Goal: Answer question/provide support: Share knowledge or assist other users

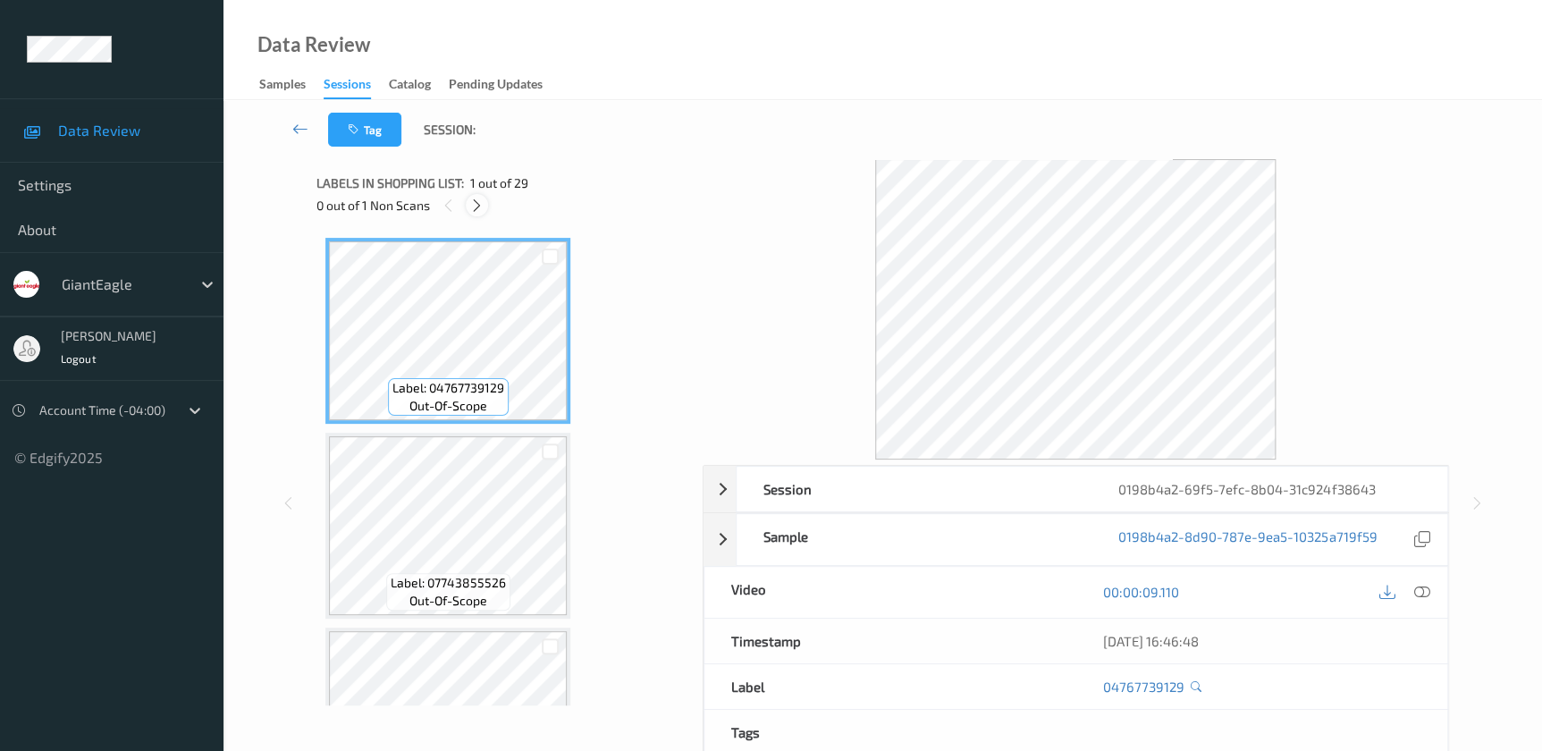
click at [470, 212] on icon at bounding box center [476, 206] width 15 height 16
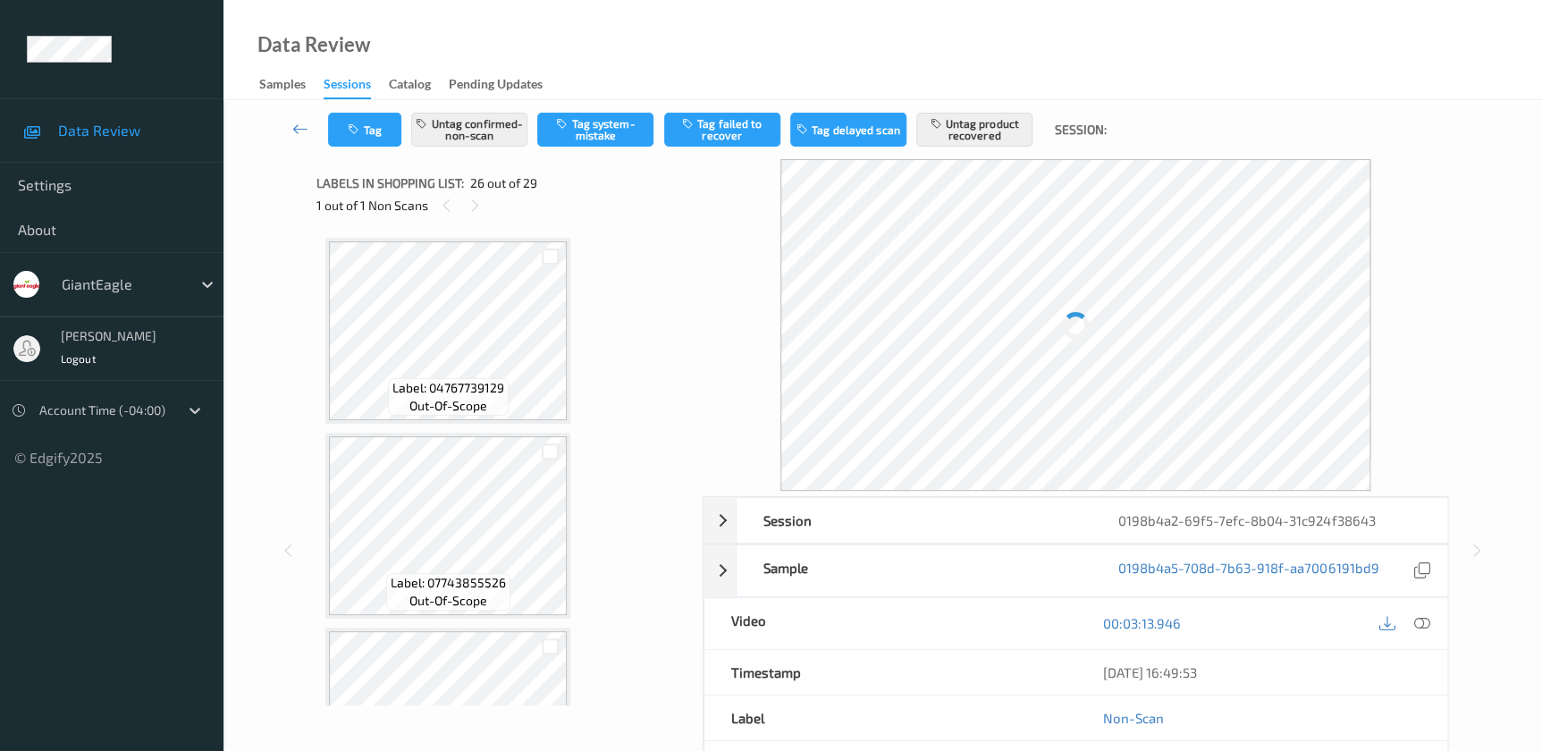
scroll to position [4668, 0]
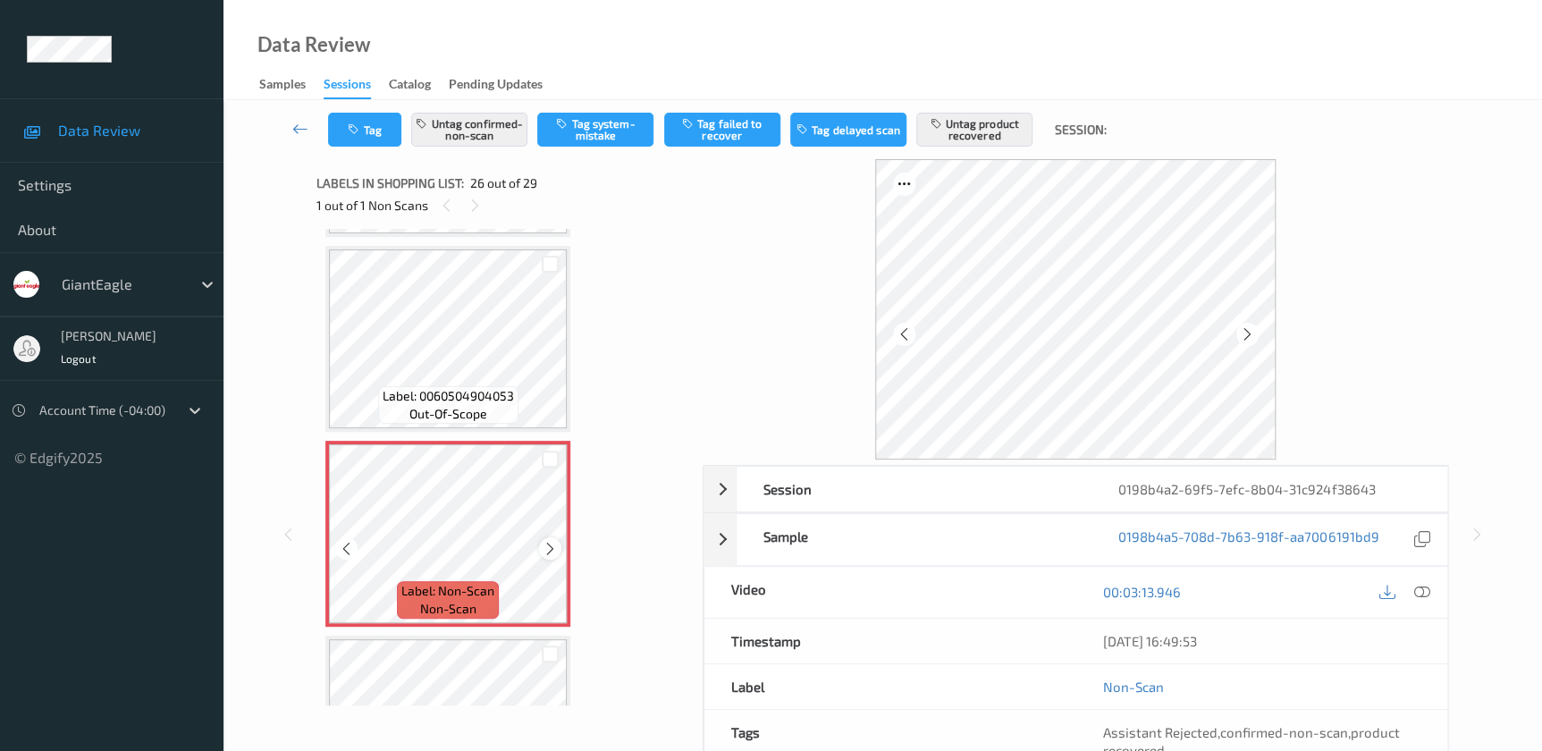
click at [550, 541] on icon at bounding box center [549, 549] width 15 height 16
click at [1421, 590] on icon at bounding box center [1421, 592] width 16 height 16
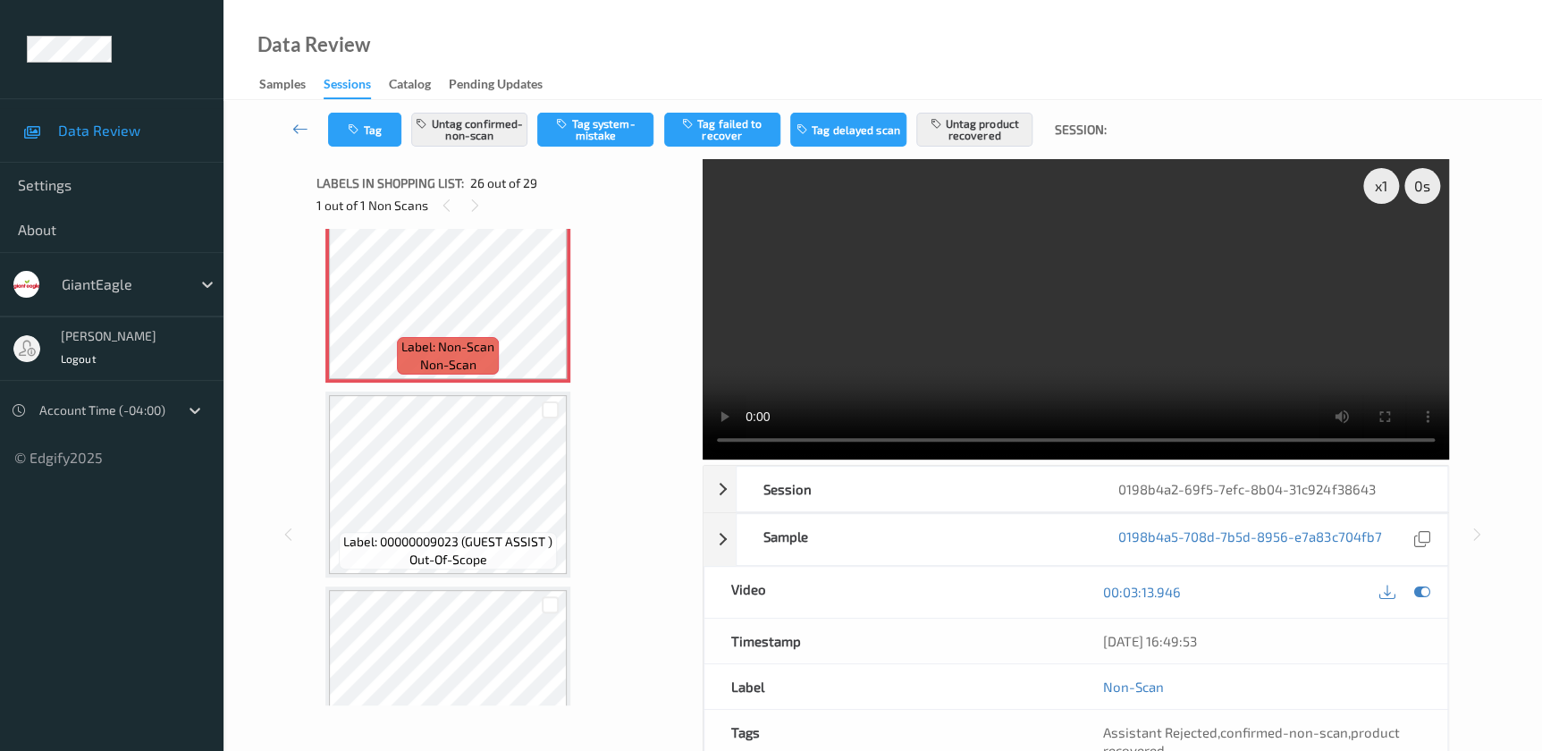
scroll to position [4749, 0]
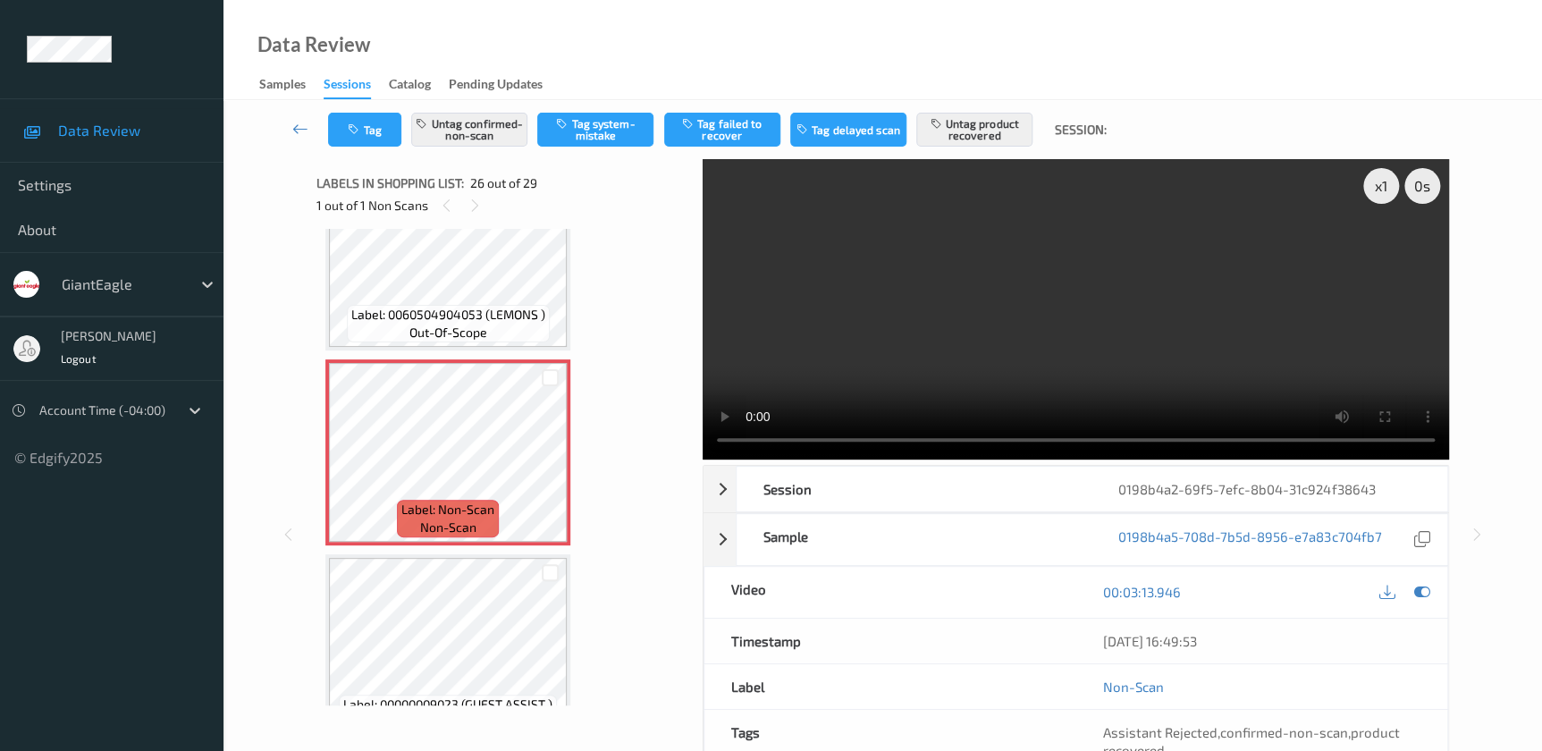
click at [1121, 374] on video at bounding box center [1075, 309] width 746 height 300
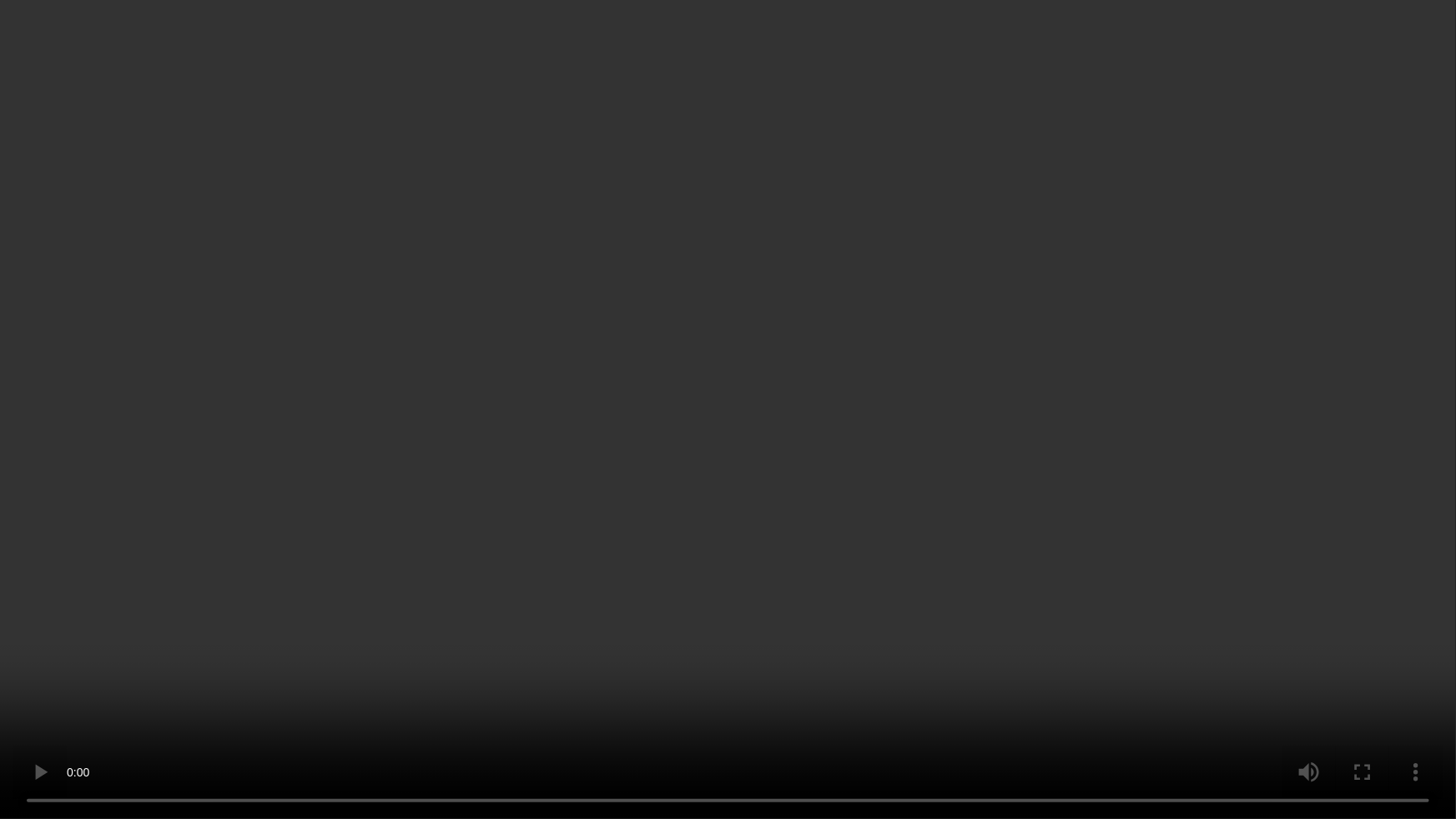
click at [897, 413] on video at bounding box center [728, 410] width 1456 height 819
click at [527, 356] on video at bounding box center [728, 410] width 1456 height 819
click at [1183, 414] on video at bounding box center [728, 410] width 1456 height 819
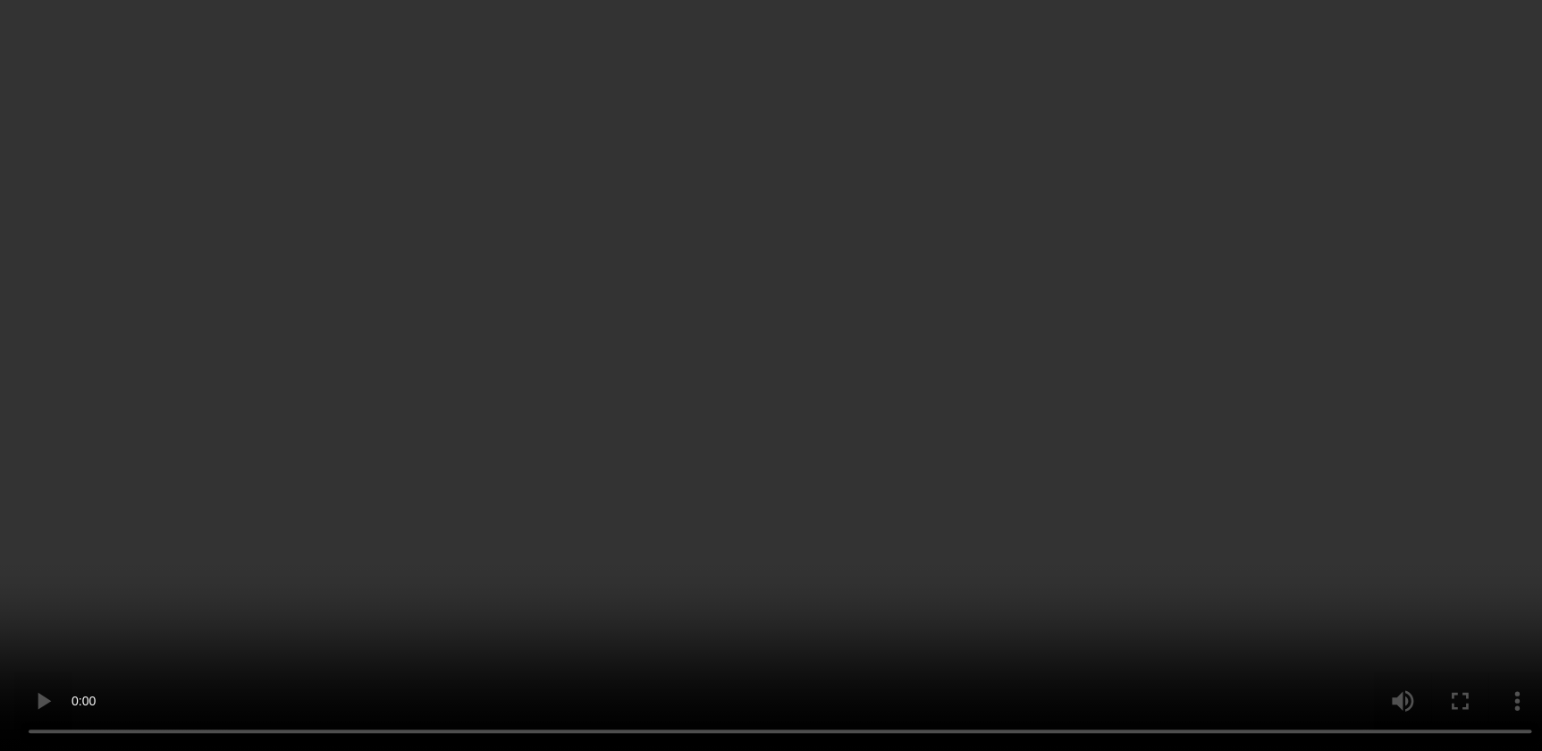
scroll to position [4912, 0]
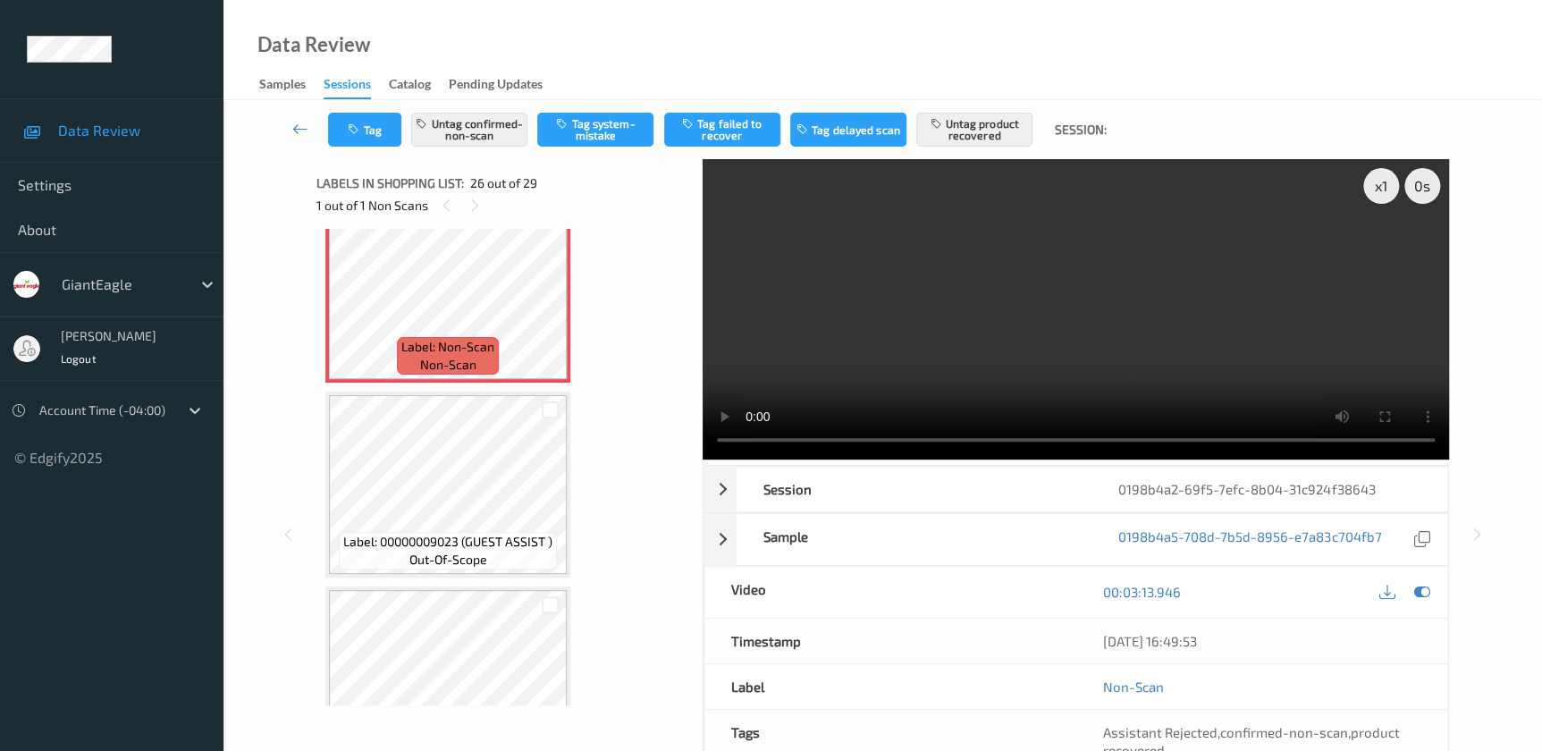
click at [1101, 330] on video at bounding box center [1075, 309] width 746 height 300
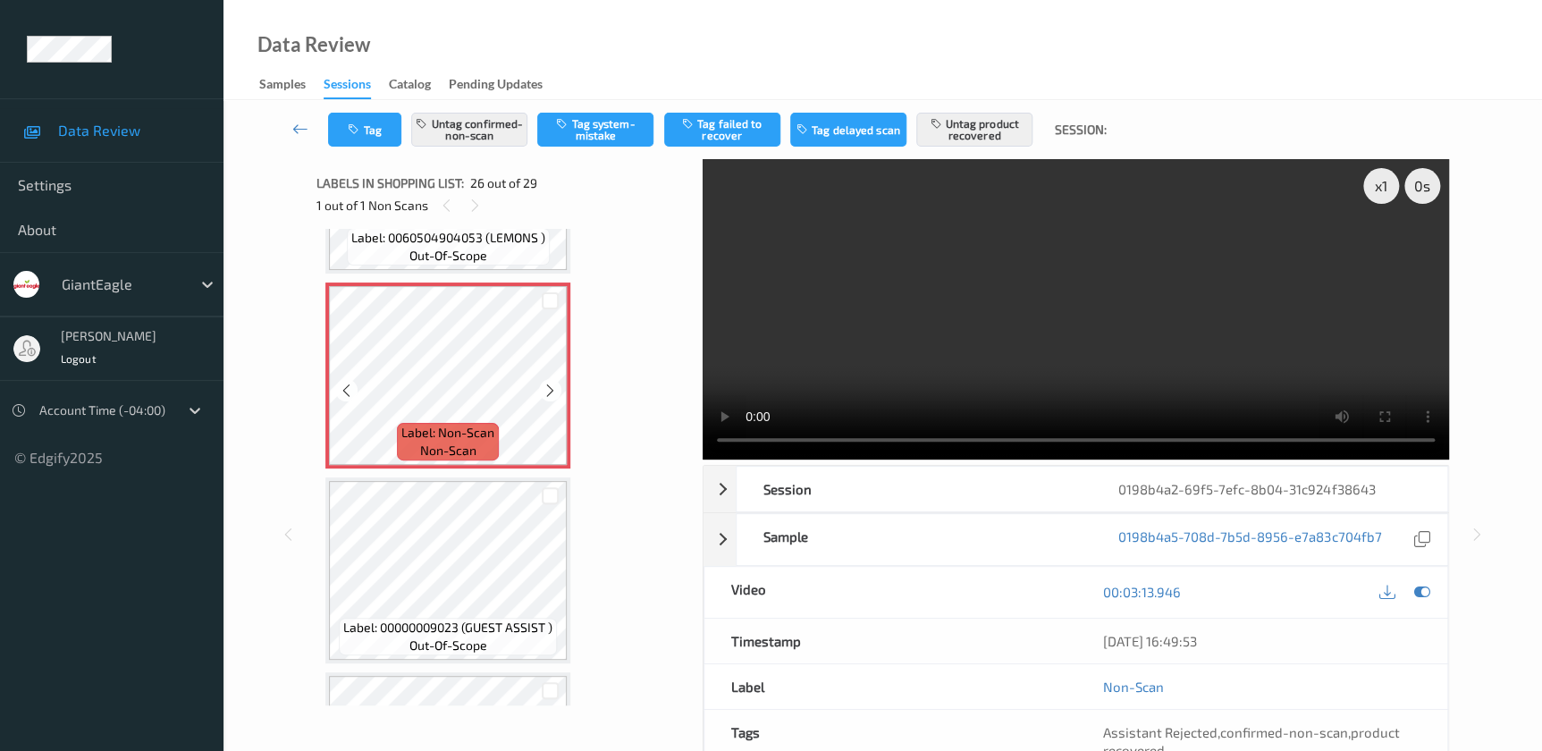
scroll to position [4749, 0]
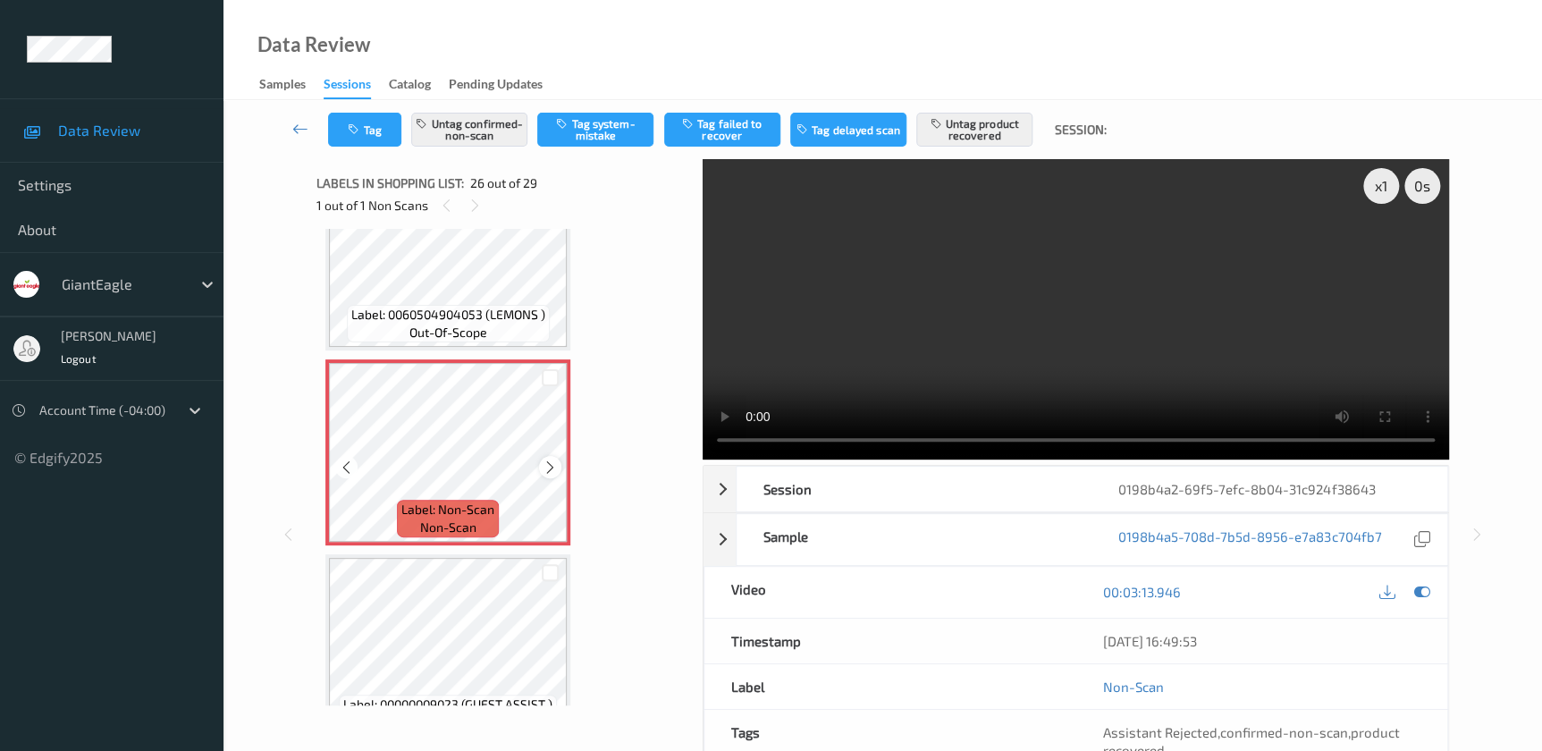
click at [556, 459] on icon at bounding box center [549, 467] width 15 height 16
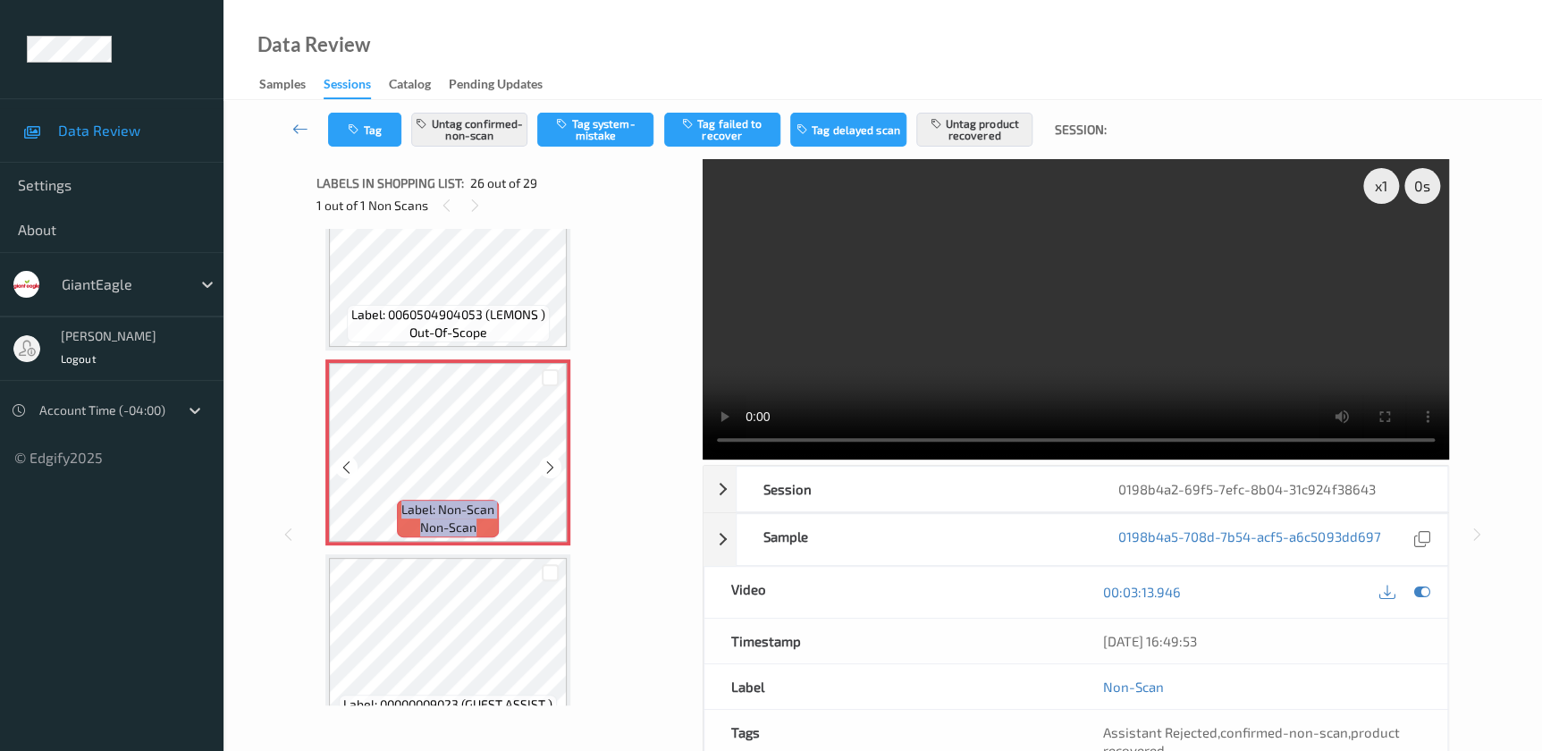
click at [556, 459] on icon at bounding box center [549, 467] width 15 height 16
click at [554, 459] on icon at bounding box center [549, 467] width 15 height 16
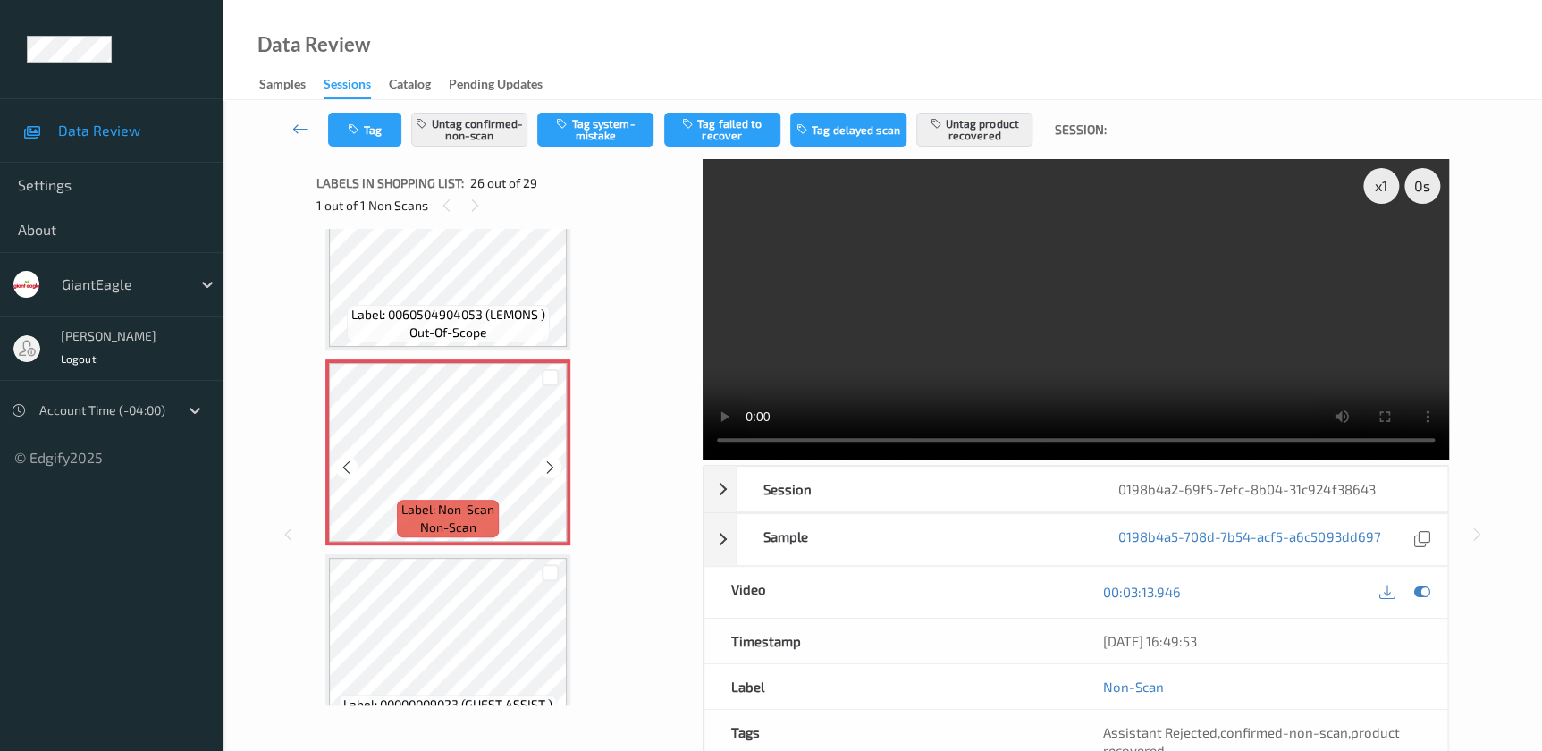
click at [554, 459] on icon at bounding box center [549, 467] width 15 height 16
click at [555, 459] on icon at bounding box center [549, 467] width 15 height 16
click at [554, 459] on icon at bounding box center [549, 467] width 15 height 16
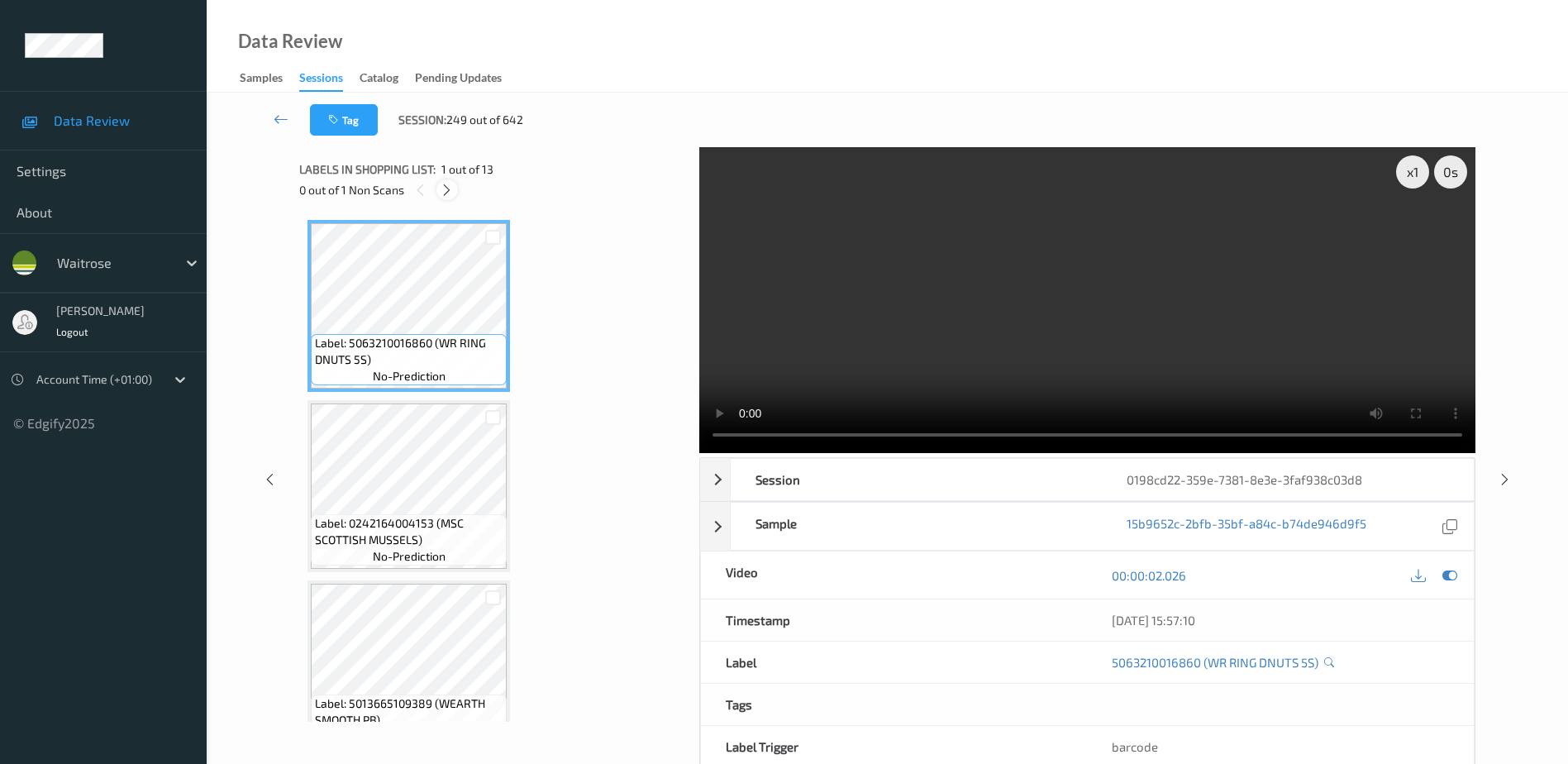
click at [451, 185] on icon at bounding box center [446, 191] width 14 height 15
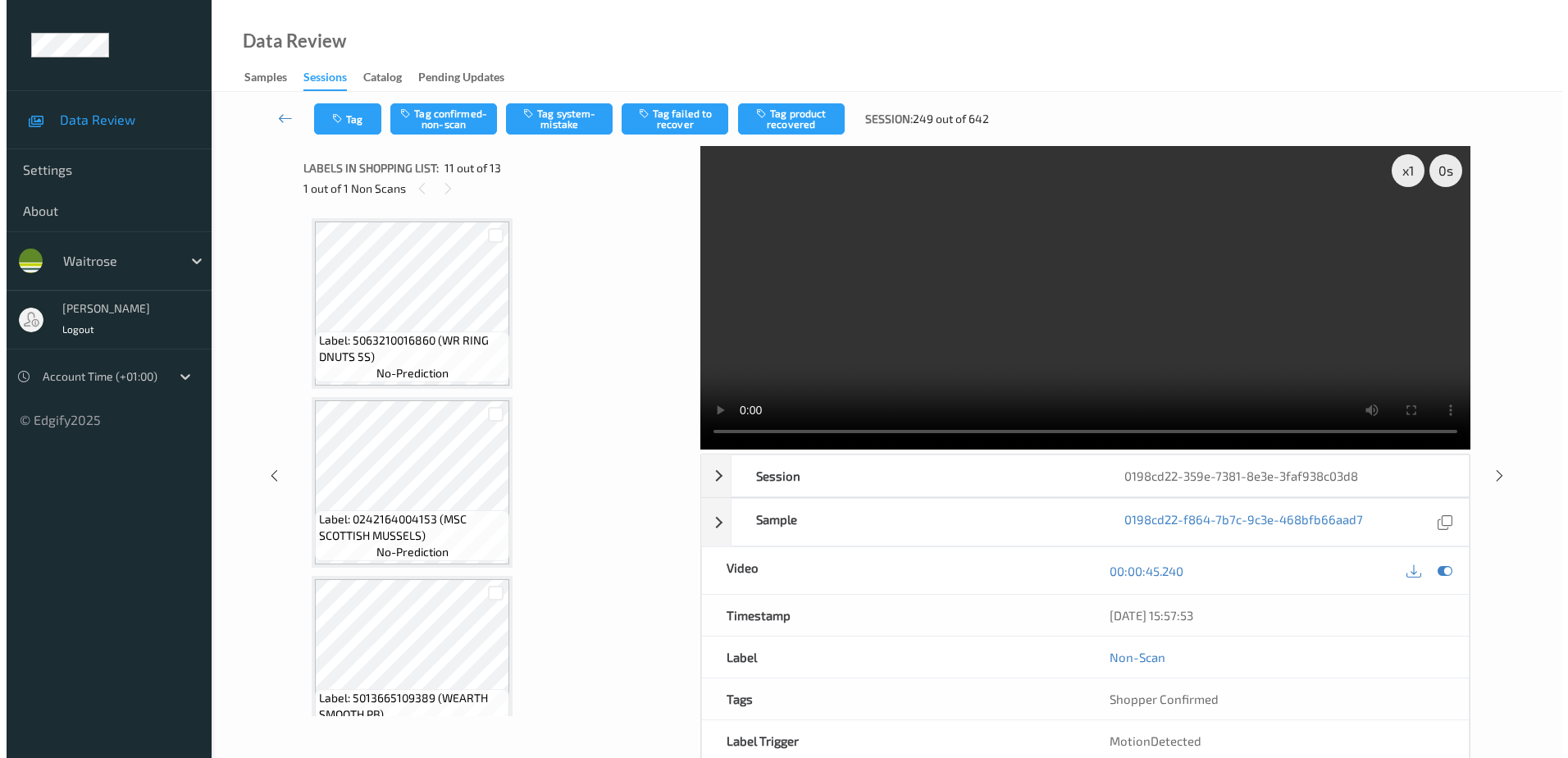
scroll to position [1617, 0]
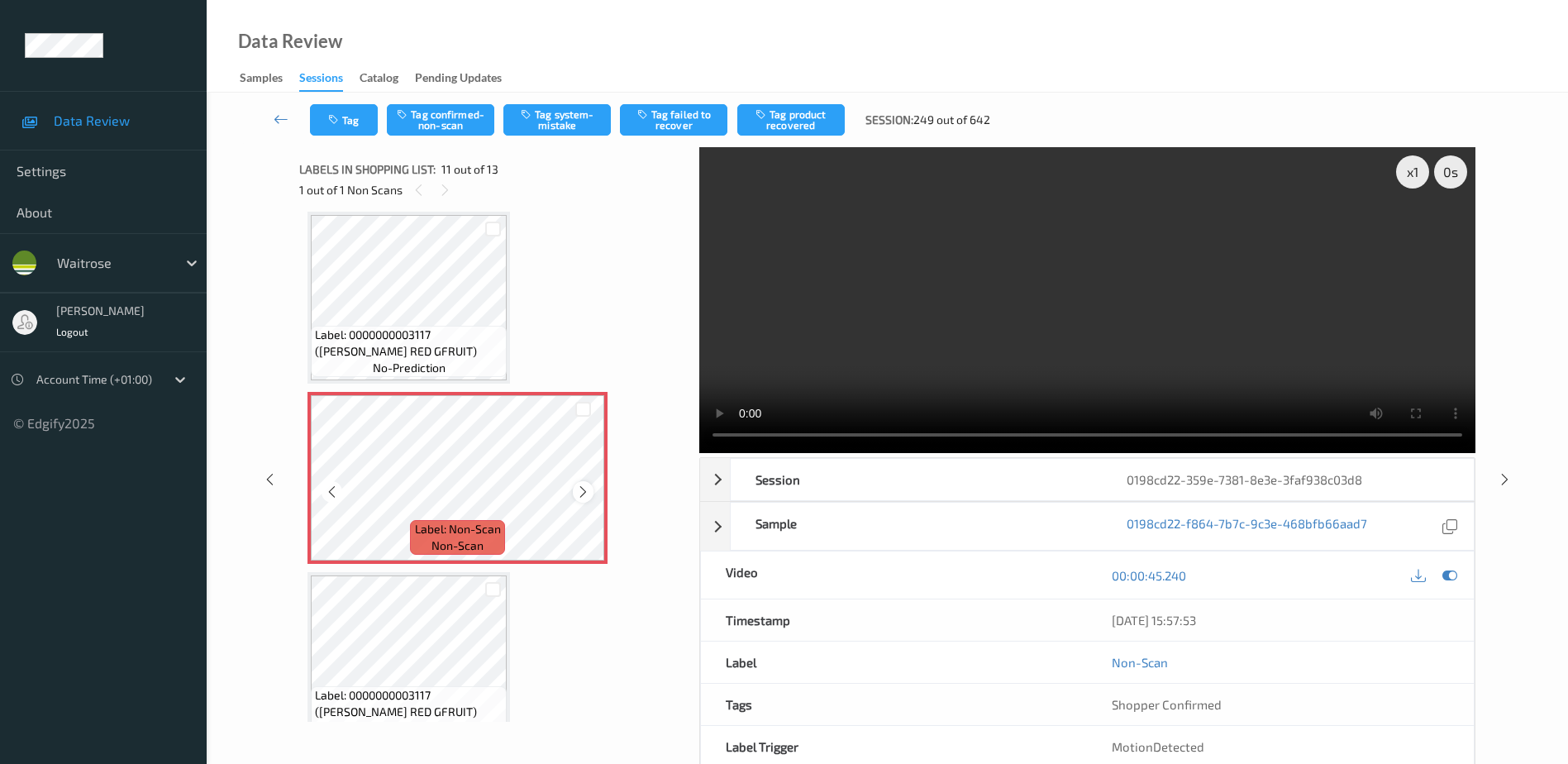
click at [580, 493] on icon at bounding box center [583, 492] width 14 height 15
click at [1022, 322] on video at bounding box center [1087, 300] width 776 height 306
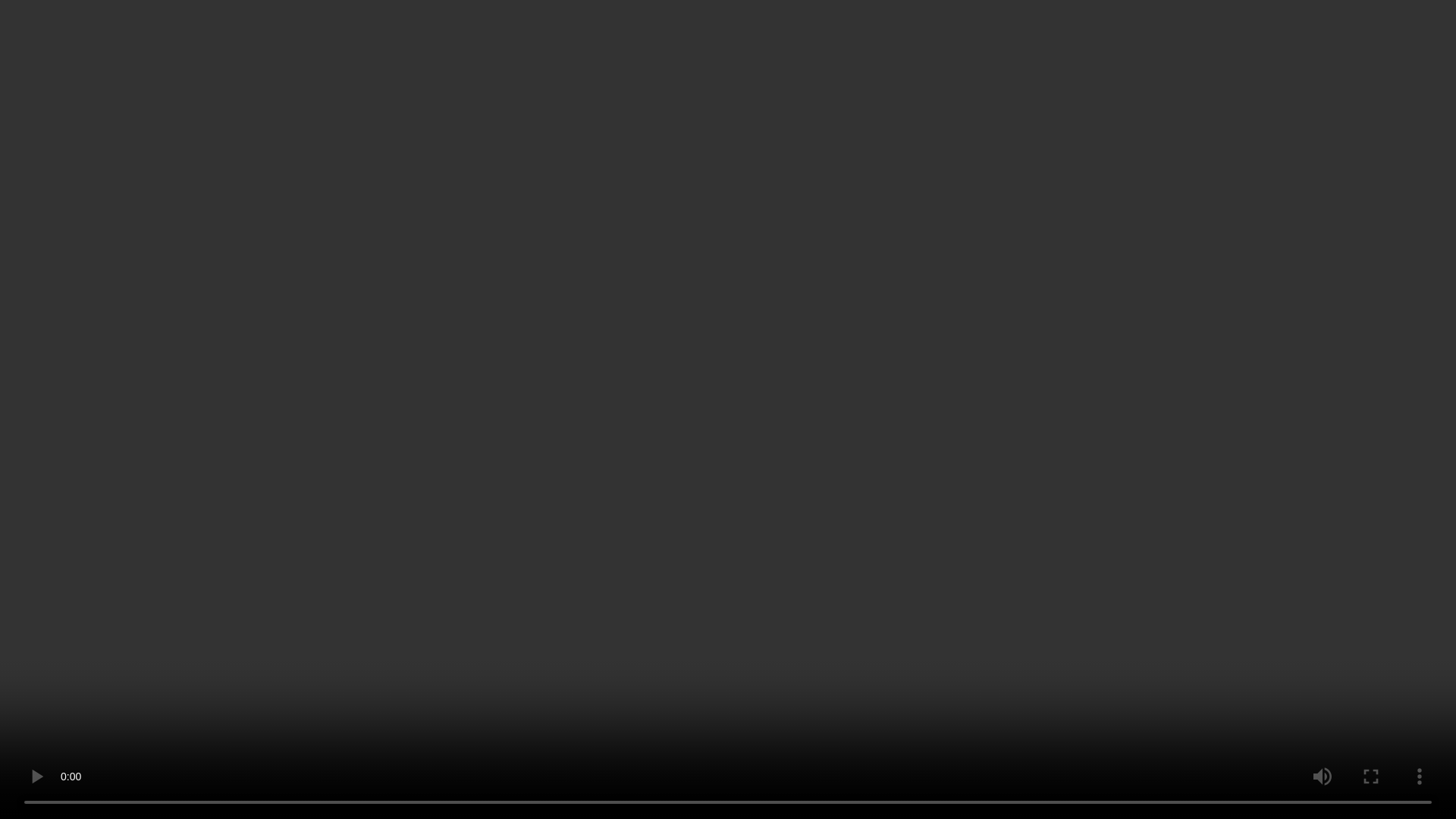
click at [775, 311] on video at bounding box center [728, 409] width 1456 height 819
click at [919, 521] on video at bounding box center [728, 409] width 1456 height 819
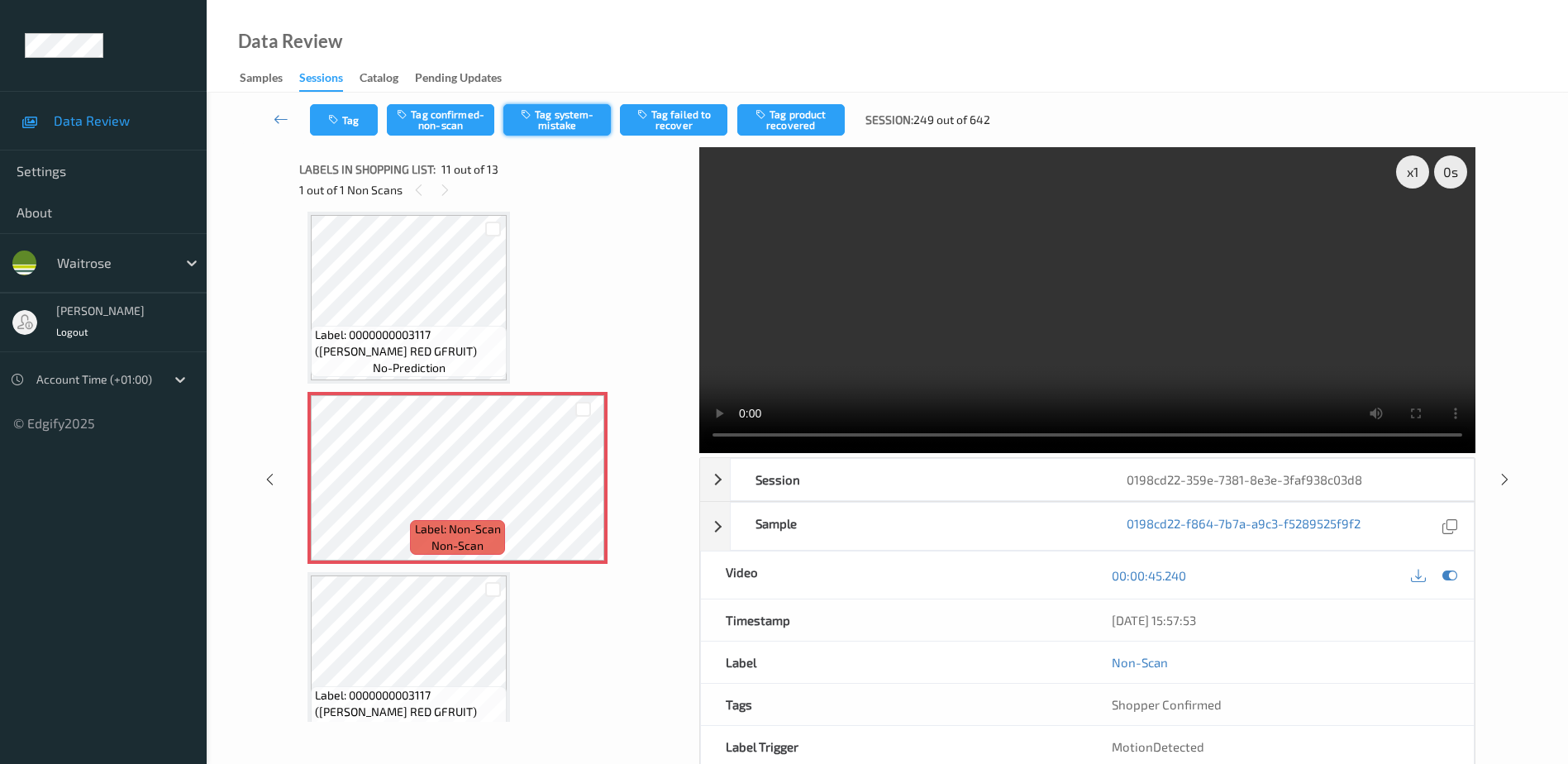
click at [540, 118] on button "Tag system-mistake" at bounding box center [557, 120] width 107 height 31
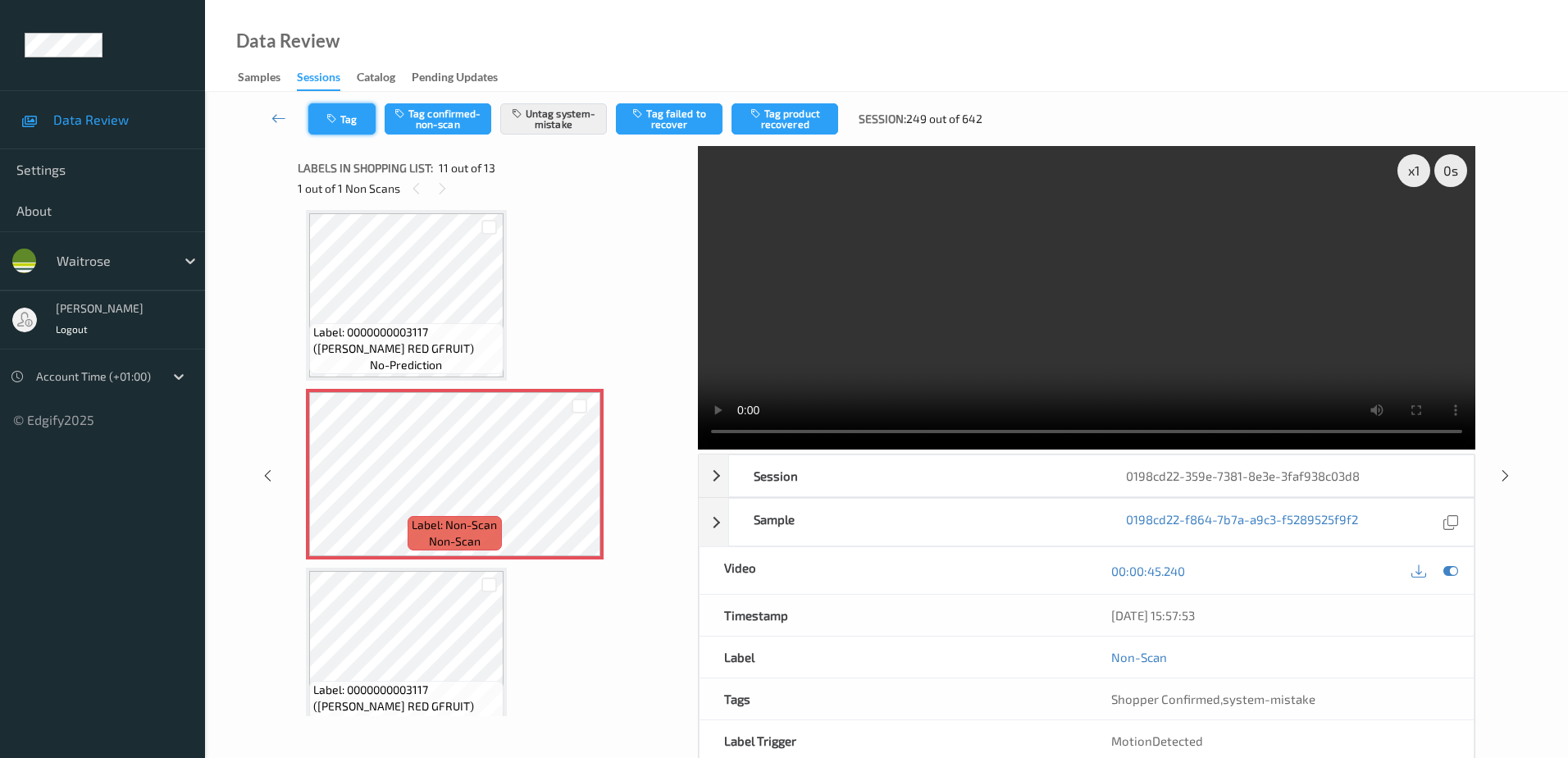
click at [347, 119] on button "Tag" at bounding box center [341, 119] width 67 height 31
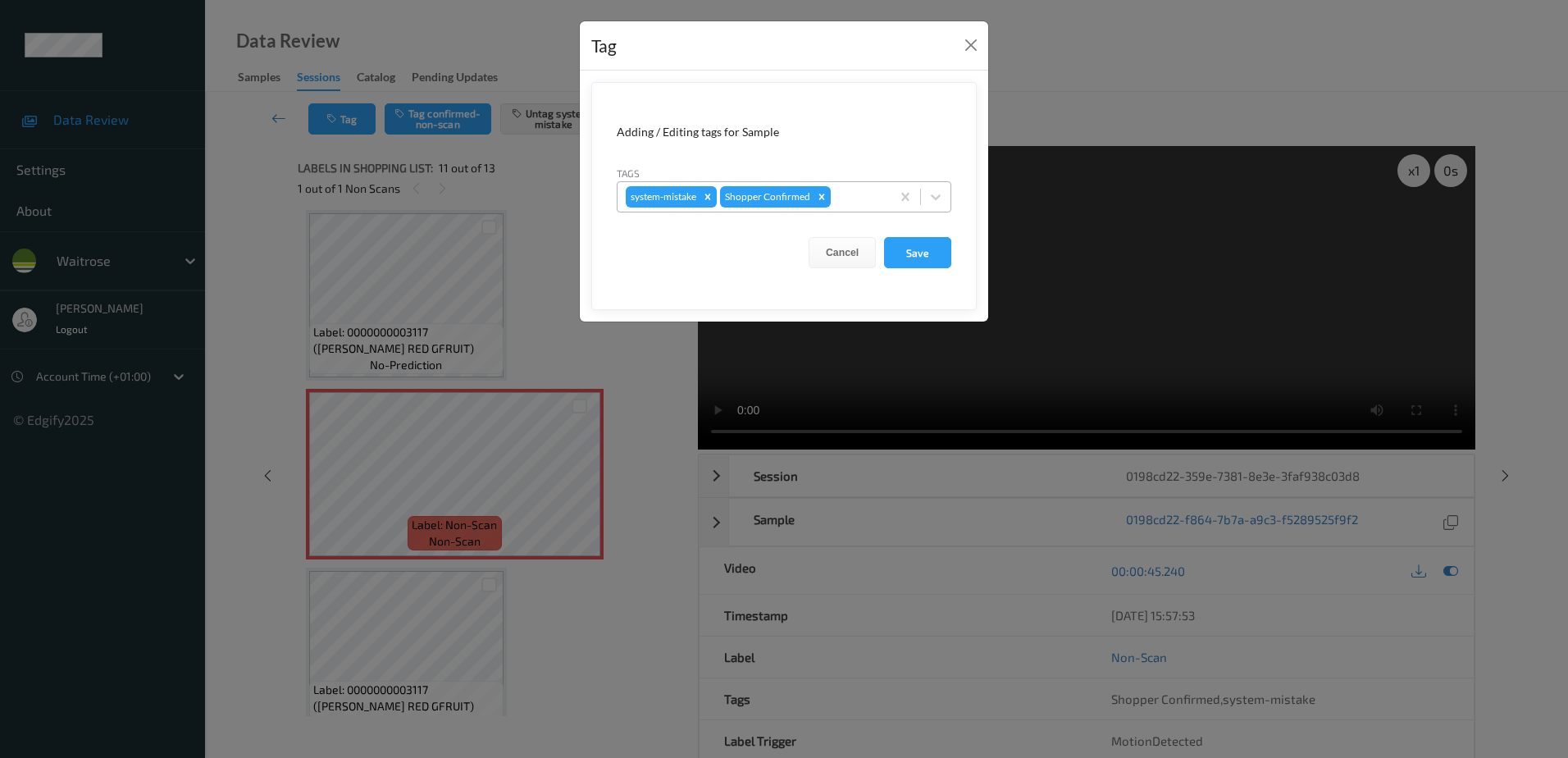
click at [848, 192] on div at bounding box center [858, 196] width 49 height 19
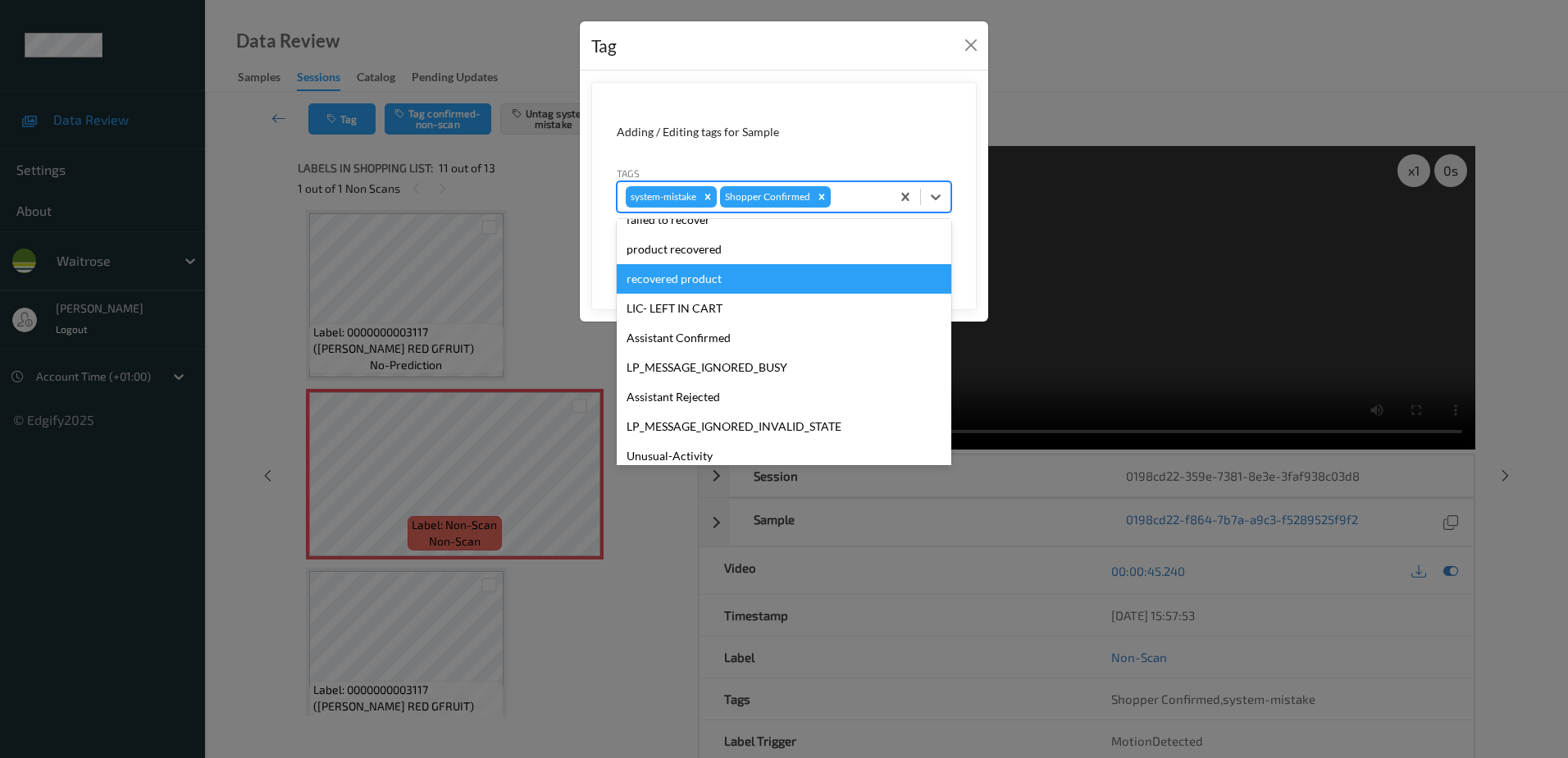
scroll to position [321, 0]
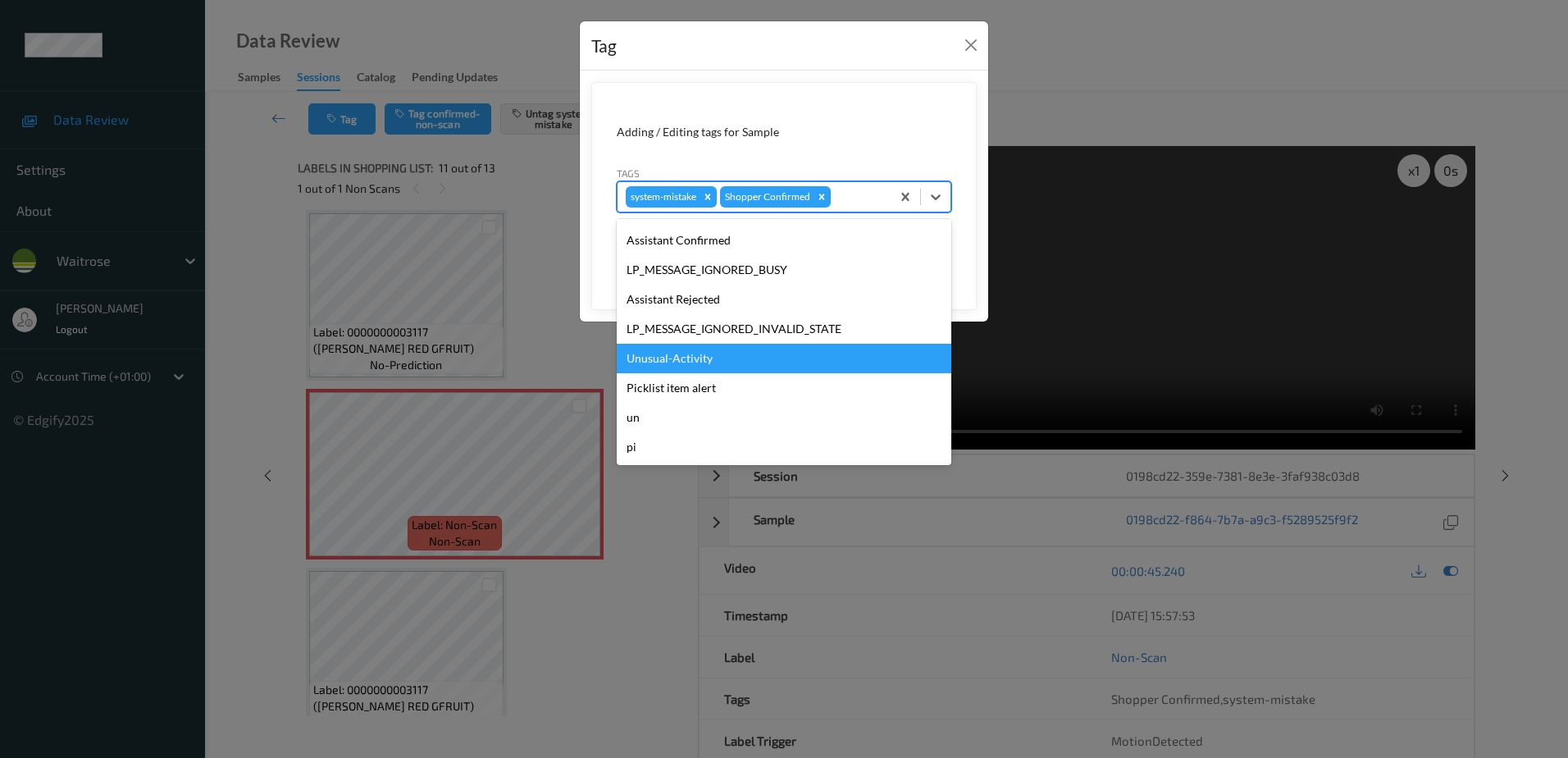
click at [735, 365] on div "Unusual-Activity" at bounding box center [784, 358] width 335 height 29
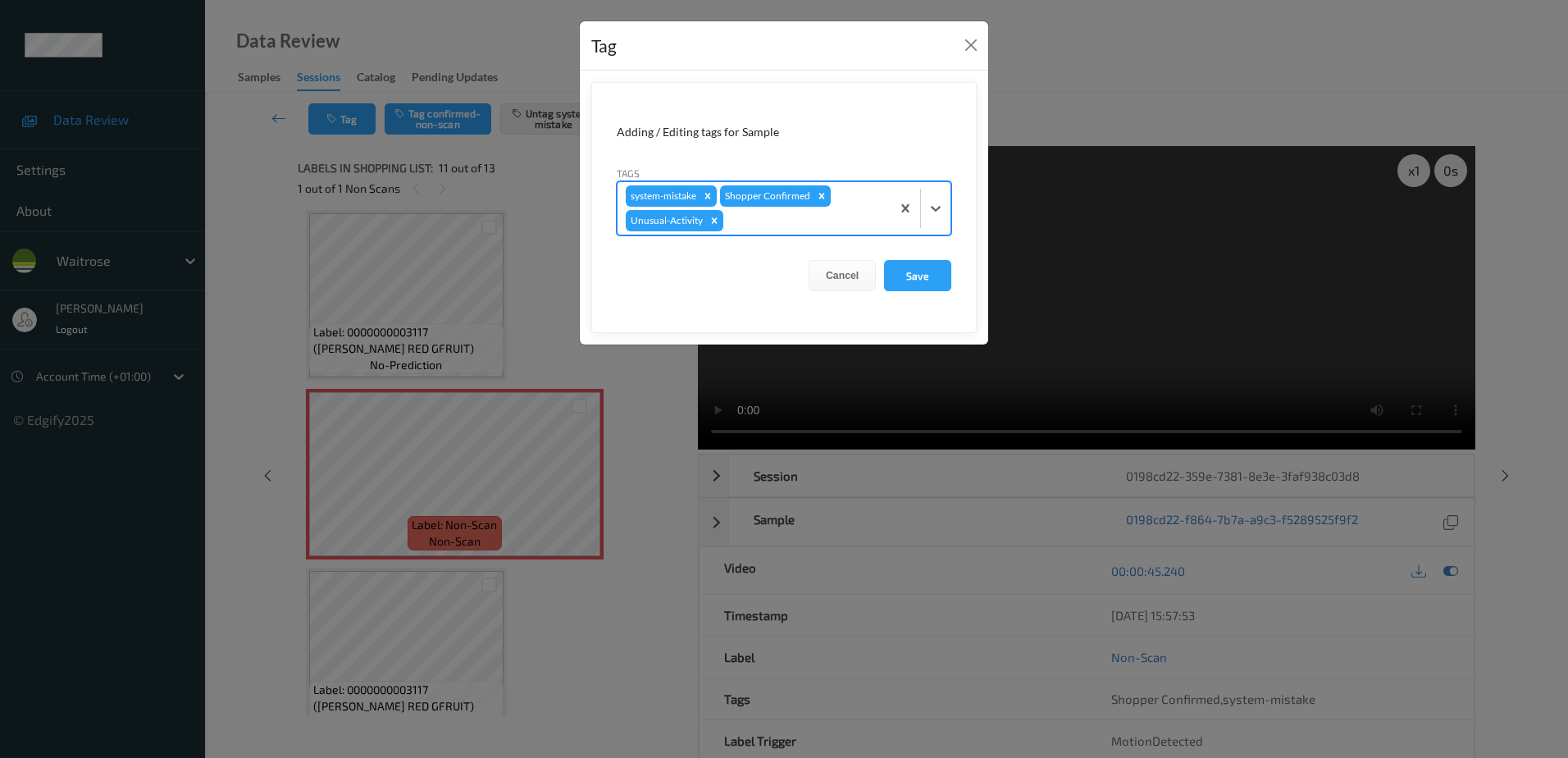
click at [775, 210] on div "system-mistake Shopper Confirmed Unusual-Activity" at bounding box center [754, 207] width 273 height 52
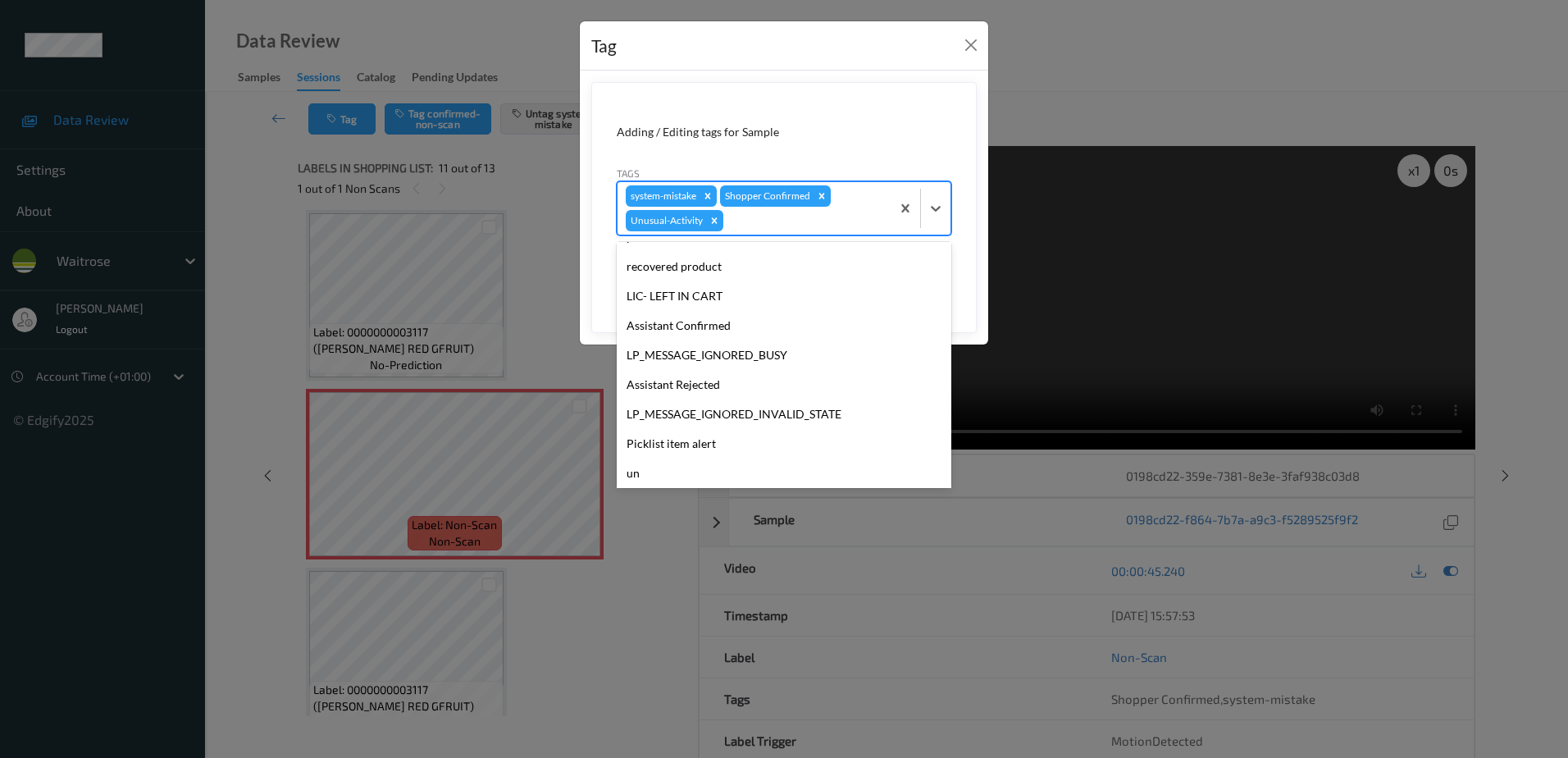
scroll to position [292, 0]
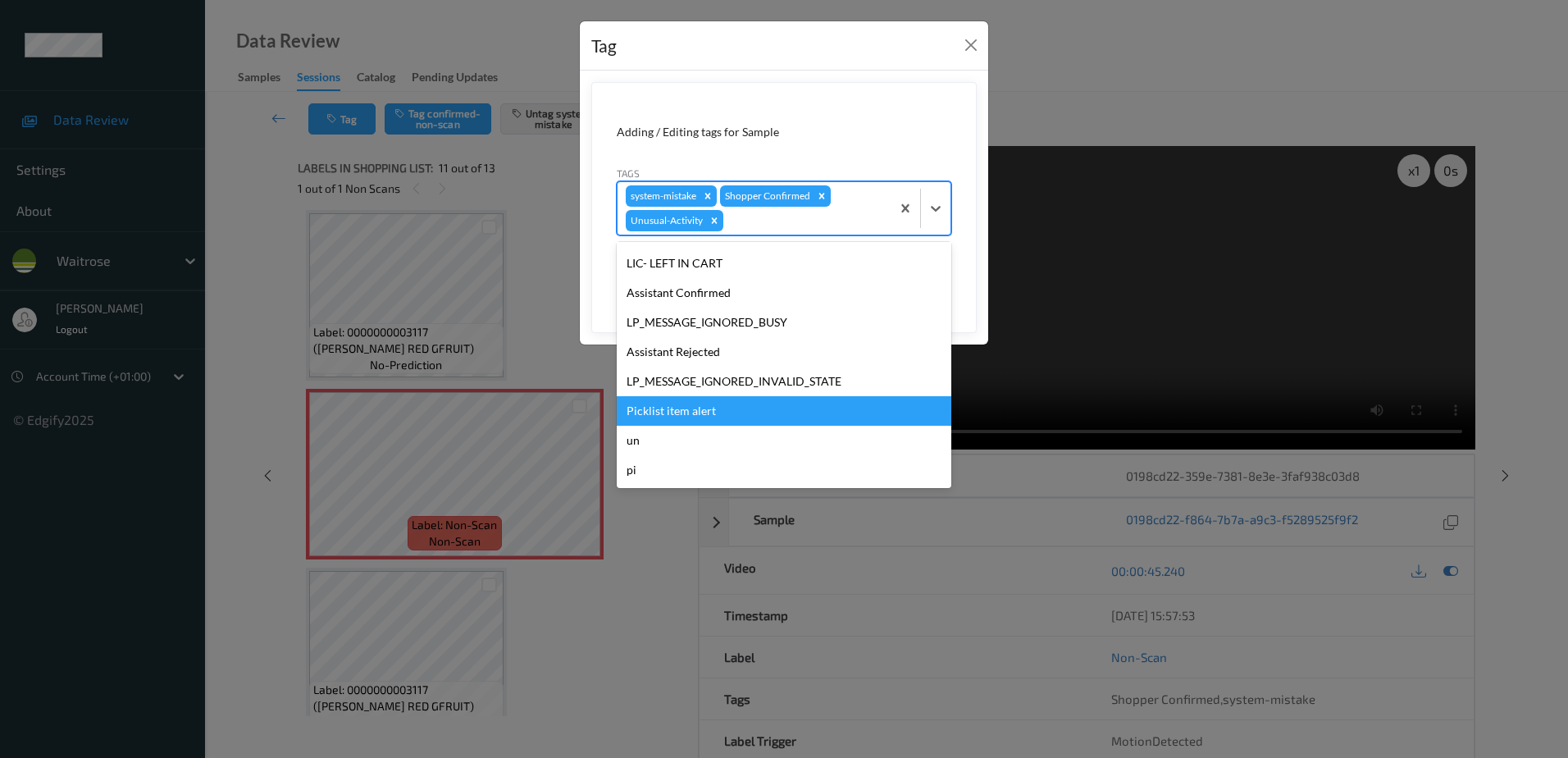
click at [712, 414] on div "Picklist item alert" at bounding box center [784, 411] width 335 height 29
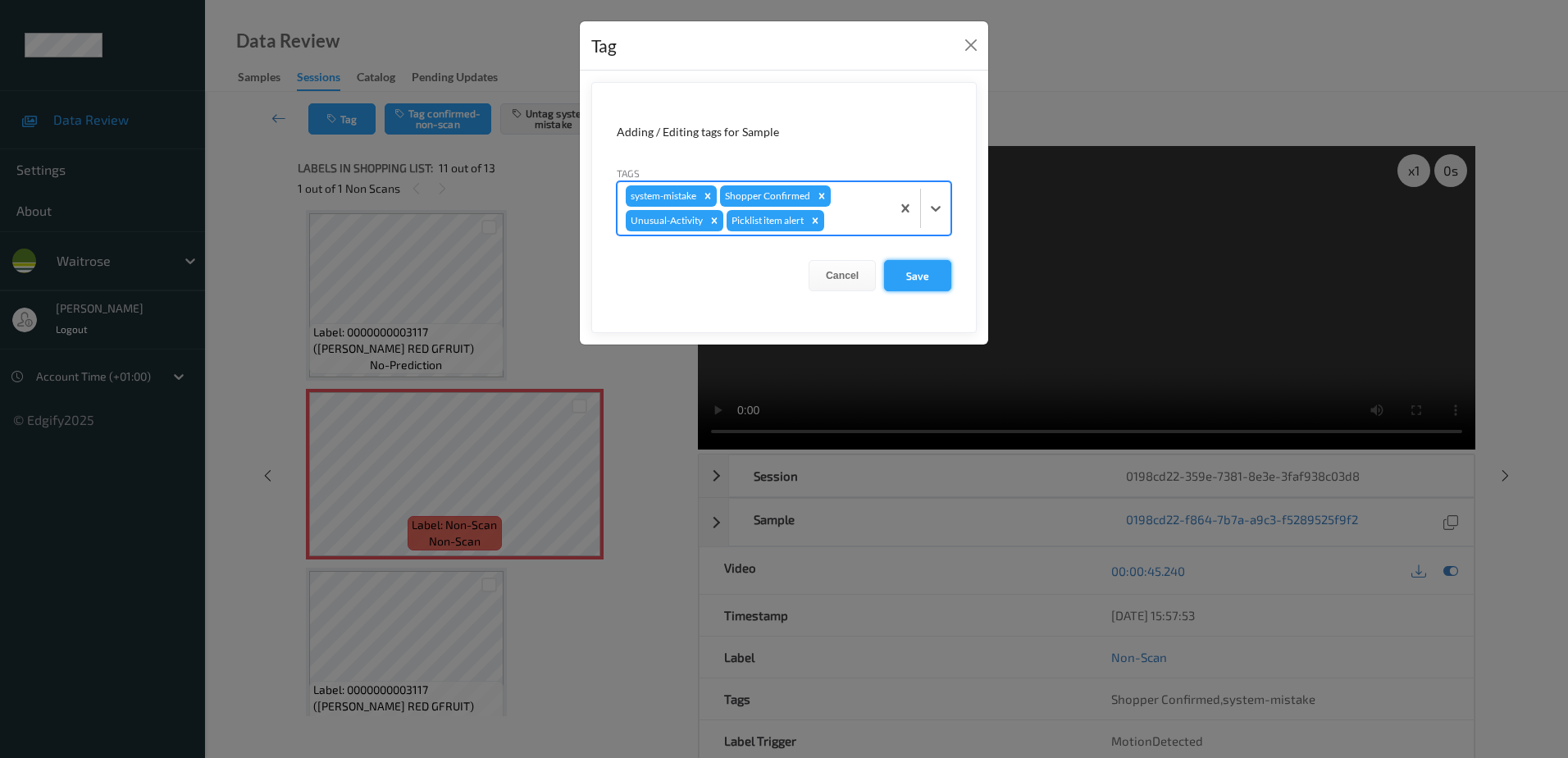
click at [924, 283] on button "Save" at bounding box center [917, 275] width 67 height 31
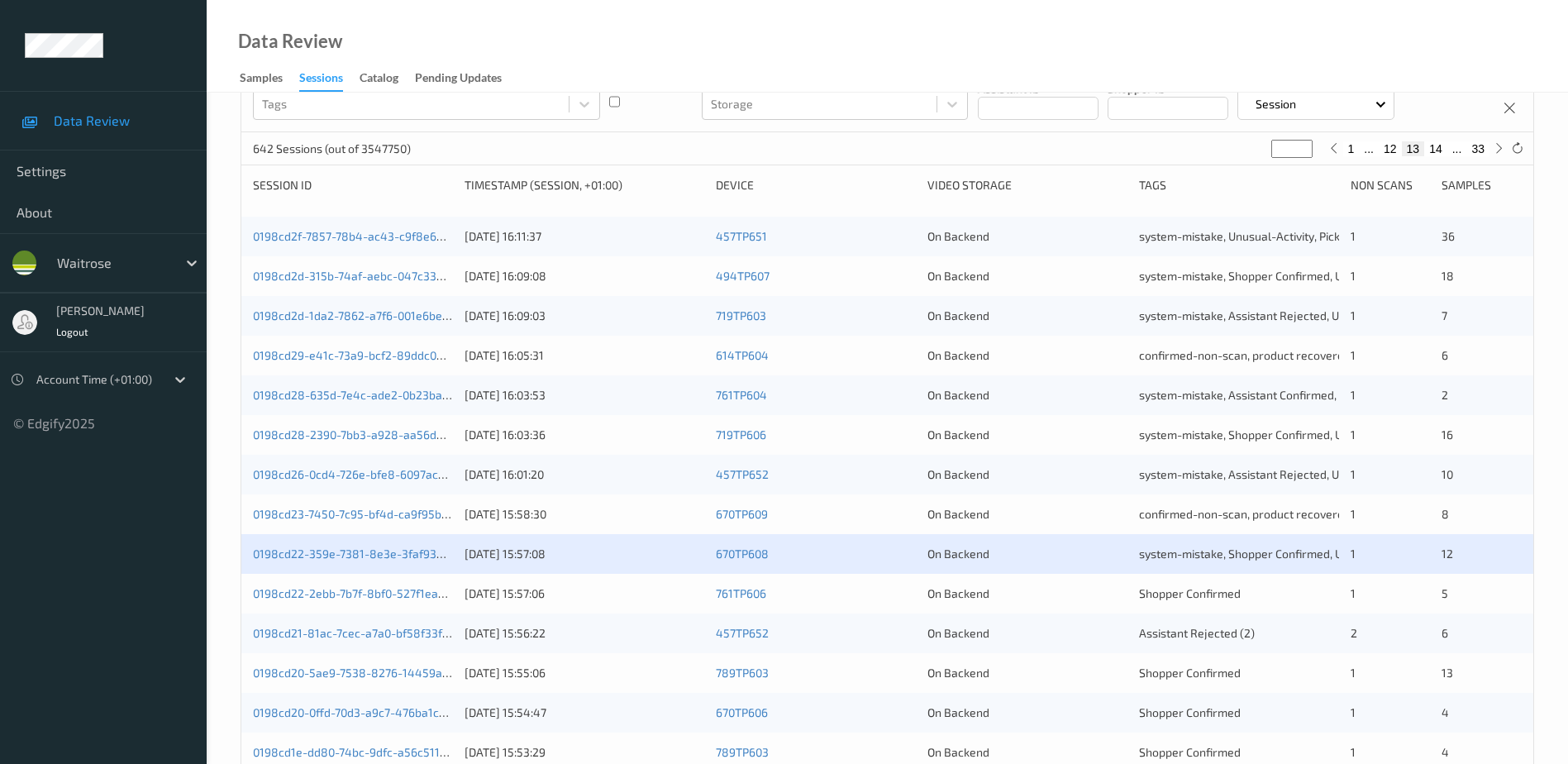
scroll to position [330, 0]
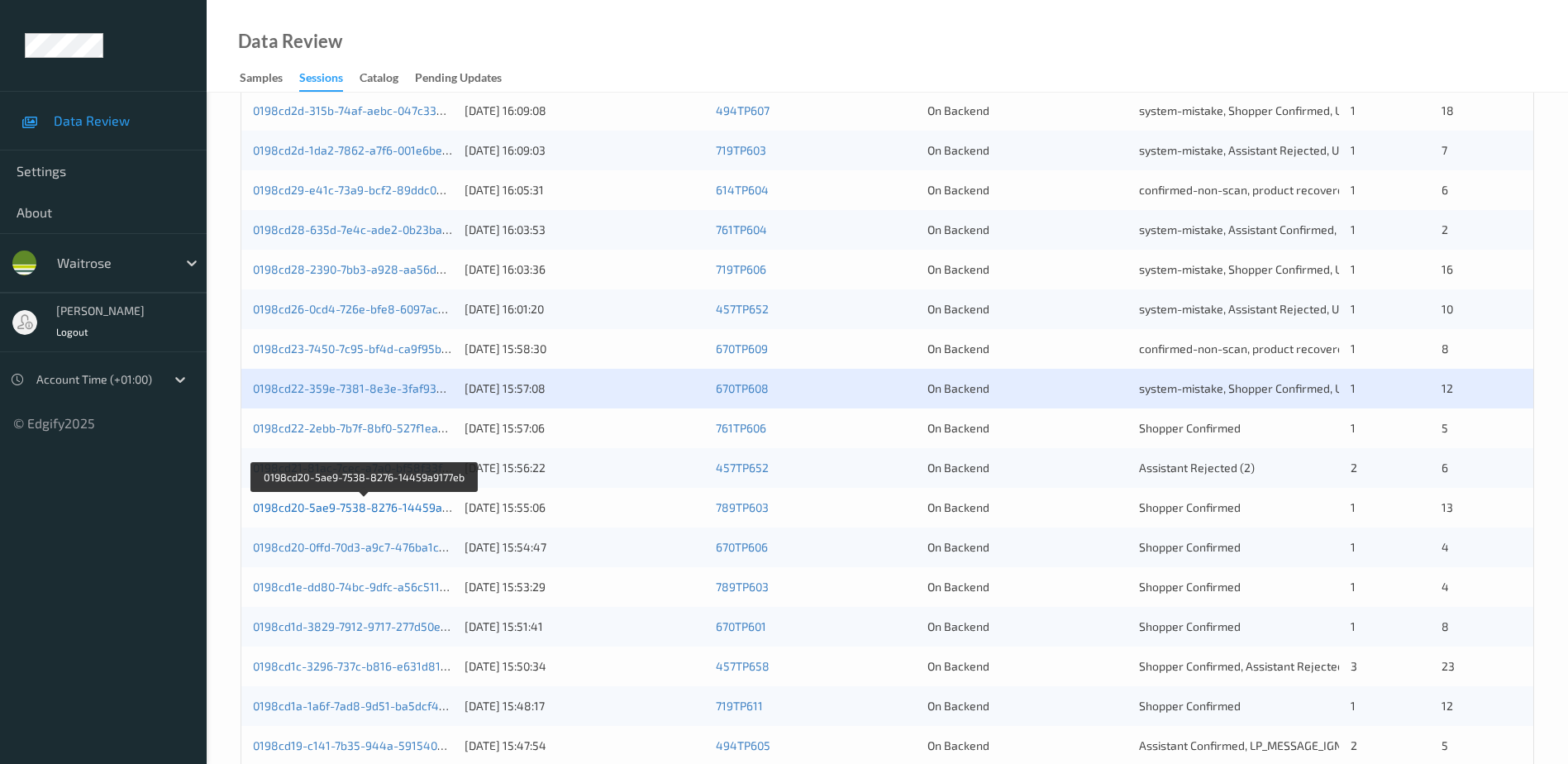
click at [368, 503] on link "0198cd20-5ae9-7538-8276-14459a9177eb" at bounding box center [365, 507] width 226 height 14
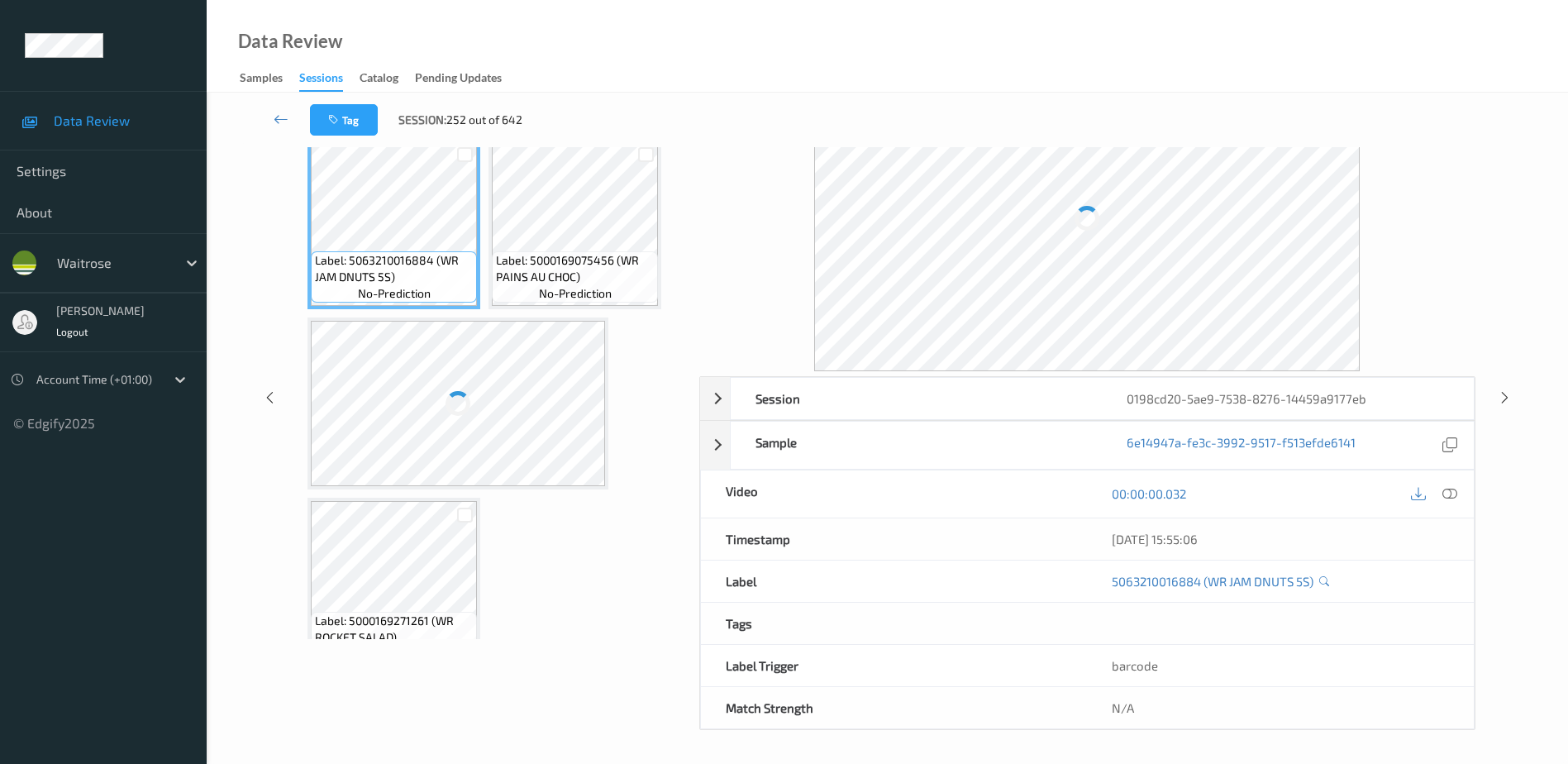
scroll to position [81, 0]
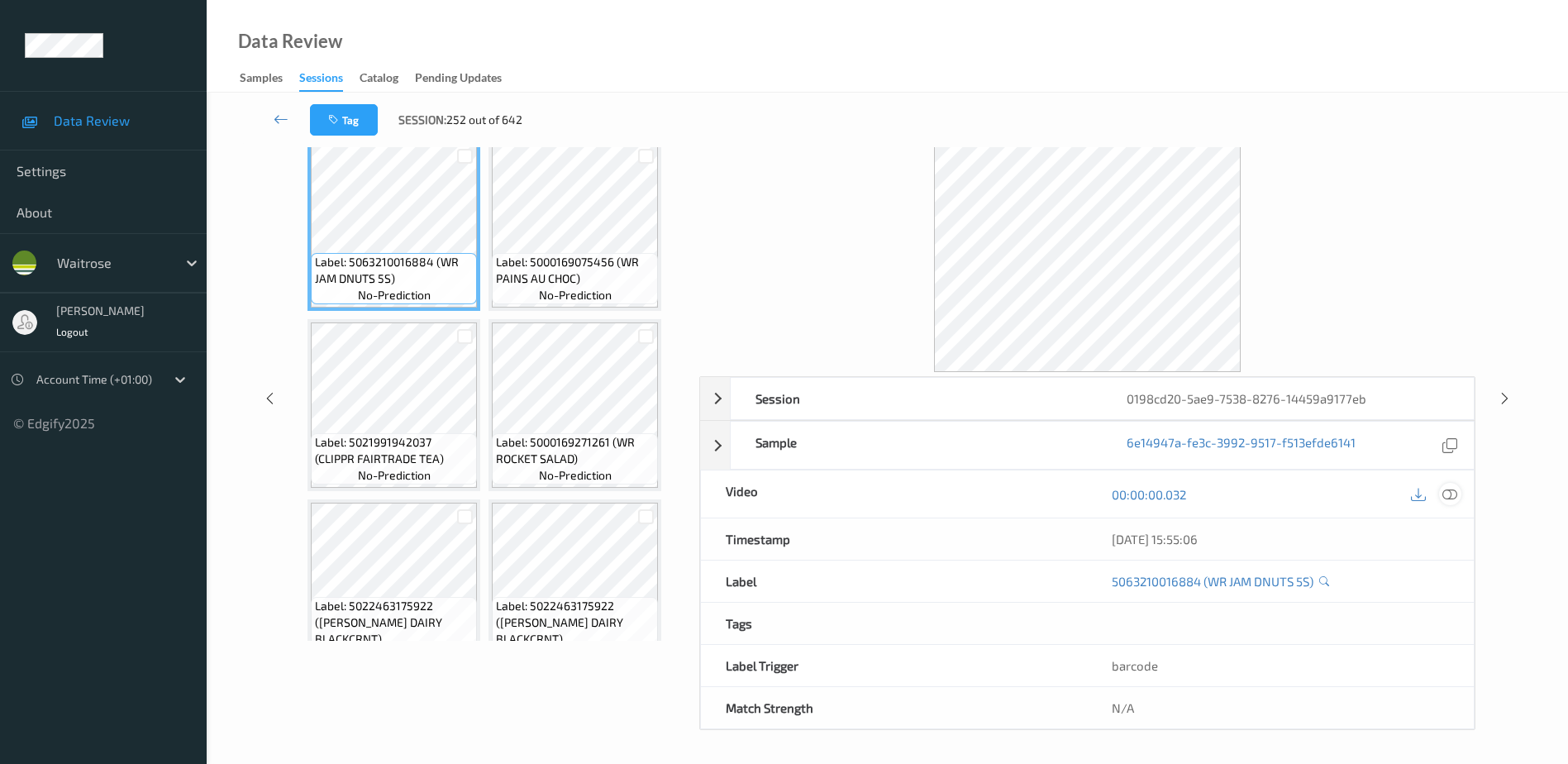
click at [1449, 494] on icon at bounding box center [1451, 494] width 15 height 15
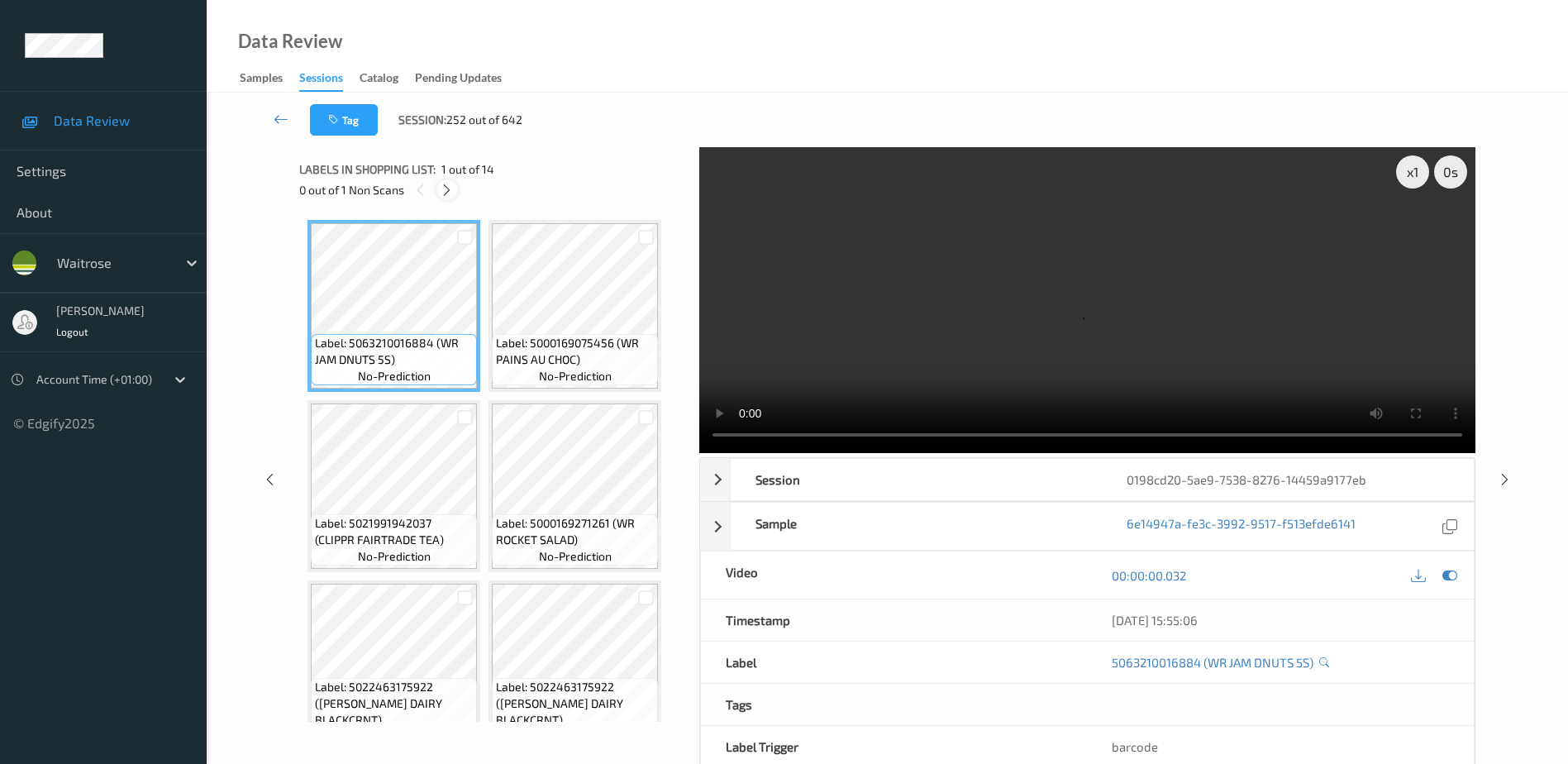
click at [454, 193] on icon at bounding box center [446, 191] width 14 height 15
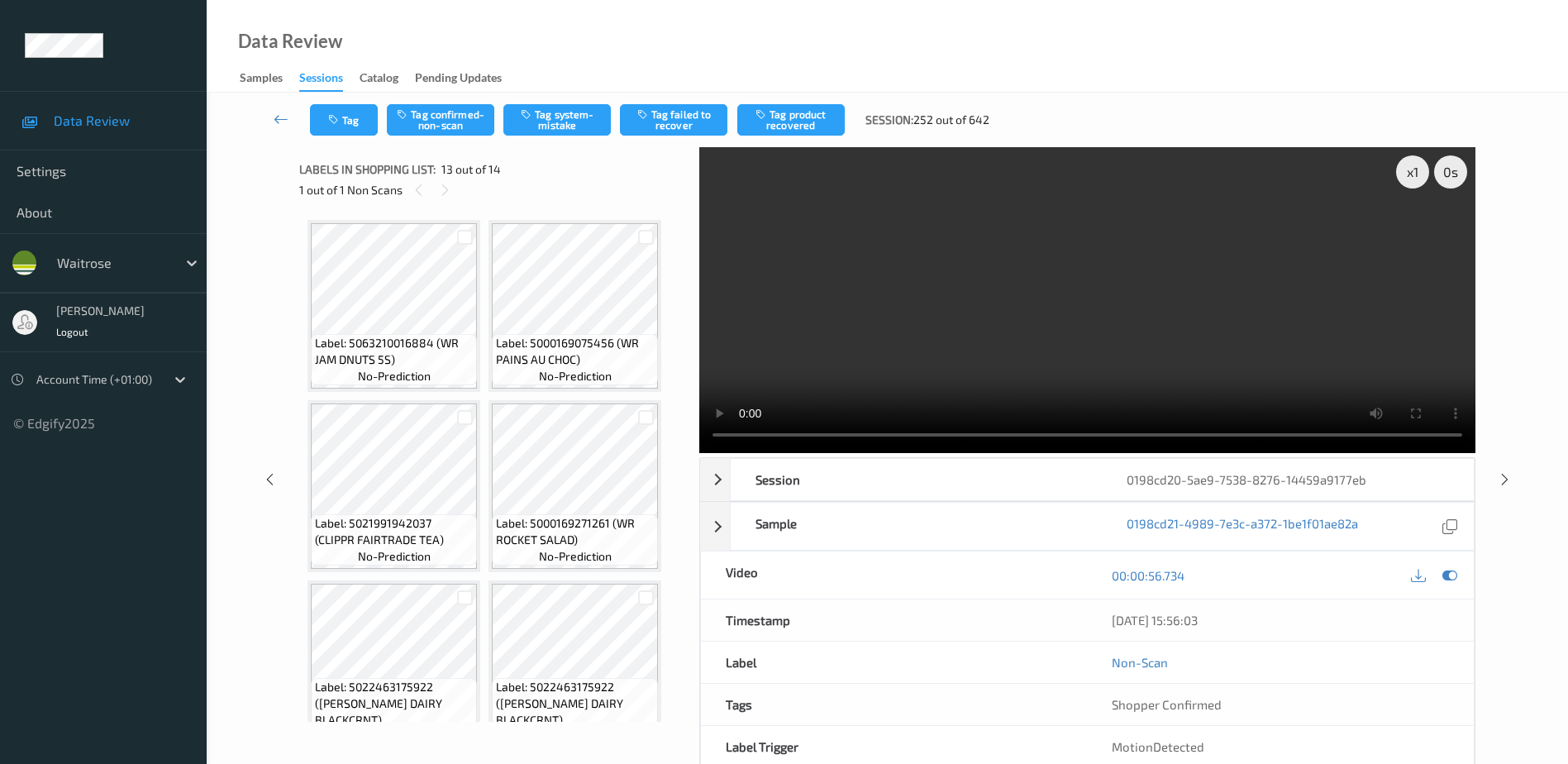
scroll to position [909, 0]
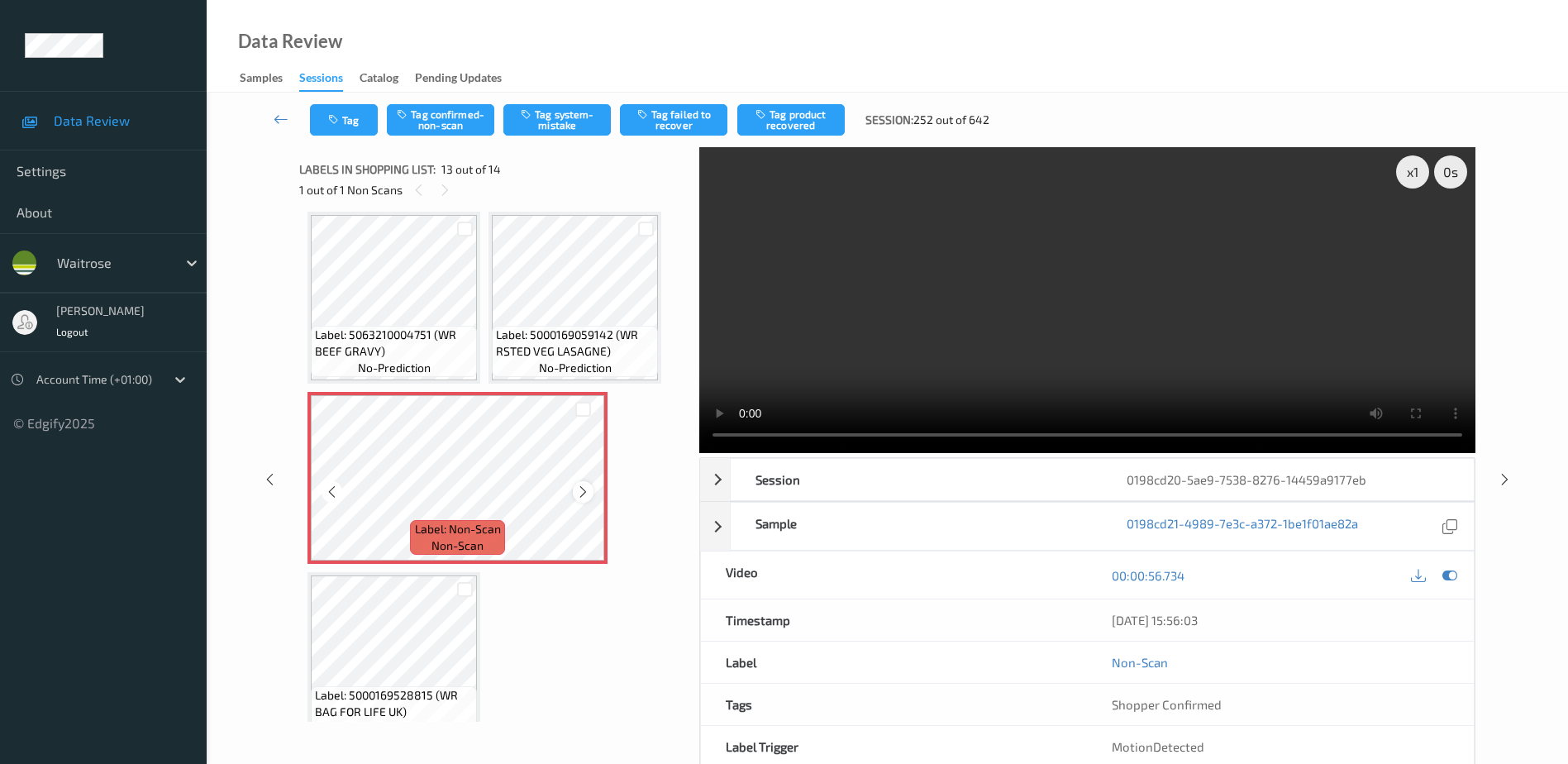
click at [582, 488] on icon at bounding box center [583, 492] width 14 height 15
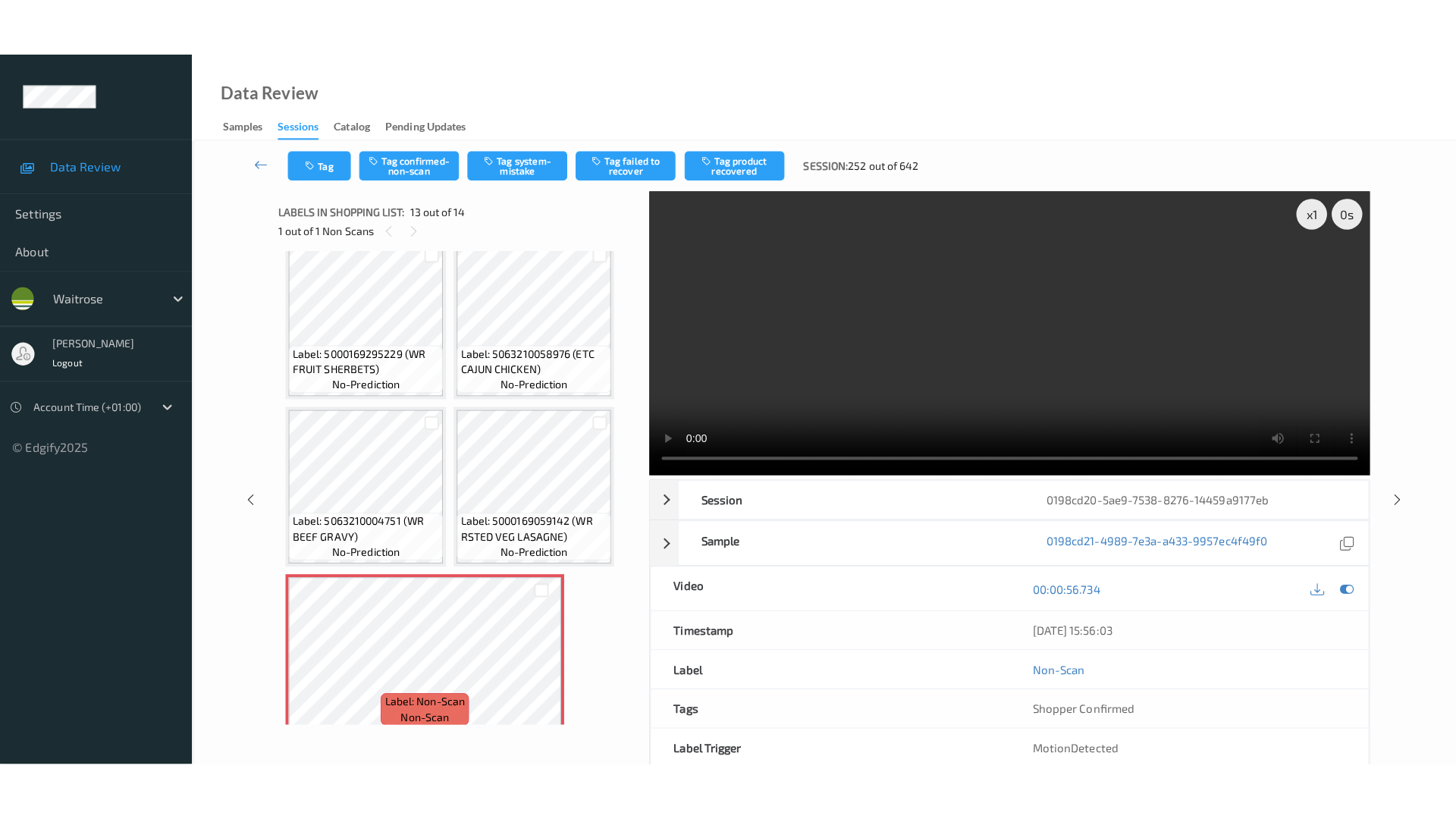
scroll to position [862, 0]
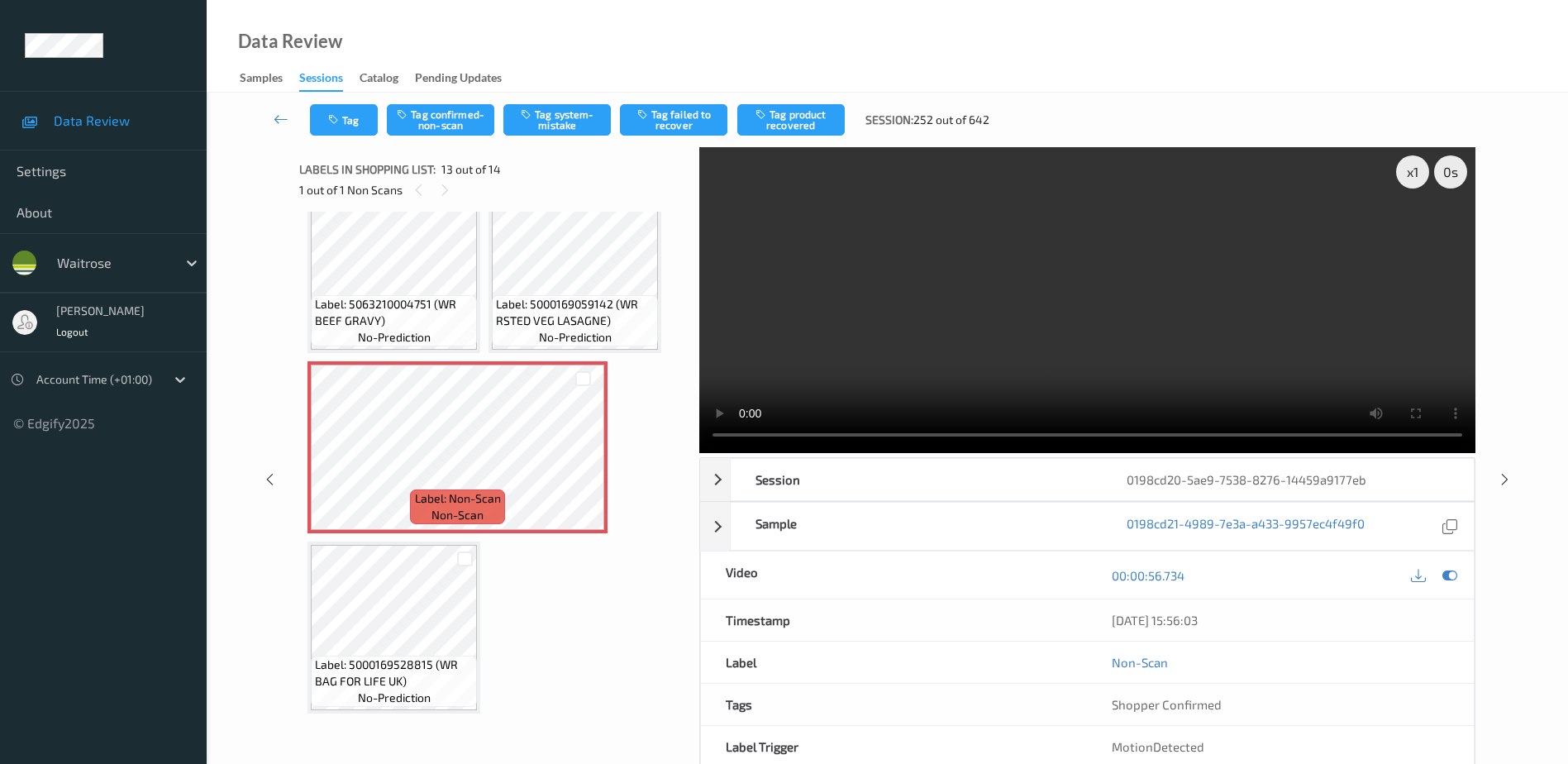
click at [1207, 339] on video at bounding box center [1087, 300] width 776 height 306
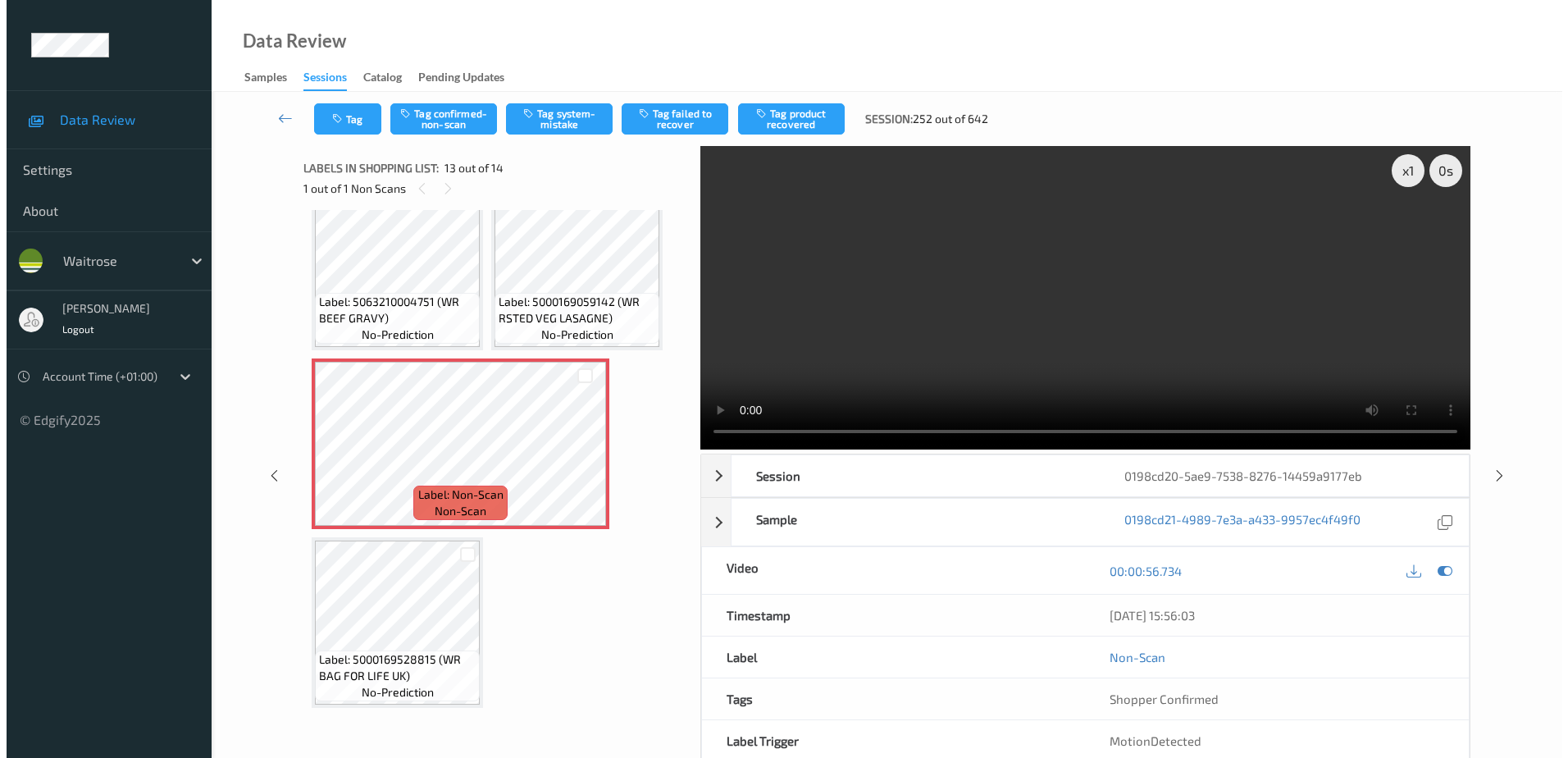
scroll to position [805, 0]
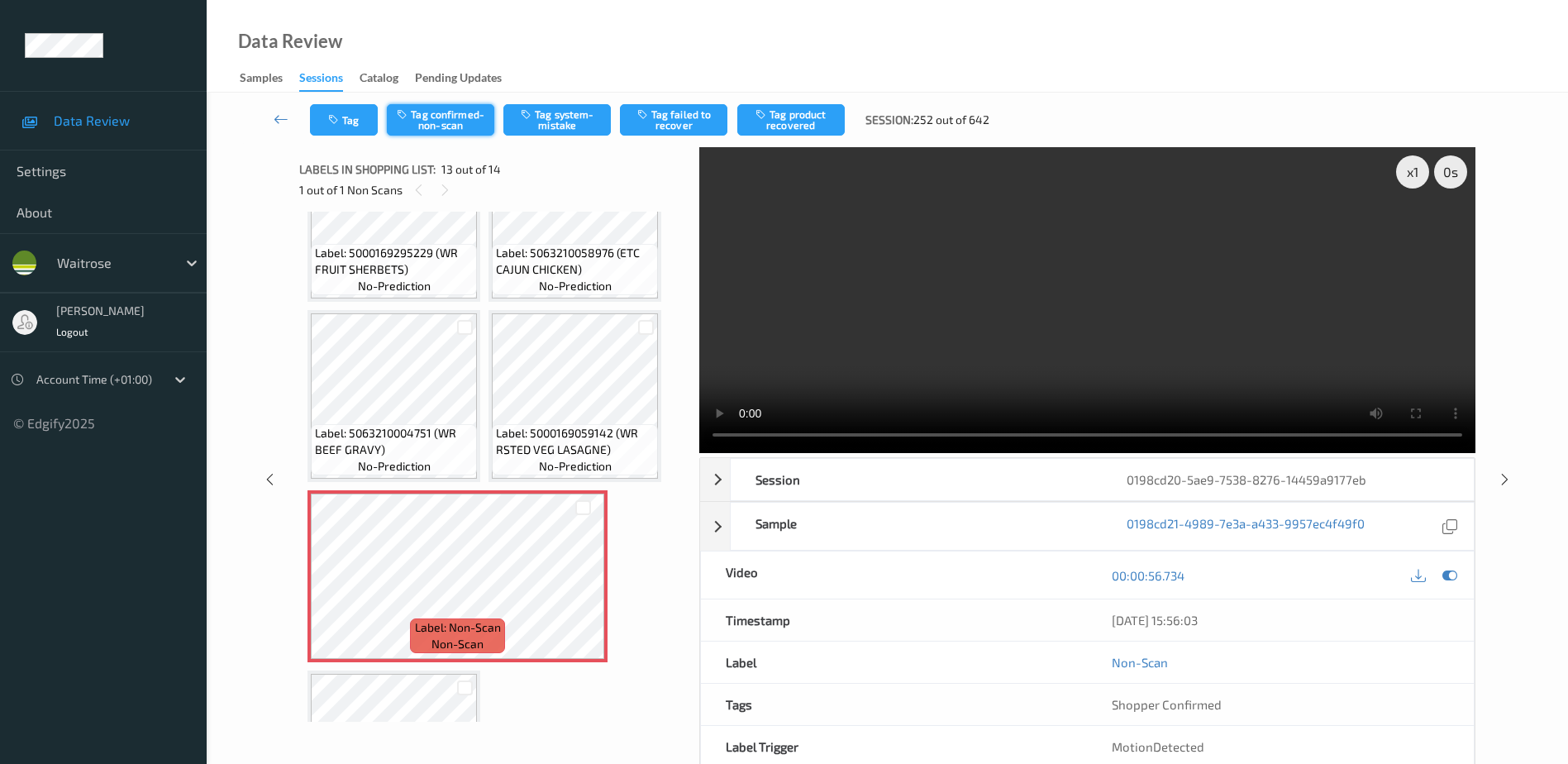
drag, startPoint x: 421, startPoint y: 108, endPoint x: 439, endPoint y: 117, distance: 20.1
click at [421, 108] on button "Tag confirmed-non-scan" at bounding box center [440, 120] width 107 height 31
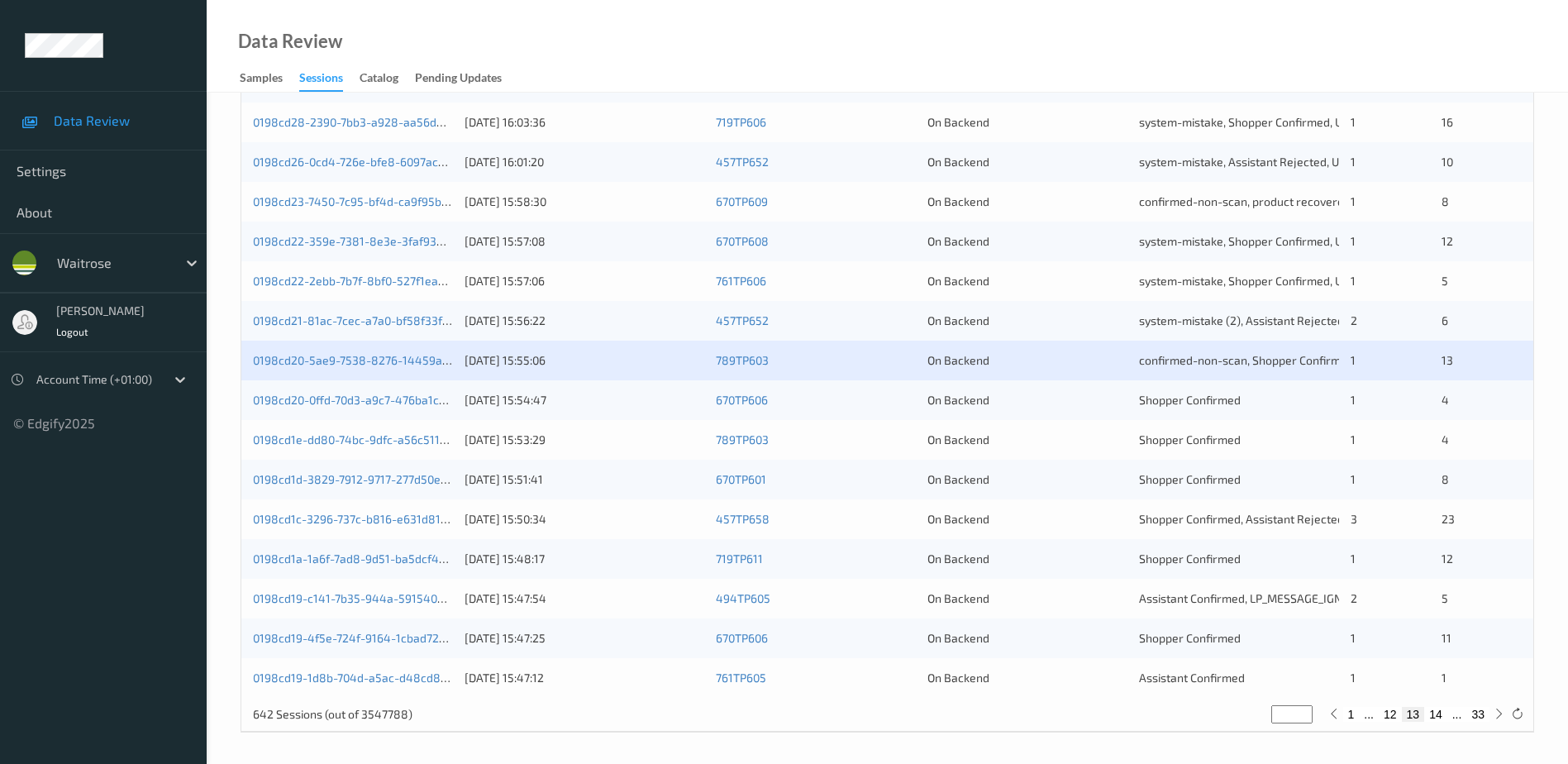
scroll to position [480, 0]
click at [337, 478] on link "0198cd1d-3829-7912-9717-277d50e4df39" at bounding box center [362, 476] width 219 height 14
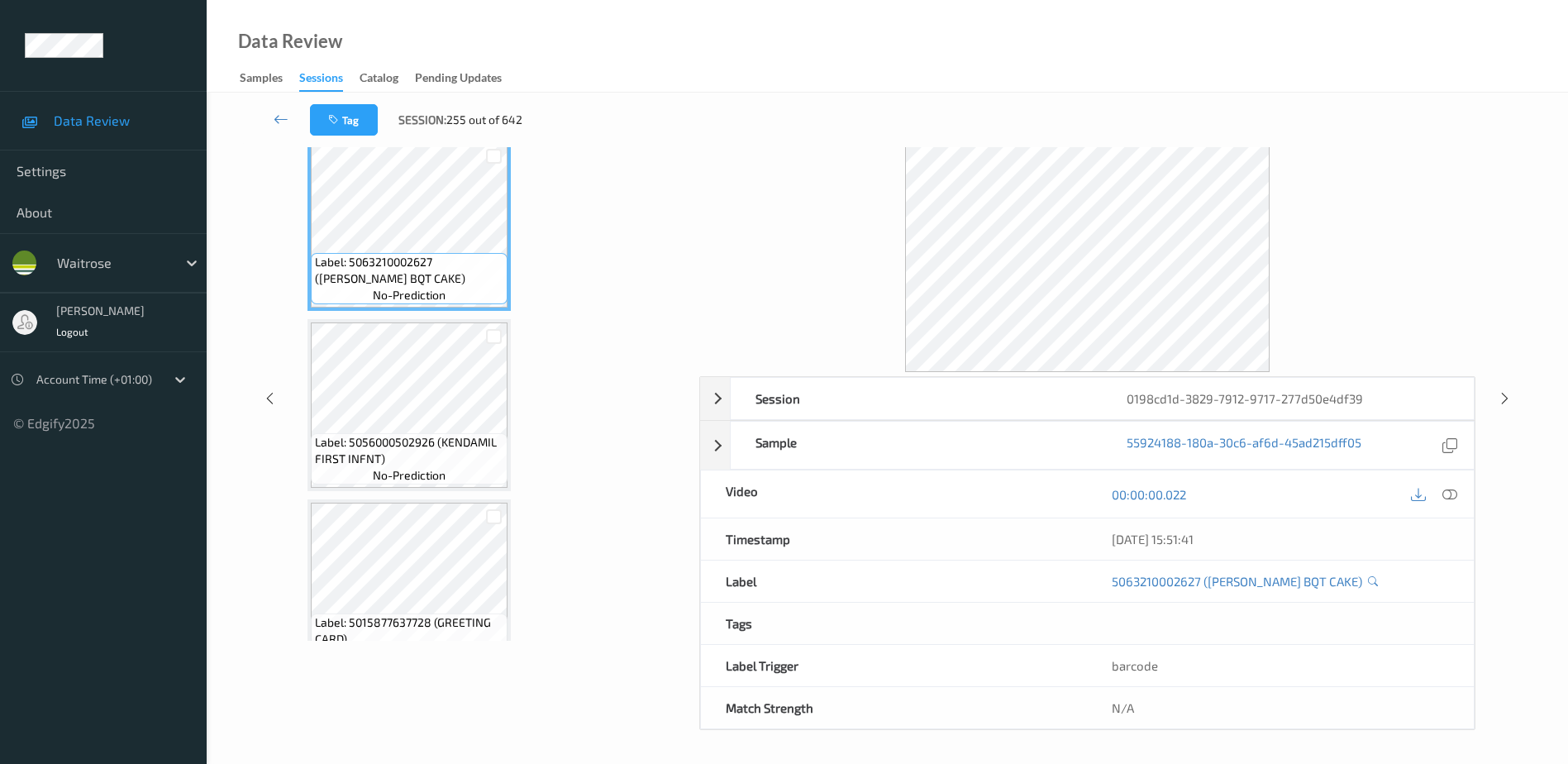
scroll to position [81, 0]
click at [1451, 491] on icon at bounding box center [1451, 494] width 15 height 15
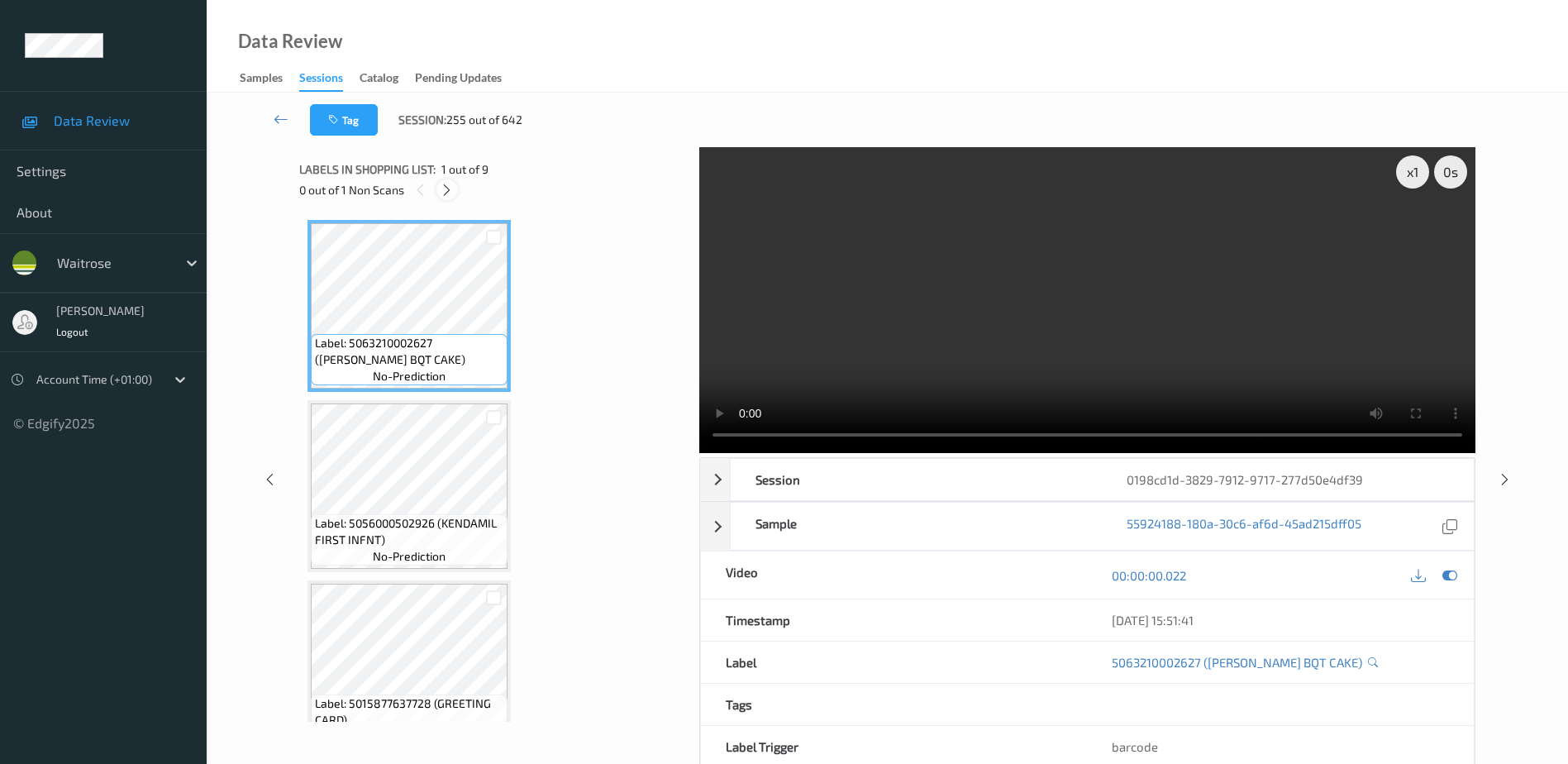
click at [447, 193] on icon at bounding box center [446, 191] width 14 height 15
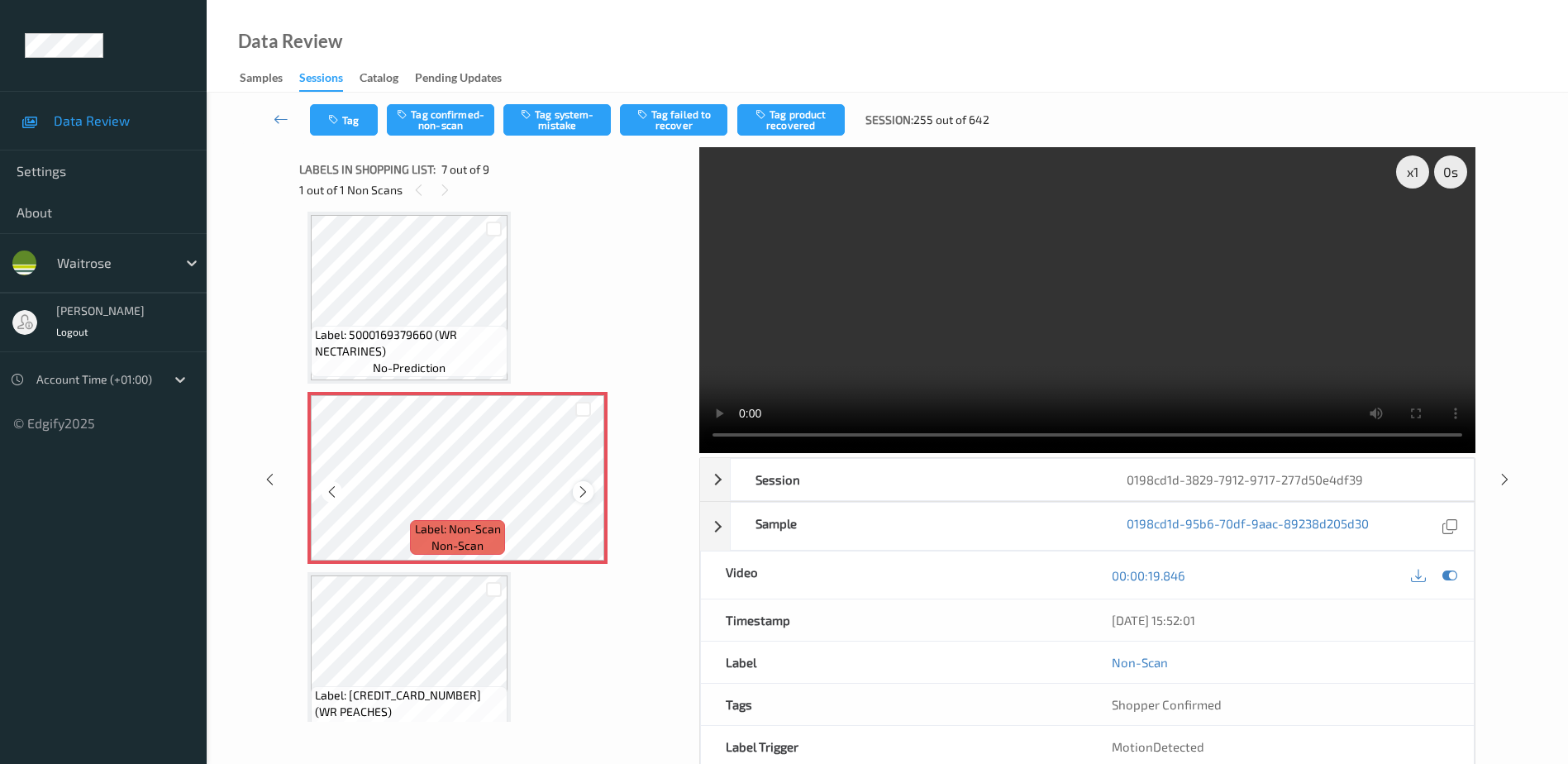
click at [582, 491] on icon at bounding box center [583, 492] width 14 height 15
click at [1117, 334] on video at bounding box center [1087, 300] width 776 height 306
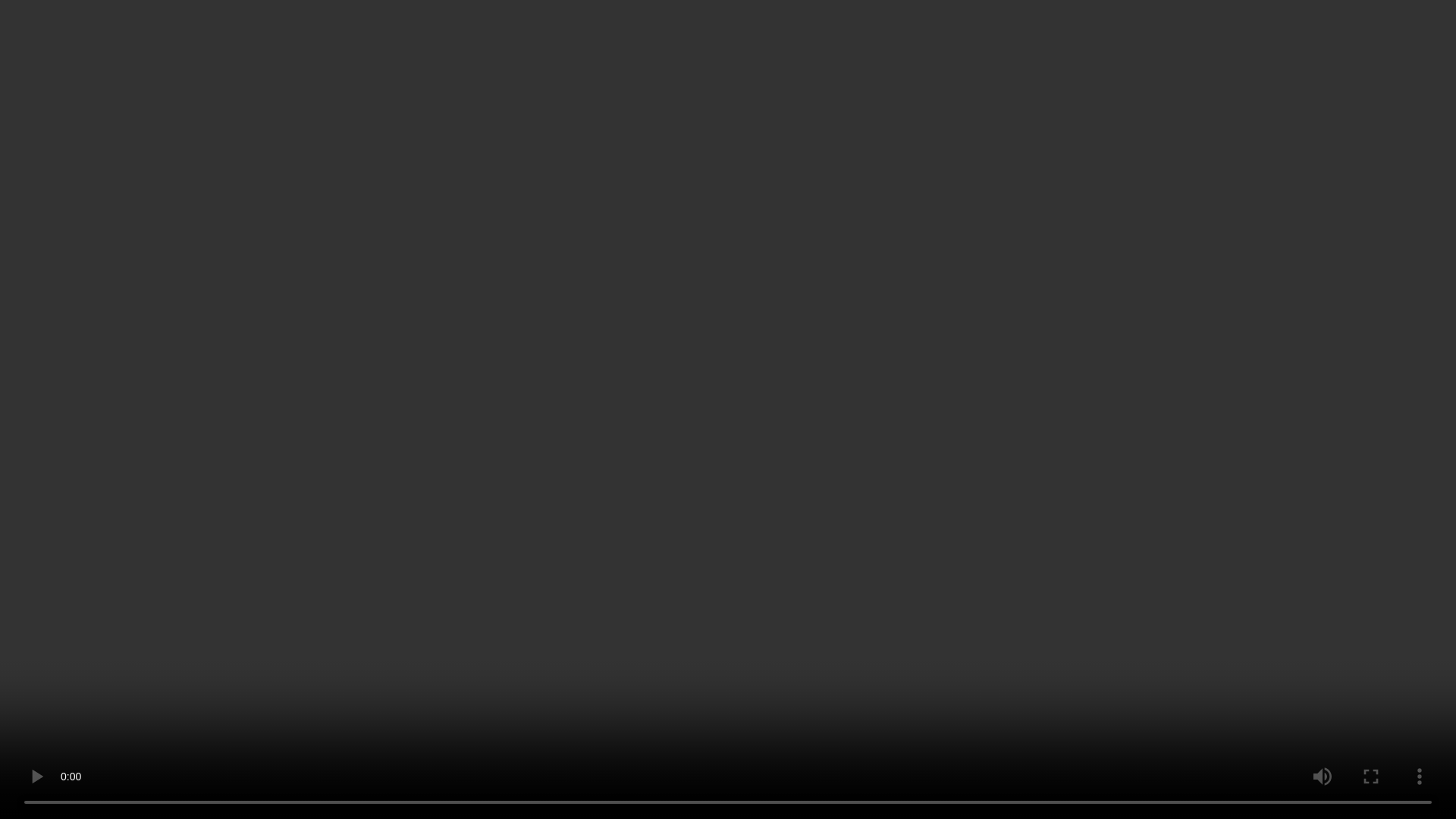
click at [1135, 490] on video at bounding box center [728, 409] width 1456 height 819
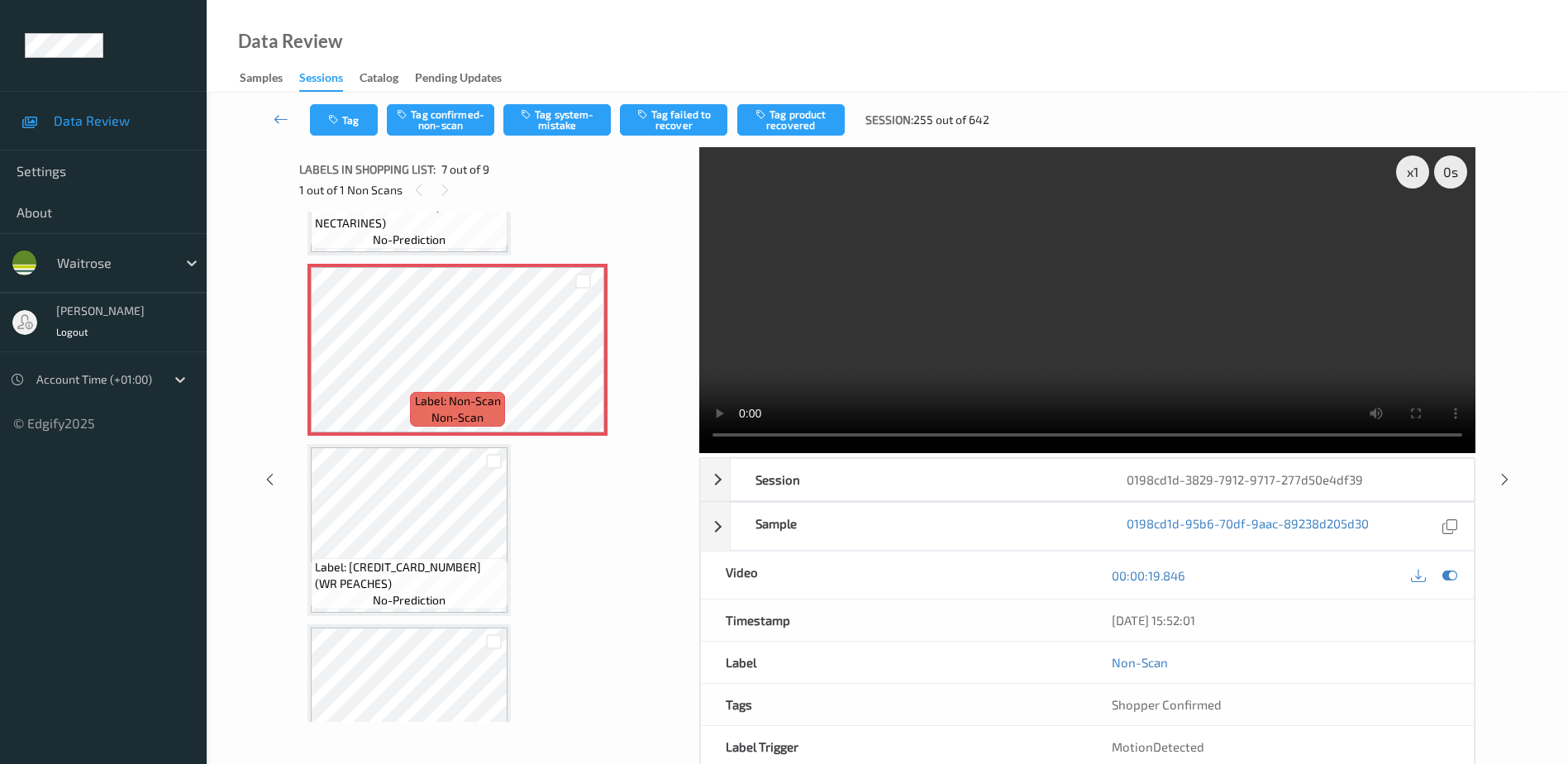
scroll to position [872, 0]
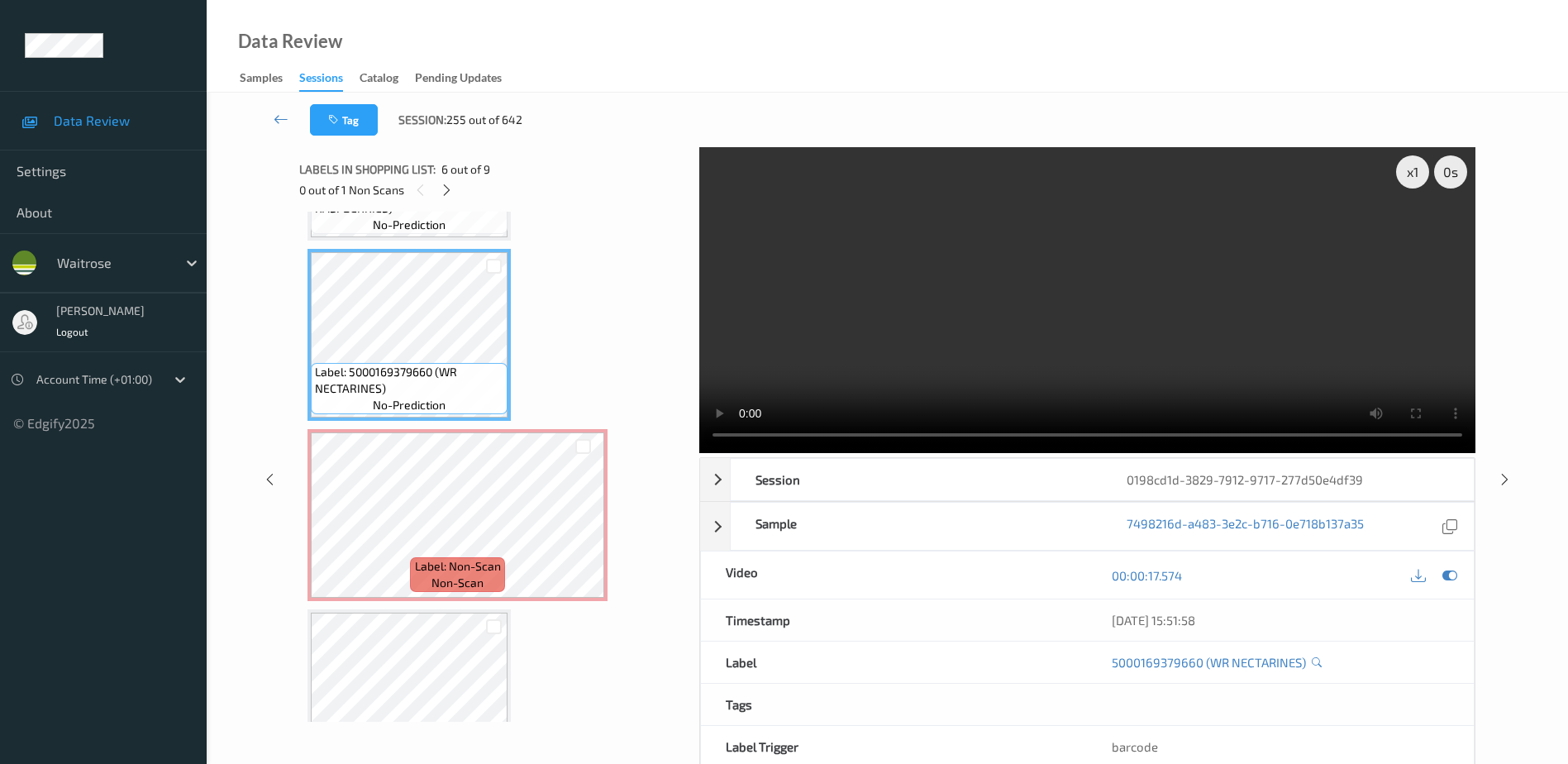
click at [997, 321] on video at bounding box center [1087, 300] width 776 height 306
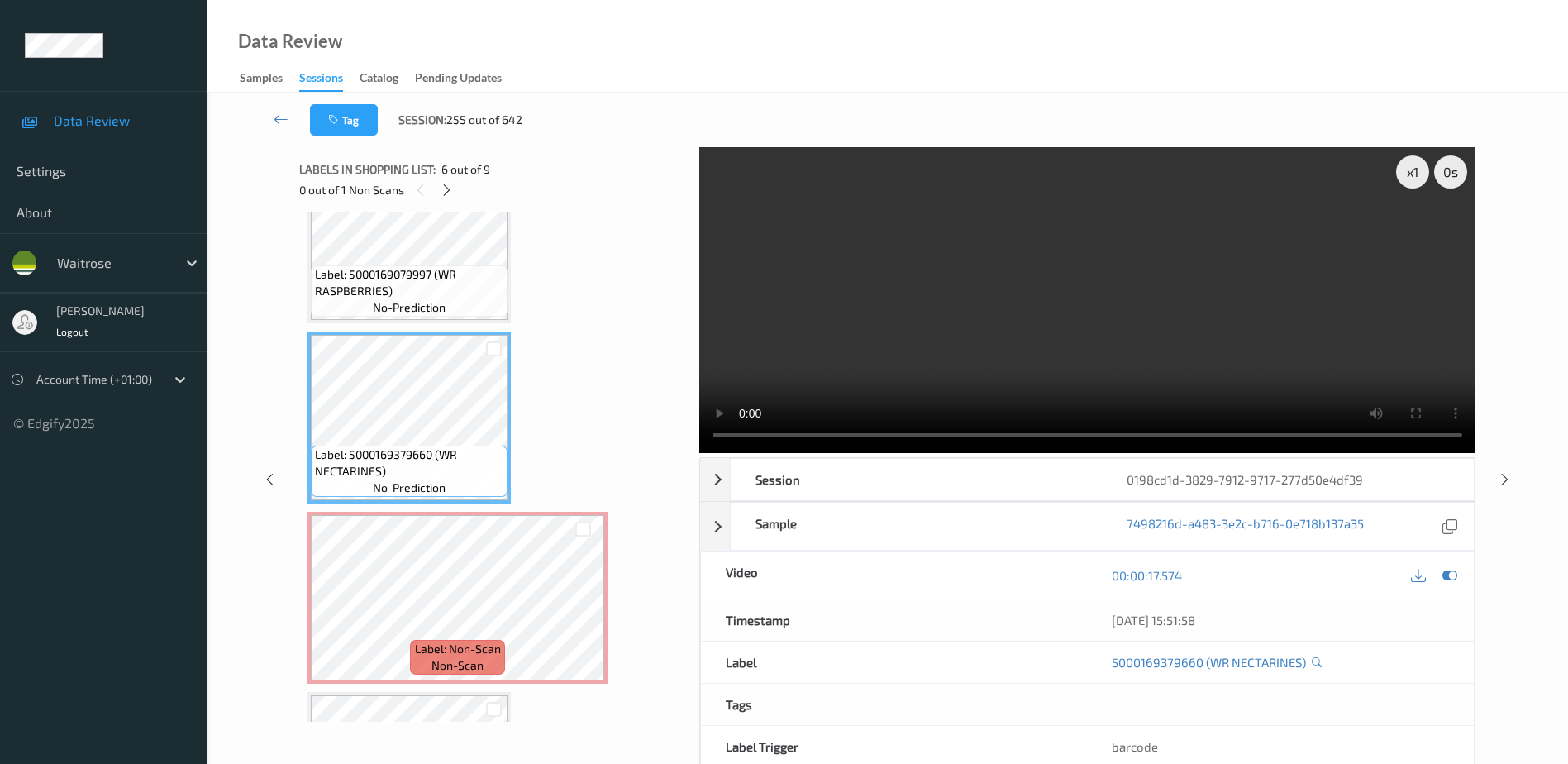
scroll to position [707, 0]
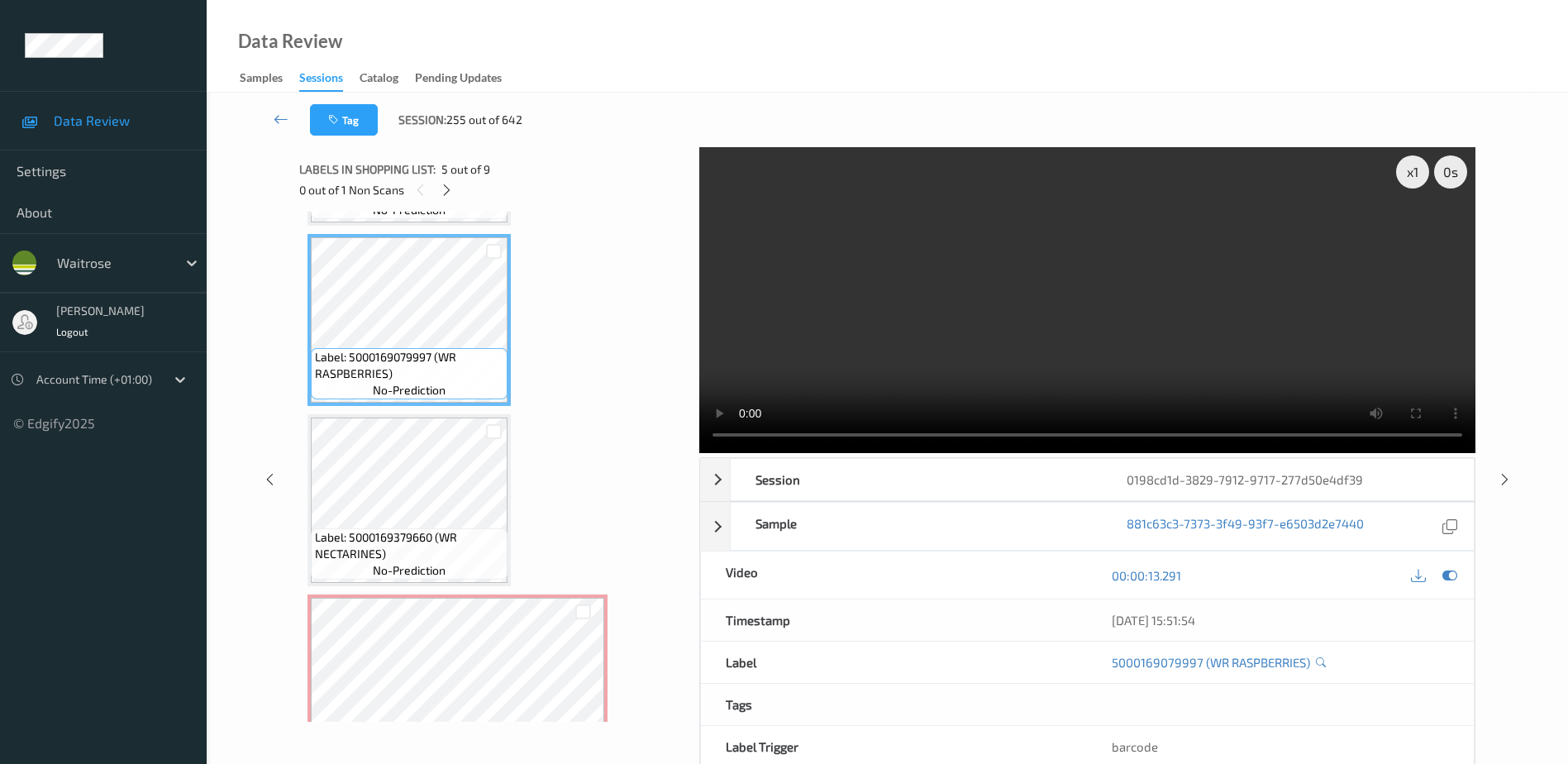
click at [1045, 354] on video at bounding box center [1087, 300] width 776 height 306
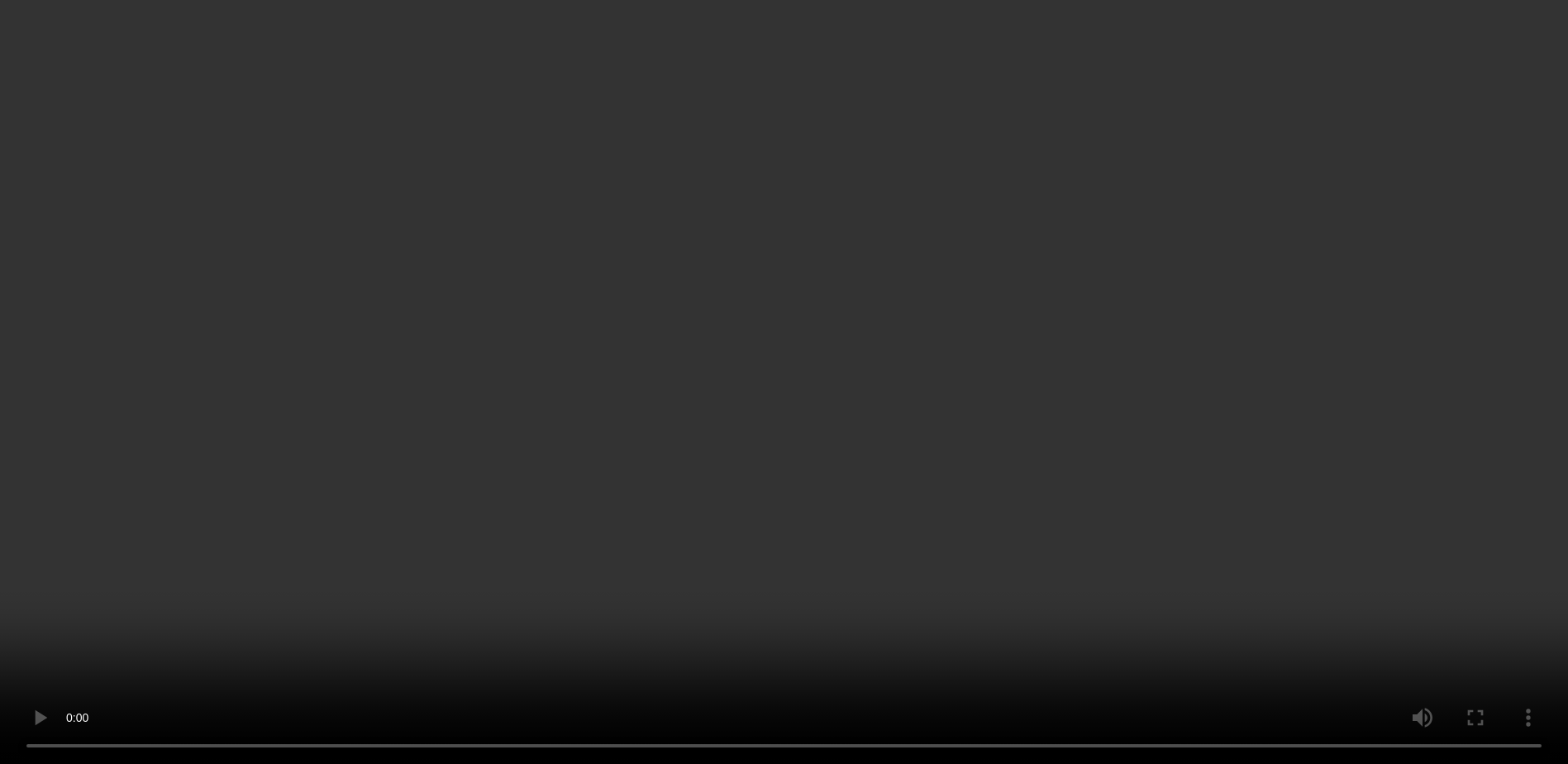
scroll to position [1038, 0]
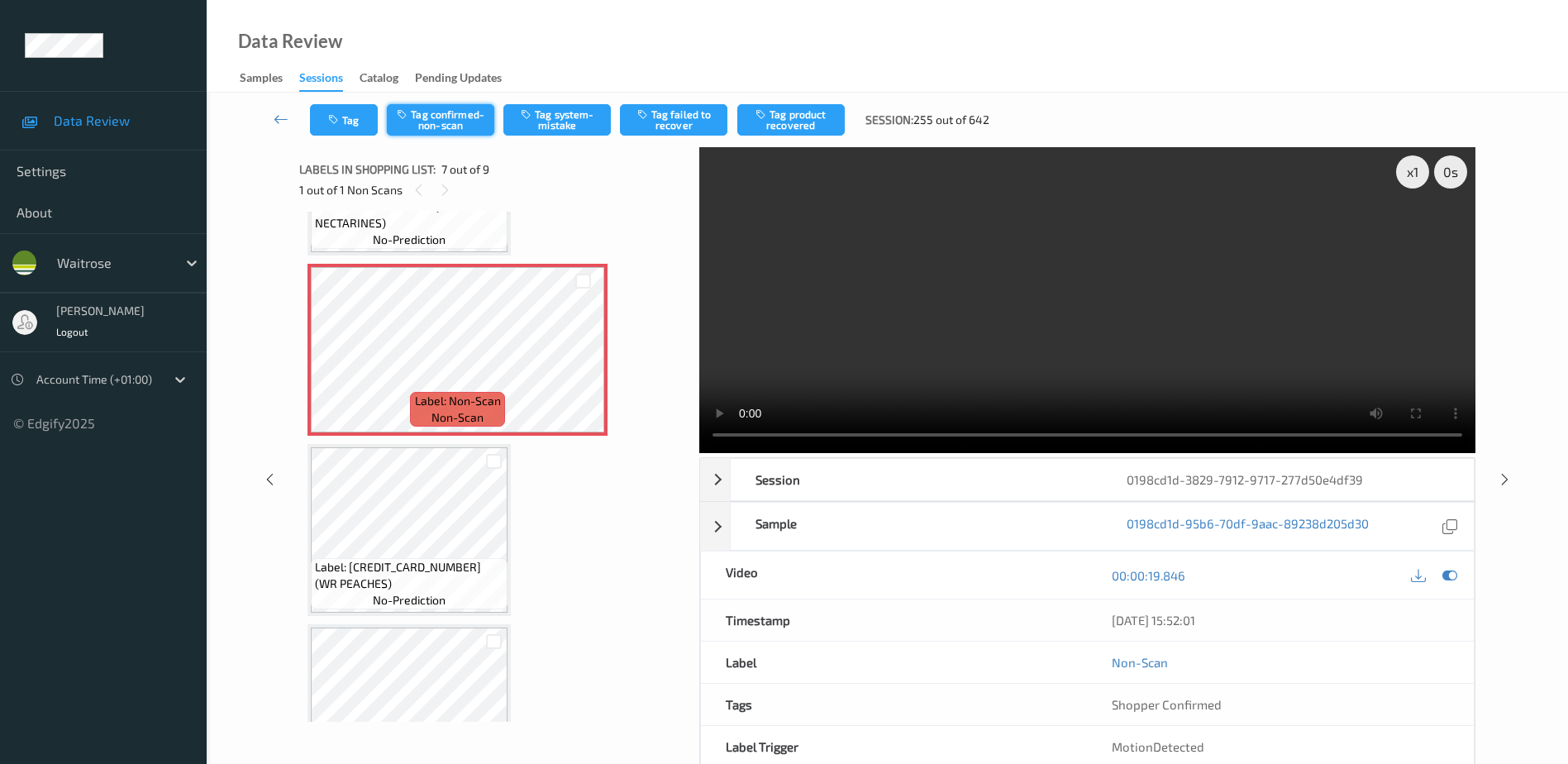
click at [443, 121] on button "Tag confirmed-non-scan" at bounding box center [440, 120] width 107 height 31
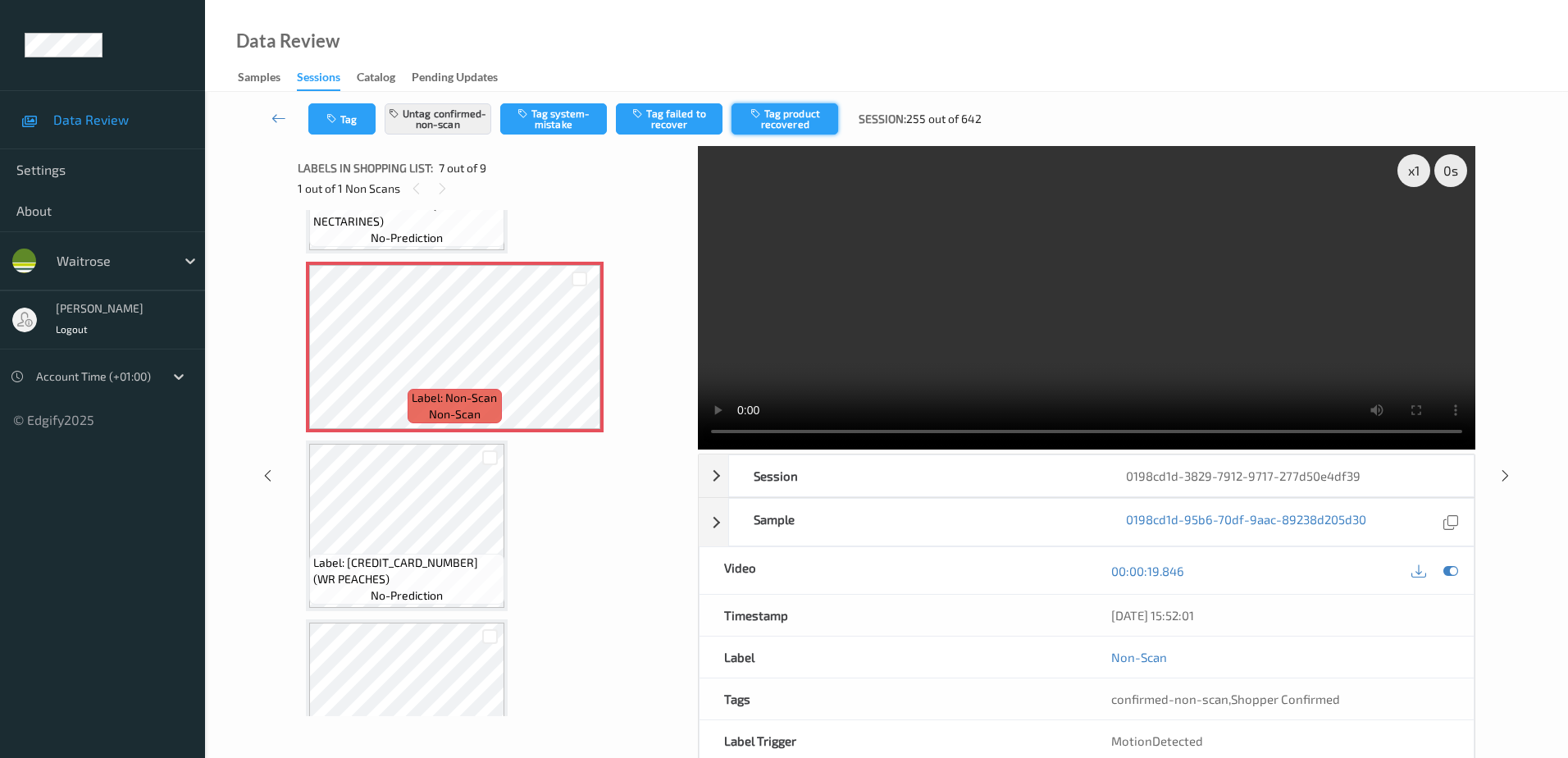
click at [778, 128] on button "Tag product recovered" at bounding box center [784, 119] width 106 height 31
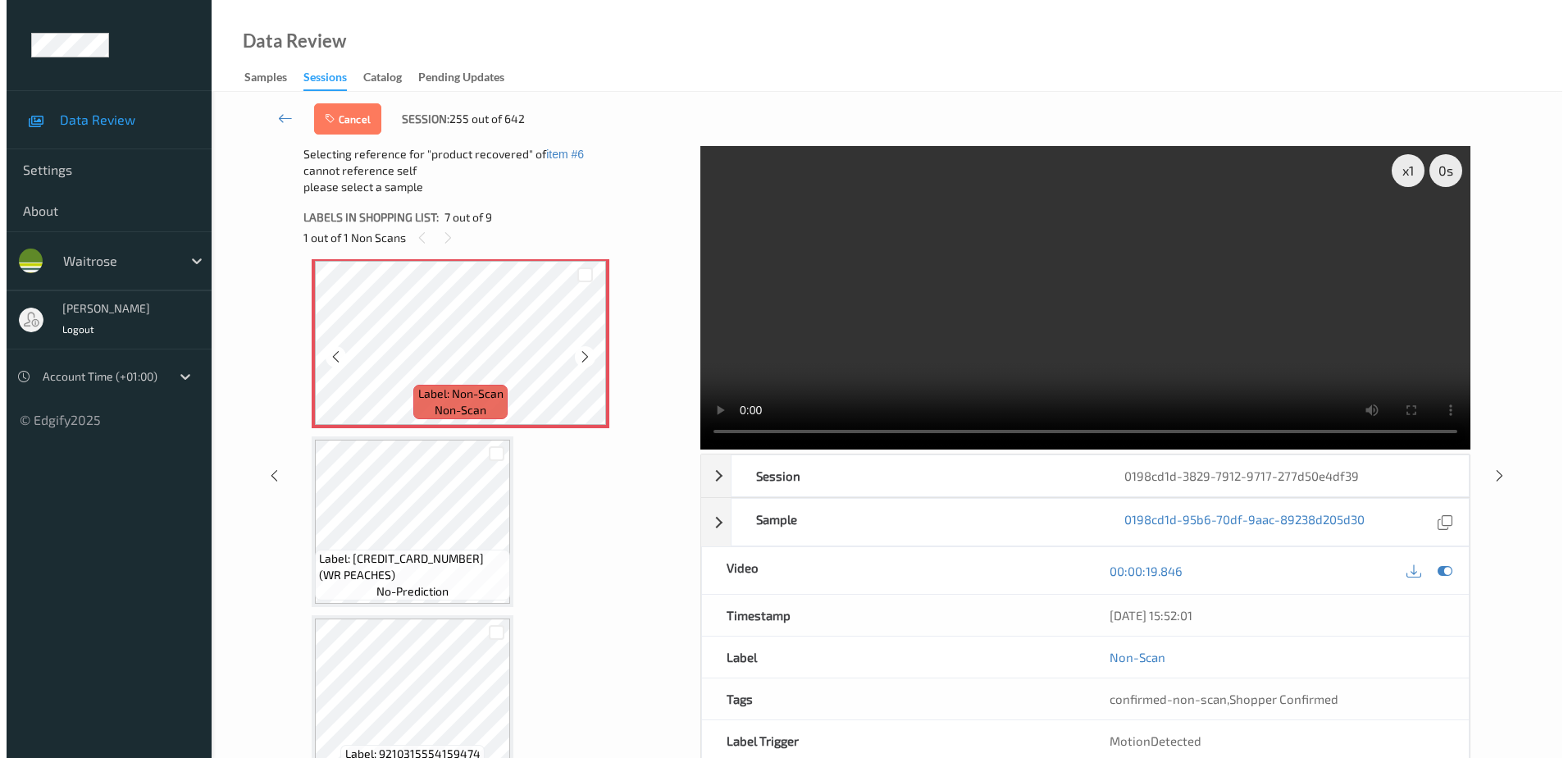
scroll to position [1111, 0]
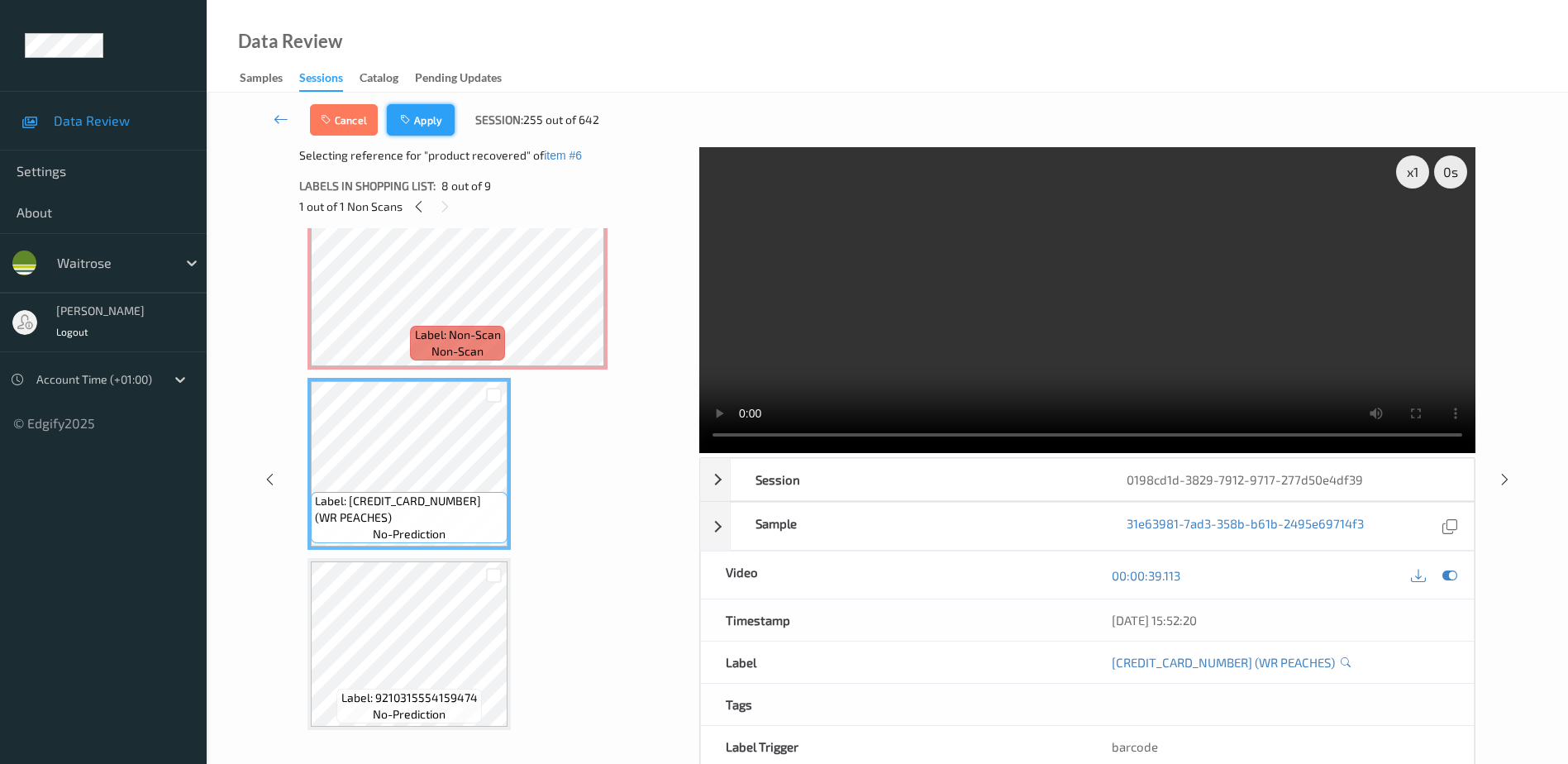
click at [418, 122] on button "Apply" at bounding box center [420, 120] width 68 height 31
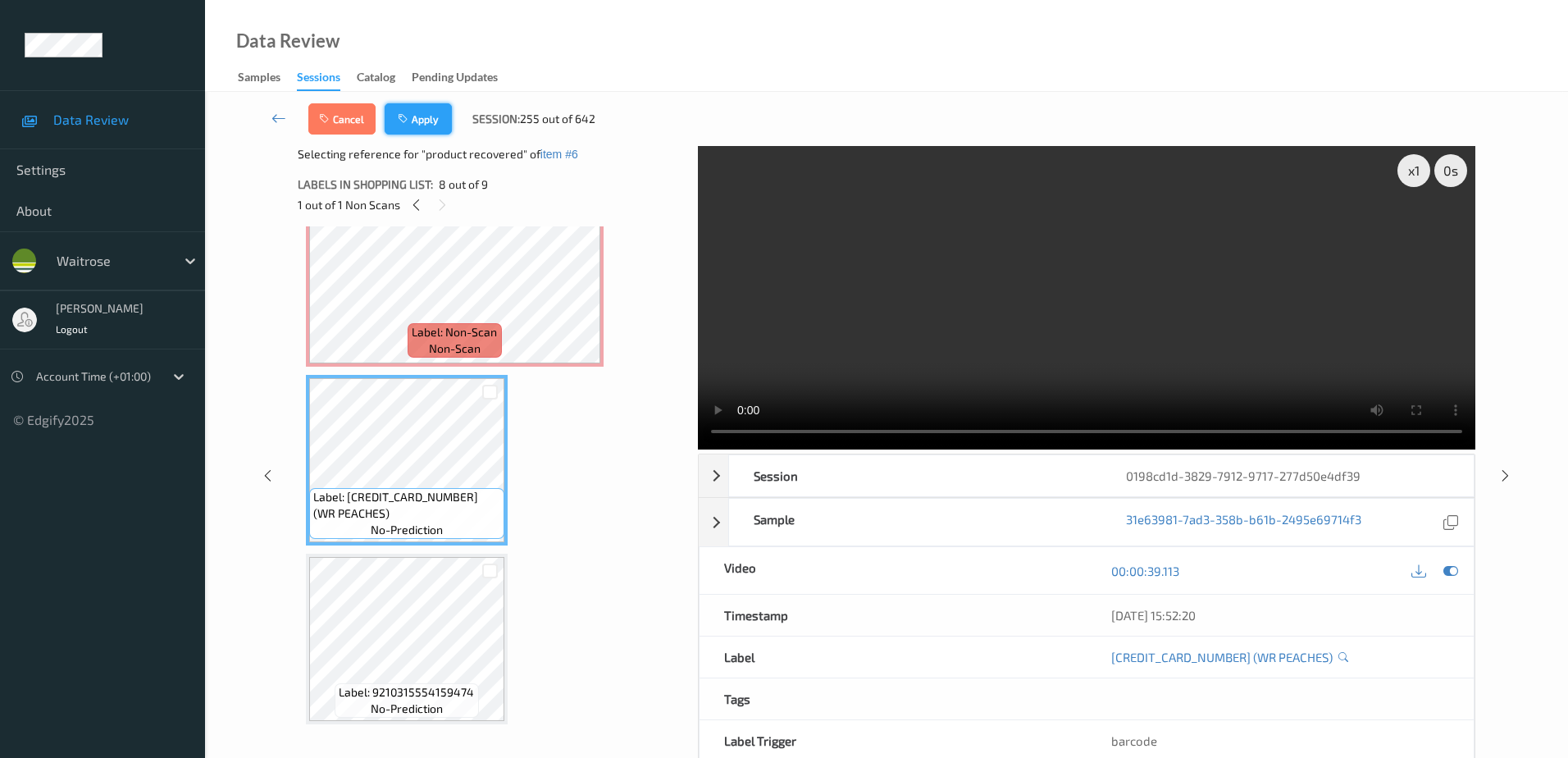
scroll to position [902, 0]
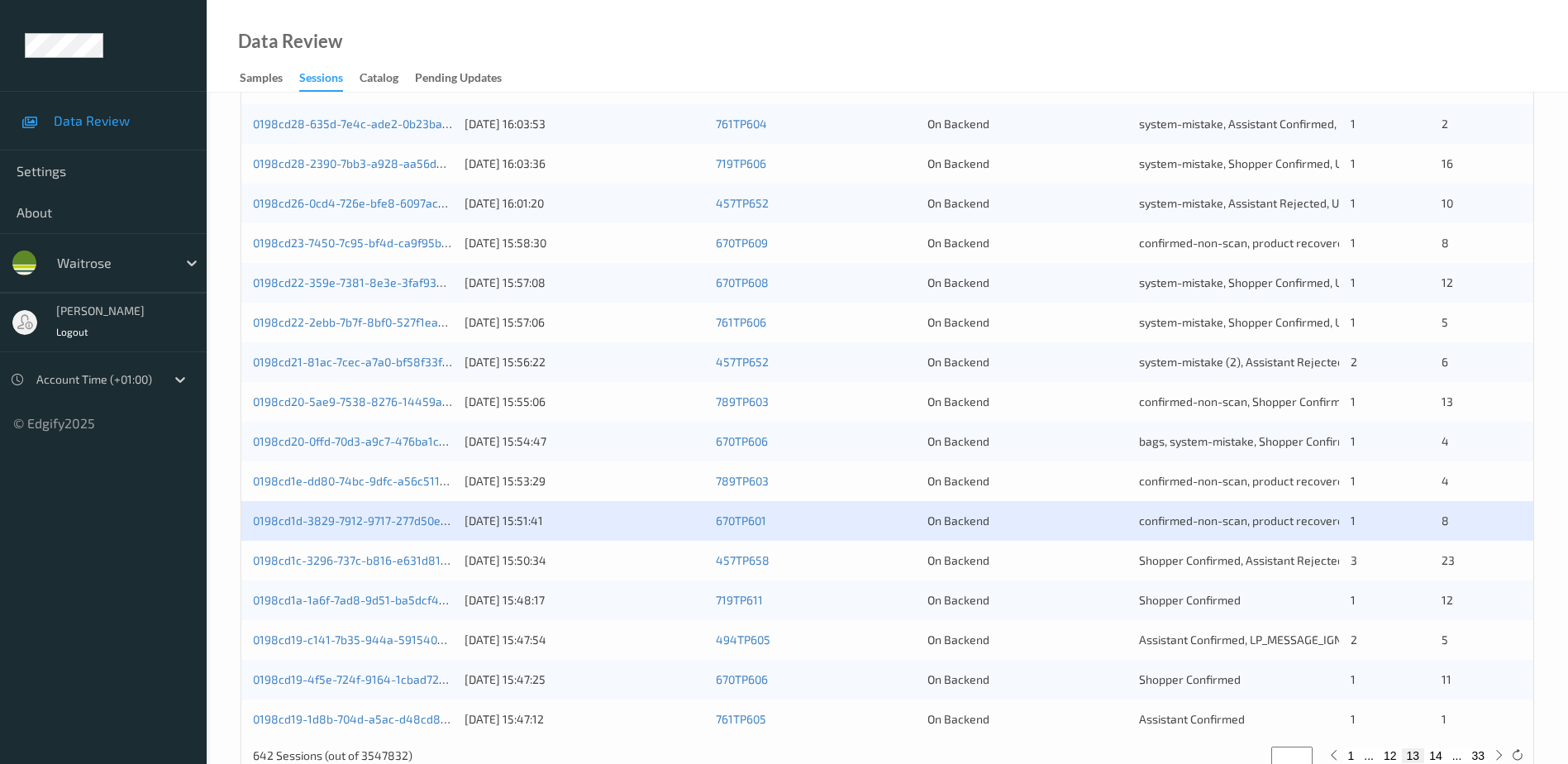
scroll to position [480, 0]
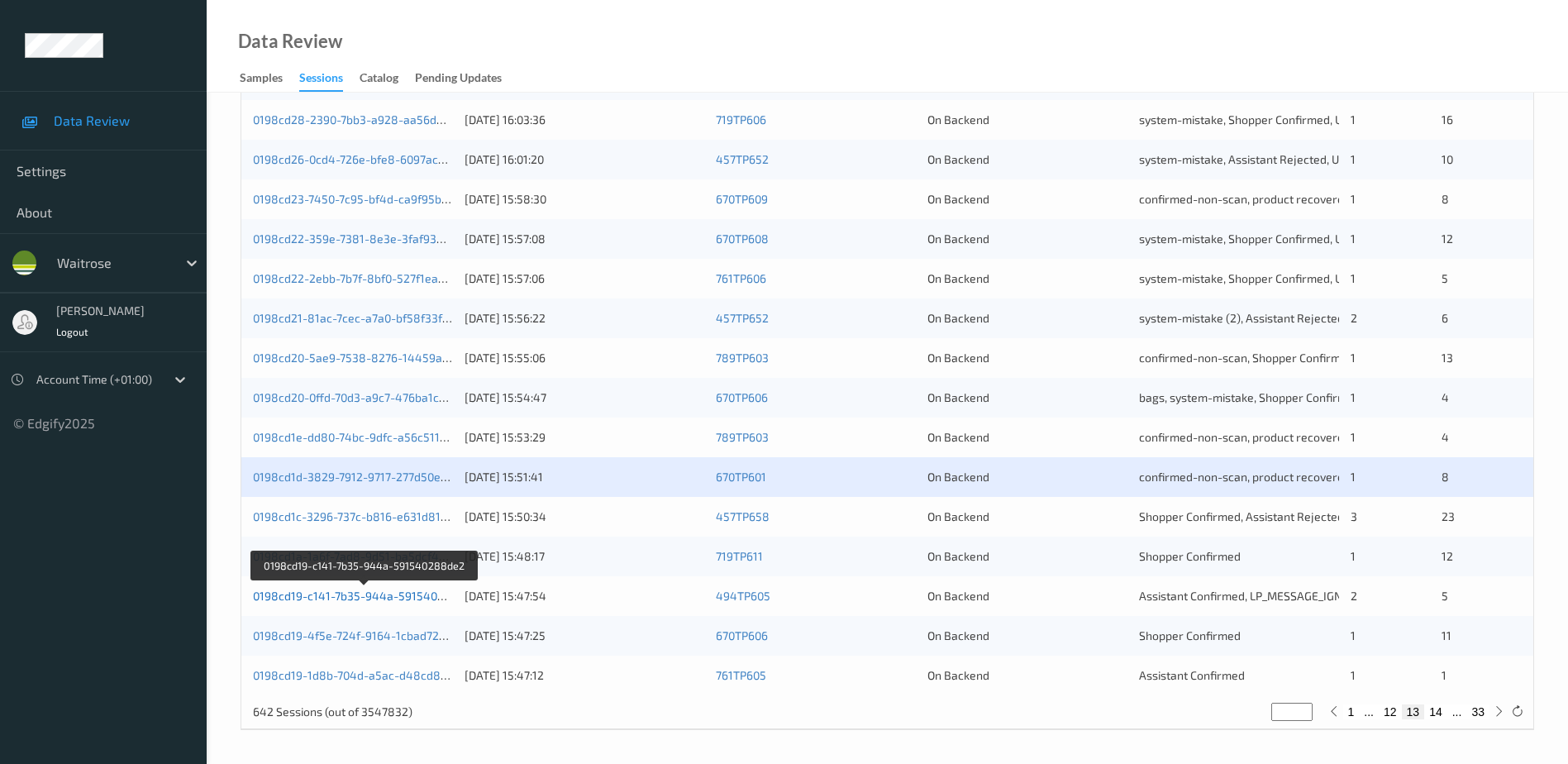
click at [374, 594] on link "0198cd19-c141-7b35-944a-591540288de2" at bounding box center [365, 595] width 226 height 14
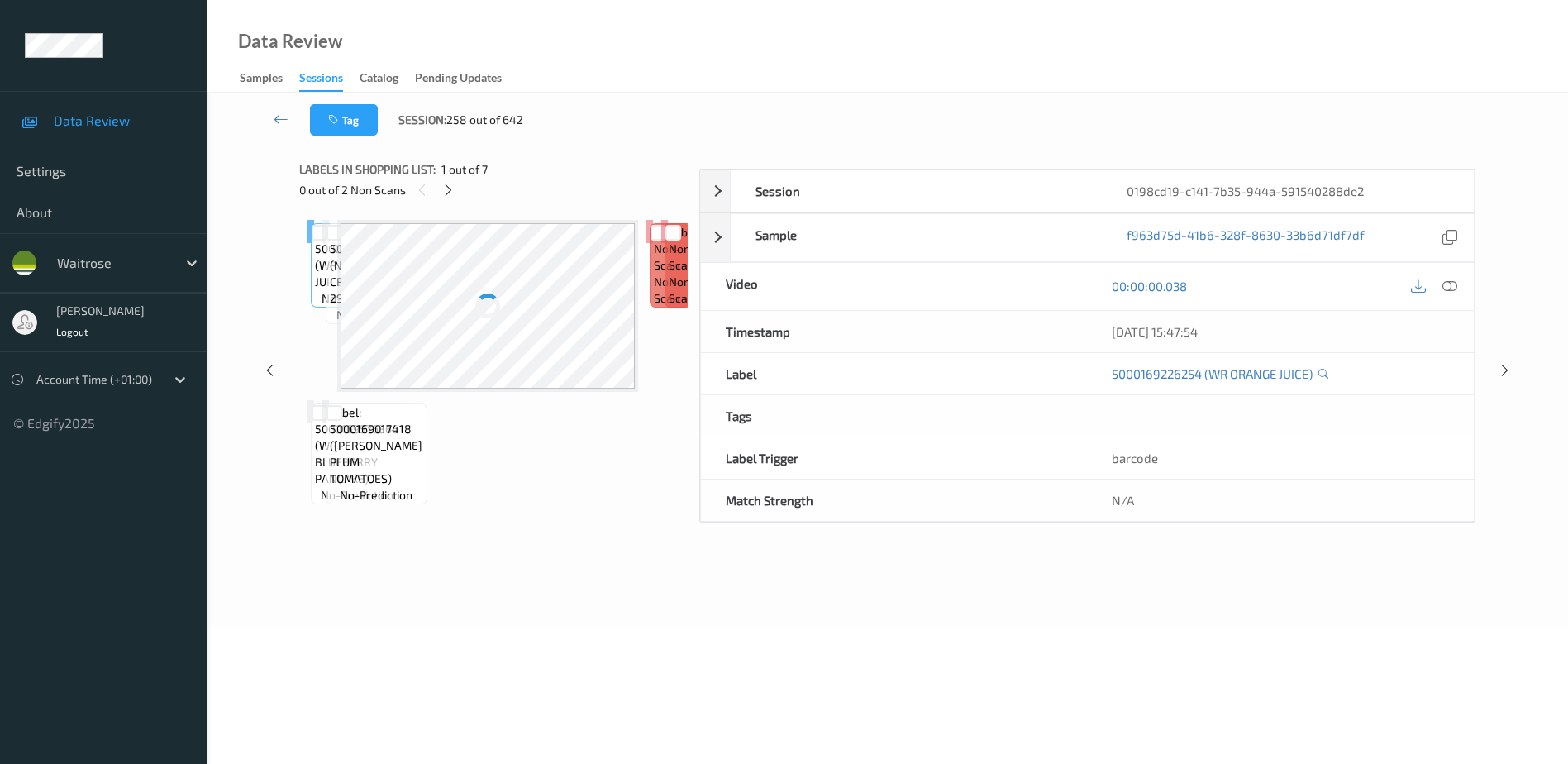
scroll to position [81, 0]
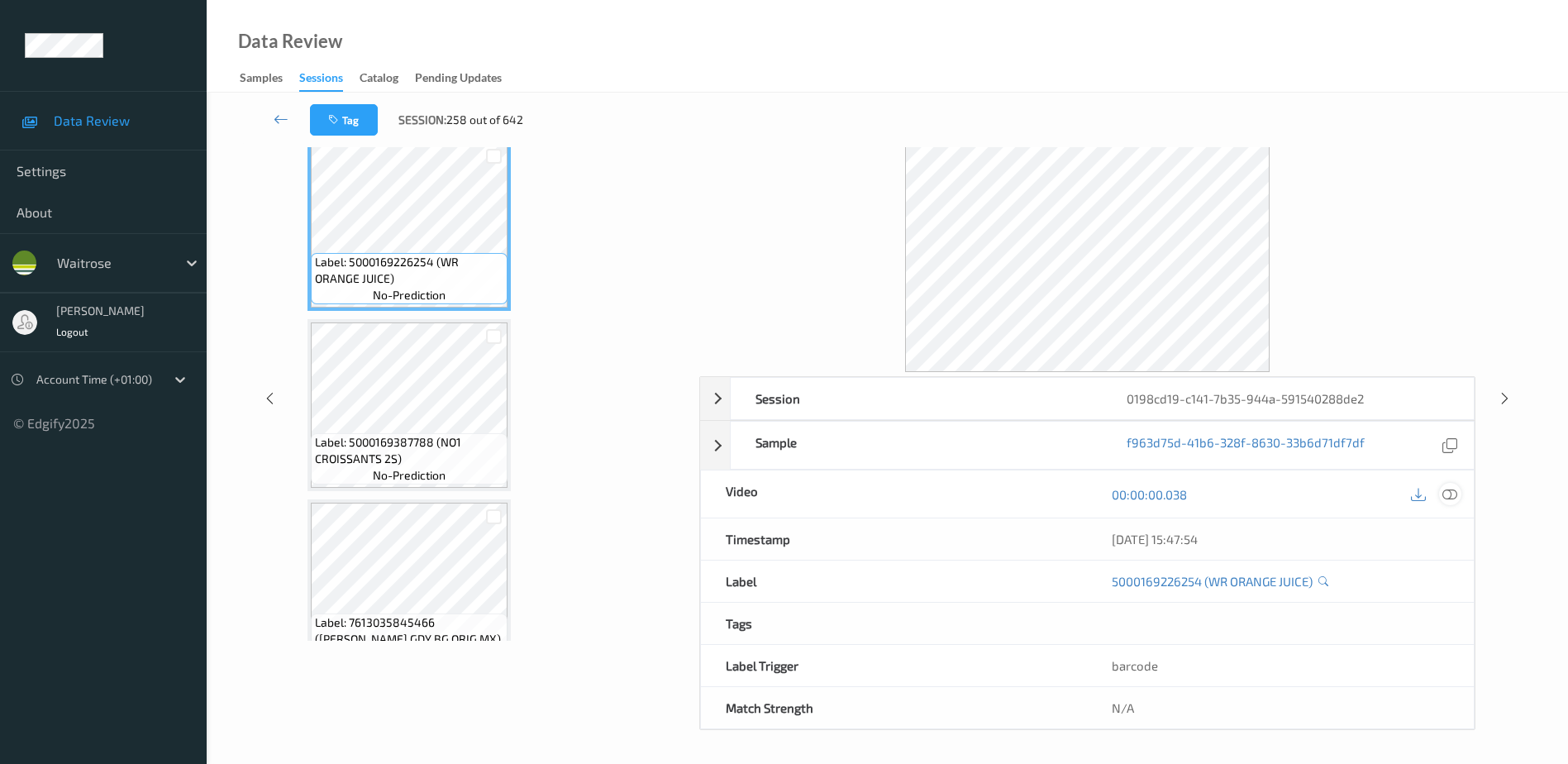
click at [1454, 492] on icon at bounding box center [1451, 494] width 15 height 15
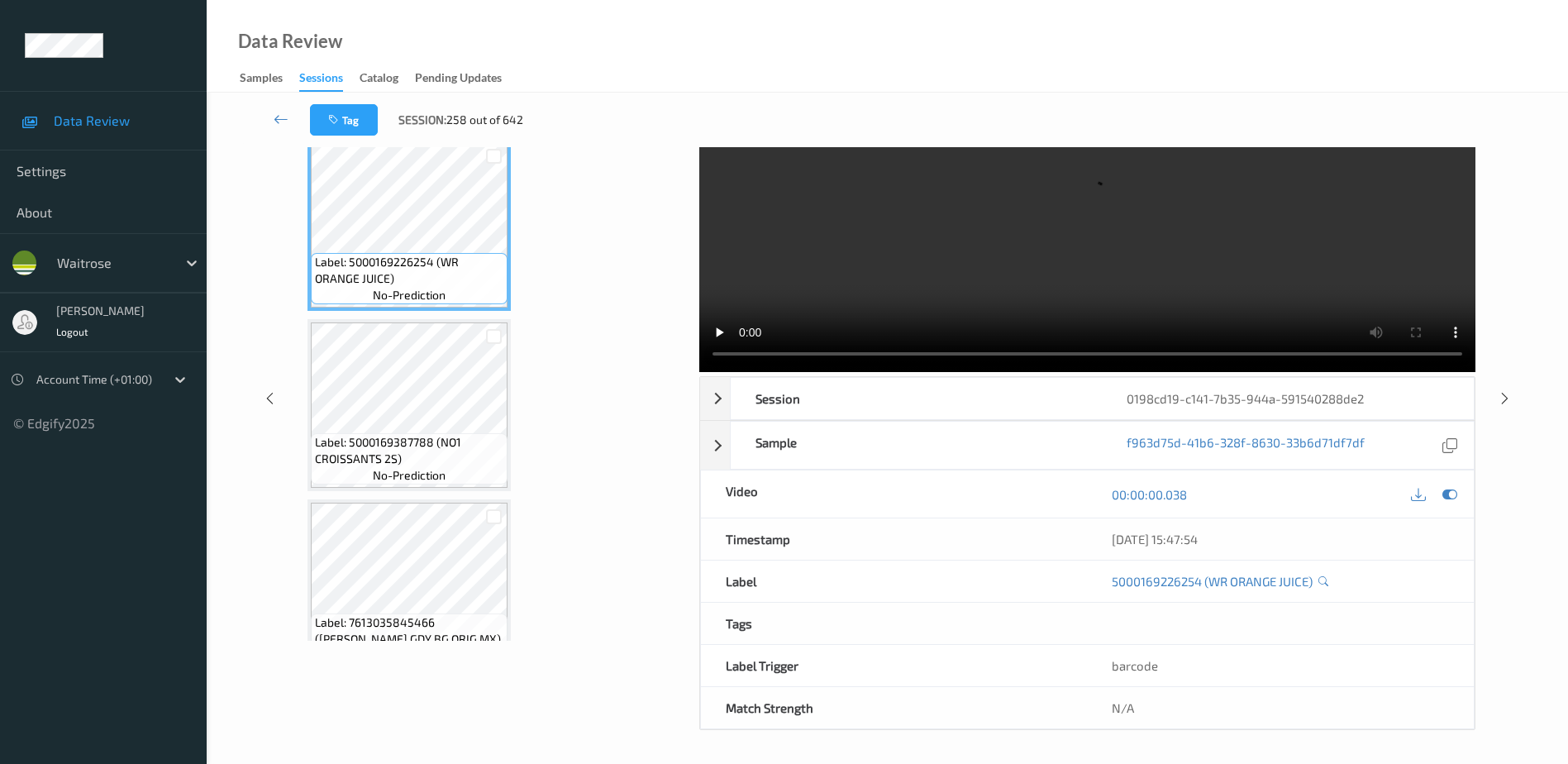
scroll to position [0, 0]
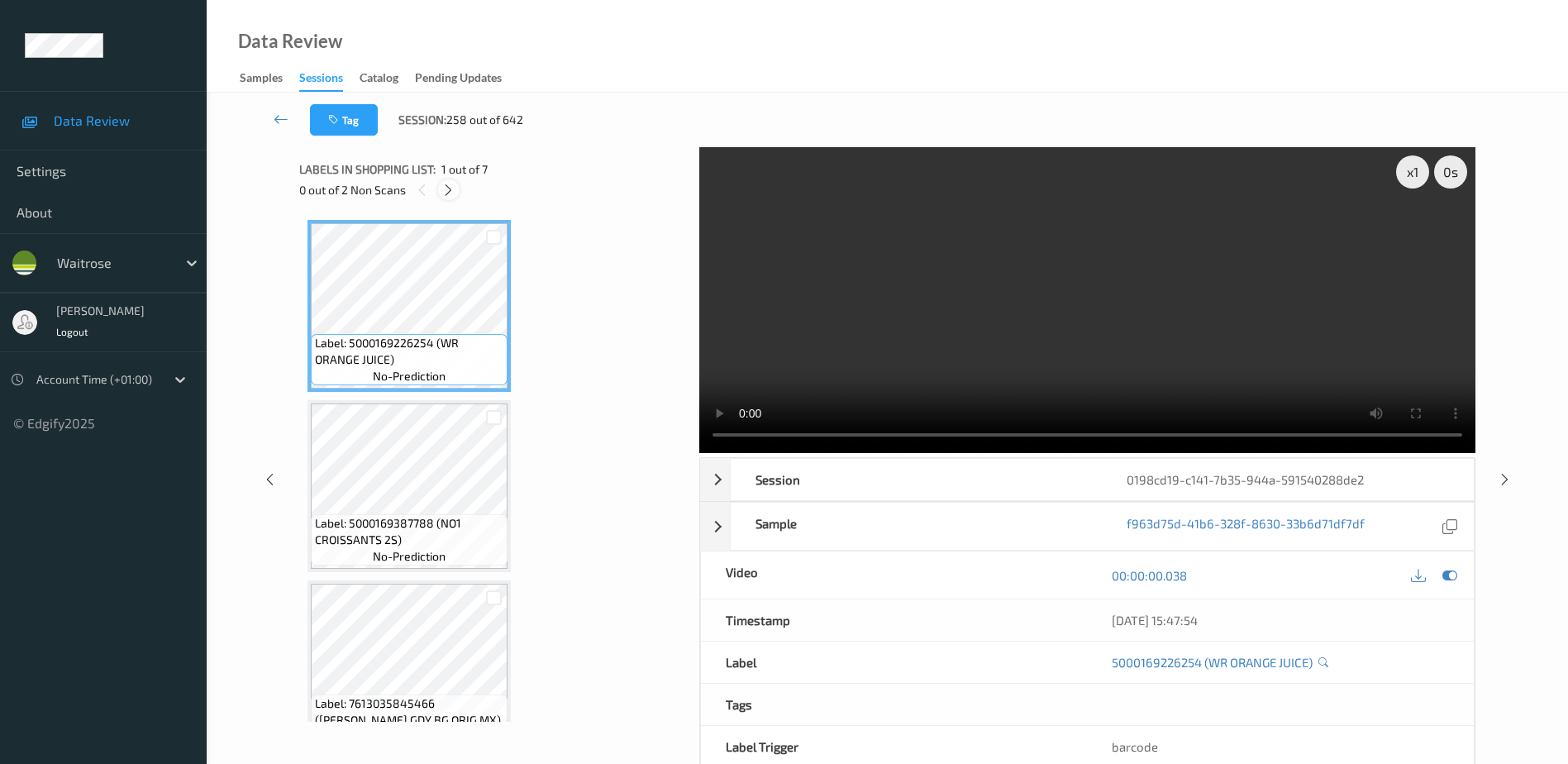
click at [444, 189] on icon at bounding box center [448, 191] width 14 height 15
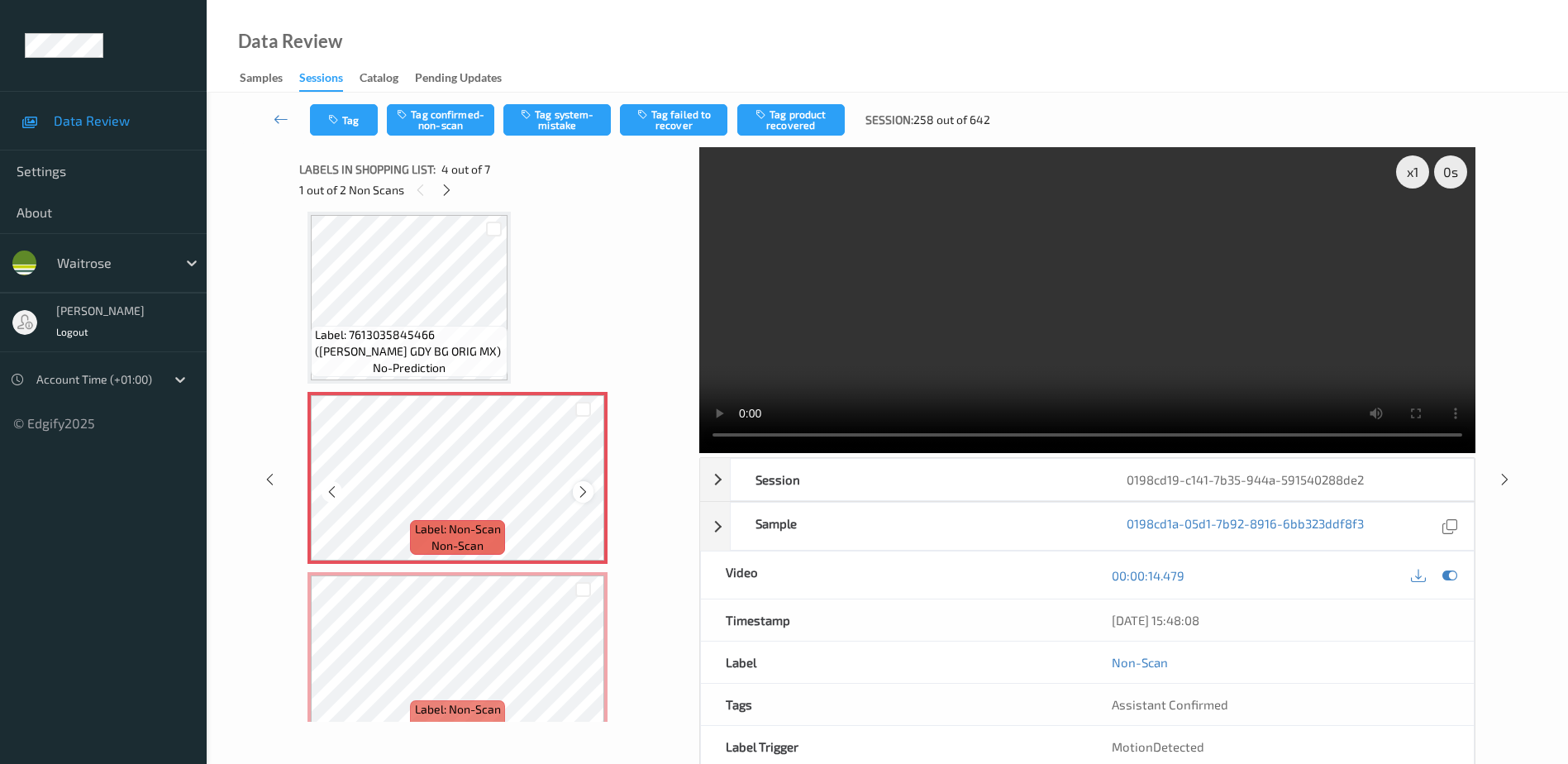
click at [578, 493] on icon at bounding box center [583, 492] width 14 height 15
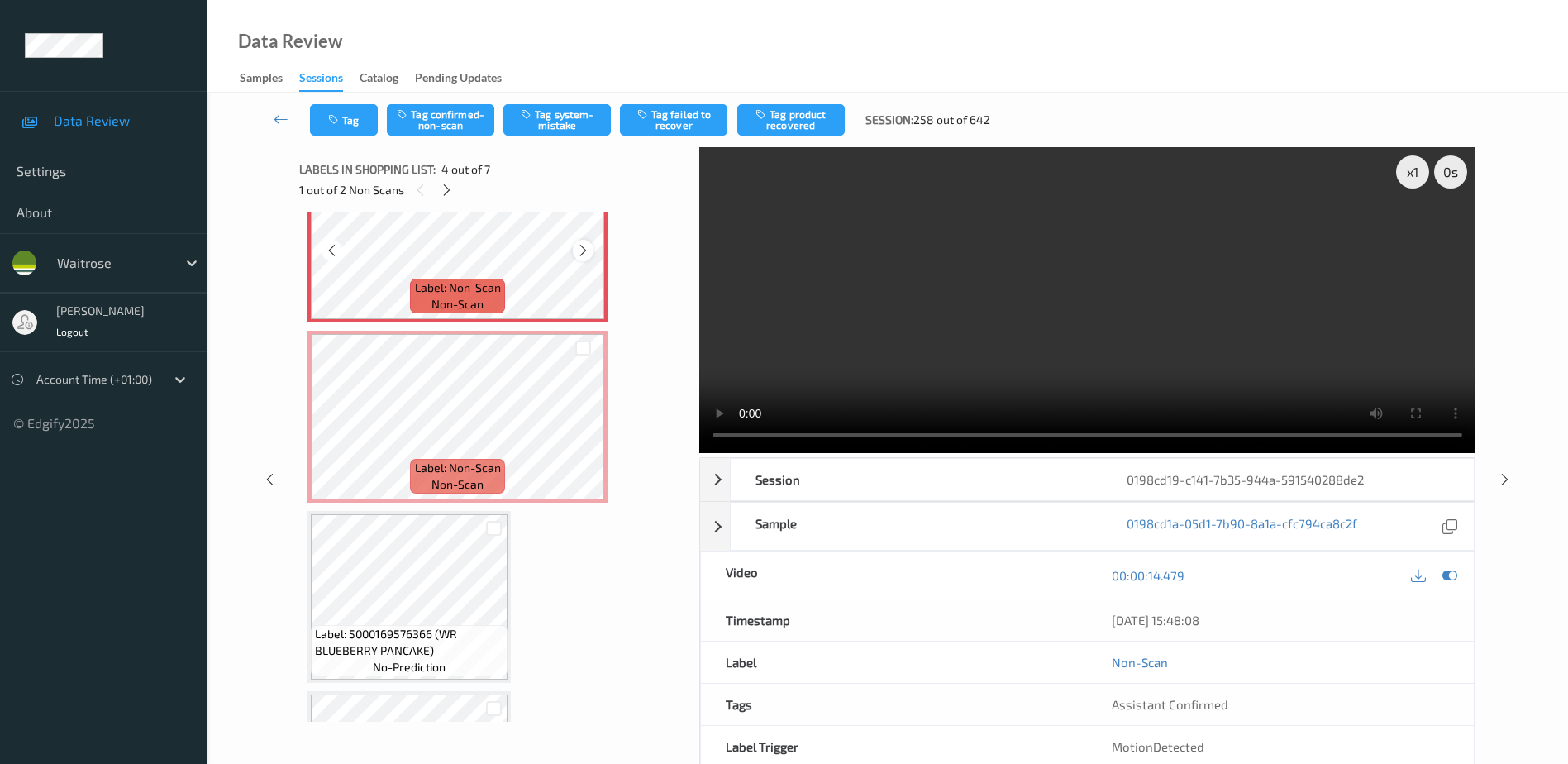
scroll to position [617, 0]
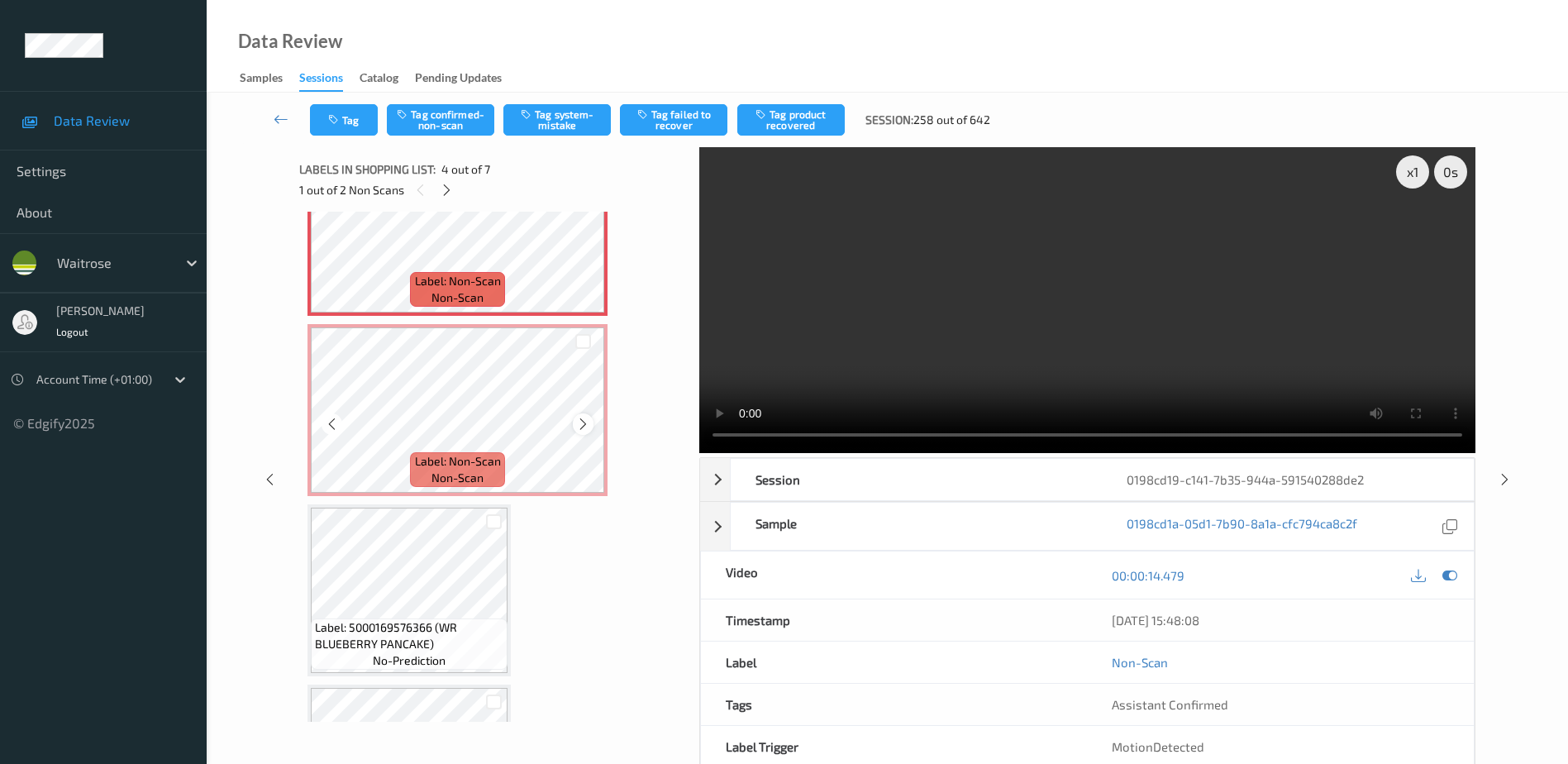
click at [580, 425] on icon at bounding box center [583, 424] width 14 height 15
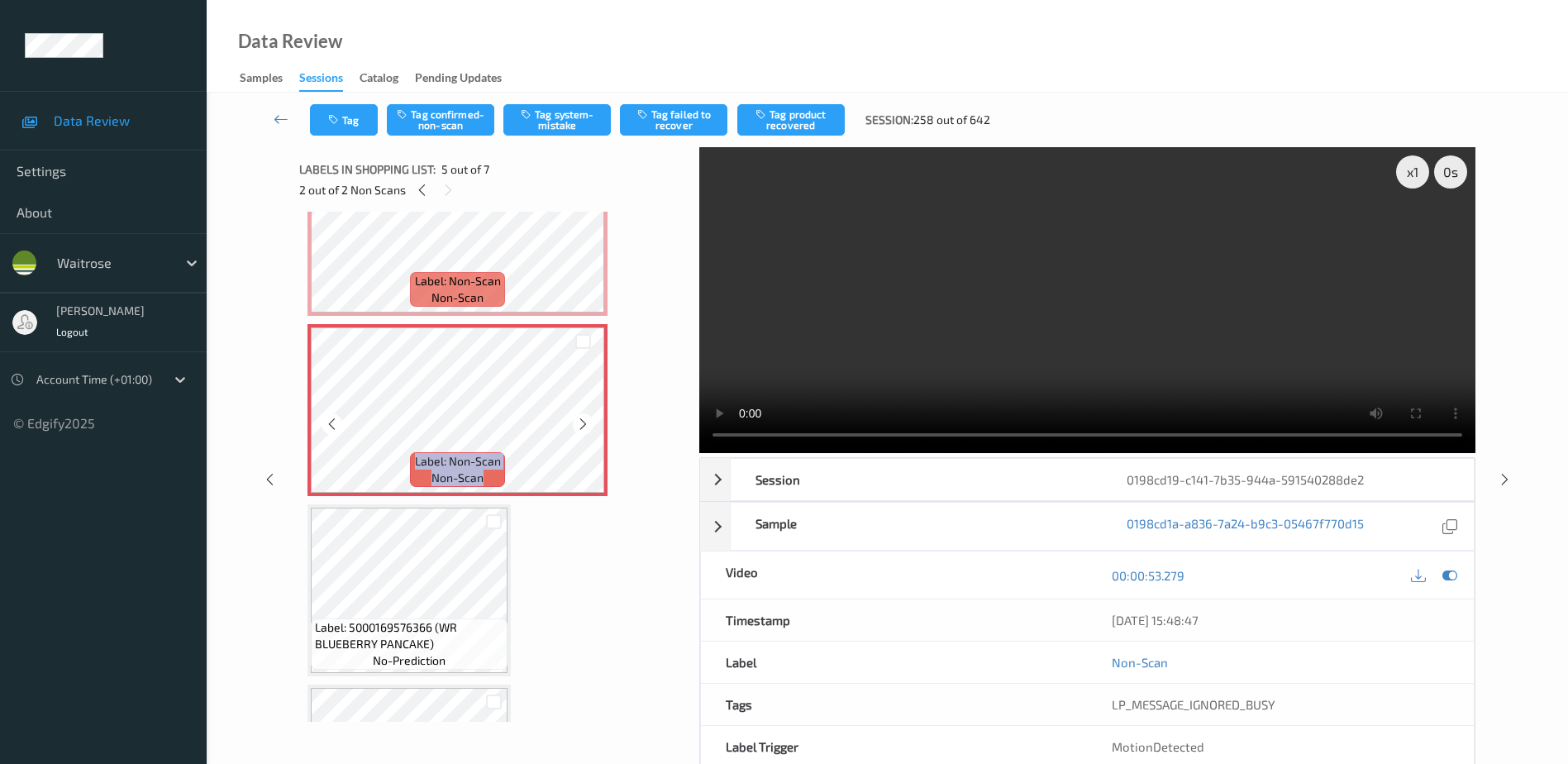
click at [580, 425] on icon at bounding box center [583, 424] width 14 height 15
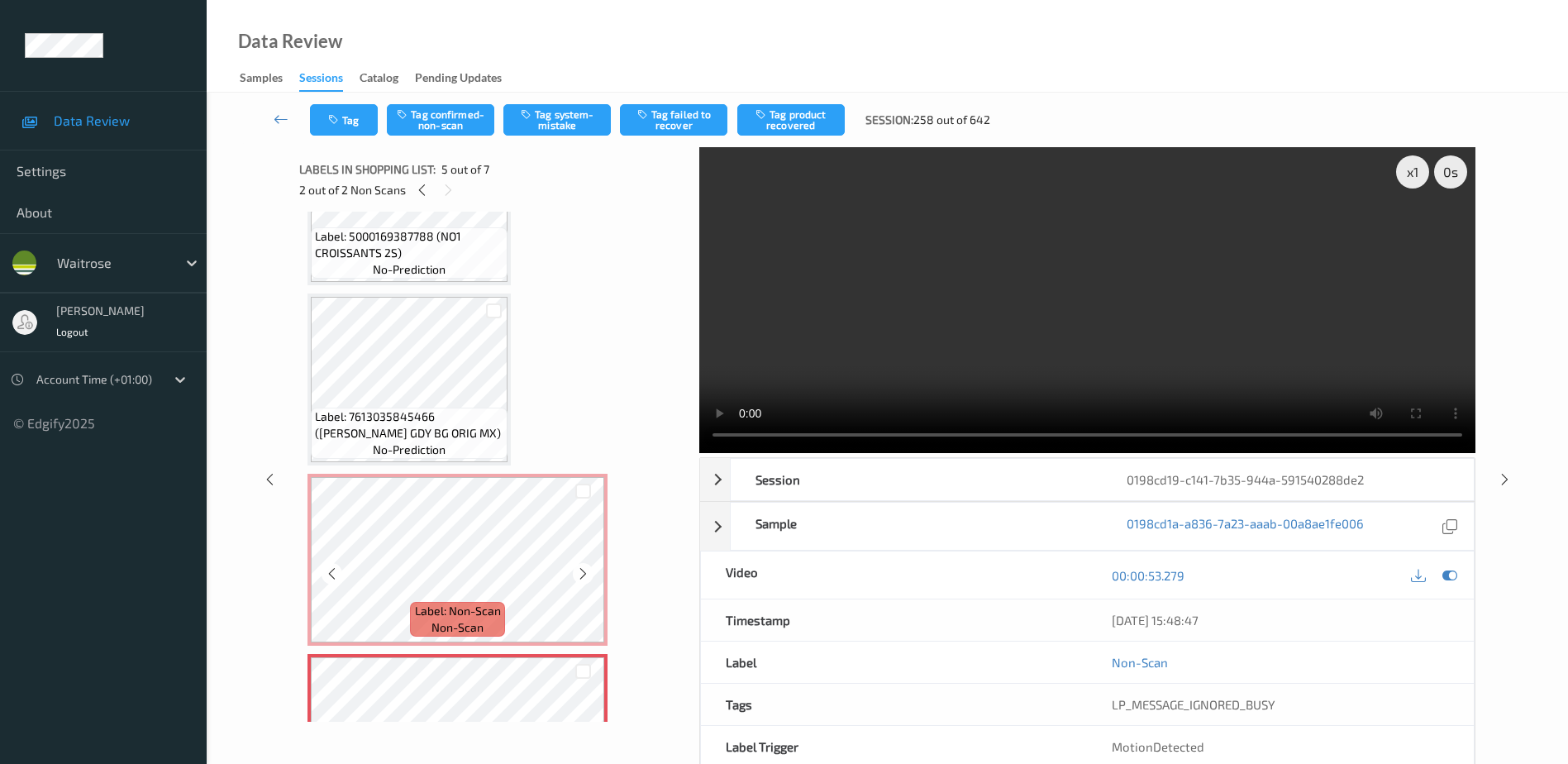
scroll to position [286, 0]
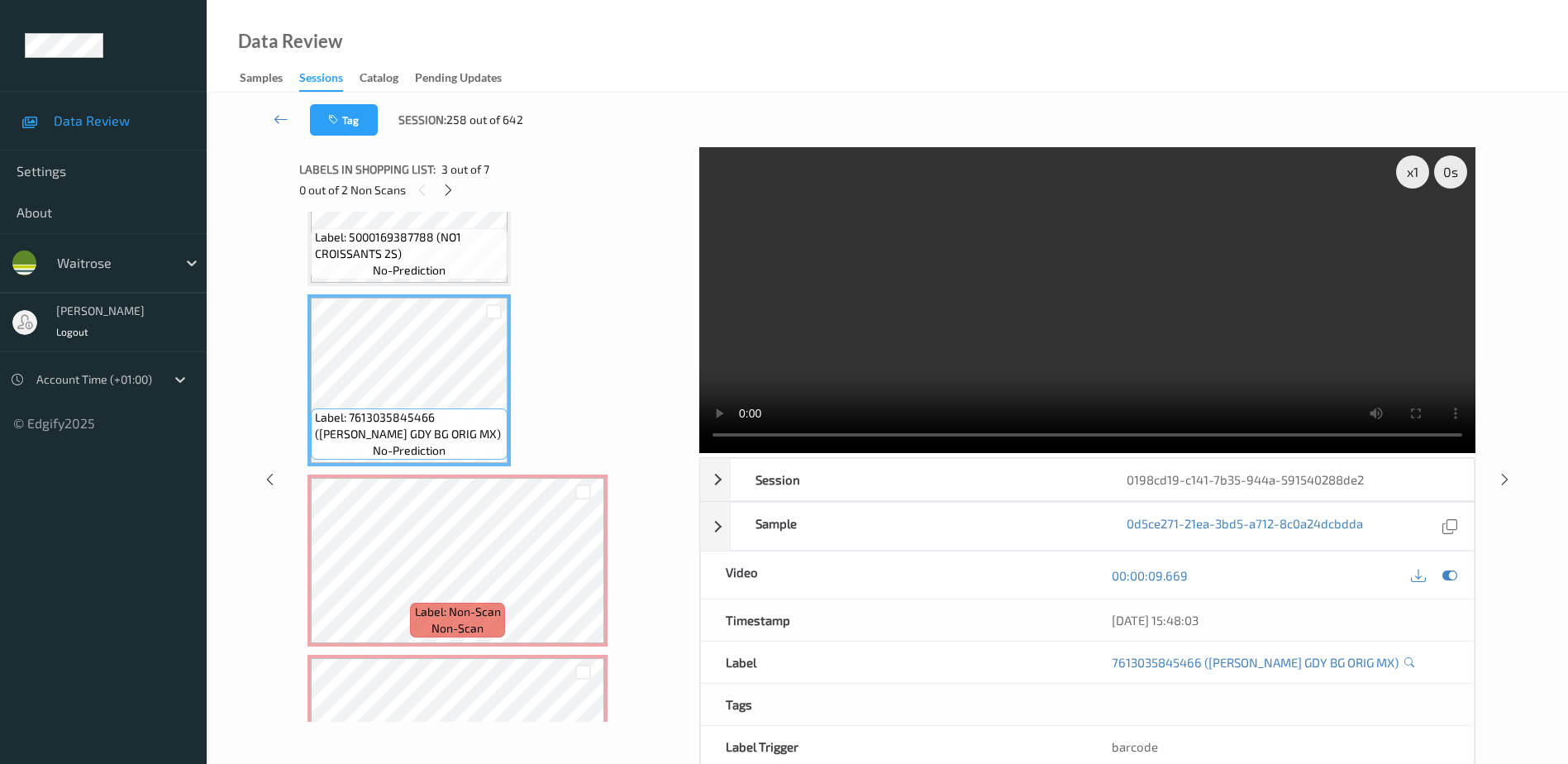
click at [1204, 354] on video at bounding box center [1087, 300] width 776 height 306
click at [581, 573] on icon at bounding box center [583, 574] width 14 height 15
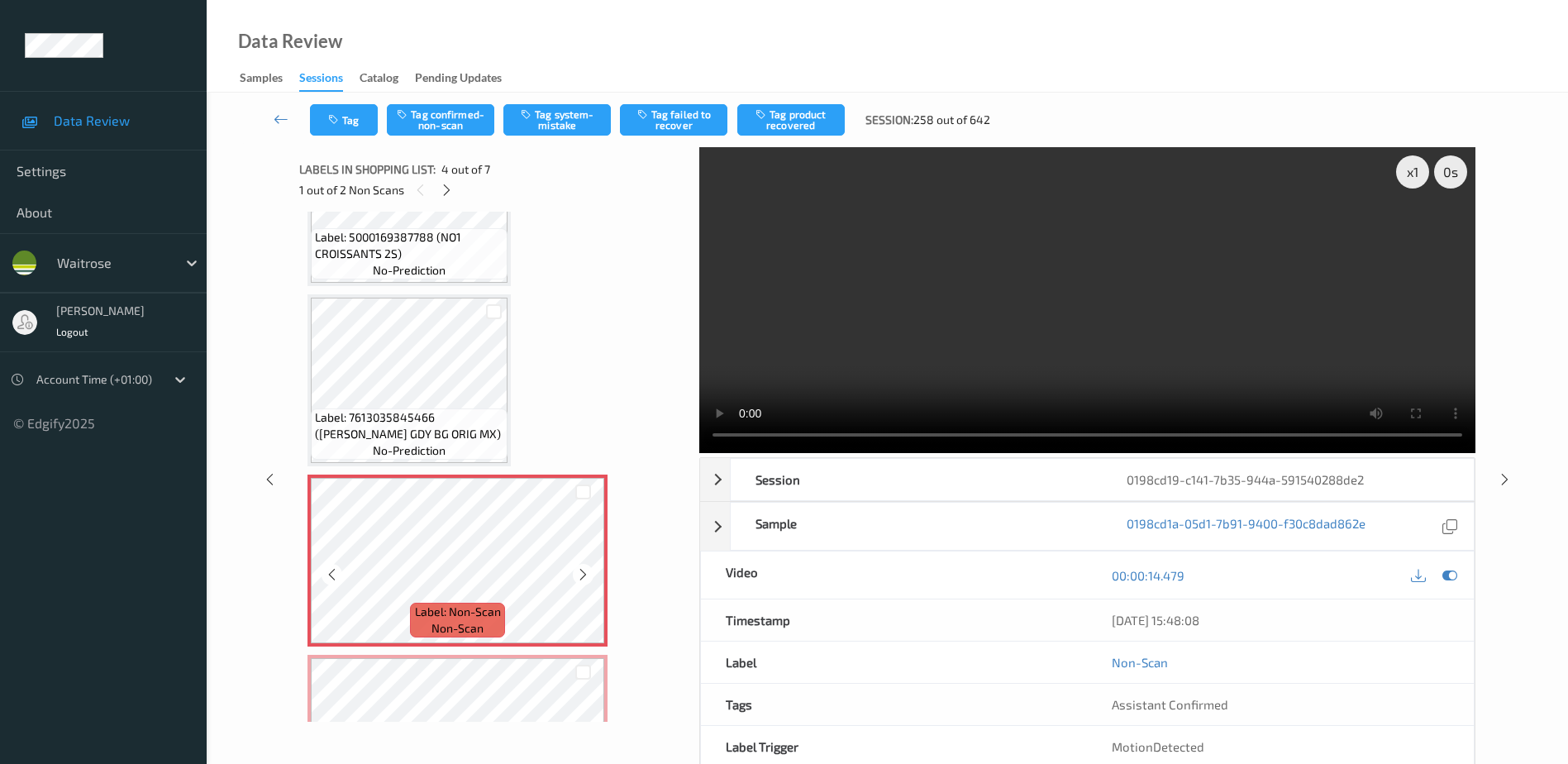
click at [581, 573] on icon at bounding box center [583, 574] width 14 height 15
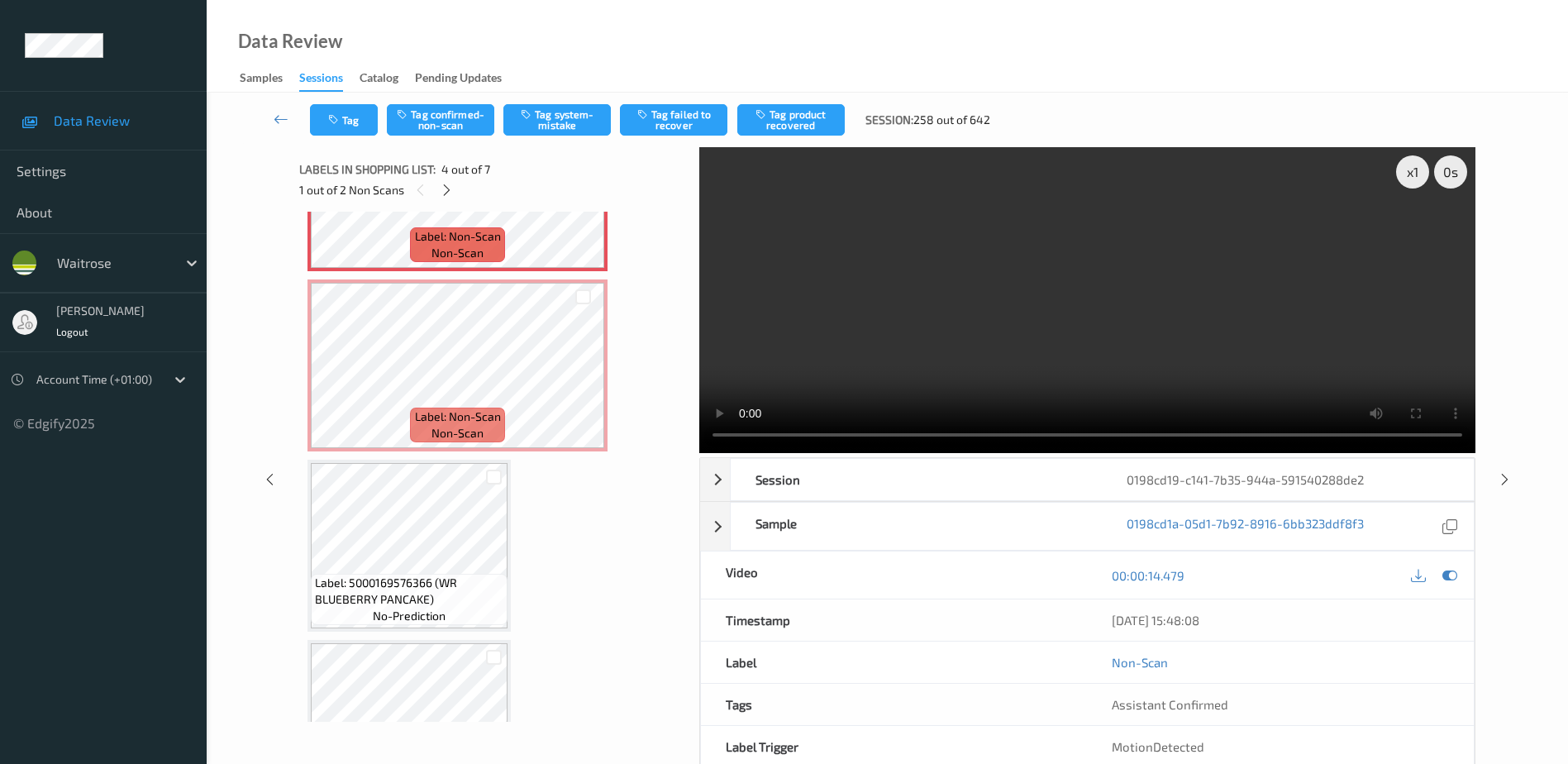
scroll to position [631, 0]
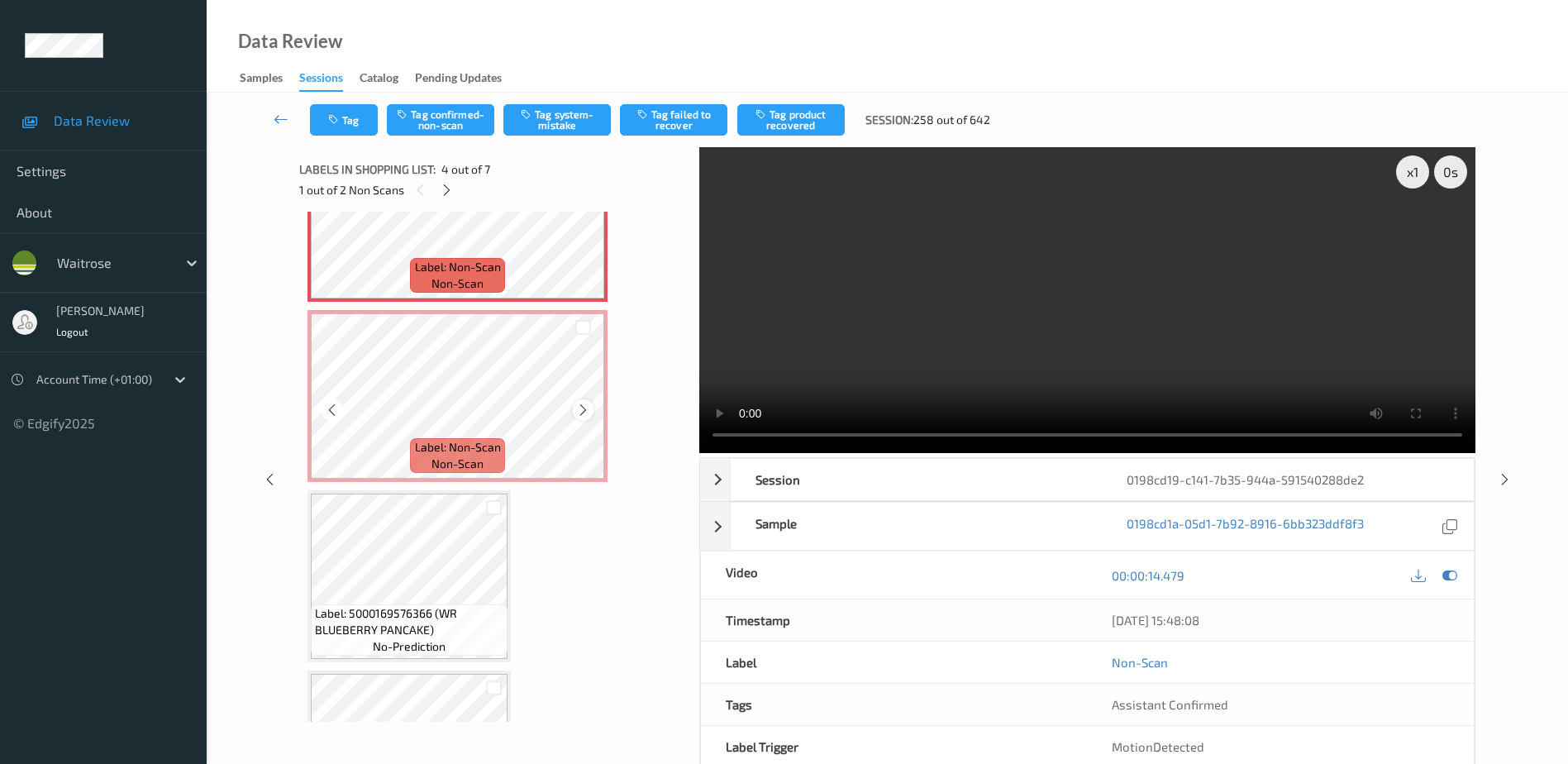
click at [580, 410] on icon at bounding box center [583, 410] width 14 height 15
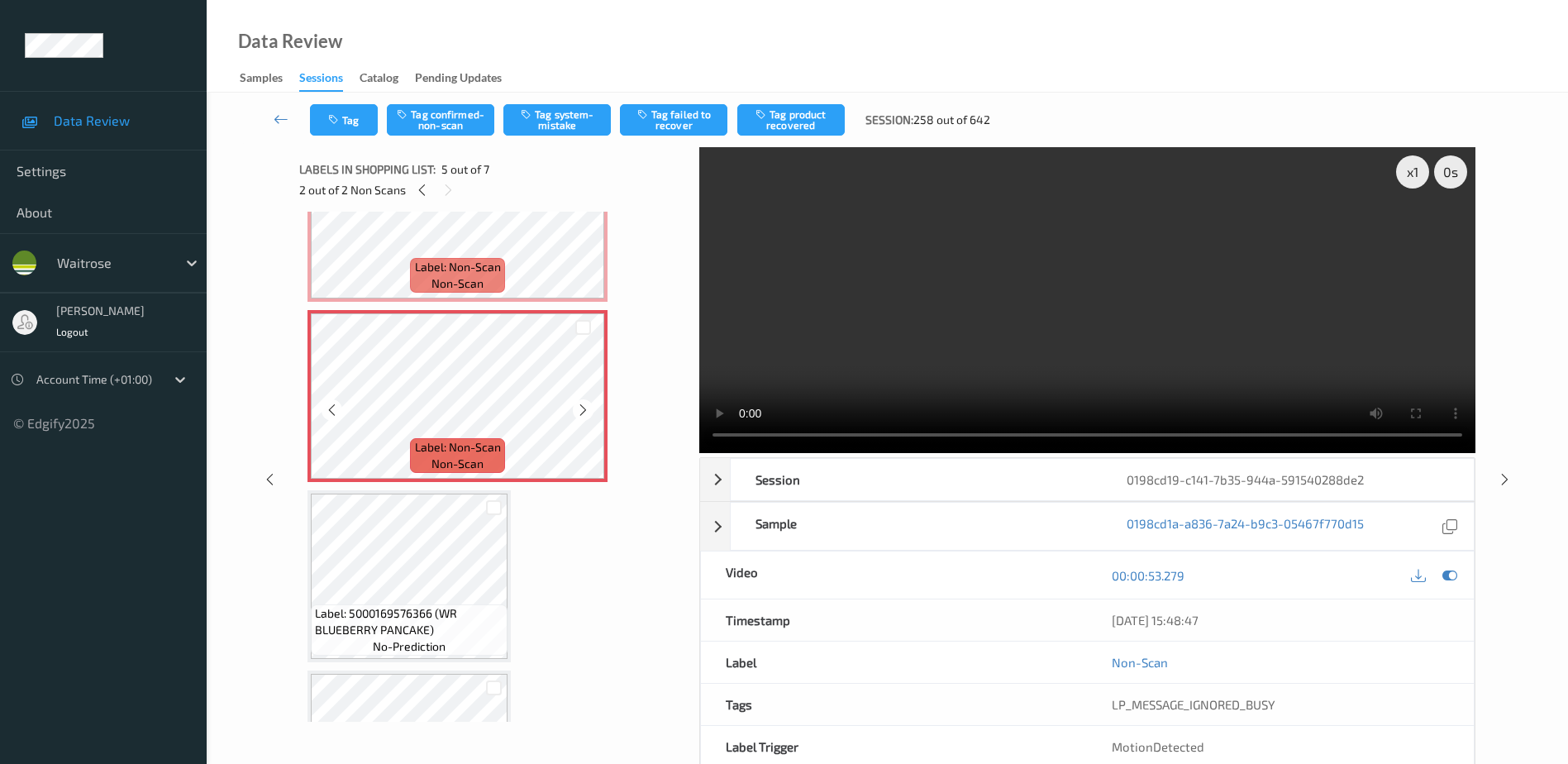
click at [580, 410] on icon at bounding box center [583, 410] width 14 height 15
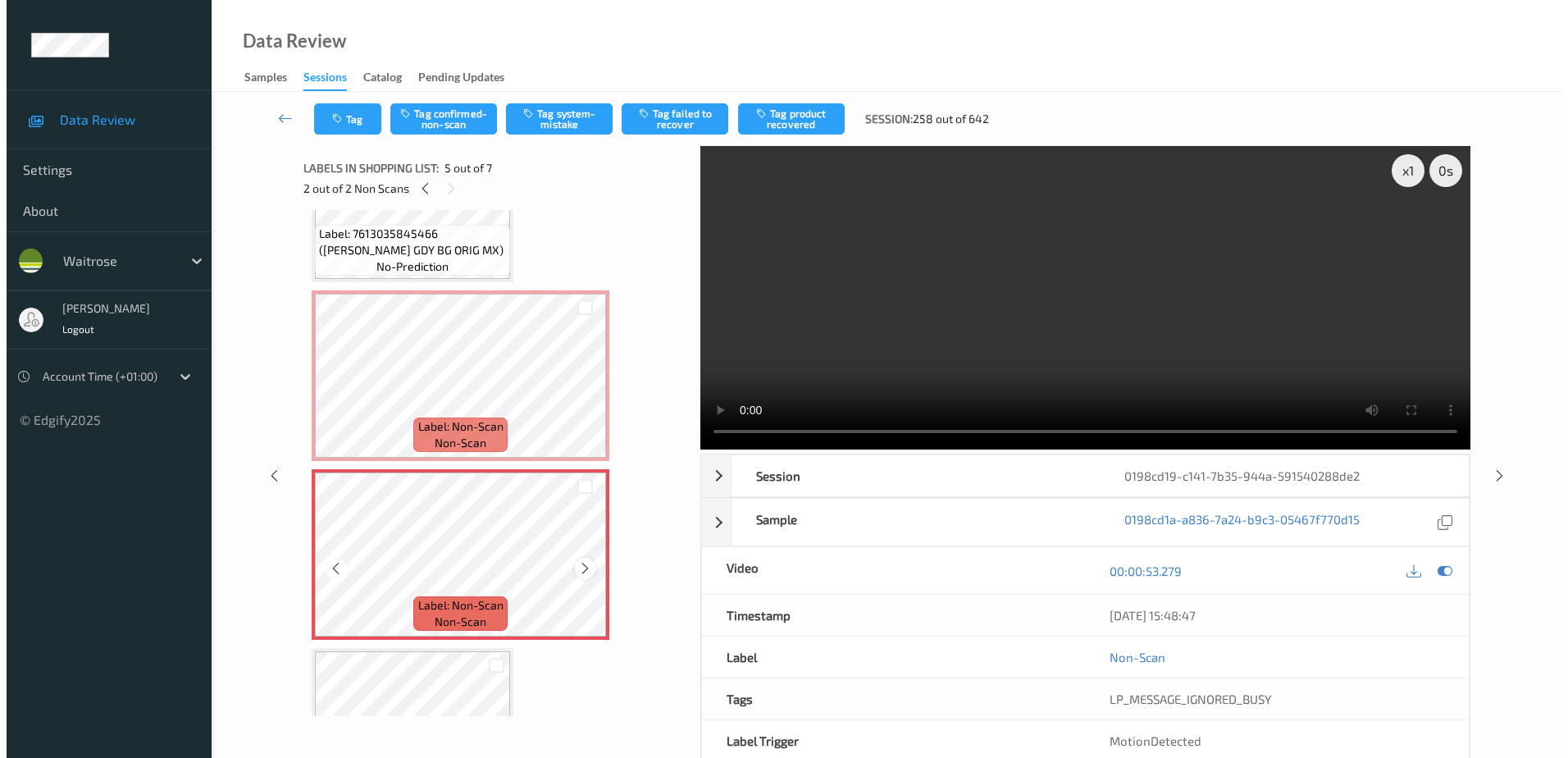
scroll to position [462, 0]
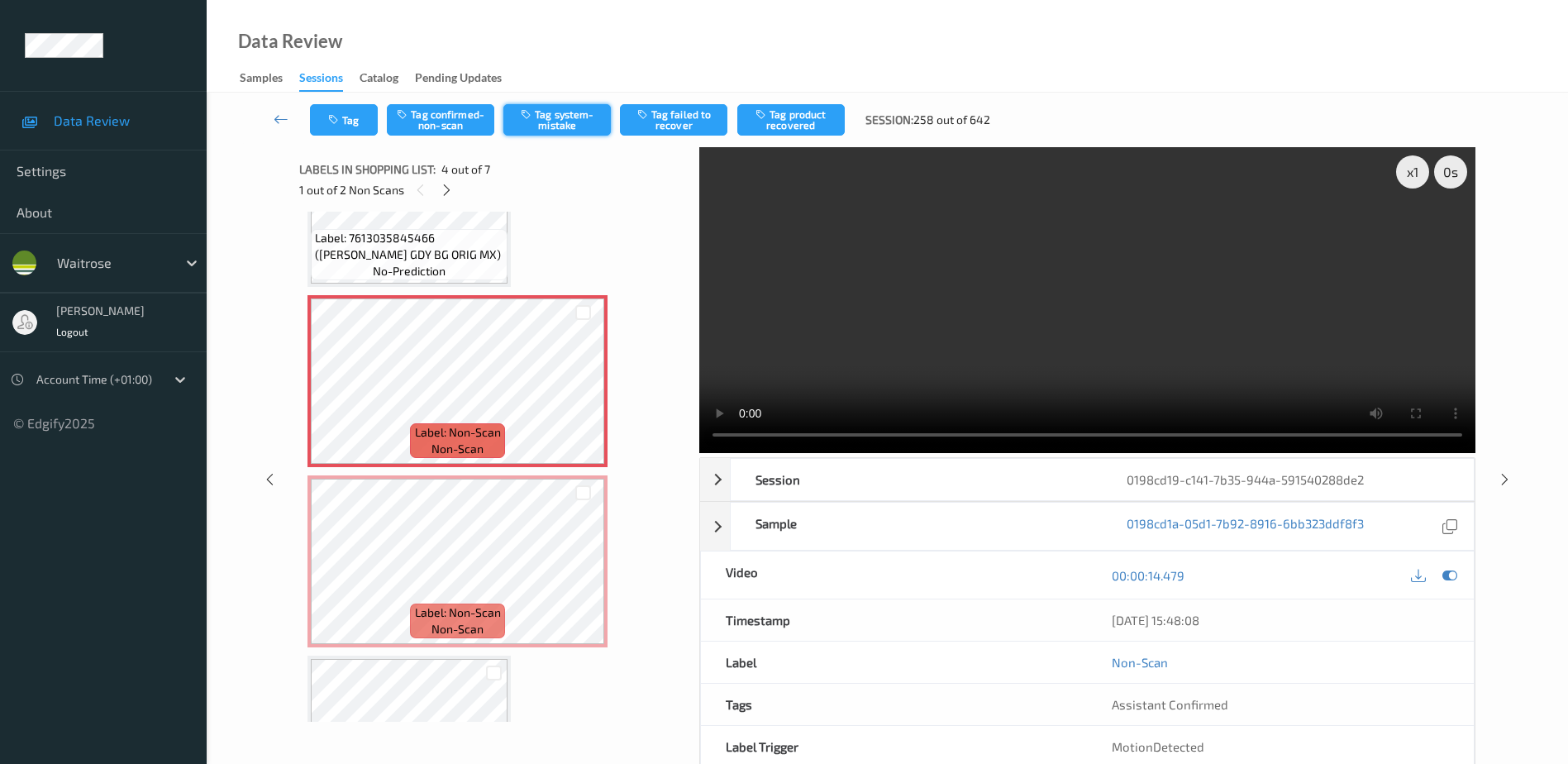
click at [550, 122] on button "Tag system-mistake" at bounding box center [557, 120] width 107 height 31
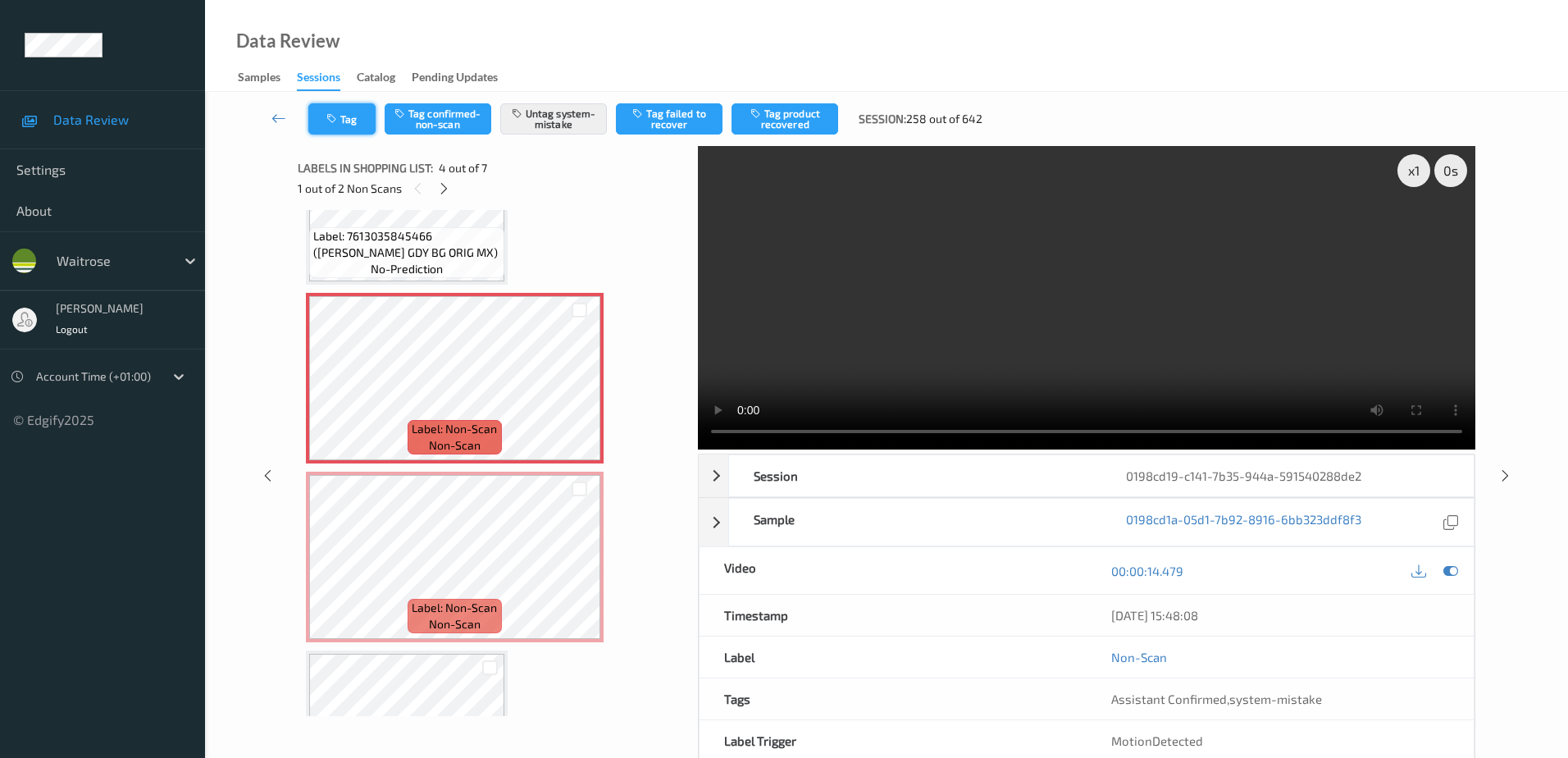
click at [346, 112] on button "Tag" at bounding box center [341, 119] width 67 height 31
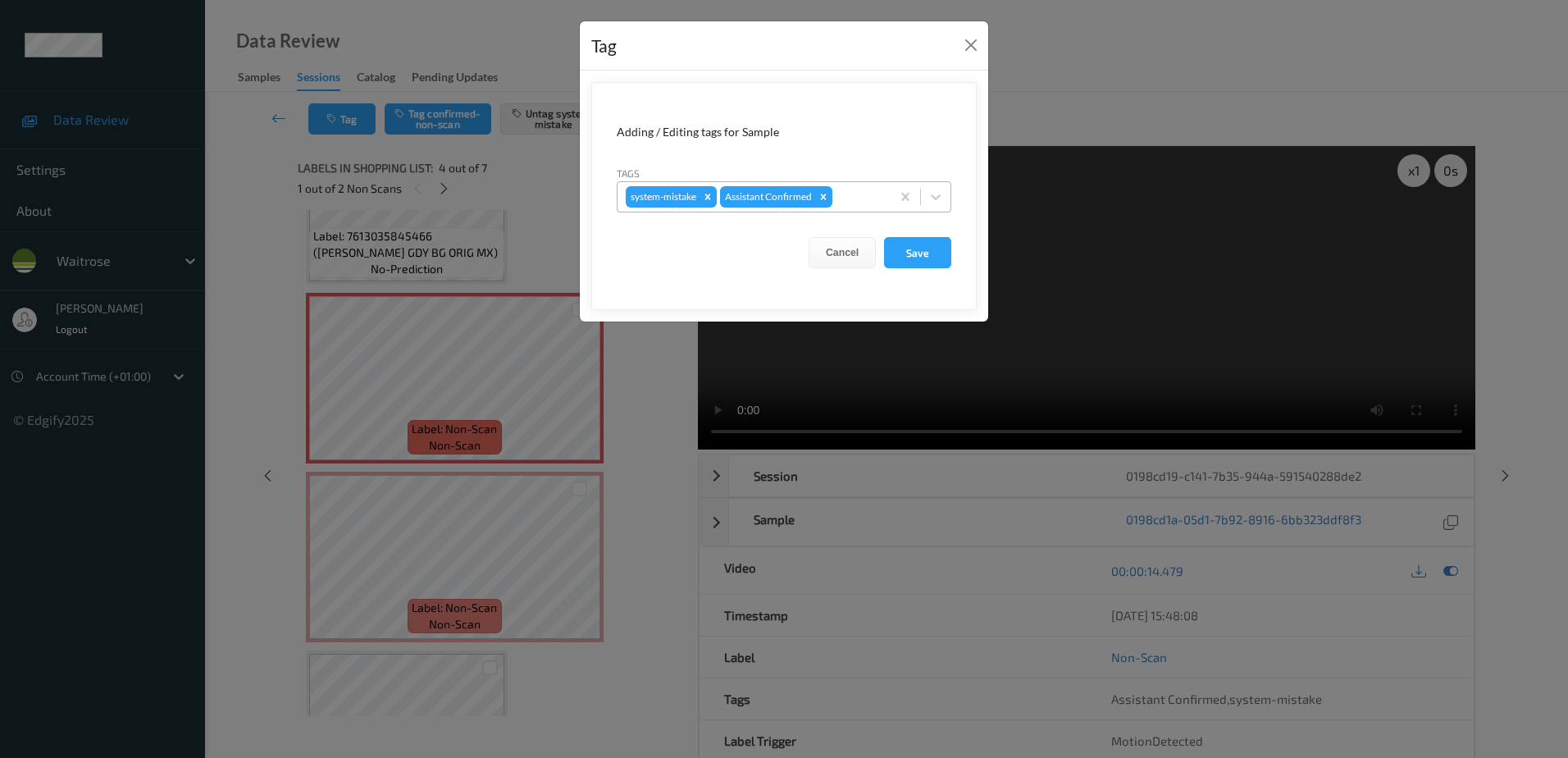
click at [852, 189] on div at bounding box center [859, 196] width 47 height 19
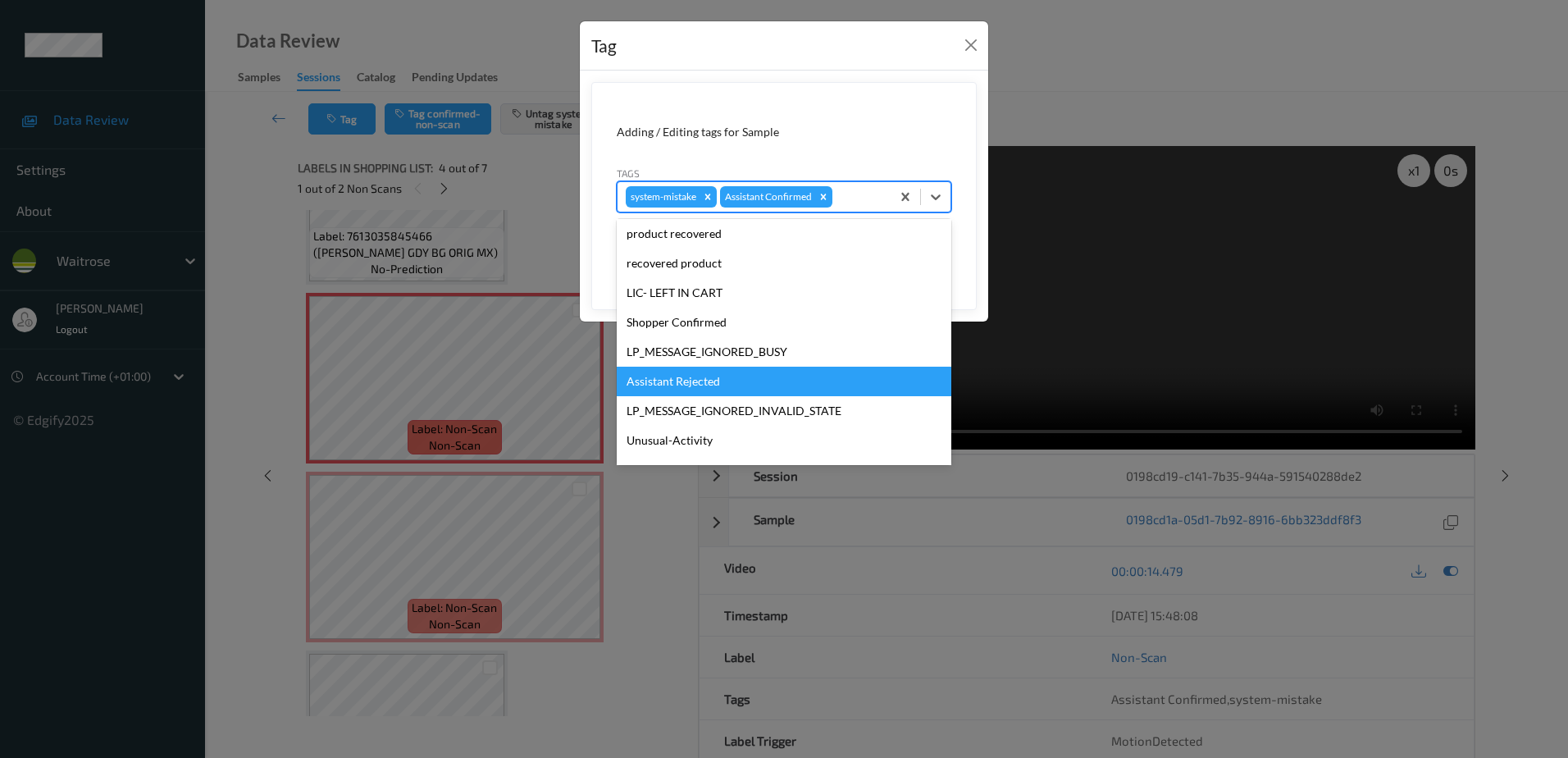
scroll to position [321, 0]
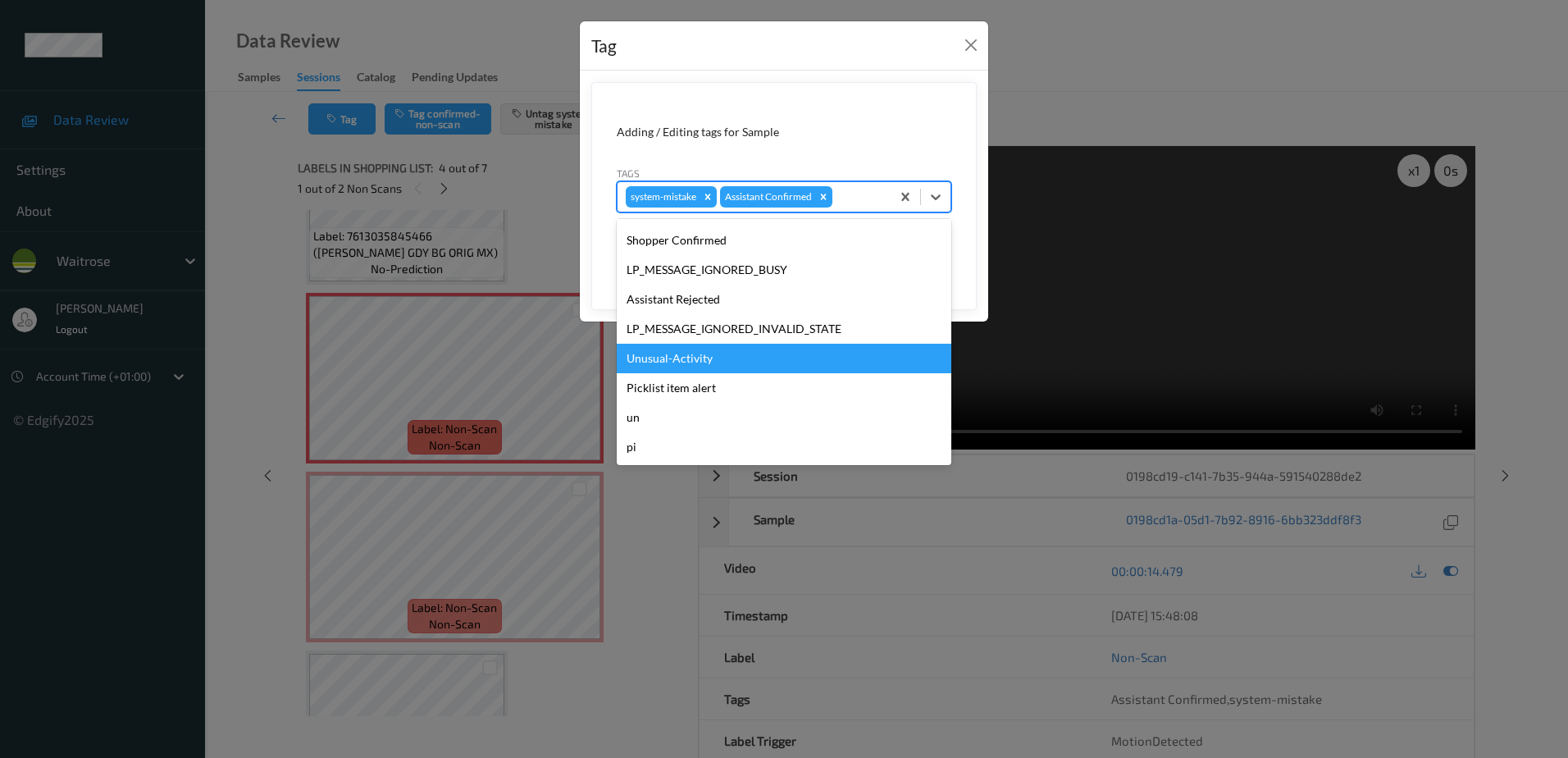
click at [684, 357] on div "Unusual-Activity" at bounding box center [784, 358] width 335 height 29
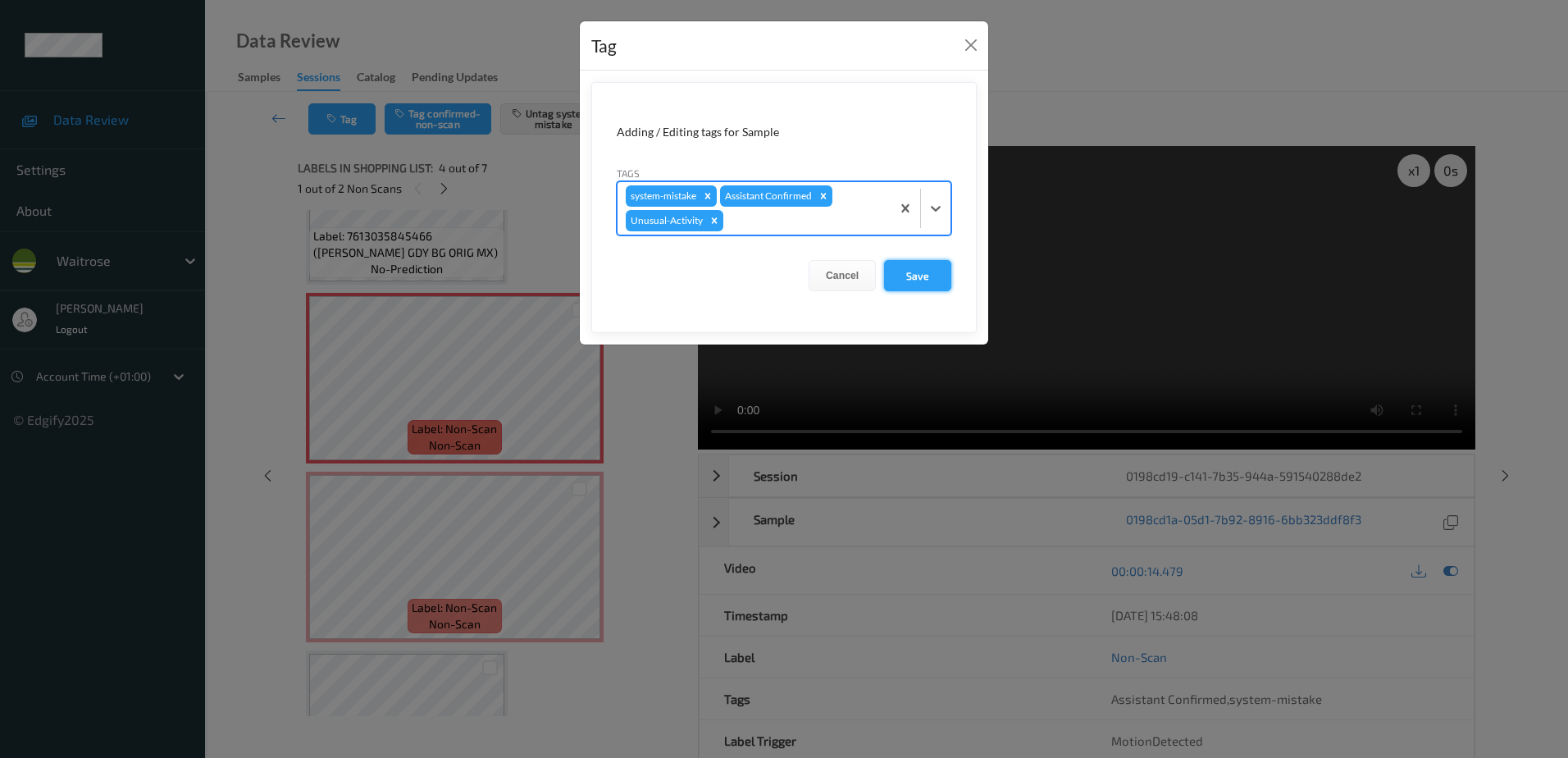
click at [921, 266] on button "Save" at bounding box center [917, 275] width 67 height 31
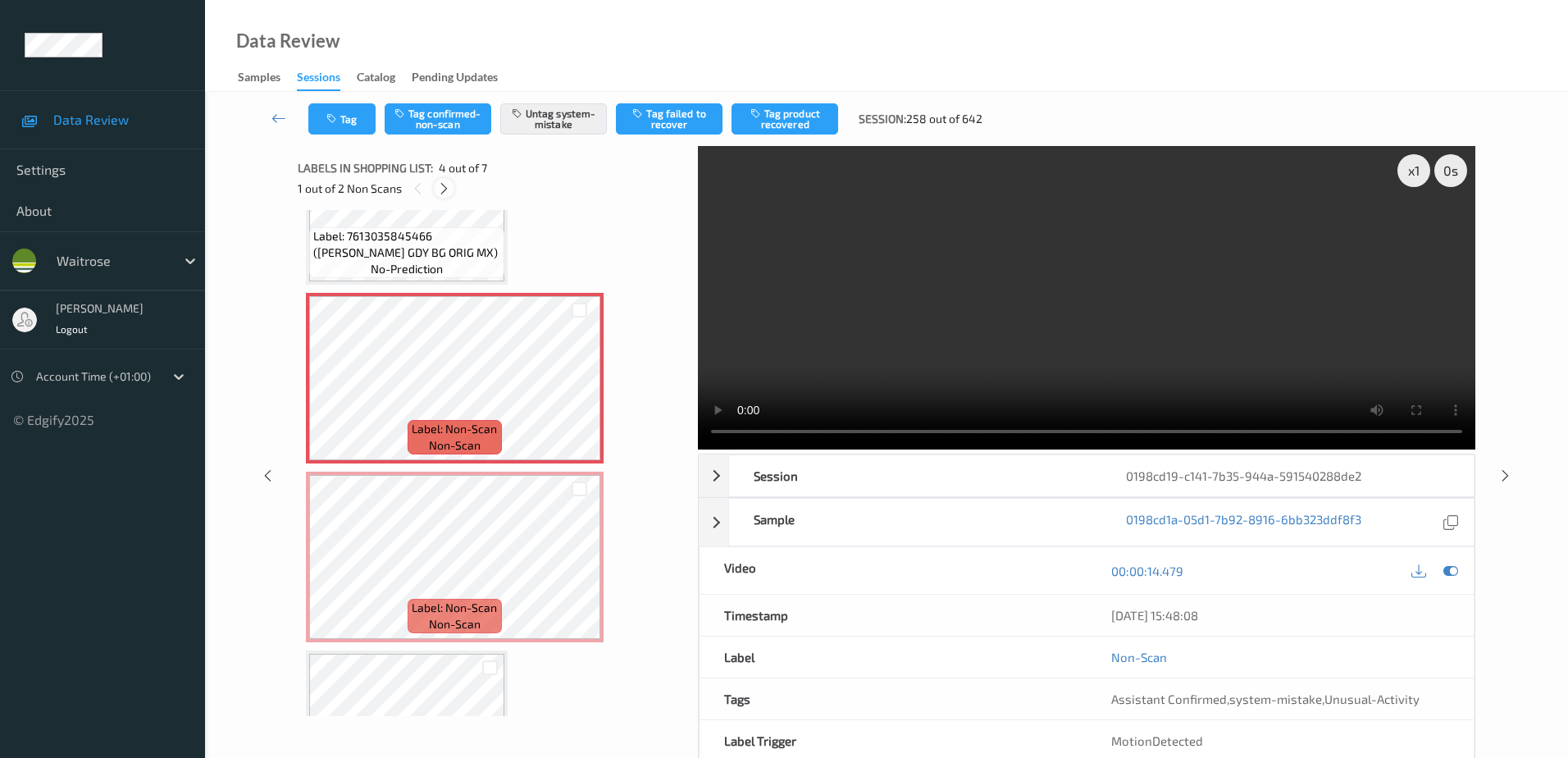
click at [451, 191] on div at bounding box center [444, 188] width 20 height 20
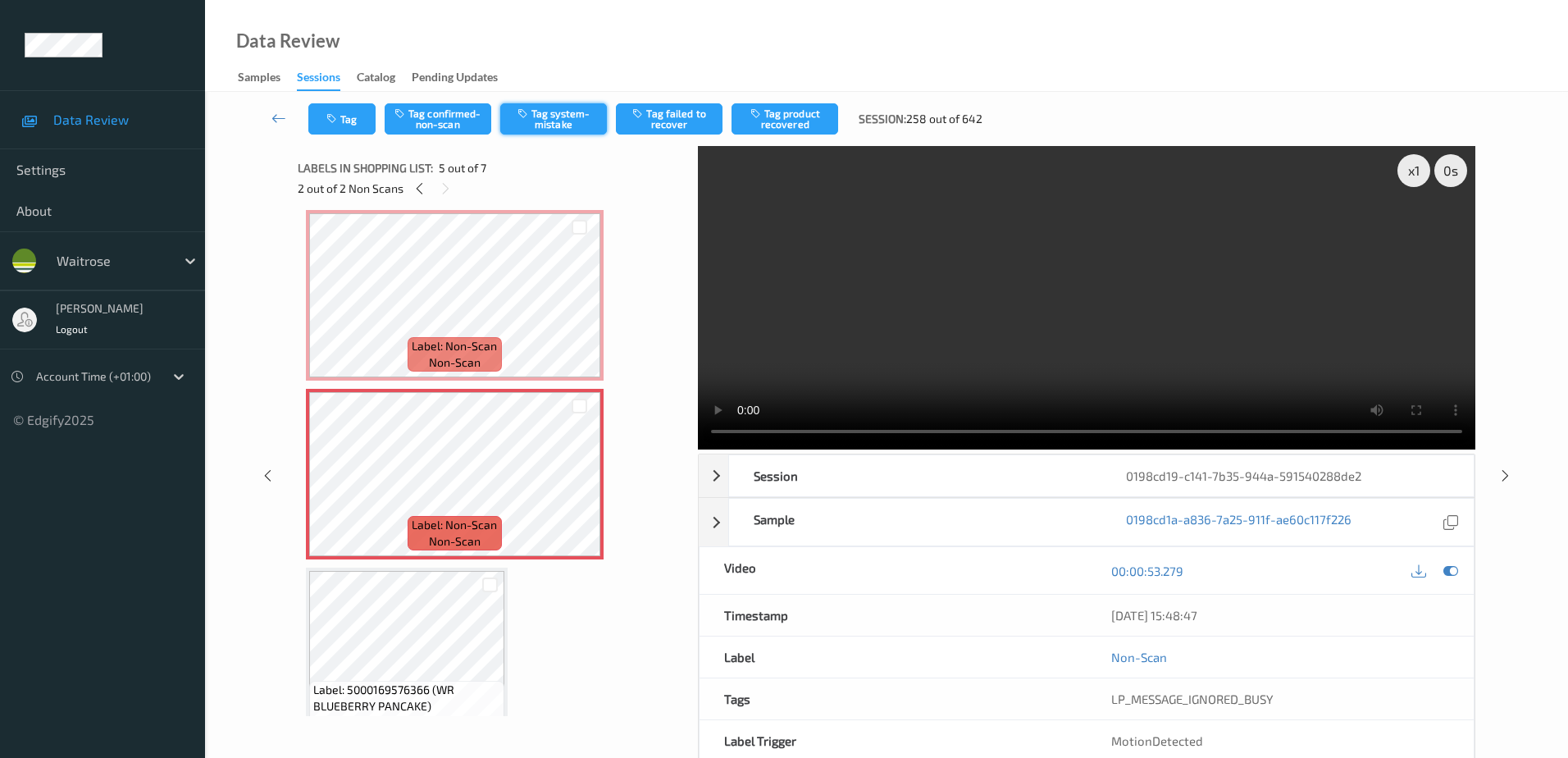
click at [547, 106] on button "Tag system-mistake" at bounding box center [553, 119] width 106 height 31
click at [344, 123] on button "Tag" at bounding box center [341, 119] width 67 height 31
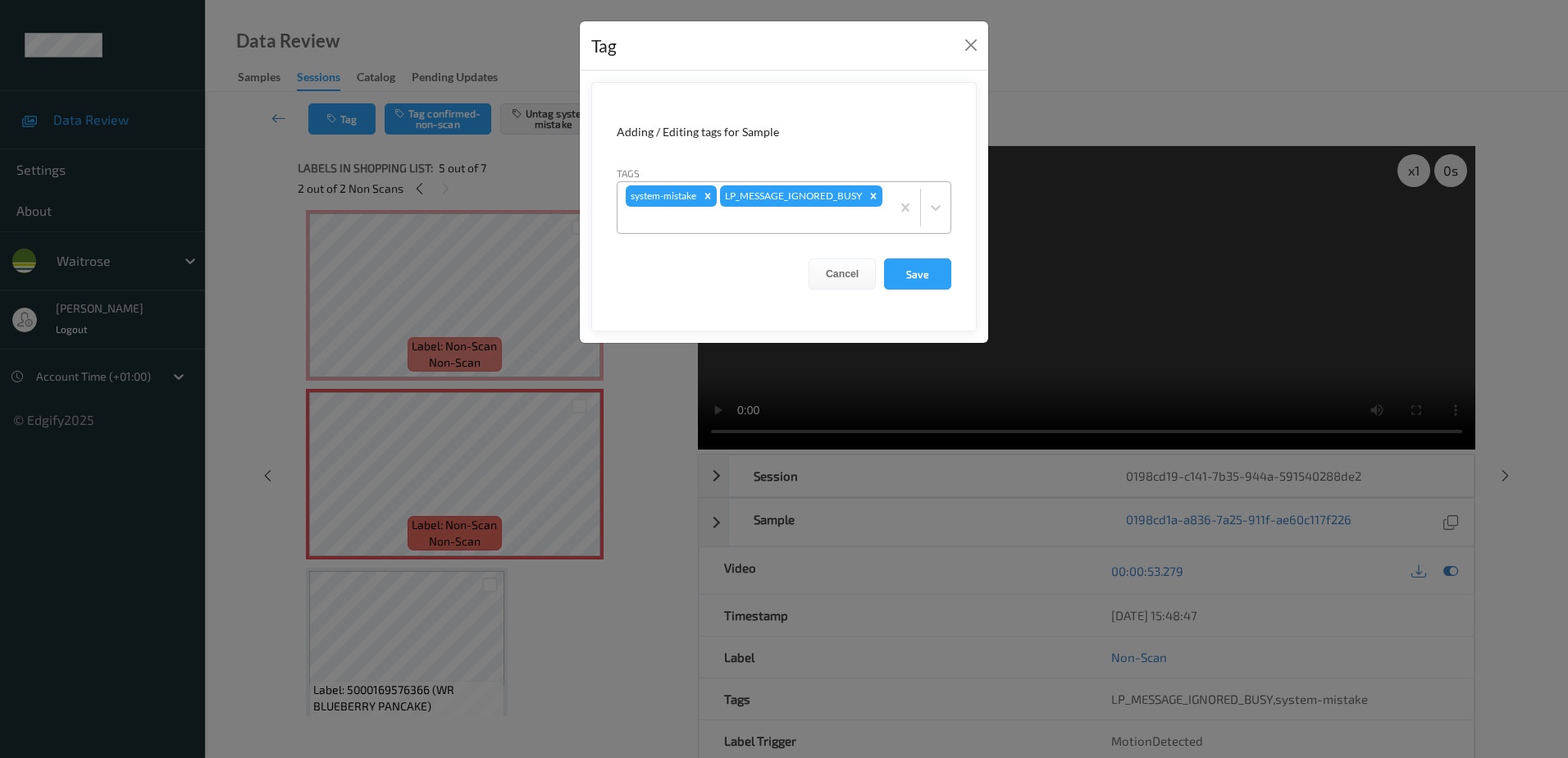
click at [806, 196] on div "system-mistake LP_MESSAGE_IGNORED_BUSY" at bounding box center [754, 206] width 273 height 50
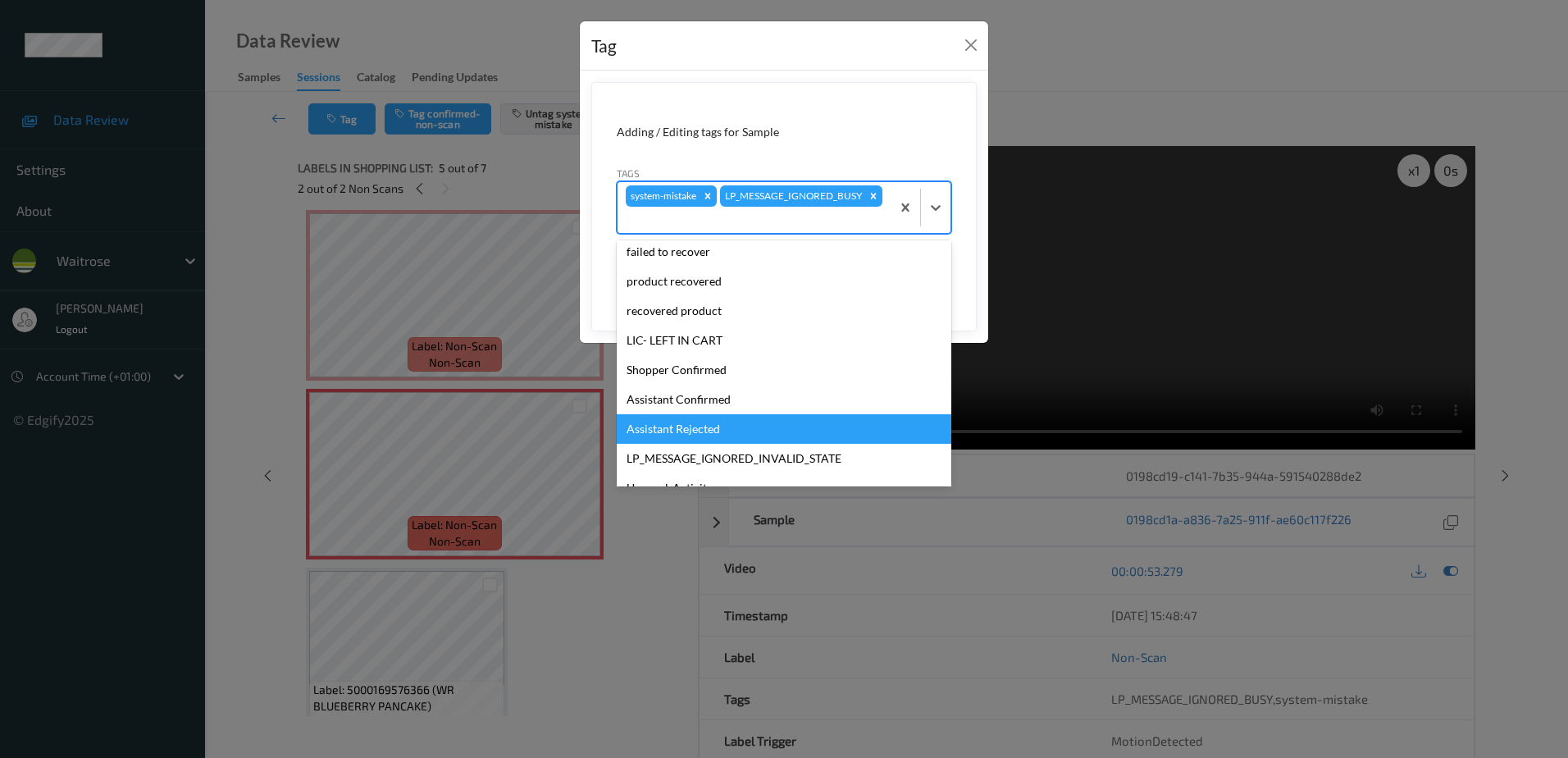
scroll to position [321, 0]
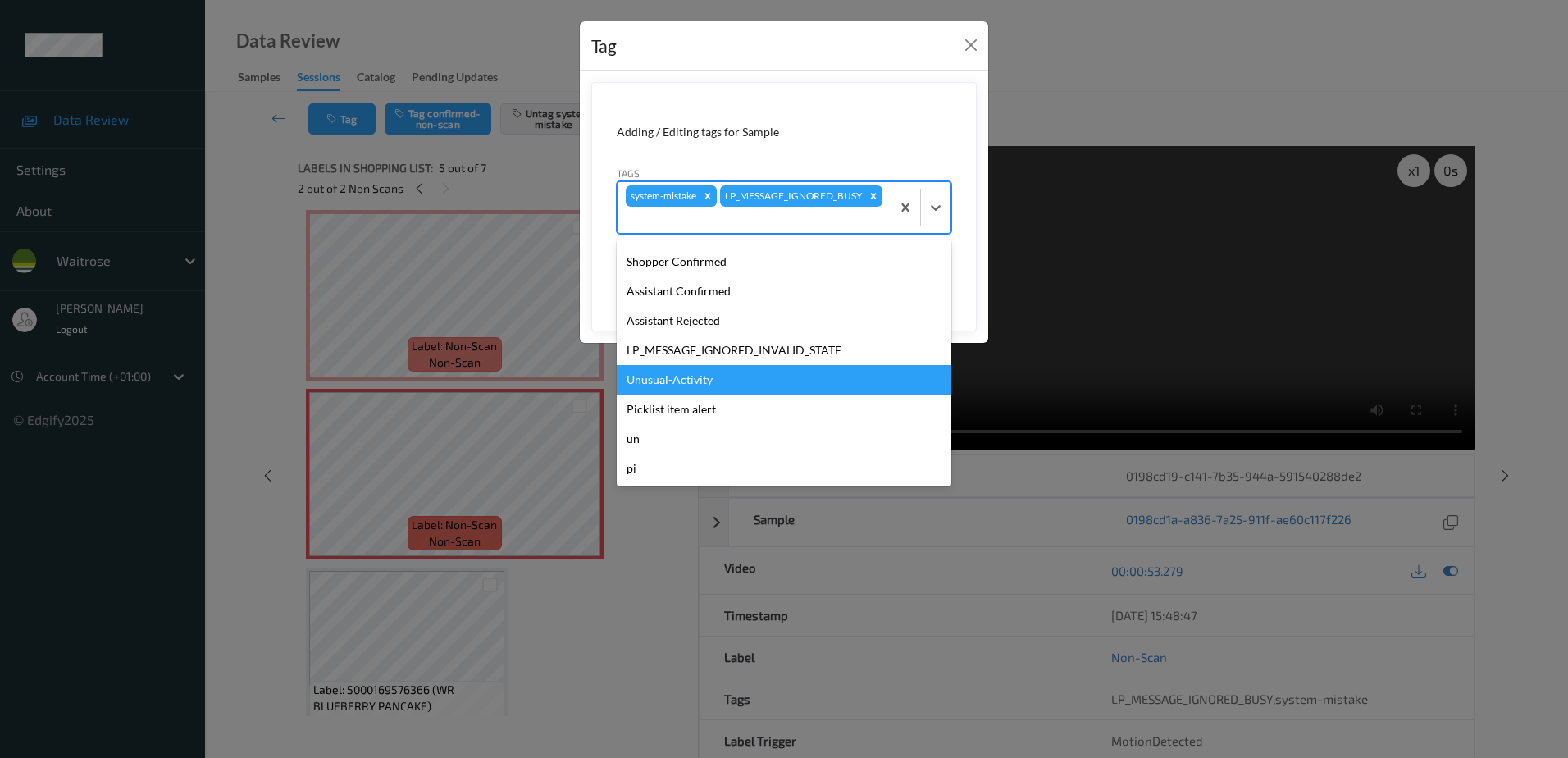
click at [697, 383] on div "Unusual-Activity" at bounding box center [784, 380] width 335 height 29
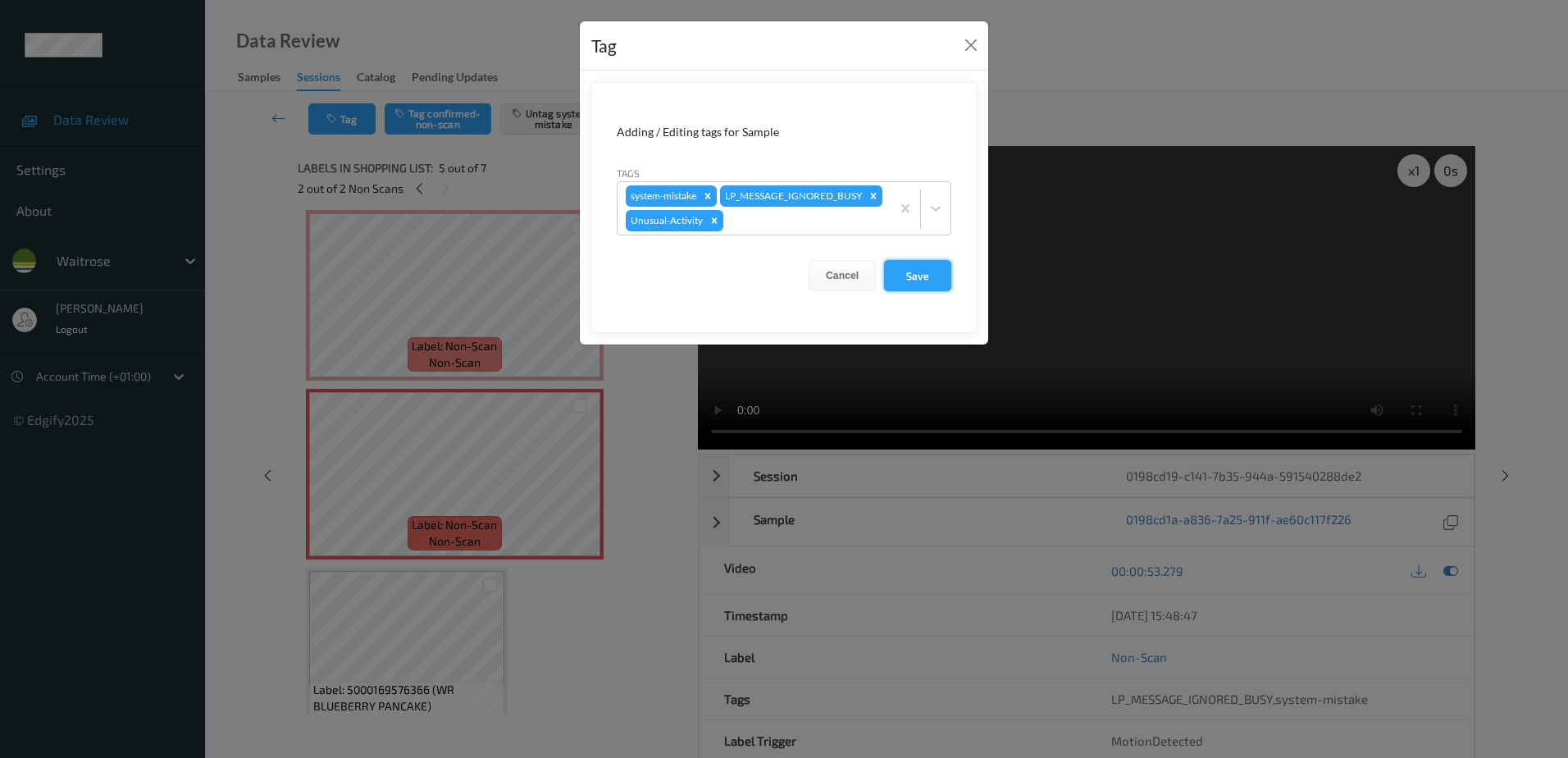
click at [915, 291] on button "Save" at bounding box center [917, 275] width 67 height 31
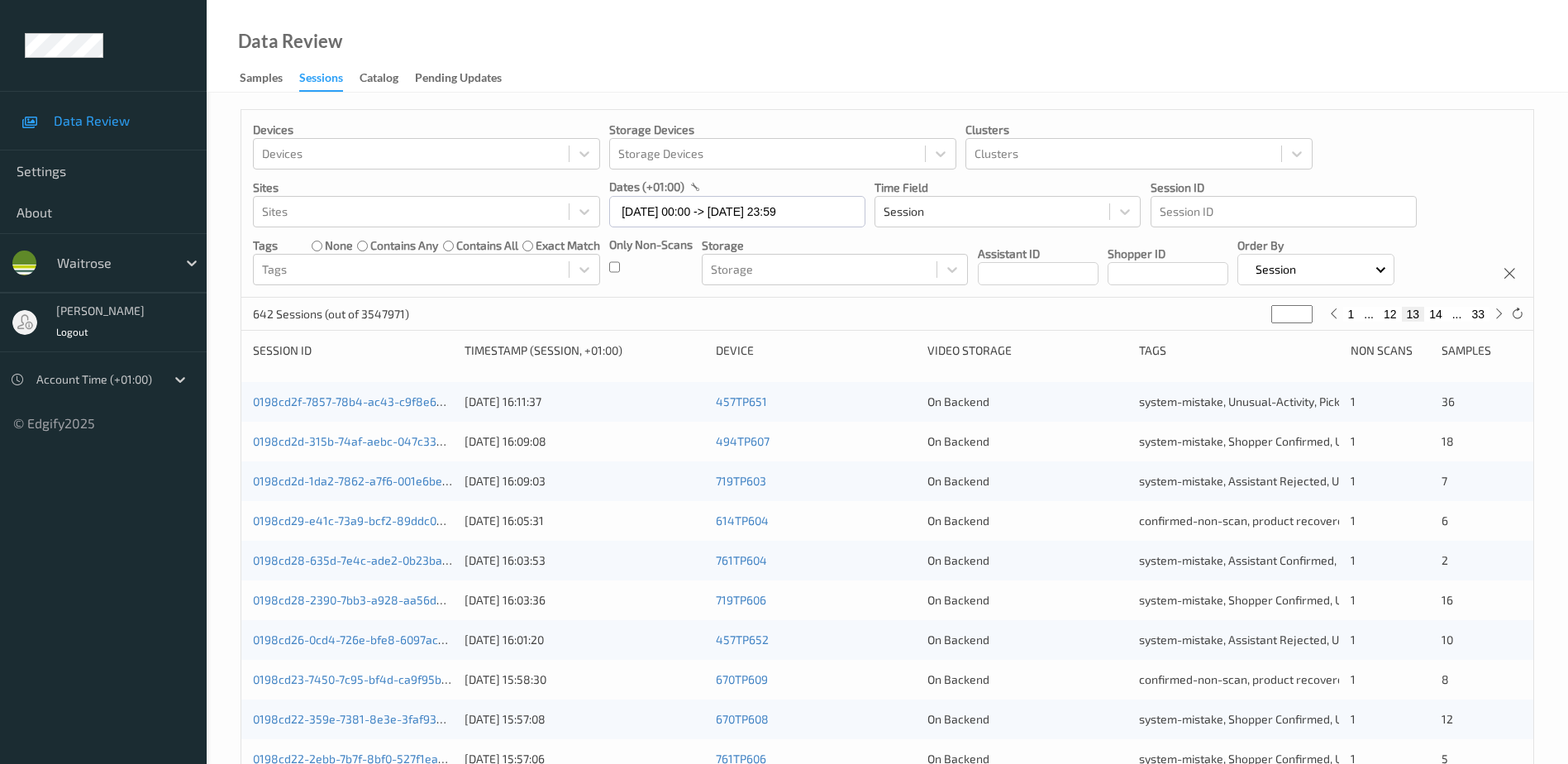
drag, startPoint x: 1292, startPoint y: 310, endPoint x: 1255, endPoint y: 321, distance: 38.6
click at [1255, 321] on div "642 Sessions (out of 3547971) ** 1 ... 12 13 14 ... 33" at bounding box center [887, 314] width 1292 height 33
type input "*"
type input "**"
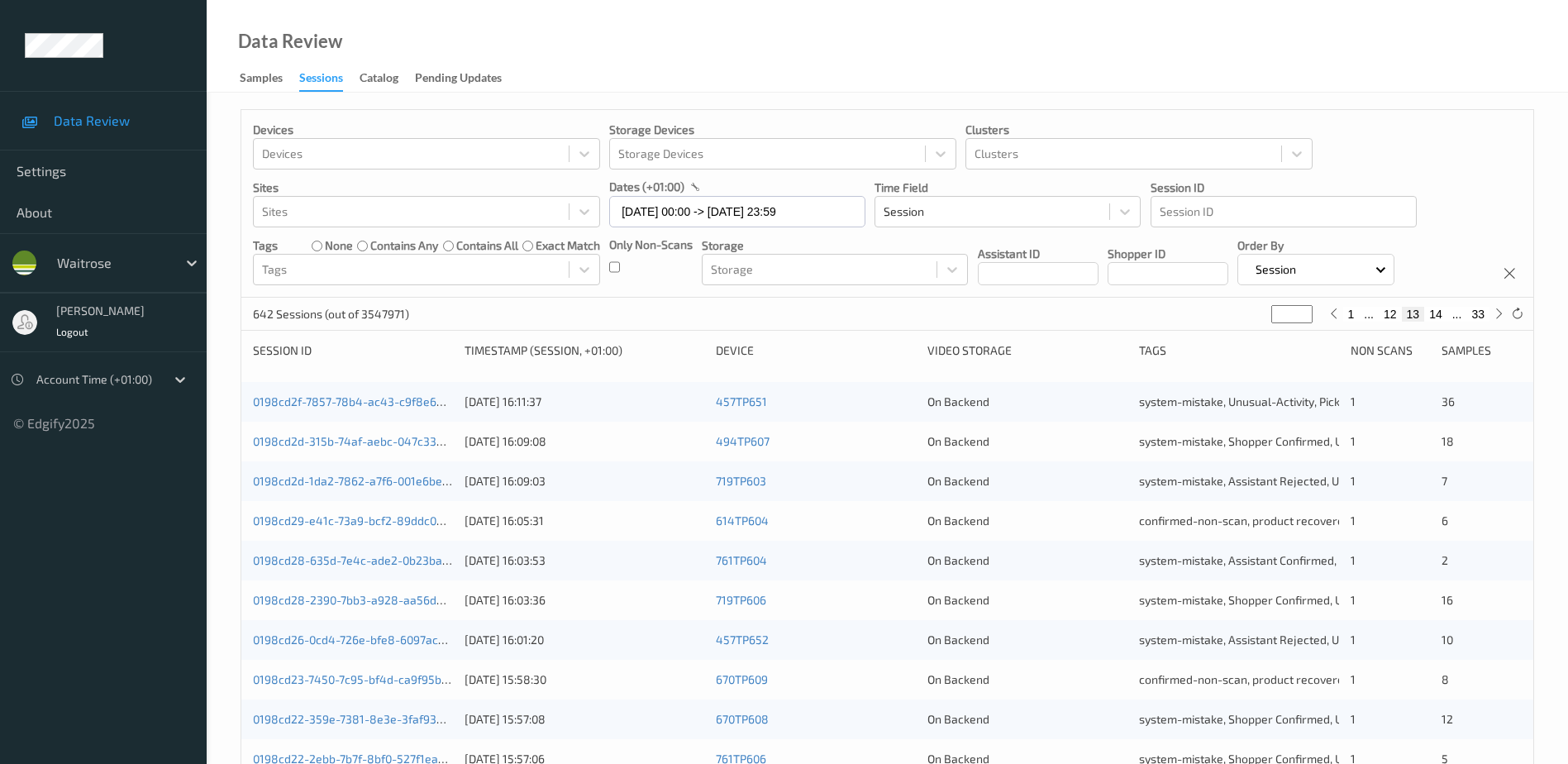
type input "**"
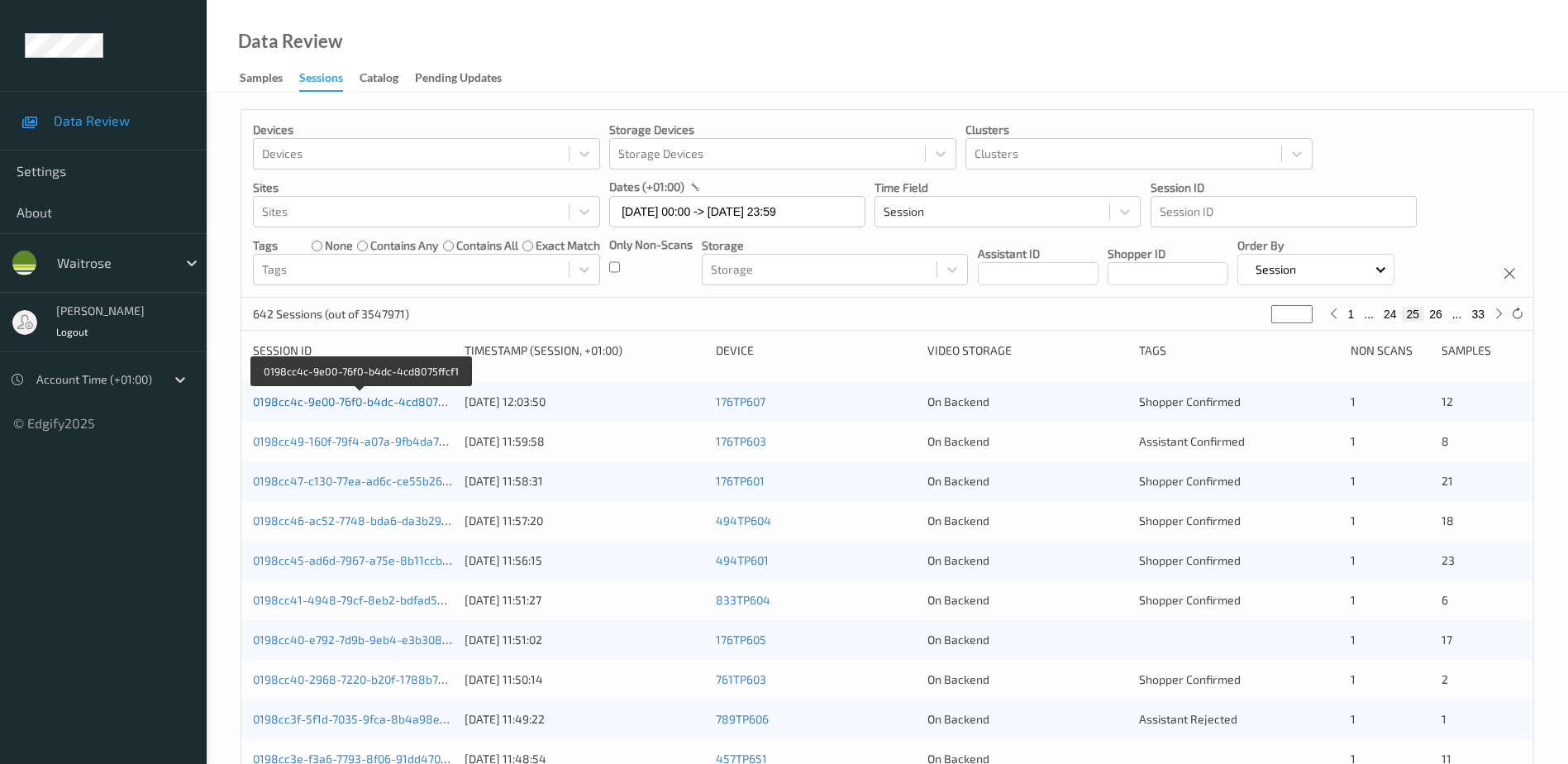
type input "**"
click at [401, 400] on link "0198cc4c-9e00-76f0-b4dc-4cd8075ffcf1" at bounding box center [360, 400] width 215 height 14
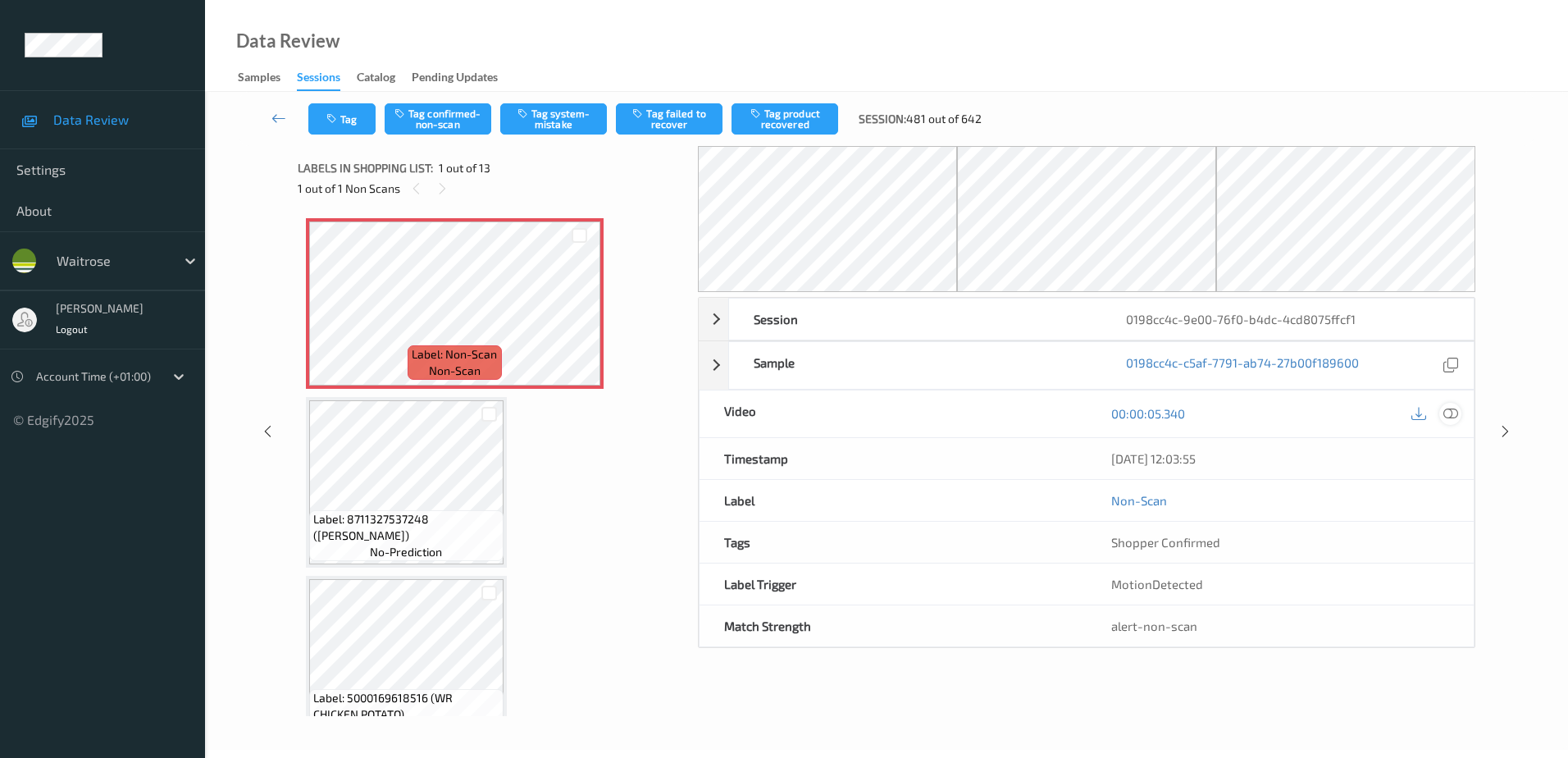
click at [1445, 414] on icon at bounding box center [1451, 413] width 15 height 15
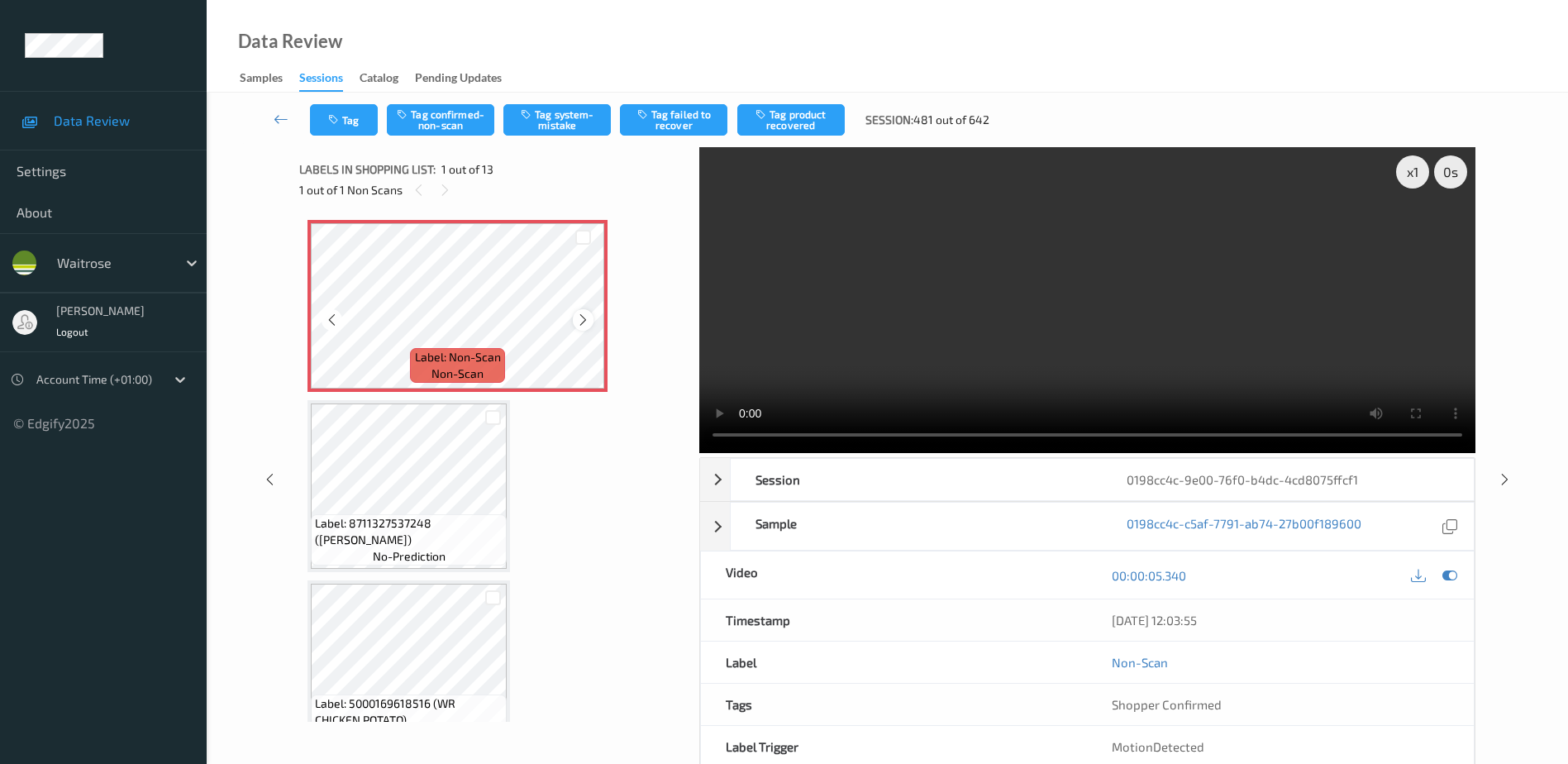
click at [580, 313] on icon at bounding box center [583, 320] width 14 height 15
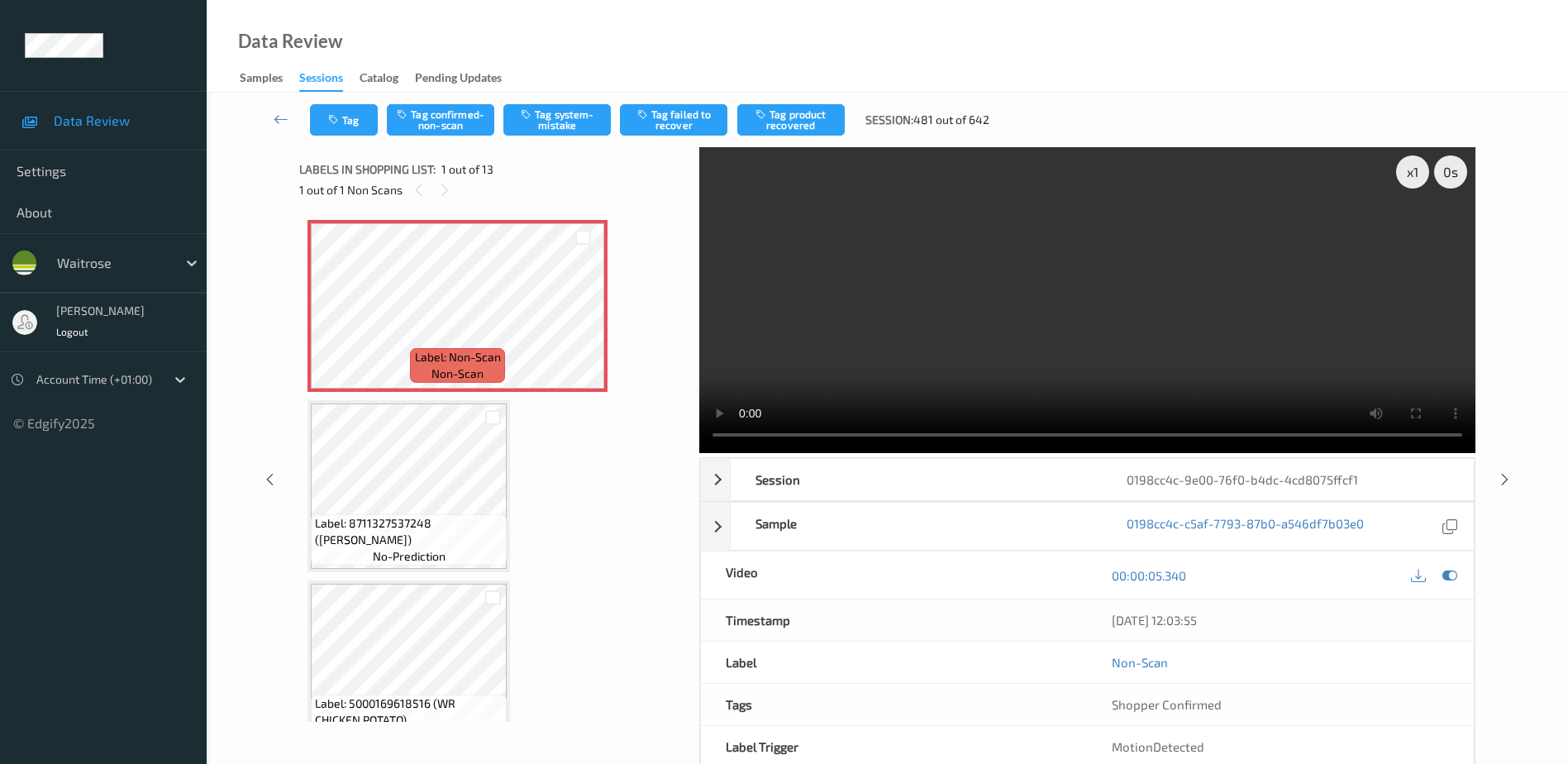
drag, startPoint x: 826, startPoint y: 333, endPoint x: 806, endPoint y: 364, distance: 36.9
click at [826, 333] on video at bounding box center [1087, 300] width 776 height 306
drag, startPoint x: 1182, startPoint y: 333, endPoint x: 1262, endPoint y: 332, distance: 80.0
click at [1182, 333] on video at bounding box center [1087, 300] width 776 height 306
click at [1142, 341] on video at bounding box center [1087, 300] width 776 height 306
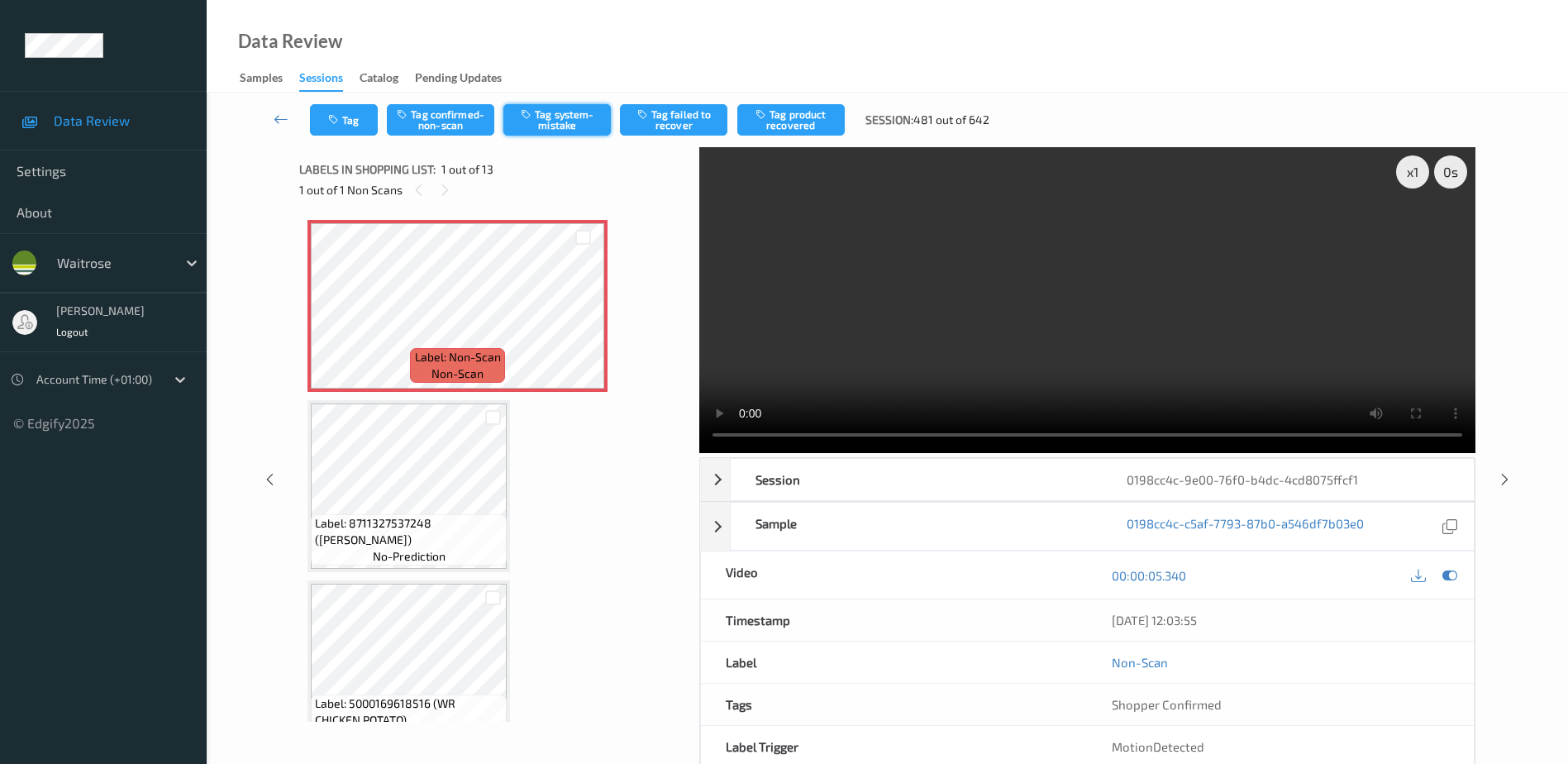
click at [564, 126] on button "Tag system-mistake" at bounding box center [557, 120] width 107 height 31
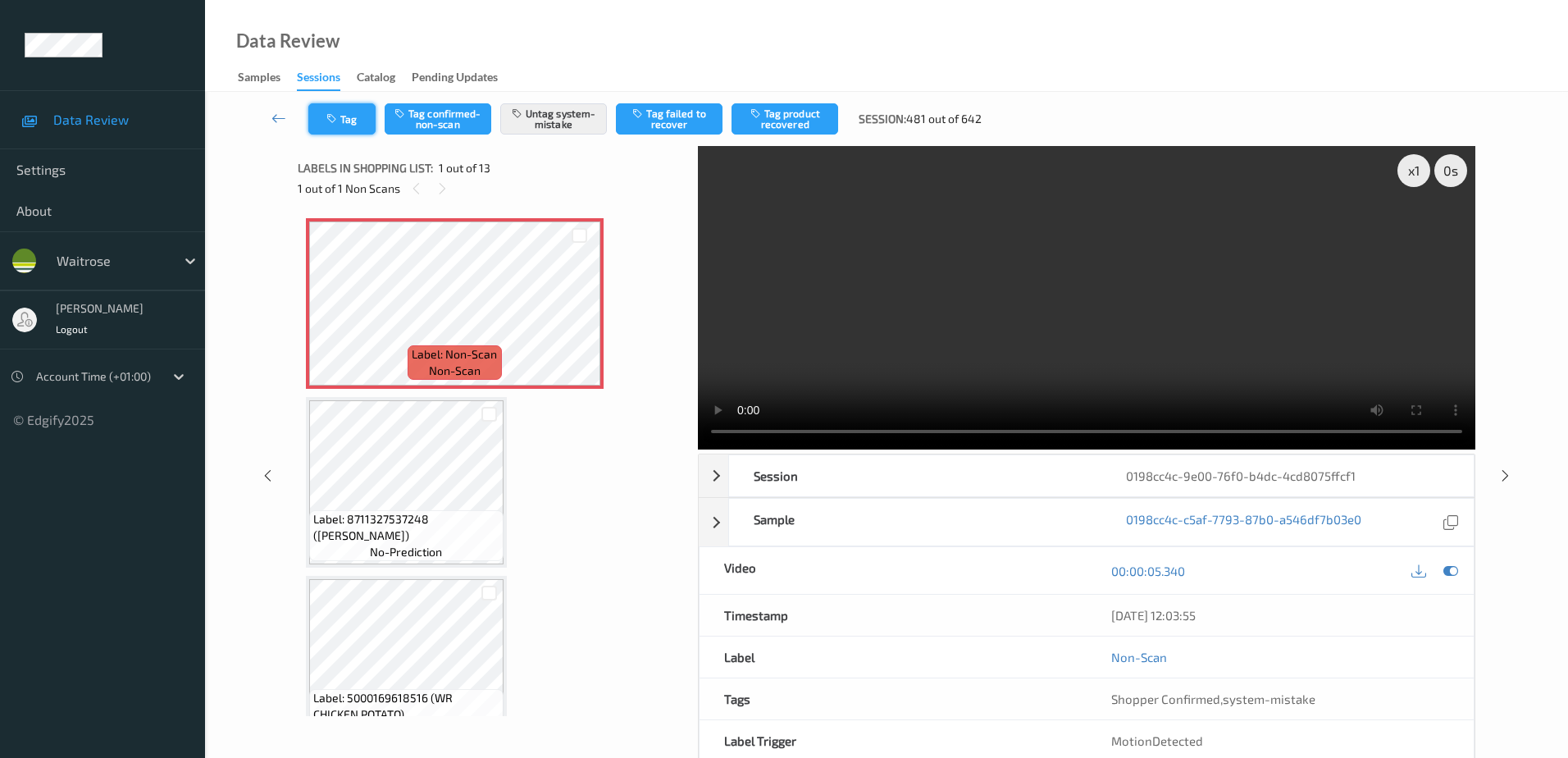
click at [326, 104] on button "Tag" at bounding box center [341, 119] width 67 height 31
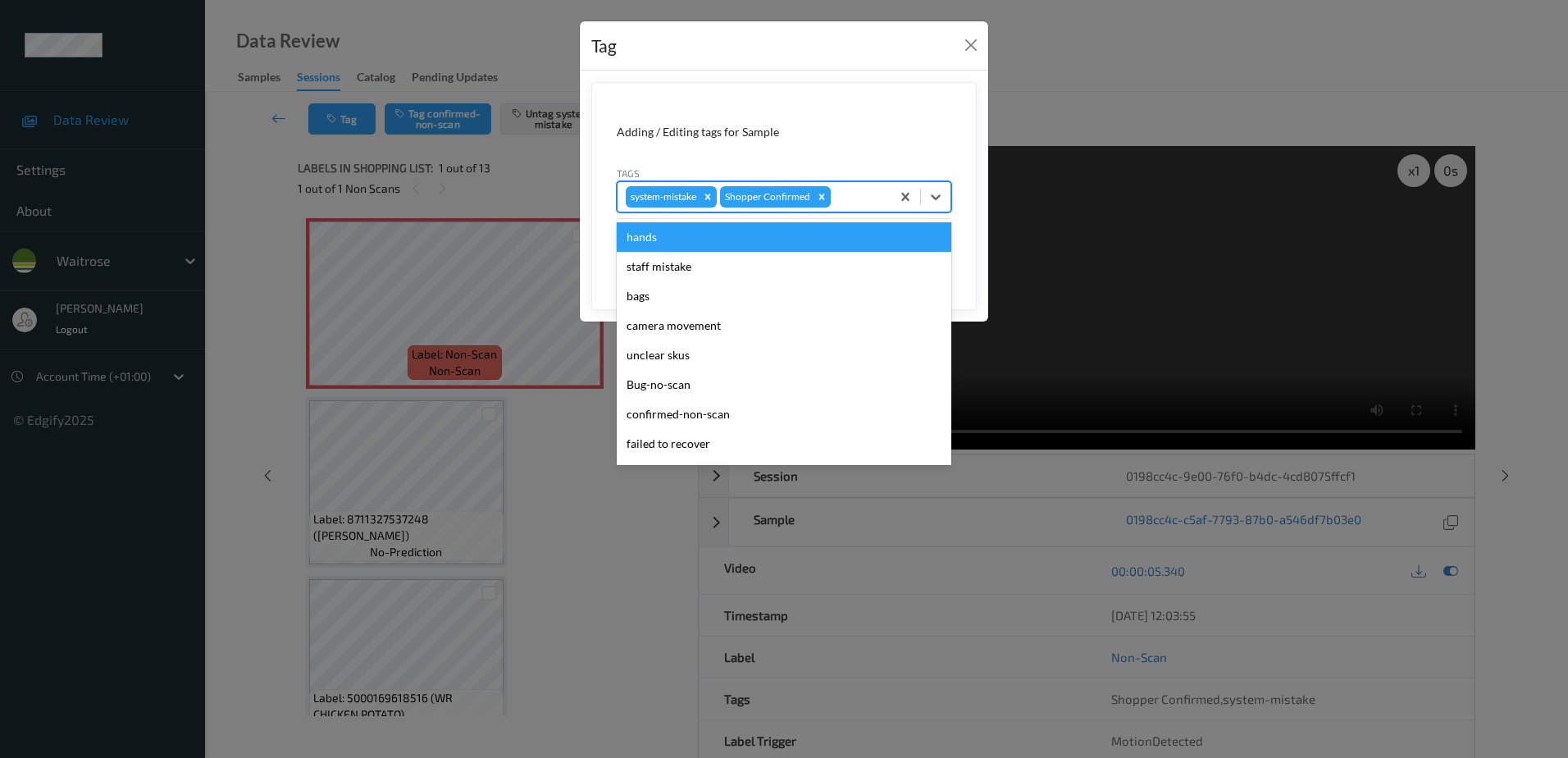
click at [841, 186] on div "system-mistake Shopper Confirmed" at bounding box center [754, 196] width 273 height 28
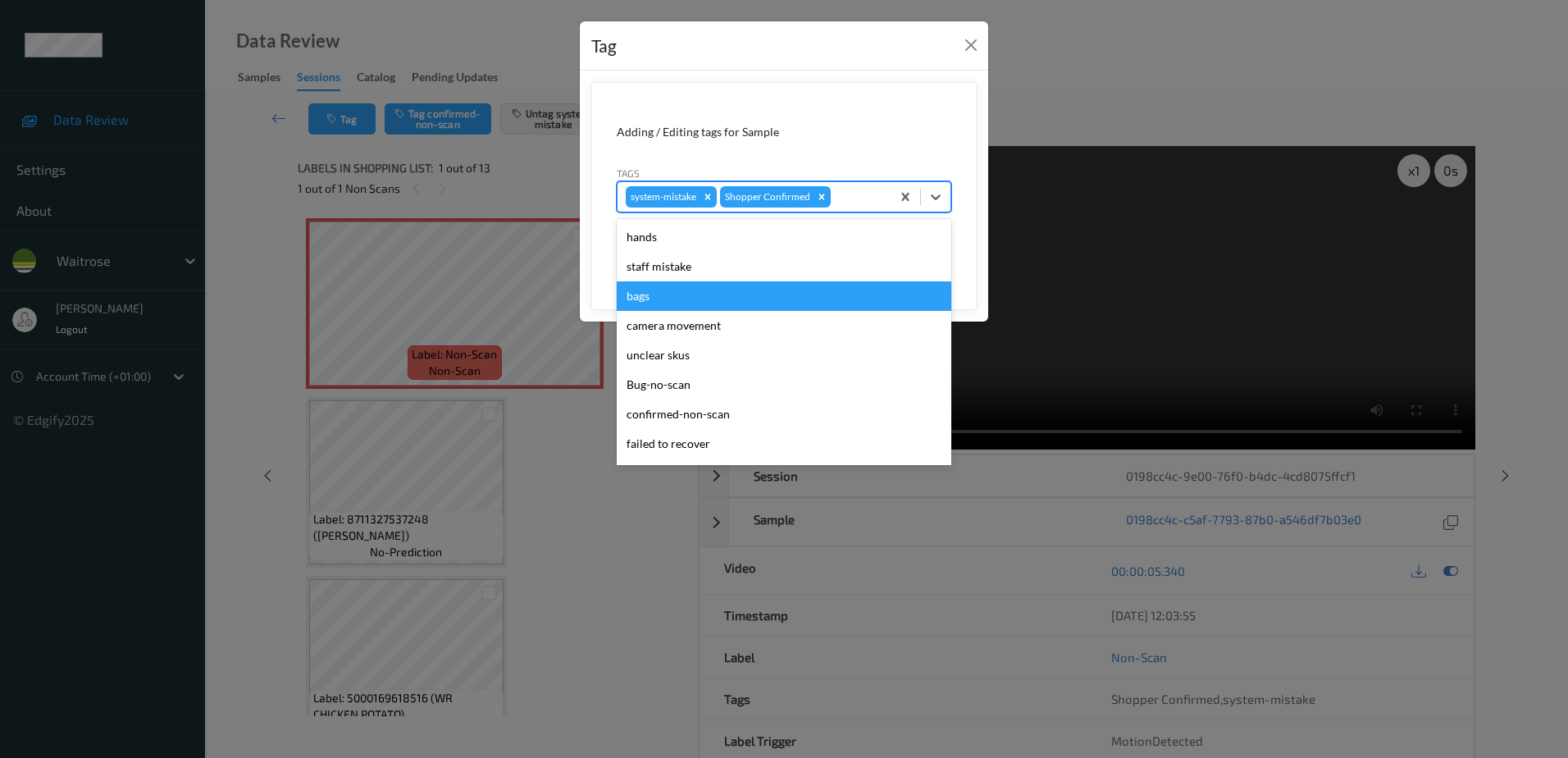
click at [708, 301] on div "bags" at bounding box center [784, 296] width 335 height 29
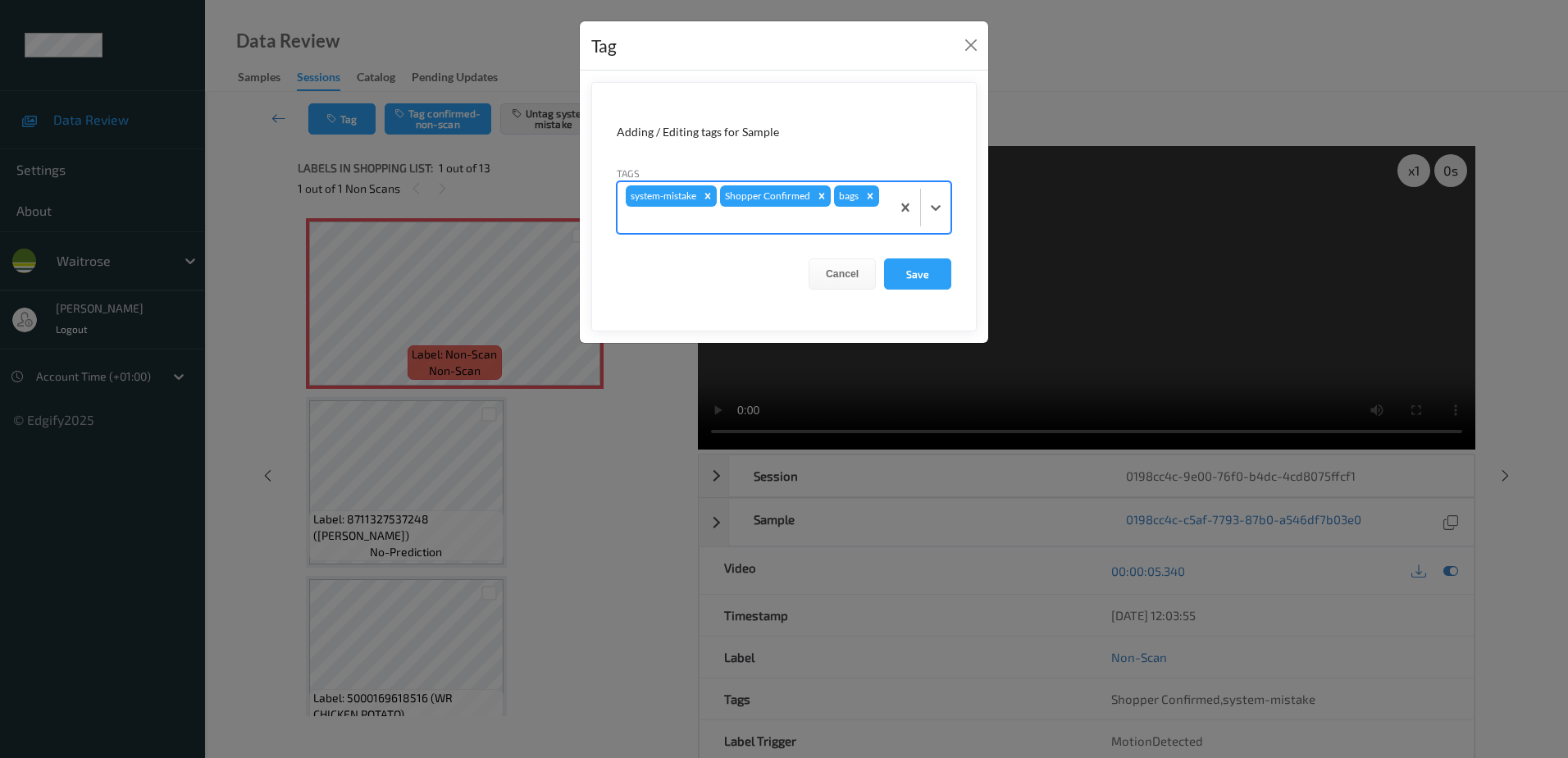
click at [754, 223] on div at bounding box center [754, 219] width 257 height 19
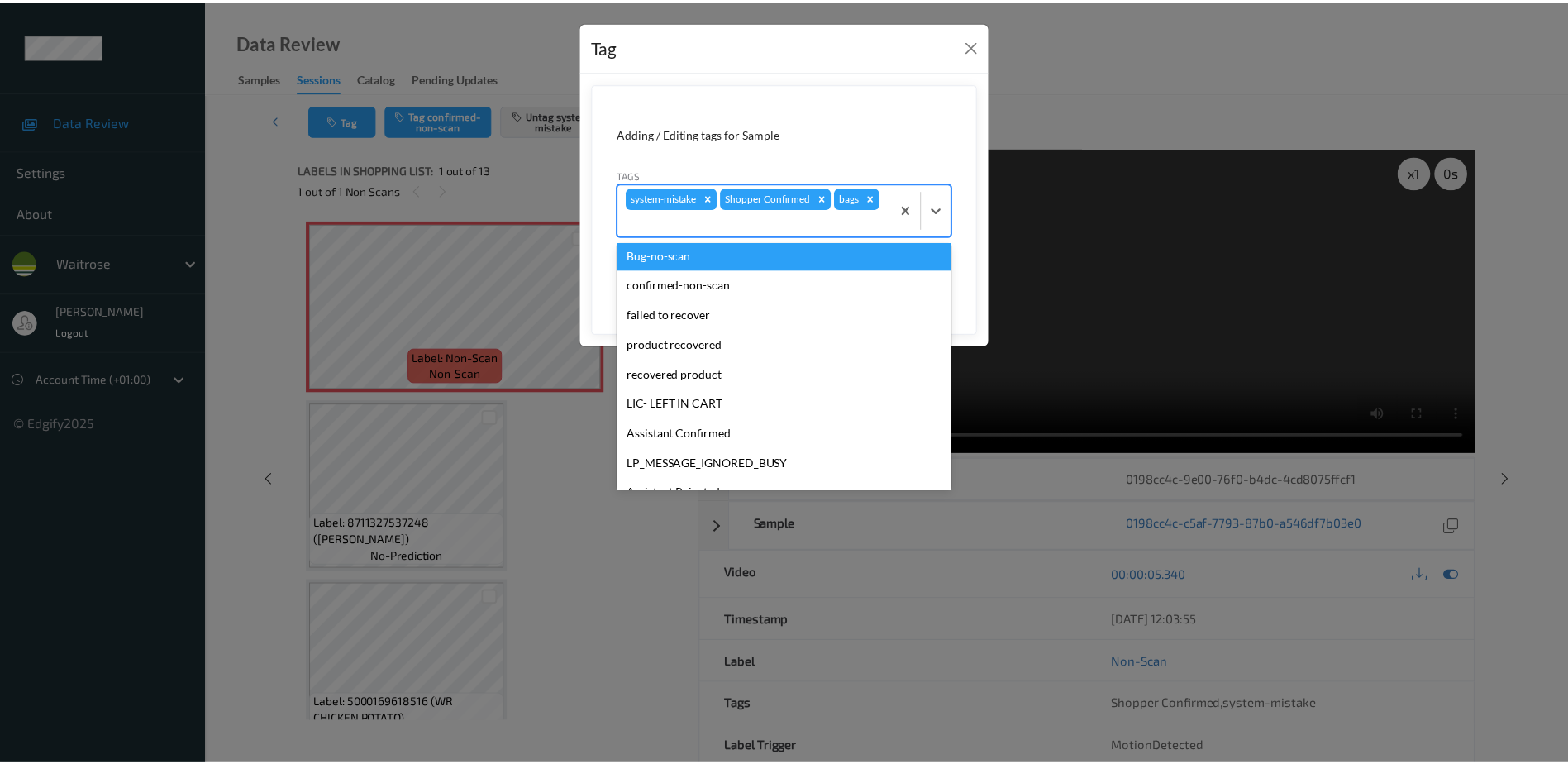
scroll to position [294, 0]
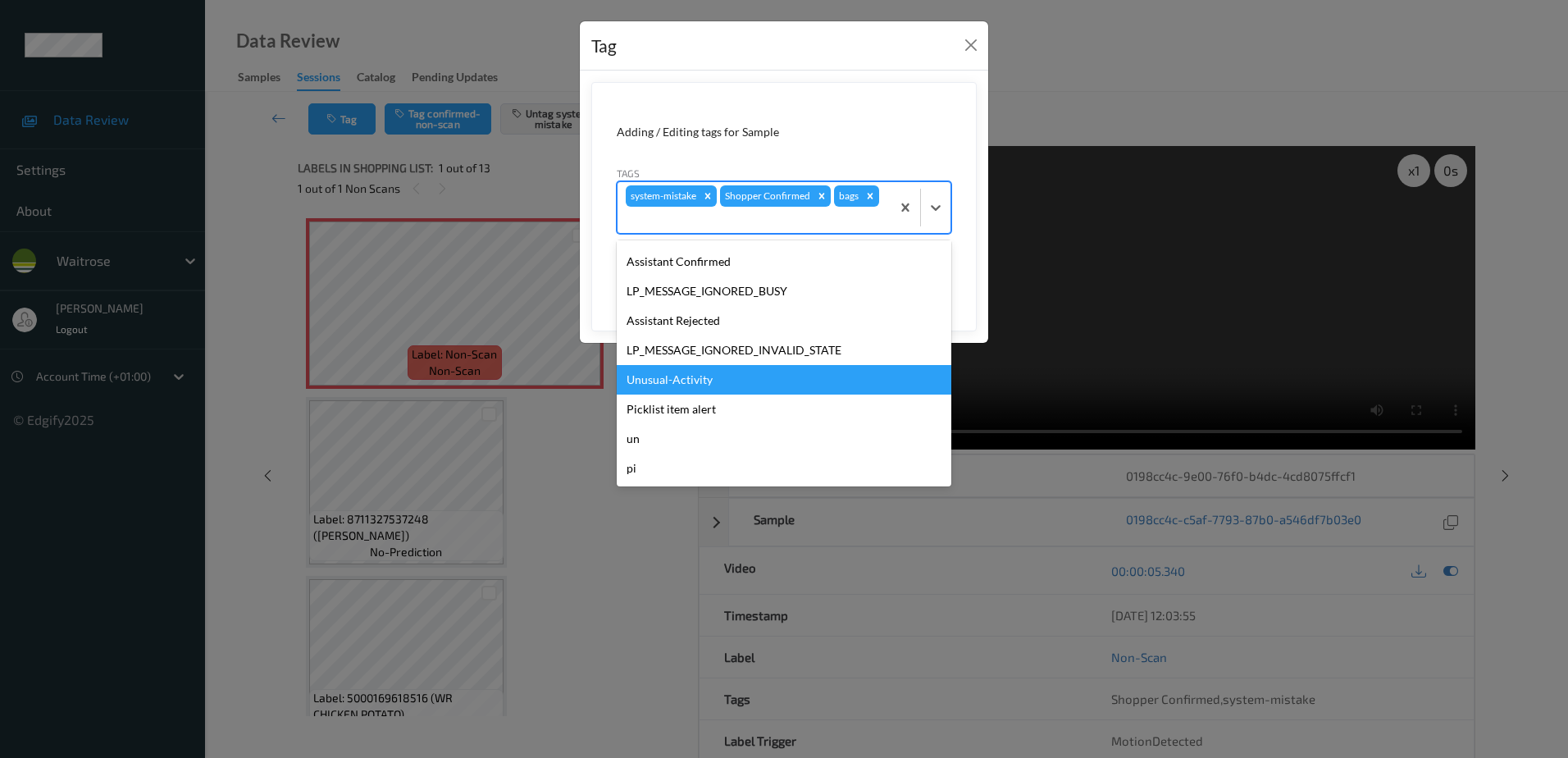
click at [706, 381] on div "Unusual-Activity" at bounding box center [784, 380] width 335 height 29
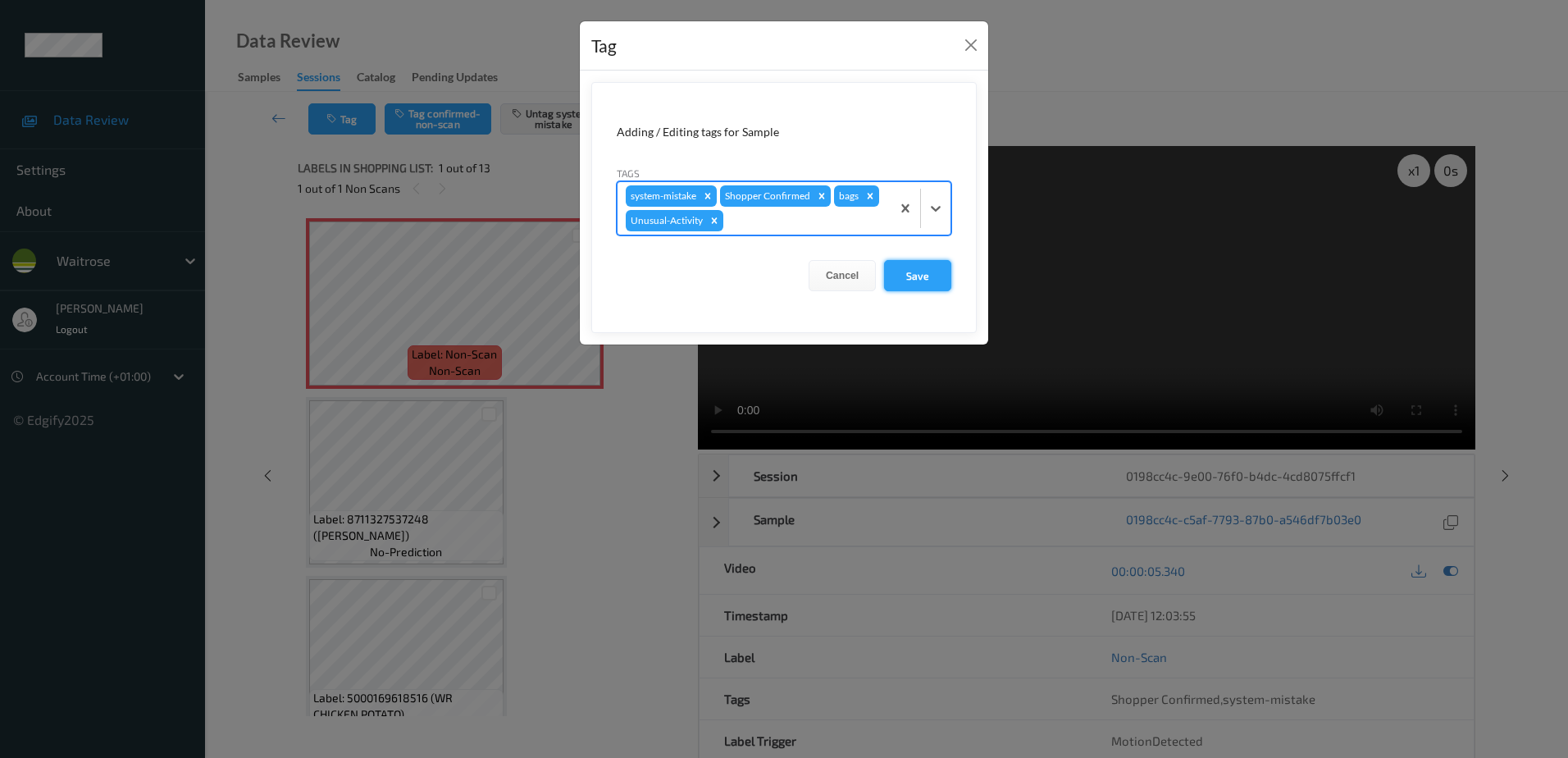
click at [917, 274] on button "Save" at bounding box center [917, 275] width 67 height 31
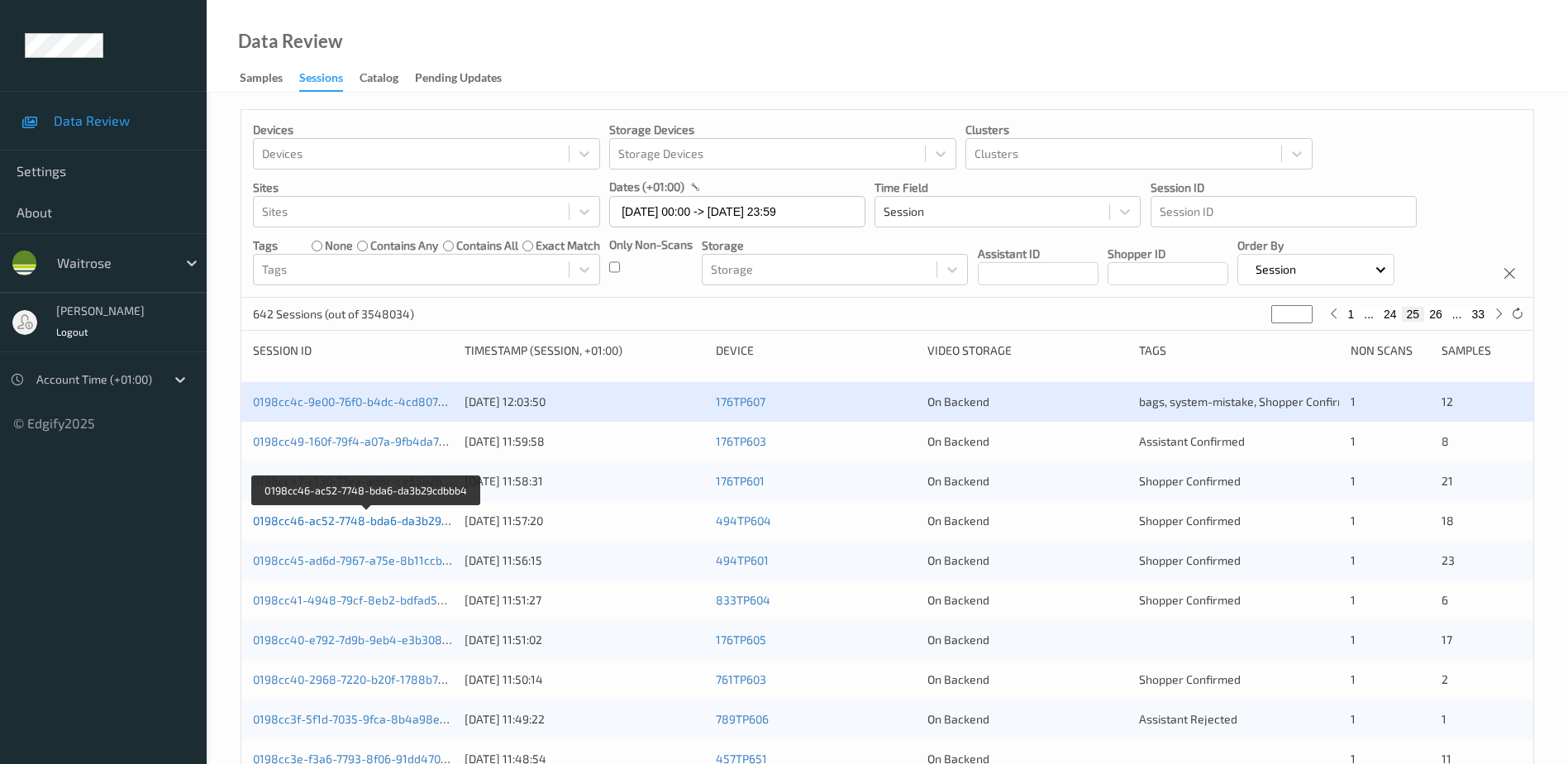
click at [370, 518] on link "0198cc46-ac52-7748-bda6-da3b29cdbbb4" at bounding box center [366, 520] width 228 height 14
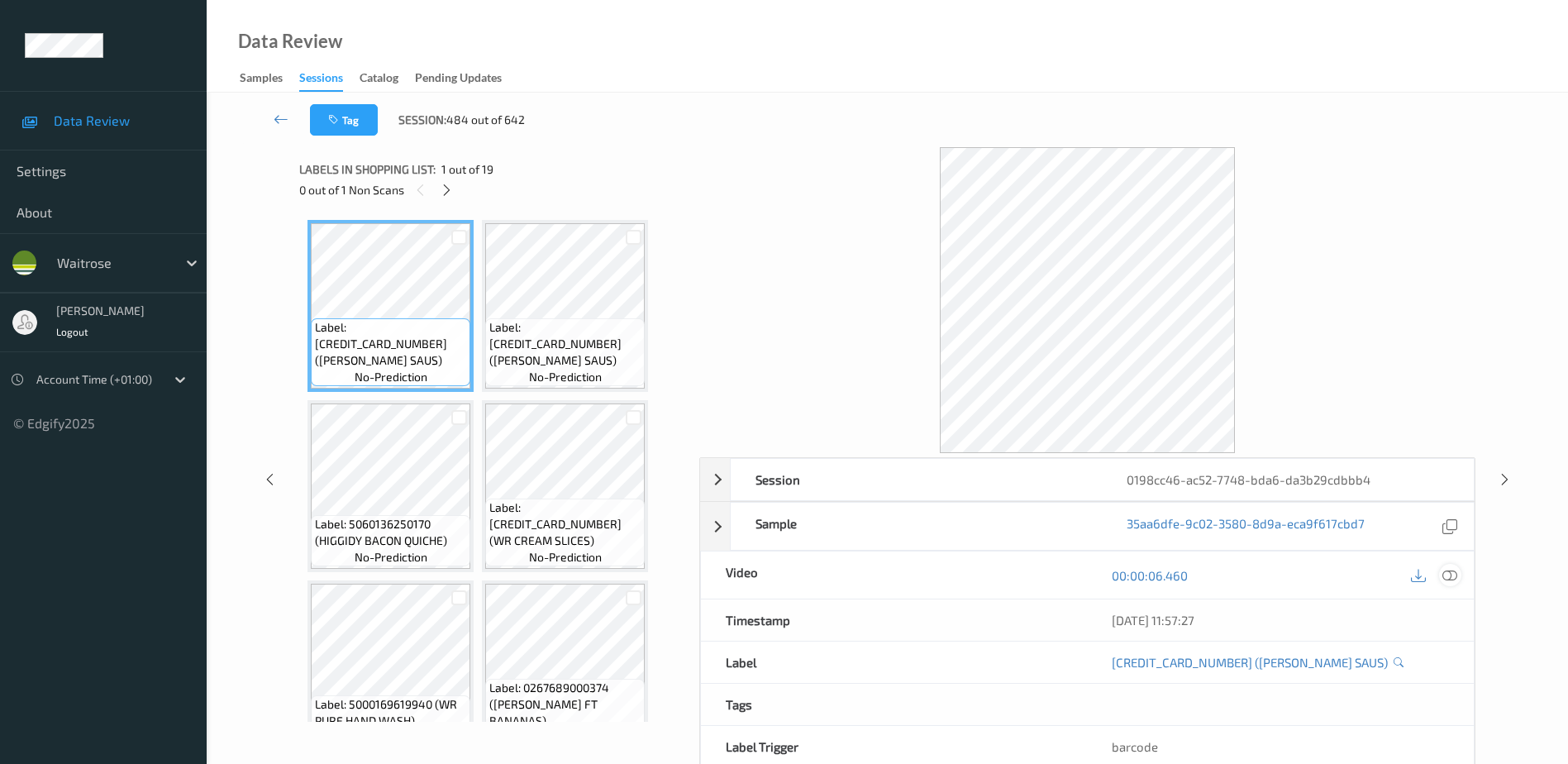
click at [1449, 575] on icon at bounding box center [1451, 575] width 15 height 15
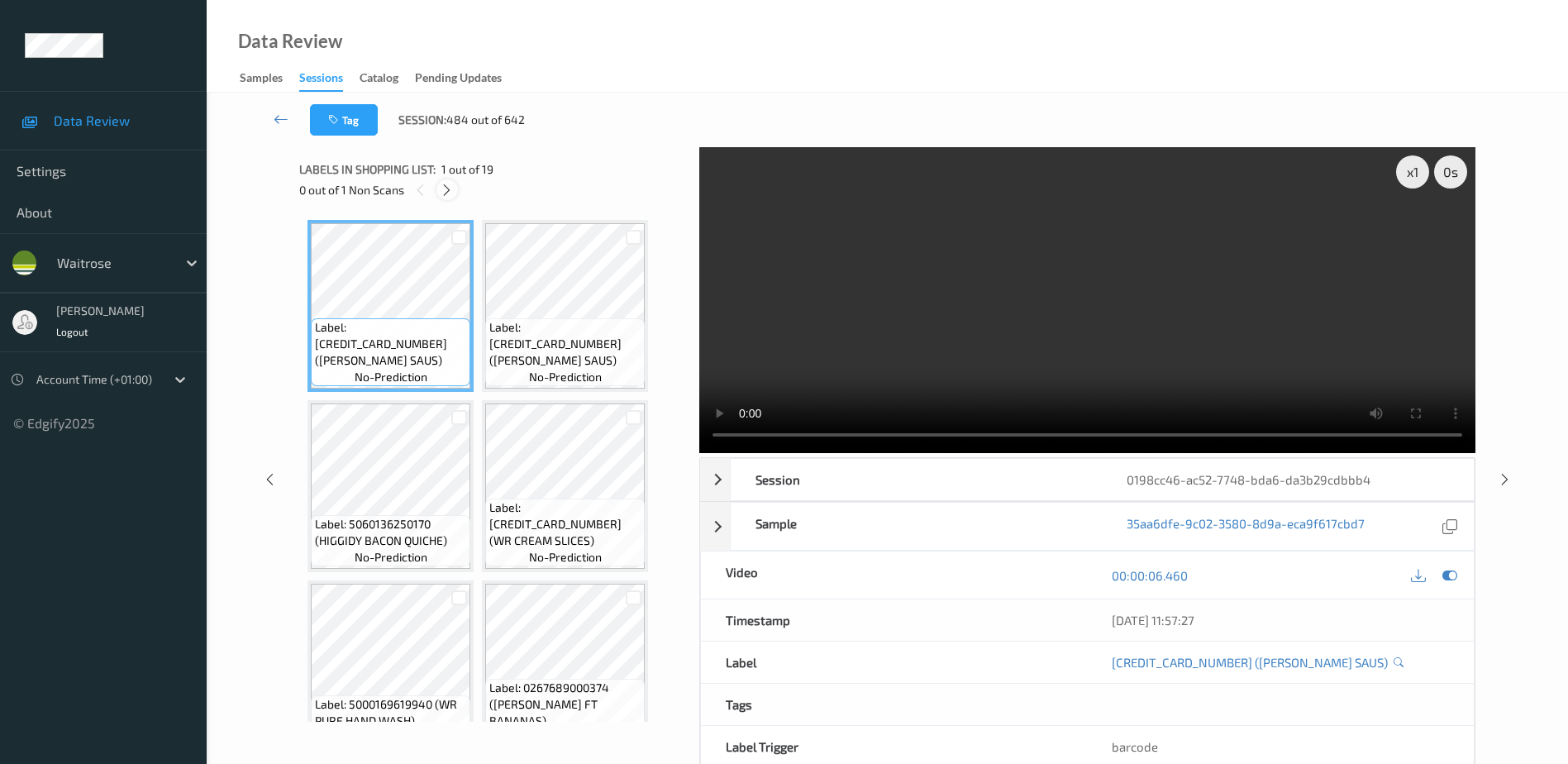
click at [443, 195] on icon at bounding box center [446, 191] width 14 height 15
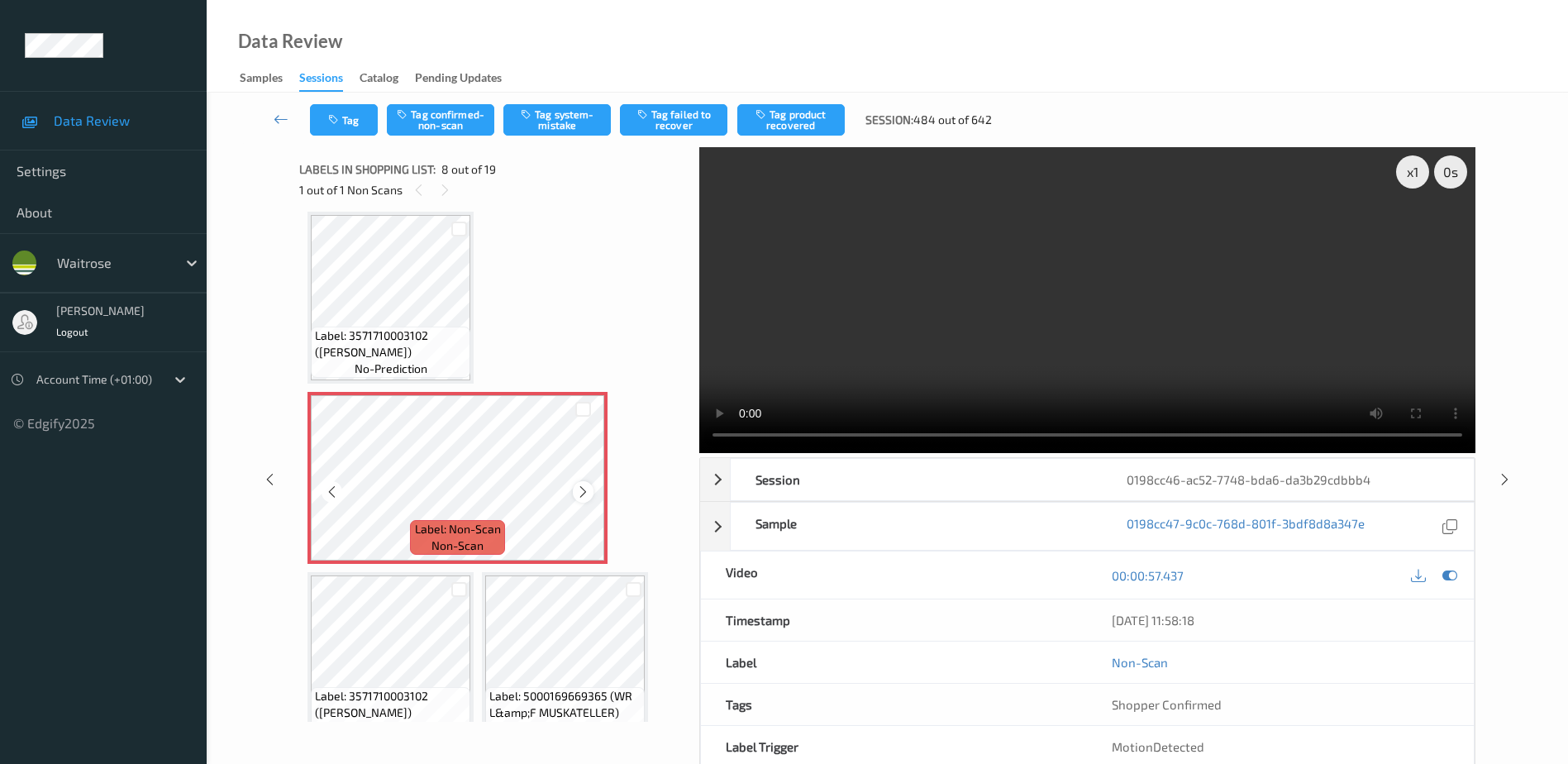
click at [578, 491] on icon at bounding box center [583, 492] width 14 height 15
click at [1042, 345] on video at bounding box center [1087, 300] width 776 height 306
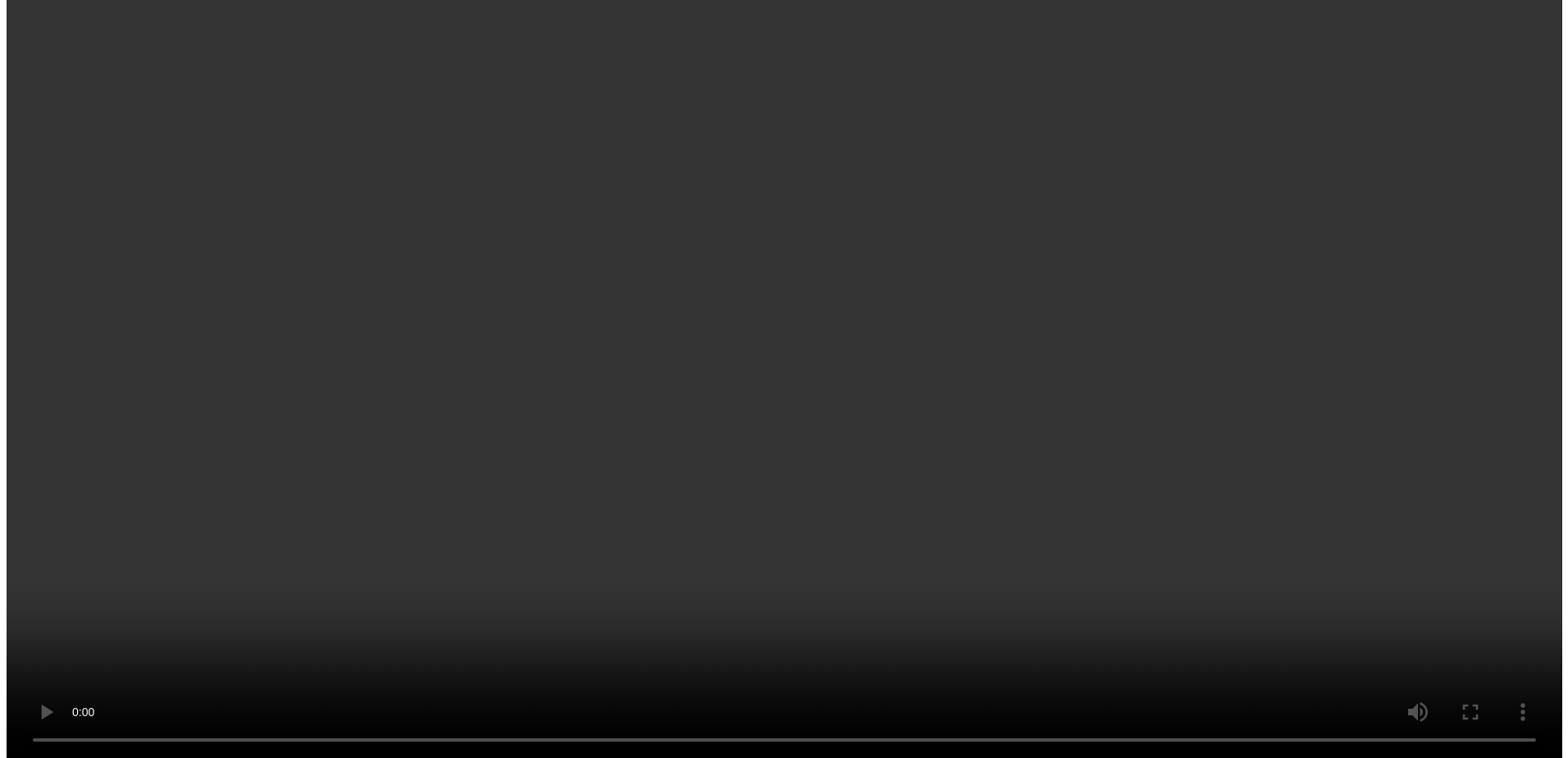
scroll to position [403, 0]
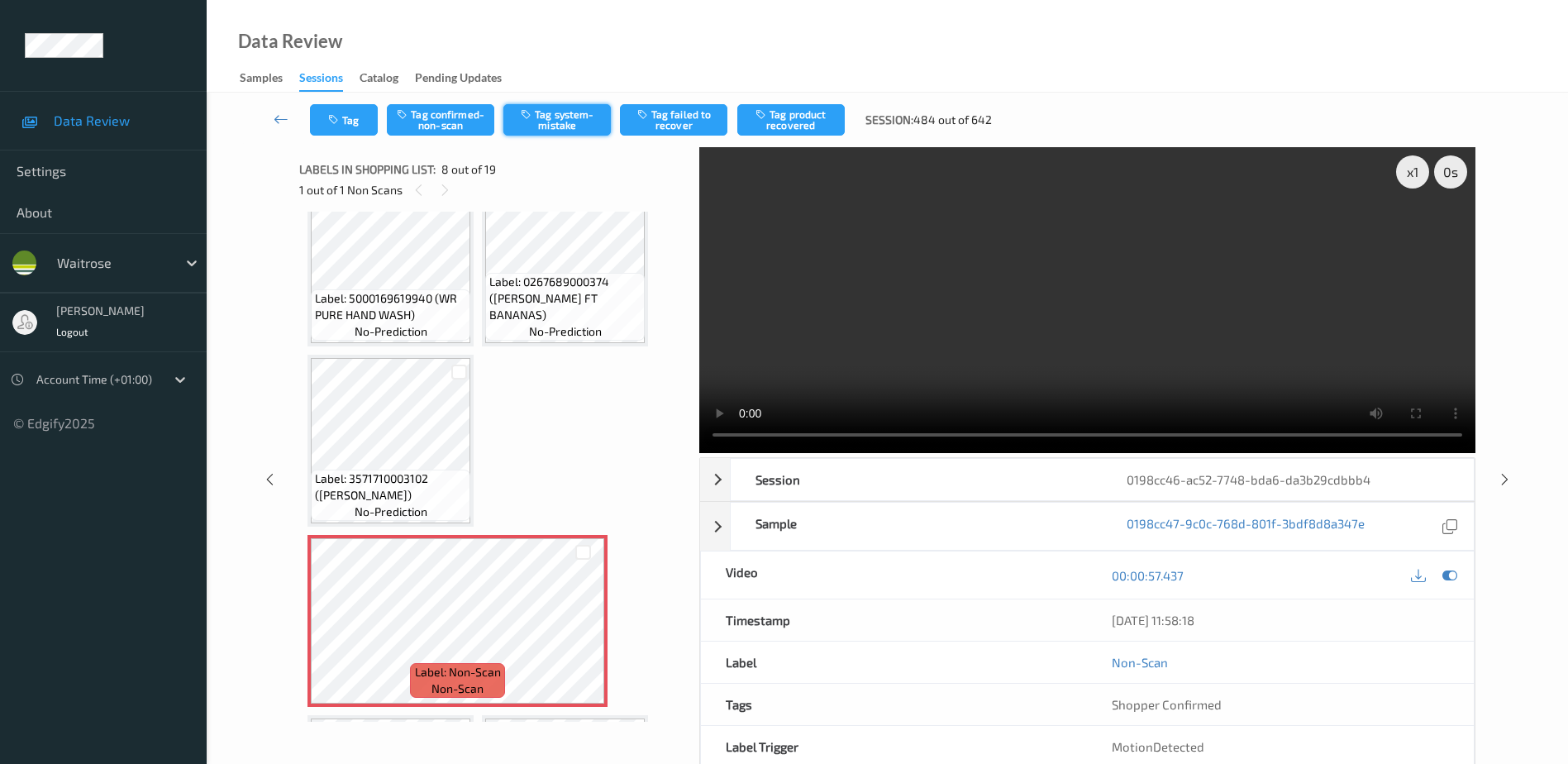
click at [562, 122] on button "Tag system-mistake" at bounding box center [557, 120] width 107 height 31
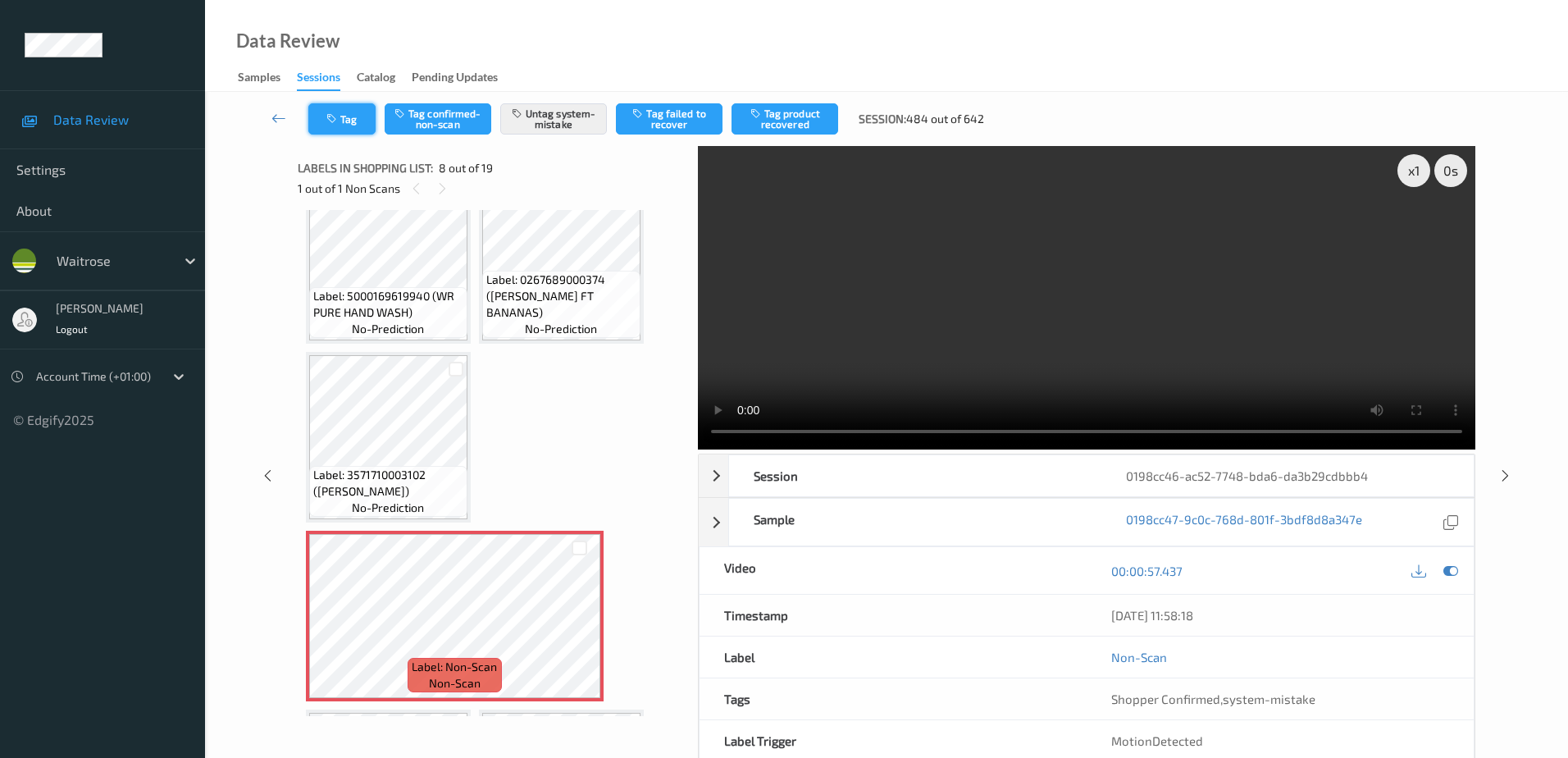
click at [339, 115] on icon "button" at bounding box center [333, 118] width 14 height 12
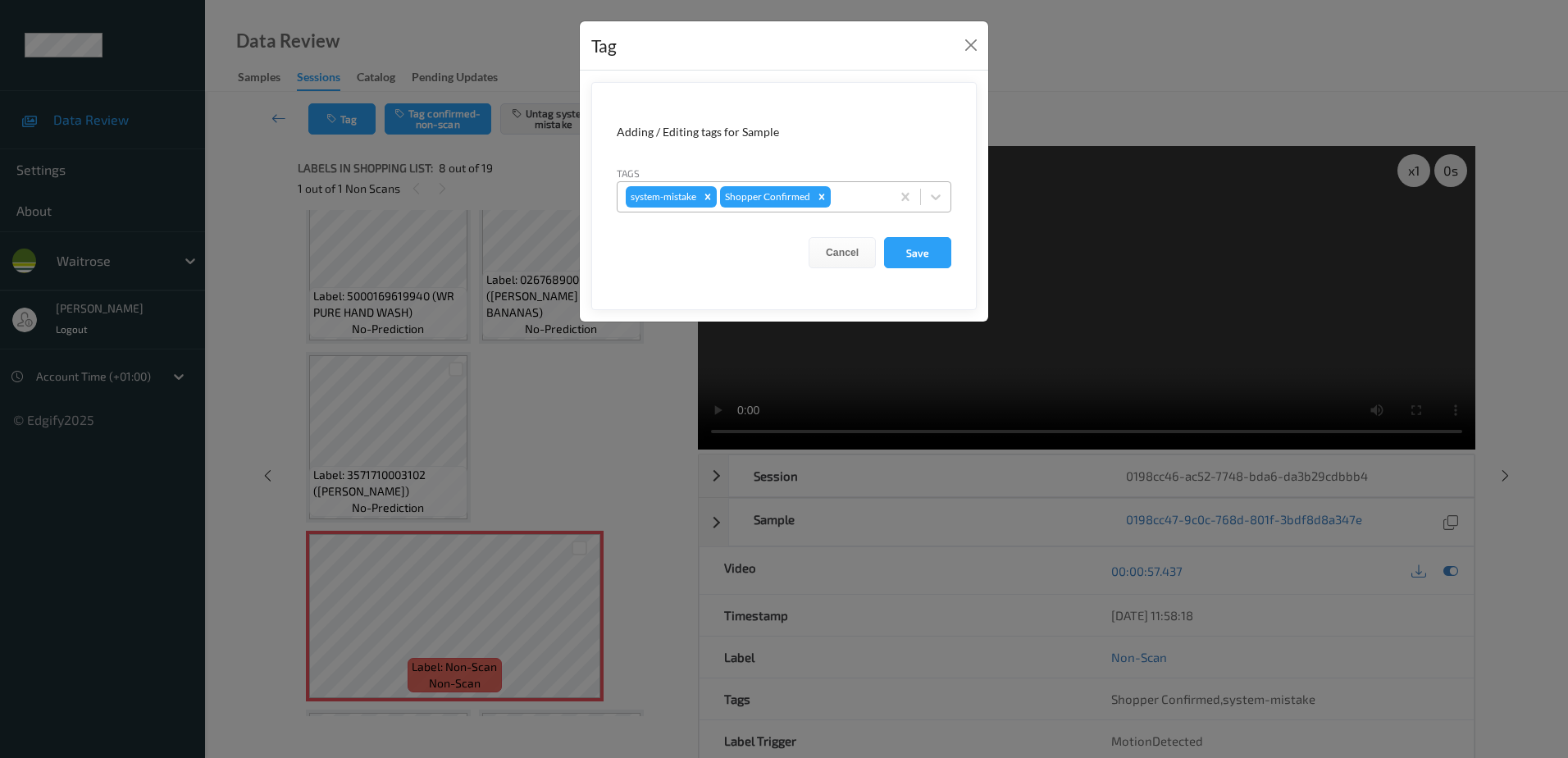
click at [852, 199] on div at bounding box center [858, 196] width 49 height 19
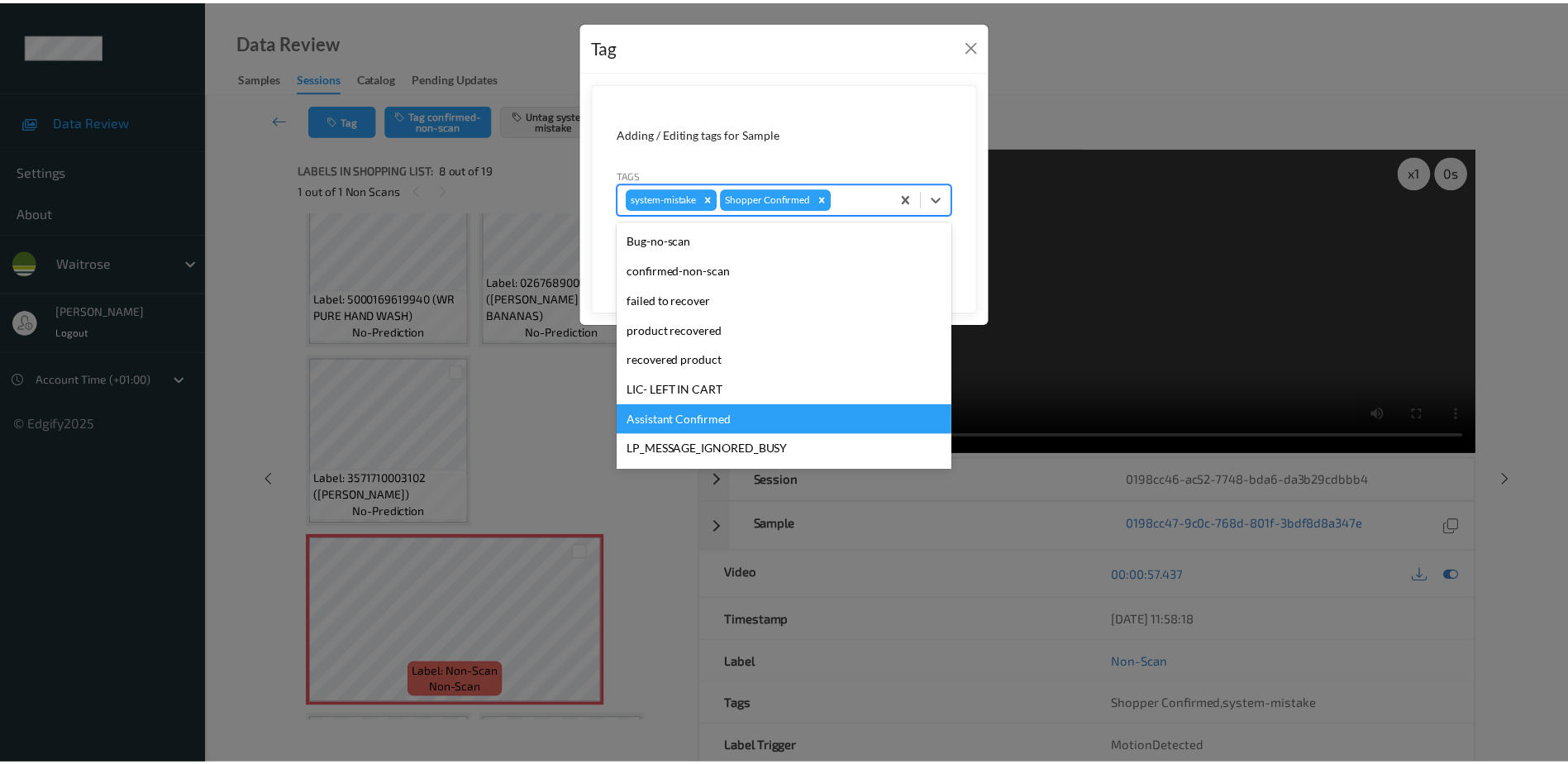
scroll to position [248, 0]
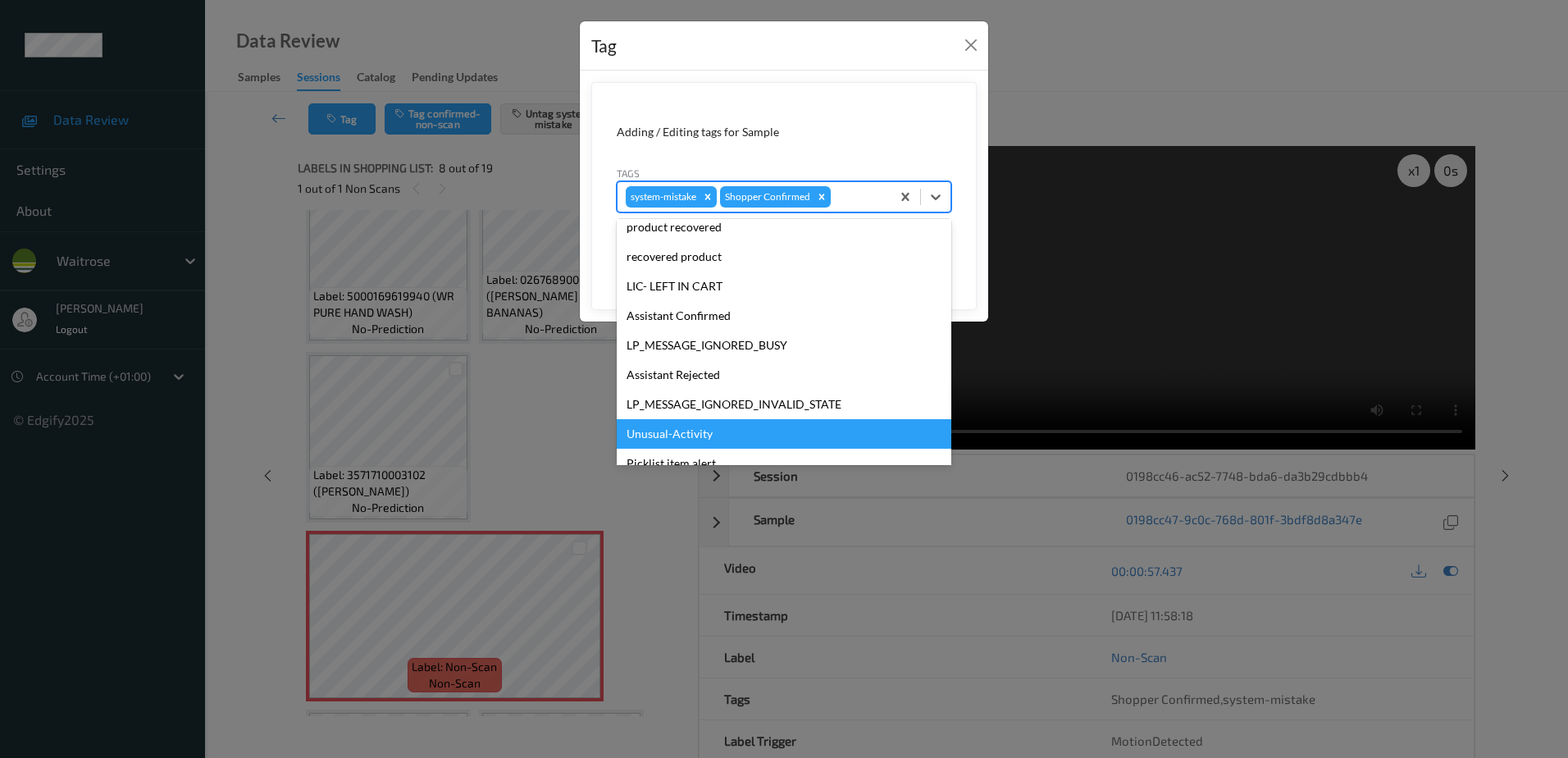
click at [671, 434] on div "Unusual-Activity" at bounding box center [784, 434] width 335 height 29
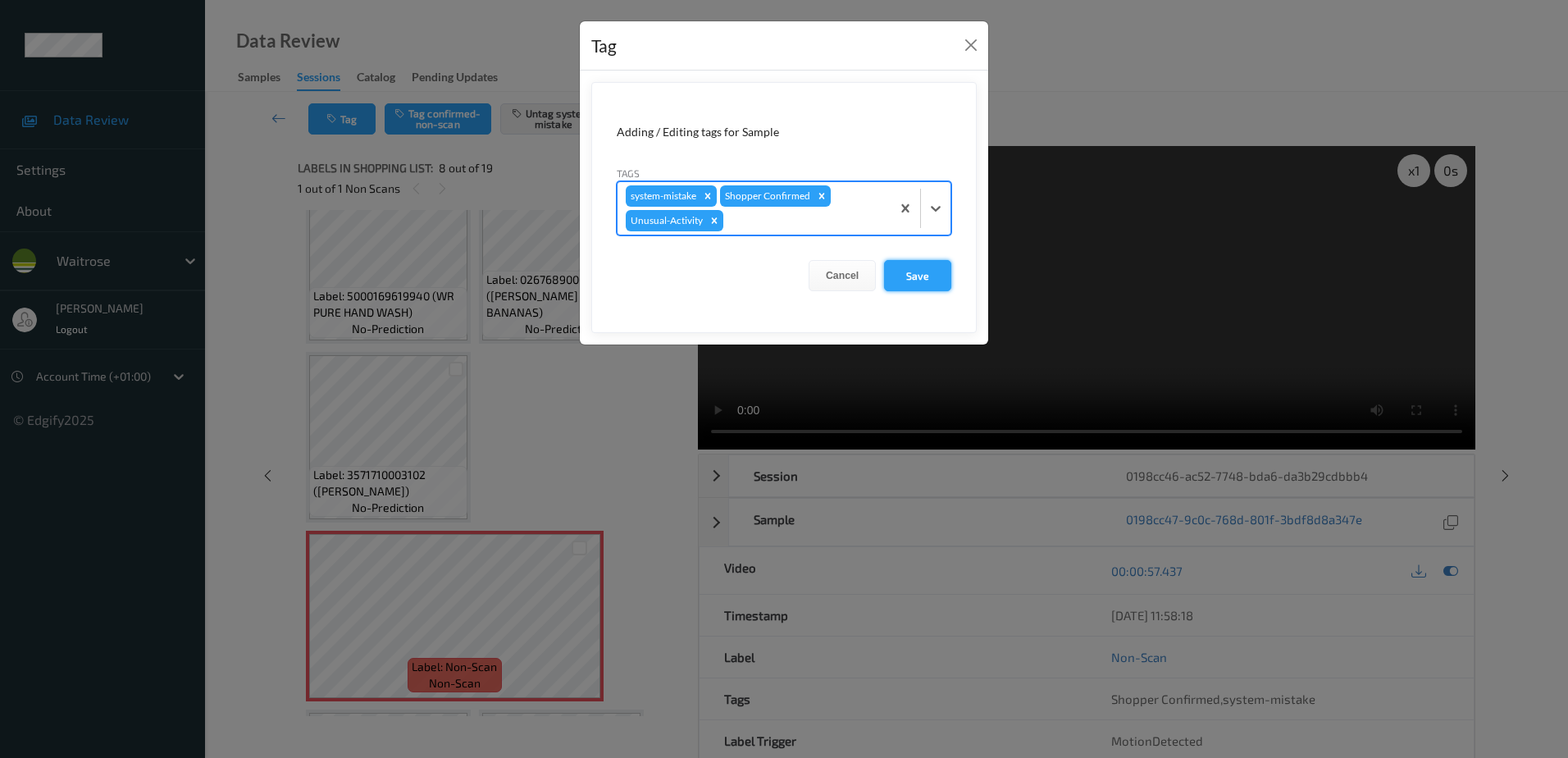
click at [929, 277] on button "Save" at bounding box center [917, 275] width 67 height 31
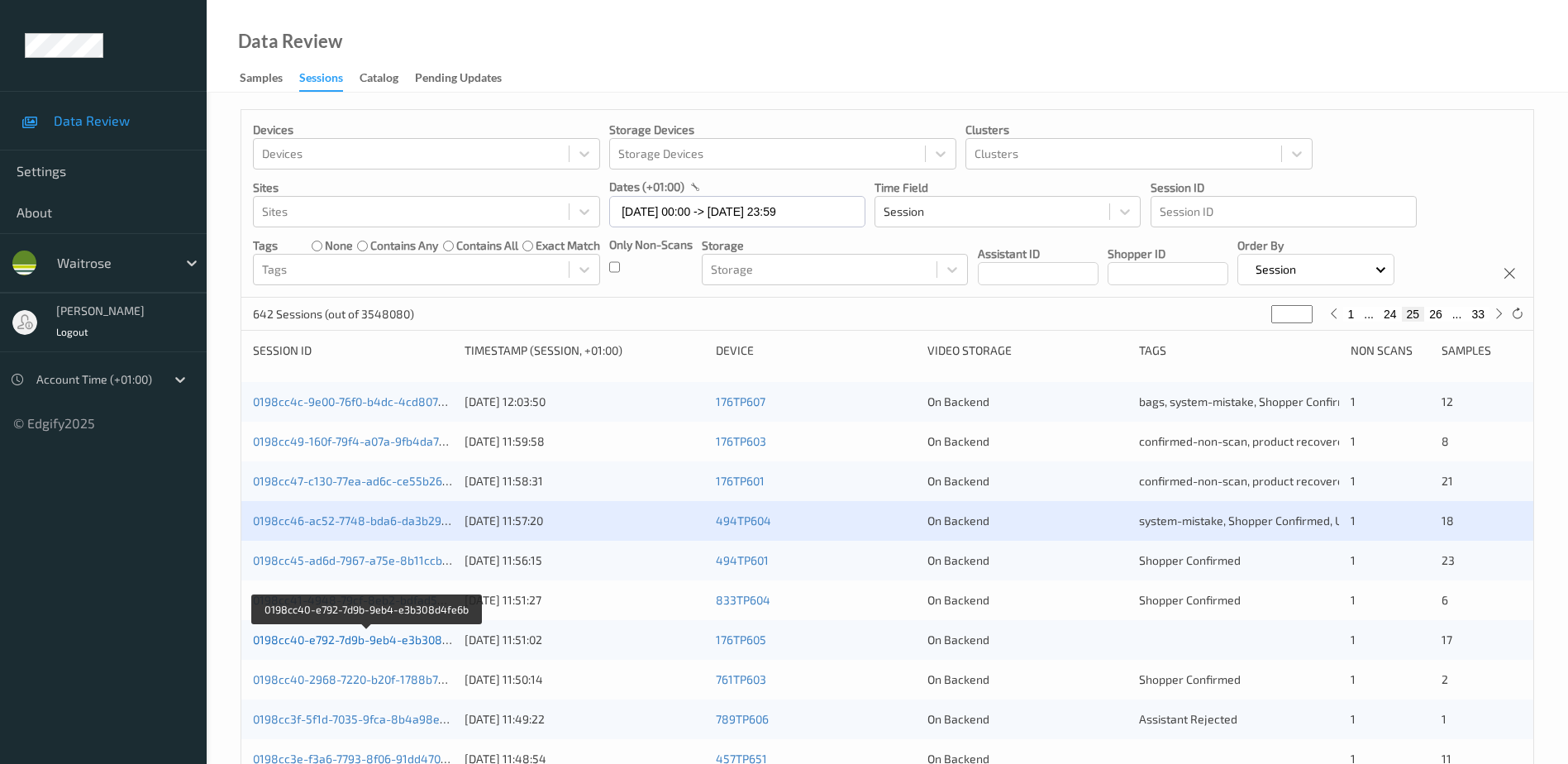
click at [377, 643] on link "0198cc40-e792-7d9b-9eb4-e3b308d4fe6b" at bounding box center [366, 639] width 228 height 14
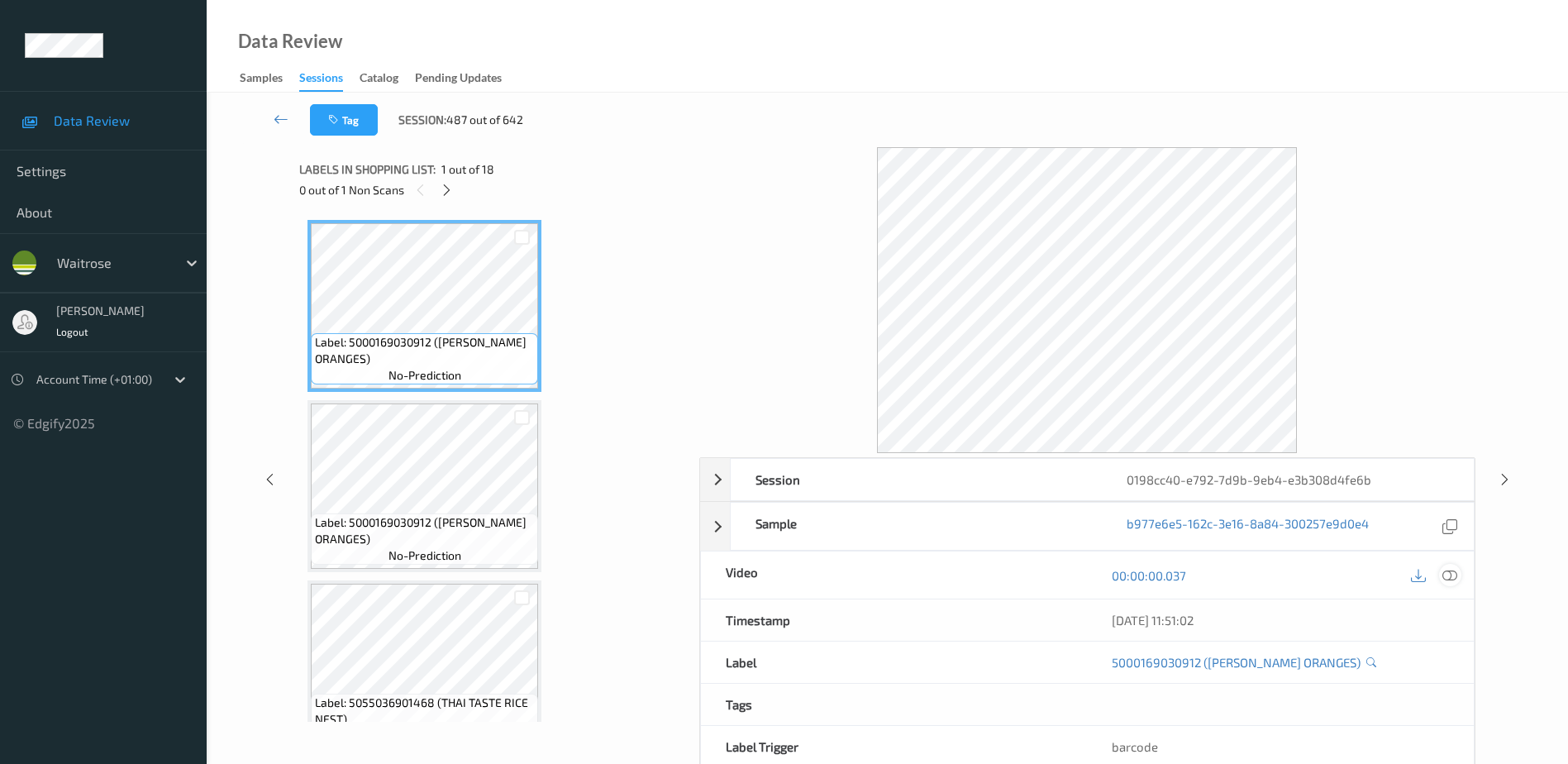
click at [1451, 572] on icon at bounding box center [1451, 575] width 15 height 15
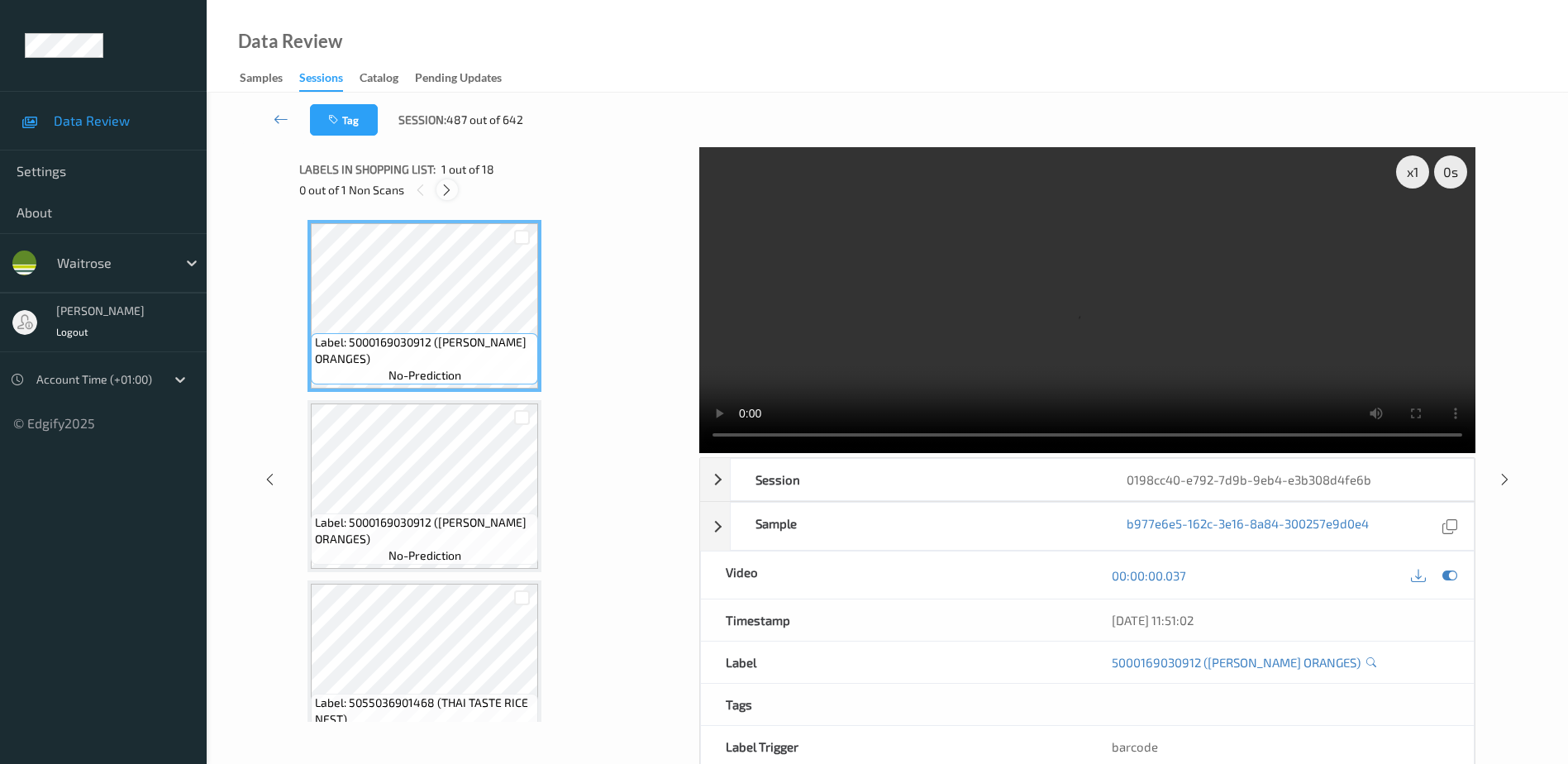
click at [443, 198] on div at bounding box center [447, 190] width 20 height 20
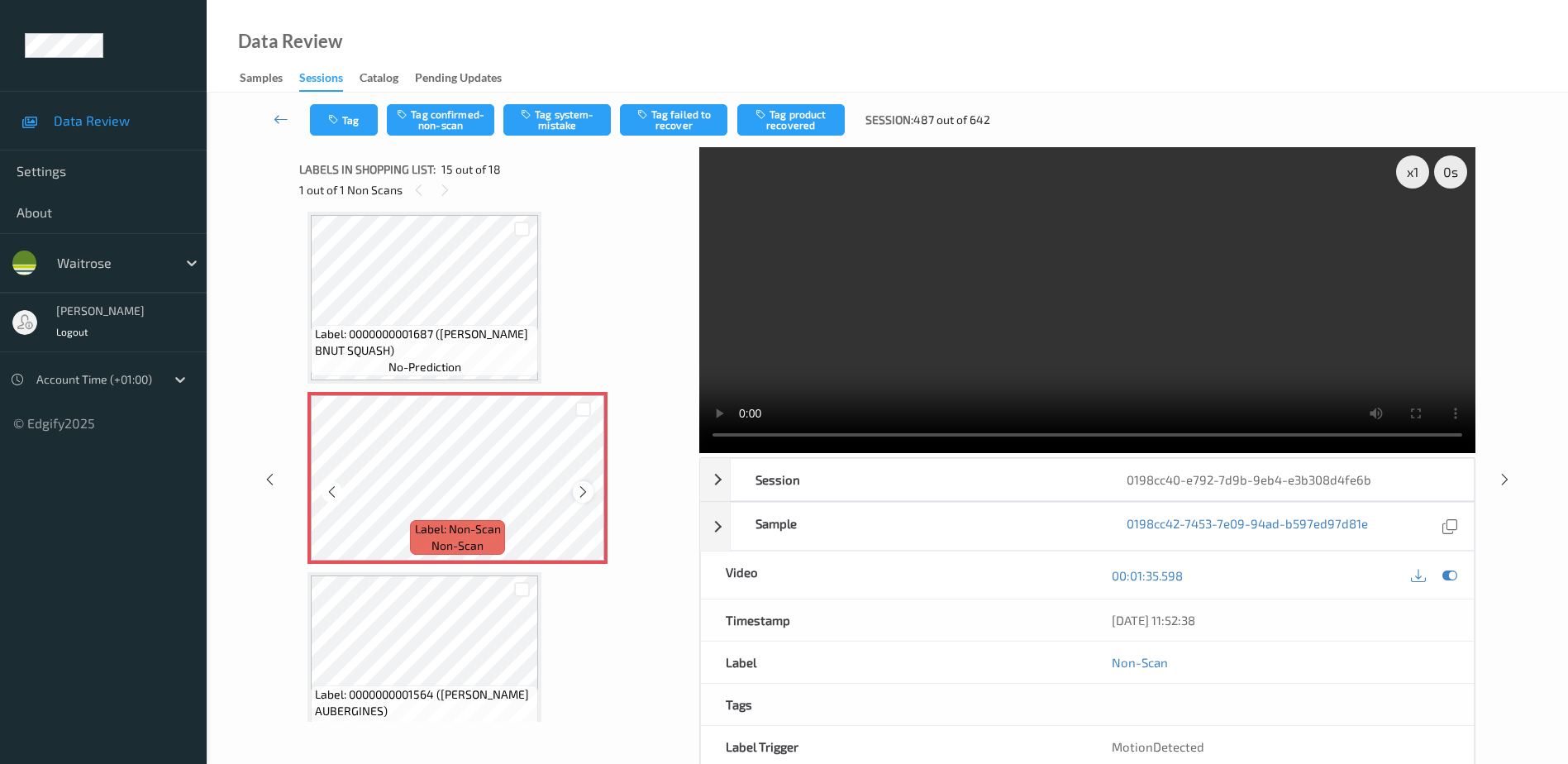
click at [587, 492] on icon at bounding box center [583, 492] width 14 height 15
click at [1127, 332] on video at bounding box center [1087, 300] width 776 height 306
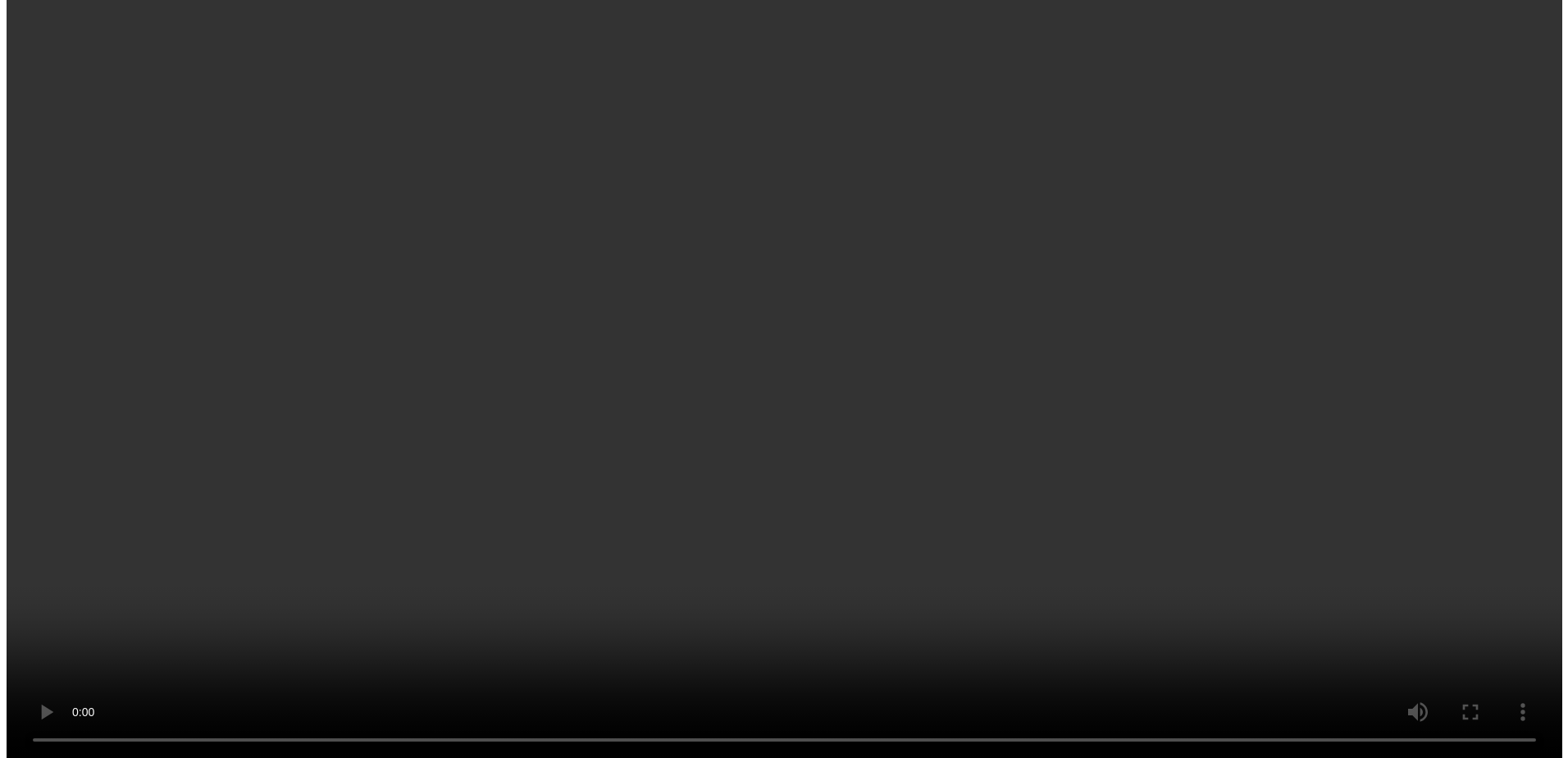
scroll to position [2250, 0]
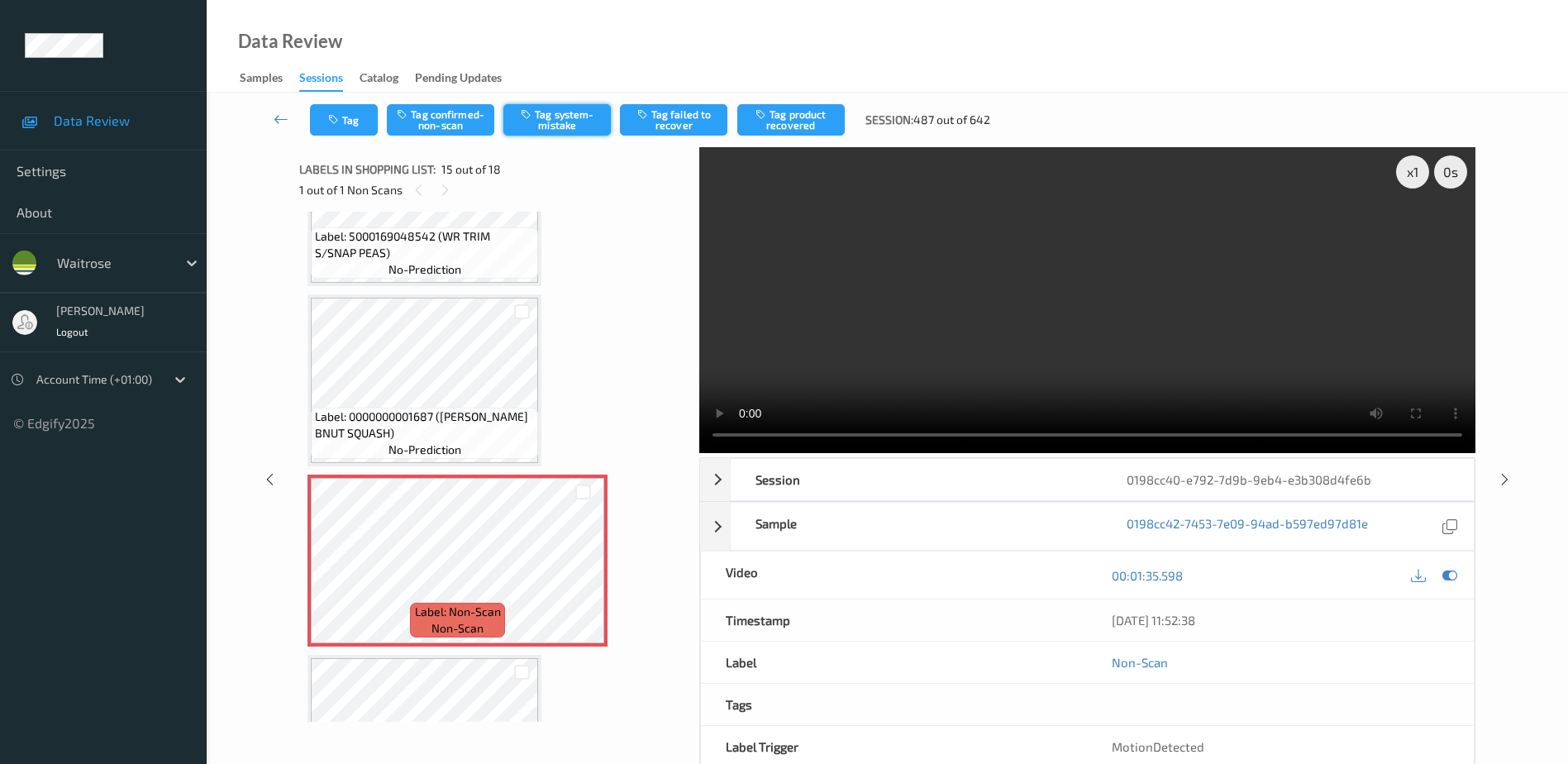
click at [572, 120] on button "Tag system-mistake" at bounding box center [557, 120] width 107 height 31
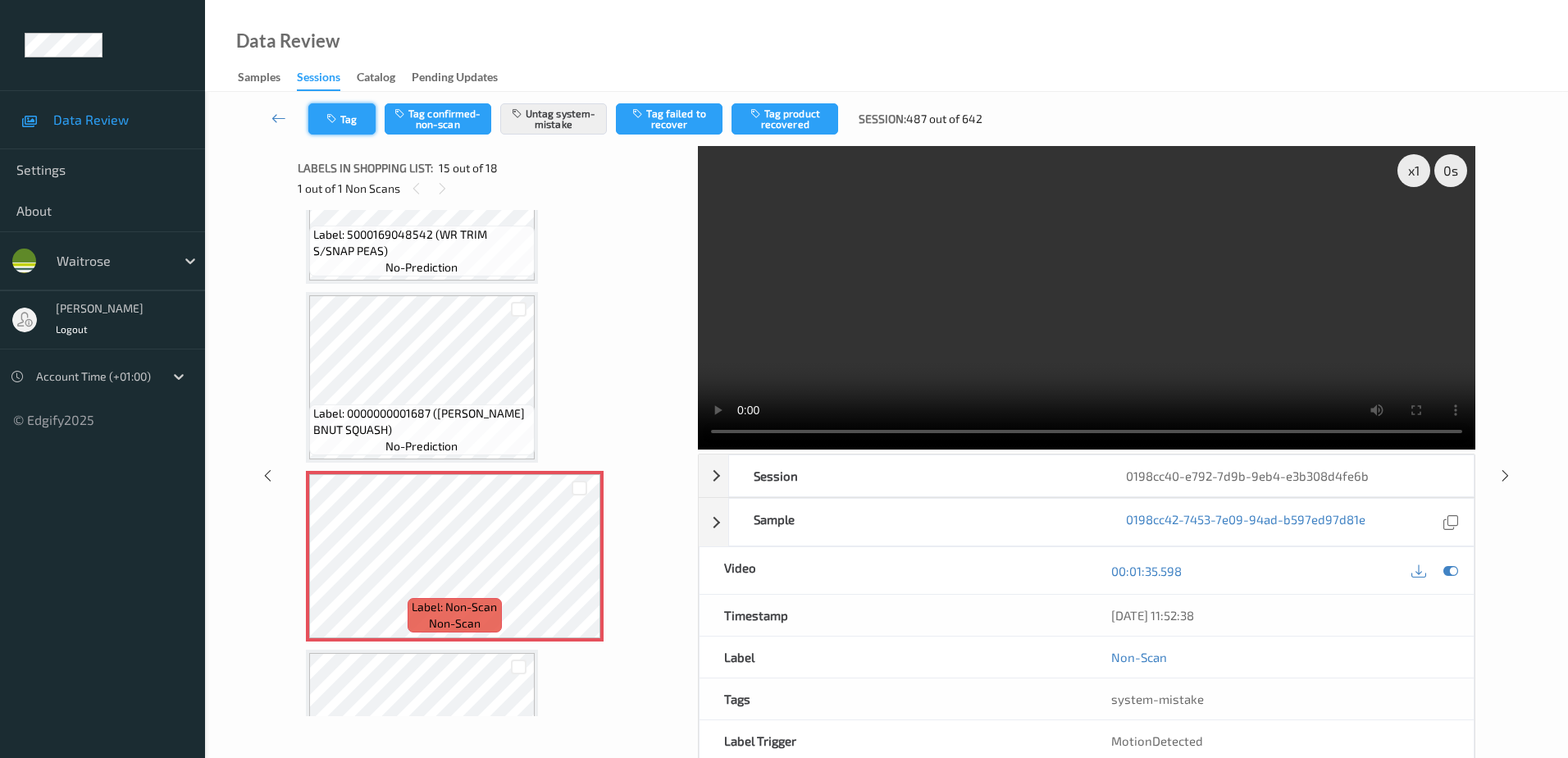
click at [336, 128] on button "Tag" at bounding box center [341, 119] width 67 height 31
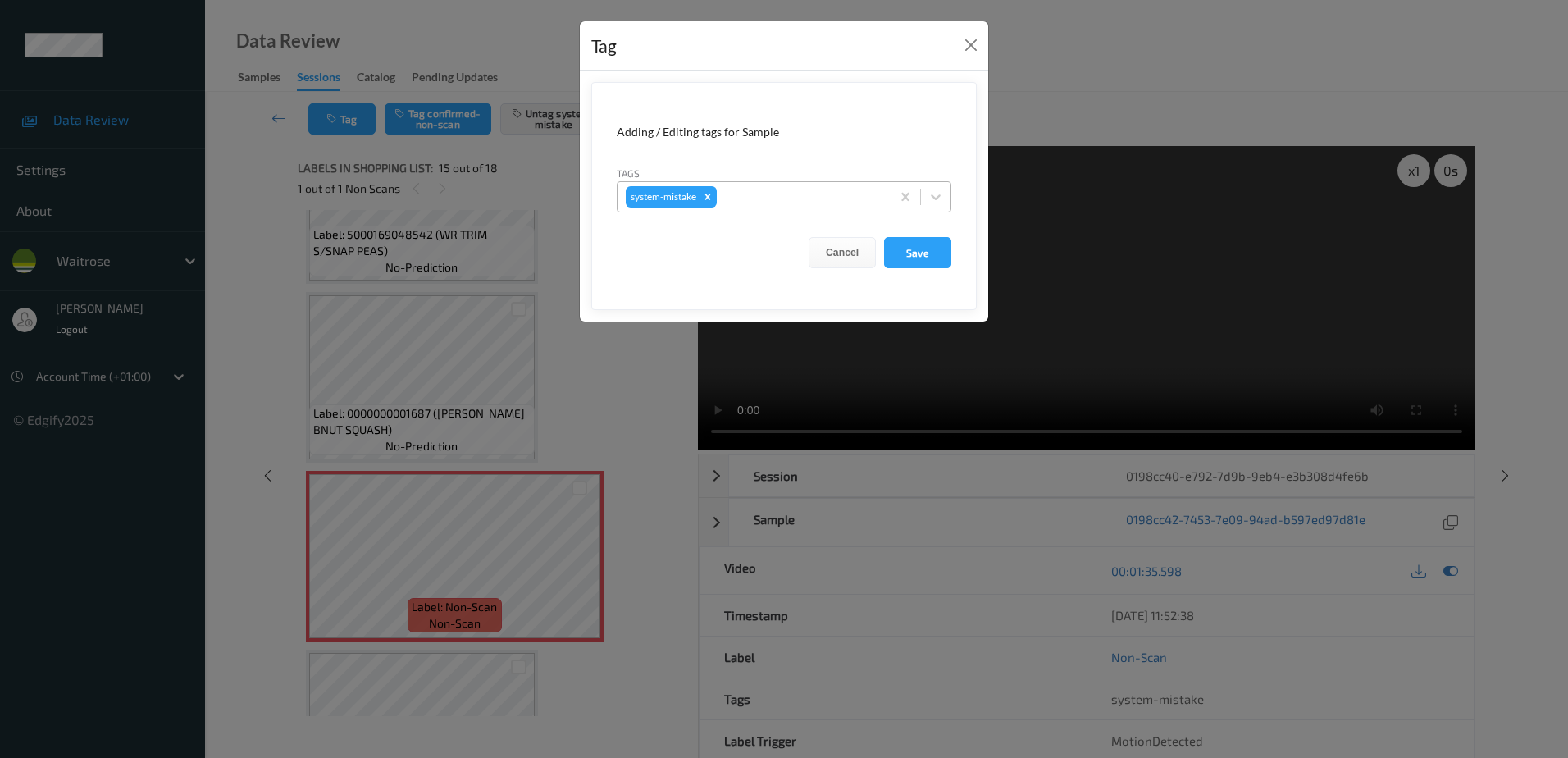
click at [791, 196] on div at bounding box center [801, 196] width 162 height 19
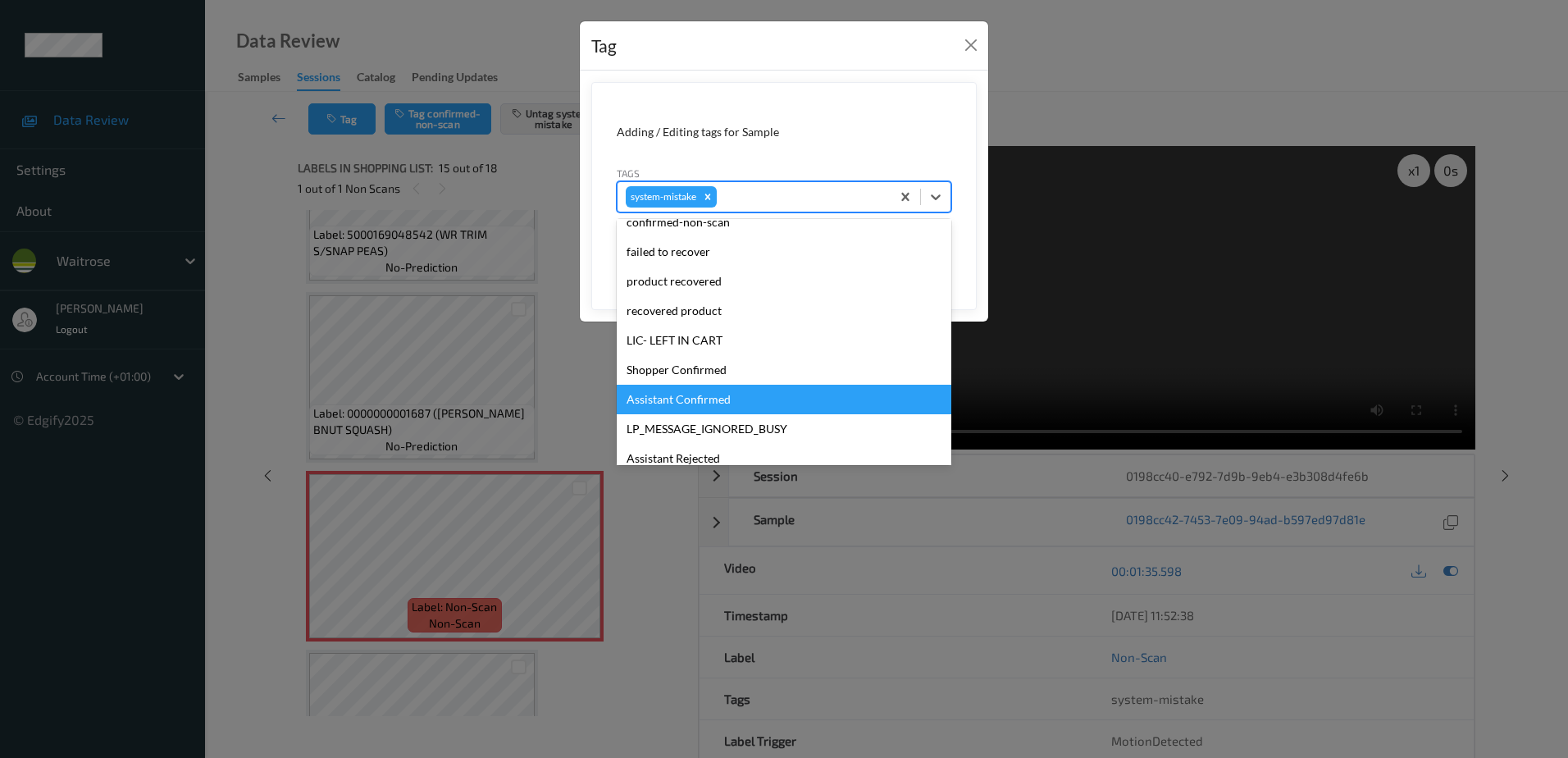
scroll to position [351, 0]
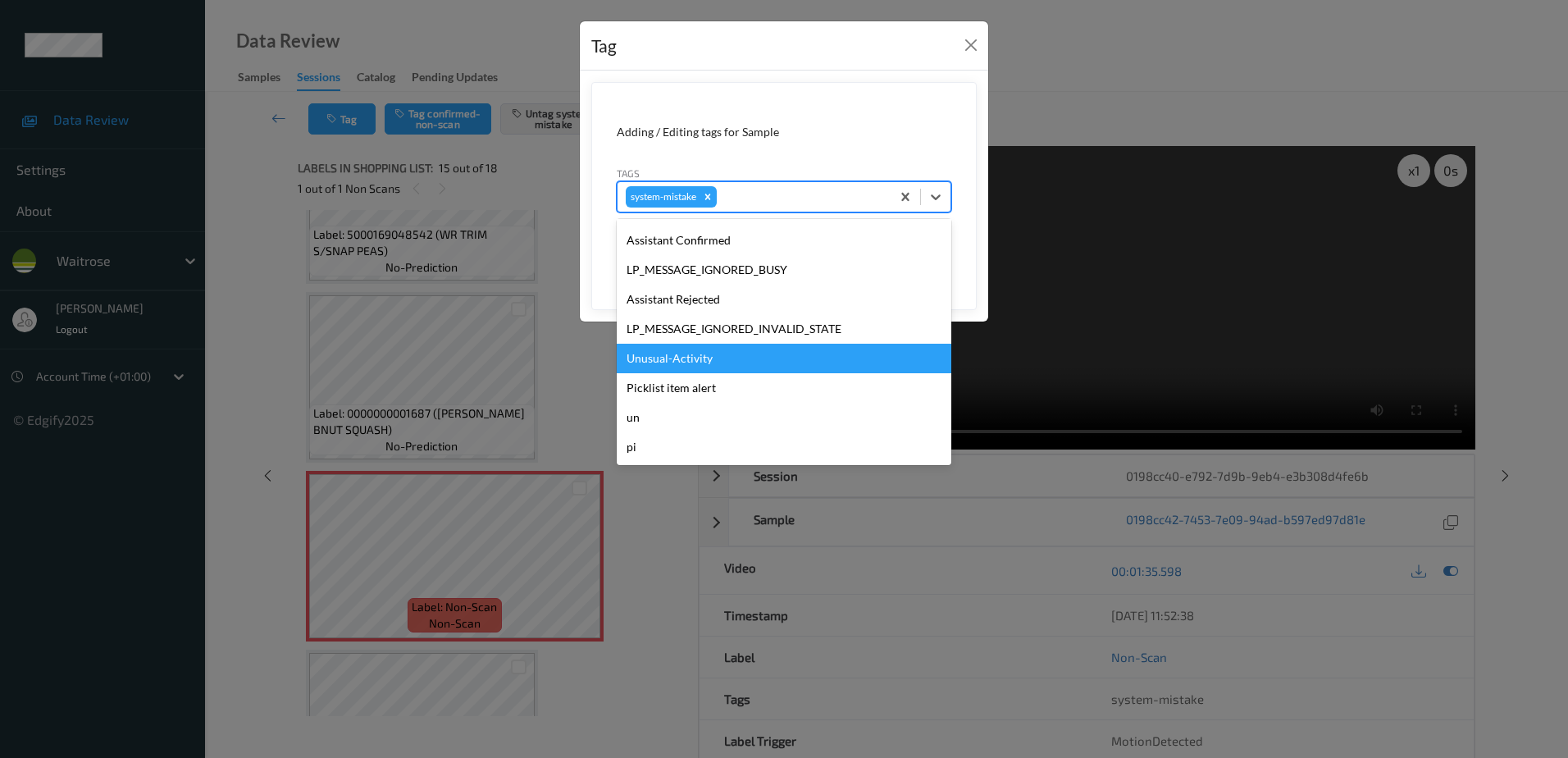
click at [678, 356] on div "Unusual-Activity" at bounding box center [784, 358] width 335 height 29
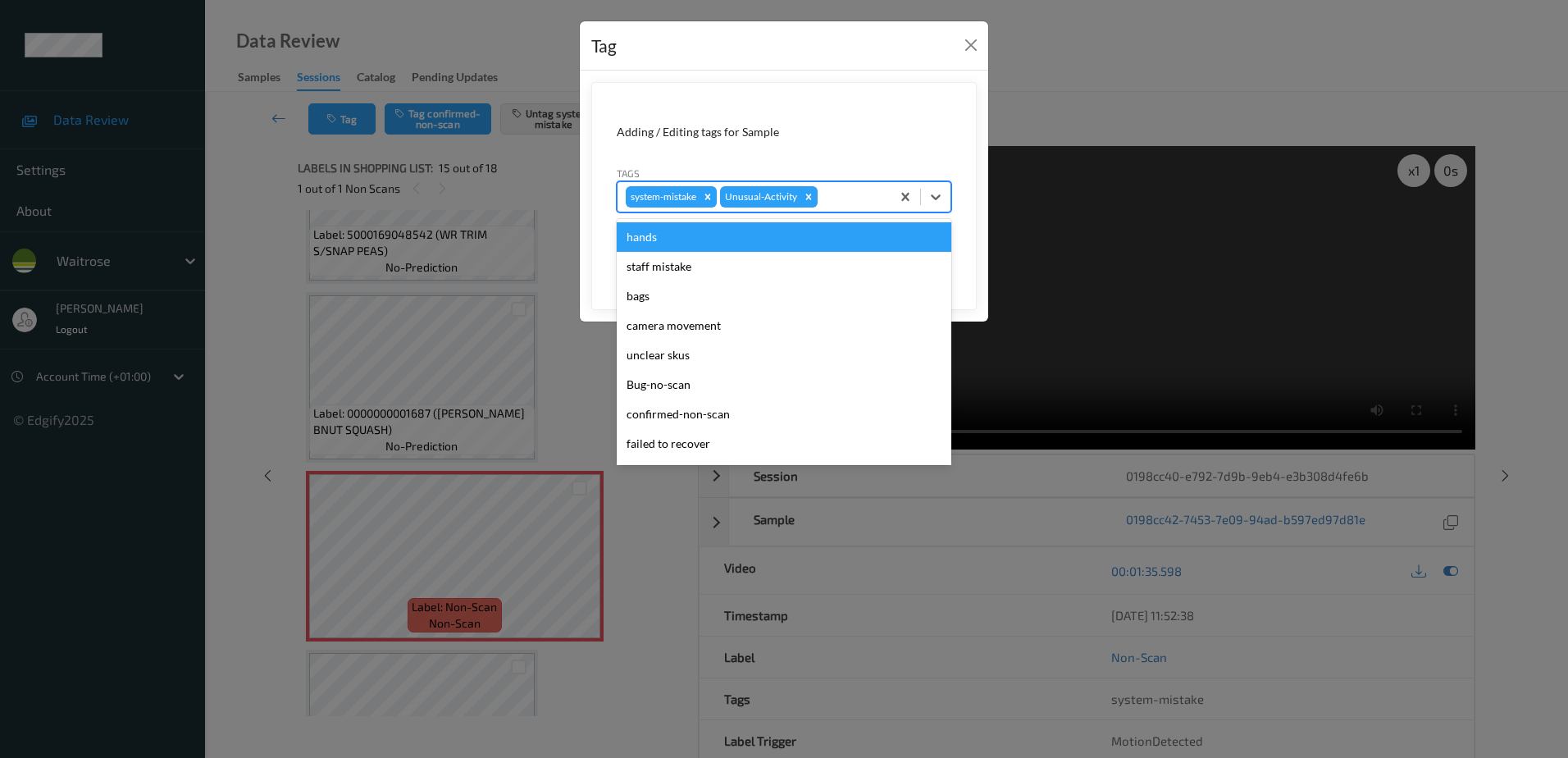
click at [846, 196] on div at bounding box center [851, 196] width 61 height 19
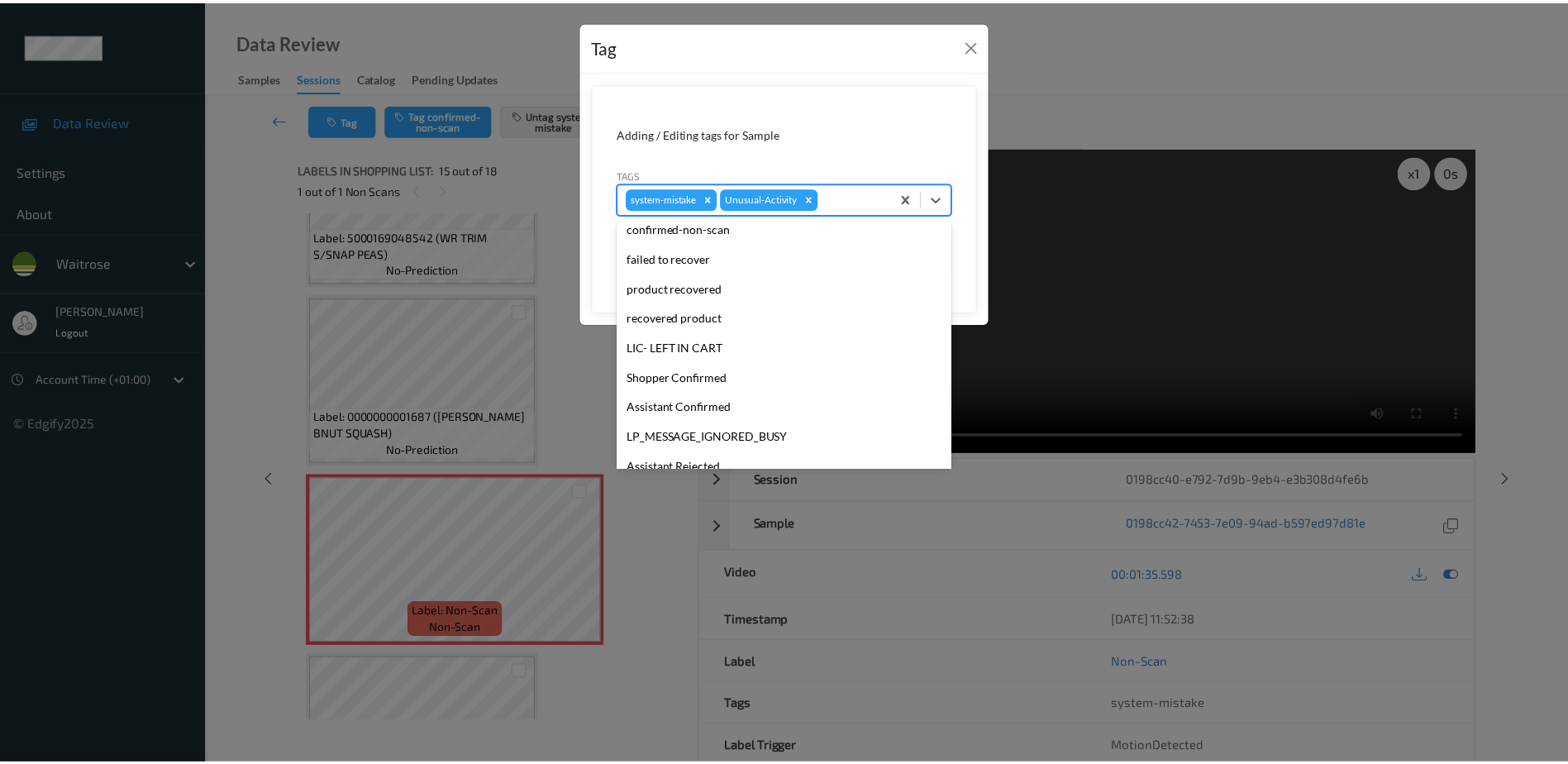
scroll to position [324, 0]
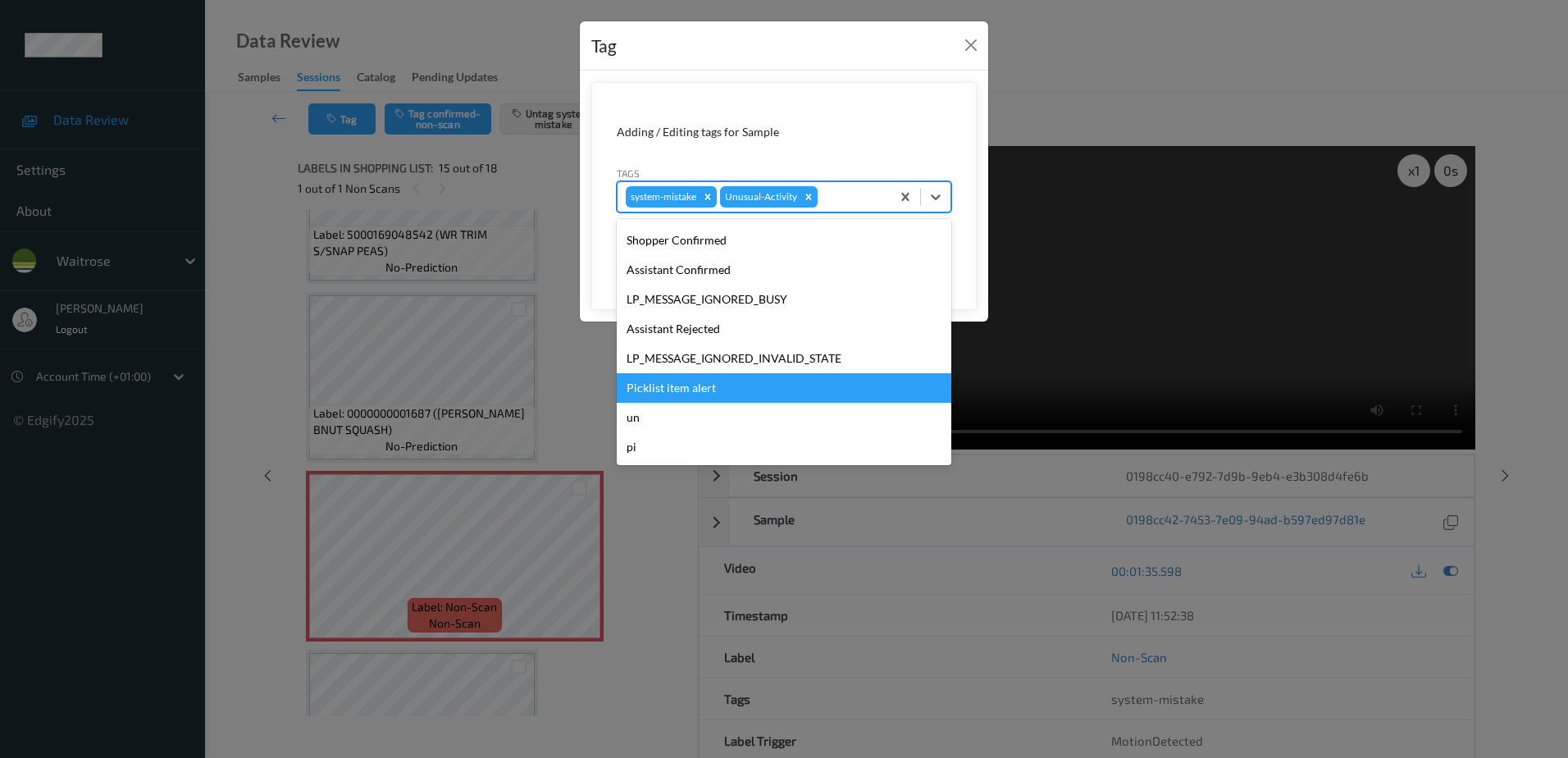
click at [723, 377] on div "Picklist item alert" at bounding box center [784, 388] width 335 height 29
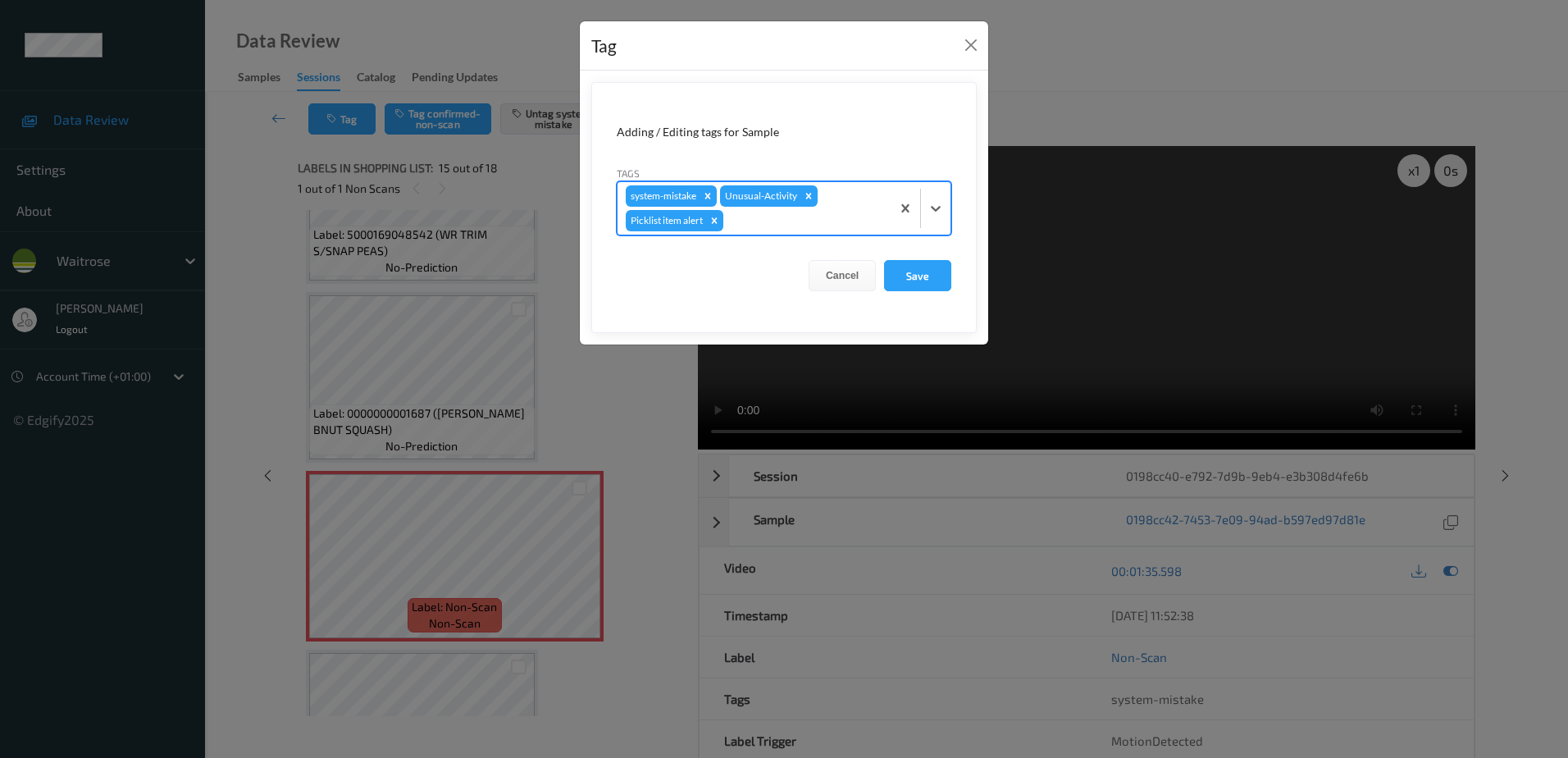
click at [884, 278] on div "Cancel Save" at bounding box center [784, 275] width 335 height 31
click at [889, 275] on button "Save" at bounding box center [917, 275] width 67 height 31
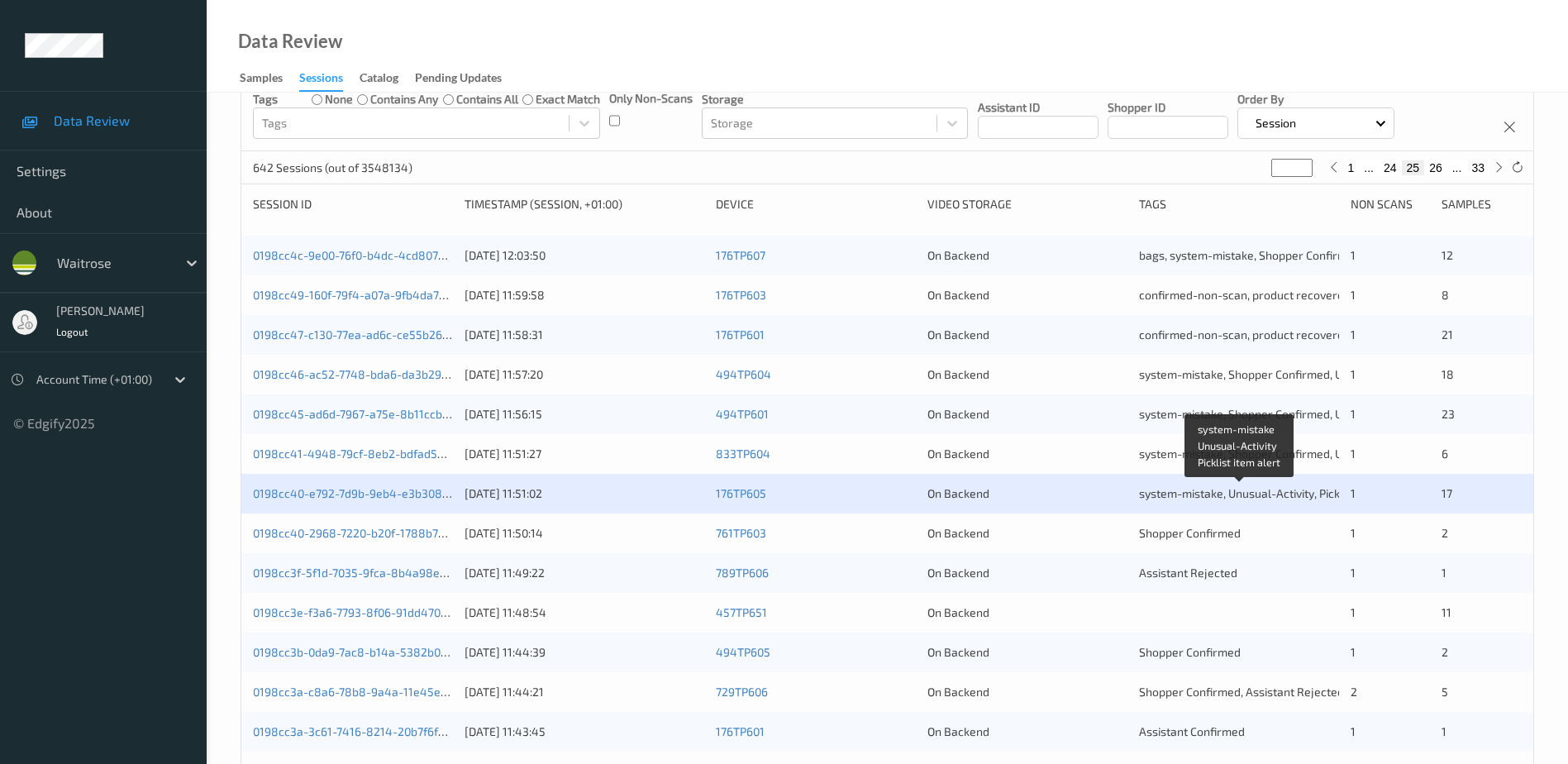
scroll to position [166, 0]
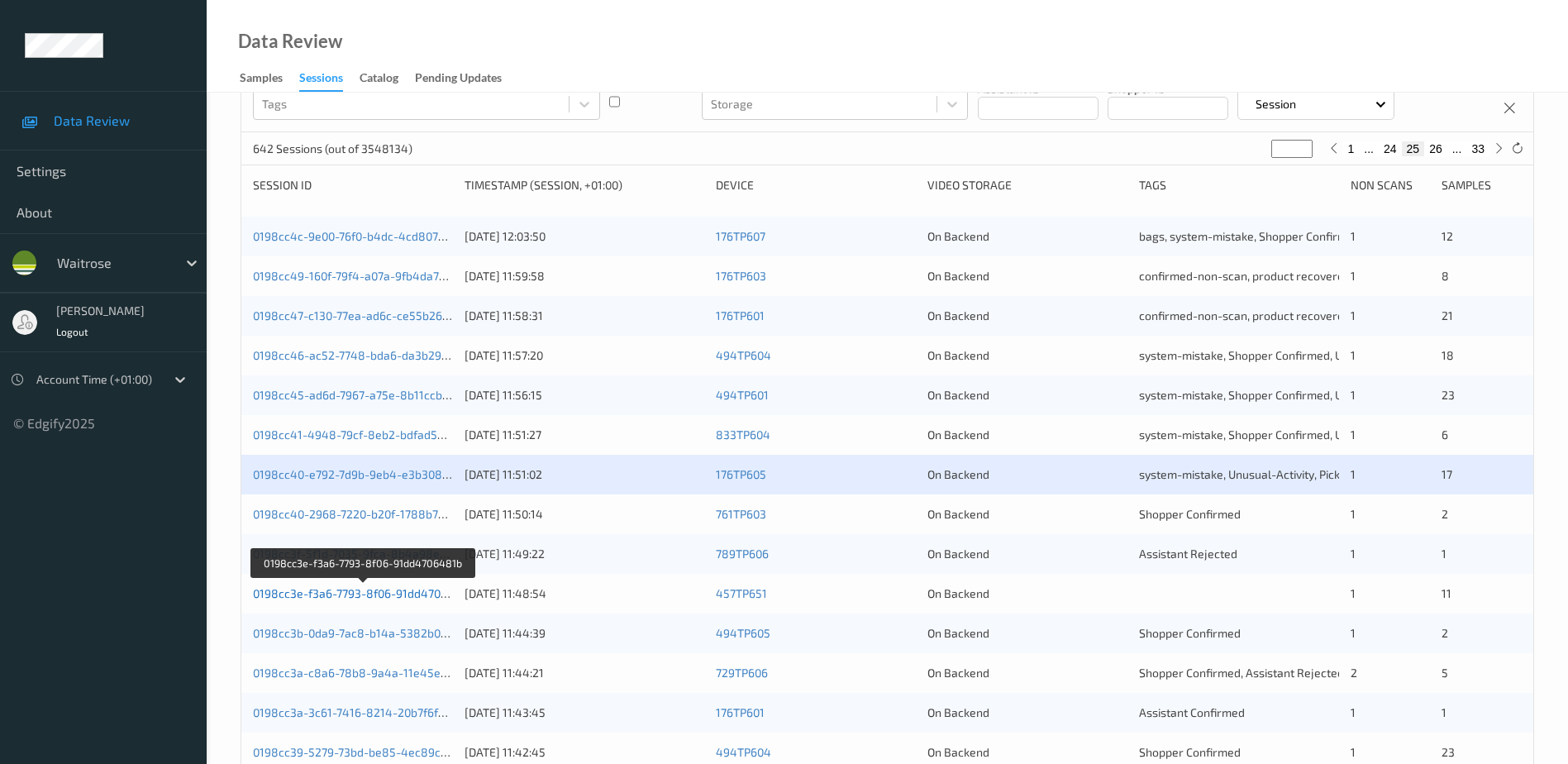
click at [380, 592] on link "0198cc3e-f3a6-7793-8f06-91dd4706481b" at bounding box center [363, 593] width 221 height 14
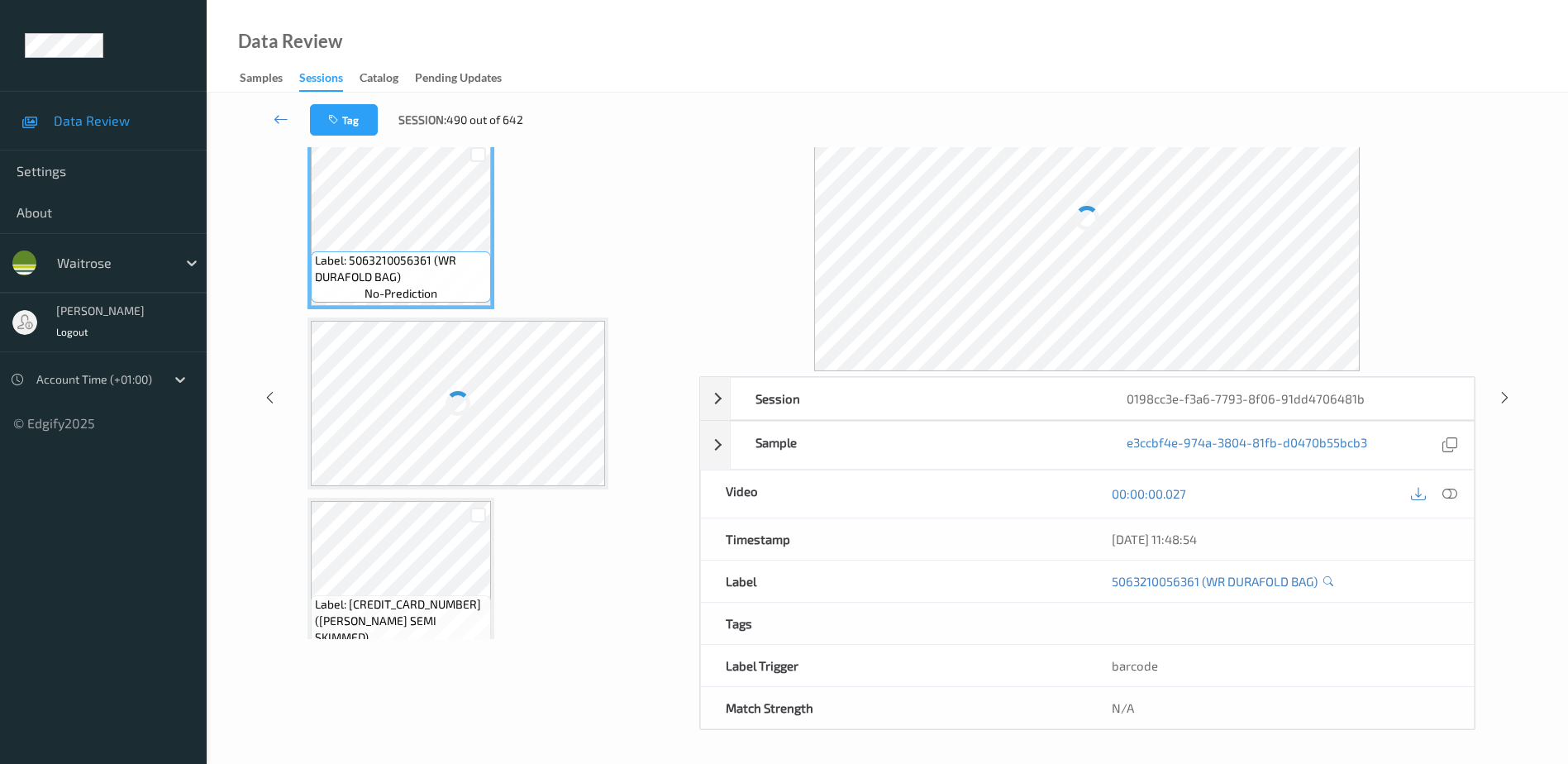
scroll to position [81, 0]
click at [1447, 491] on icon at bounding box center [1451, 494] width 15 height 15
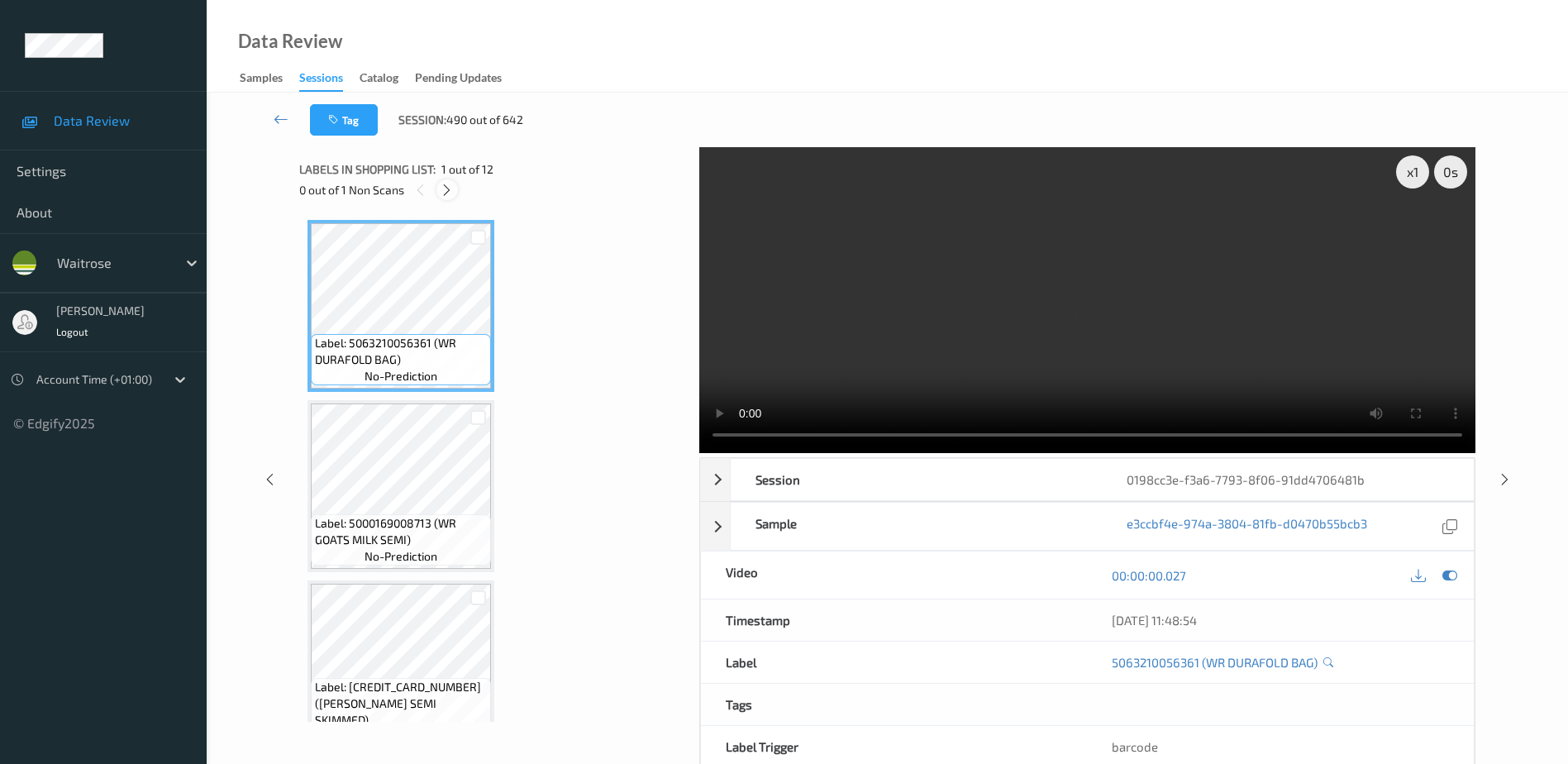
click at [442, 191] on icon at bounding box center [446, 191] width 14 height 15
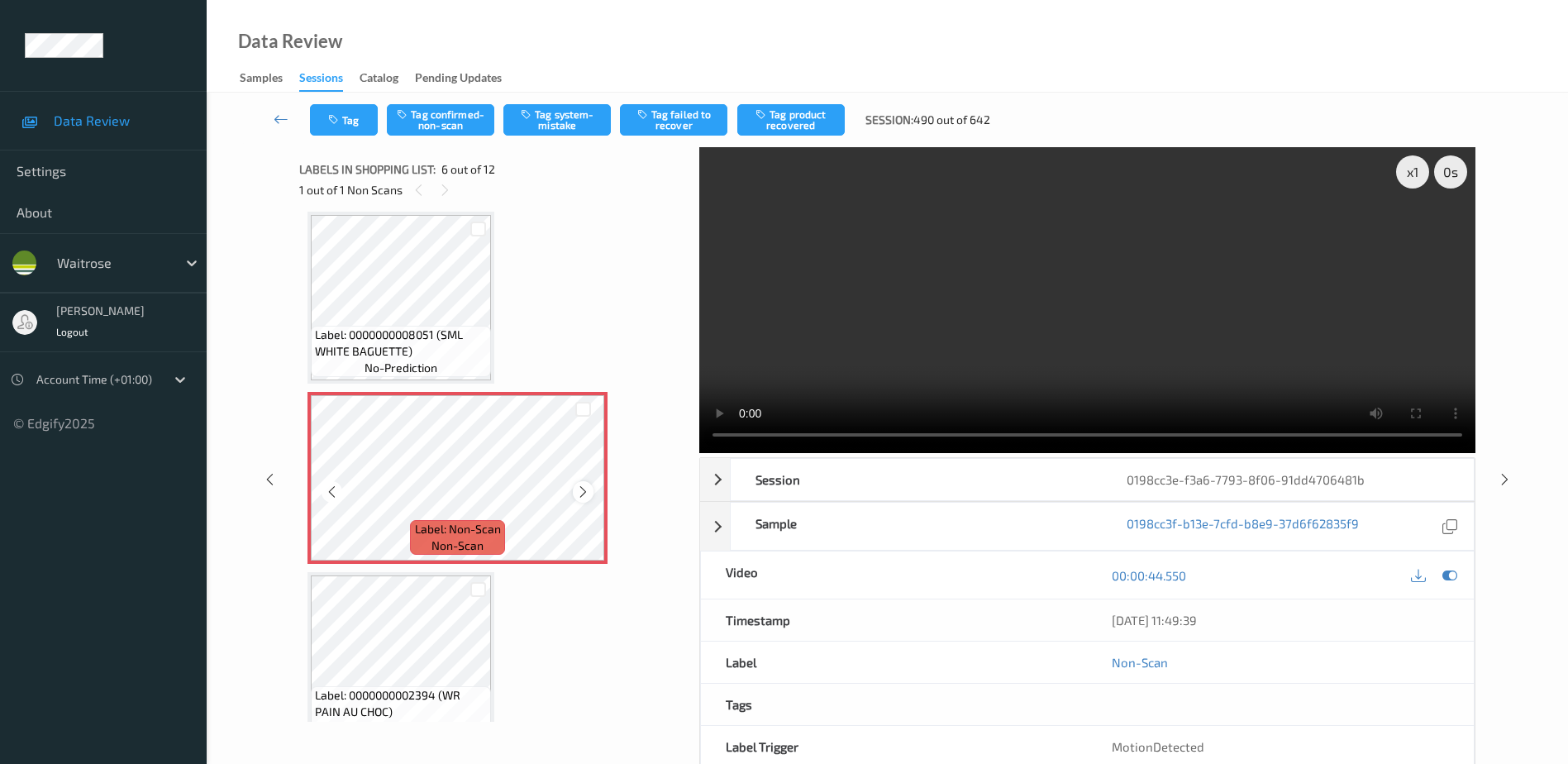
click at [583, 491] on icon at bounding box center [583, 492] width 14 height 15
click at [1150, 282] on video at bounding box center [1087, 300] width 776 height 306
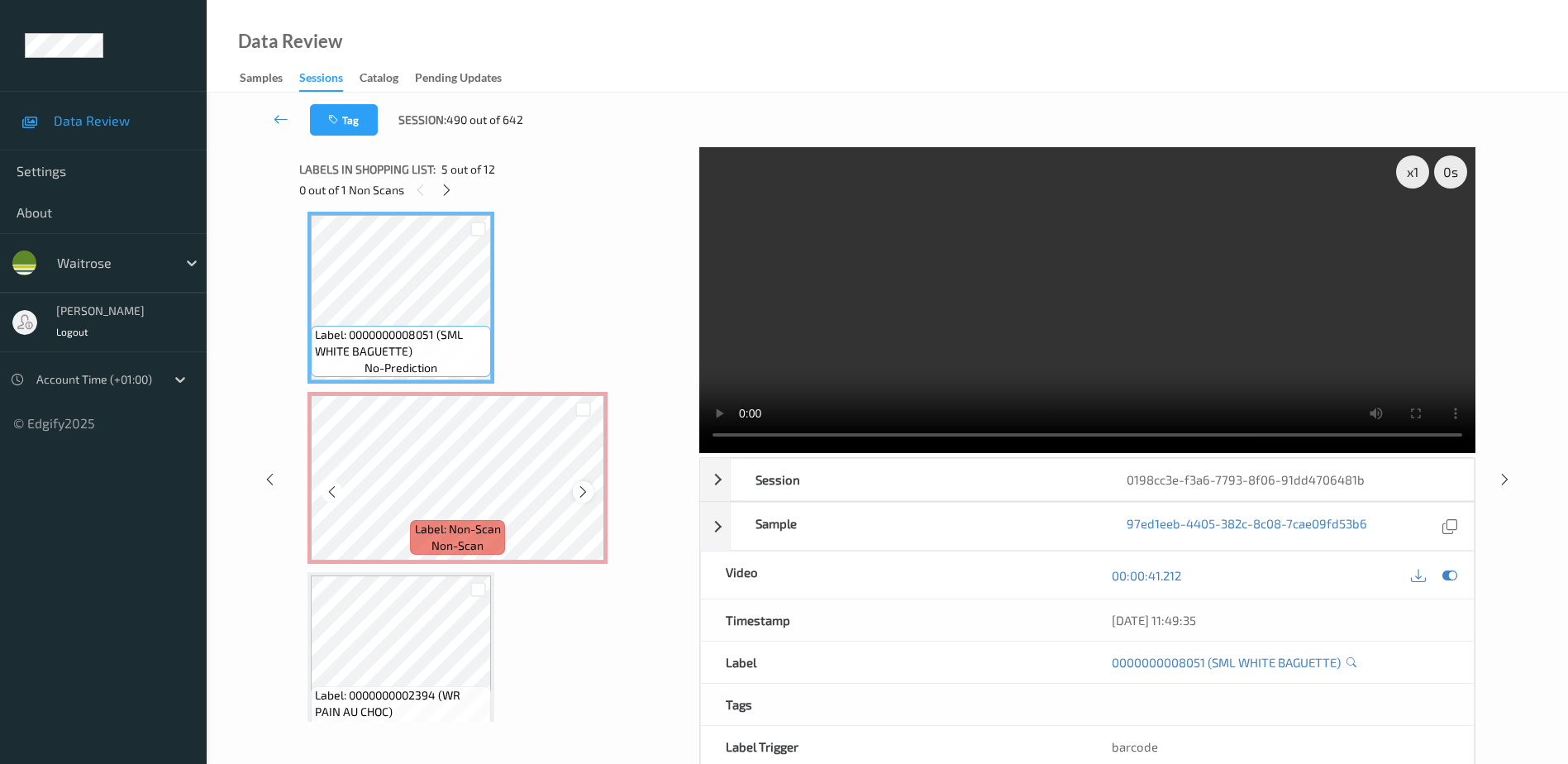
click at [581, 493] on icon at bounding box center [583, 492] width 14 height 15
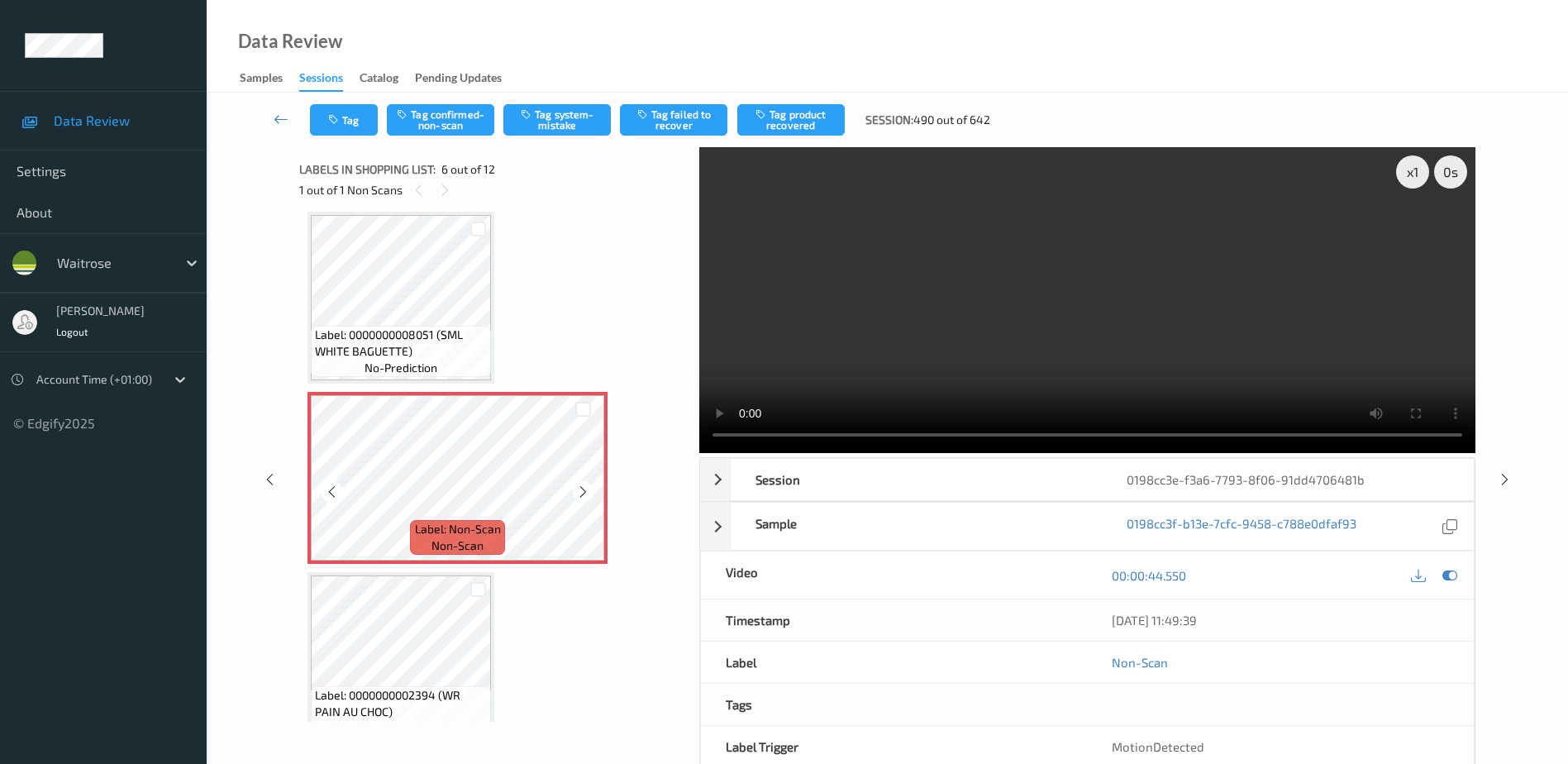
click at [581, 493] on icon at bounding box center [583, 492] width 14 height 15
click at [1100, 351] on video at bounding box center [1087, 300] width 776 height 306
click at [565, 125] on button "Tag system-mistake" at bounding box center [557, 120] width 107 height 31
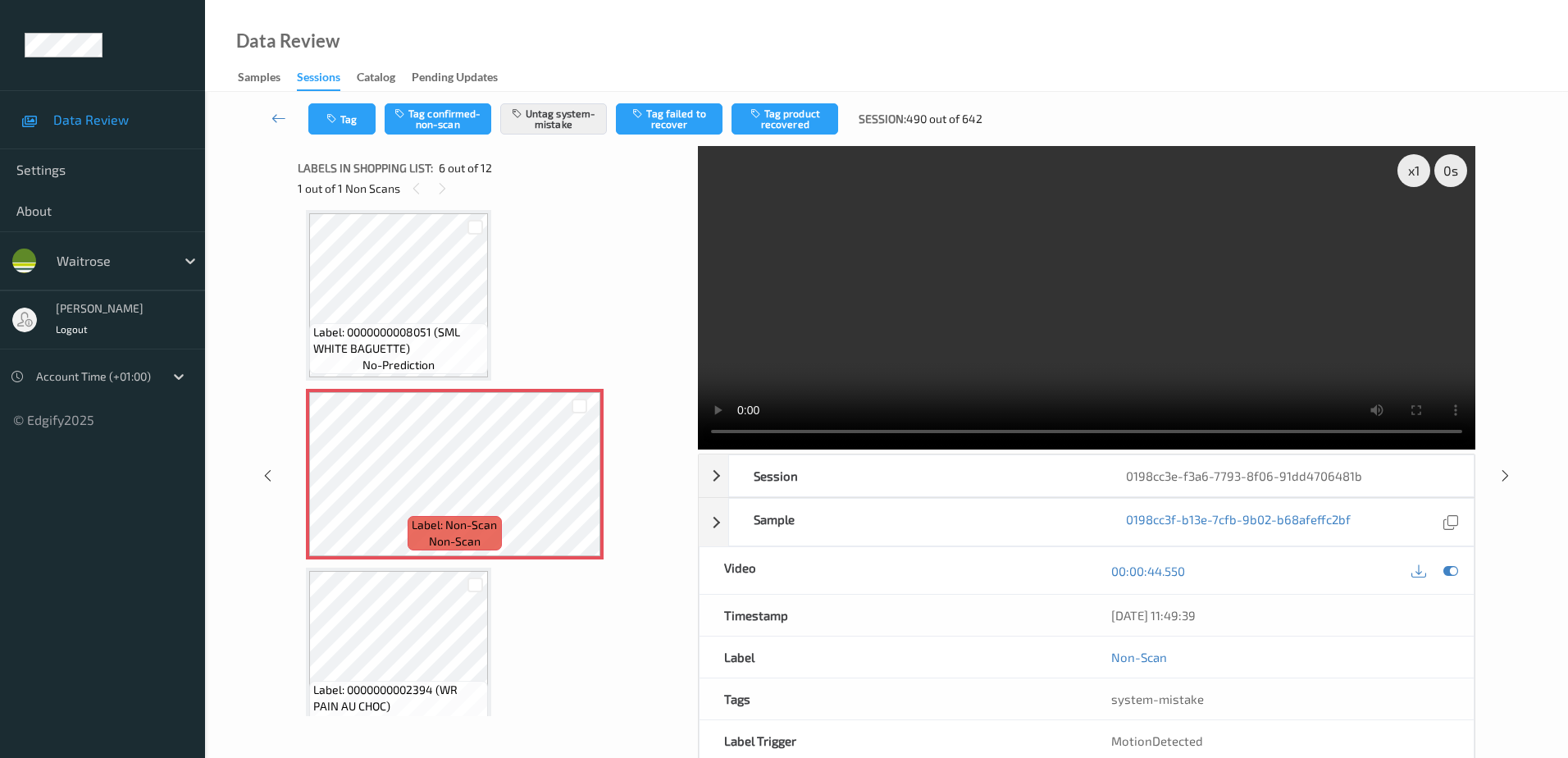
click at [333, 136] on div "Tag Tag confirmed-non-scan Untag system-mistake Tag failed to recover Tag produ…" at bounding box center [886, 118] width 1296 height 54
click at [333, 130] on button "Tag" at bounding box center [341, 119] width 67 height 31
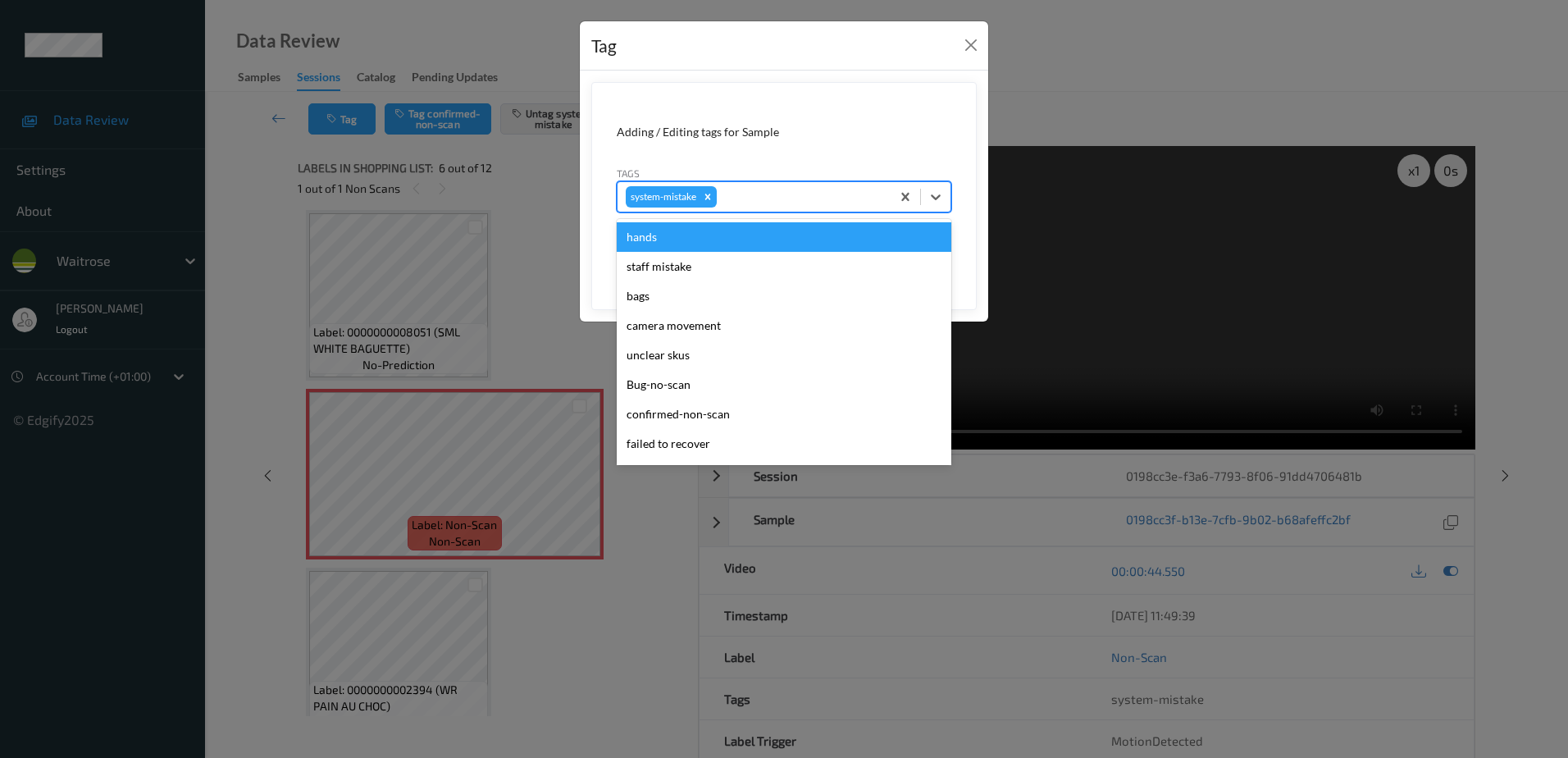
click at [752, 194] on div at bounding box center [801, 196] width 162 height 19
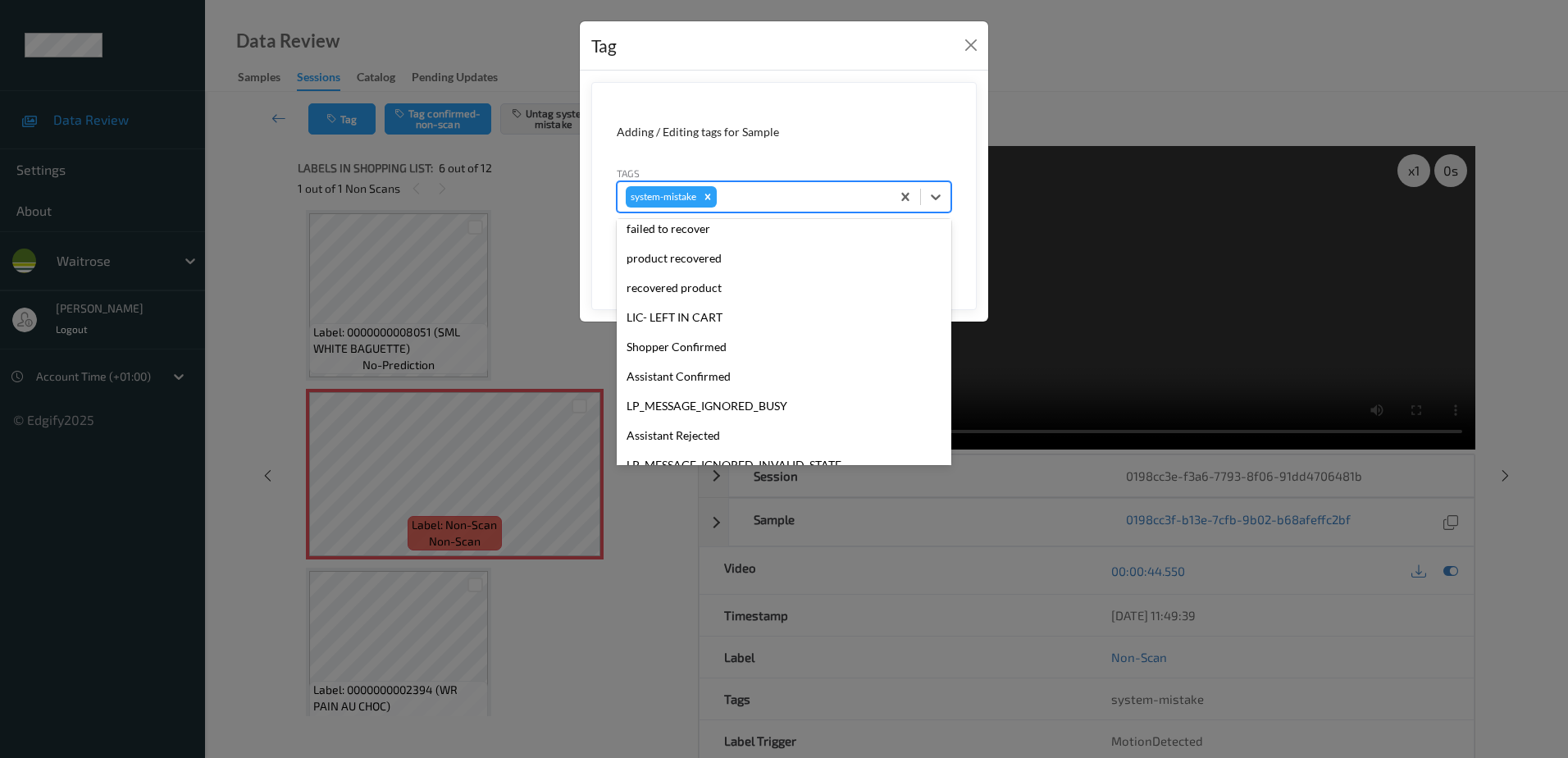
scroll to position [351, 0]
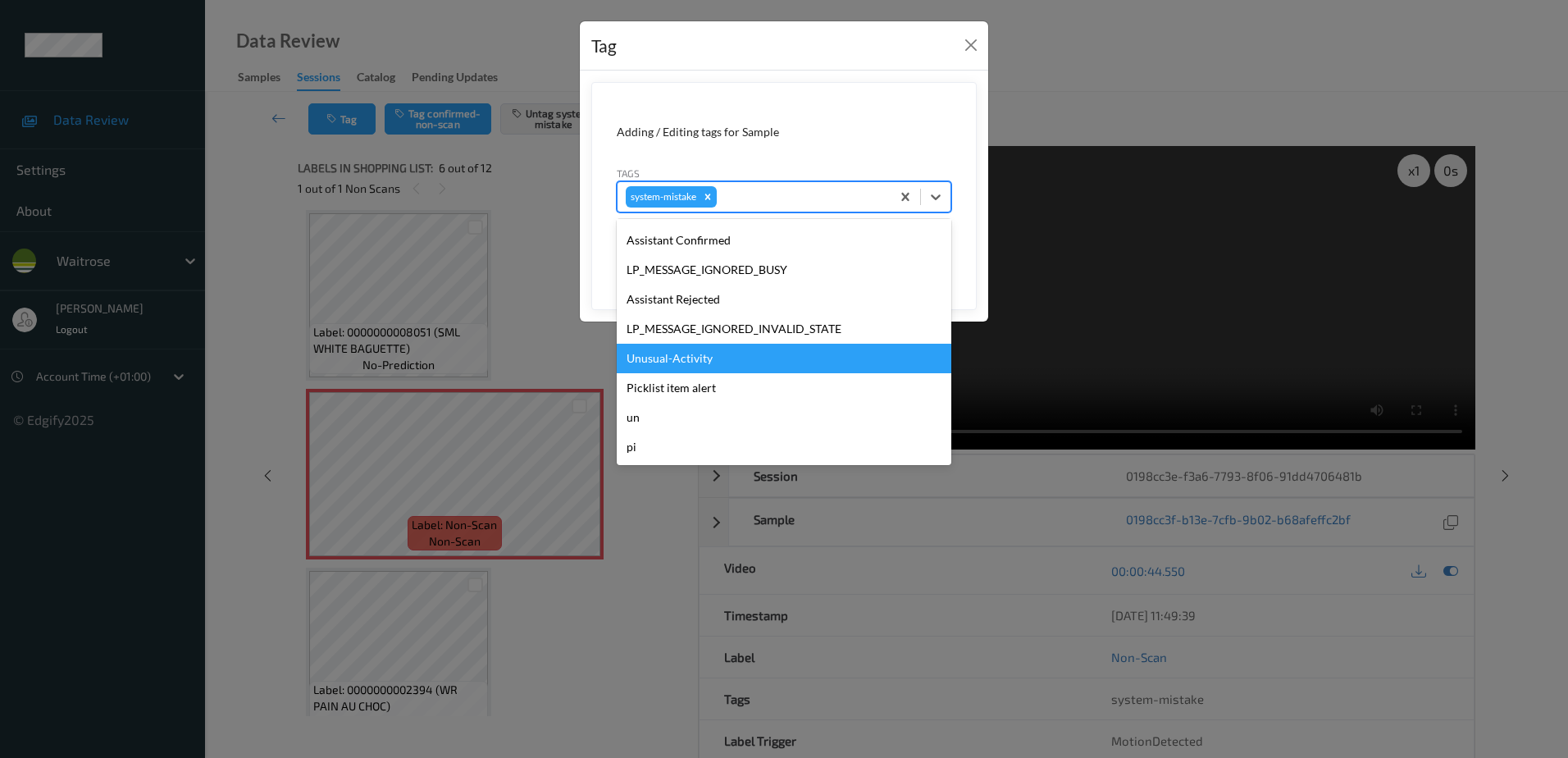
click at [641, 367] on div "Unusual-Activity" at bounding box center [784, 358] width 335 height 29
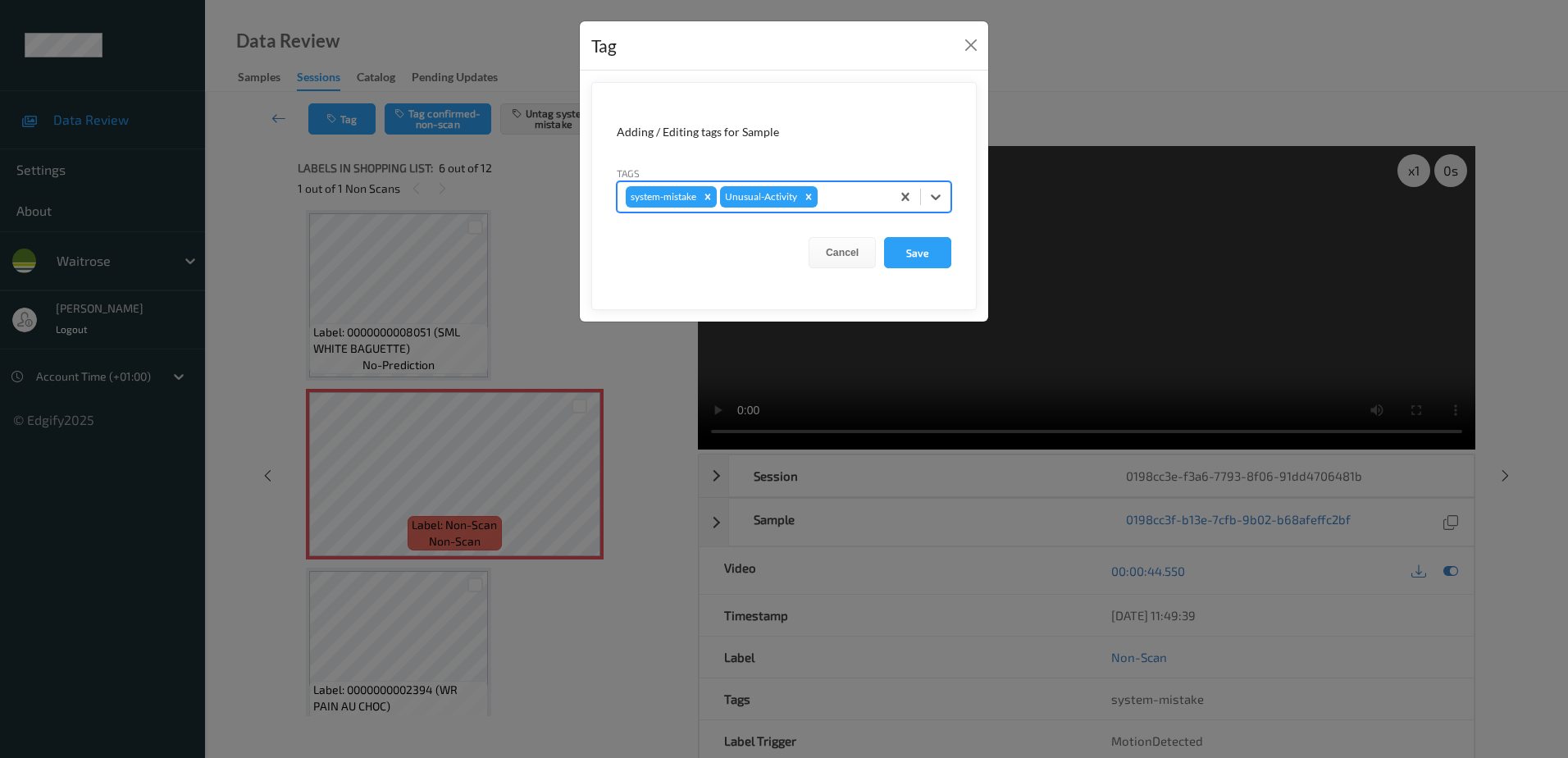
click at [836, 188] on div at bounding box center [851, 196] width 61 height 19
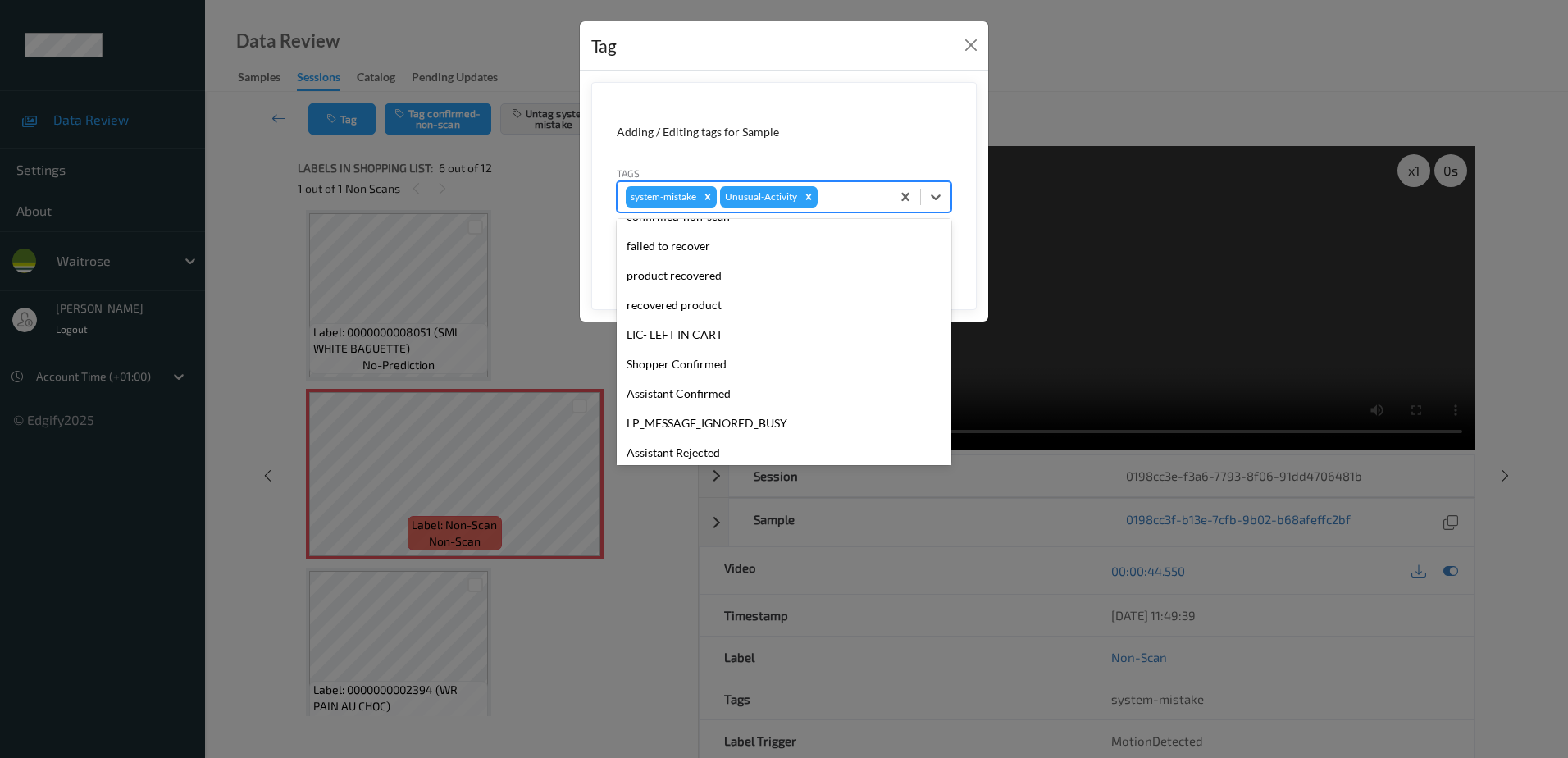
scroll to position [321, 0]
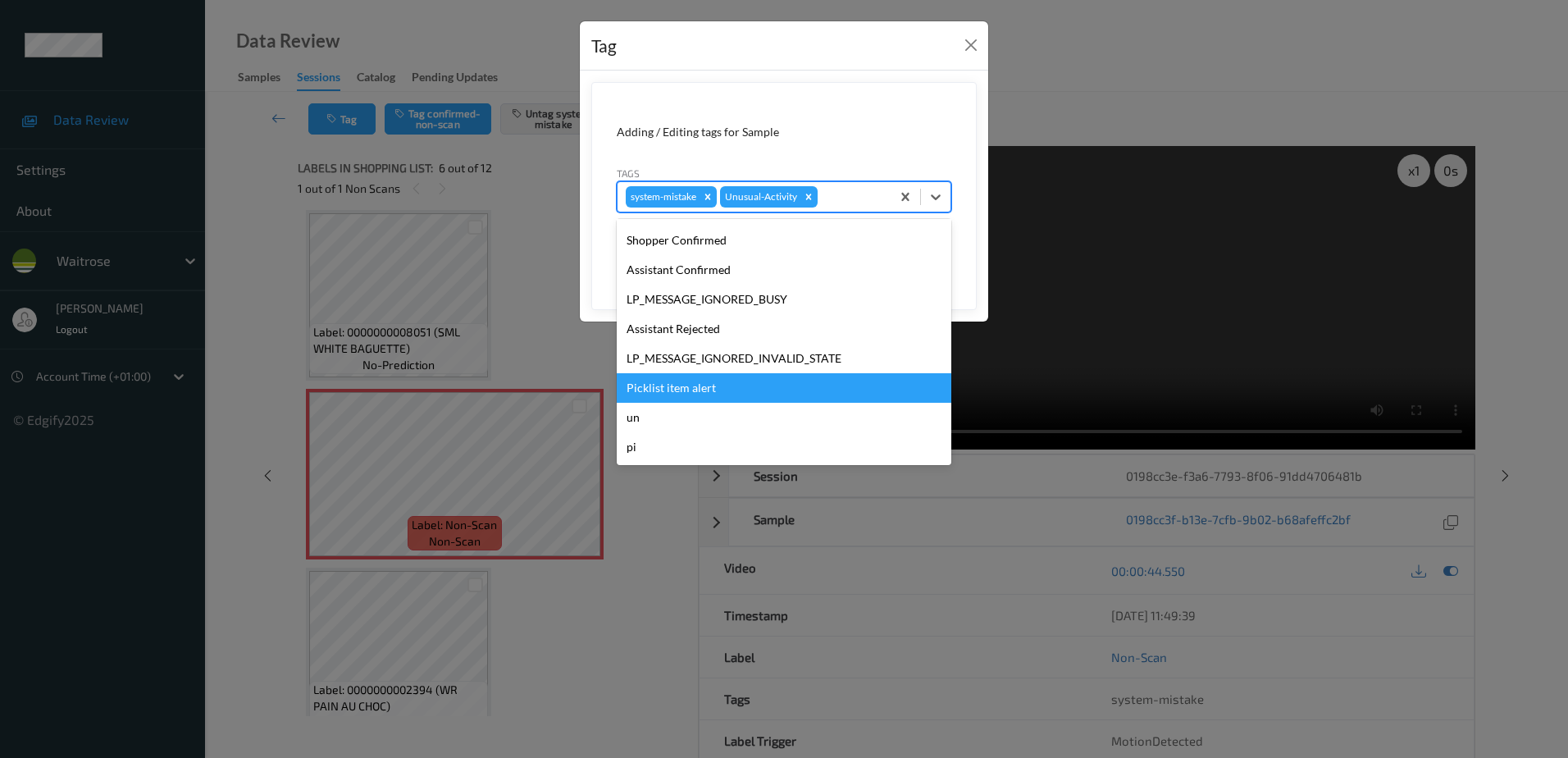
click at [721, 380] on div "Picklist item alert" at bounding box center [784, 388] width 335 height 29
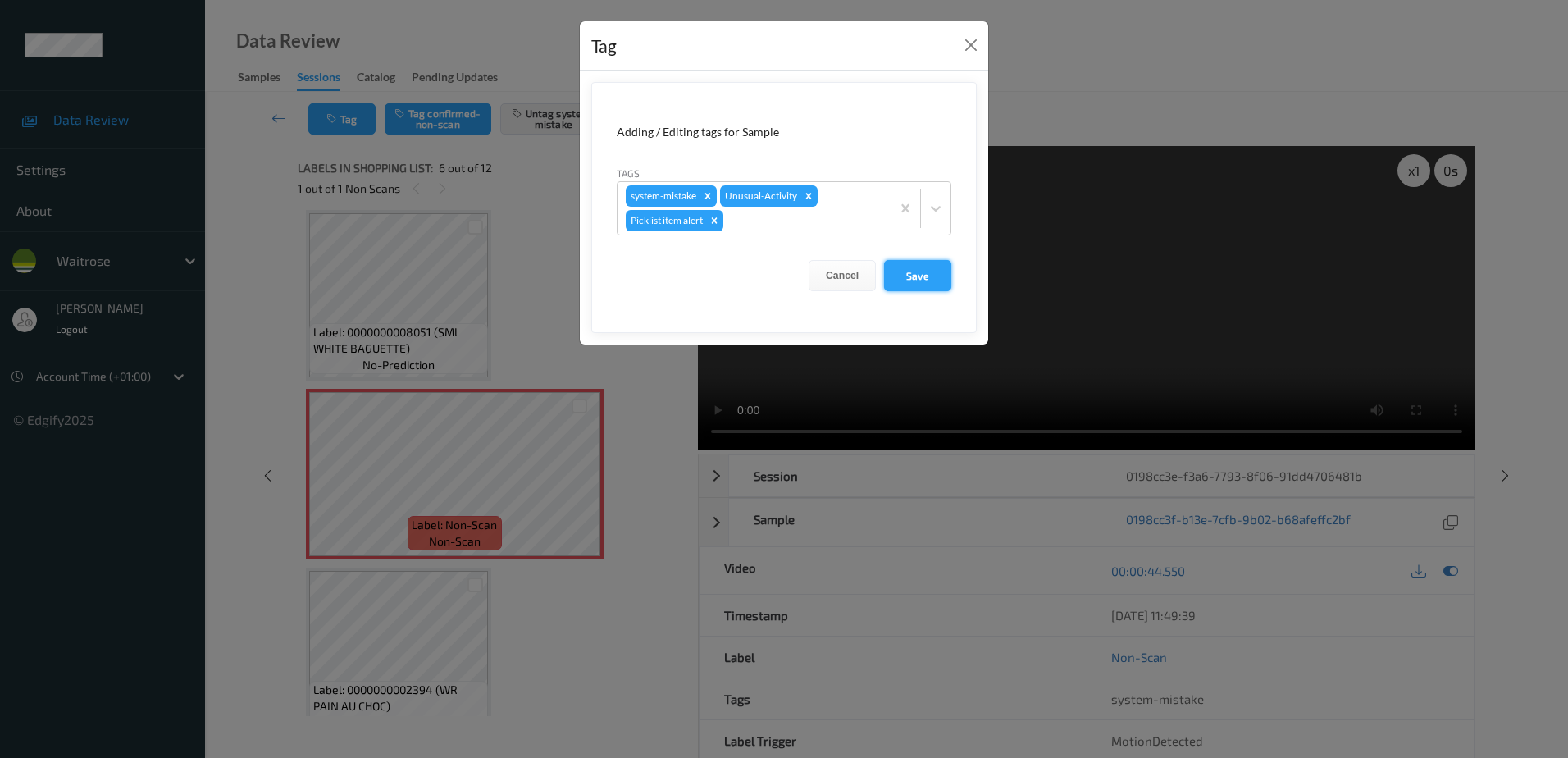
click at [903, 261] on button "Save" at bounding box center [917, 275] width 67 height 31
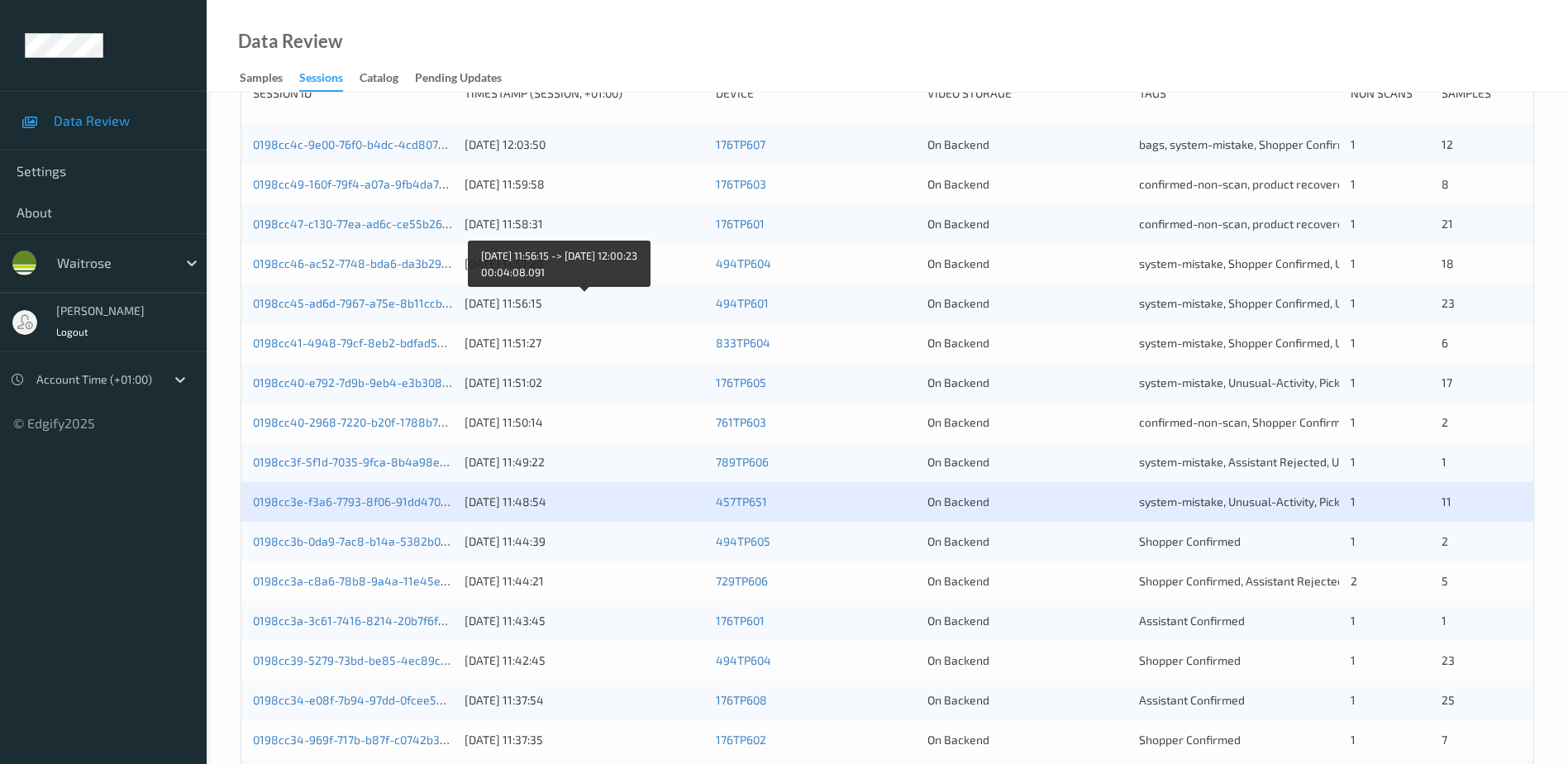
scroll to position [330, 0]
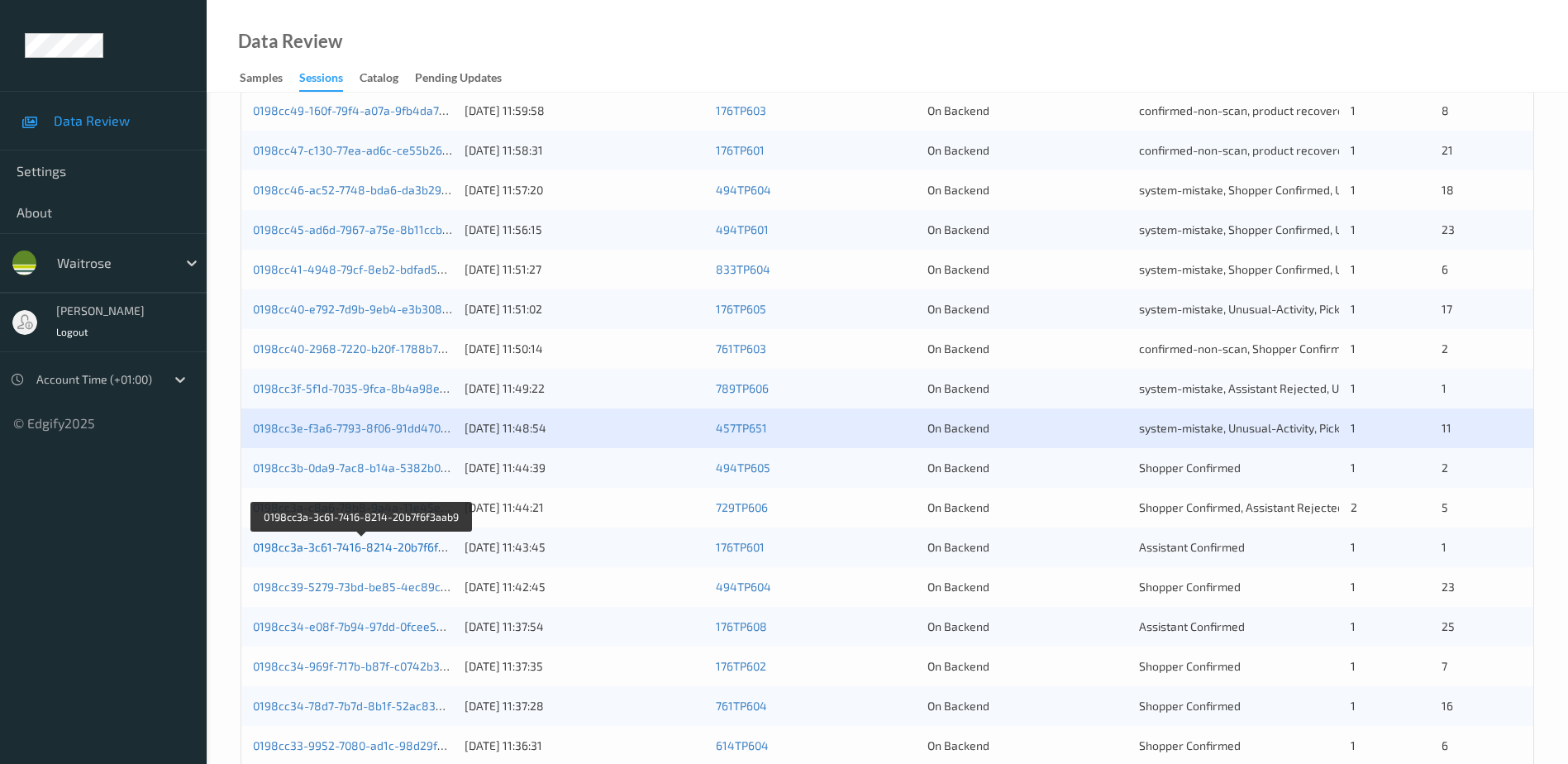
click at [381, 546] on link "0198cc3a-3c61-7416-8214-20b7f6f3aab9" at bounding box center [362, 547] width 218 height 14
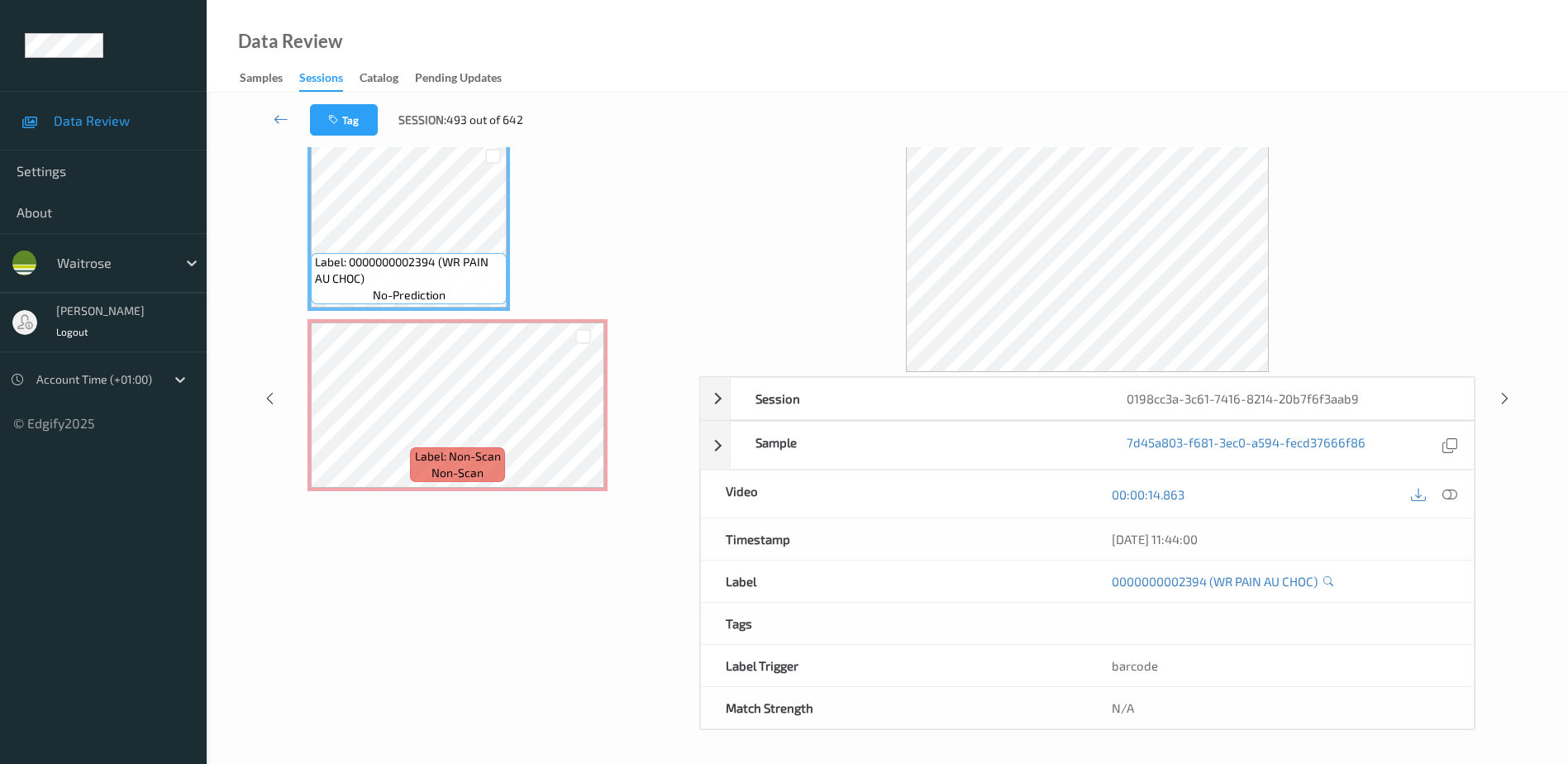
scroll to position [81, 0]
click at [1457, 496] on icon at bounding box center [1451, 494] width 15 height 15
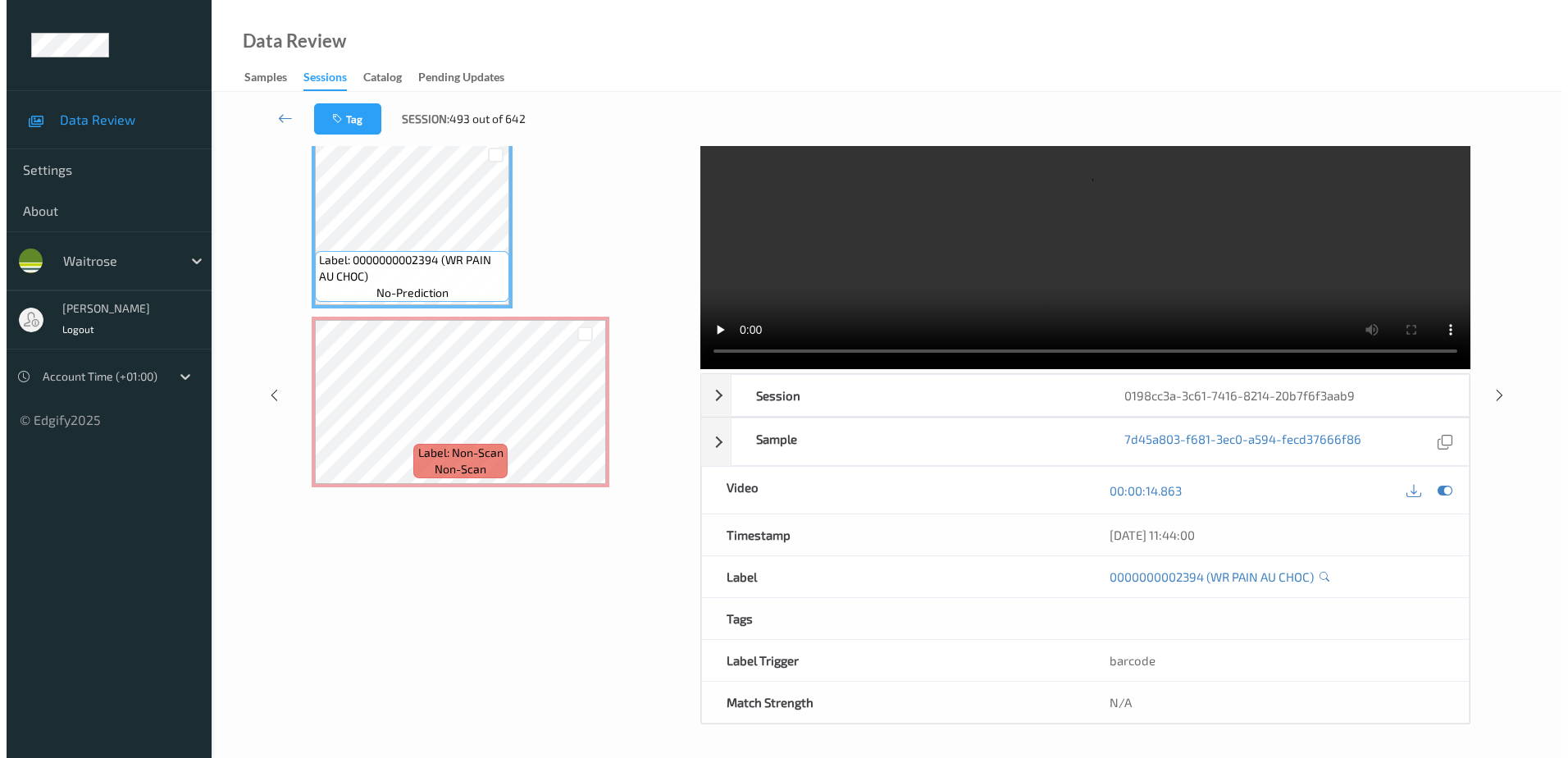
scroll to position [0, 0]
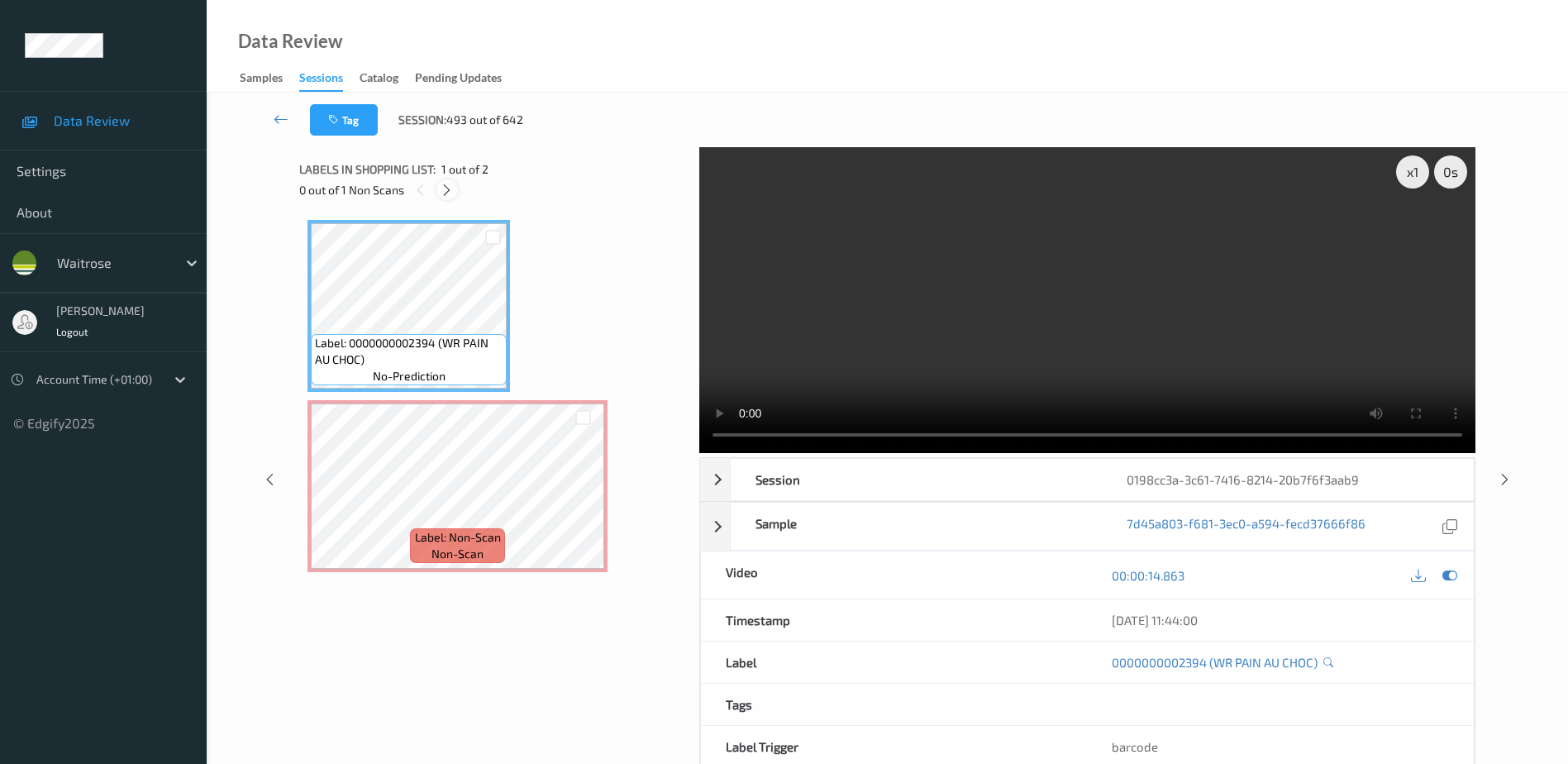
click at [449, 198] on div at bounding box center [447, 190] width 20 height 20
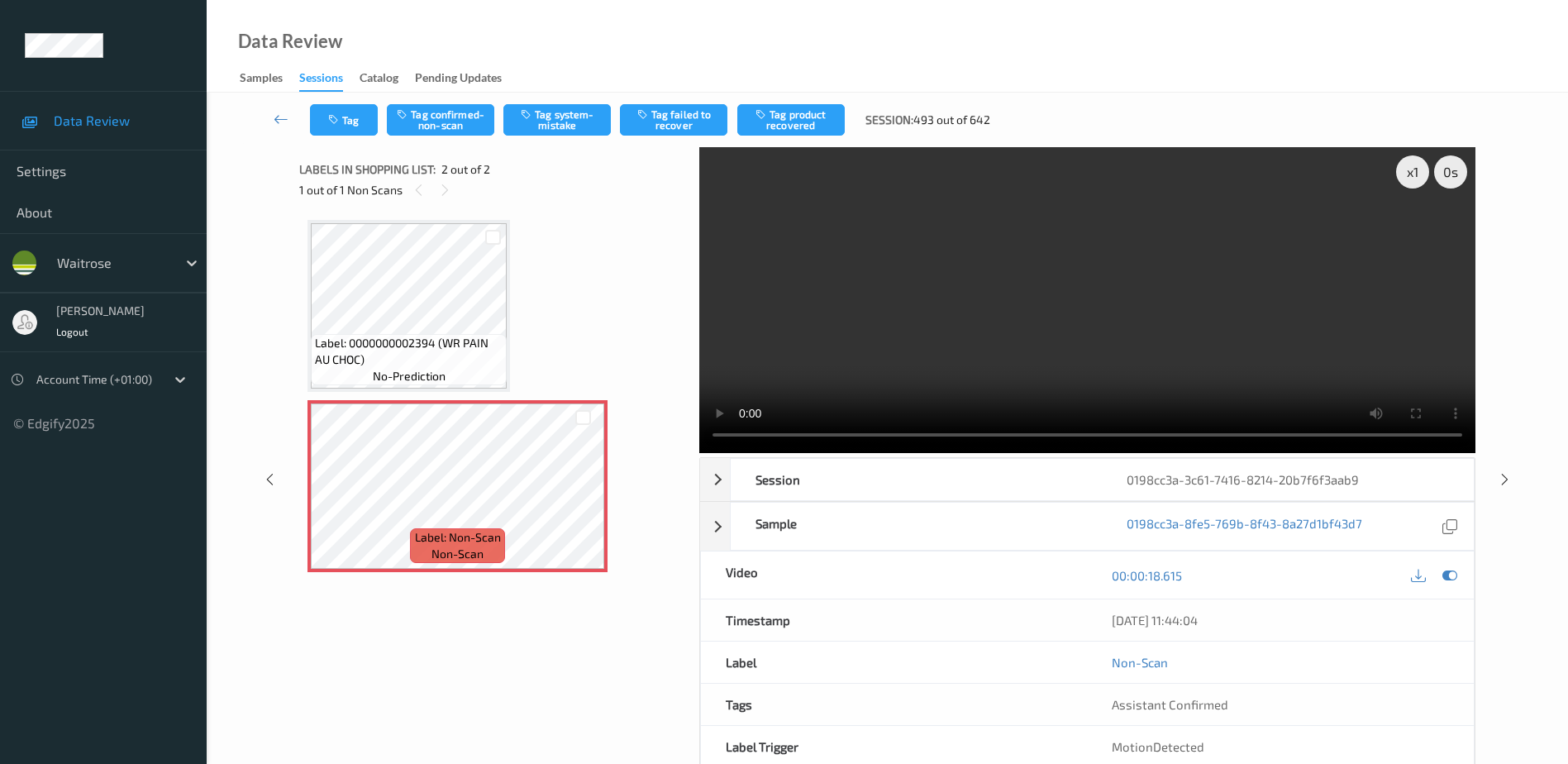
click at [1116, 325] on video at bounding box center [1087, 300] width 776 height 306
click at [540, 120] on button "Tag system-mistake" at bounding box center [557, 120] width 107 height 31
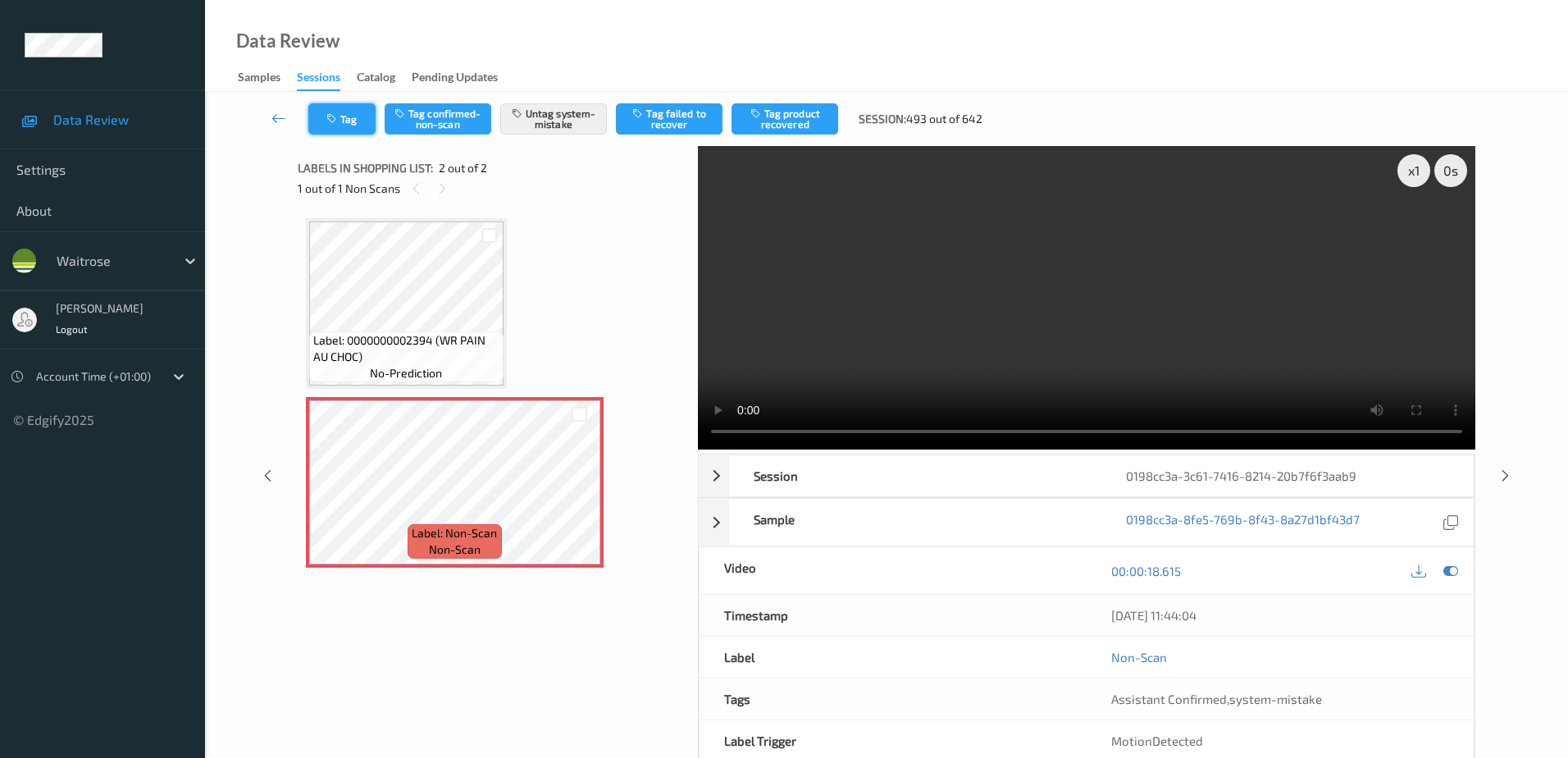
click at [342, 115] on button "Tag" at bounding box center [341, 119] width 67 height 31
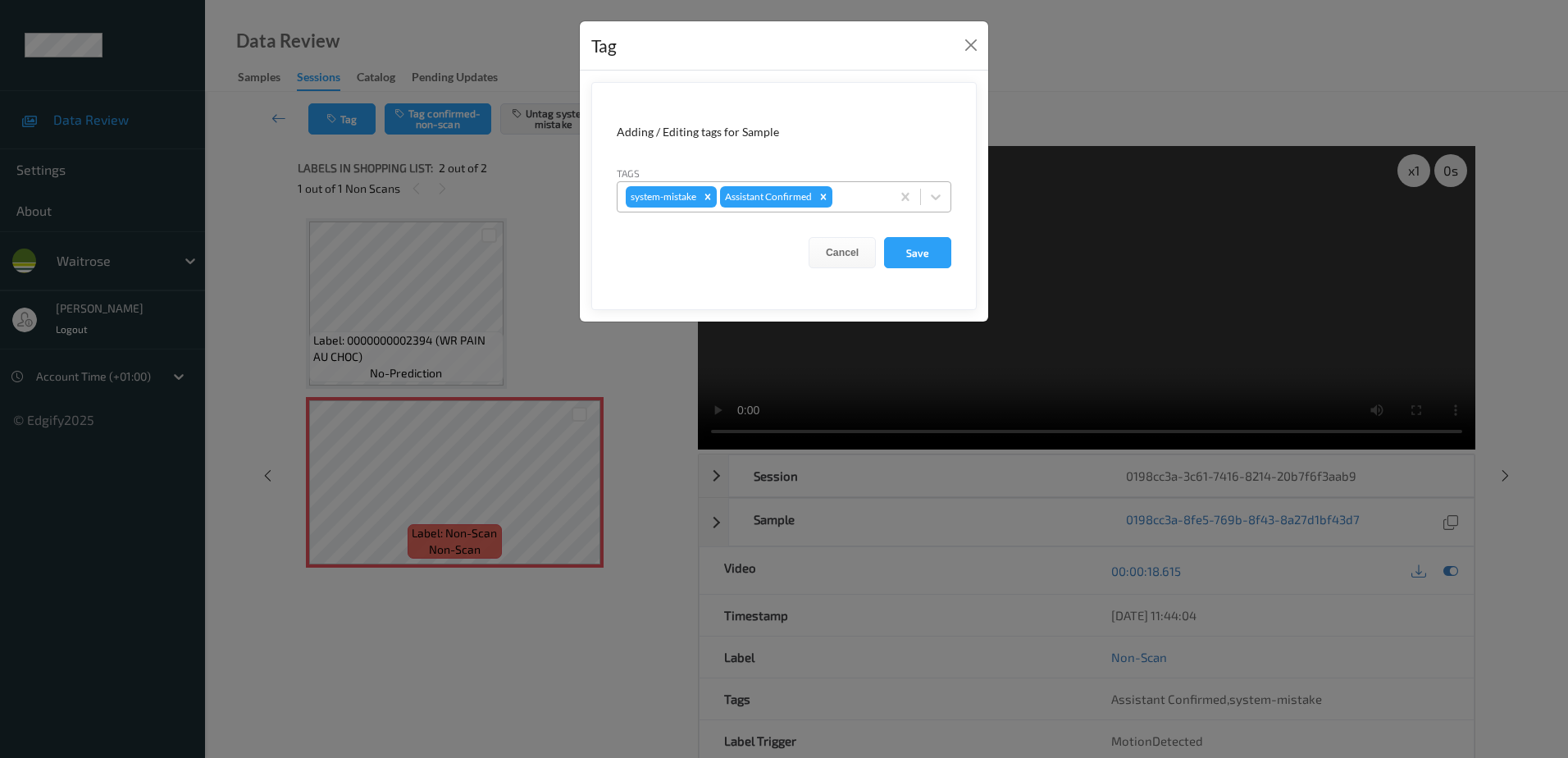
click at [862, 196] on div at bounding box center [859, 196] width 47 height 19
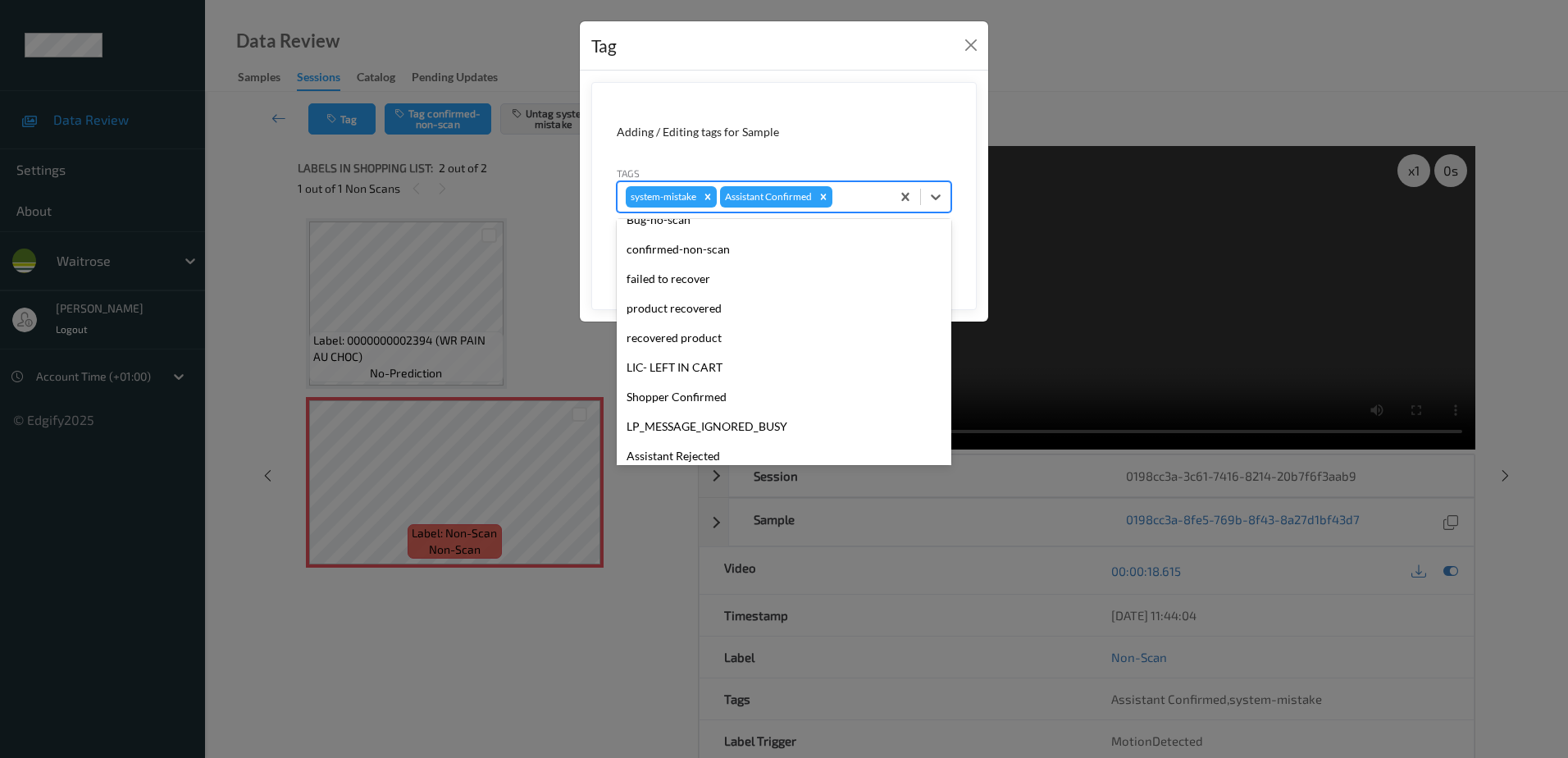
scroll to position [321, 0]
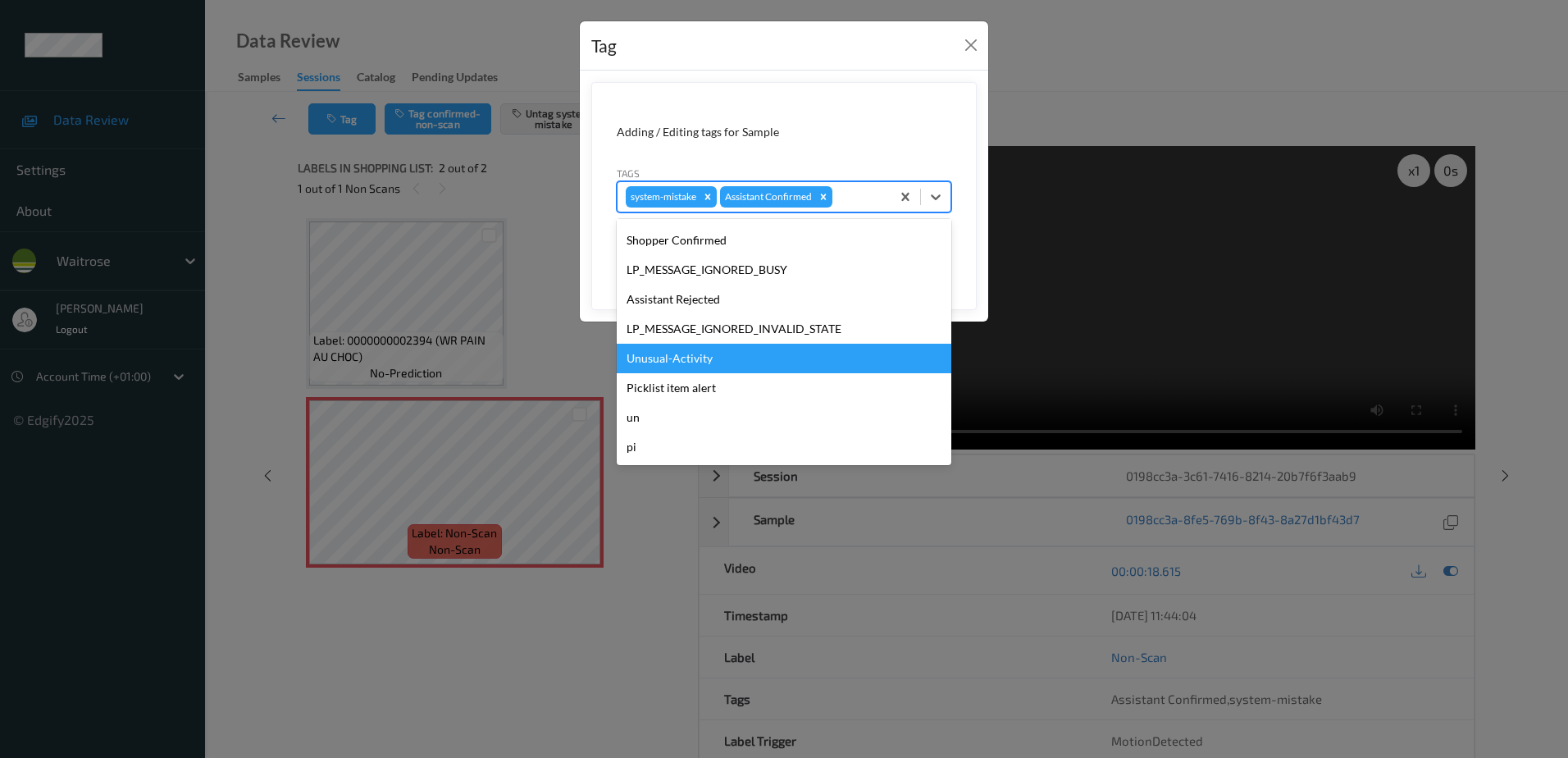
click at [703, 360] on div "Unusual-Activity" at bounding box center [784, 358] width 335 height 29
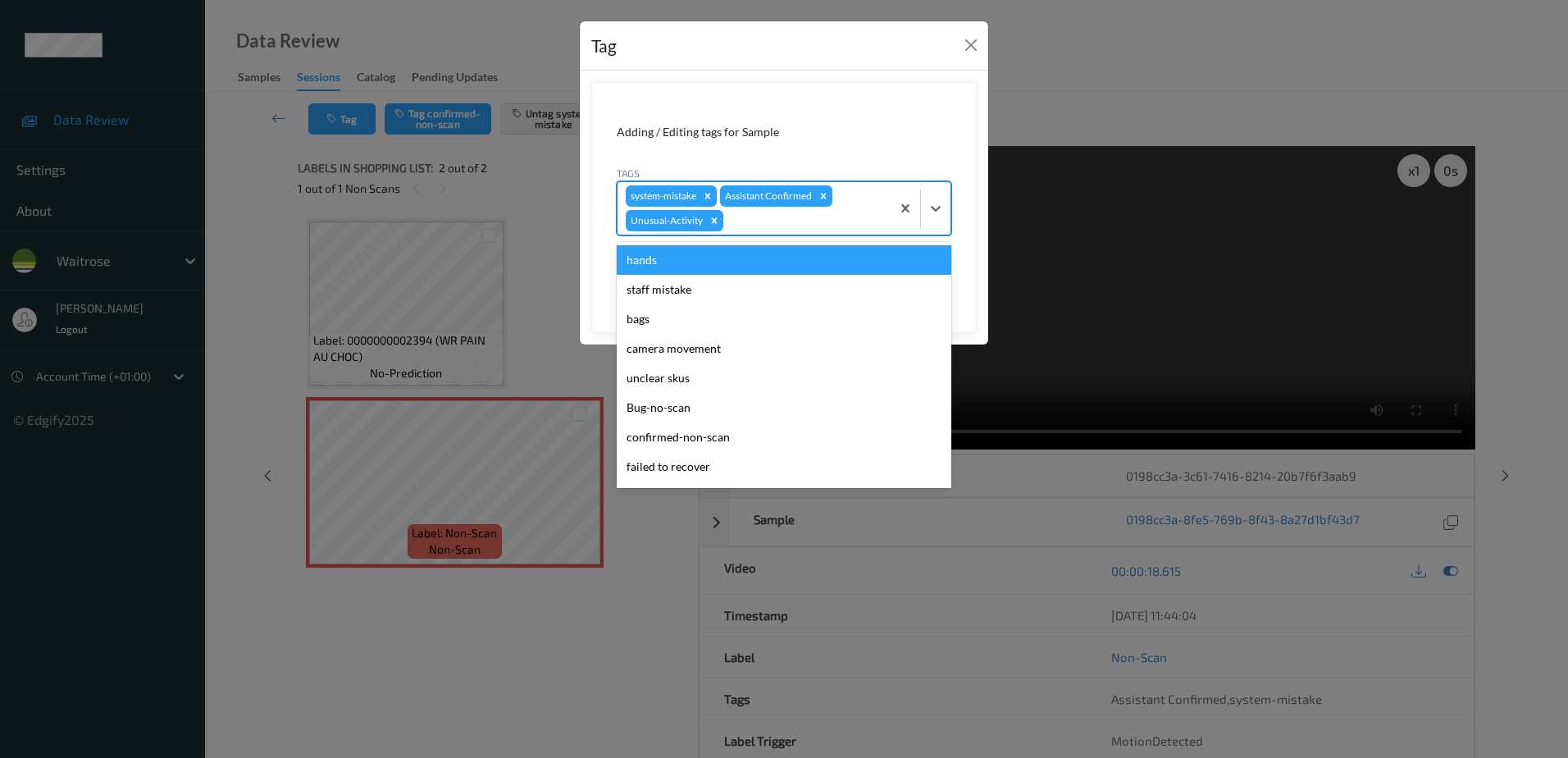
click at [791, 217] on div at bounding box center [805, 220] width 156 height 19
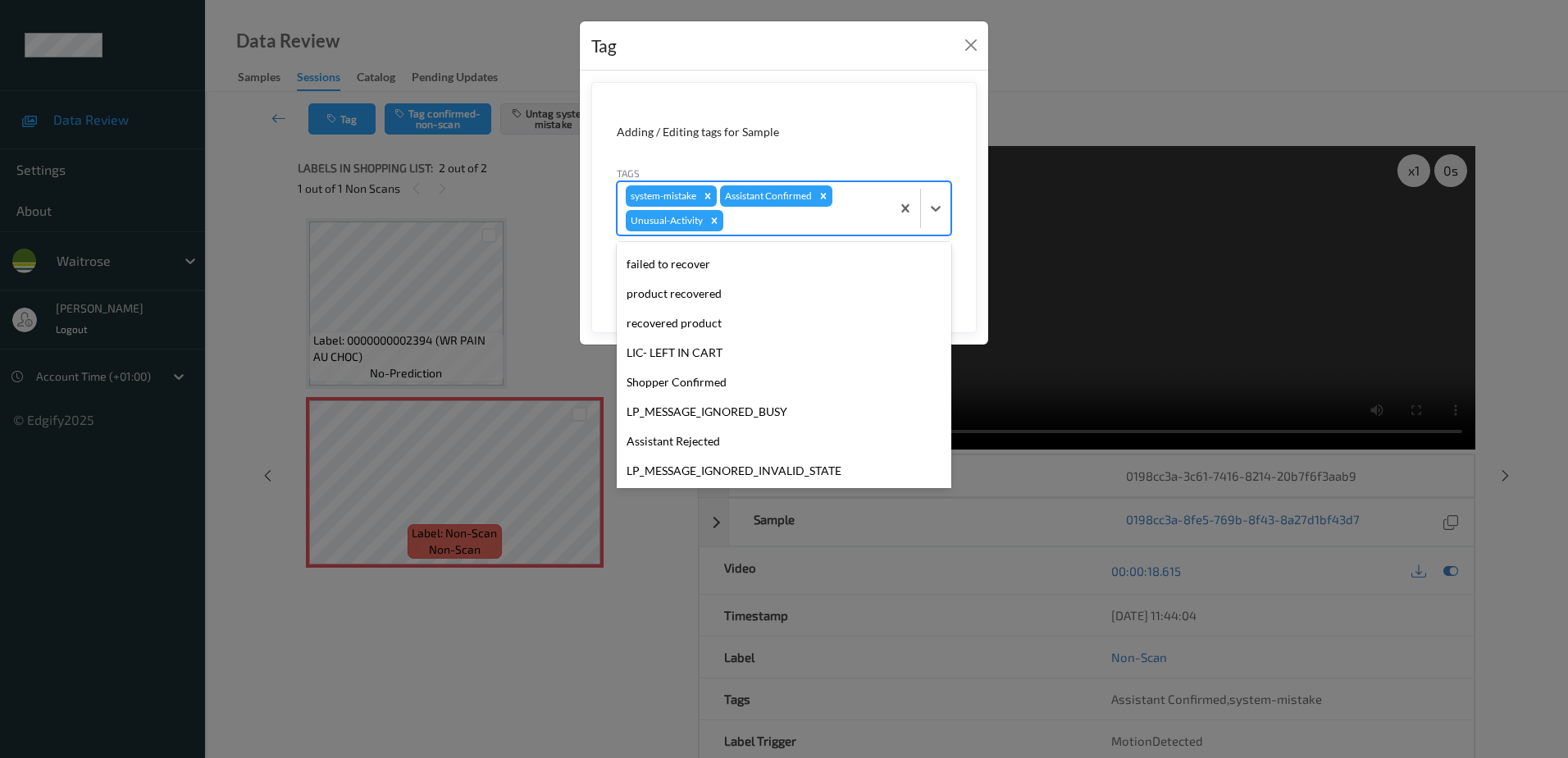
scroll to position [292, 0]
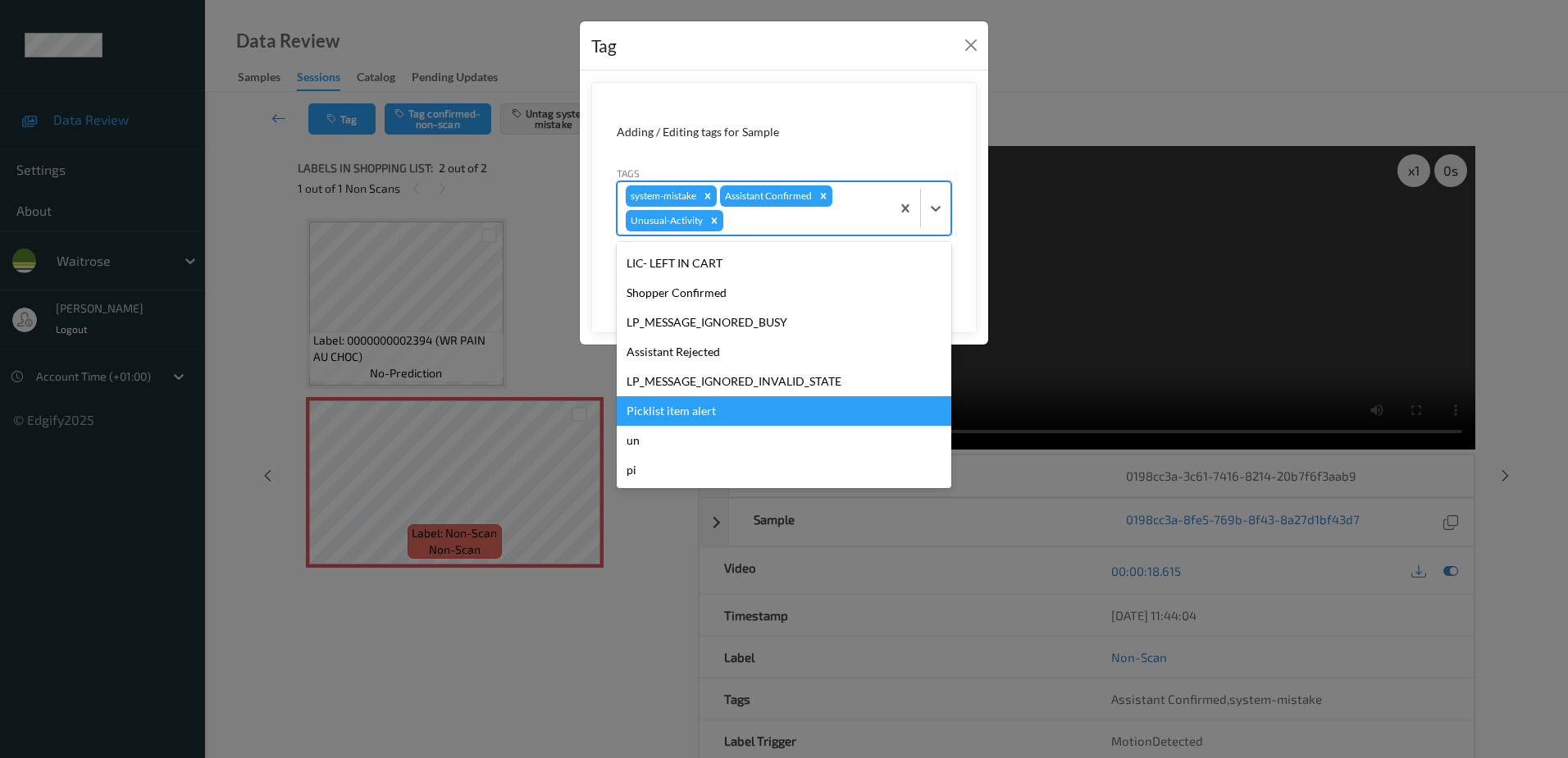
click at [714, 408] on div "Picklist item alert" at bounding box center [784, 411] width 335 height 29
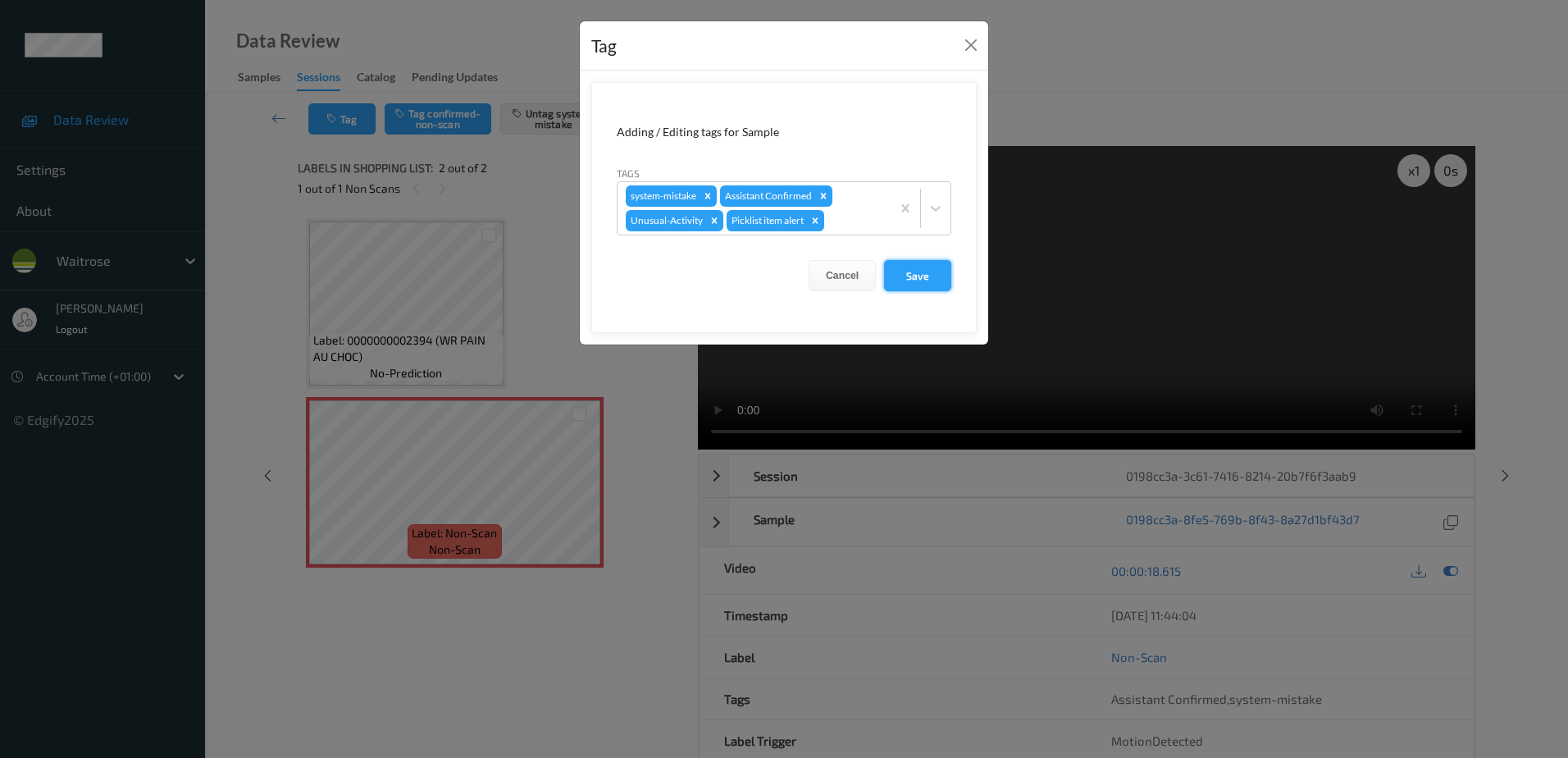
click at [917, 286] on button "Save" at bounding box center [917, 275] width 67 height 31
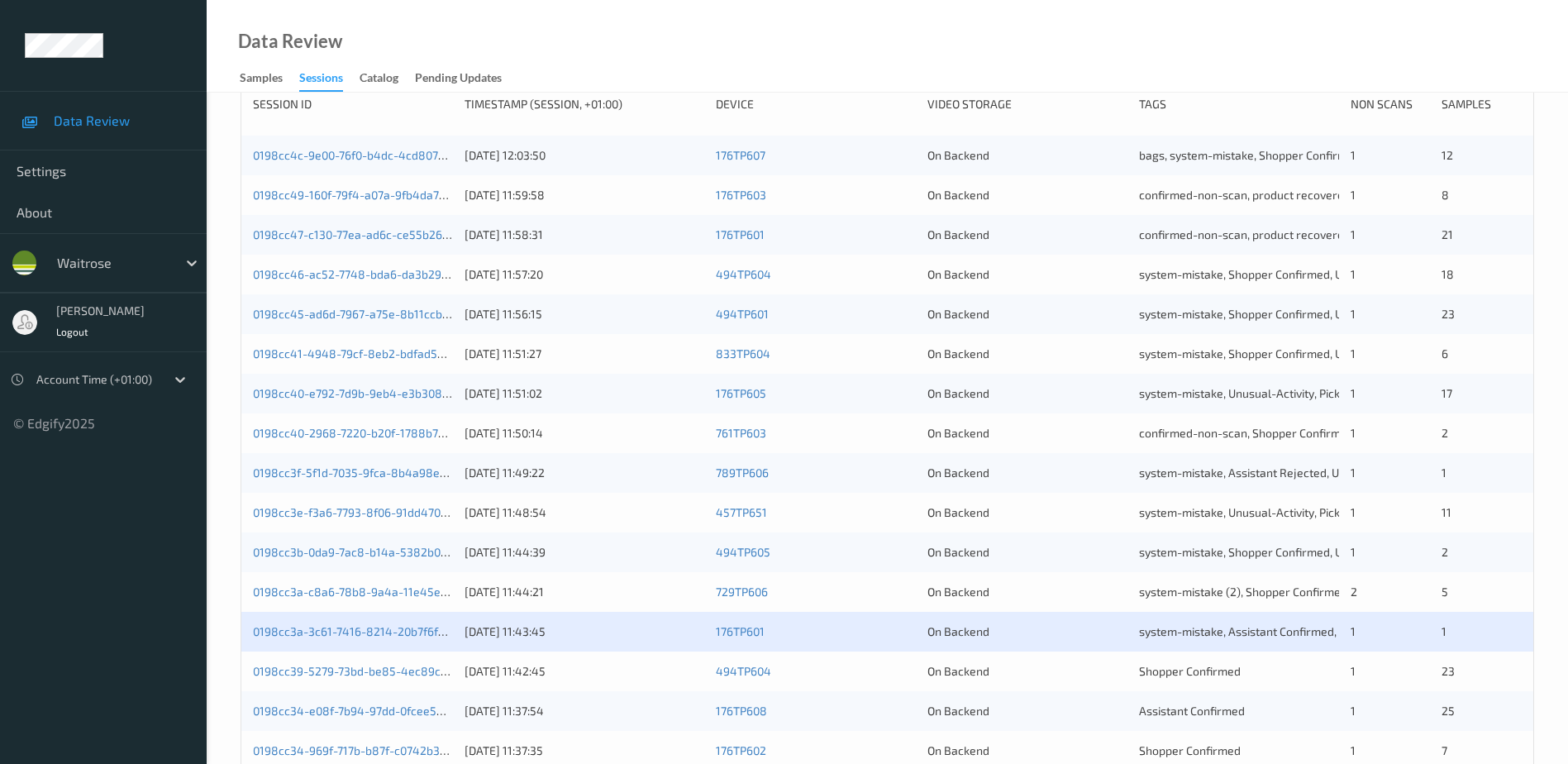
scroll to position [330, 0]
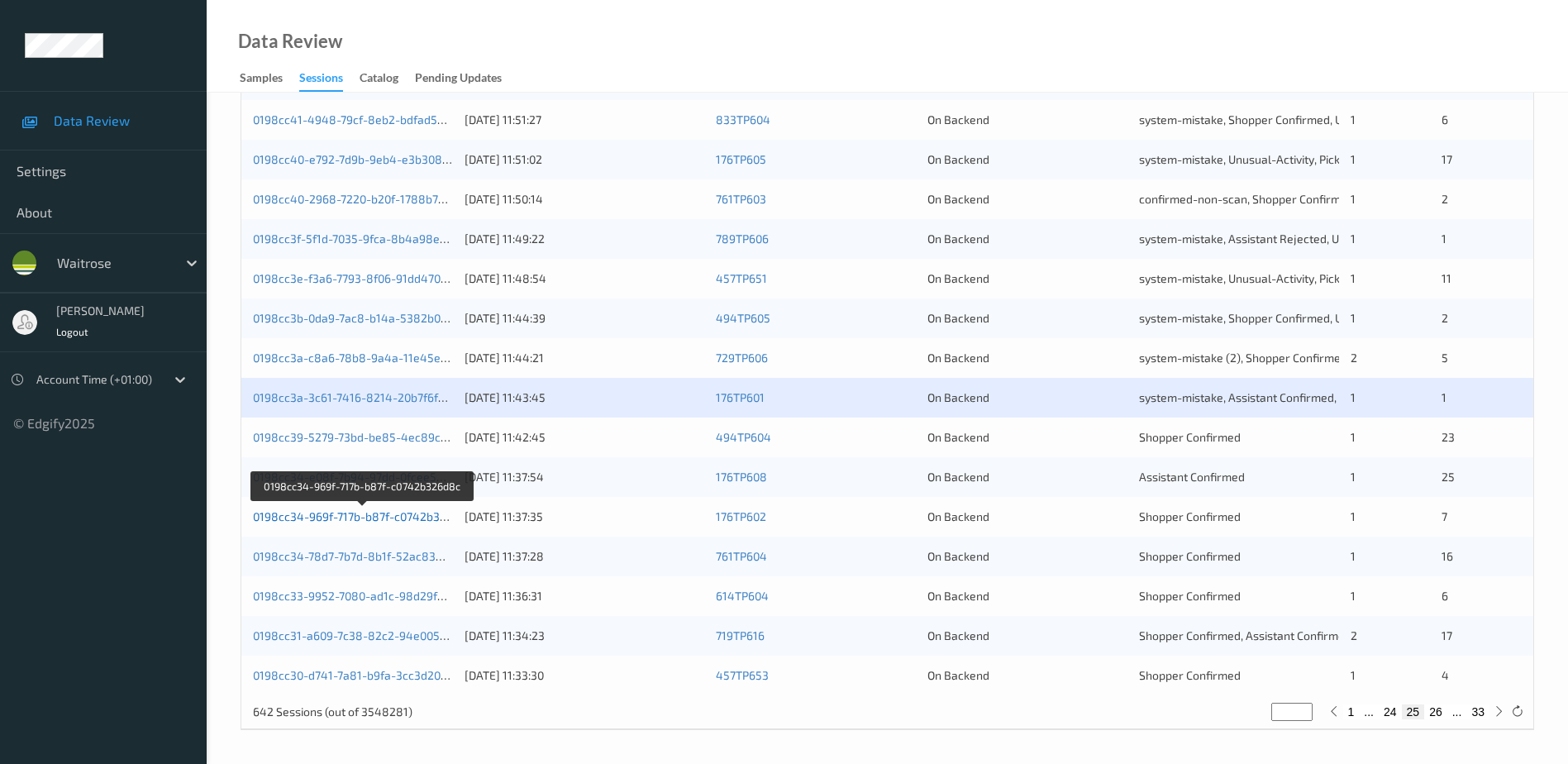
click at [369, 516] on link "0198cc34-969f-717b-b87f-c0742b326d8c" at bounding box center [363, 516] width 220 height 14
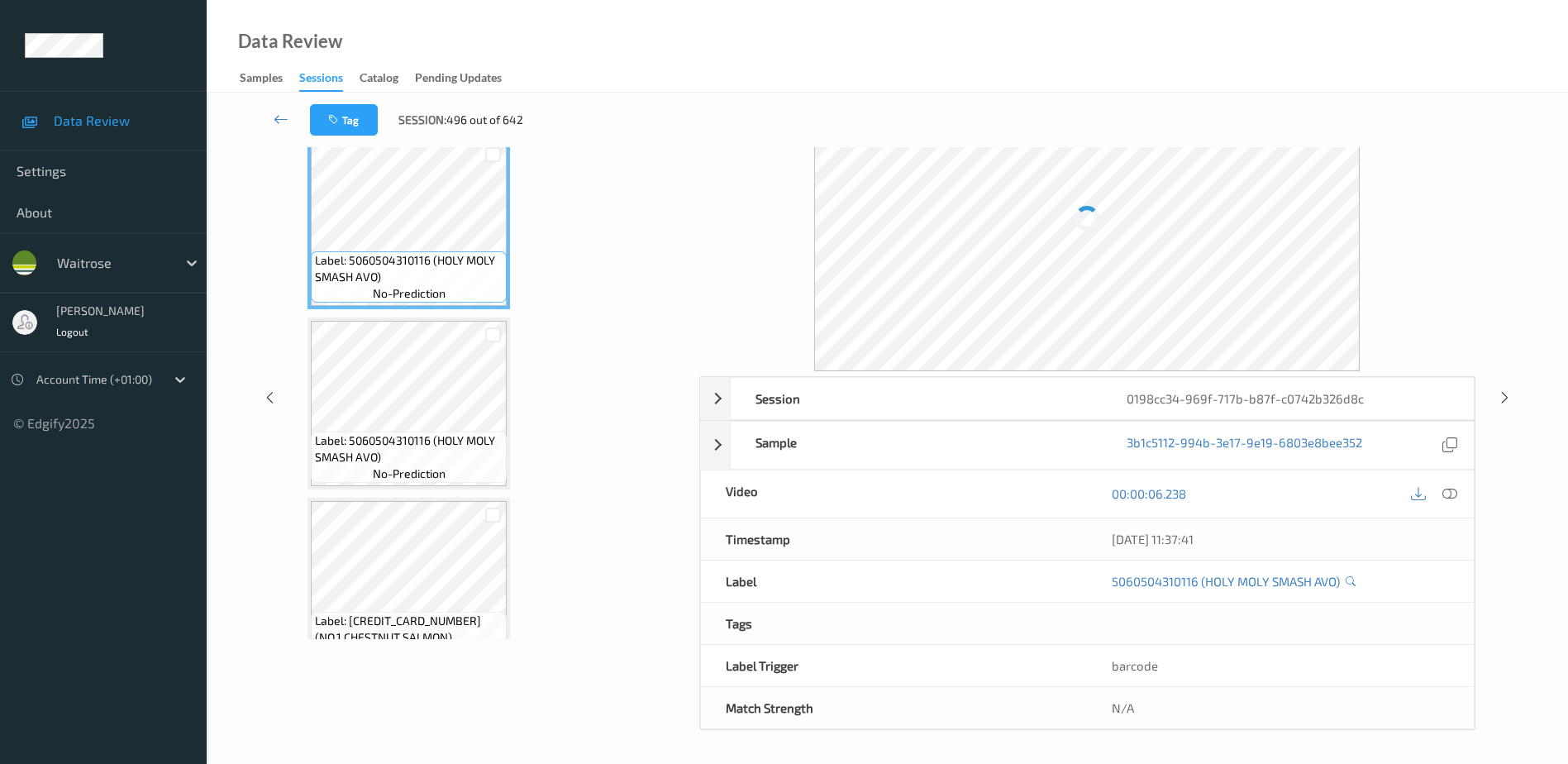
scroll to position [81, 0]
click at [1451, 496] on icon at bounding box center [1451, 494] width 15 height 15
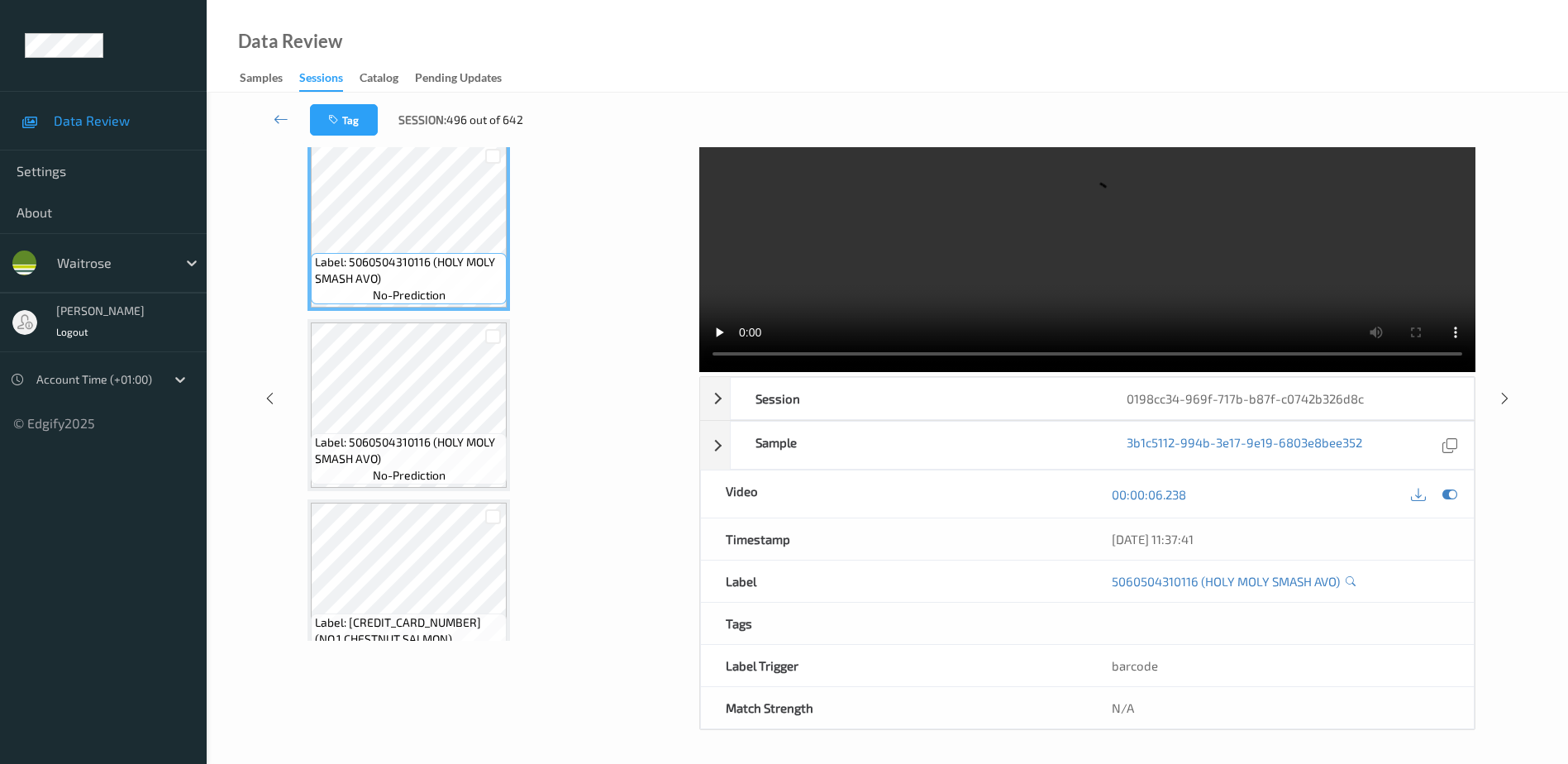
scroll to position [0, 0]
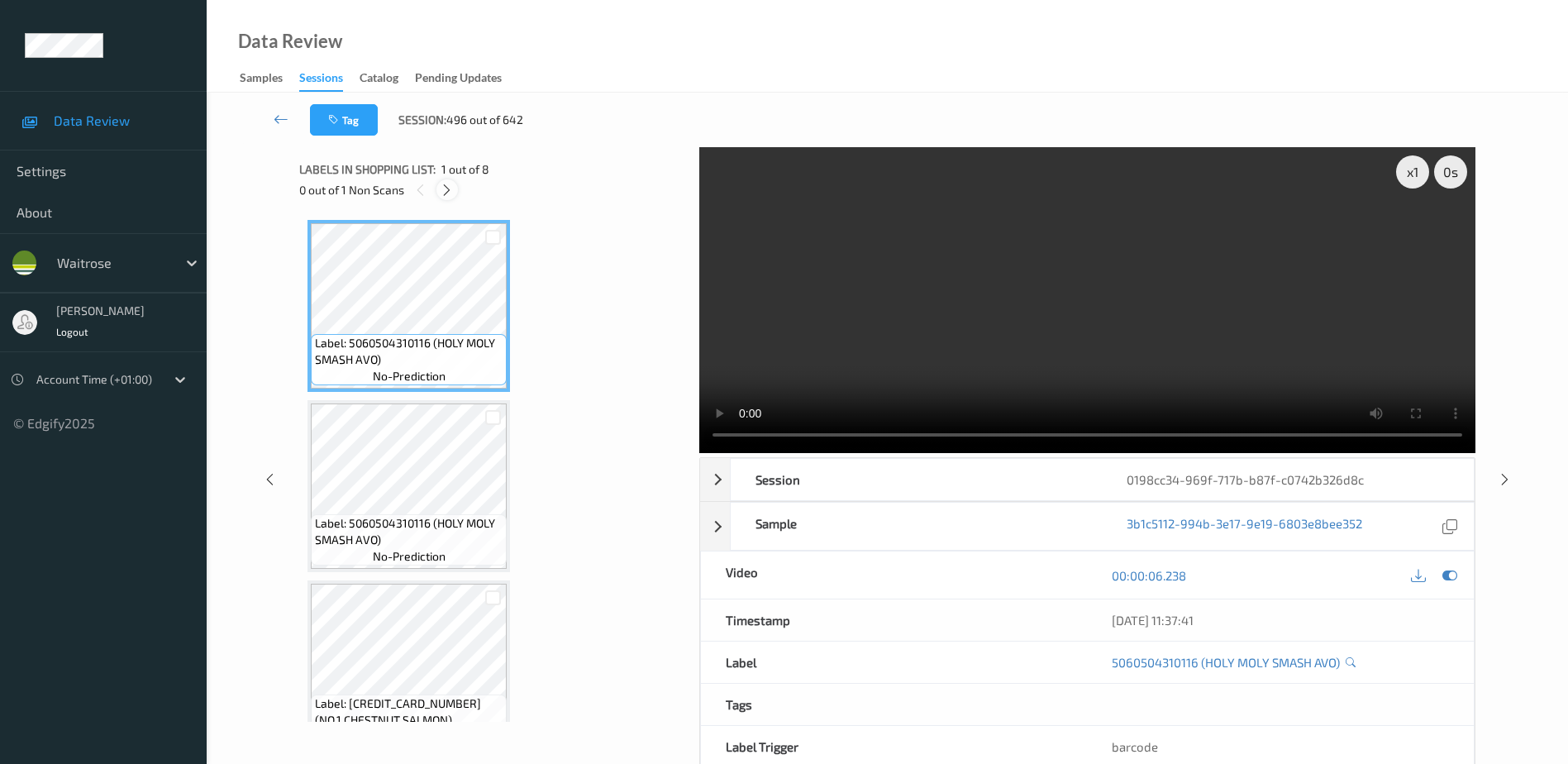
click at [439, 191] on icon at bounding box center [446, 191] width 14 height 15
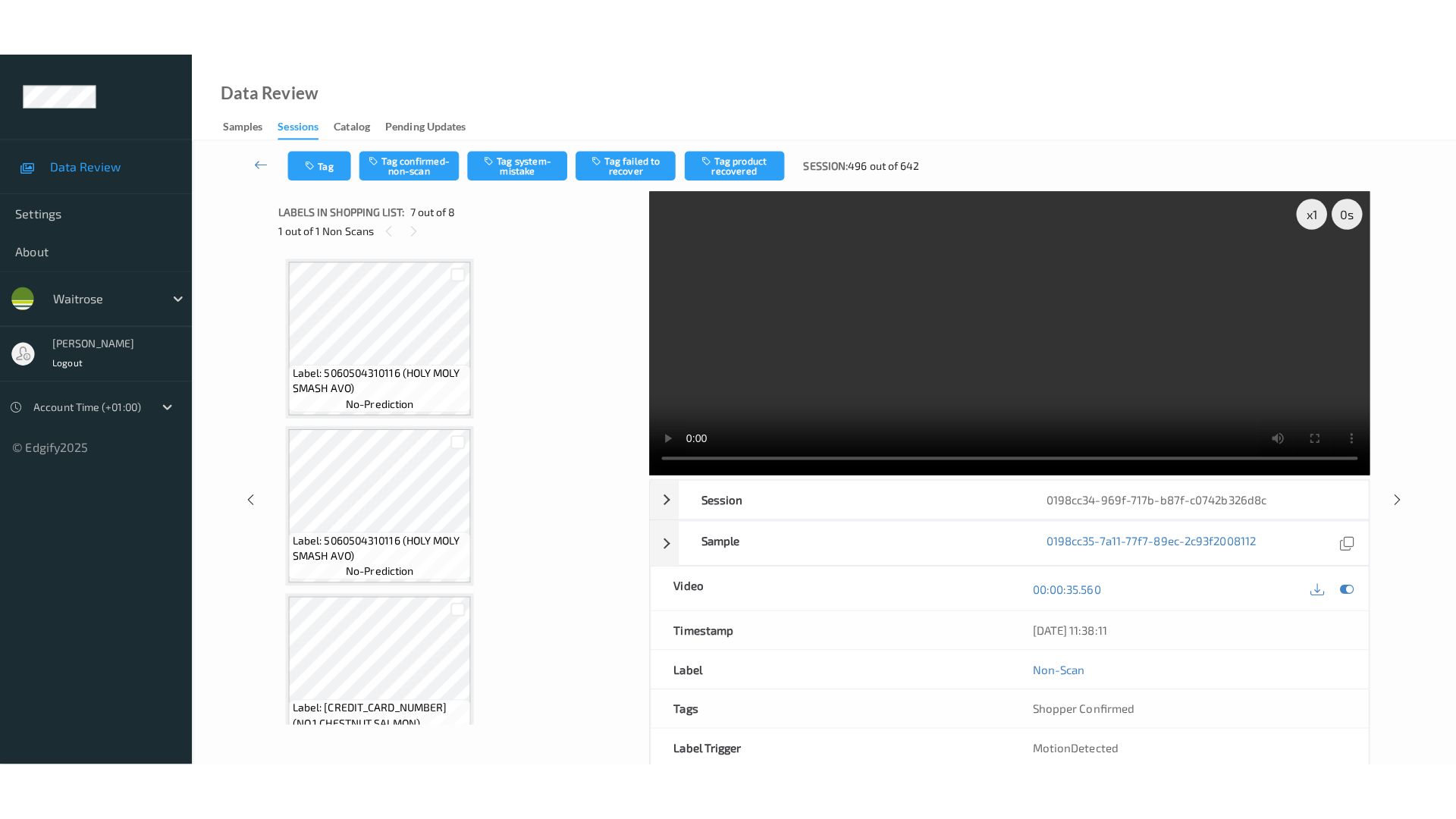
scroll to position [834, 0]
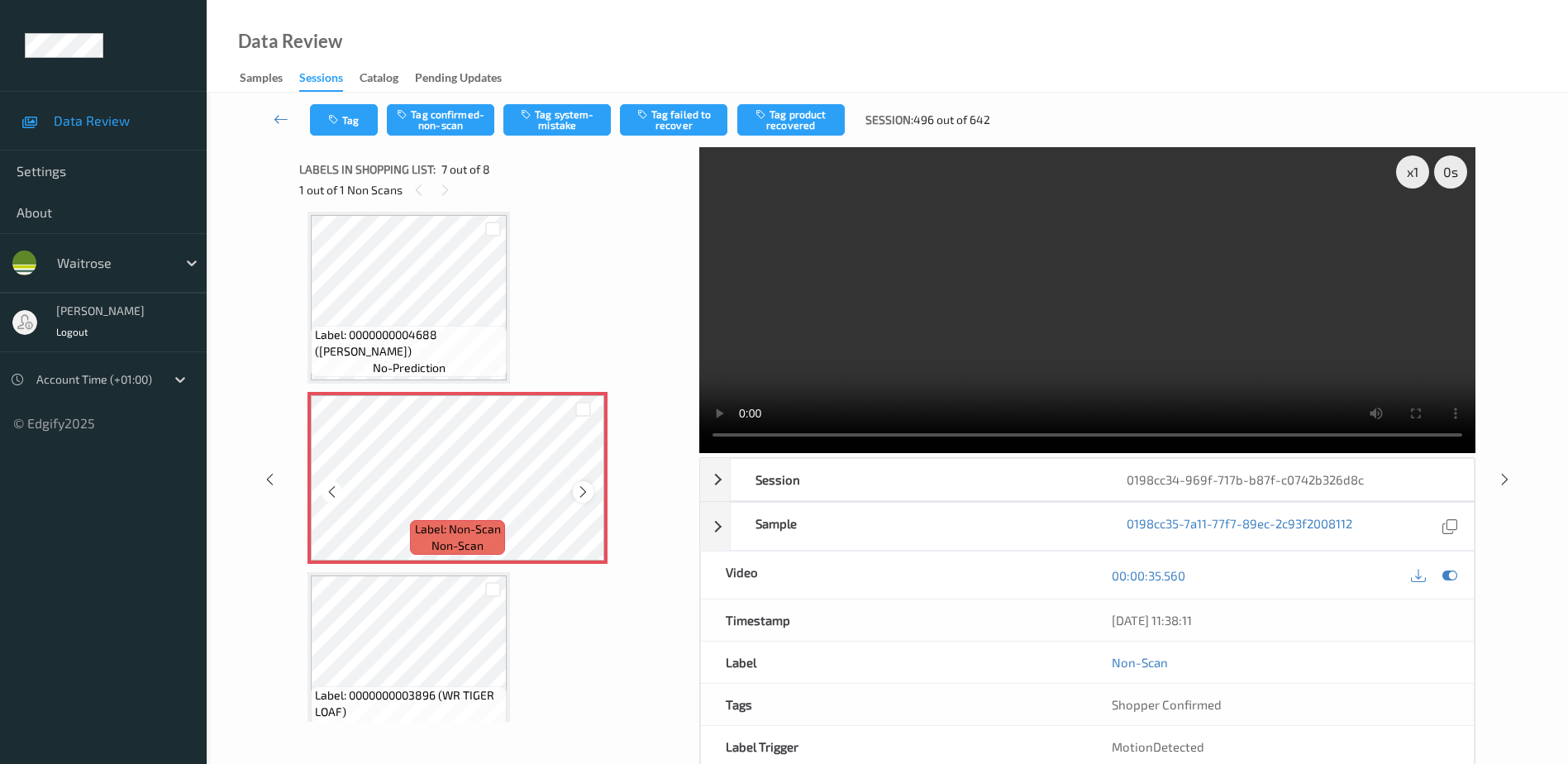
click at [585, 492] on icon at bounding box center [583, 492] width 14 height 15
click at [1153, 322] on video at bounding box center [1087, 300] width 776 height 306
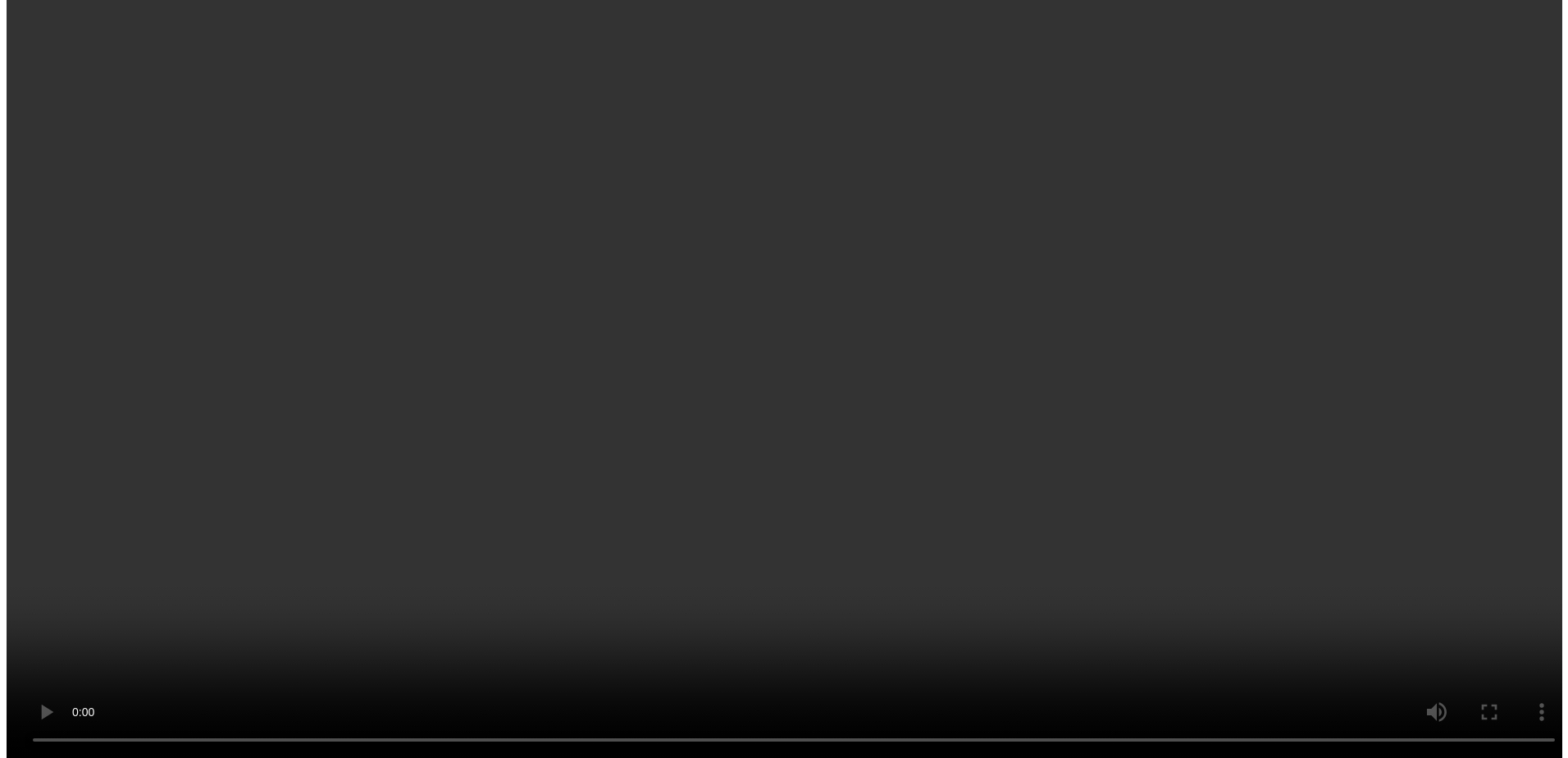
scroll to position [886, 0]
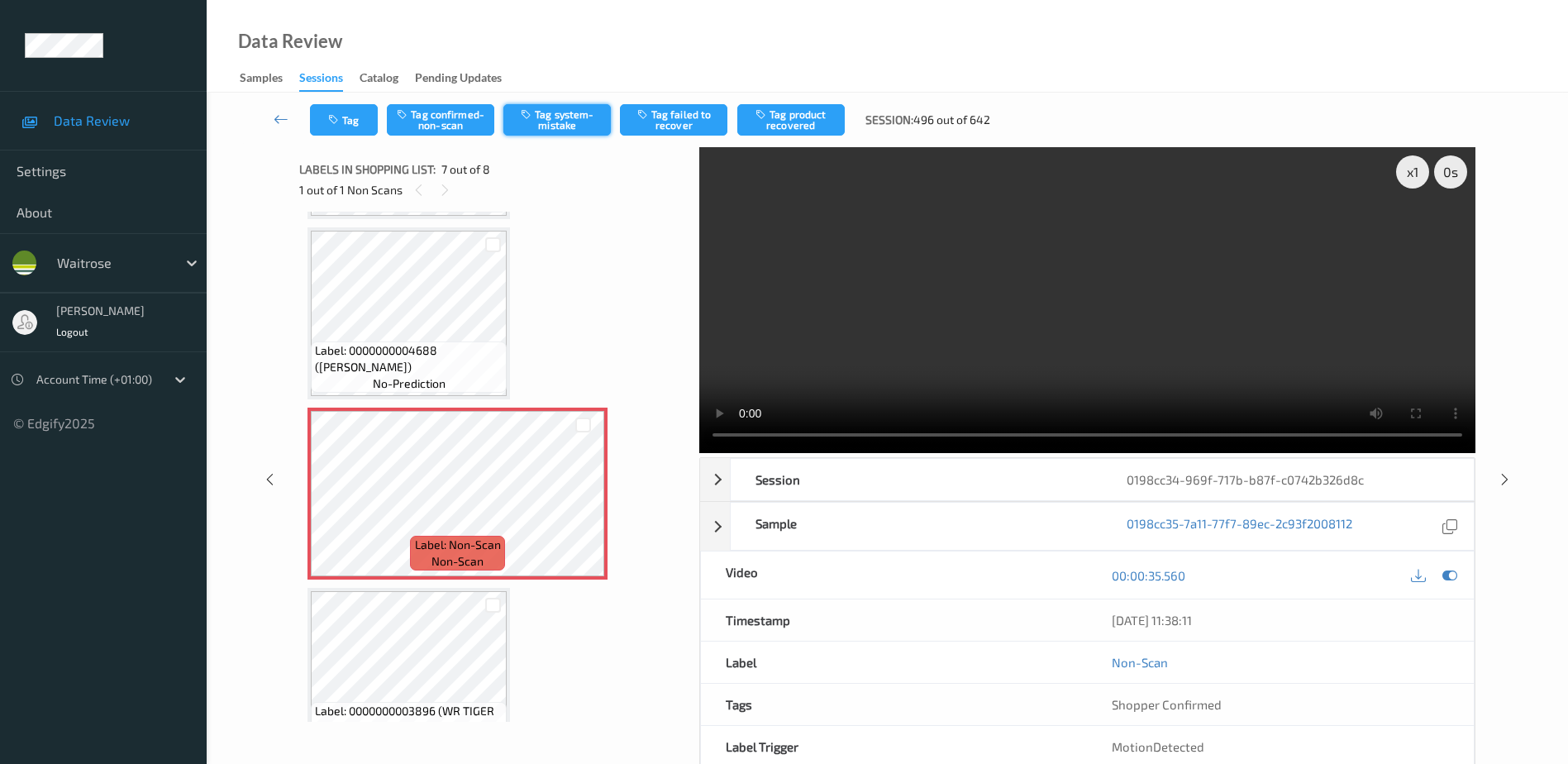
click at [575, 110] on button "Tag system-mistake" at bounding box center [557, 120] width 107 height 31
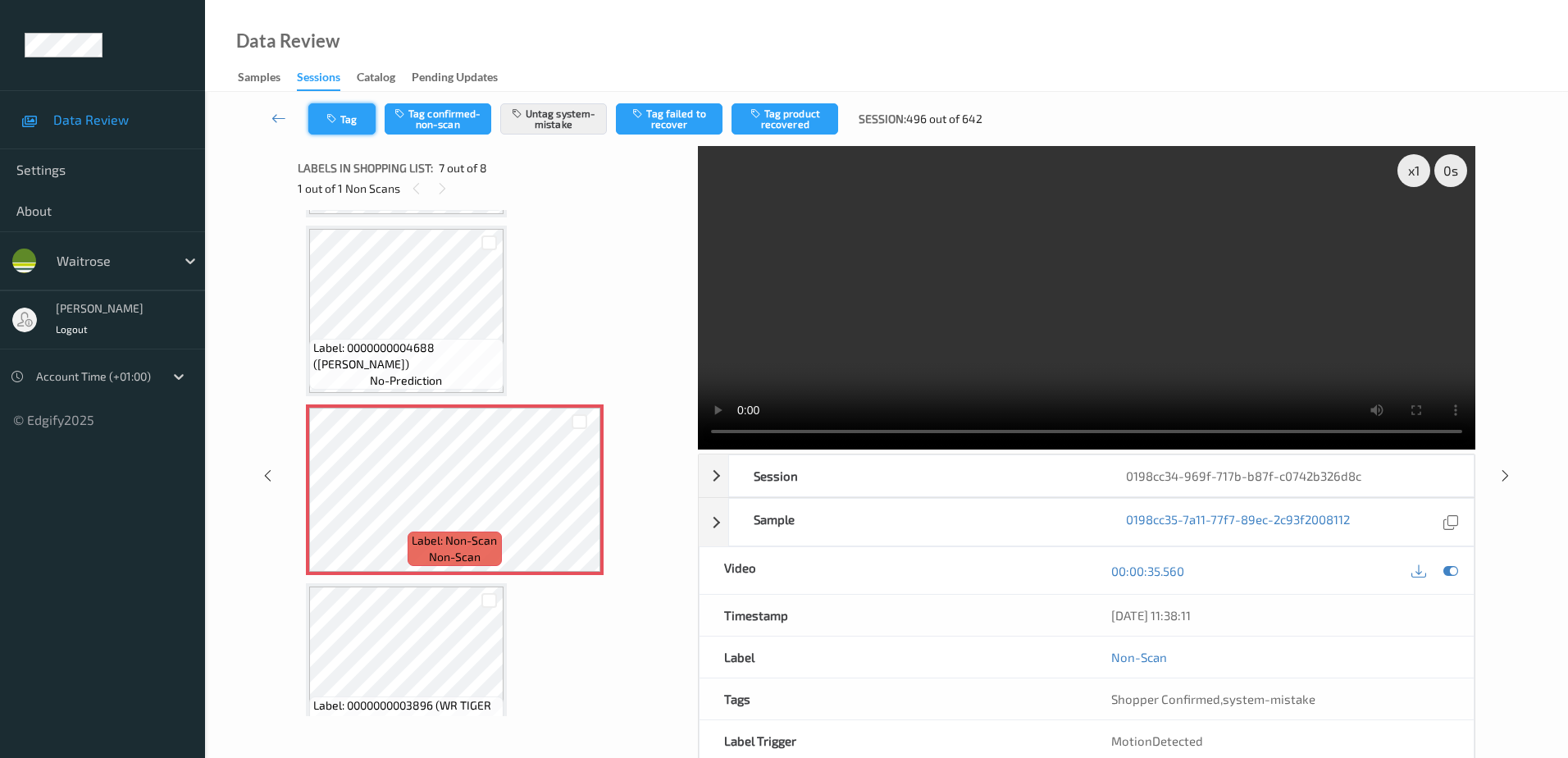
click at [320, 110] on button "Tag" at bounding box center [341, 119] width 67 height 31
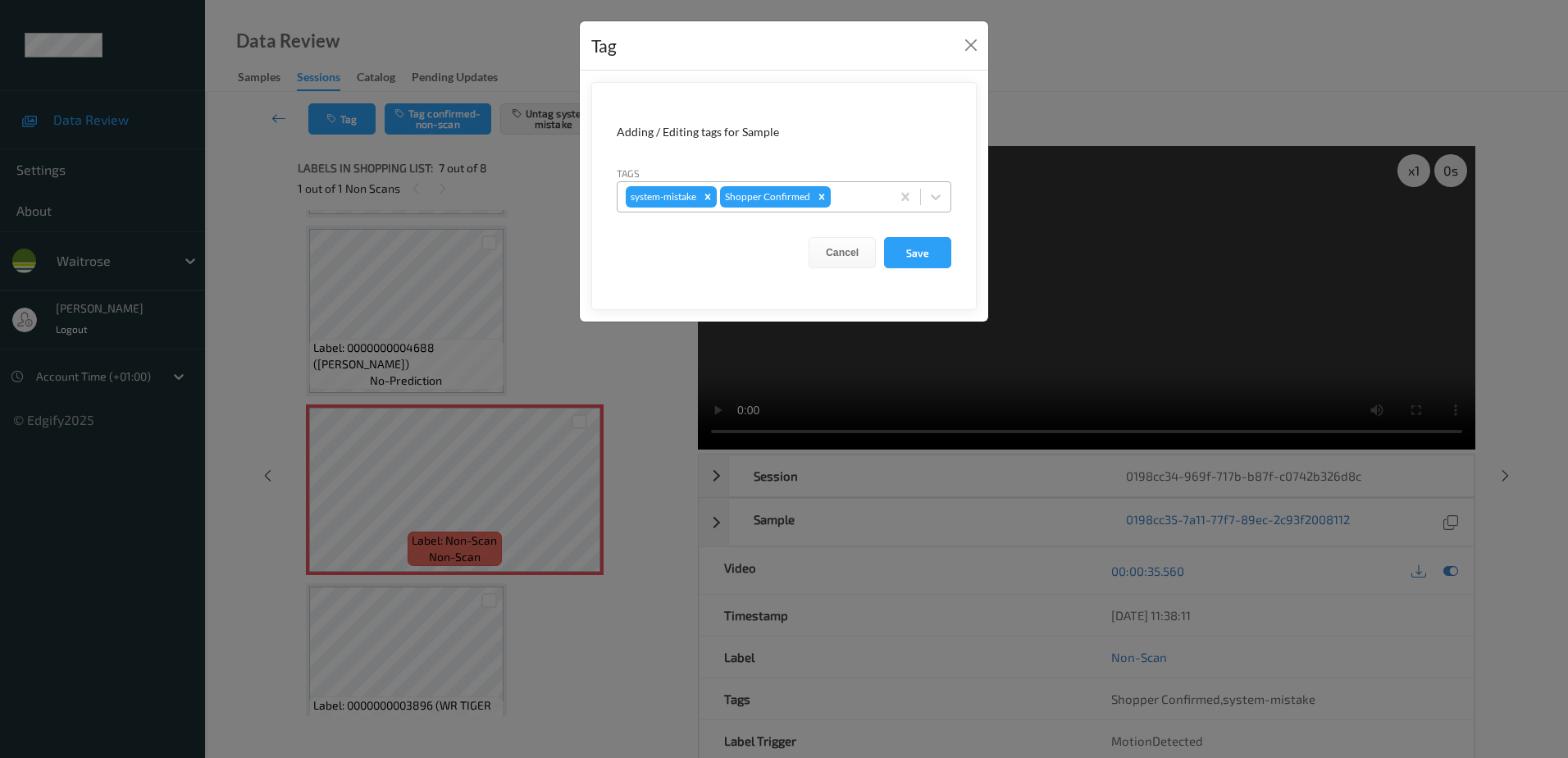
click at [850, 198] on div at bounding box center [858, 196] width 49 height 19
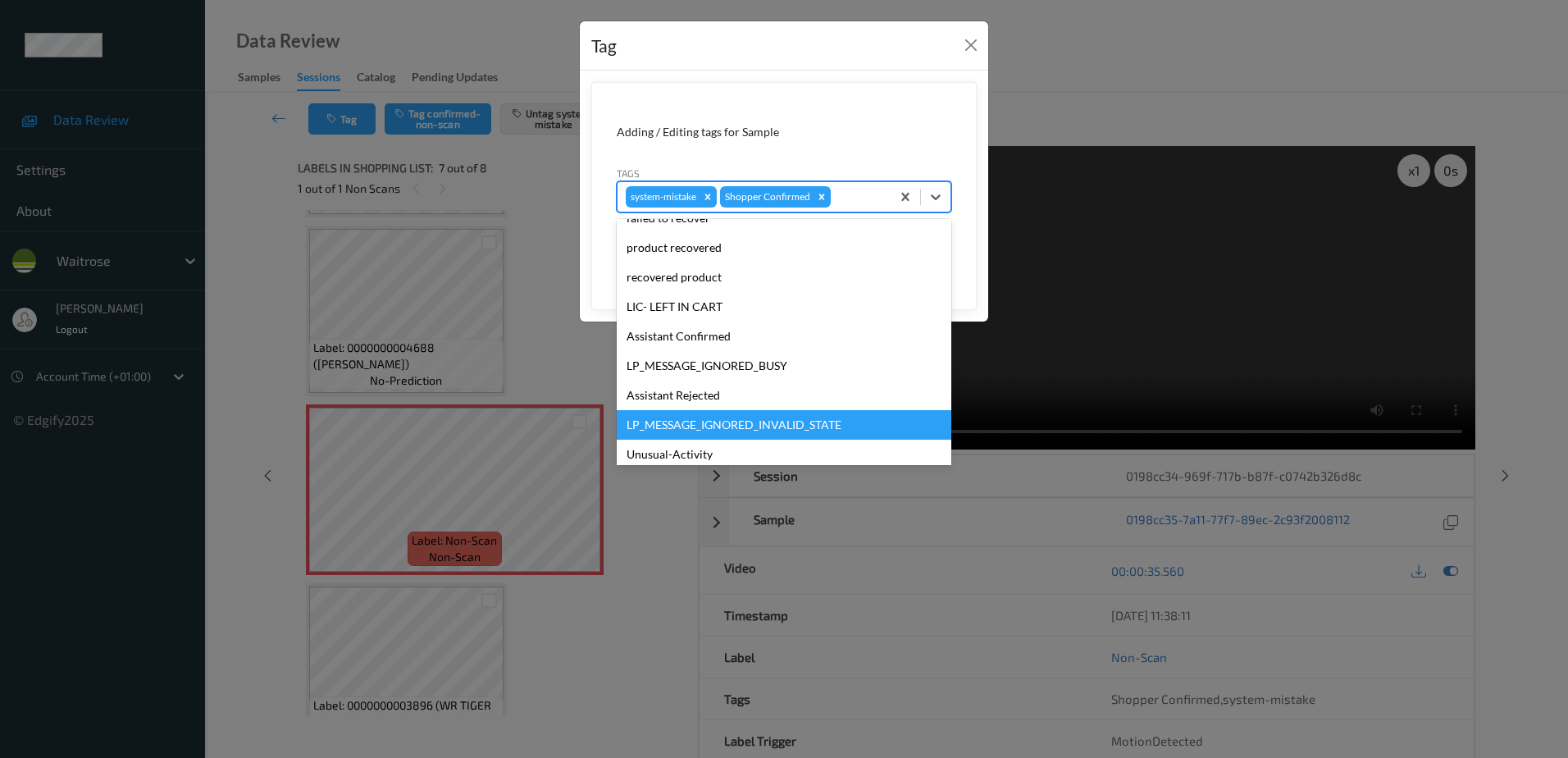
scroll to position [321, 0]
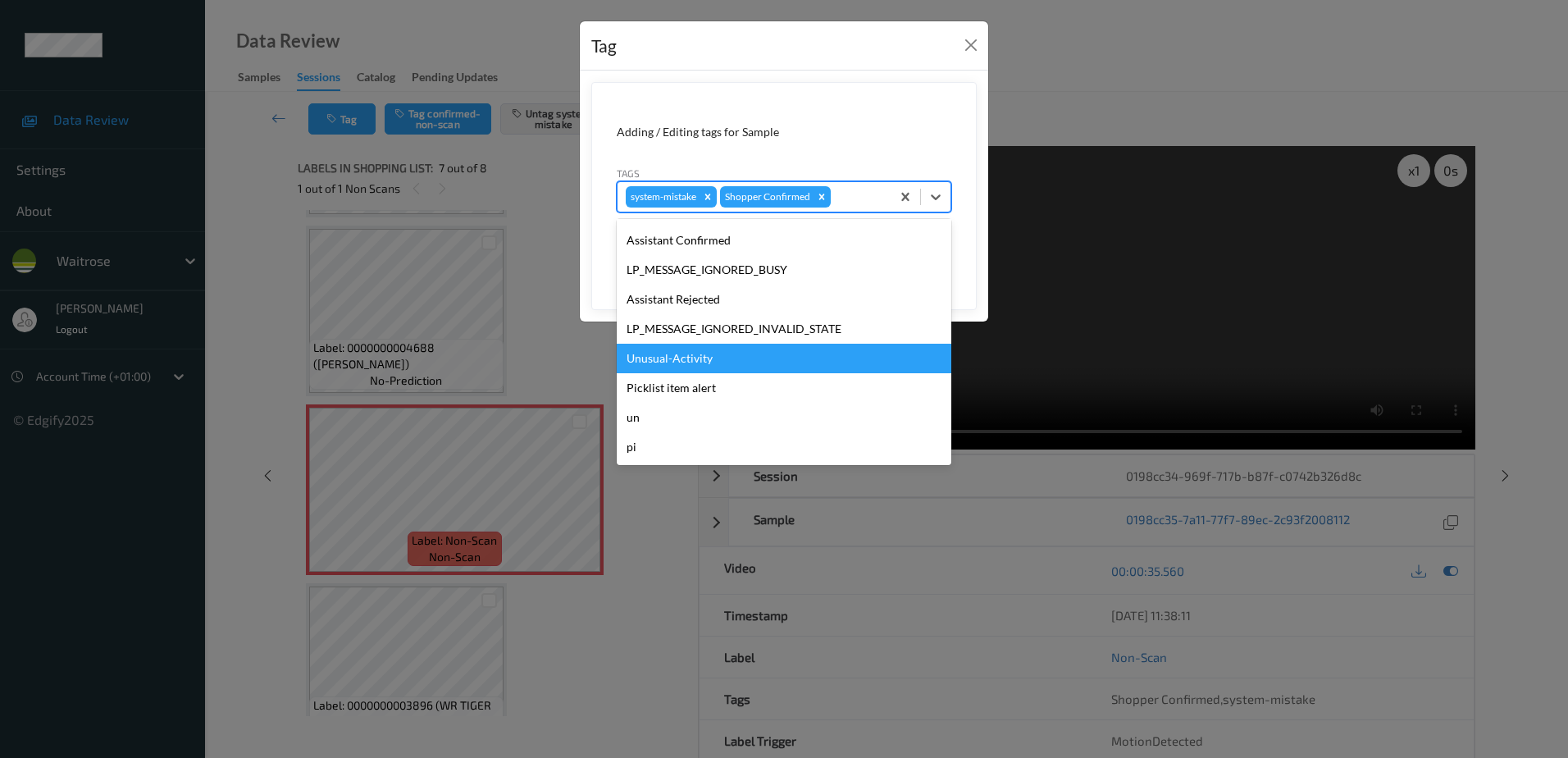
click at [740, 363] on div "Unusual-Activity" at bounding box center [784, 358] width 335 height 29
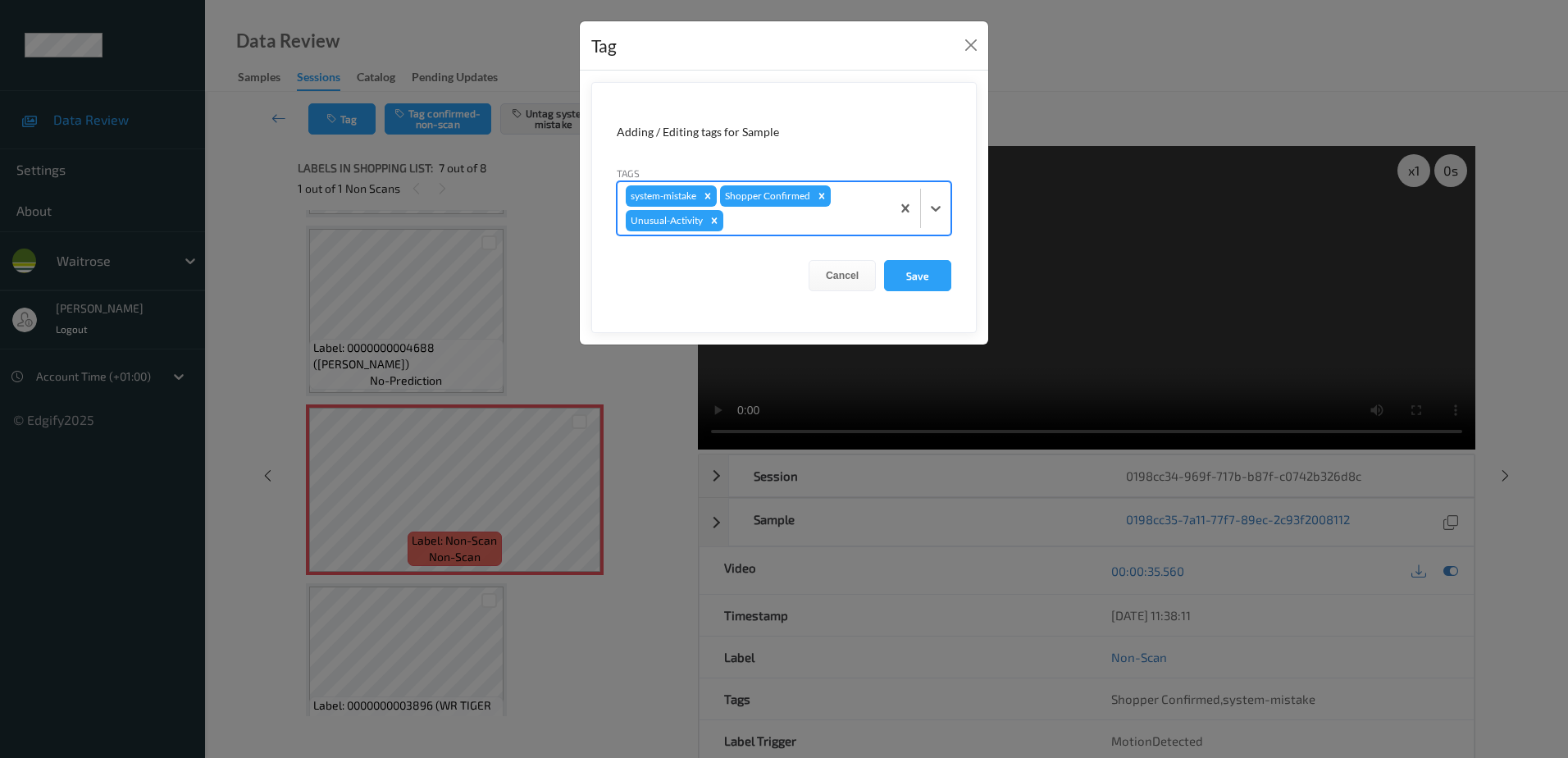
click at [800, 216] on div at bounding box center [805, 220] width 156 height 19
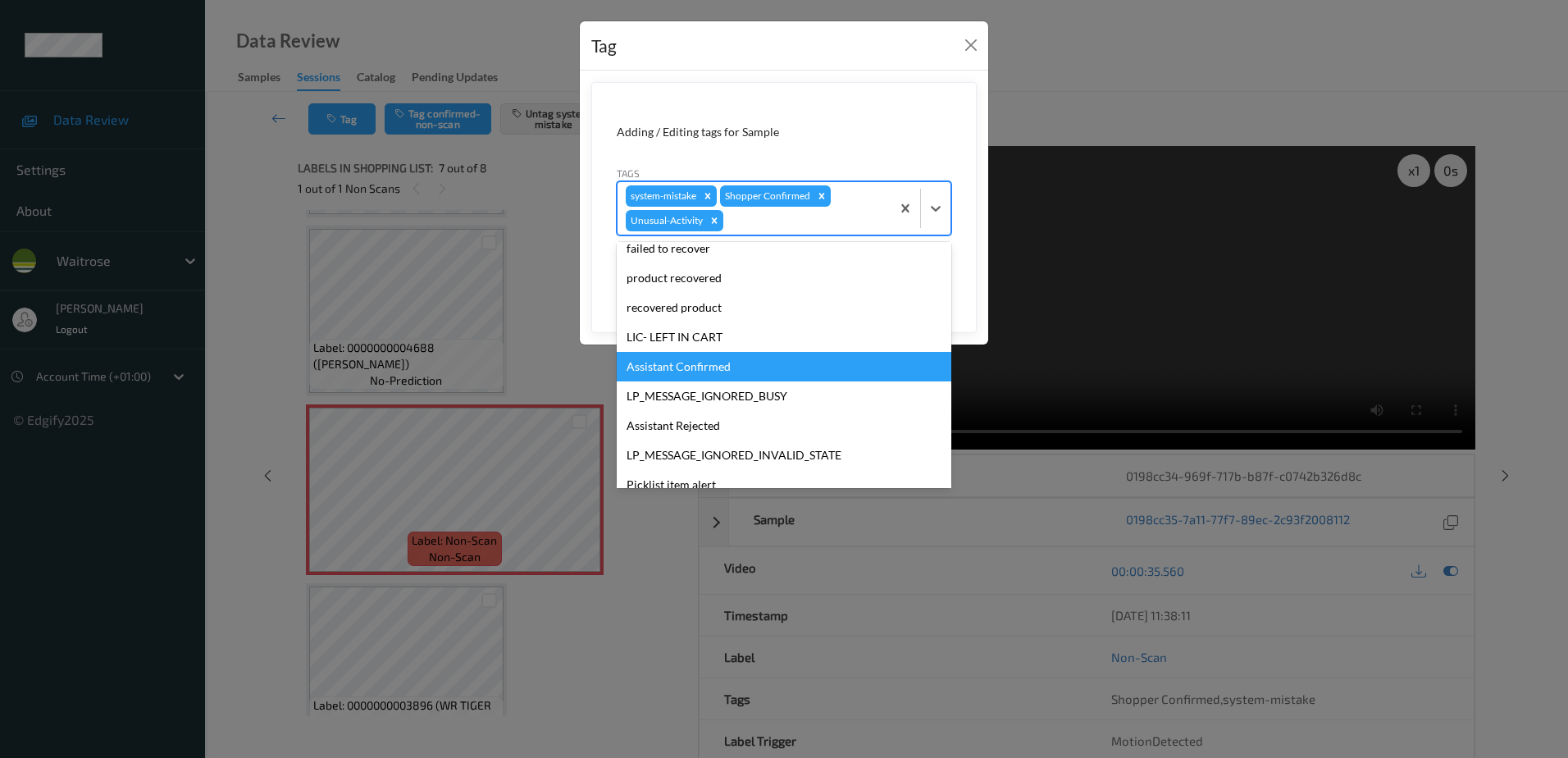
scroll to position [292, 0]
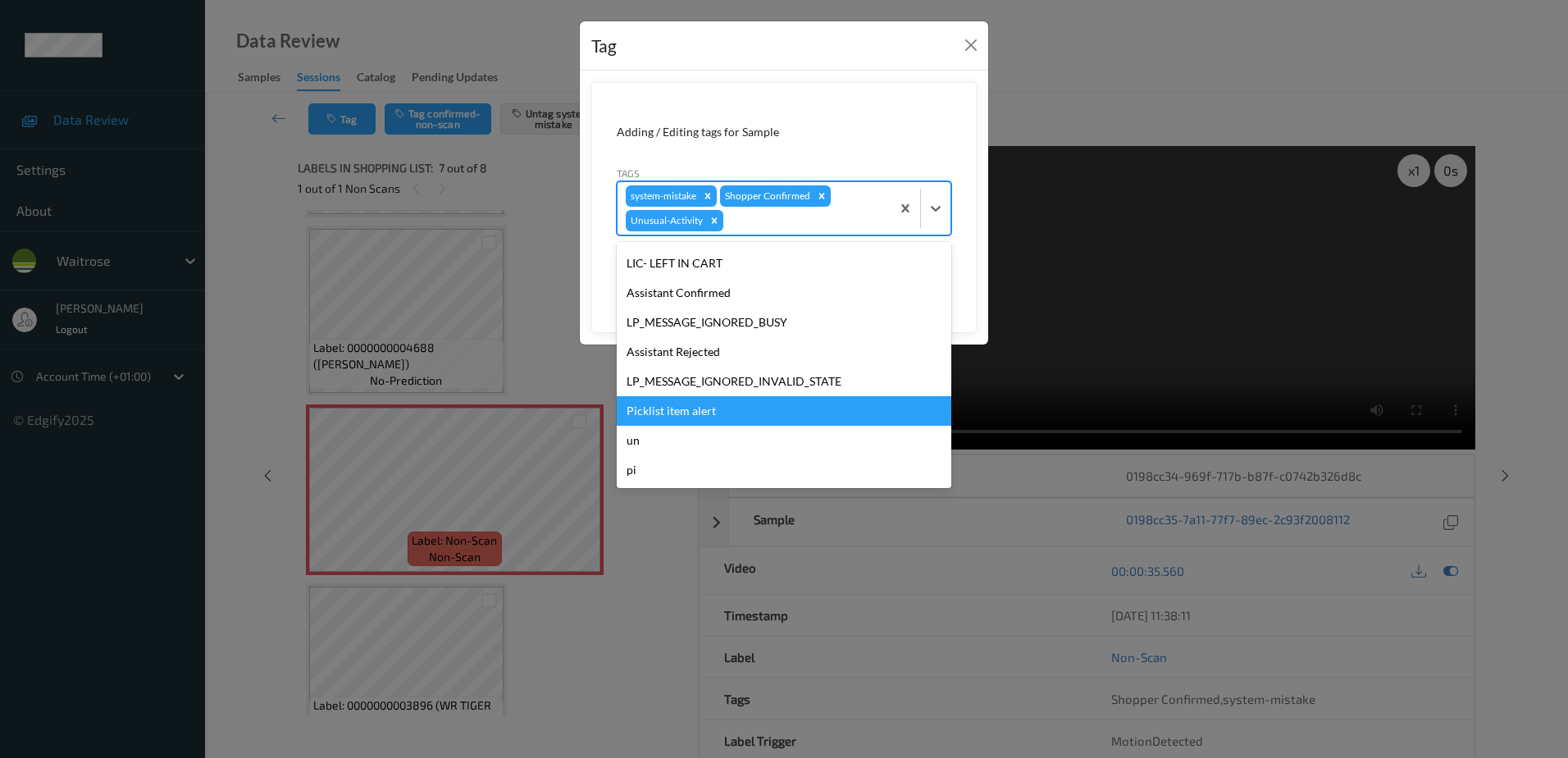
click at [702, 417] on div "Picklist item alert" at bounding box center [784, 411] width 335 height 29
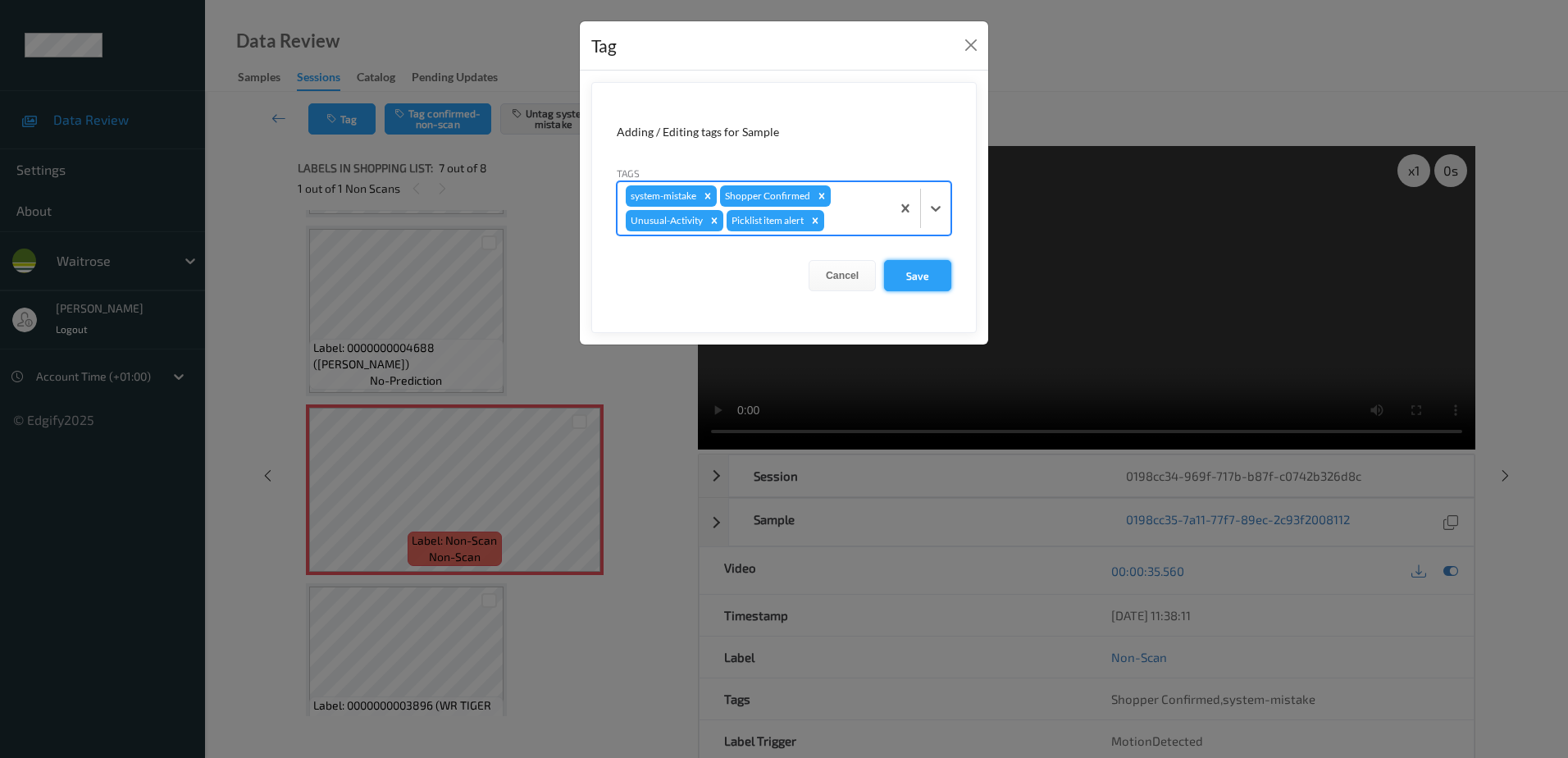
click at [929, 274] on button "Save" at bounding box center [917, 275] width 67 height 31
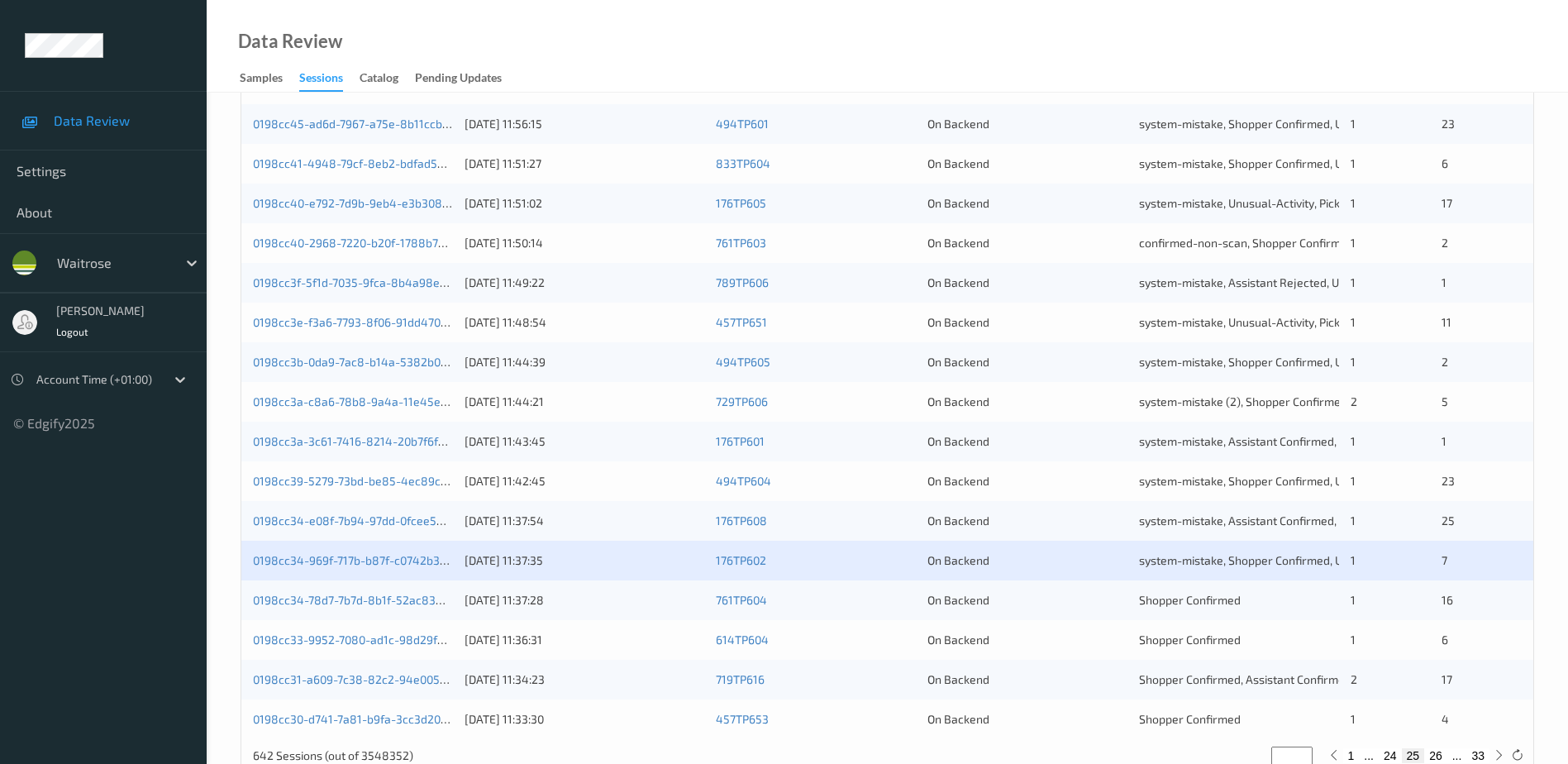
scroll to position [480, 0]
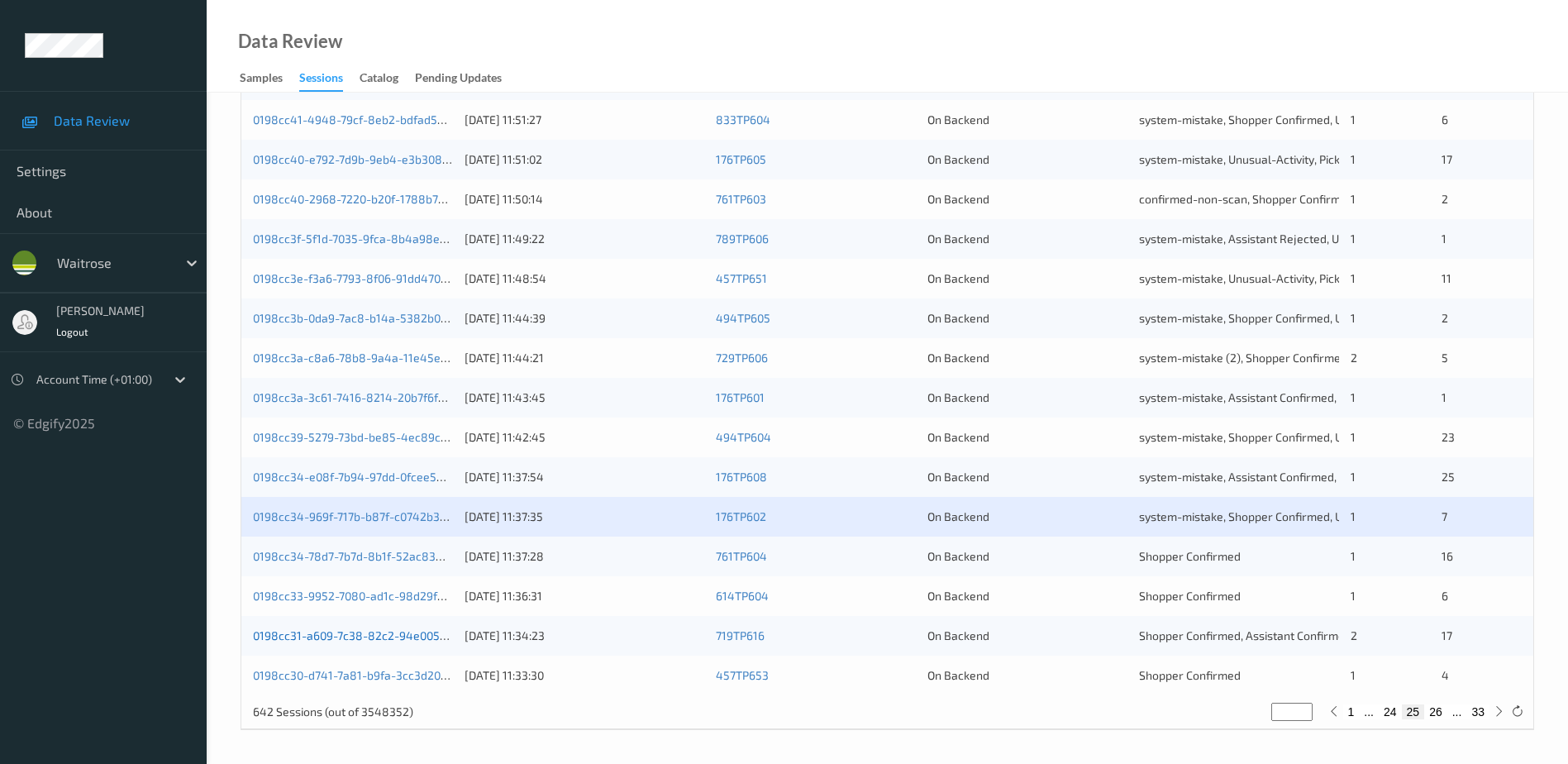
click at [370, 635] on link "0198cc31-a609-7c38-82c2-94e005c86568" at bounding box center [366, 635] width 228 height 14
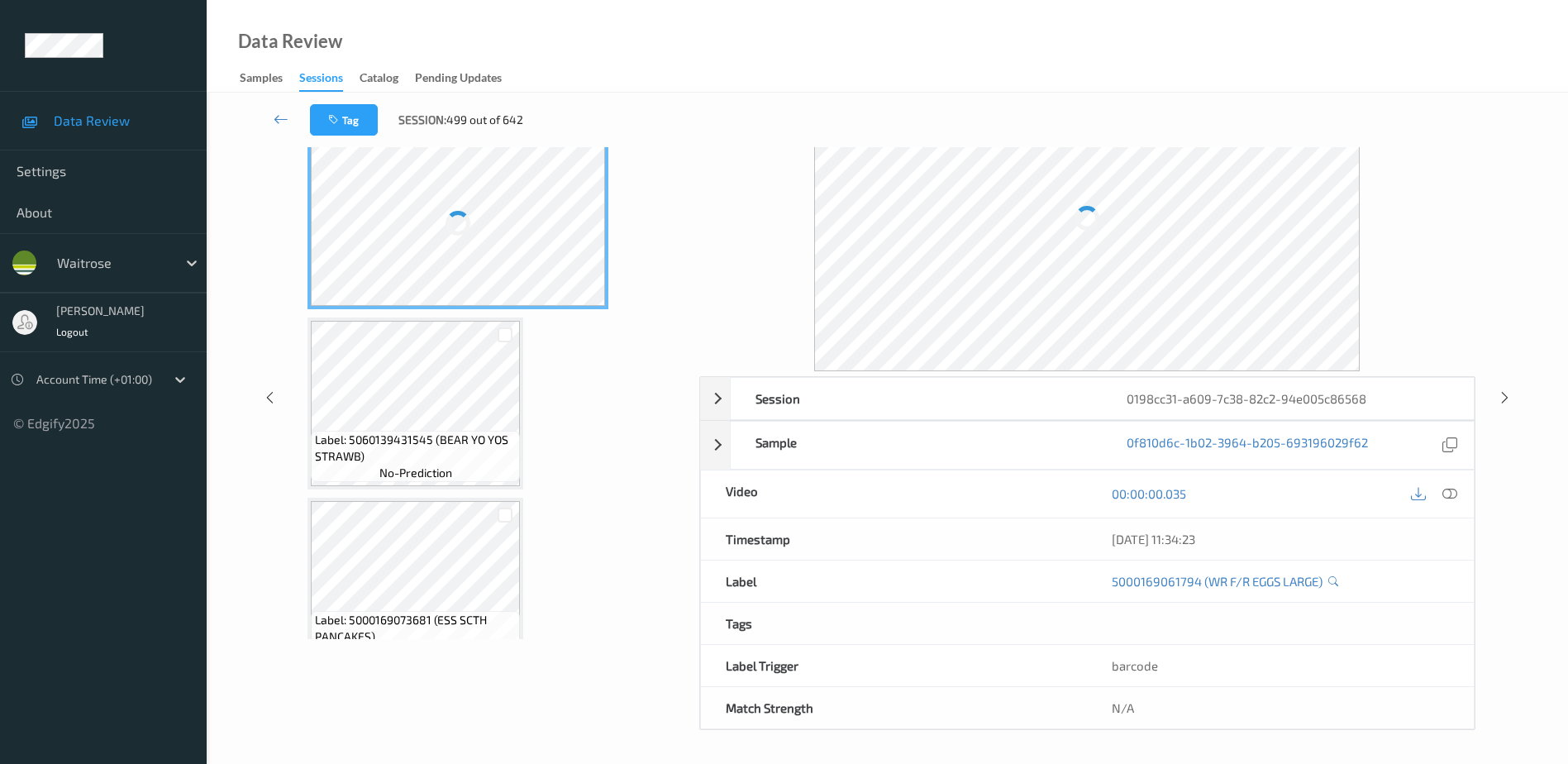
scroll to position [81, 0]
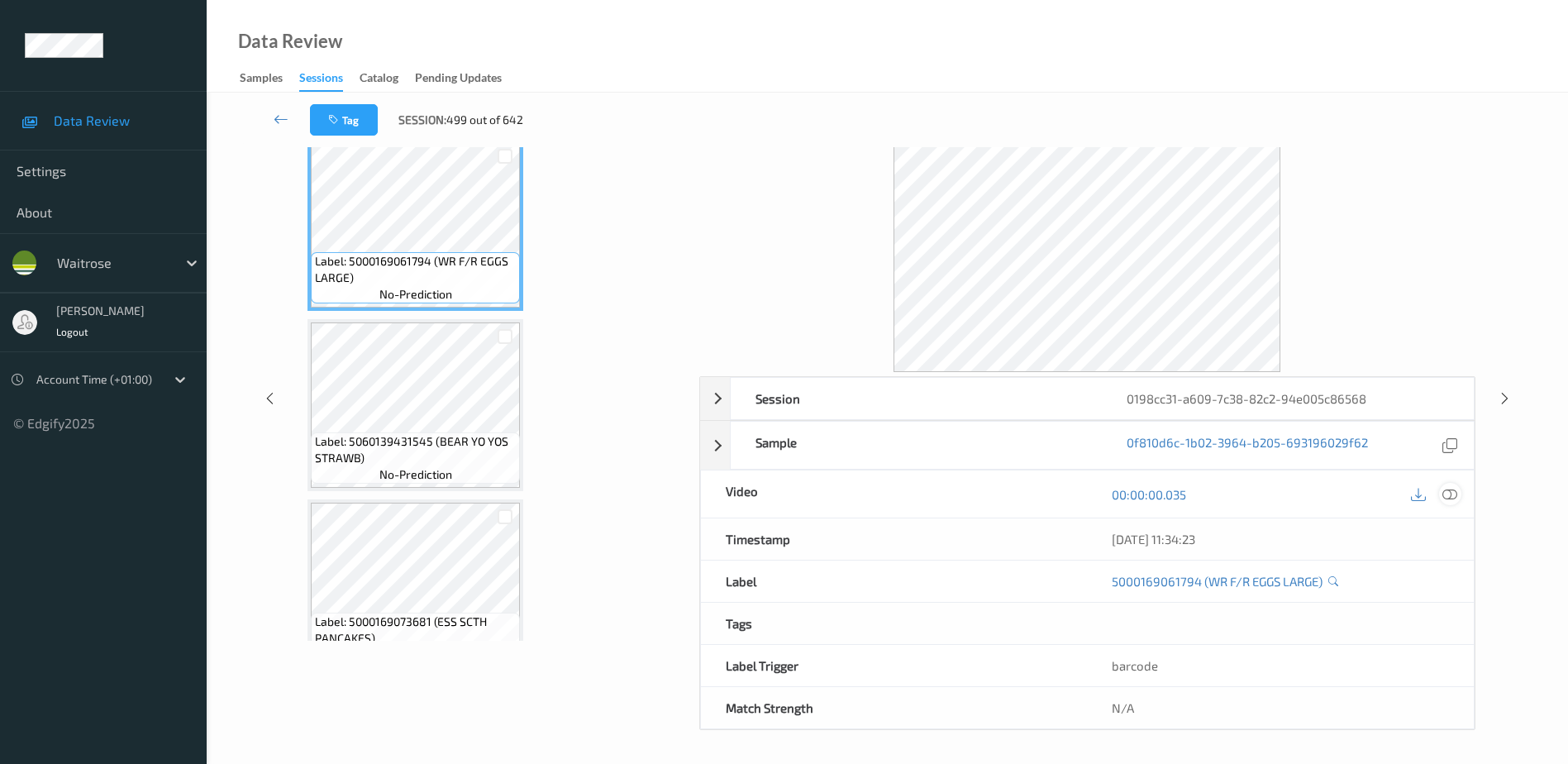
click at [1449, 498] on icon at bounding box center [1451, 494] width 15 height 15
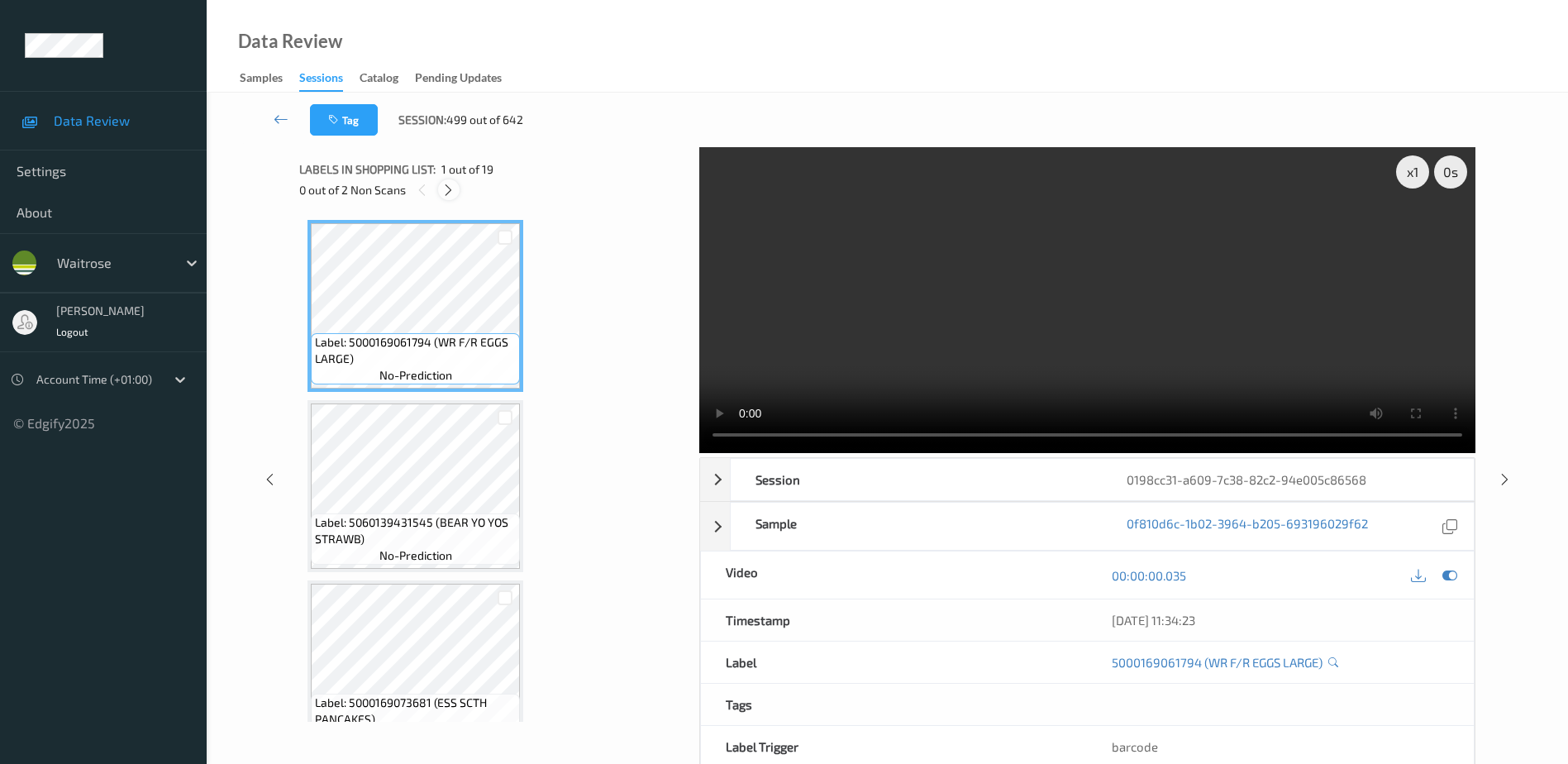
click at [446, 190] on icon at bounding box center [448, 191] width 14 height 15
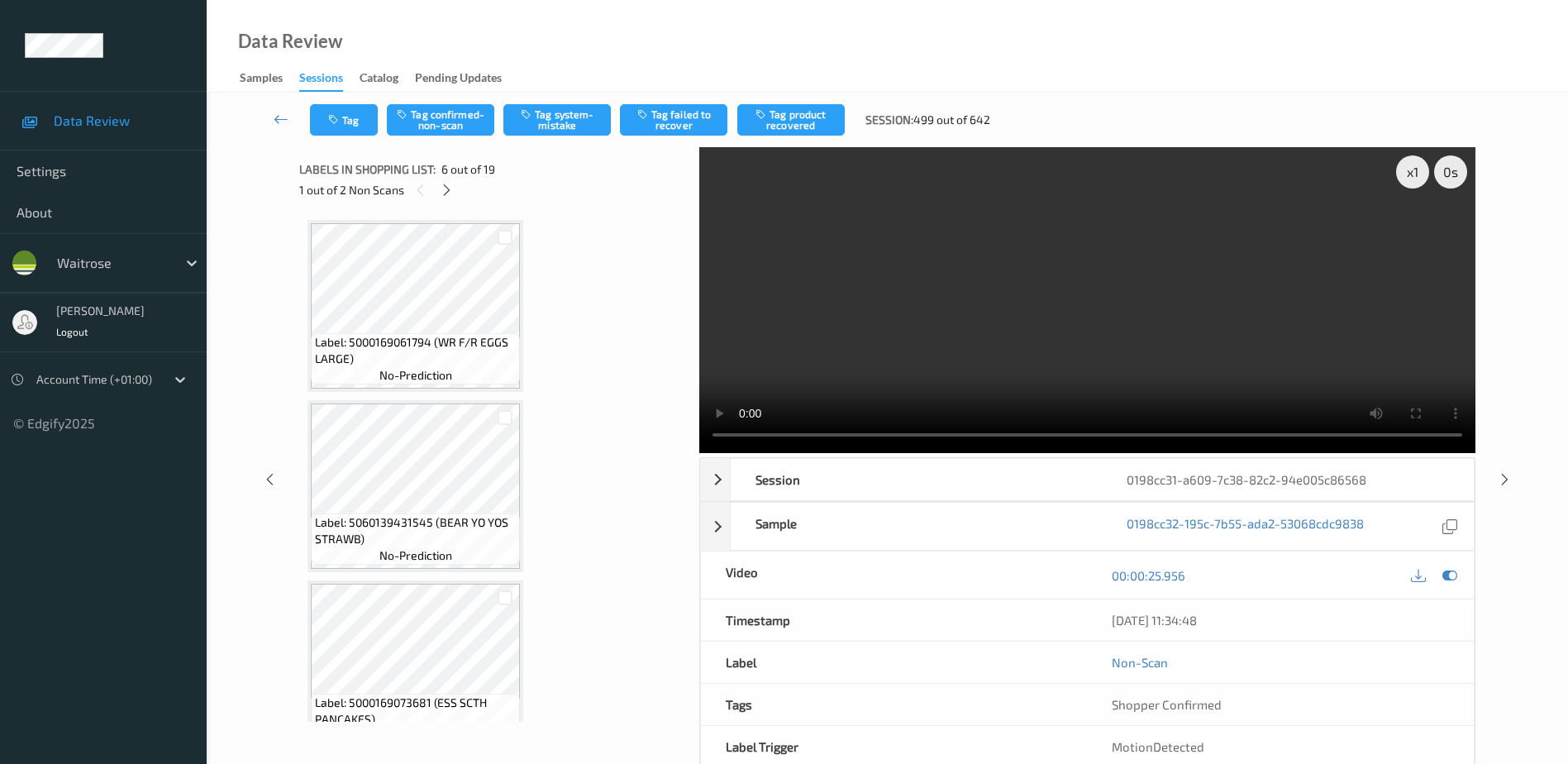
scroll to position [729, 0]
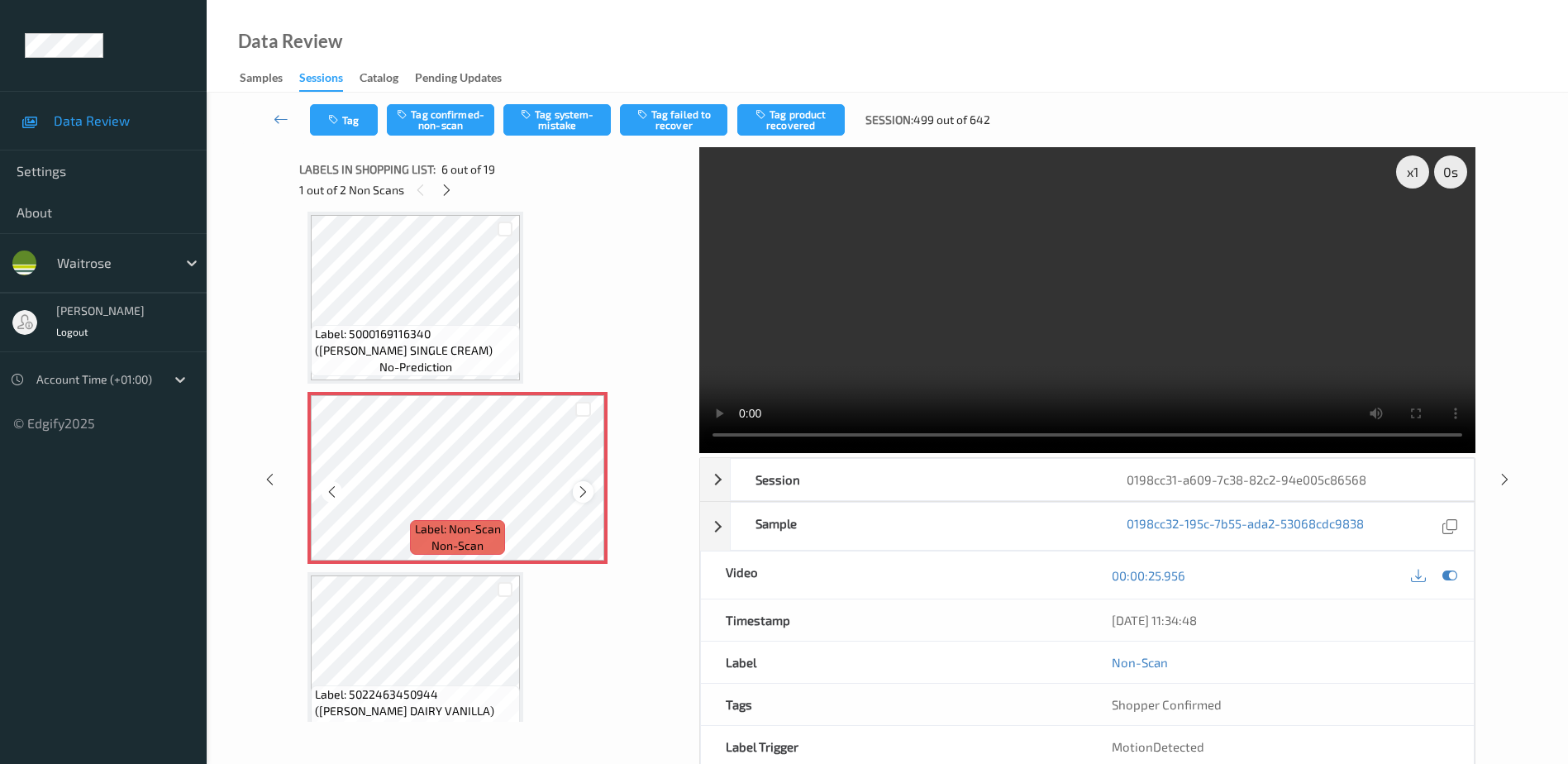
click at [587, 487] on icon at bounding box center [583, 492] width 14 height 15
click at [585, 487] on icon at bounding box center [583, 492] width 14 height 15
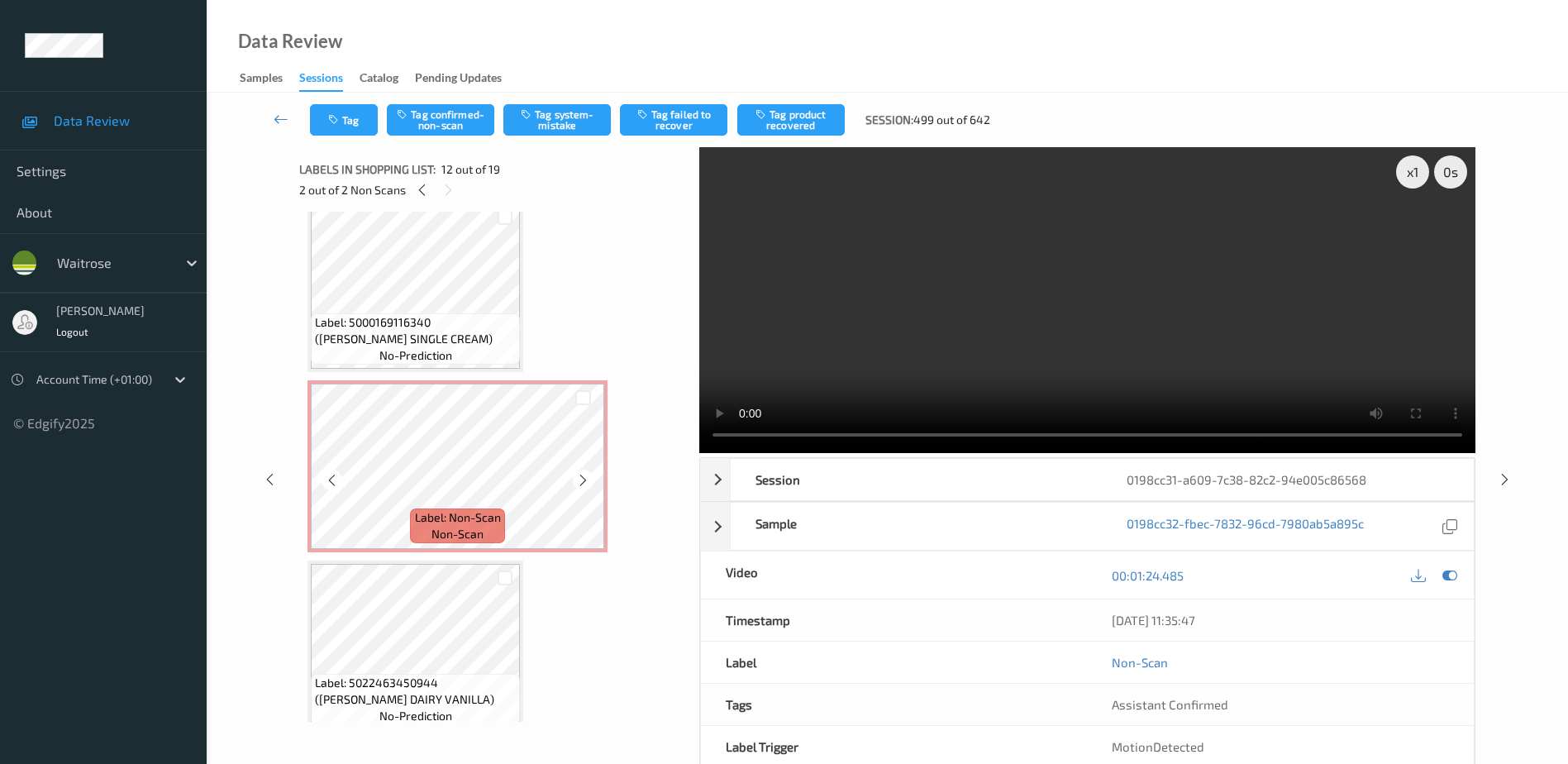
scroll to position [812, 0]
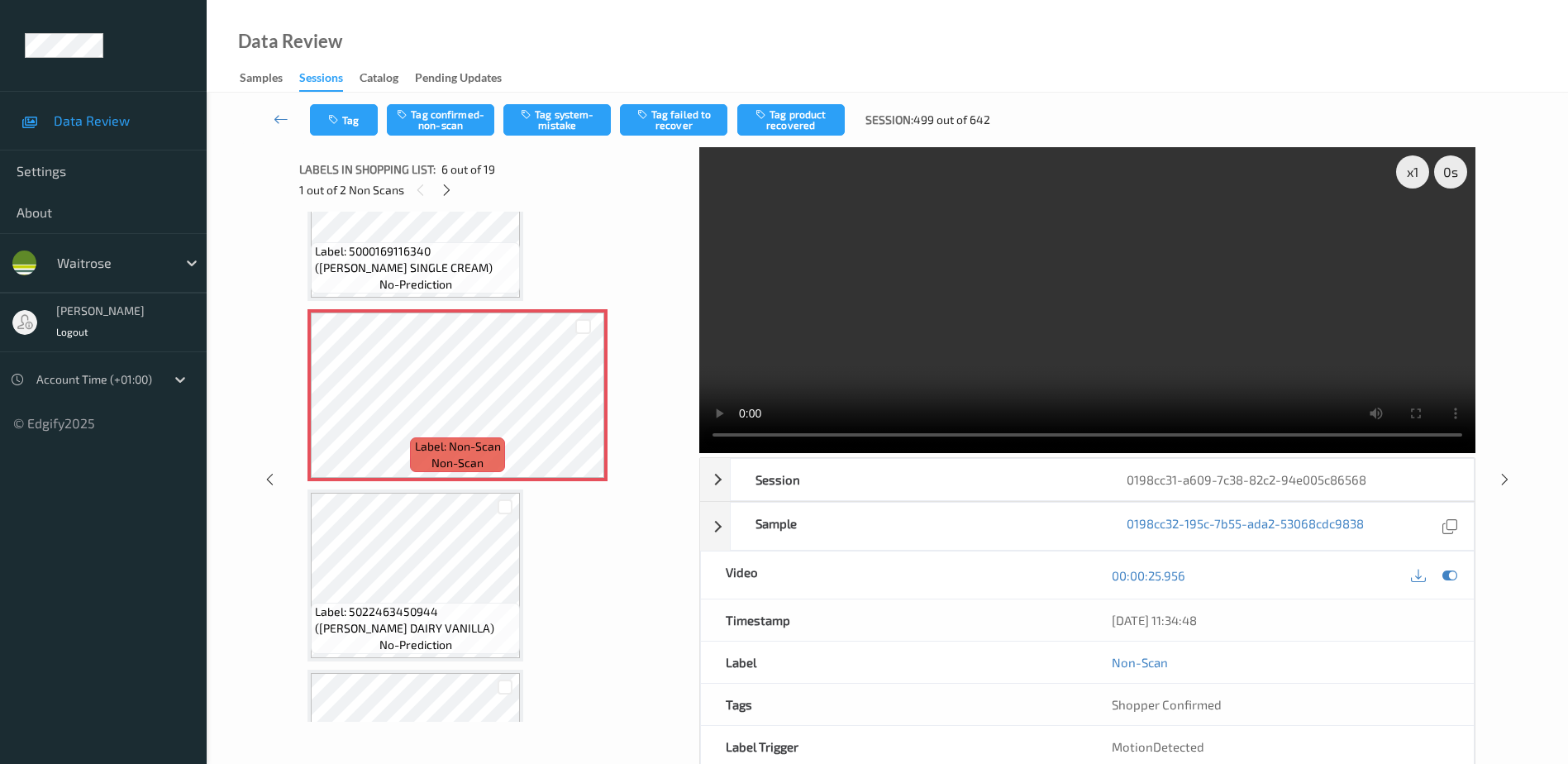
click at [1089, 320] on video at bounding box center [1087, 300] width 776 height 306
click at [564, 118] on button "Tag system-mistake" at bounding box center [557, 120] width 107 height 31
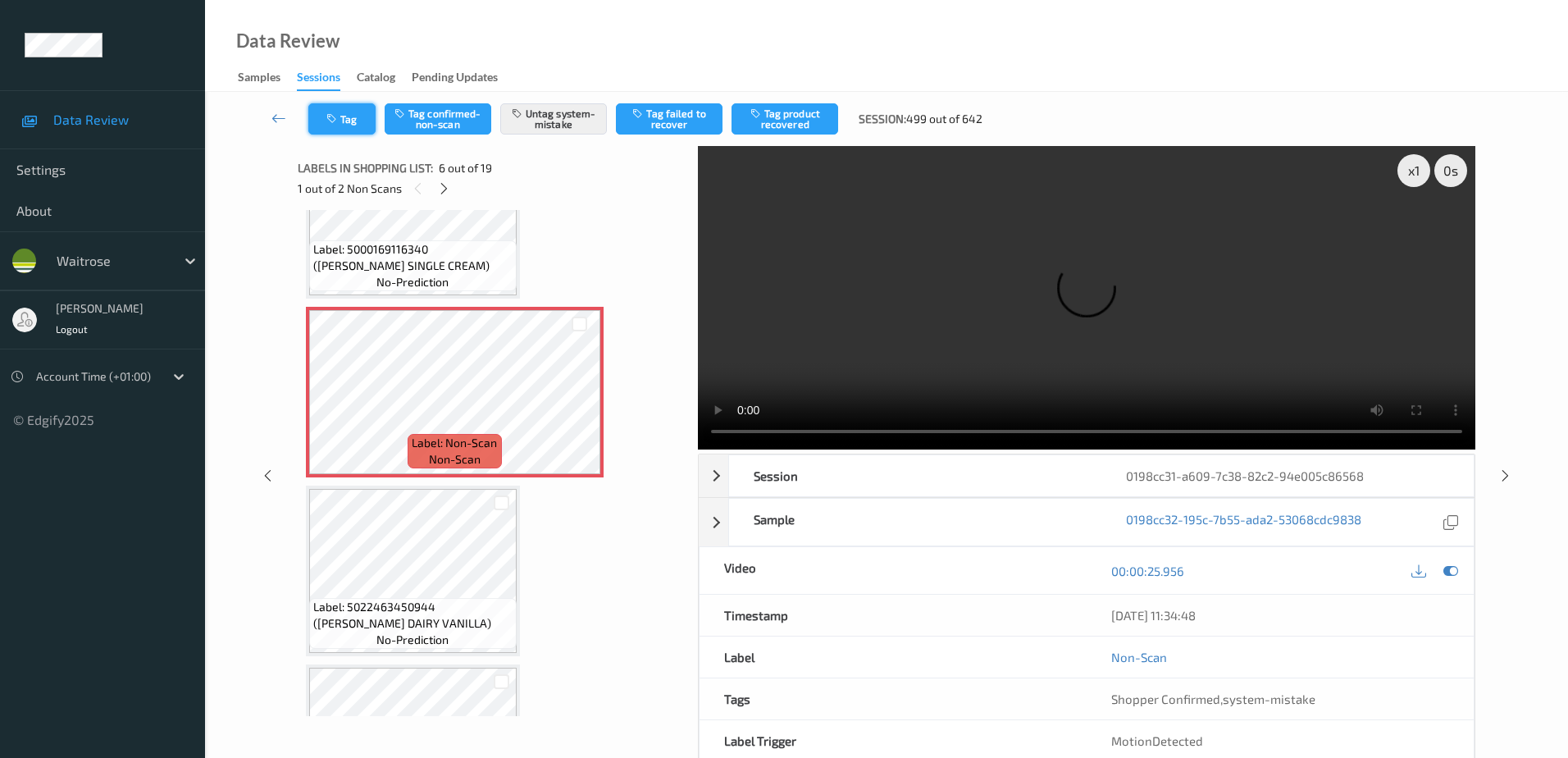
click at [336, 112] on button "Tag" at bounding box center [341, 119] width 67 height 31
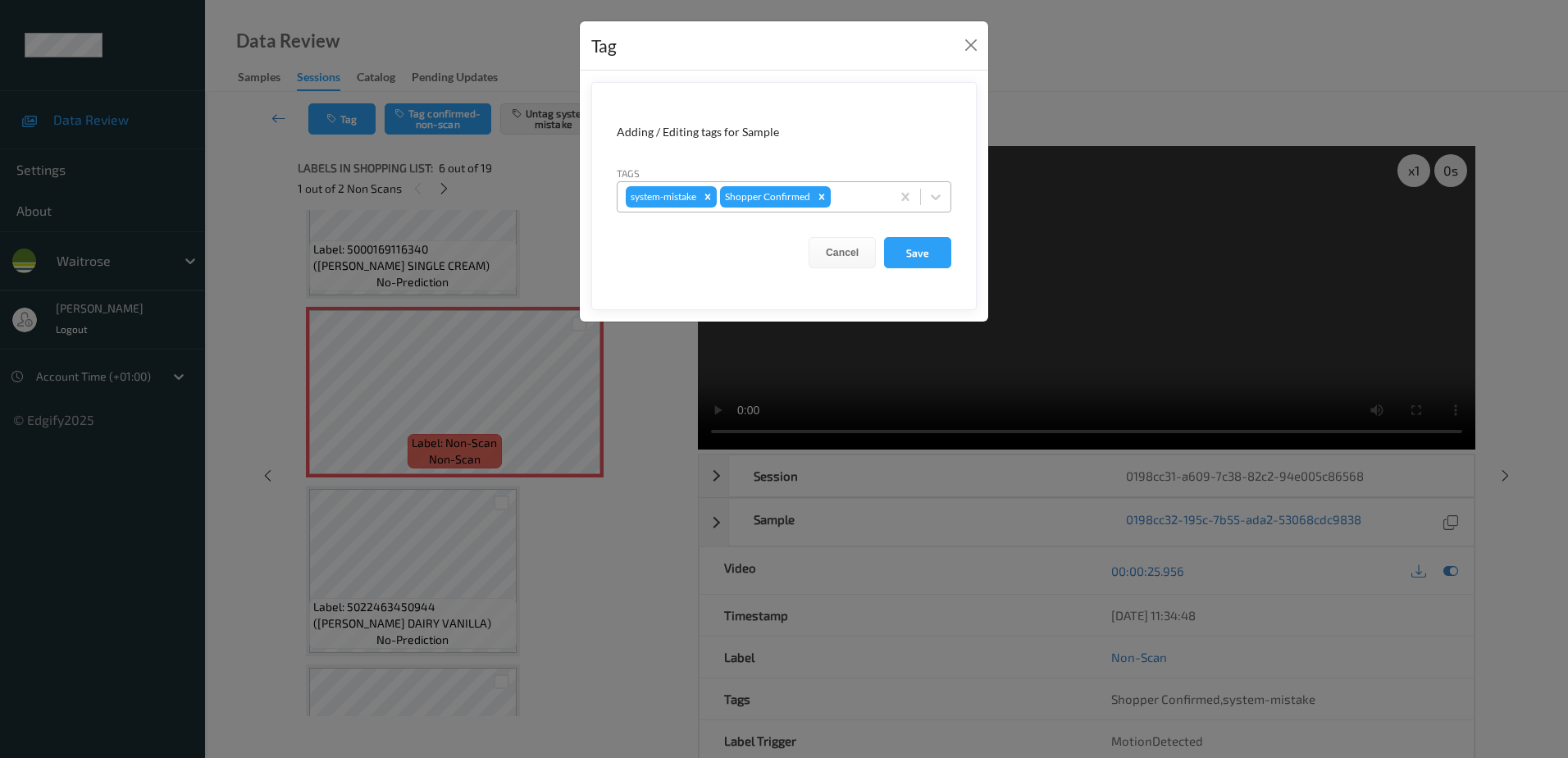
click at [851, 206] on div "system-mistake Shopper Confirmed" at bounding box center [754, 196] width 273 height 28
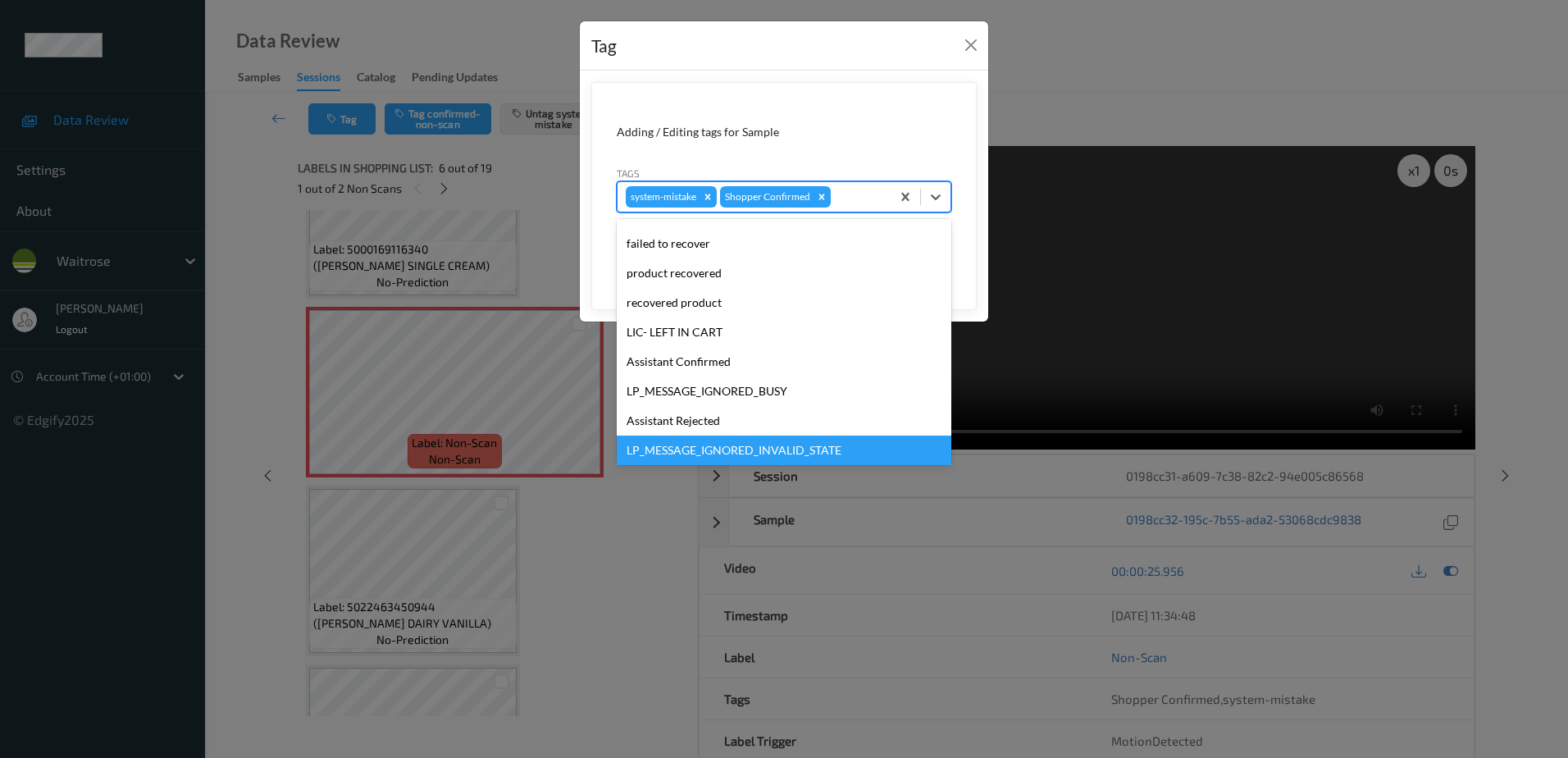
scroll to position [321, 0]
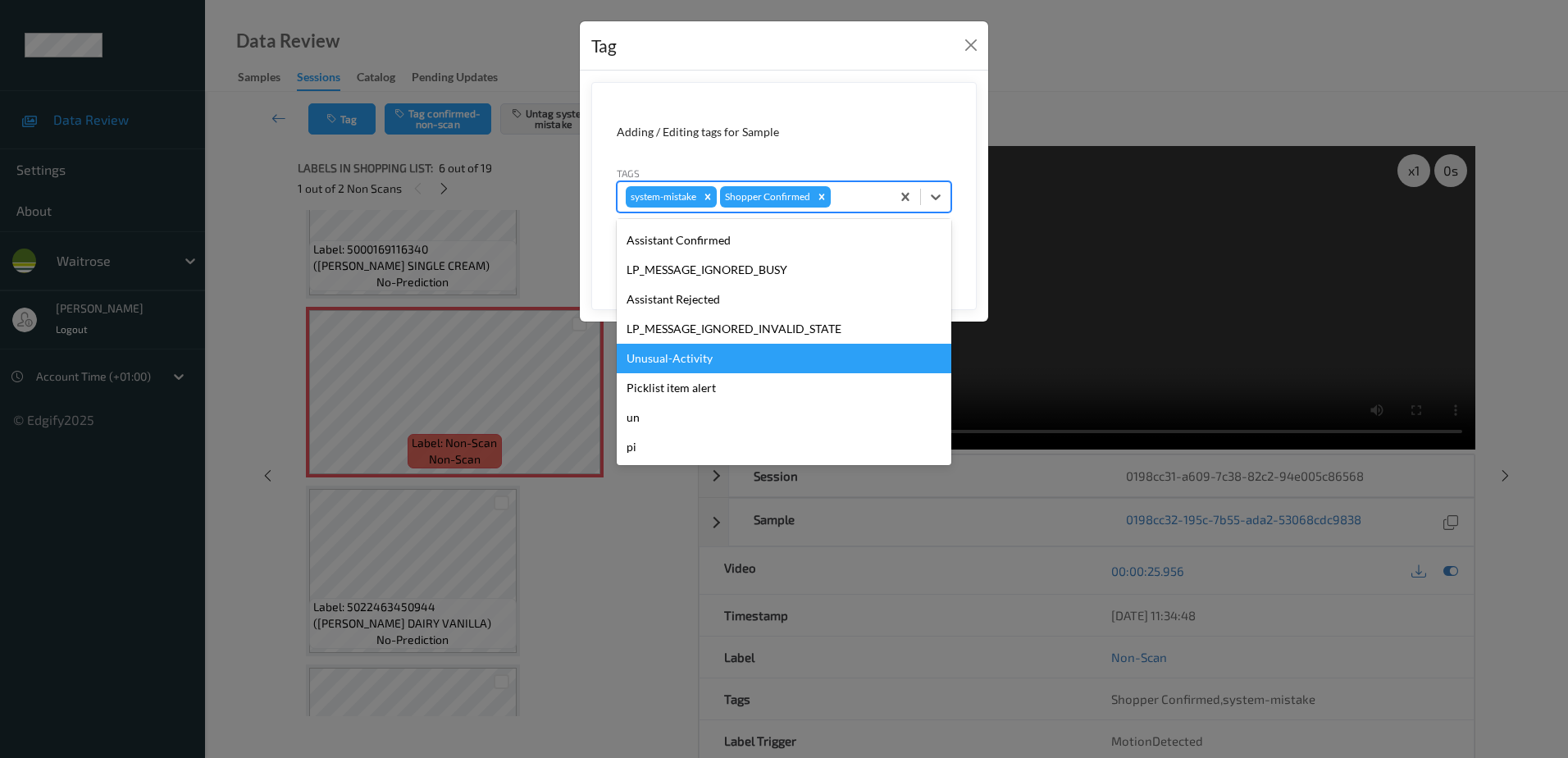
click at [704, 364] on div "Unusual-Activity" at bounding box center [784, 358] width 335 height 29
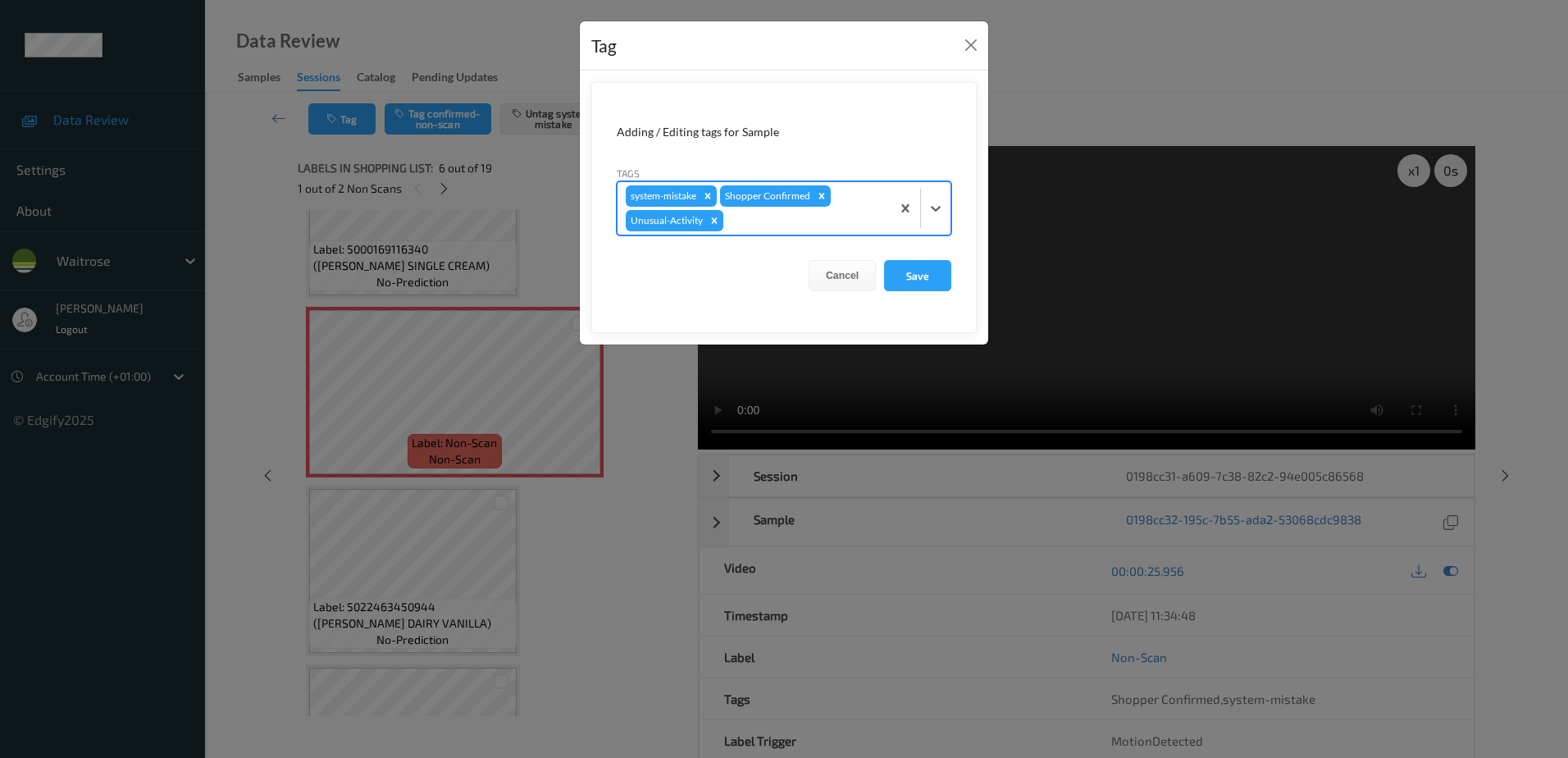
click at [790, 222] on div at bounding box center [805, 220] width 156 height 19
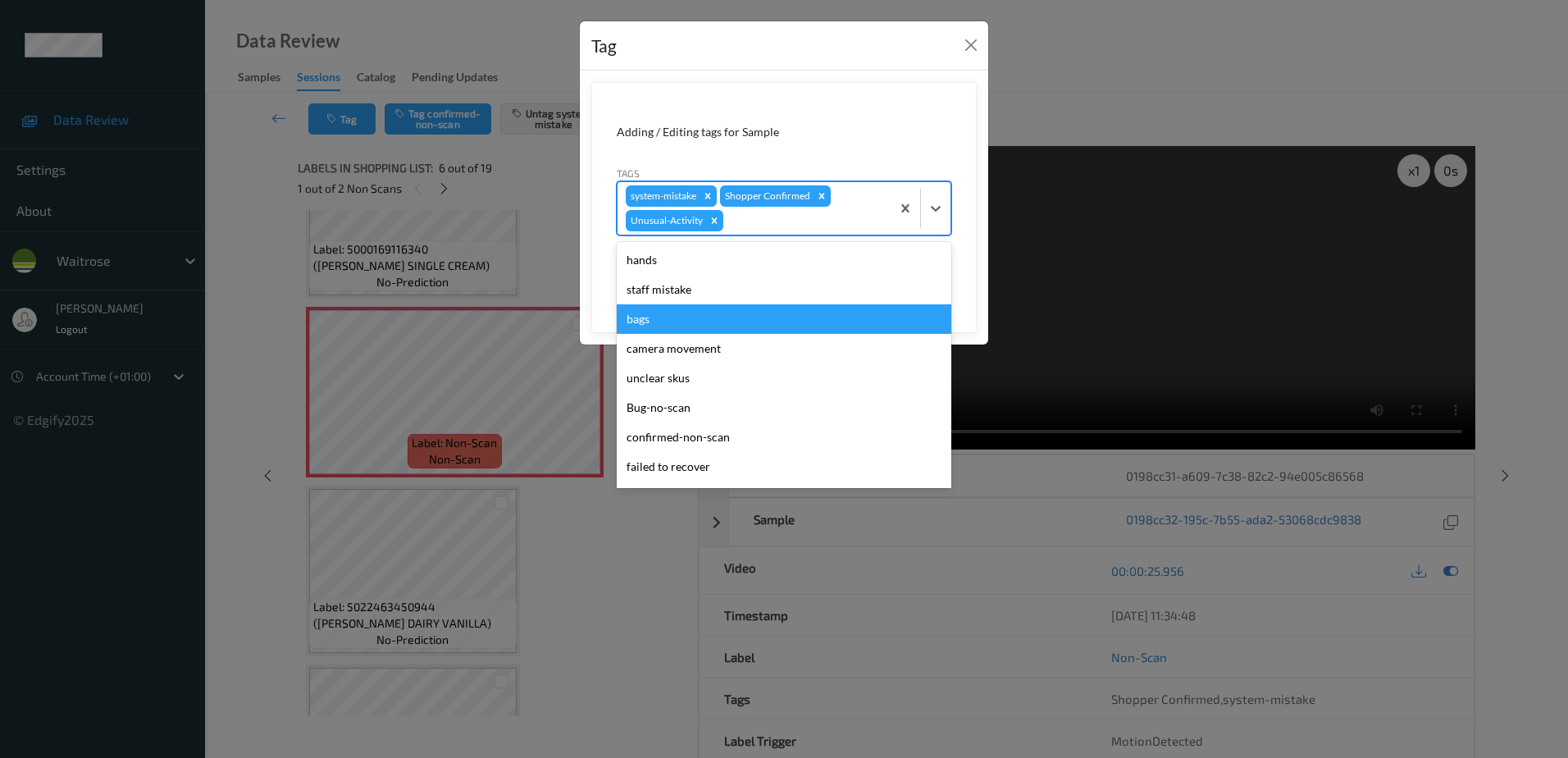
click at [728, 318] on div "bags" at bounding box center [784, 319] width 335 height 29
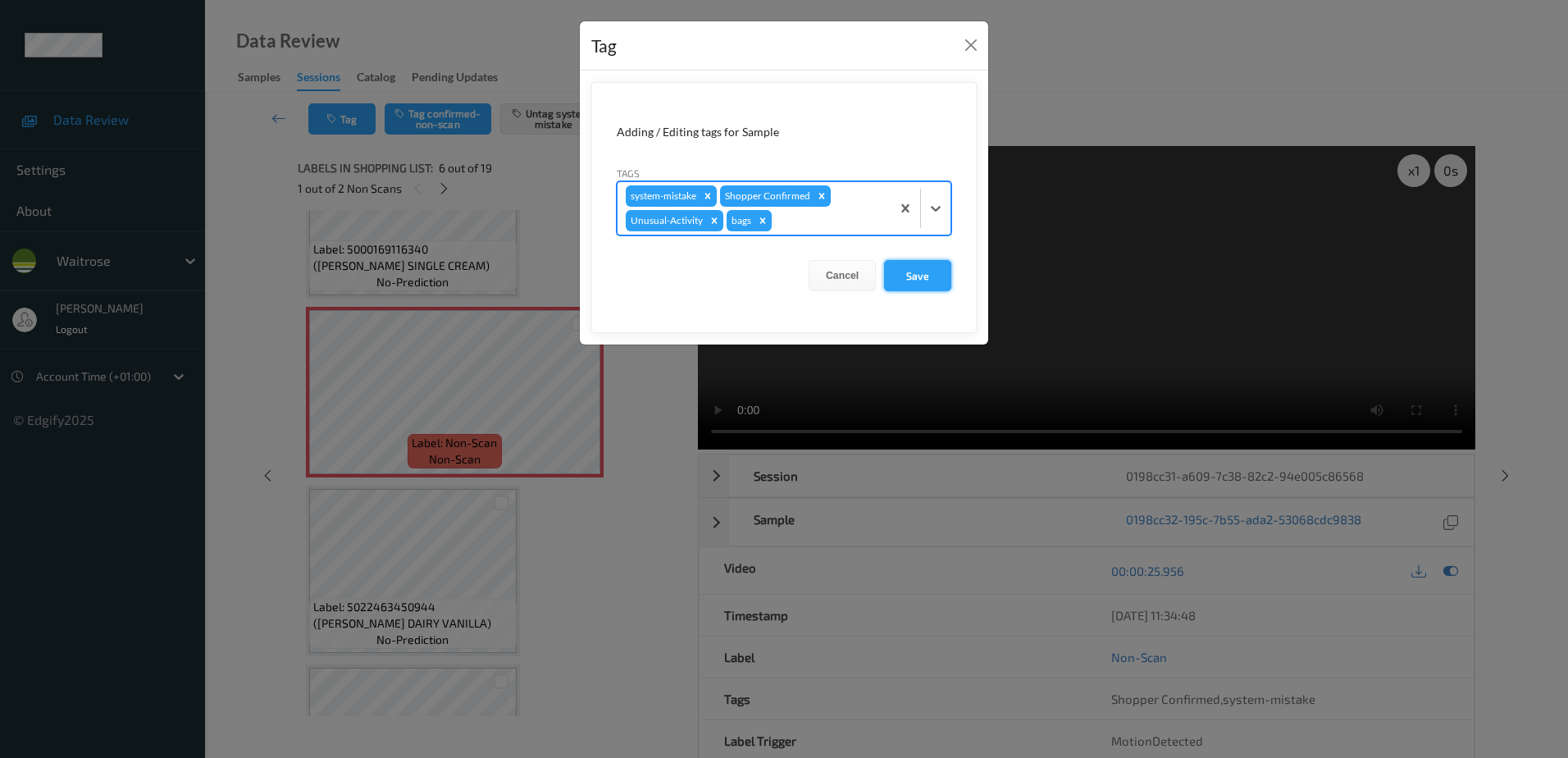
click at [913, 288] on button "Save" at bounding box center [917, 275] width 67 height 31
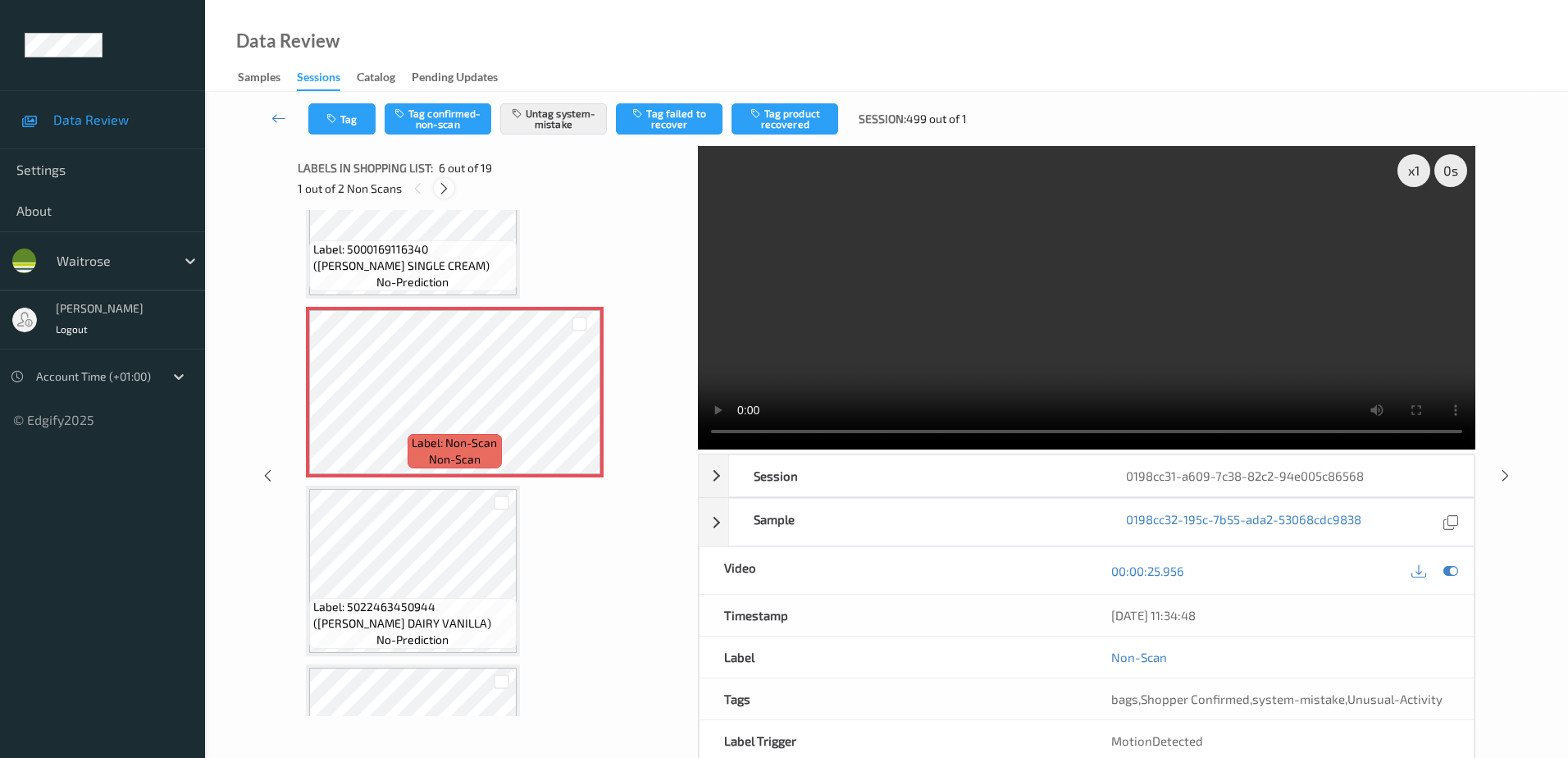
click at [440, 189] on icon at bounding box center [443, 189] width 14 height 15
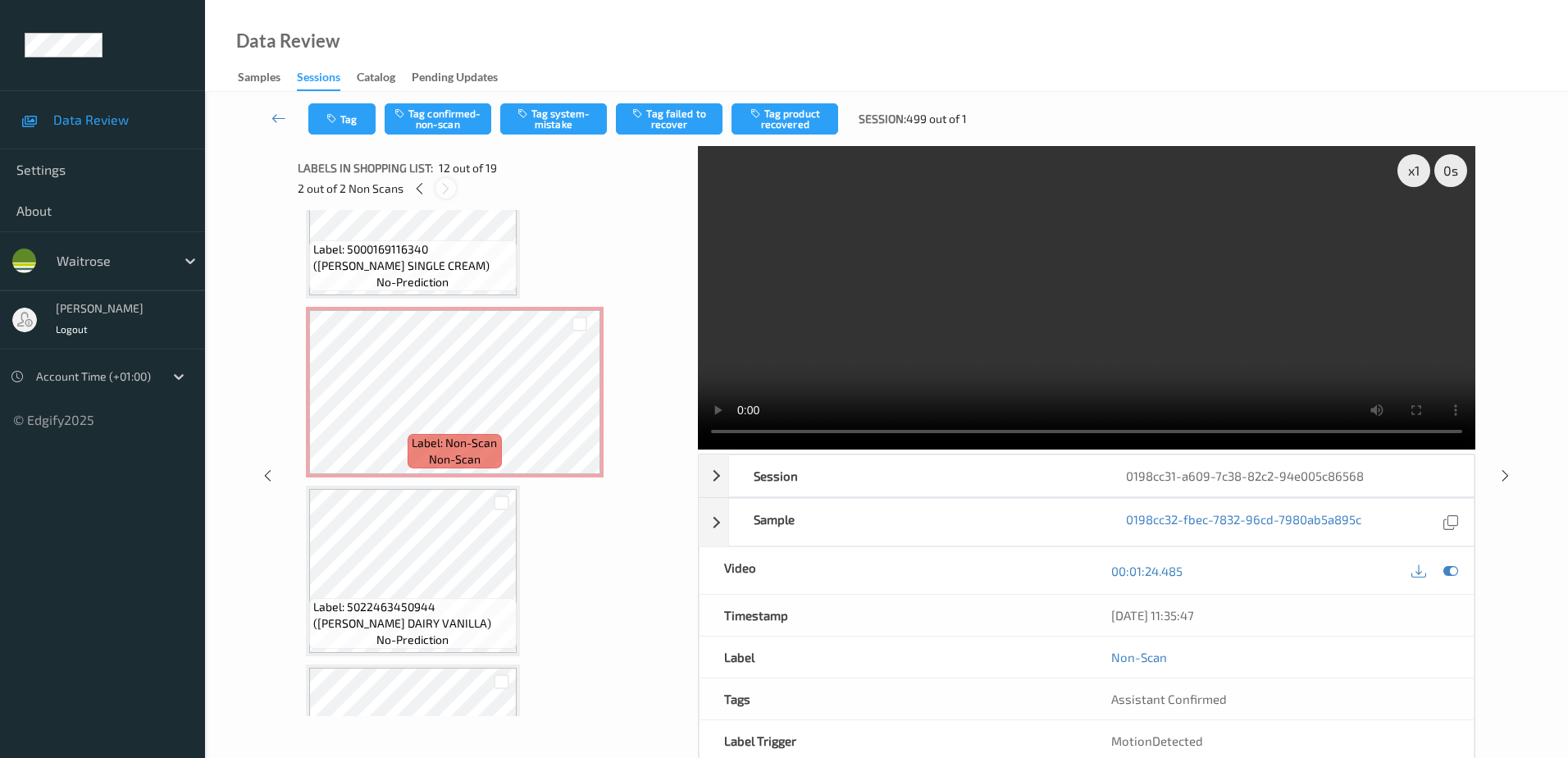
scroll to position [1796, 0]
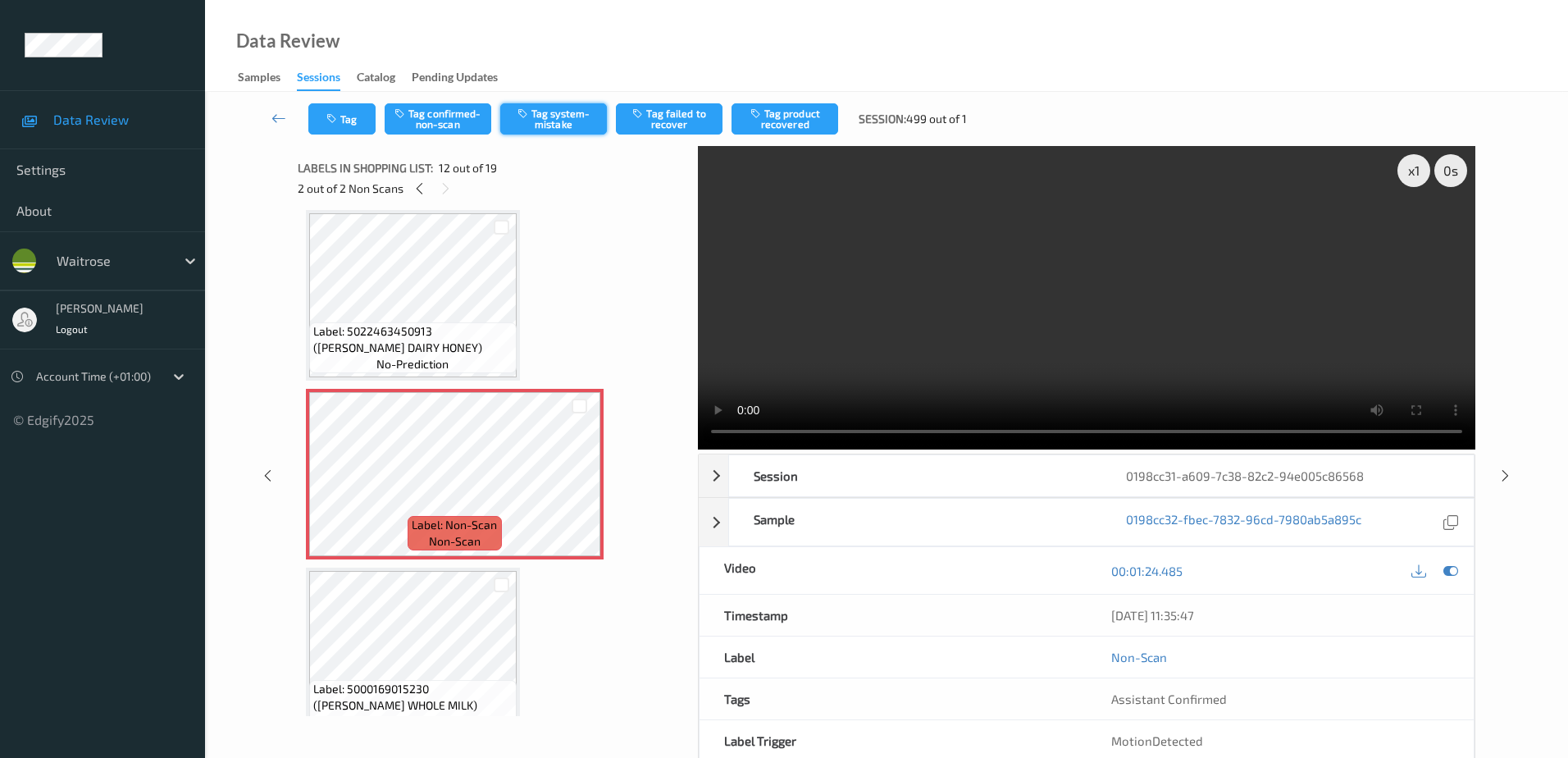
click at [537, 125] on button "Tag system-mistake" at bounding box center [553, 119] width 106 height 31
click at [342, 128] on button "Tag" at bounding box center [341, 119] width 67 height 31
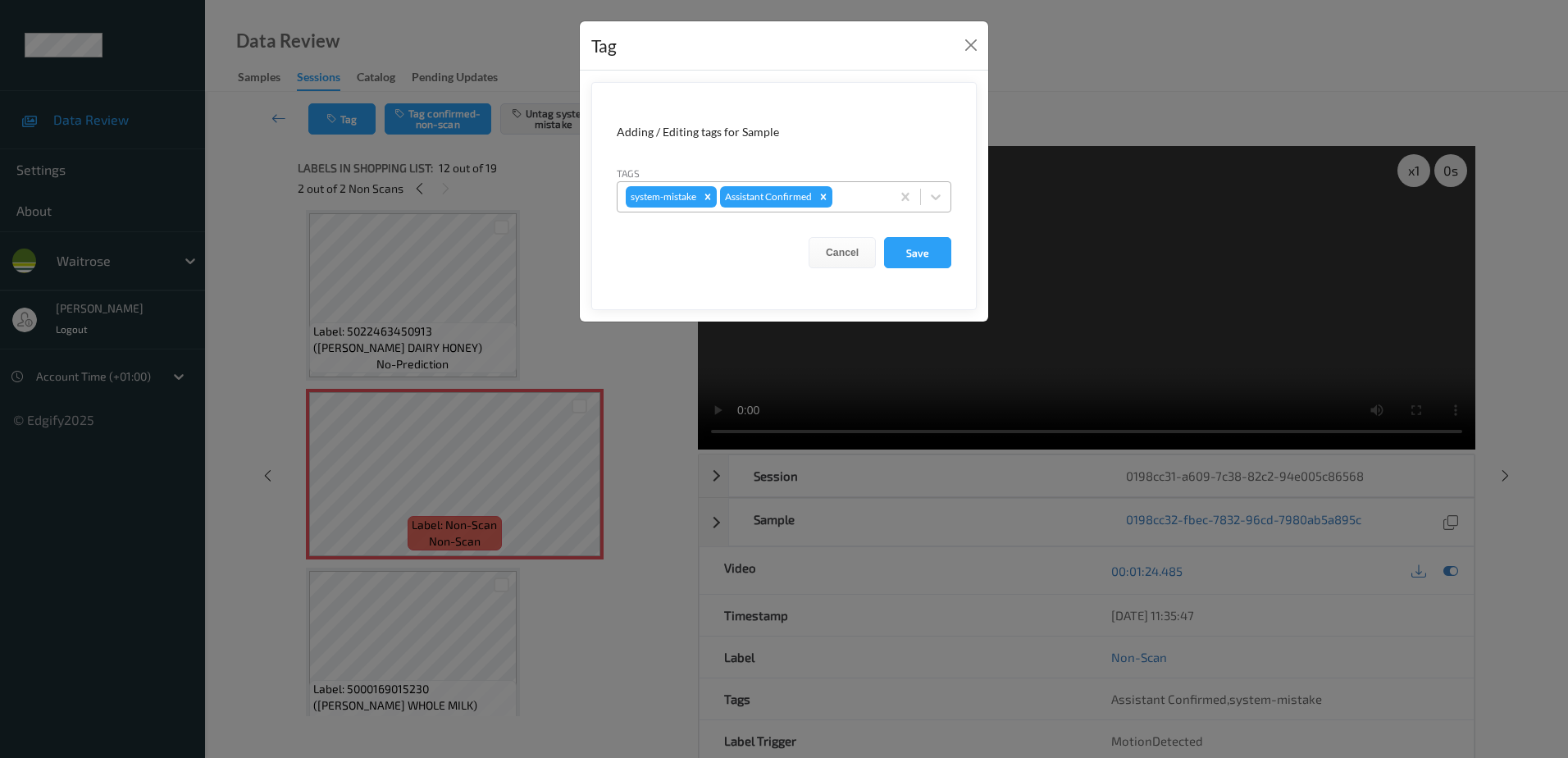
click at [859, 196] on div at bounding box center [859, 196] width 47 height 19
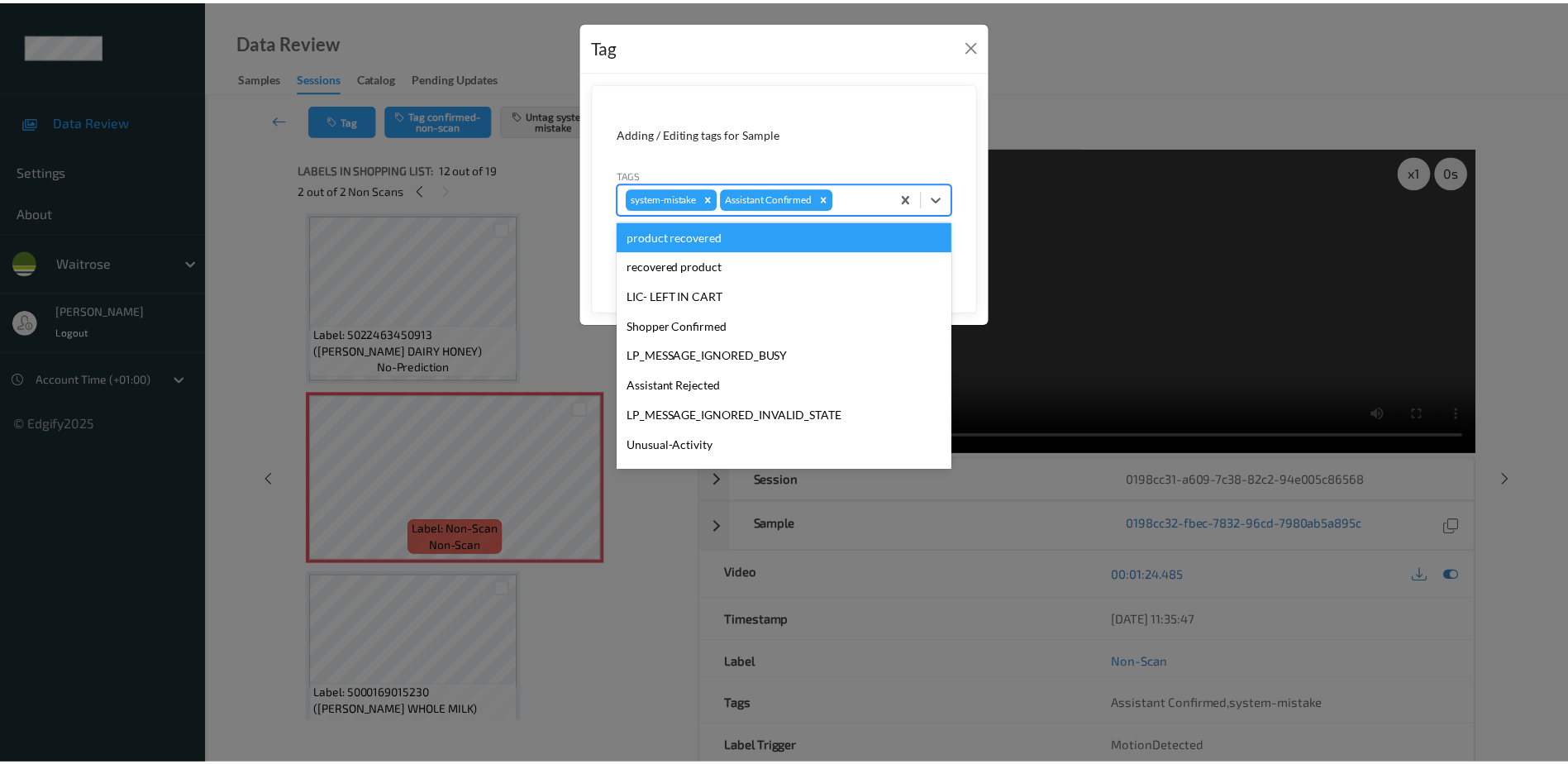
scroll to position [324, 0]
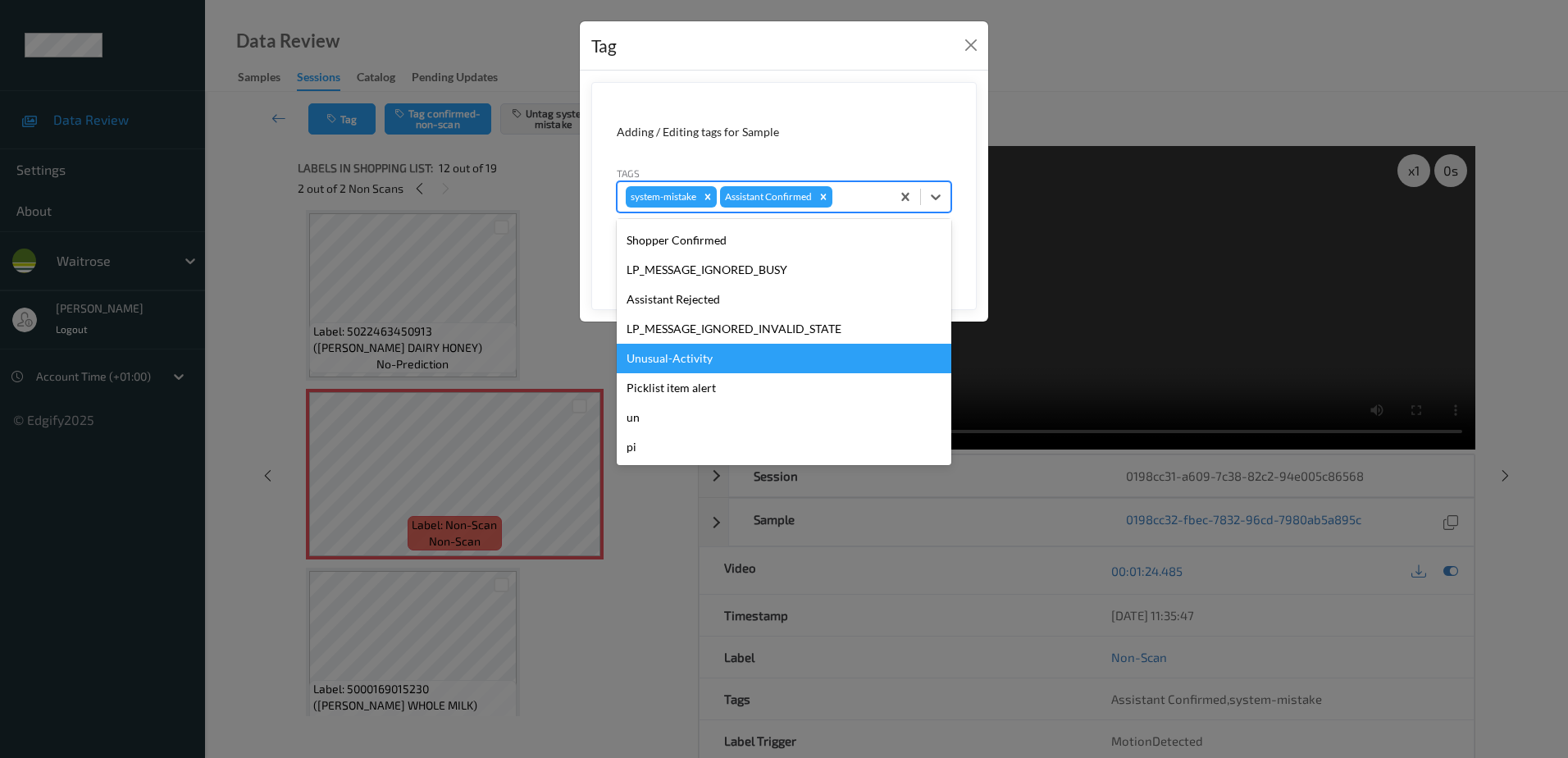
click at [683, 356] on div "Unusual-Activity" at bounding box center [784, 358] width 335 height 29
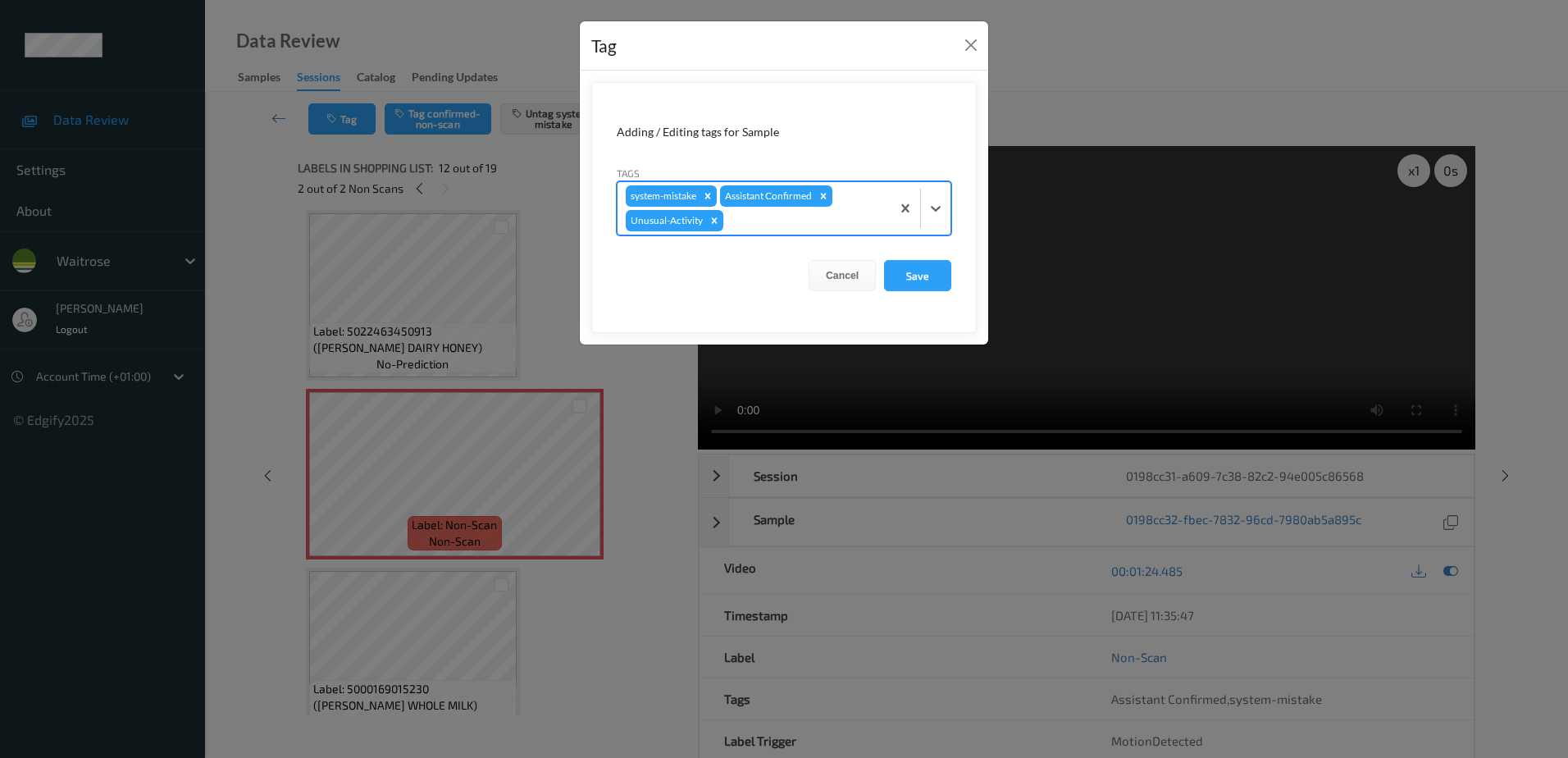
click at [764, 212] on div at bounding box center [805, 220] width 156 height 19
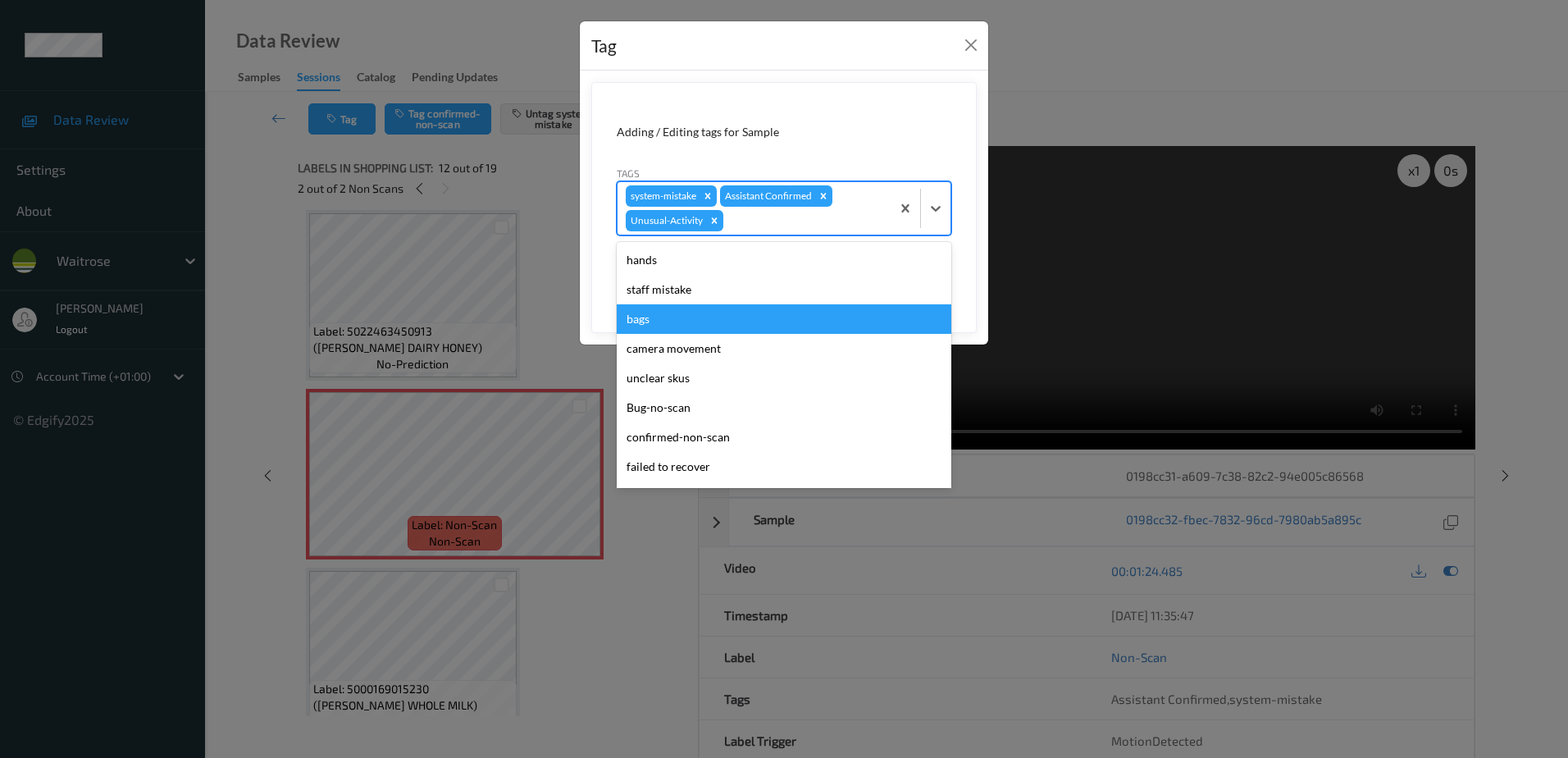
click at [661, 321] on div "bags" at bounding box center [784, 319] width 335 height 29
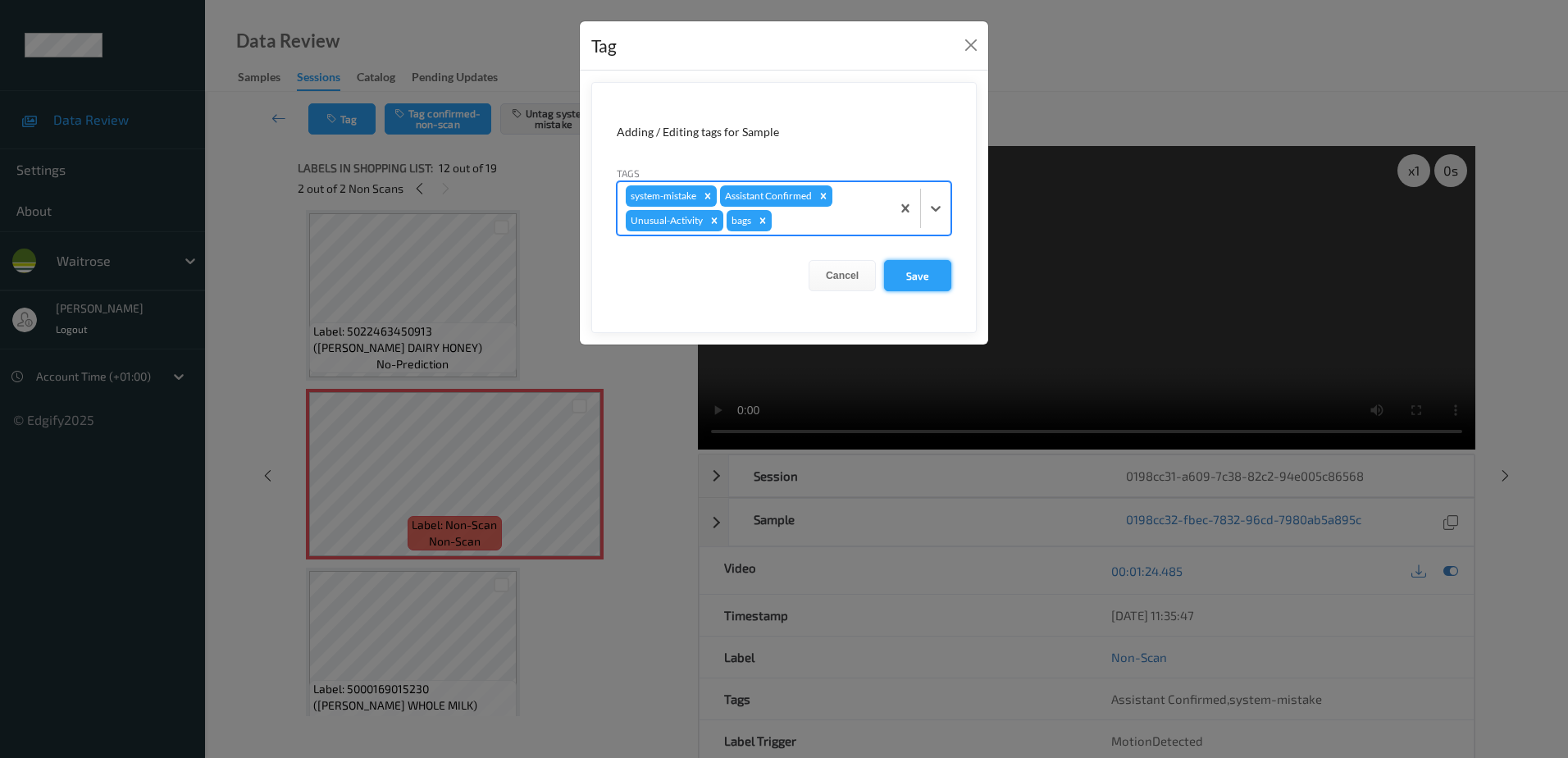
click at [937, 279] on button "Save" at bounding box center [917, 275] width 67 height 31
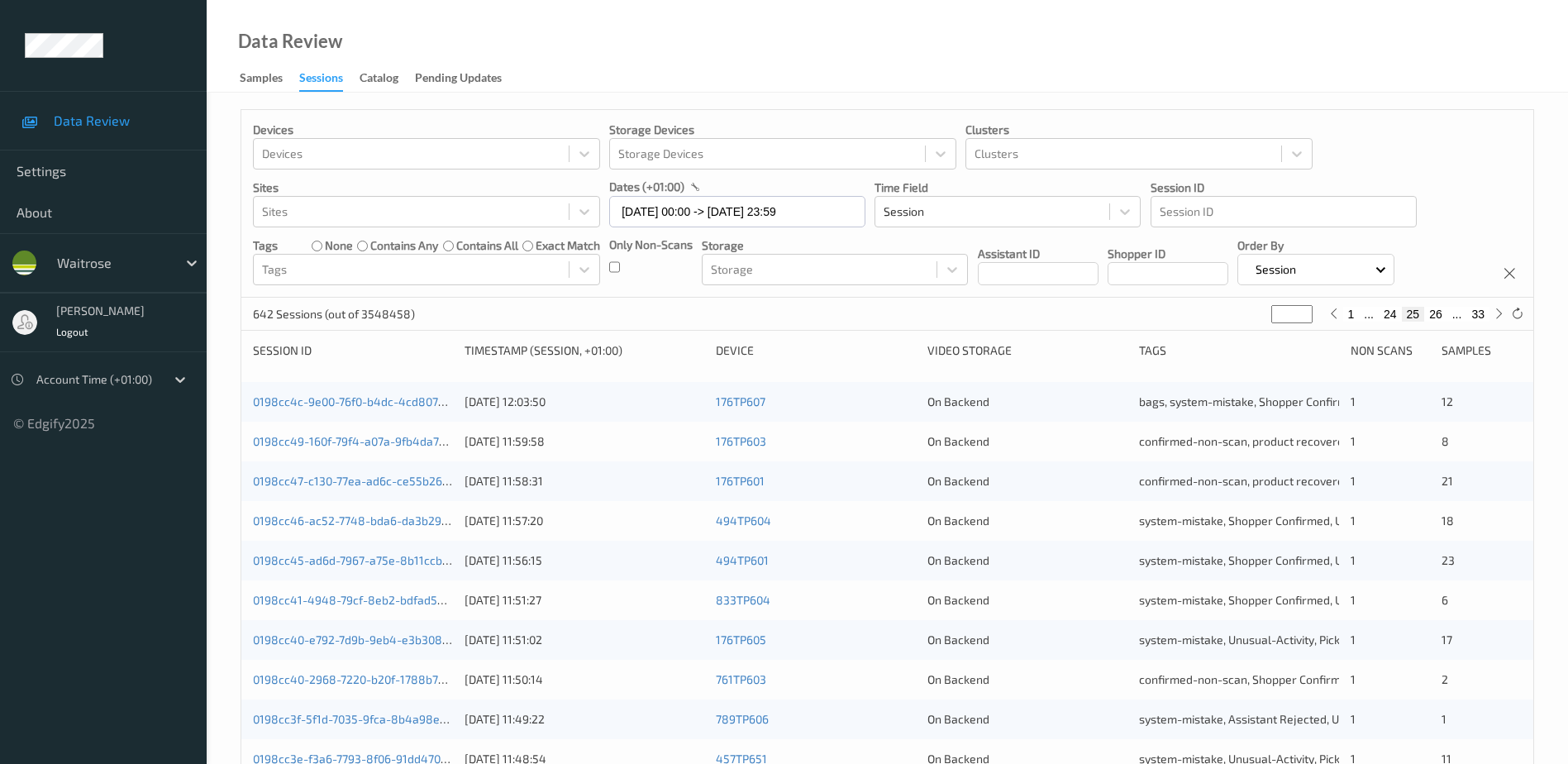
click at [1435, 313] on button "26" at bounding box center [1436, 314] width 23 height 15
type input "**"
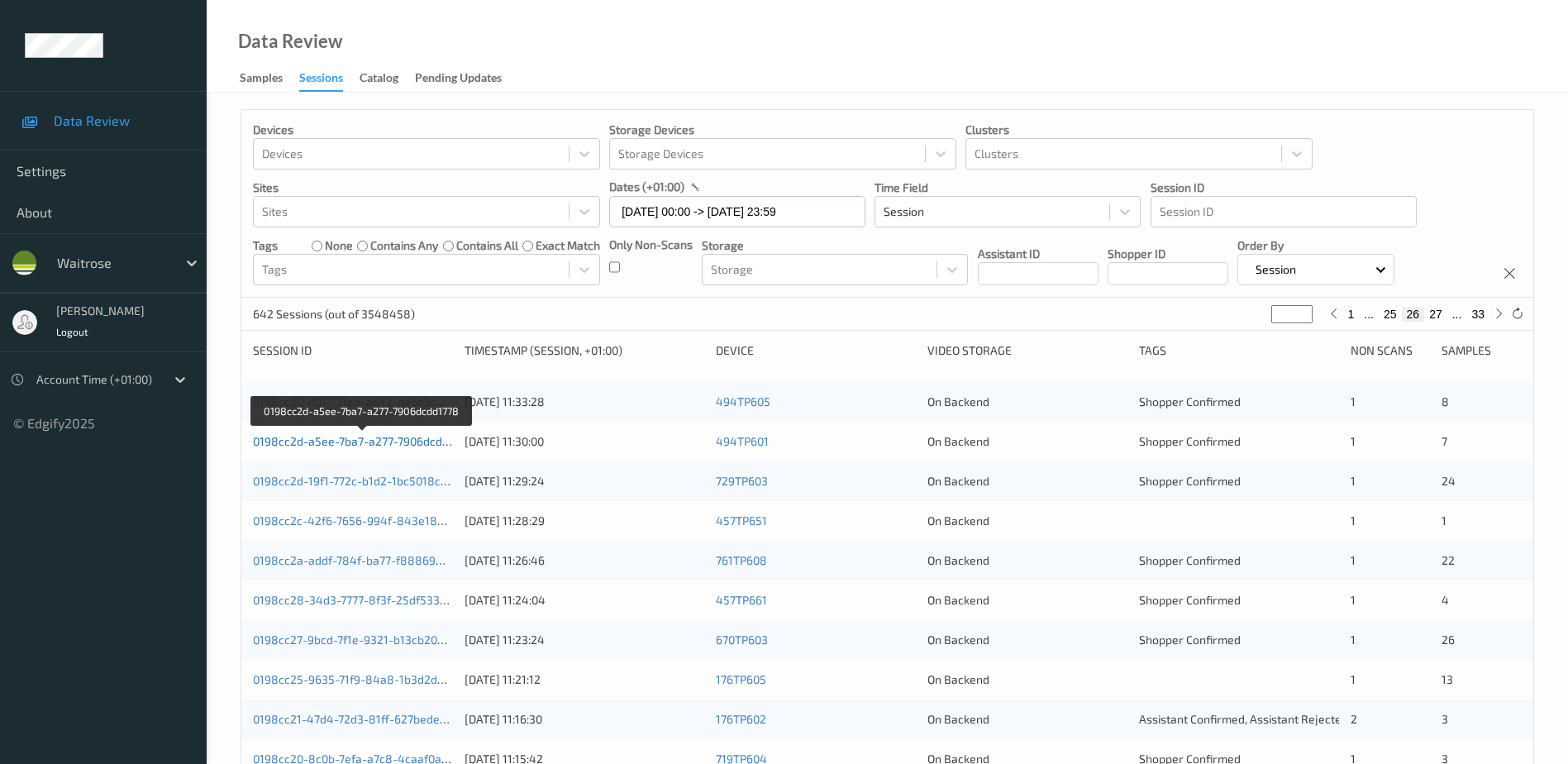
click at [425, 440] on link "0198cc2d-a5ee-7ba7-a277-7906dcdd1778" at bounding box center [363, 440] width 220 height 14
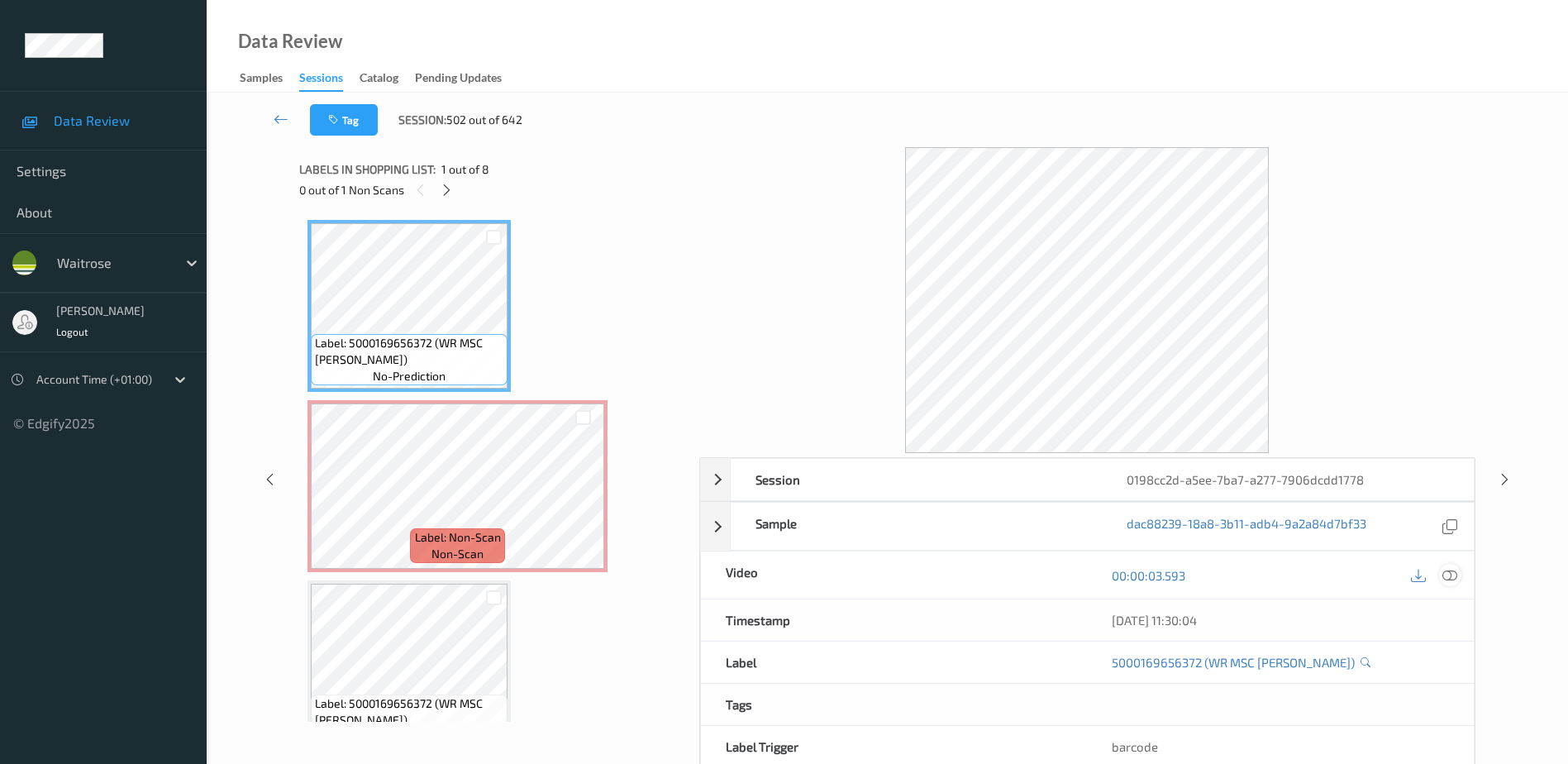
click at [1450, 574] on icon at bounding box center [1451, 575] width 15 height 15
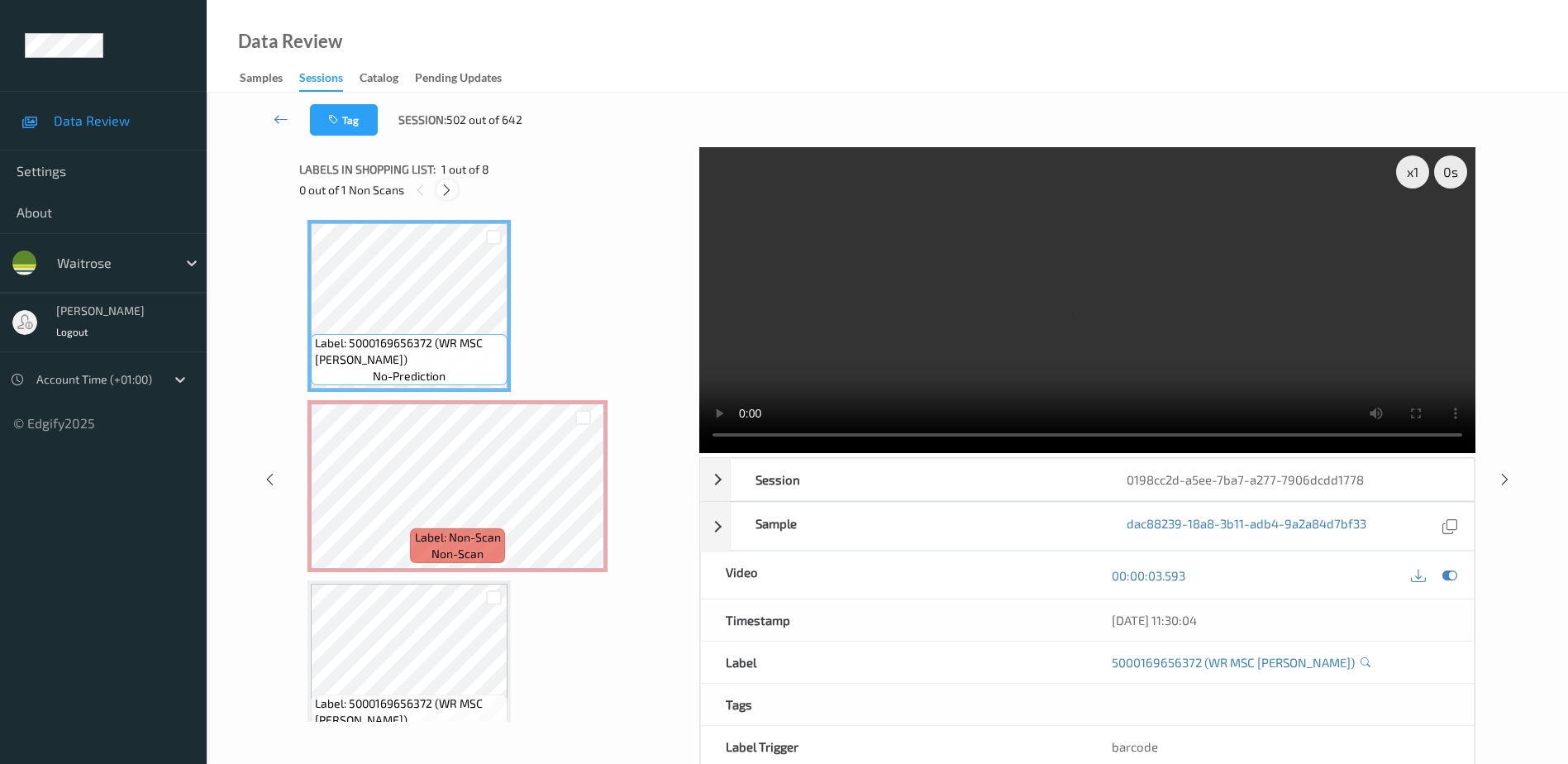
click at [453, 189] on icon at bounding box center [446, 191] width 14 height 15
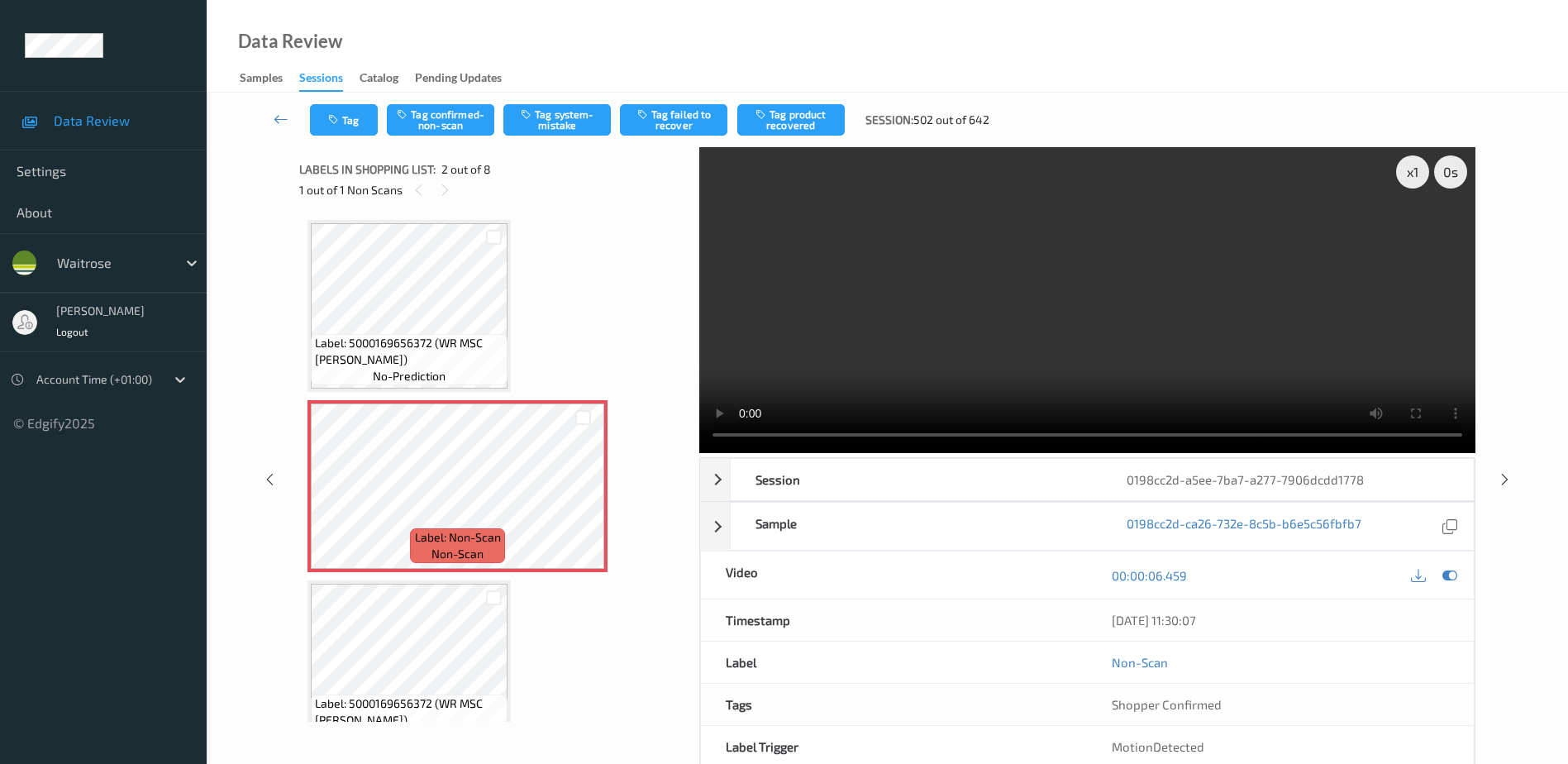
click at [1241, 279] on video at bounding box center [1087, 300] width 776 height 306
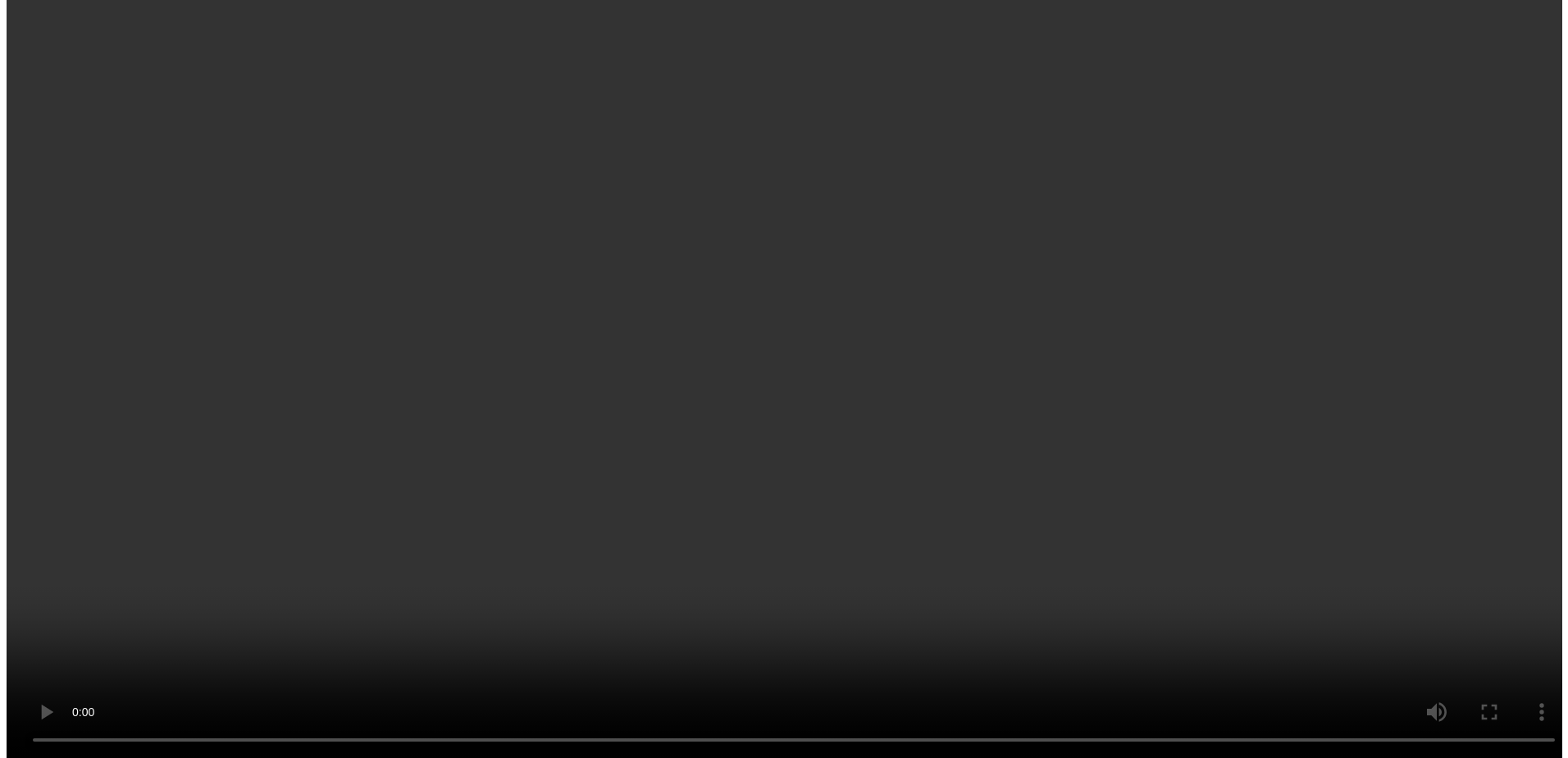
scroll to position [246, 0]
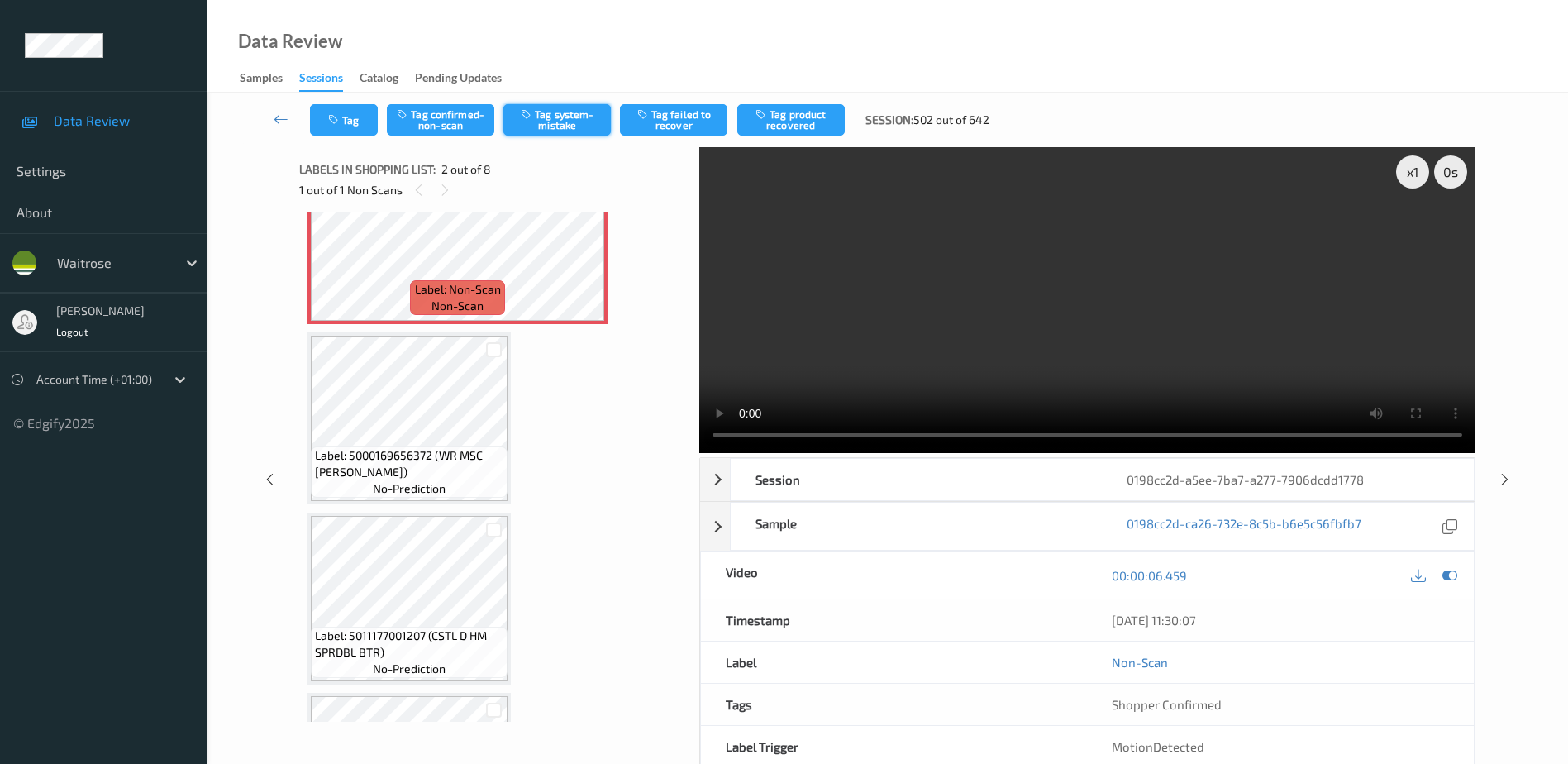
click at [548, 127] on button "Tag system-mistake" at bounding box center [557, 120] width 107 height 31
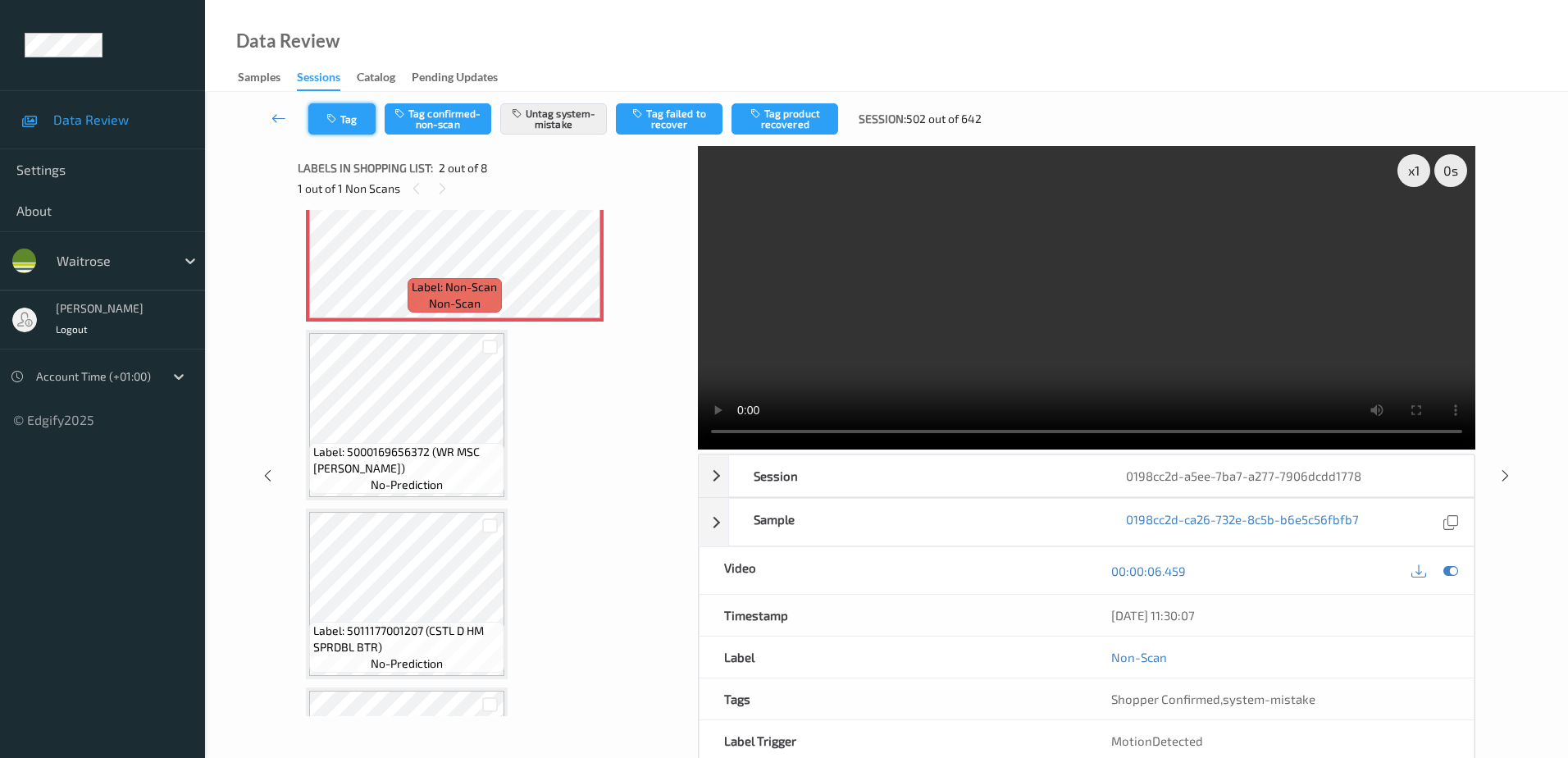
click at [339, 125] on button "Tag" at bounding box center [341, 119] width 67 height 31
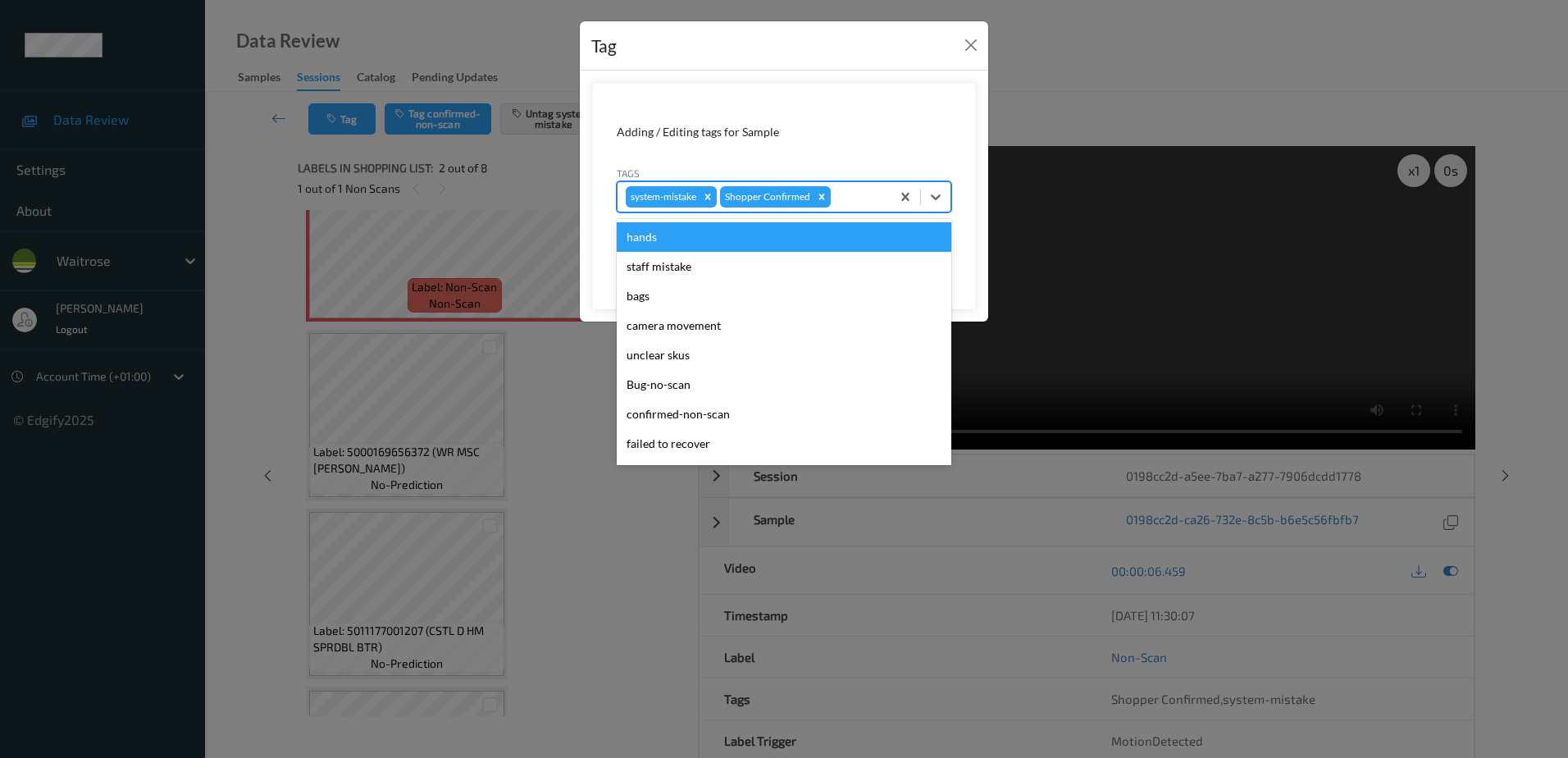
click at [860, 190] on div at bounding box center [858, 196] width 49 height 19
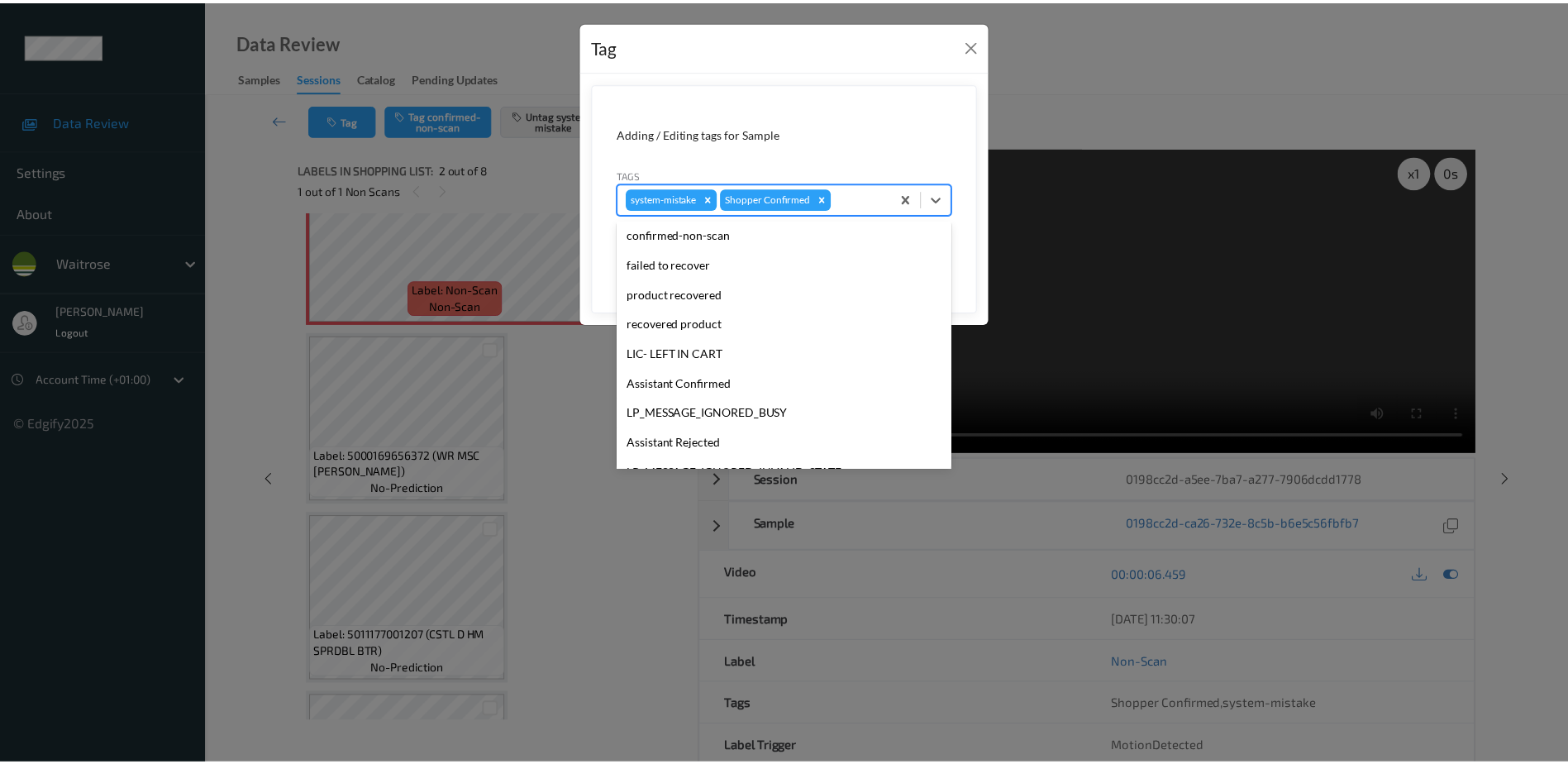
scroll to position [324, 0]
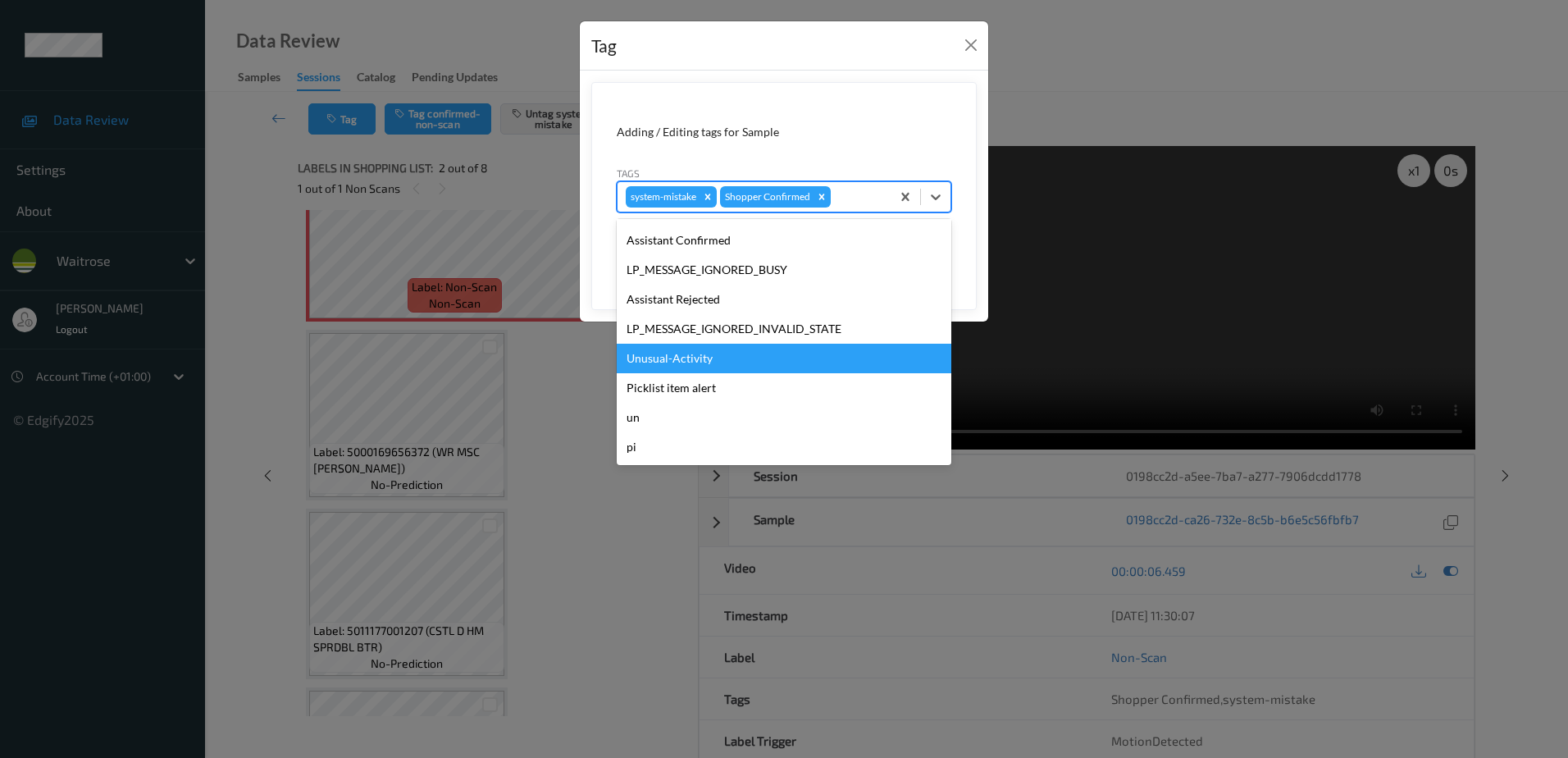
click at [738, 371] on div "Unusual-Activity" at bounding box center [784, 358] width 335 height 29
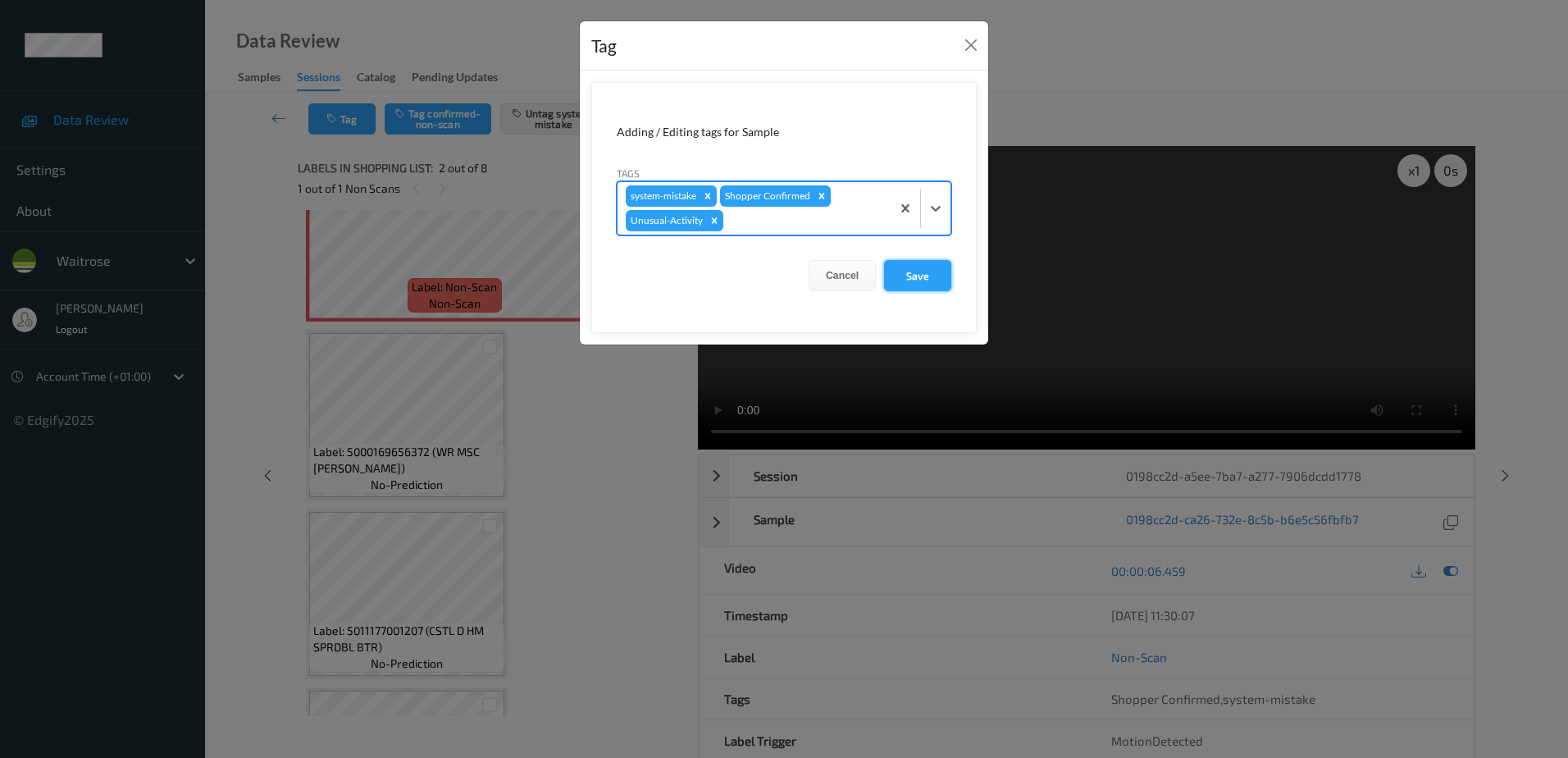
click at [916, 285] on button "Save" at bounding box center [917, 275] width 67 height 31
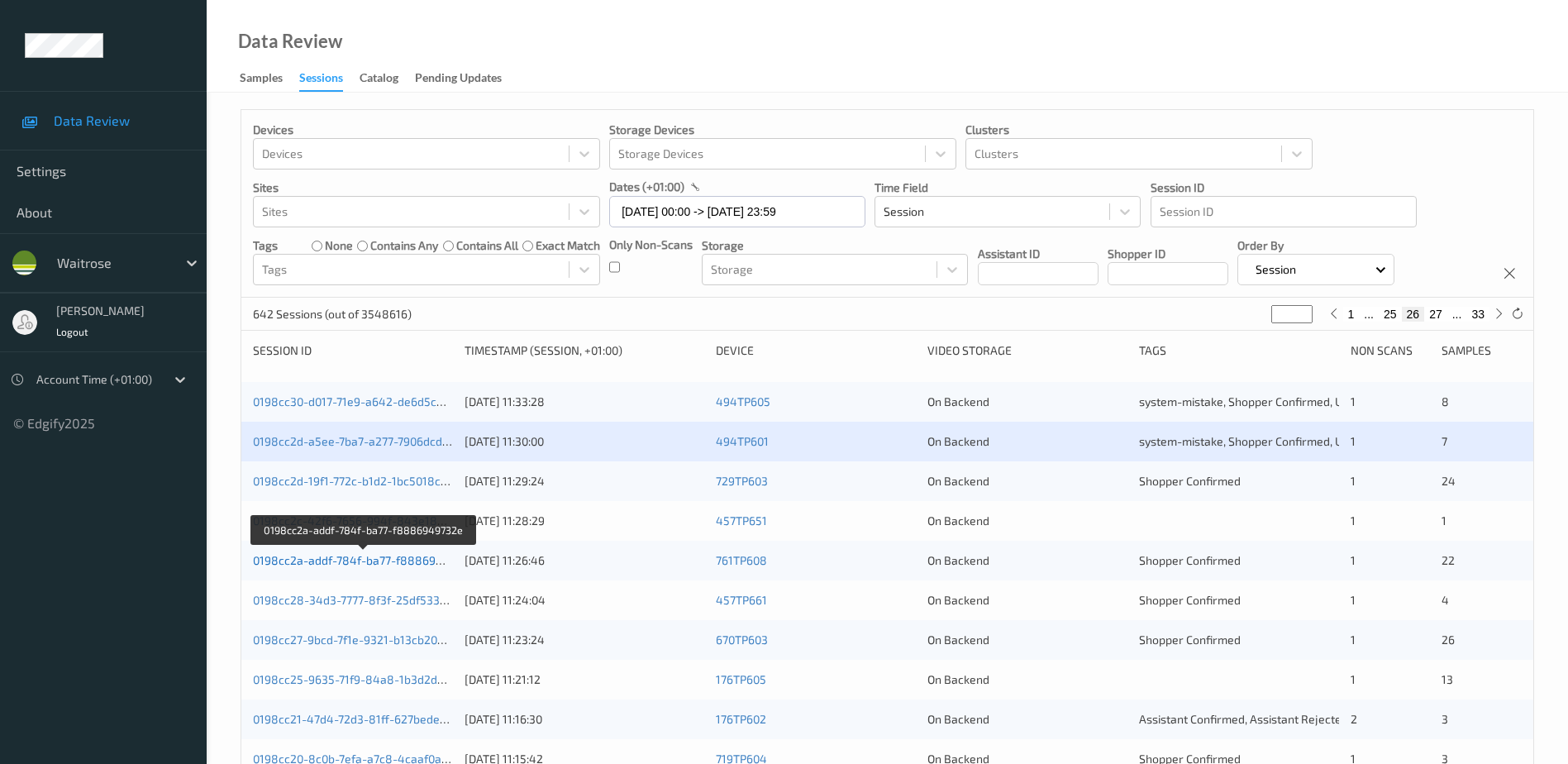
click at [360, 561] on link "0198cc2a-addf-784f-ba77-f8886949732e" at bounding box center [364, 560] width 222 height 14
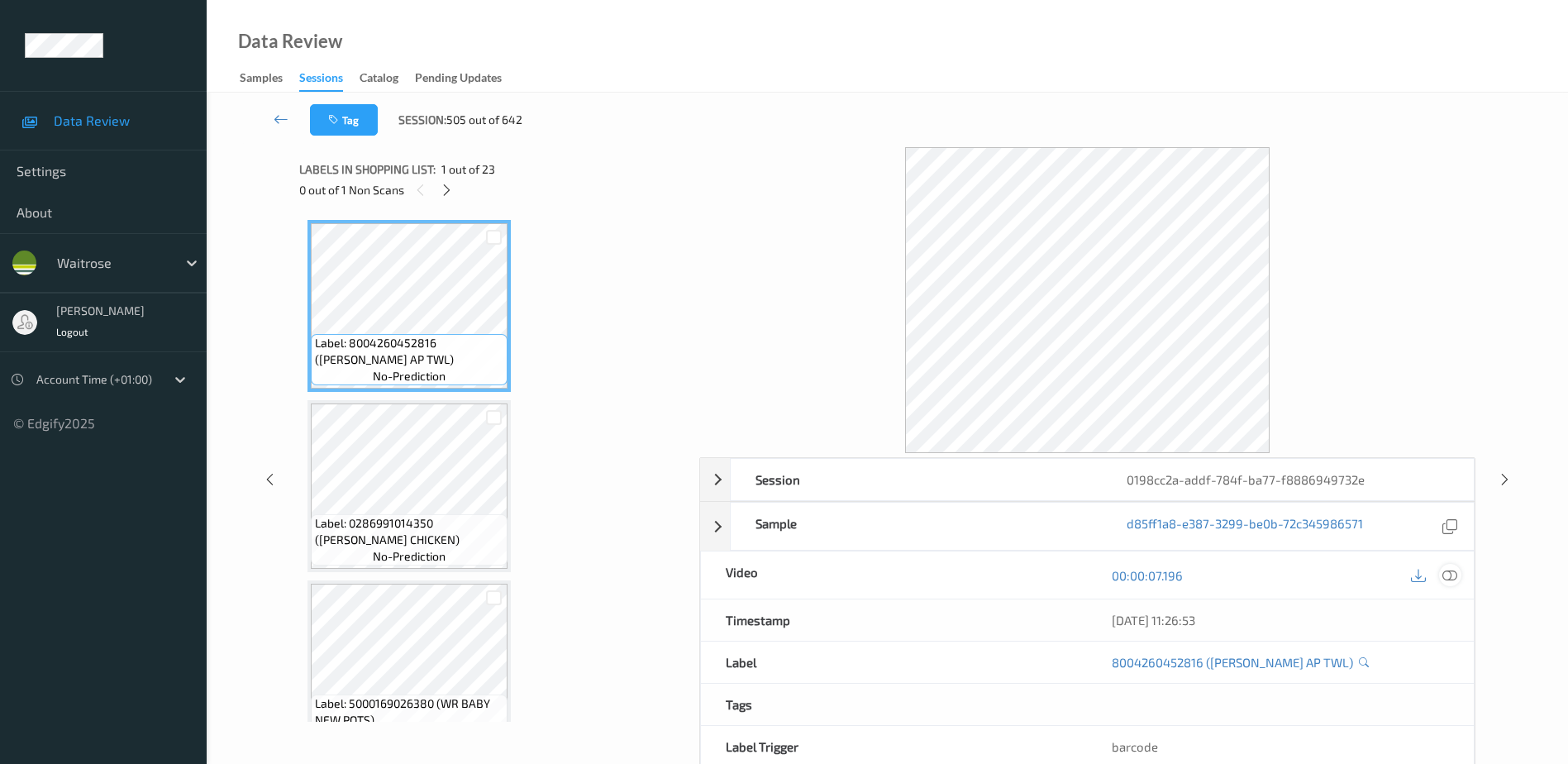
click at [1450, 573] on icon at bounding box center [1451, 575] width 15 height 15
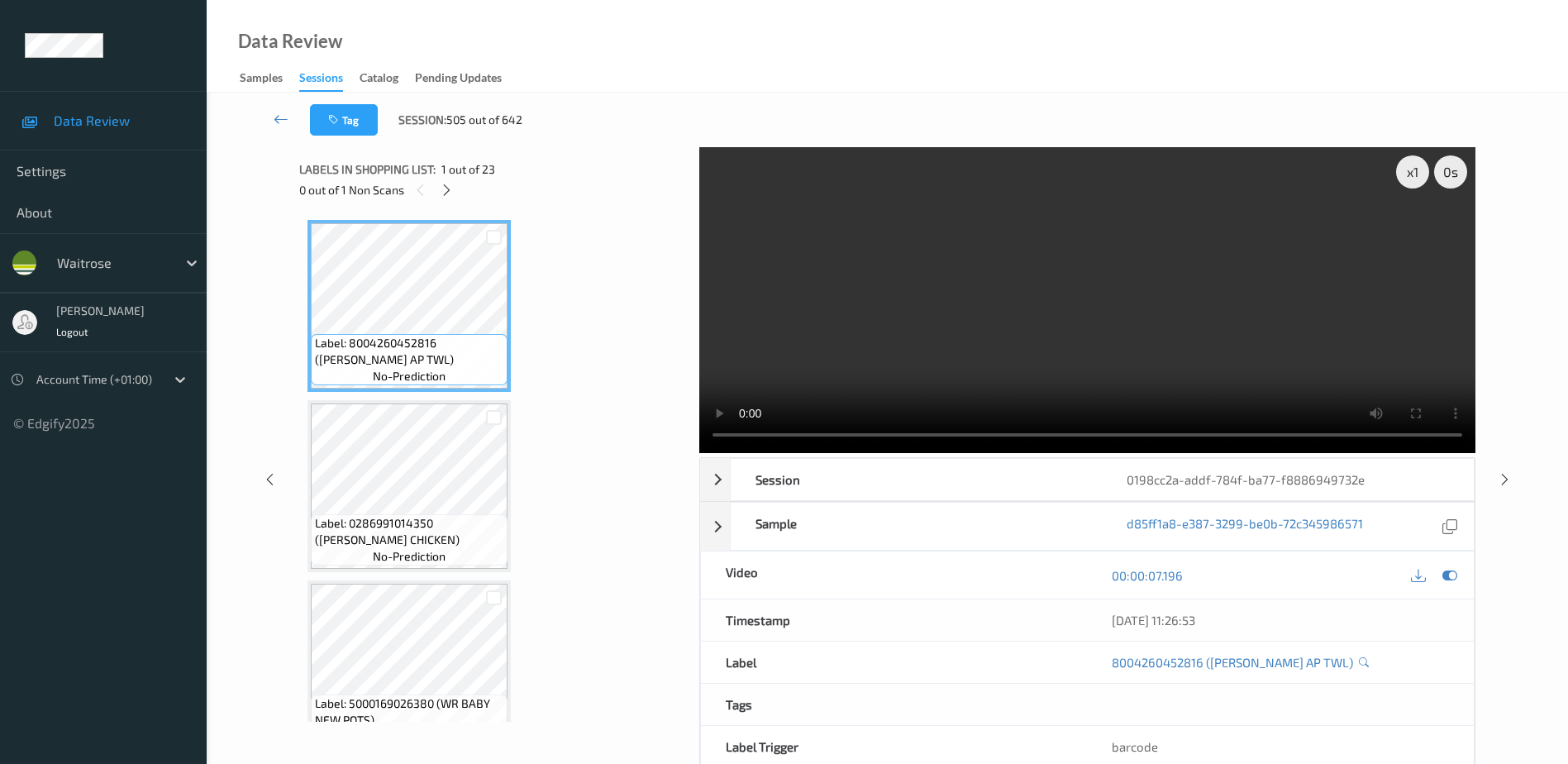
click at [449, 201] on div "Labels in shopping list: 1 out of 23 0 out of 1 Non Scans" at bounding box center [494, 179] width 389 height 65
click at [449, 197] on icon at bounding box center [446, 191] width 14 height 15
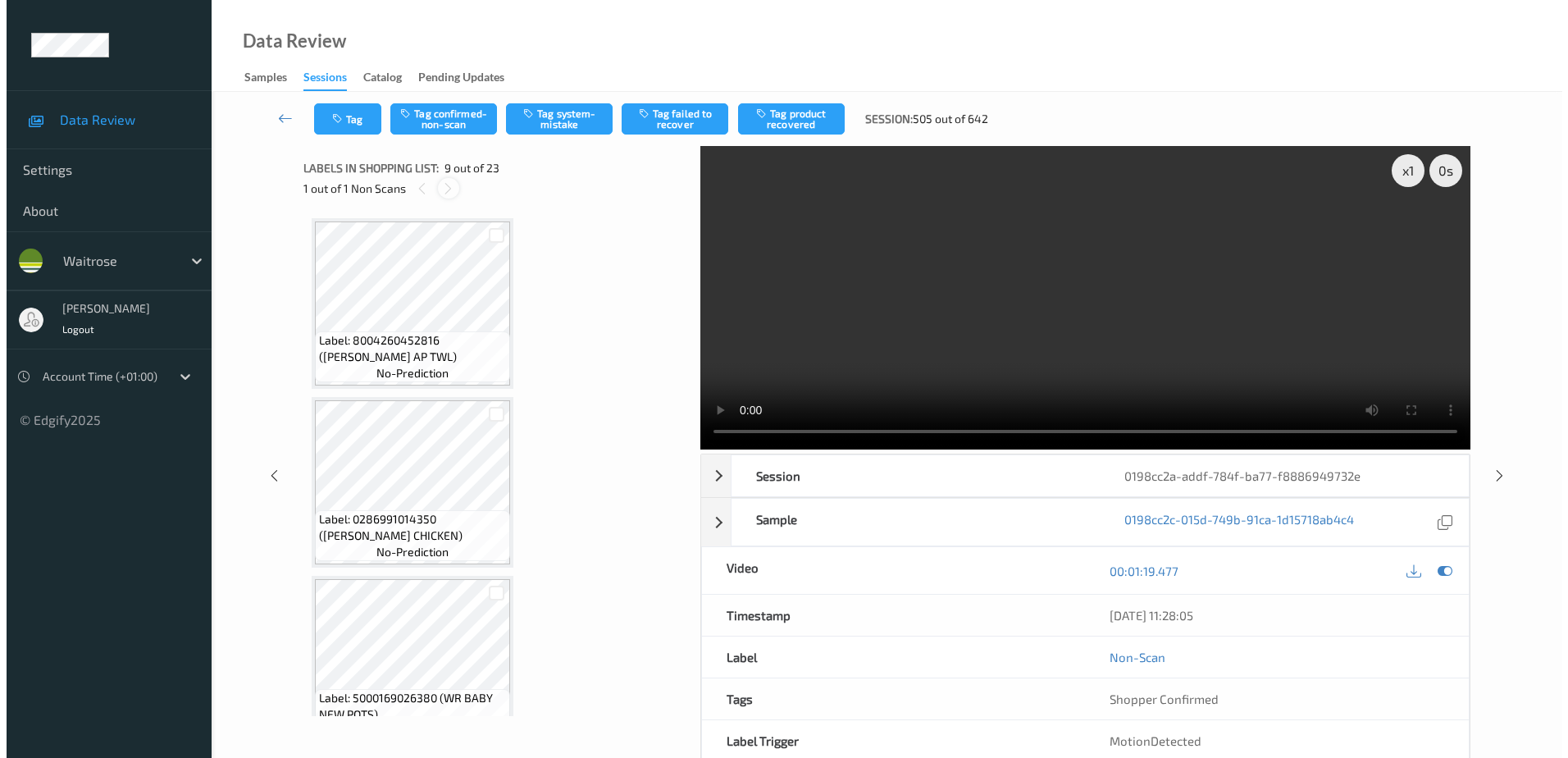
scroll to position [1260, 0]
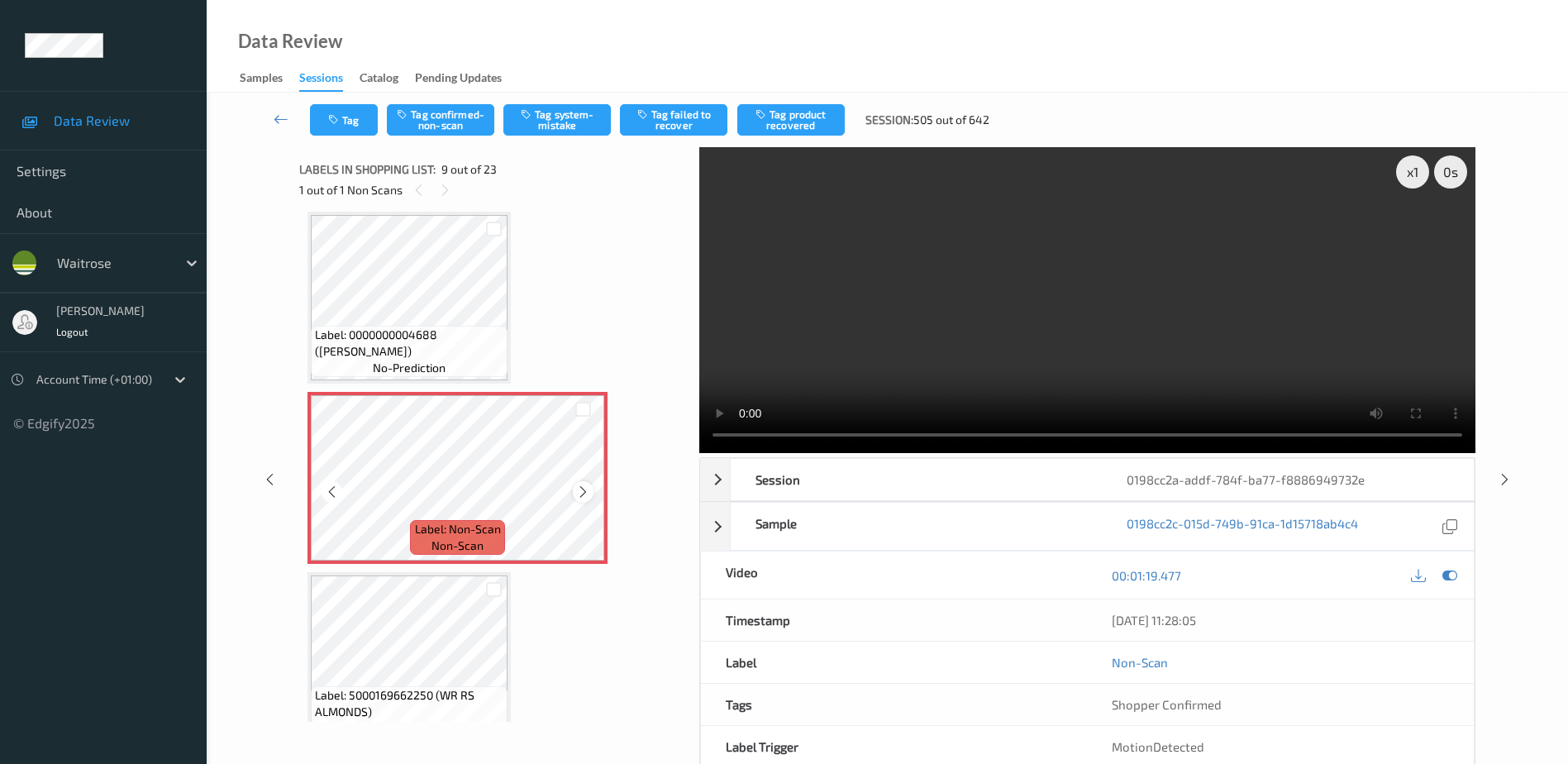
click at [584, 498] on icon at bounding box center [583, 492] width 14 height 15
click at [1001, 334] on video at bounding box center [1087, 300] width 776 height 306
click at [545, 128] on button "Tag system-mistake" at bounding box center [557, 120] width 107 height 31
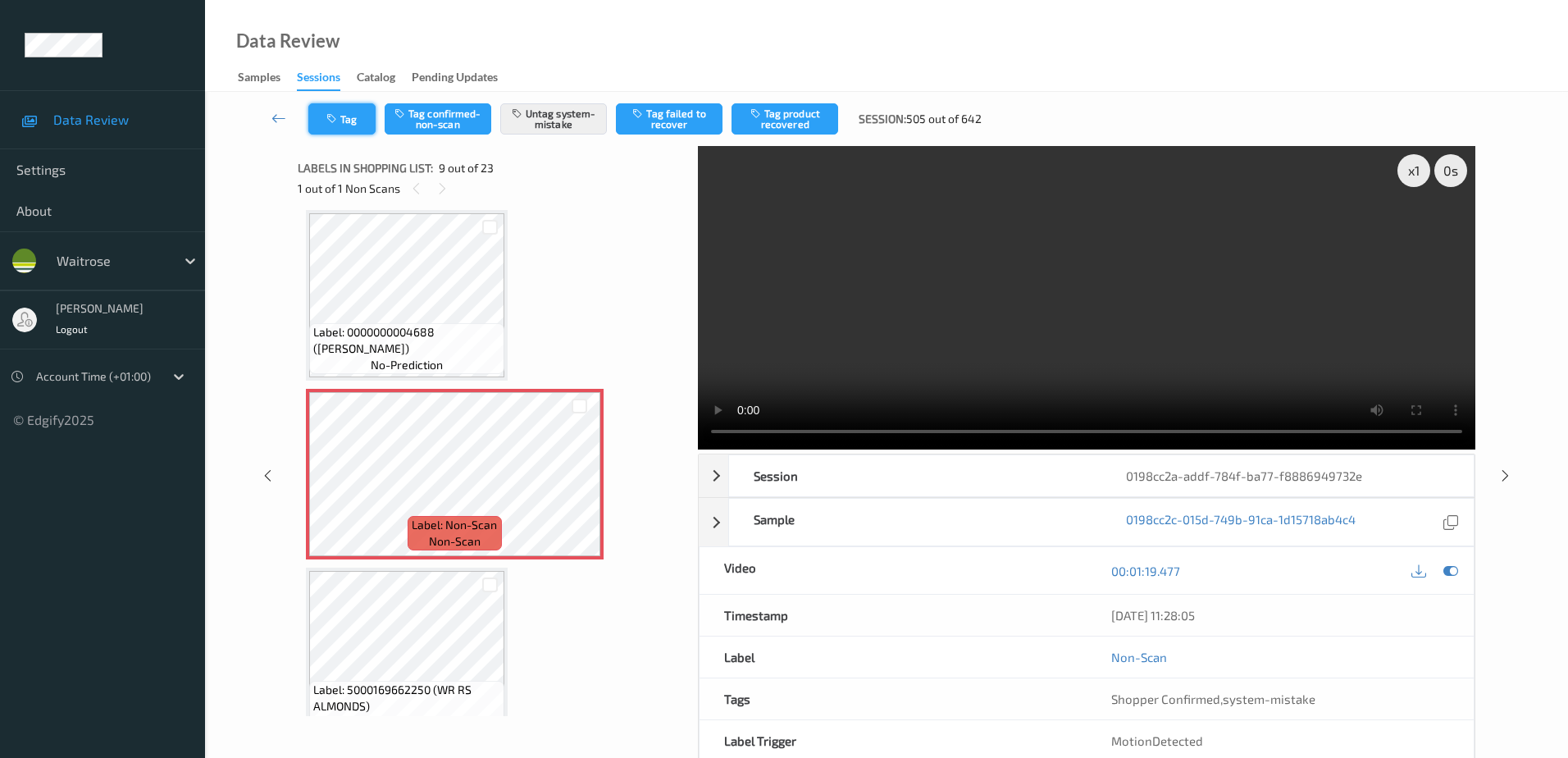
click at [333, 123] on icon "button" at bounding box center [333, 118] width 14 height 12
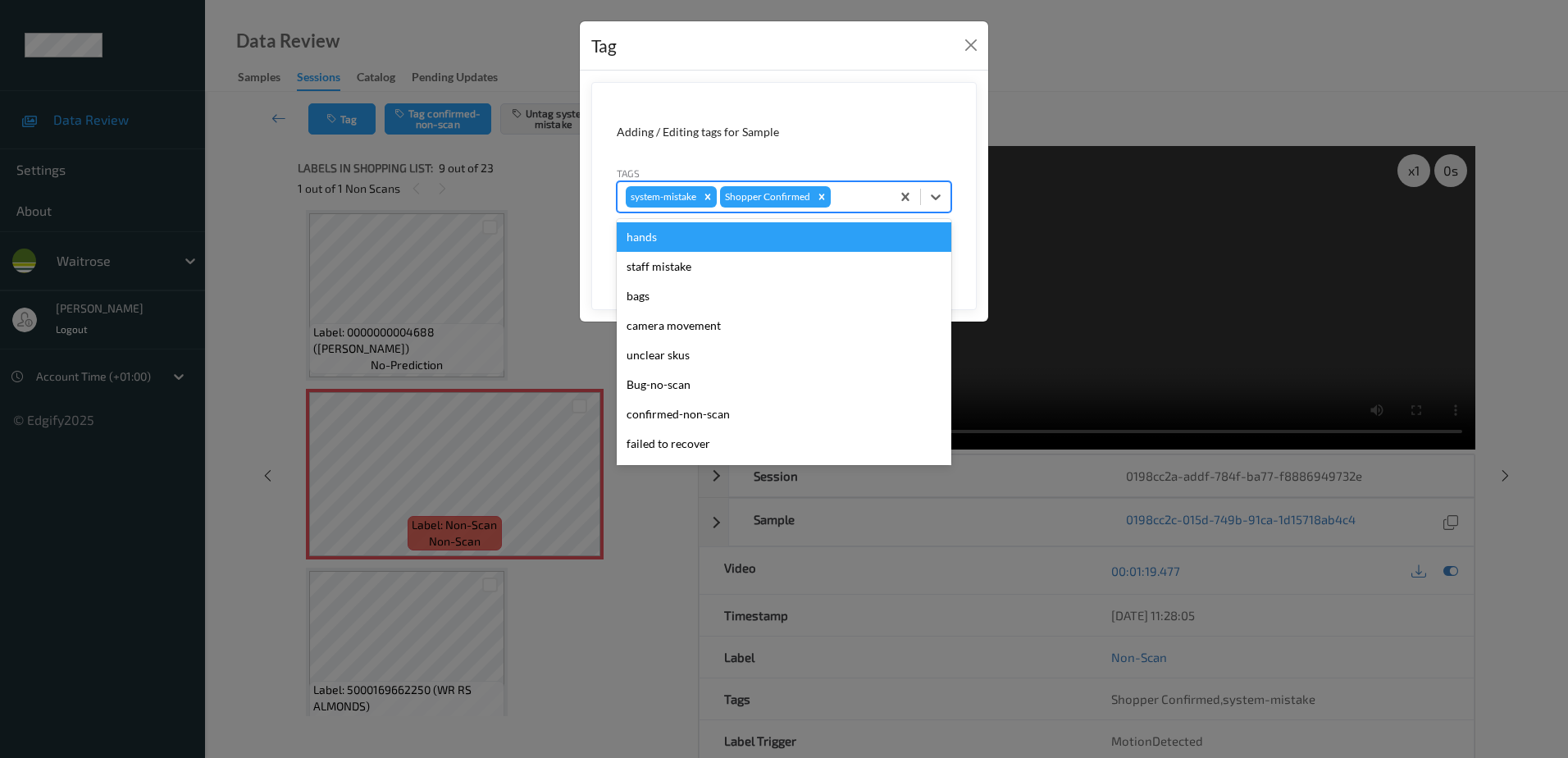
click at [866, 189] on div at bounding box center [858, 196] width 49 height 19
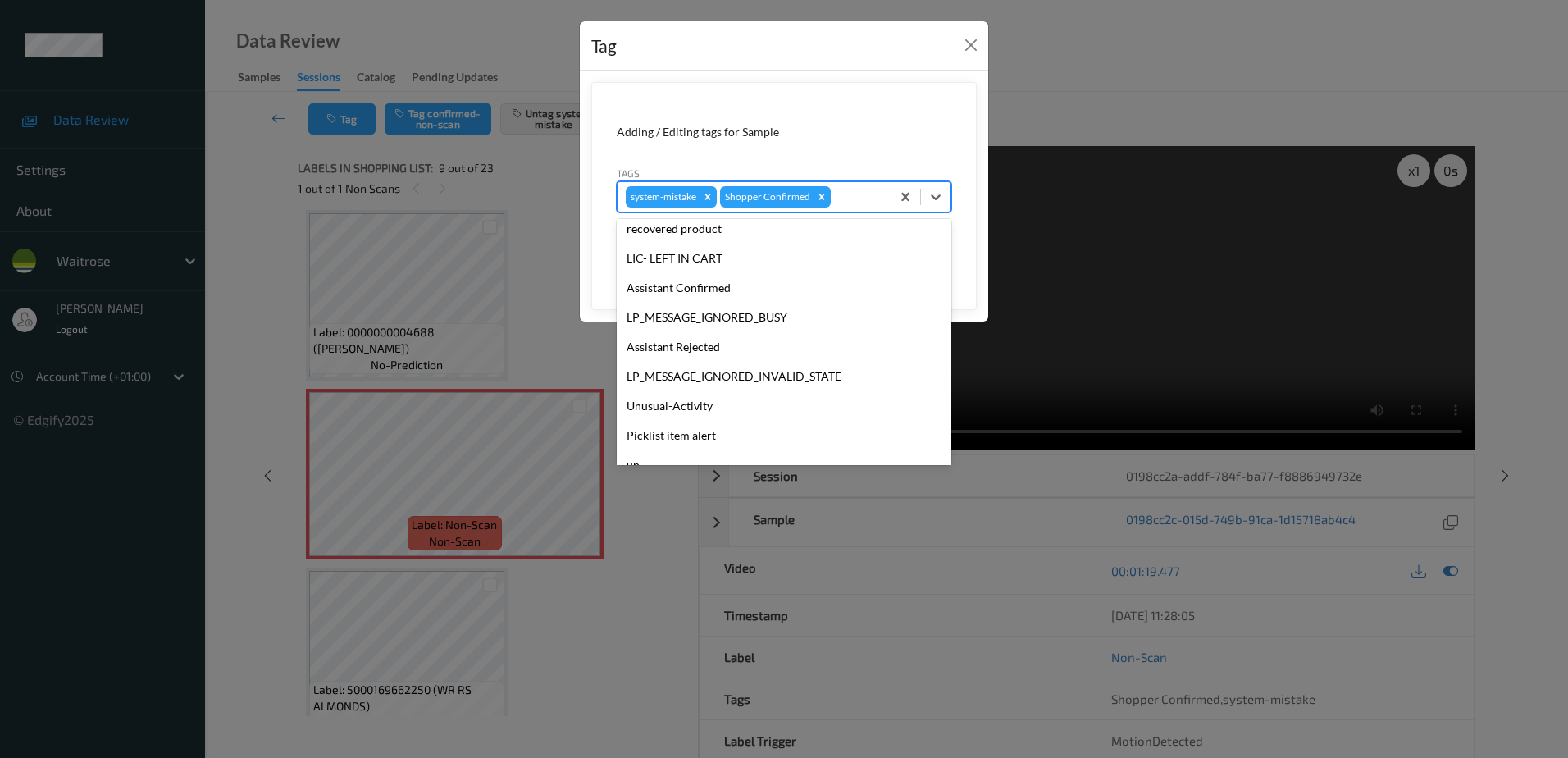
scroll to position [321, 0]
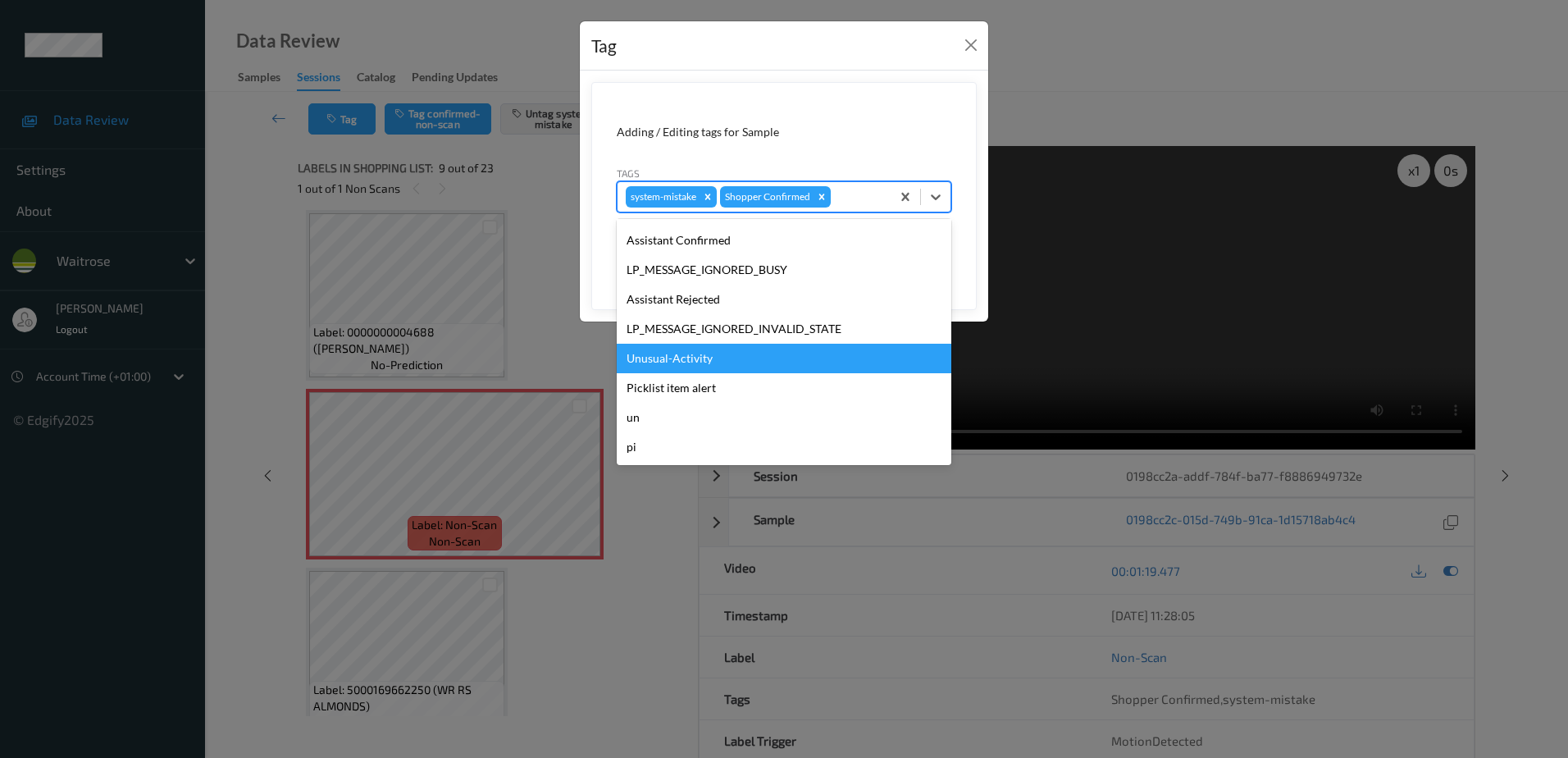
click at [644, 364] on div "Unusual-Activity" at bounding box center [784, 358] width 335 height 29
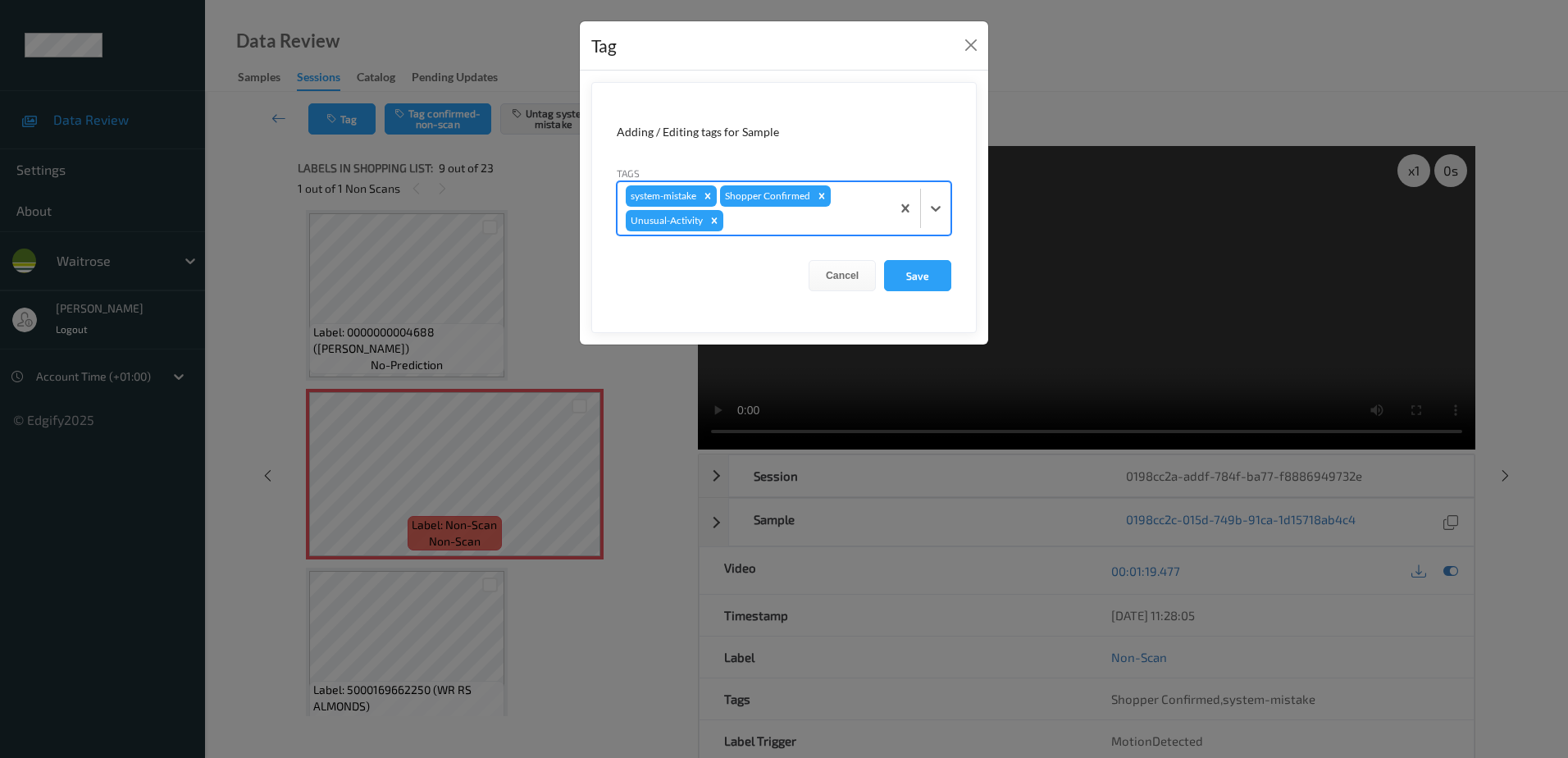
click at [766, 224] on div at bounding box center [805, 220] width 156 height 19
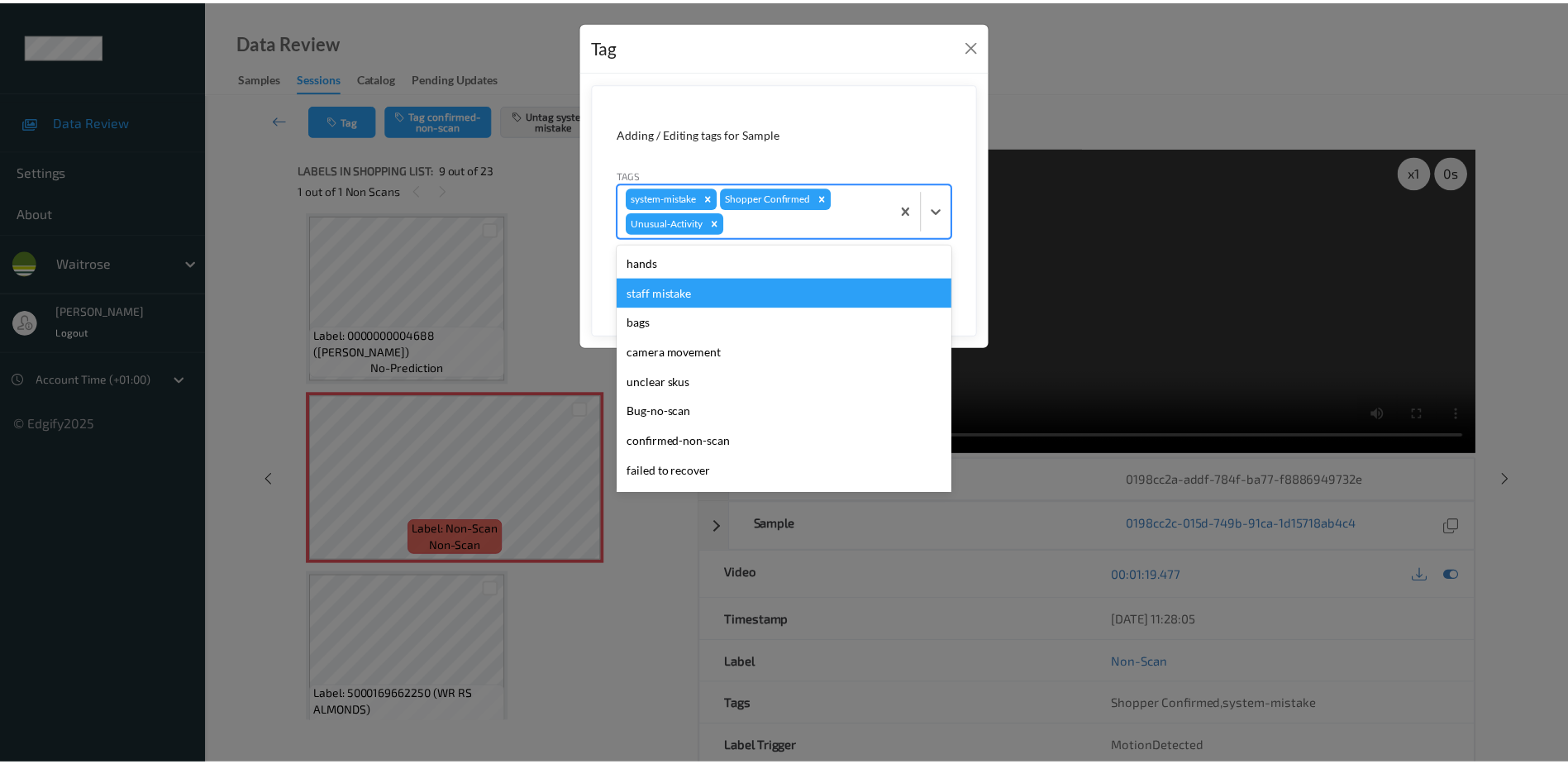
scroll to position [294, 0]
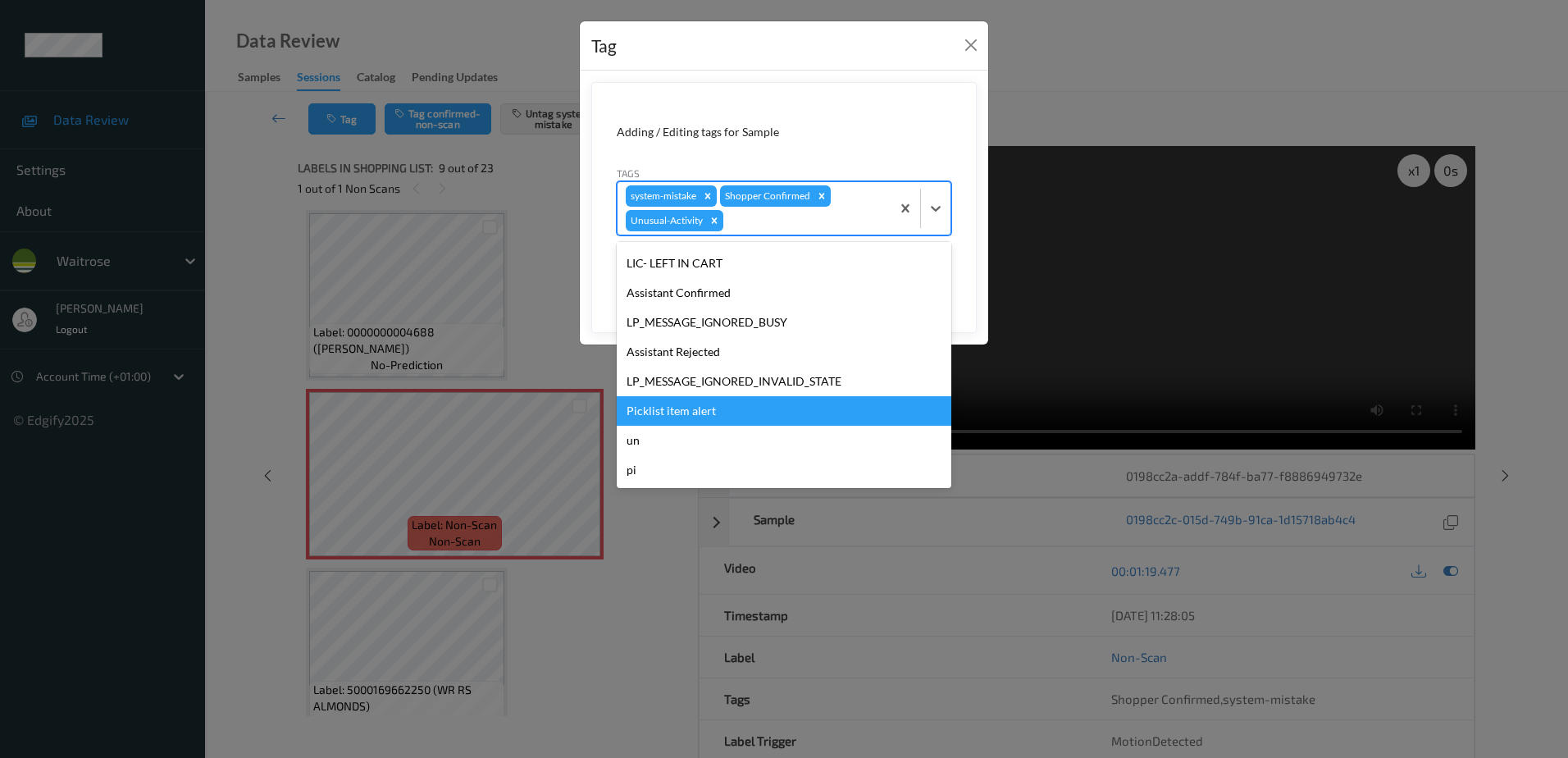
click at [660, 407] on div "Picklist item alert" at bounding box center [784, 411] width 335 height 29
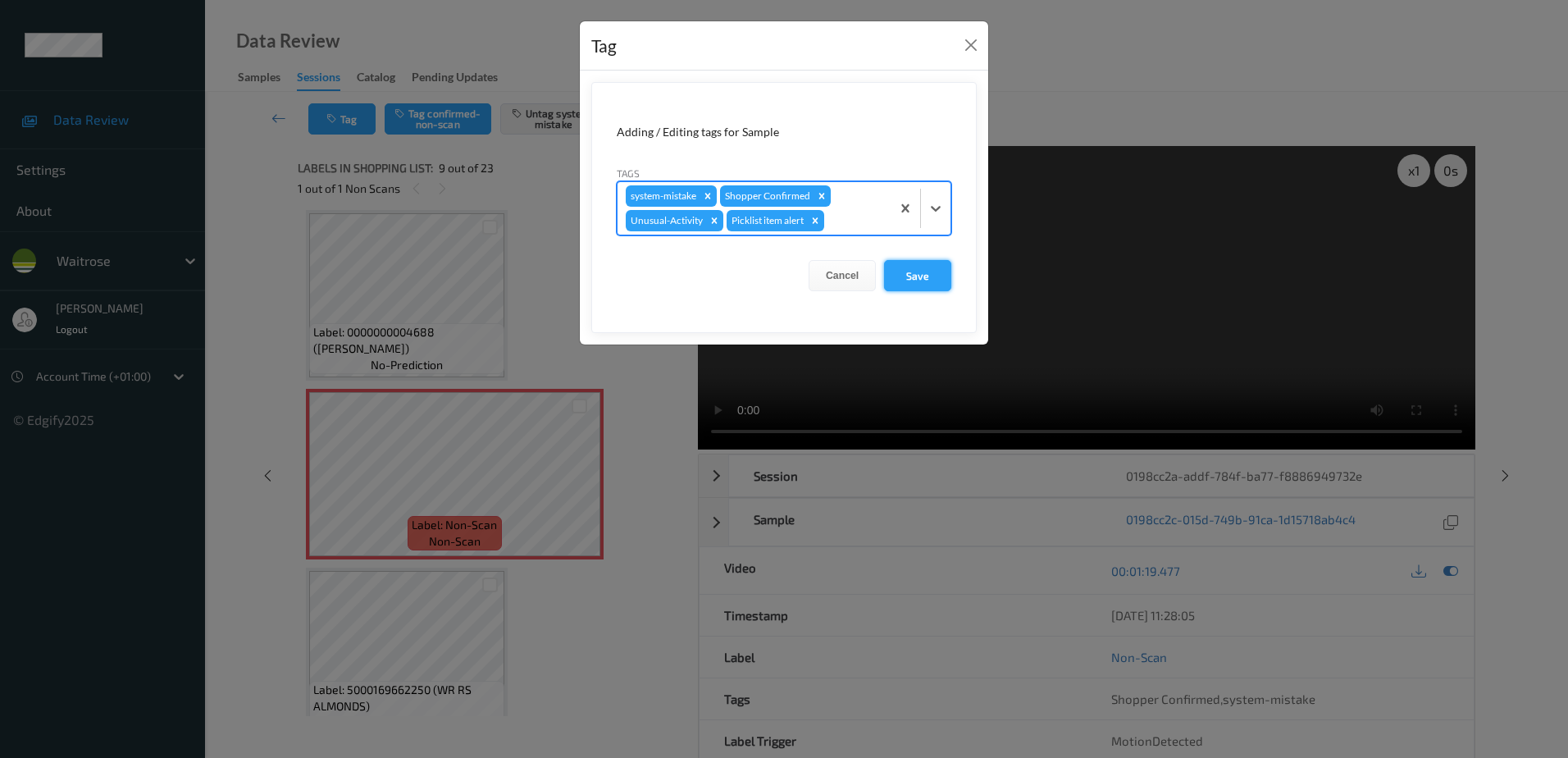
click at [937, 265] on button "Save" at bounding box center [917, 275] width 67 height 31
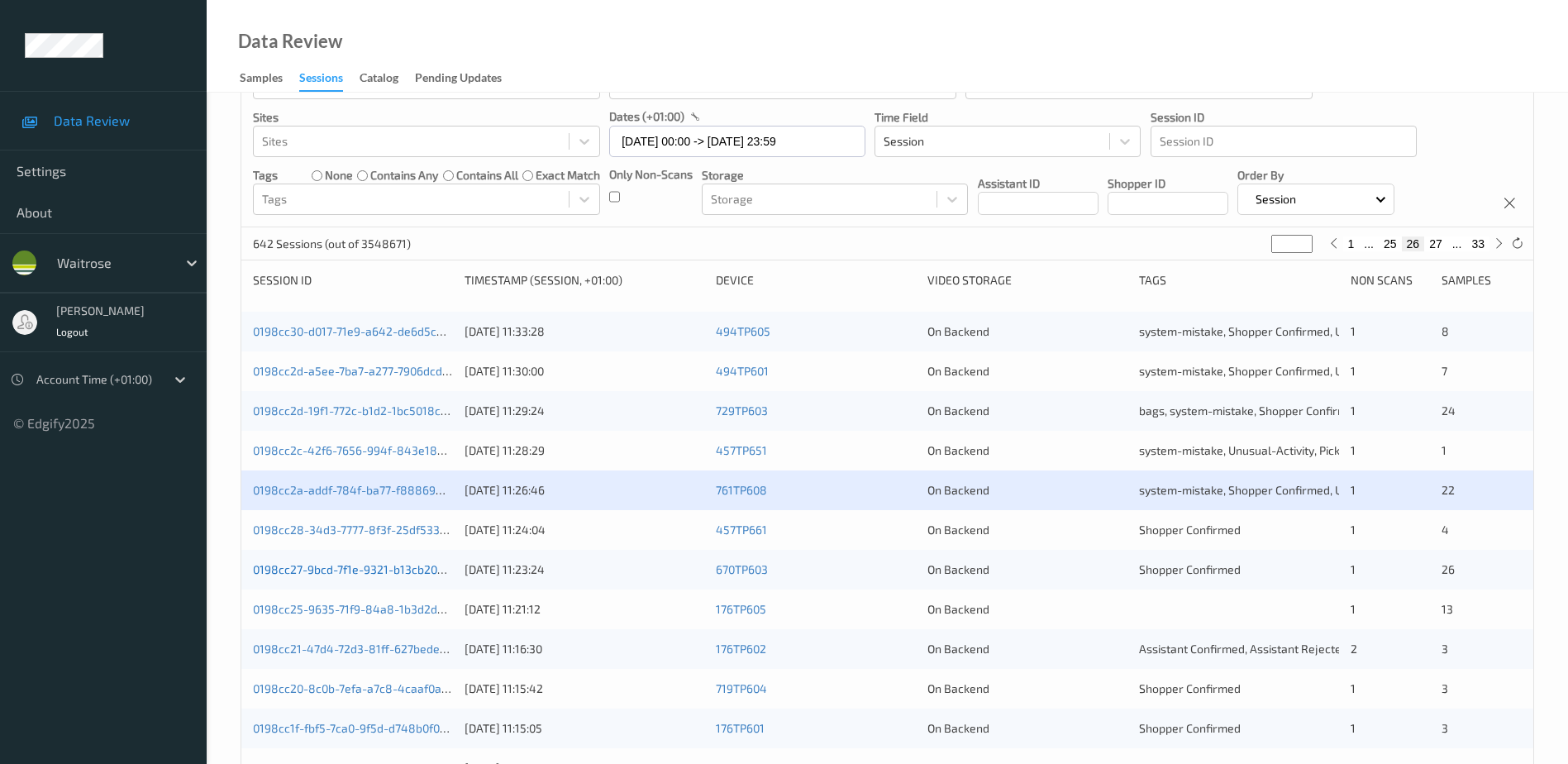
scroll to position [166, 0]
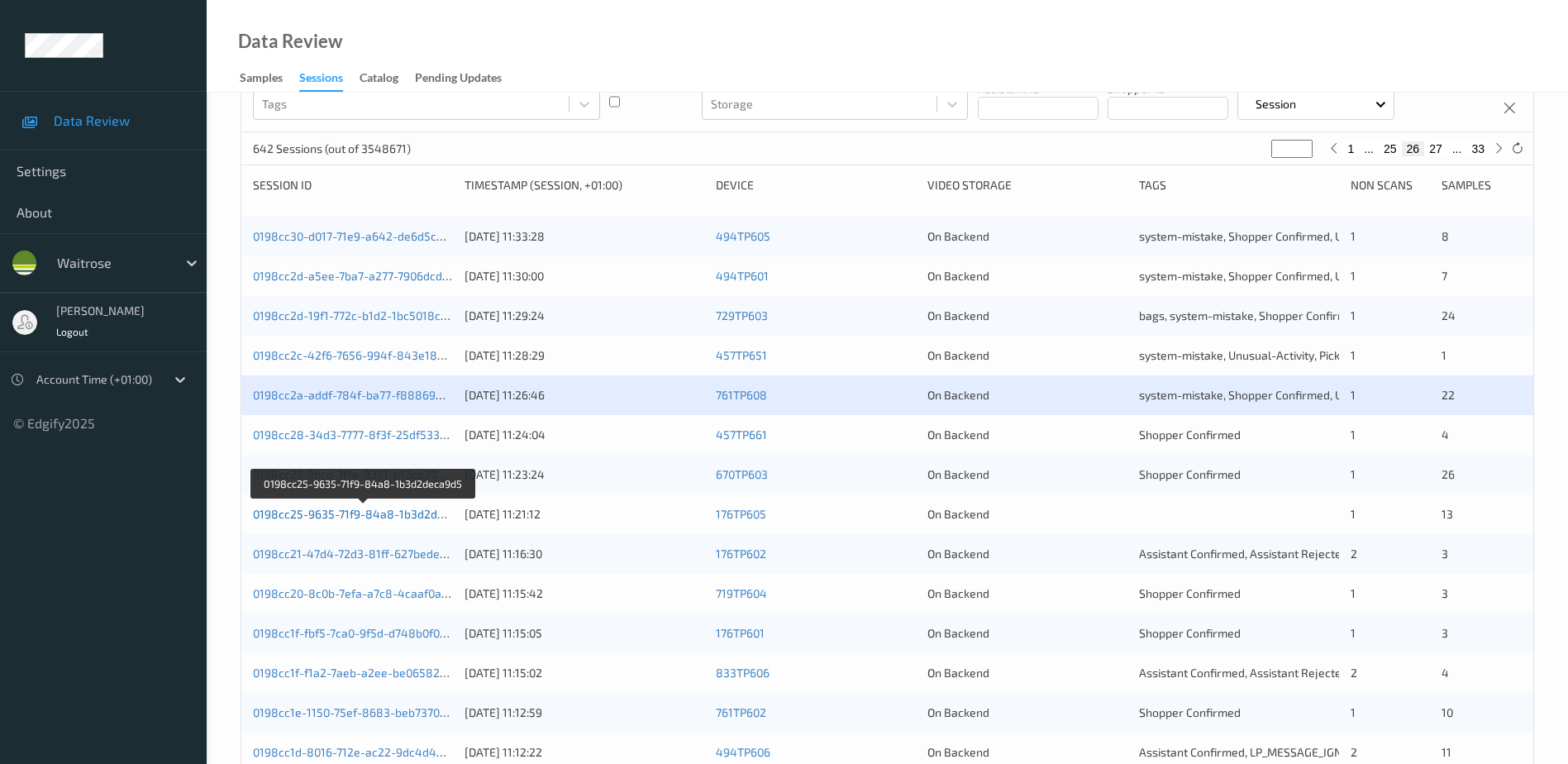
click at [340, 514] on link "0198cc25-9635-71f9-84a8-1b3d2deca9d5" at bounding box center [364, 513] width 223 height 14
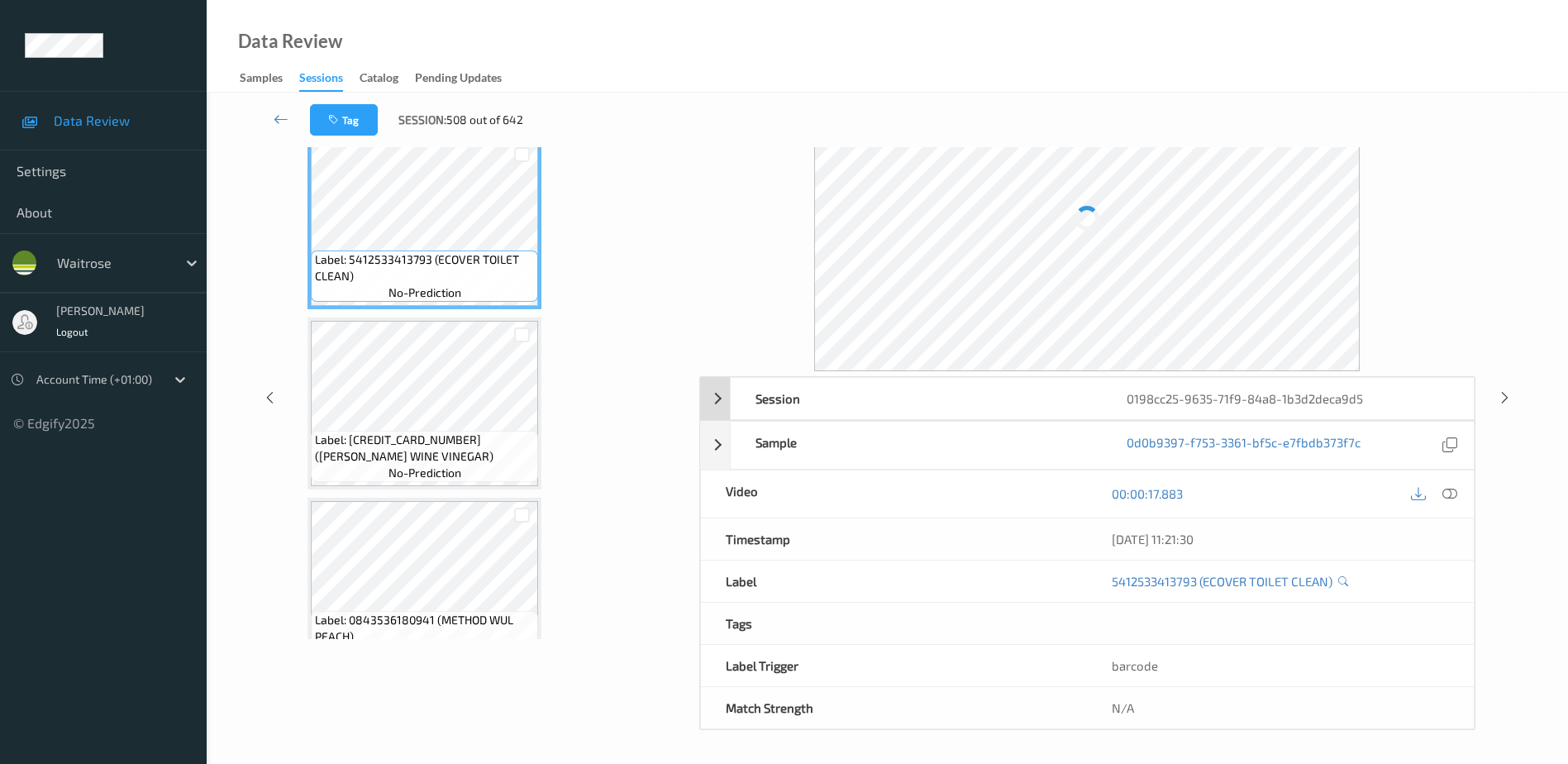
scroll to position [81, 0]
click at [1452, 491] on icon at bounding box center [1451, 494] width 15 height 15
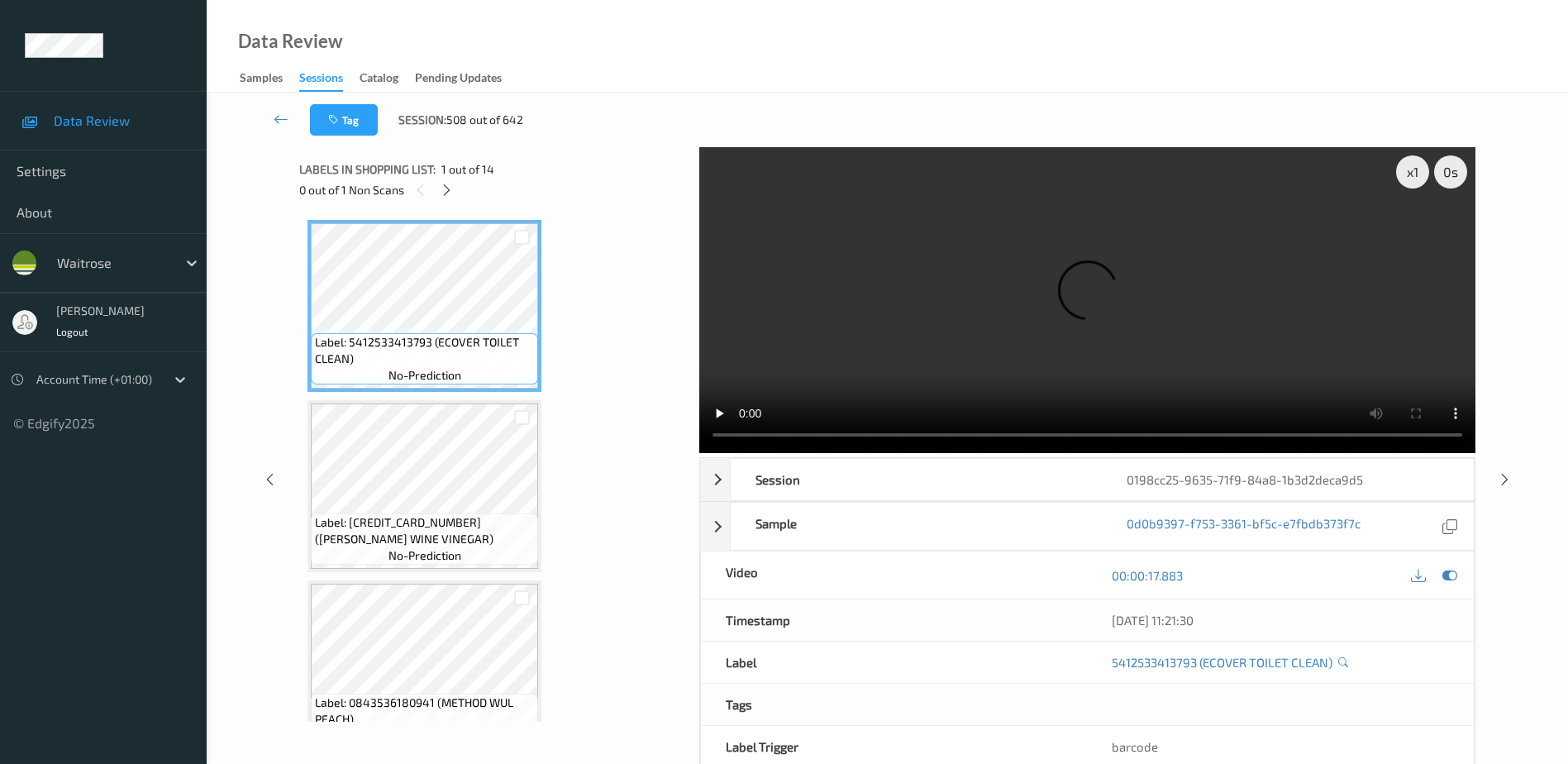
drag, startPoint x: 449, startPoint y: 194, endPoint x: 460, endPoint y: 205, distance: 15.6
click at [449, 194] on icon at bounding box center [446, 191] width 14 height 15
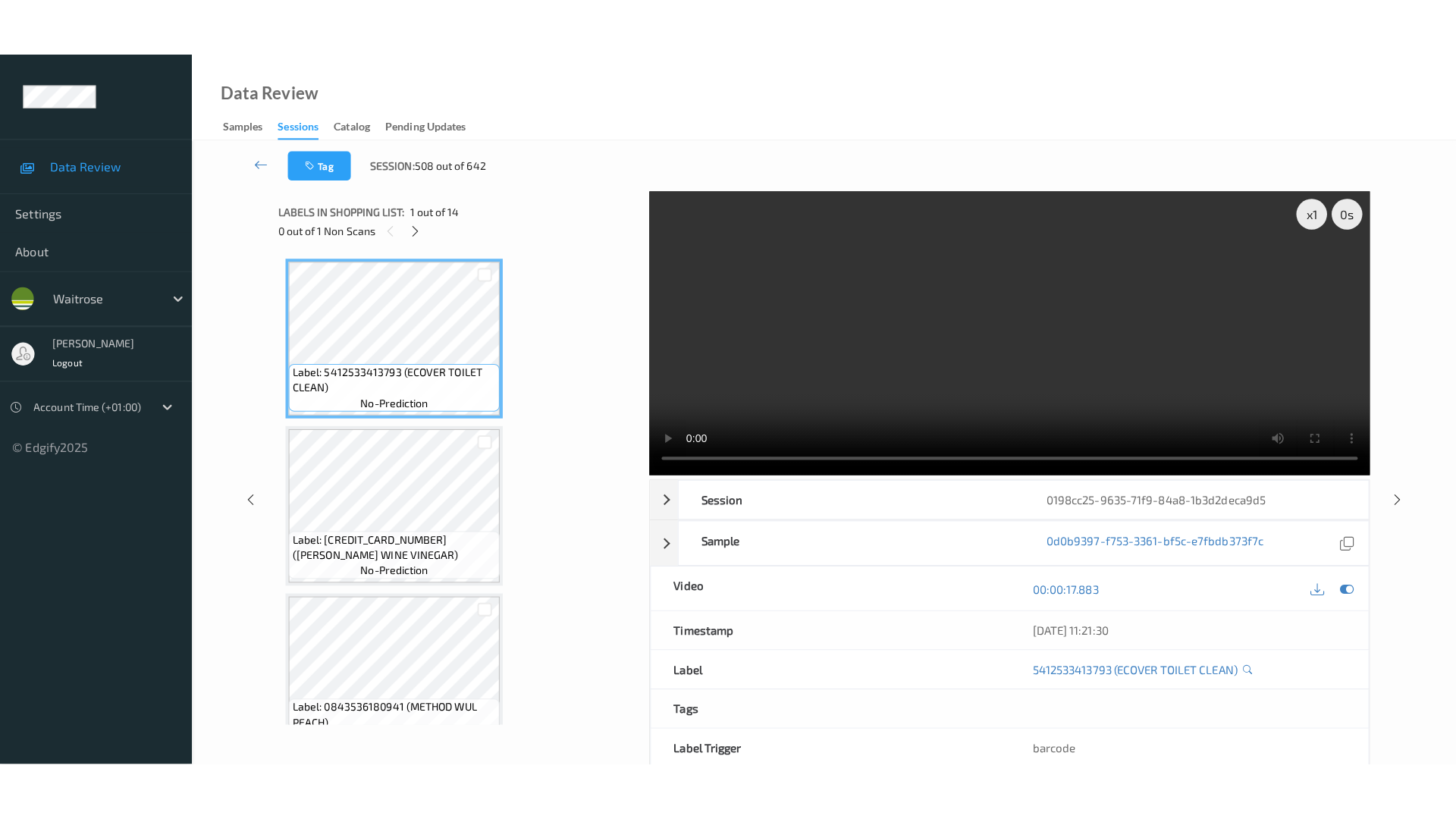
scroll to position [1854, 0]
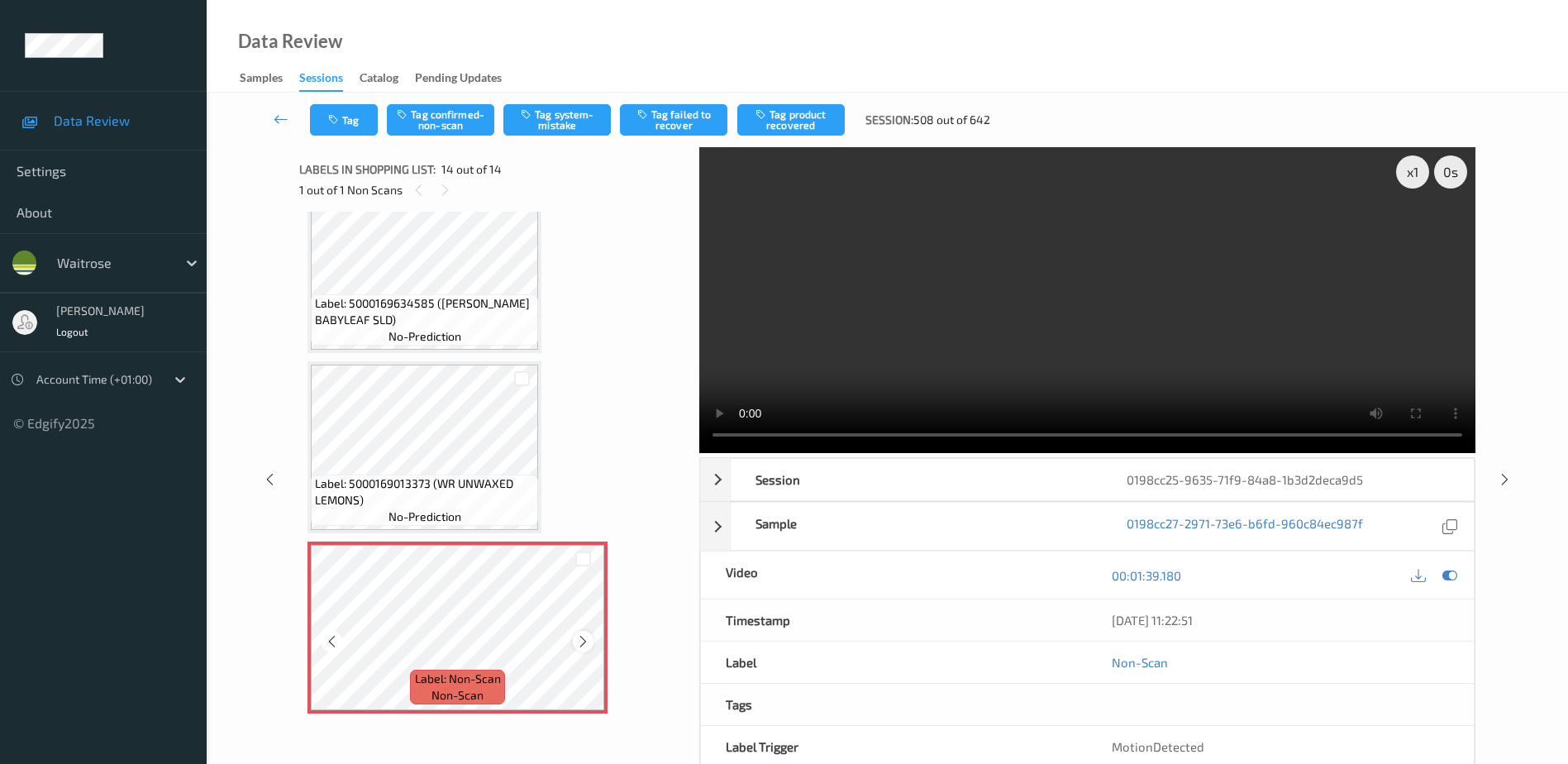
click at [584, 643] on icon at bounding box center [583, 641] width 14 height 15
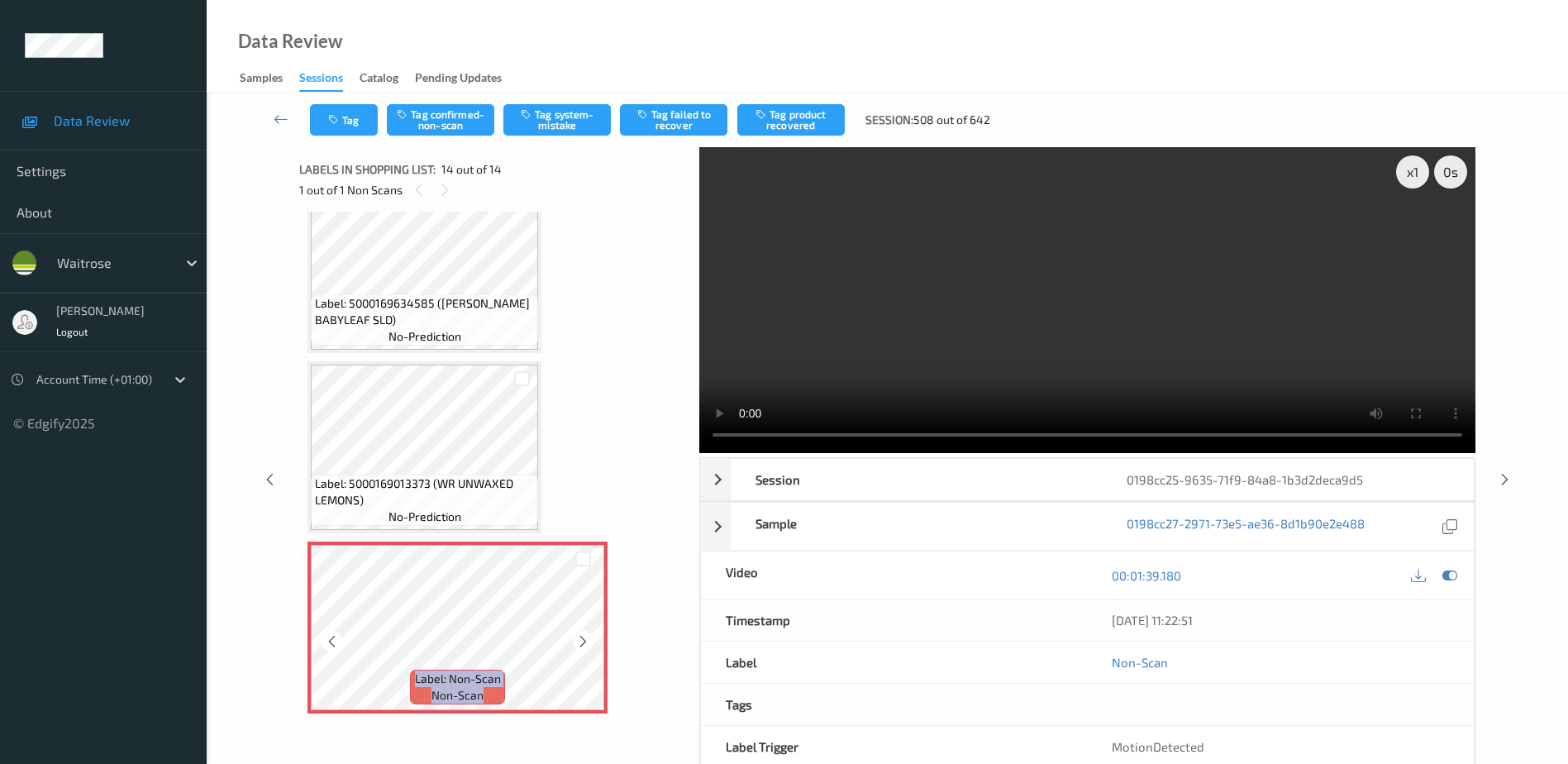
click at [584, 643] on icon at bounding box center [583, 641] width 14 height 15
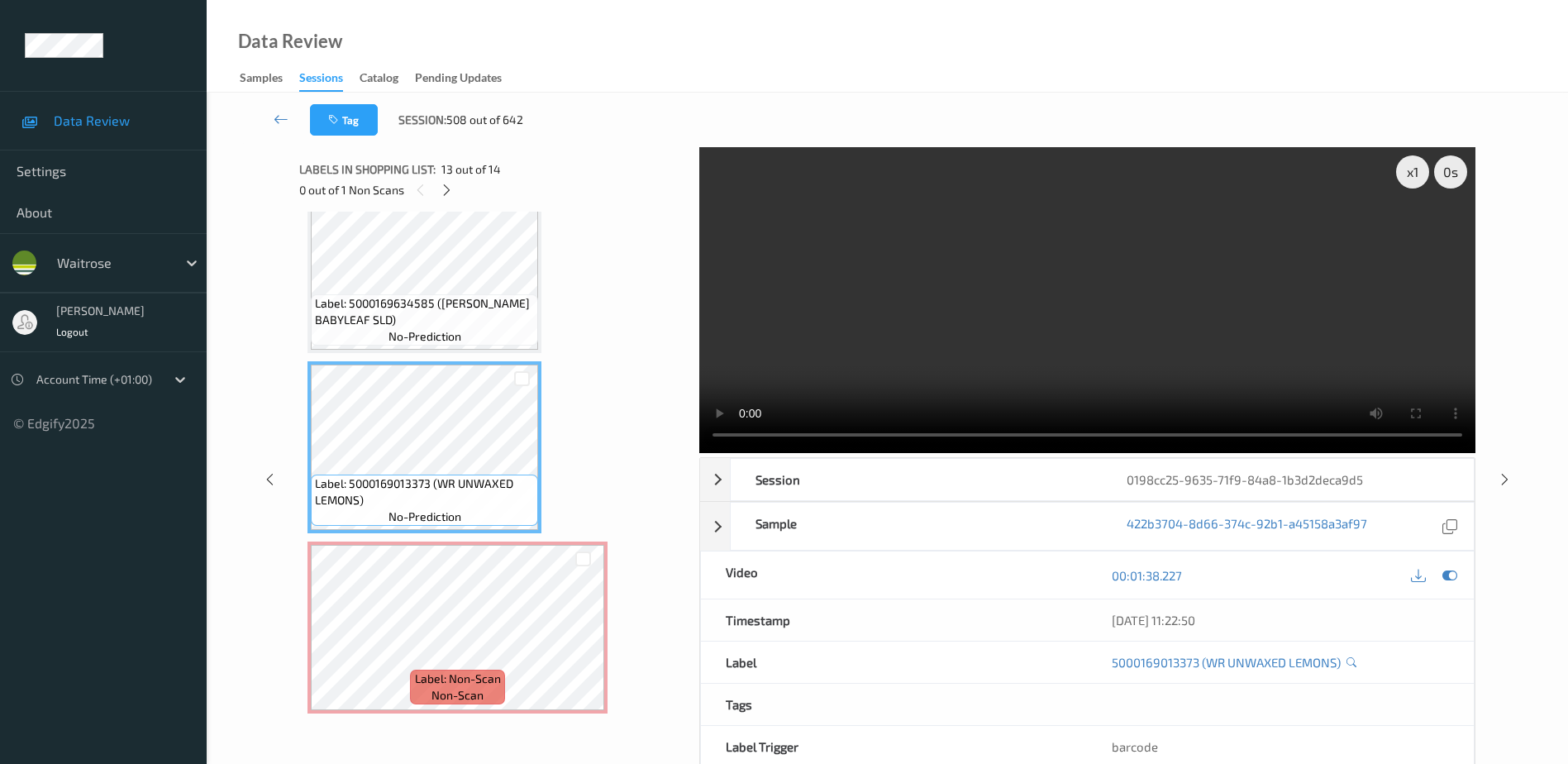
drag, startPoint x: 1109, startPoint y: 316, endPoint x: 1120, endPoint y: 313, distance: 11.4
click at [1109, 316] on video at bounding box center [1087, 300] width 776 height 306
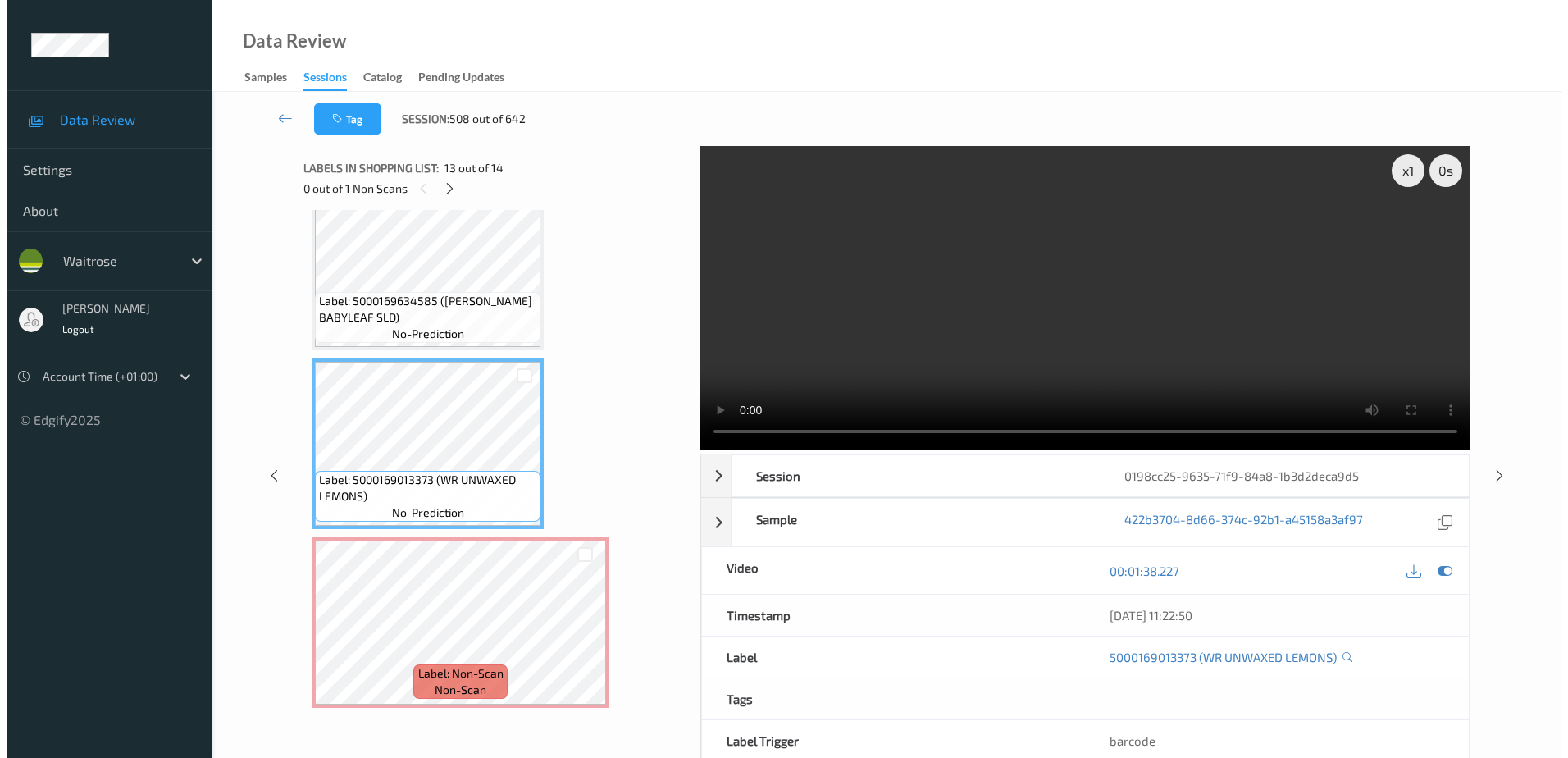
scroll to position [1878, 0]
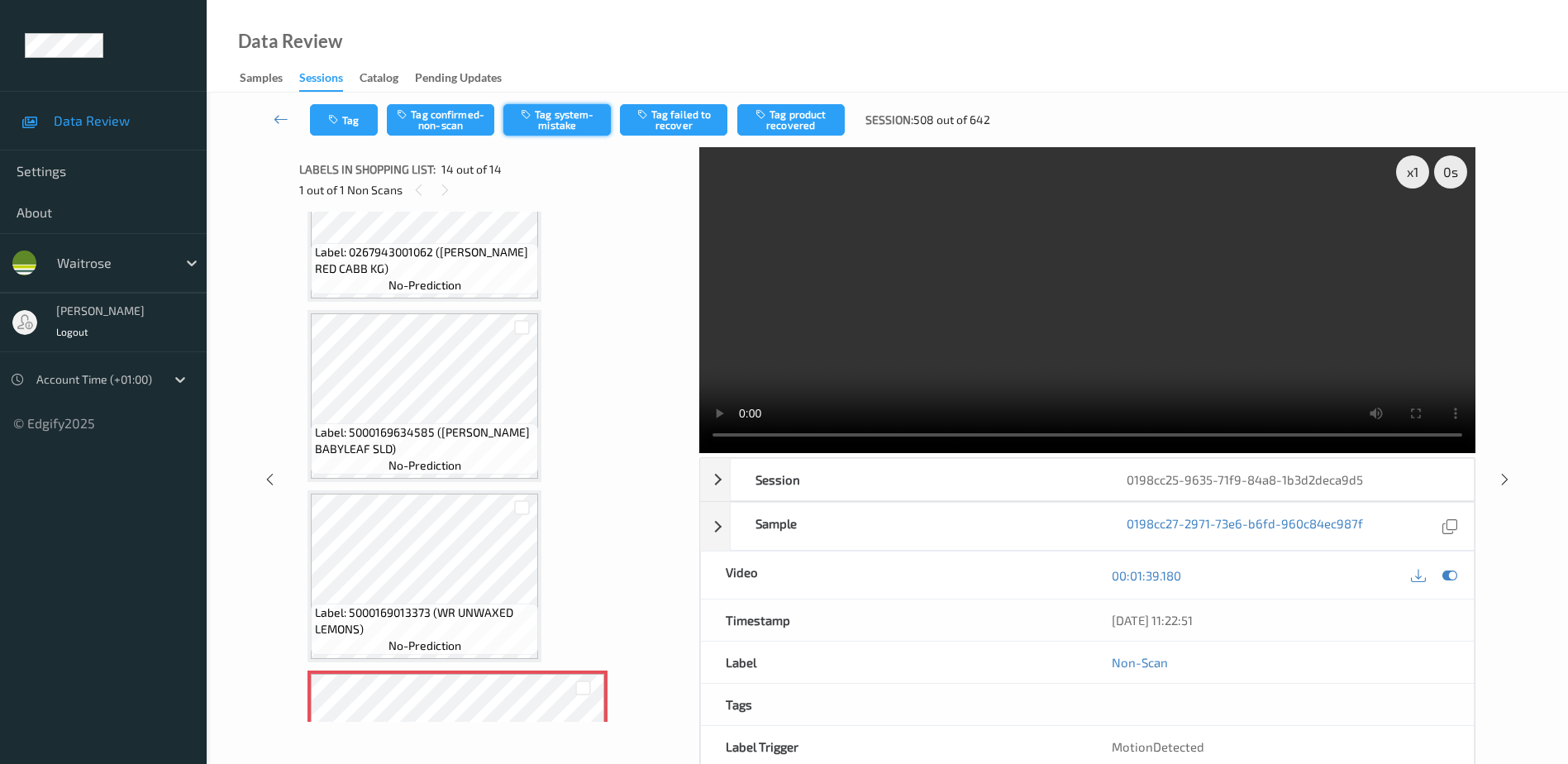
click at [531, 118] on icon "button" at bounding box center [527, 114] width 14 height 12
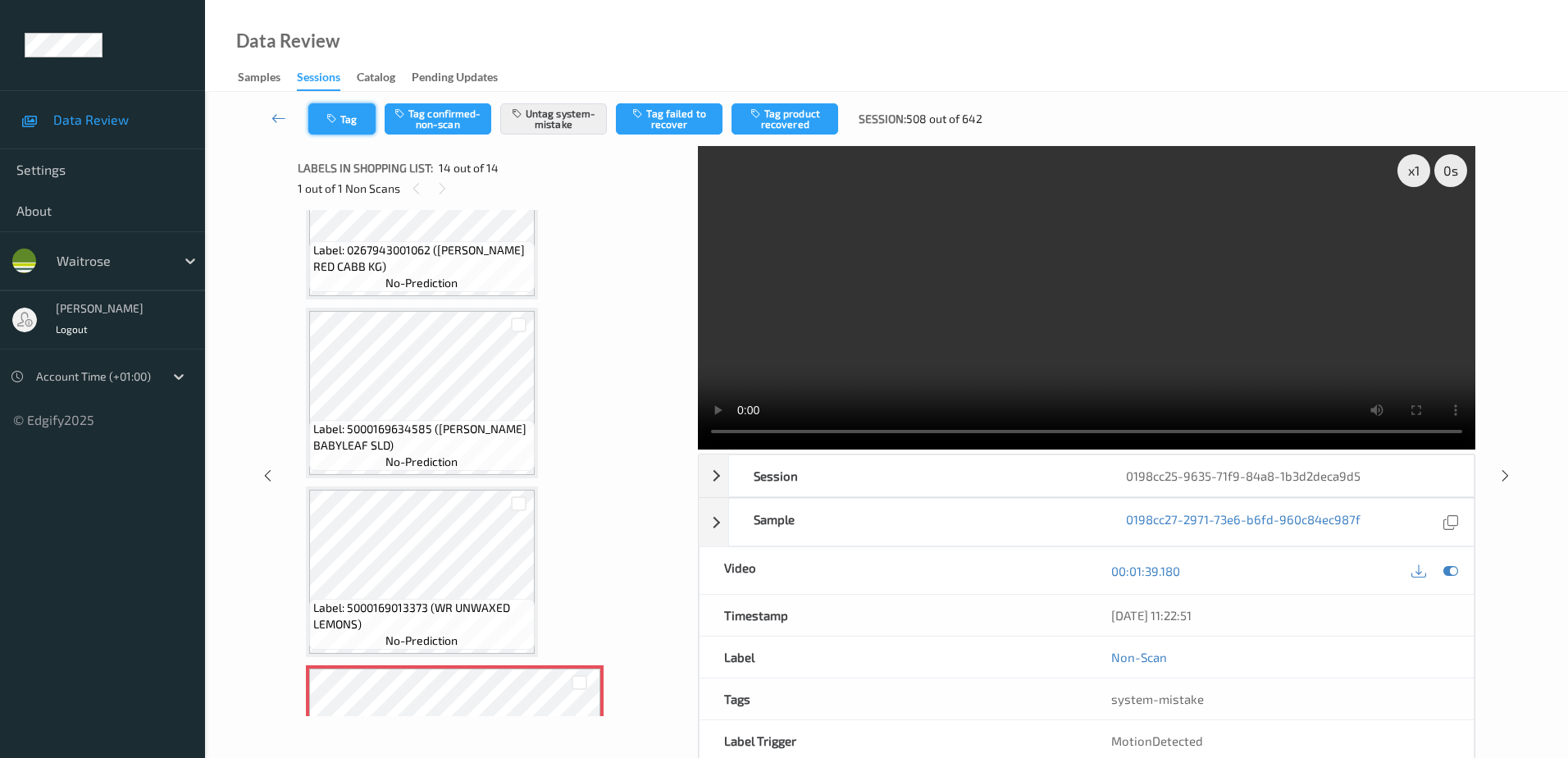
click at [345, 110] on button "Tag" at bounding box center [341, 119] width 67 height 31
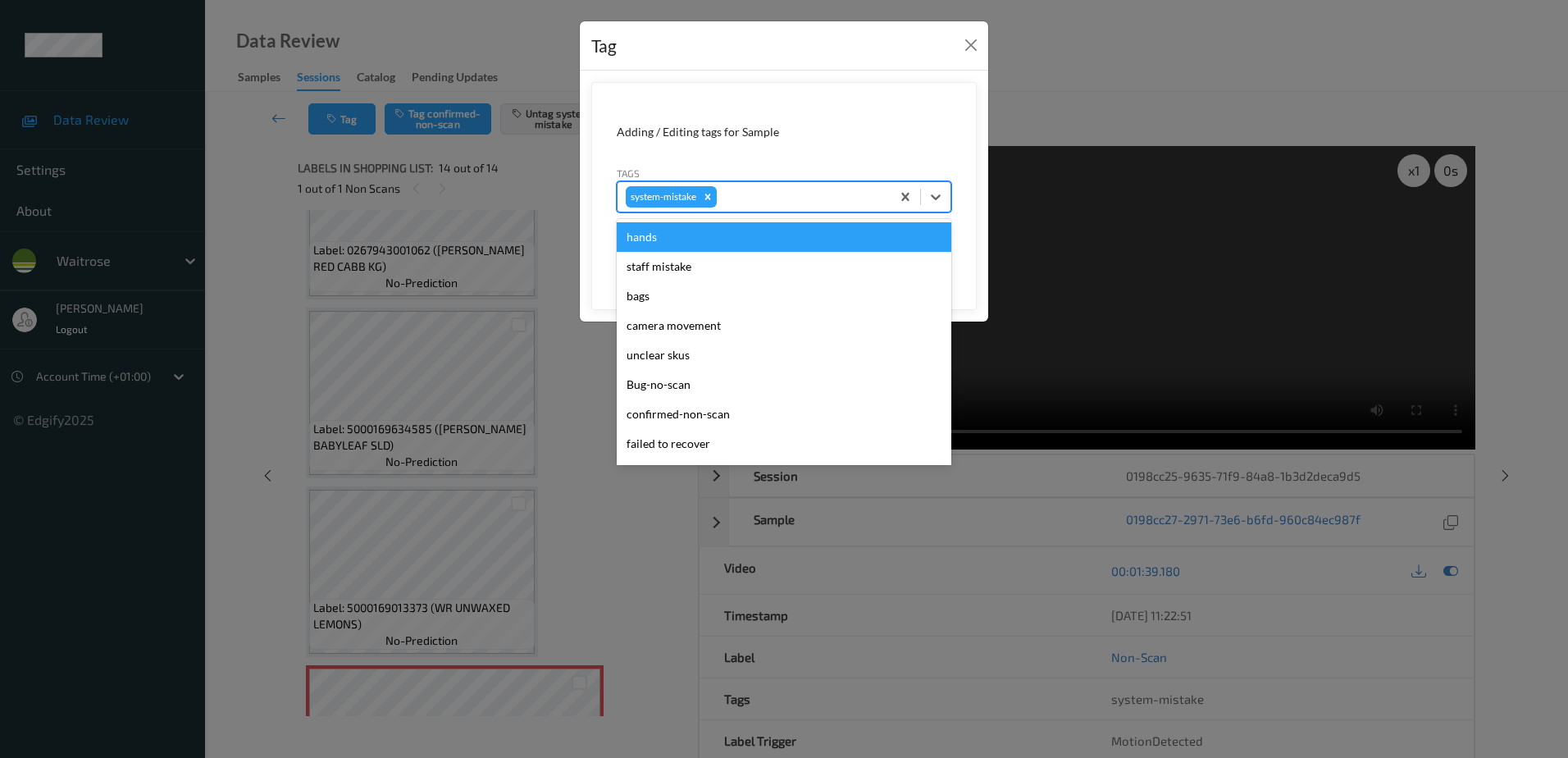
click at [804, 182] on div "system-mistake" at bounding box center [784, 197] width 335 height 31
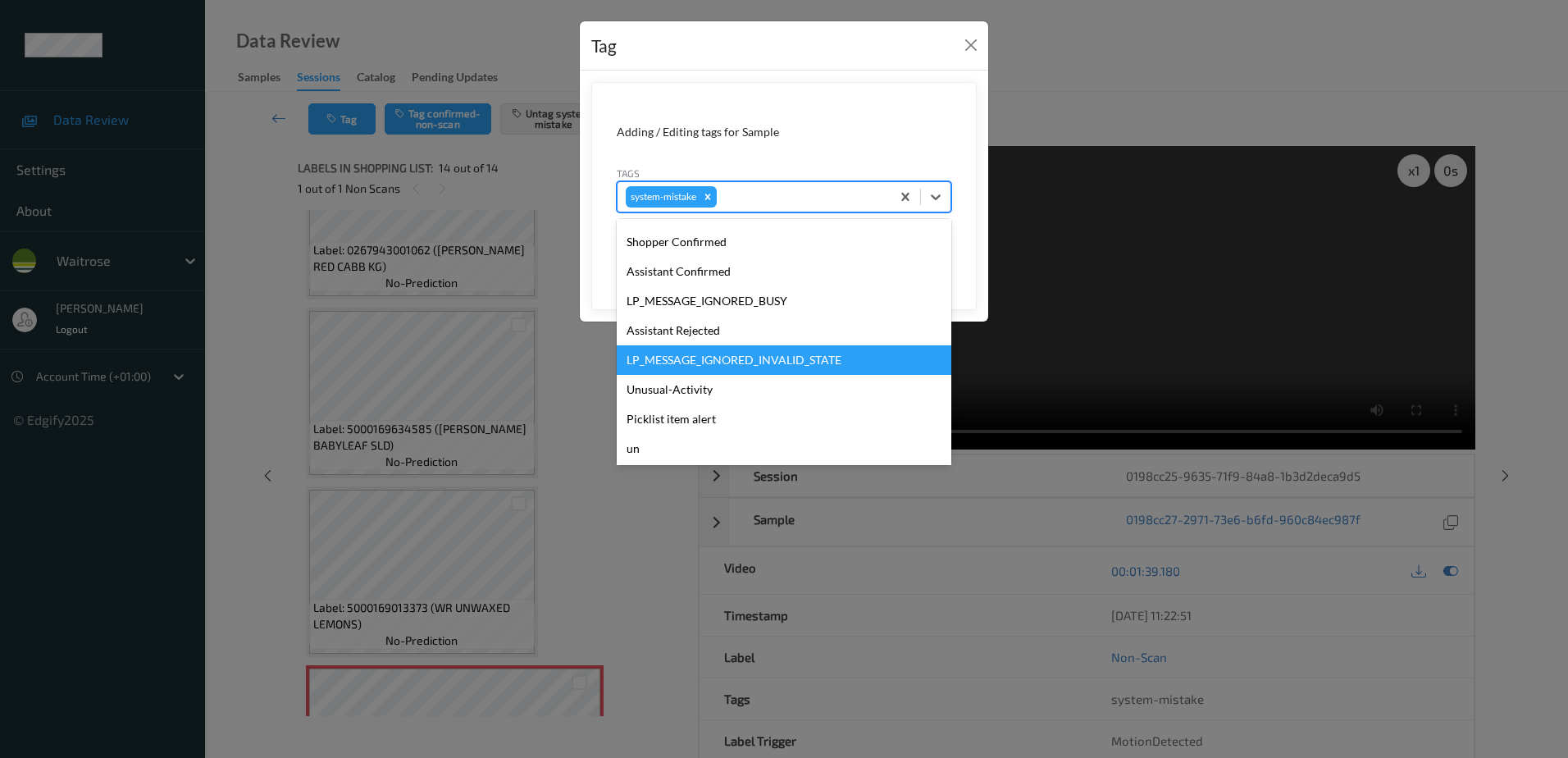
scroll to position [328, 0]
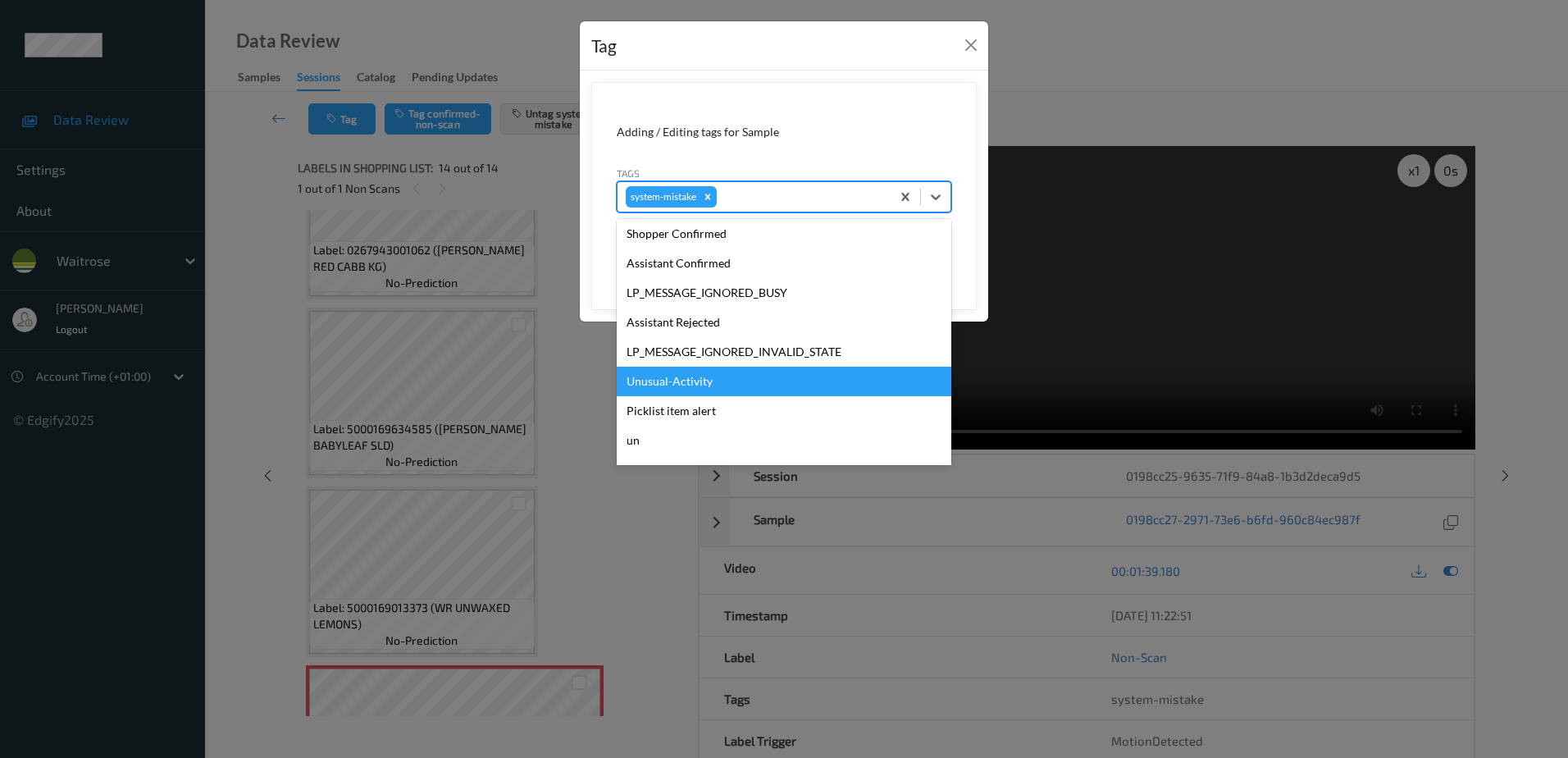
click at [717, 379] on div "Unusual-Activity" at bounding box center [784, 382] width 335 height 29
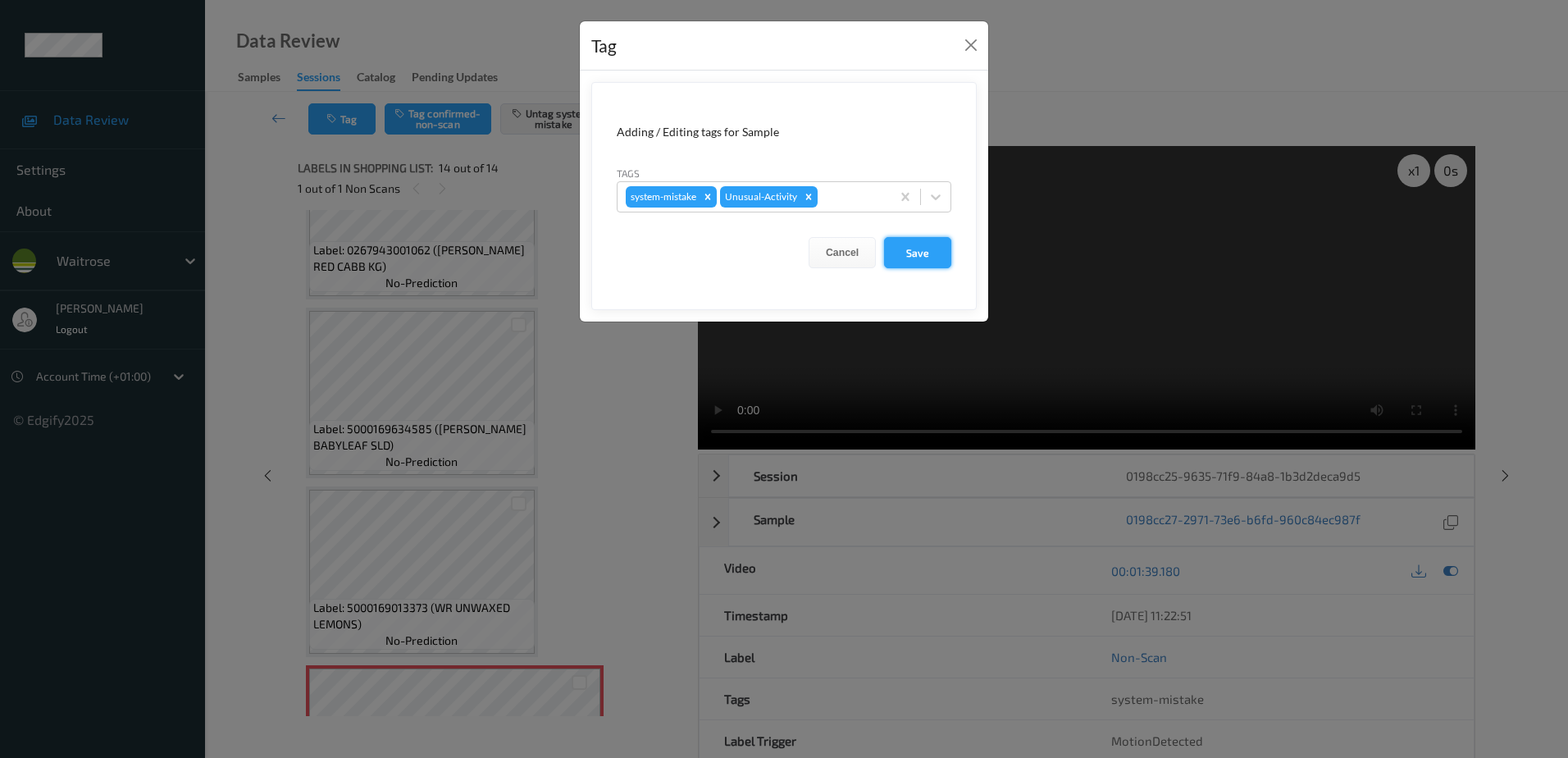
click at [898, 259] on button "Save" at bounding box center [917, 252] width 67 height 31
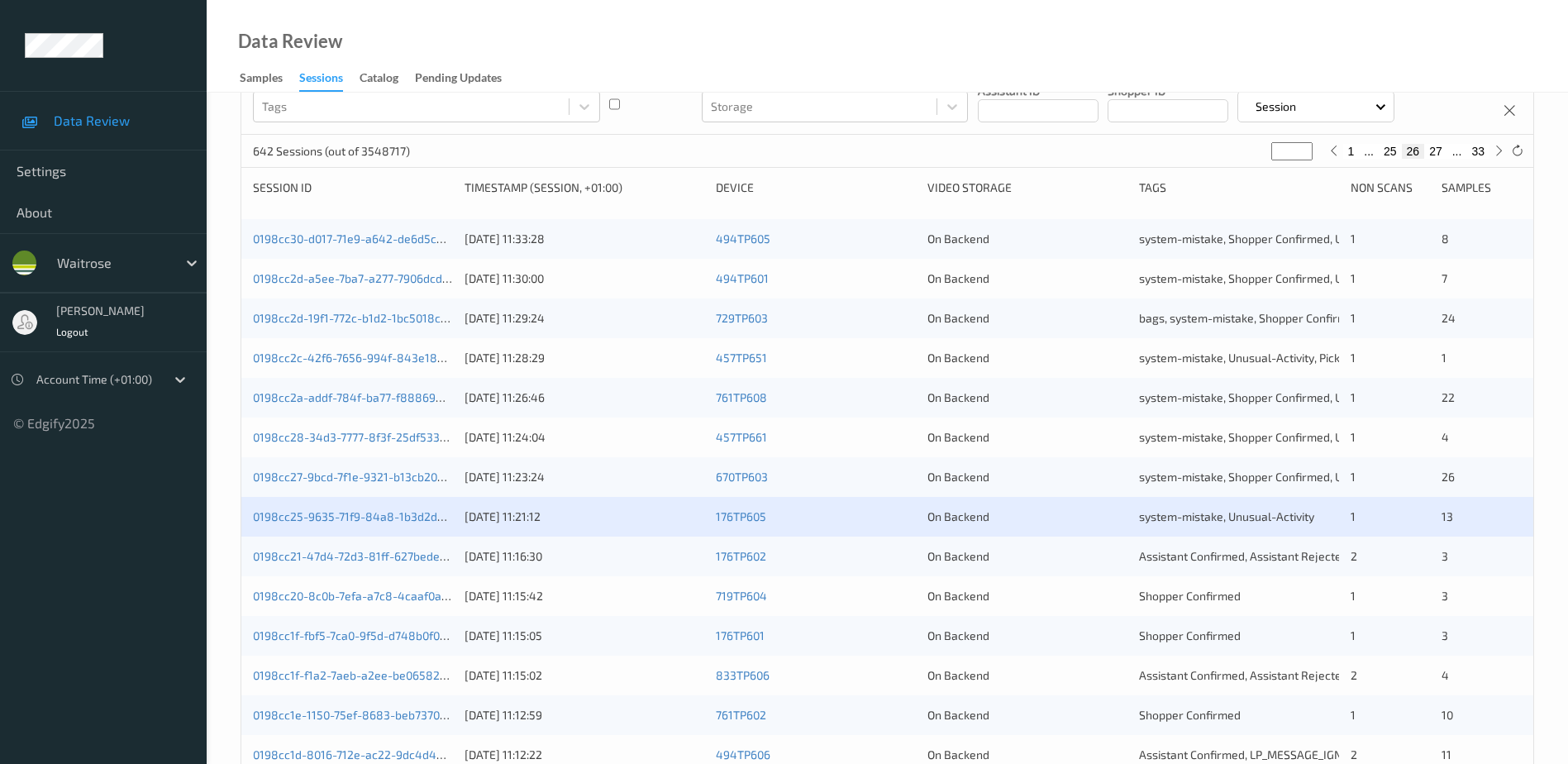
scroll to position [166, 0]
click at [377, 635] on link "0198cc1f-fbf5-7ca0-9f5d-d748b0f04c56" at bounding box center [359, 633] width 214 height 14
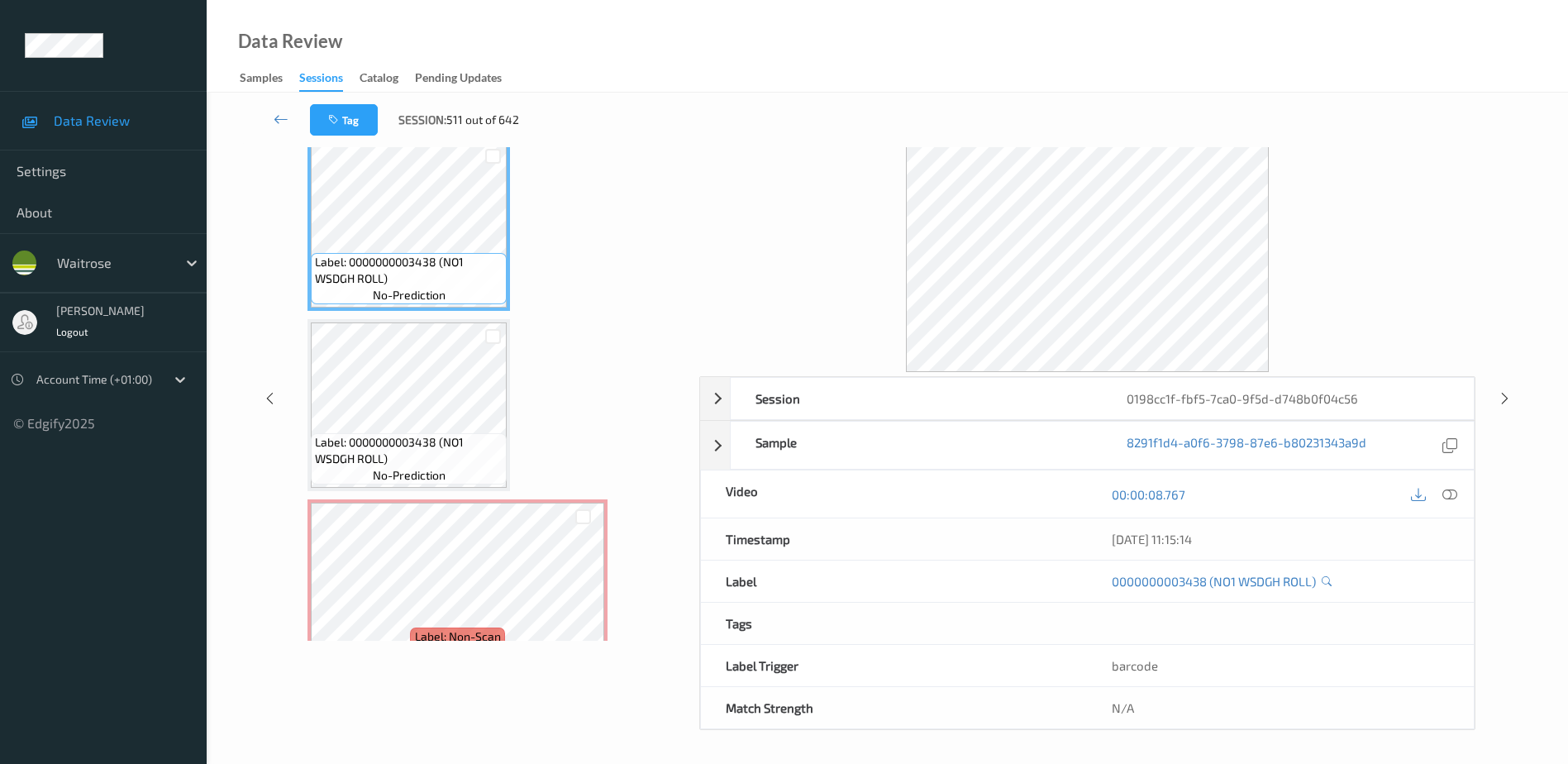
scroll to position [81, 0]
click at [1451, 496] on icon at bounding box center [1451, 494] width 15 height 15
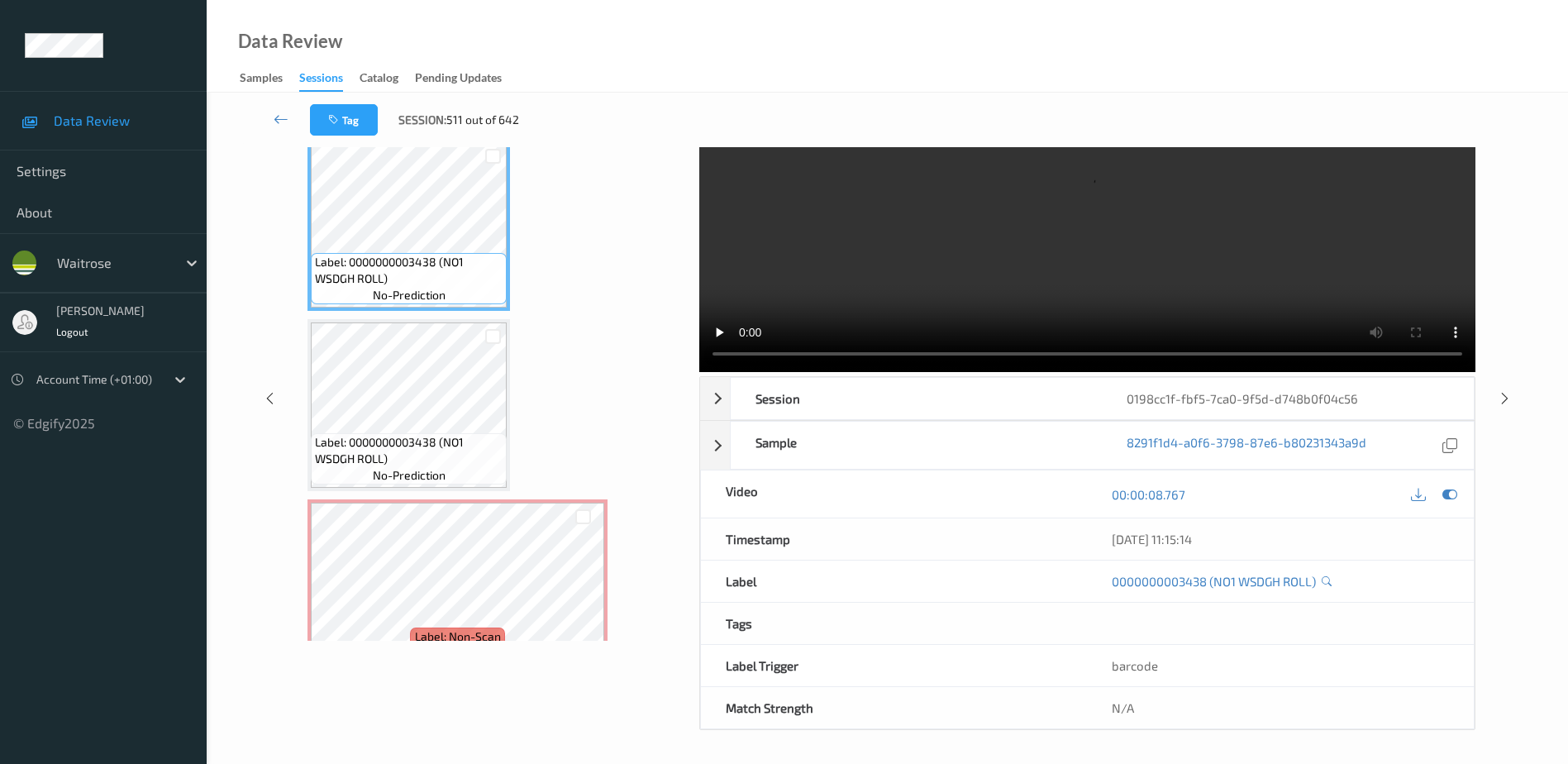
scroll to position [0, 0]
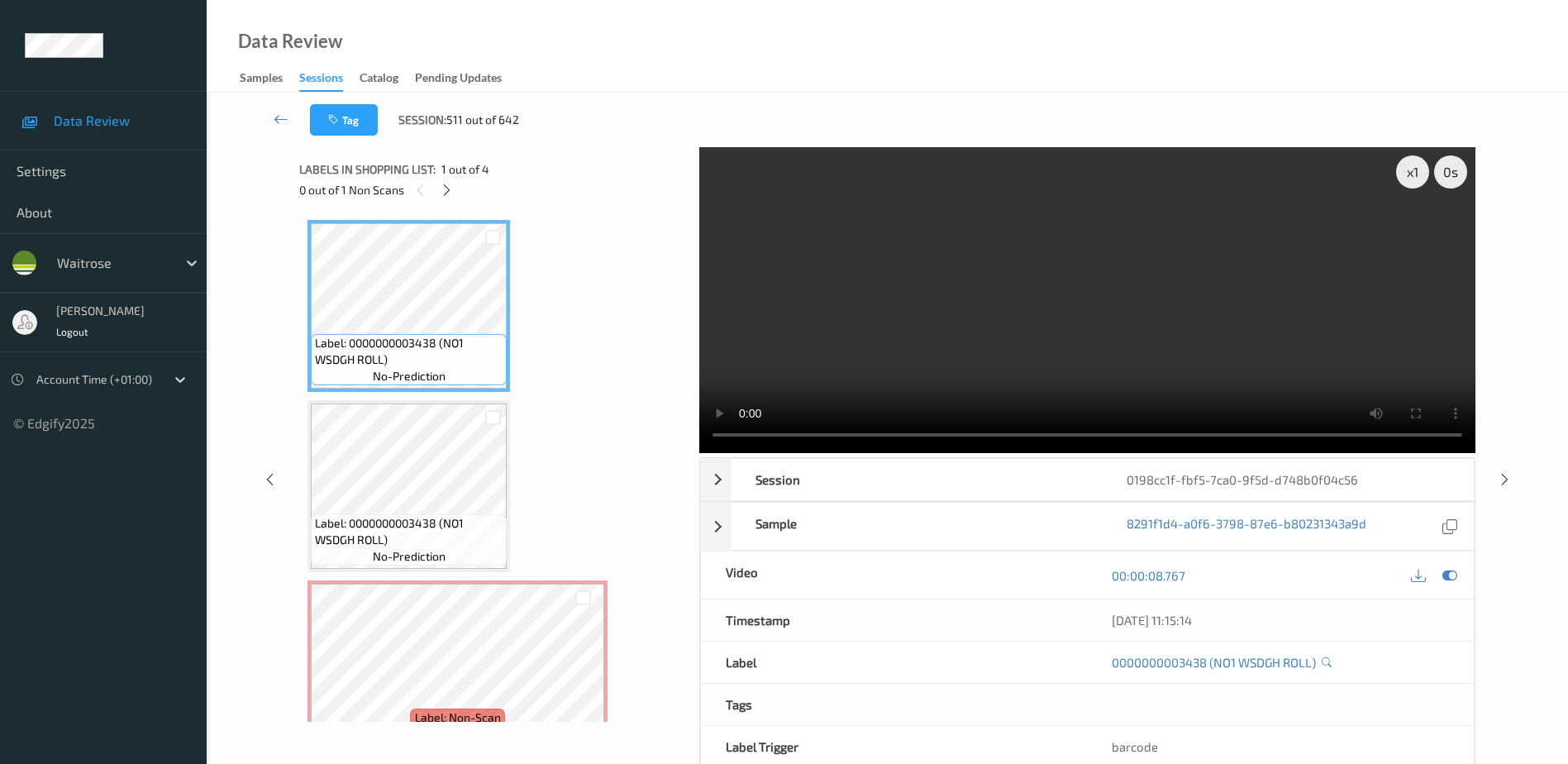
drag, startPoint x: 453, startPoint y: 183, endPoint x: 460, endPoint y: 201, distance: 19.3
click at [452, 186] on icon at bounding box center [446, 191] width 14 height 15
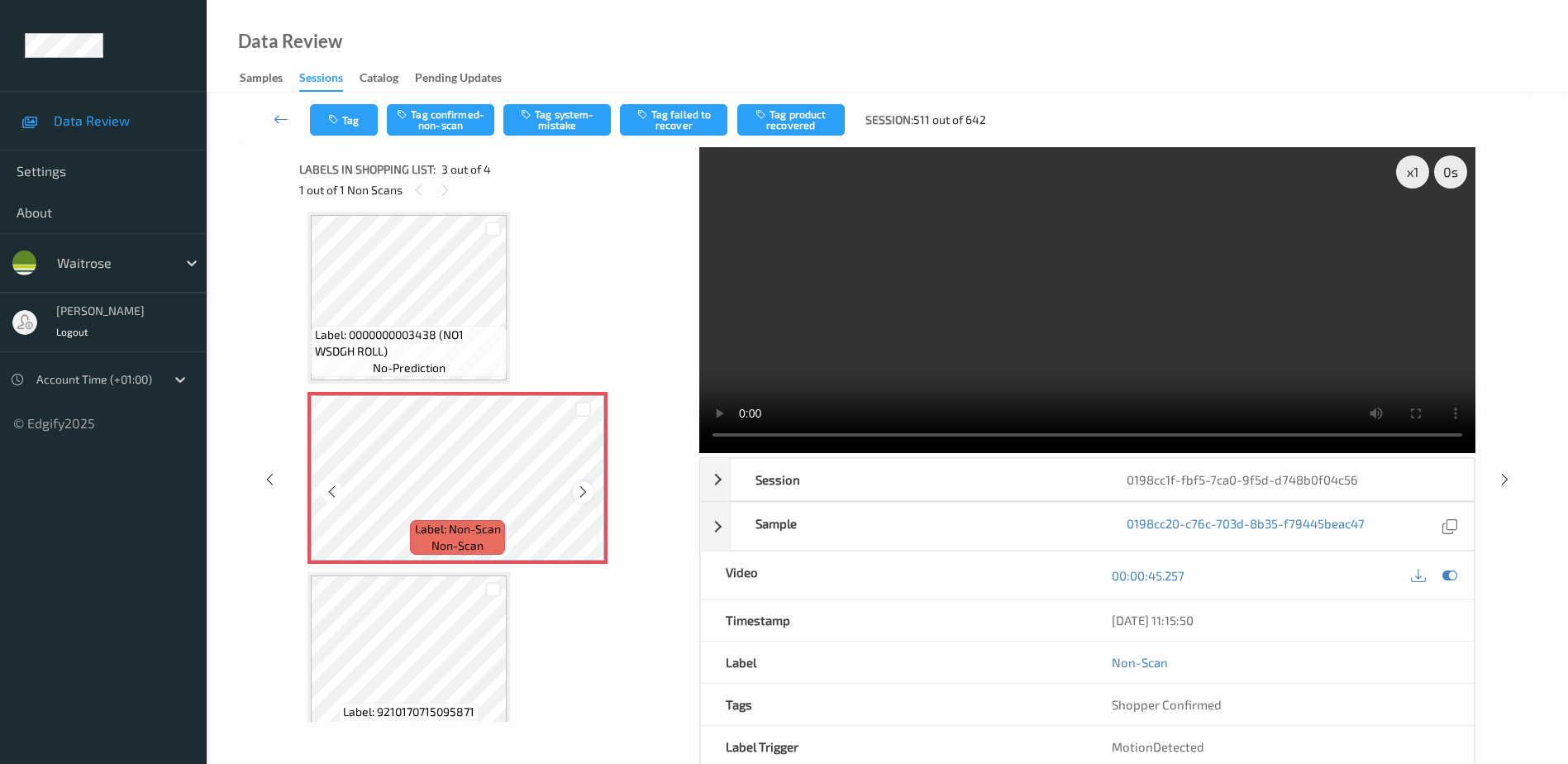
click at [583, 492] on icon at bounding box center [583, 492] width 14 height 15
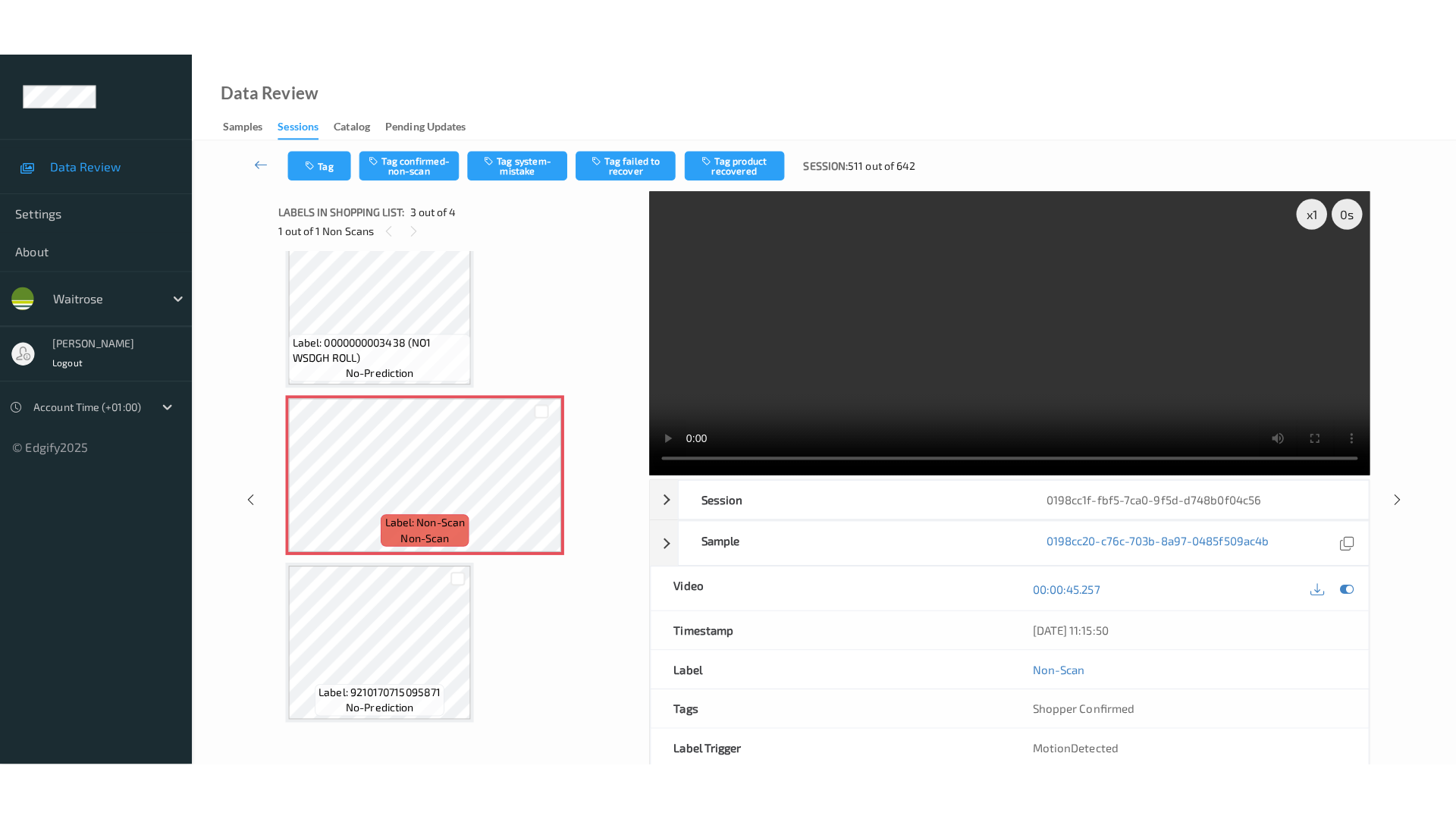
scroll to position [201, 0]
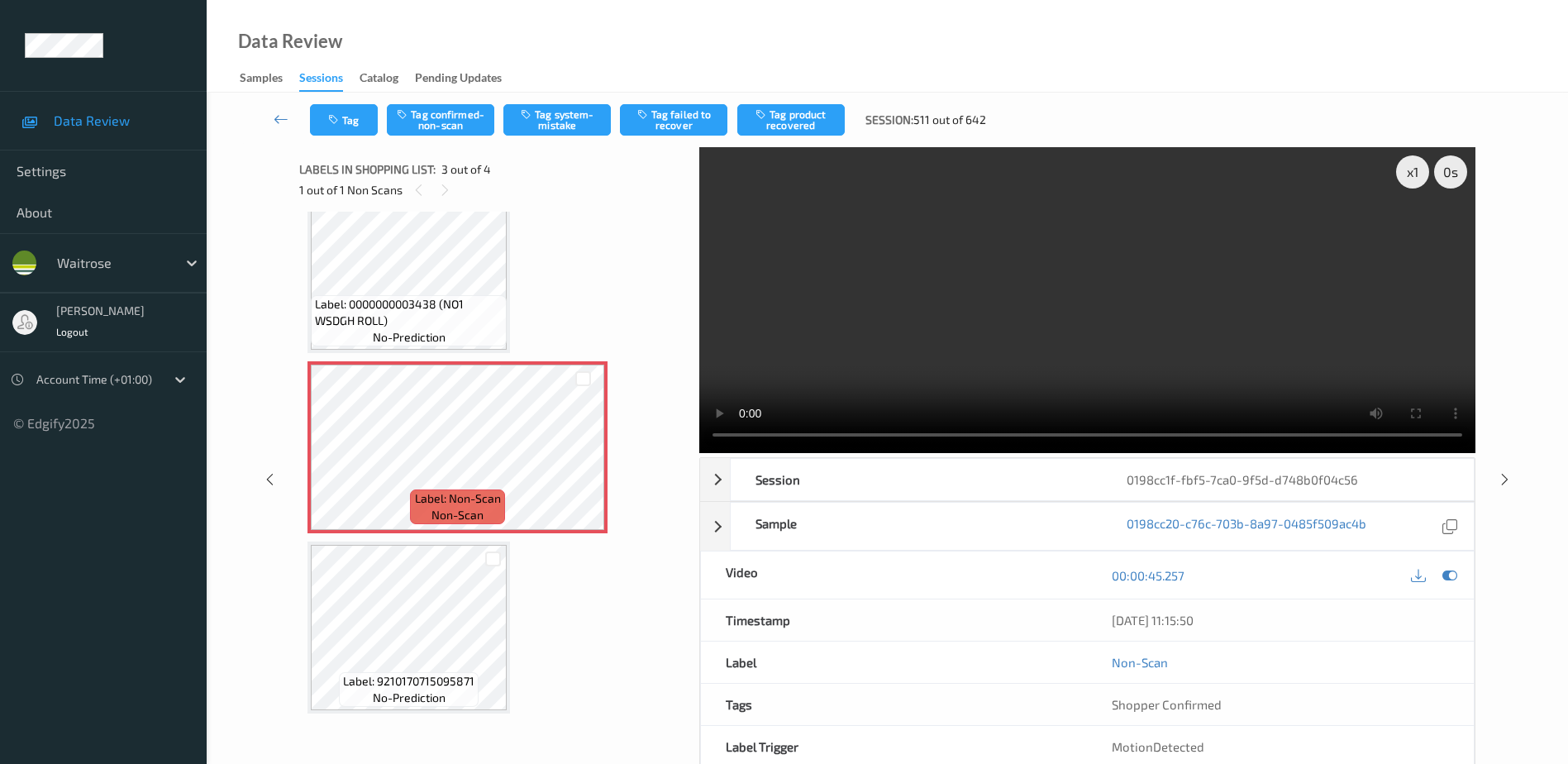
click at [1148, 324] on video at bounding box center [1087, 300] width 776 height 306
click at [529, 120] on button "Tag system-mistake" at bounding box center [557, 120] width 107 height 31
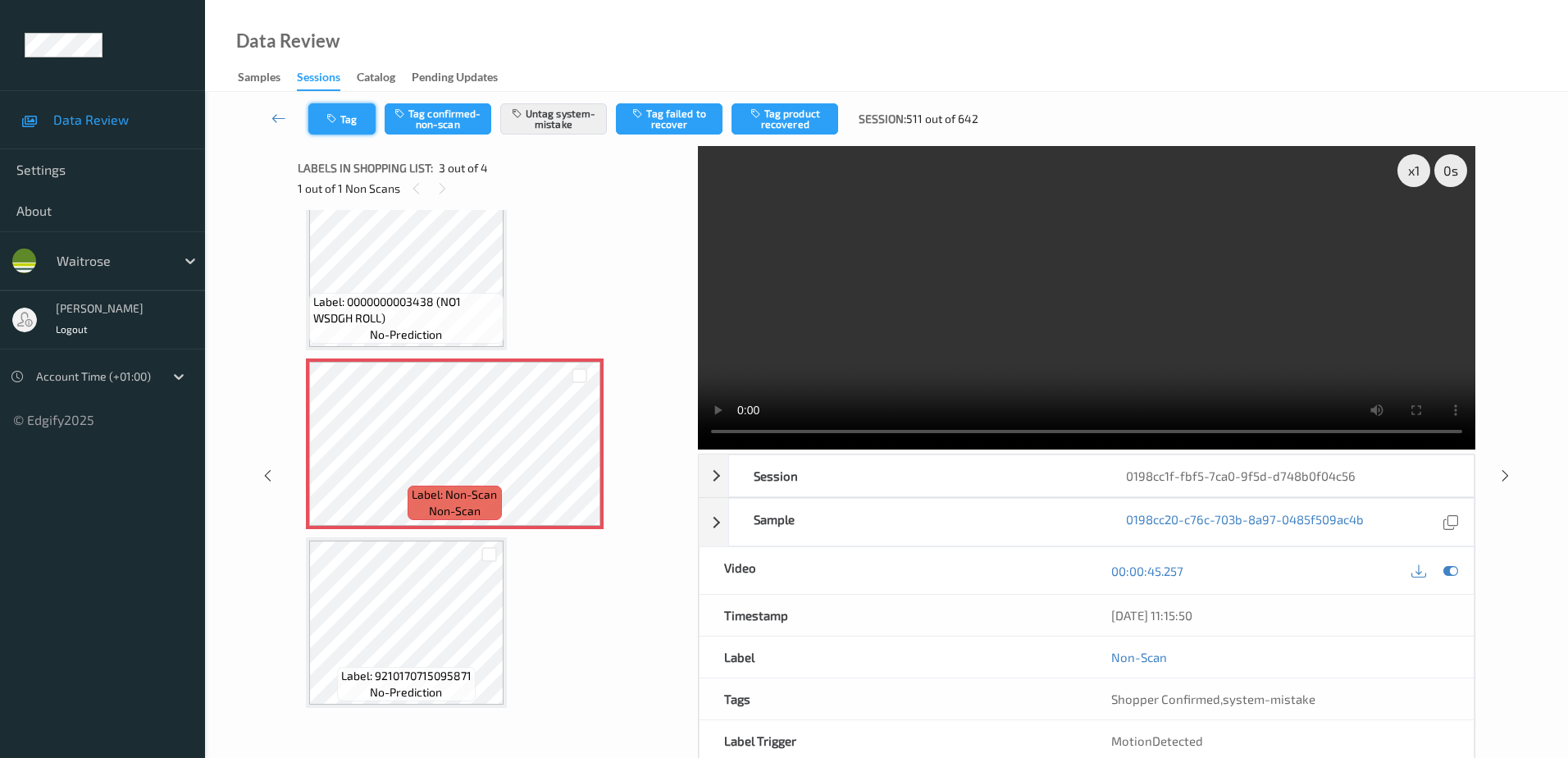
click at [331, 113] on icon "button" at bounding box center [333, 118] width 14 height 12
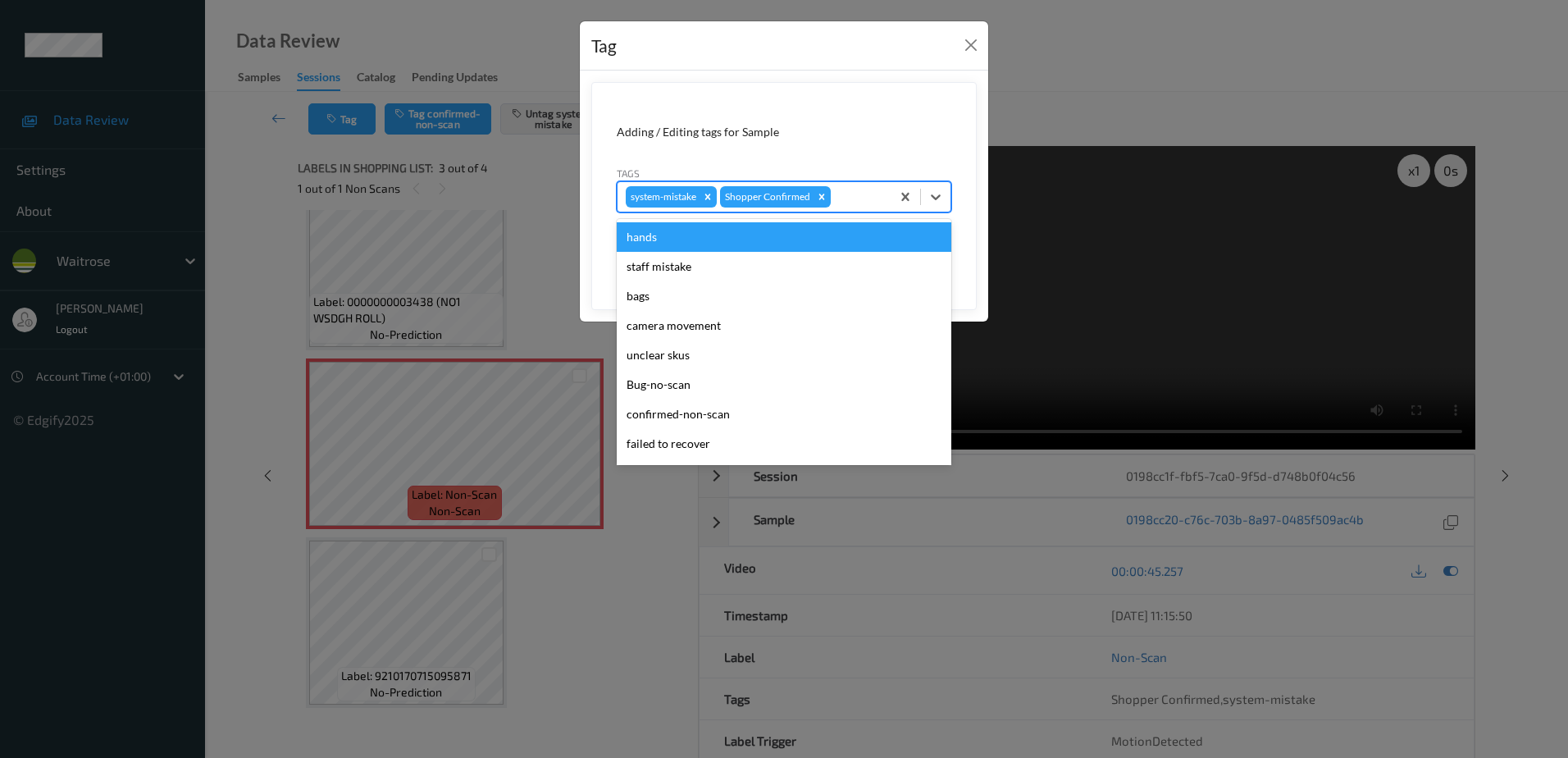
click at [854, 197] on div at bounding box center [858, 196] width 49 height 19
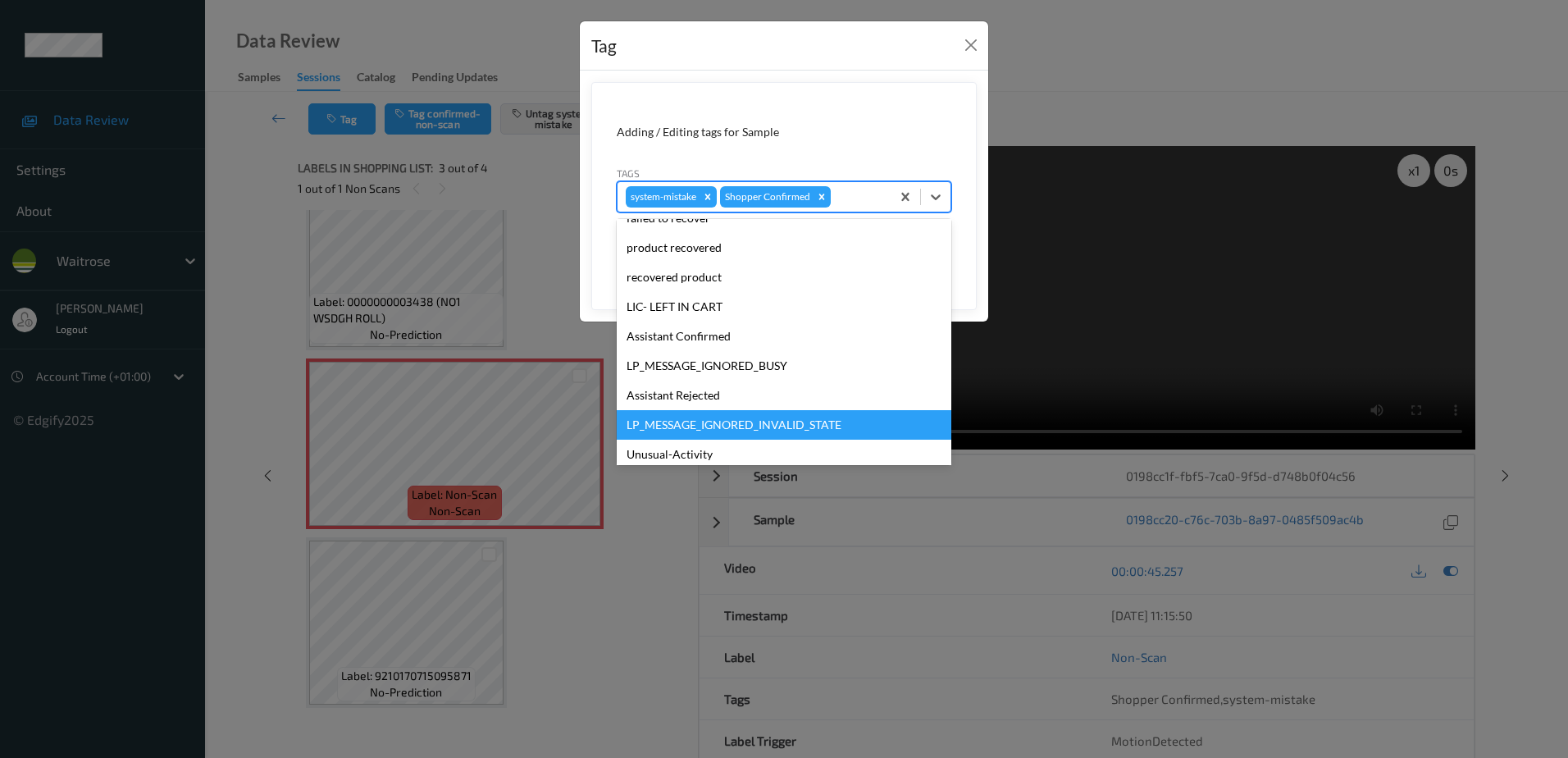
scroll to position [321, 0]
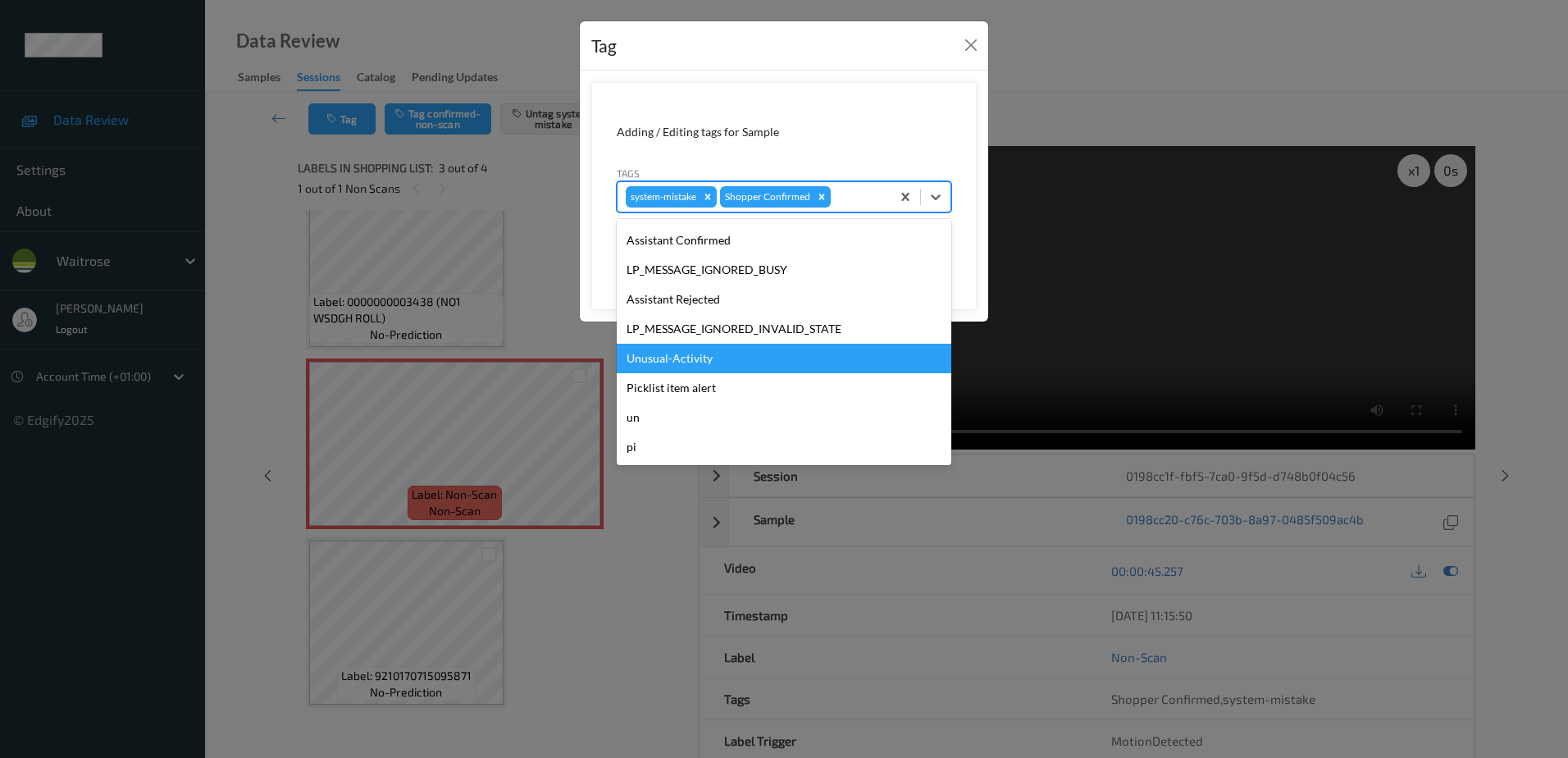
click at [704, 361] on div "Unusual-Activity" at bounding box center [784, 358] width 335 height 29
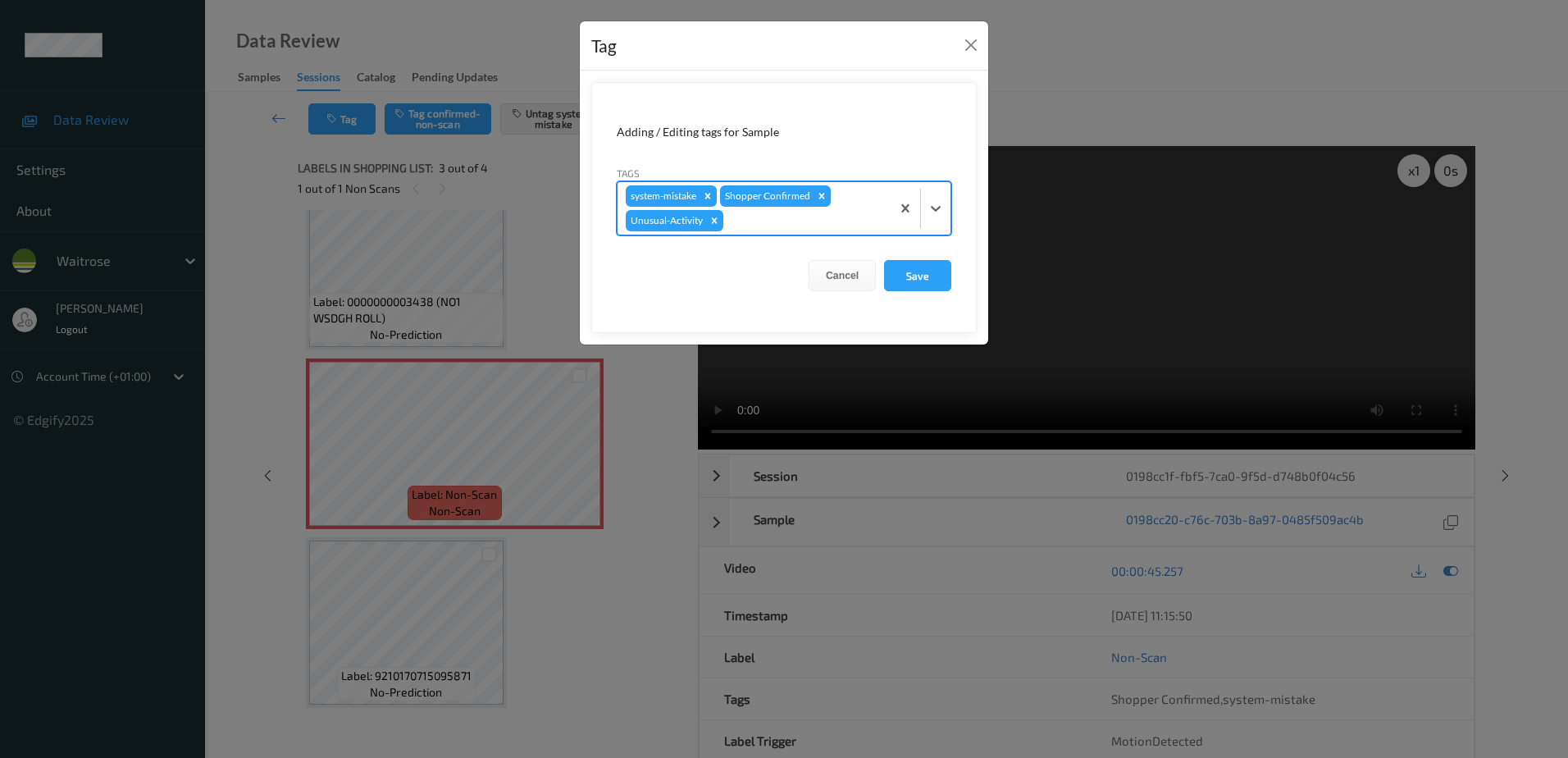
click at [766, 210] on div "system-mistake Shopper Confirmed Unusual-Activity" at bounding box center [754, 207] width 273 height 52
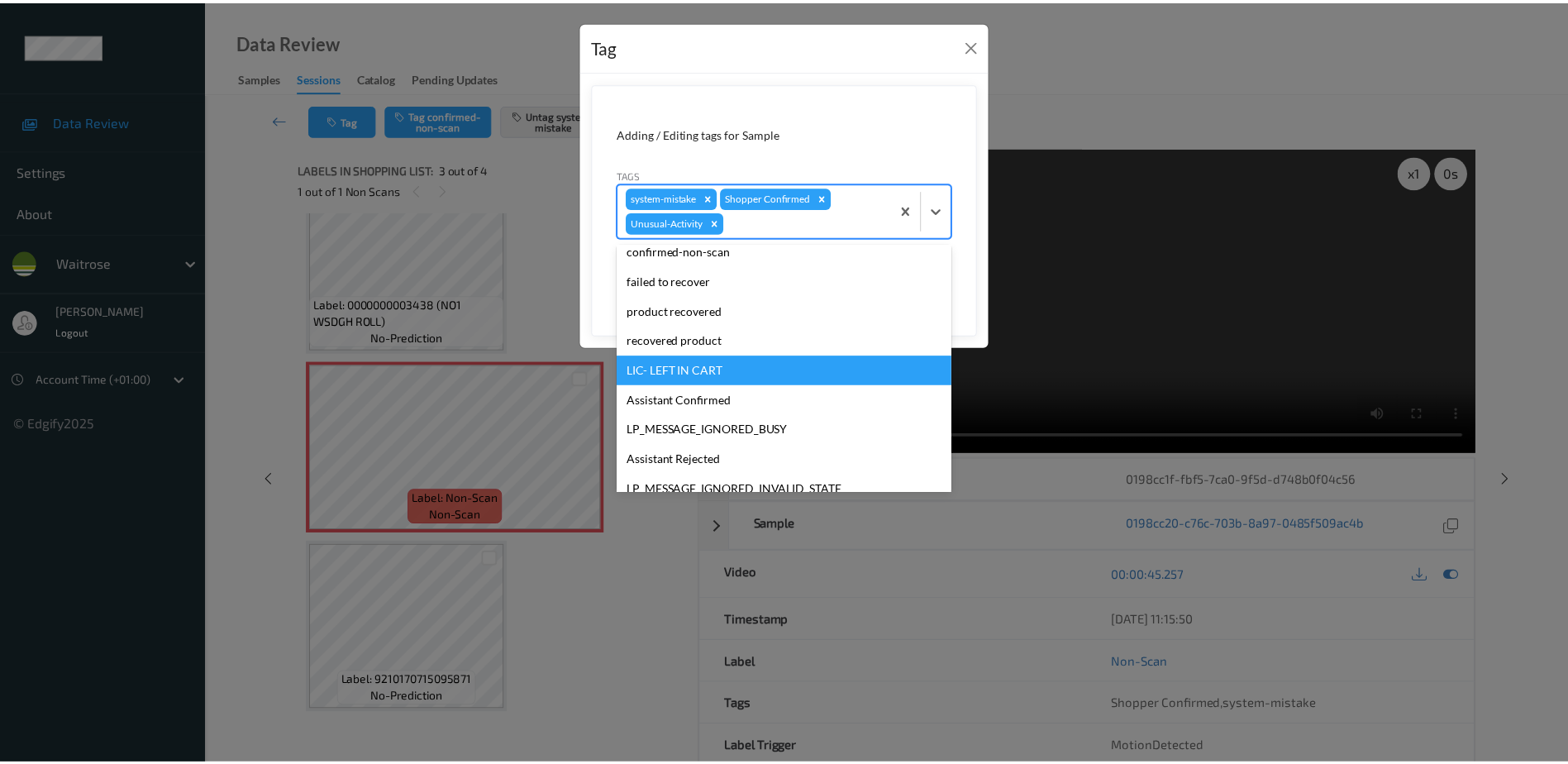
scroll to position [294, 0]
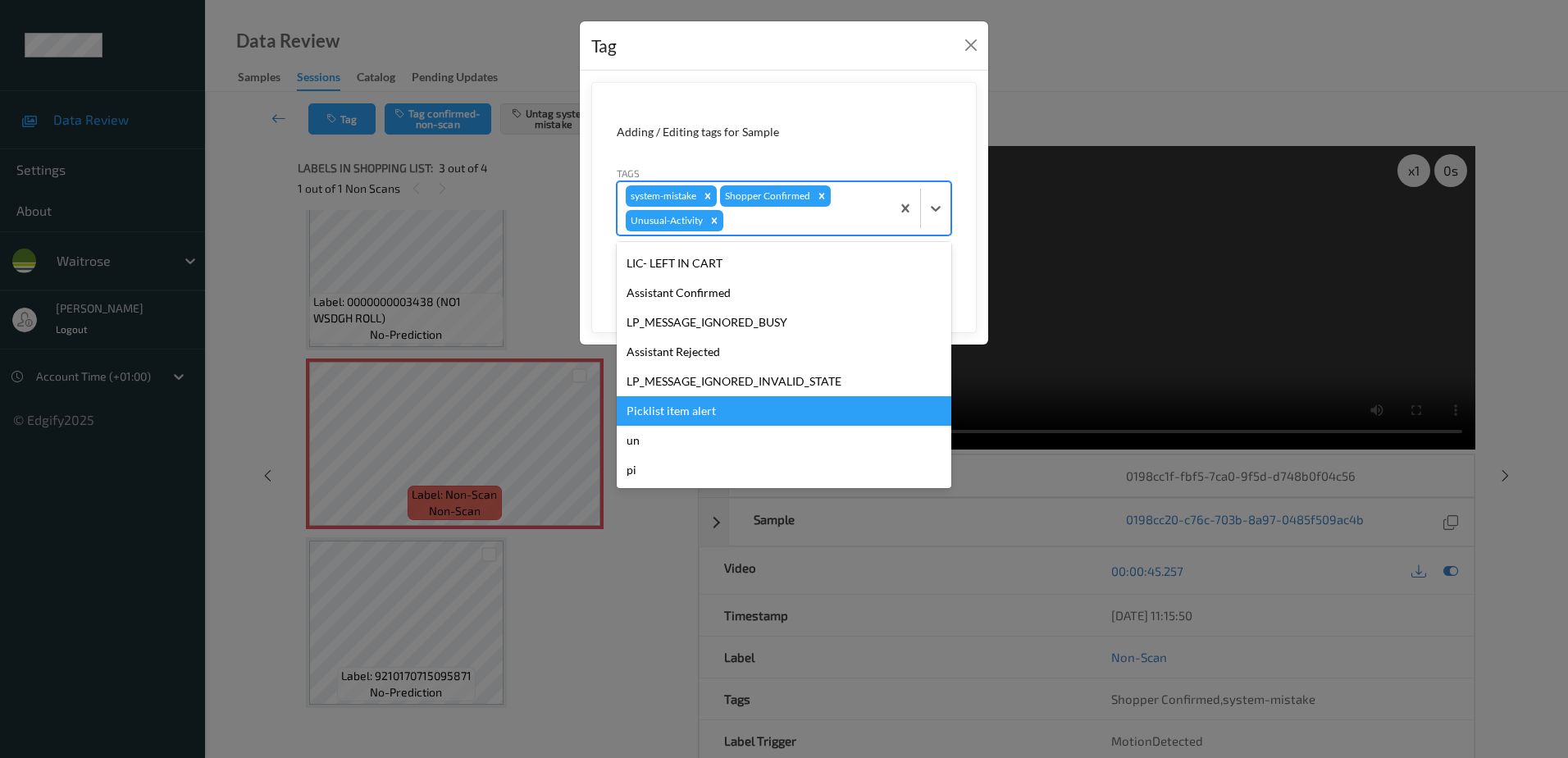
click at [714, 412] on div "Picklist item alert" at bounding box center [784, 411] width 335 height 29
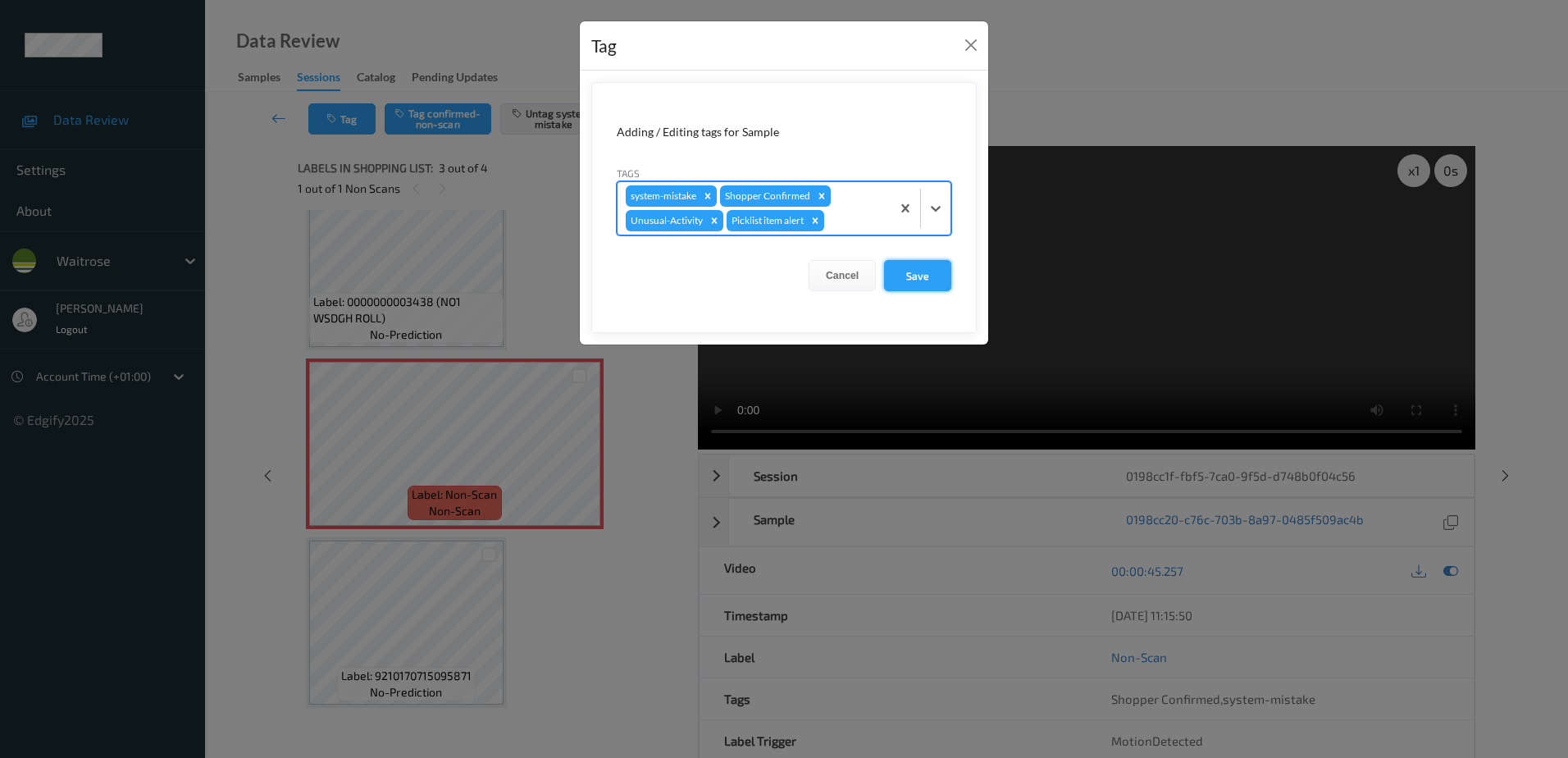
click at [921, 285] on button "Save" at bounding box center [917, 275] width 67 height 31
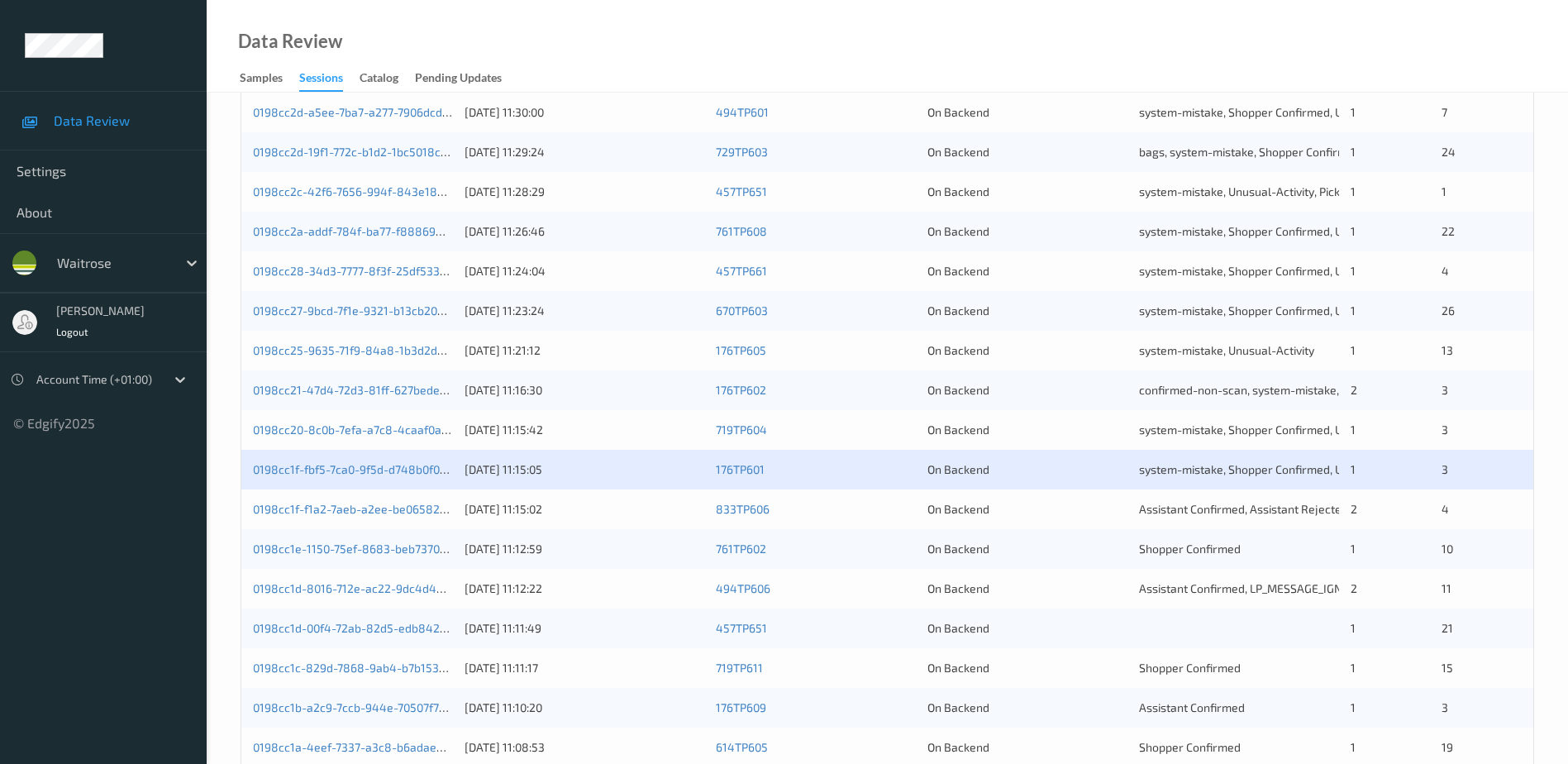
scroll to position [330, 0]
click at [343, 587] on link "0198cc1d-8016-712e-ac22-9dc4d405cf35" at bounding box center [363, 586] width 220 height 14
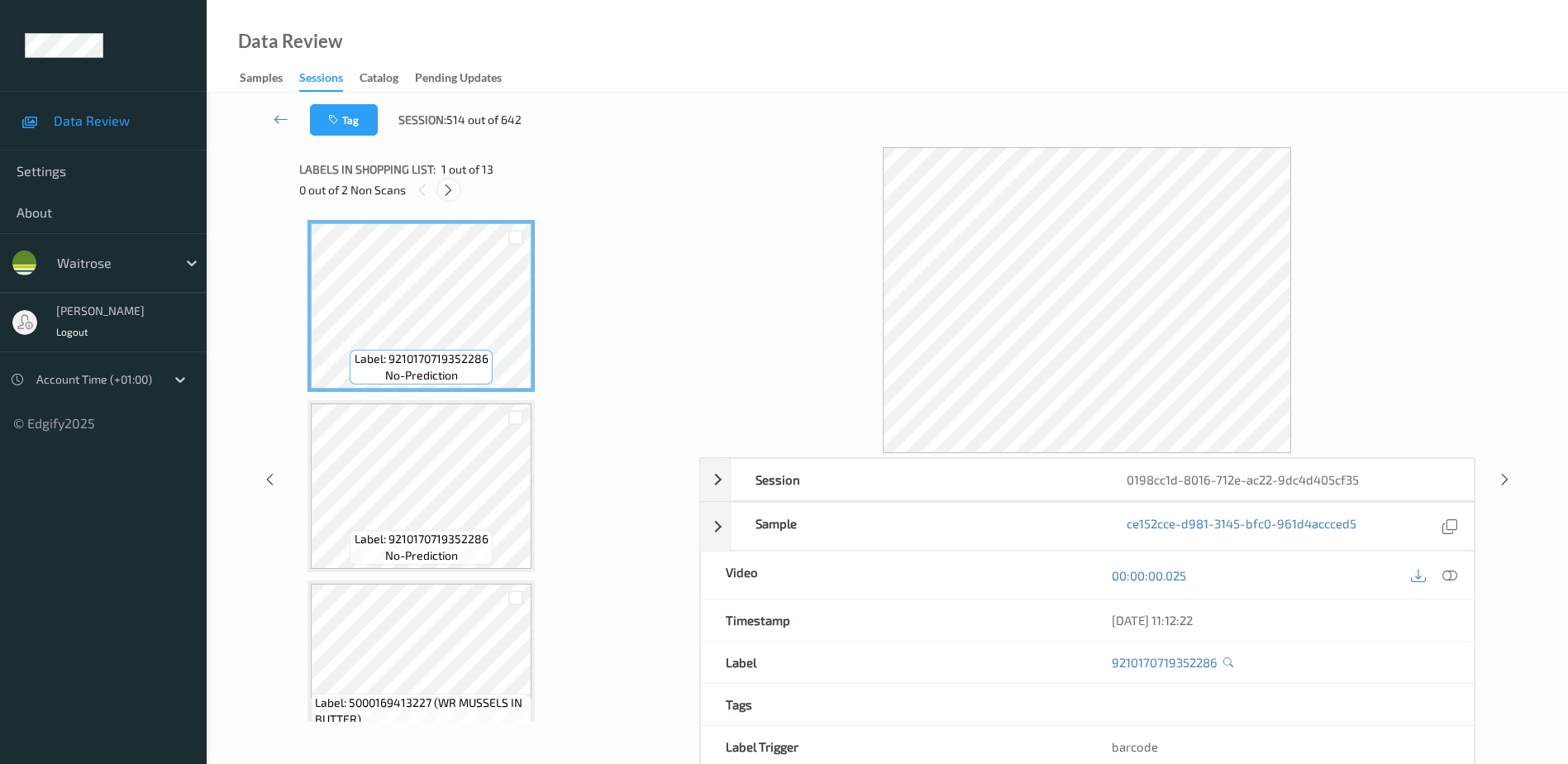
click at [451, 191] on icon at bounding box center [448, 191] width 14 height 15
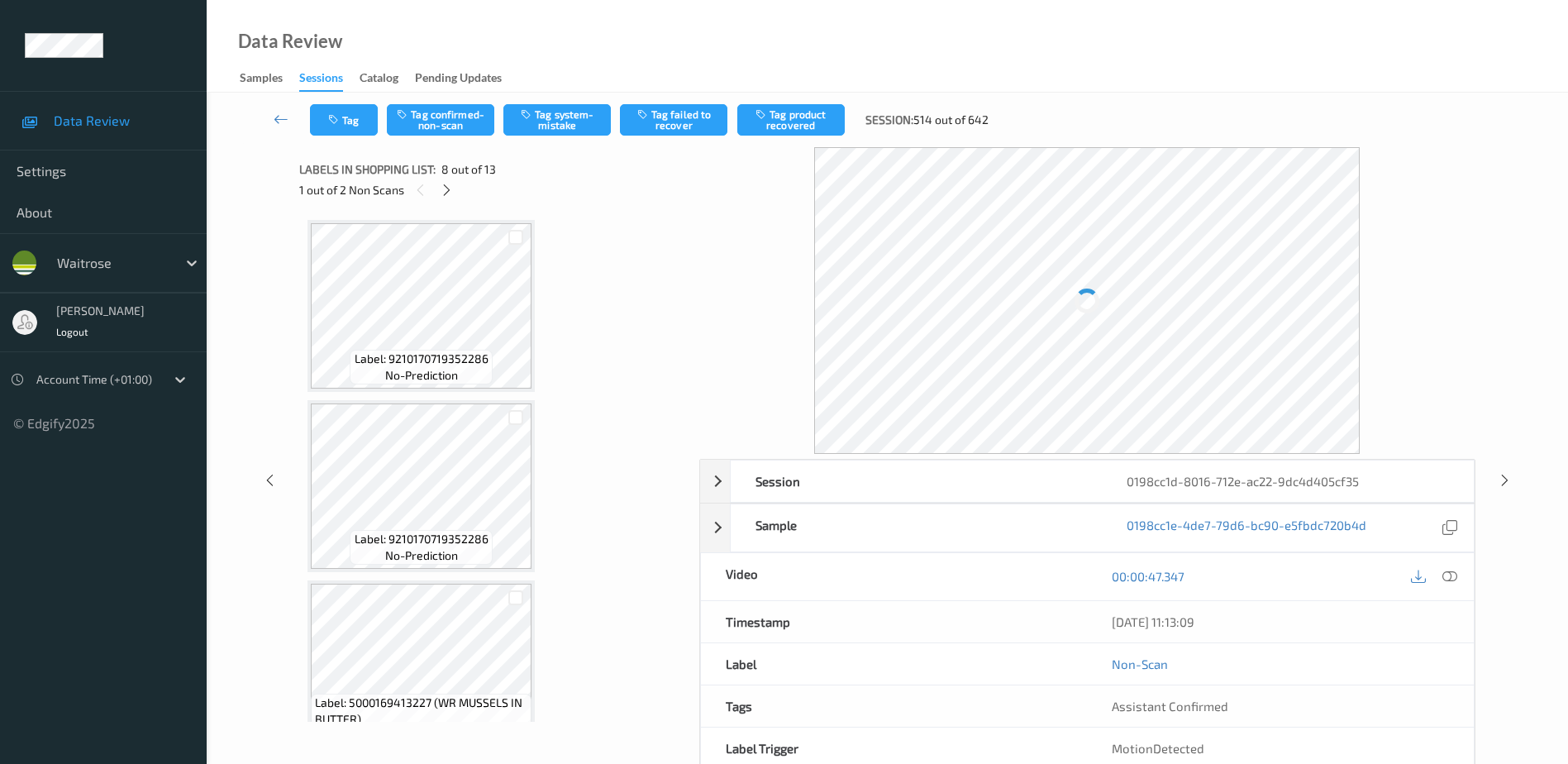
scroll to position [1090, 0]
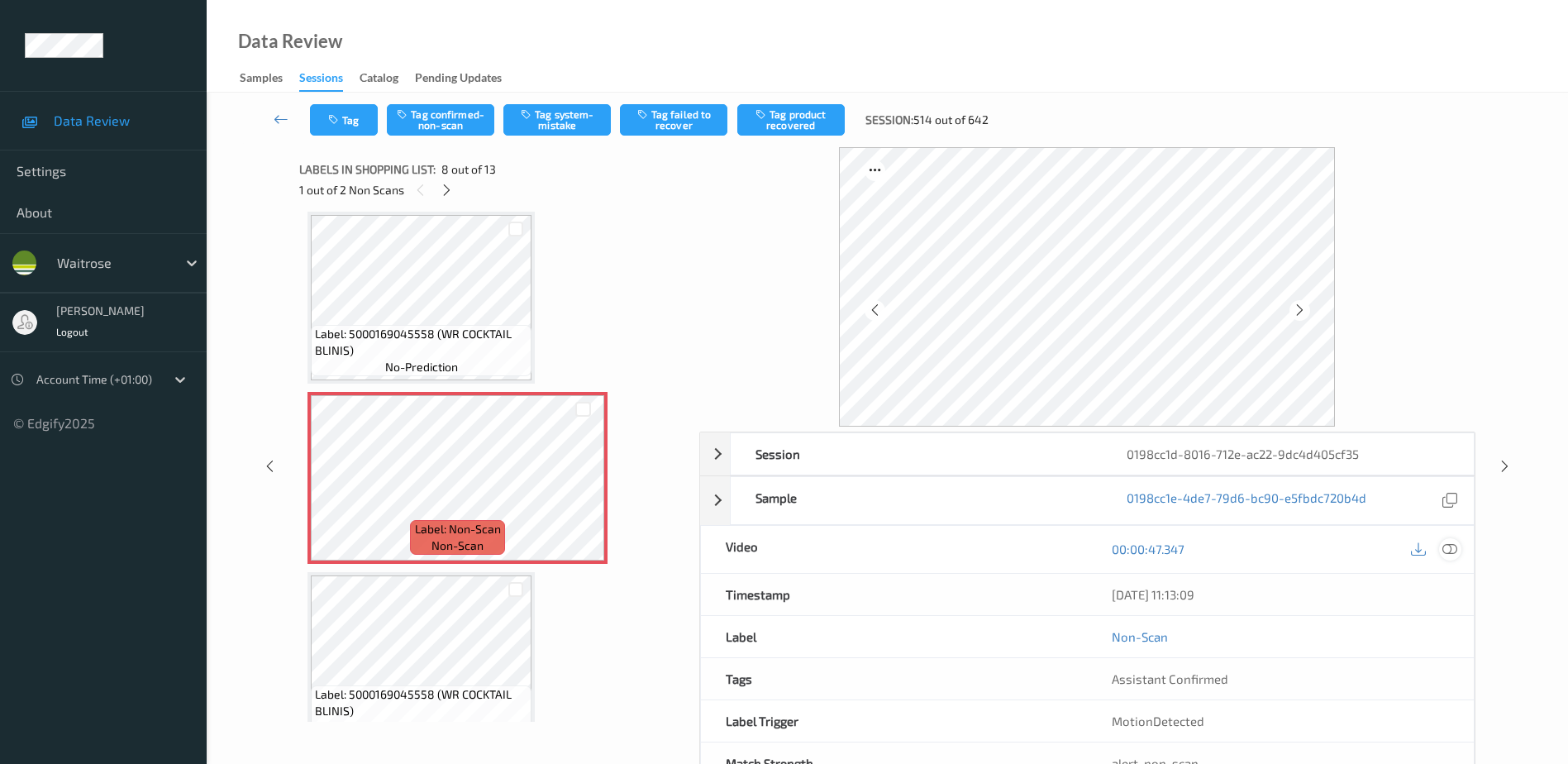
click at [1453, 552] on icon at bounding box center [1451, 548] width 15 height 15
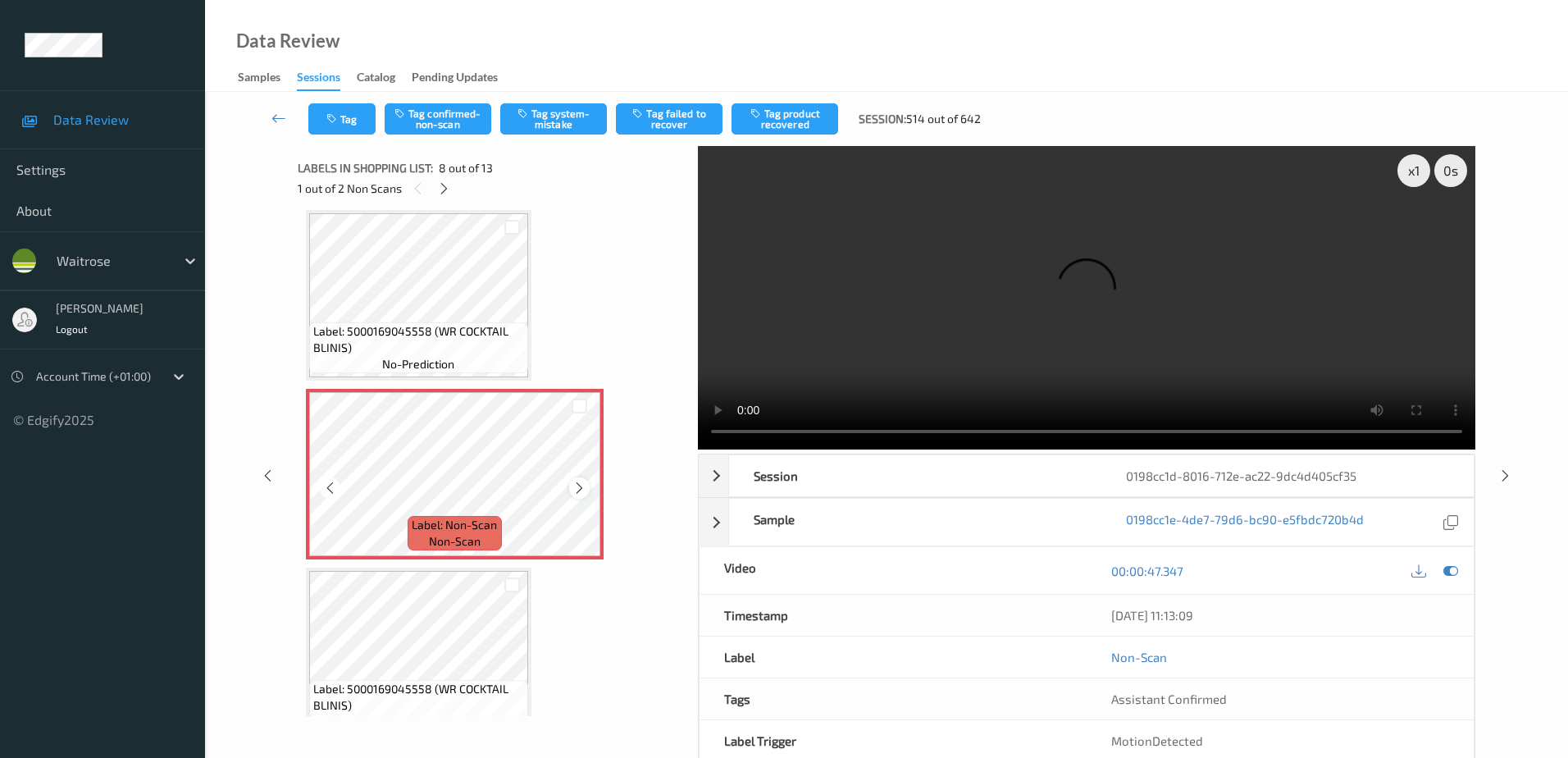
click at [583, 487] on icon at bounding box center [579, 488] width 14 height 15
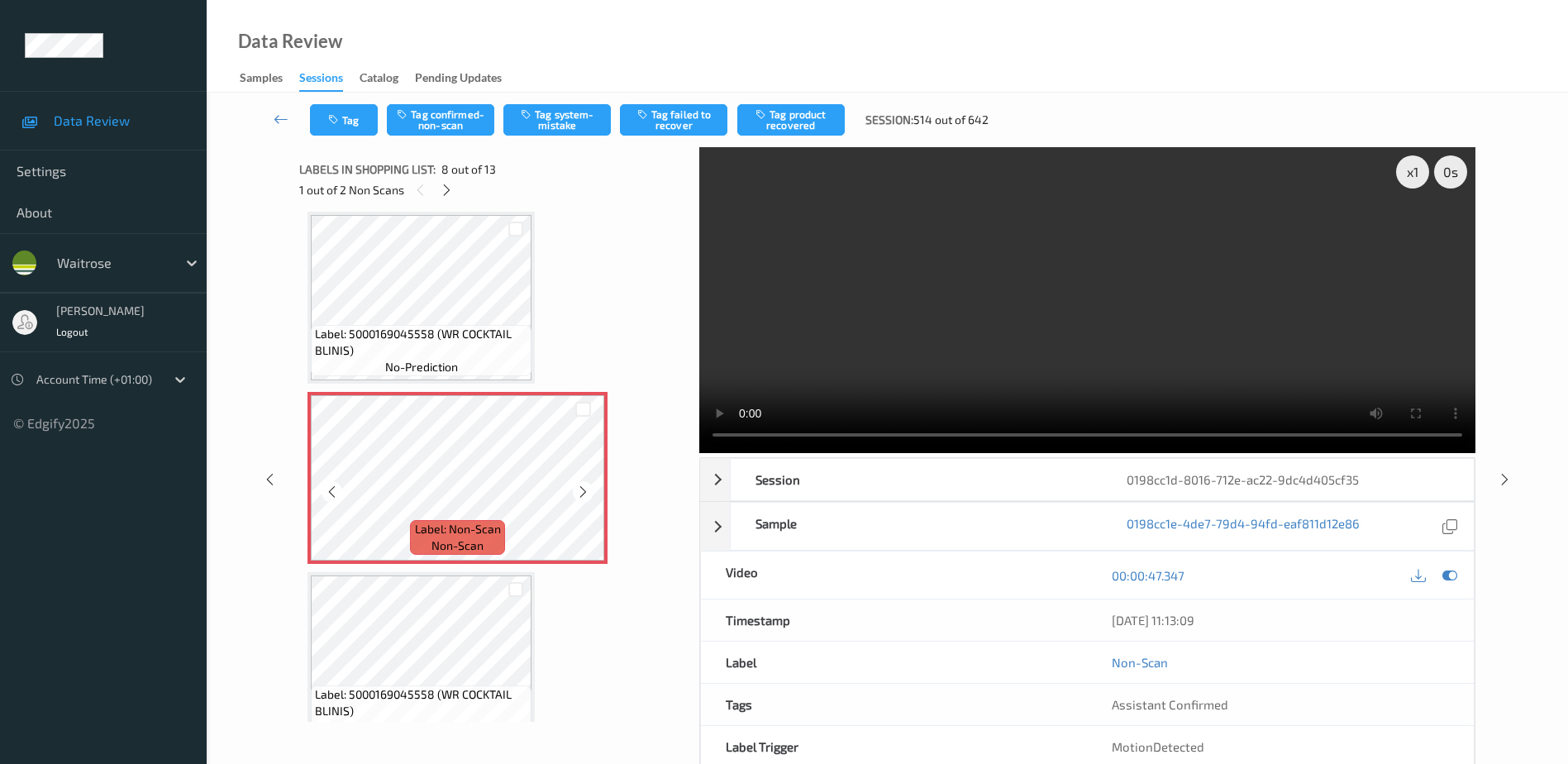
click at [587, 491] on icon at bounding box center [583, 492] width 14 height 15
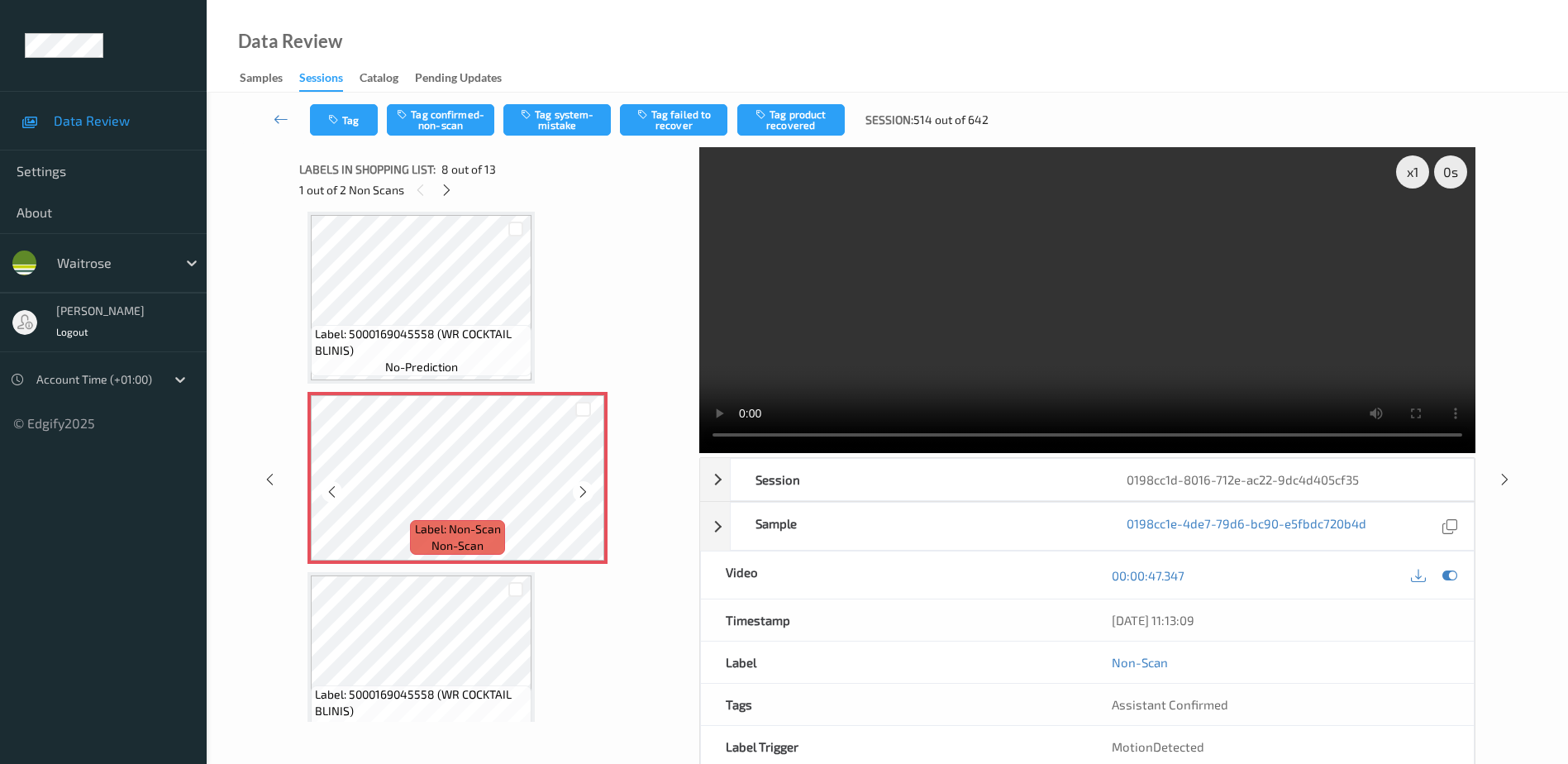
click at [587, 491] on icon at bounding box center [583, 492] width 14 height 15
click at [1064, 367] on video at bounding box center [1087, 300] width 776 height 306
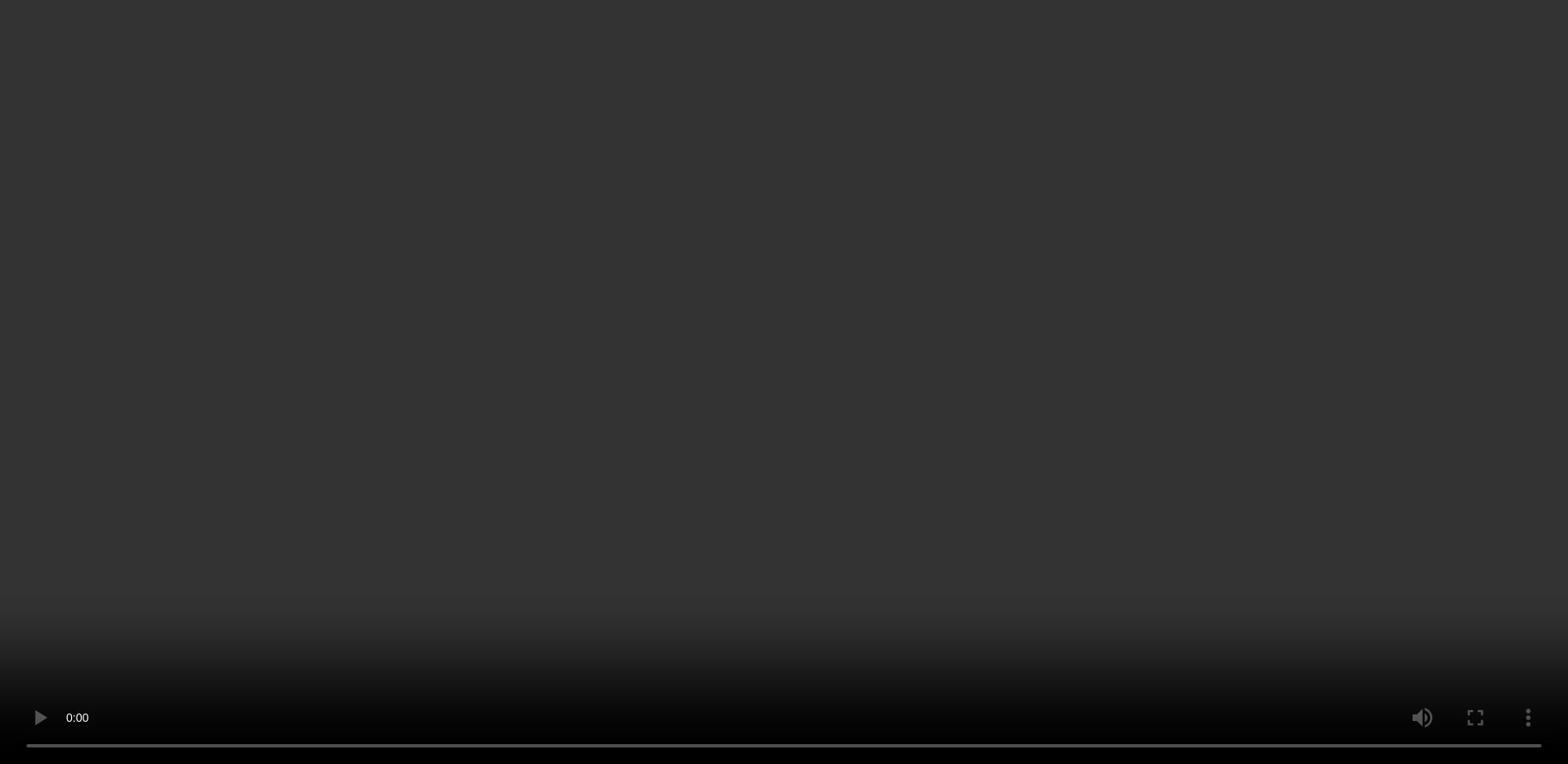
scroll to position [1255, 0]
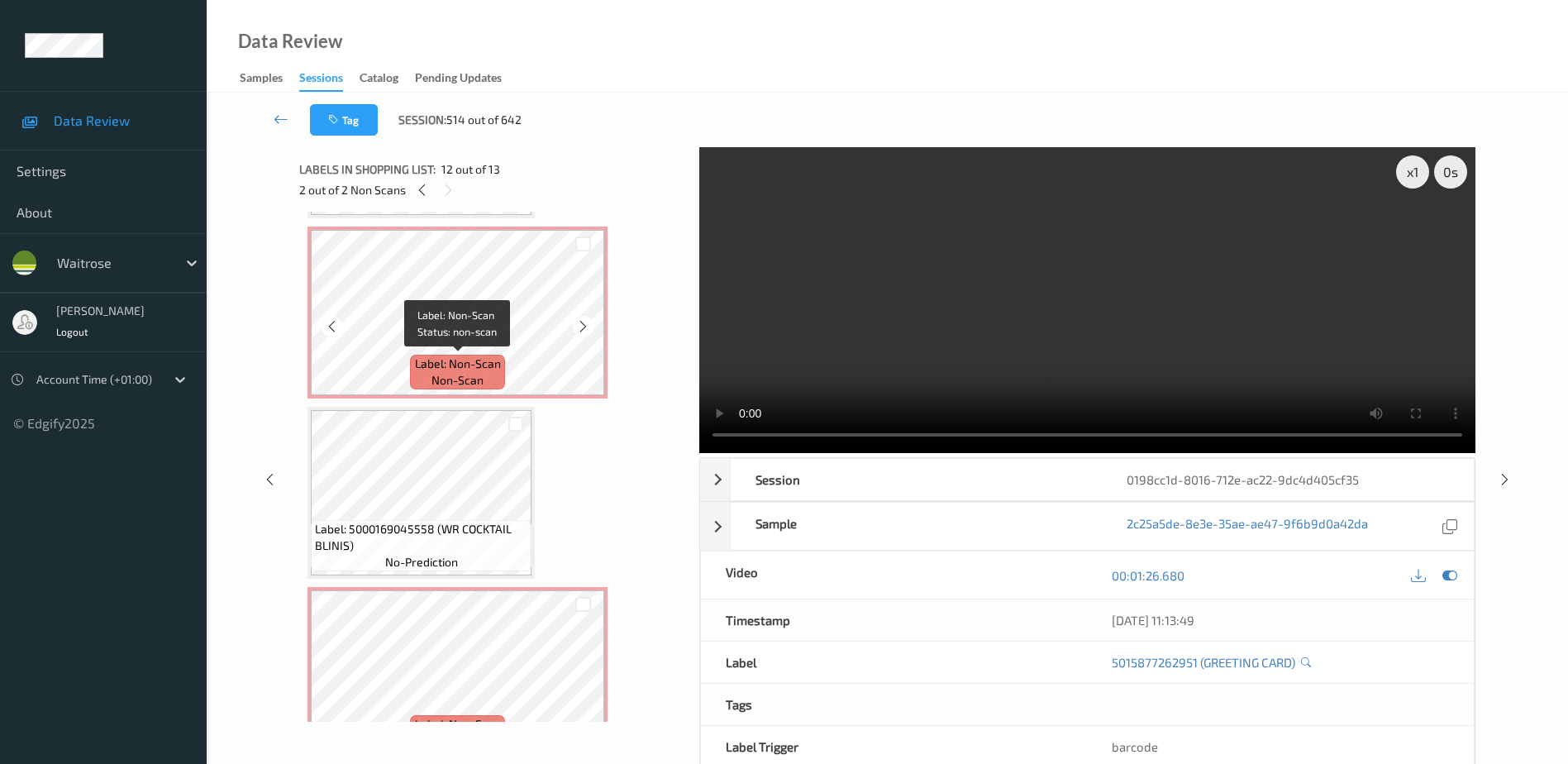
click at [484, 356] on span "Label: Non-Scan" at bounding box center [458, 364] width 86 height 17
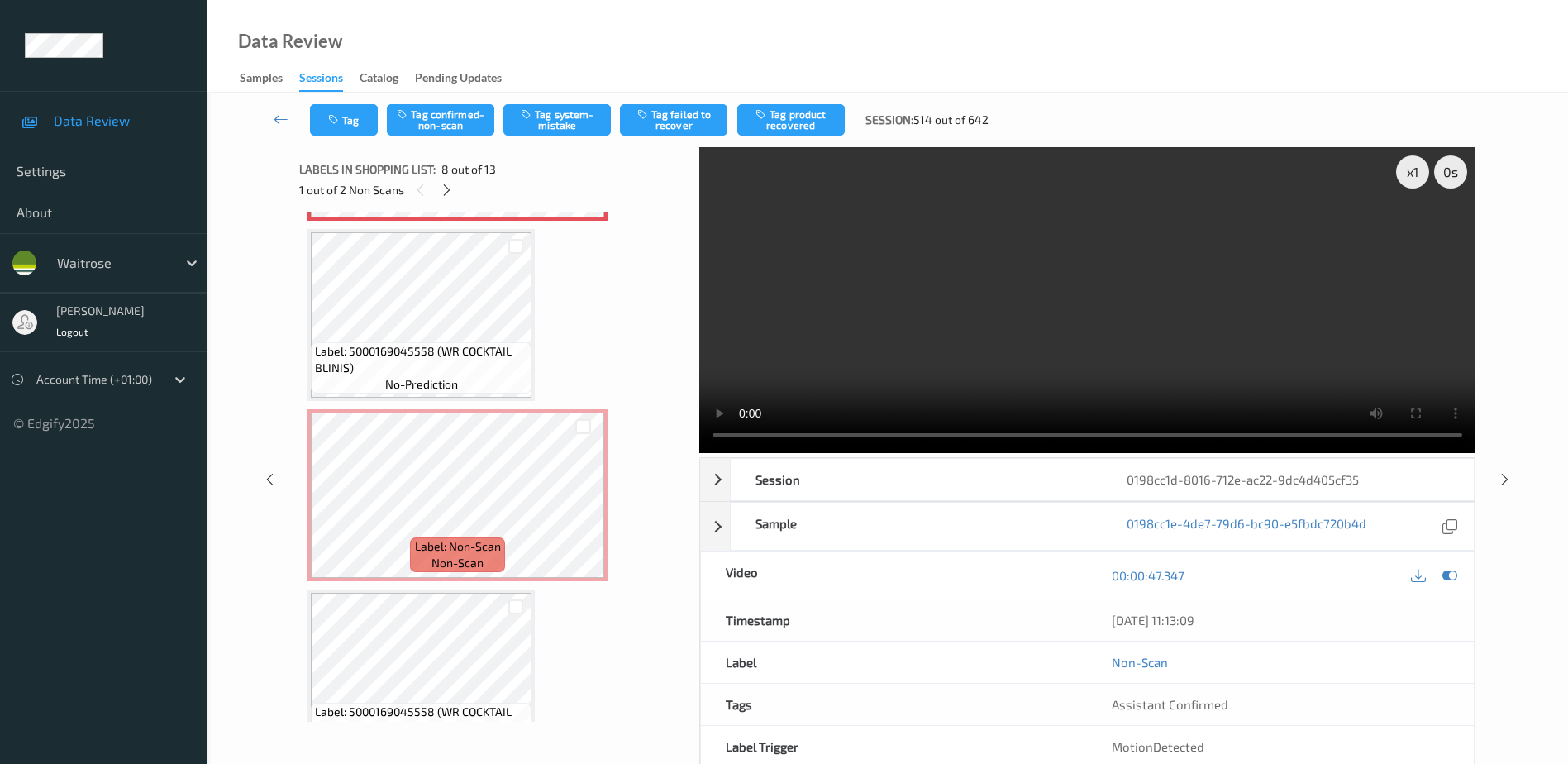
scroll to position [1337, 0]
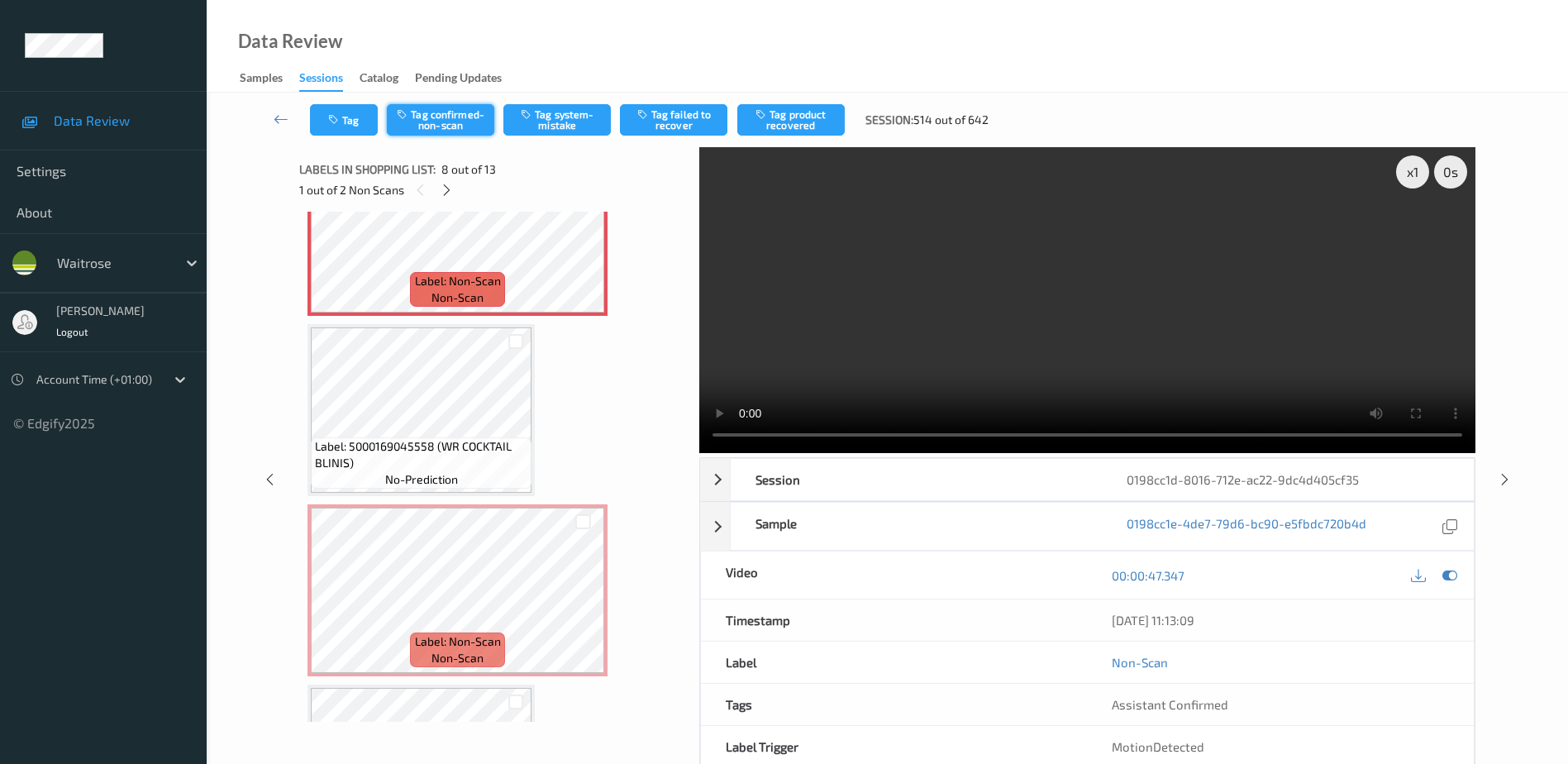
click at [436, 118] on button "Tag confirmed-non-scan" at bounding box center [440, 120] width 107 height 31
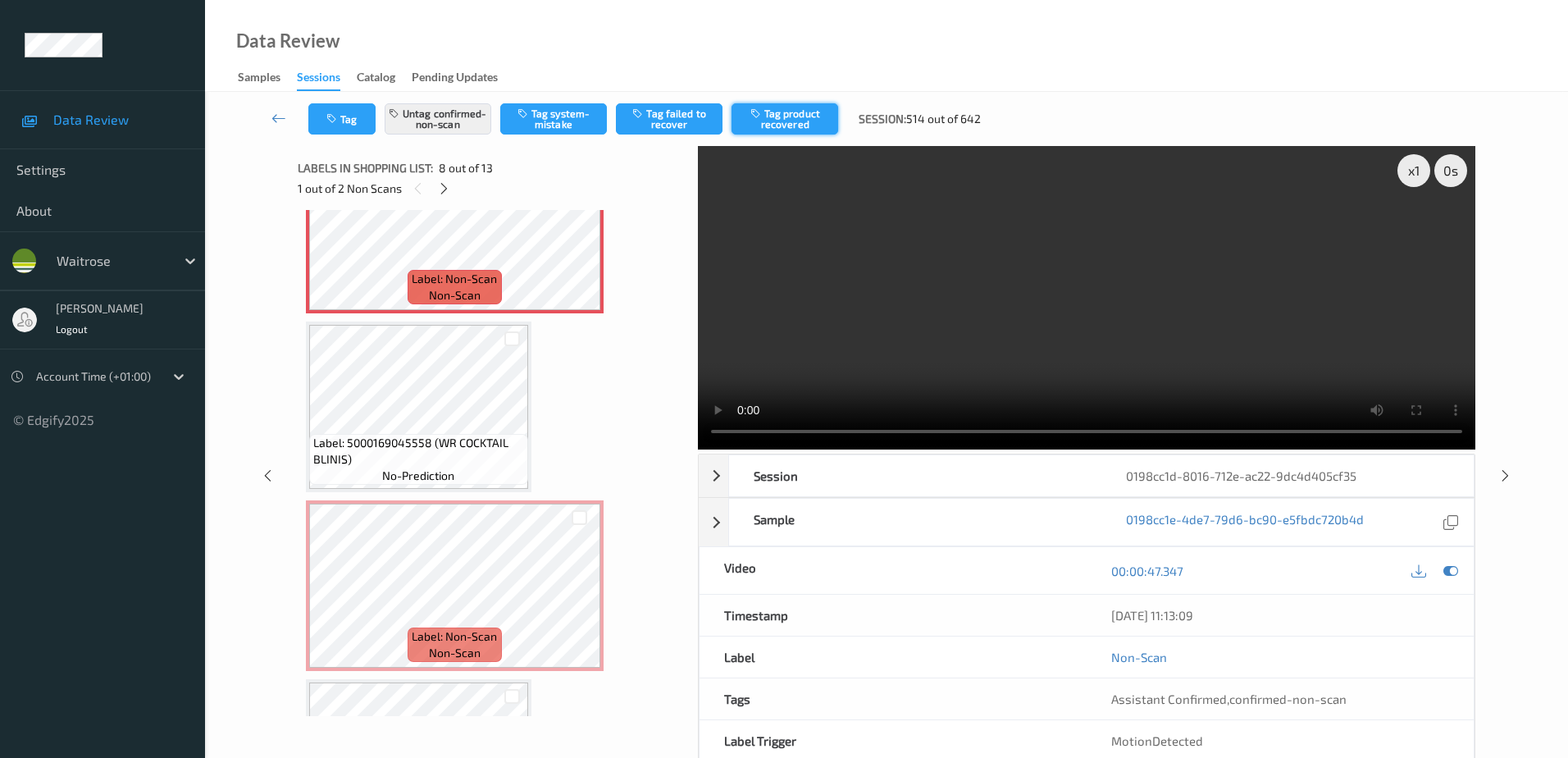
click at [798, 109] on button "Tag product recovered" at bounding box center [784, 119] width 106 height 31
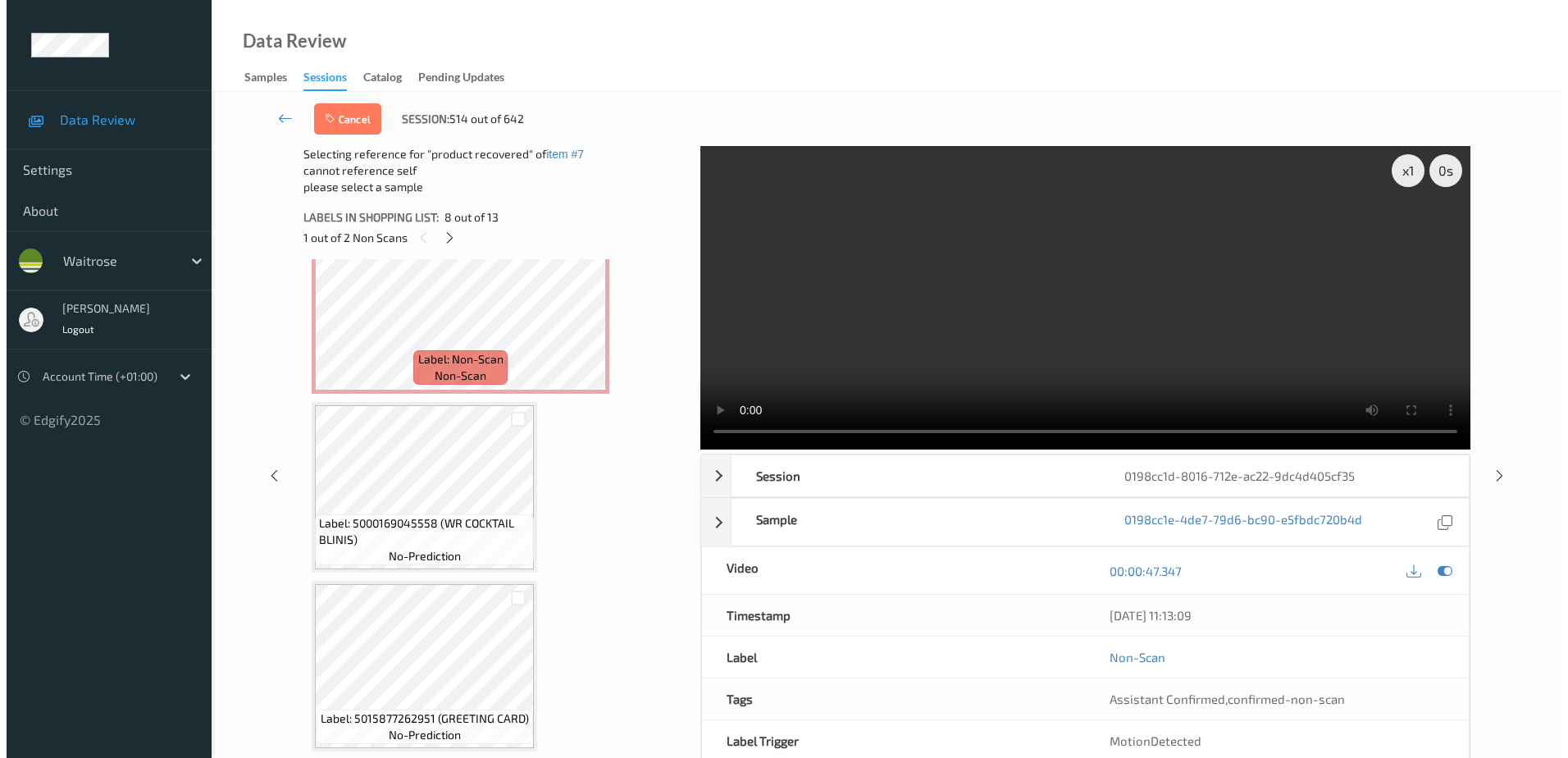
scroll to position [1655, 0]
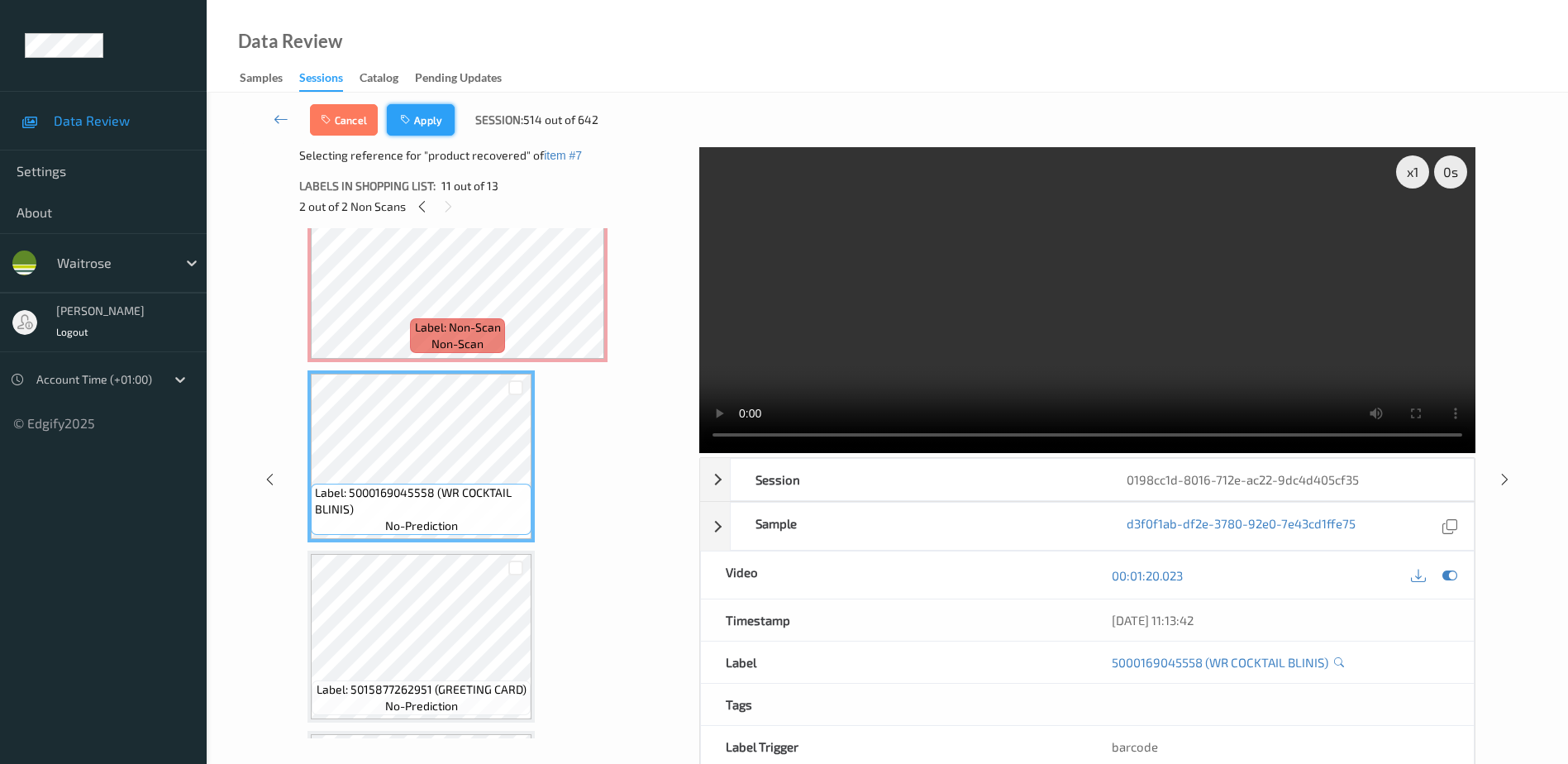
click at [425, 123] on button "Apply" at bounding box center [420, 120] width 68 height 31
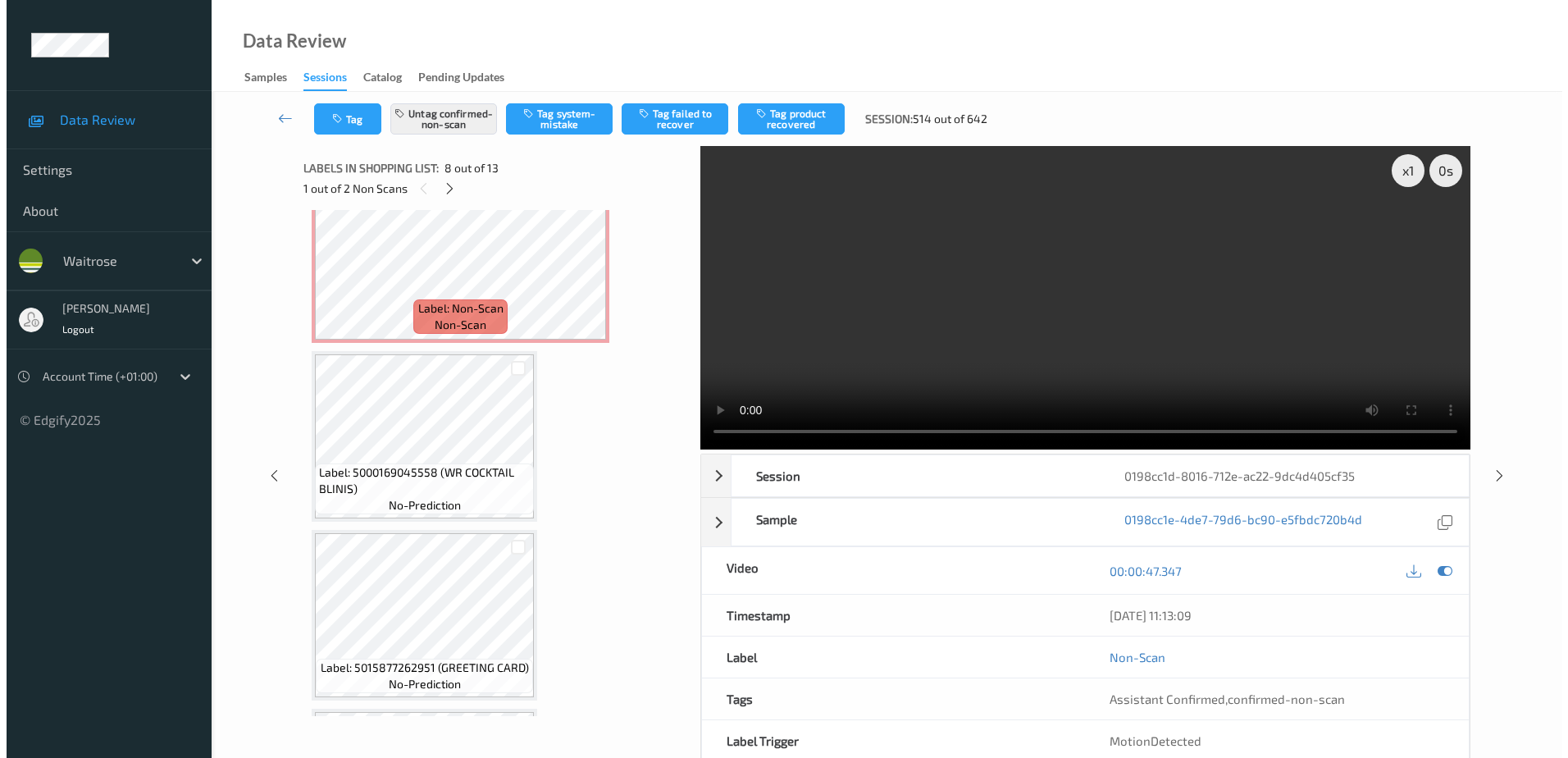
scroll to position [1081, 0]
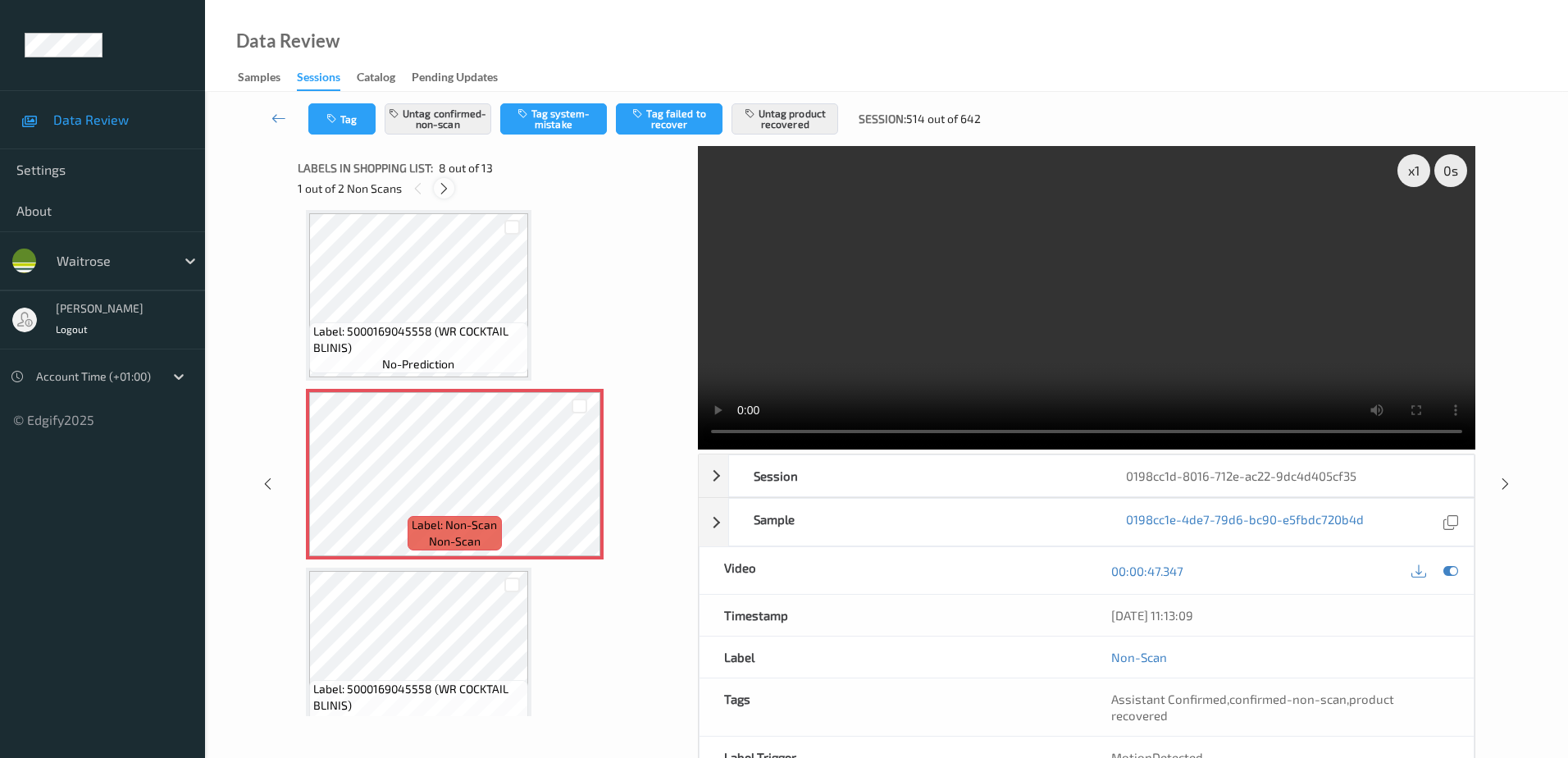
click at [448, 193] on icon at bounding box center [443, 189] width 14 height 15
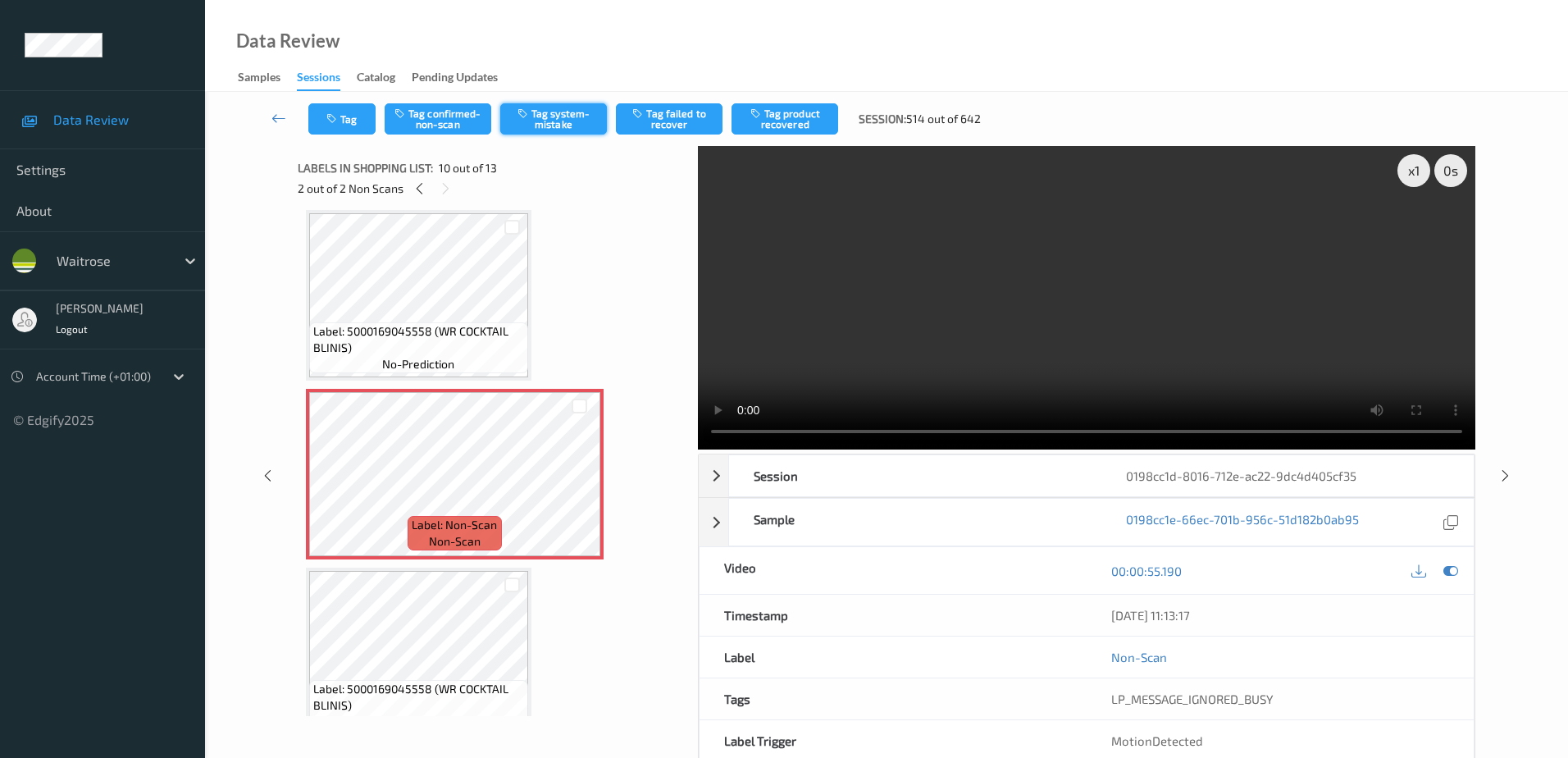
click at [554, 122] on button "Tag system-mistake" at bounding box center [553, 119] width 106 height 31
click at [333, 129] on button "Tag" at bounding box center [341, 119] width 67 height 31
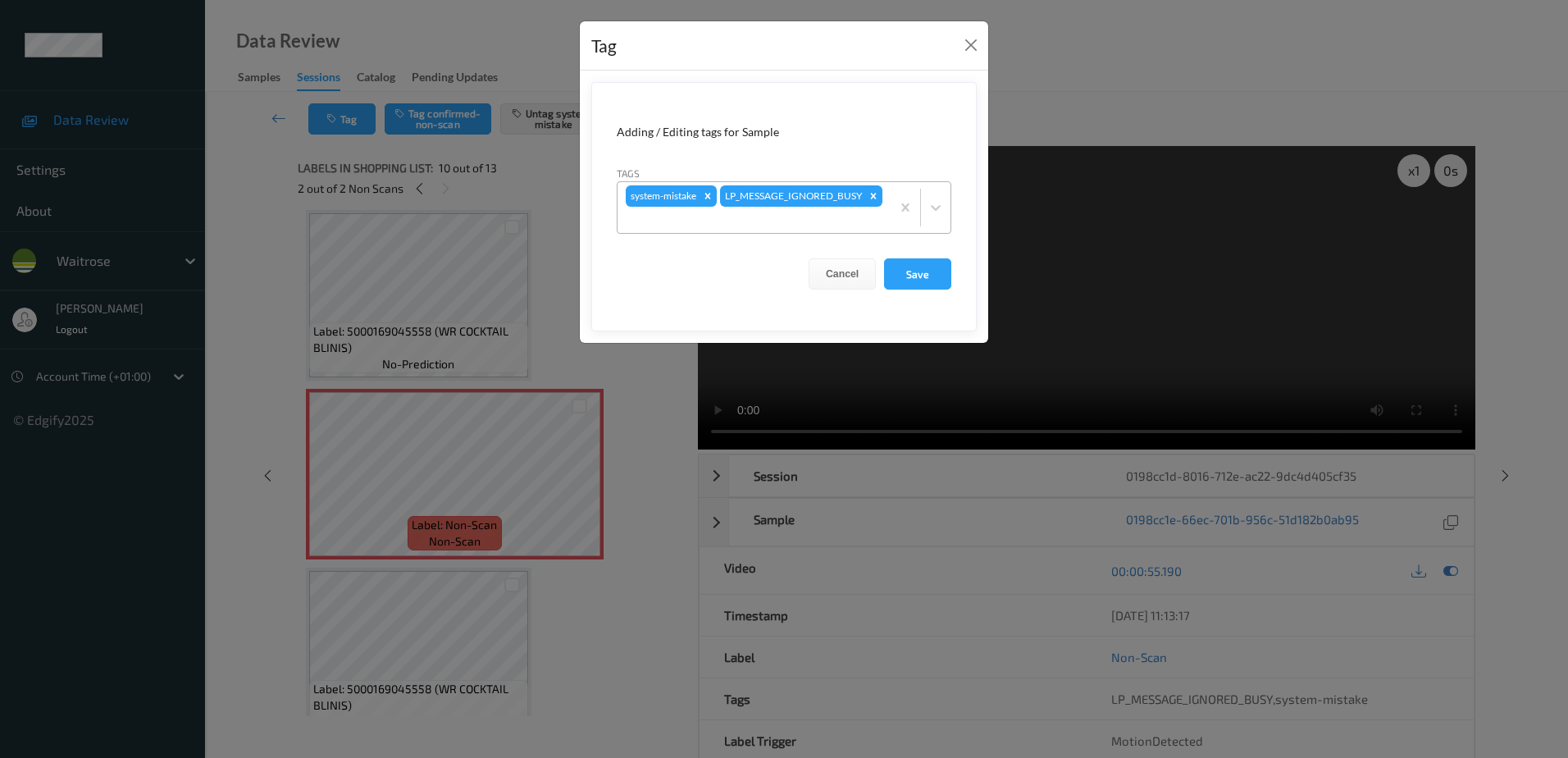
click at [851, 205] on div "system-mistake LP_MESSAGE_IGNORED_BUSY" at bounding box center [754, 206] width 273 height 50
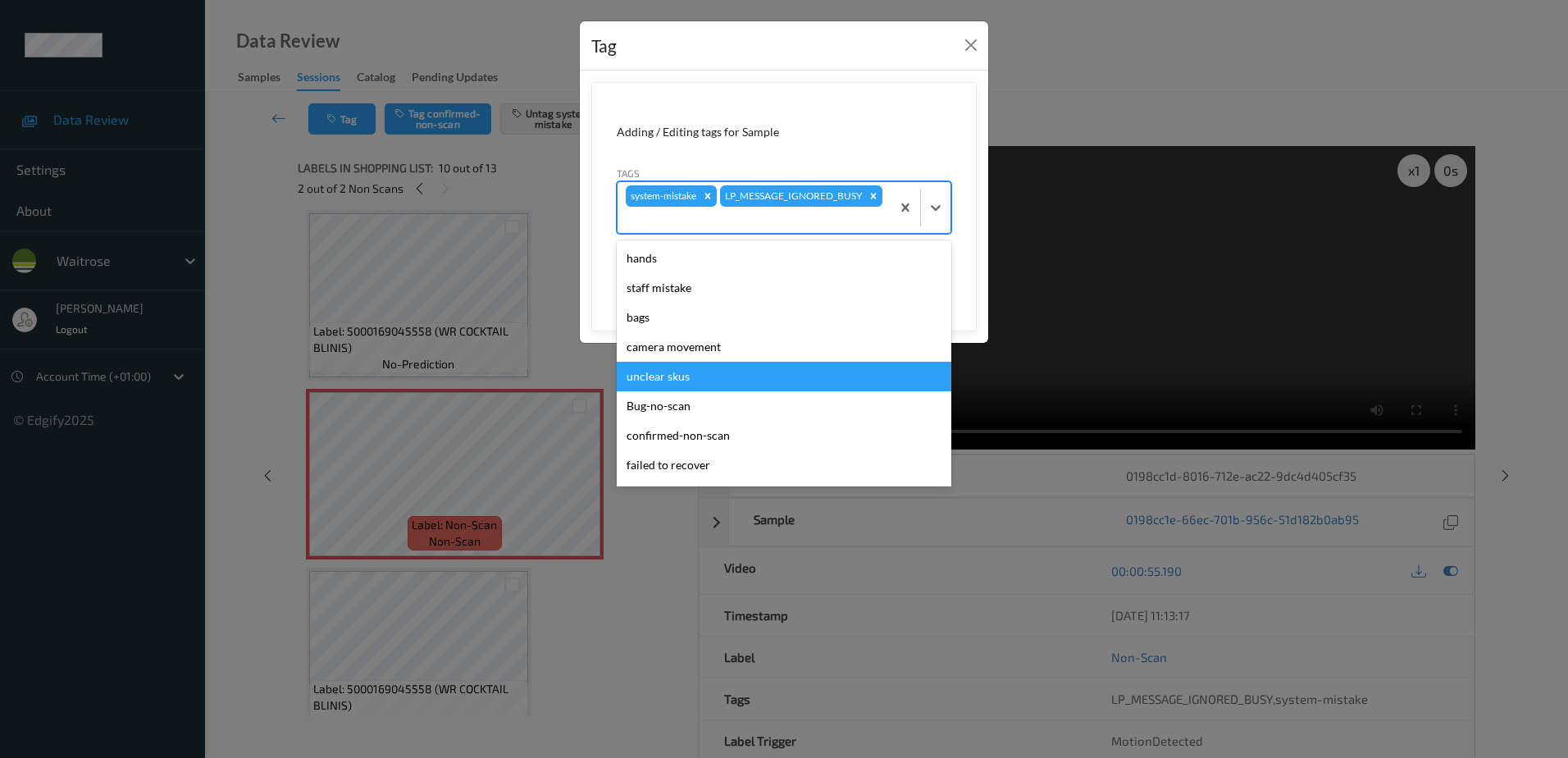
scroll to position [321, 0]
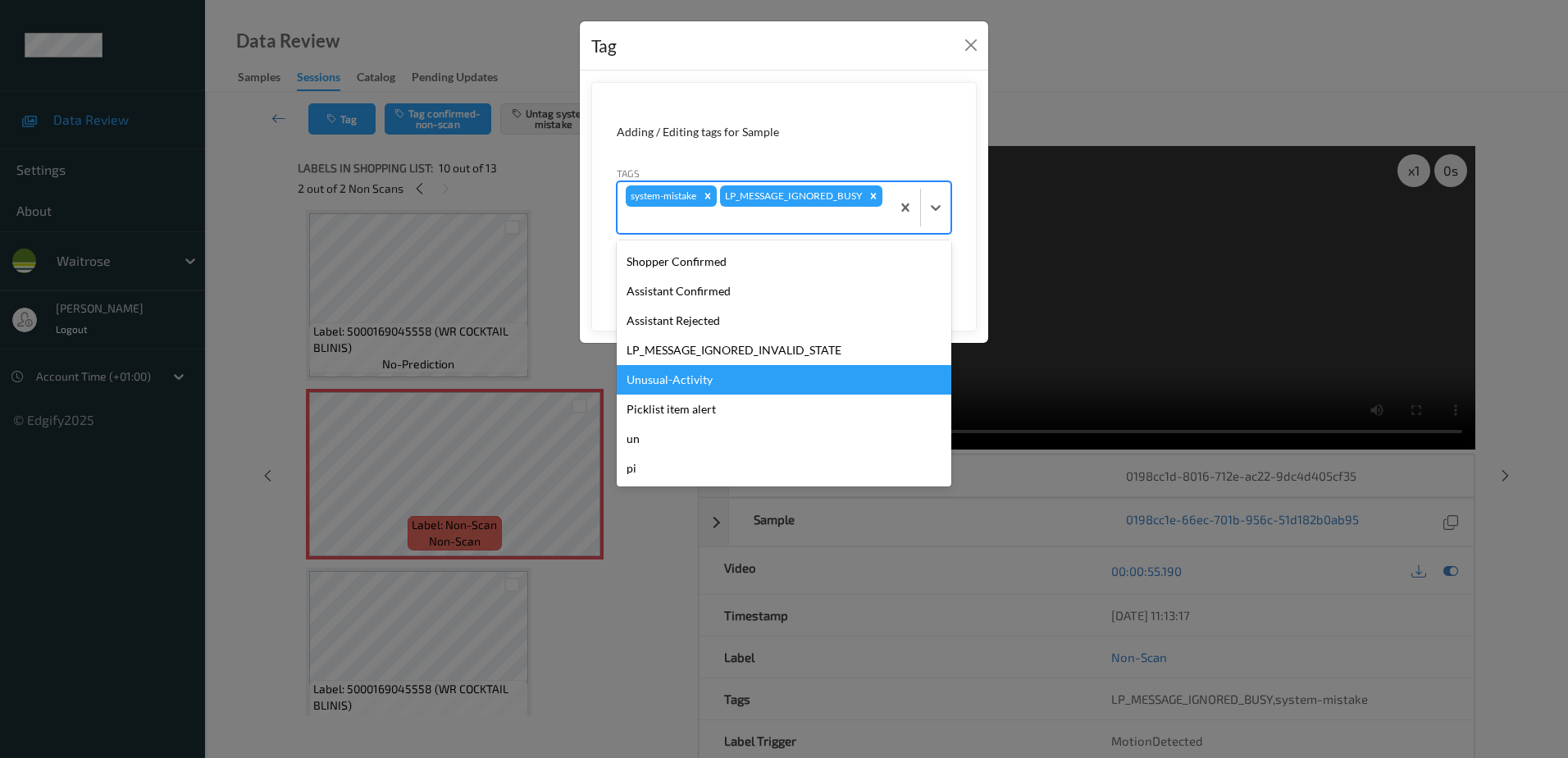
click at [677, 378] on div "Unusual-Activity" at bounding box center [784, 380] width 335 height 29
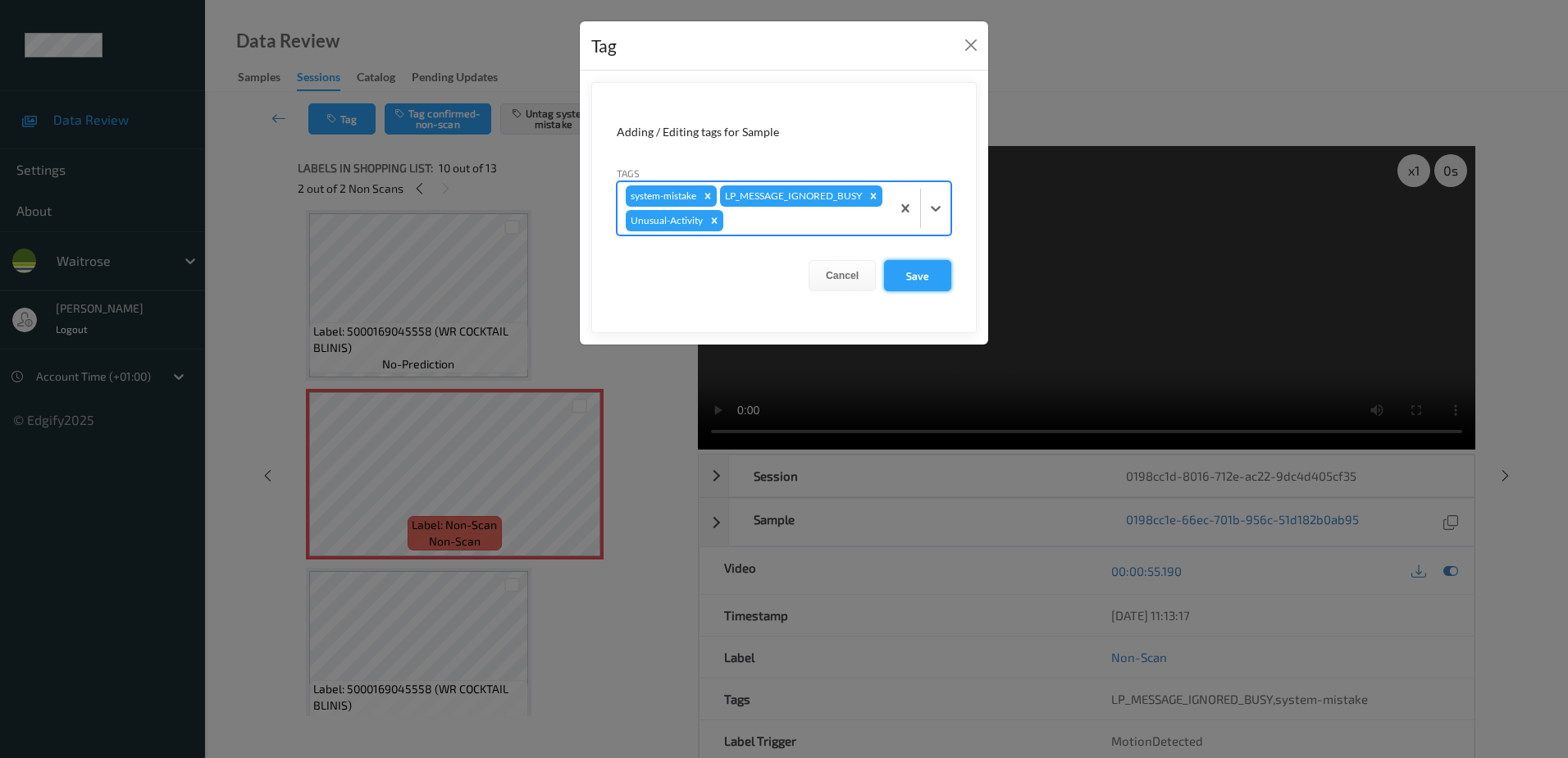
click at [923, 291] on button "Save" at bounding box center [917, 275] width 67 height 31
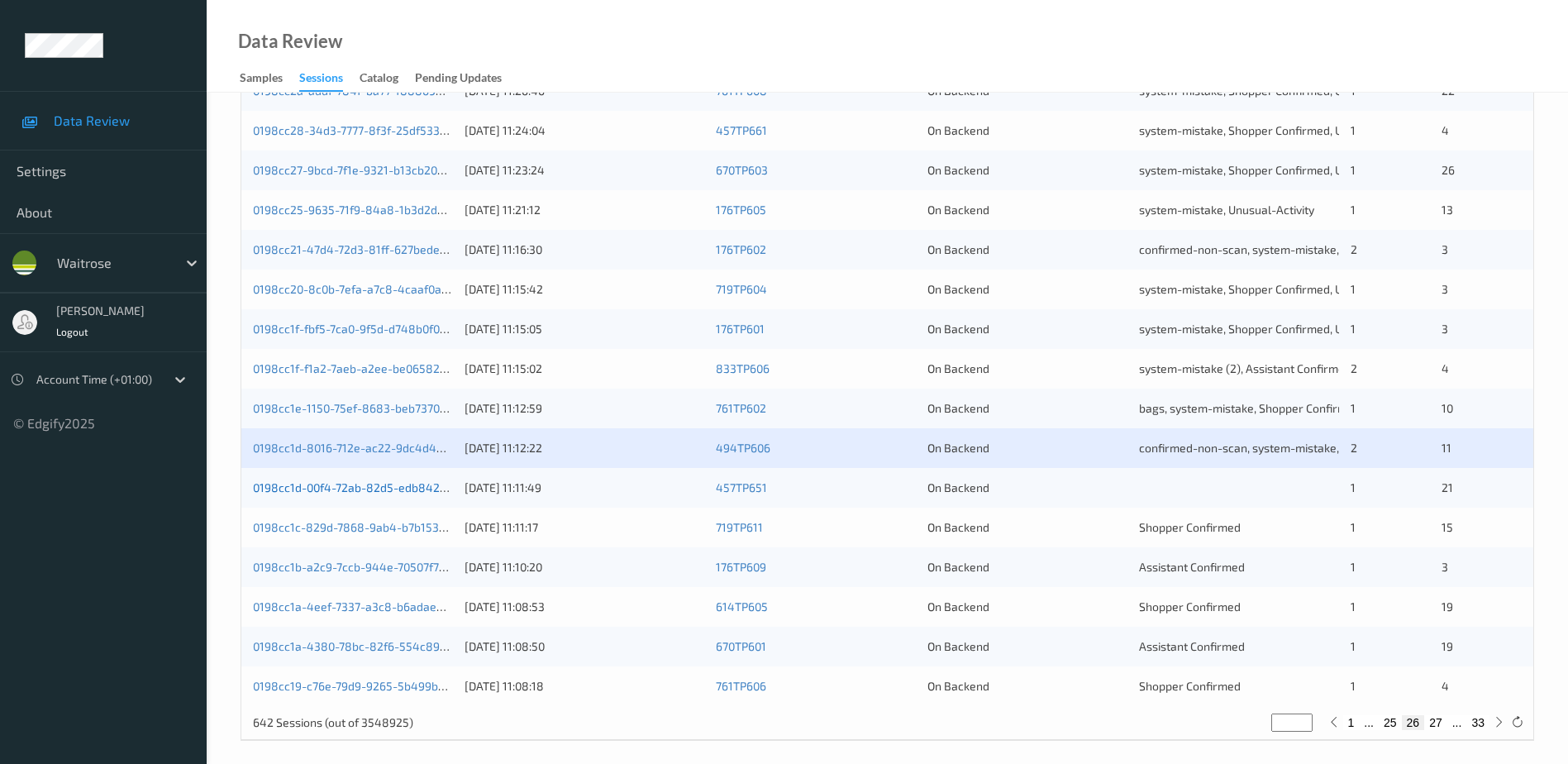
scroll to position [480, 0]
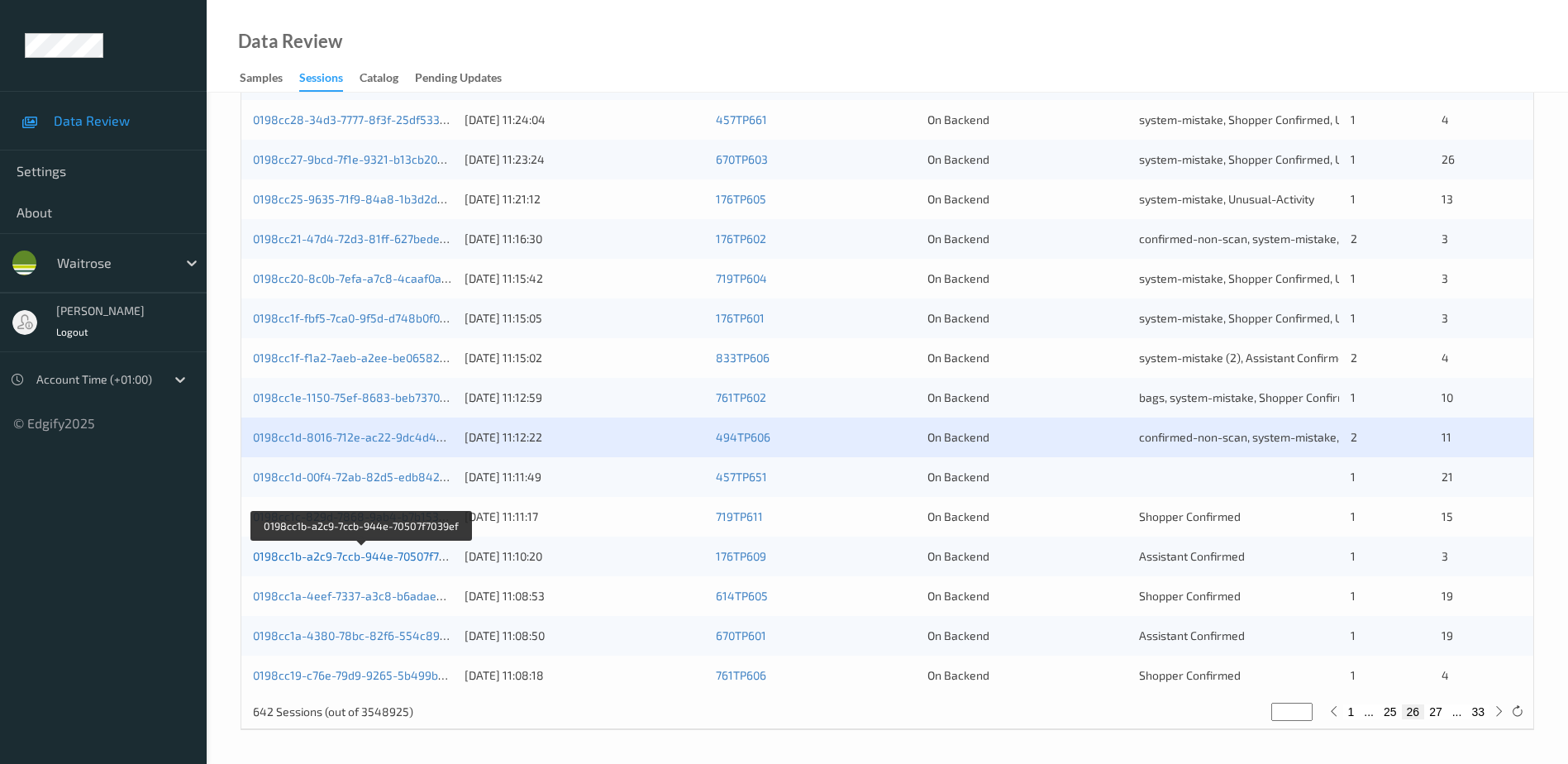
click at [361, 556] on link "0198cc1b-a2c9-7ccb-944e-70507f7039ef" at bounding box center [361, 555] width 216 height 14
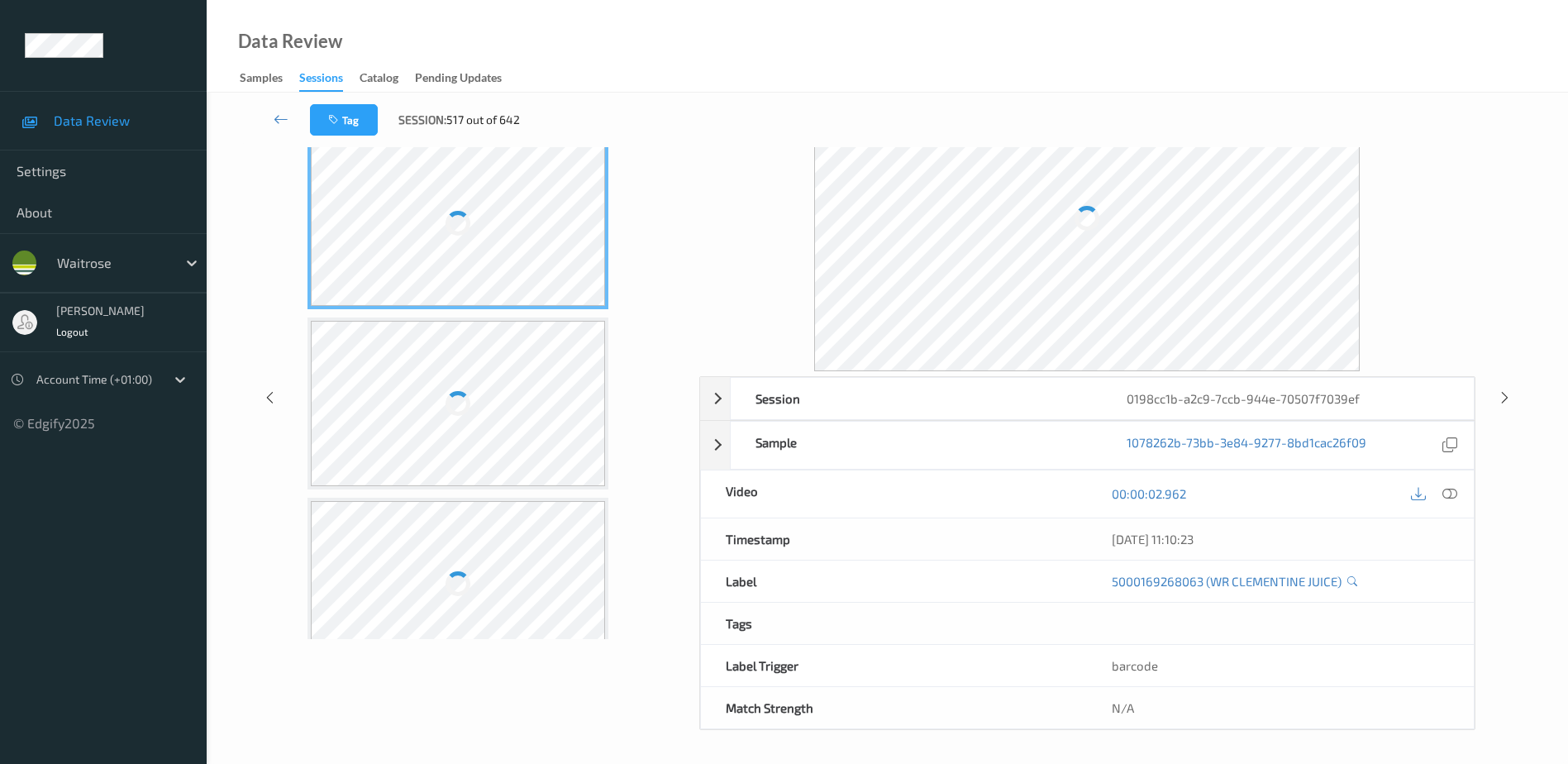
scroll to position [81, 0]
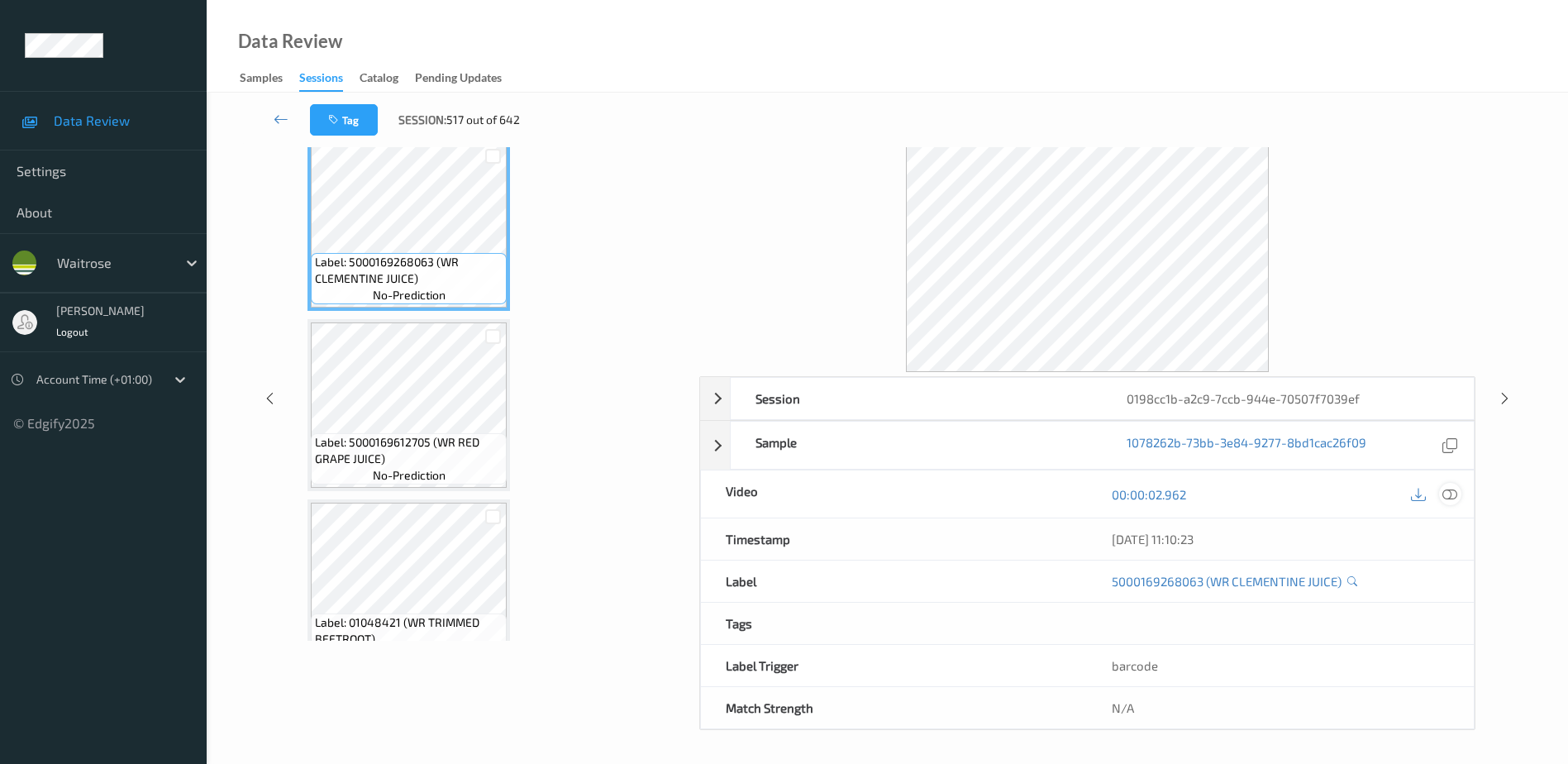
click at [1448, 491] on icon at bounding box center [1451, 494] width 15 height 15
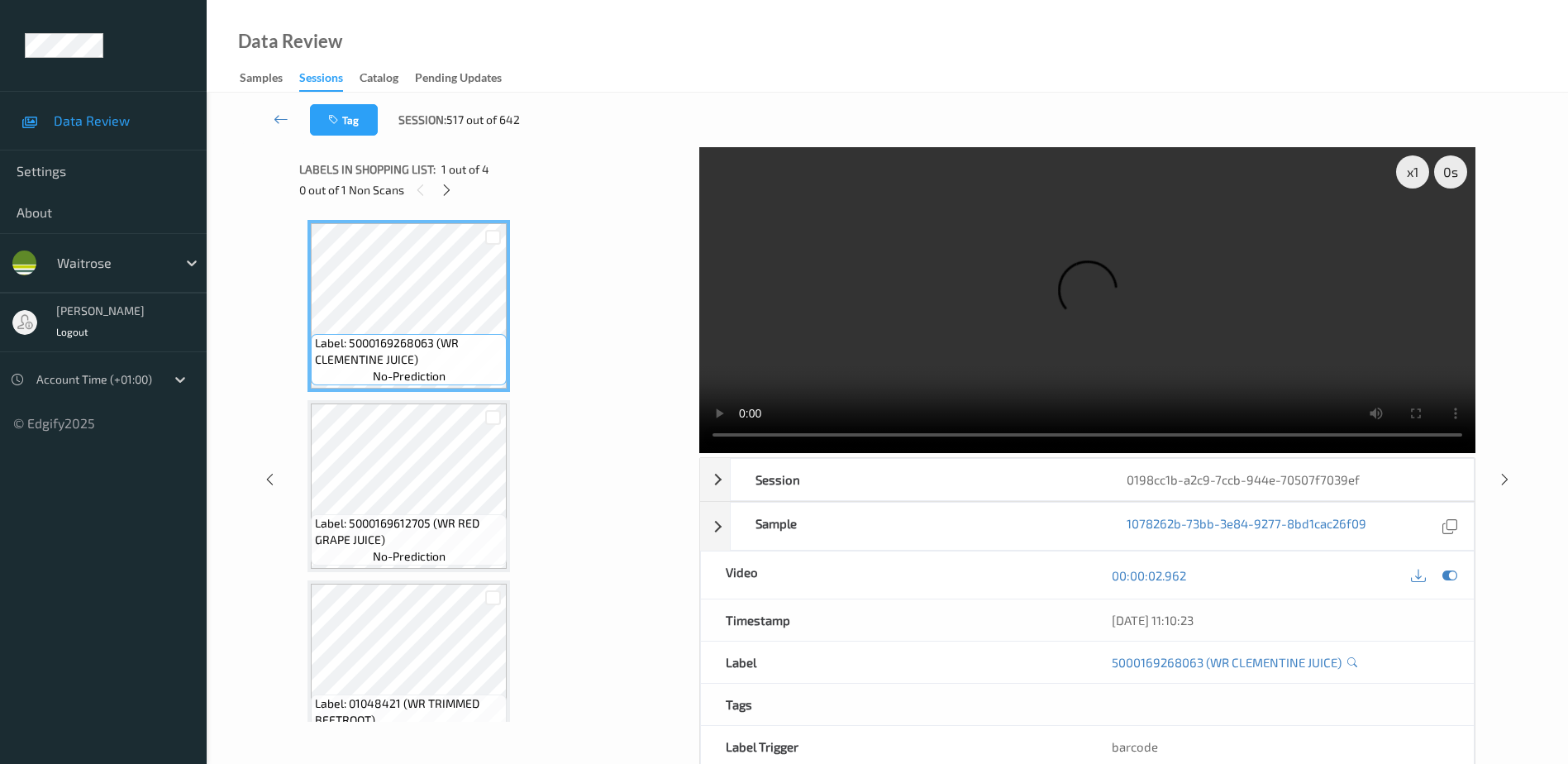
drag, startPoint x: 448, startPoint y: 191, endPoint x: 461, endPoint y: 199, distance: 15.3
click at [448, 191] on icon at bounding box center [446, 191] width 14 height 15
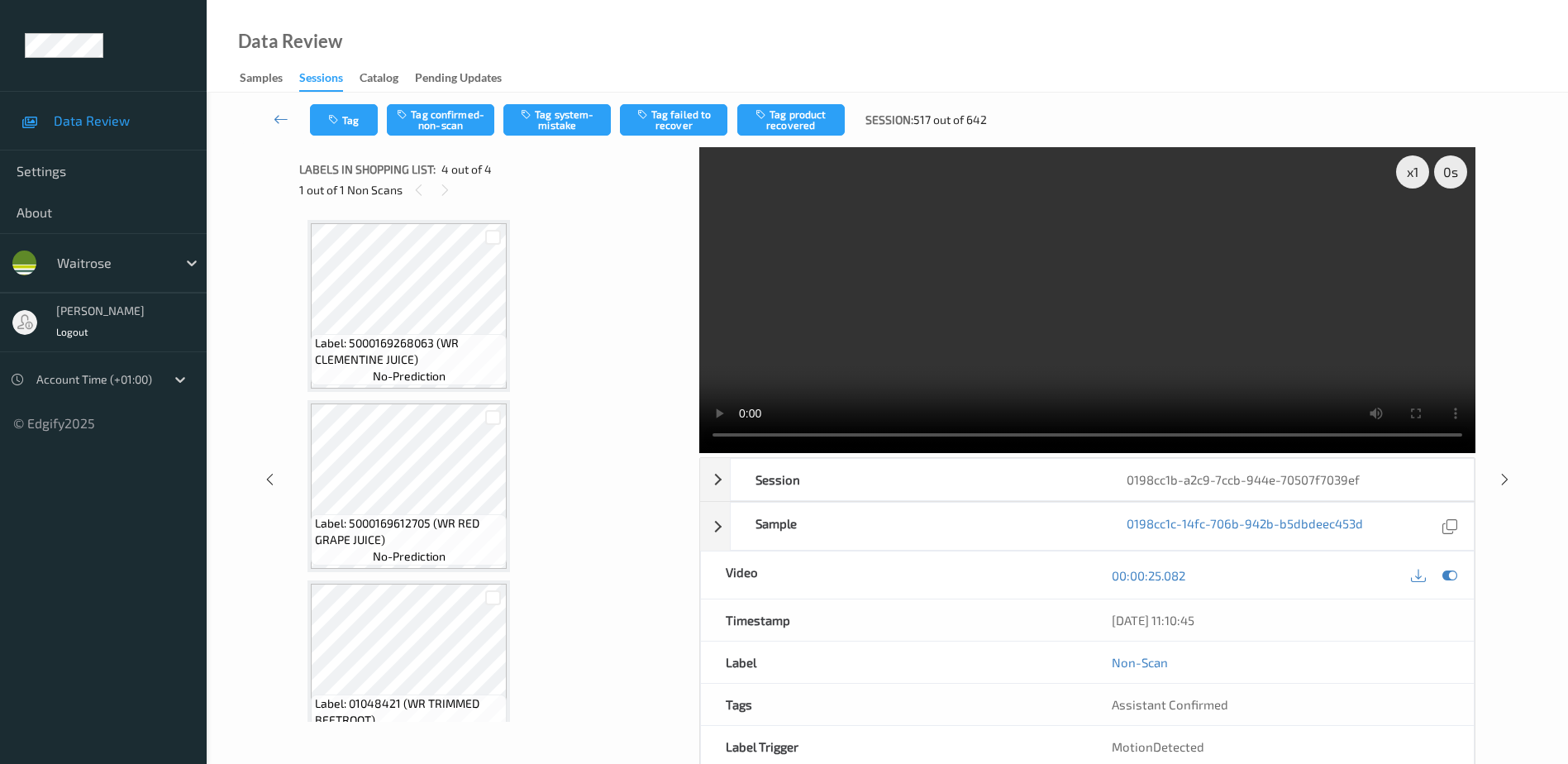
scroll to position [219, 0]
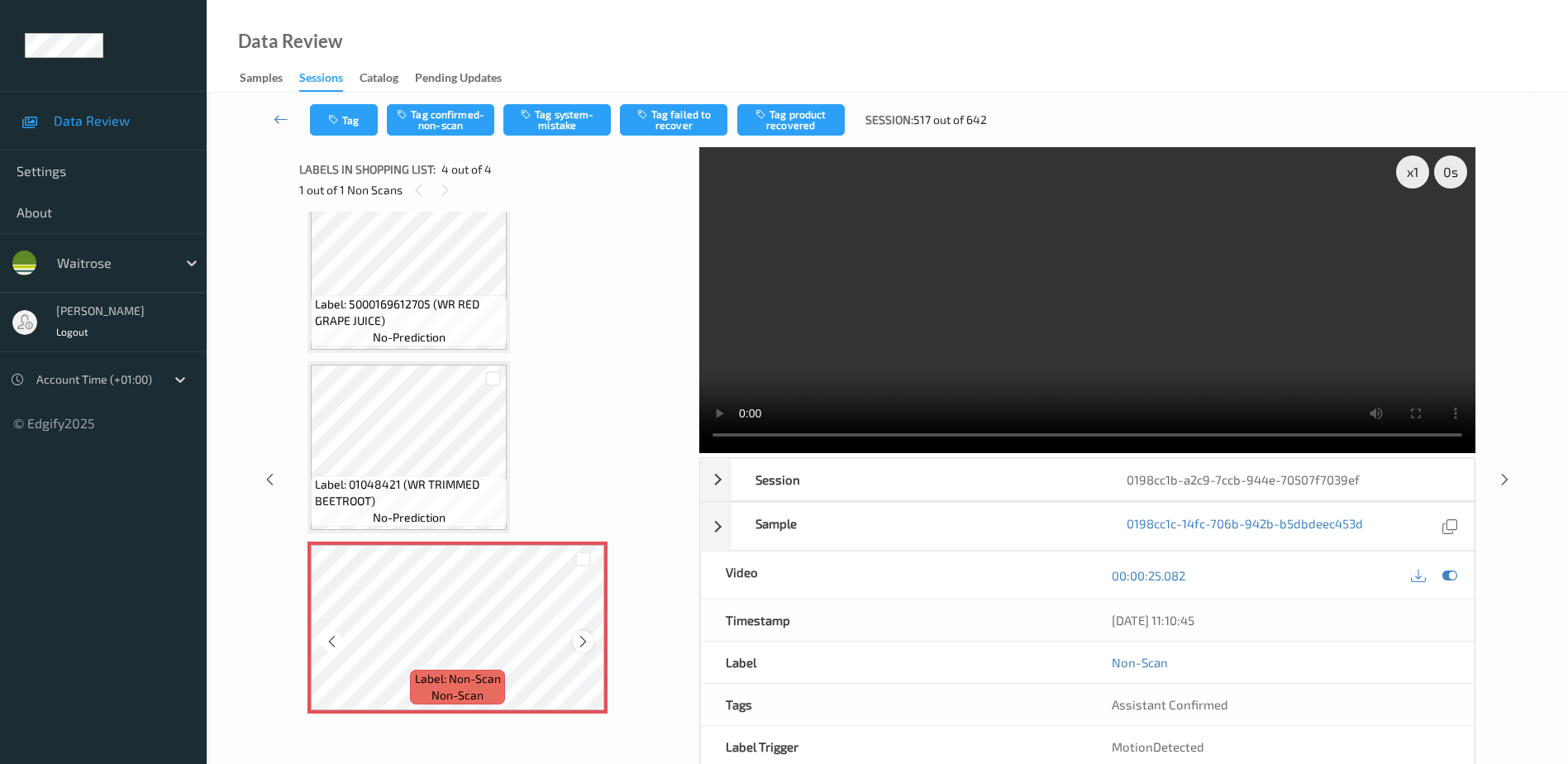
click at [580, 647] on icon at bounding box center [583, 641] width 14 height 15
click at [1078, 322] on video at bounding box center [1087, 300] width 776 height 306
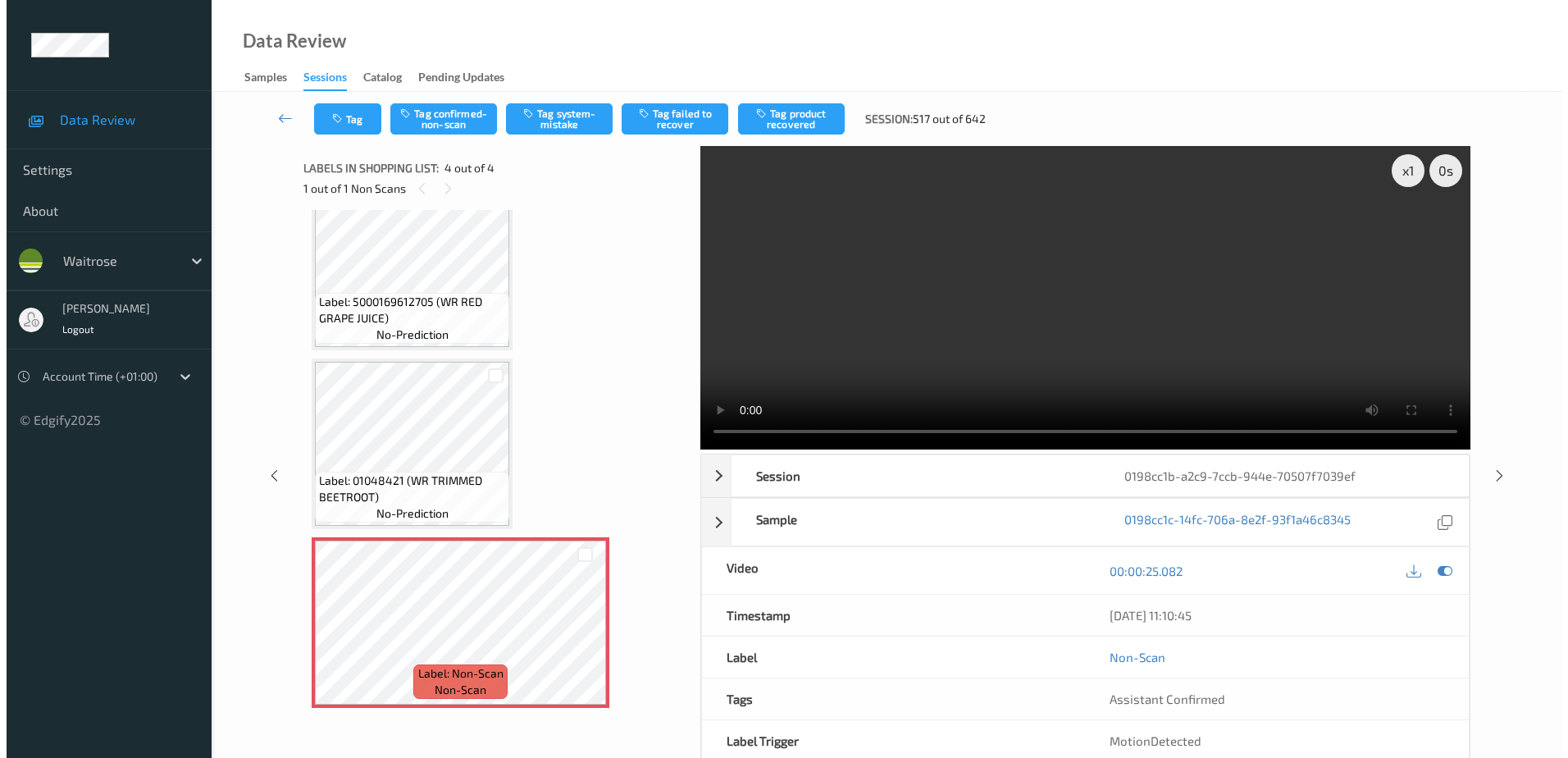
scroll to position [89, 0]
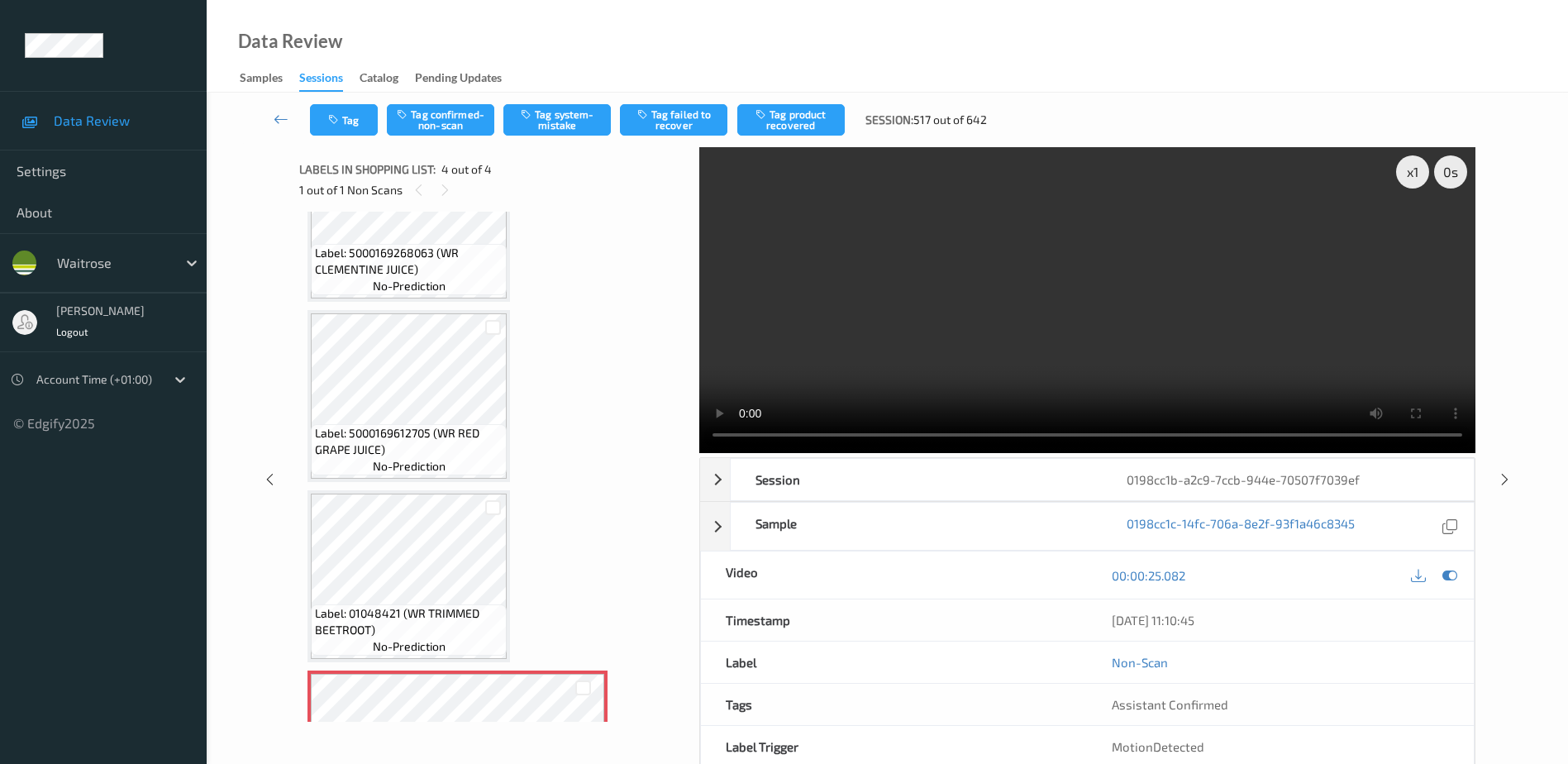
click at [585, 102] on div "Tag Tag confirmed-non-scan Tag system-mistake Tag failed to recover Tag product…" at bounding box center [887, 119] width 1294 height 55
click at [571, 115] on button "Tag system-mistake" at bounding box center [557, 120] width 107 height 31
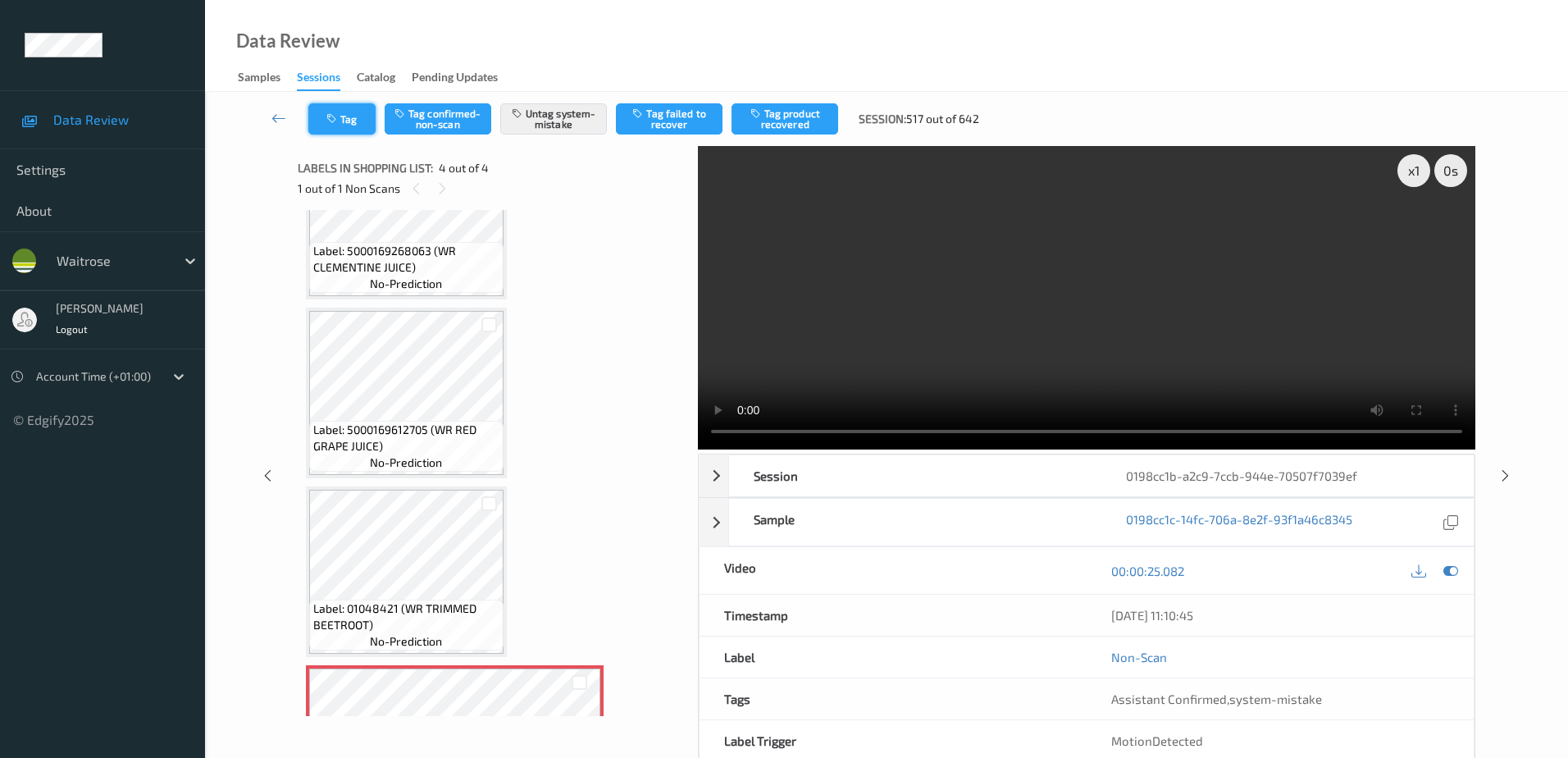
click at [339, 124] on icon "button" at bounding box center [333, 118] width 14 height 12
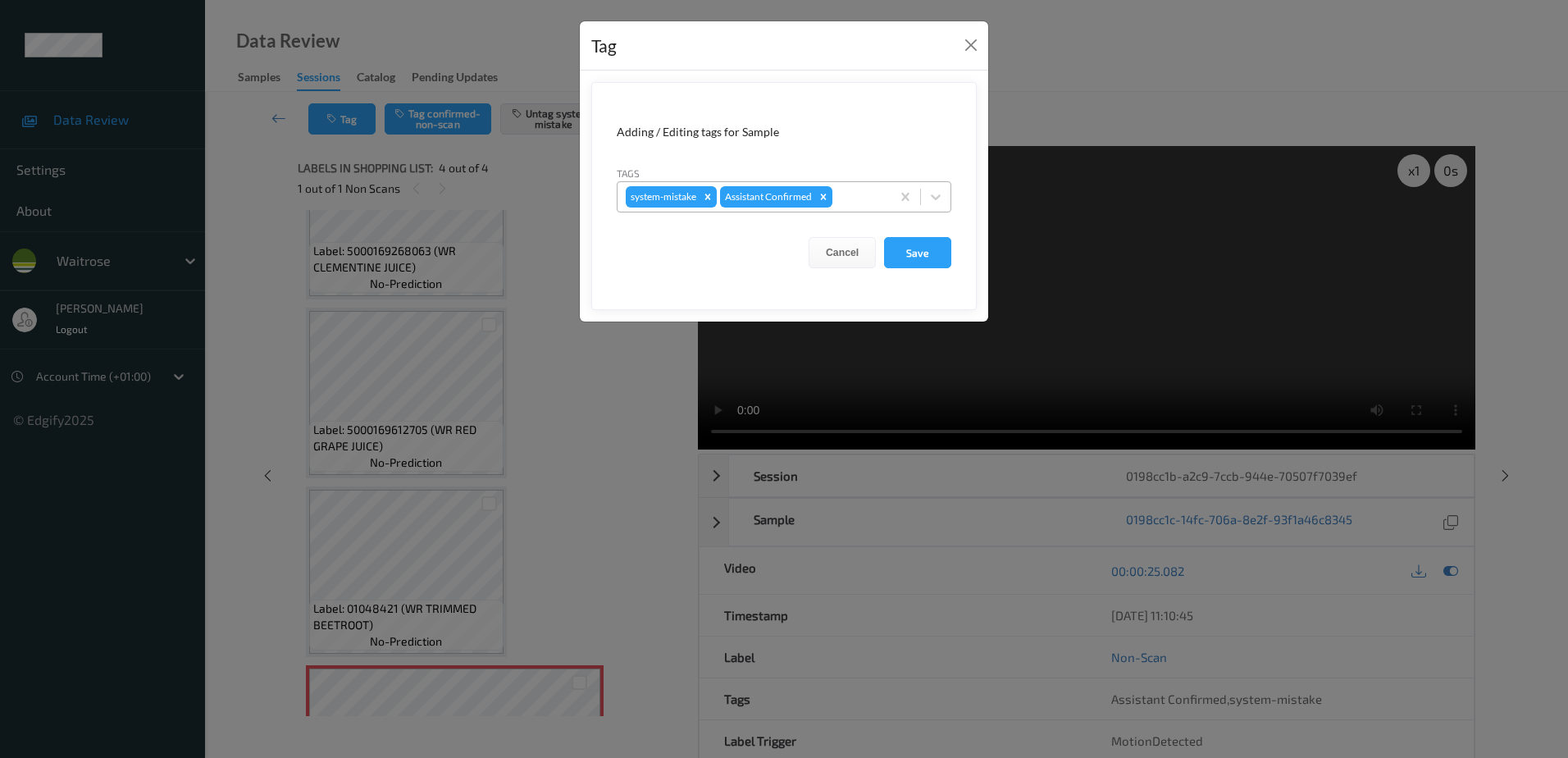
click at [838, 195] on input "text" at bounding box center [837, 197] width 3 height 17
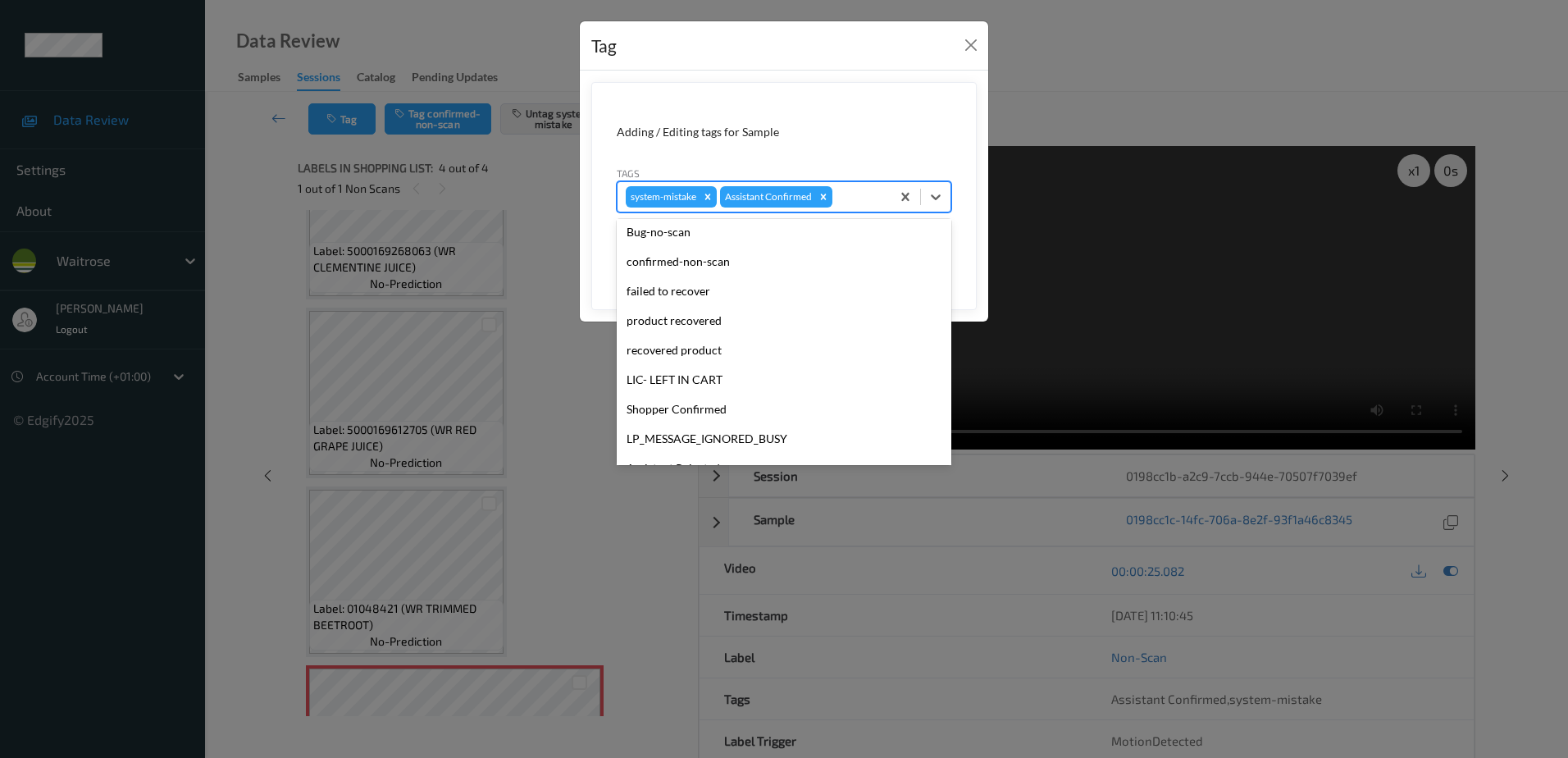
scroll to position [321, 0]
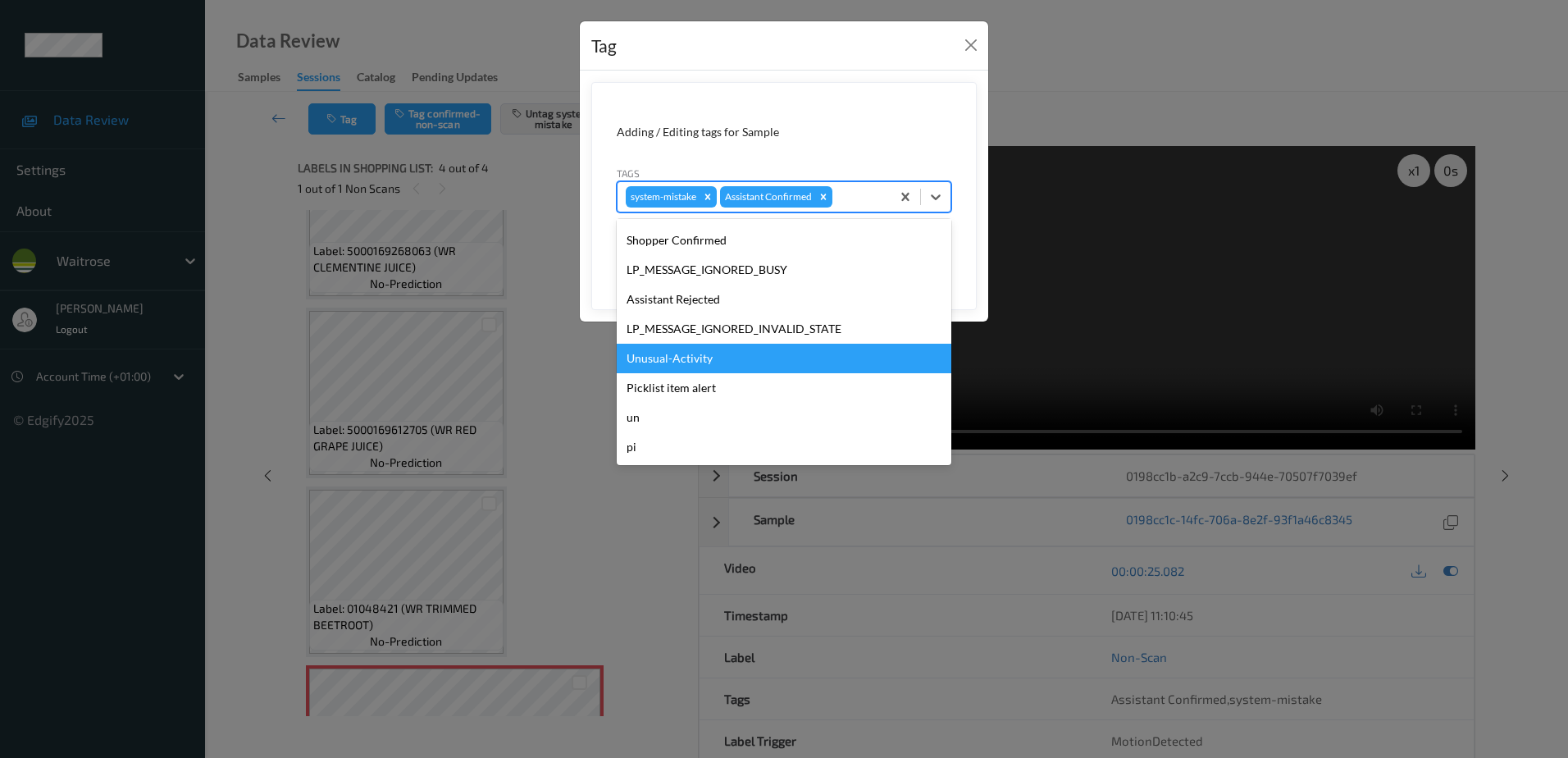
click at [702, 353] on div "Unusual-Activity" at bounding box center [784, 358] width 335 height 29
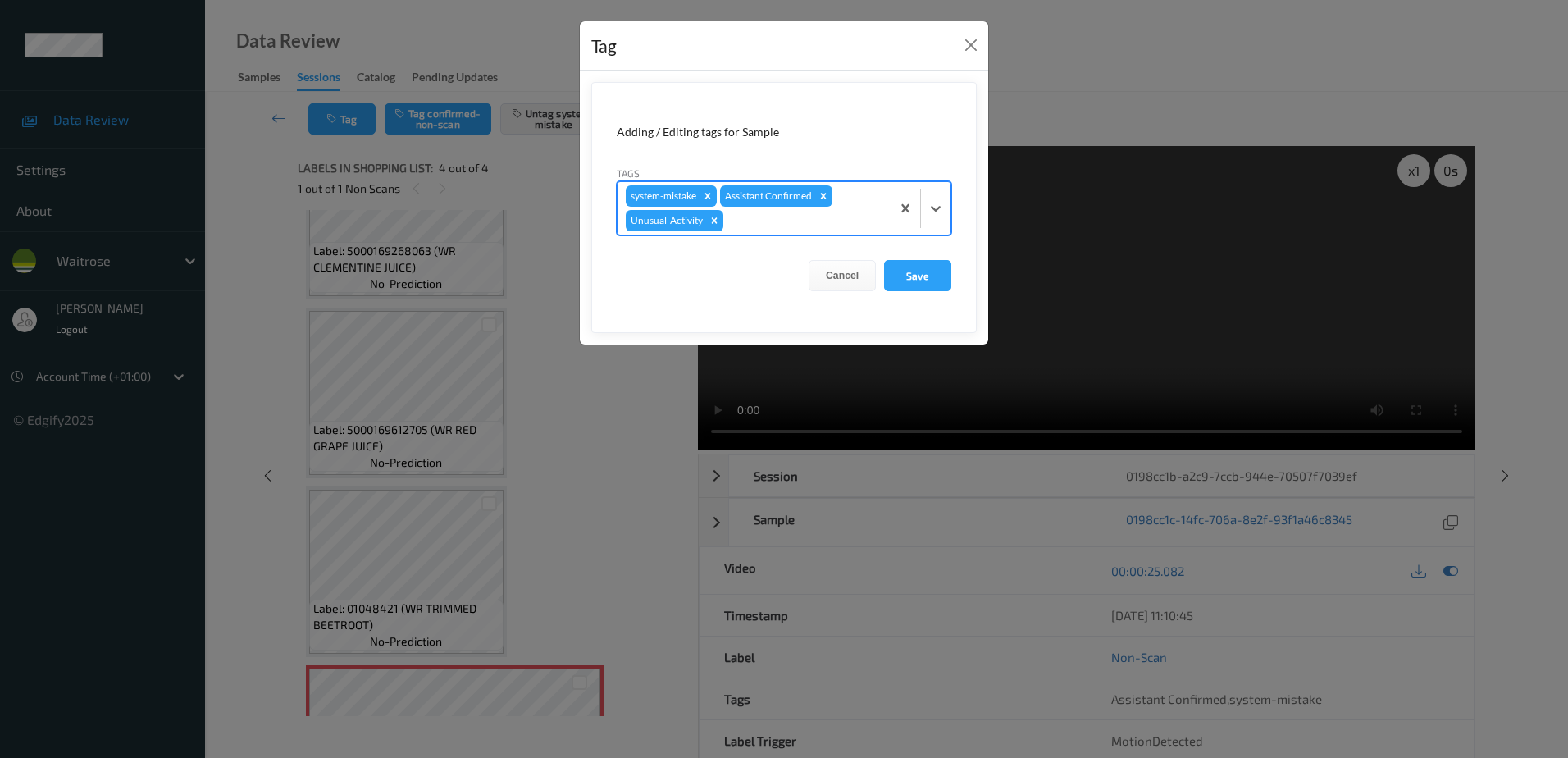
click at [768, 225] on div at bounding box center [805, 220] width 156 height 19
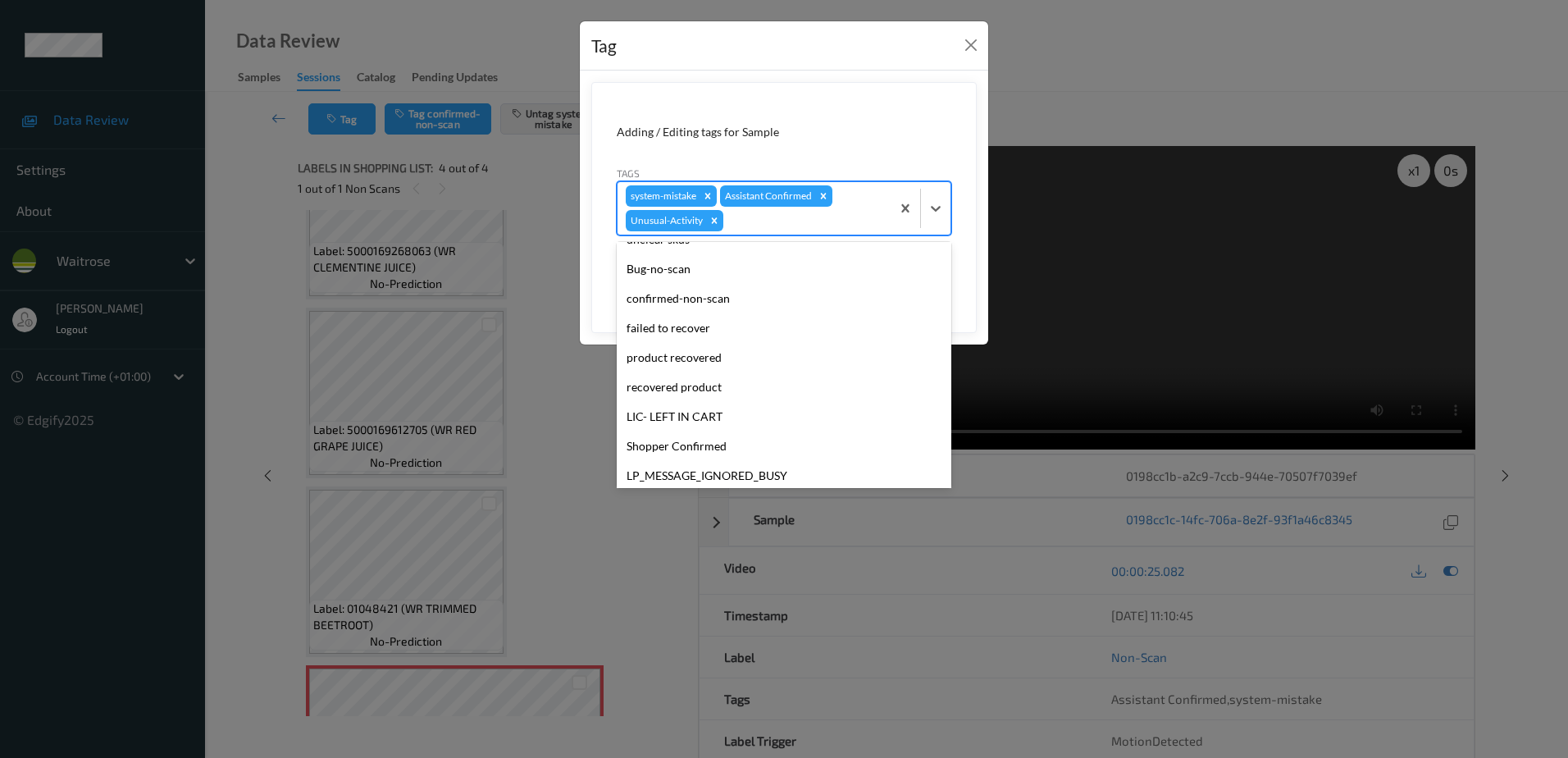
scroll to position [292, 0]
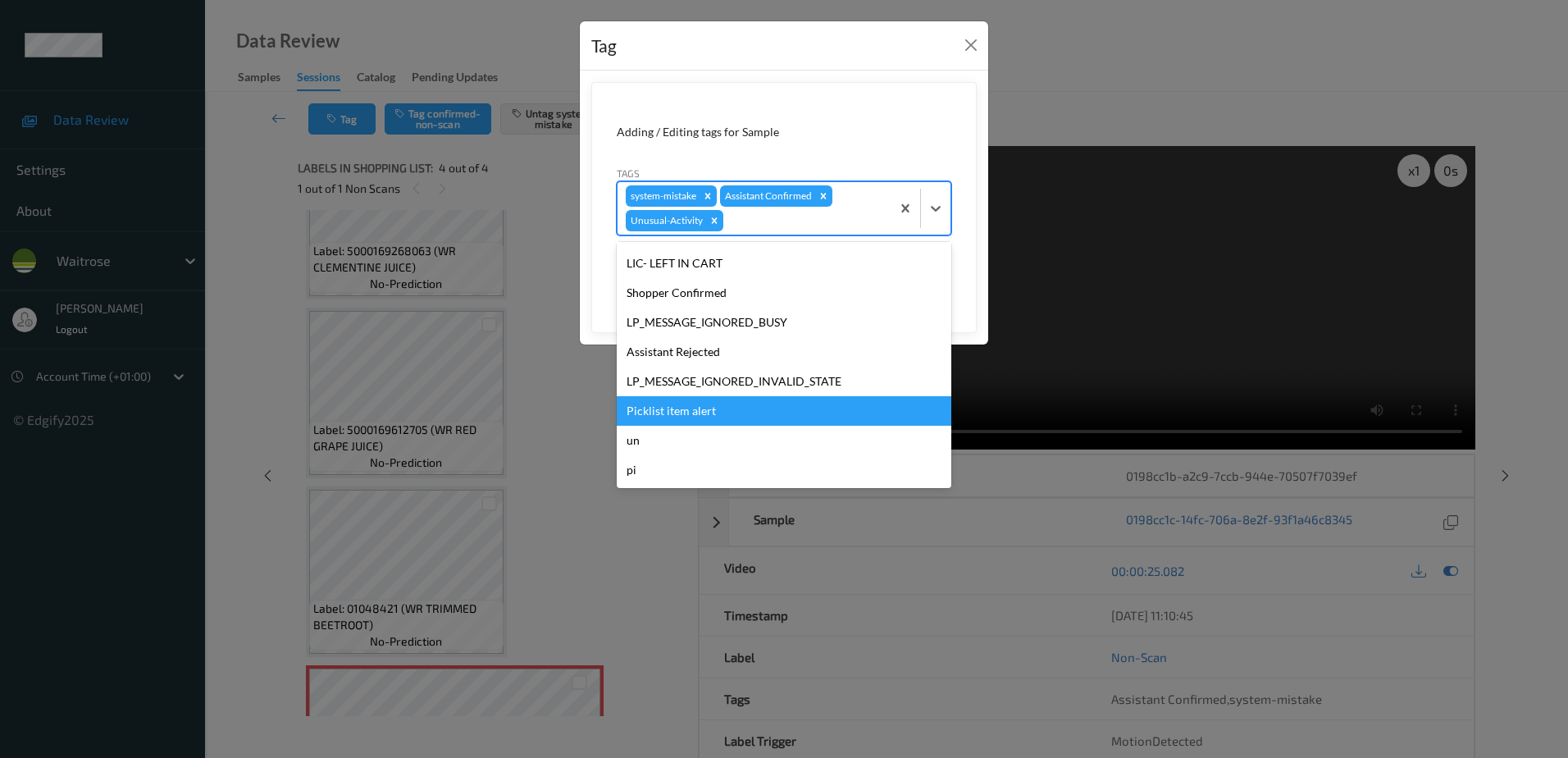
click at [717, 407] on div "Picklist item alert" at bounding box center [784, 411] width 335 height 29
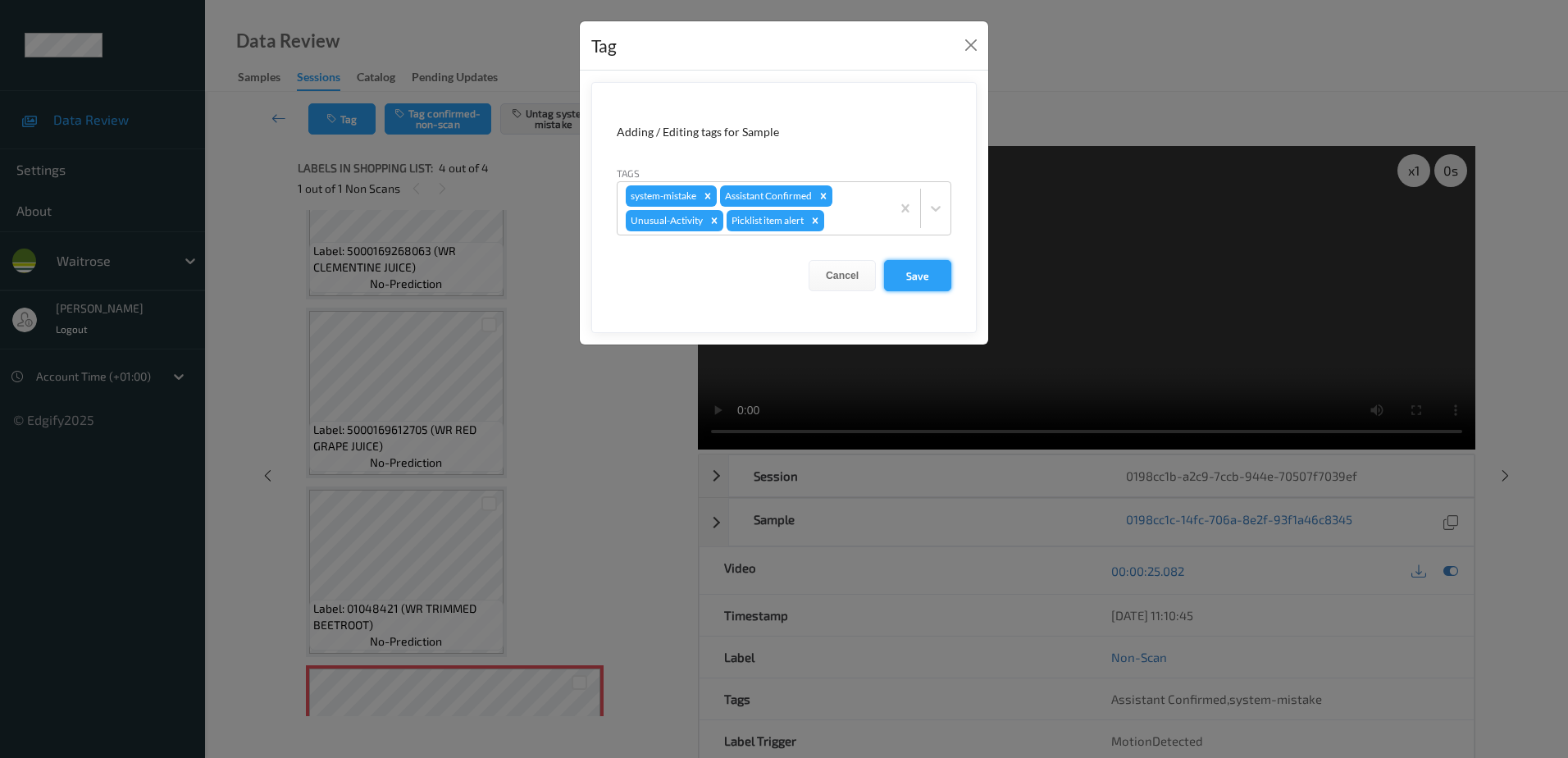
click at [899, 286] on button "Save" at bounding box center [917, 275] width 67 height 31
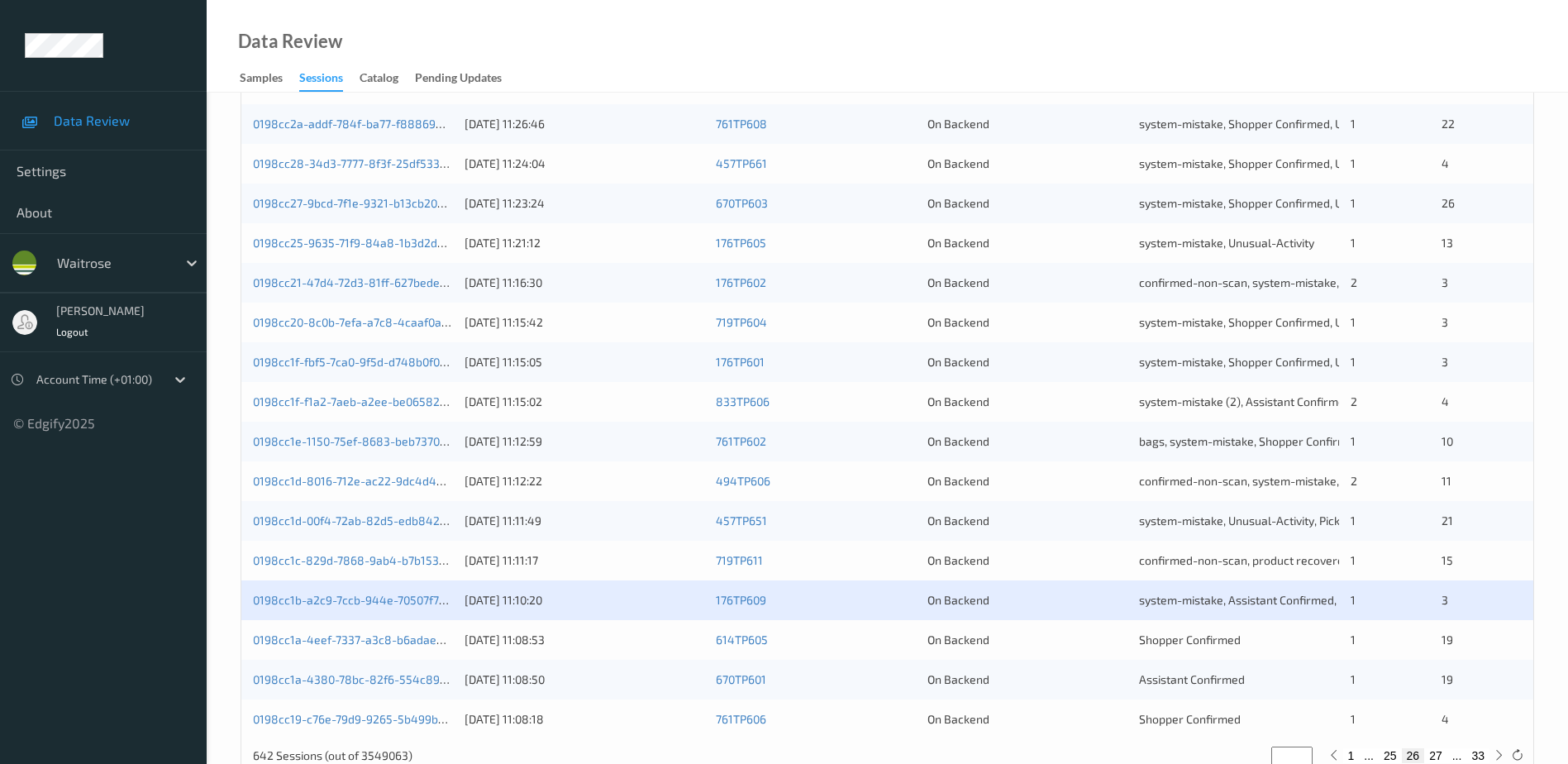
scroll to position [480, 0]
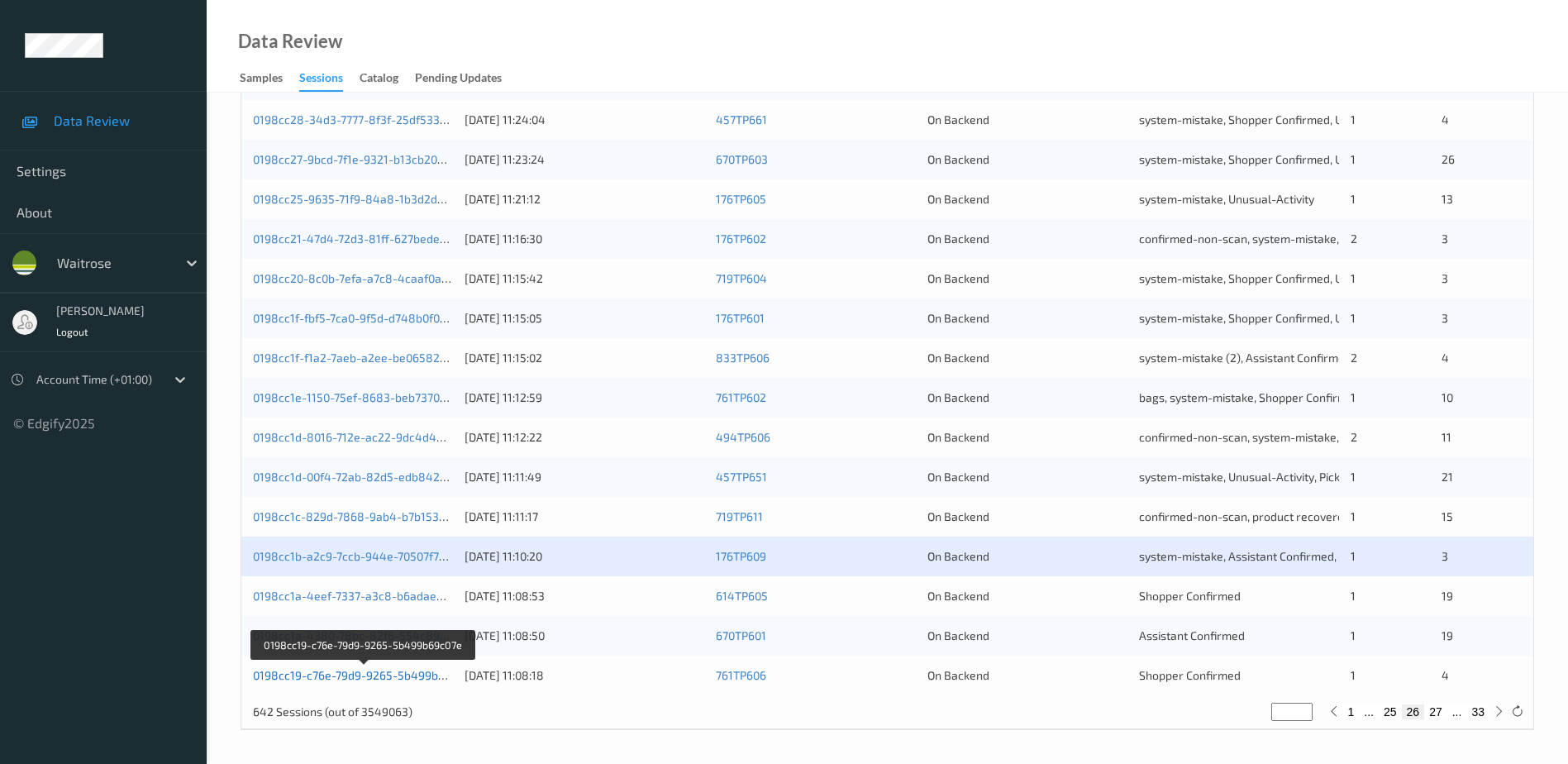
click at [385, 679] on link "0198cc19-c76e-79d9-9265-5b499b69c07e" at bounding box center [364, 674] width 223 height 14
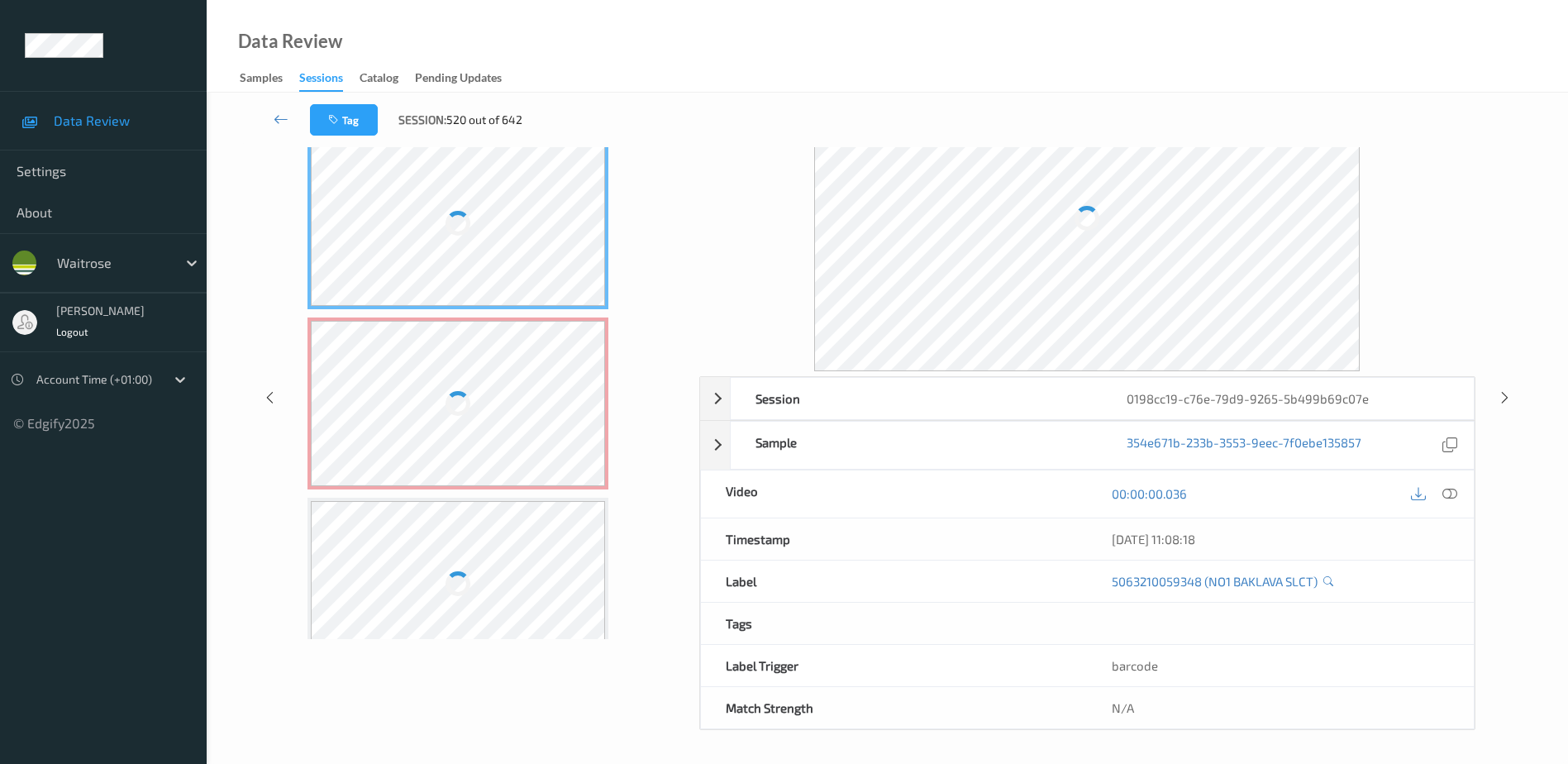
scroll to position [81, 0]
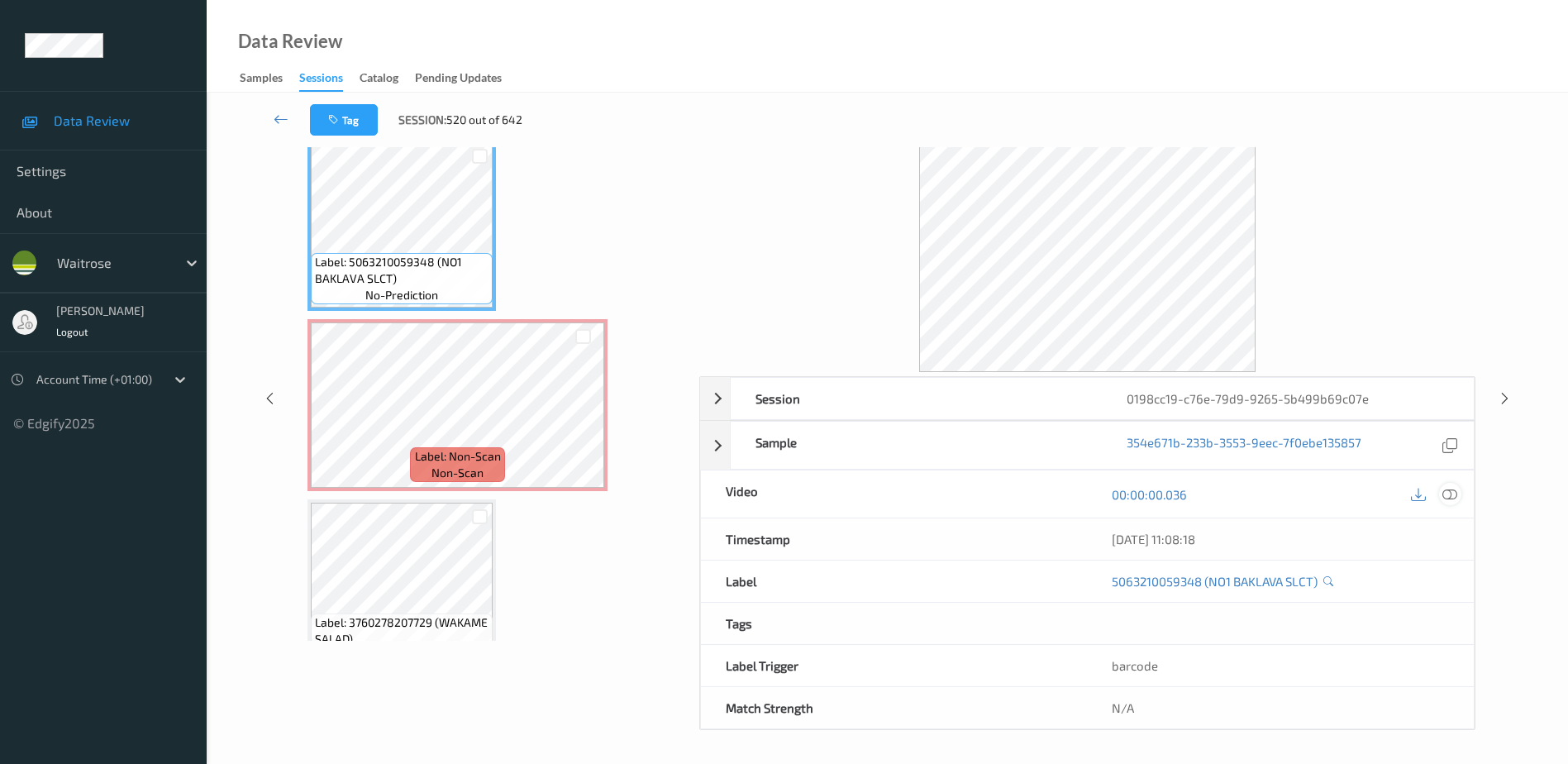
click at [1451, 492] on icon at bounding box center [1451, 494] width 15 height 15
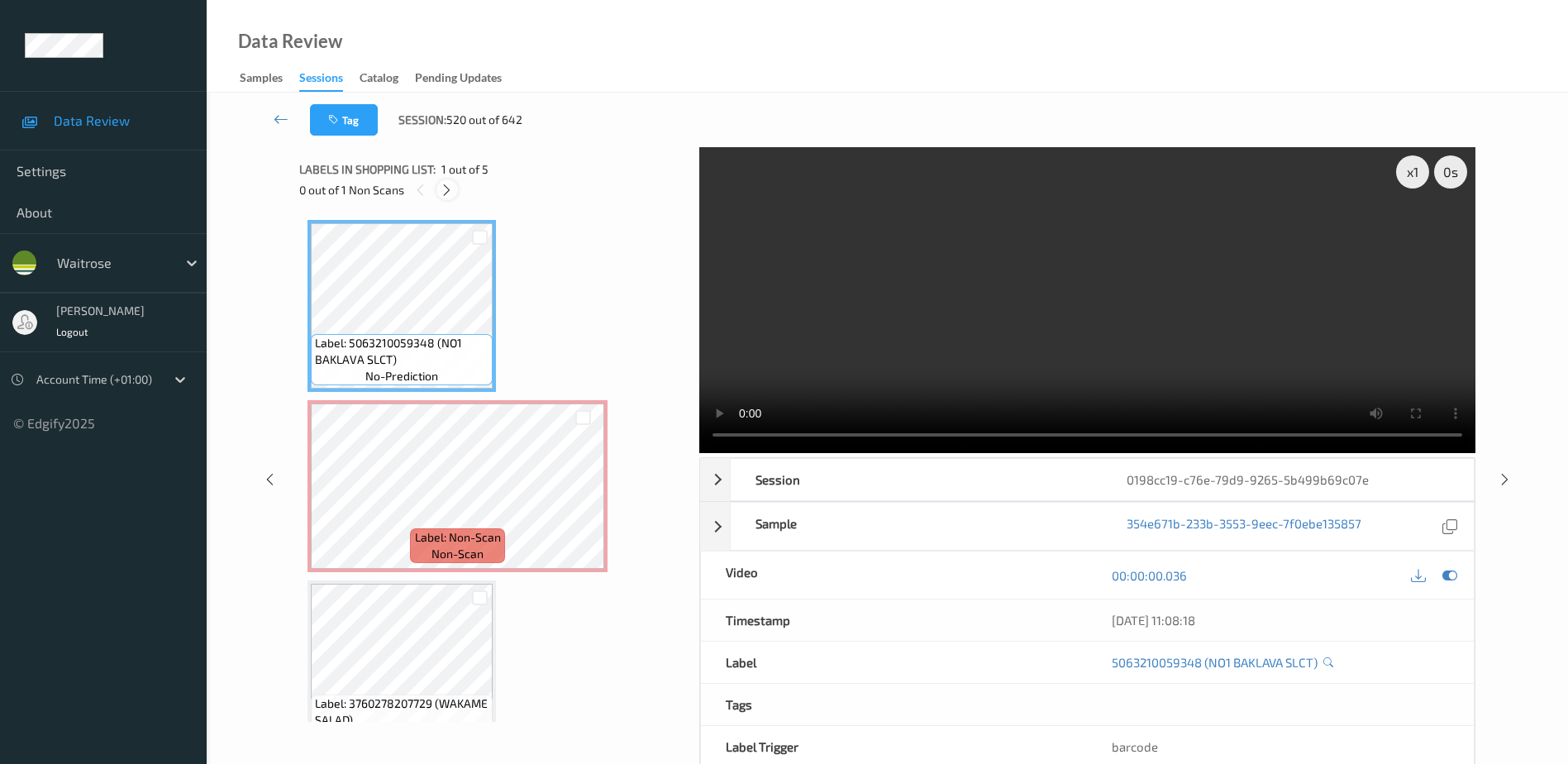
click at [446, 190] on icon at bounding box center [446, 191] width 14 height 15
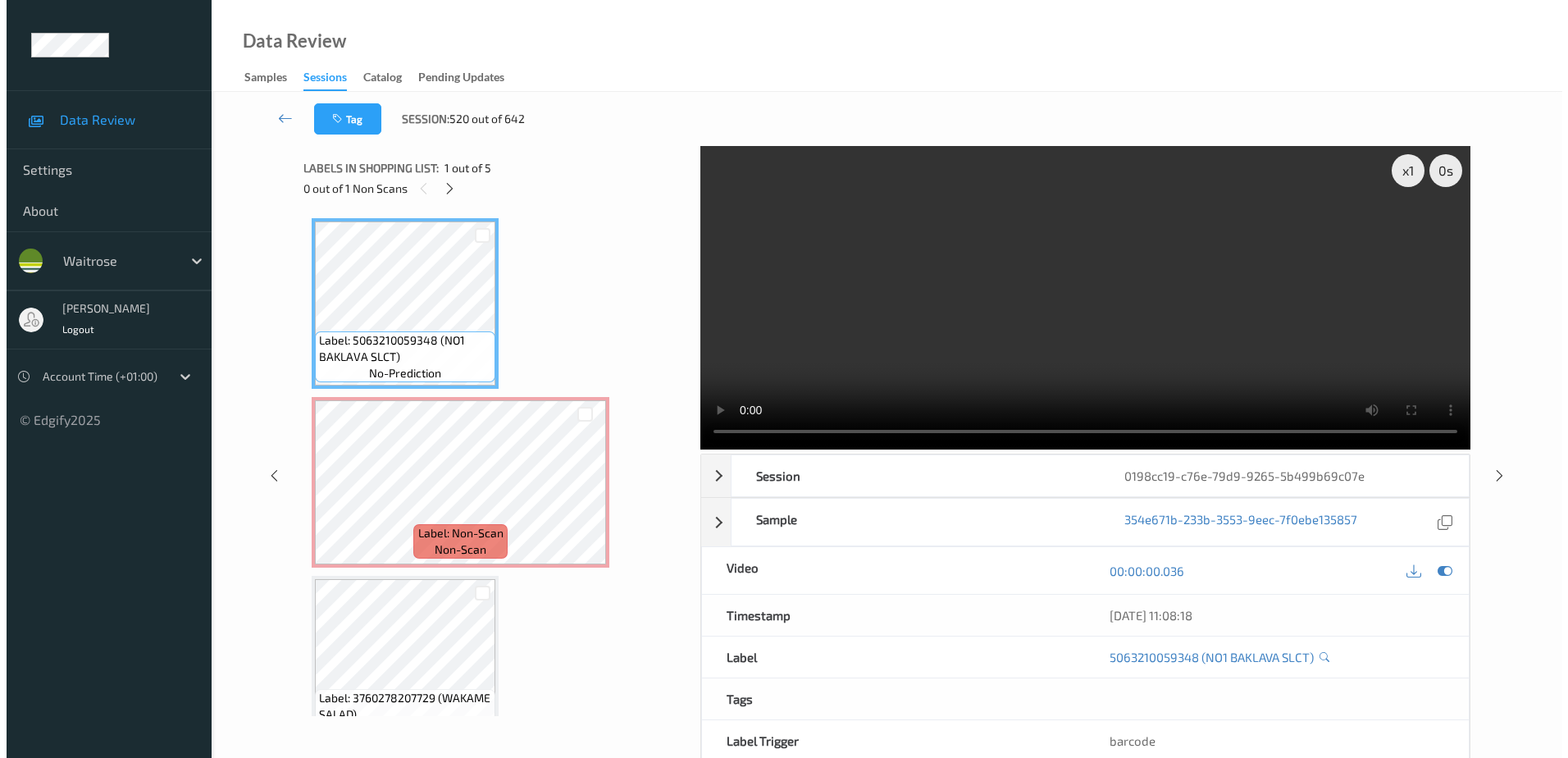
scroll to position [8, 0]
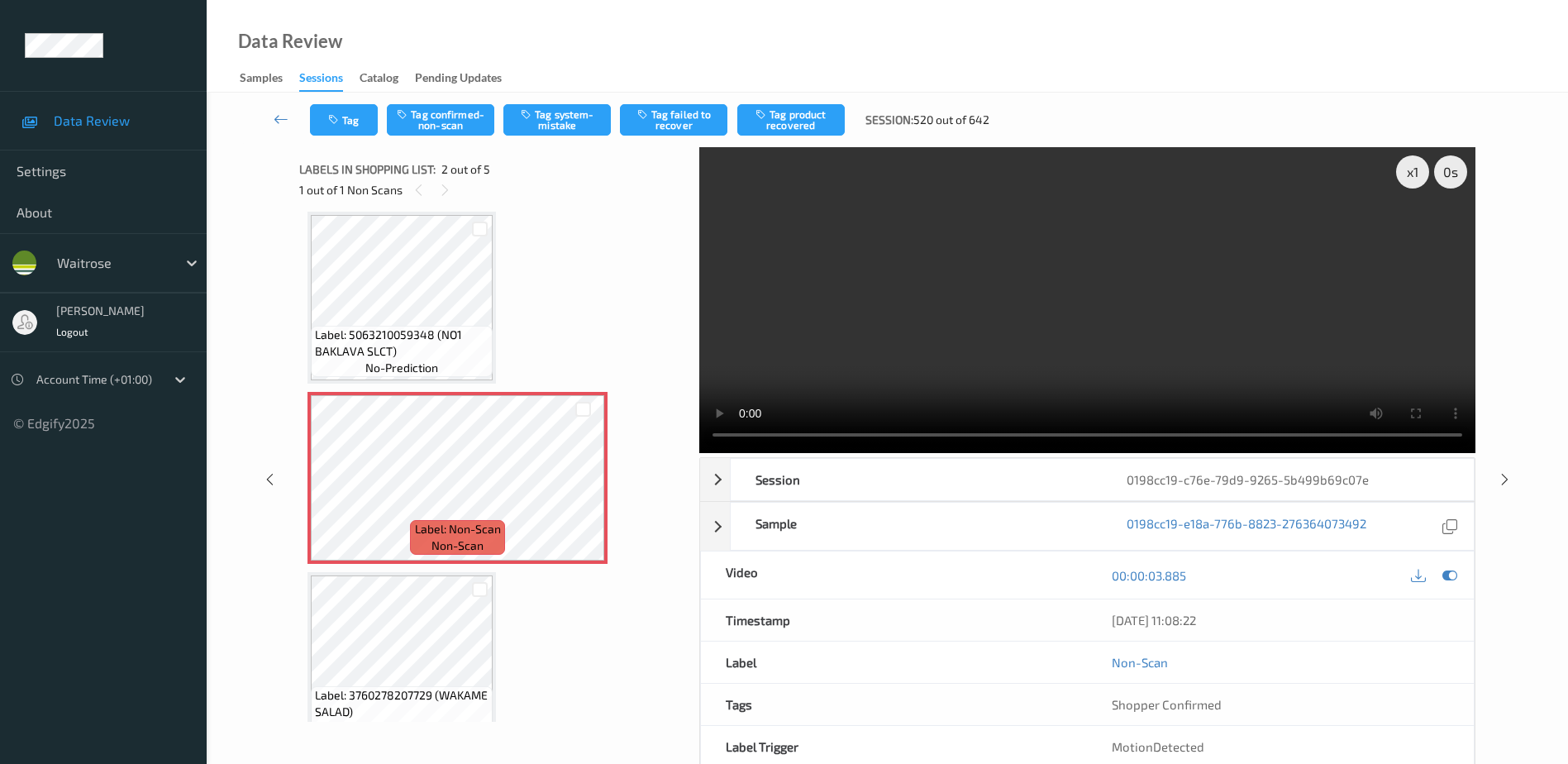
click at [1122, 289] on video at bounding box center [1087, 300] width 776 height 306
click at [544, 129] on button "Tag system-mistake" at bounding box center [557, 120] width 107 height 31
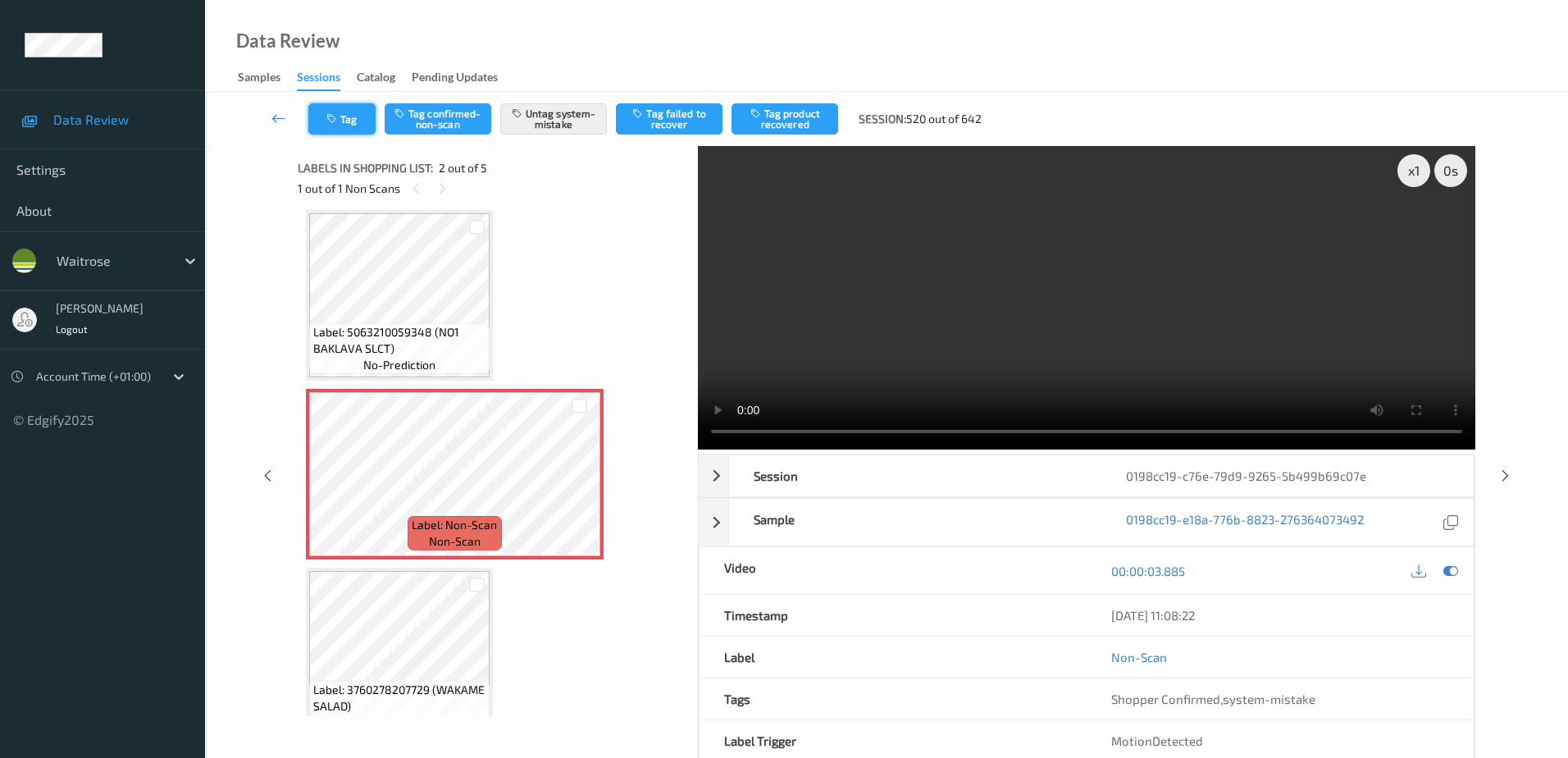
click at [328, 112] on button "Tag" at bounding box center [341, 119] width 67 height 31
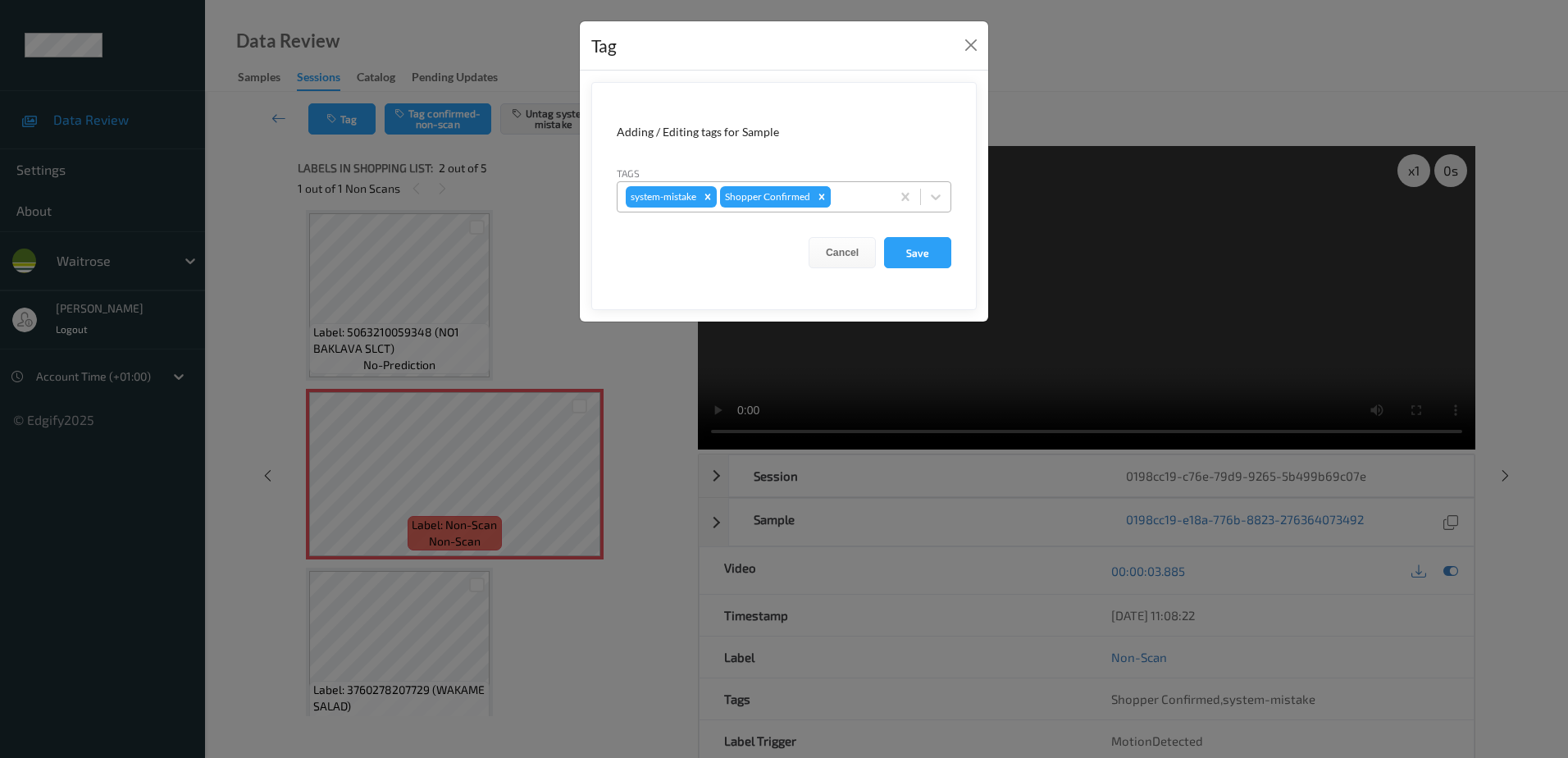
click at [828, 190] on div "Remove Shopper Confirmed" at bounding box center [822, 196] width 18 height 21
click at [537, 318] on div "Tag Adding / Editing tags for Sample Tags option system-mistake, selected. Sele…" at bounding box center [784, 379] width 1568 height 758
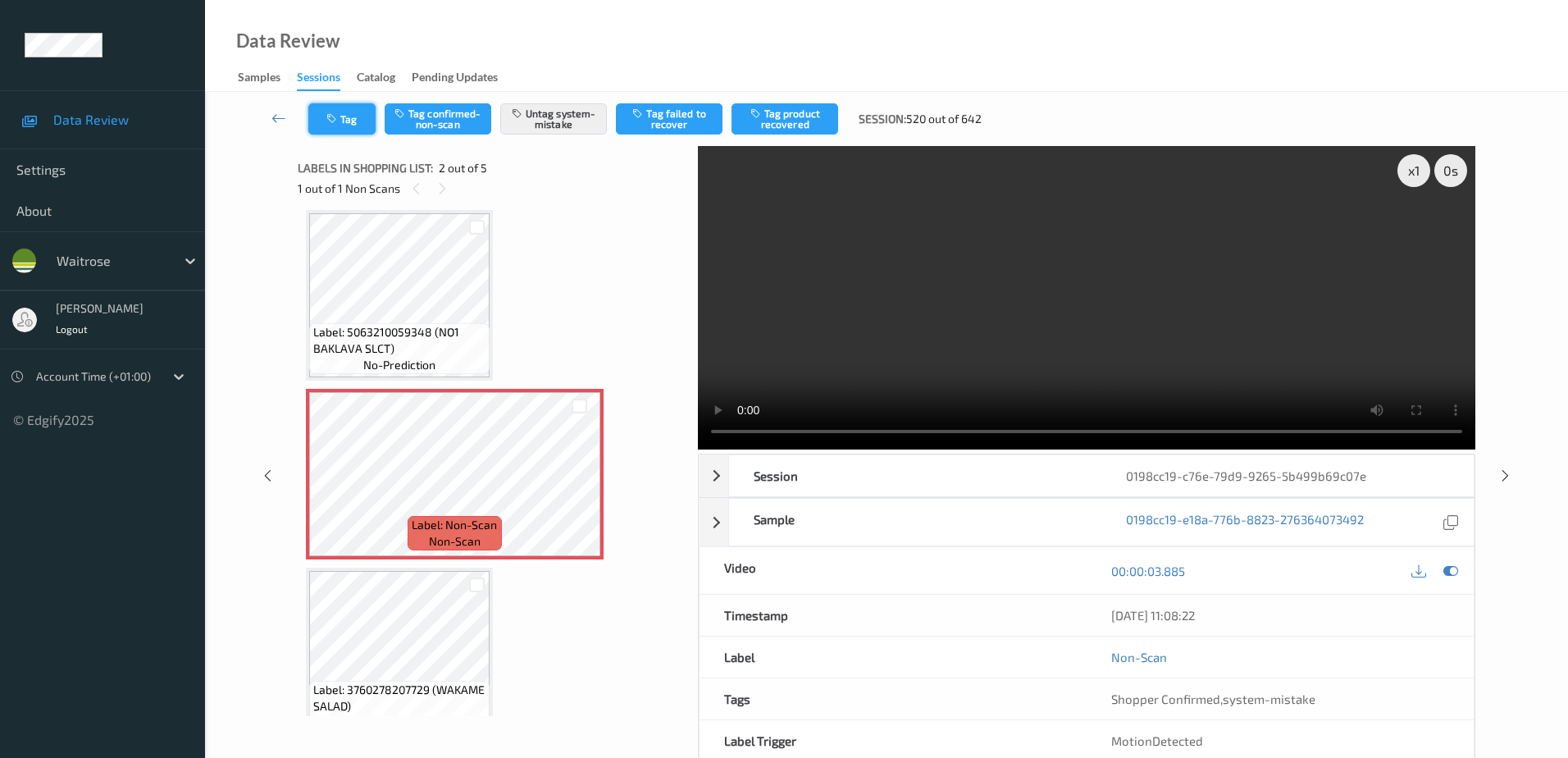
click at [351, 130] on button "Tag" at bounding box center [341, 119] width 67 height 31
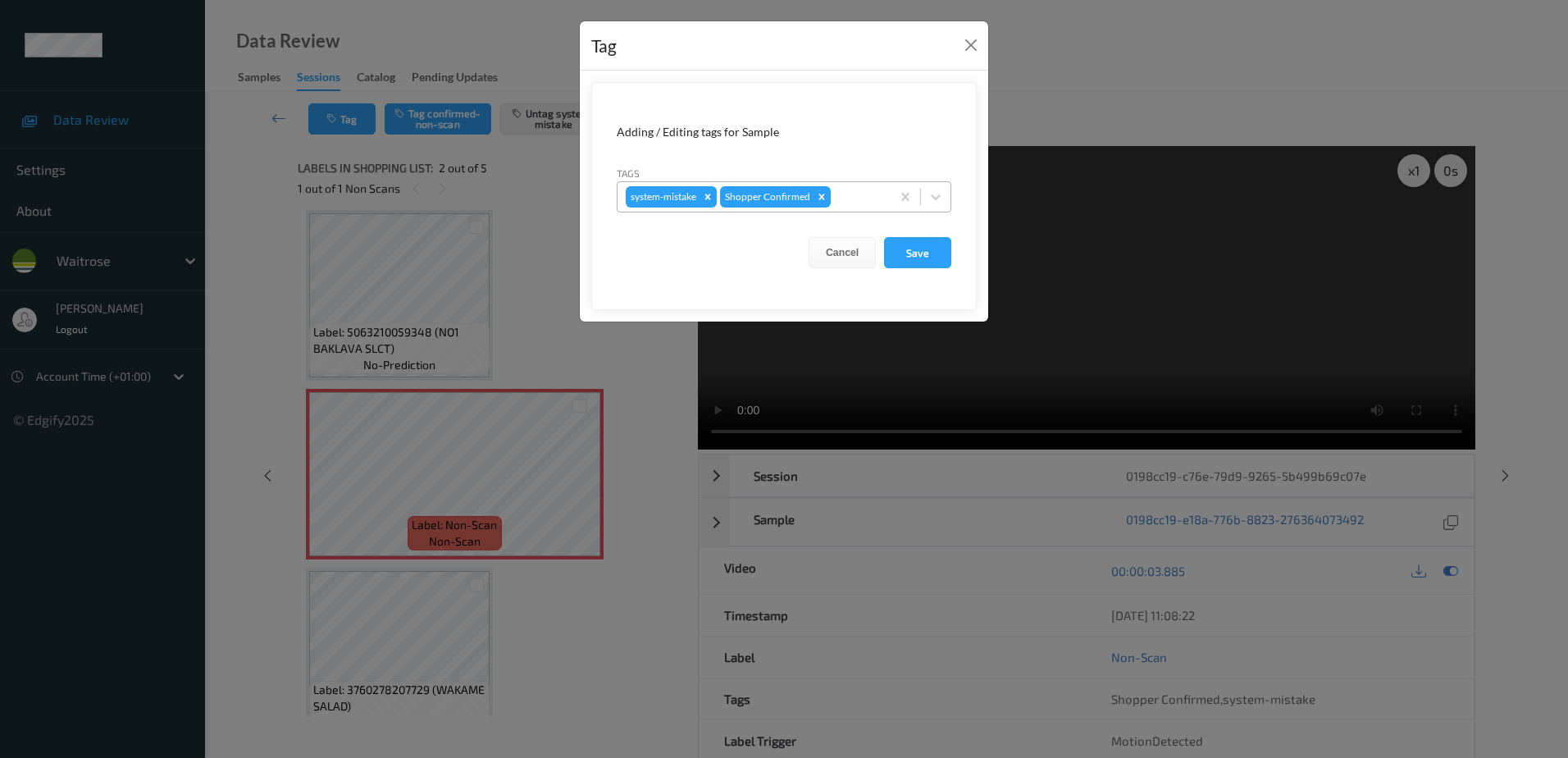
click at [862, 208] on div "system-mistake Shopper Confirmed" at bounding box center [754, 196] width 273 height 28
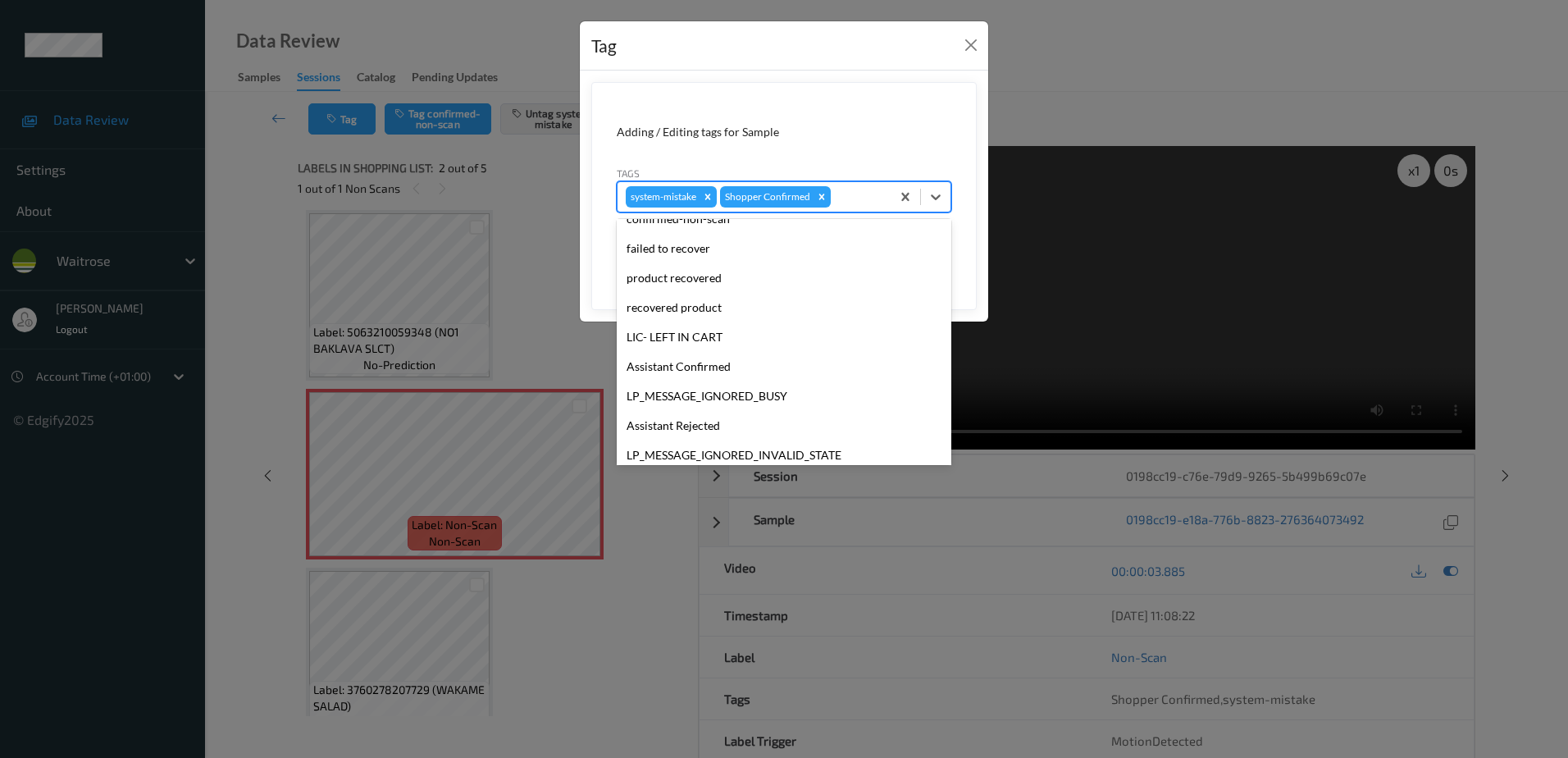
scroll to position [321, 0]
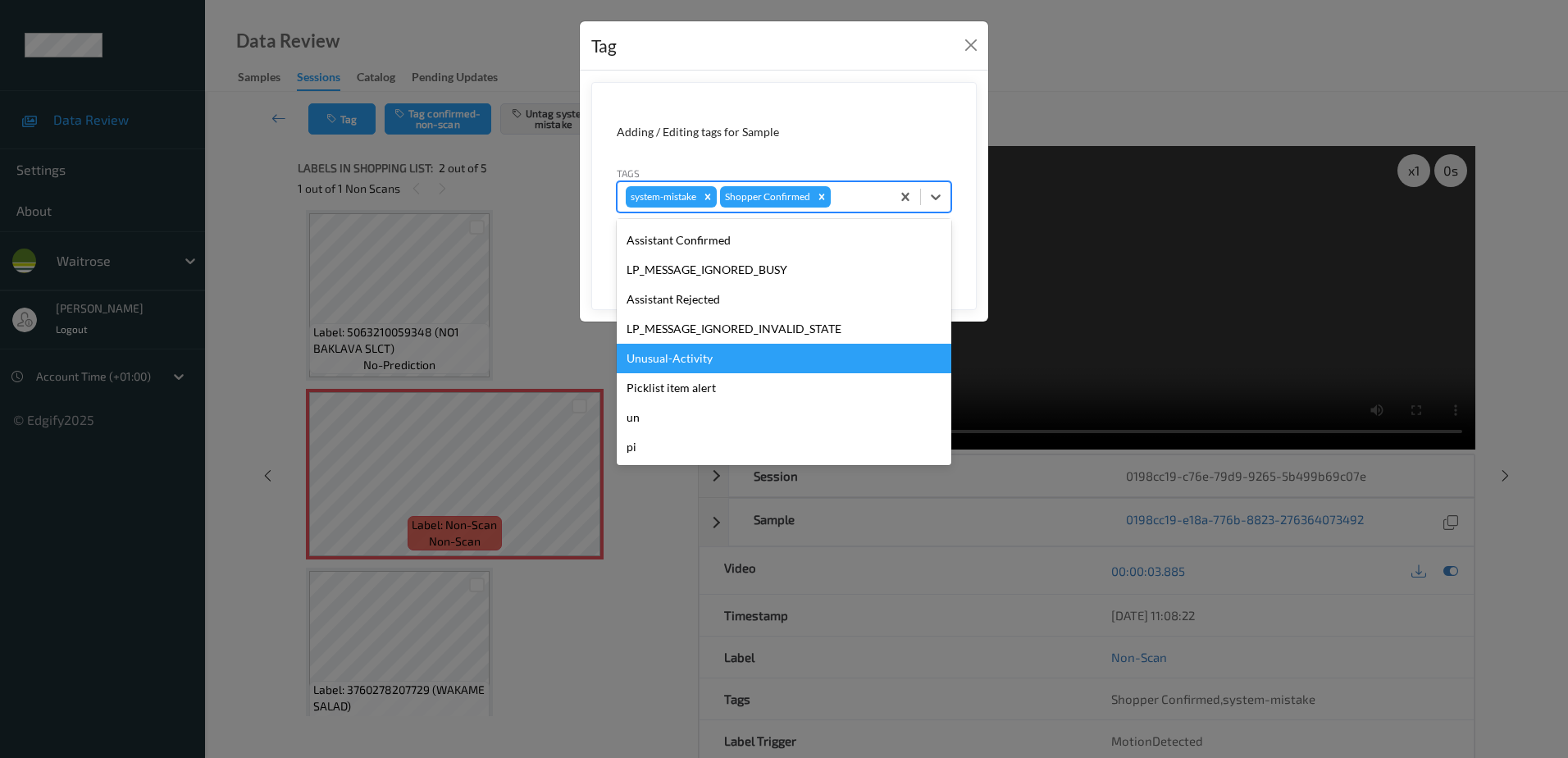
click at [694, 362] on div "Unusual-Activity" at bounding box center [784, 358] width 335 height 29
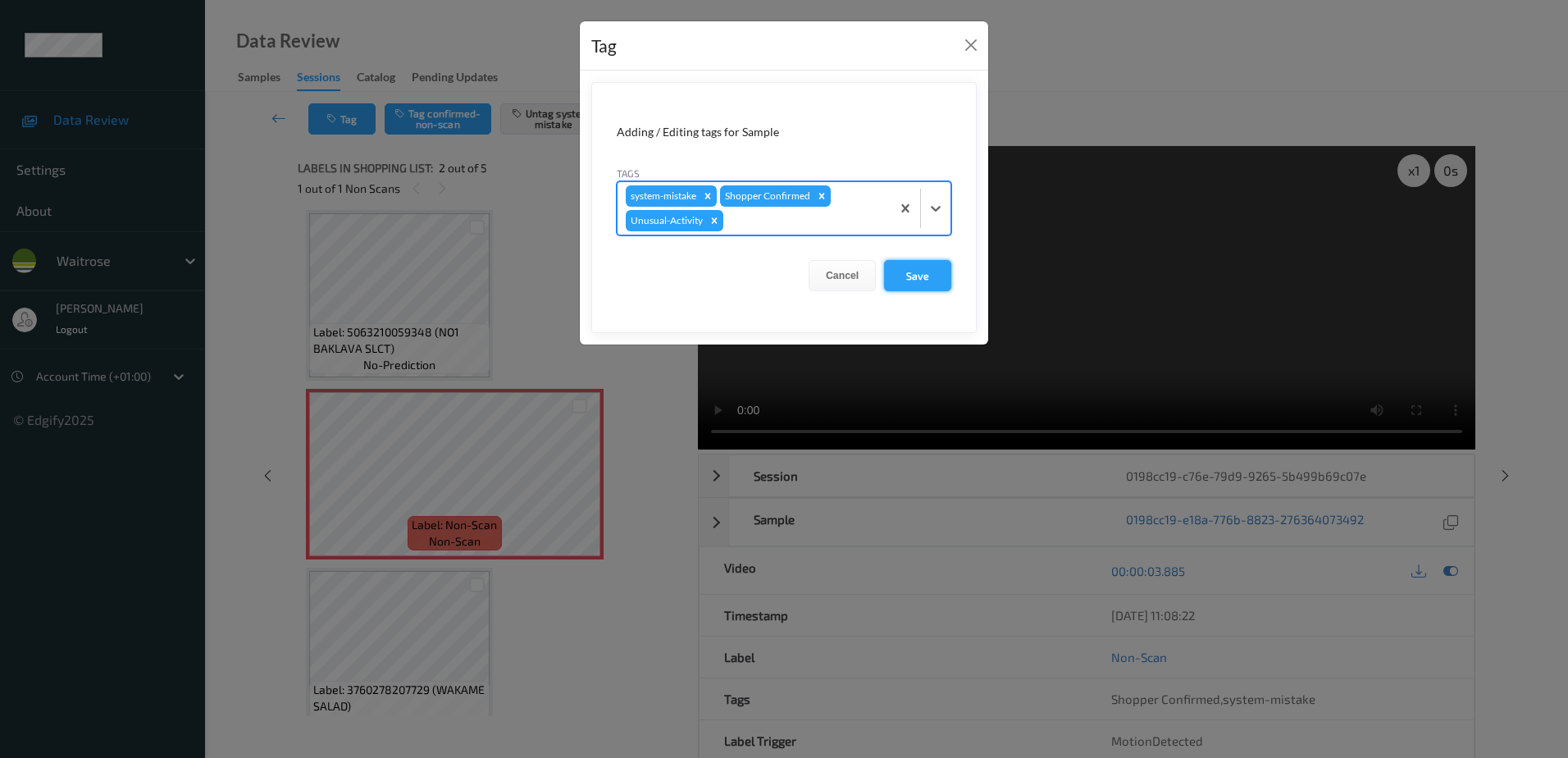
click at [915, 262] on button "Save" at bounding box center [917, 275] width 67 height 31
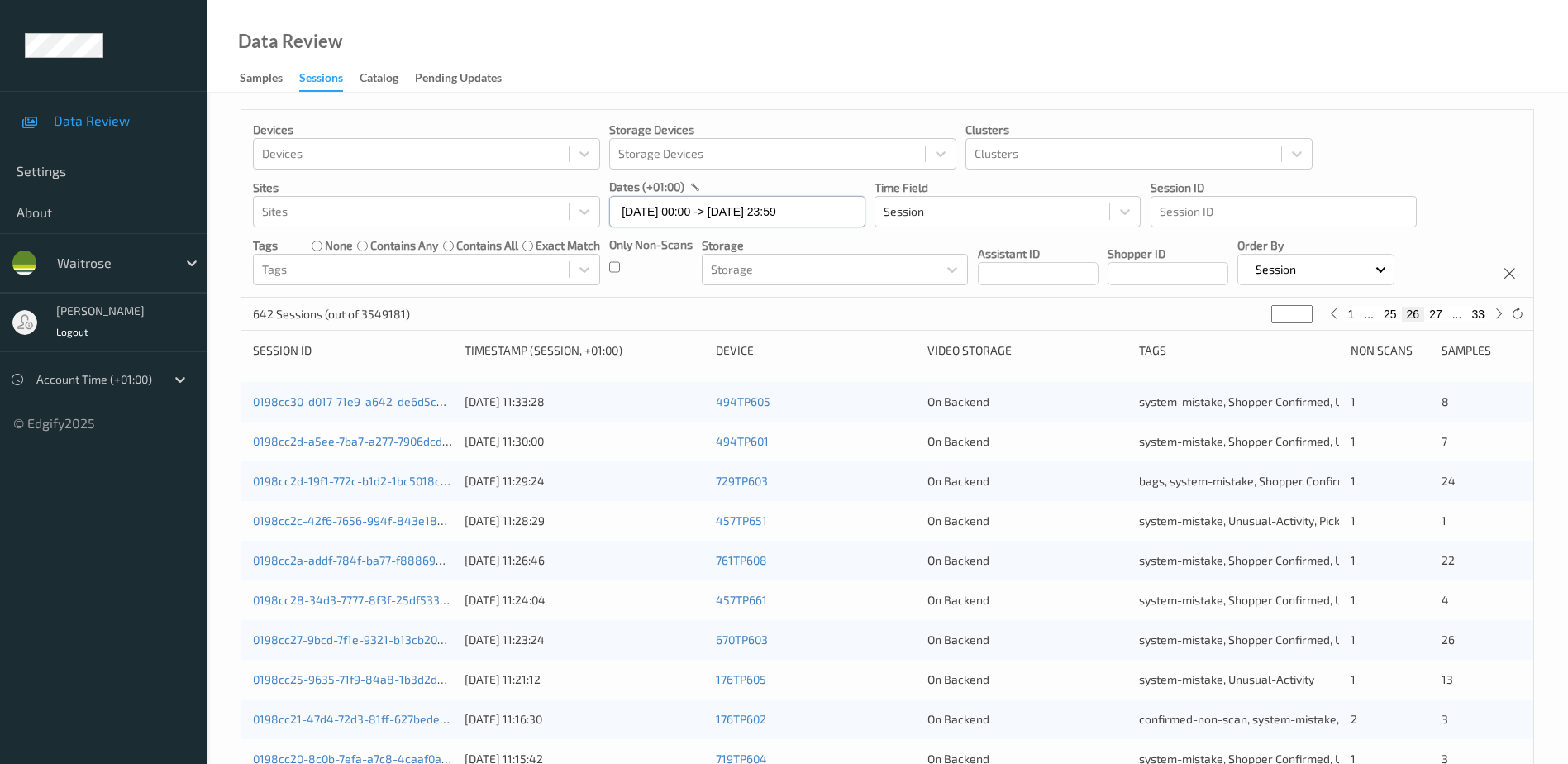
click at [688, 213] on input "[DATE] 00:00 -> [DATE] 23:59" at bounding box center [737, 212] width 256 height 31
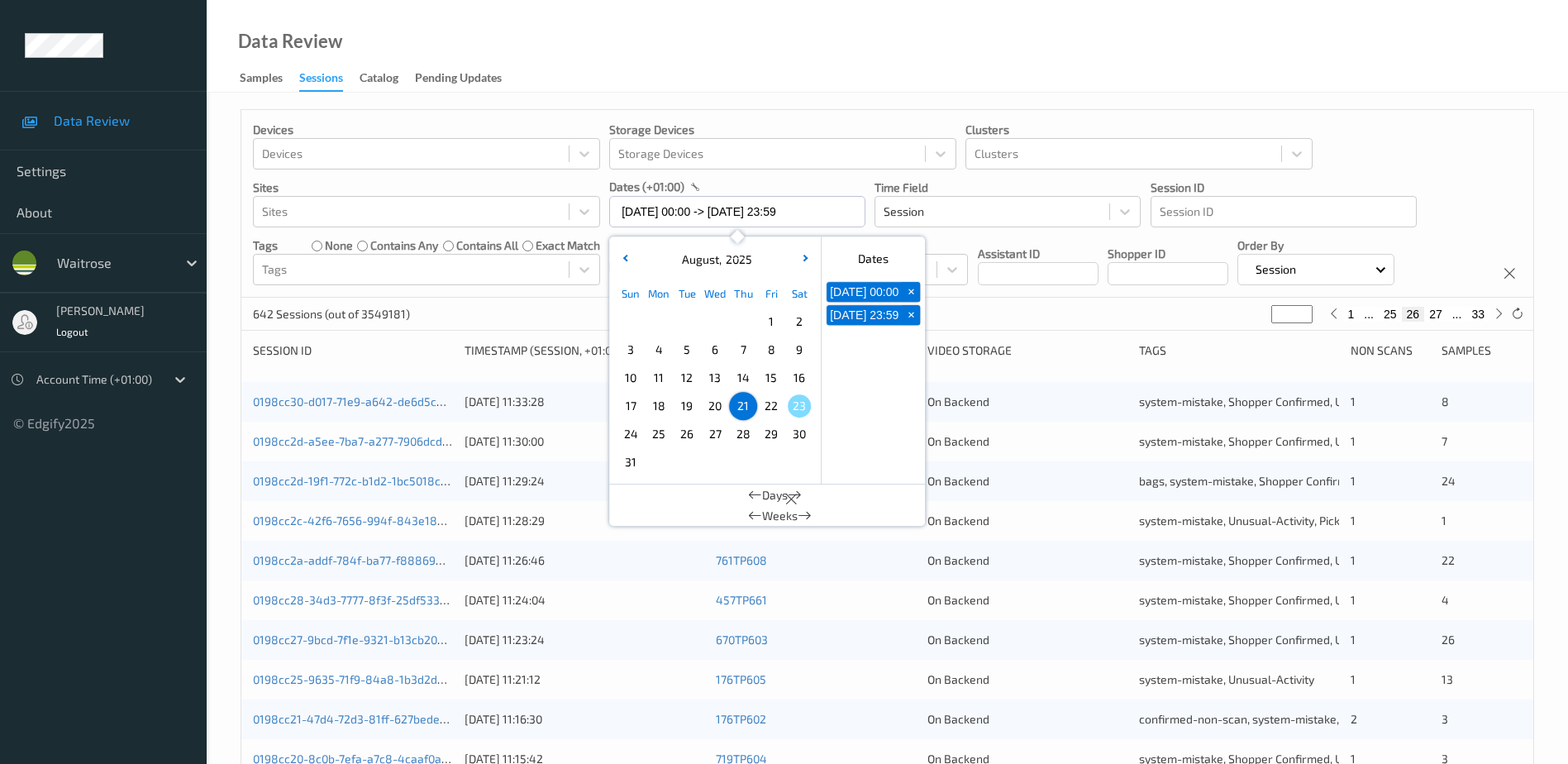
click at [766, 407] on span "22" at bounding box center [771, 405] width 23 height 23
type input "[DATE] 00:00"
type input "*"
click at [766, 407] on span "22" at bounding box center [771, 405] width 23 height 23
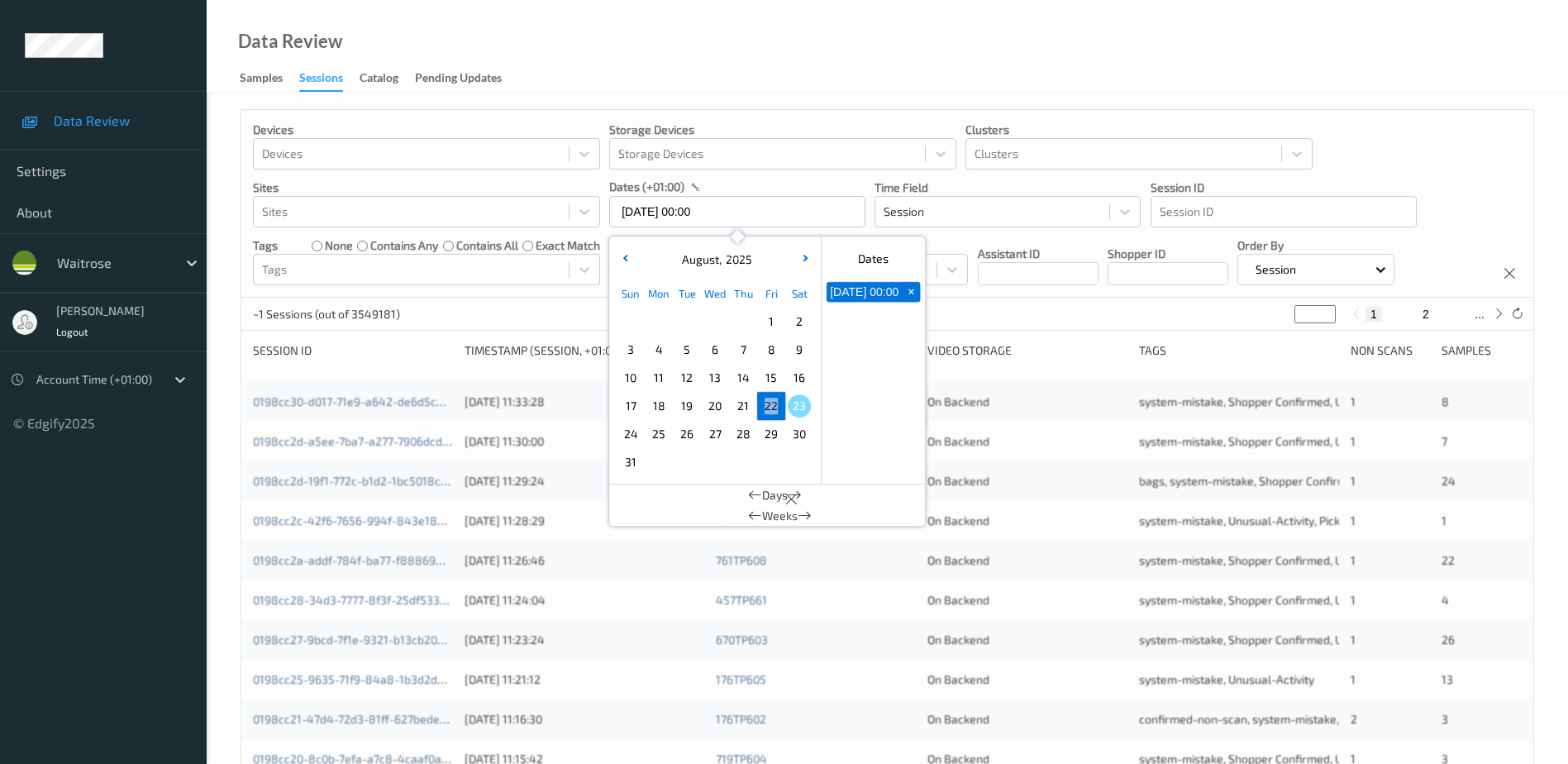
type input "[DATE] 00:00 -> [DATE] 23:59"
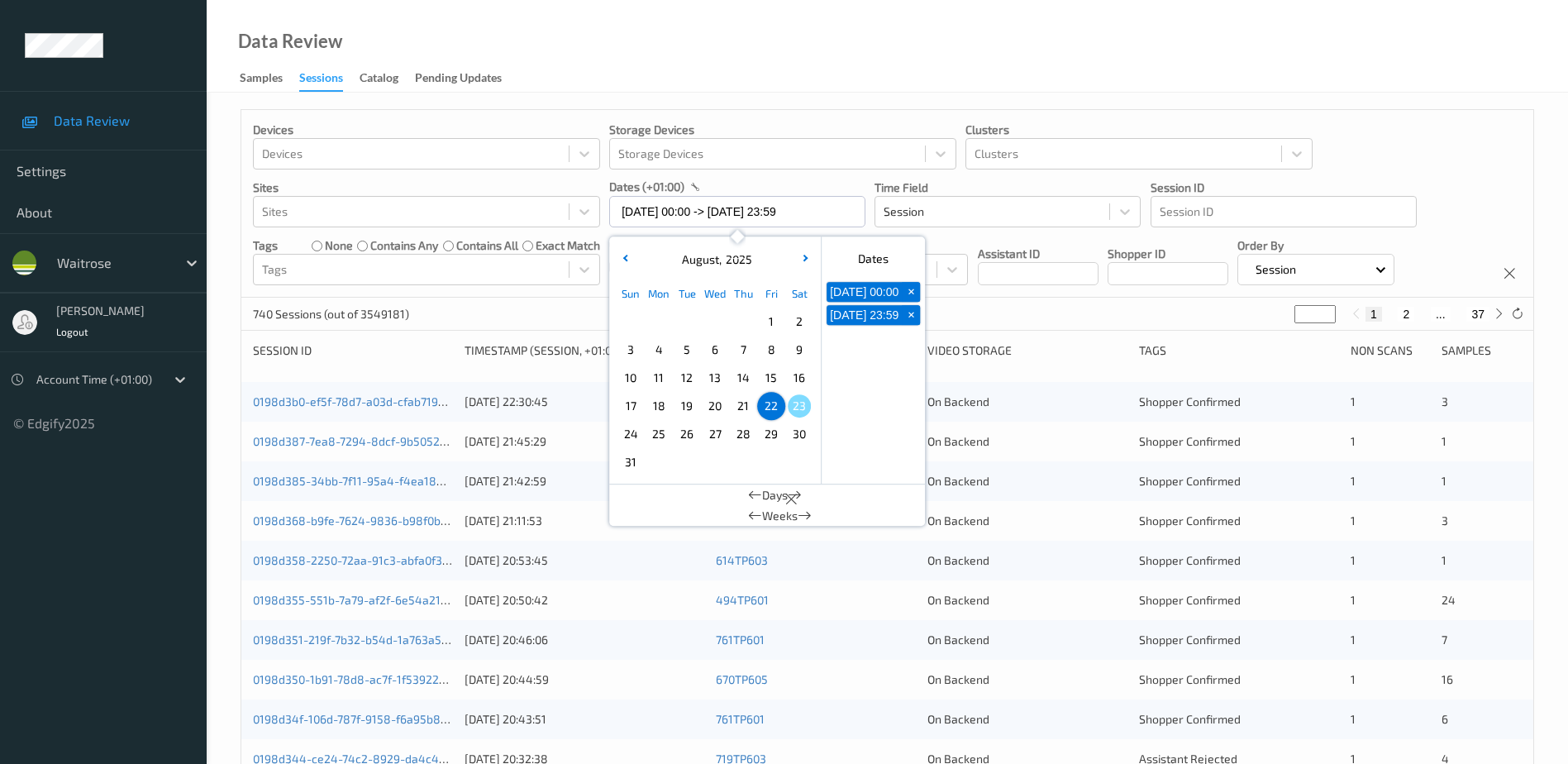
click at [698, 56] on div "Data Review Samples Sessions Catalog Pending Updates" at bounding box center [887, 46] width 1362 height 92
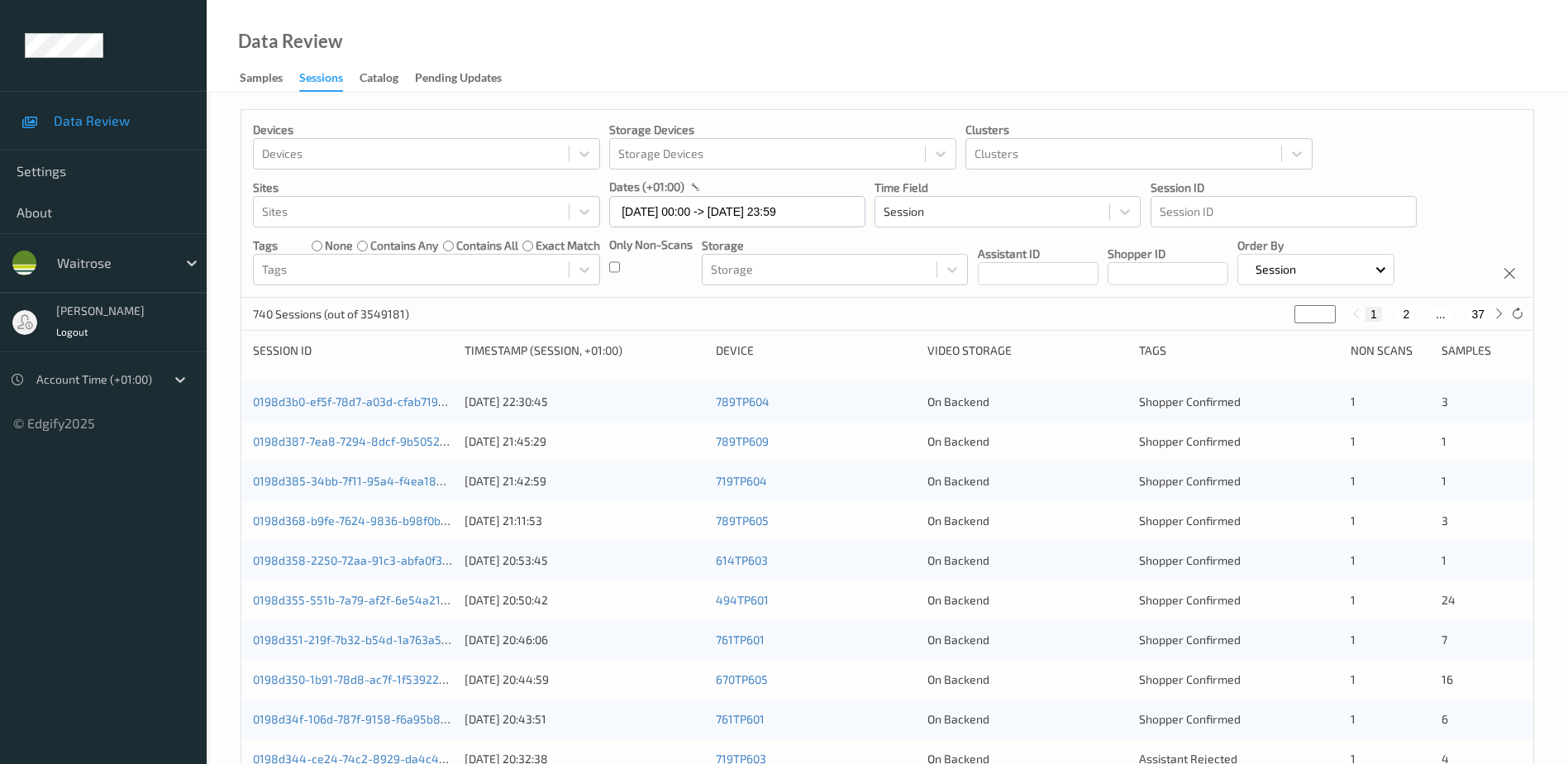
click at [1405, 319] on button "2" at bounding box center [1406, 314] width 17 height 15
type input "*"
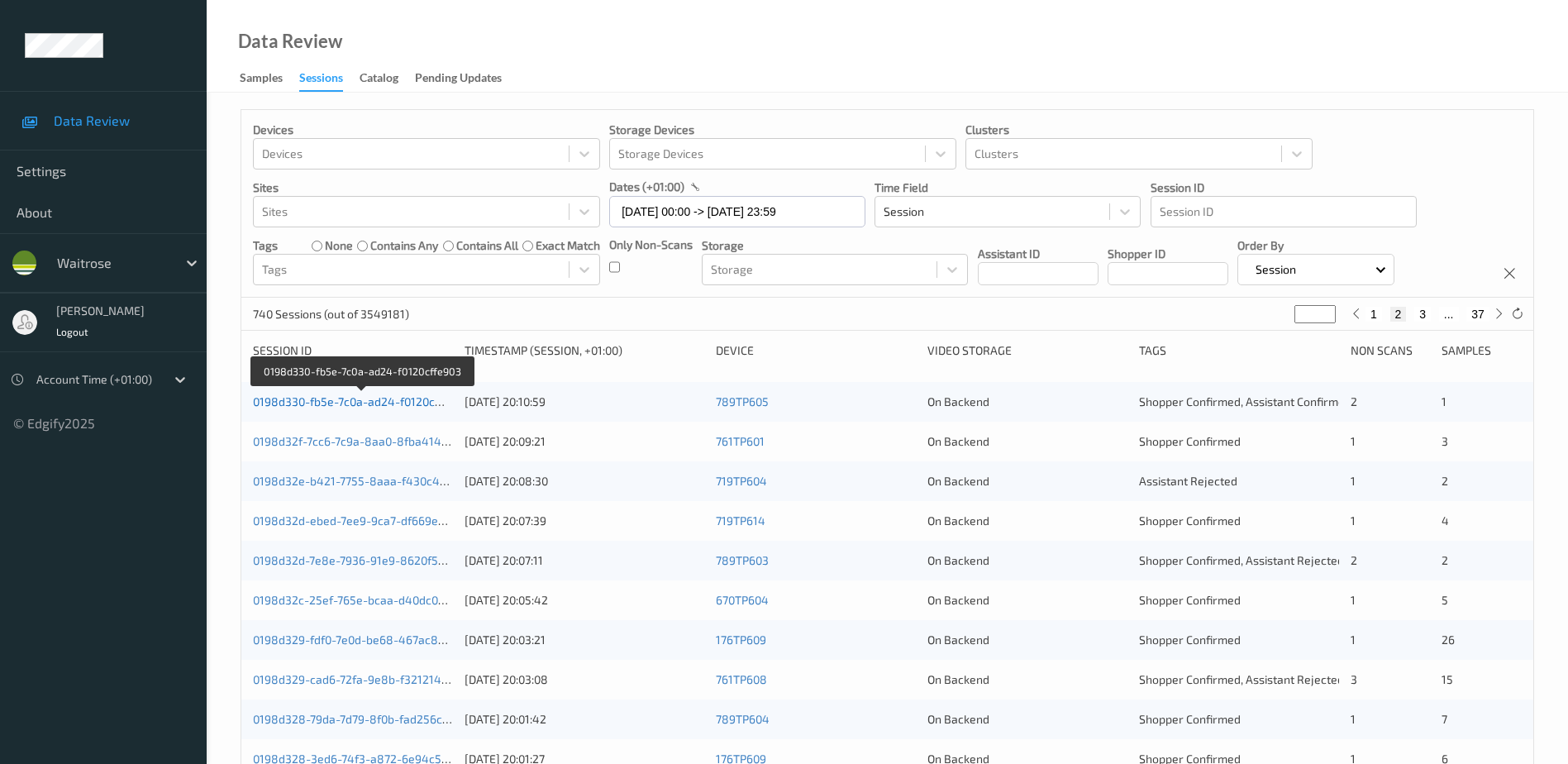
click at [415, 398] on link "0198d330-fb5e-7c0a-ad24-f0120cffe903" at bounding box center [361, 400] width 216 height 14
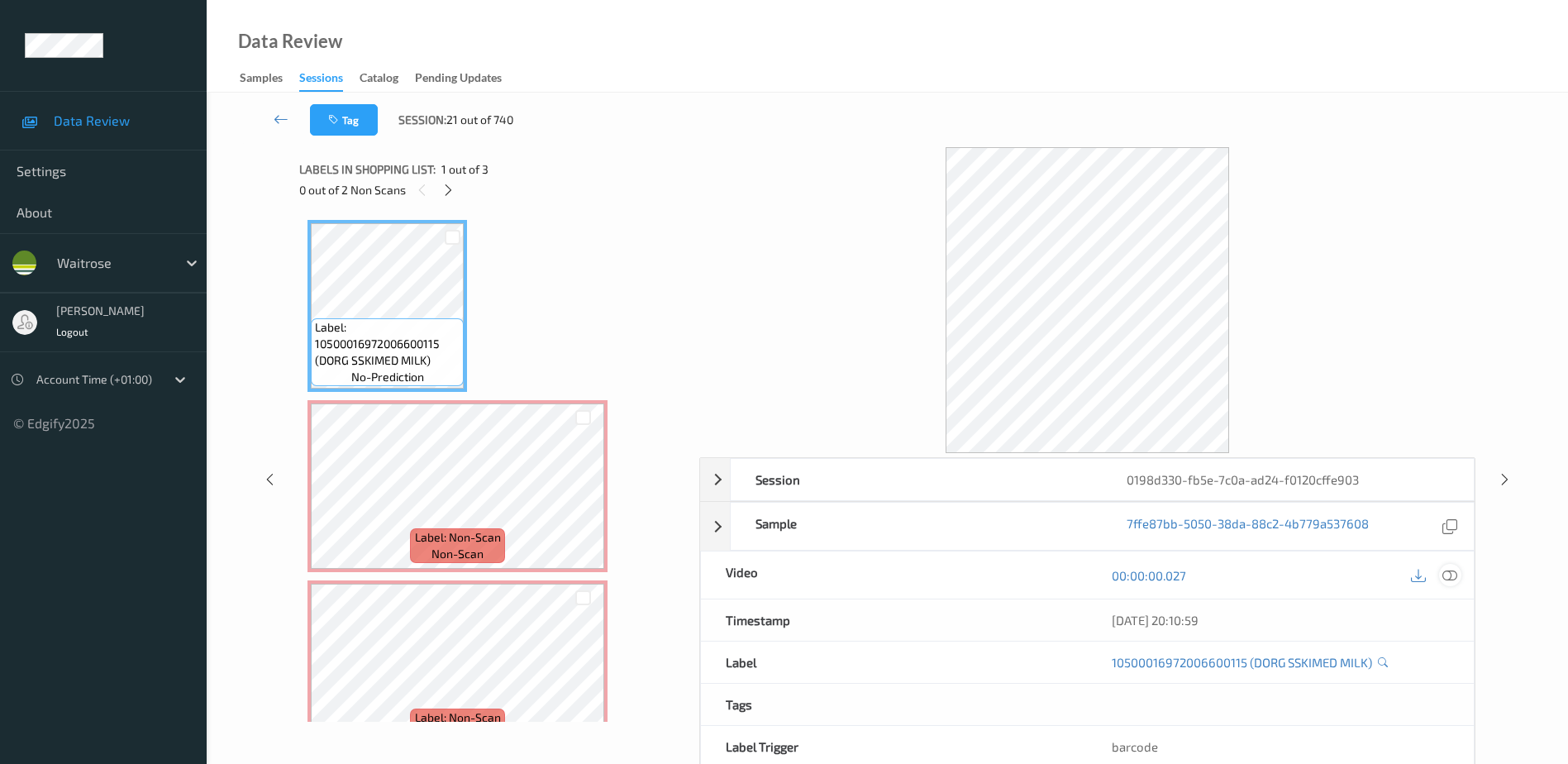
click at [1451, 574] on icon at bounding box center [1451, 575] width 15 height 15
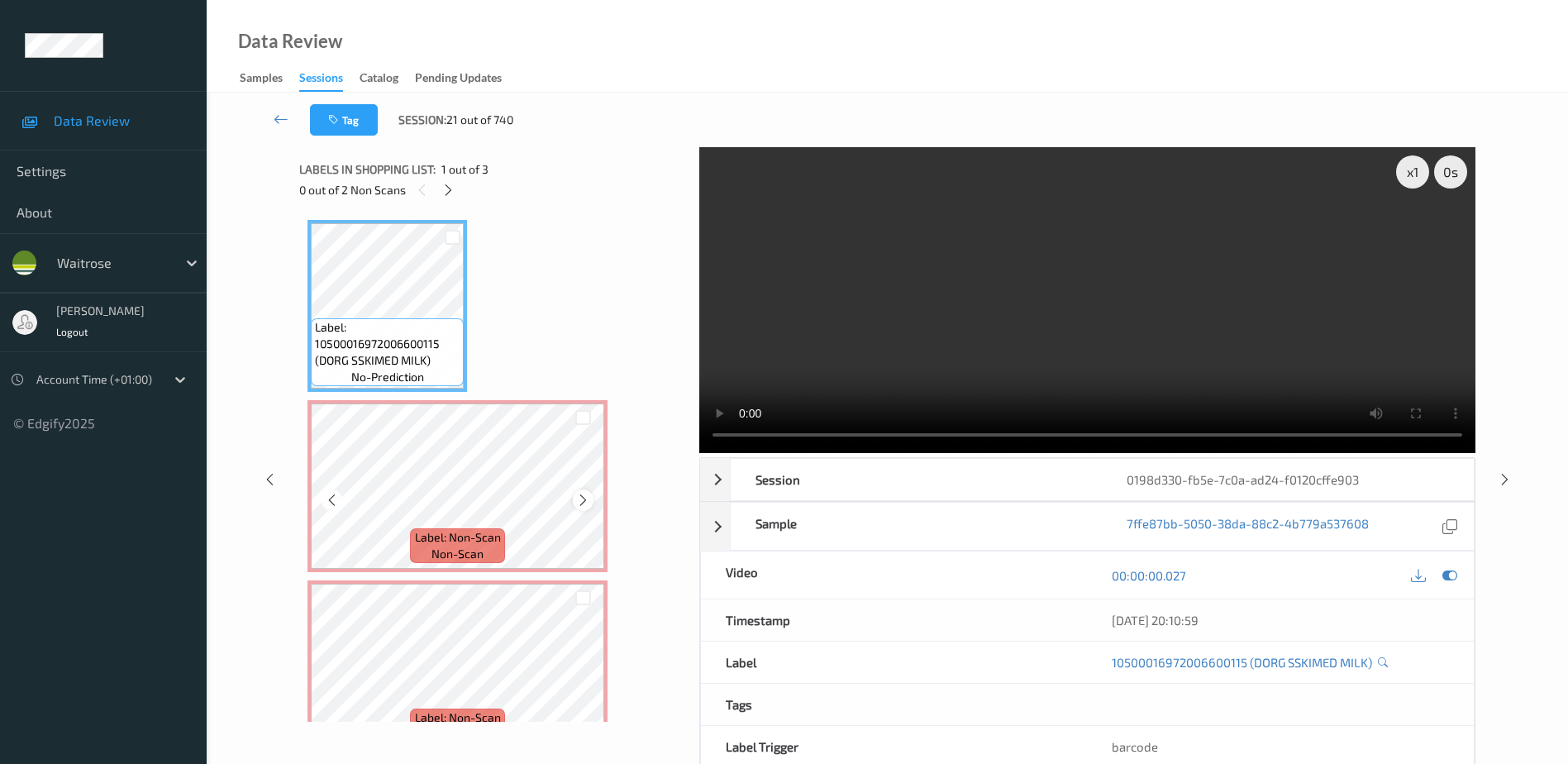
click at [579, 502] on icon at bounding box center [583, 500] width 14 height 15
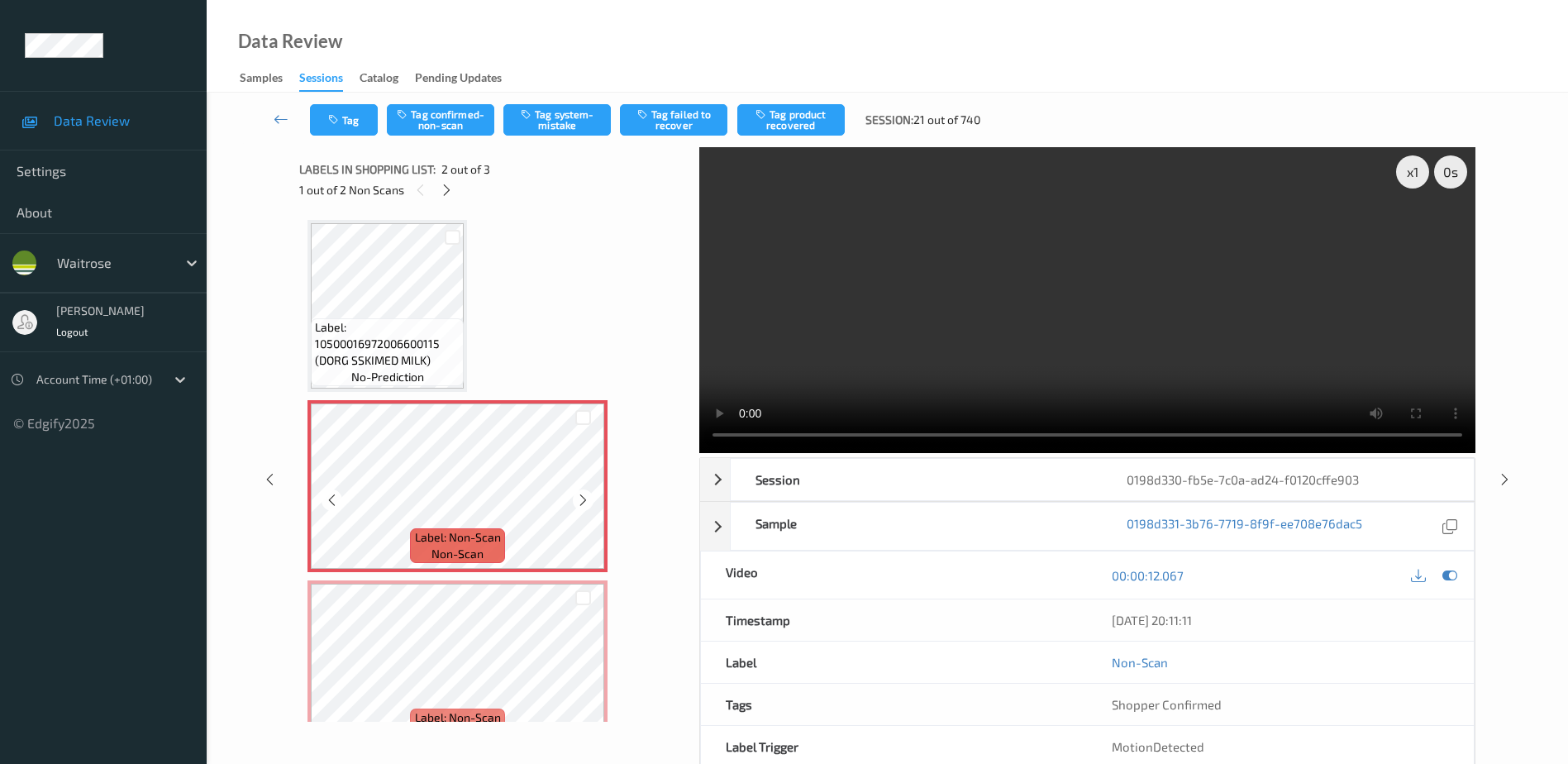
click at [579, 502] on icon at bounding box center [583, 500] width 14 height 15
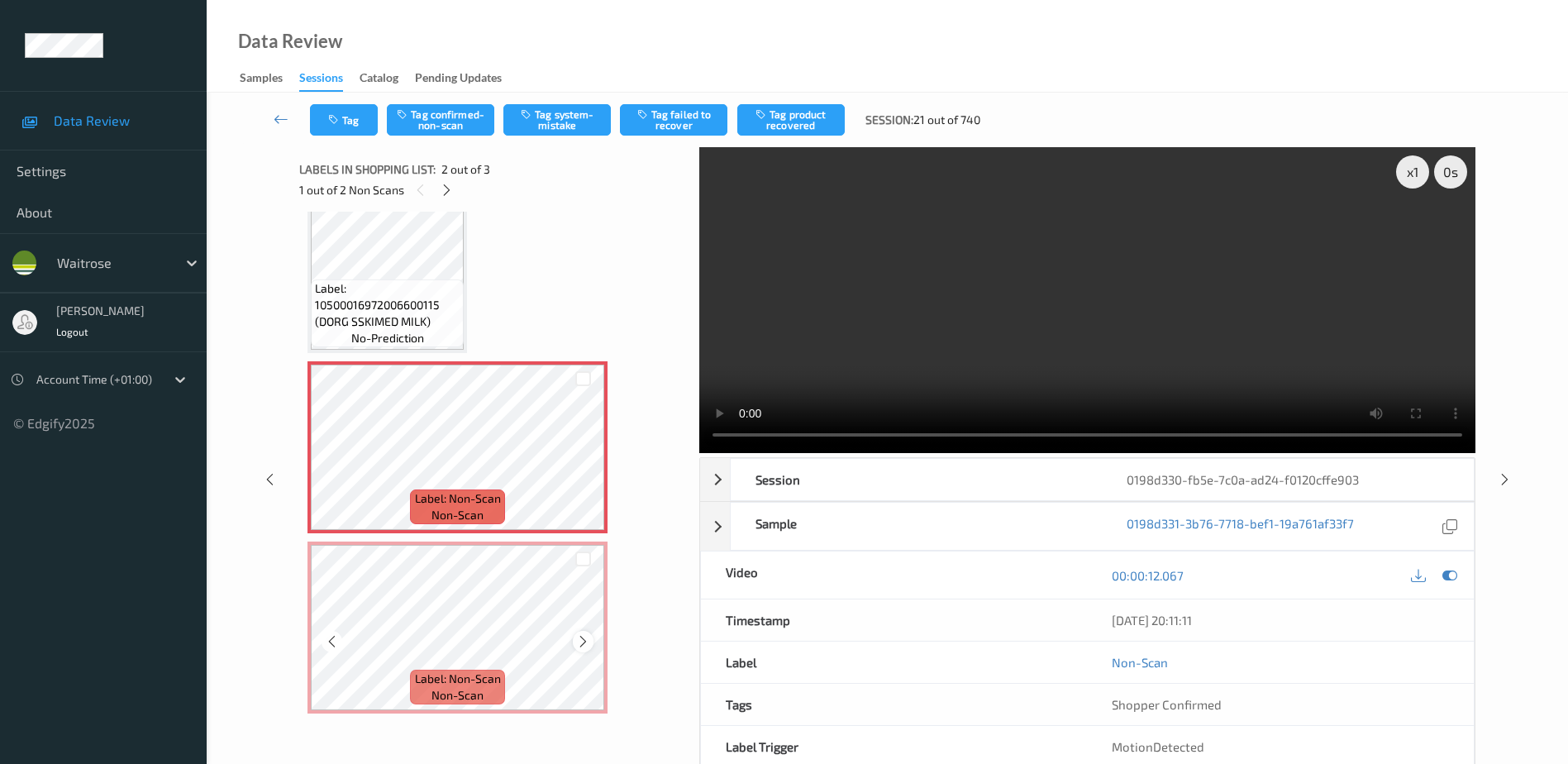
click at [586, 642] on icon at bounding box center [583, 641] width 14 height 15
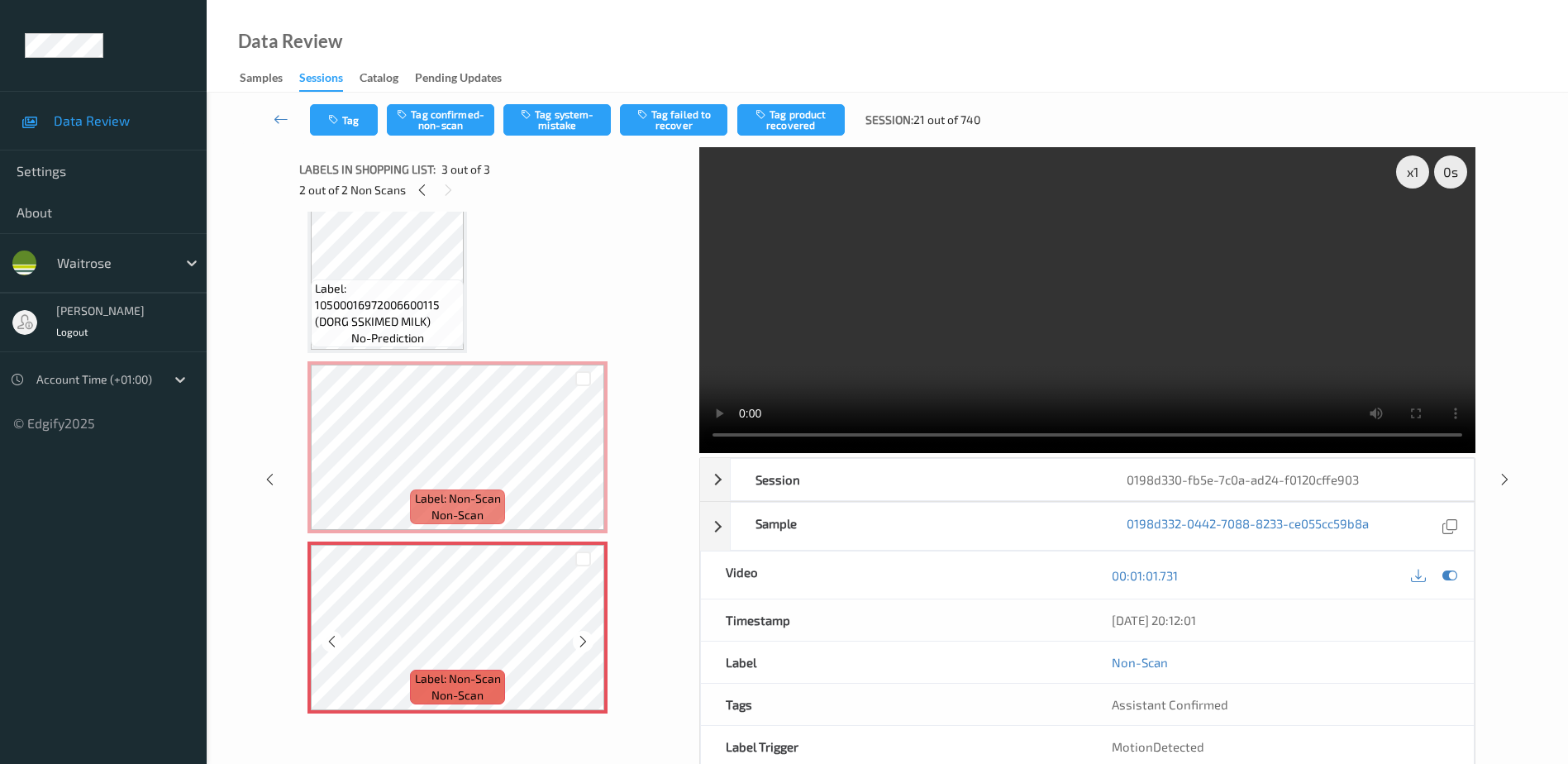
click at [586, 642] on icon at bounding box center [583, 641] width 14 height 15
click at [1060, 327] on video at bounding box center [1087, 300] width 776 height 306
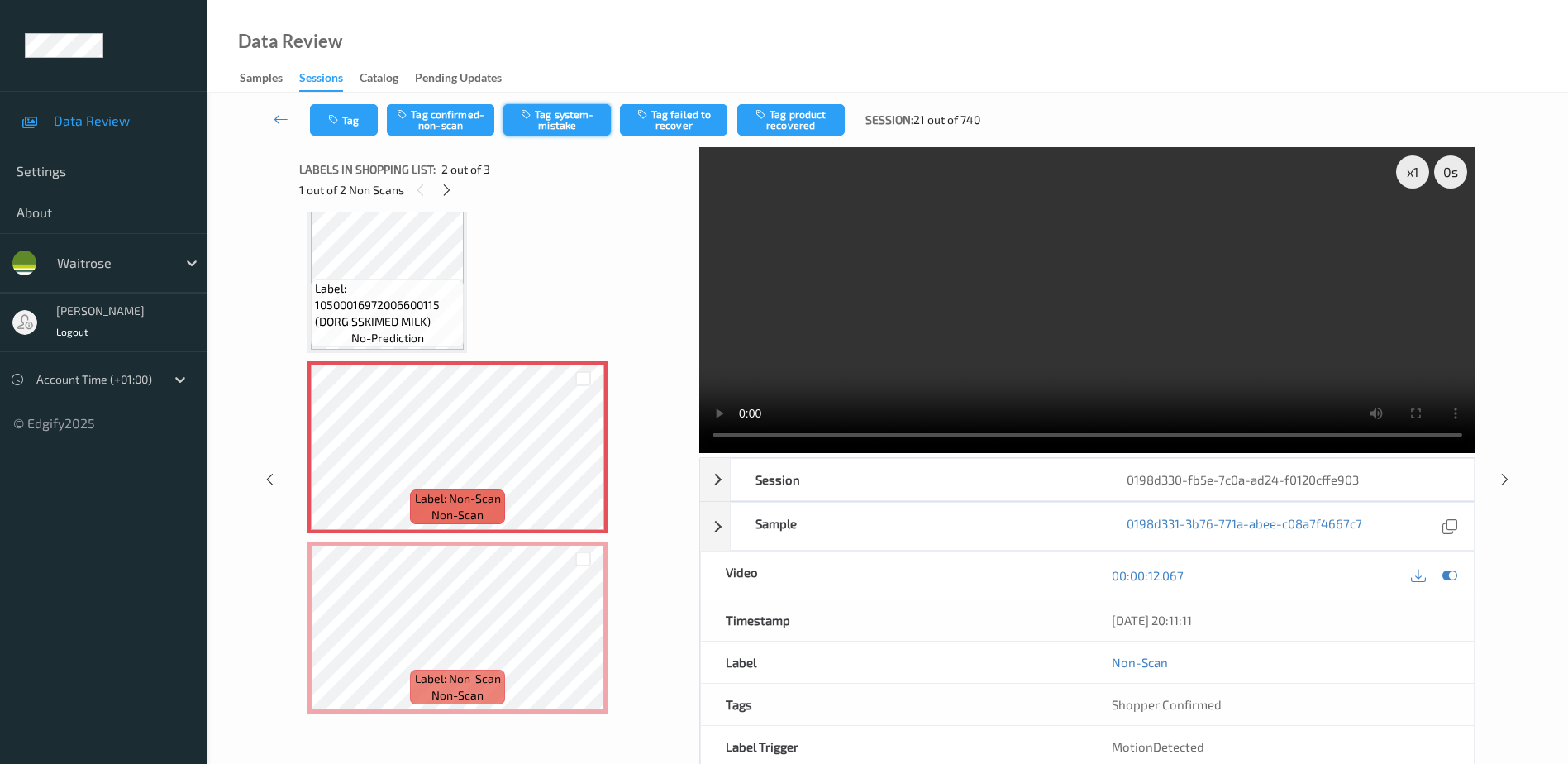
click at [551, 117] on button "Tag system-mistake" at bounding box center [557, 120] width 107 height 31
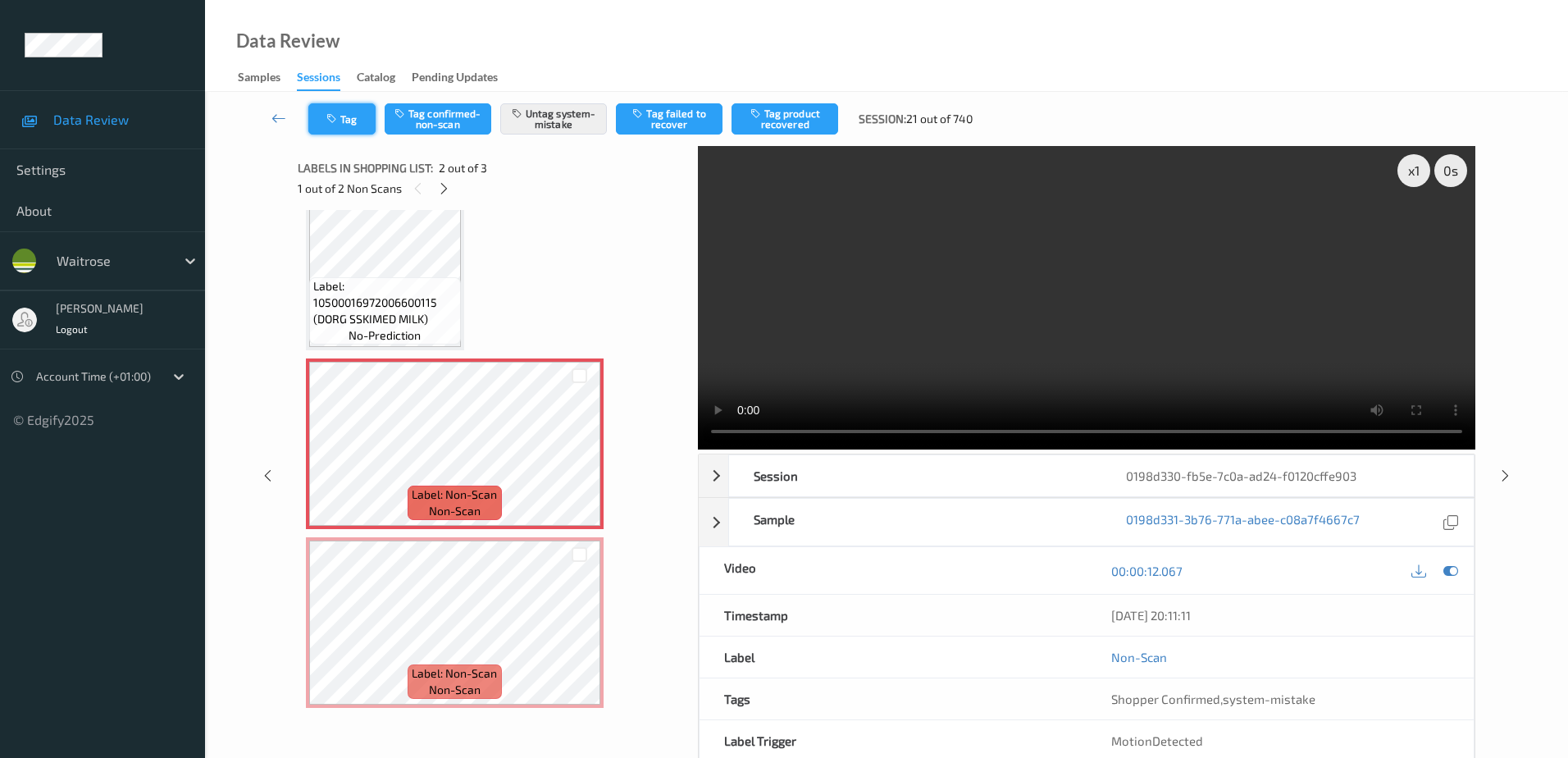
click at [336, 145] on div "Tag Tag confirmed-non-scan Untag system-mistake Tag failed to recover Tag produ…" at bounding box center [886, 118] width 1296 height 54
click at [351, 121] on button "Tag" at bounding box center [341, 119] width 67 height 31
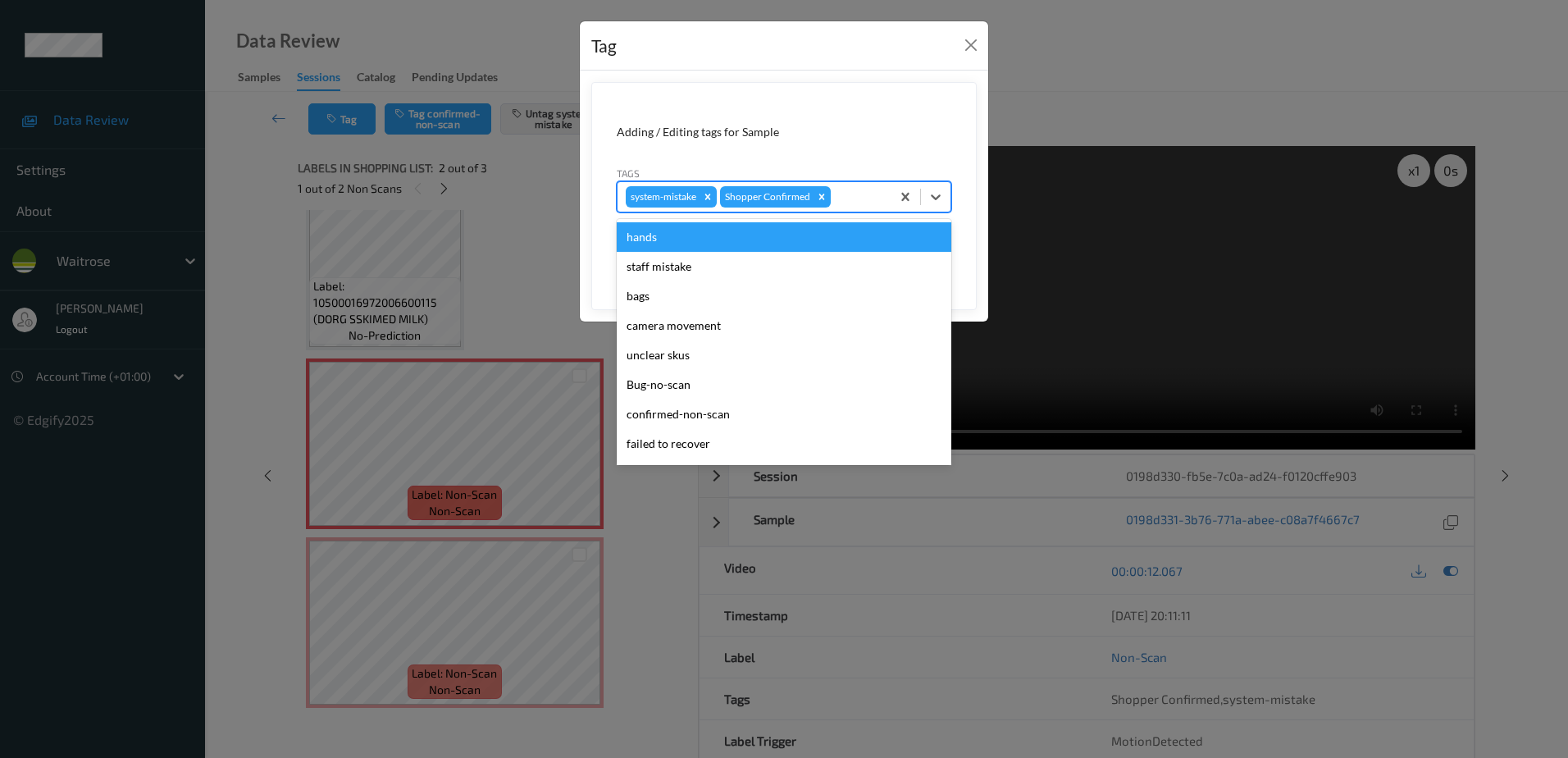
click at [861, 198] on div at bounding box center [858, 196] width 49 height 19
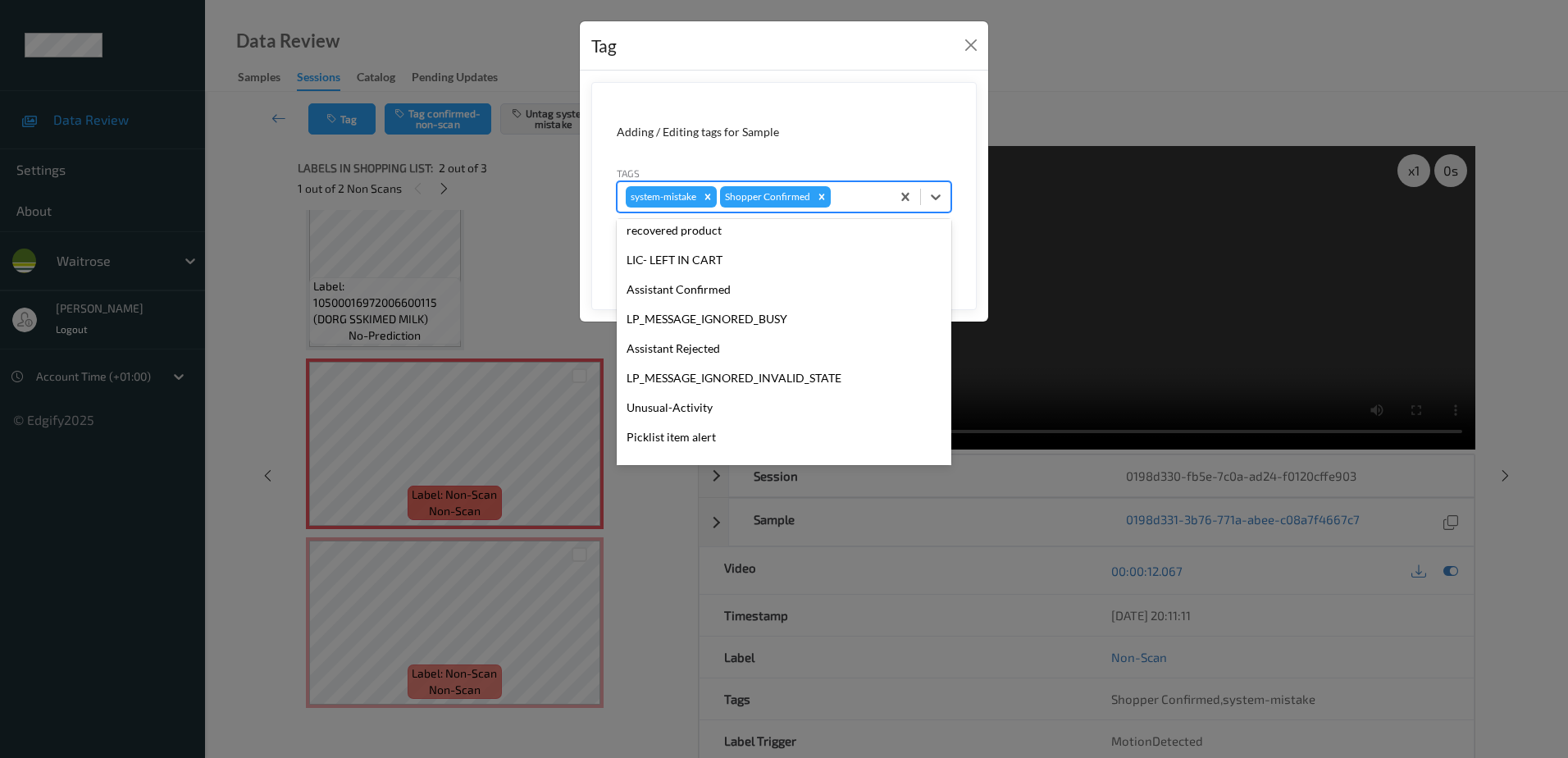
scroll to position [321, 0]
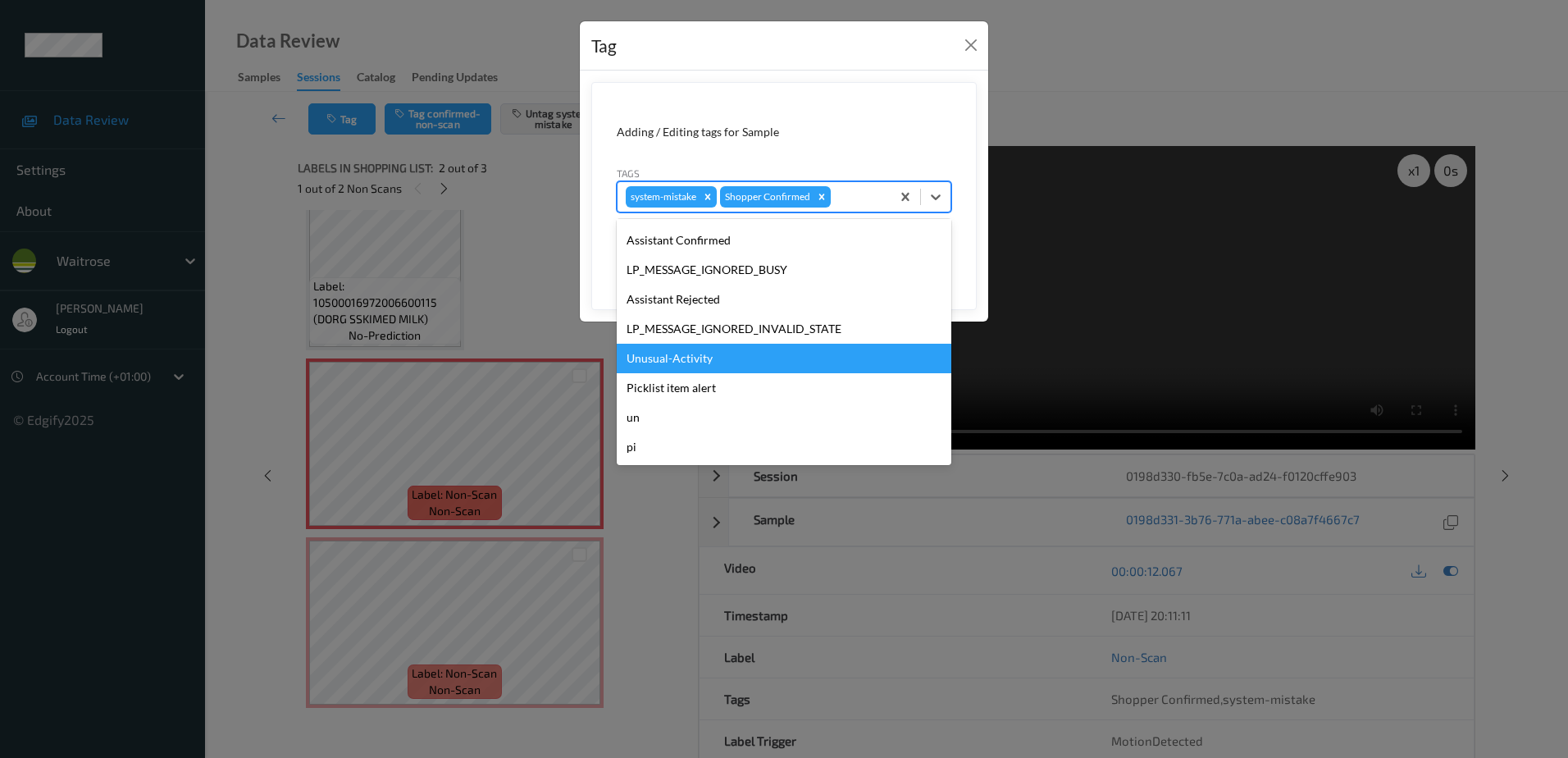
click at [740, 368] on div "Unusual-Activity" at bounding box center [784, 358] width 335 height 29
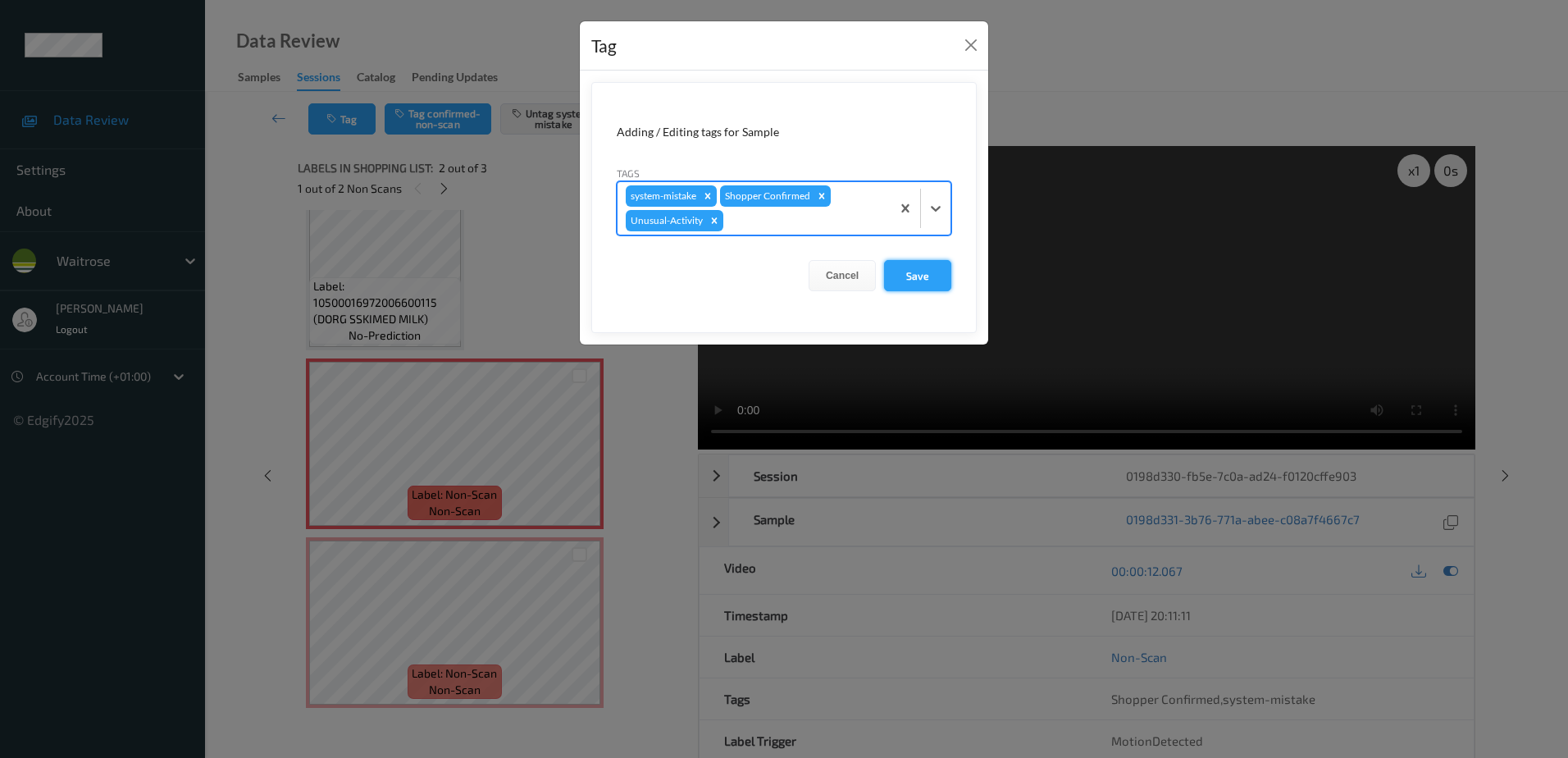
click at [903, 281] on button "Save" at bounding box center [917, 275] width 67 height 31
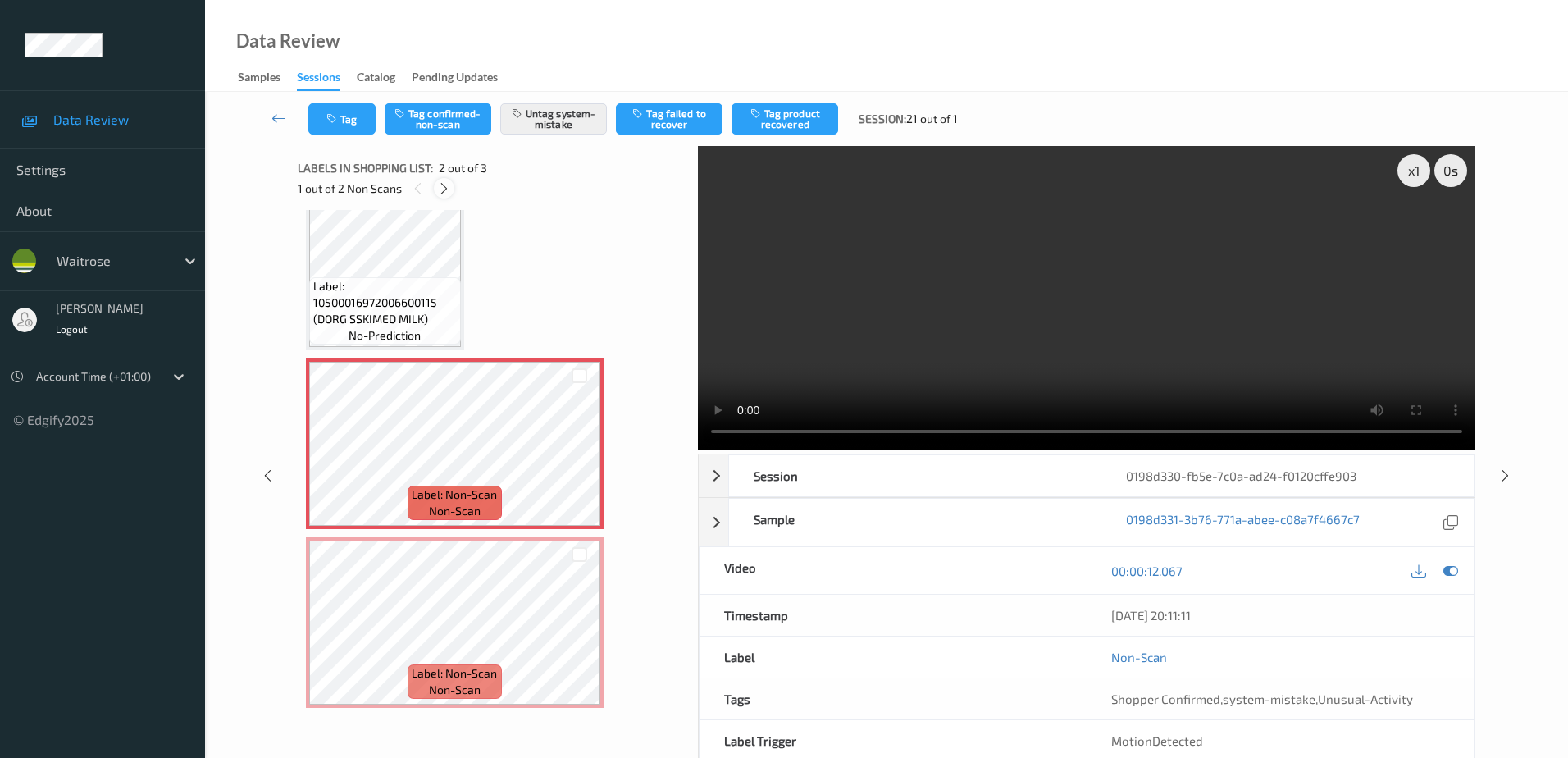
click at [441, 188] on icon at bounding box center [443, 189] width 14 height 15
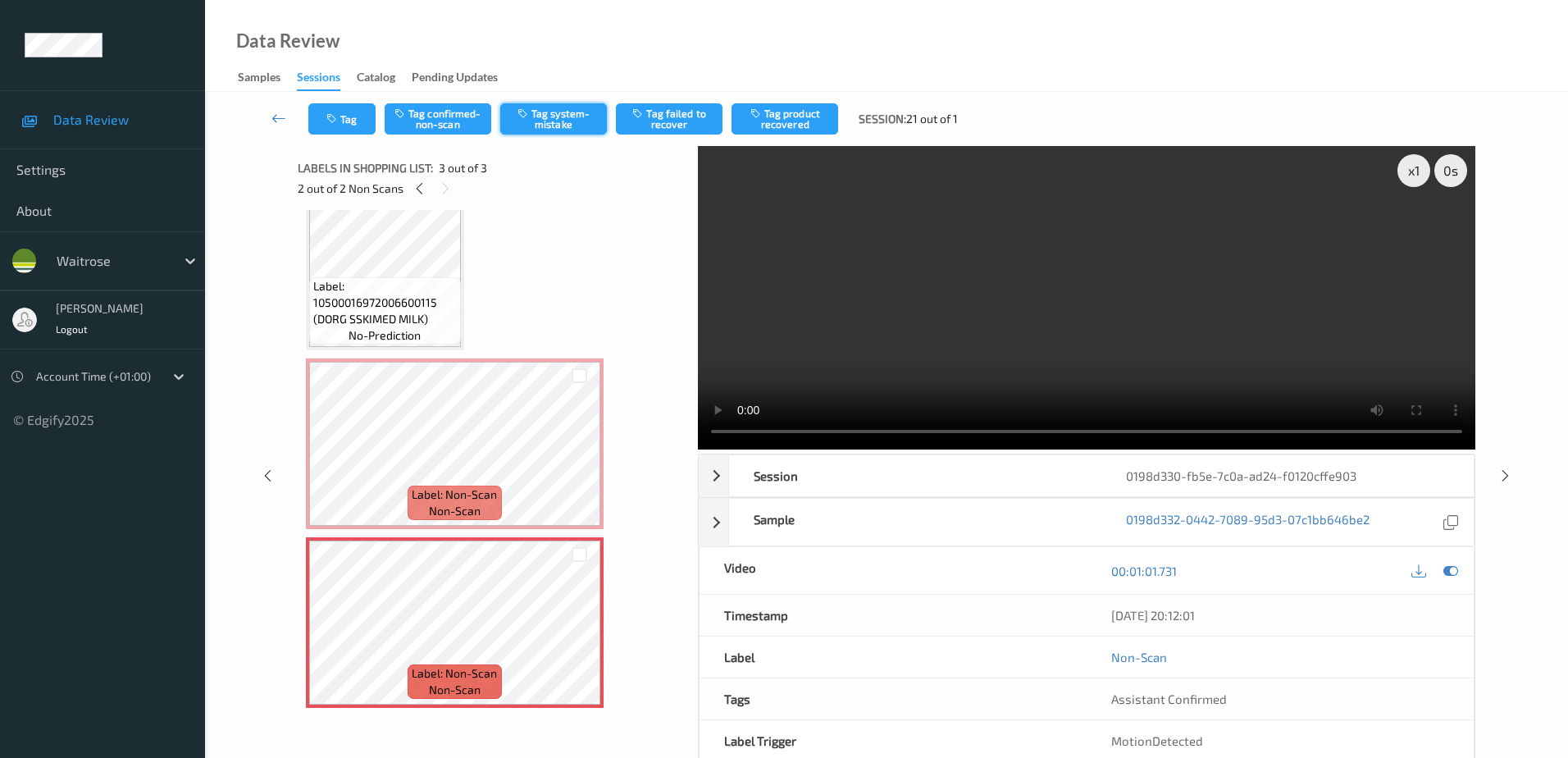
click at [558, 112] on button "Tag system-mistake" at bounding box center [553, 119] width 106 height 31
click at [328, 120] on icon "button" at bounding box center [333, 118] width 14 height 12
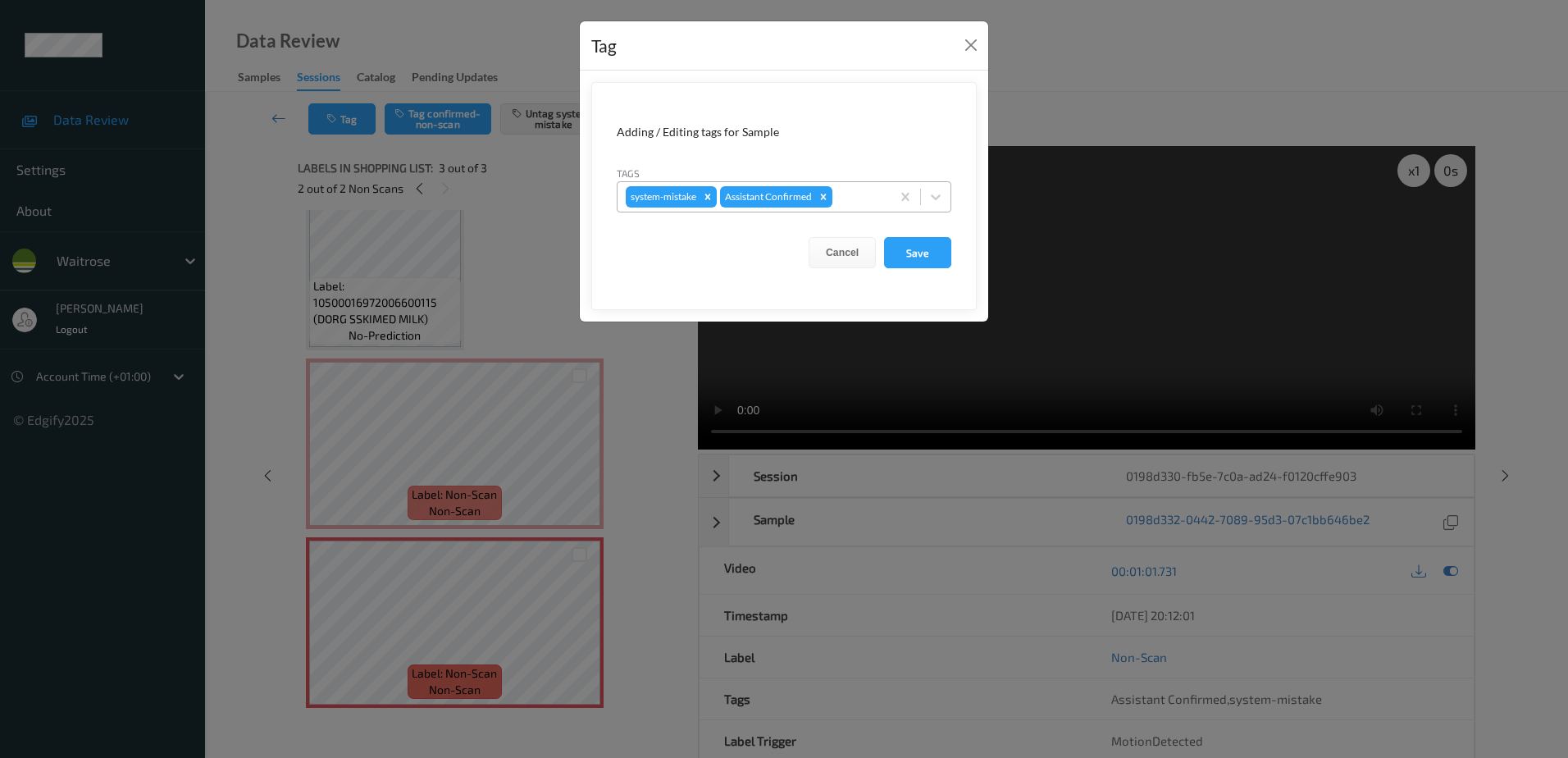
click at [862, 192] on div at bounding box center [859, 196] width 47 height 19
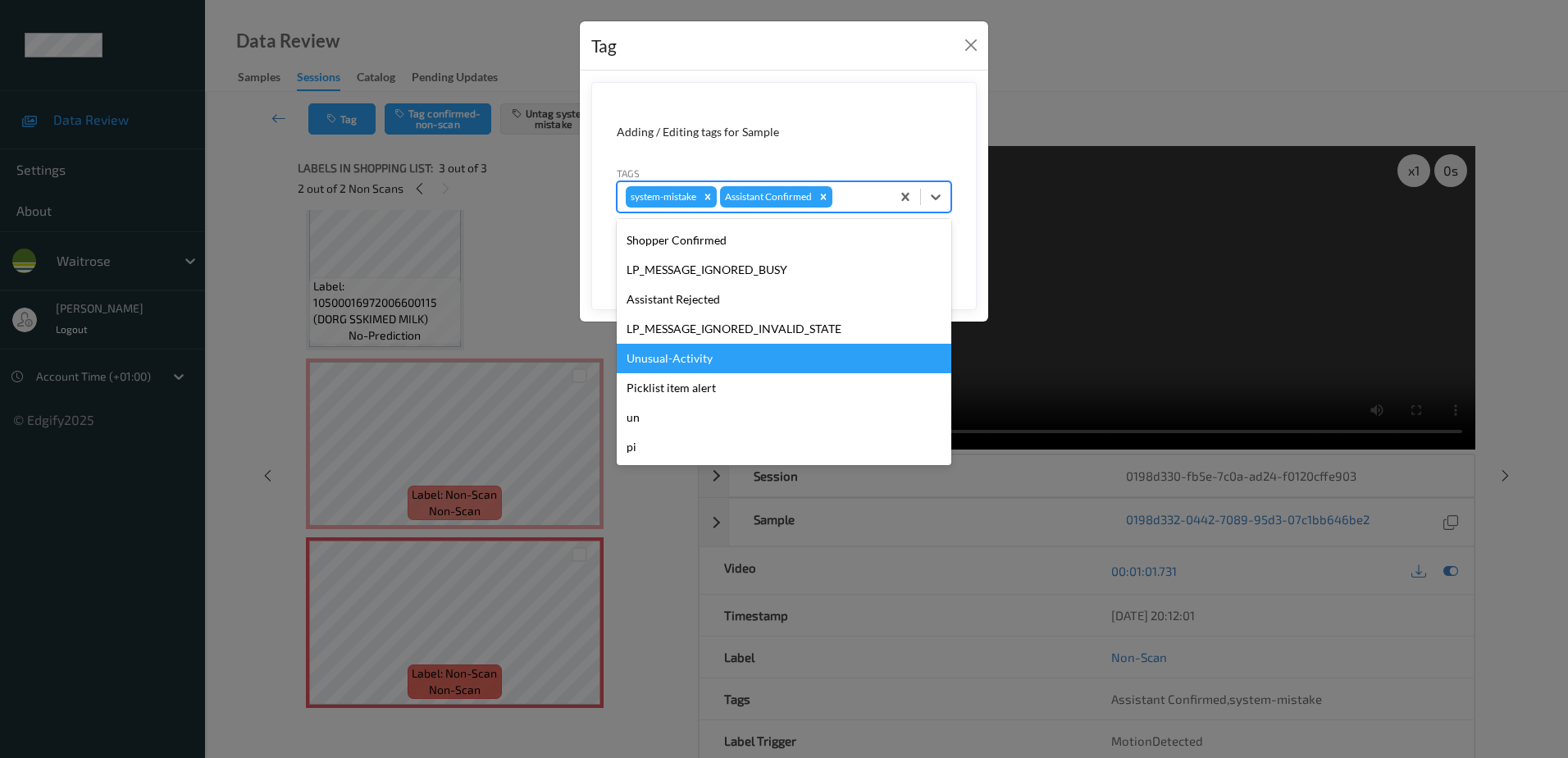
click at [684, 364] on div "Unusual-Activity" at bounding box center [784, 358] width 335 height 29
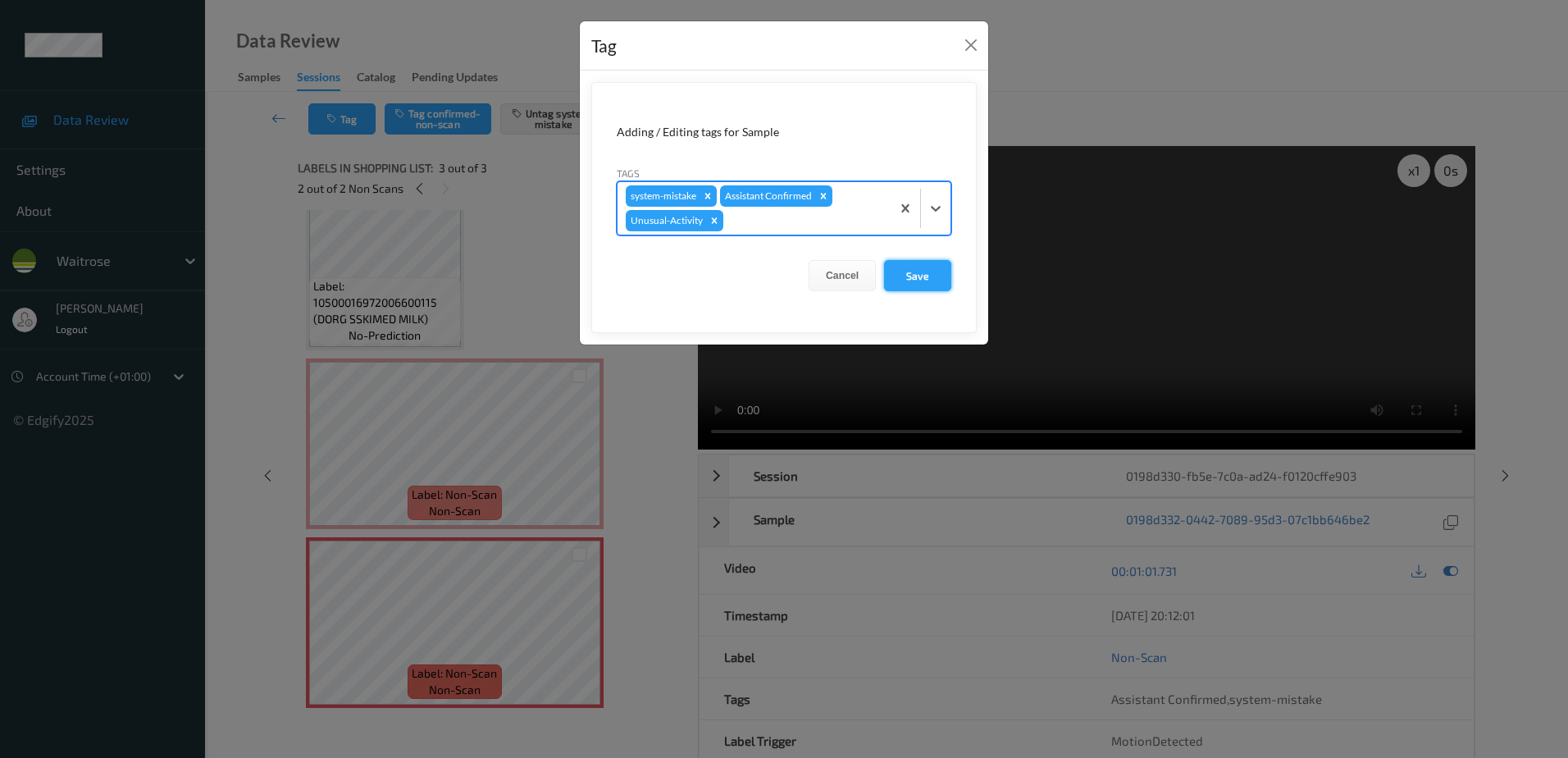
click at [917, 283] on button "Save" at bounding box center [917, 275] width 67 height 31
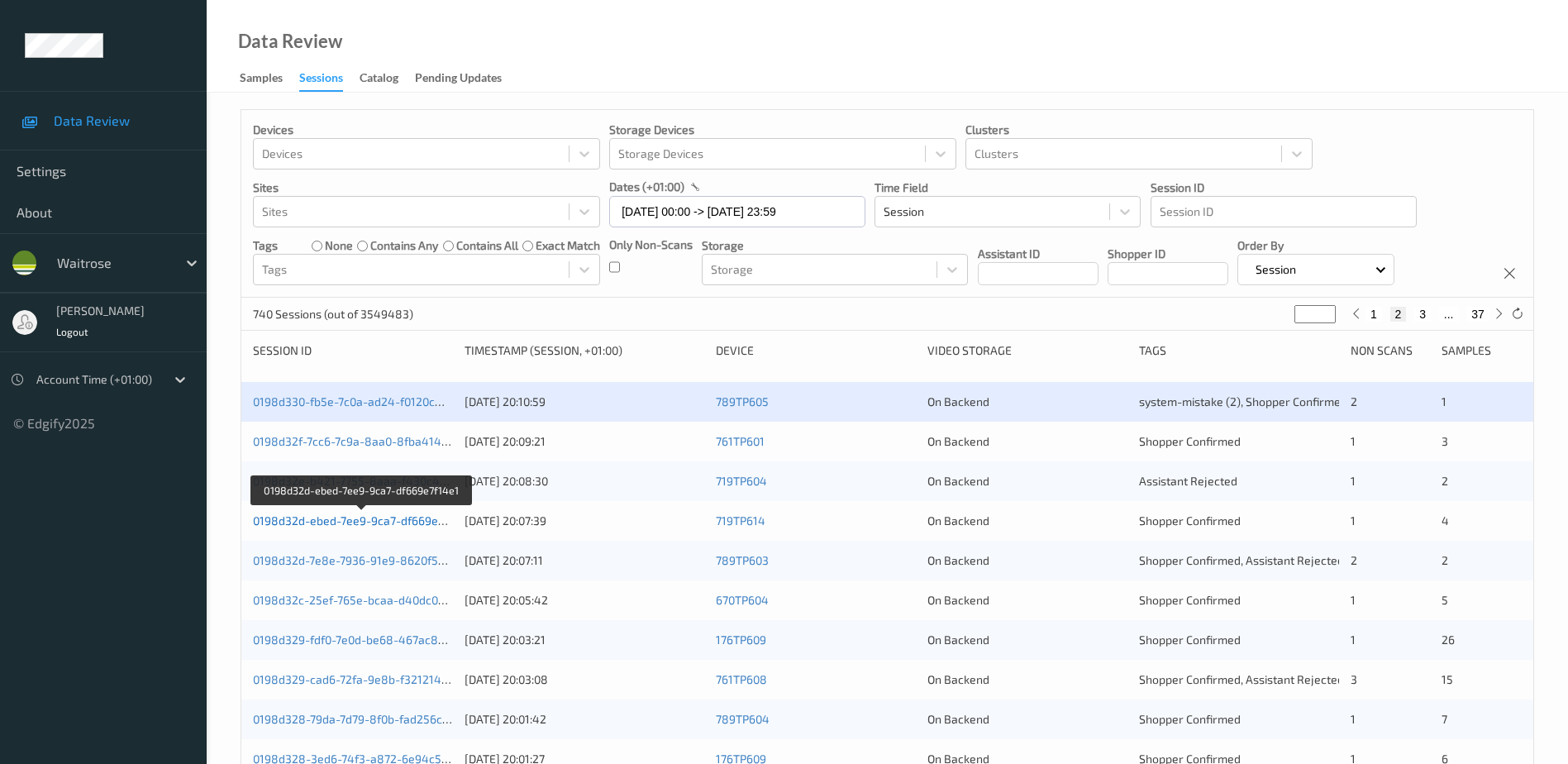
click at [359, 520] on link "0198d32d-ebed-7ee9-9ca7-df669e7f14e1" at bounding box center [362, 520] width 219 height 14
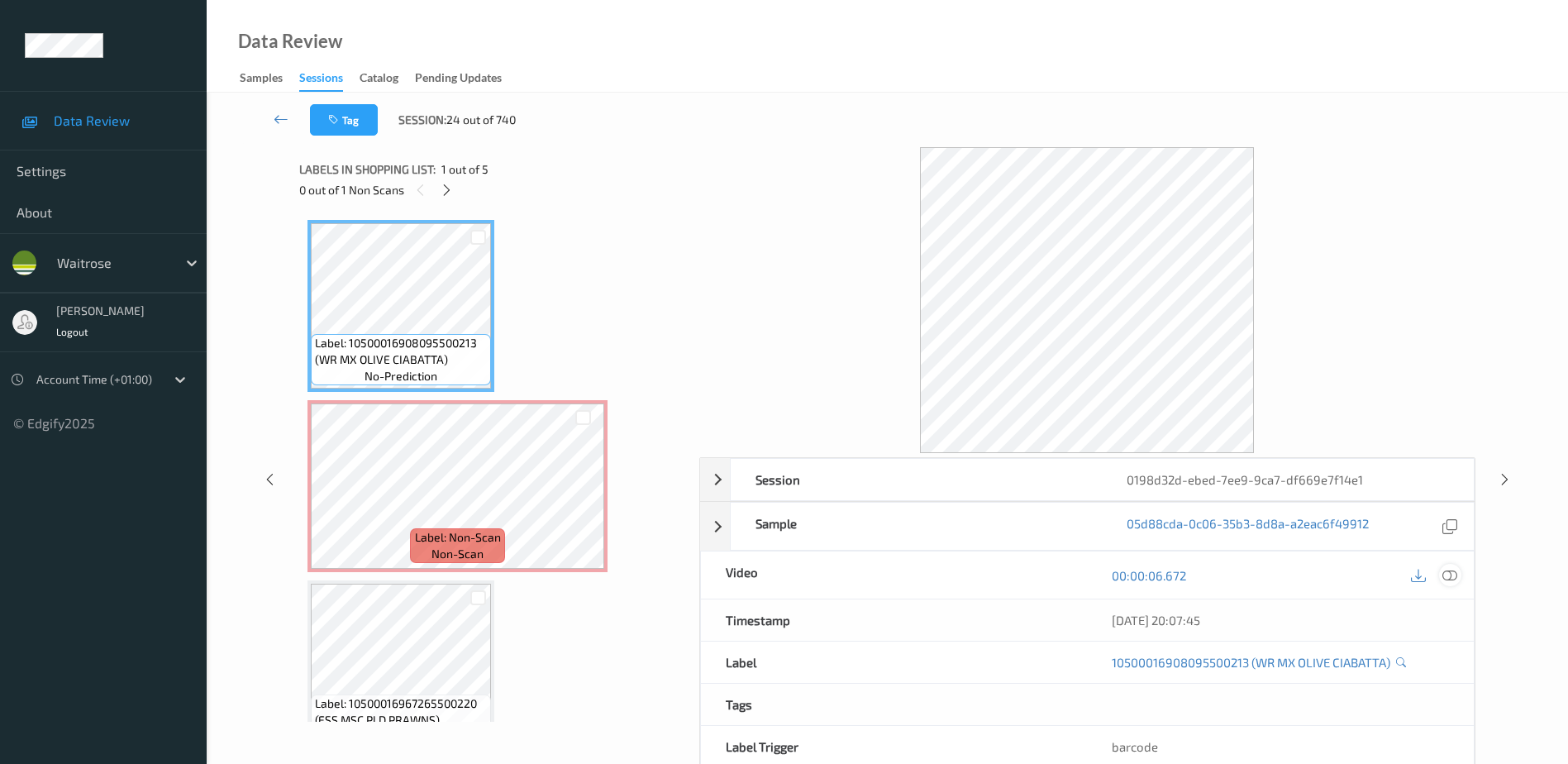
click at [1449, 572] on icon at bounding box center [1451, 575] width 15 height 15
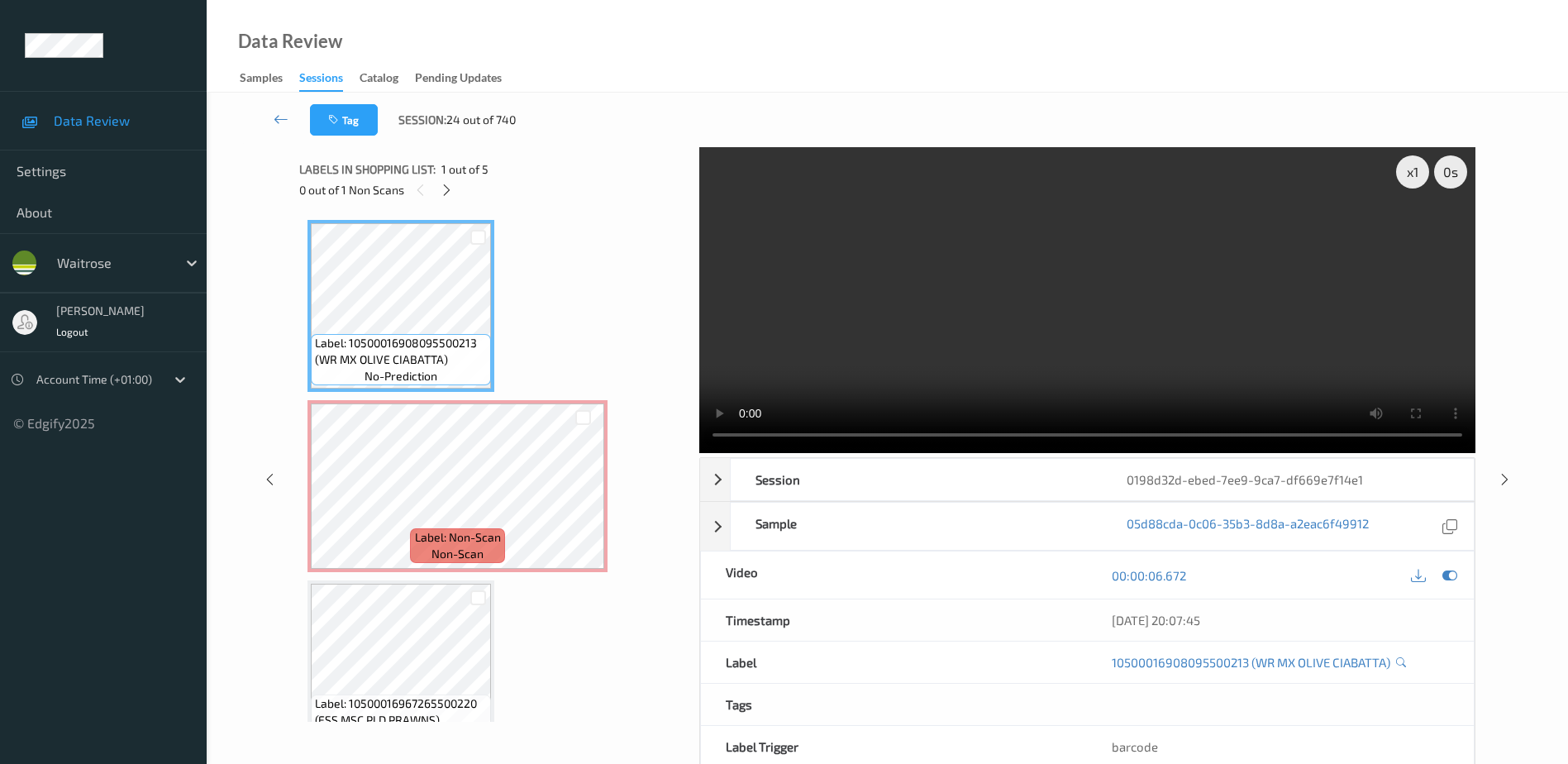
click at [447, 201] on div "Labels in shopping list: 1 out of 5 0 out of 1 Non Scans" at bounding box center [494, 179] width 389 height 65
click at [450, 186] on icon at bounding box center [446, 191] width 14 height 15
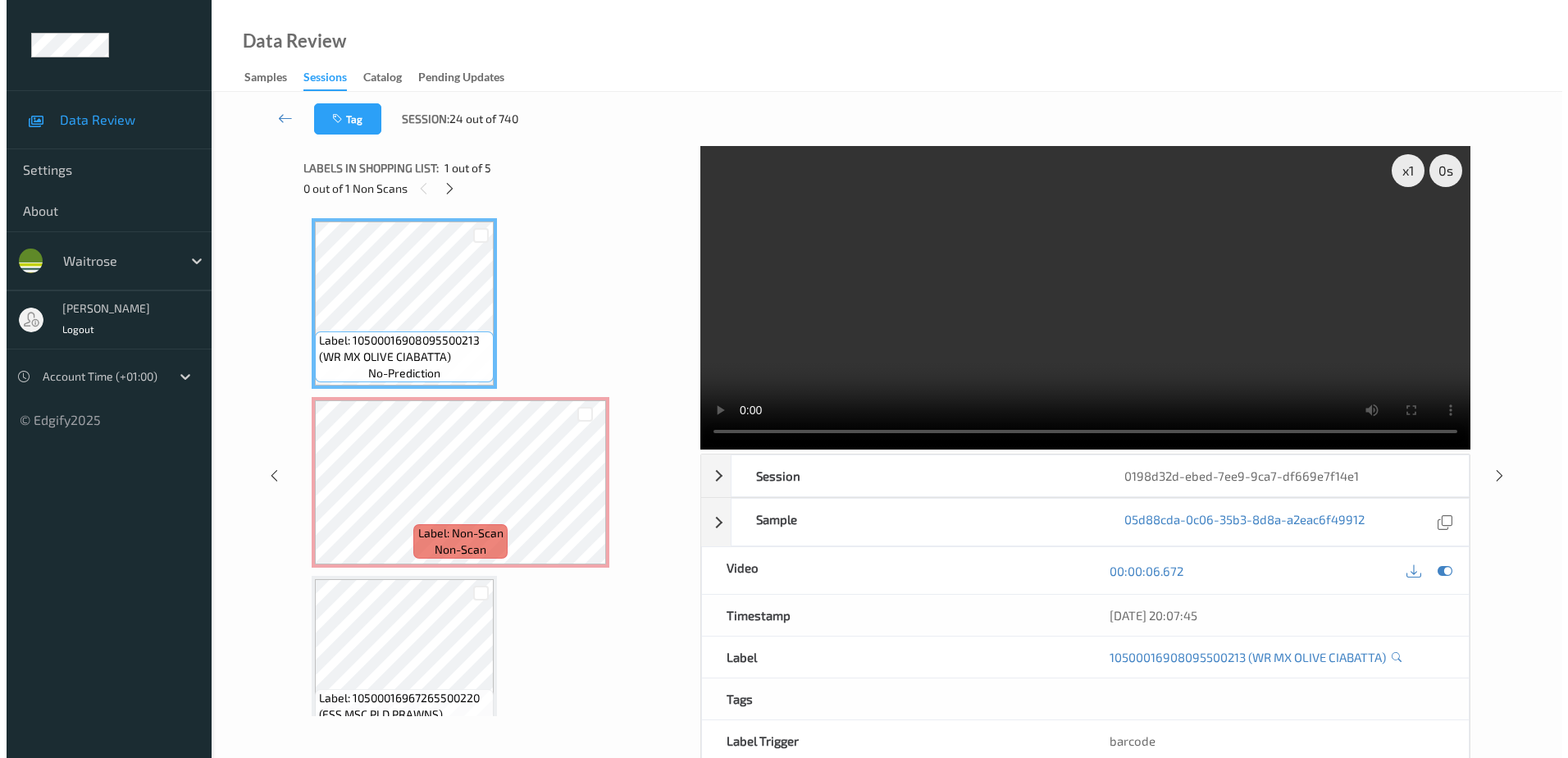
scroll to position [8, 0]
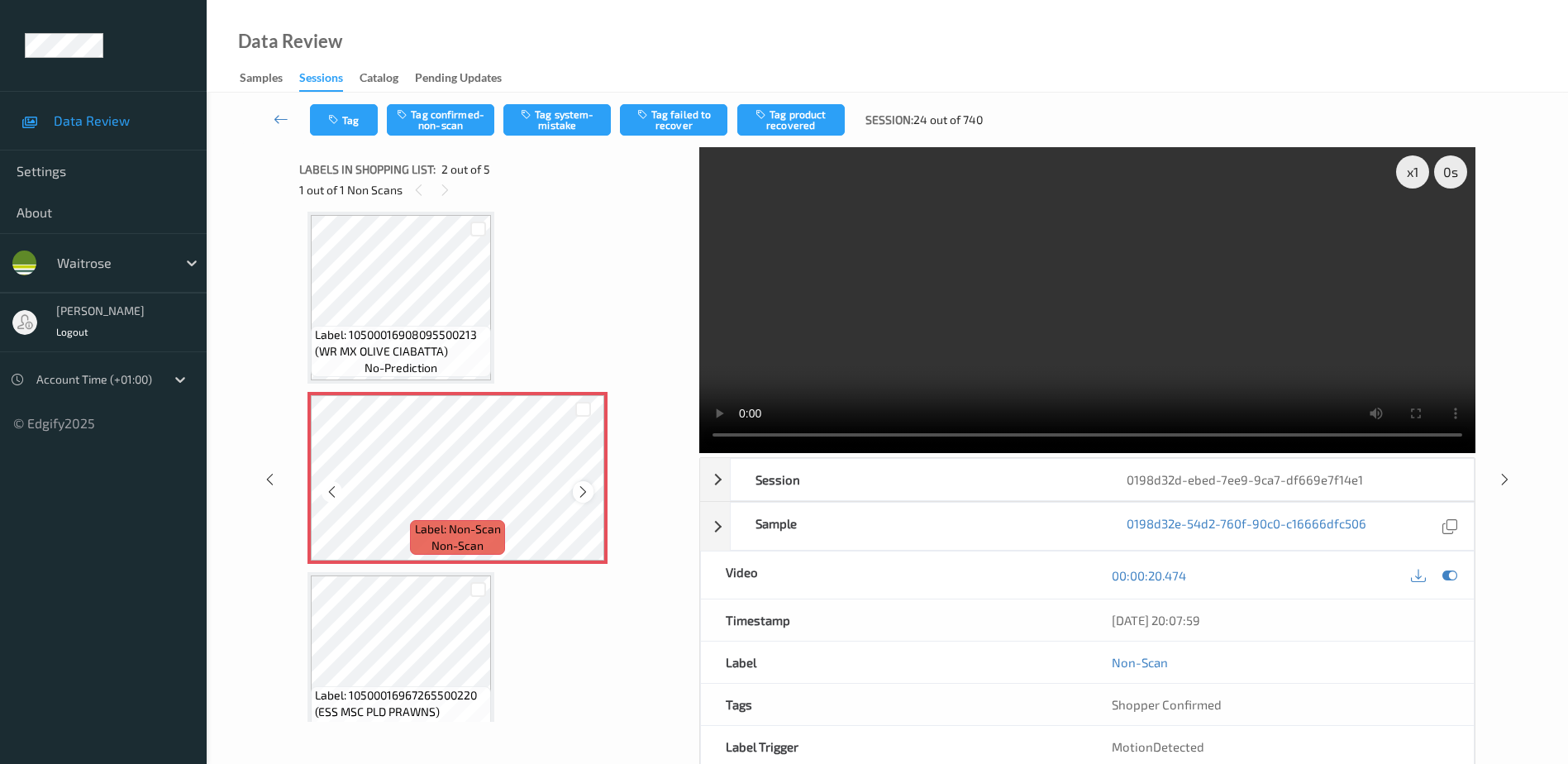
click at [586, 498] on icon at bounding box center [583, 492] width 14 height 15
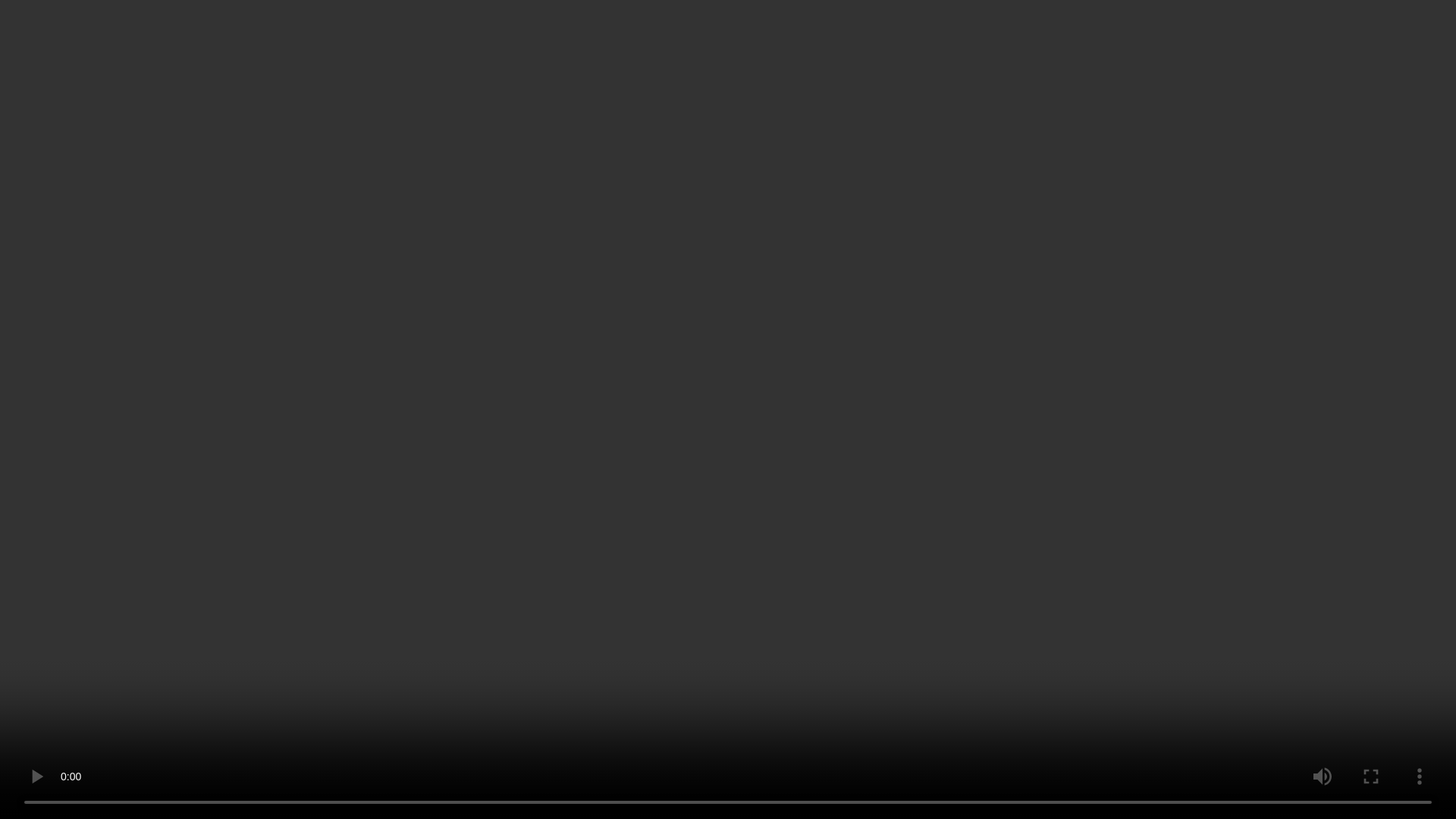
click at [978, 603] on video at bounding box center [728, 409] width 1456 height 819
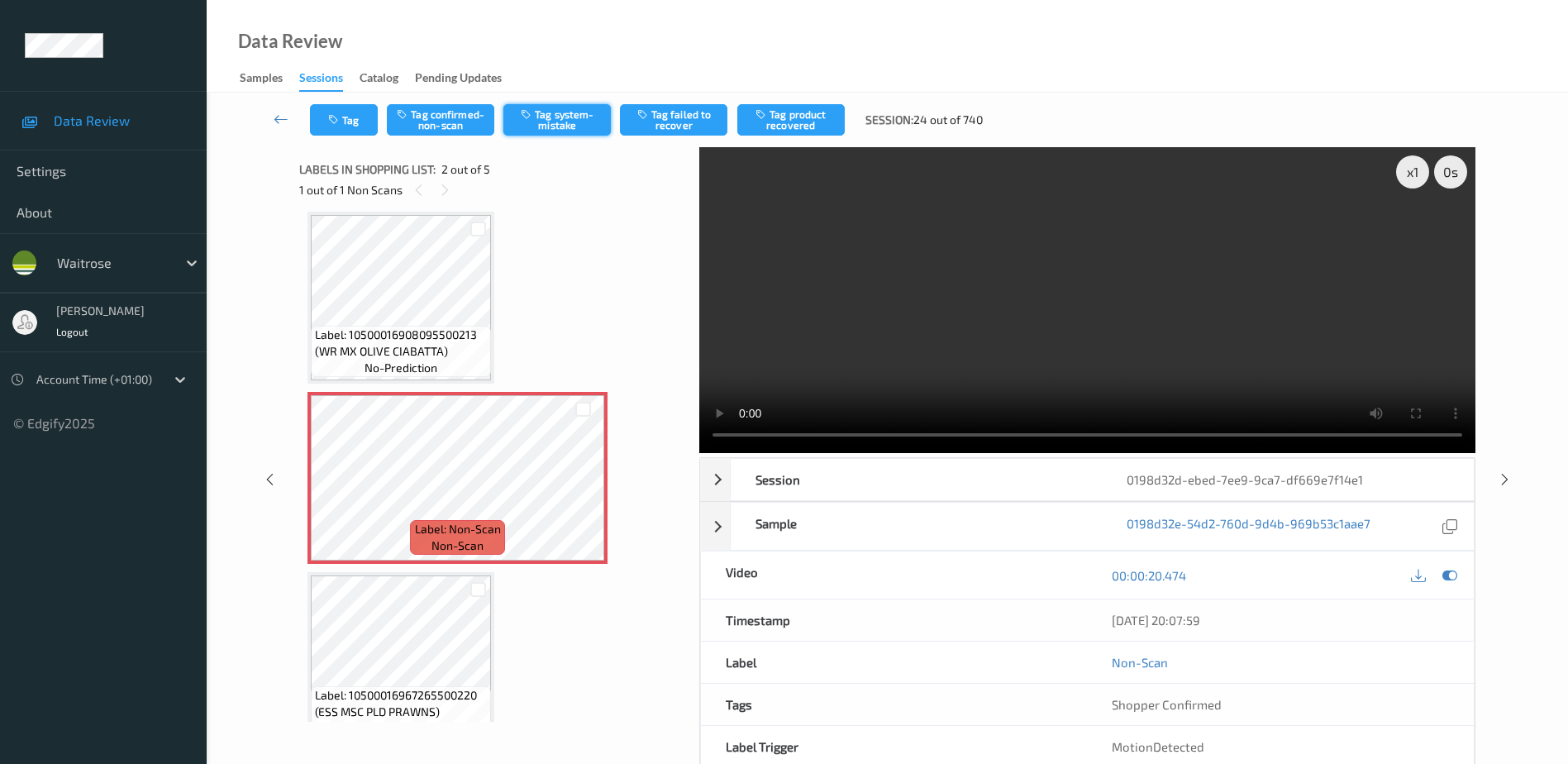
click at [559, 122] on button "Tag system-mistake" at bounding box center [557, 120] width 107 height 31
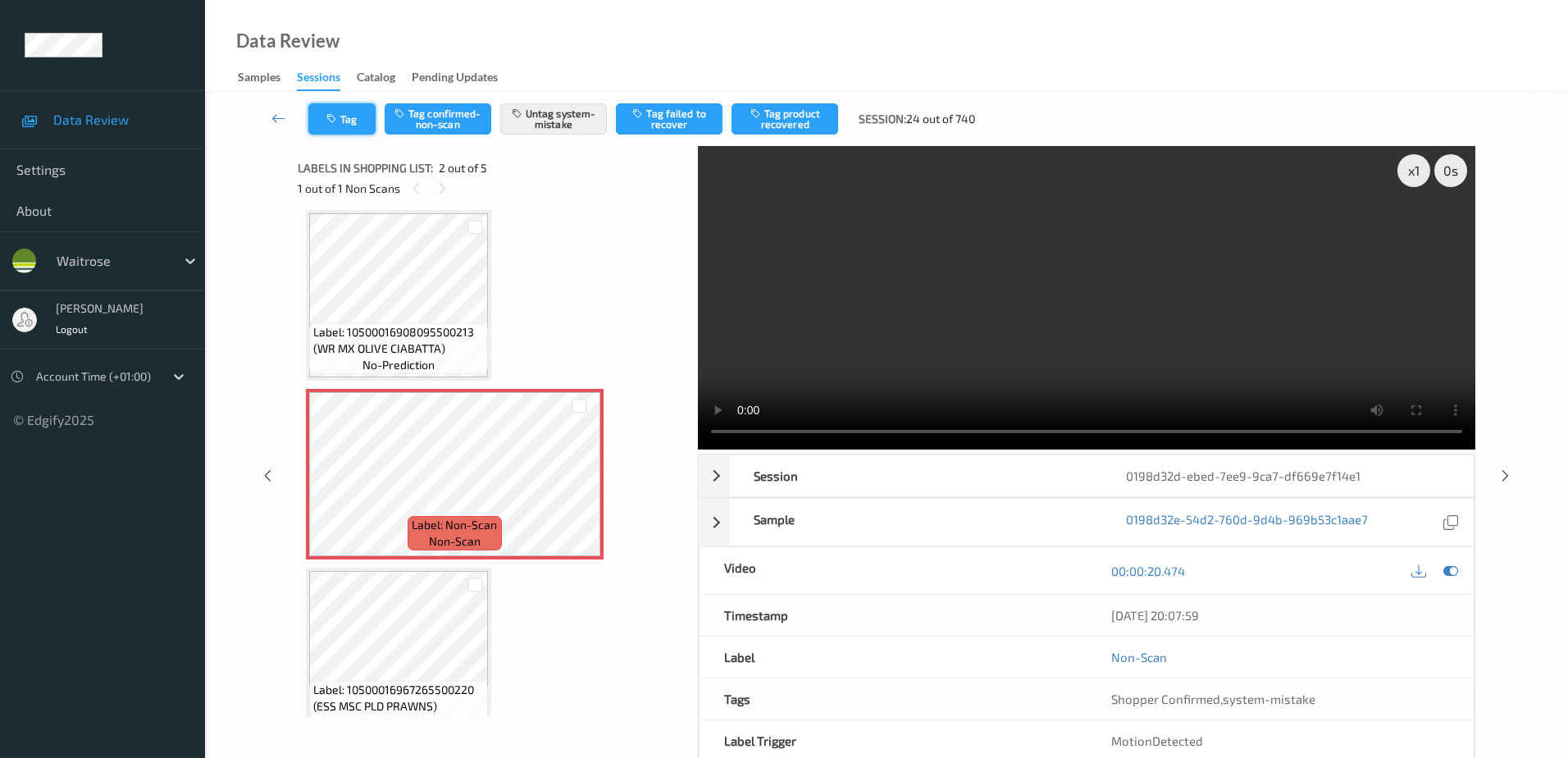
click at [341, 128] on button "Tag" at bounding box center [341, 119] width 67 height 31
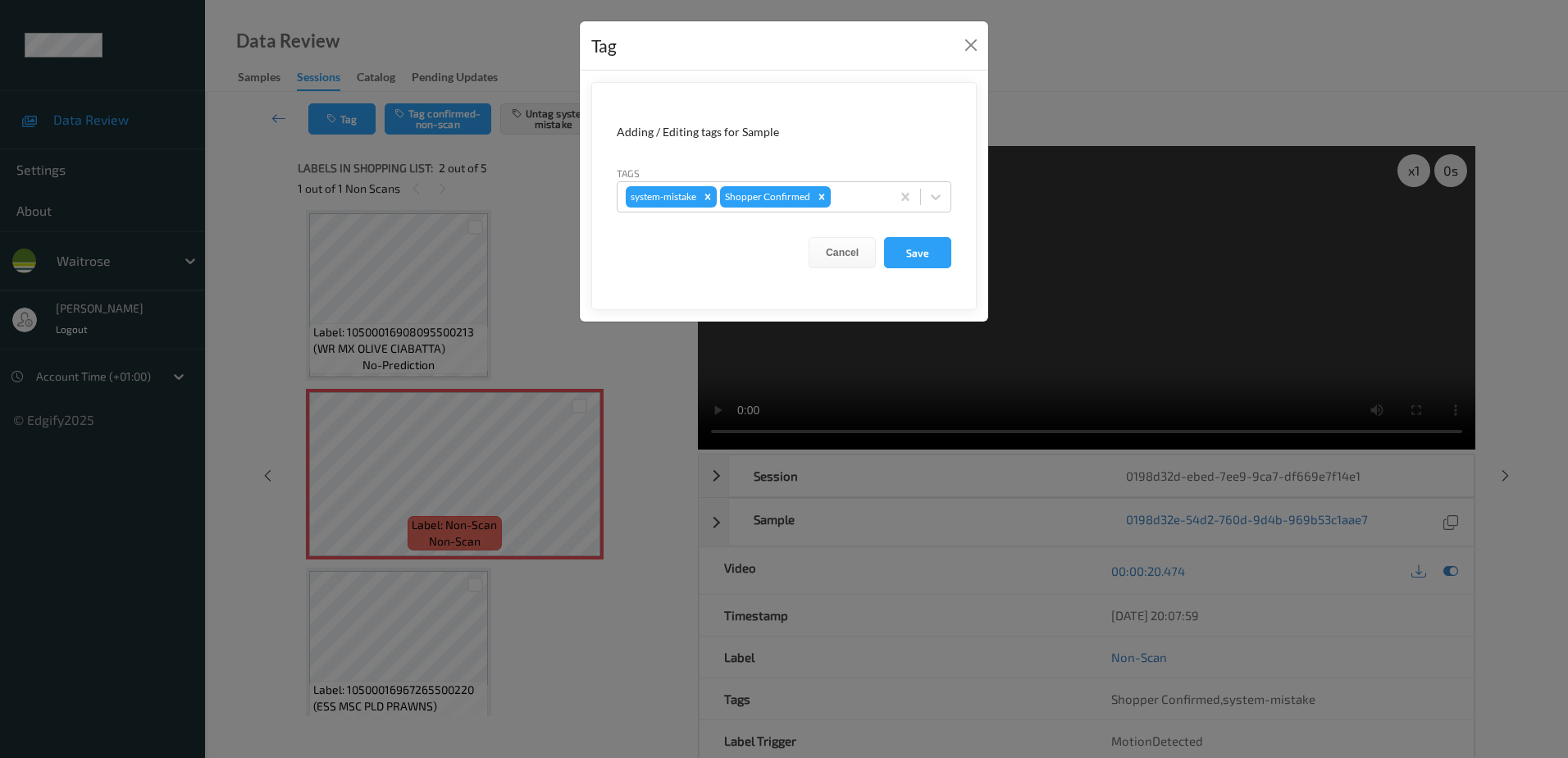
click at [845, 181] on div "Tags system-mistake Shopper Confirmed" at bounding box center [784, 189] width 335 height 48
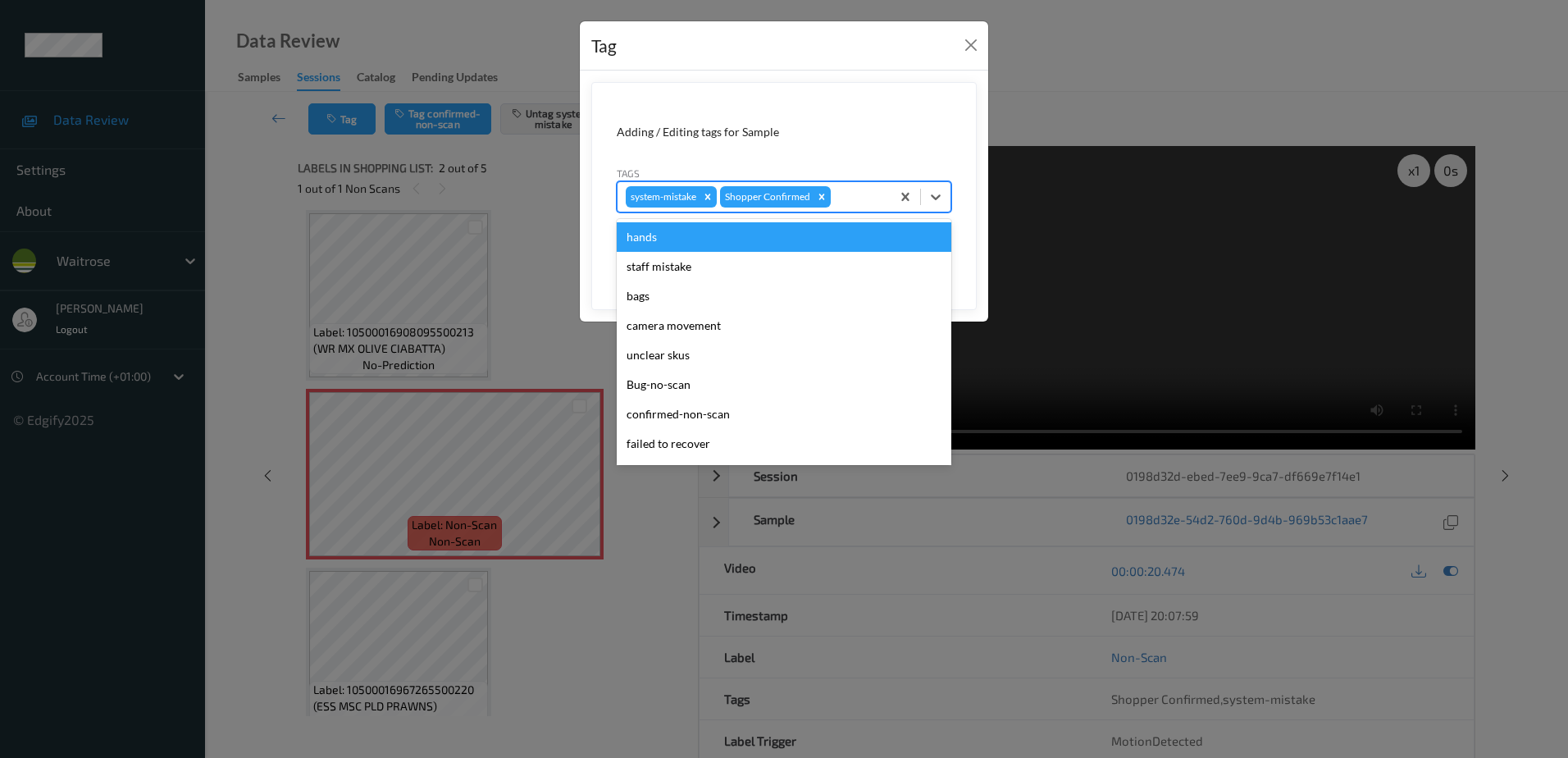
click at [859, 206] on div "system-mistake Shopper Confirmed" at bounding box center [754, 196] width 273 height 28
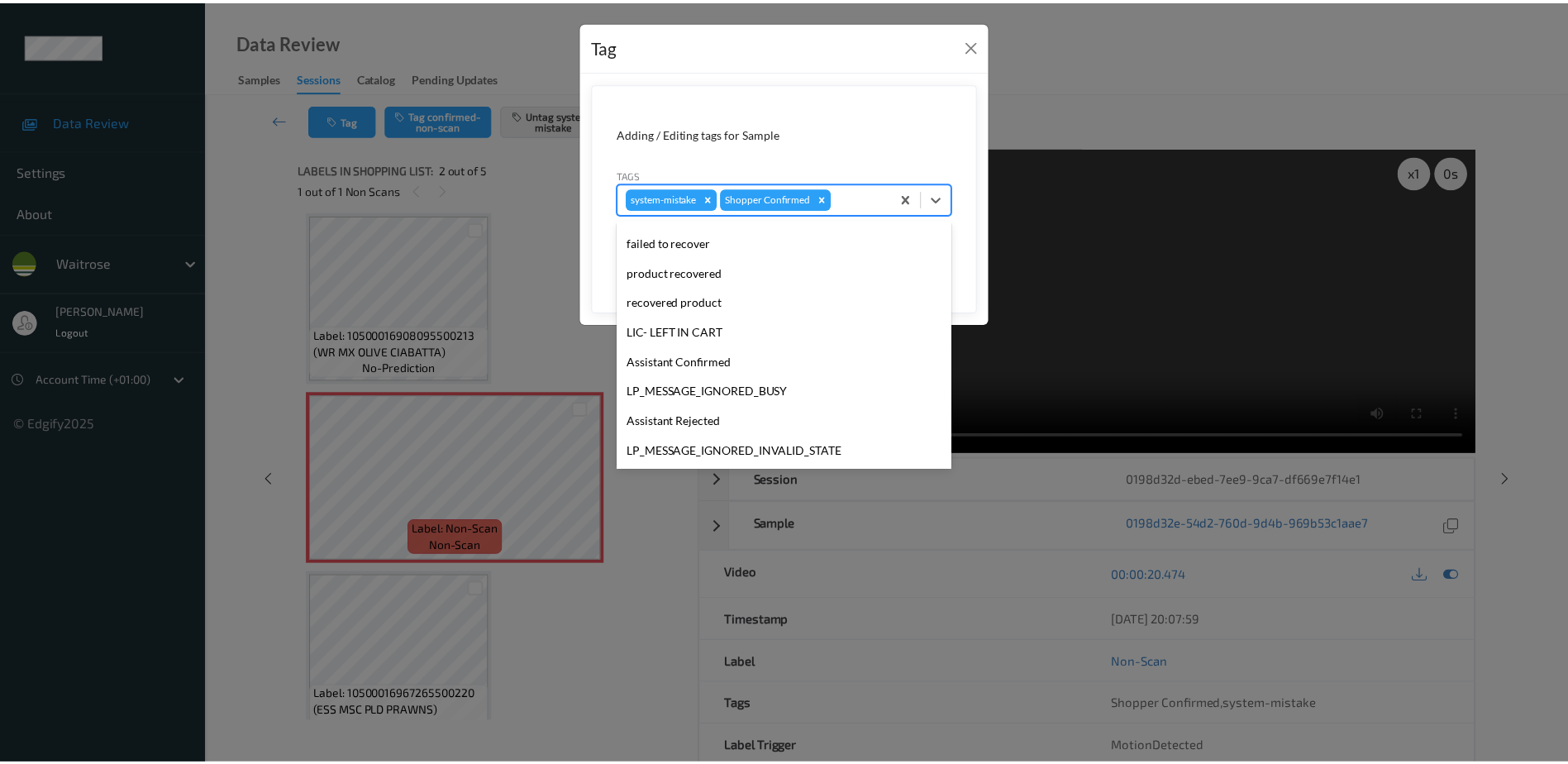
scroll to position [324, 0]
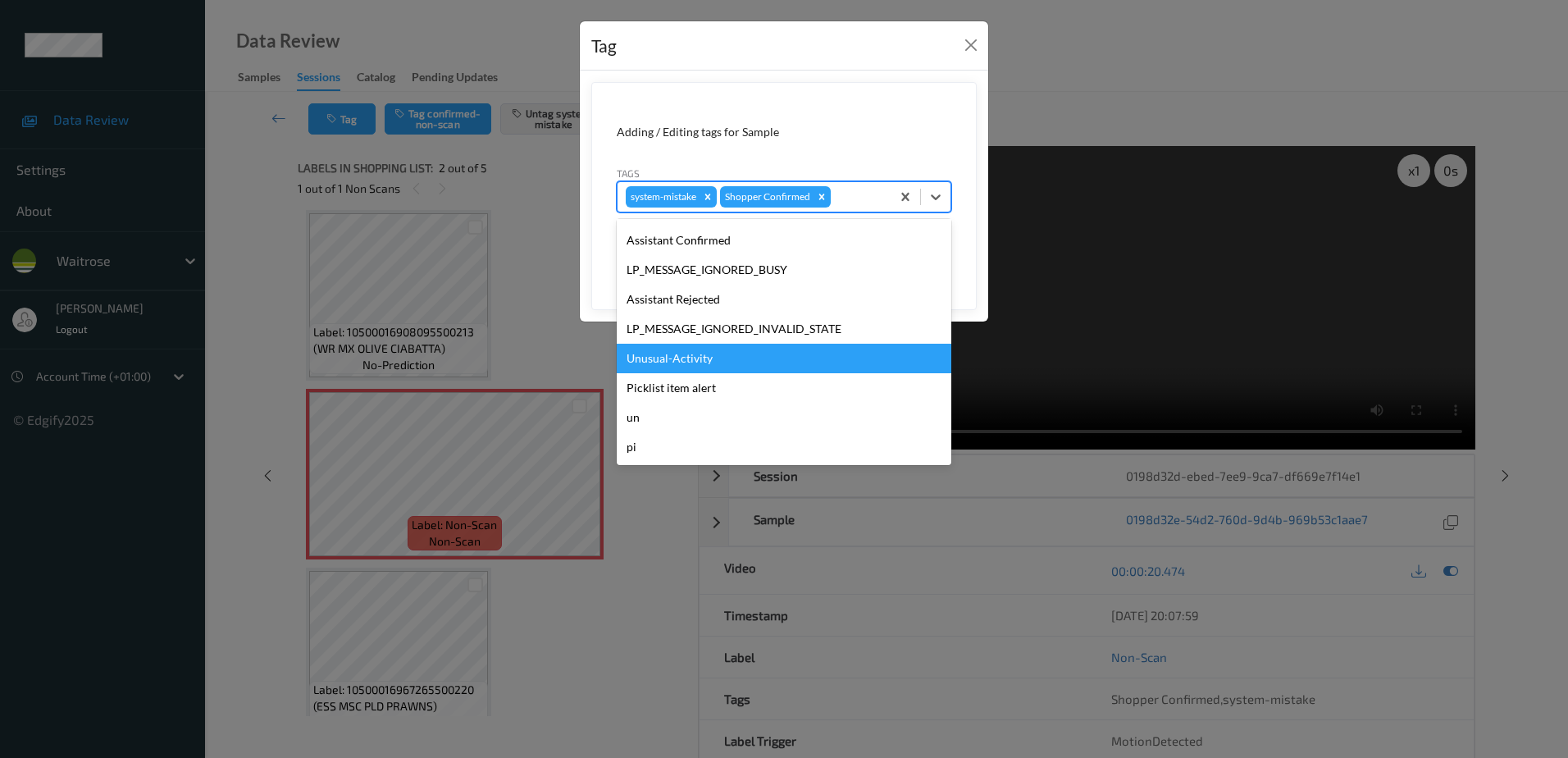
click at [699, 364] on div "Unusual-Activity" at bounding box center [784, 358] width 335 height 29
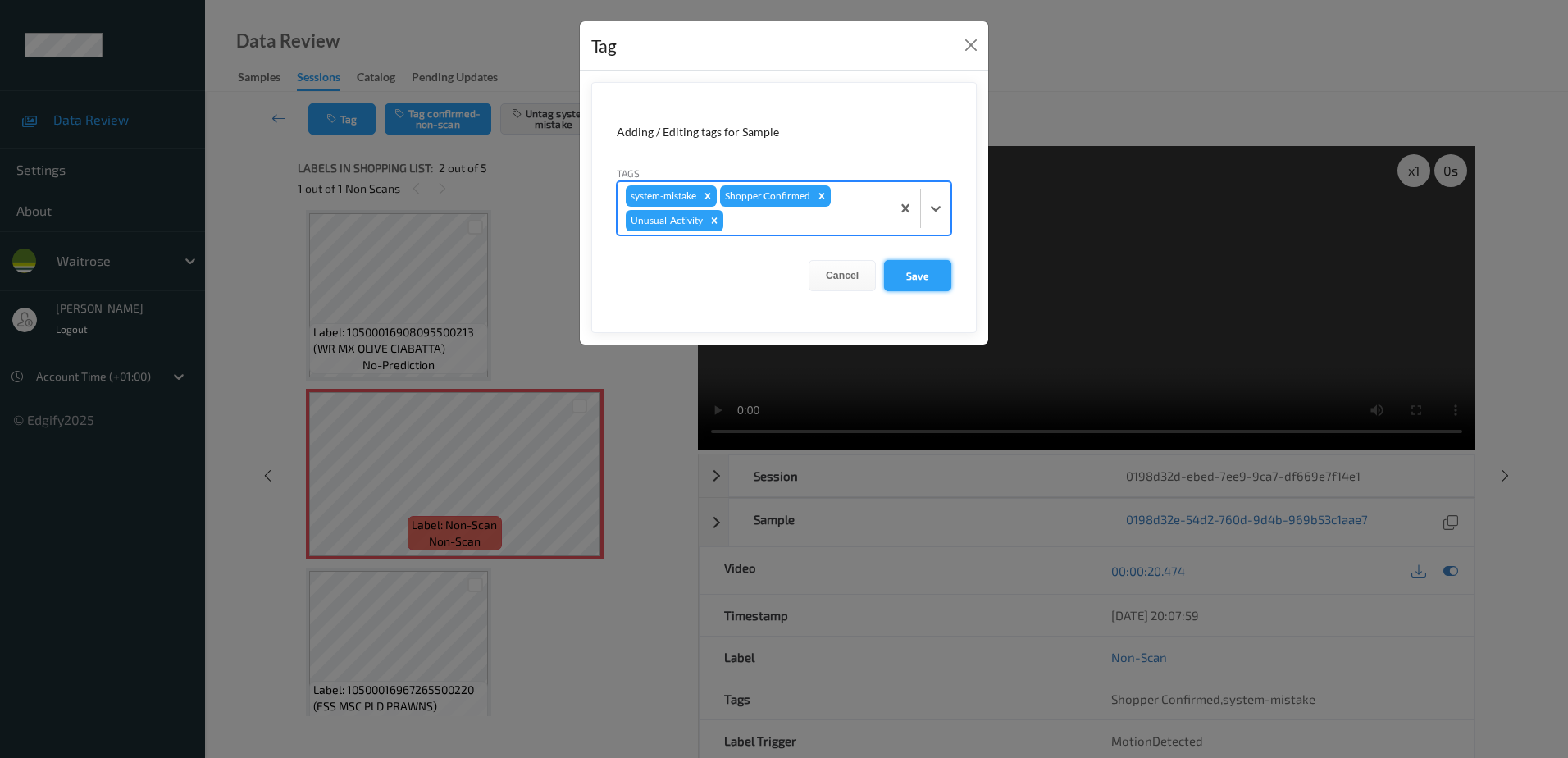
click at [913, 273] on button "Save" at bounding box center [917, 275] width 67 height 31
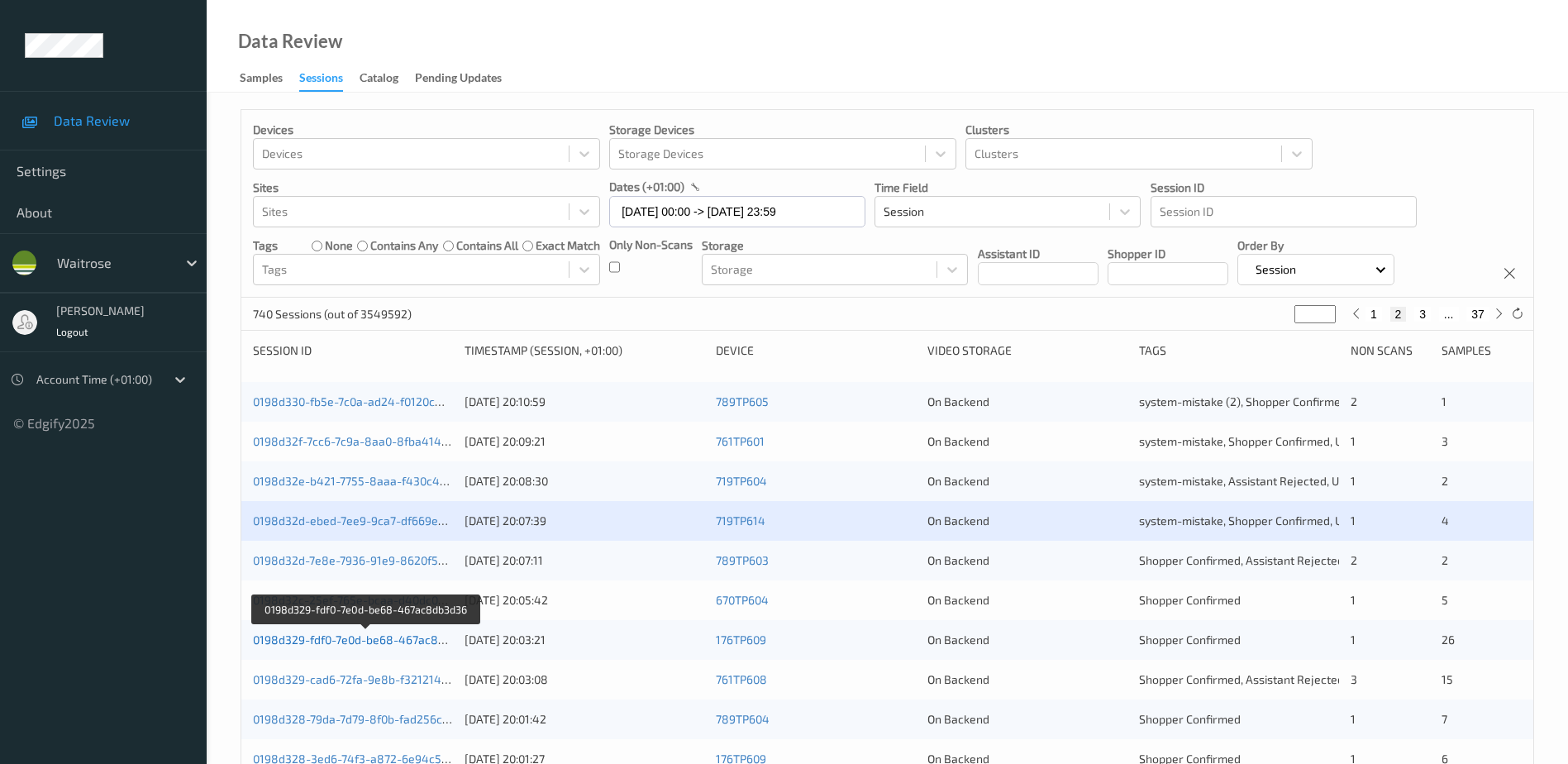
click at [359, 638] on link "0198d329-fdf0-7e0d-be68-467ac8db3d36" at bounding box center [364, 639] width 225 height 14
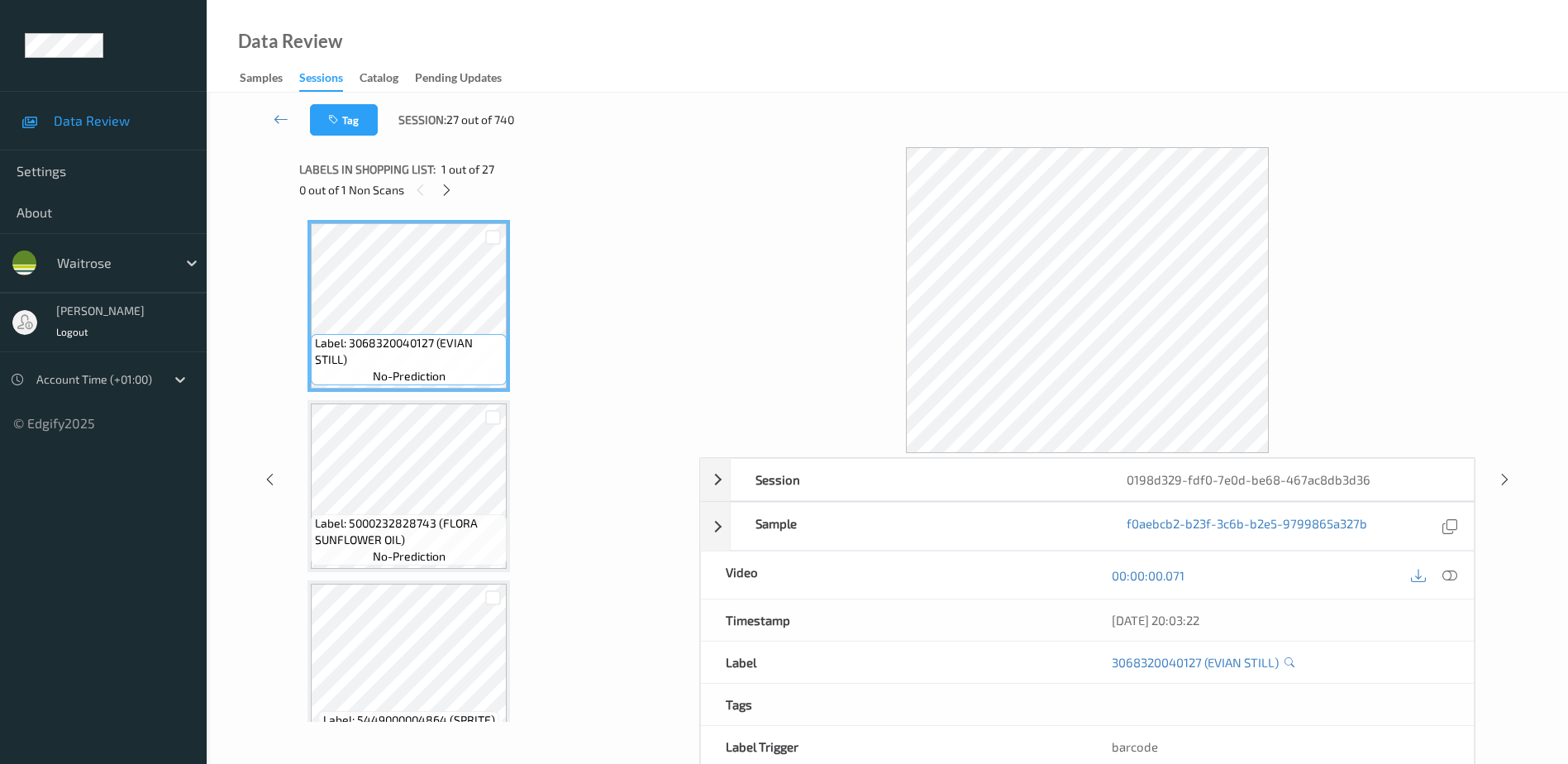
drag, startPoint x: 1450, startPoint y: 575, endPoint x: 1387, endPoint y: 488, distance: 107.4
click at [1450, 575] on icon at bounding box center [1451, 575] width 15 height 15
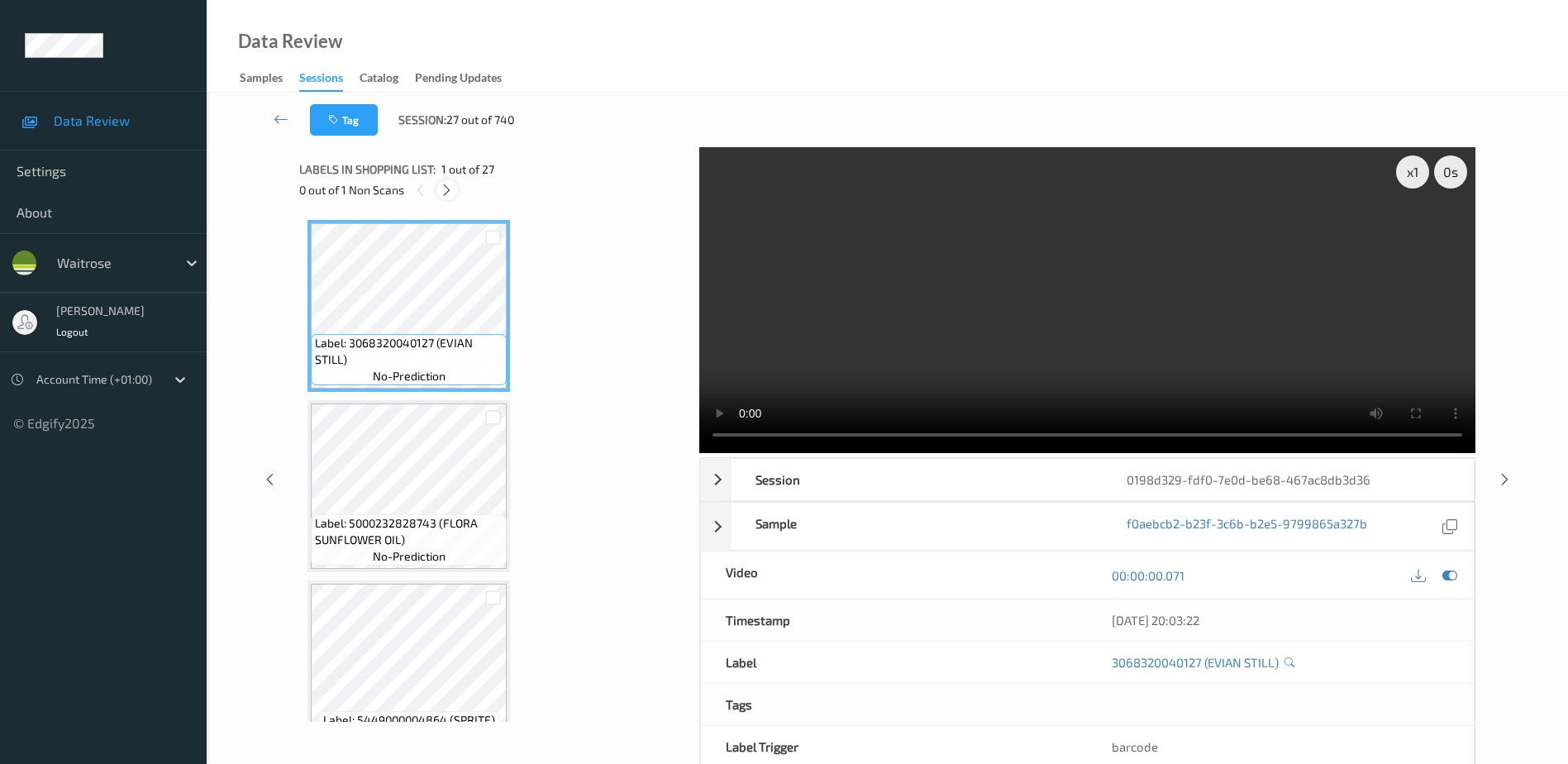
click at [447, 183] on icon at bounding box center [446, 191] width 14 height 15
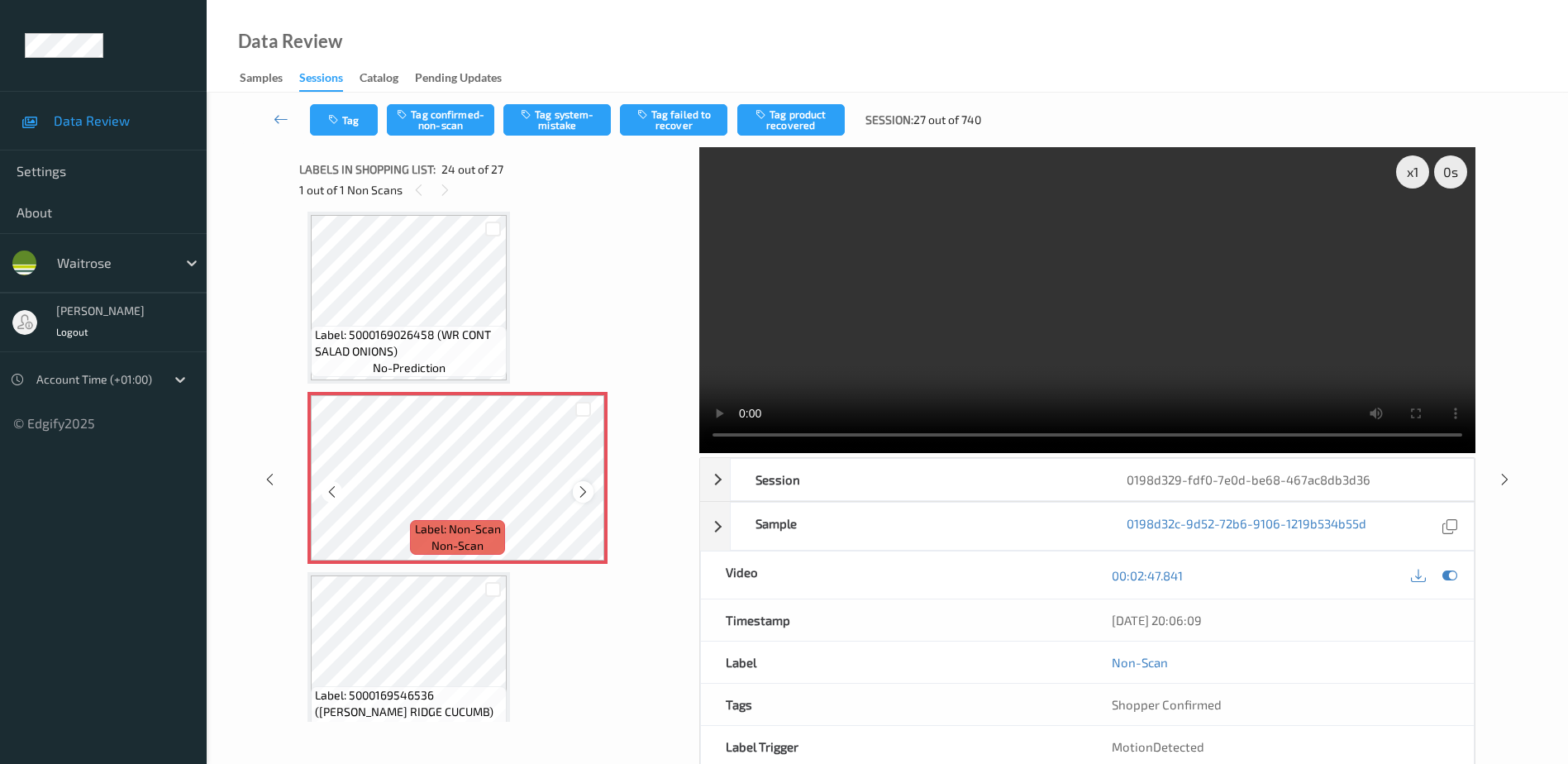
click at [582, 489] on icon at bounding box center [583, 492] width 14 height 15
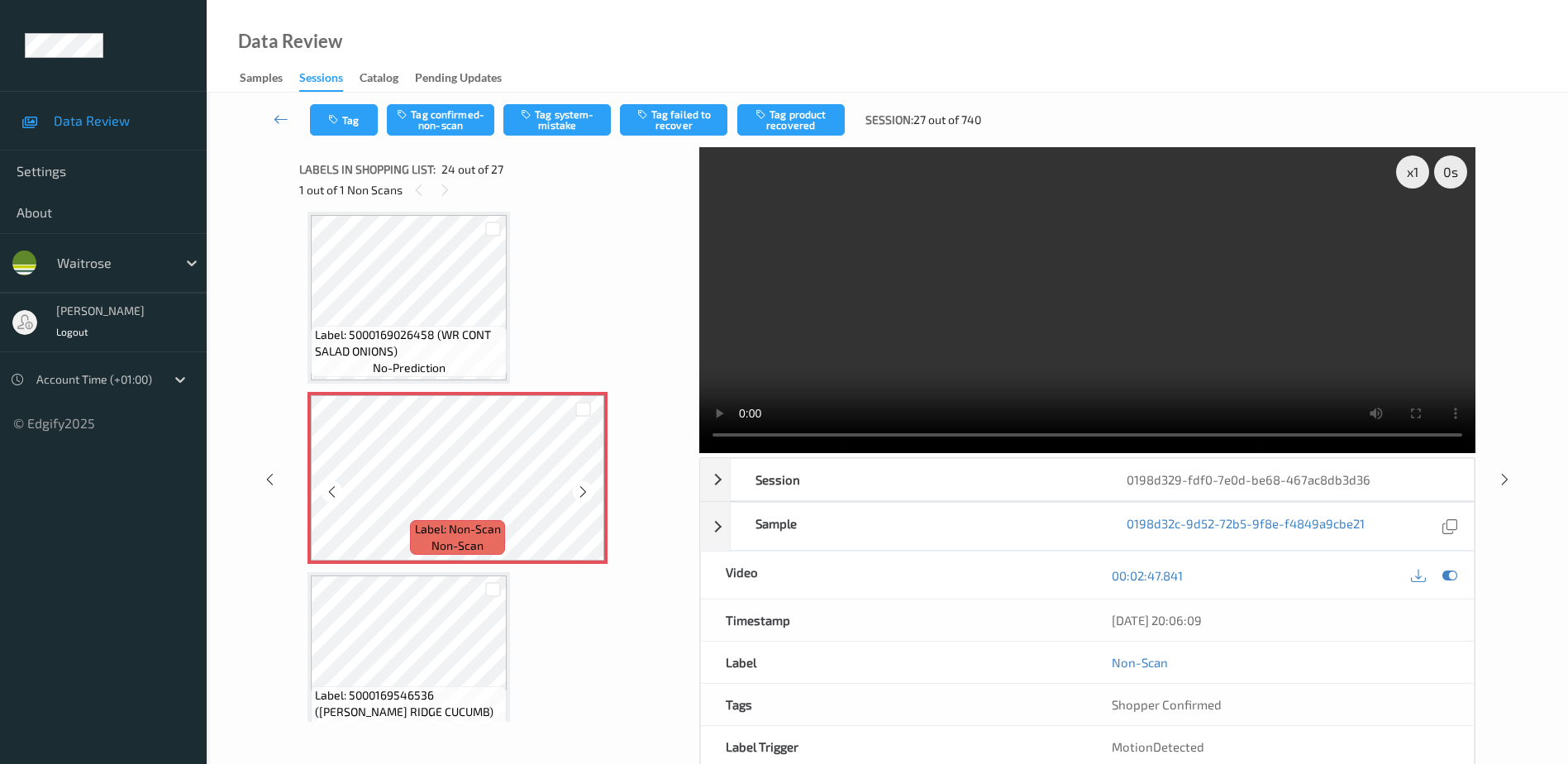
click at [582, 489] on icon at bounding box center [583, 492] width 14 height 15
click at [1142, 346] on video at bounding box center [1087, 300] width 776 height 306
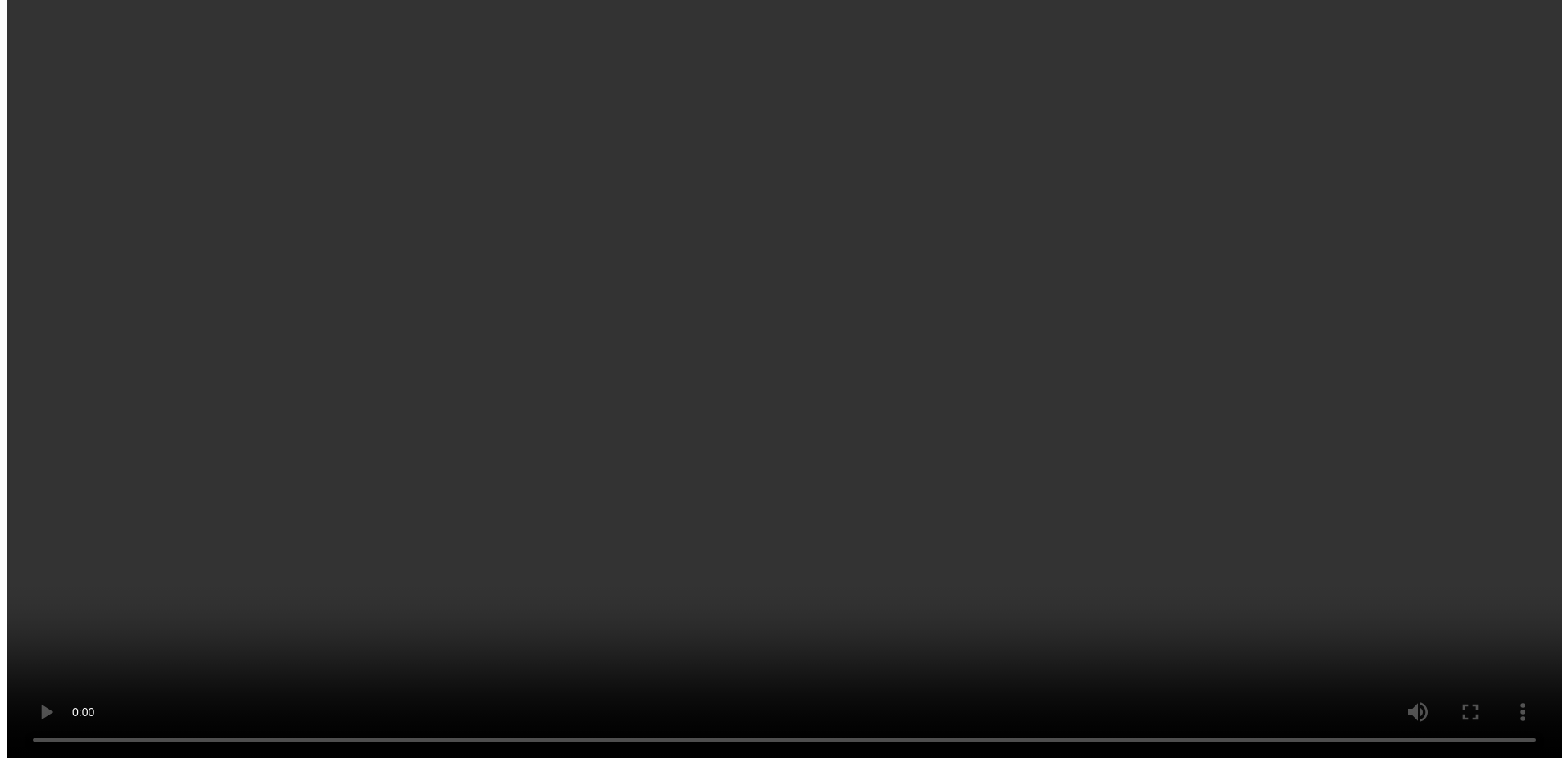
scroll to position [3860, 0]
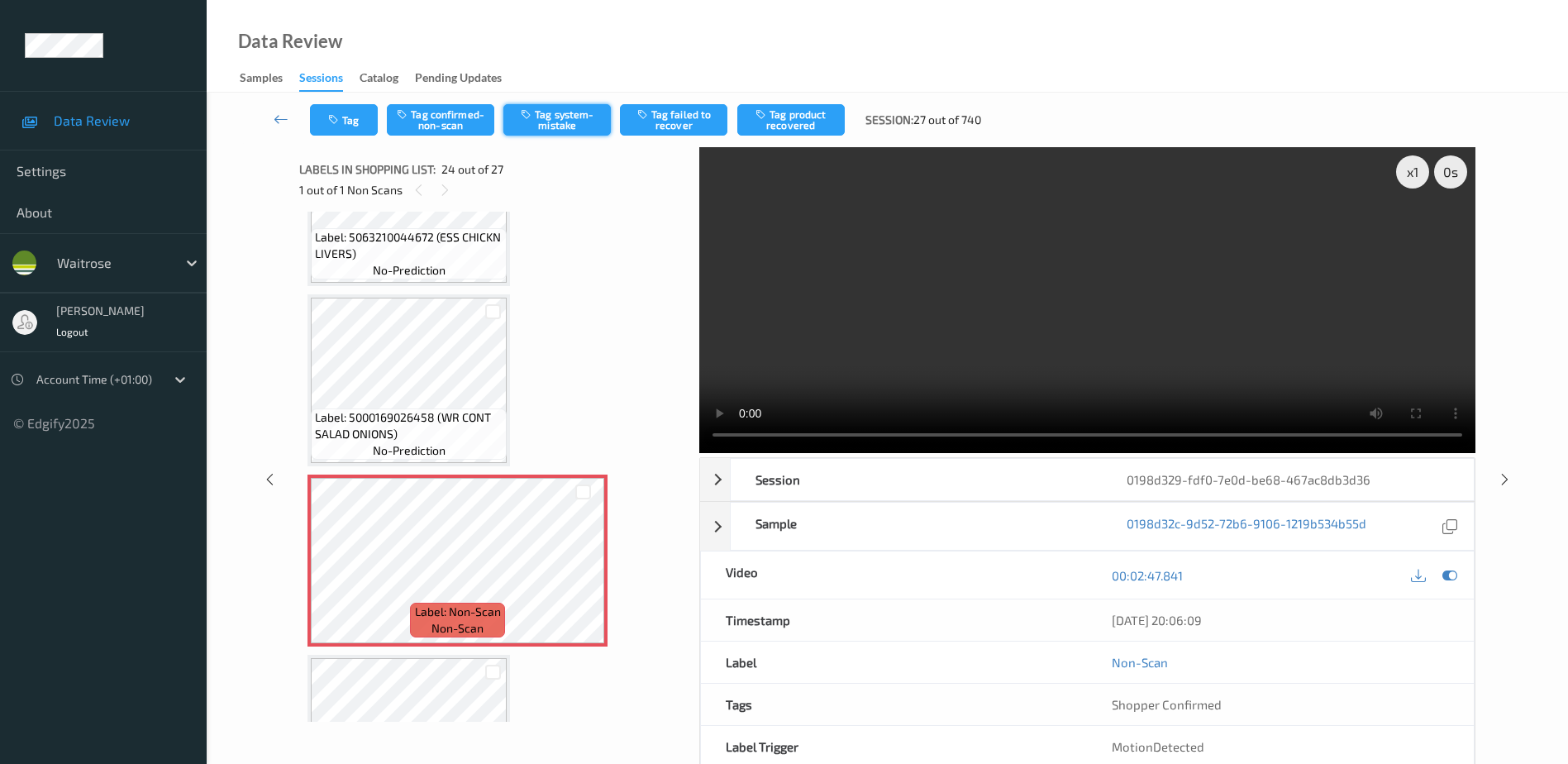
click at [559, 119] on button "Tag system-mistake" at bounding box center [557, 120] width 107 height 31
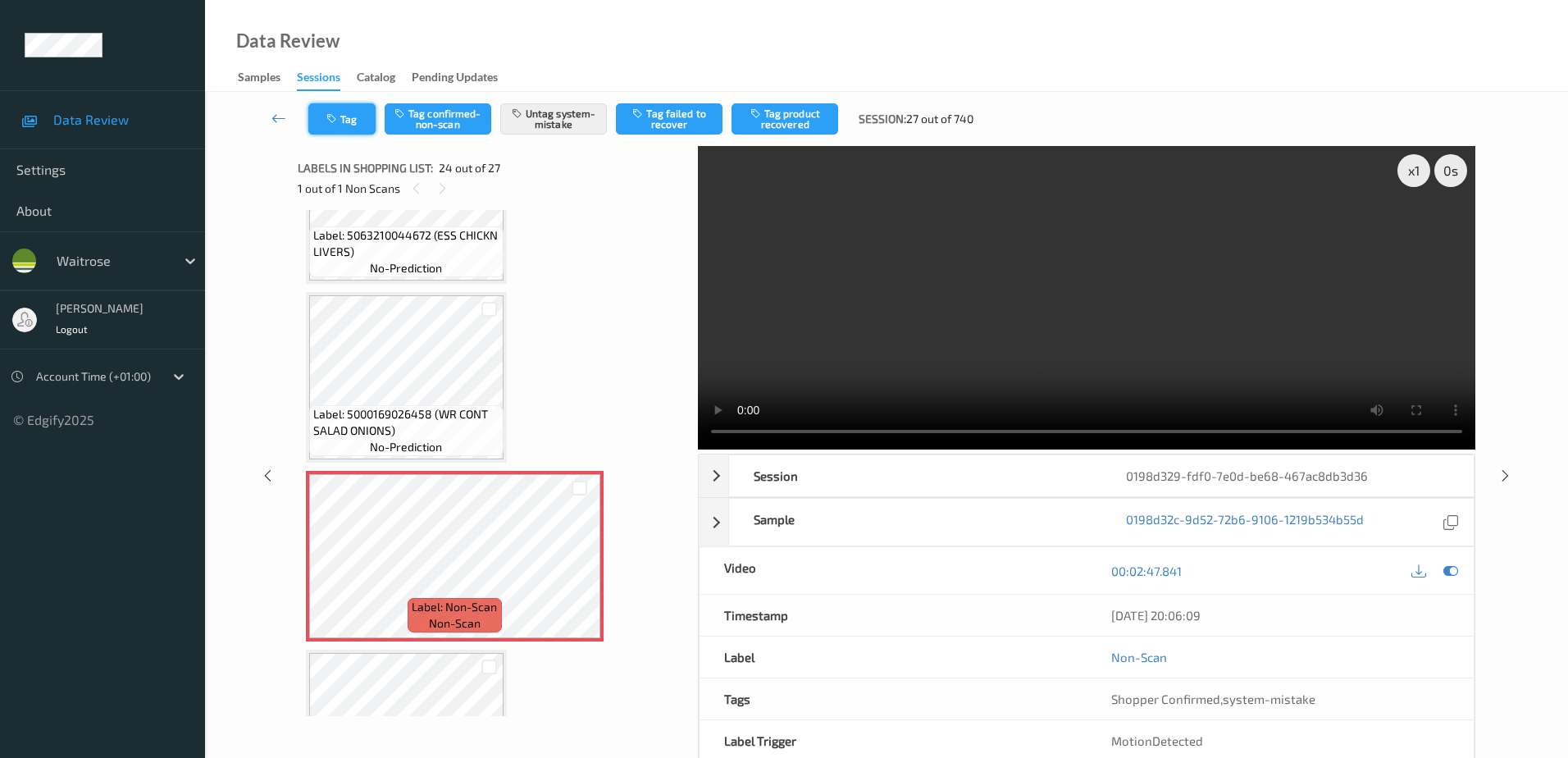
click at [332, 121] on icon "button" at bounding box center [333, 118] width 14 height 12
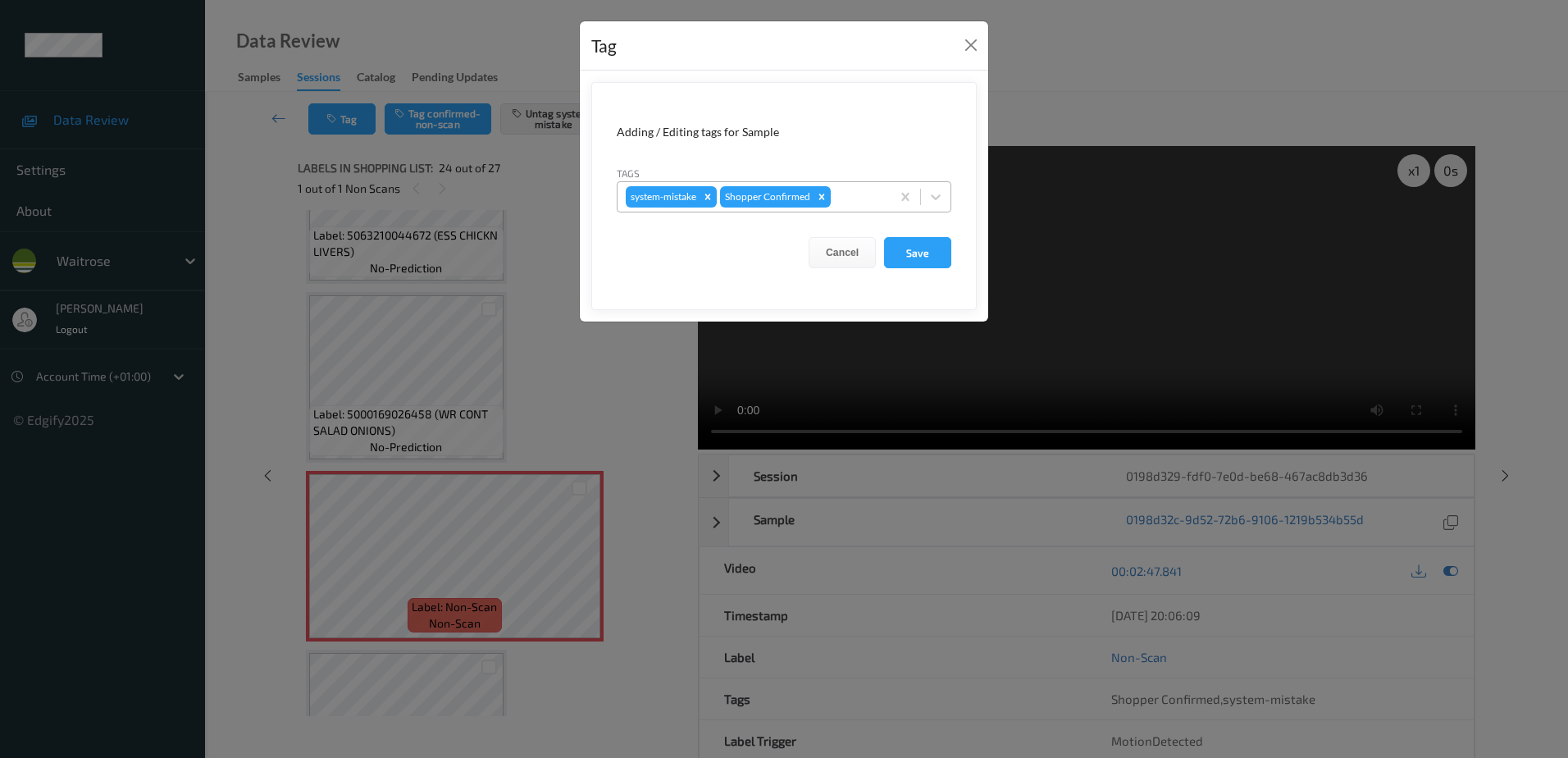
click at [840, 195] on div at bounding box center [858, 196] width 49 height 19
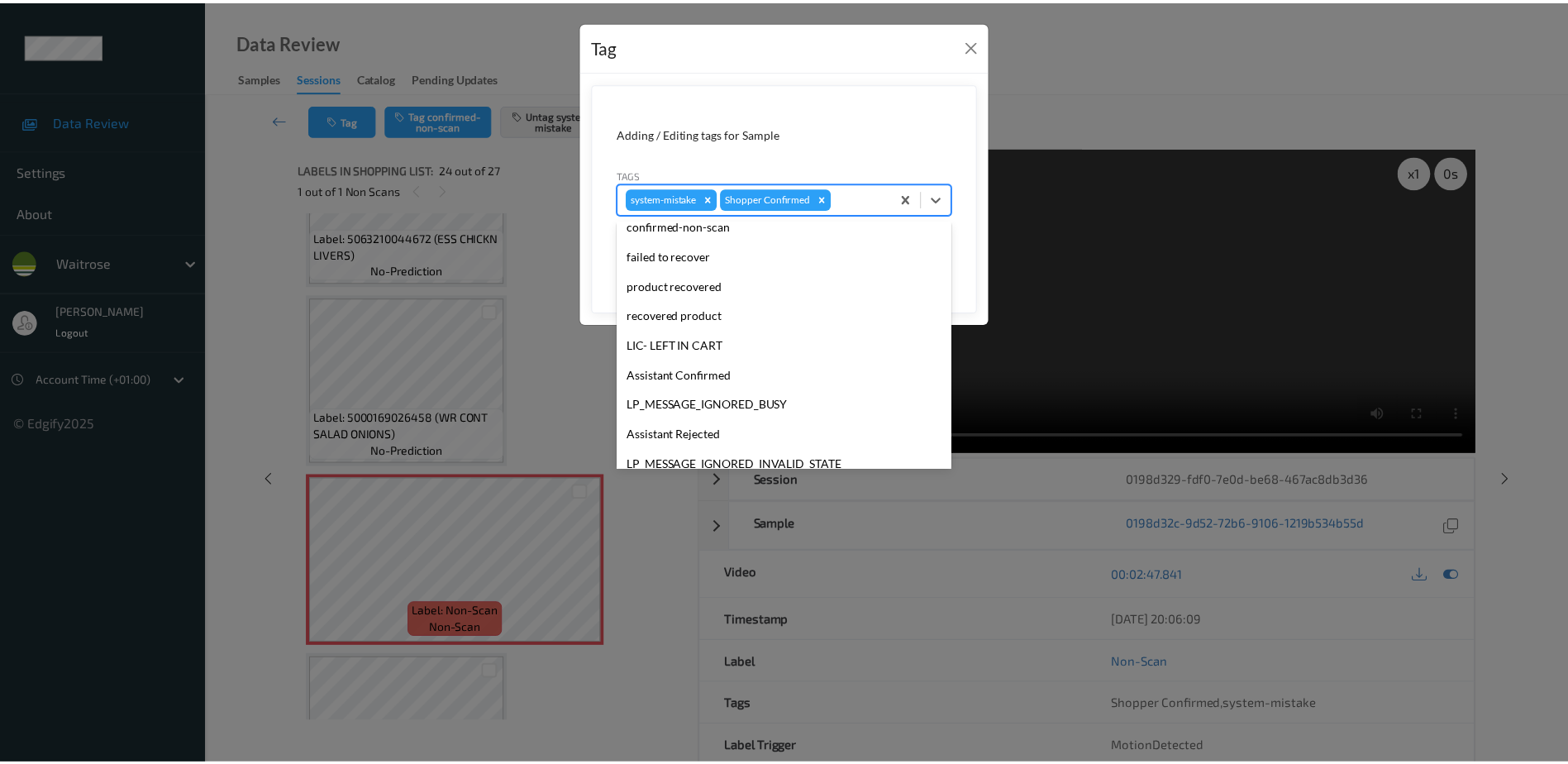
scroll to position [324, 0]
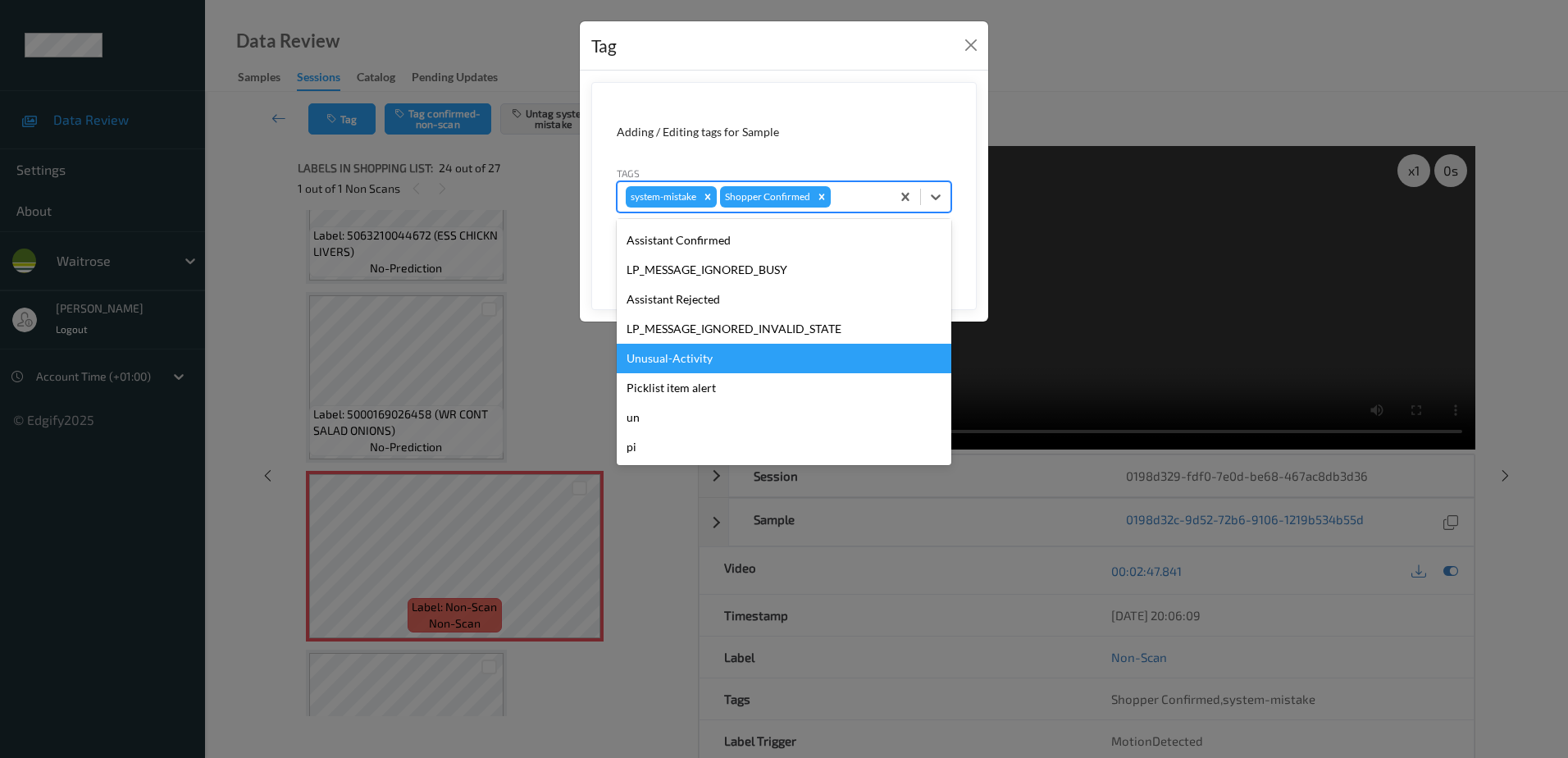
click at [783, 357] on div "Unusual-Activity" at bounding box center [784, 358] width 335 height 29
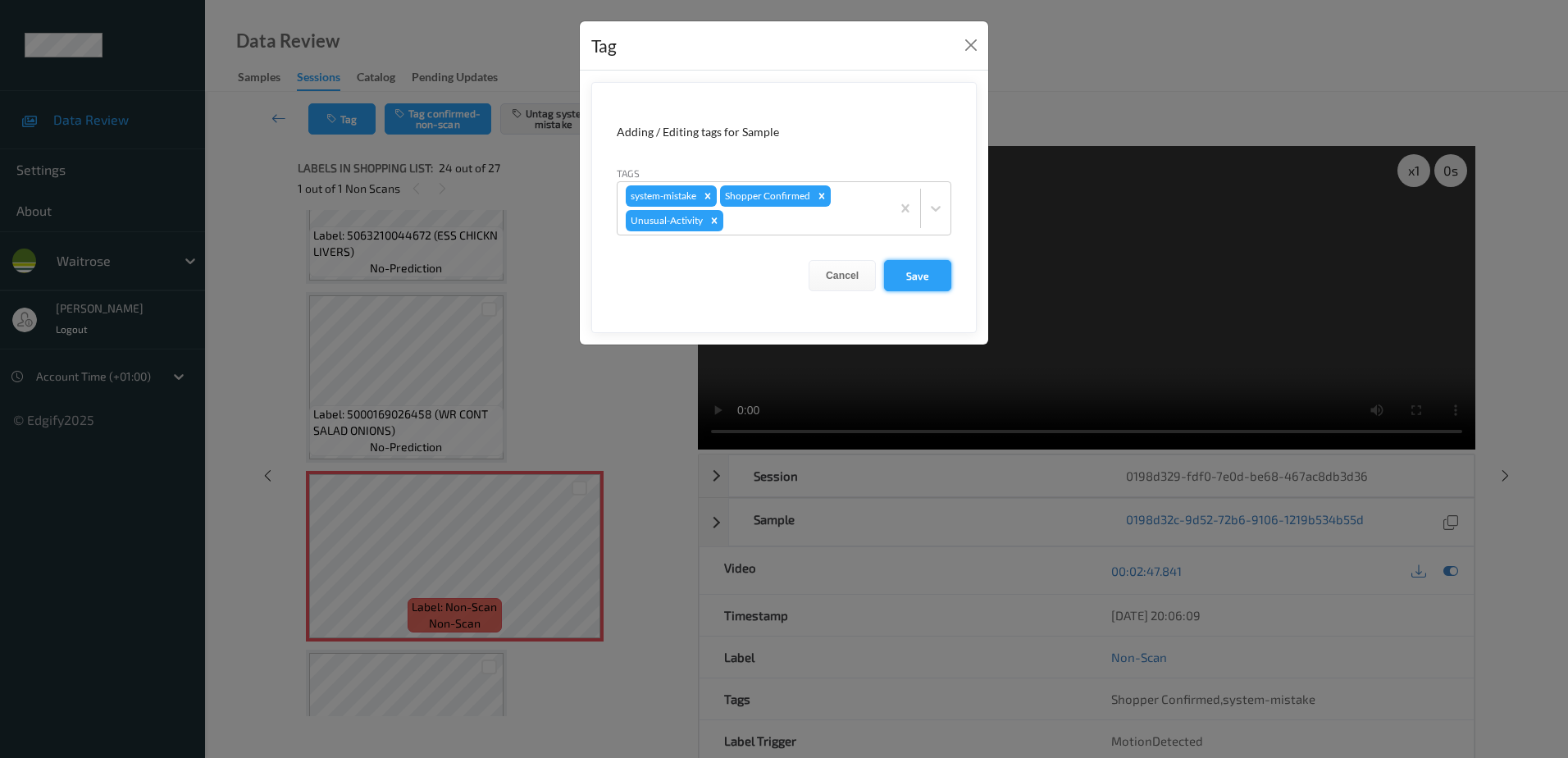
click at [906, 275] on button "Save" at bounding box center [917, 275] width 67 height 31
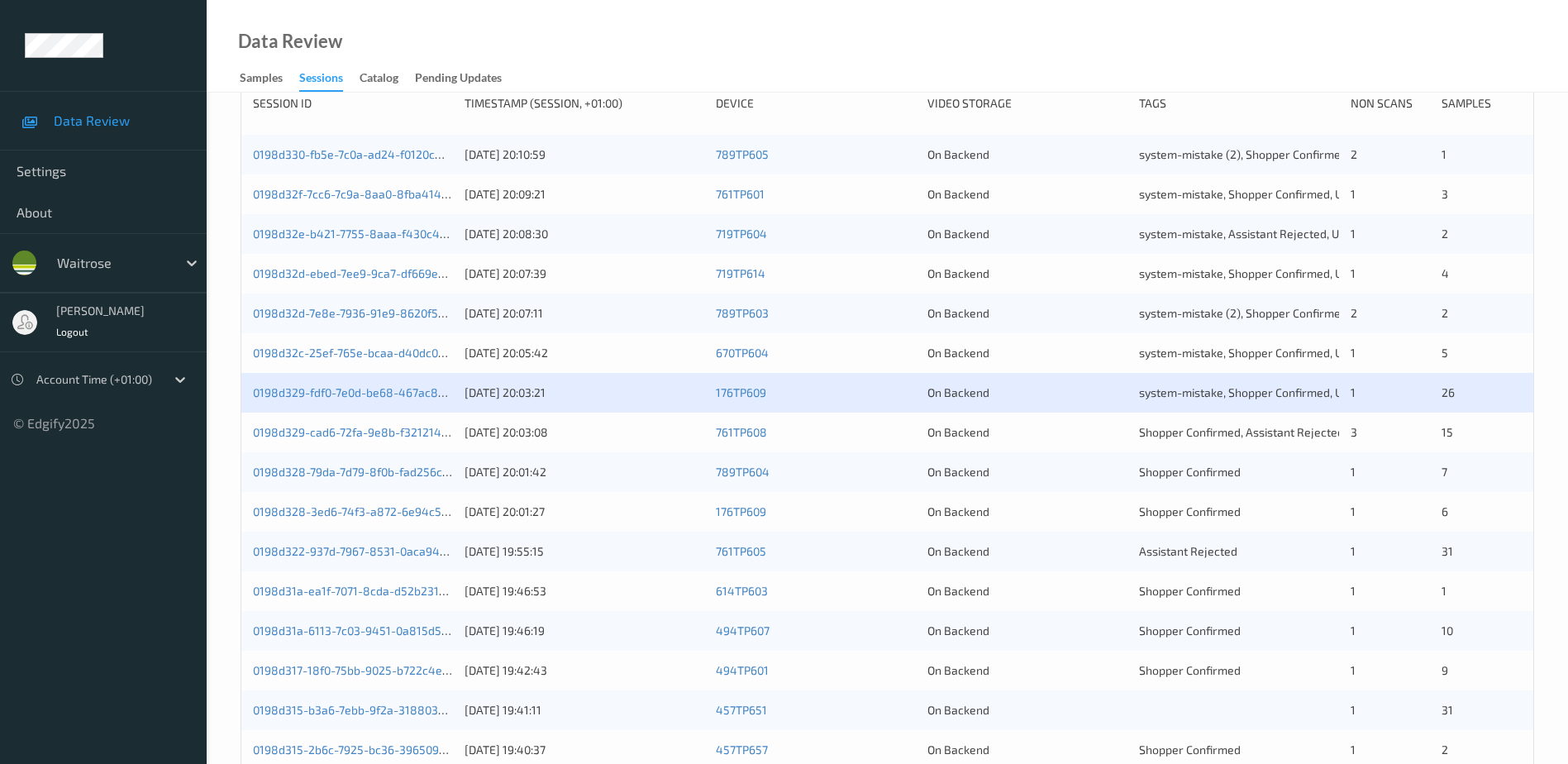
scroll to position [248, 0]
click at [363, 510] on link "0198d328-3ed6-74f3-a872-6e94c5ae09f0" at bounding box center [365, 510] width 226 height 14
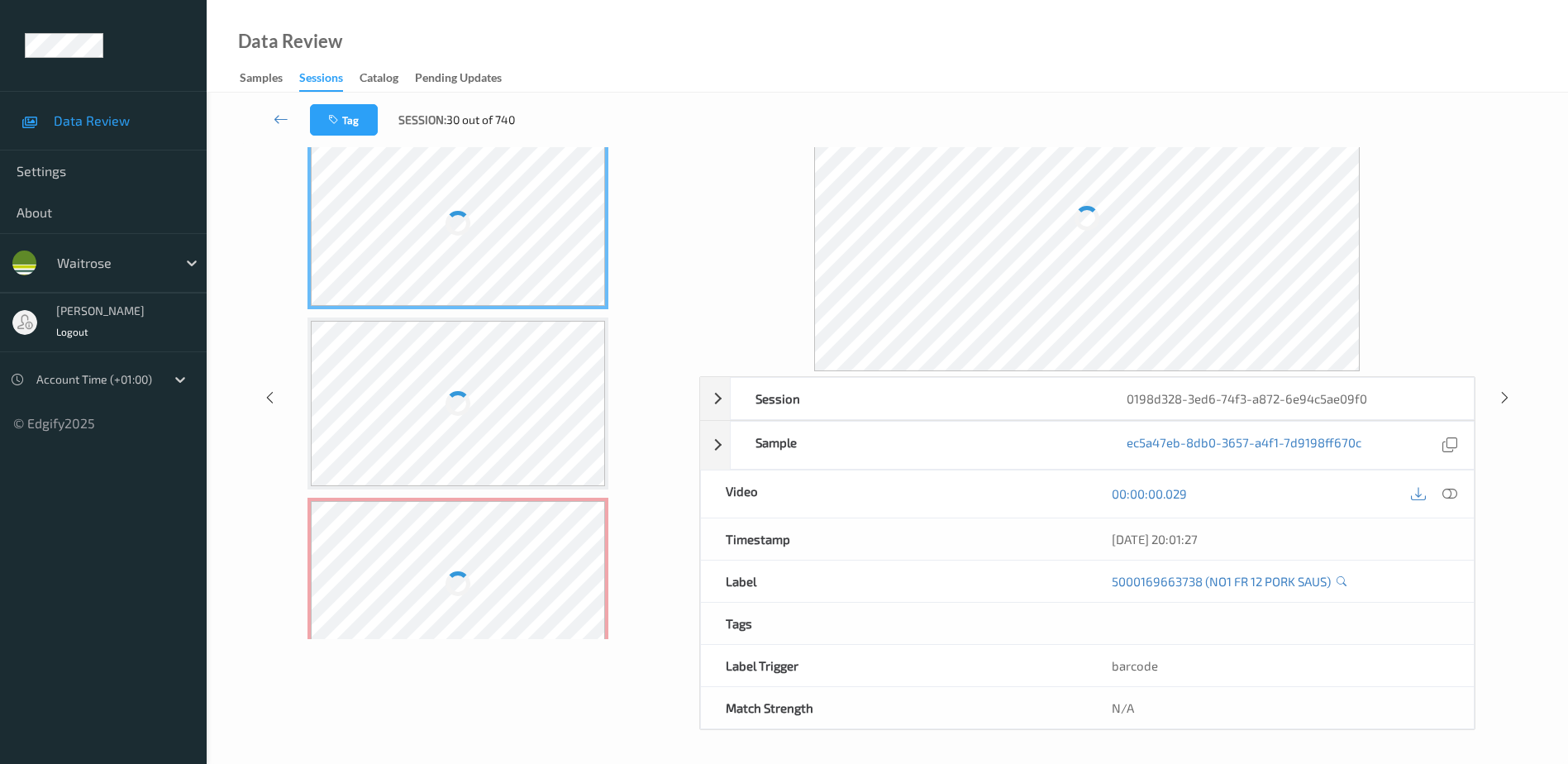
scroll to position [81, 0]
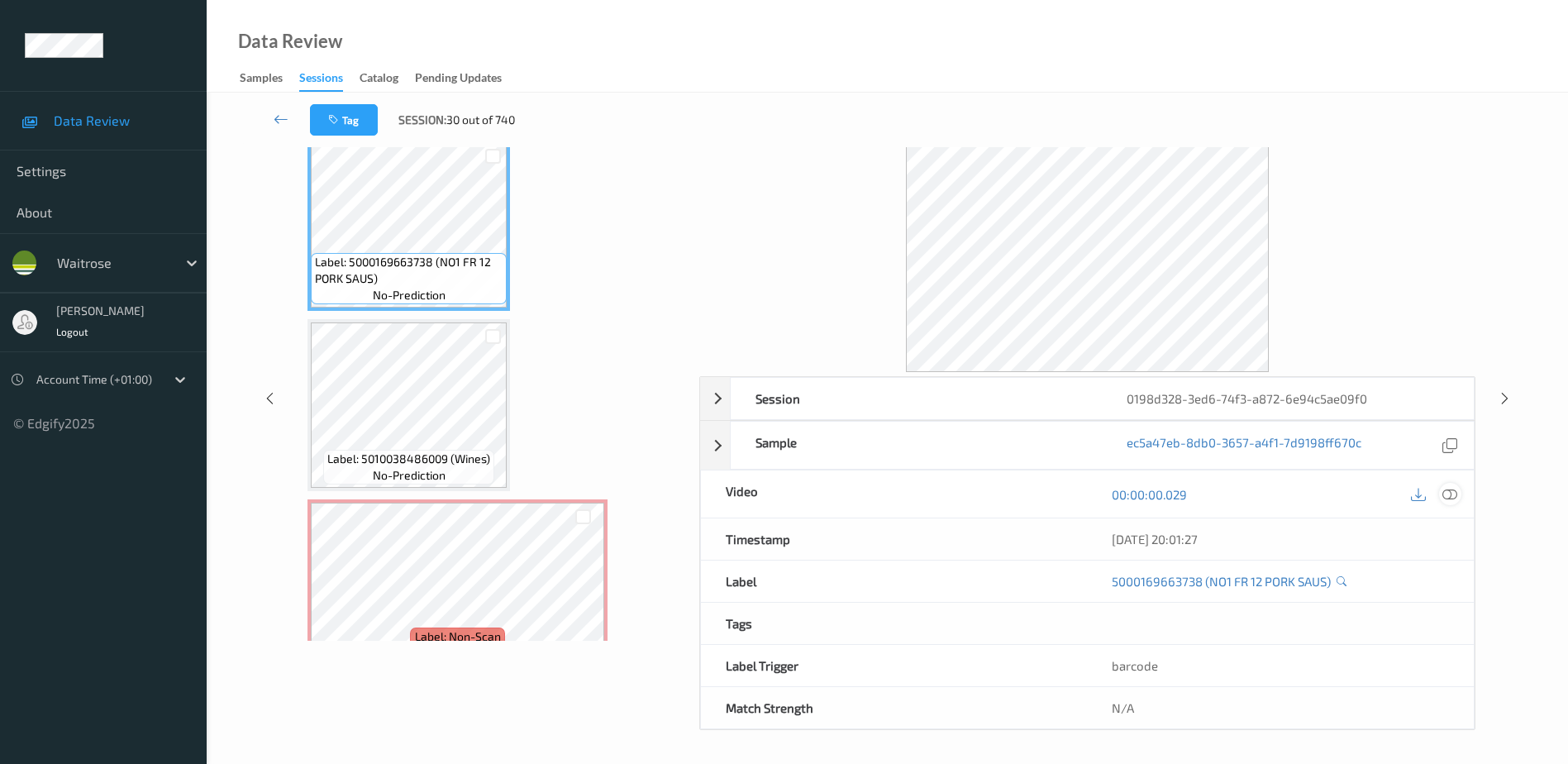
click at [1451, 494] on icon at bounding box center [1451, 494] width 15 height 15
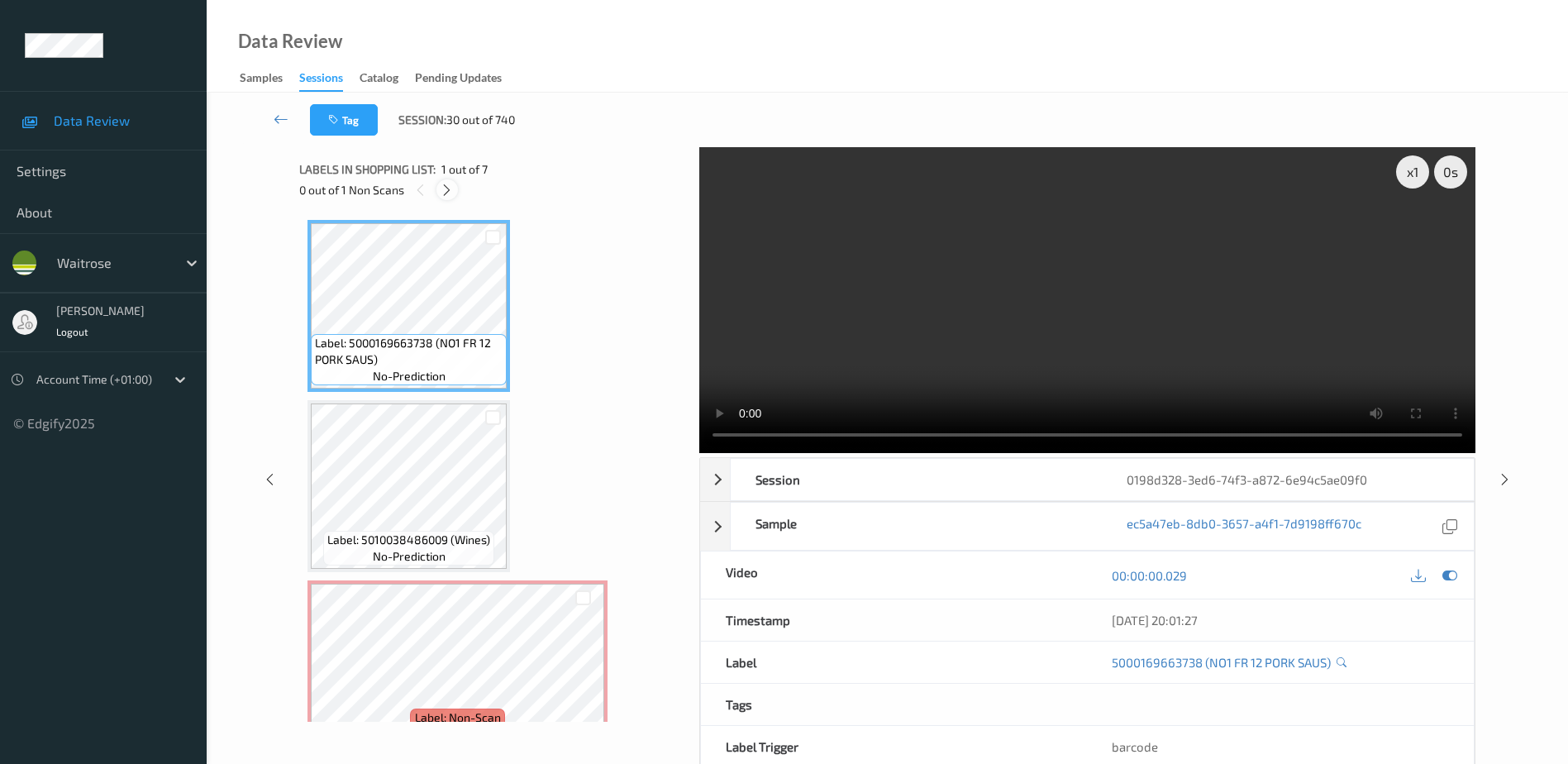
click at [450, 186] on icon at bounding box center [446, 191] width 14 height 15
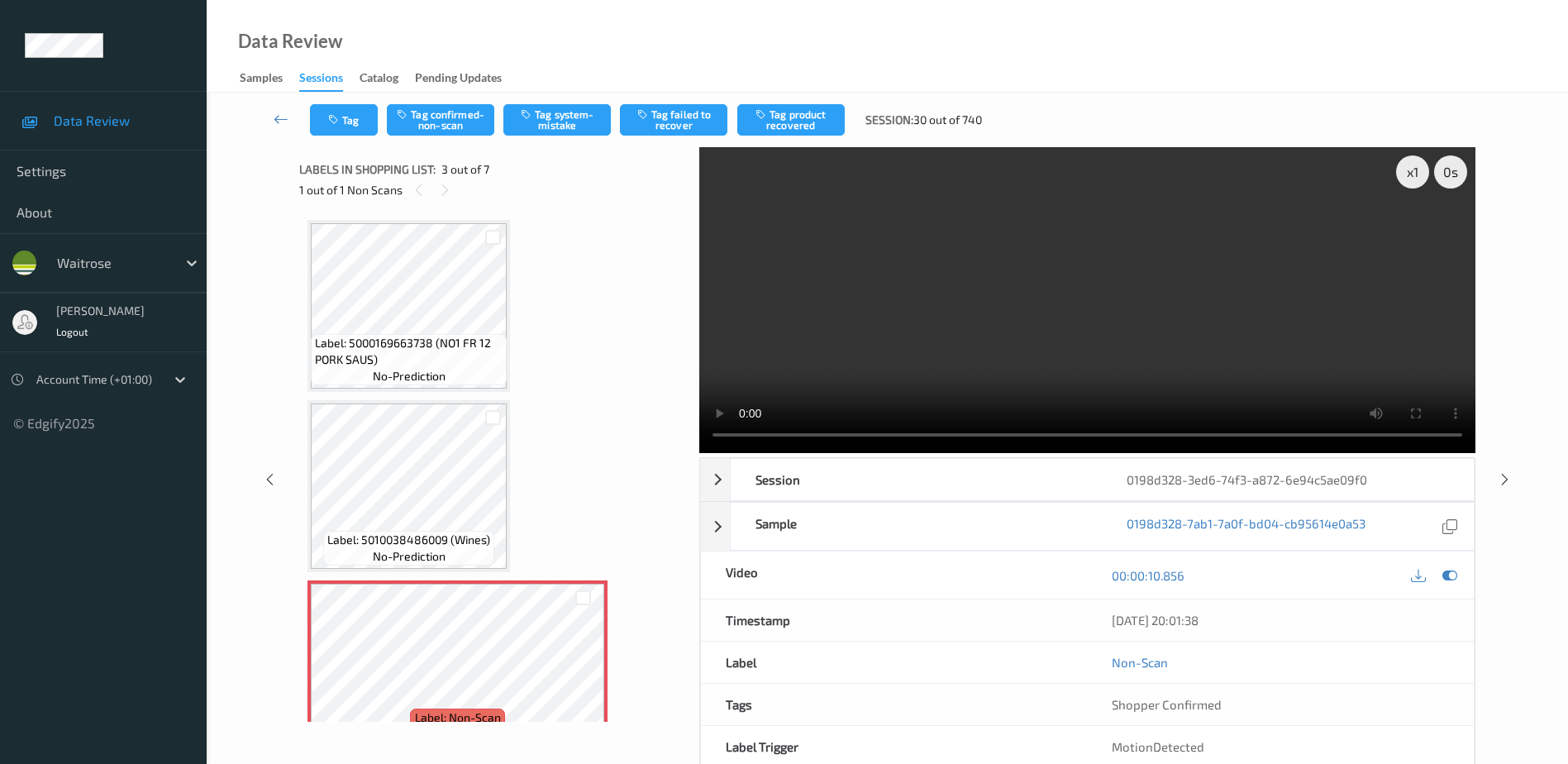
scroll to position [189, 0]
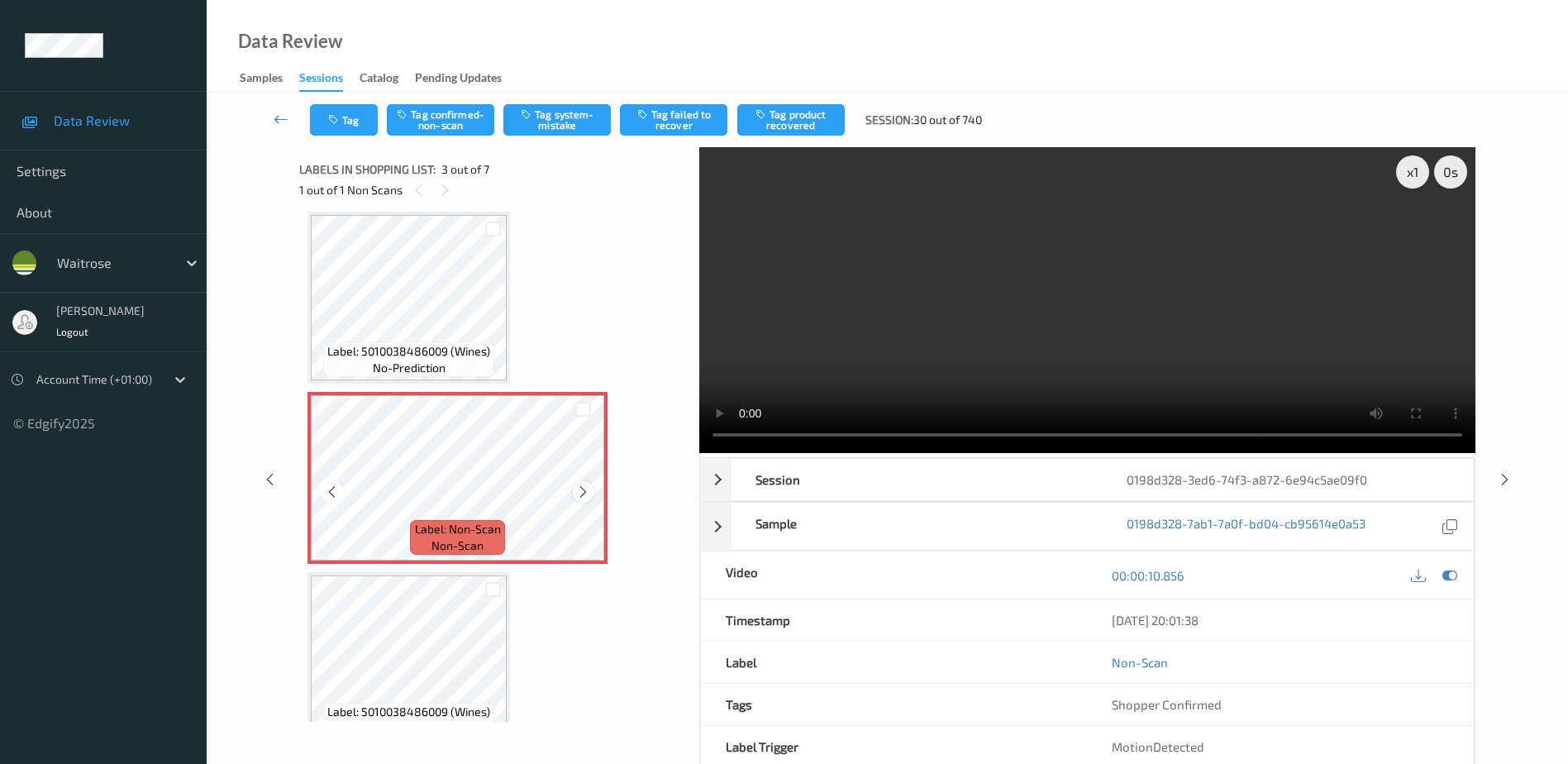
click at [580, 492] on icon at bounding box center [583, 492] width 14 height 15
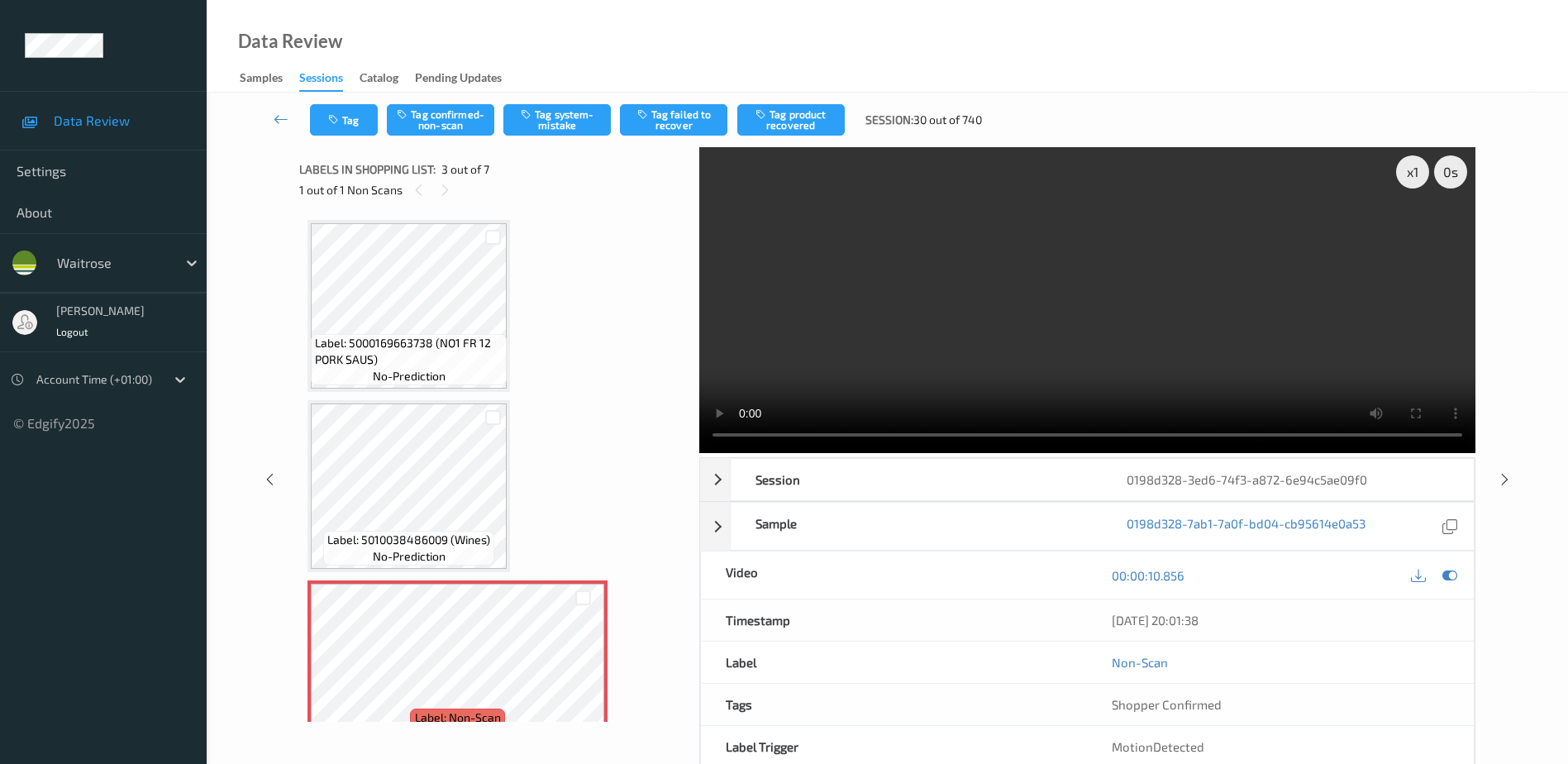
scroll to position [248, 0]
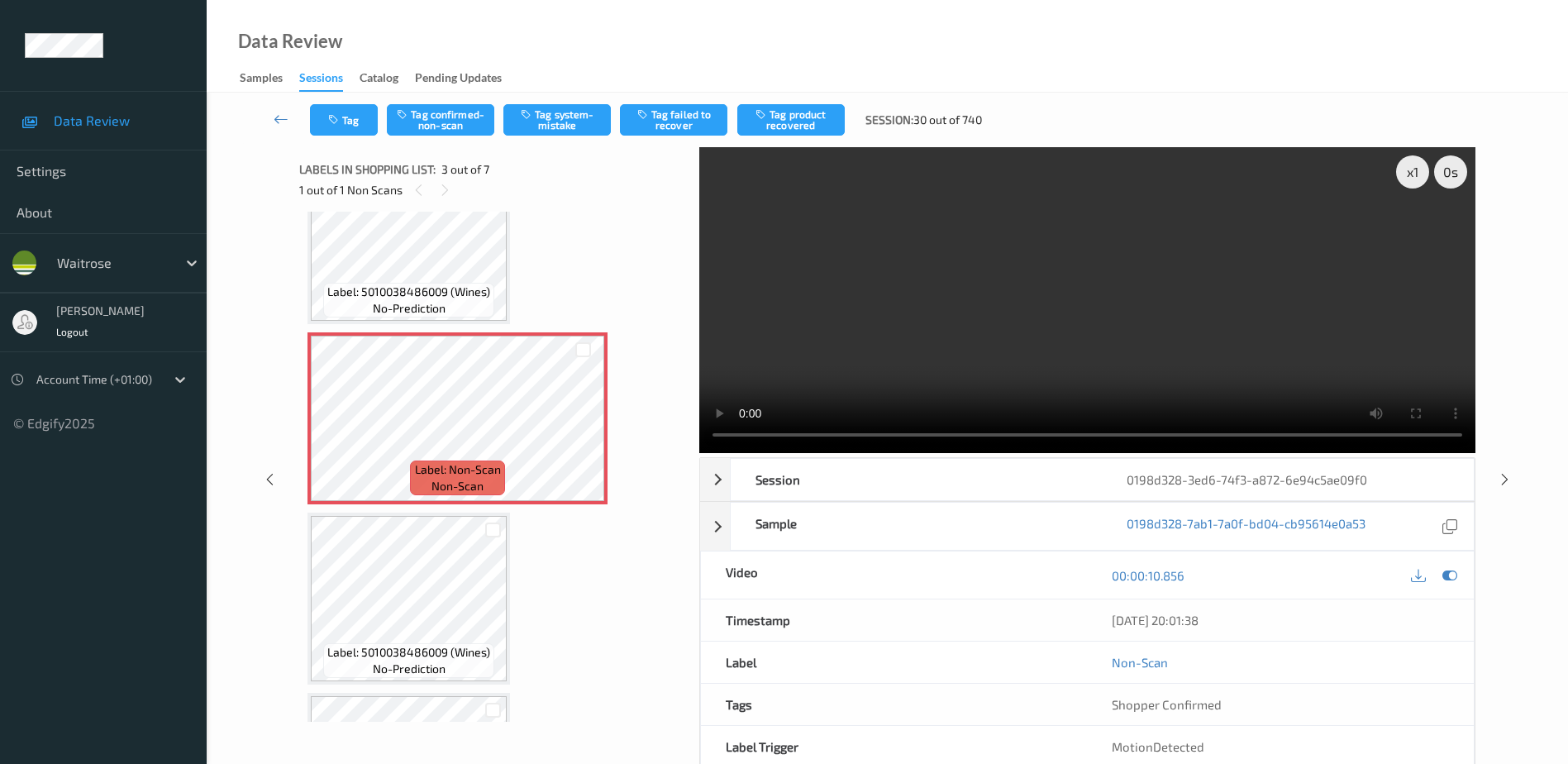
click at [1188, 350] on video at bounding box center [1087, 300] width 776 height 306
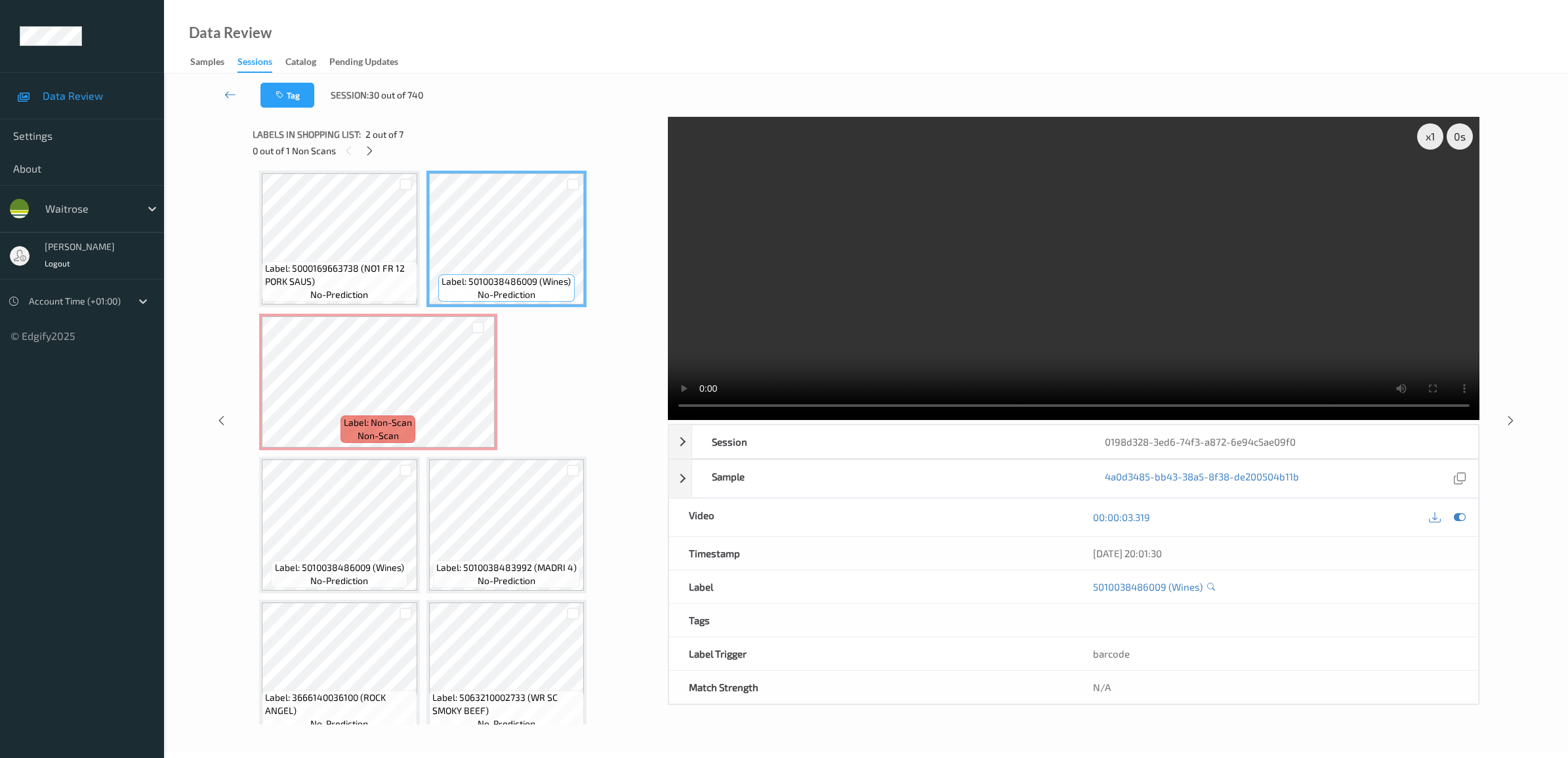
scroll to position [0, 0]
click at [472, 394] on icon at bounding box center [477, 397] width 11 height 12
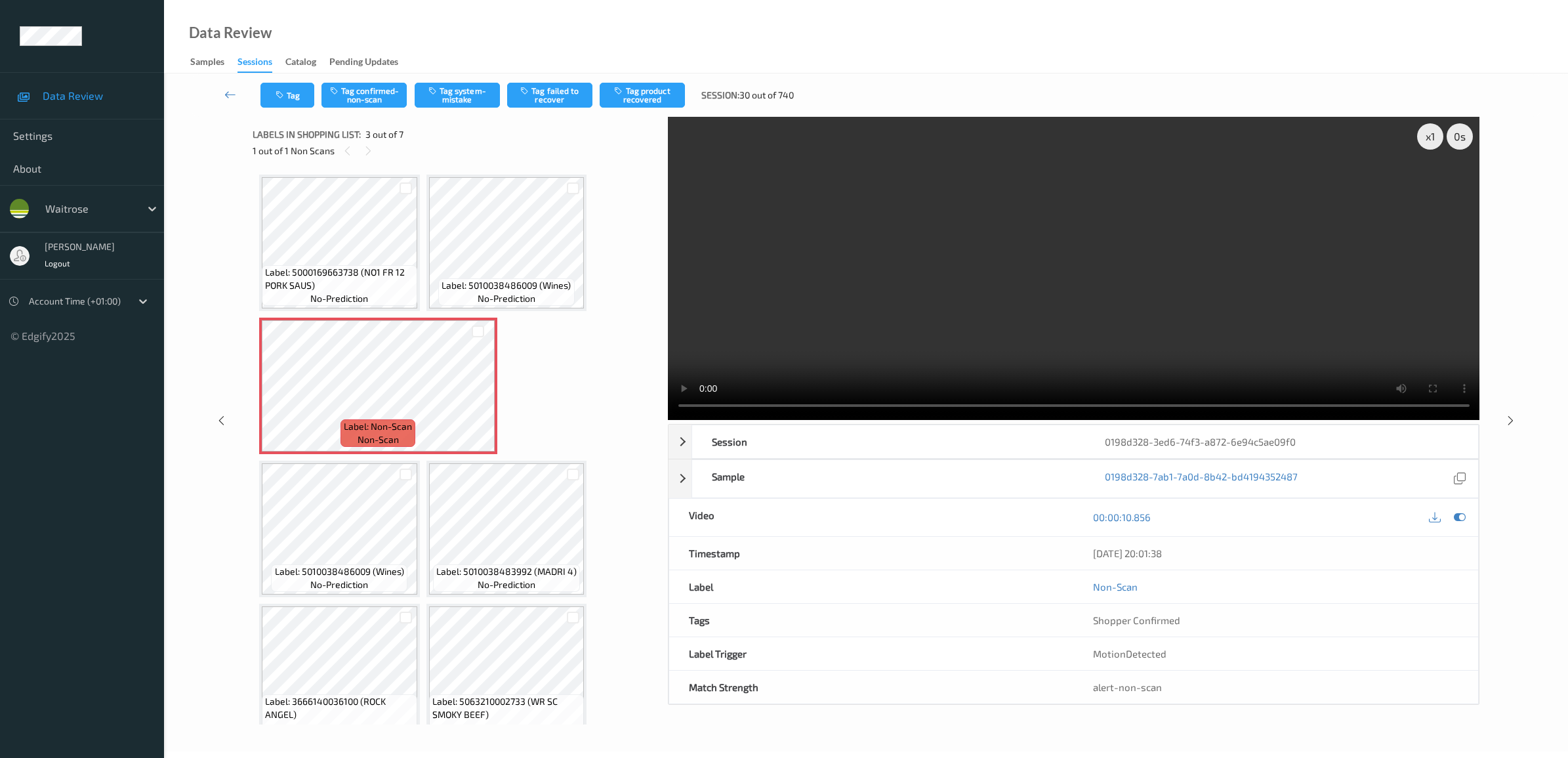
drag, startPoint x: 179, startPoint y: 156, endPoint x: 185, endPoint y: 514, distance: 358.1
click at [185, 514] on div "Tag Tag confirmed-non-scan Tag system-mistake Tag failed to recover Tag product…" at bounding box center [865, 412] width 1404 height 678
drag, startPoint x: 35, startPoint y: 444, endPoint x: 77, endPoint y: 399, distance: 61.6
click at [77, 399] on ul "Data Review Settings About waitrose [PERSON_NAME] Logout Account Time (+01:00) …" at bounding box center [81, 379] width 164 height 758
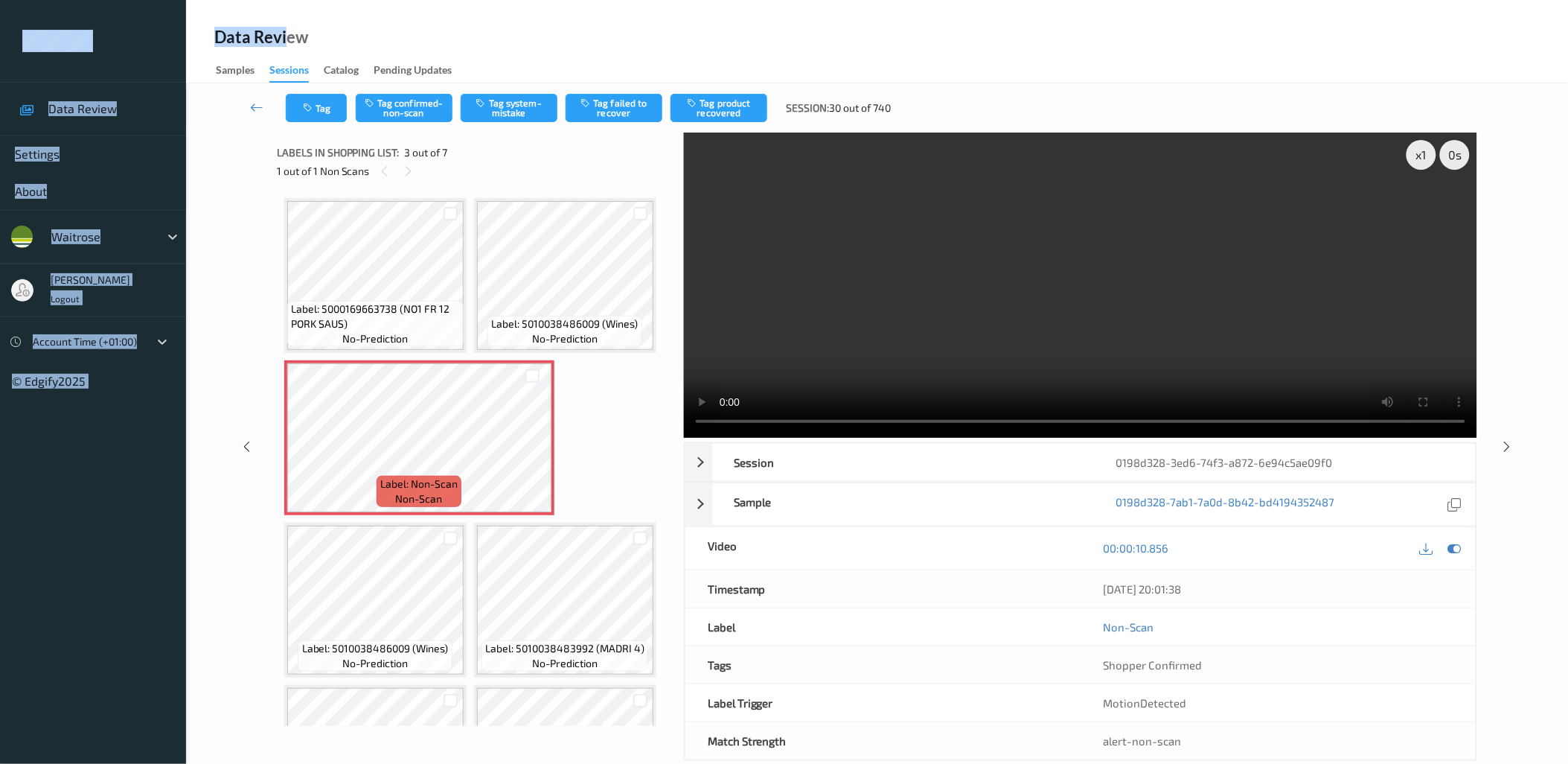
drag, startPoint x: 82, startPoint y: 13, endPoint x: 285, endPoint y: 32, distance: 203.9
click at [285, 32] on div "Data Review Settings About waitrose [PERSON_NAME] Logout Account Time (+01:00) …" at bounding box center [784, 354] width 1568 height 708
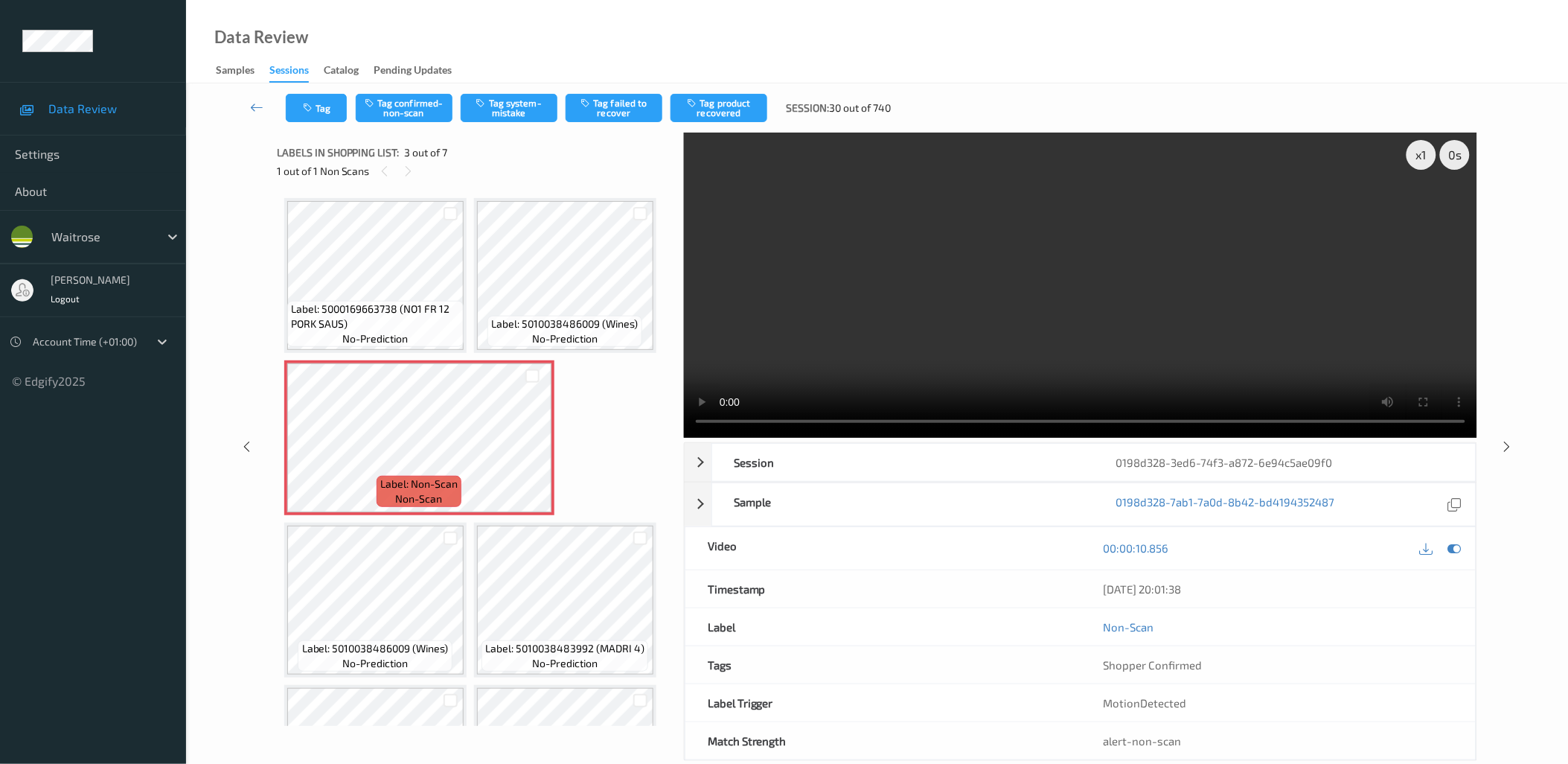
drag, startPoint x: 285, startPoint y: 32, endPoint x: 212, endPoint y: 197, distance: 180.4
click at [212, 197] on div "Tag Tag confirmed-non-scan Tag system-mistake Tag failed to recover Tag product…" at bounding box center [877, 437] width 1382 height 708
drag, startPoint x: 41, startPoint y: 467, endPoint x: 157, endPoint y: 529, distance: 131.5
click at [157, 529] on ul "Data Review Settings About waitrose [PERSON_NAME] Logout Account Time (+01:00) …" at bounding box center [92, 382] width 186 height 764
click at [605, 9] on div "Data Review Samples Sessions Catalog Pending Updates" at bounding box center [877, 42] width 1382 height 83
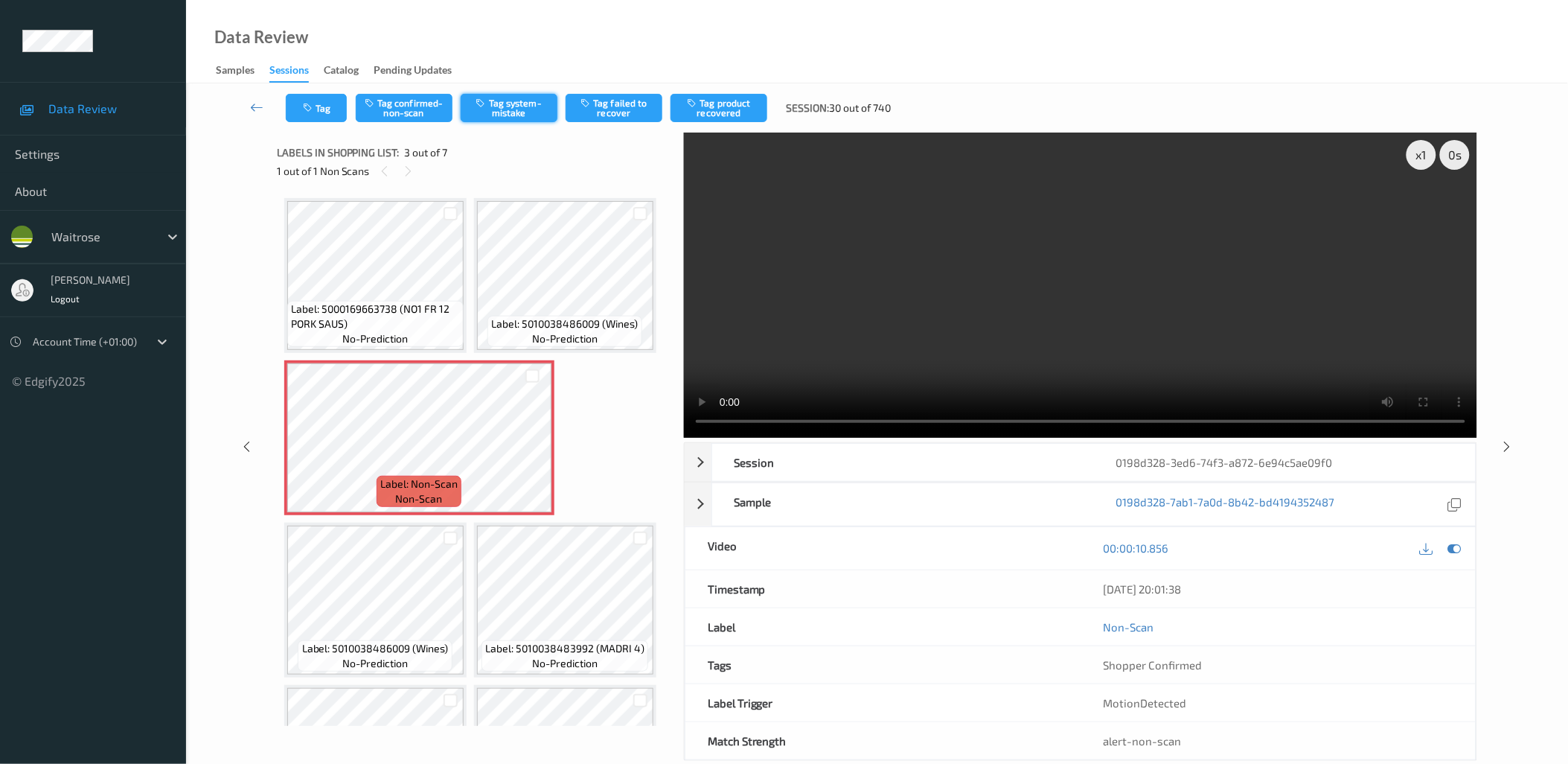
click at [511, 112] on button "Tag system-mistake" at bounding box center [509, 108] width 97 height 28
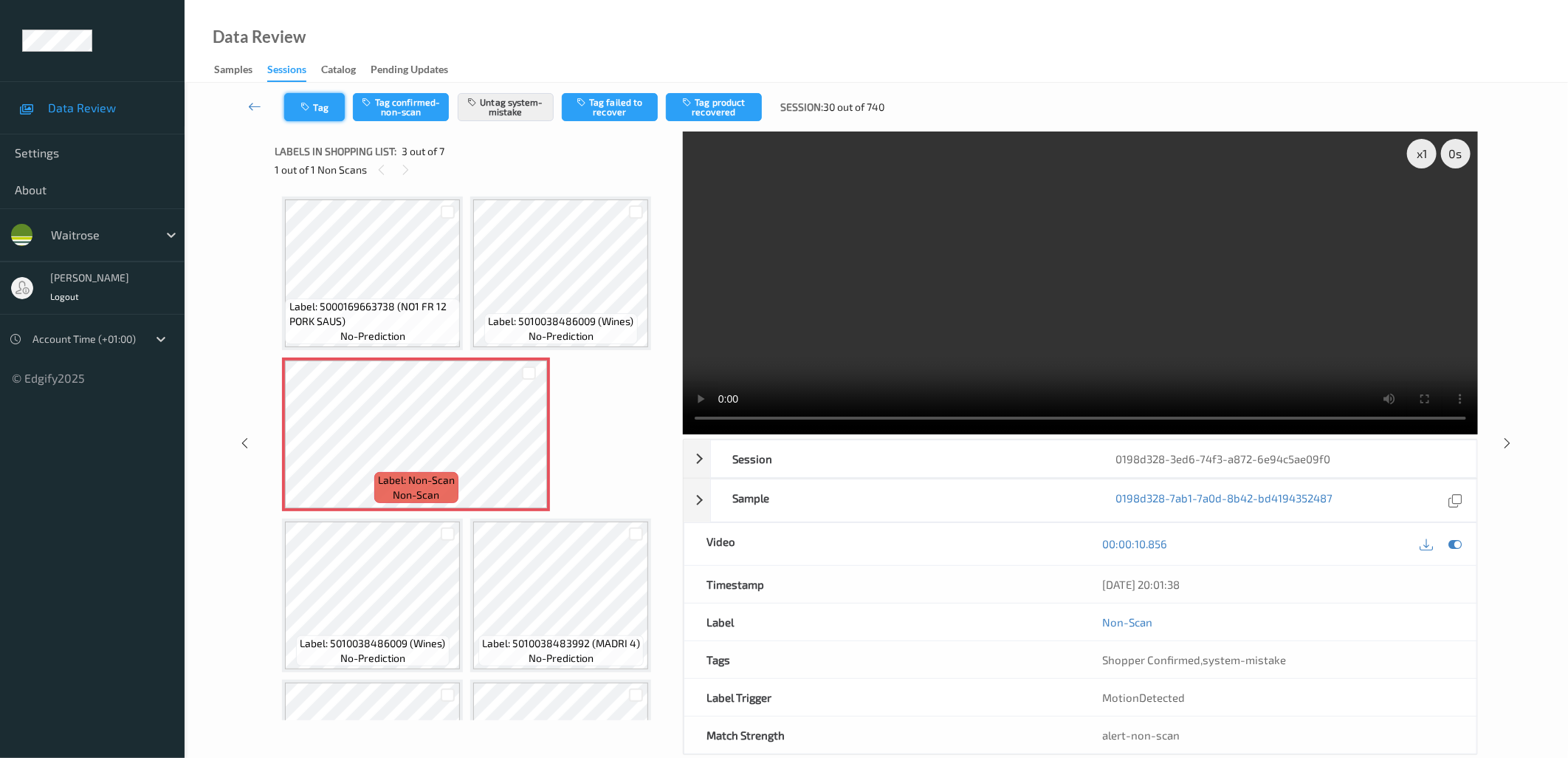
click at [314, 103] on button "Tag" at bounding box center [314, 107] width 60 height 28
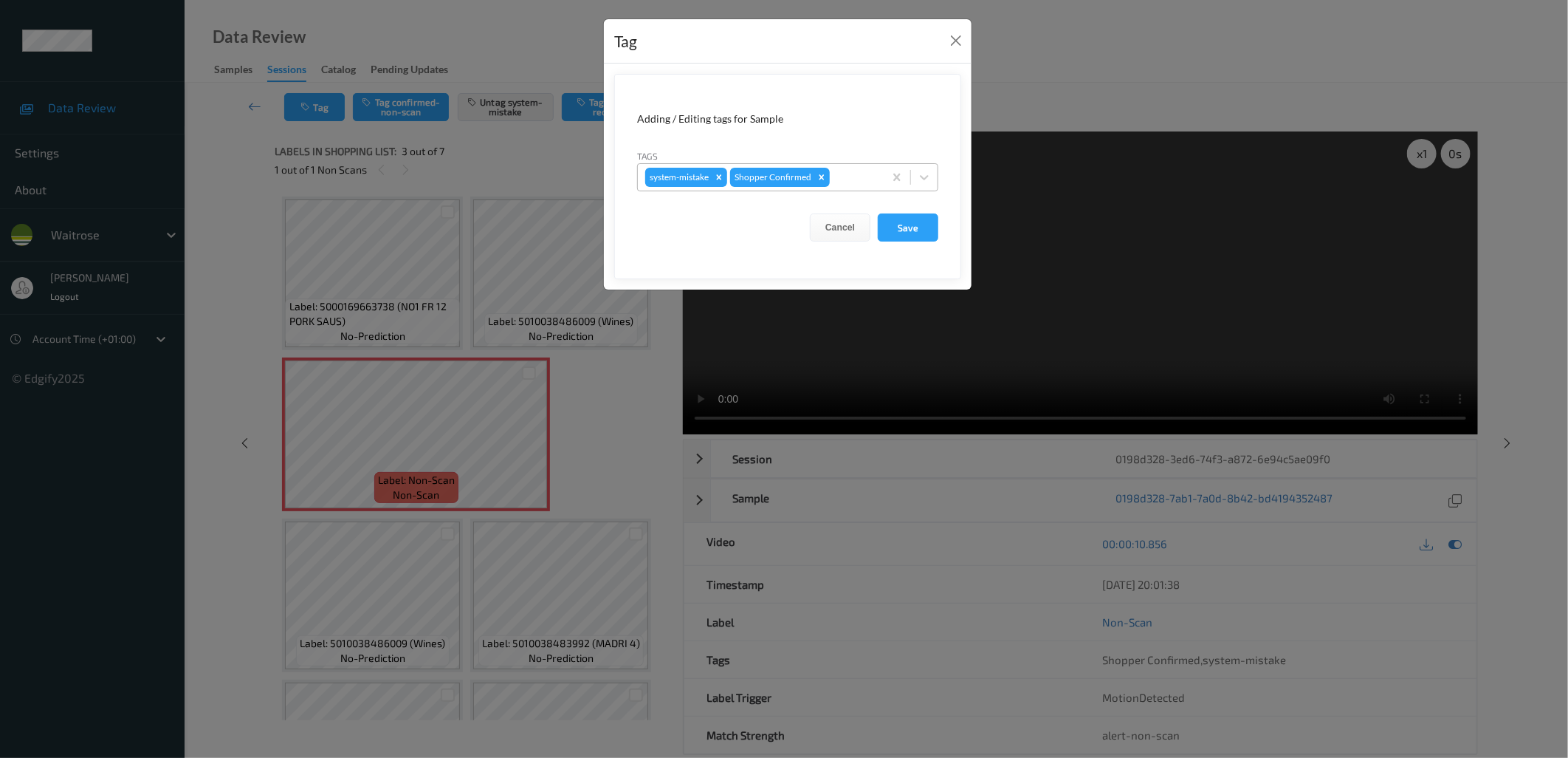
click at [850, 171] on div at bounding box center [854, 177] width 44 height 17
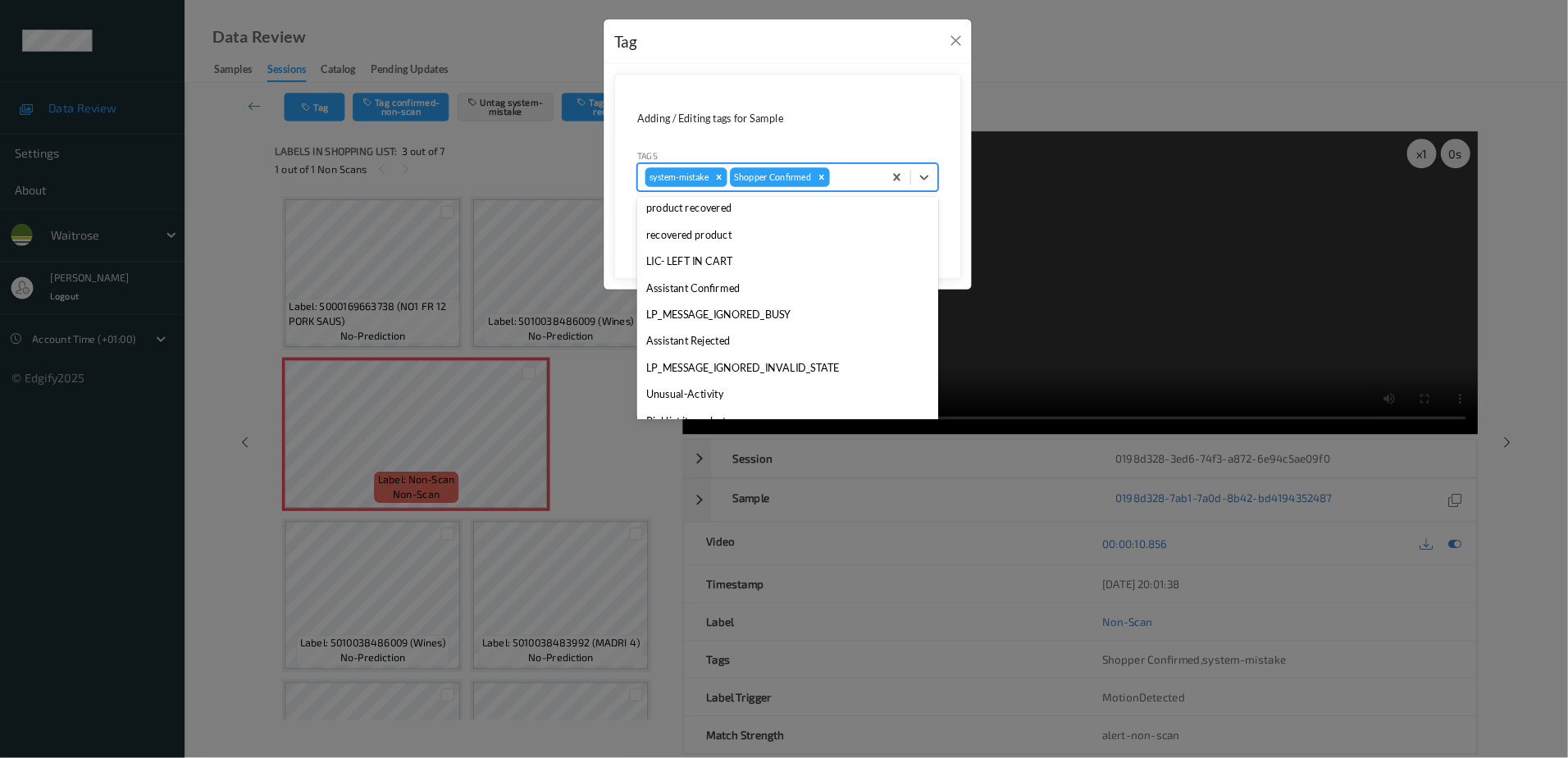
scroll to position [320, 0]
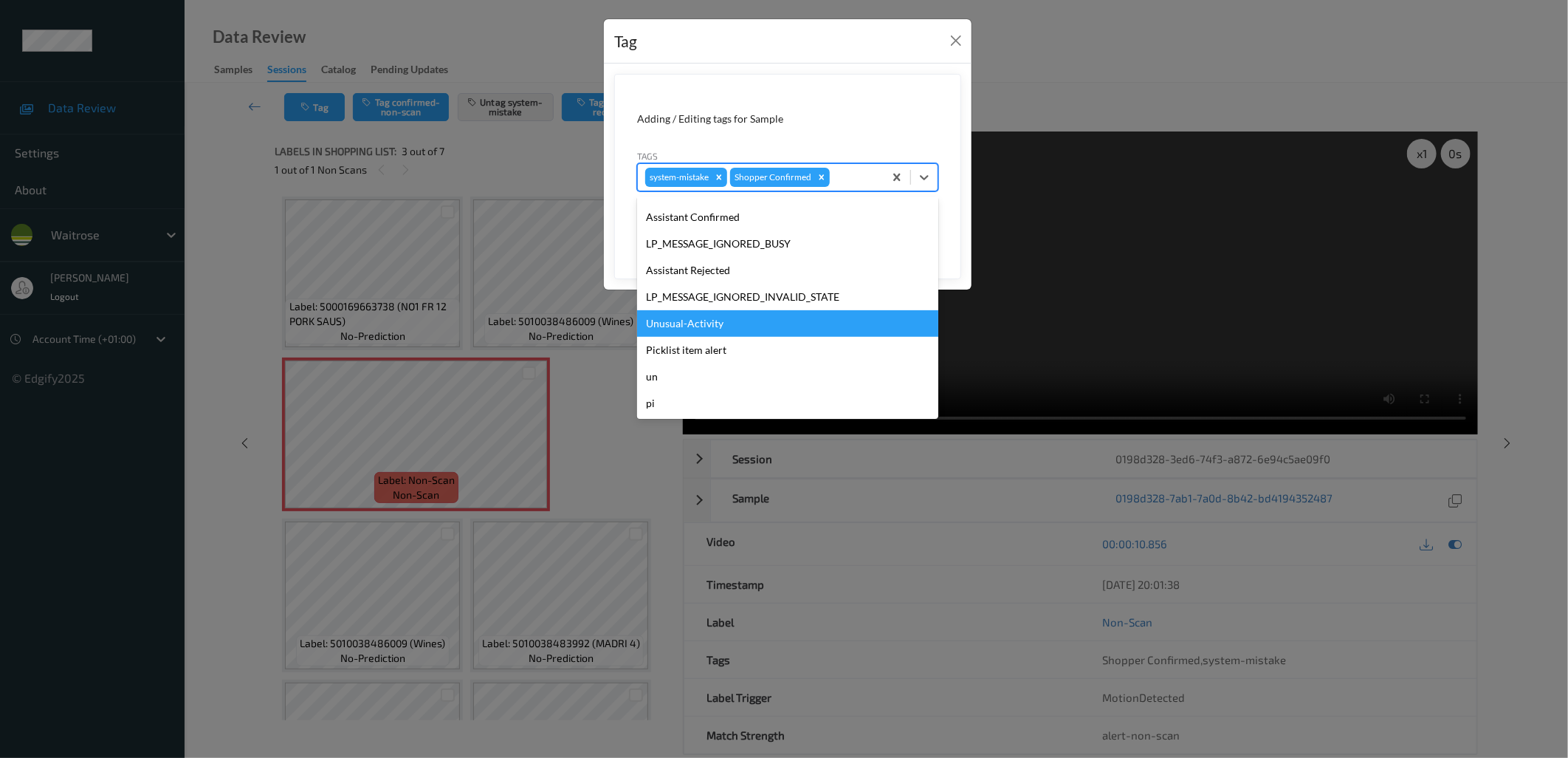
click at [722, 314] on div "Unusual-Activity" at bounding box center [787, 323] width 302 height 26
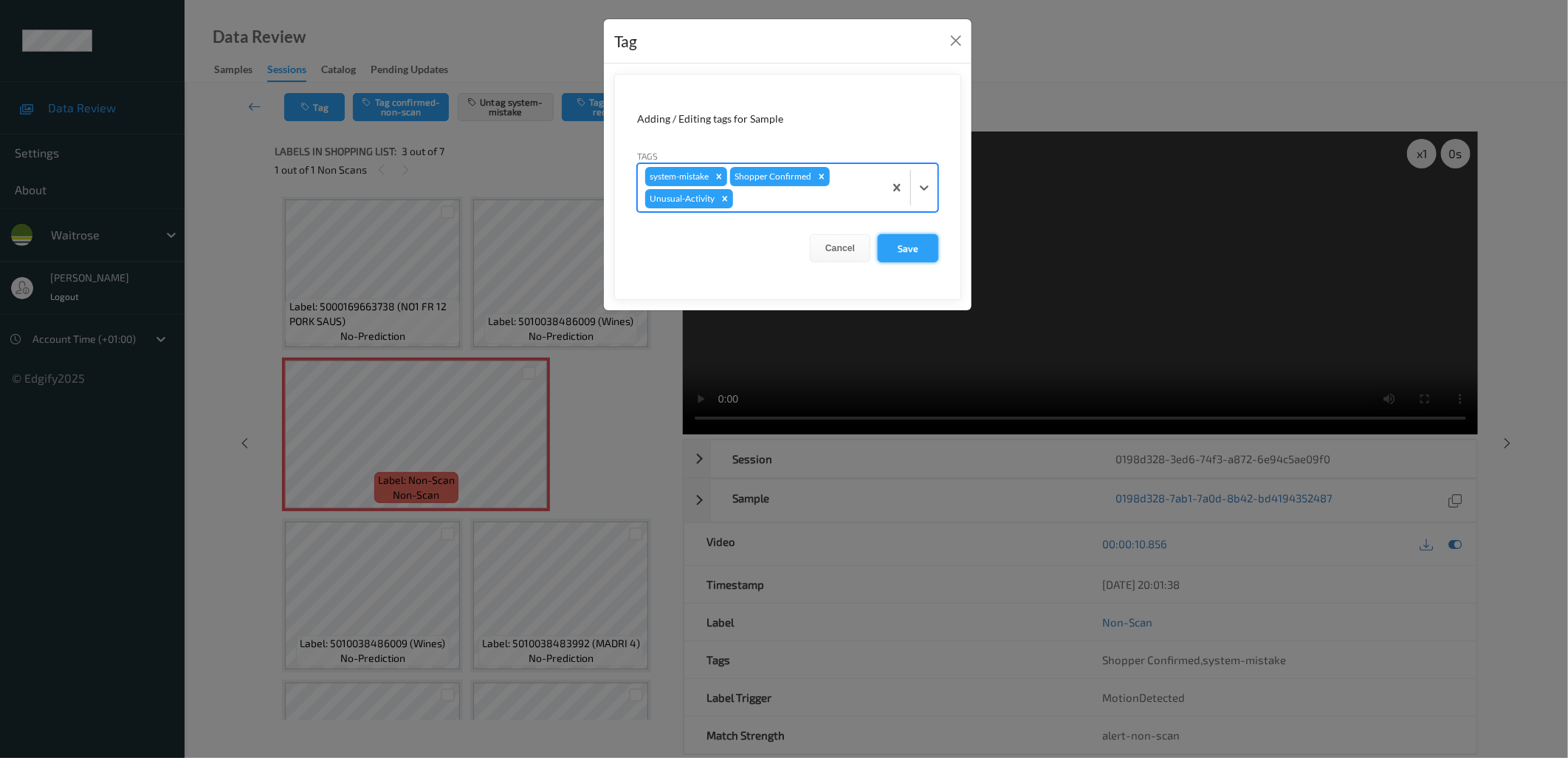
click at [897, 241] on button "Save" at bounding box center [908, 248] width 60 height 28
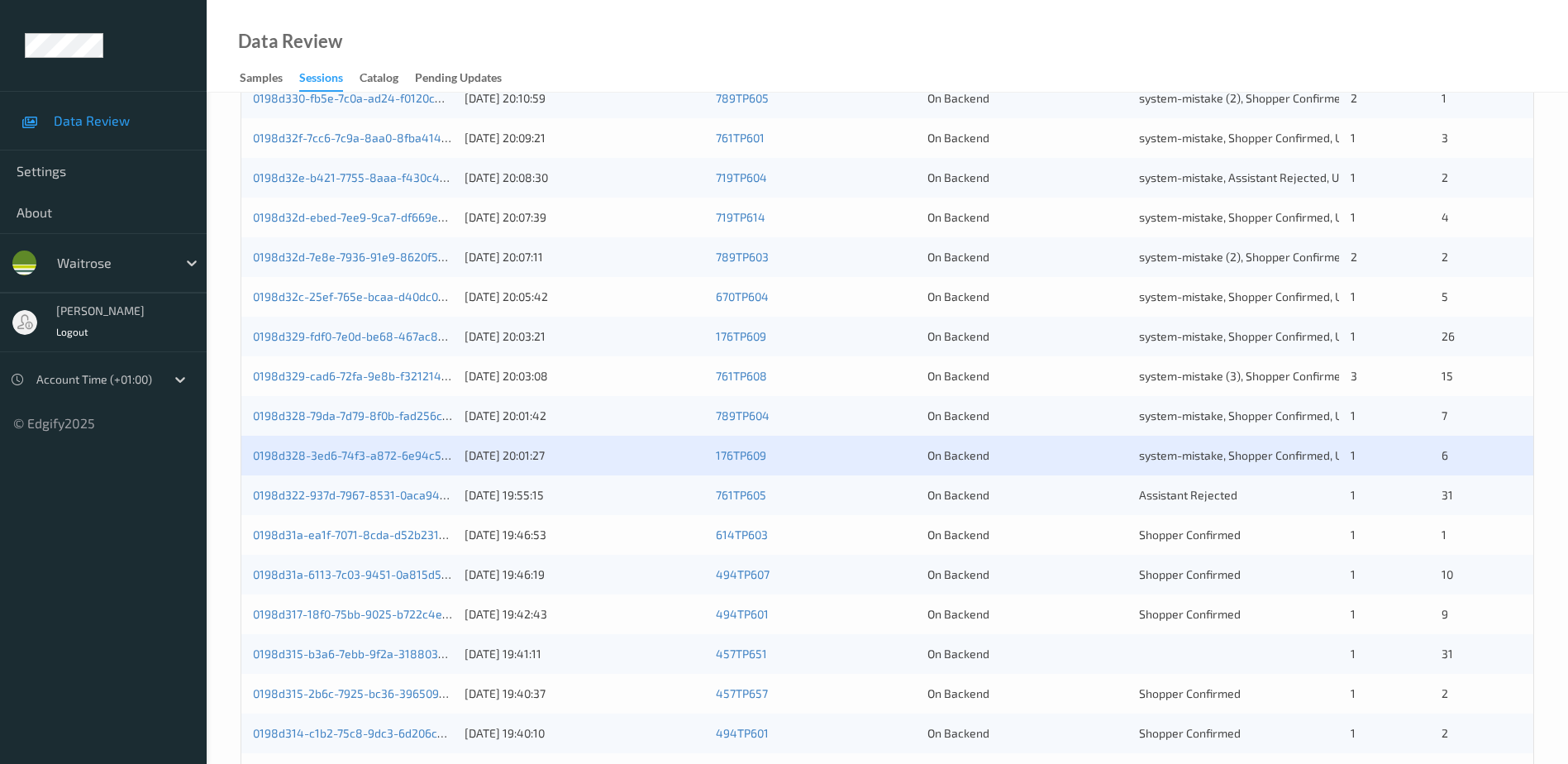
scroll to position [330, 0]
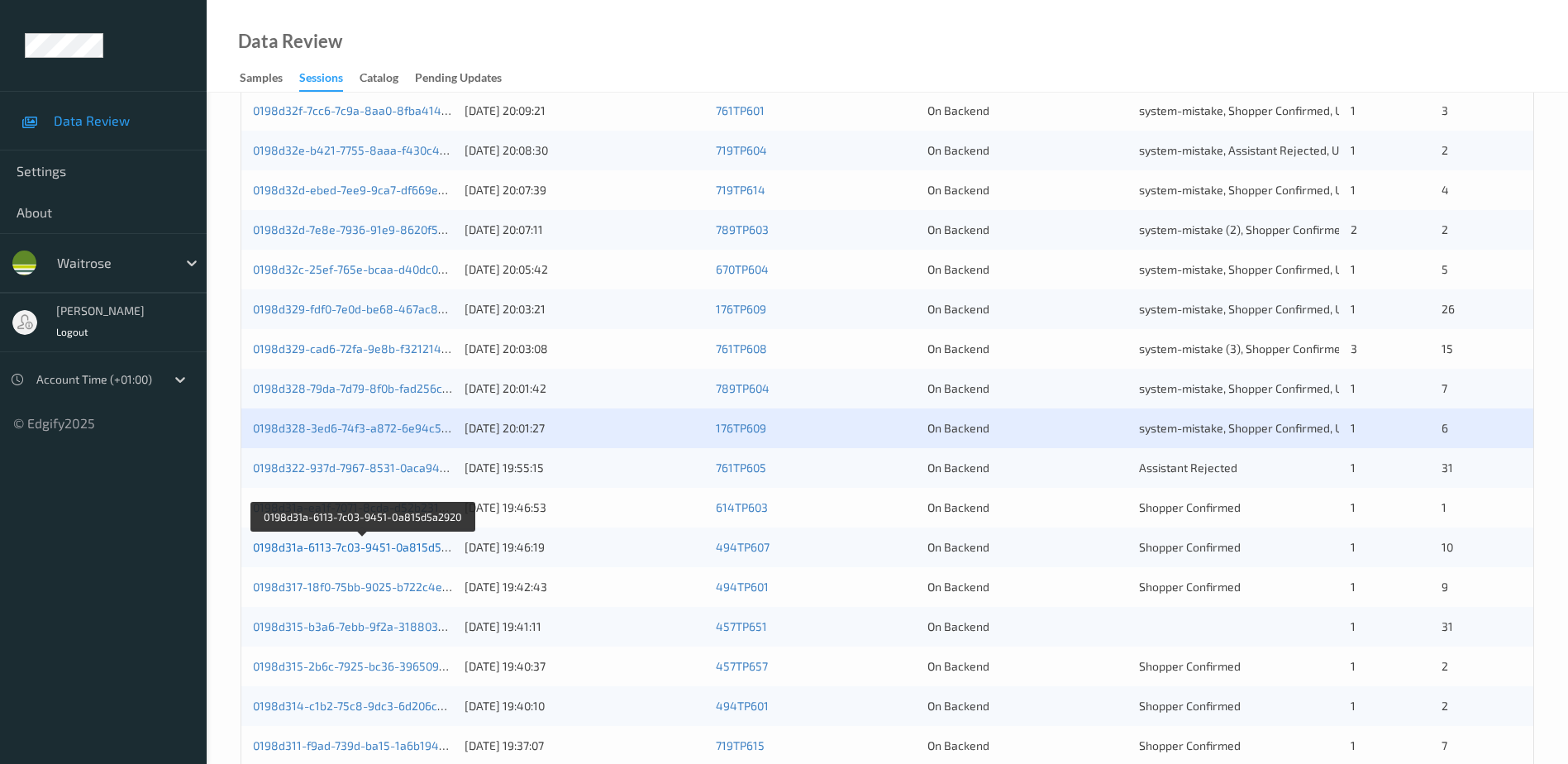
click at [364, 548] on link "0198d31a-6113-7c03-9451-0a815d5a2920" at bounding box center [364, 547] width 222 height 14
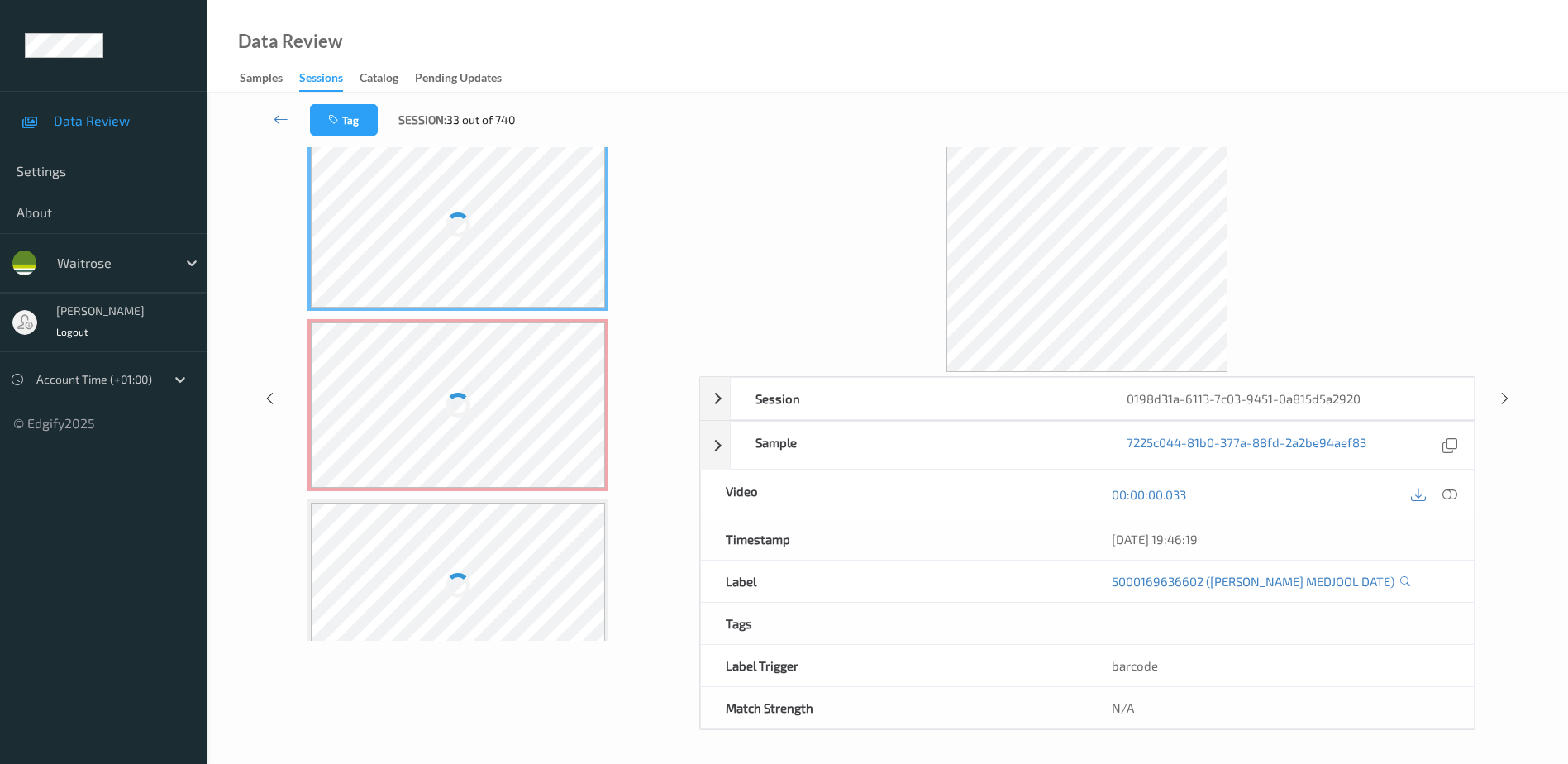
scroll to position [81, 0]
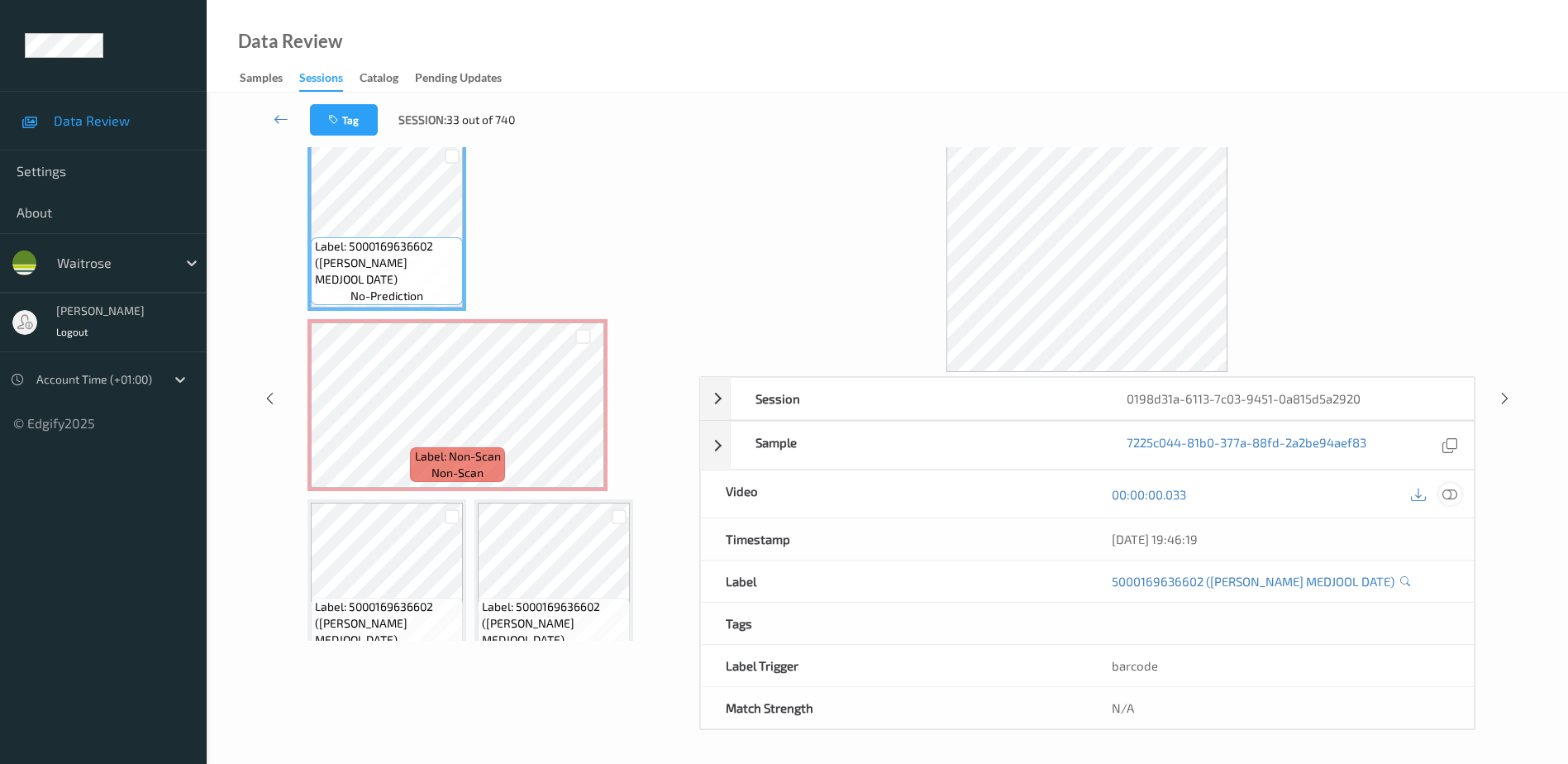
click at [1451, 496] on icon at bounding box center [1451, 494] width 15 height 15
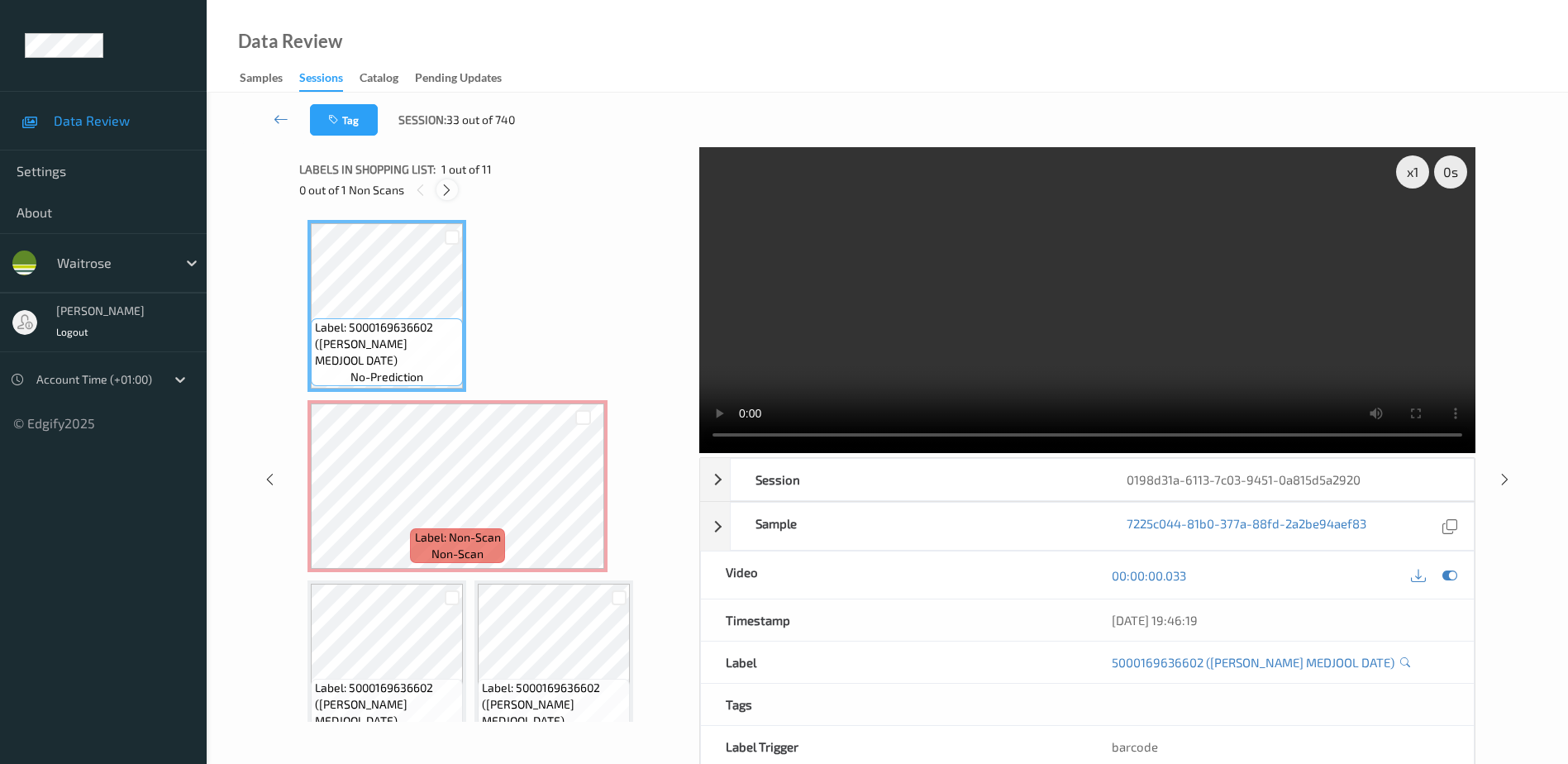
click at [449, 194] on icon at bounding box center [446, 191] width 14 height 15
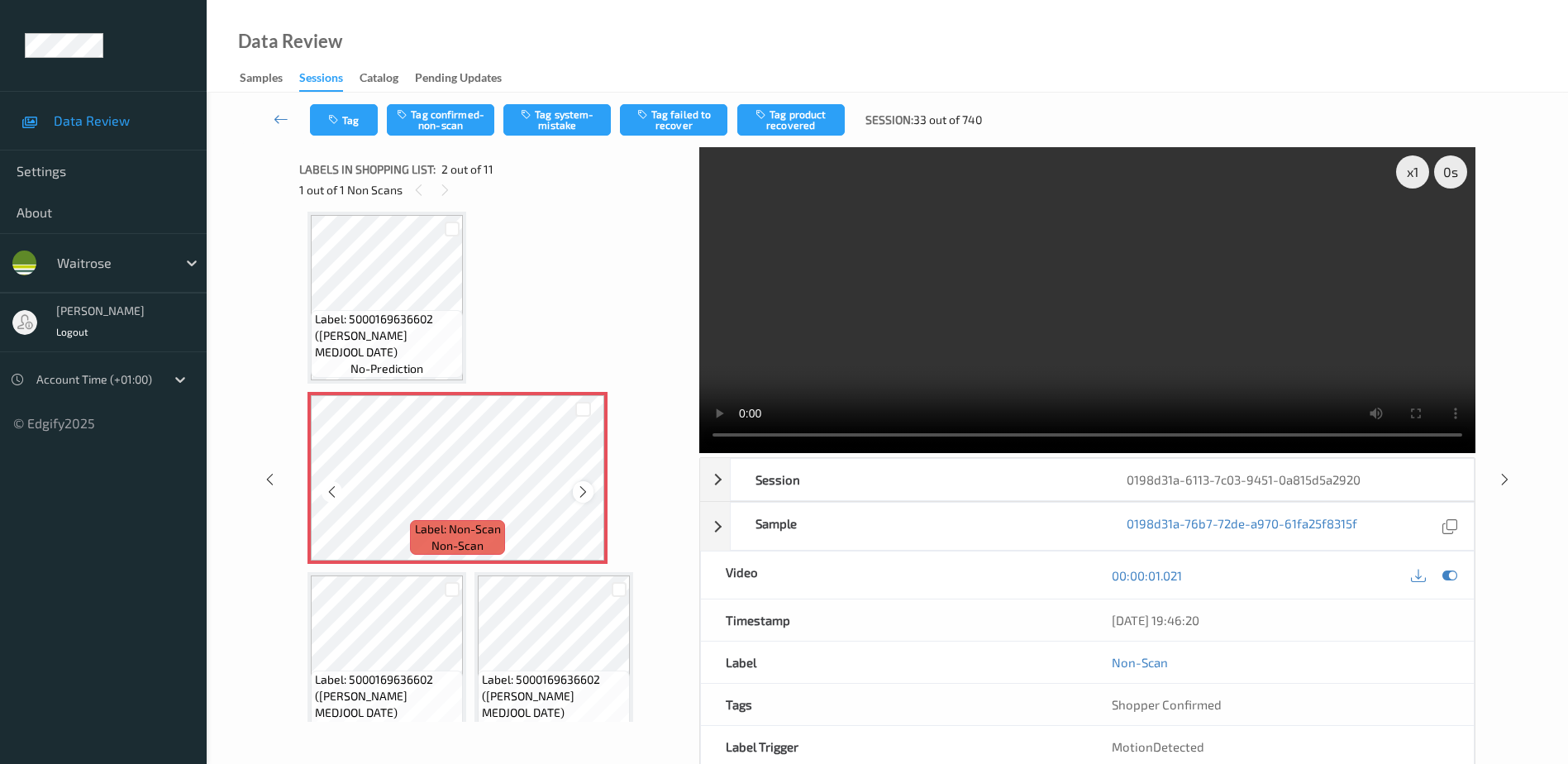
click at [585, 498] on icon at bounding box center [583, 492] width 14 height 15
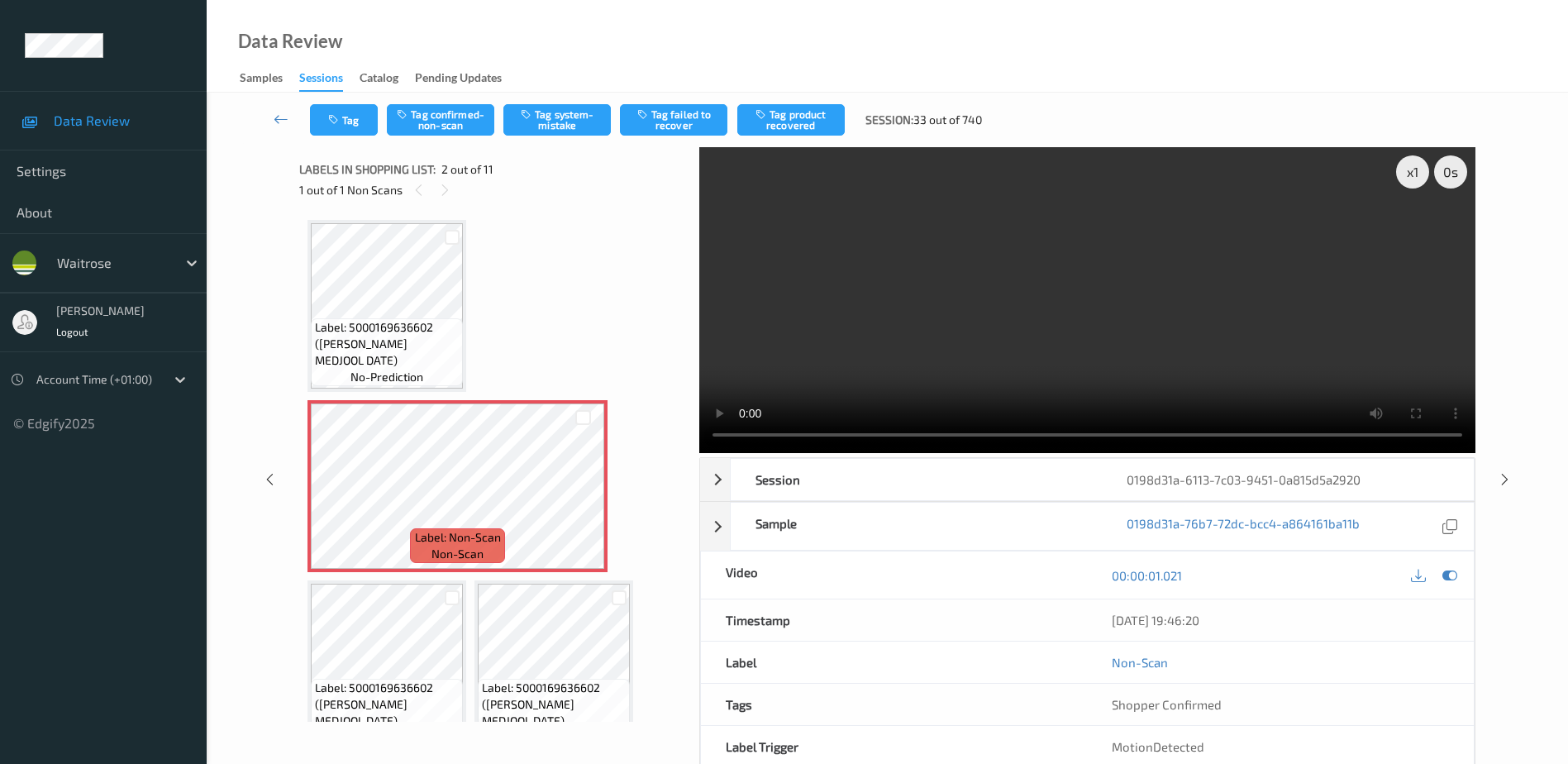
drag, startPoint x: 1104, startPoint y: 305, endPoint x: 1321, endPoint y: 361, distance: 224.1
click at [1104, 305] on video at bounding box center [1087, 300] width 776 height 306
click at [423, 119] on button "Tag confirmed-non-scan" at bounding box center [440, 120] width 107 height 31
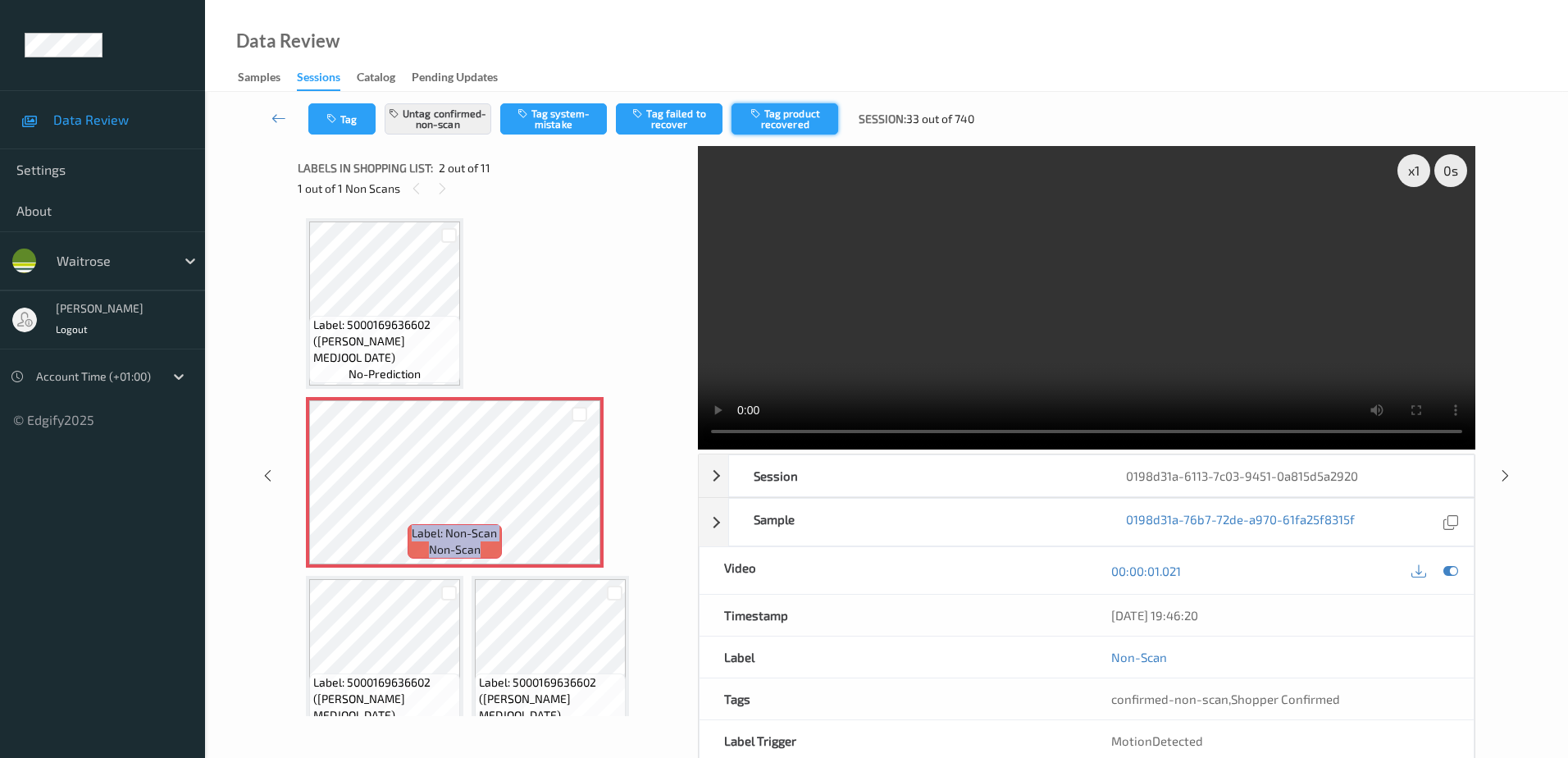
click at [785, 115] on button "Tag product recovered" at bounding box center [784, 119] width 106 height 31
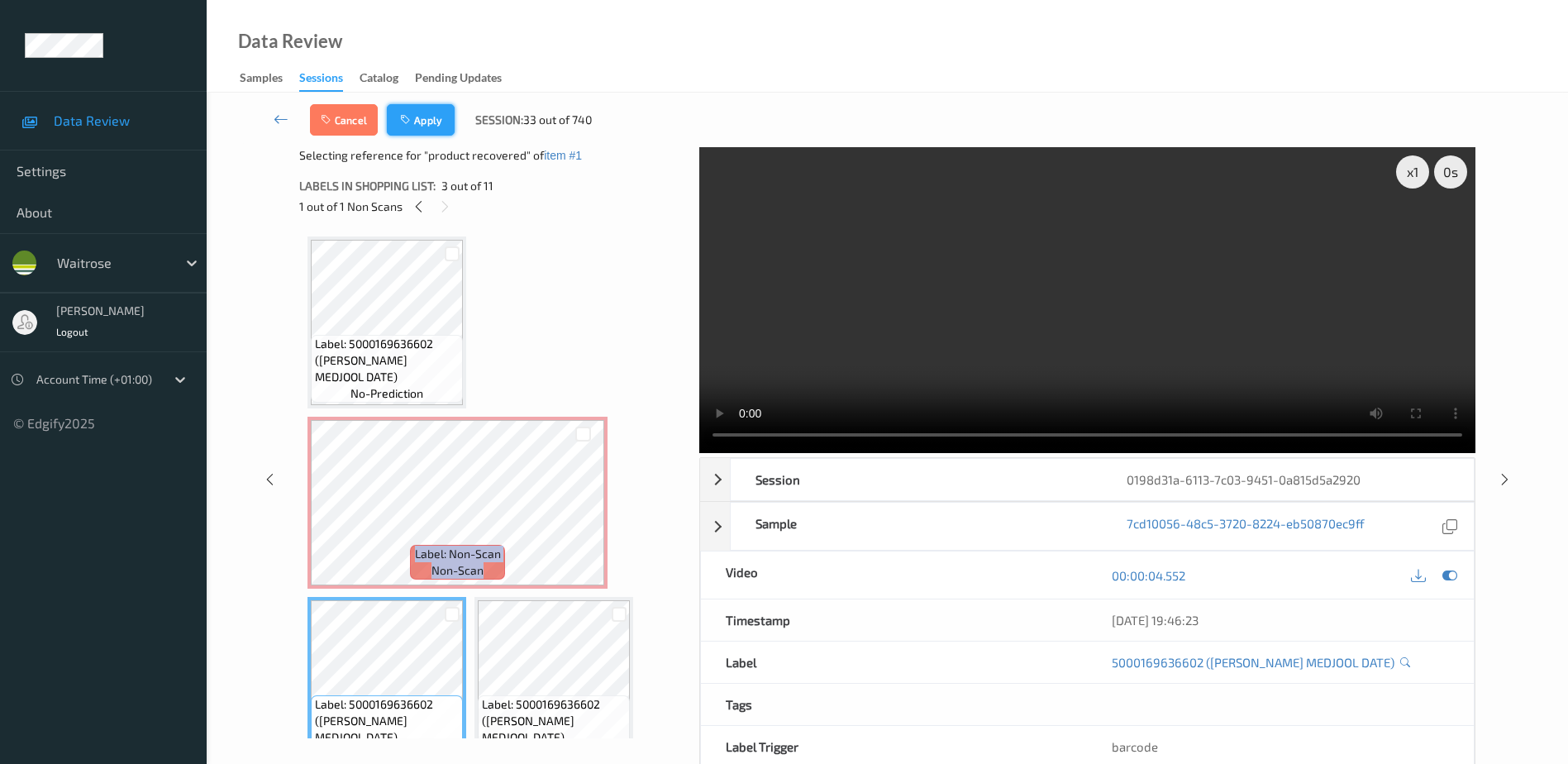
click at [415, 123] on button "Apply" at bounding box center [420, 120] width 68 height 31
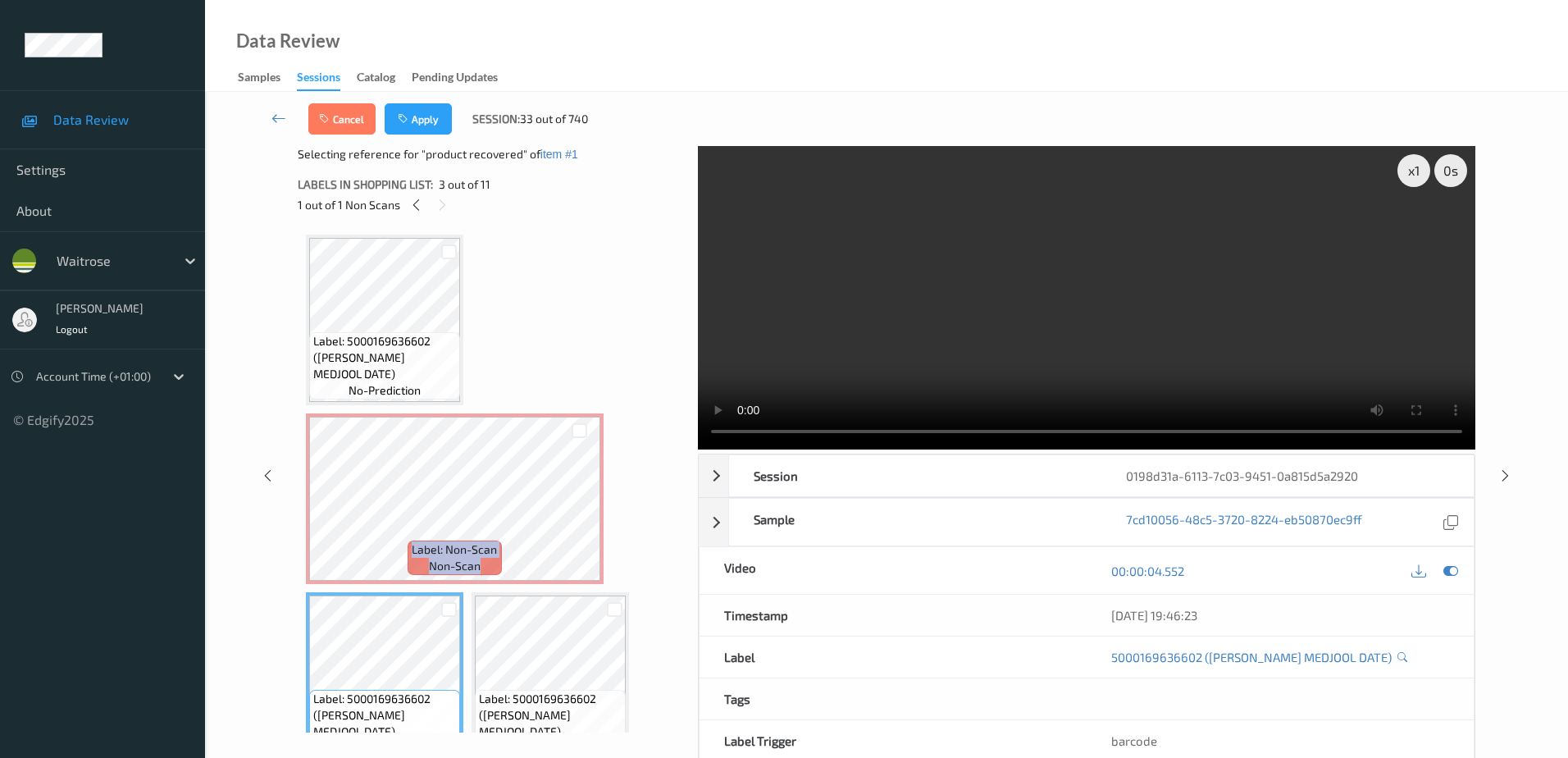
scroll to position [8, 0]
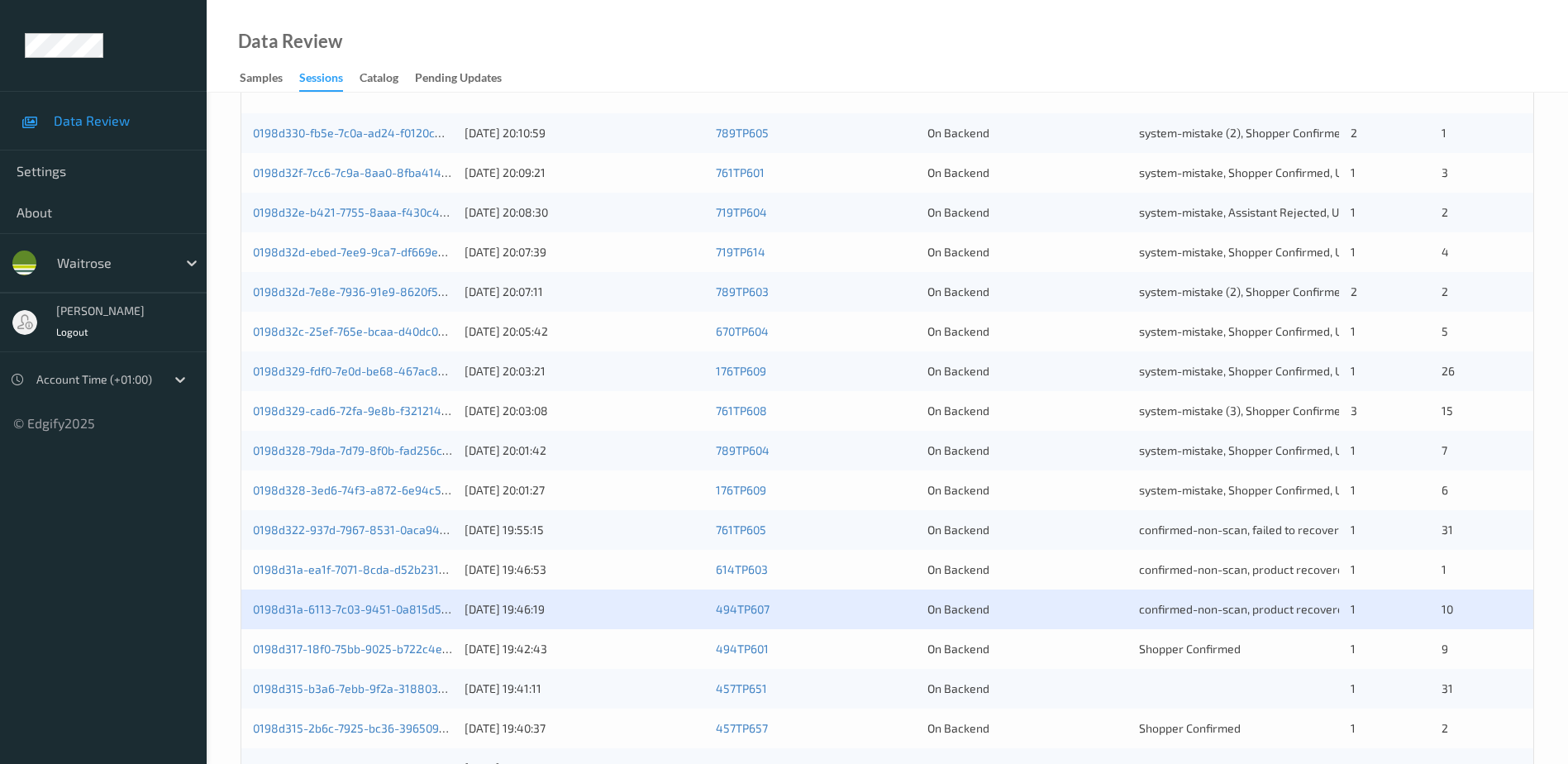
scroll to position [330, 0]
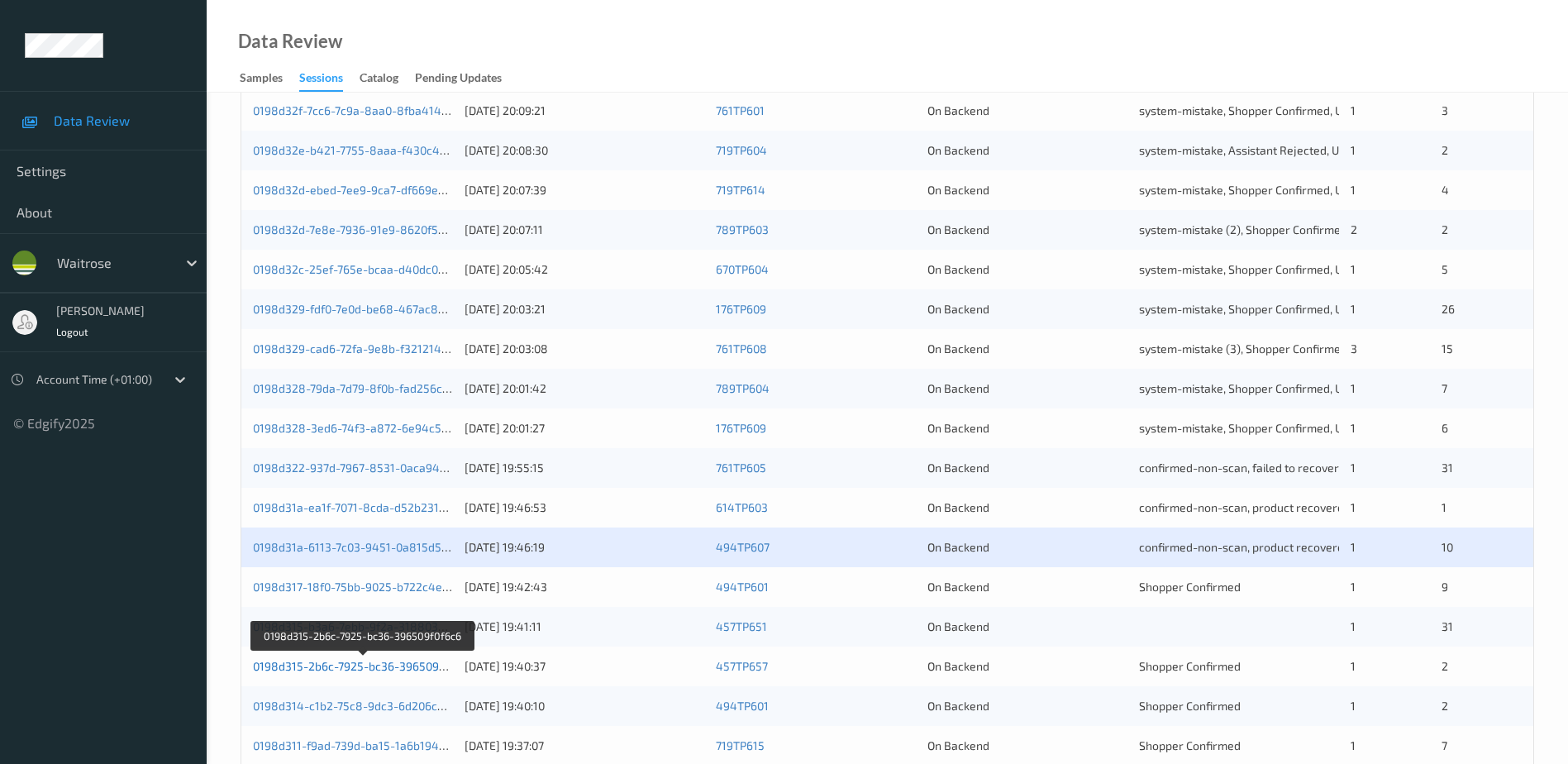
click at [377, 666] on link "0198d315-2b6c-7925-bc36-396509f0f6c6" at bounding box center [363, 665] width 220 height 14
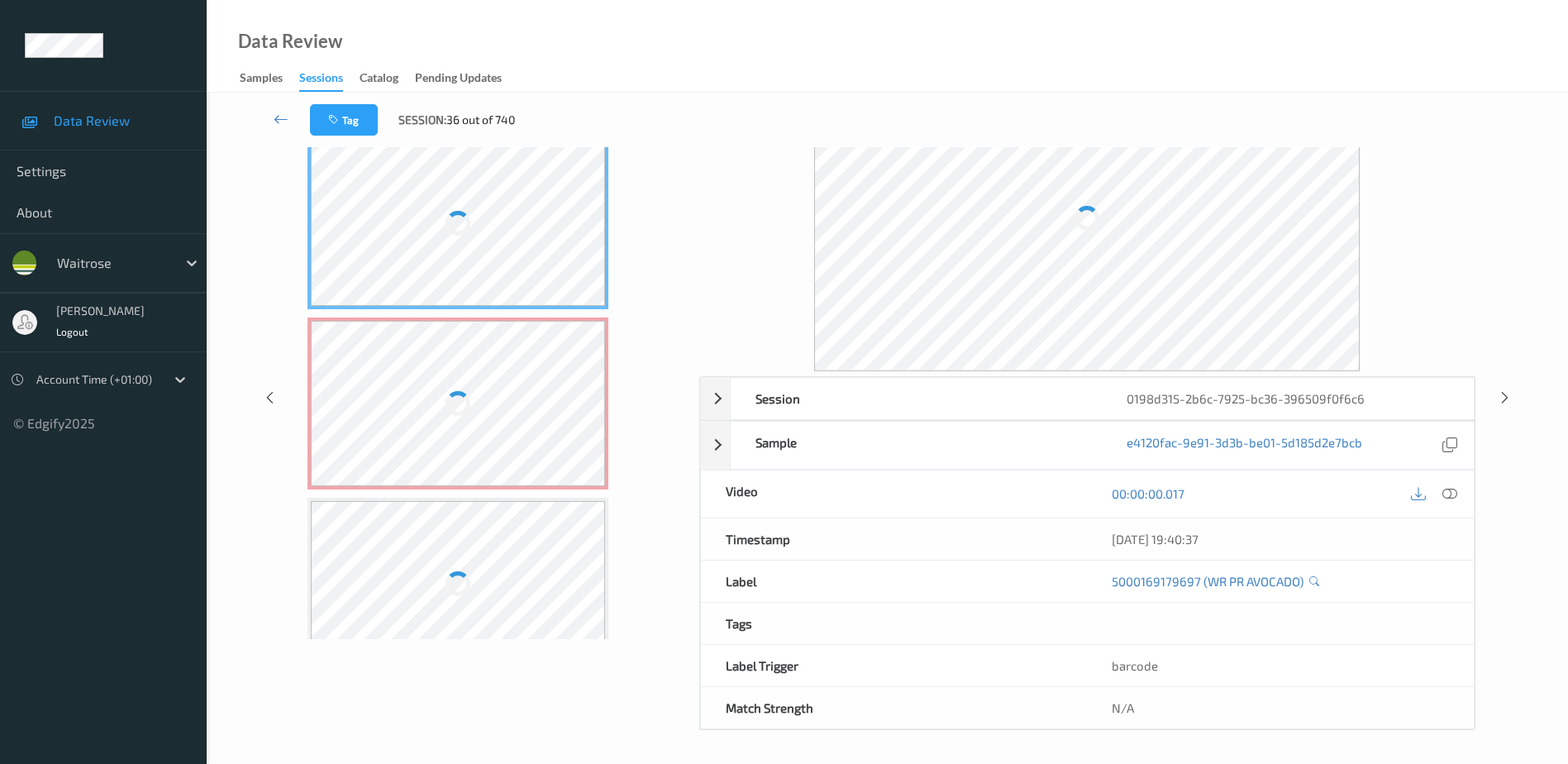
scroll to position [81, 0]
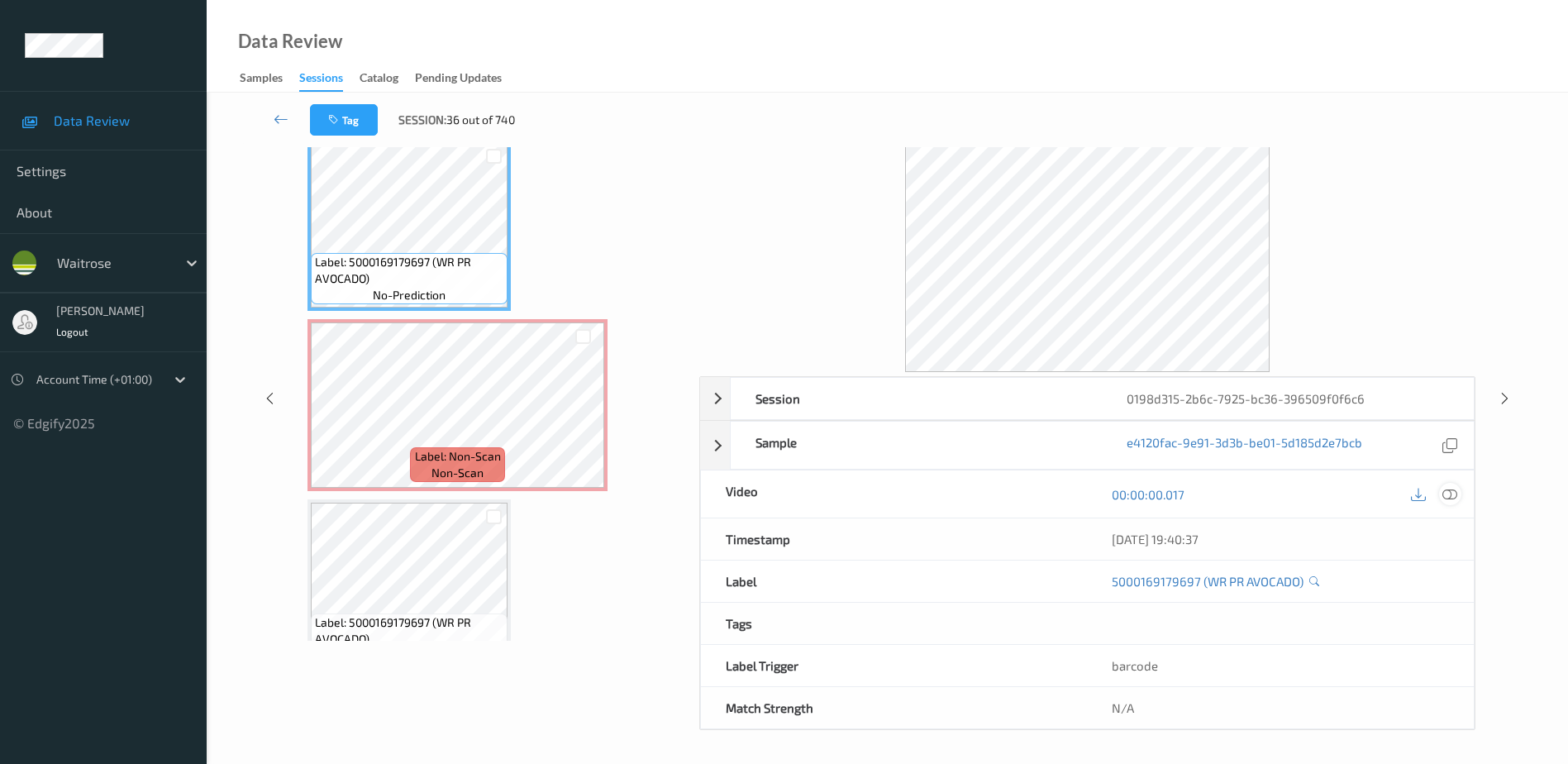
click at [1451, 490] on icon at bounding box center [1451, 494] width 15 height 15
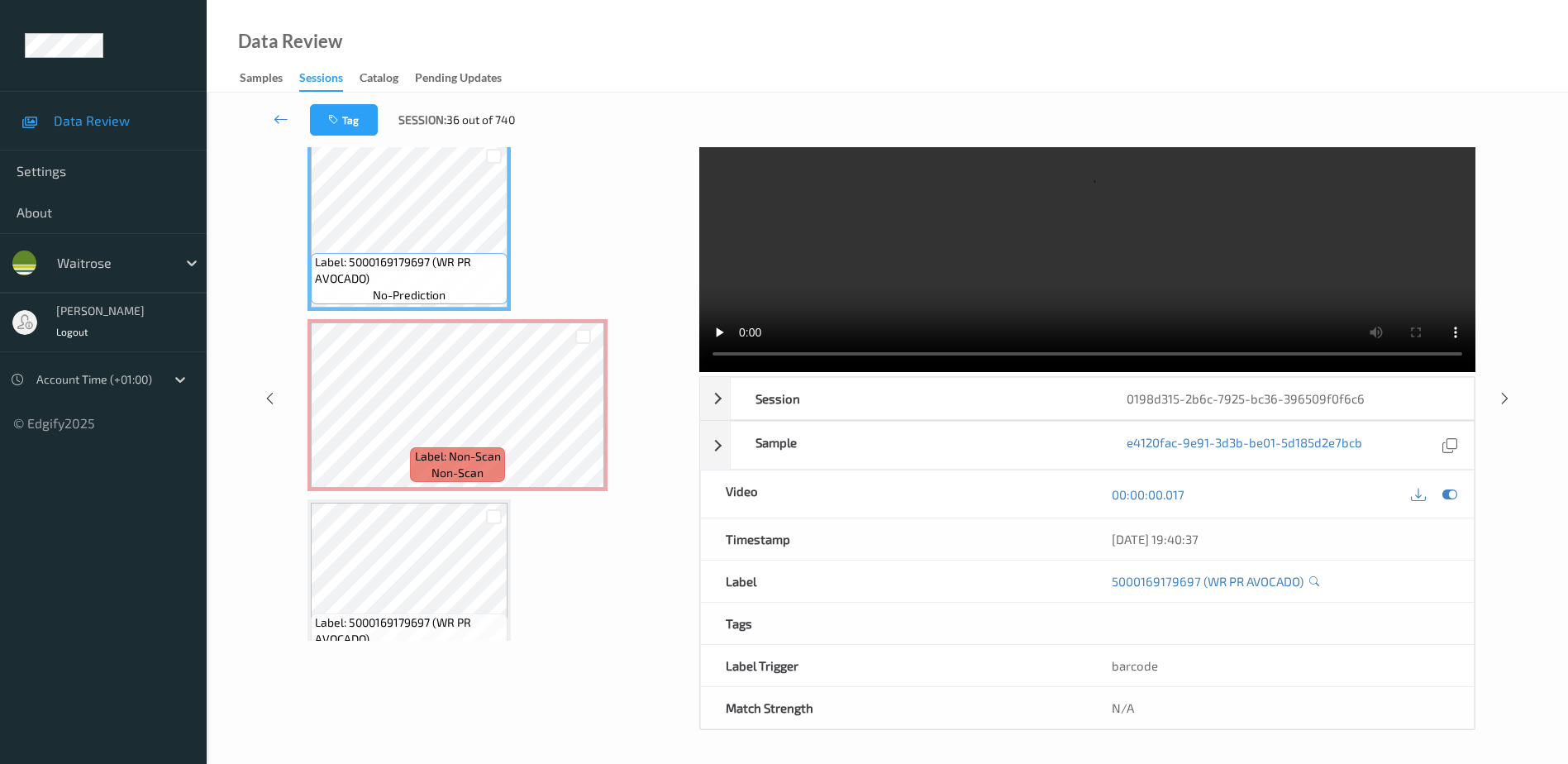
scroll to position [0, 0]
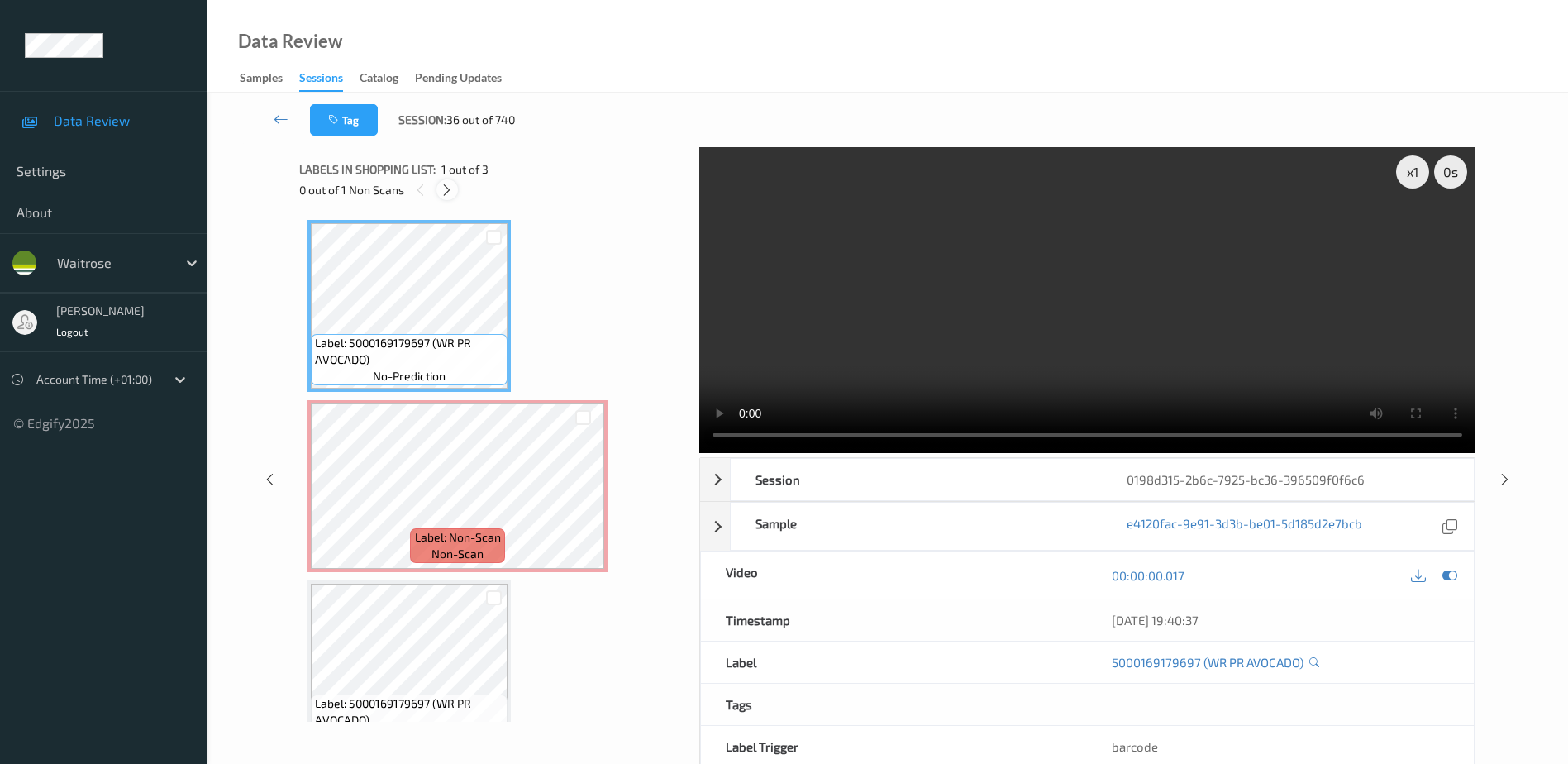
click at [457, 191] on div at bounding box center [447, 190] width 20 height 20
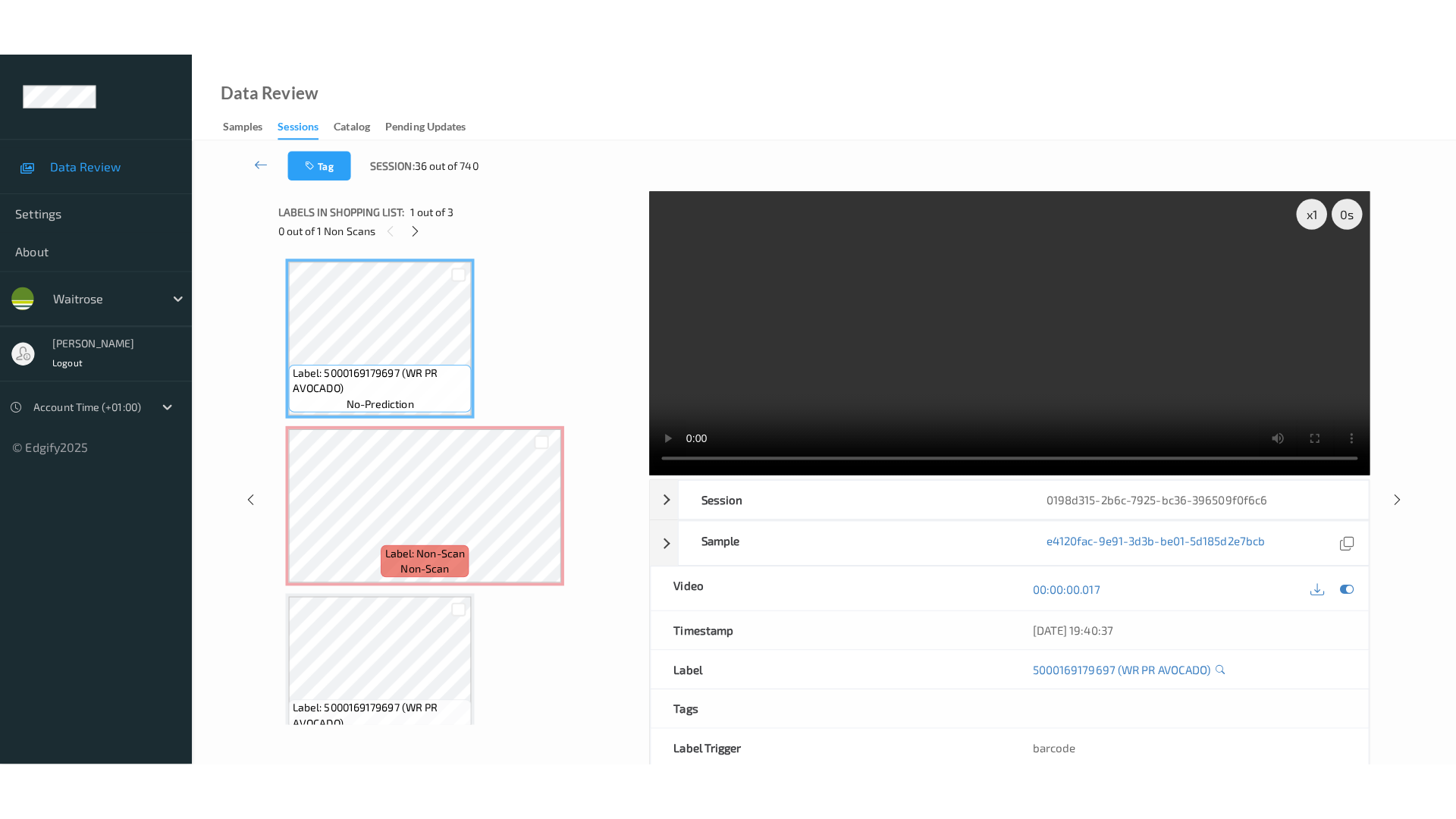
scroll to position [8, 0]
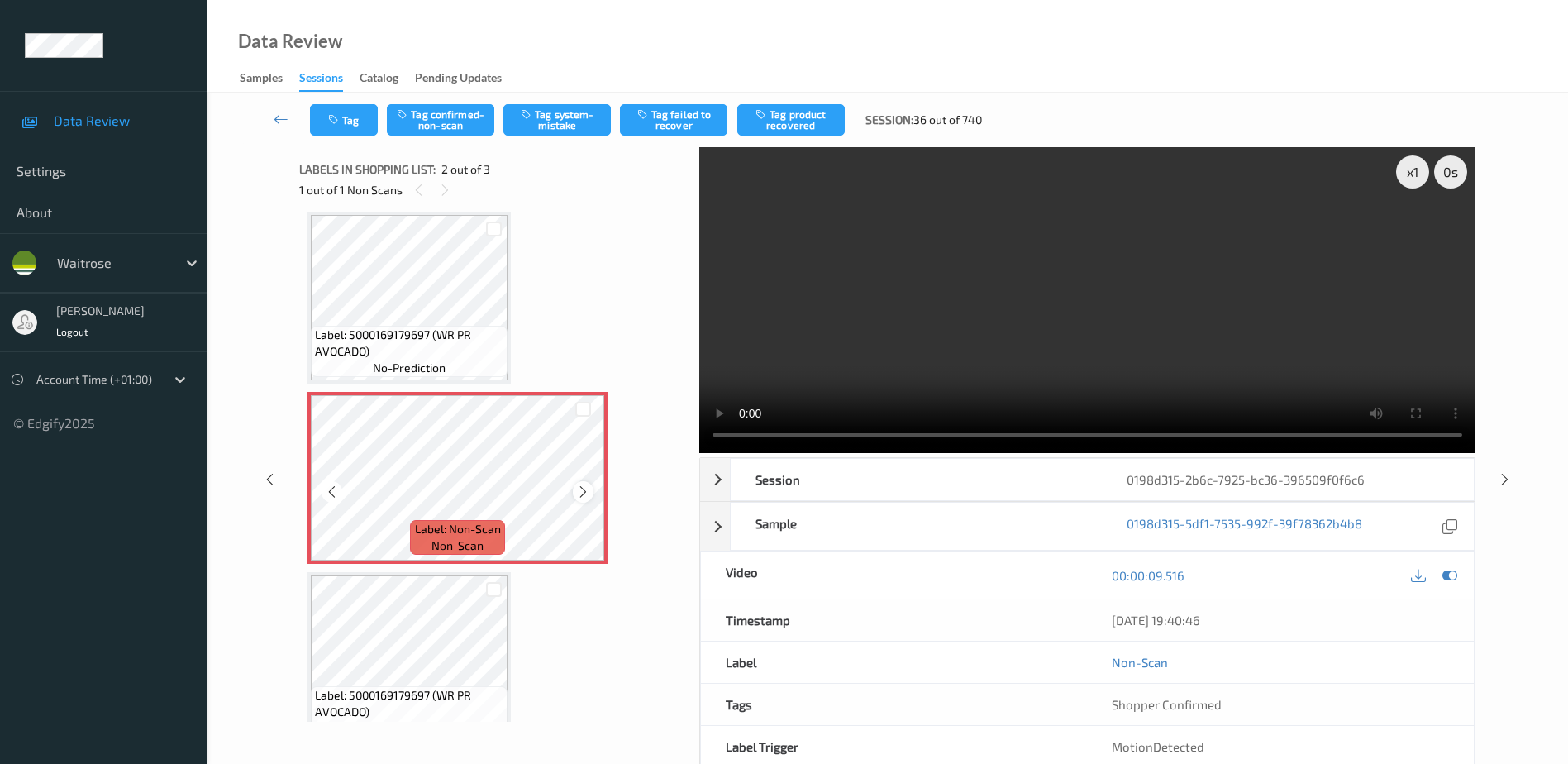
click at [583, 494] on icon at bounding box center [583, 492] width 14 height 15
drag, startPoint x: 972, startPoint y: 344, endPoint x: 1172, endPoint y: 355, distance: 200.3
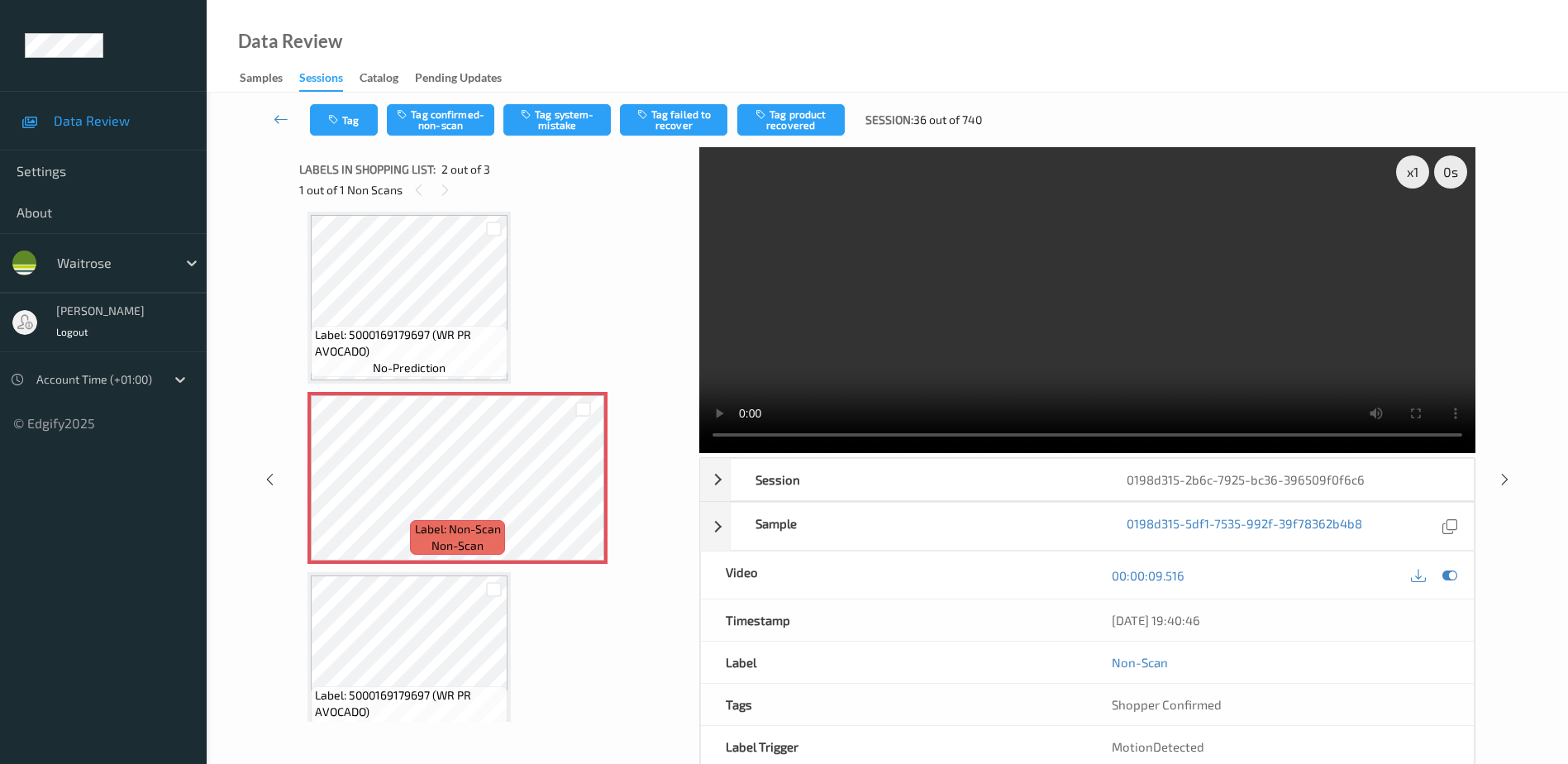
click at [972, 344] on video at bounding box center [1087, 300] width 776 height 306
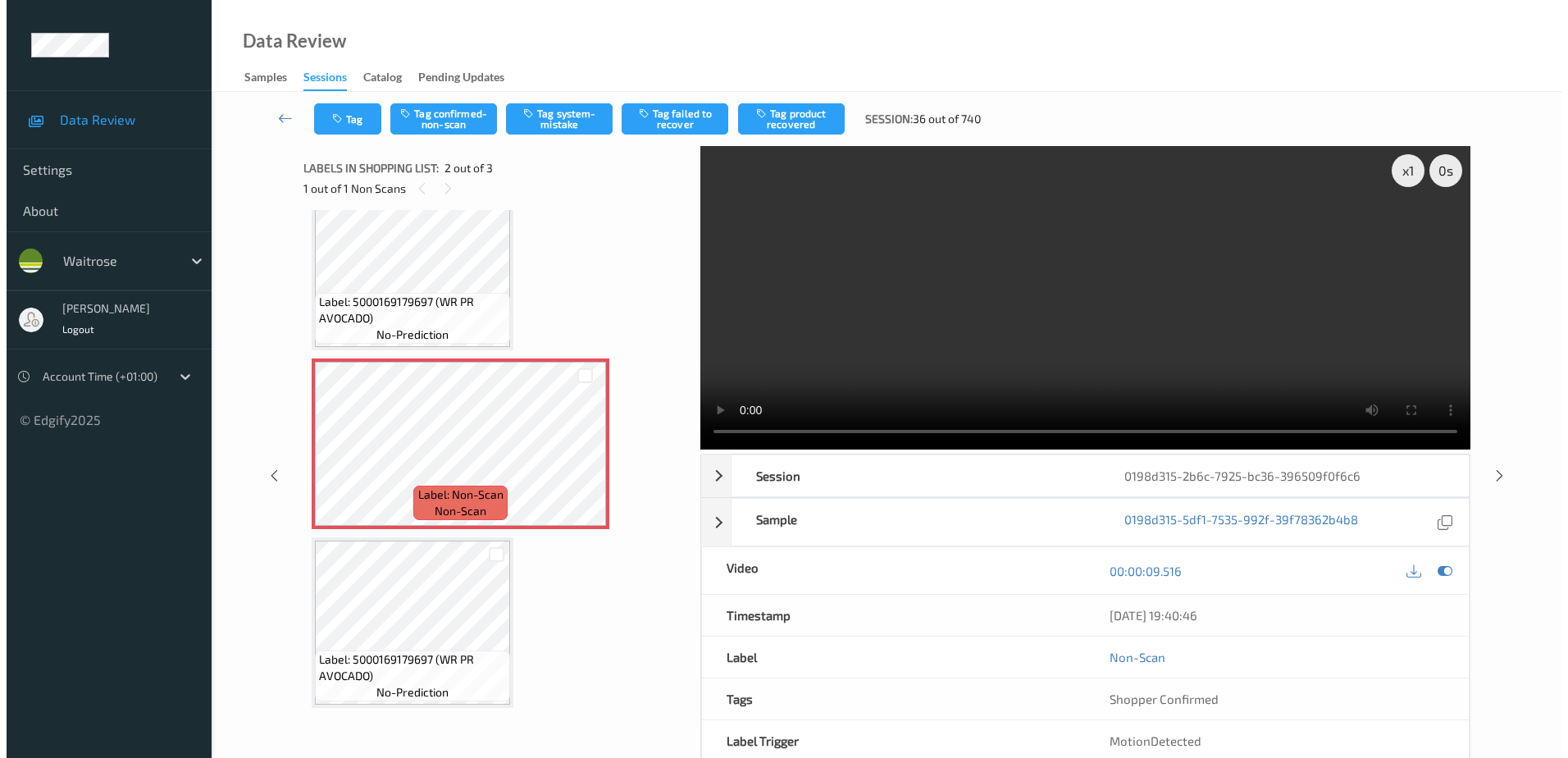
scroll to position [0, 0]
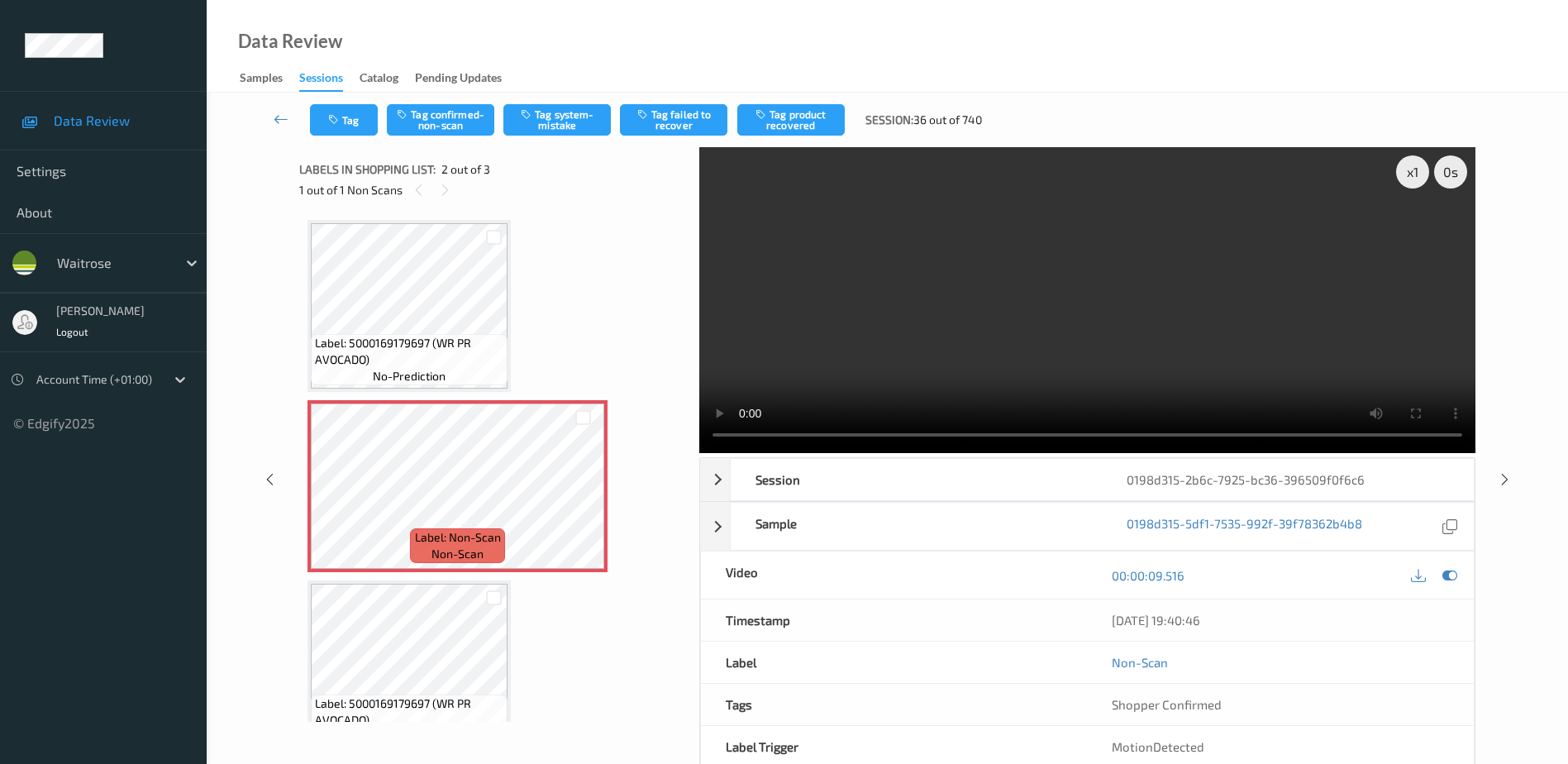
drag, startPoint x: 551, startPoint y: 120, endPoint x: 561, endPoint y: 154, distance: 35.4
click at [552, 120] on button "Tag system-mistake" at bounding box center [557, 120] width 107 height 31
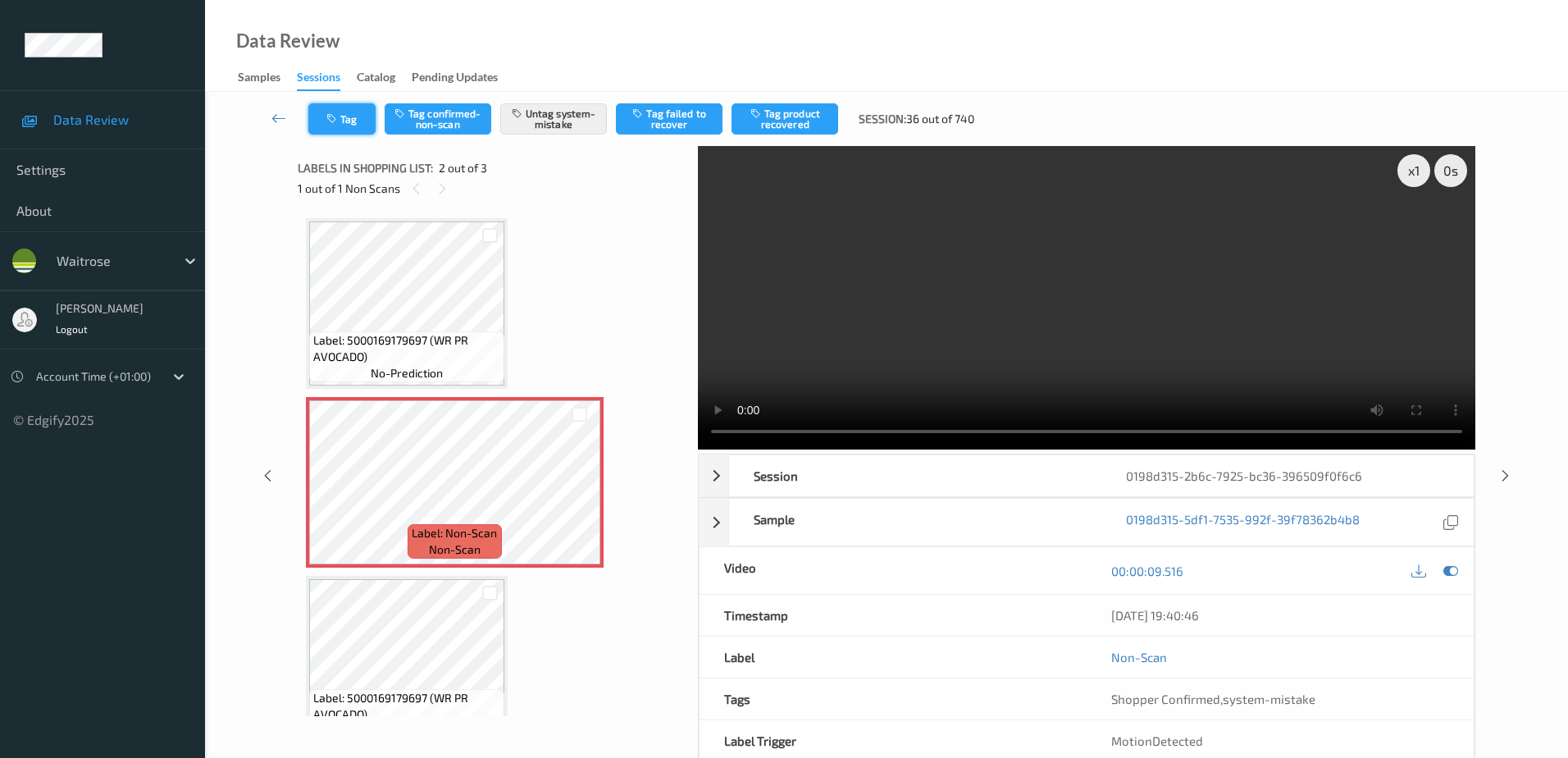
click at [345, 124] on button "Tag" at bounding box center [341, 119] width 67 height 31
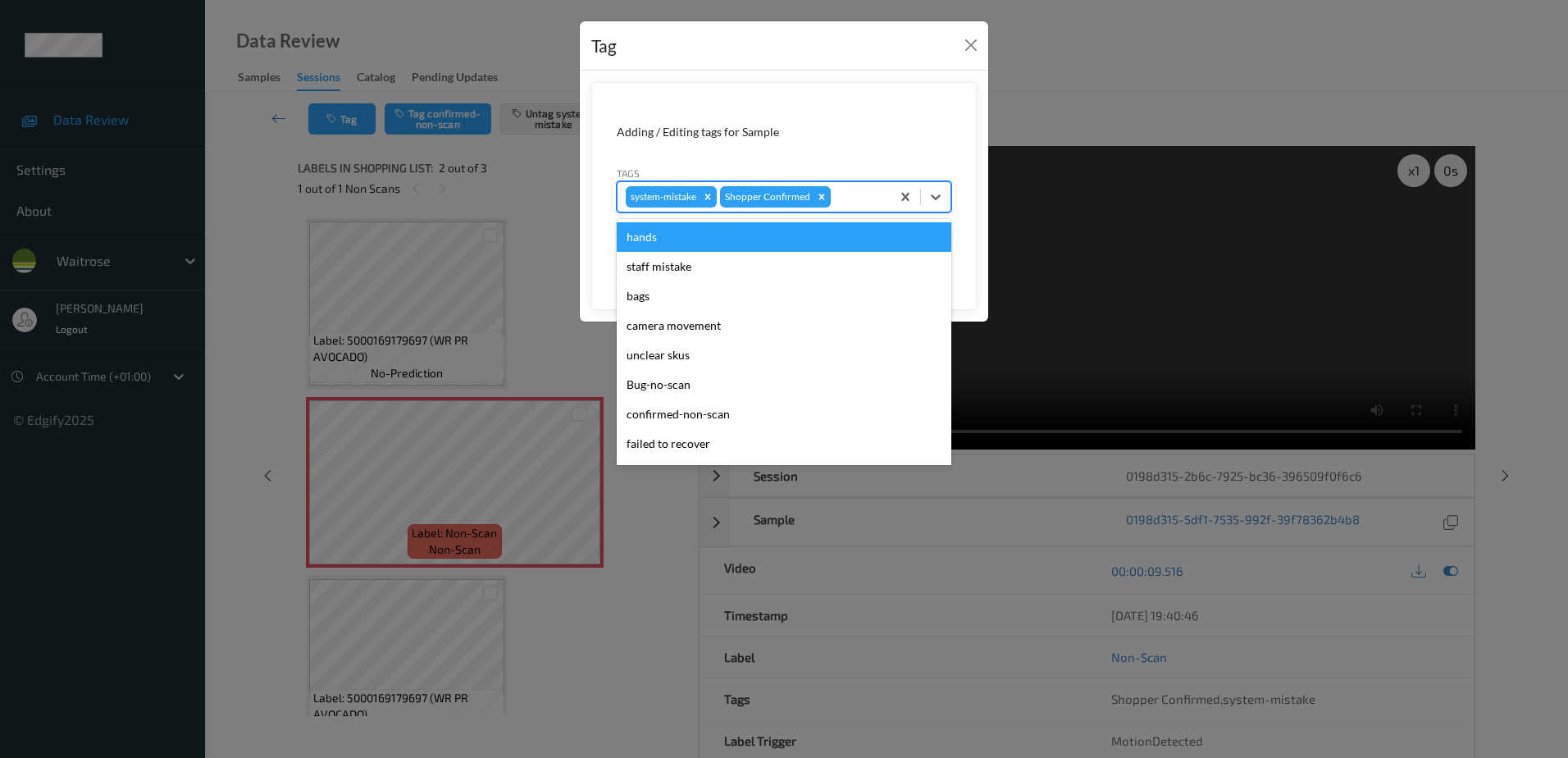
click at [851, 204] on div at bounding box center [858, 196] width 49 height 19
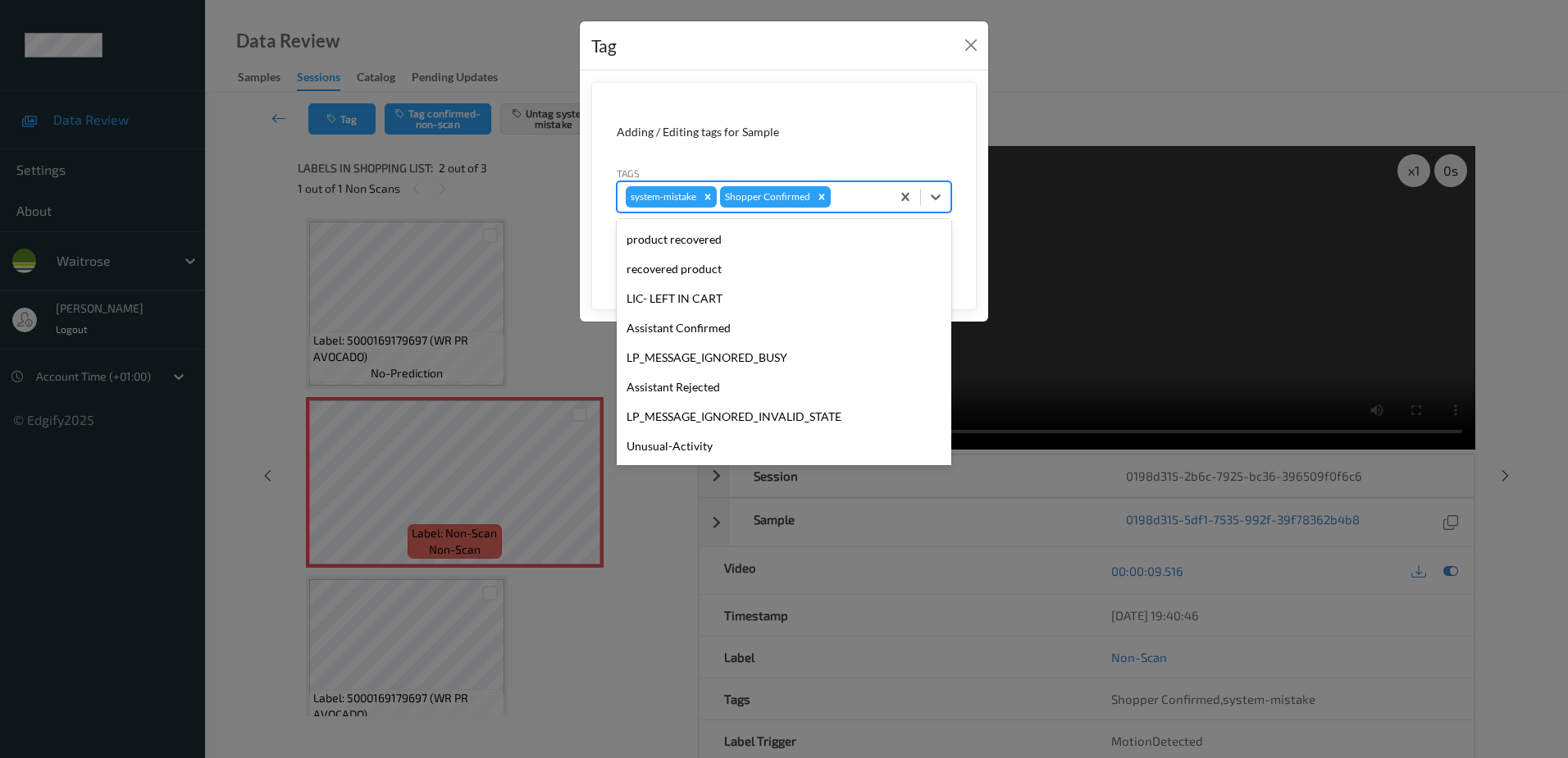
scroll to position [321, 0]
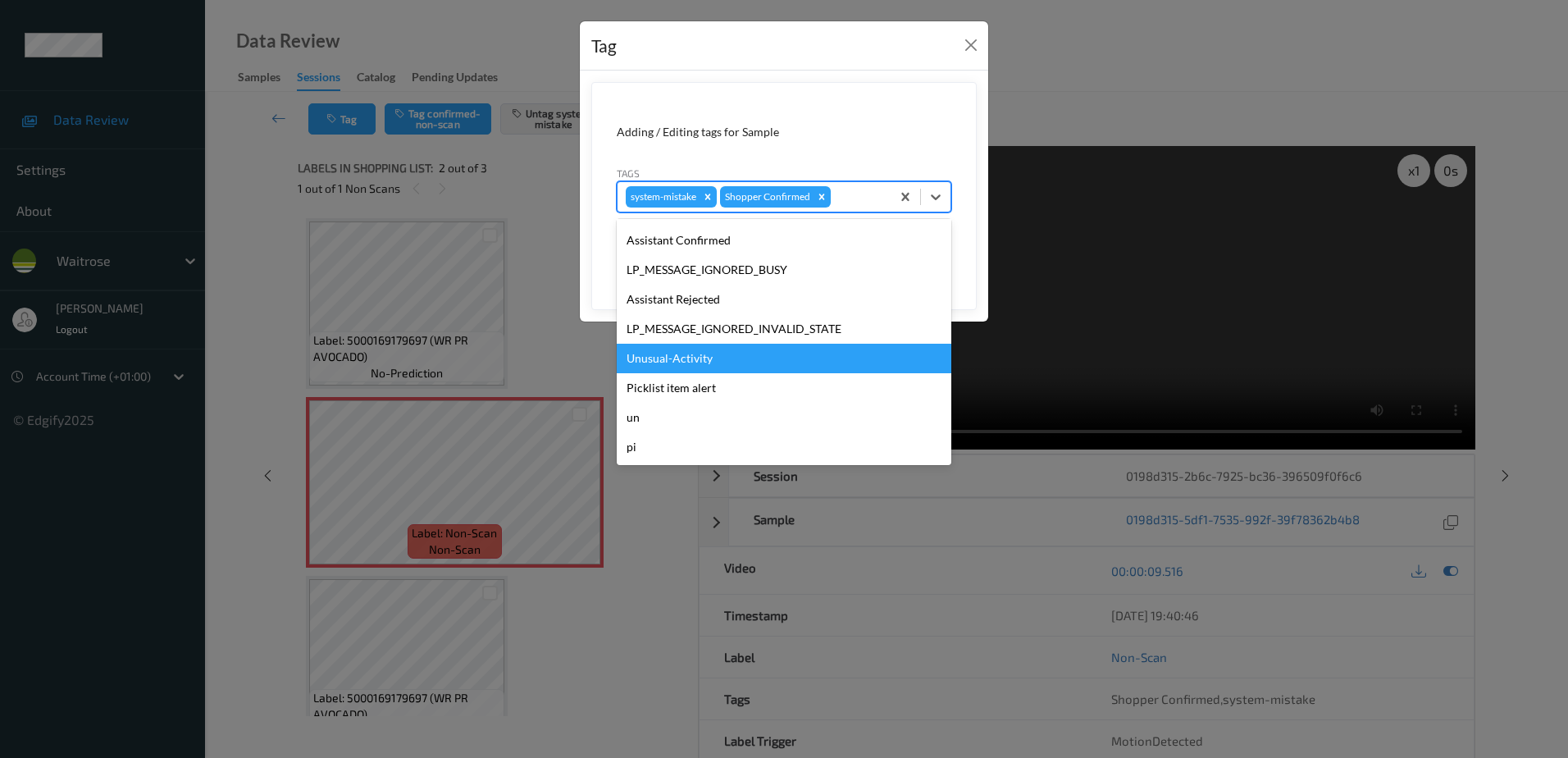
click at [721, 355] on div "Unusual-Activity" at bounding box center [784, 358] width 335 height 29
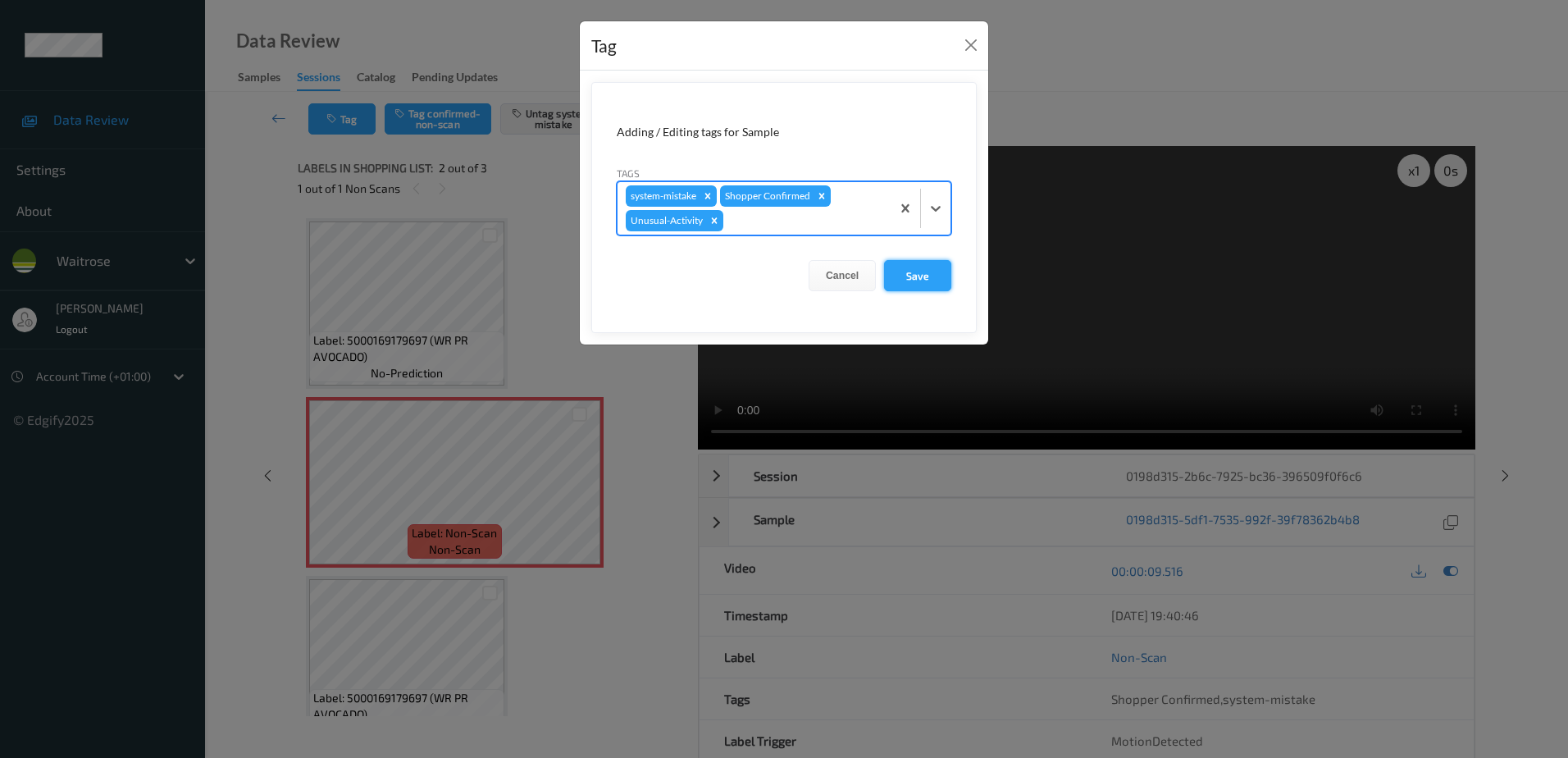
click at [910, 270] on button "Save" at bounding box center [917, 275] width 67 height 31
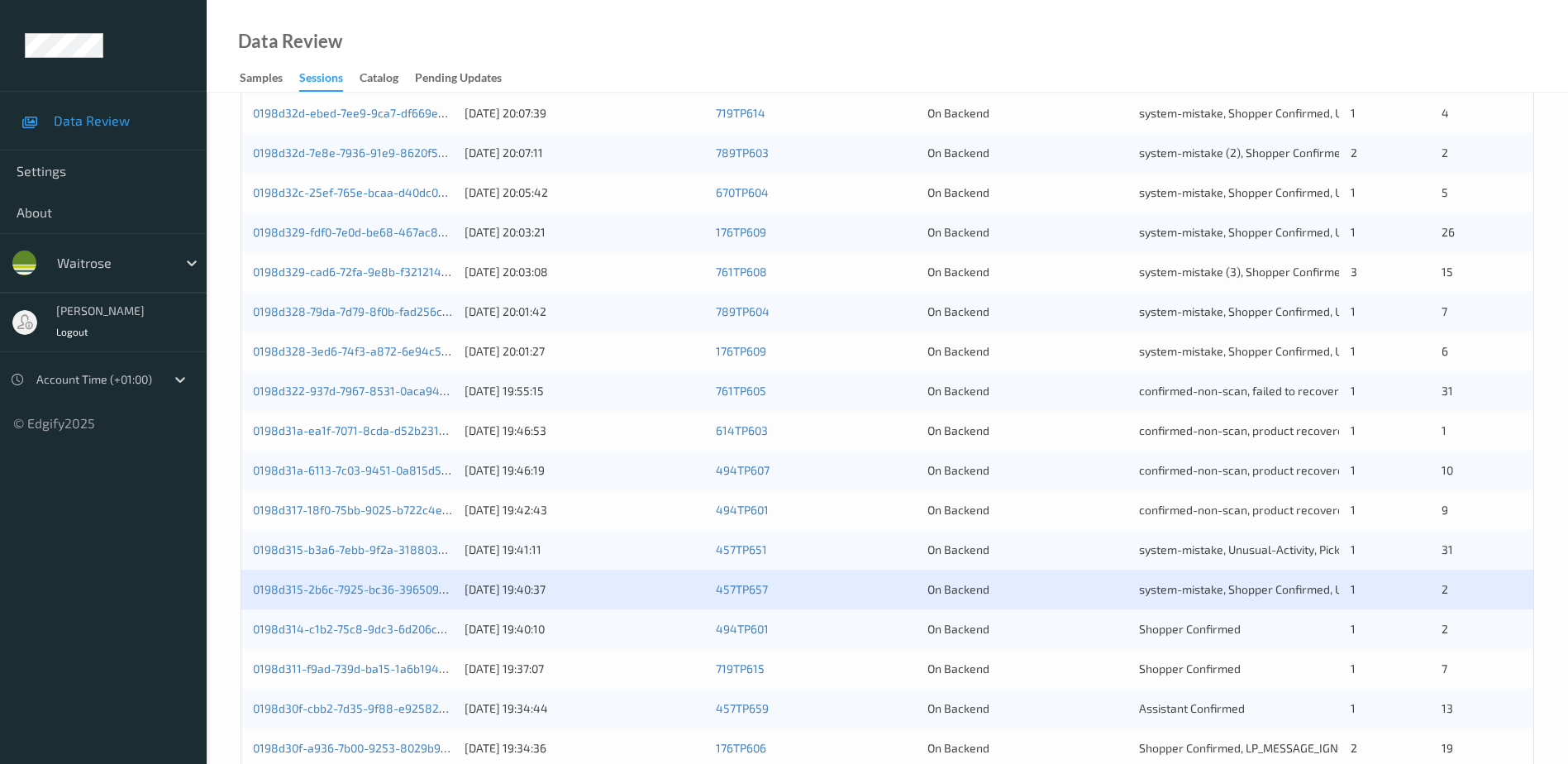
scroll to position [480, 0]
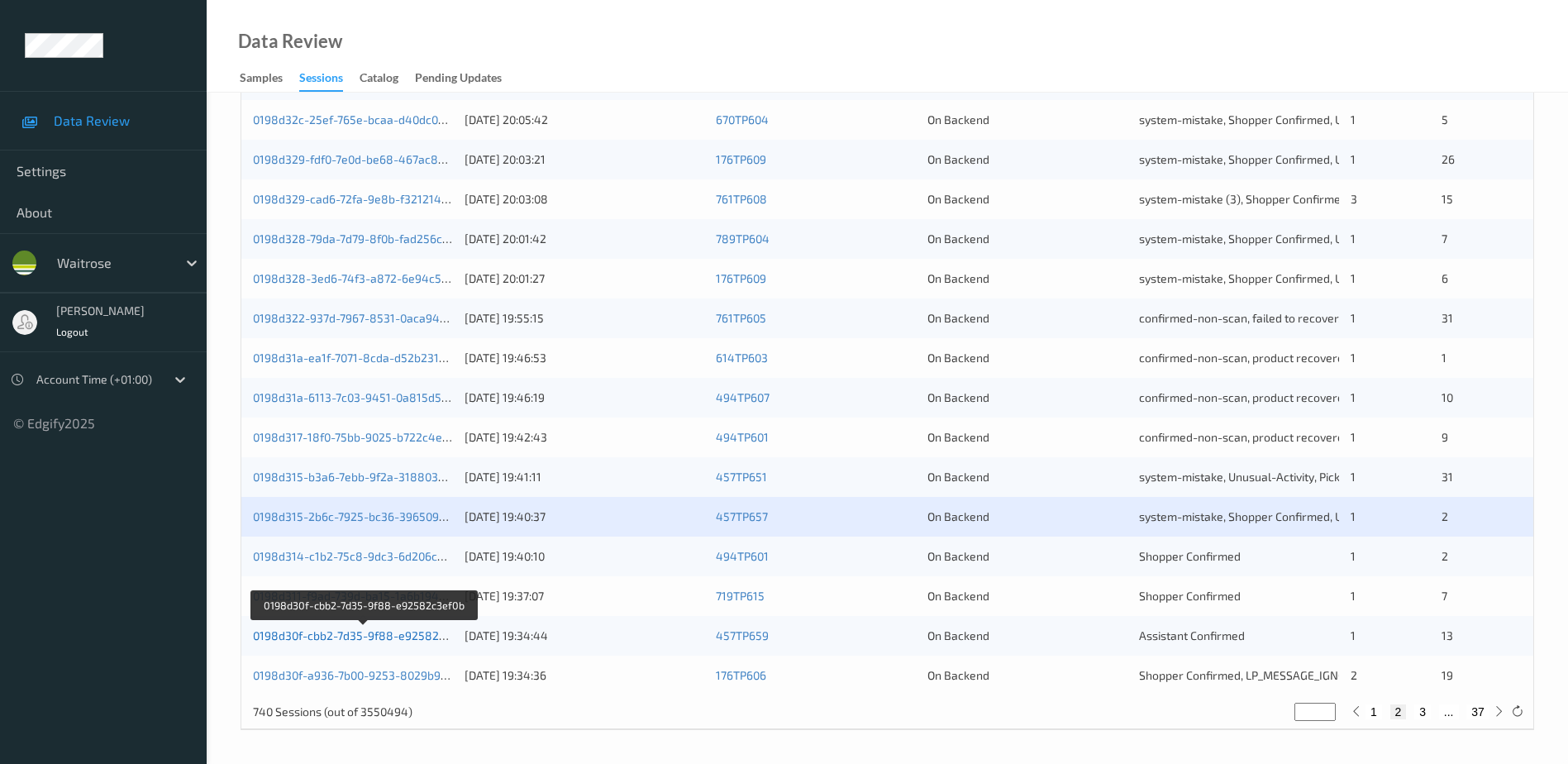
click at [357, 635] on link "0198d30f-cbb2-7d35-9f88-e92582c3ef0b" at bounding box center [364, 635] width 222 height 14
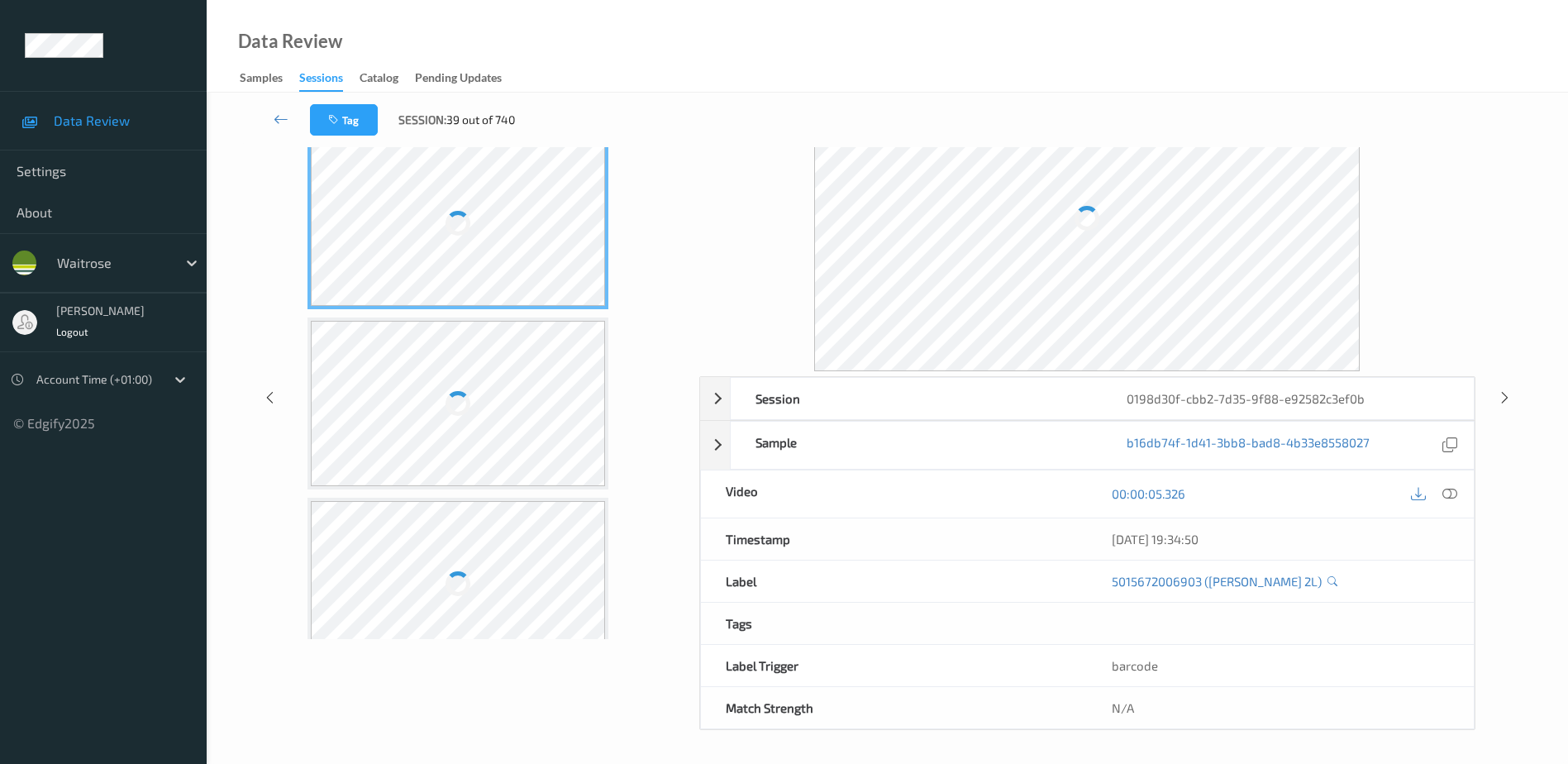
scroll to position [81, 0]
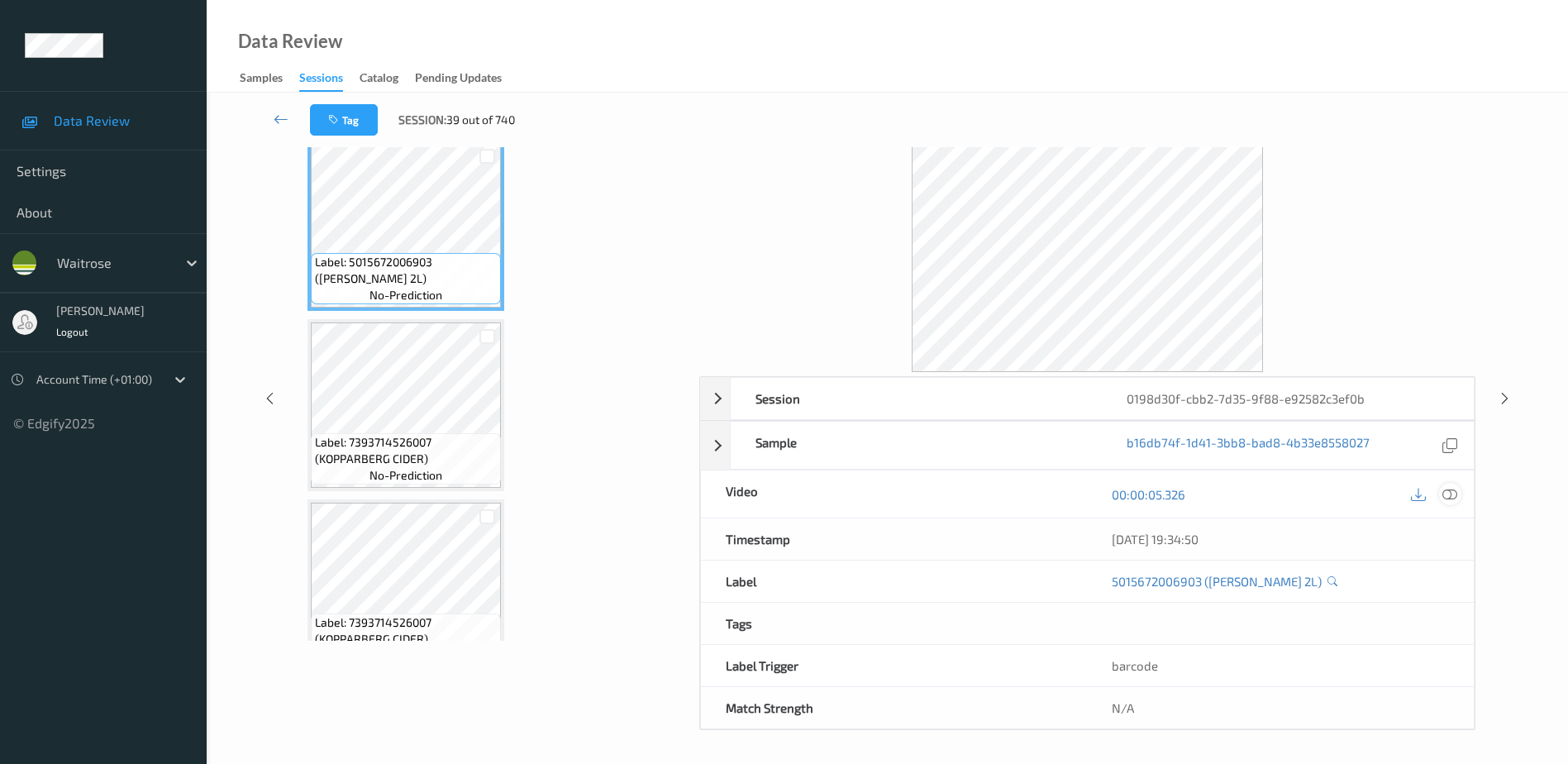
click at [1451, 491] on icon at bounding box center [1451, 494] width 15 height 15
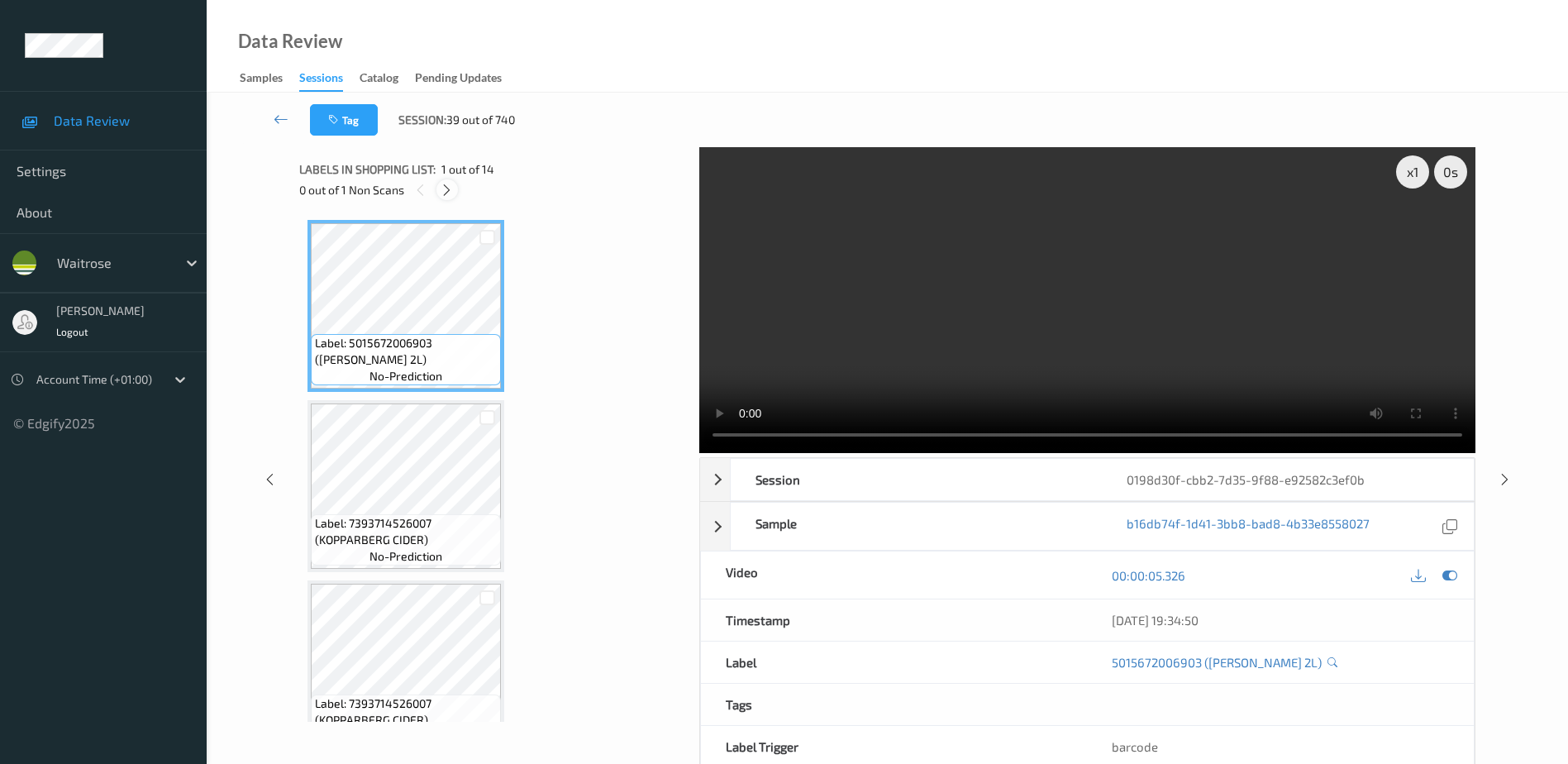
click at [450, 191] on icon at bounding box center [446, 191] width 14 height 15
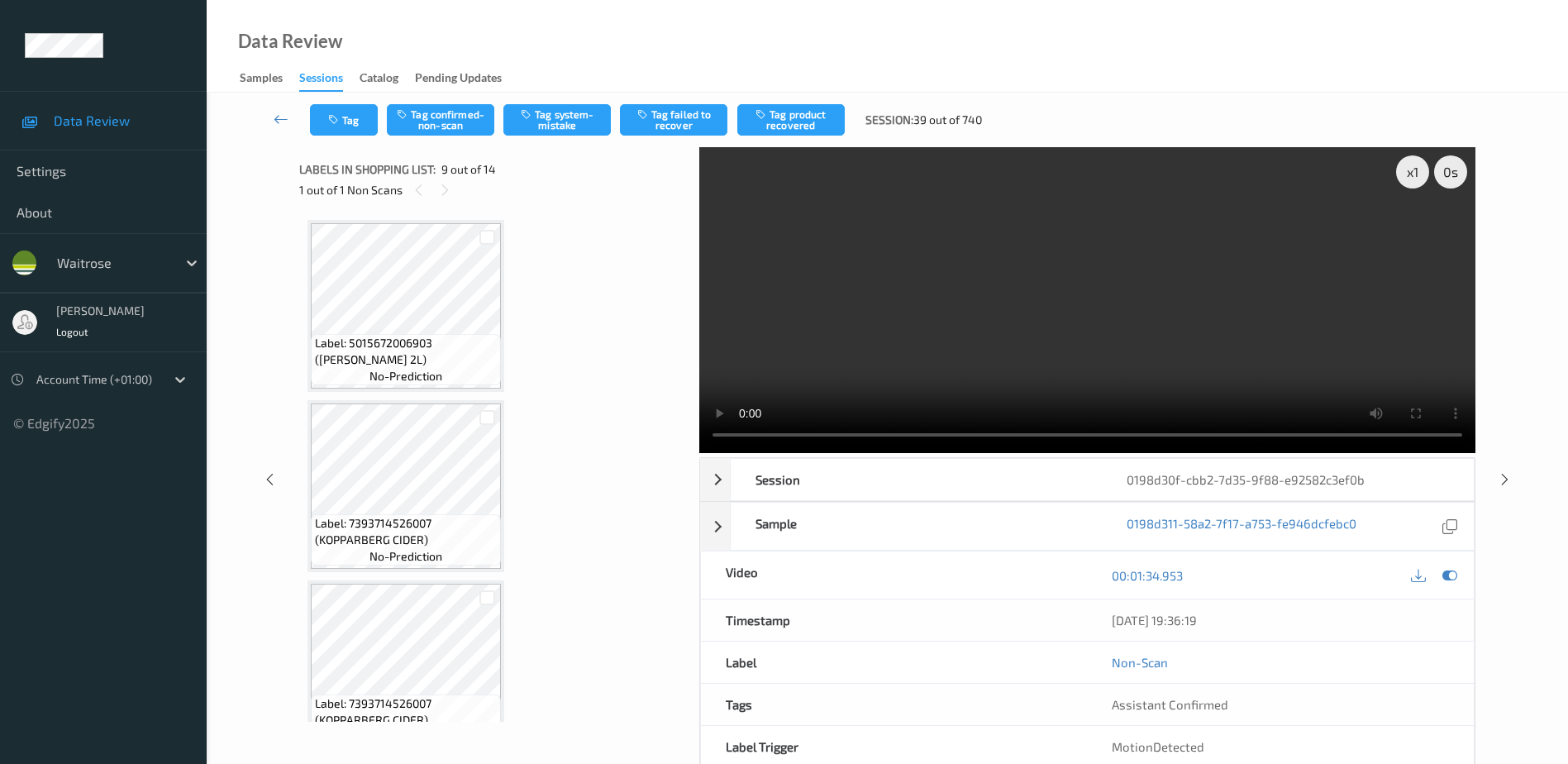
scroll to position [1270, 0]
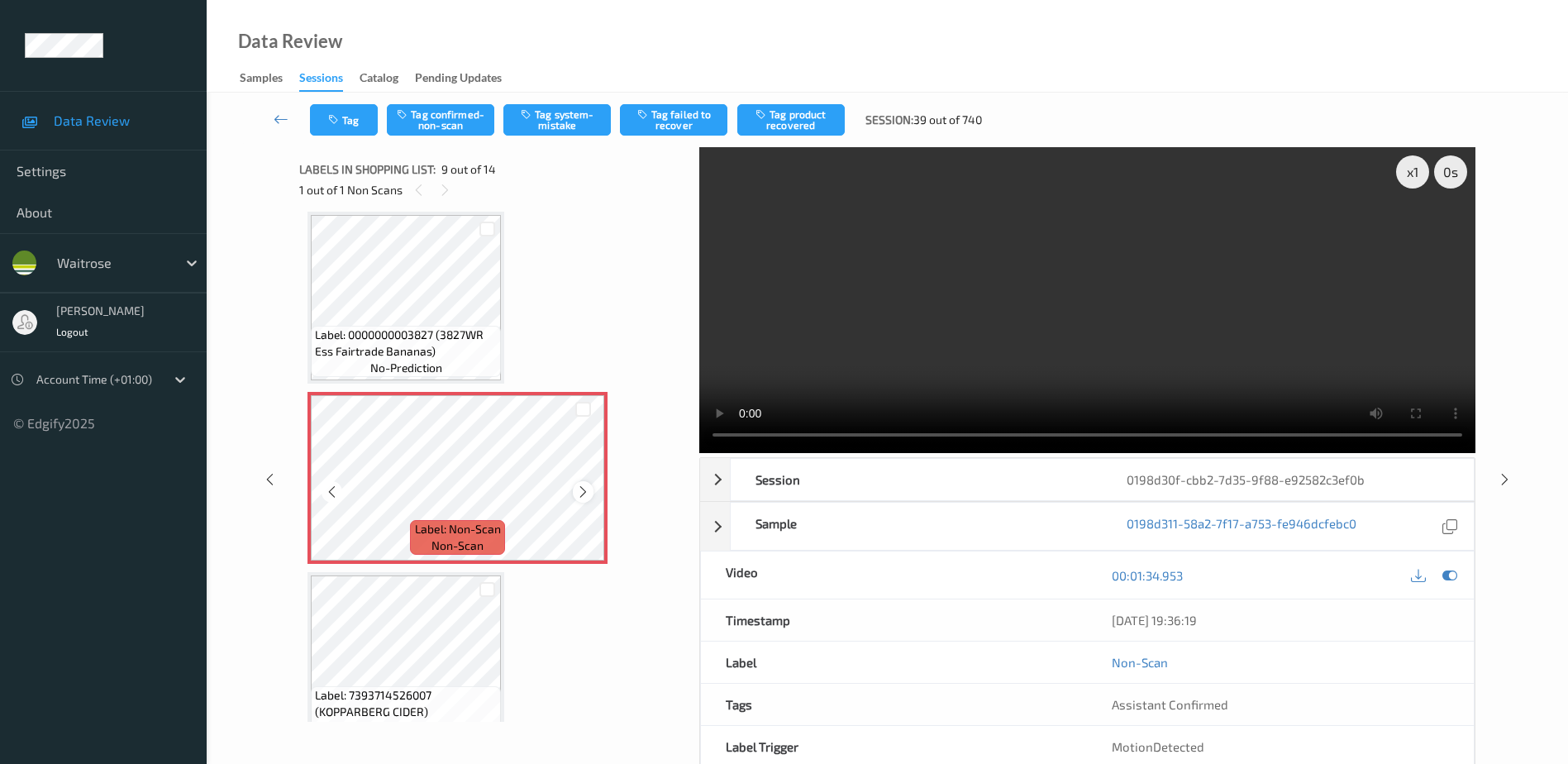
click at [587, 490] on icon at bounding box center [583, 492] width 14 height 15
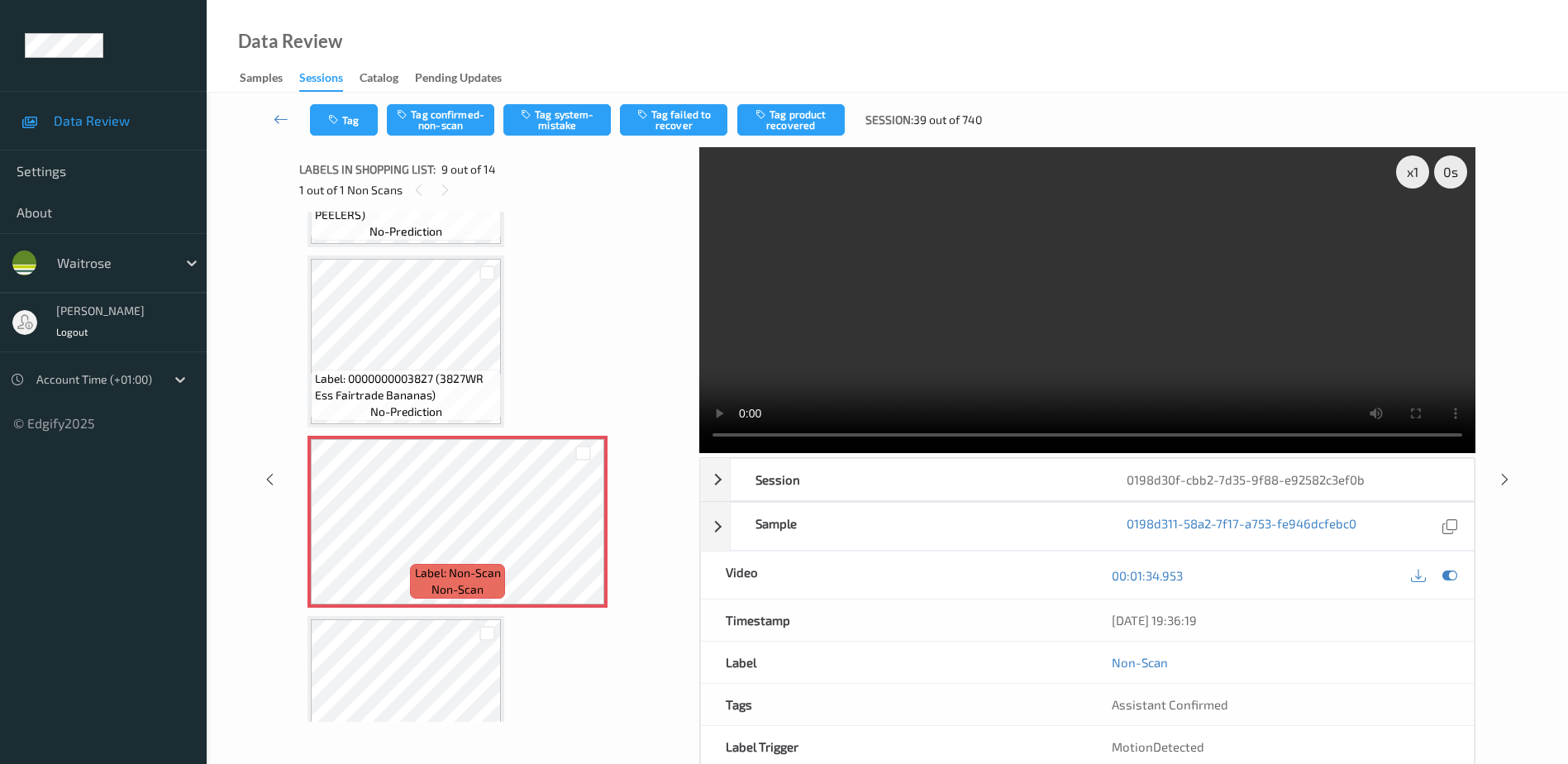
scroll to position [1352, 0]
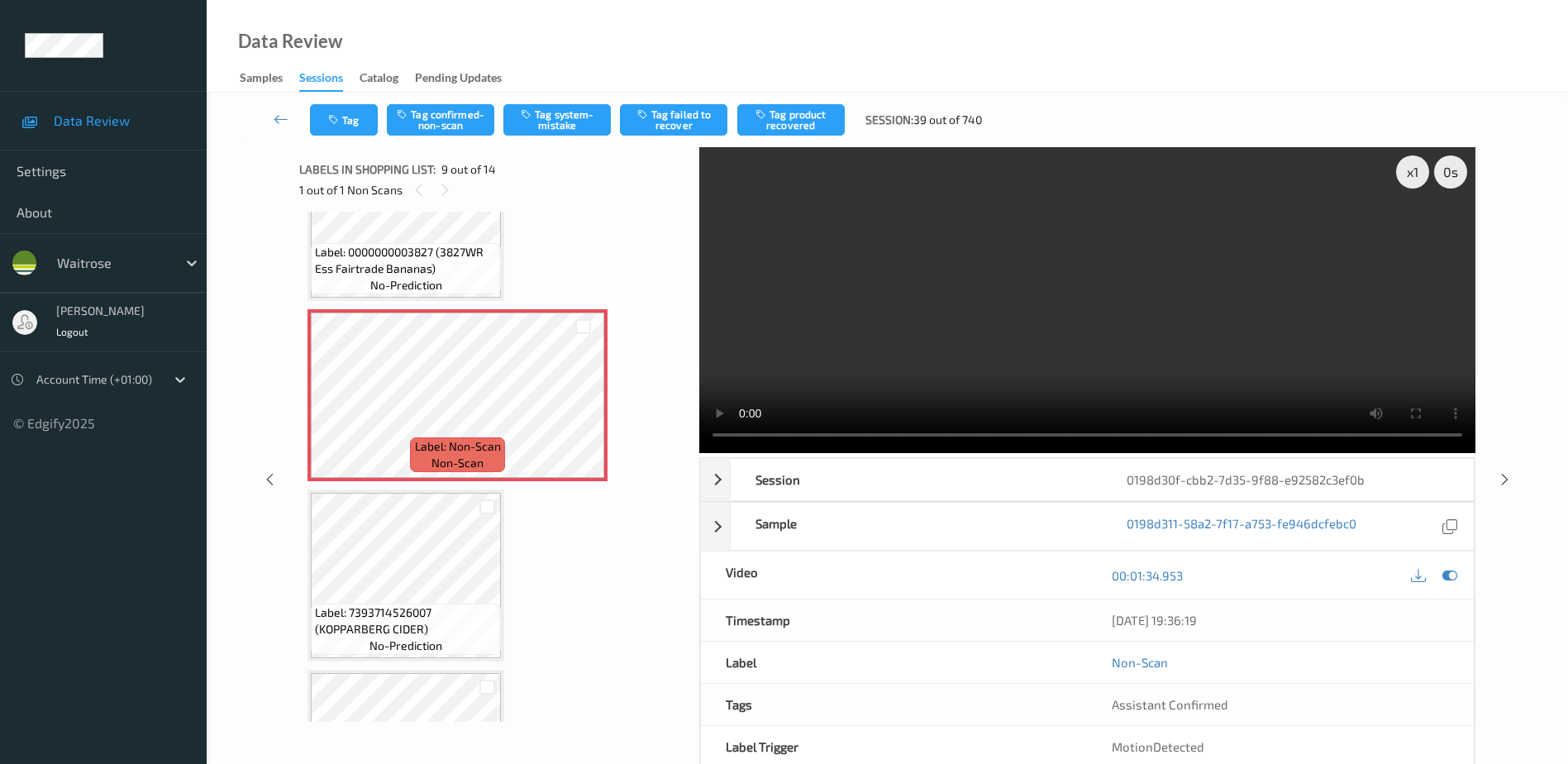
click at [1127, 349] on video at bounding box center [1087, 300] width 776 height 306
click at [1191, 346] on video at bounding box center [1087, 300] width 776 height 306
click at [1019, 342] on video at bounding box center [1087, 300] width 776 height 306
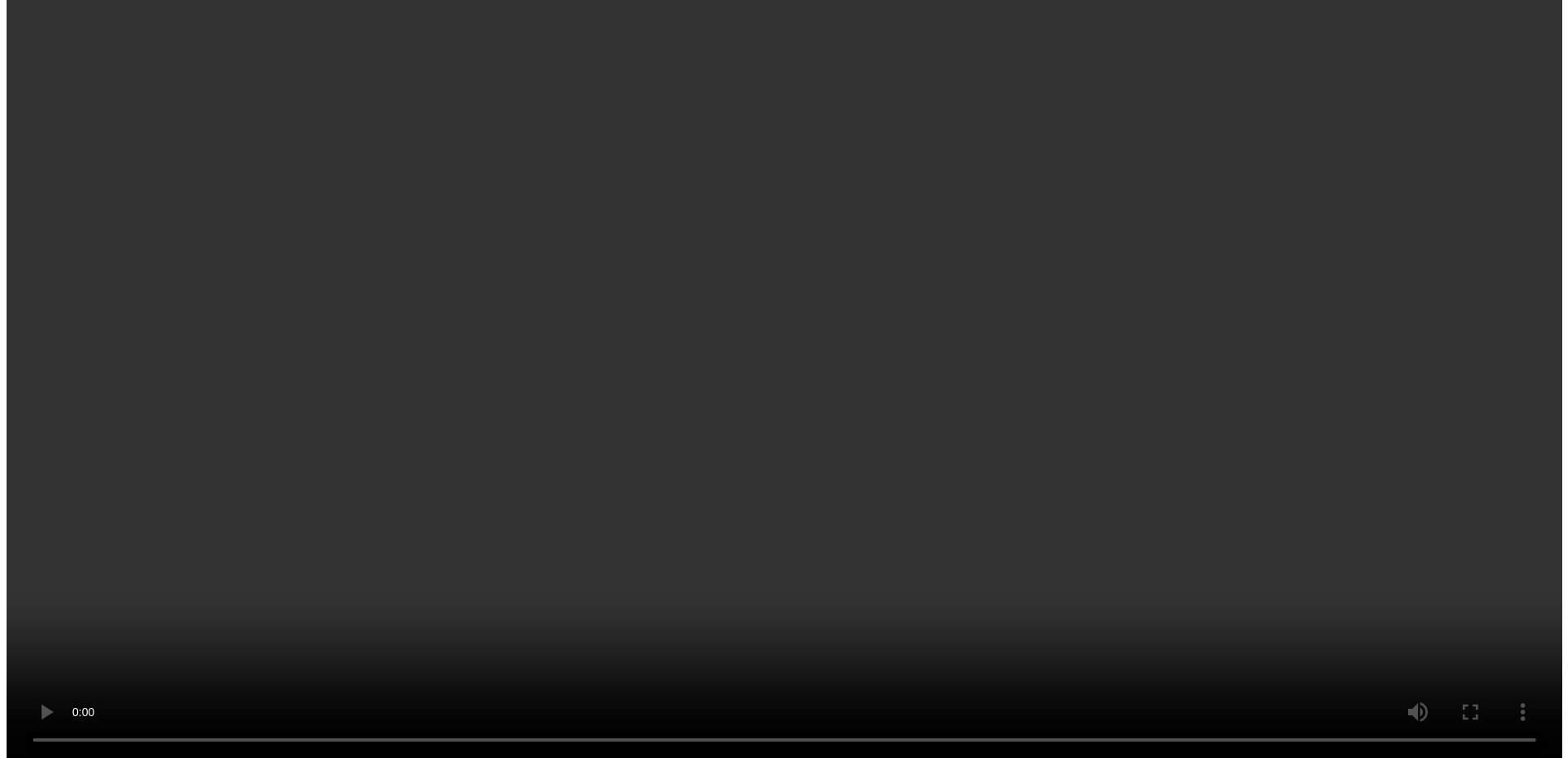
scroll to position [1096, 0]
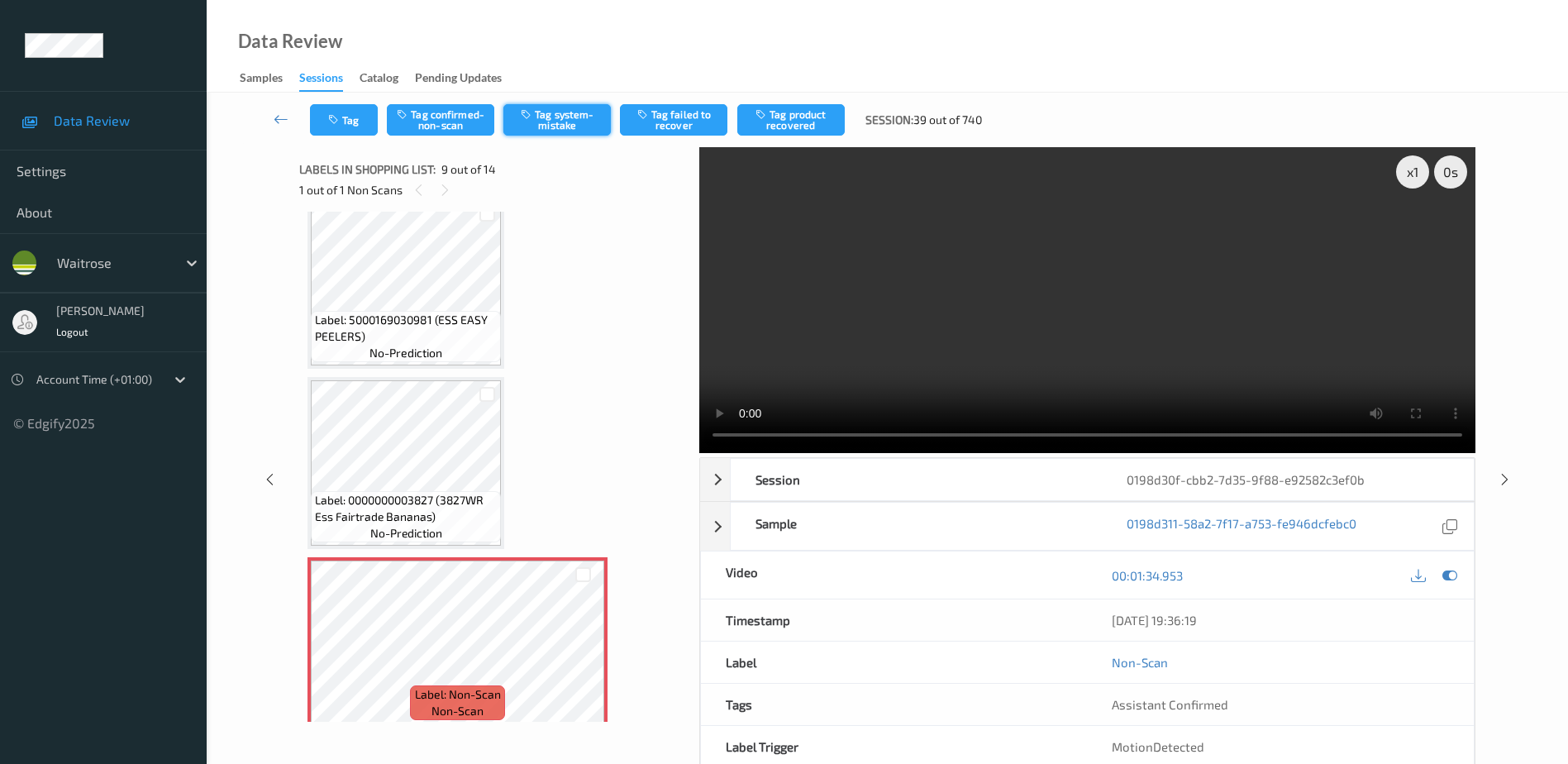
click at [565, 116] on button "Tag system-mistake" at bounding box center [557, 120] width 107 height 31
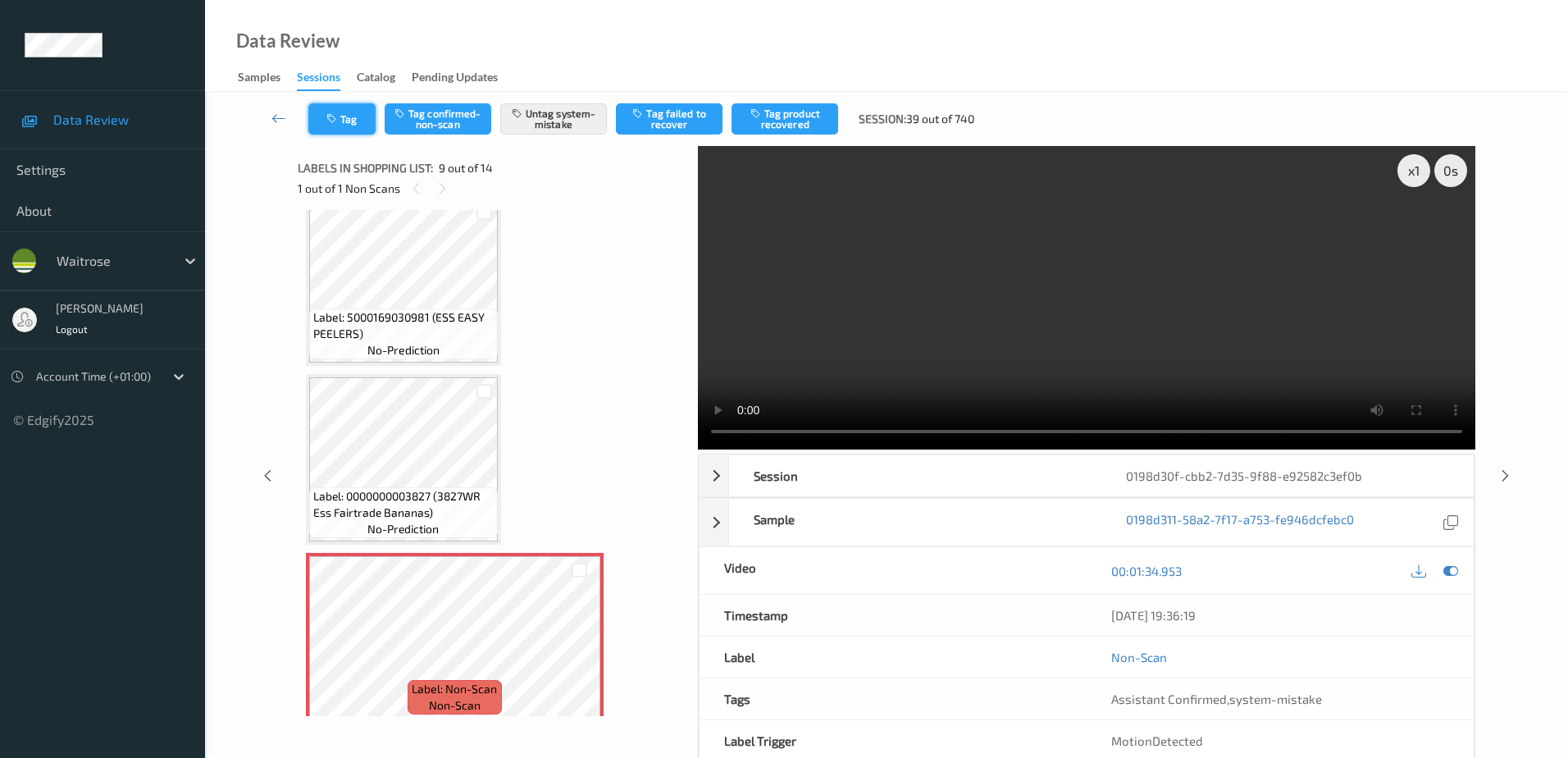
click at [341, 118] on button "Tag" at bounding box center [341, 119] width 67 height 31
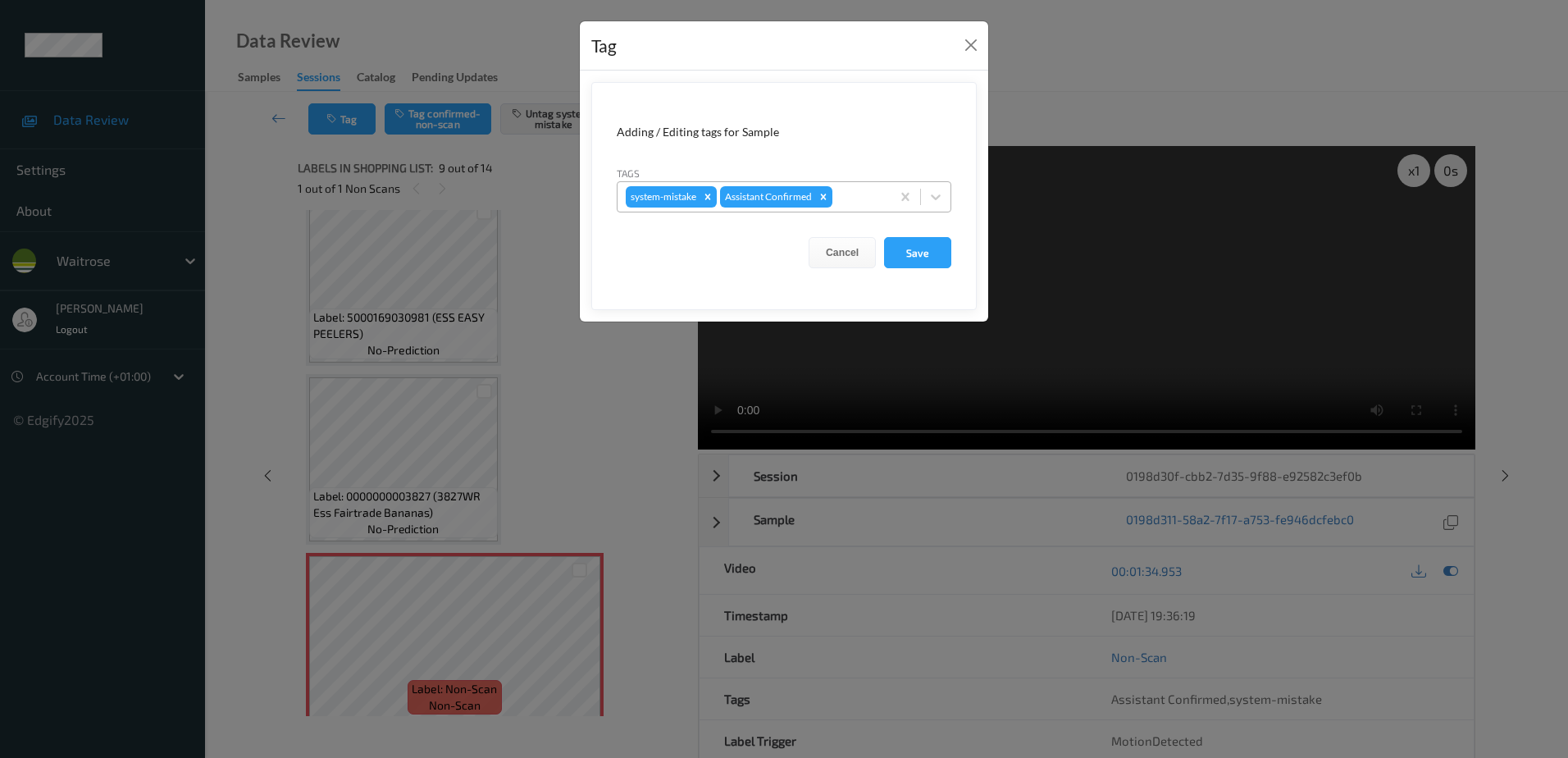
click at [862, 195] on div at bounding box center [859, 196] width 47 height 19
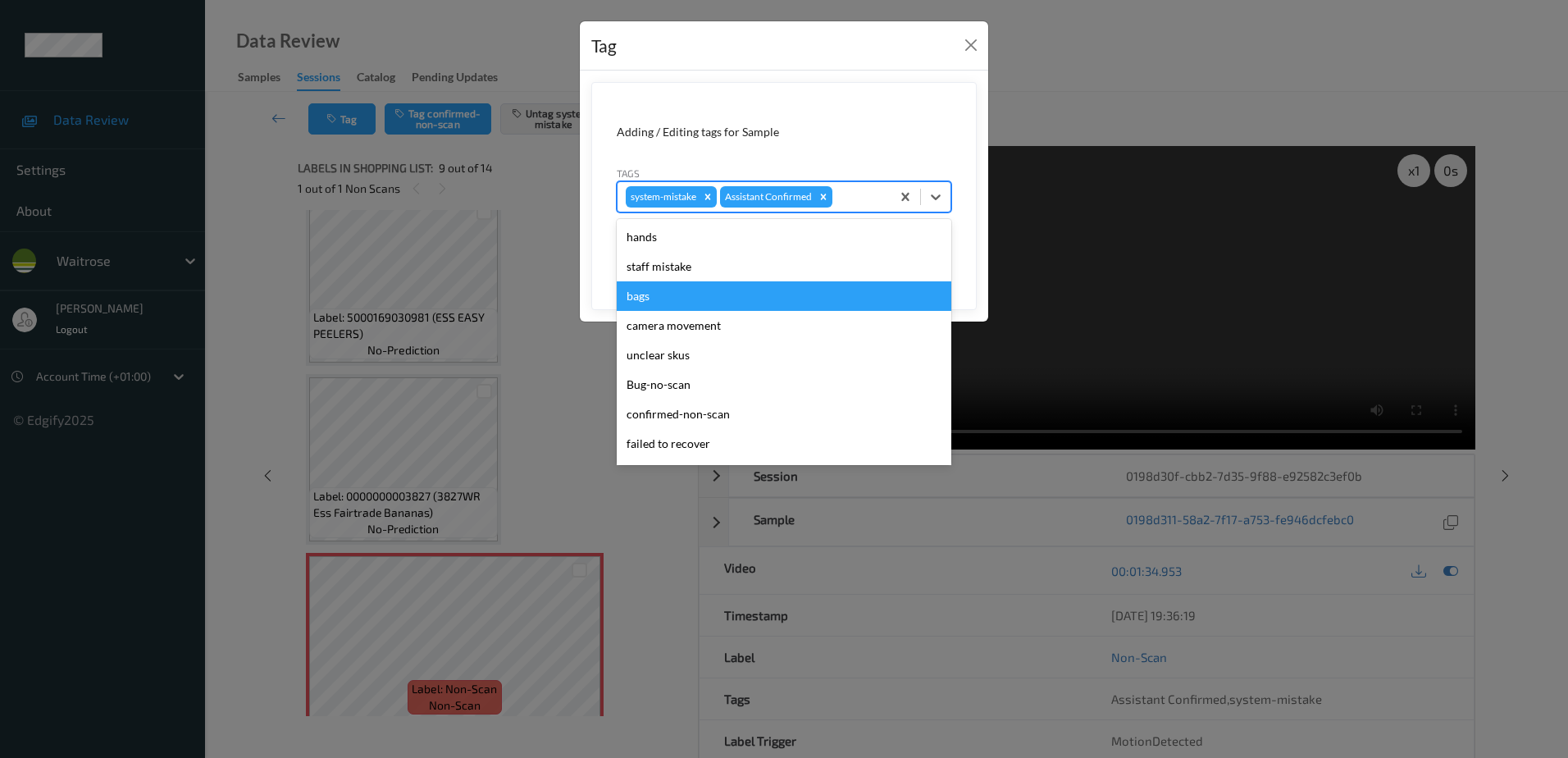
scroll to position [321, 0]
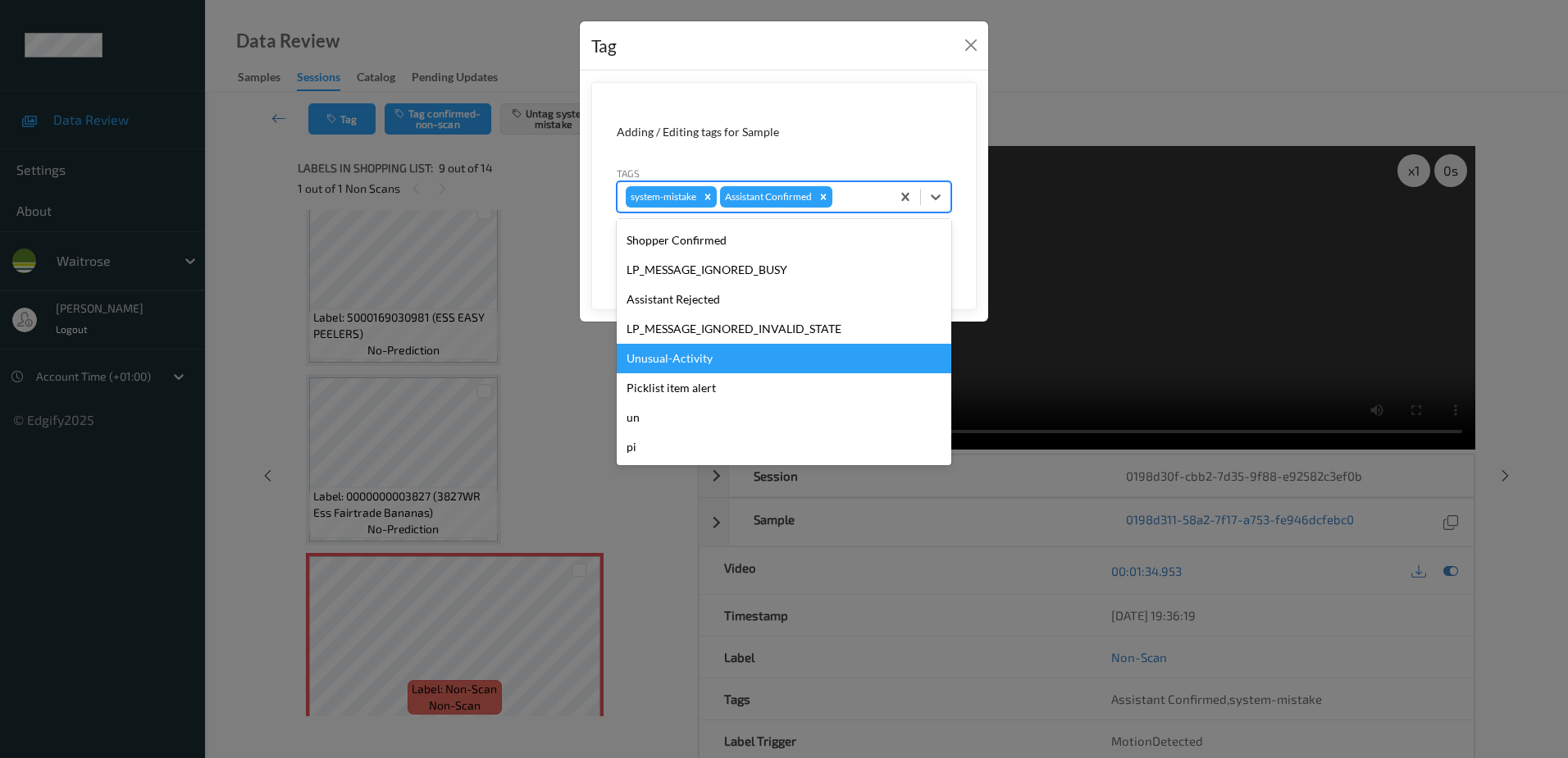
click at [679, 354] on div "Unusual-Activity" at bounding box center [784, 358] width 335 height 29
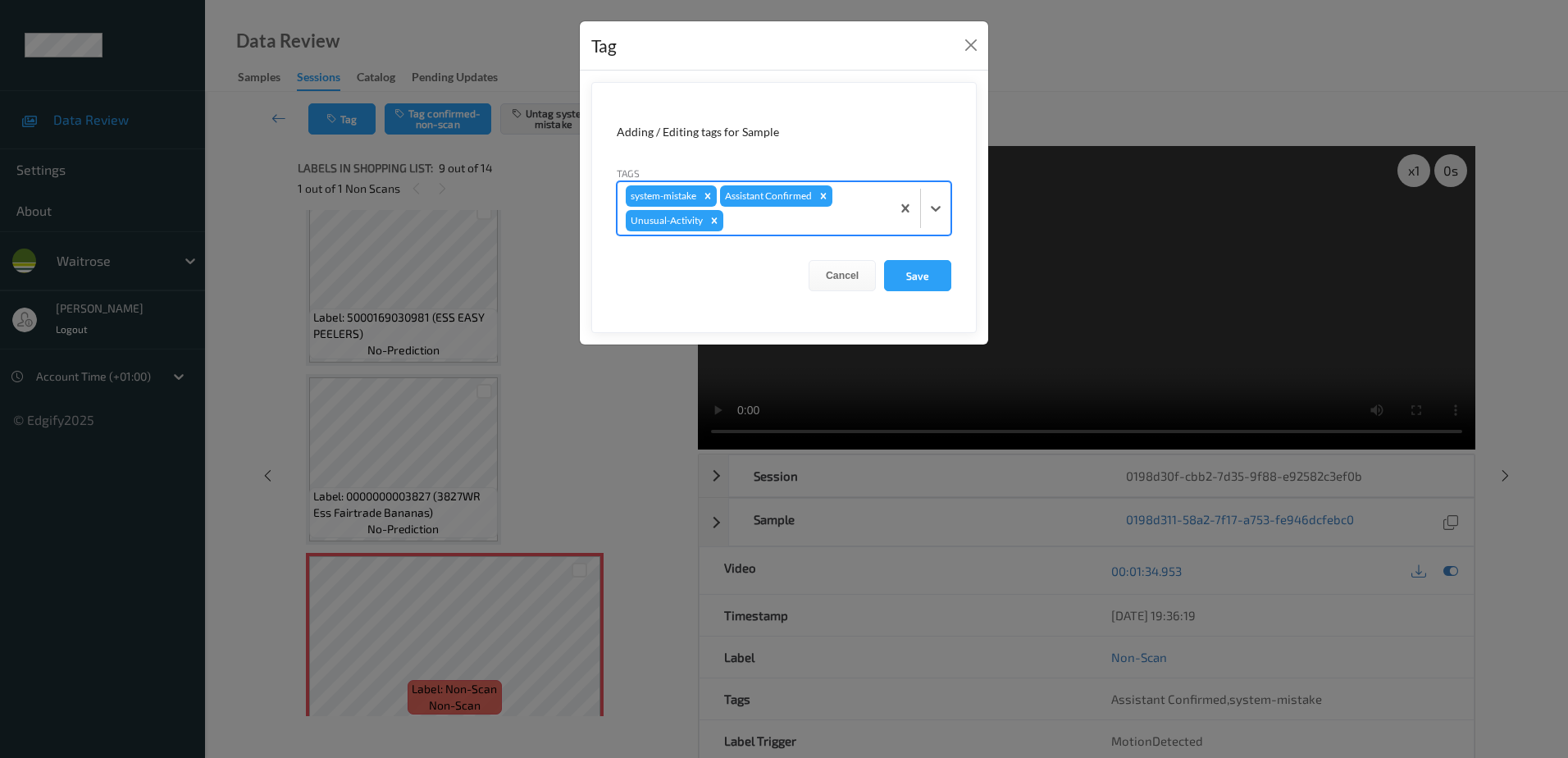
click at [751, 222] on div at bounding box center [805, 220] width 156 height 19
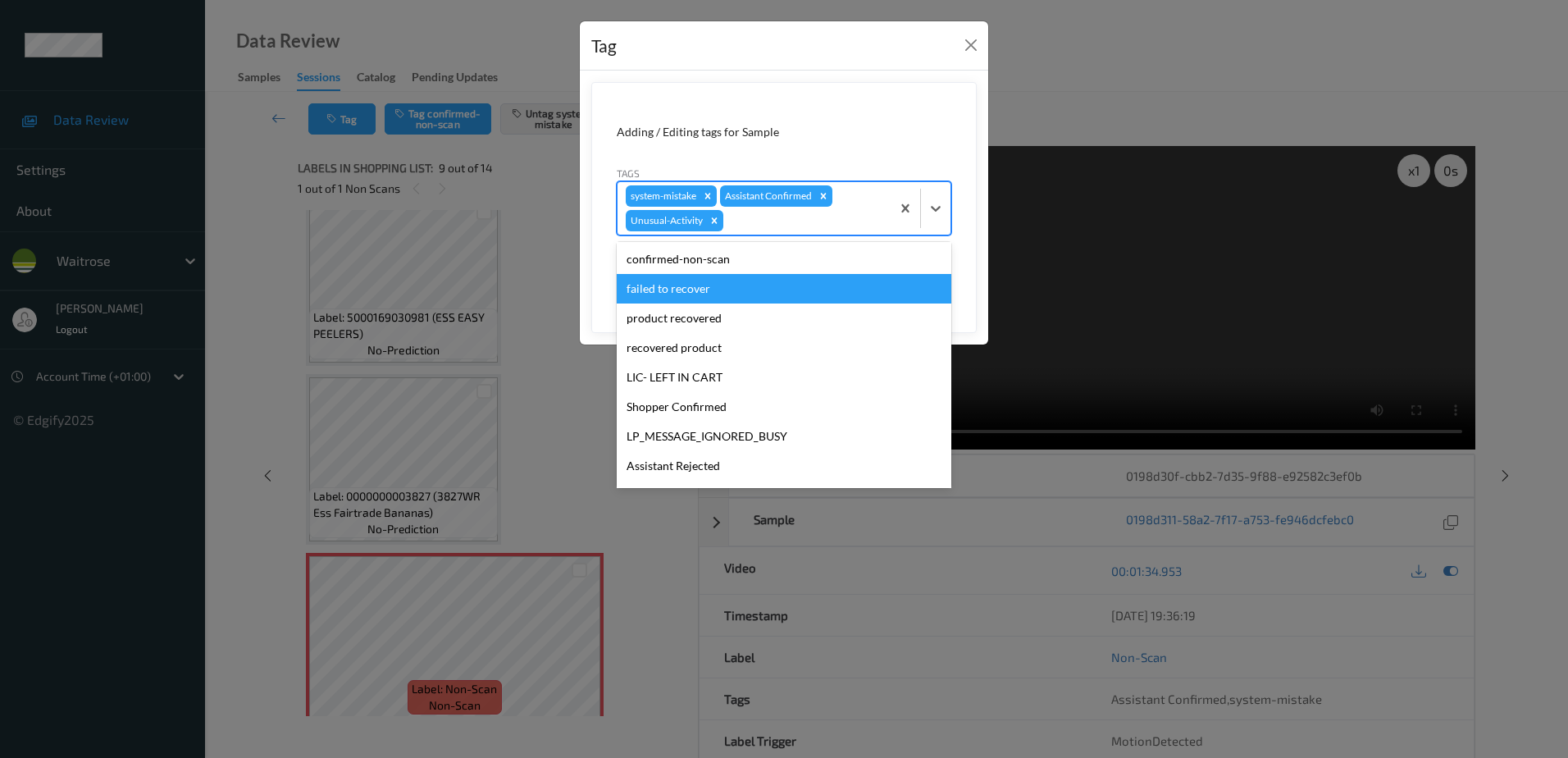
scroll to position [292, 0]
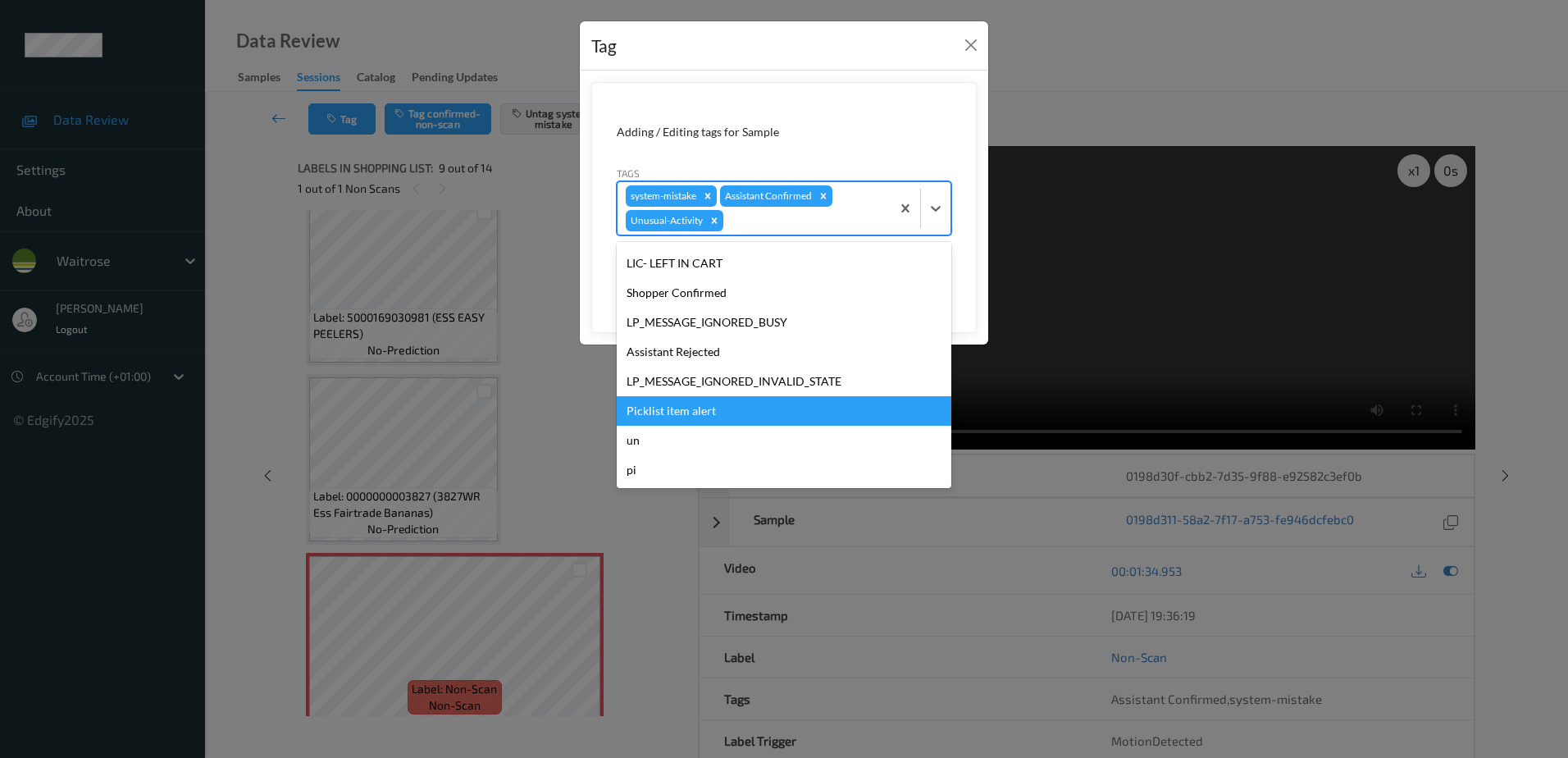
click at [707, 418] on div "Picklist item alert" at bounding box center [784, 411] width 335 height 29
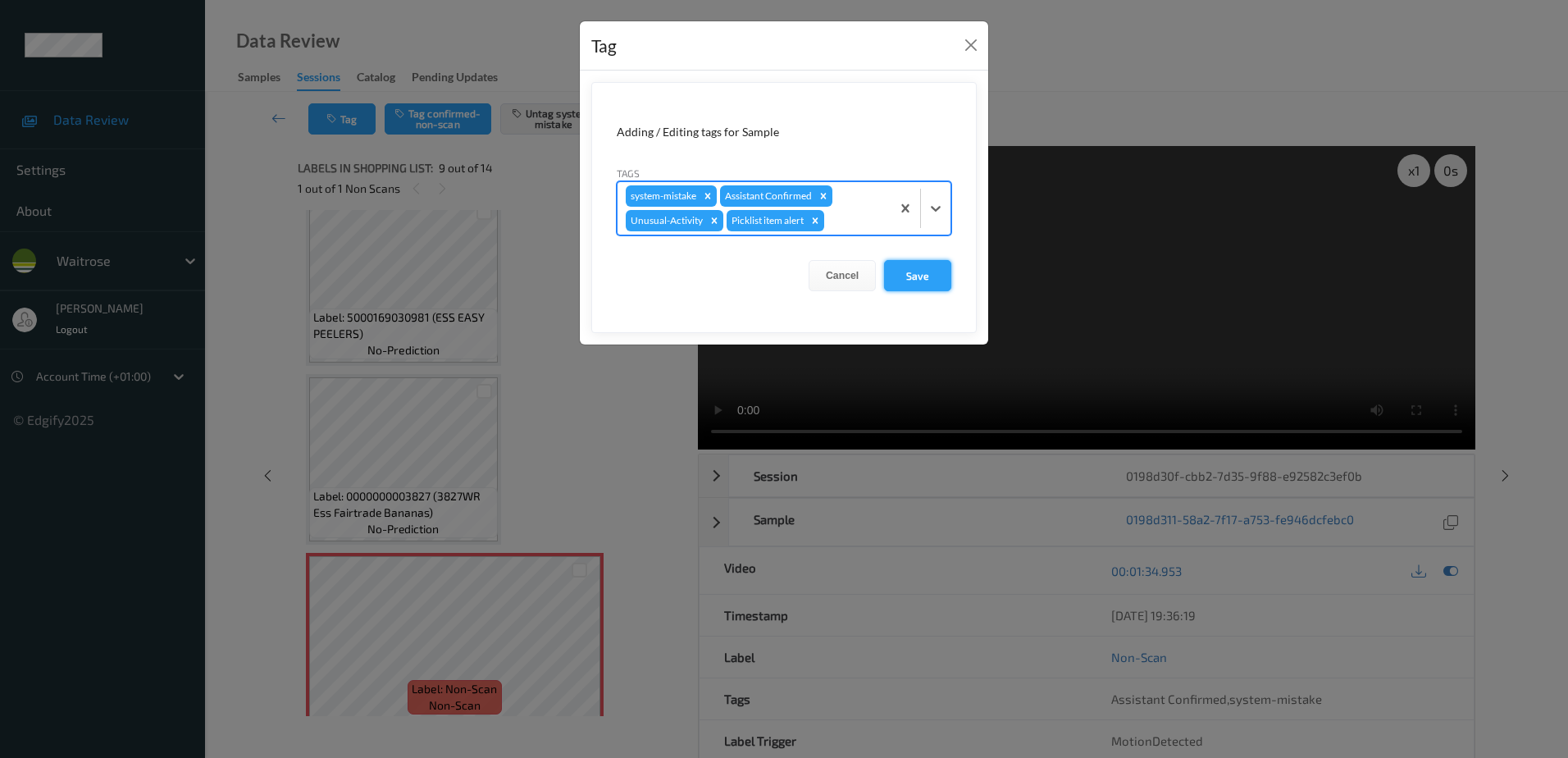
click at [916, 277] on button "Save" at bounding box center [917, 275] width 67 height 31
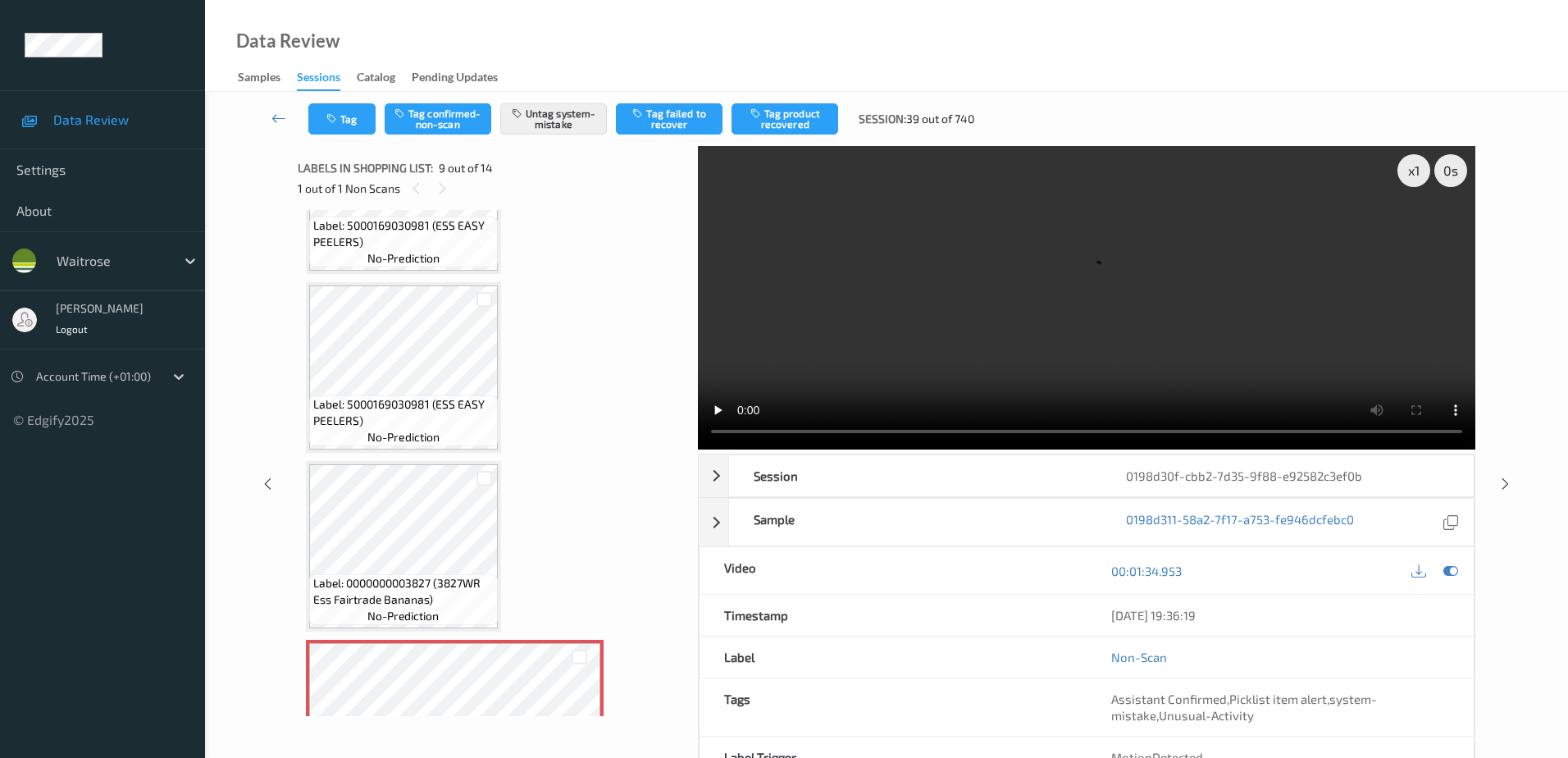
scroll to position [1014, 0]
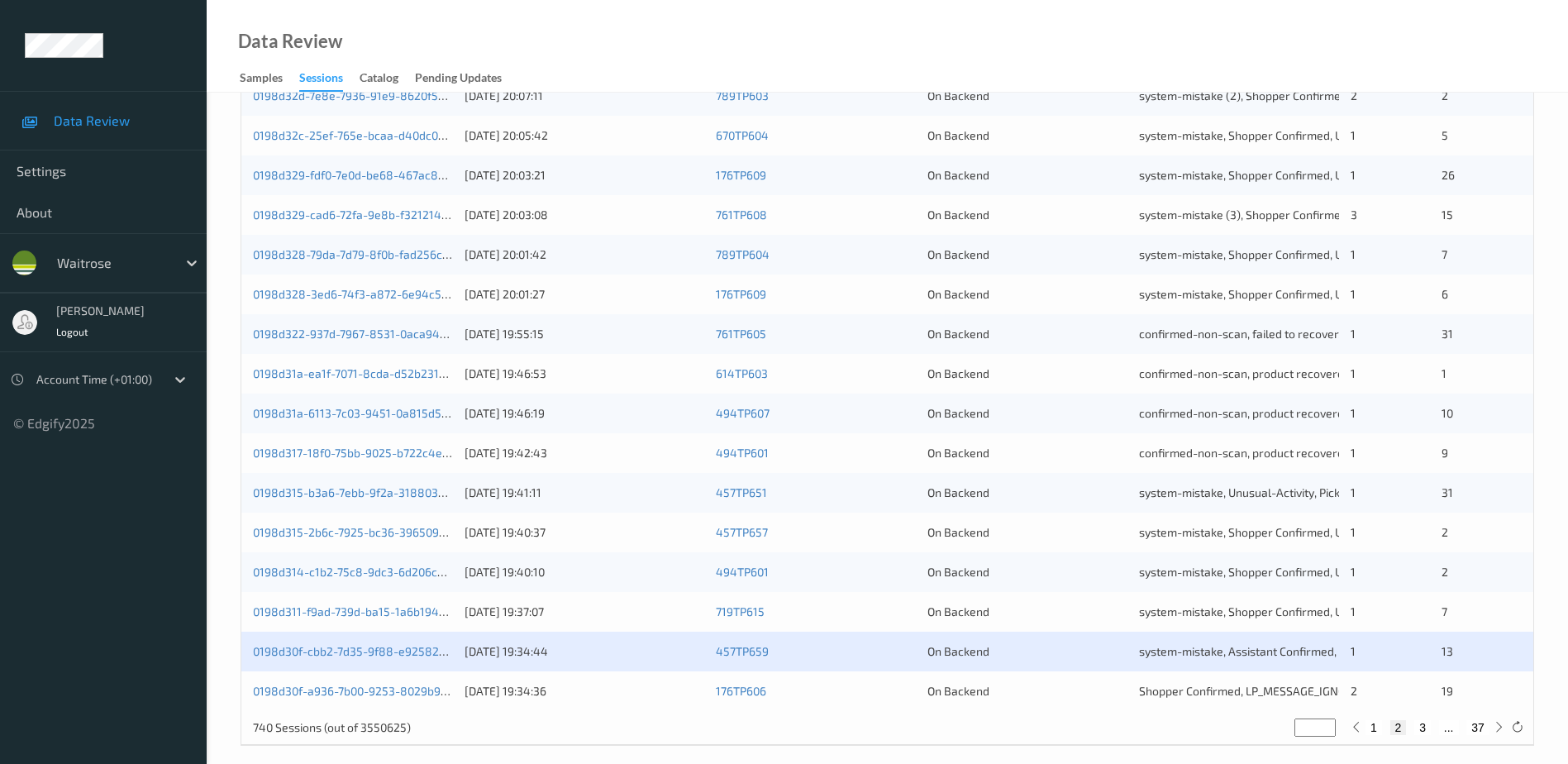
scroll to position [480, 0]
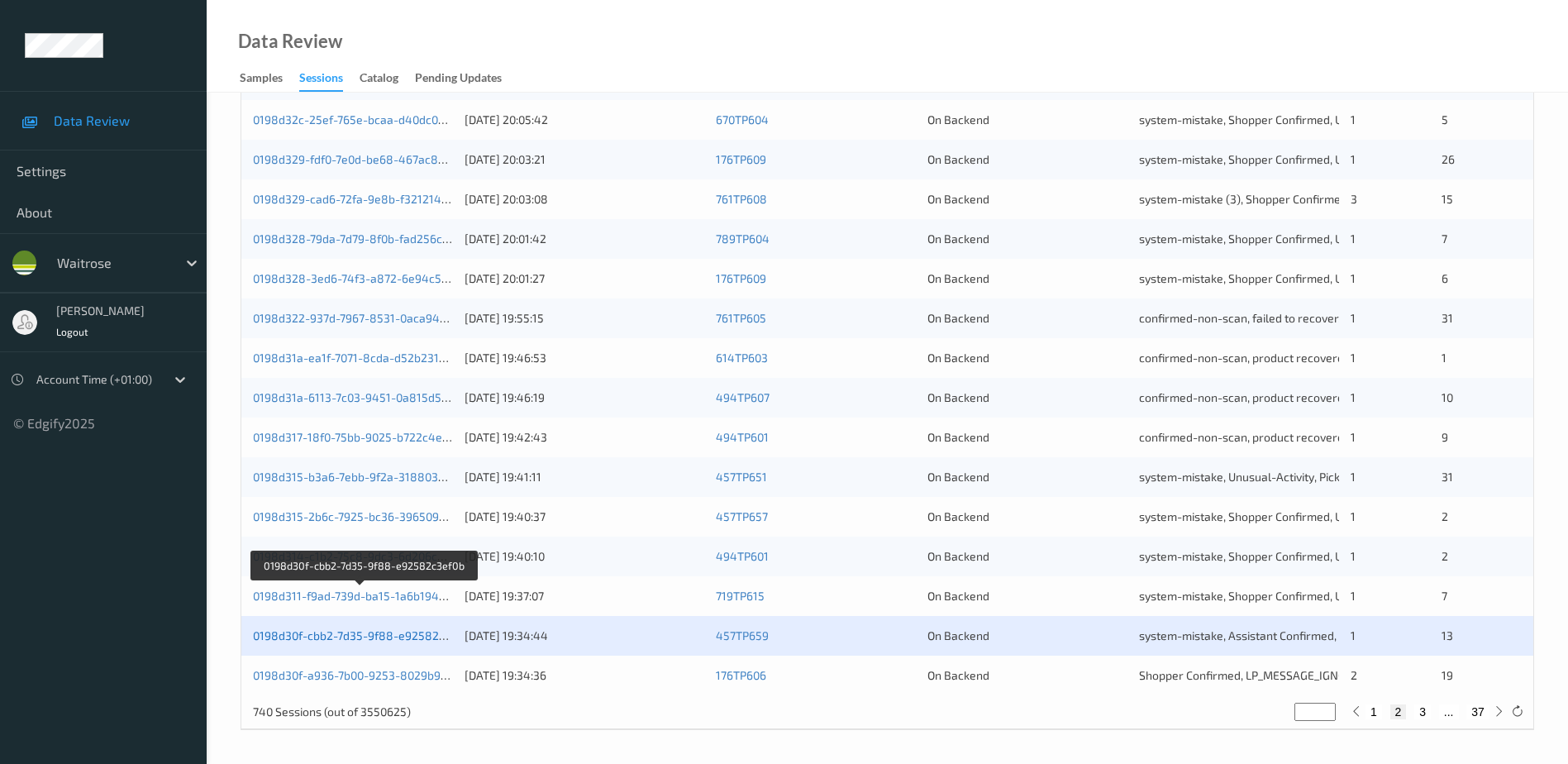
click at [401, 634] on link "0198d30f-cbb2-7d35-9f88-e92582c3ef0b" at bounding box center [364, 635] width 222 height 14
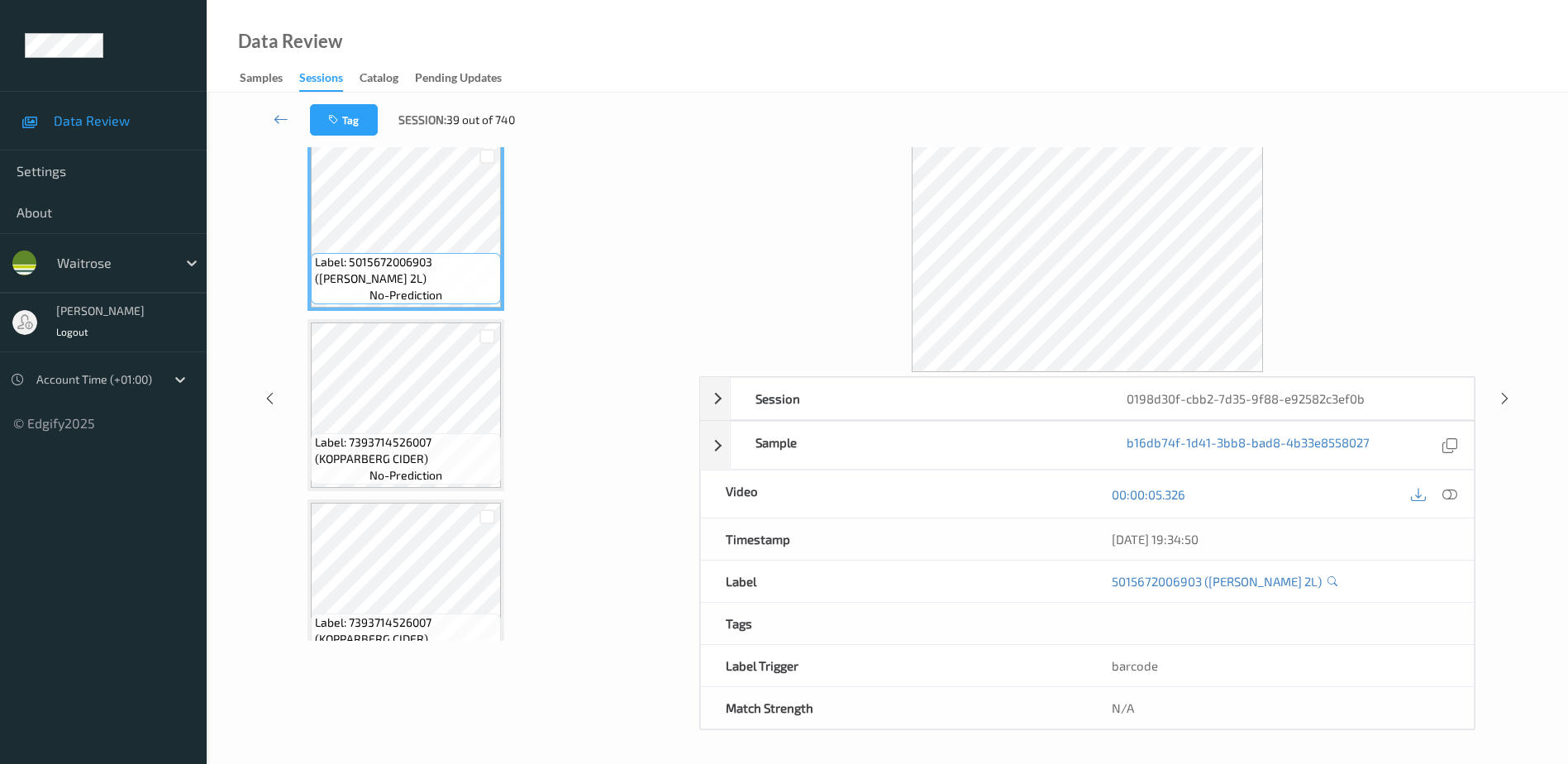
scroll to position [81, 0]
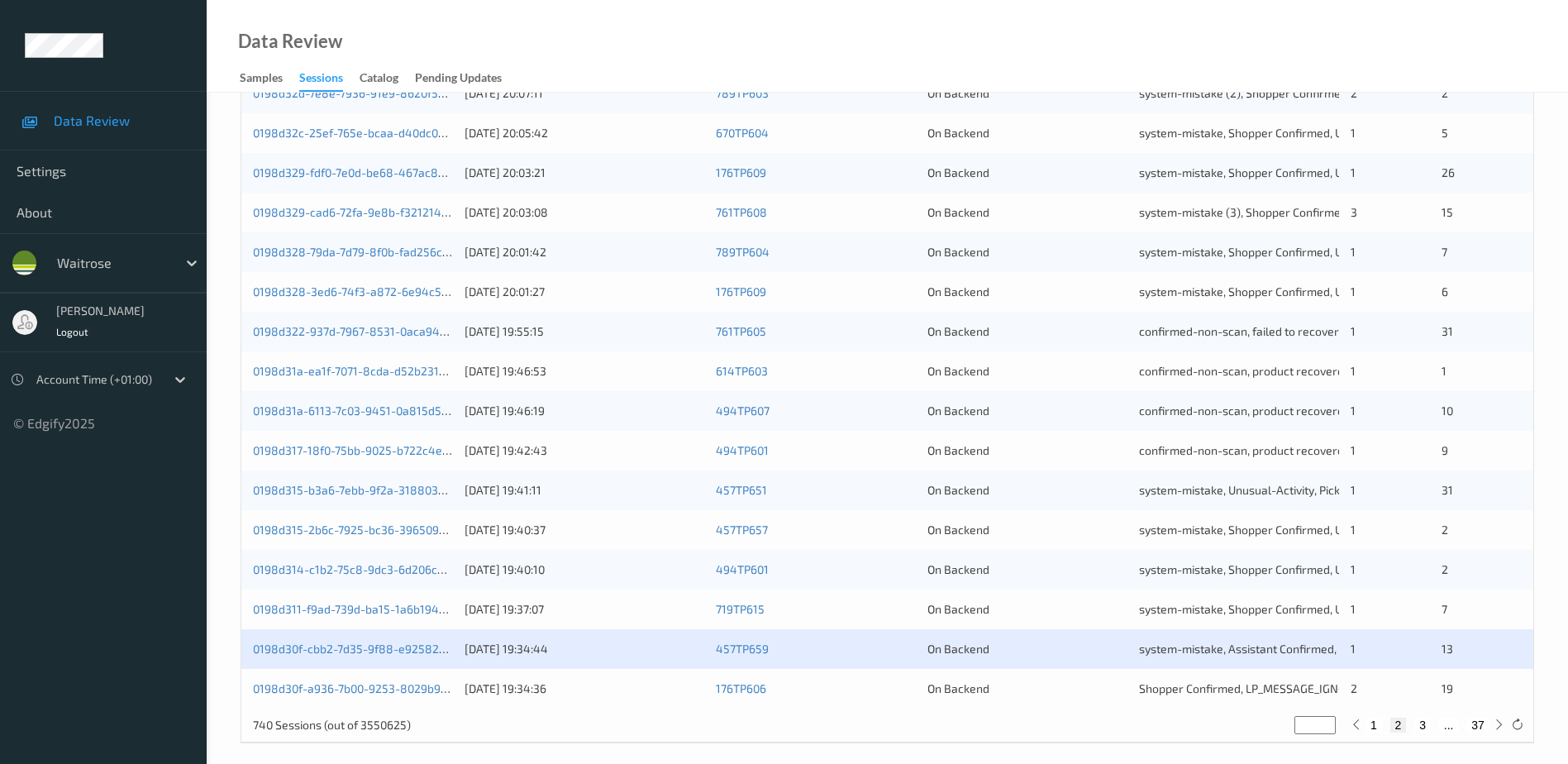
scroll to position [67, 0]
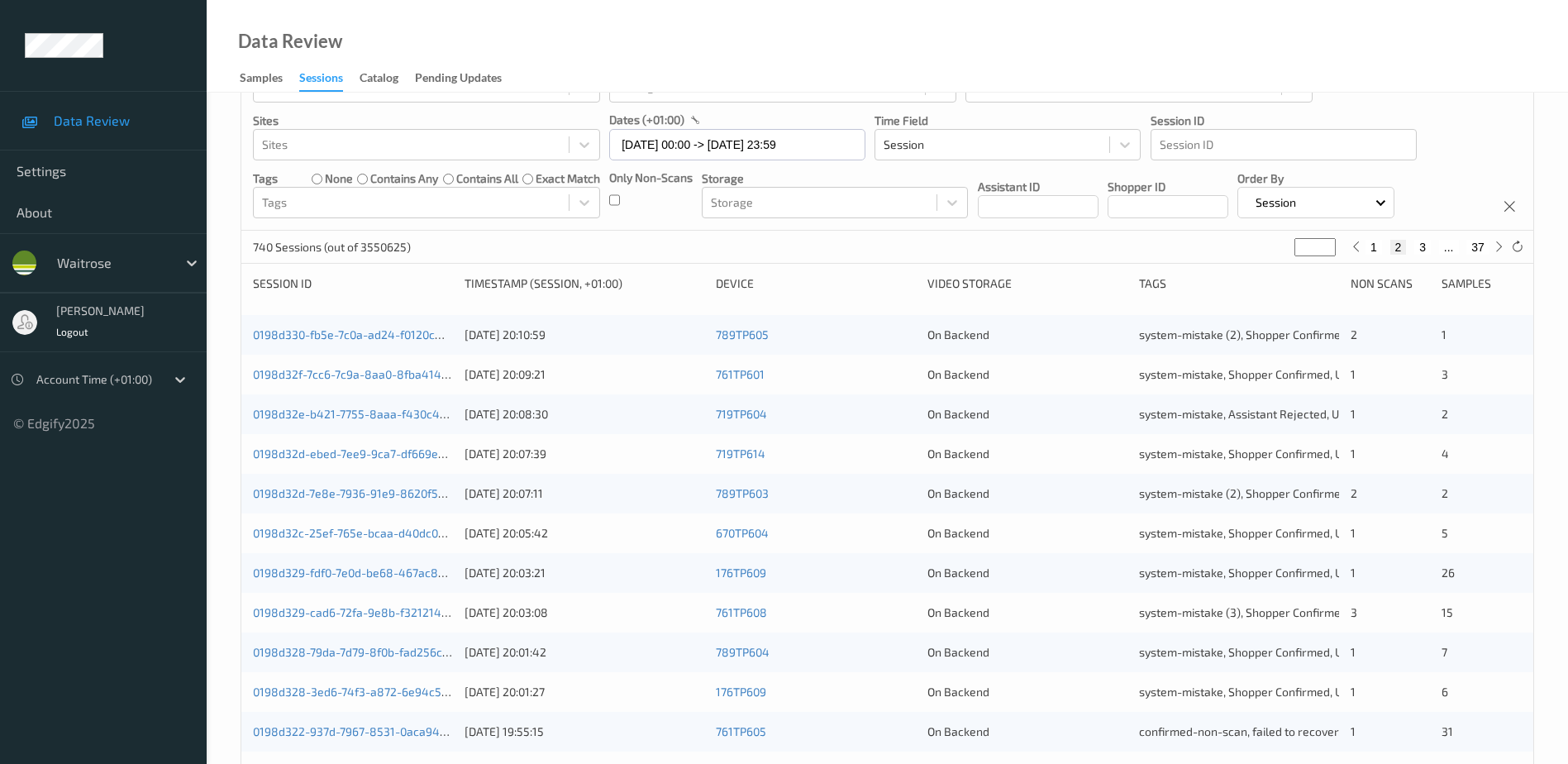
drag, startPoint x: 1313, startPoint y: 245, endPoint x: 1277, endPoint y: 251, distance: 36.5
click at [1277, 251] on div "740 Sessions (out of 3550625) * 1 2 3 ... 37" at bounding box center [887, 247] width 1292 height 33
type input "*"
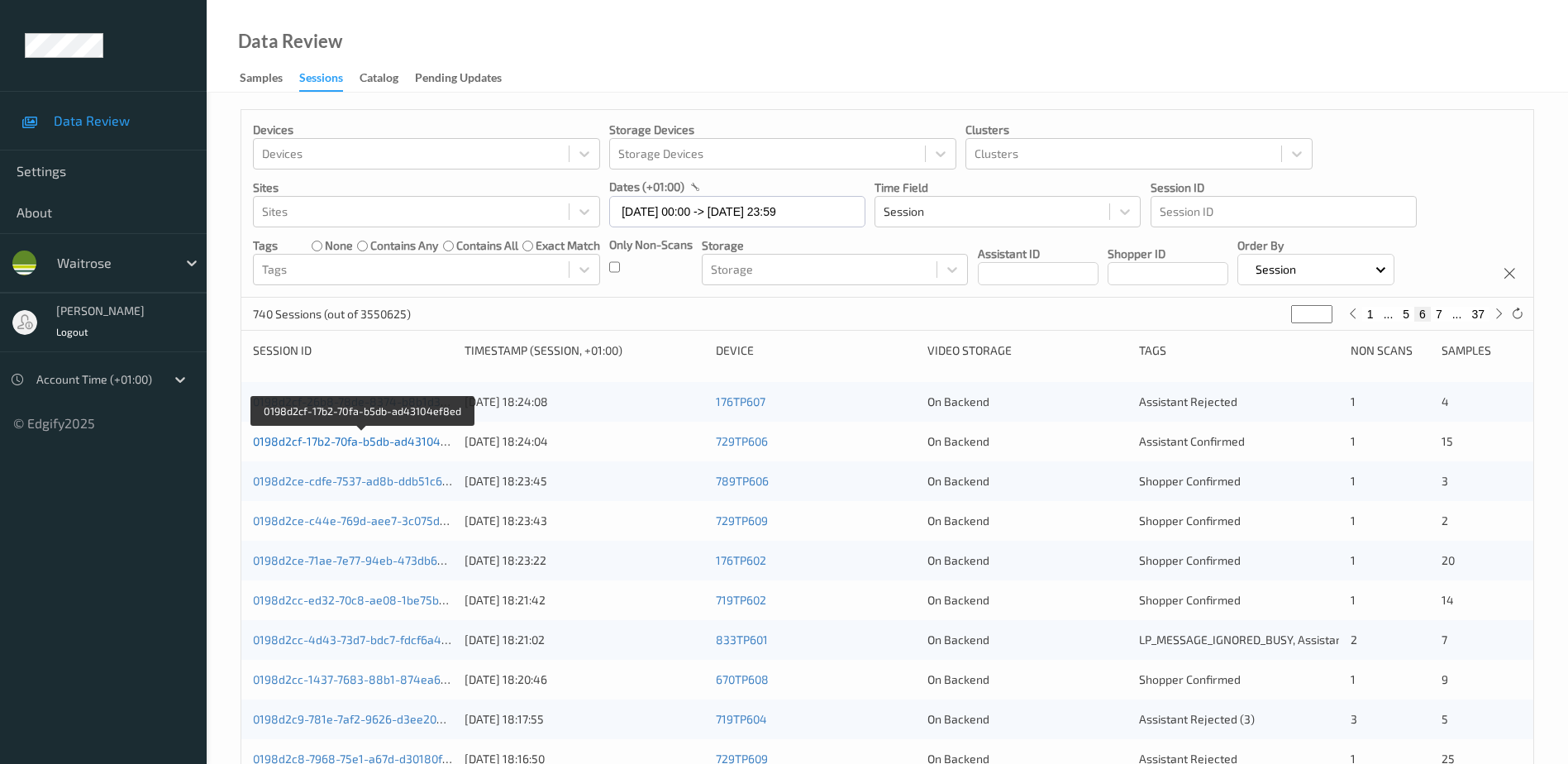
type input "*"
click at [395, 440] on link "0198d2cf-17b2-70fa-b5db-ad43104ef8ed" at bounding box center [362, 440] width 219 height 14
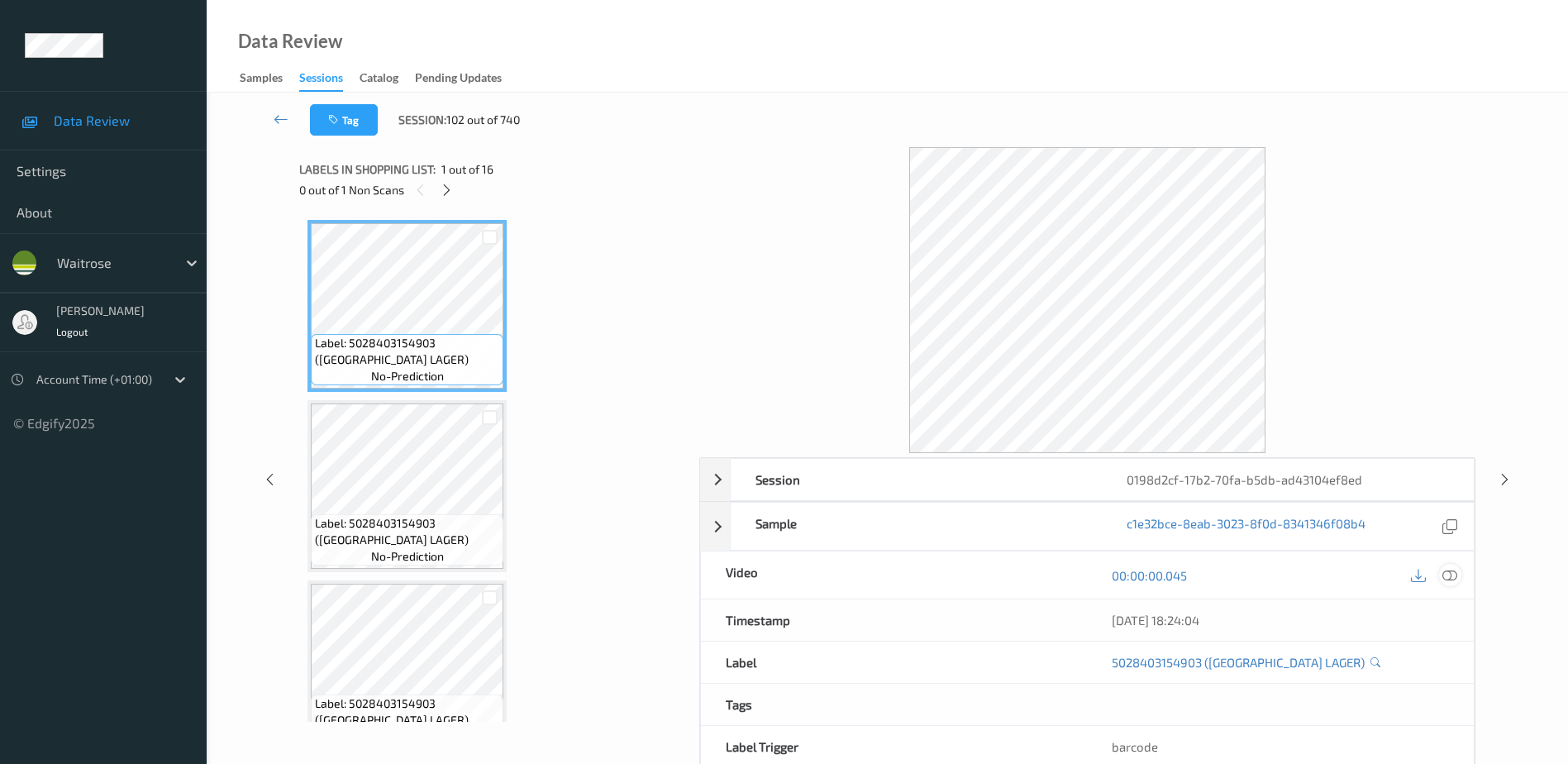
click at [1448, 580] on icon at bounding box center [1451, 575] width 15 height 15
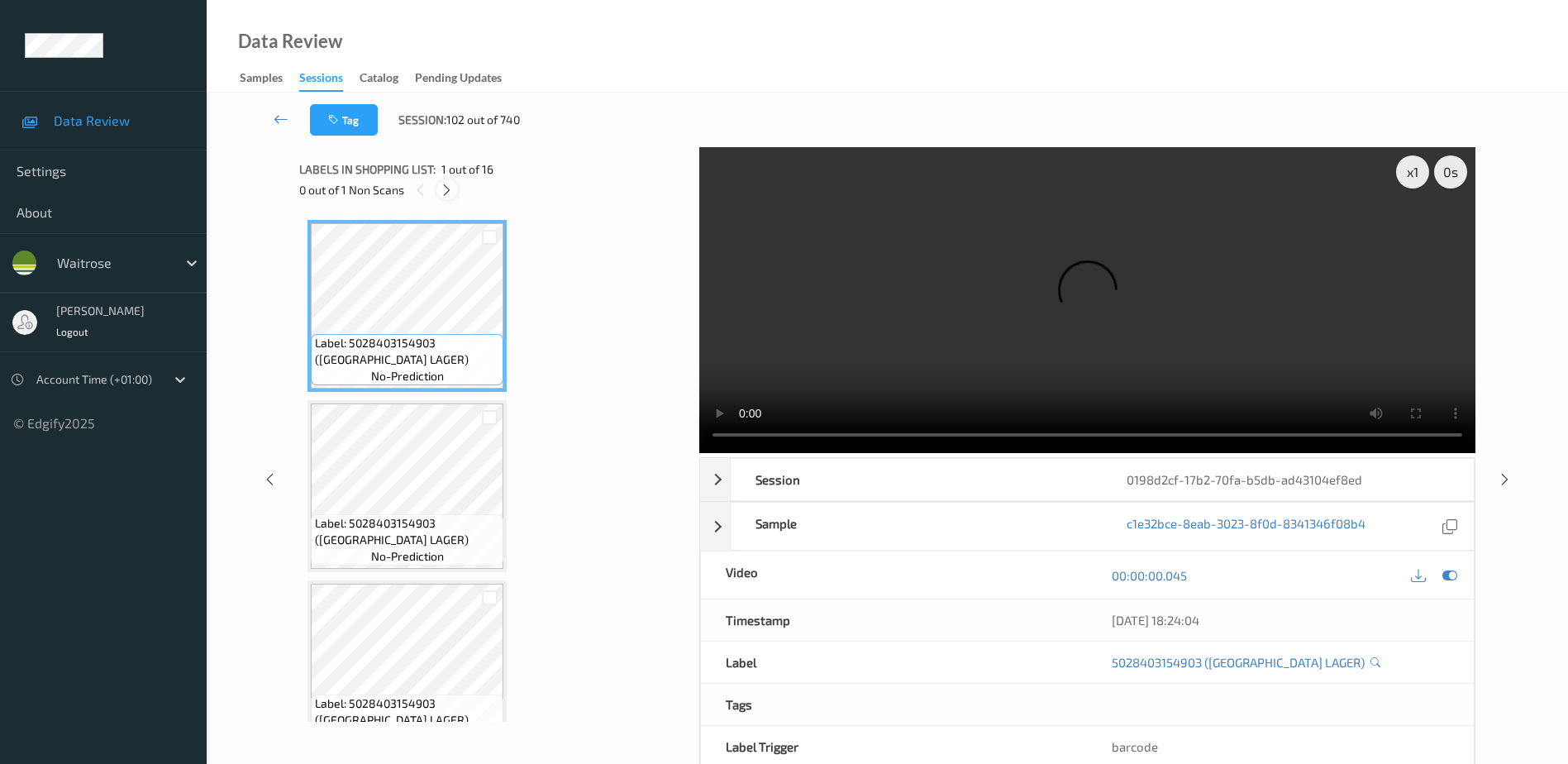
drag, startPoint x: 446, startPoint y: 180, endPoint x: 446, endPoint y: 197, distance: 17.0
click at [446, 180] on div at bounding box center [447, 190] width 20 height 20
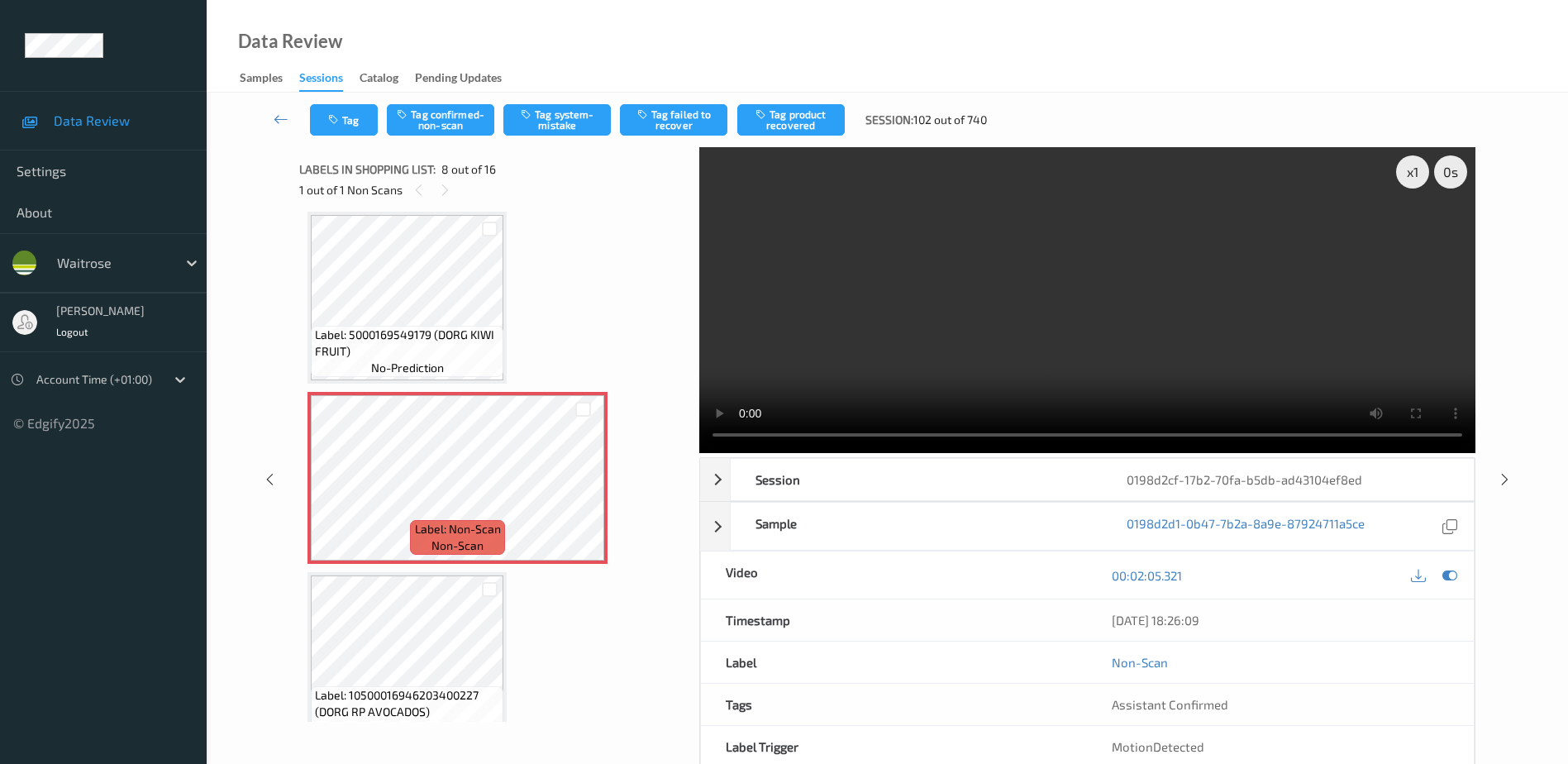
click at [1025, 342] on video at bounding box center [1087, 300] width 776 height 306
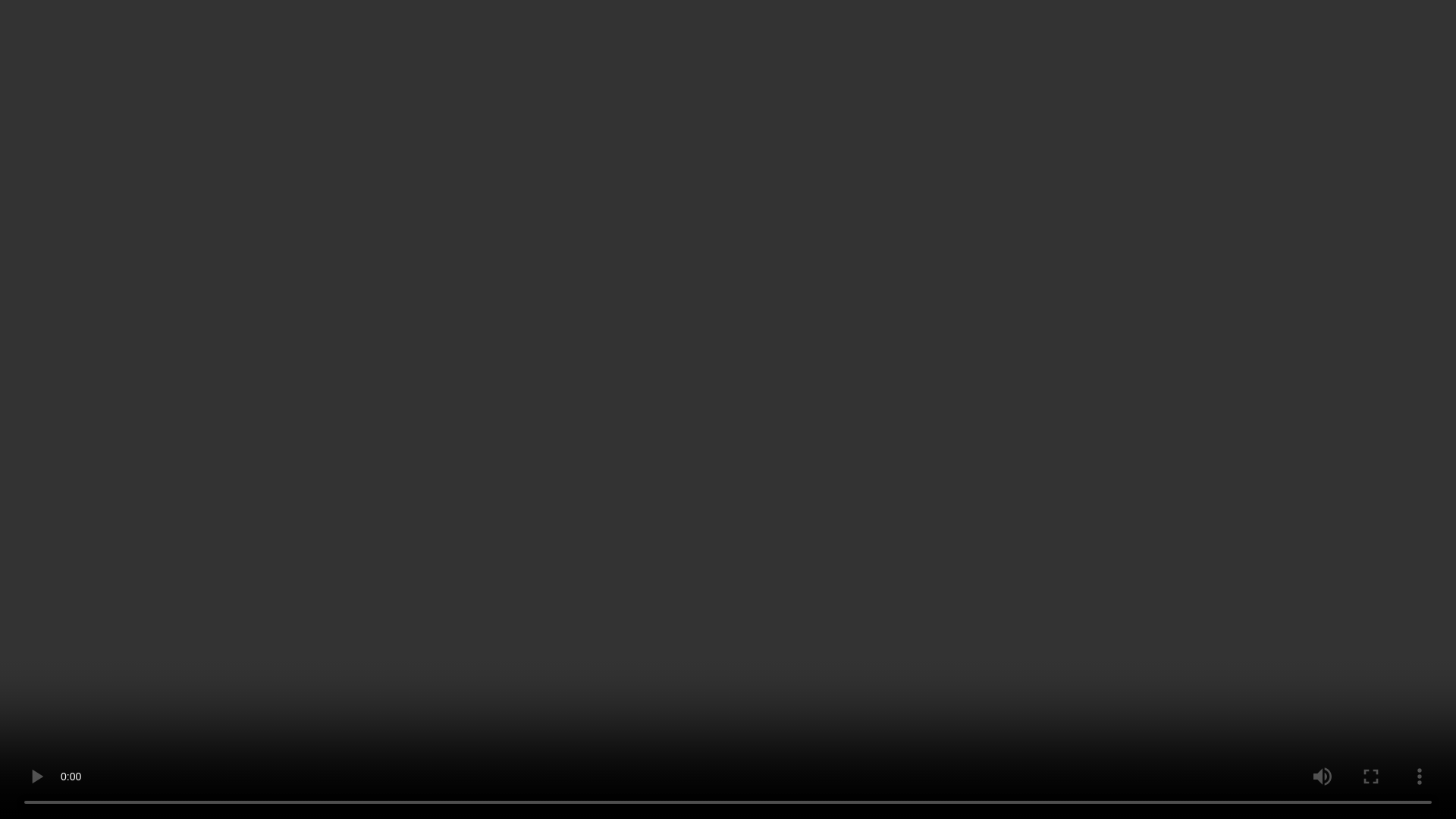
click at [1388, 639] on video at bounding box center [728, 409] width 1456 height 819
click at [880, 622] on video at bounding box center [728, 409] width 1456 height 819
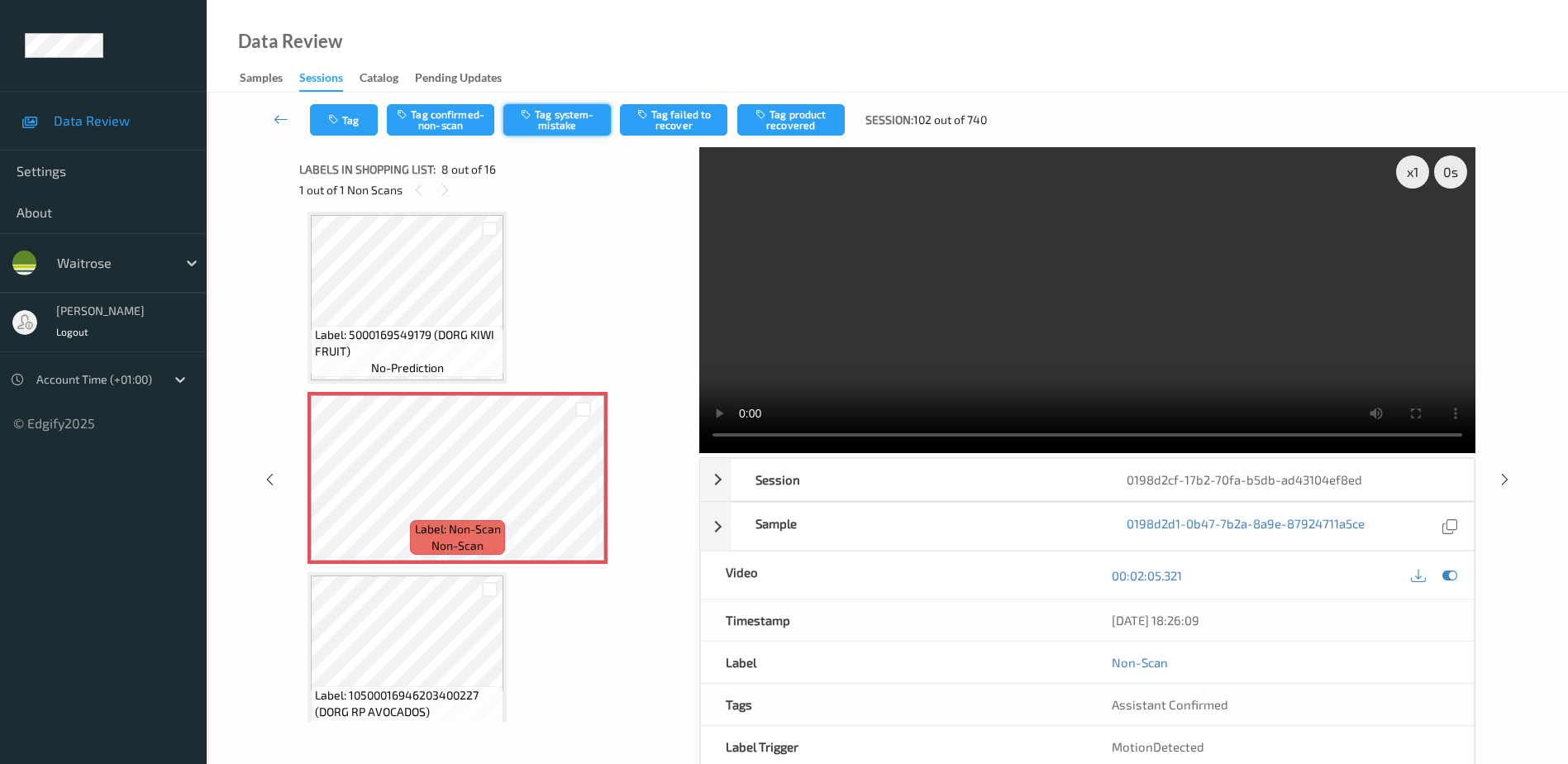
click at [569, 109] on button "Tag system-mistake" at bounding box center [557, 120] width 107 height 31
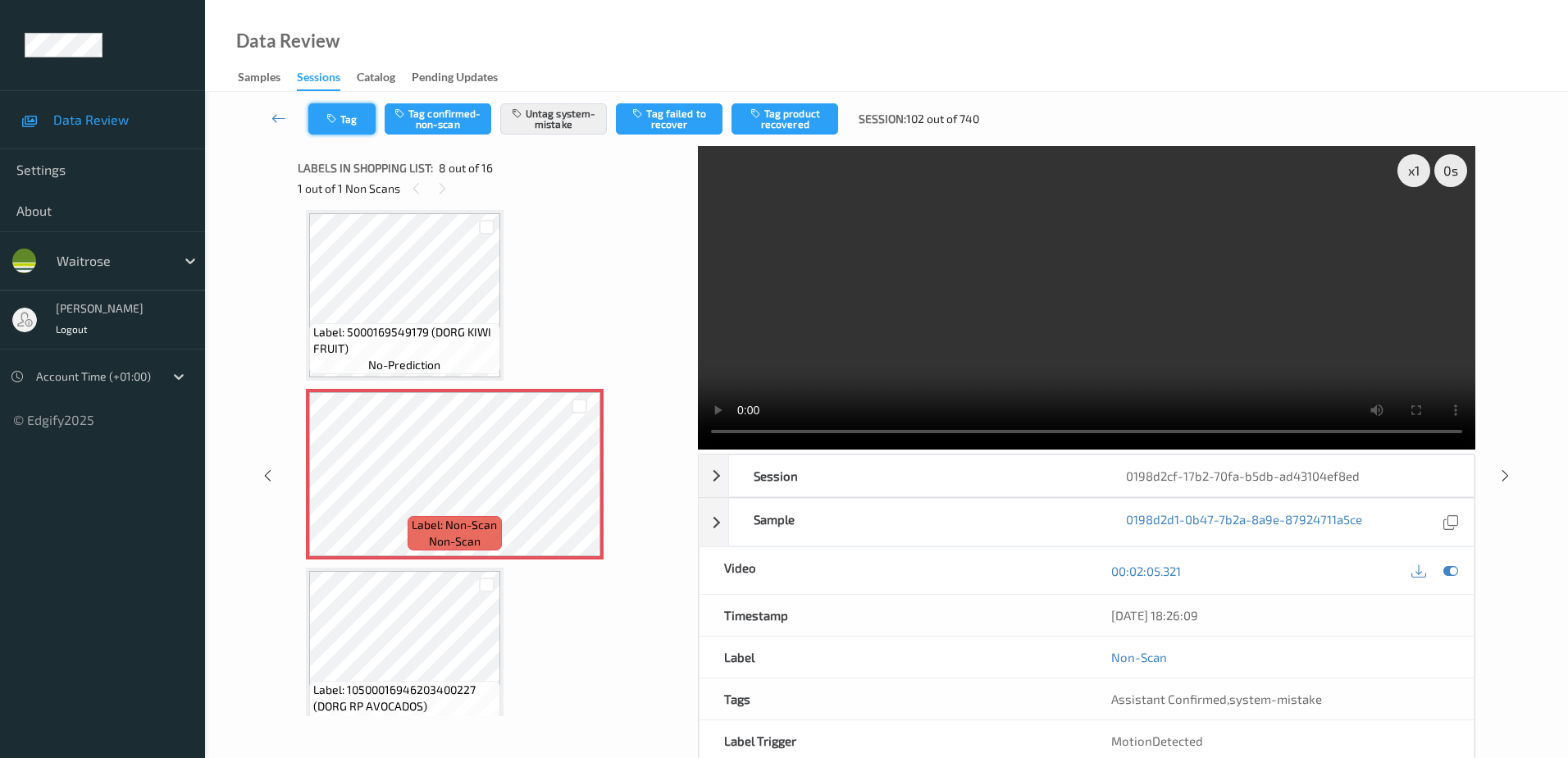
click at [340, 126] on button "Tag" at bounding box center [341, 119] width 67 height 31
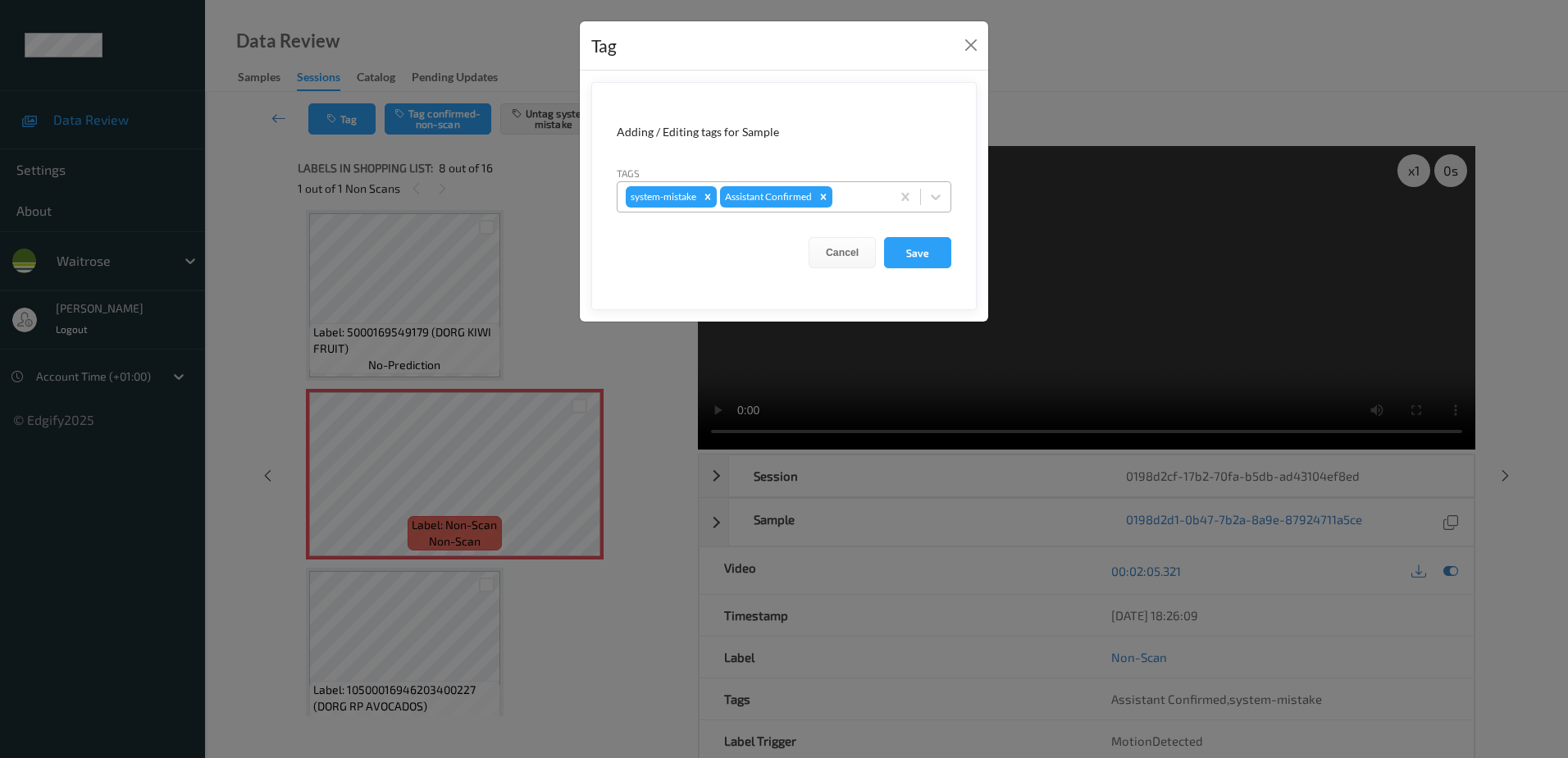
click at [852, 195] on div at bounding box center [859, 196] width 47 height 19
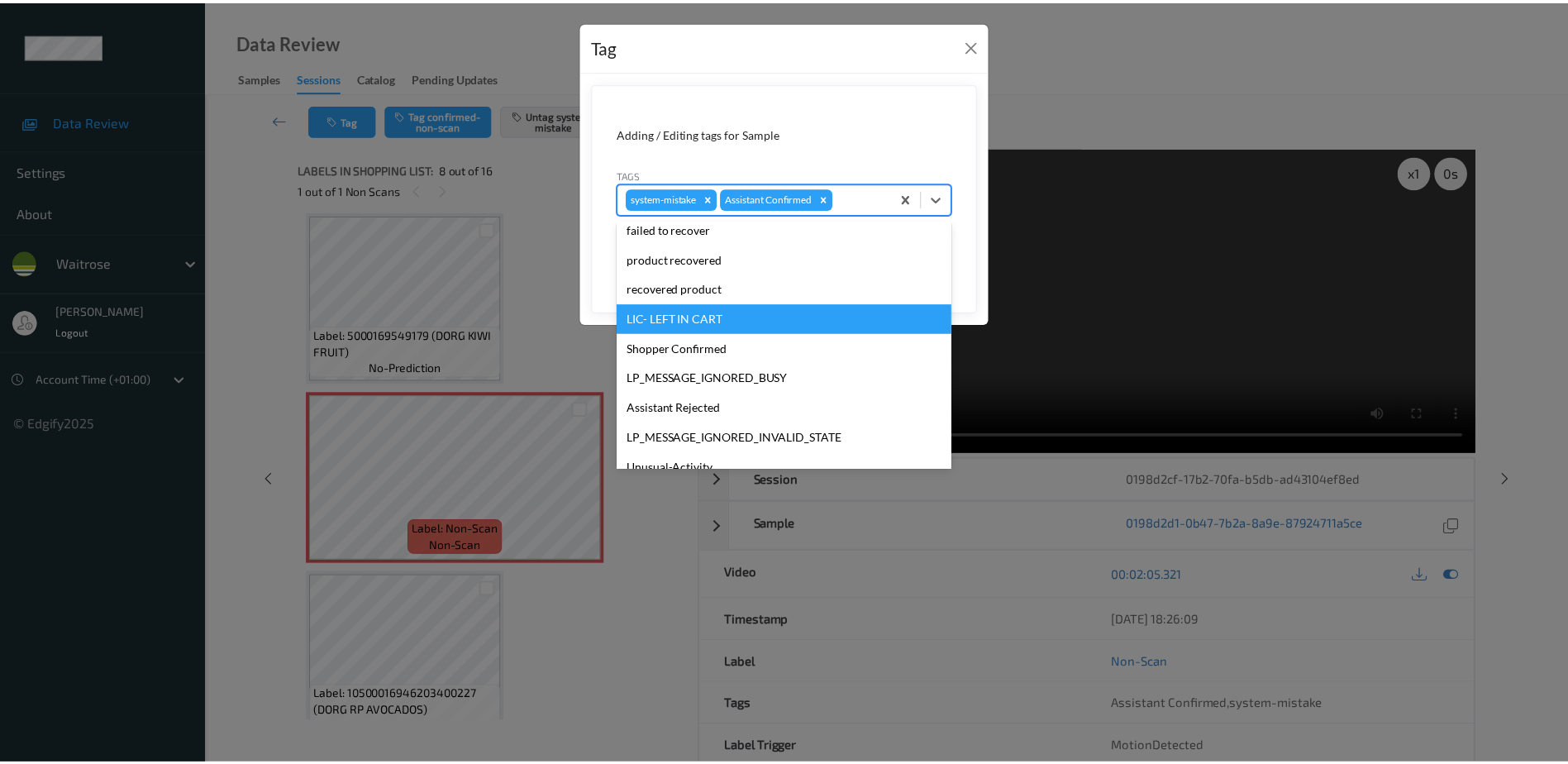
scroll to position [324, 0]
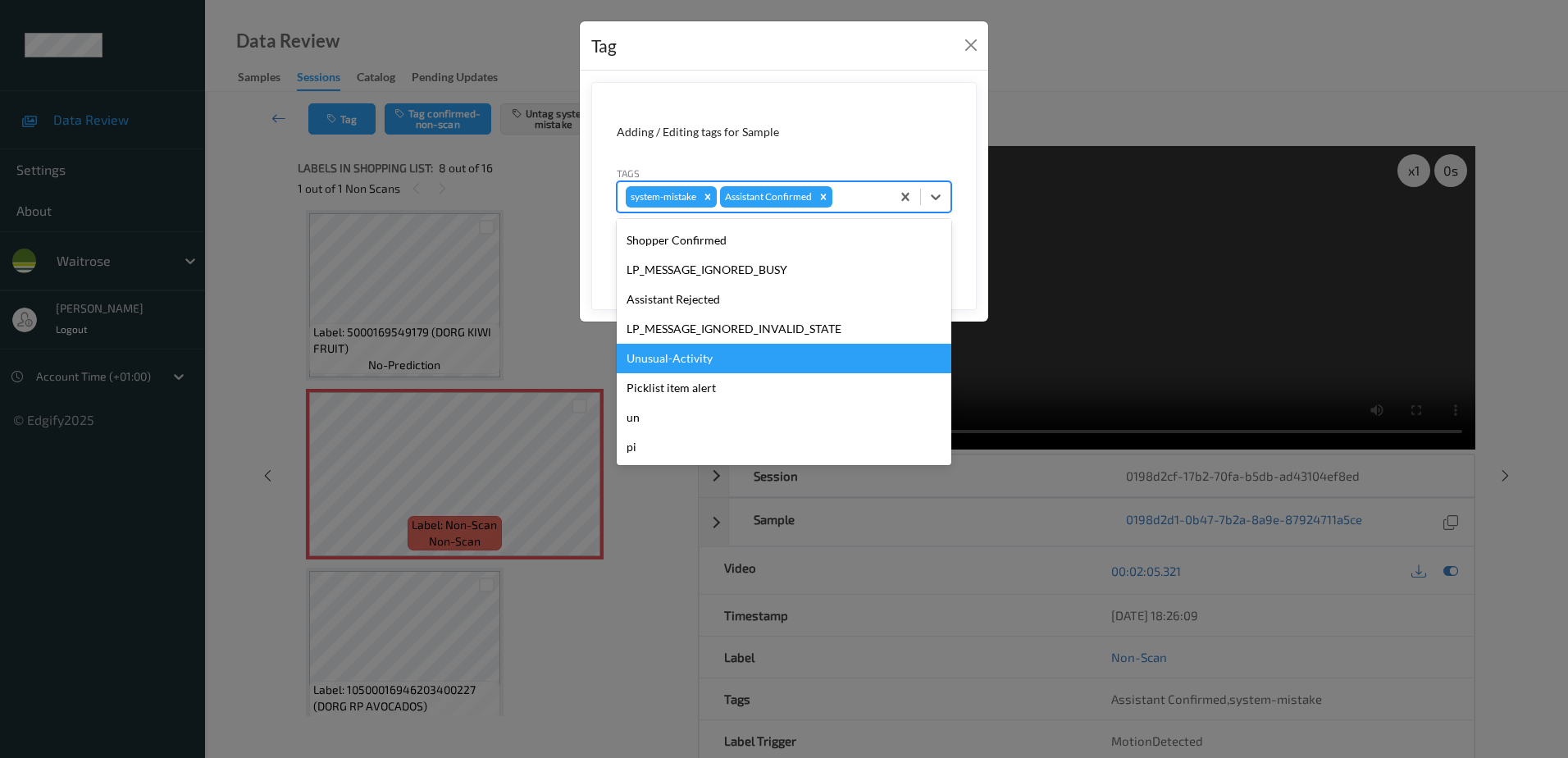
click at [737, 359] on div "Unusual-Activity" at bounding box center [784, 358] width 335 height 29
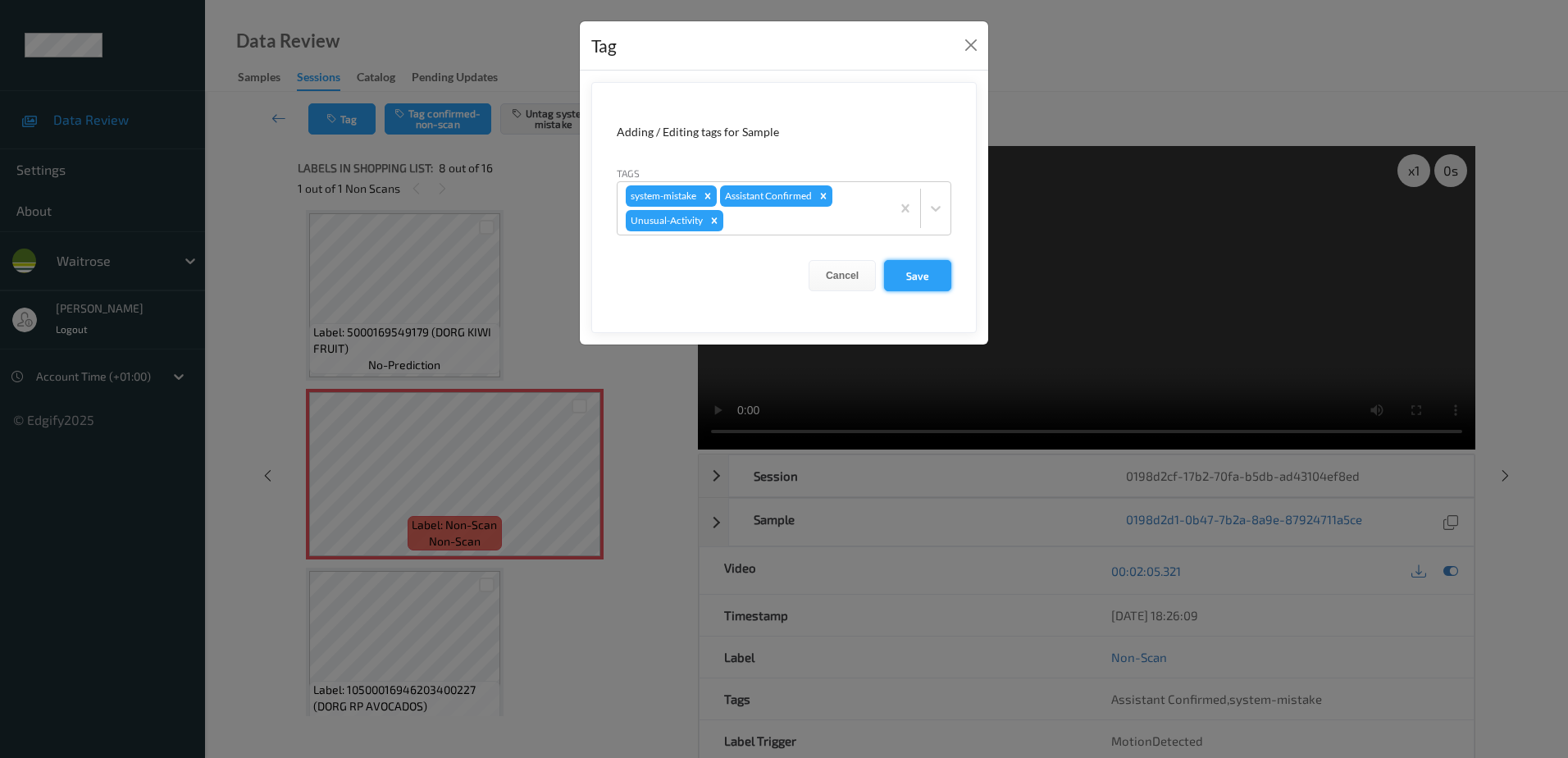
click at [929, 280] on button "Save" at bounding box center [917, 275] width 67 height 31
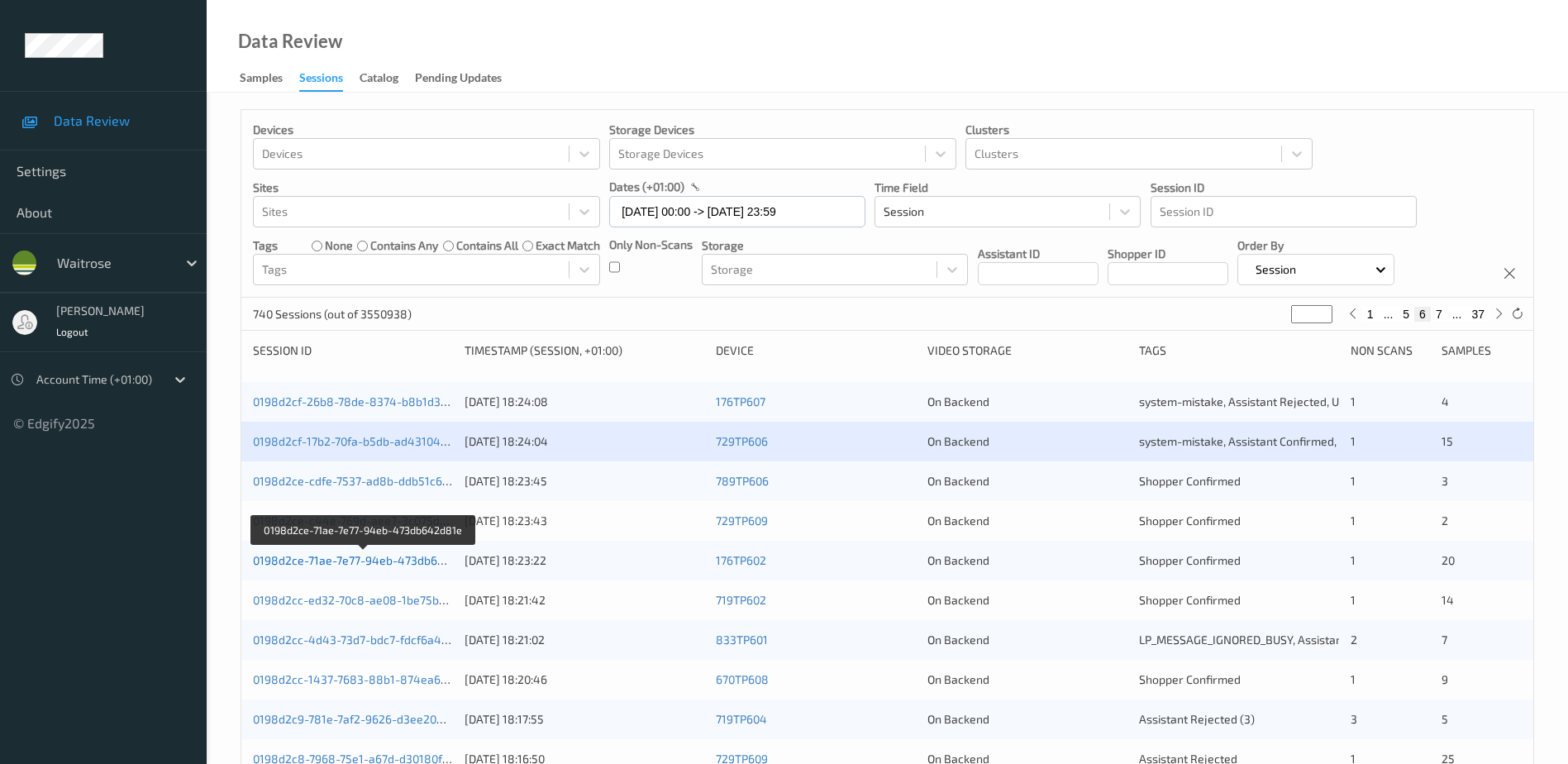
click at [340, 561] on link "0198d2ce-71ae-7e77-94eb-473db642d81e" at bounding box center [364, 560] width 224 height 14
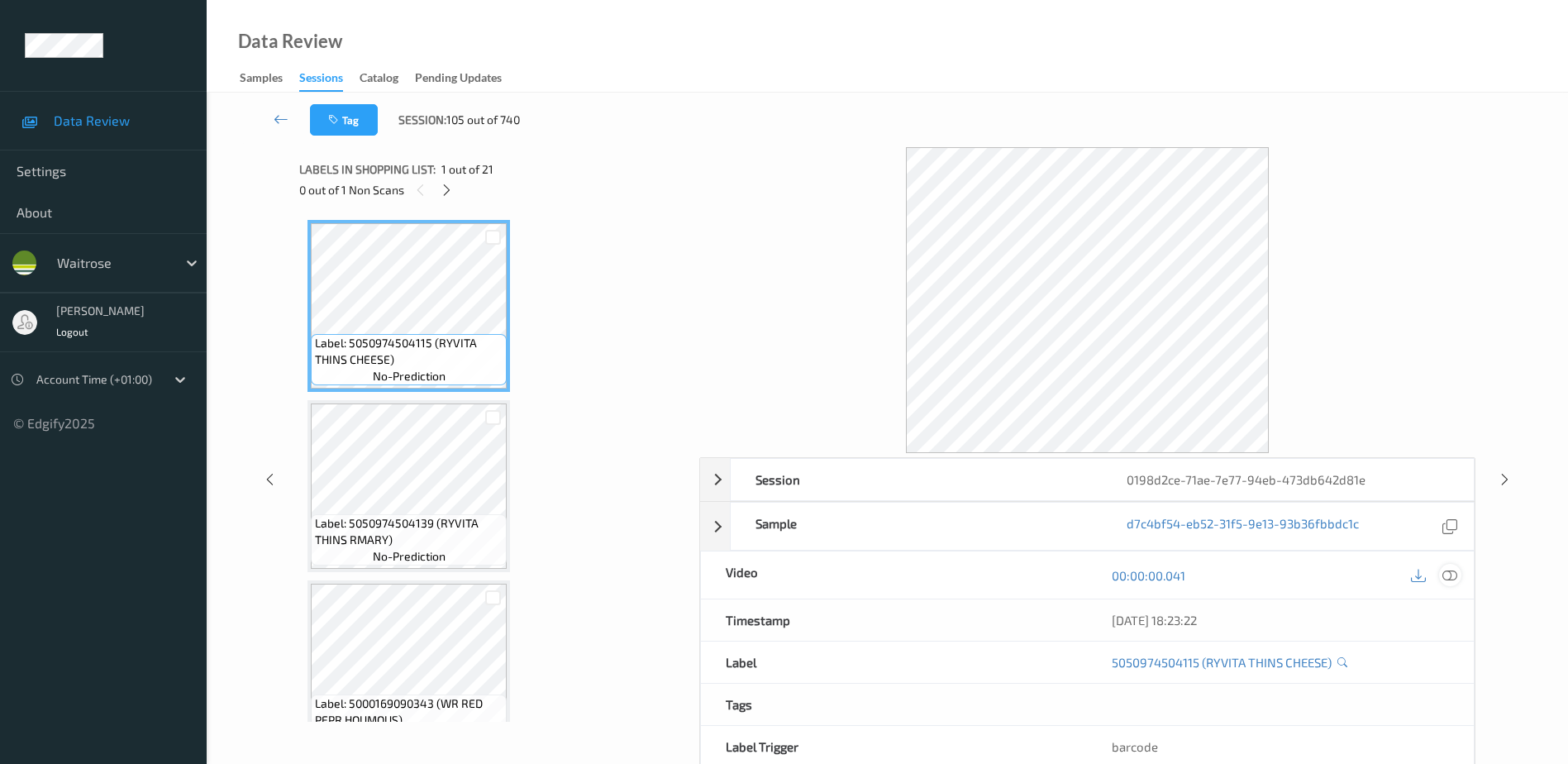
click at [1449, 576] on icon at bounding box center [1451, 575] width 15 height 15
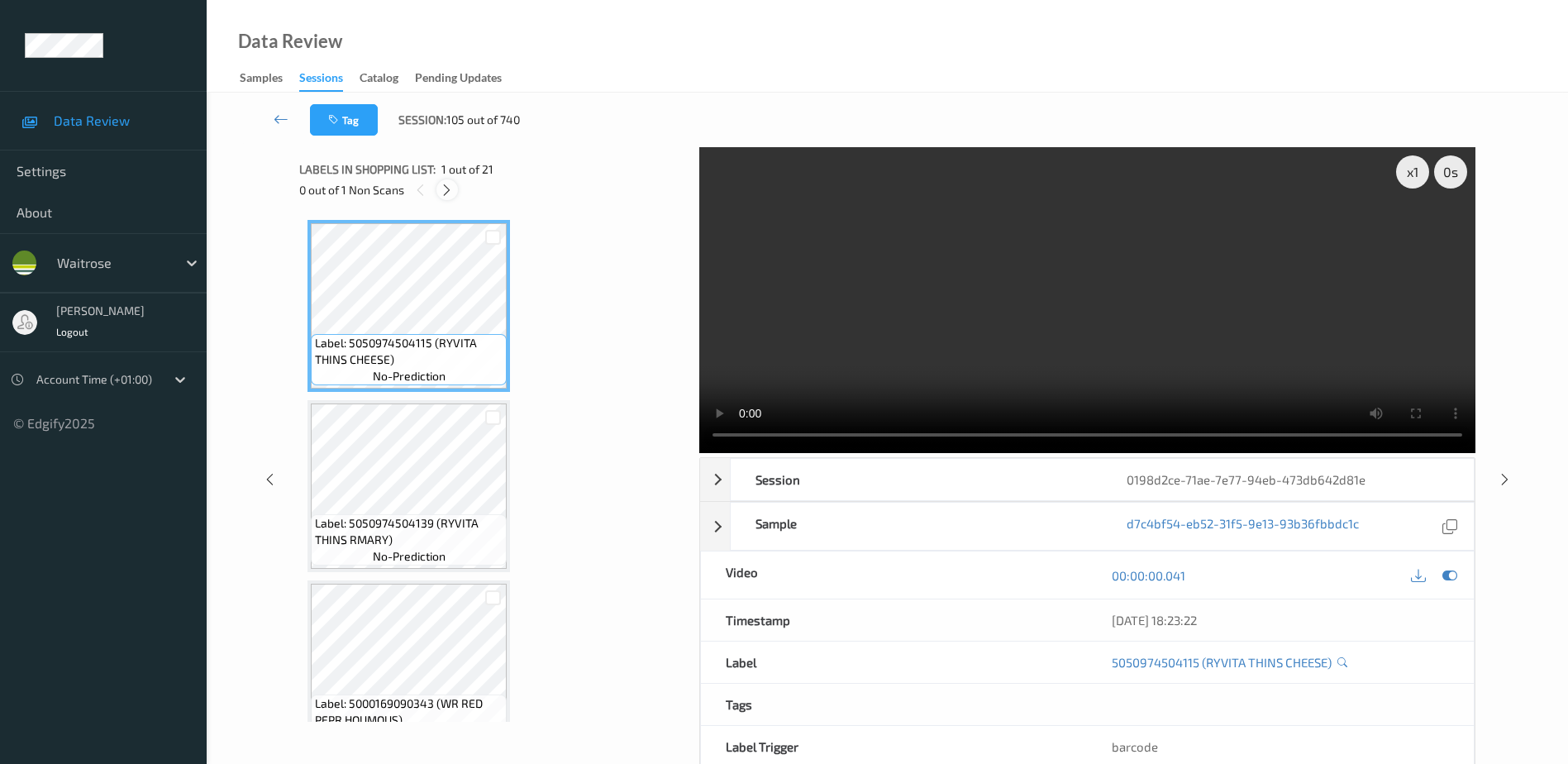
click at [450, 194] on icon at bounding box center [446, 191] width 14 height 15
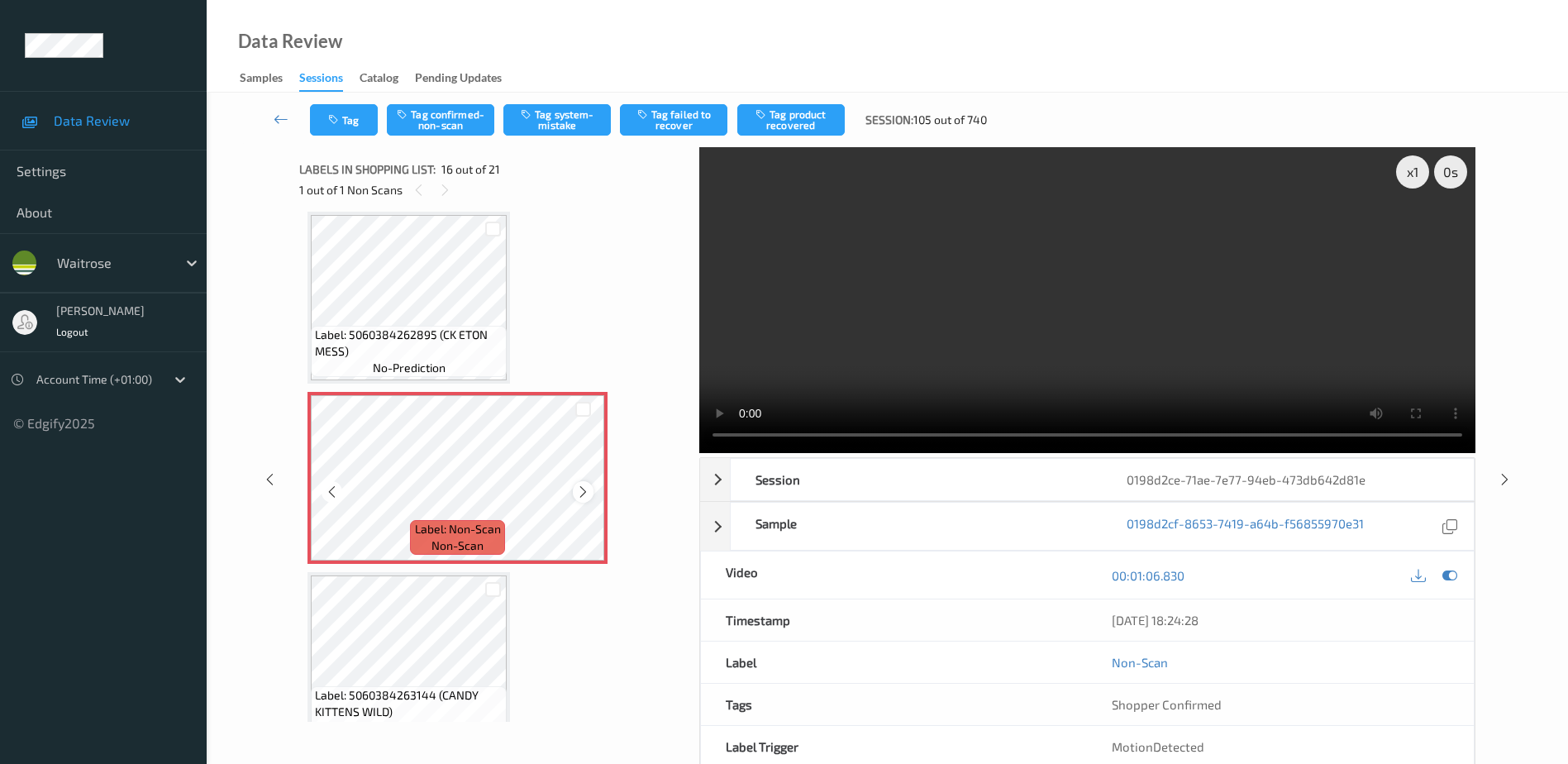
click at [585, 490] on icon at bounding box center [583, 492] width 14 height 15
click at [580, 491] on icon at bounding box center [583, 492] width 14 height 15
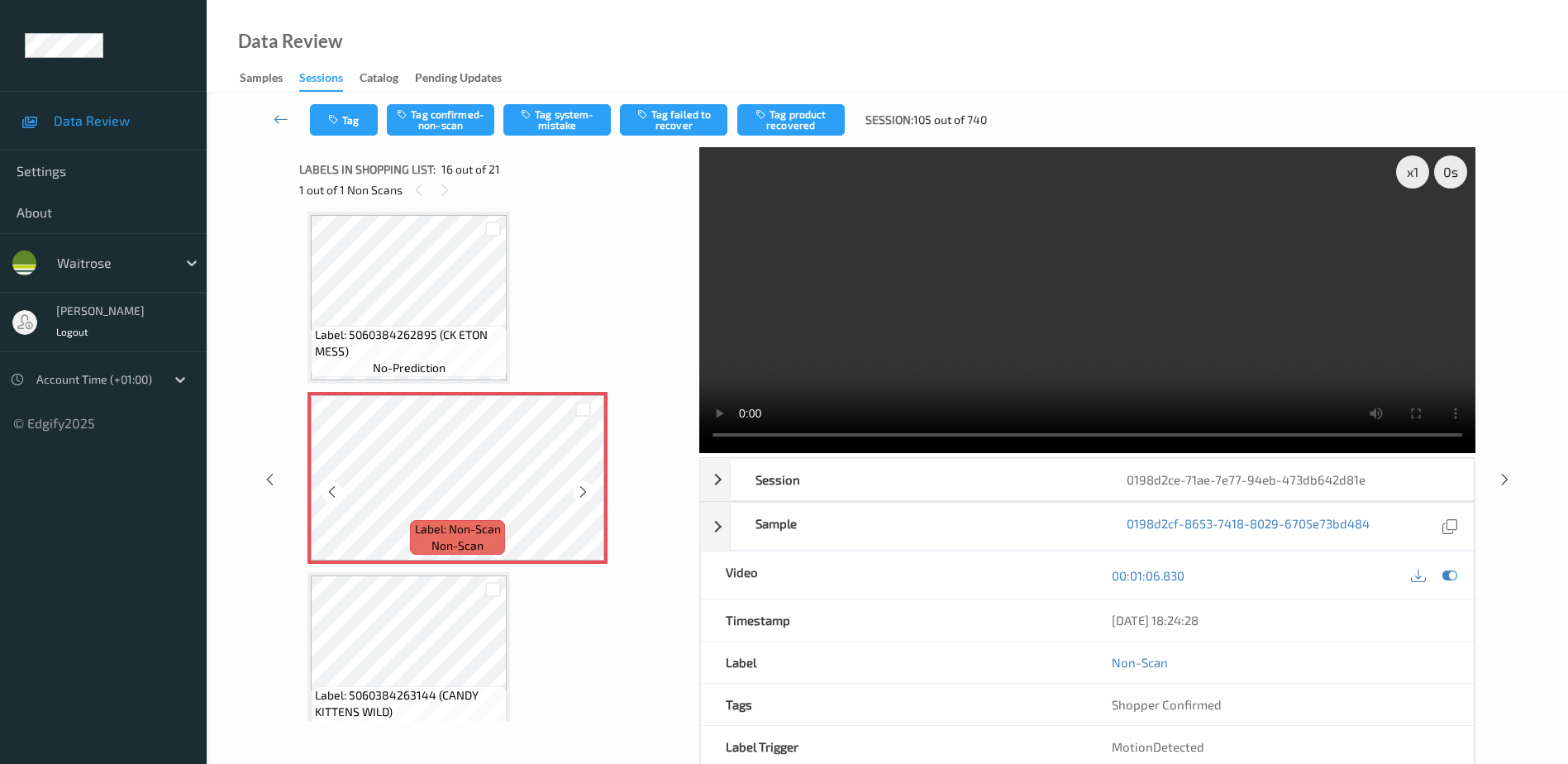
click at [580, 491] on icon at bounding box center [583, 492] width 14 height 15
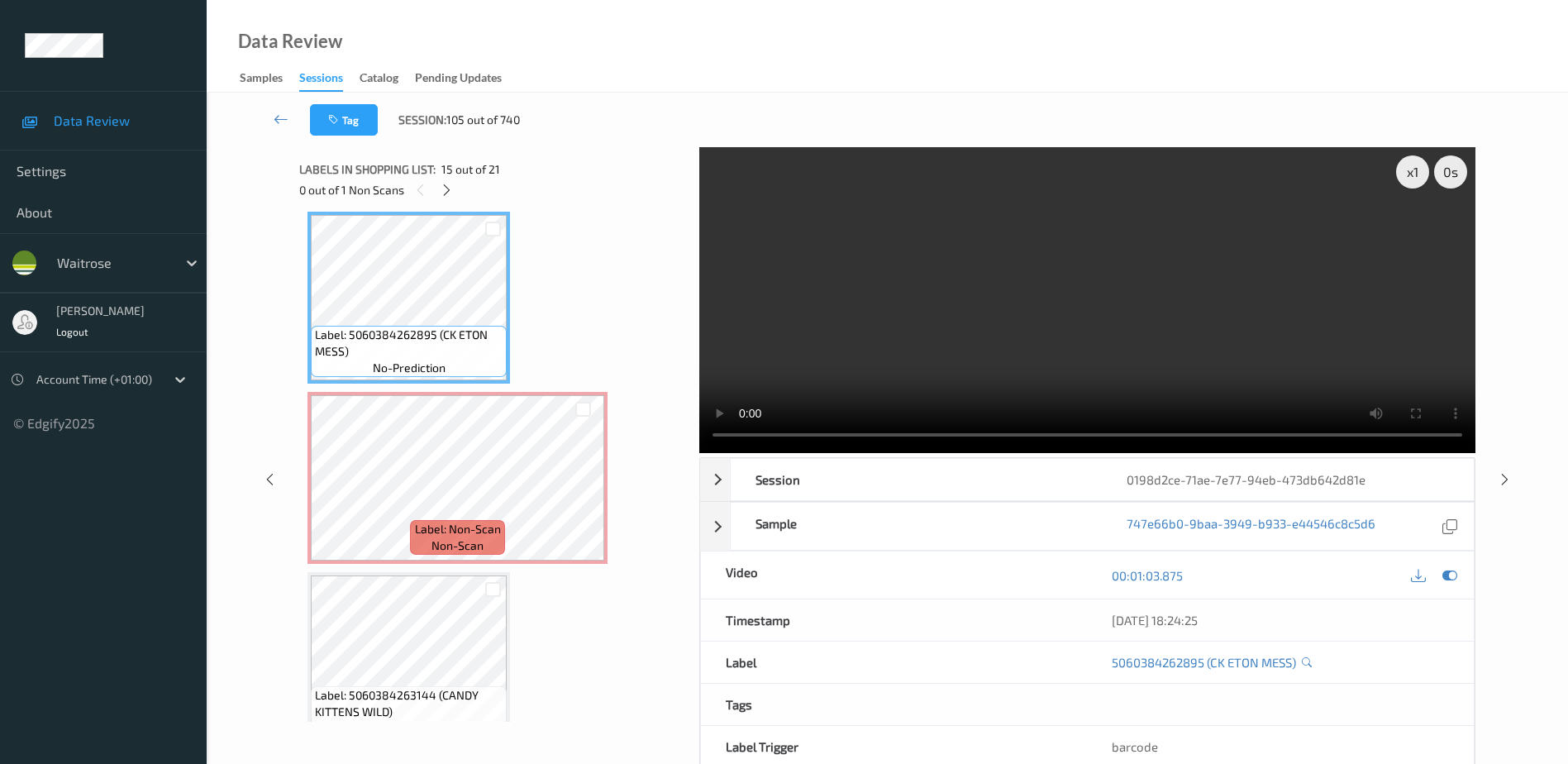
click at [1048, 348] on video at bounding box center [1087, 300] width 776 height 306
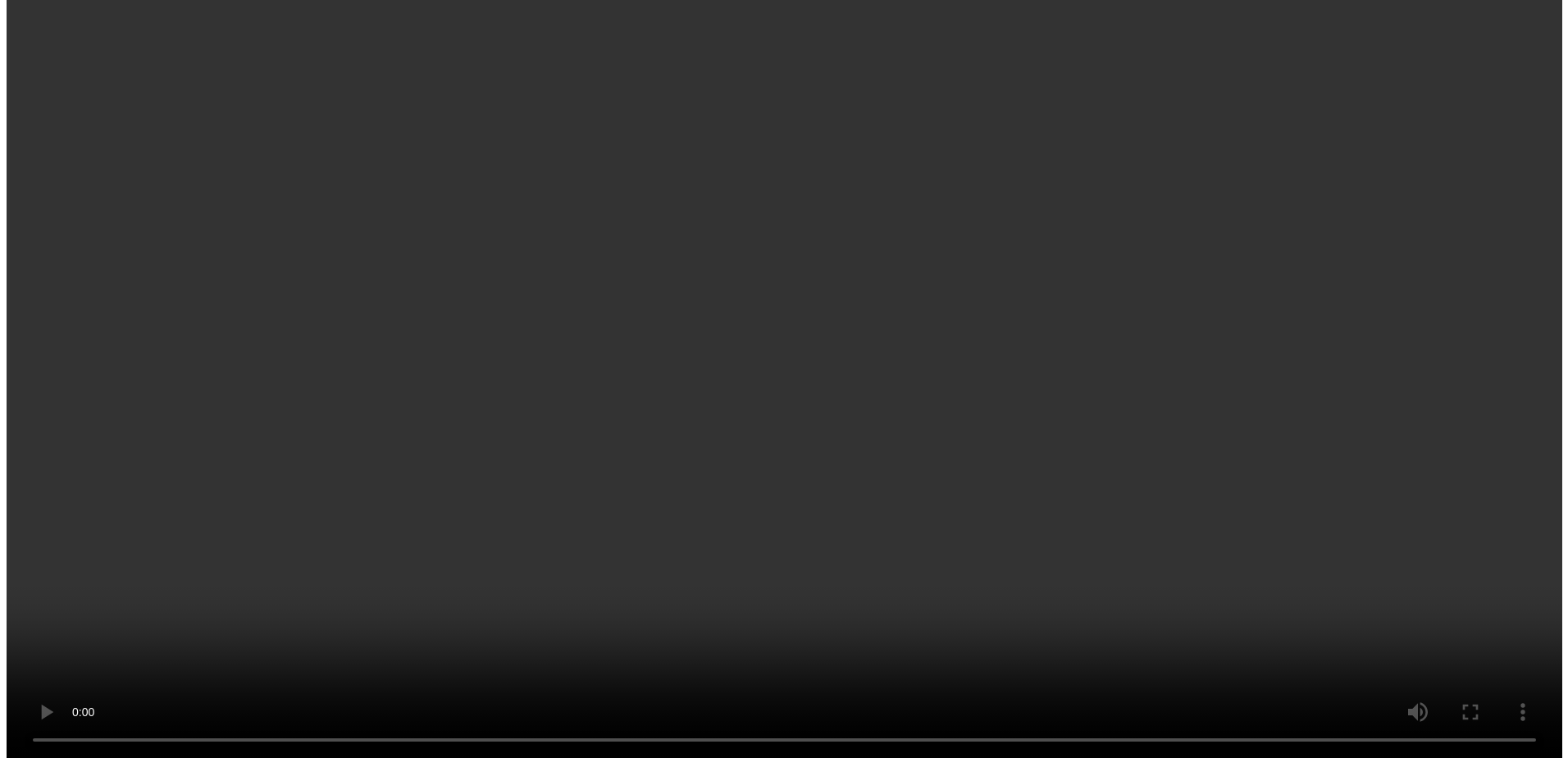
scroll to position [2758, 0]
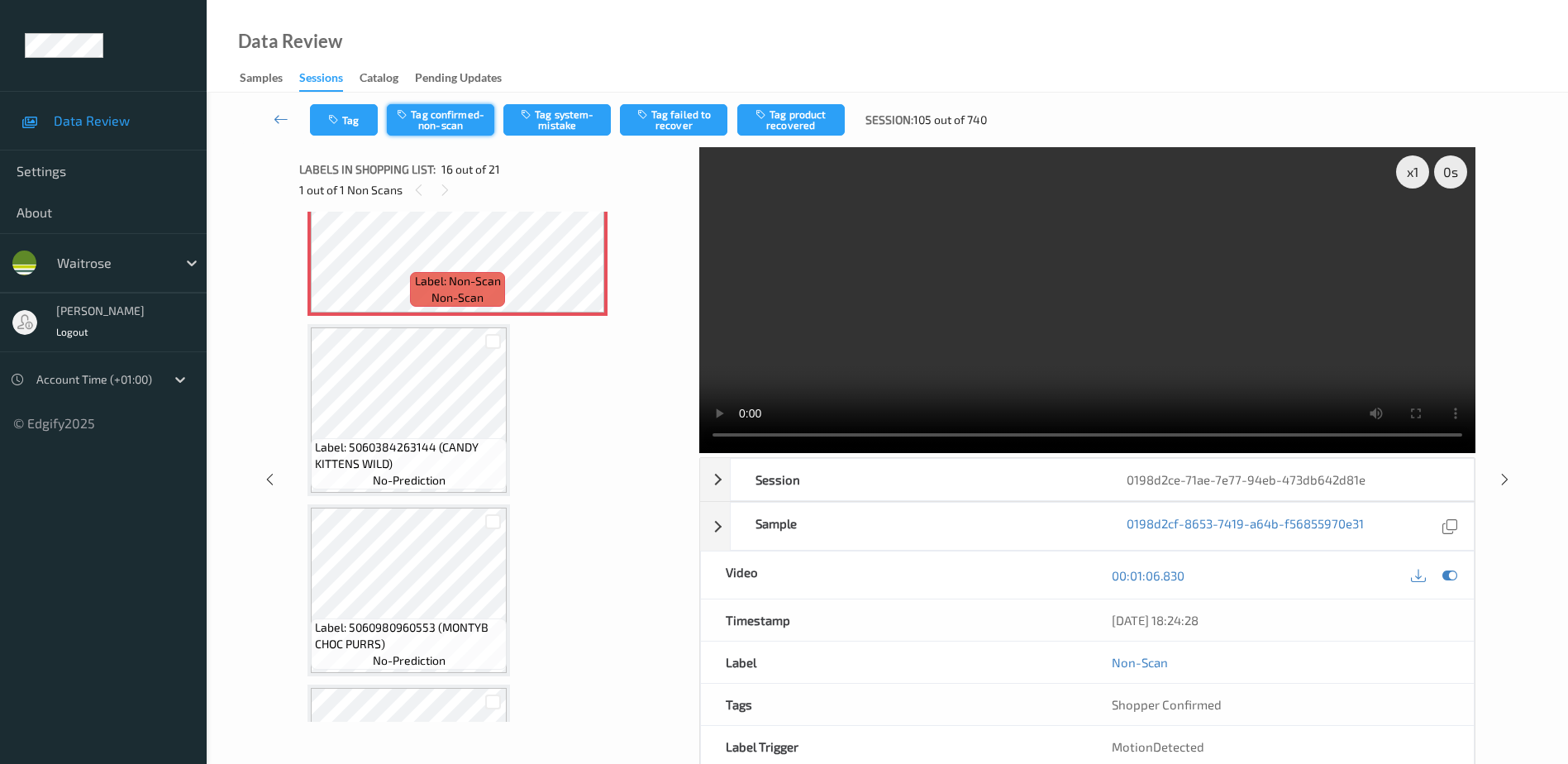
click at [443, 117] on button "Tag confirmed-non-scan" at bounding box center [440, 120] width 107 height 31
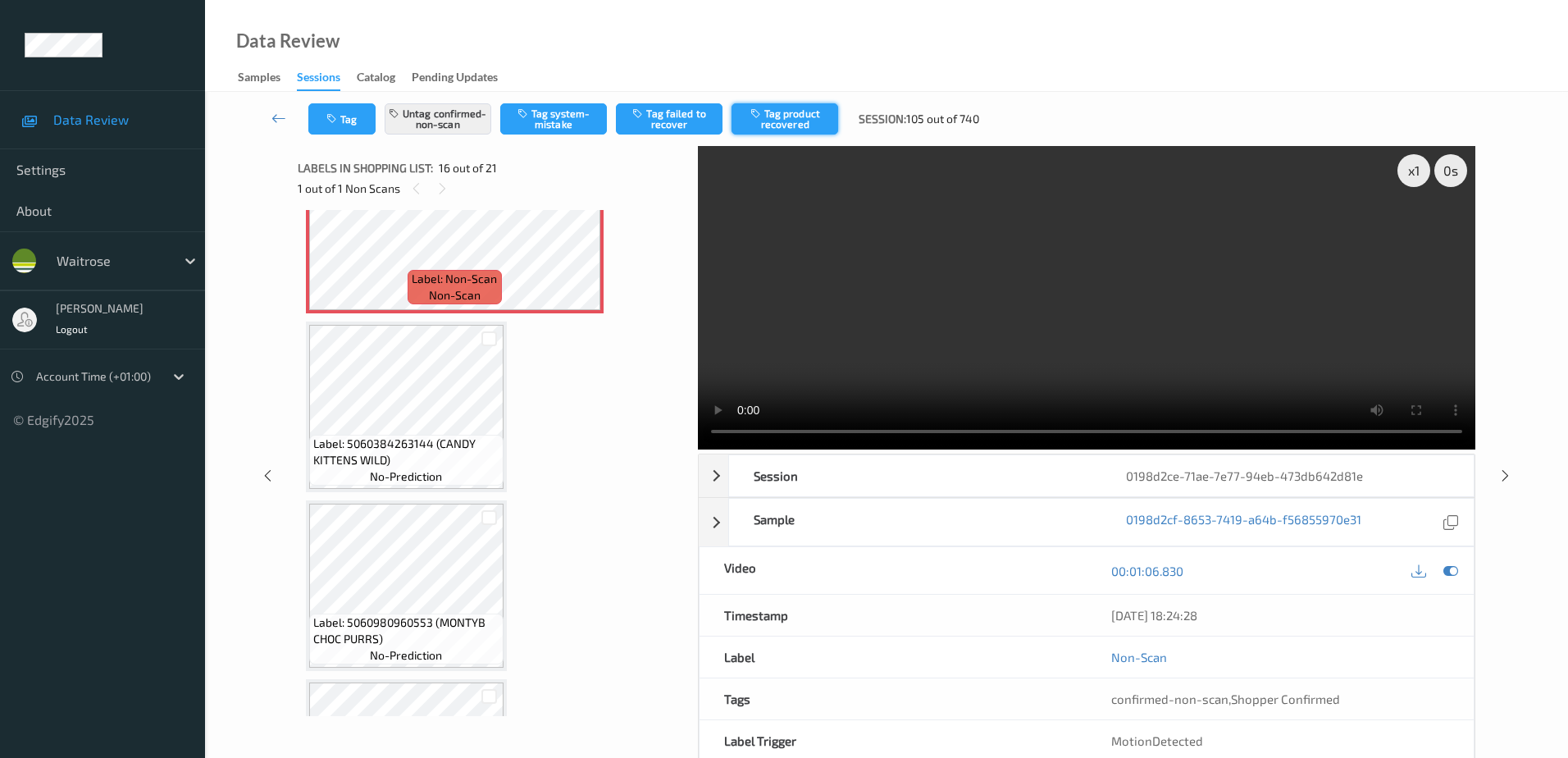
click at [794, 124] on button "Tag product recovered" at bounding box center [784, 119] width 106 height 31
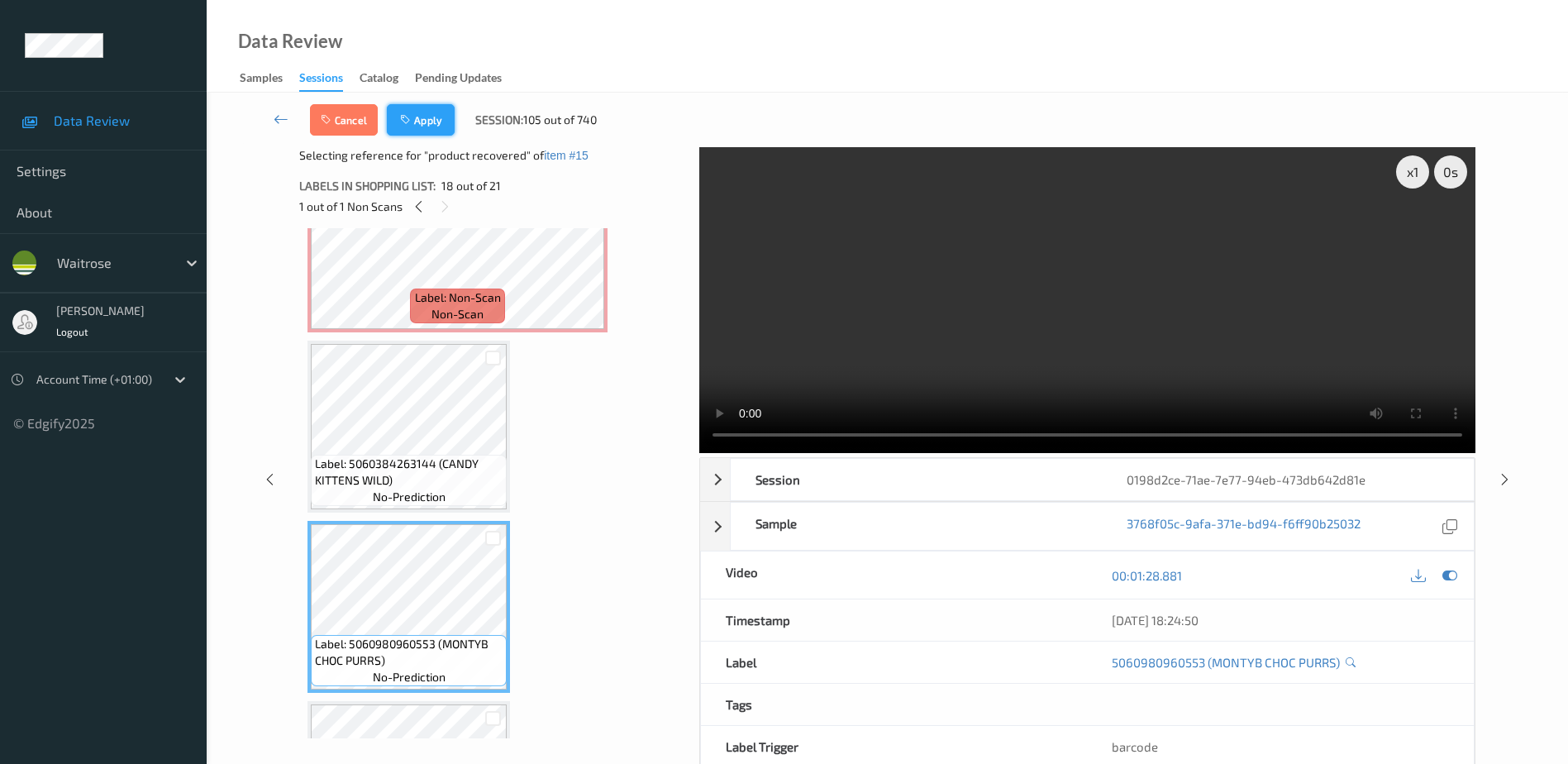
click at [414, 123] on icon "button" at bounding box center [407, 119] width 14 height 12
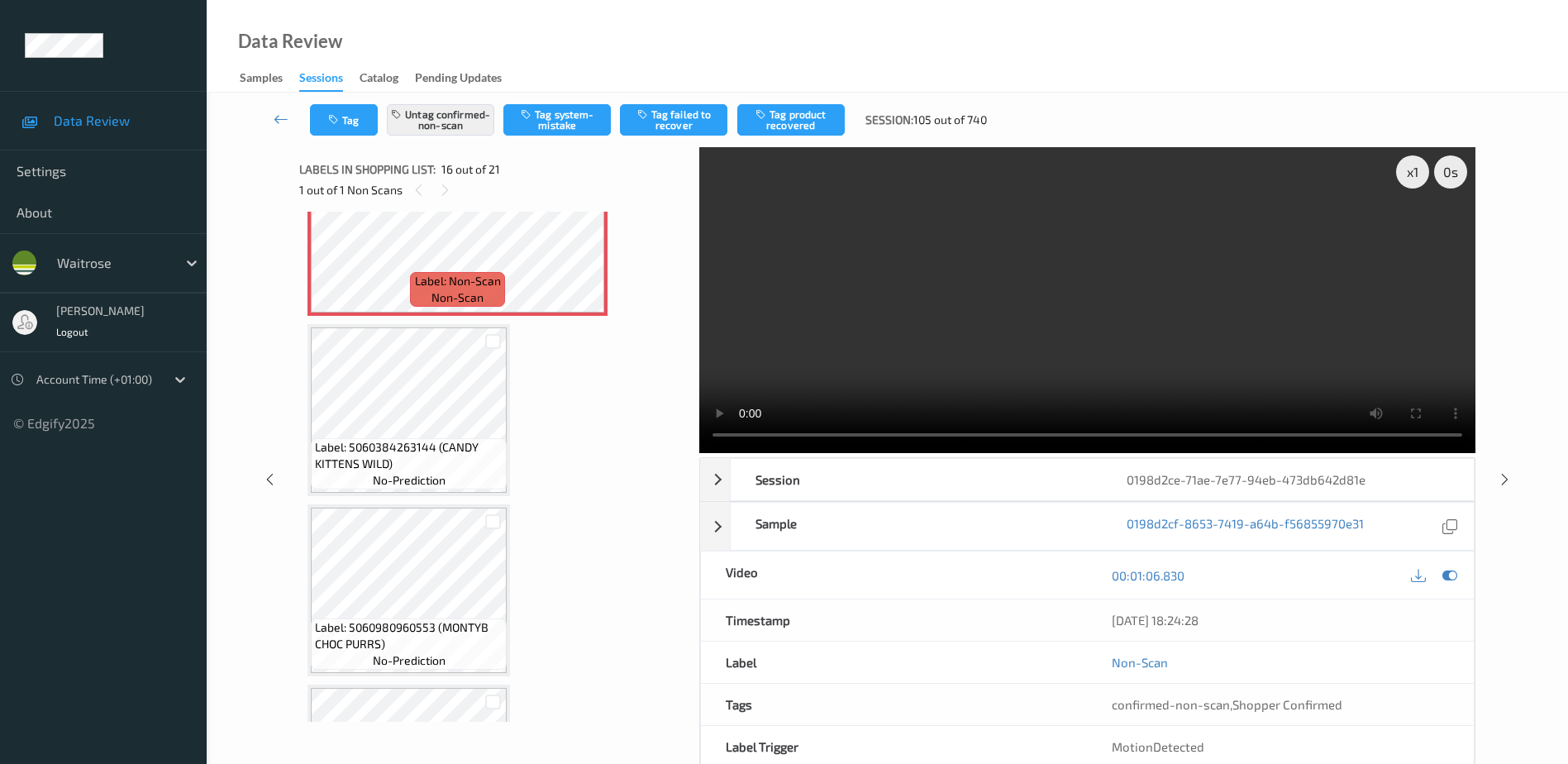
scroll to position [2532, 0]
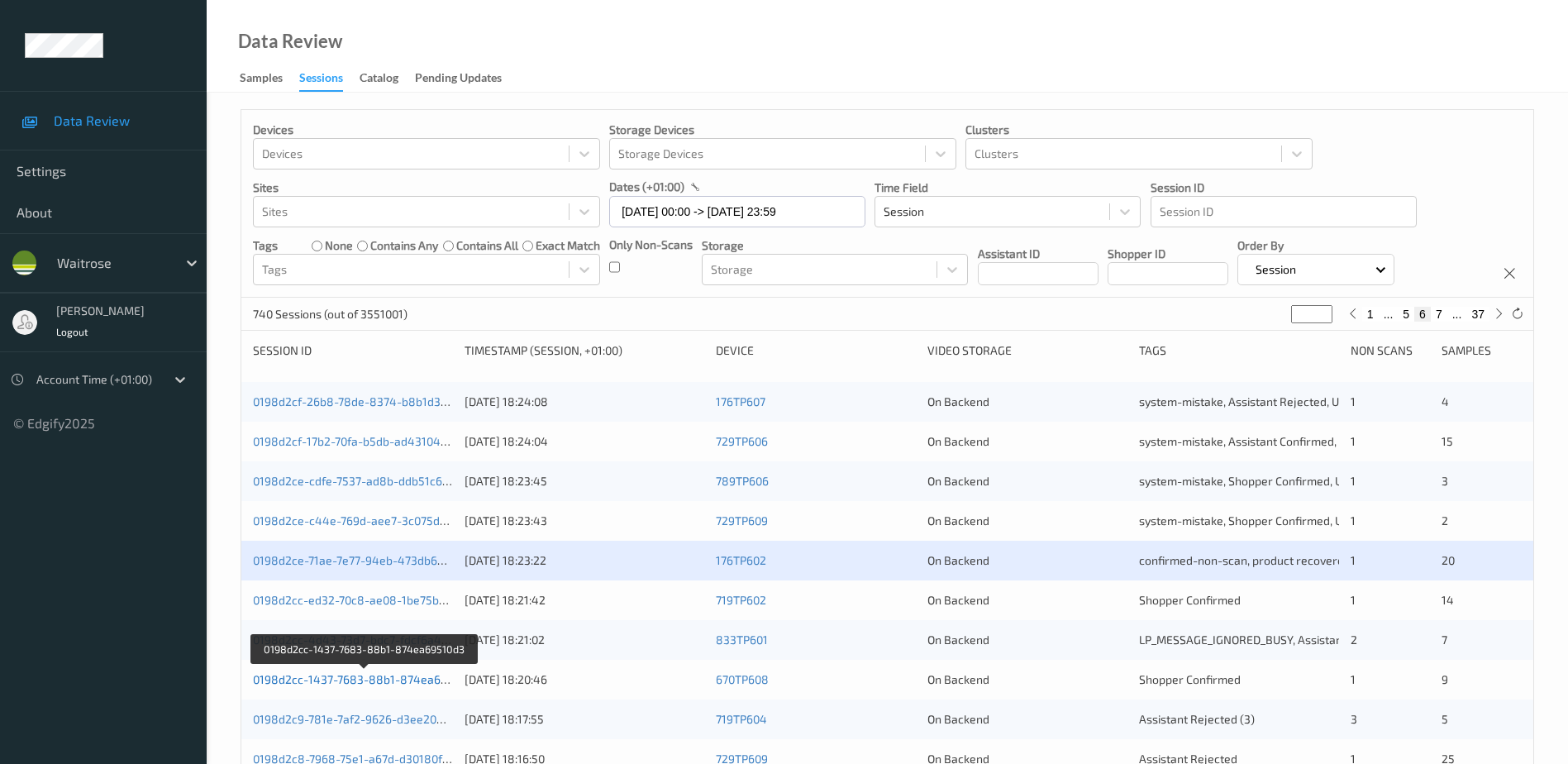
click at [356, 676] on link "0198d2cc-1437-7683-88b1-874ea69510d3" at bounding box center [365, 679] width 226 height 14
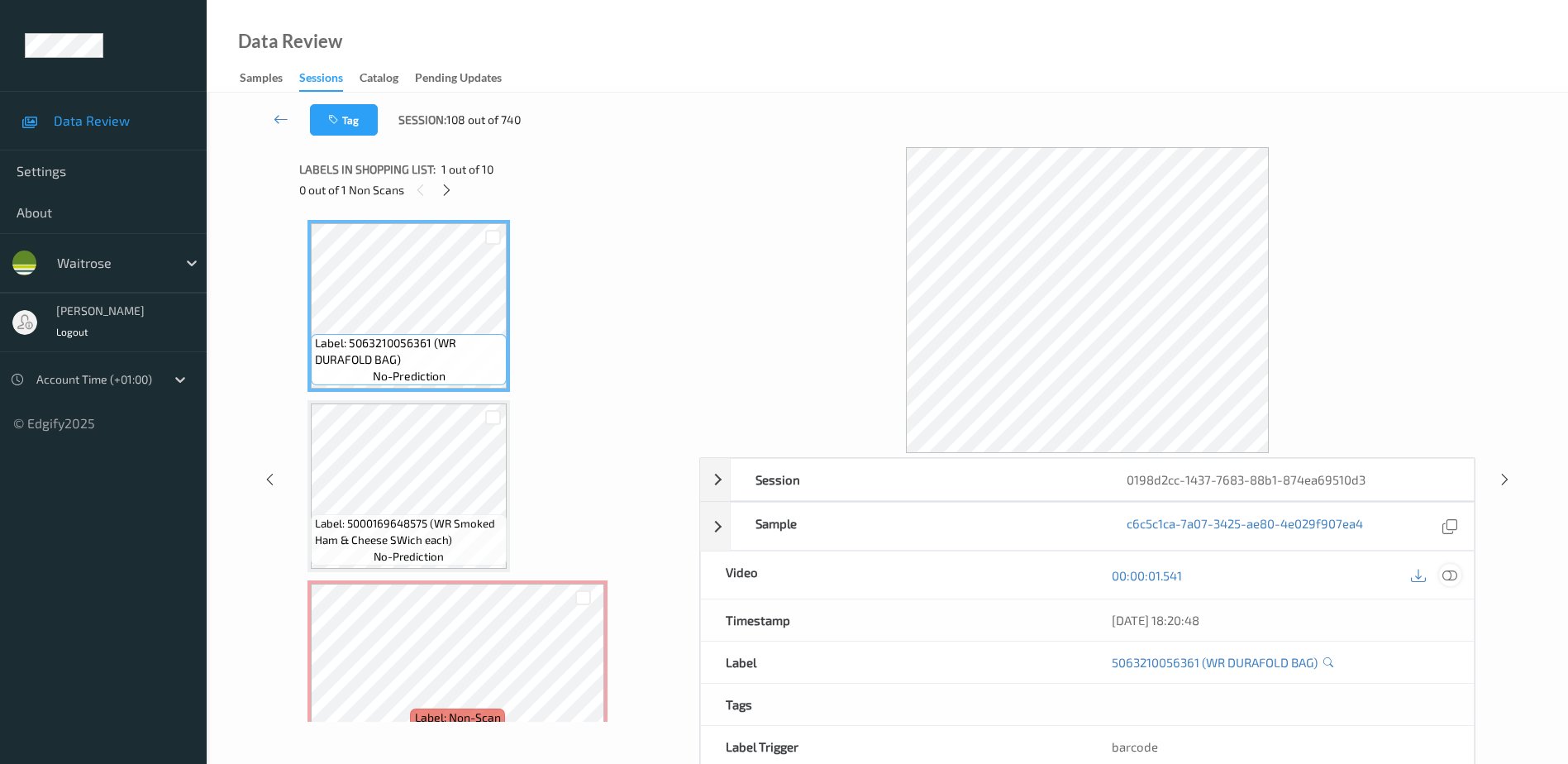
click at [1448, 578] on icon at bounding box center [1451, 575] width 15 height 15
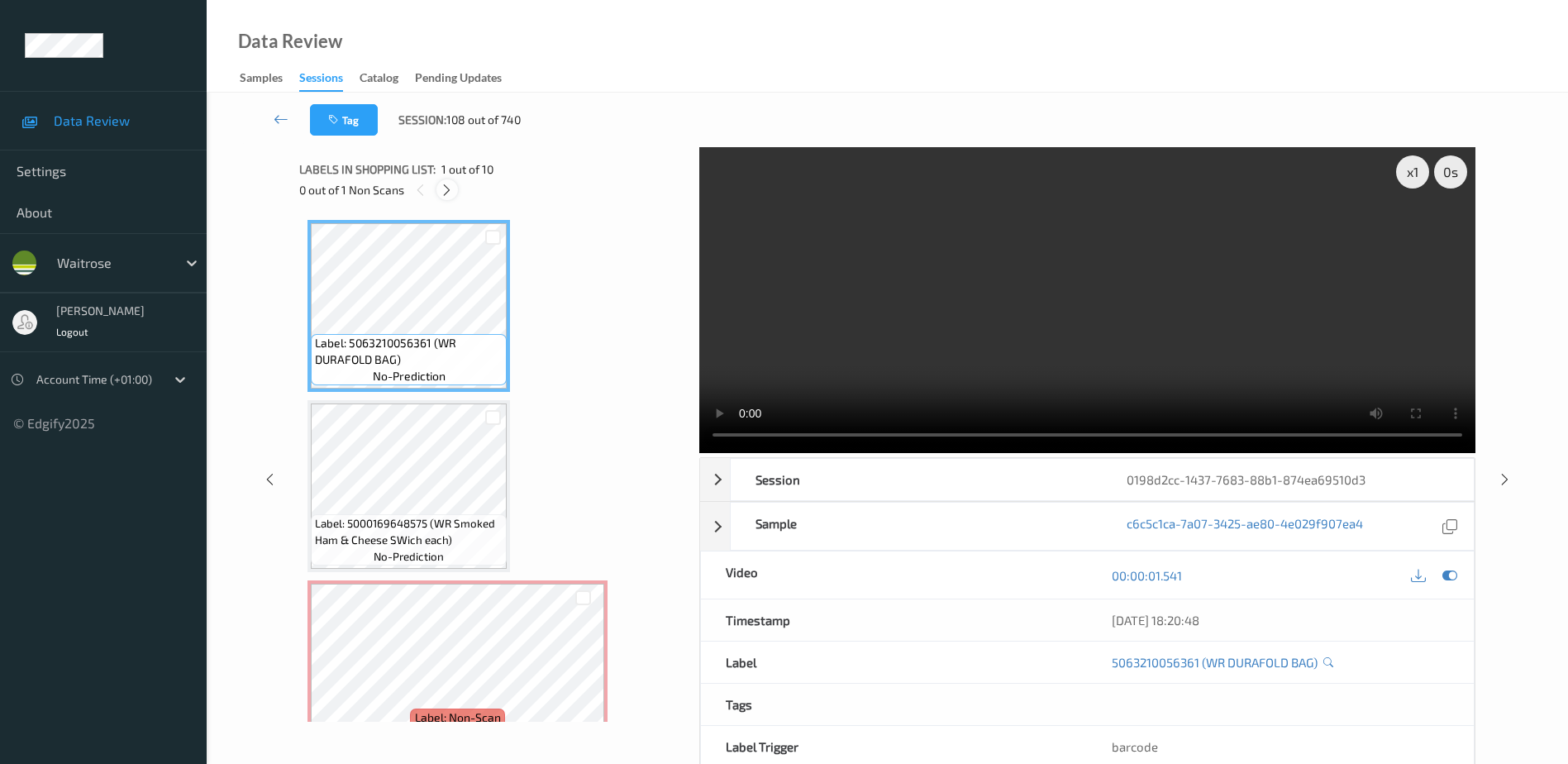
click at [444, 184] on icon at bounding box center [446, 191] width 14 height 15
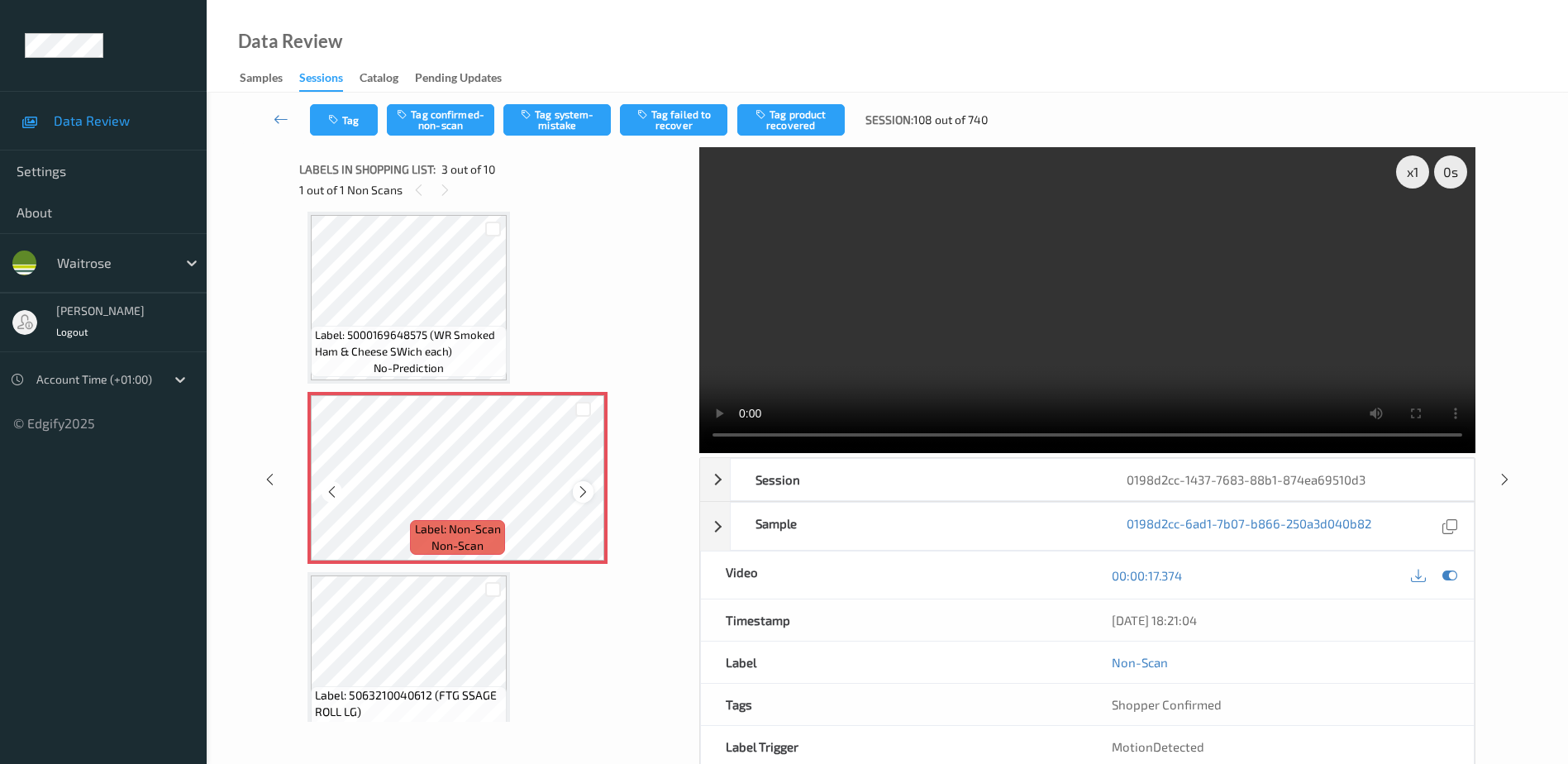
click at [586, 494] on icon at bounding box center [583, 492] width 14 height 15
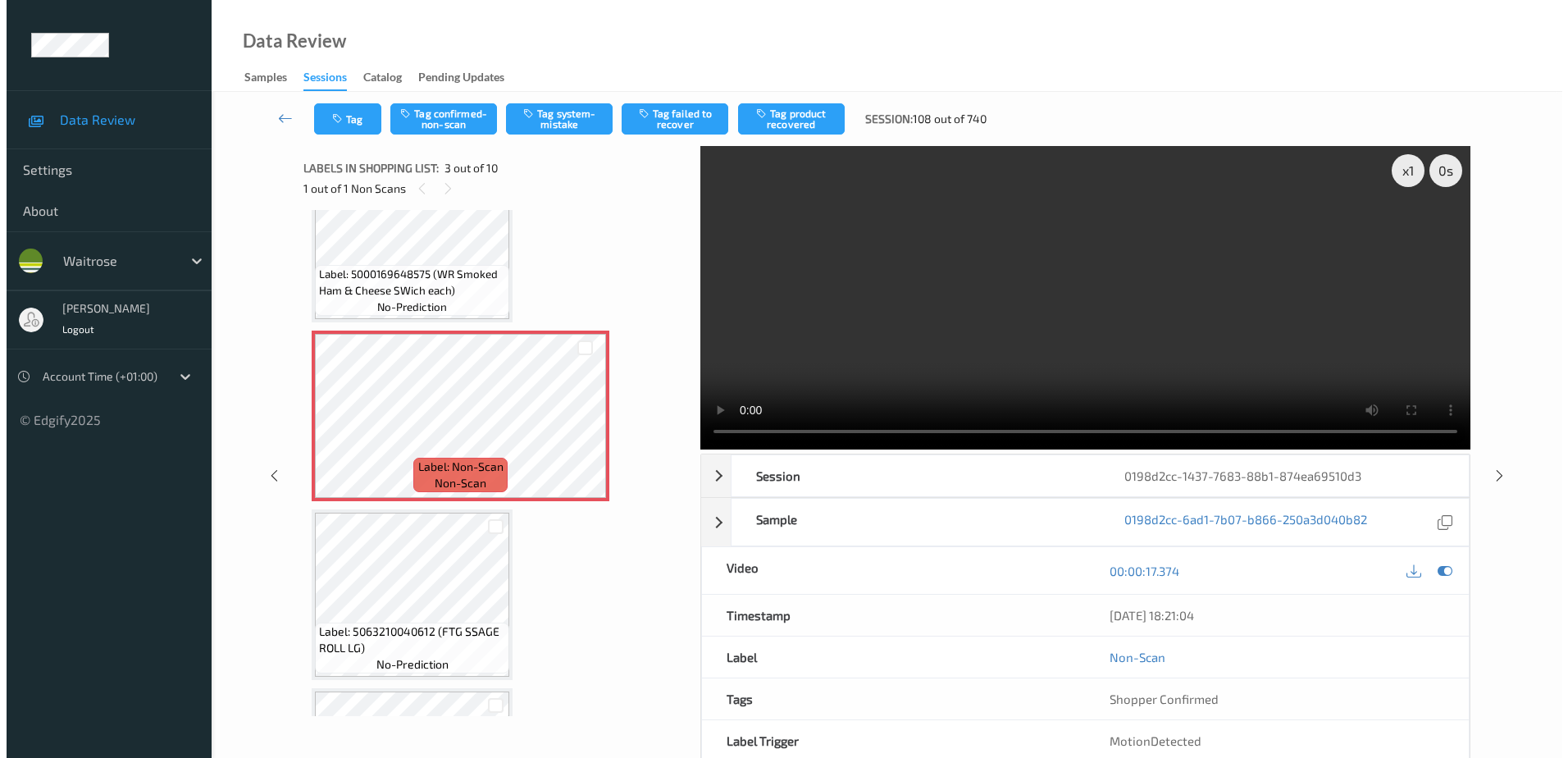
scroll to position [246, 0]
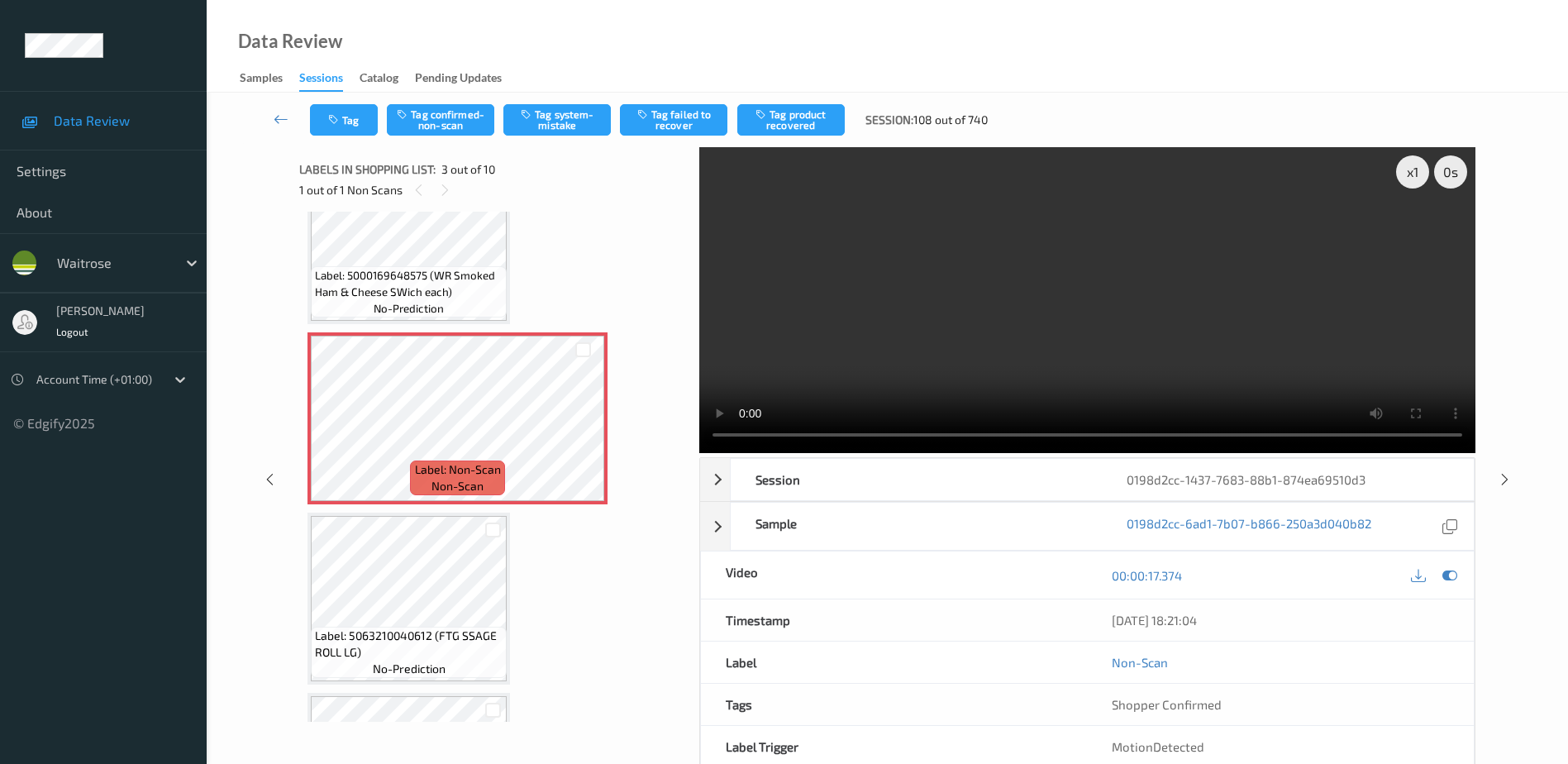
click at [1194, 277] on video at bounding box center [1087, 300] width 776 height 306
click at [578, 428] on icon at bounding box center [583, 432] width 14 height 15
click at [562, 106] on button "Tag system-mistake" at bounding box center [557, 120] width 107 height 31
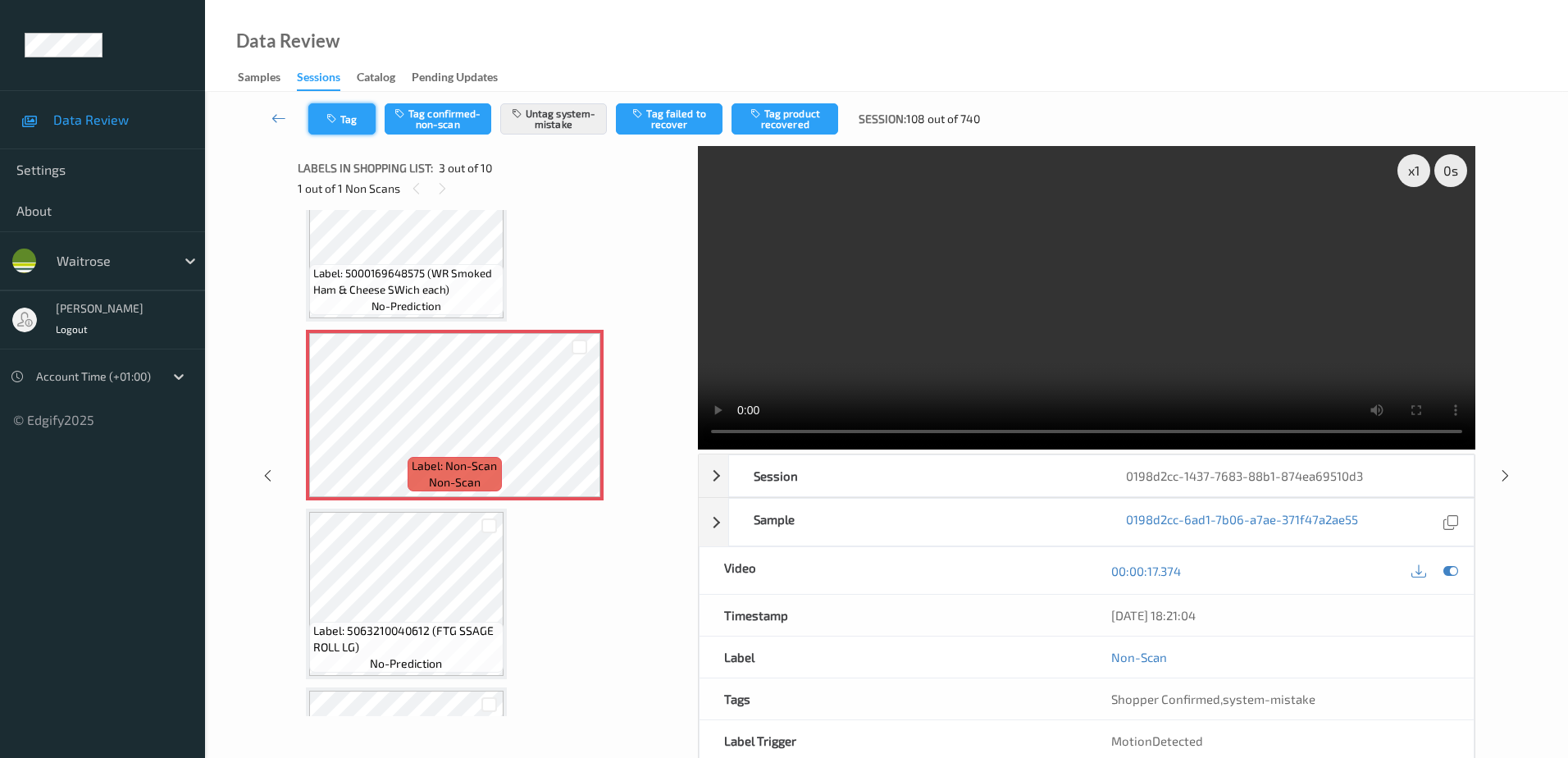
click at [328, 122] on icon "button" at bounding box center [333, 118] width 14 height 12
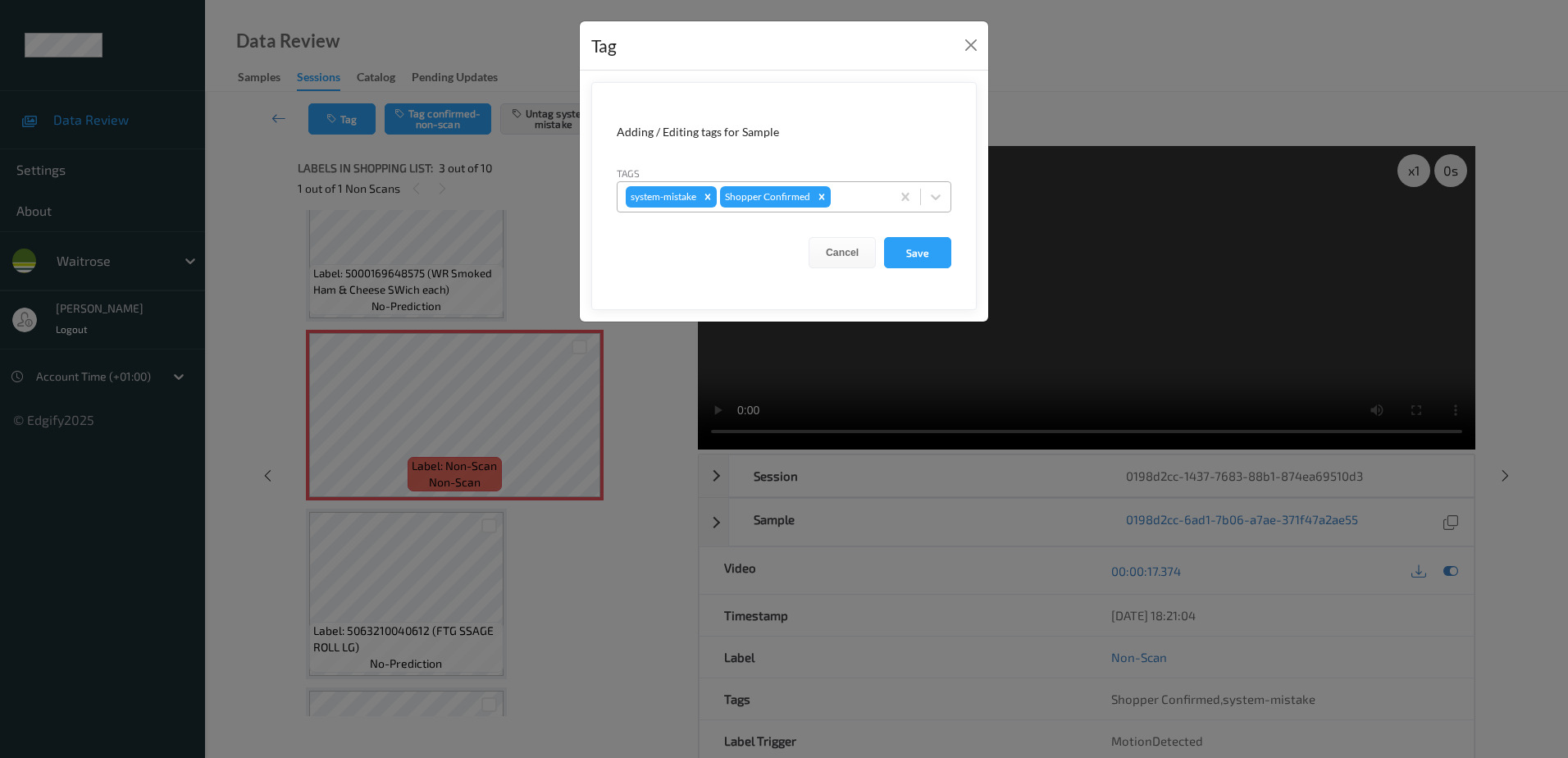
click at [848, 198] on div at bounding box center [858, 196] width 49 height 19
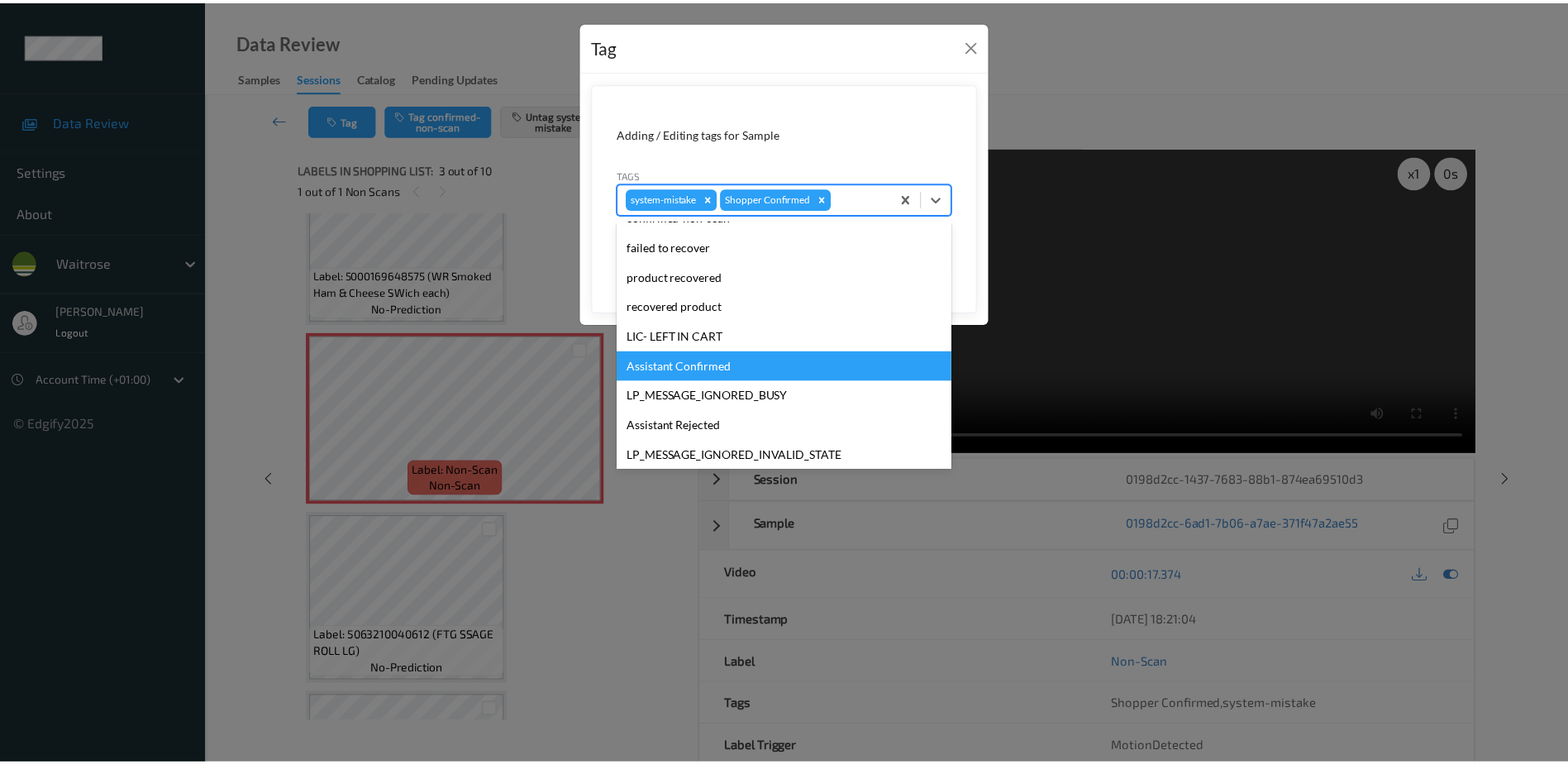
scroll to position [324, 0]
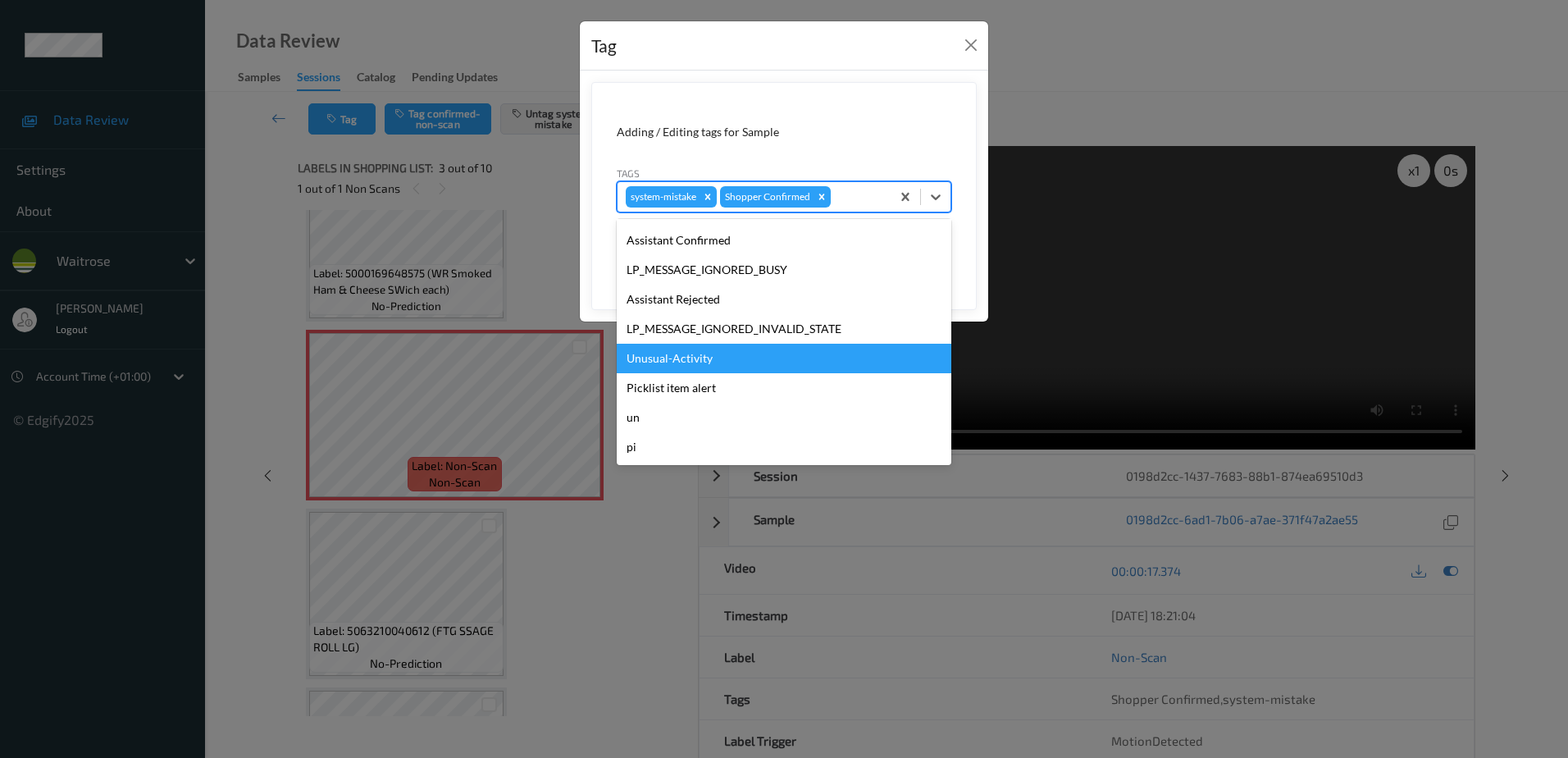
click at [681, 343] on div "Unusual-Activity" at bounding box center [784, 358] width 335 height 29
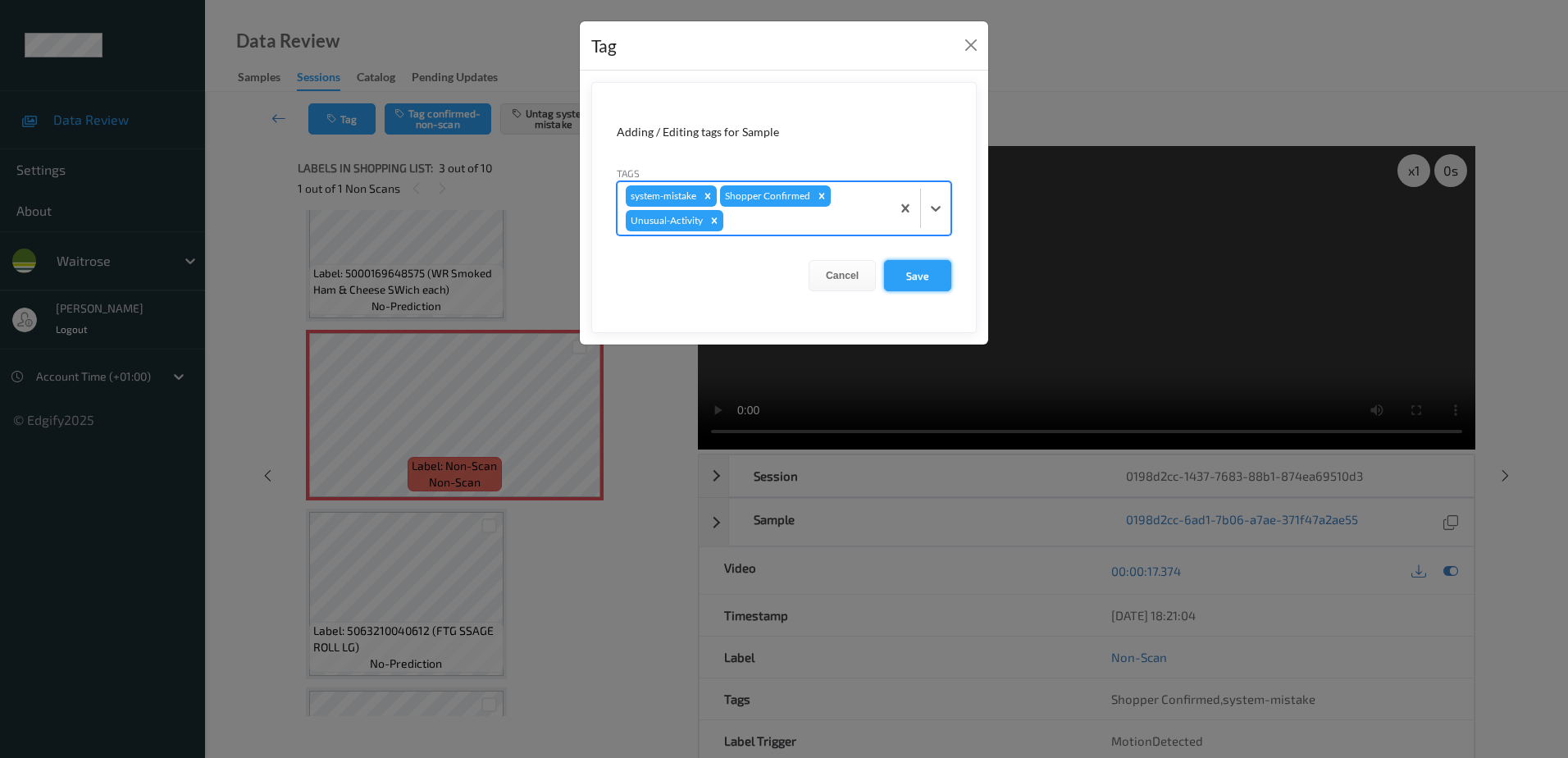
click at [902, 278] on button "Save" at bounding box center [917, 275] width 67 height 31
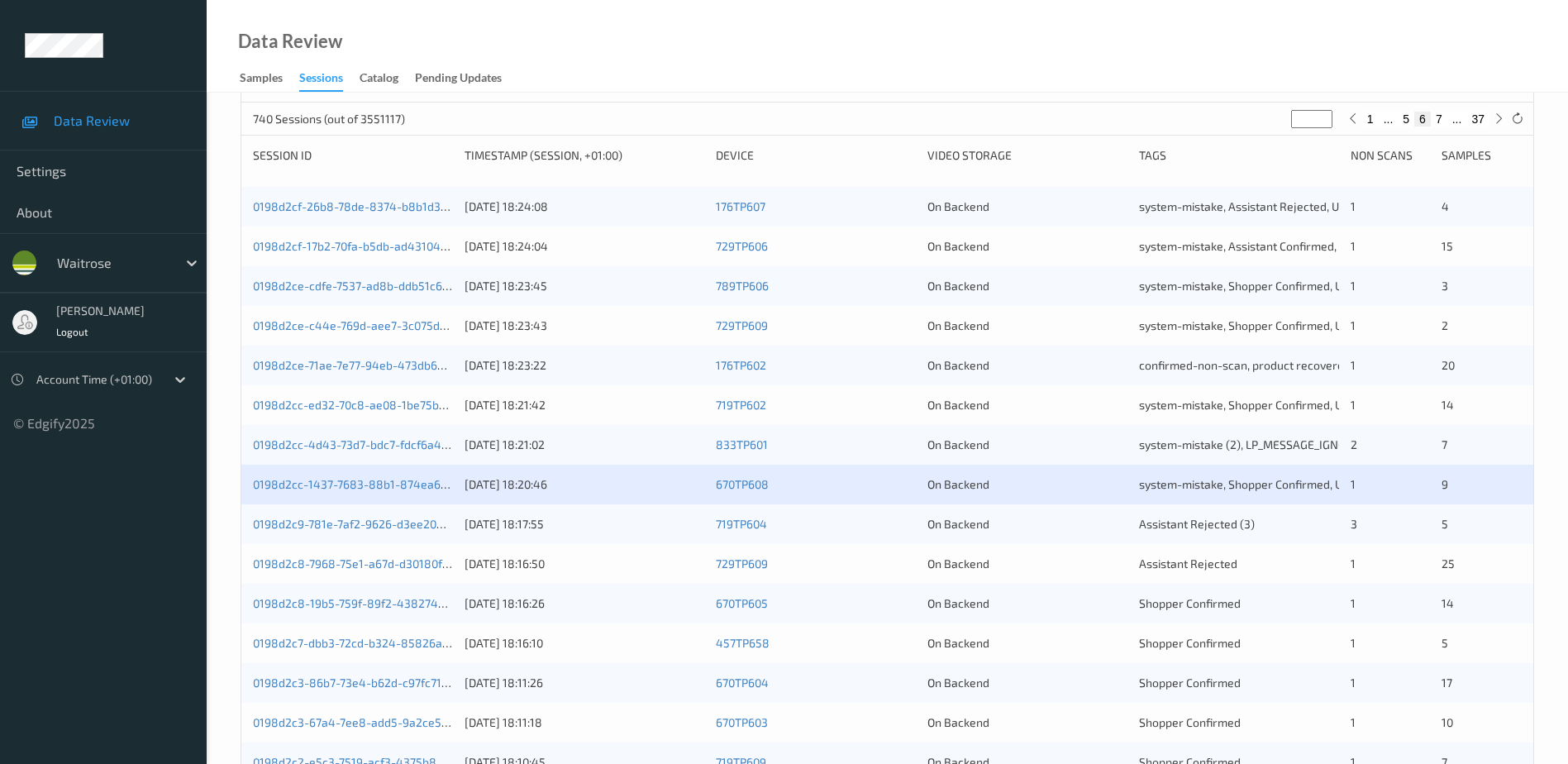
scroll to position [248, 0]
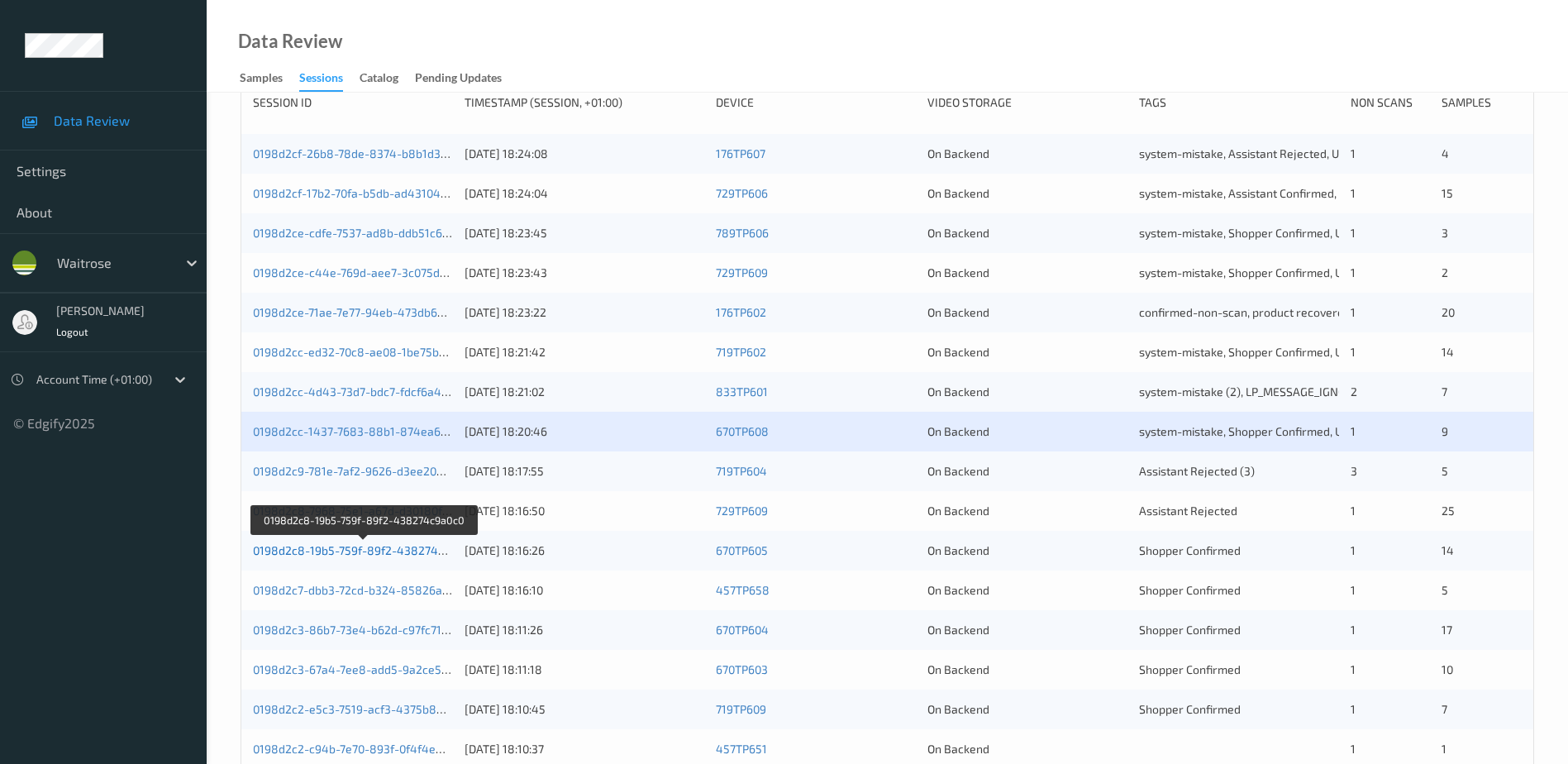
click at [402, 556] on link "0198d2c8-19b5-759f-89f2-438274c9a0c0" at bounding box center [364, 549] width 223 height 14
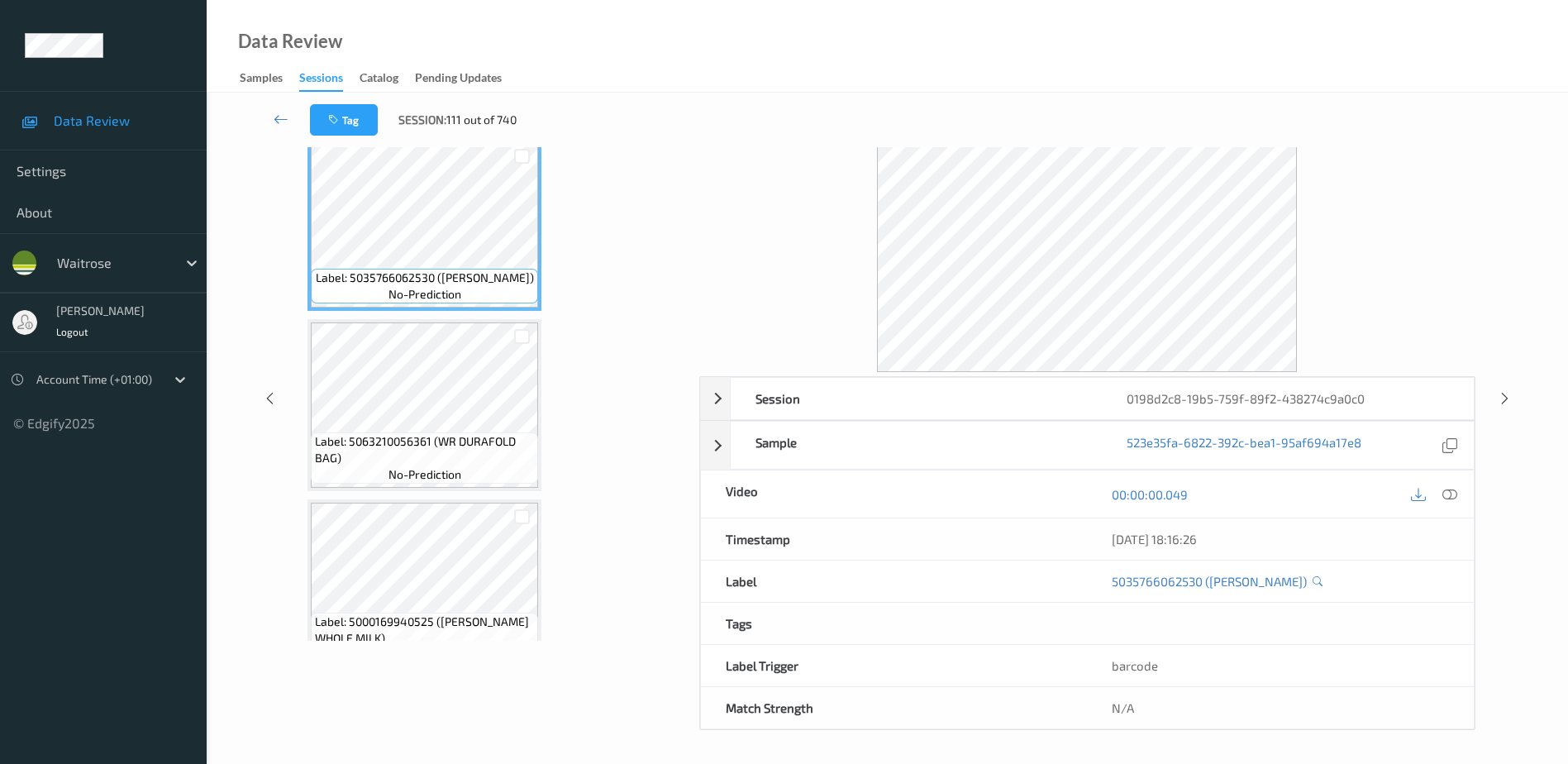
scroll to position [81, 0]
click at [1451, 493] on icon at bounding box center [1451, 494] width 15 height 15
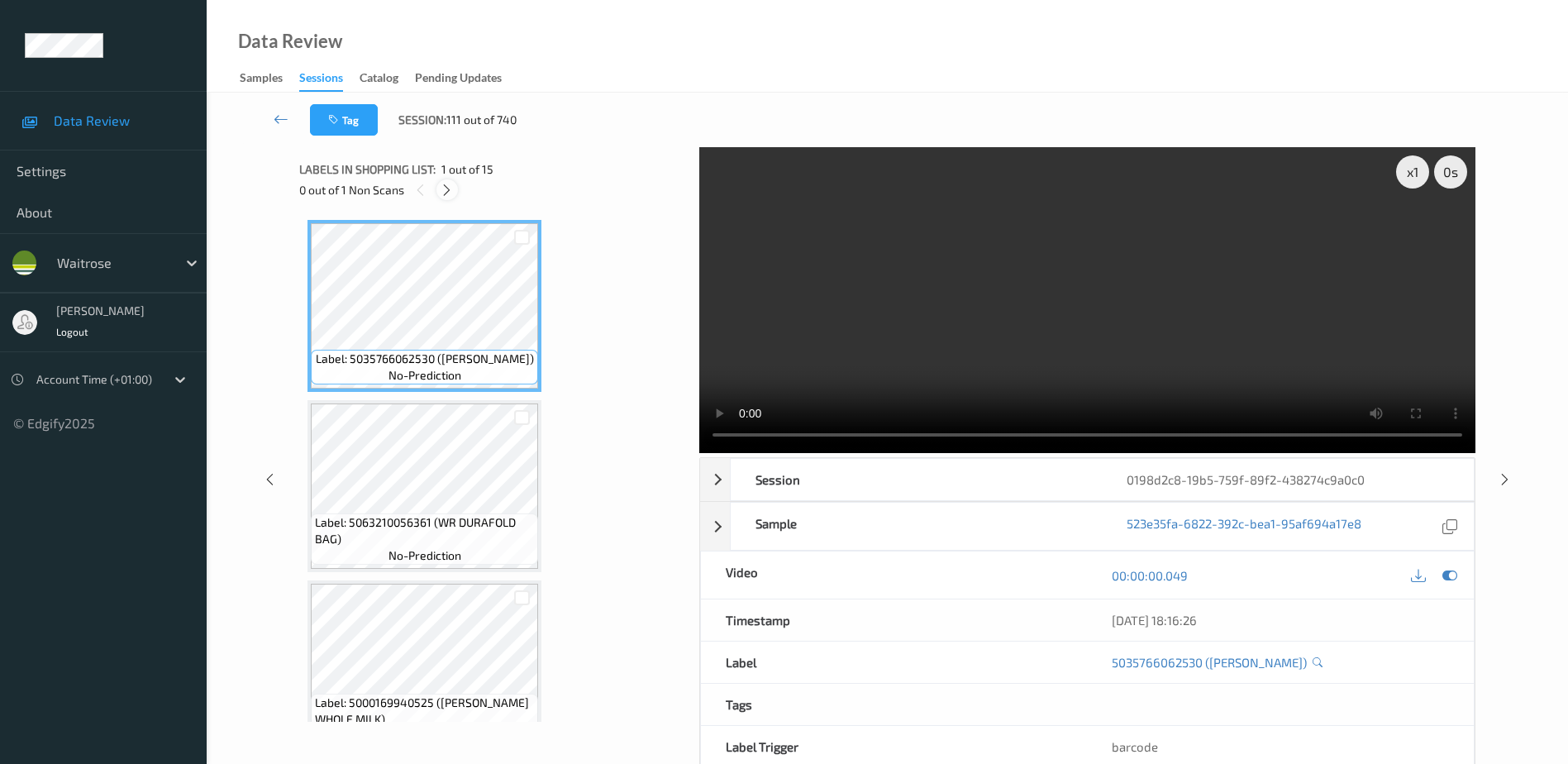
click at [454, 191] on icon at bounding box center [446, 191] width 14 height 15
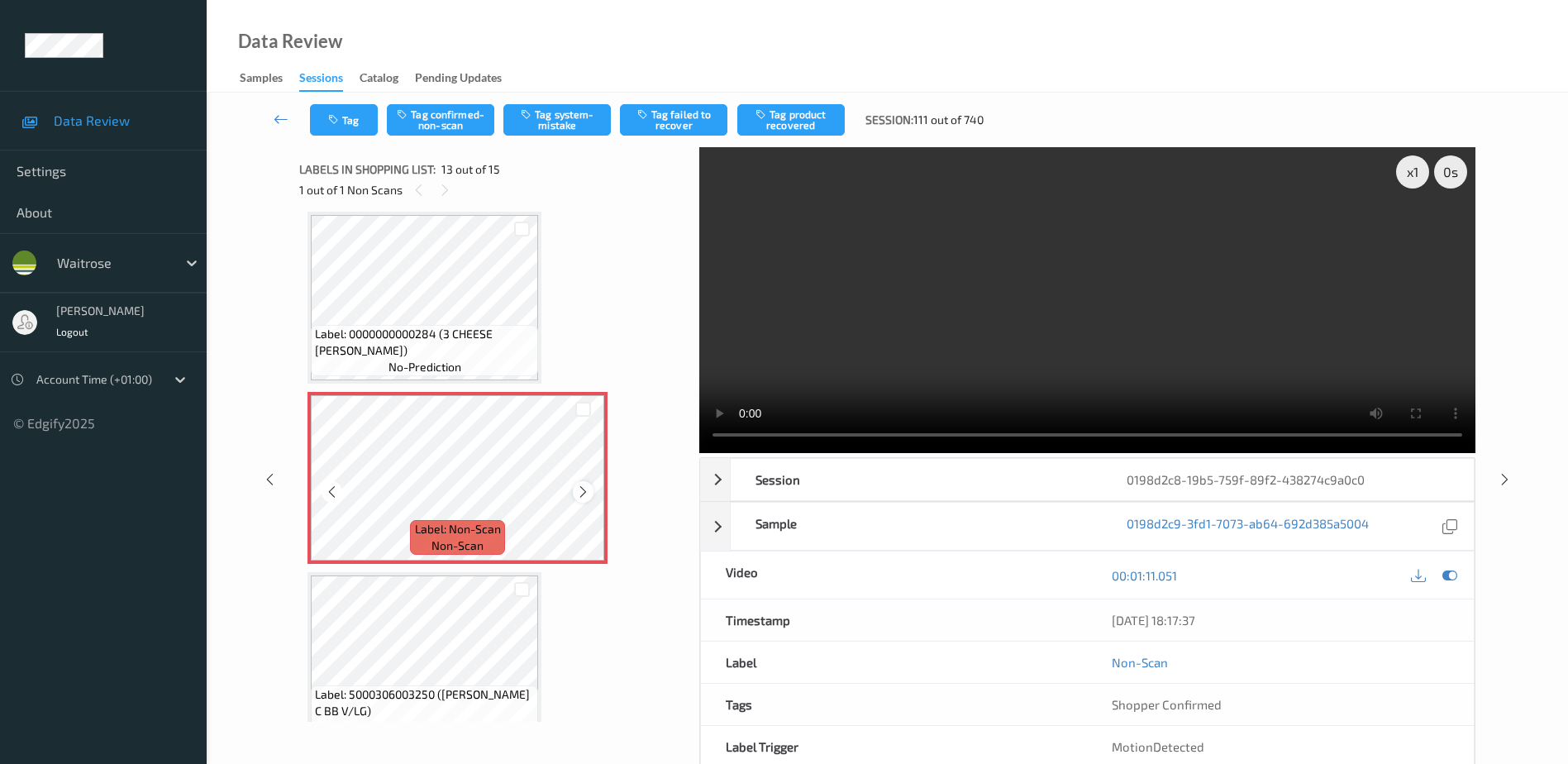
click at [580, 495] on icon at bounding box center [583, 492] width 14 height 15
click at [1117, 373] on video at bounding box center [1087, 300] width 776 height 306
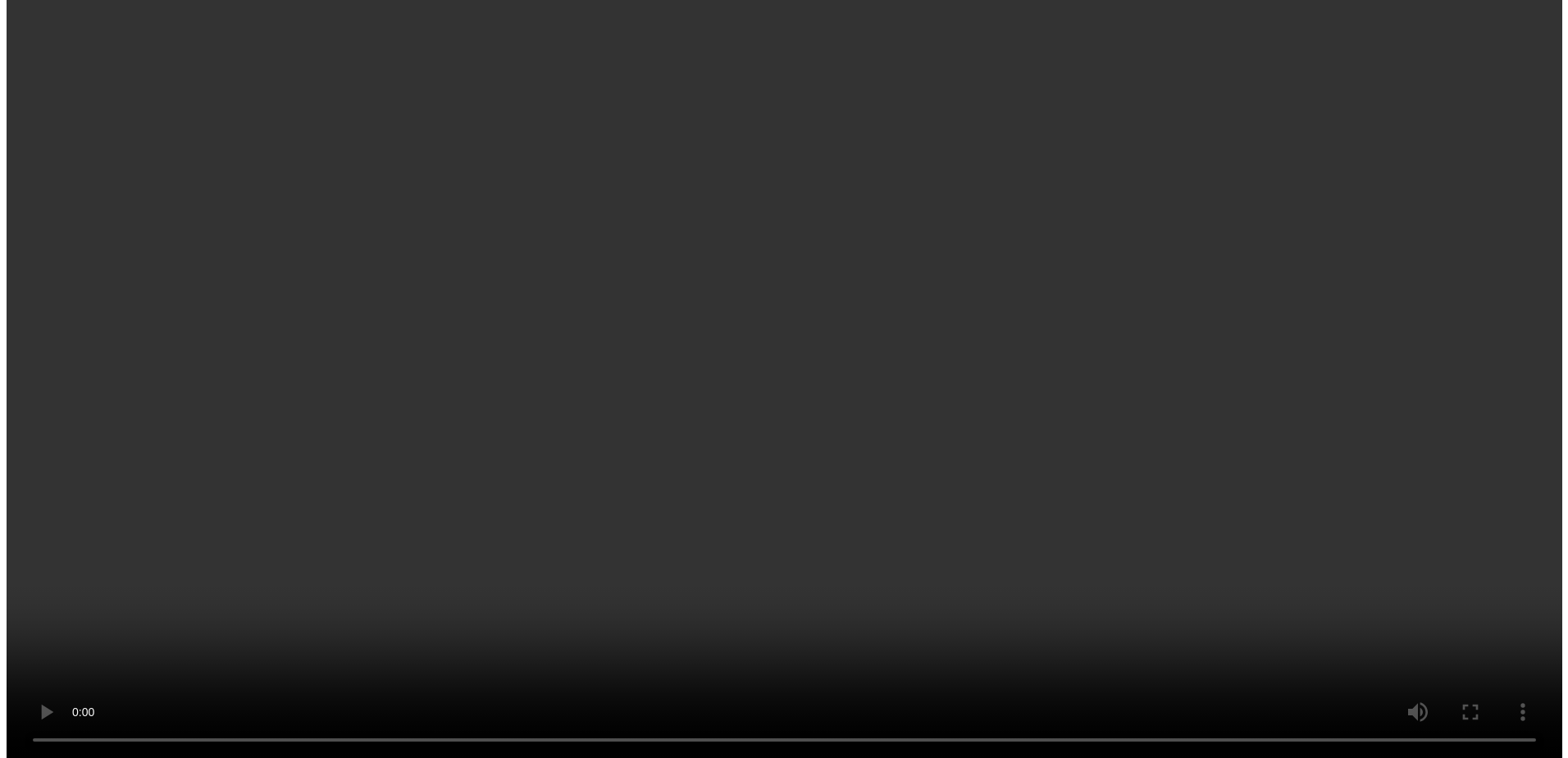
scroll to position [1811, 0]
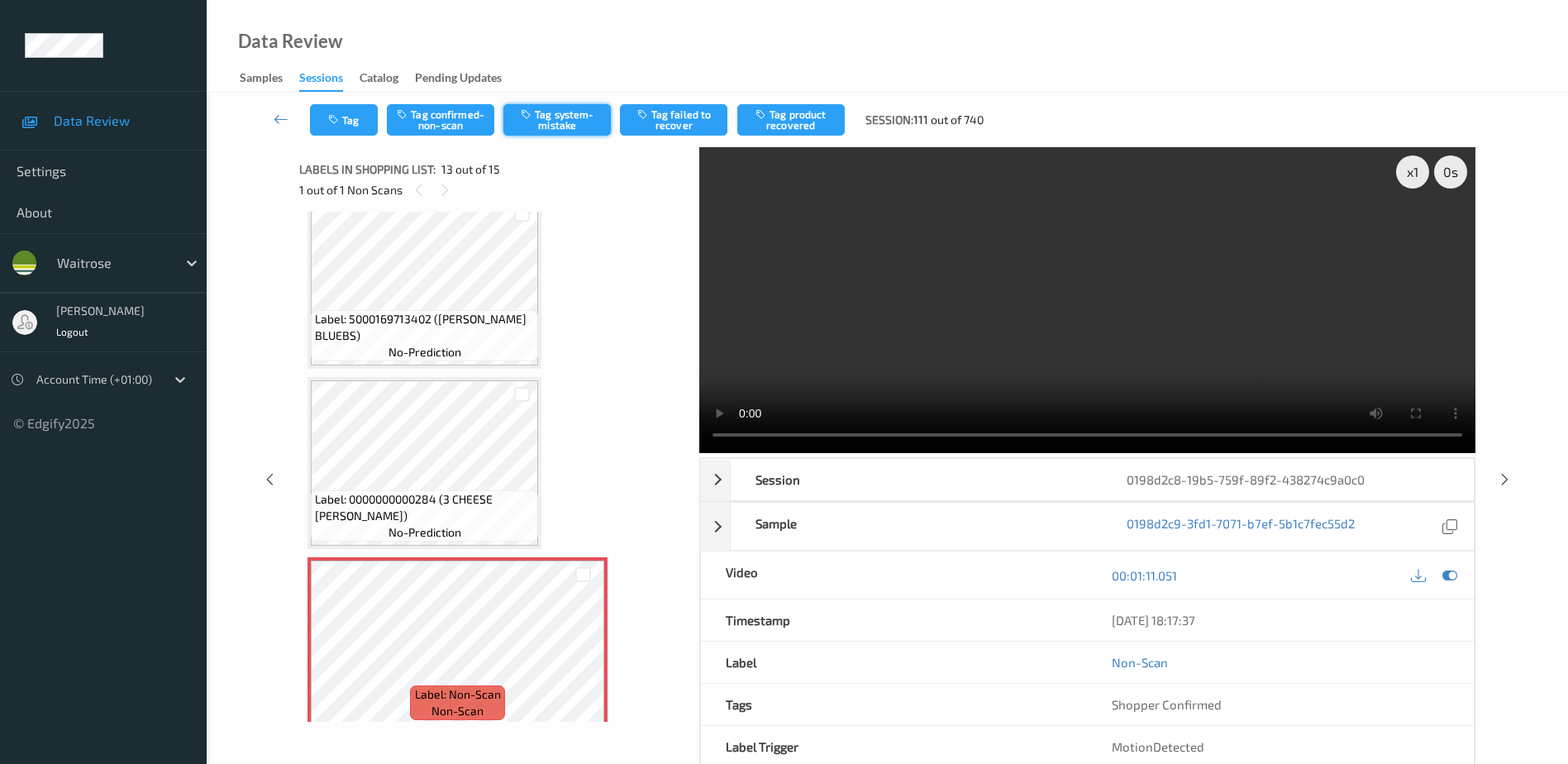
click at [554, 121] on button "Tag system-mistake" at bounding box center [557, 120] width 107 height 31
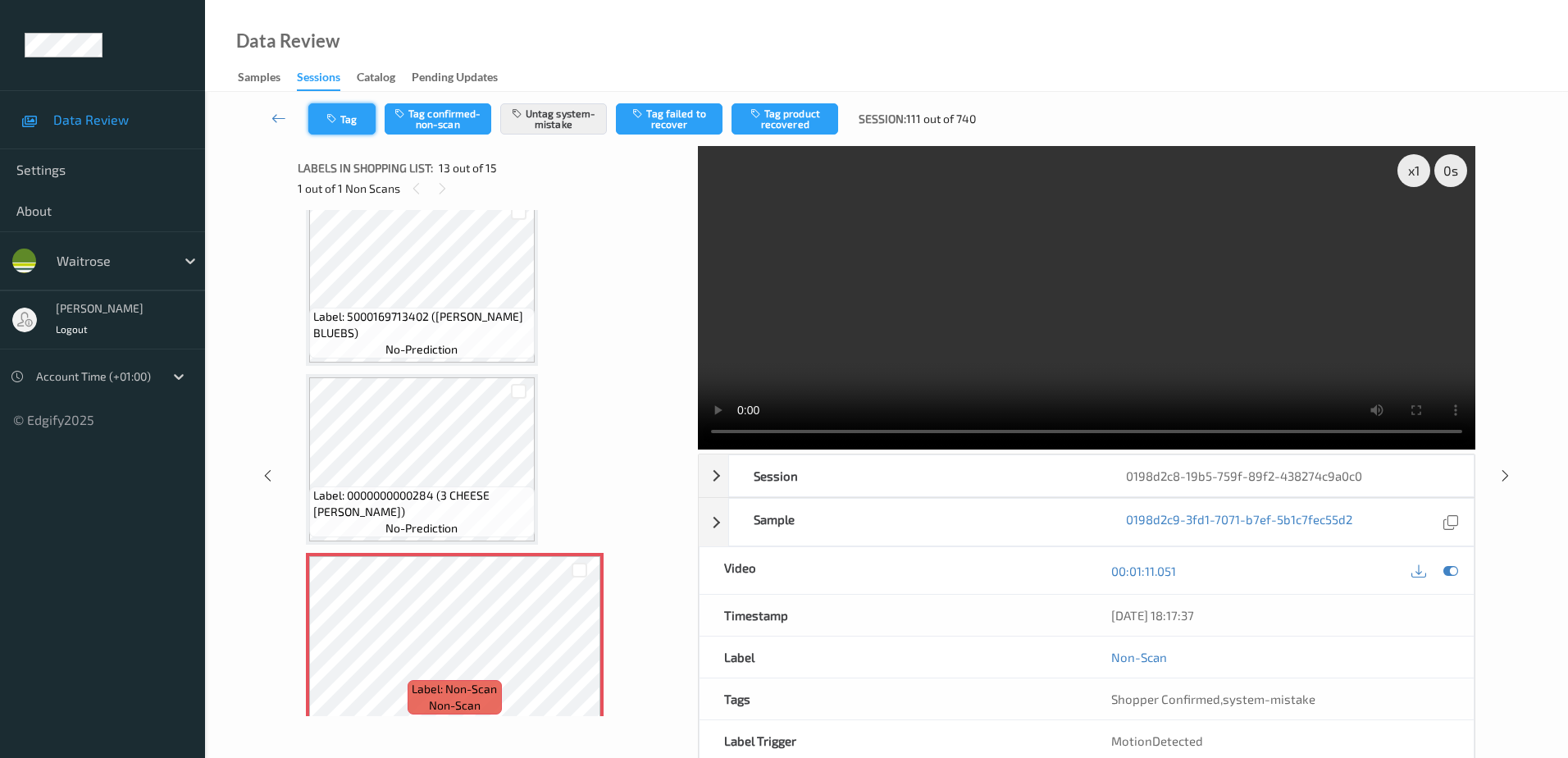
click at [328, 117] on icon "button" at bounding box center [333, 118] width 14 height 12
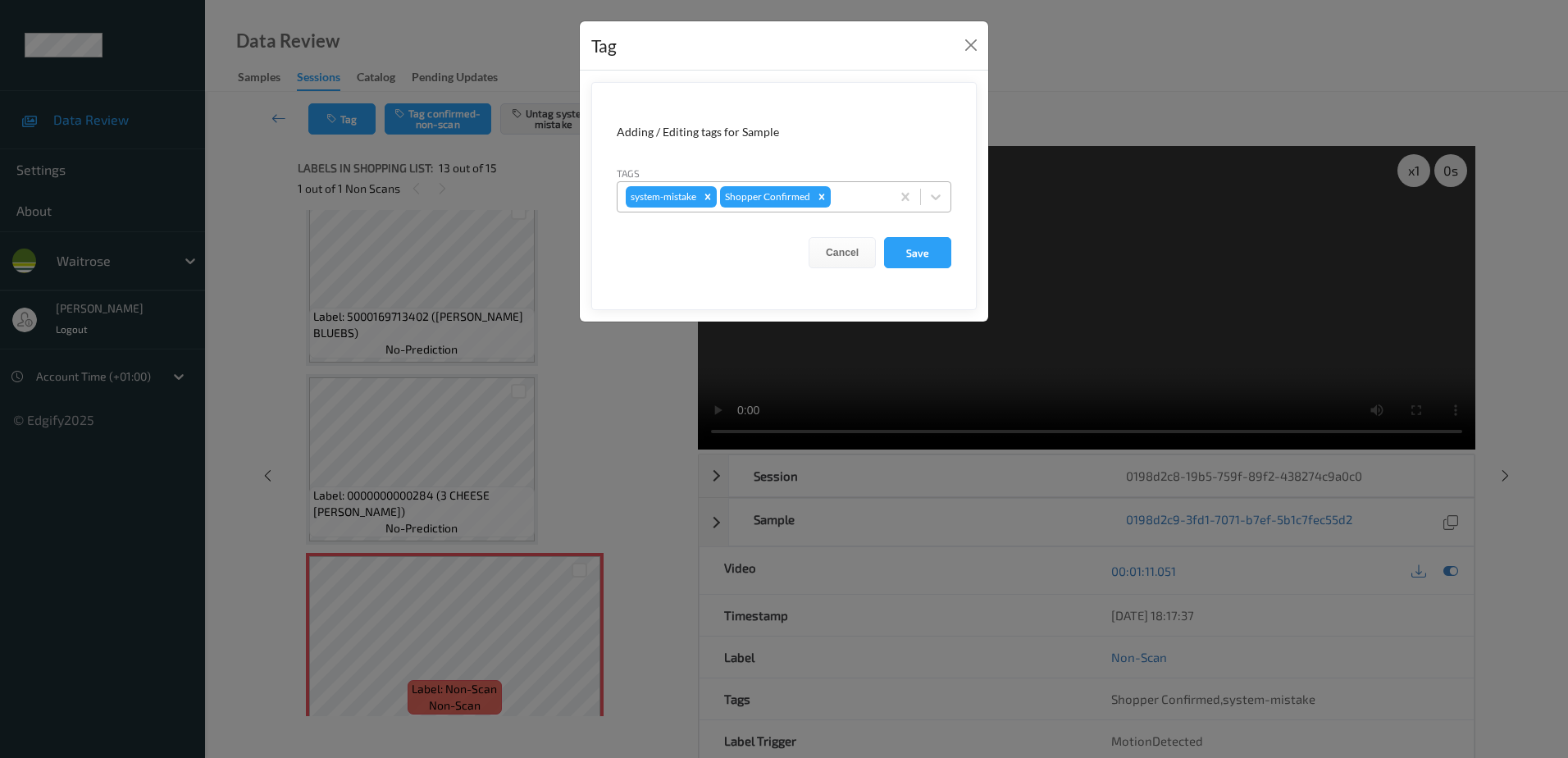
click at [851, 195] on div at bounding box center [858, 196] width 49 height 19
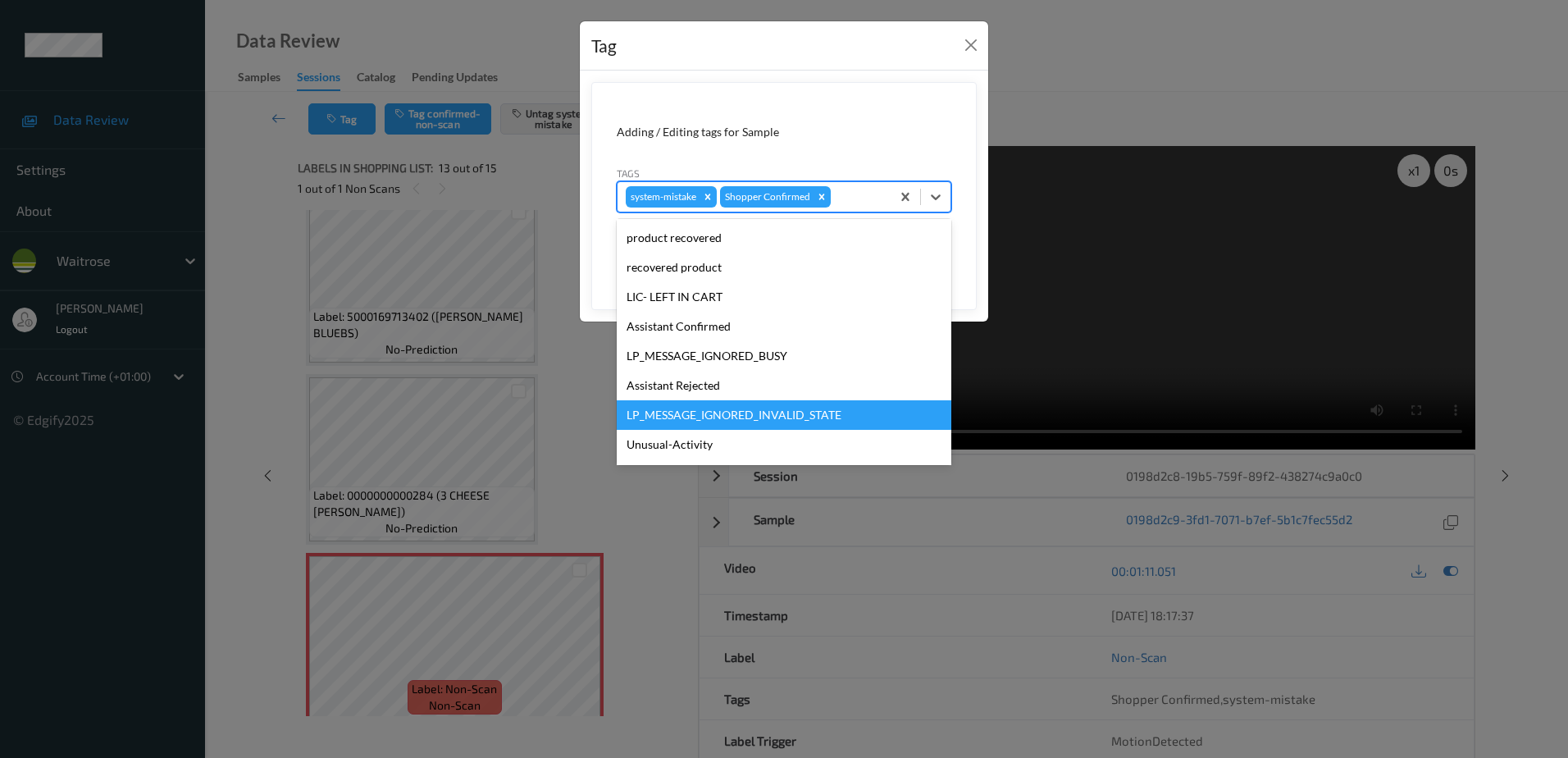
scroll to position [321, 0]
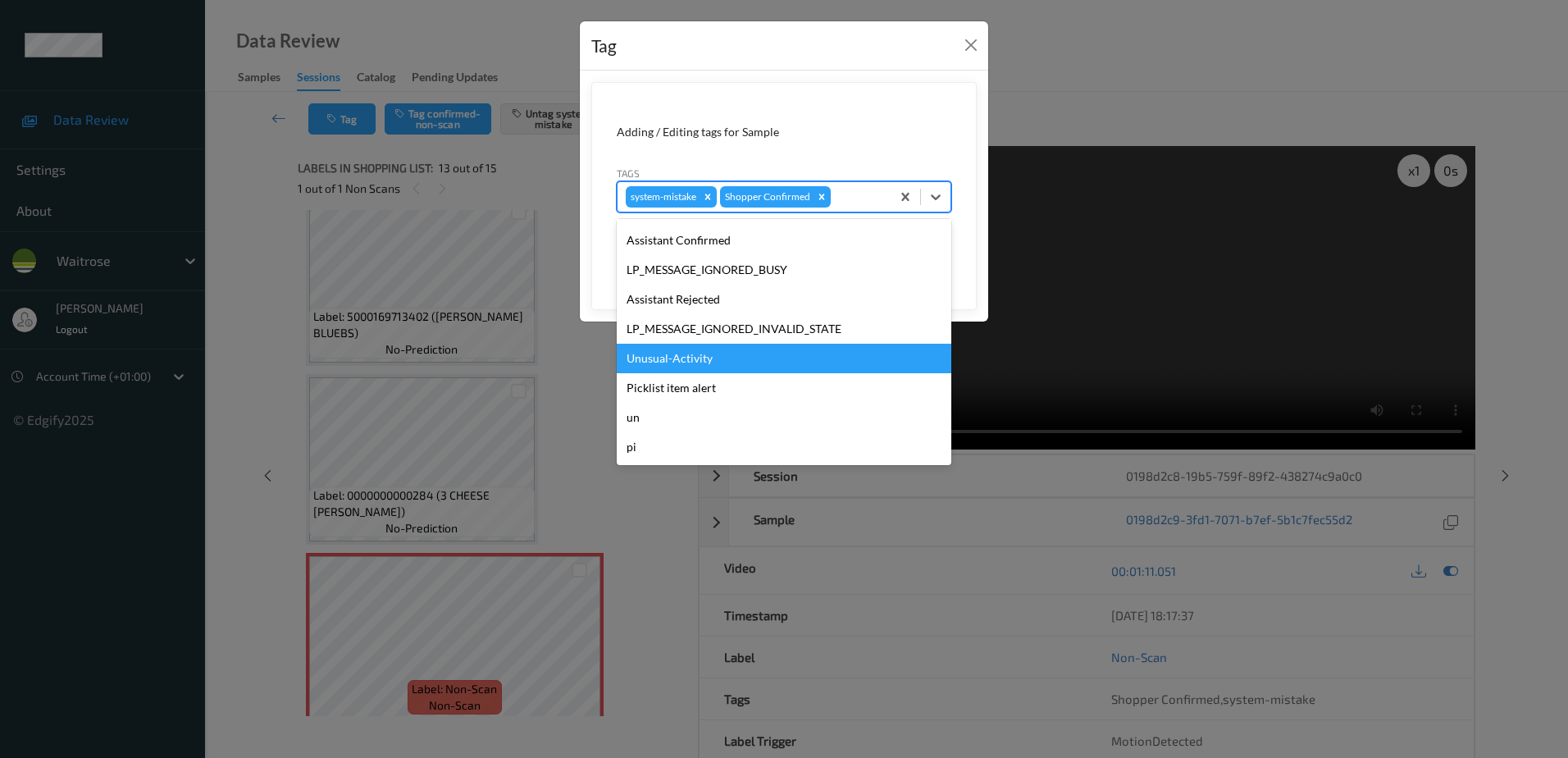
click at [717, 366] on div "Unusual-Activity" at bounding box center [784, 358] width 335 height 29
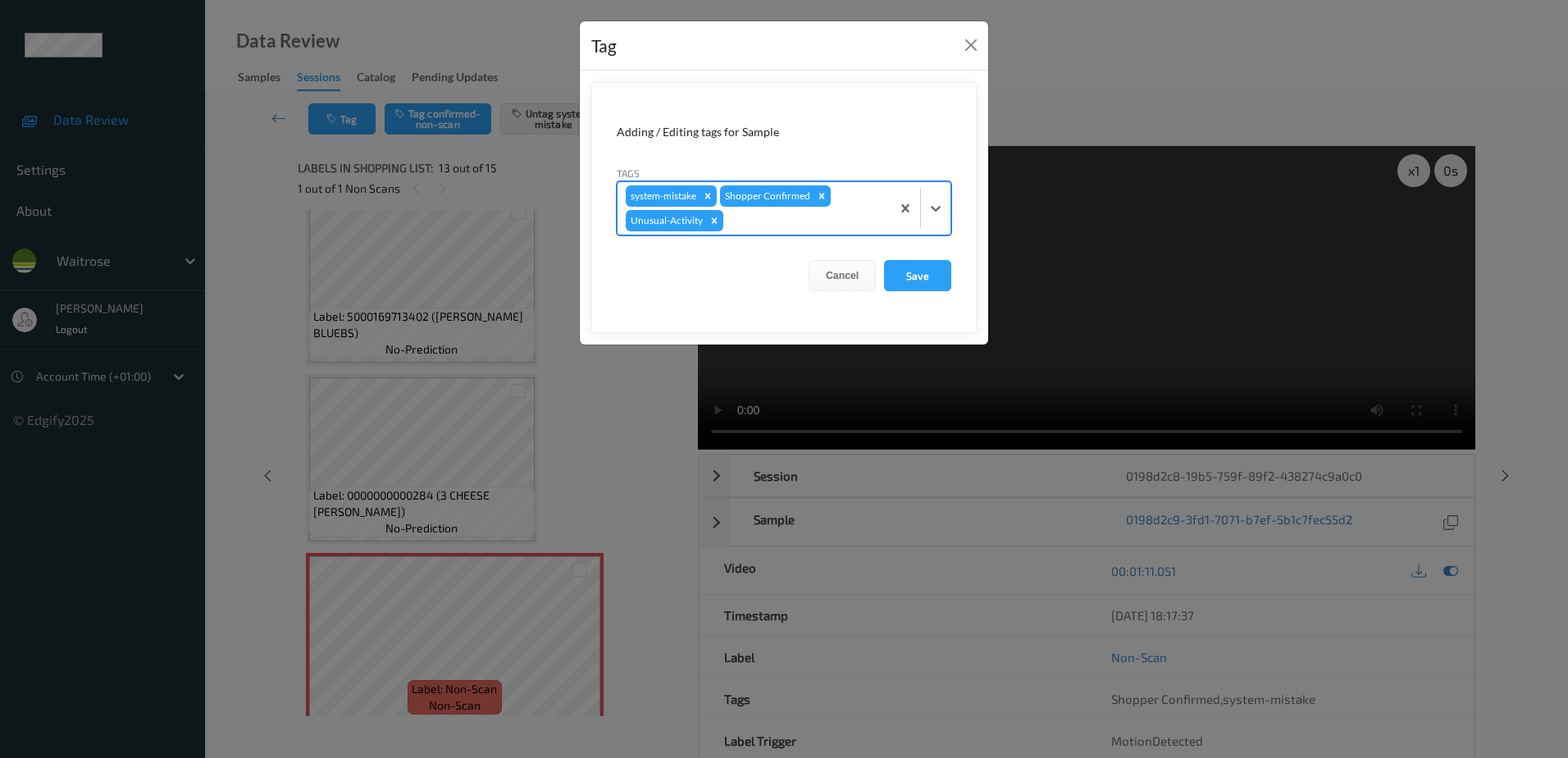
click at [760, 231] on div "system-mistake Shopper Confirmed Unusual-Activity" at bounding box center [754, 207] width 273 height 52
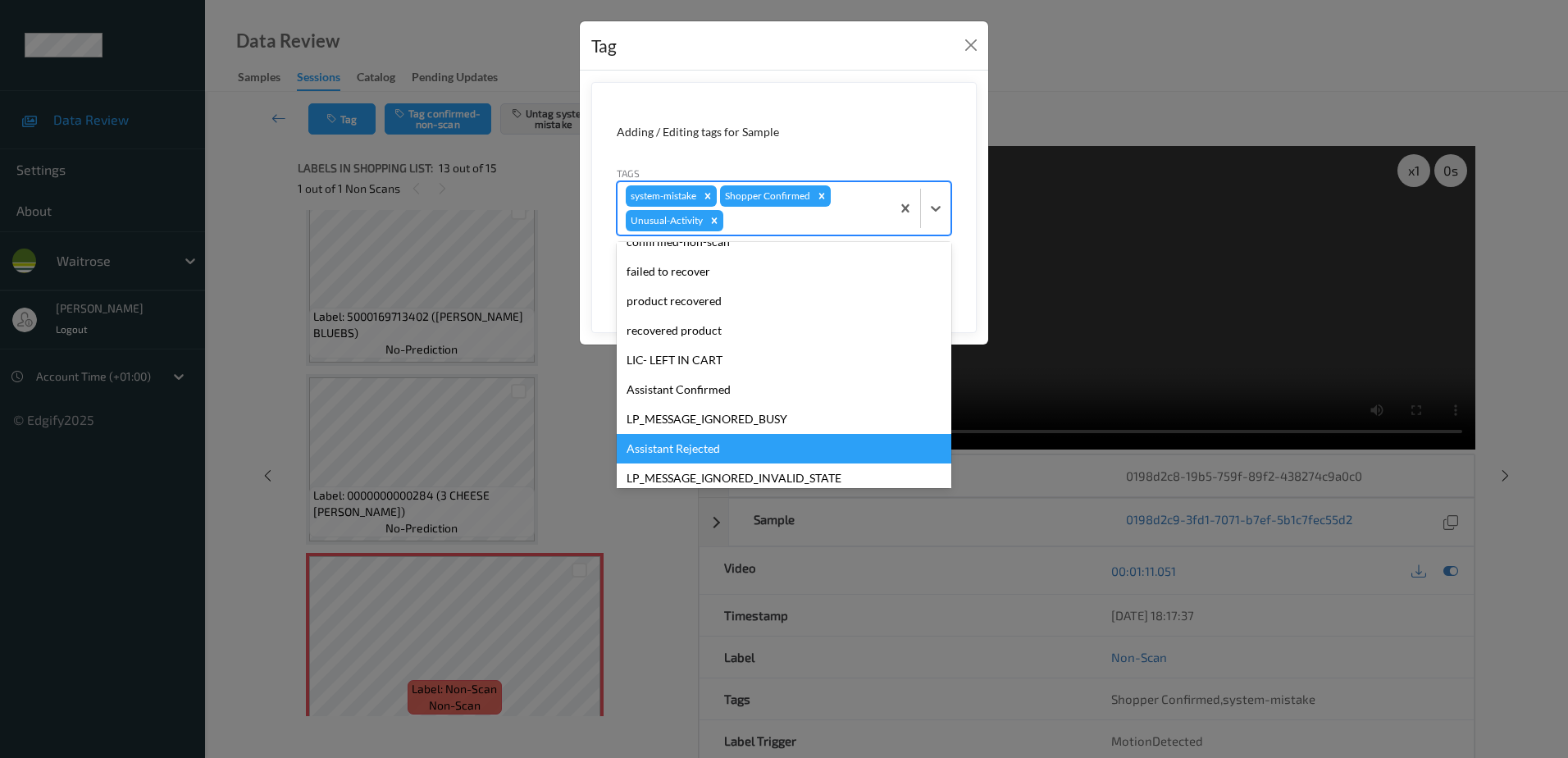
scroll to position [292, 0]
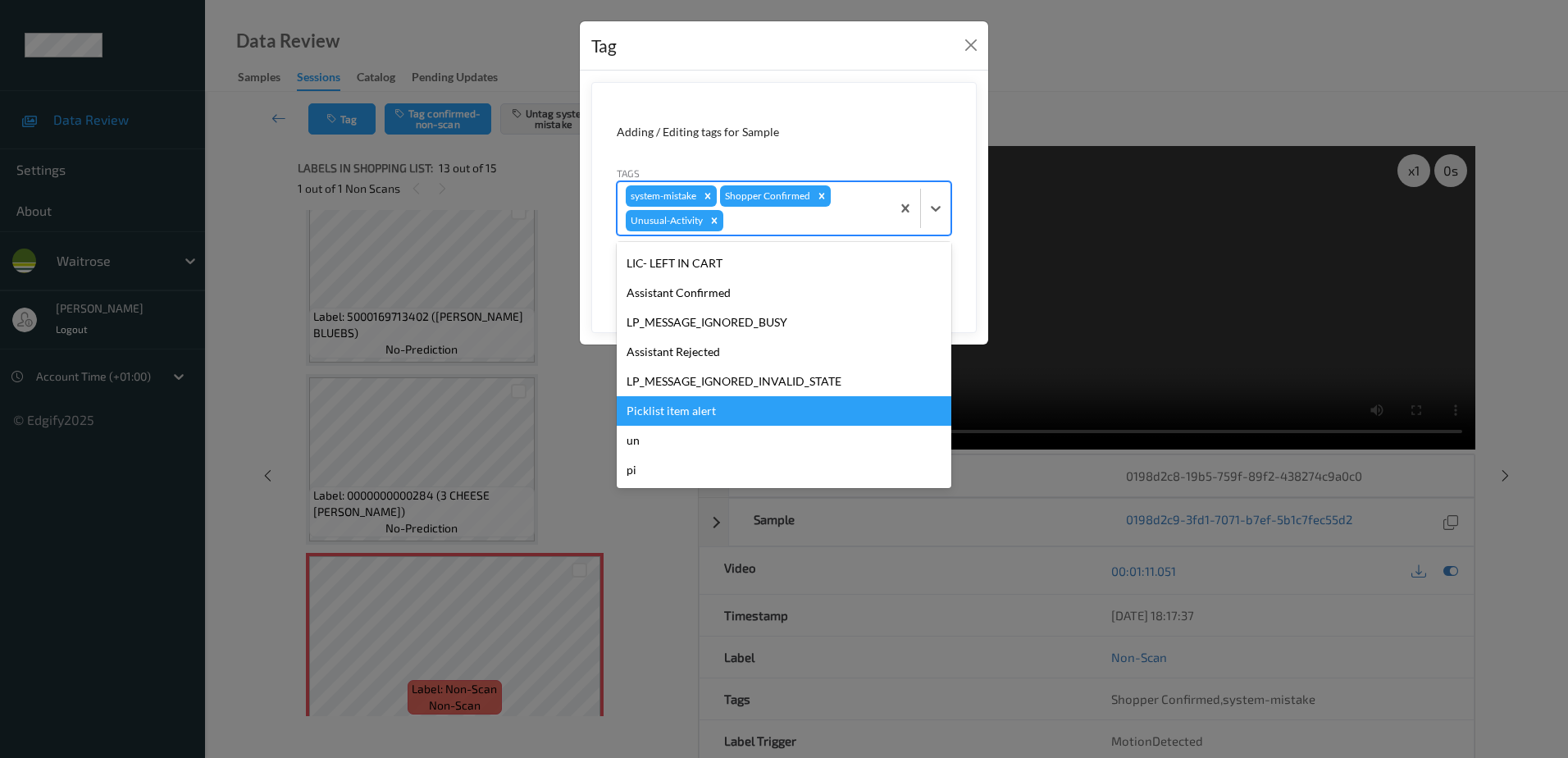
click at [712, 415] on div "Picklist item alert" at bounding box center [784, 411] width 335 height 29
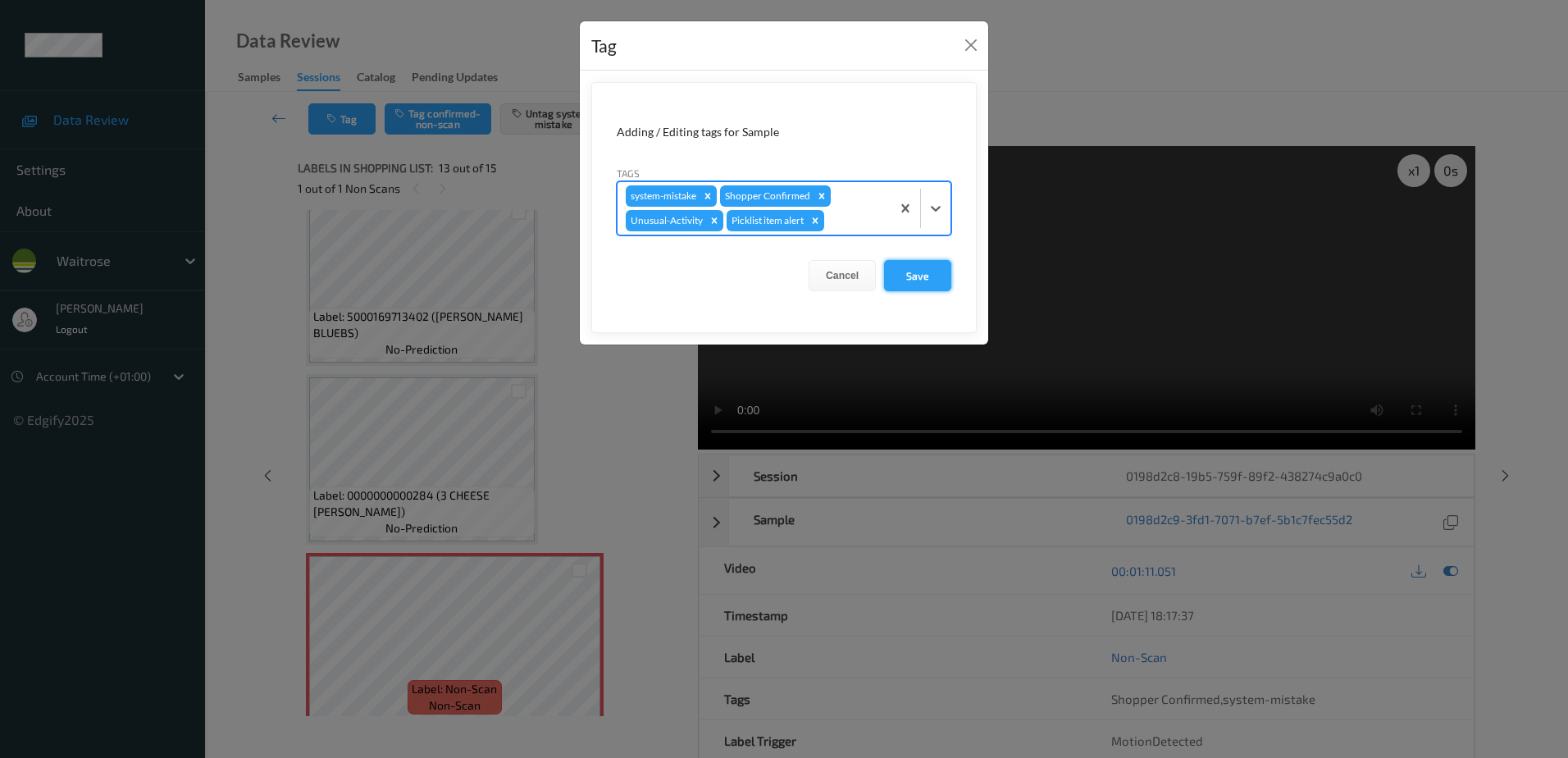
click at [948, 267] on button "Save" at bounding box center [917, 275] width 67 height 31
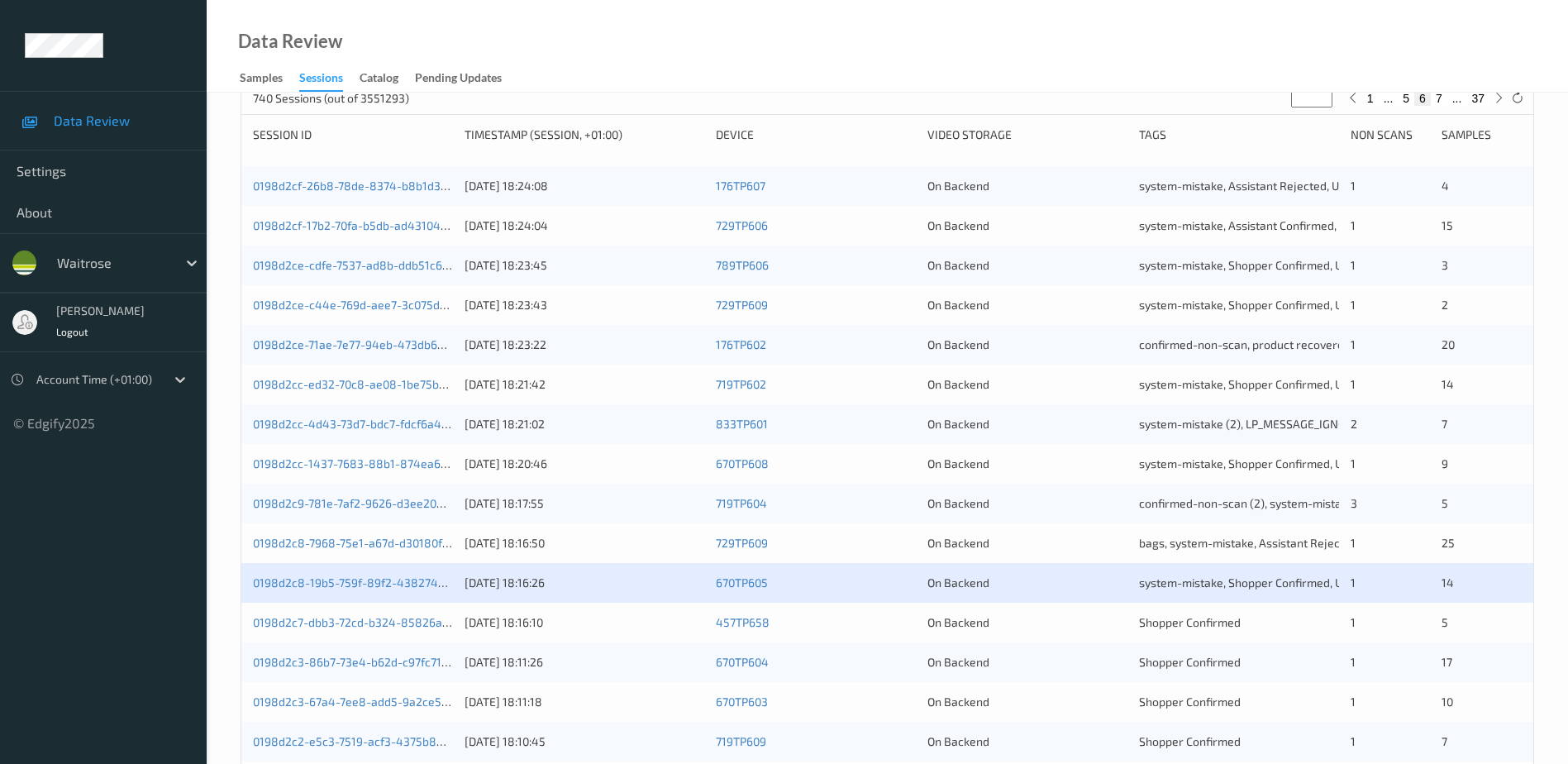
scroll to position [248, 0]
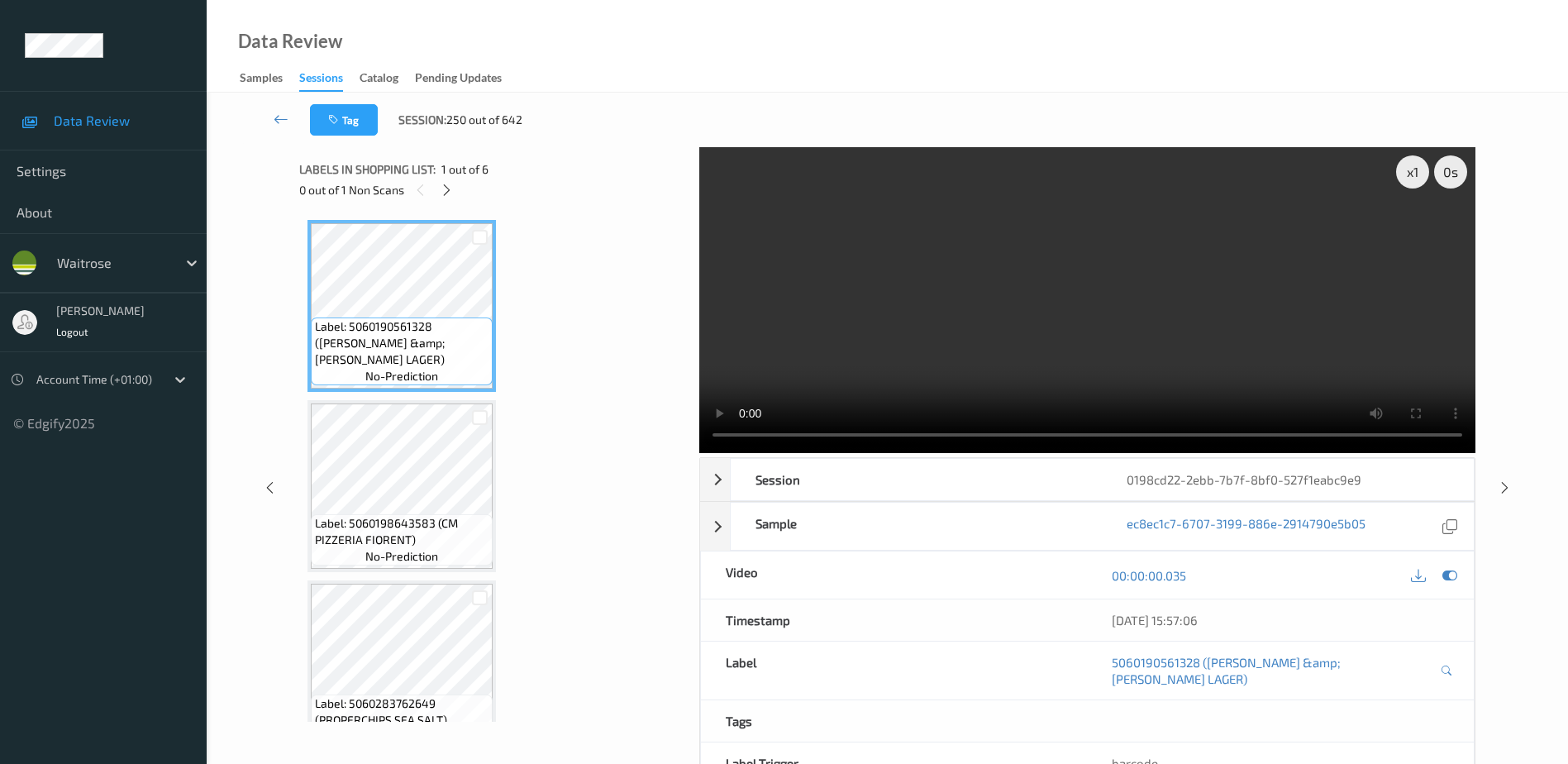
click at [453, 184] on icon at bounding box center [446, 191] width 14 height 15
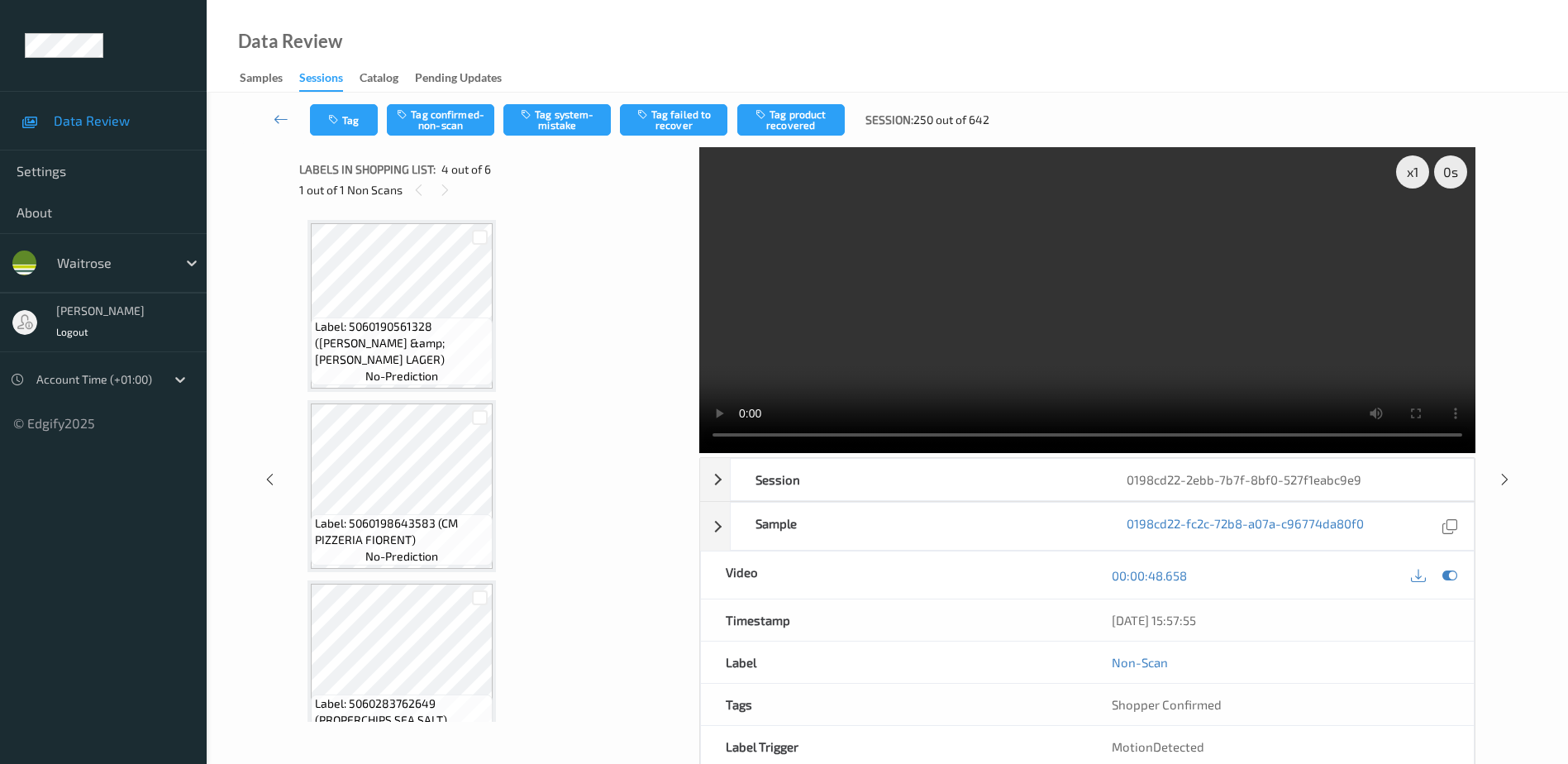
scroll to position [369, 0]
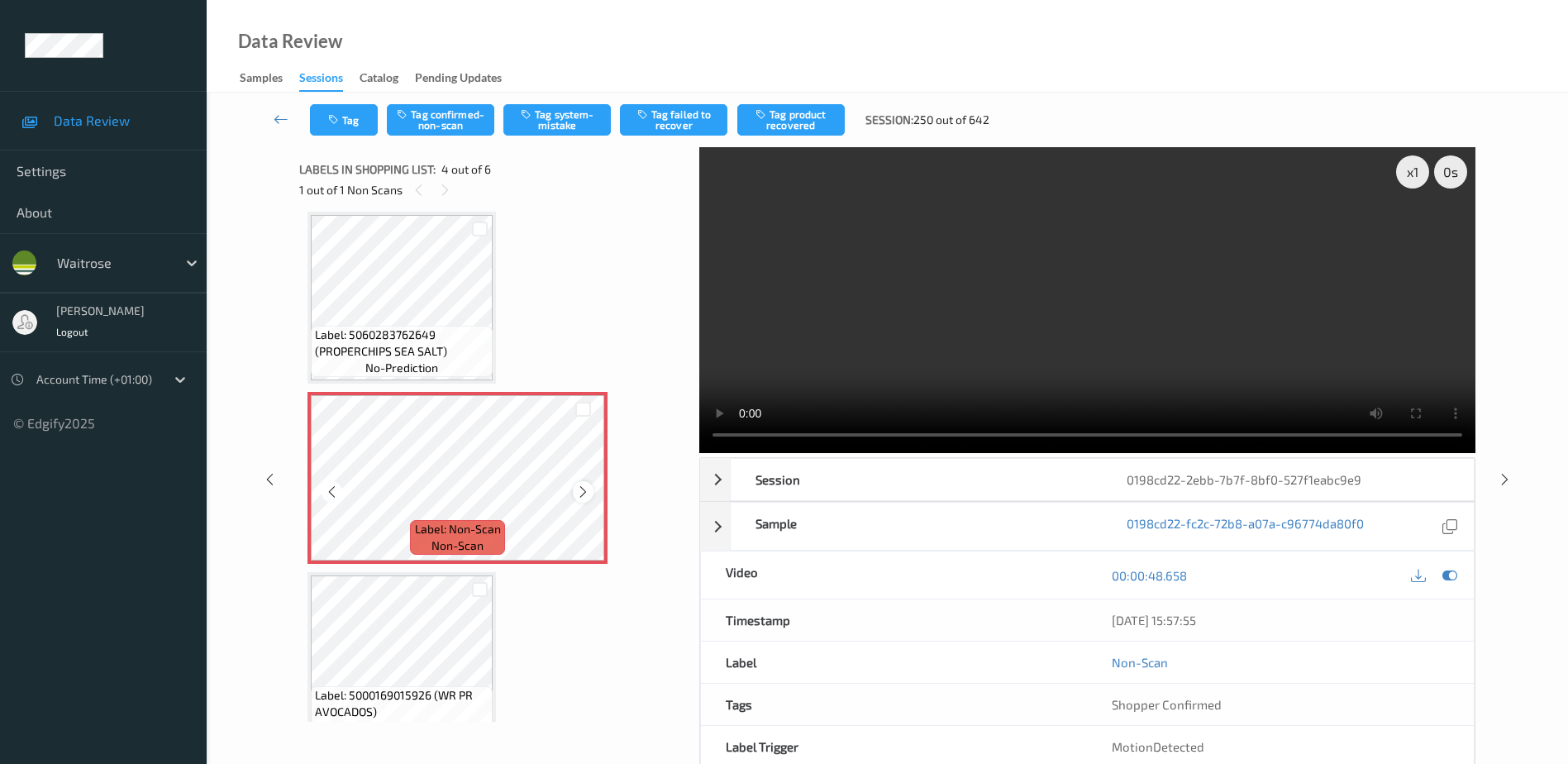
click at [586, 494] on icon at bounding box center [583, 492] width 14 height 15
click at [585, 495] on icon at bounding box center [583, 492] width 14 height 15
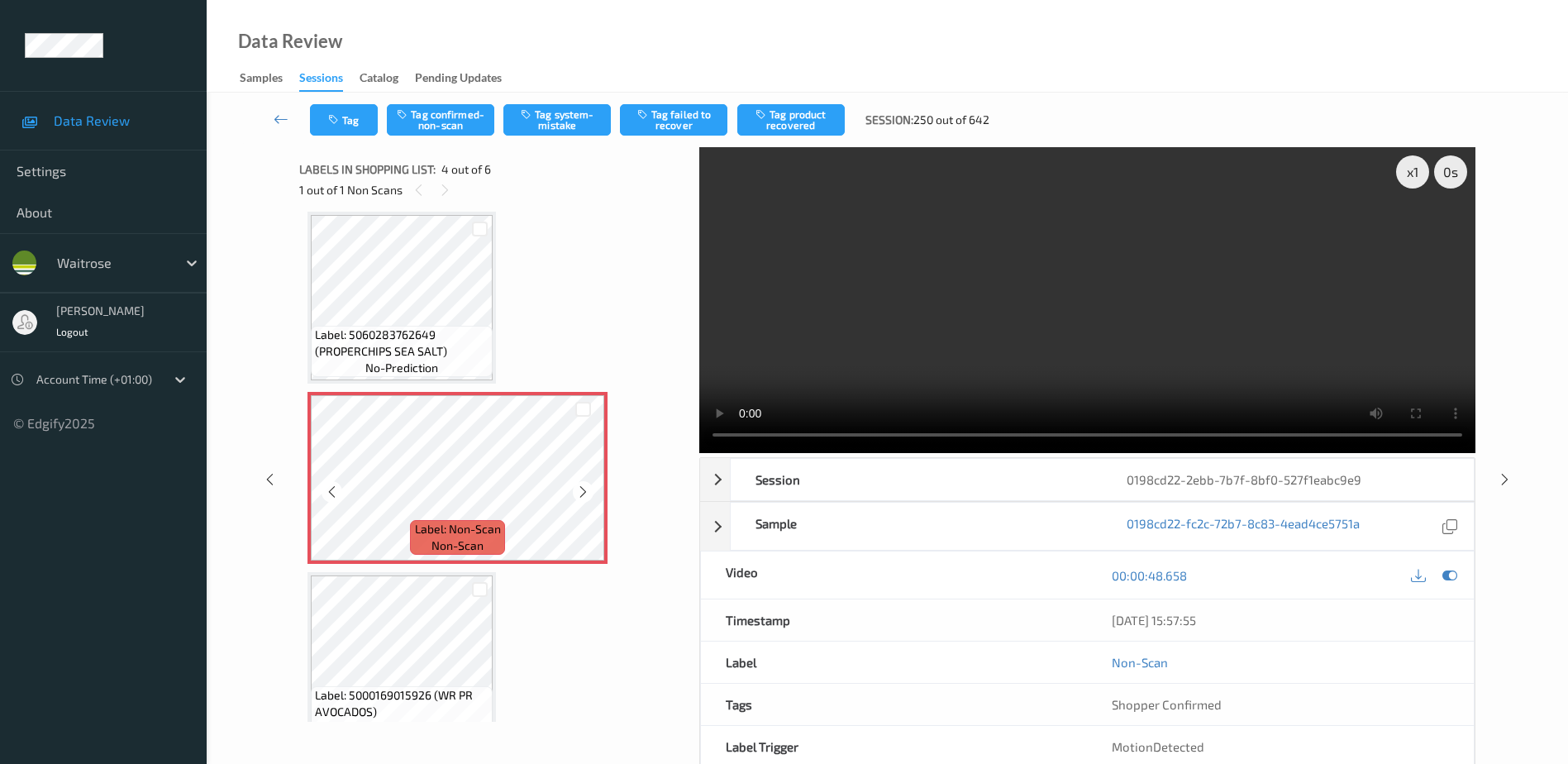
click at [585, 495] on icon at bounding box center [583, 492] width 14 height 15
click at [584, 496] on icon at bounding box center [583, 492] width 14 height 15
click at [580, 490] on icon at bounding box center [583, 492] width 14 height 15
click at [1107, 362] on video at bounding box center [1087, 300] width 776 height 306
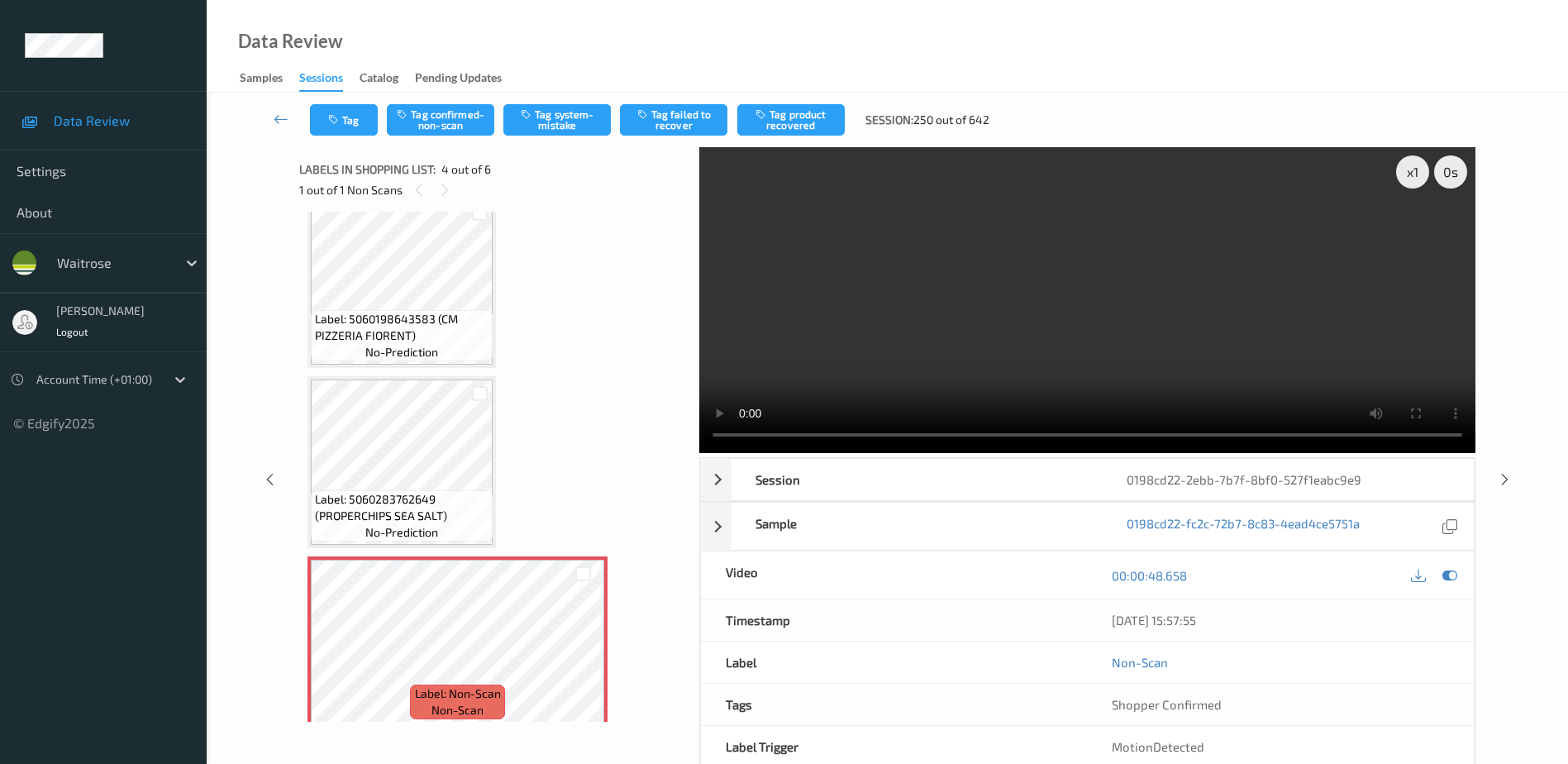
scroll to position [203, 0]
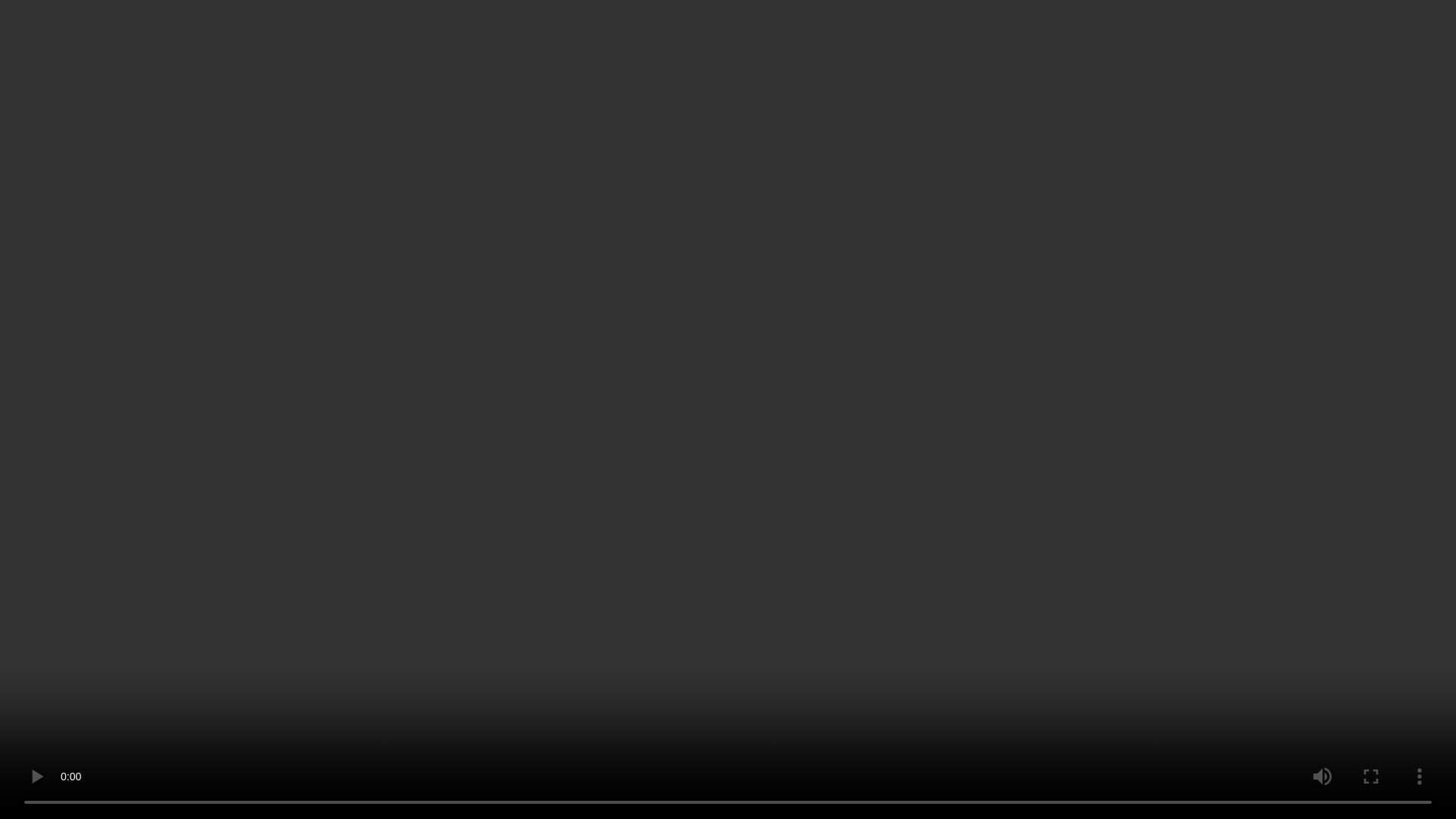
click at [777, 511] on video at bounding box center [728, 409] width 1456 height 819
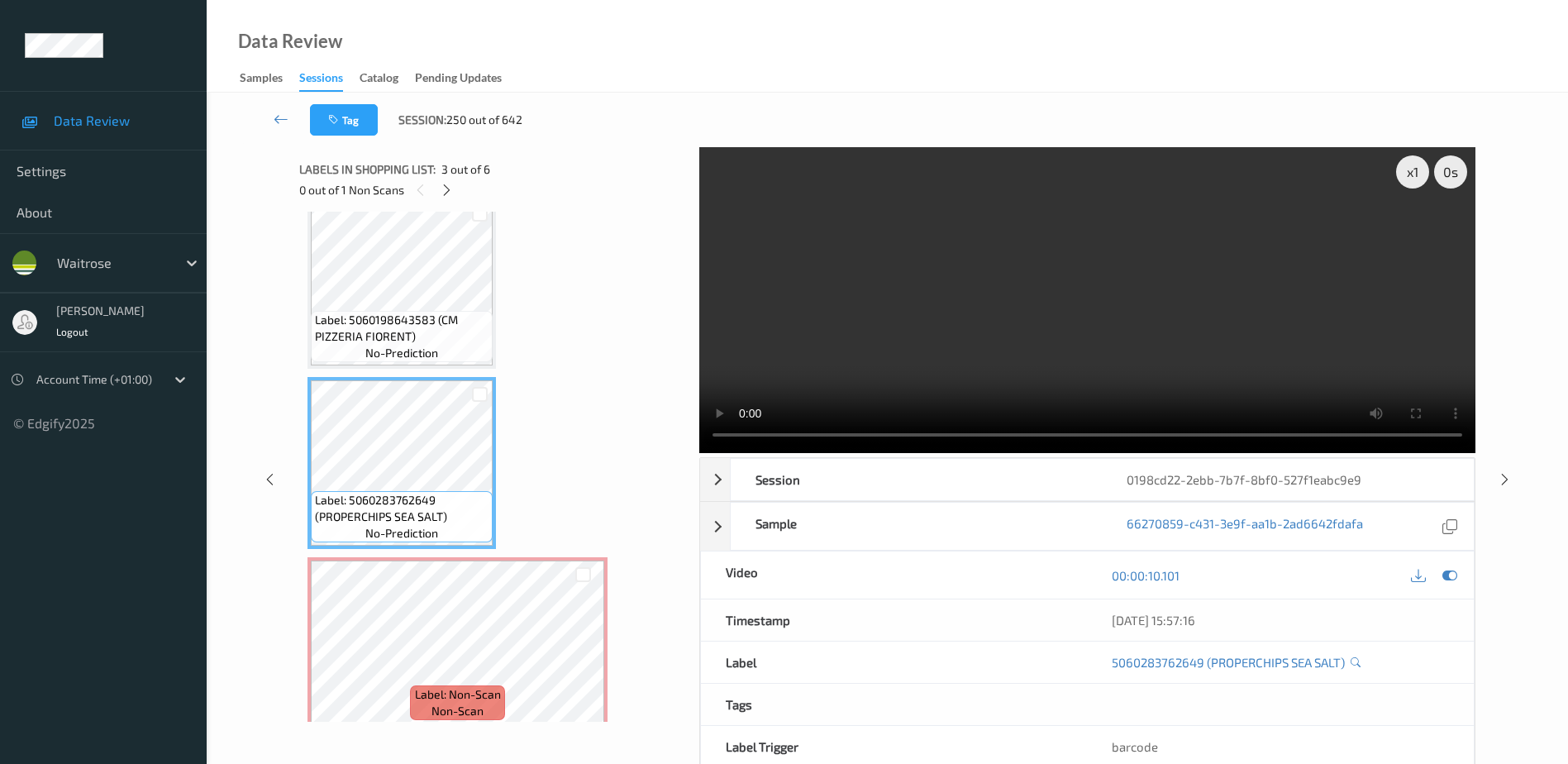
click at [992, 371] on video at bounding box center [1087, 300] width 776 height 306
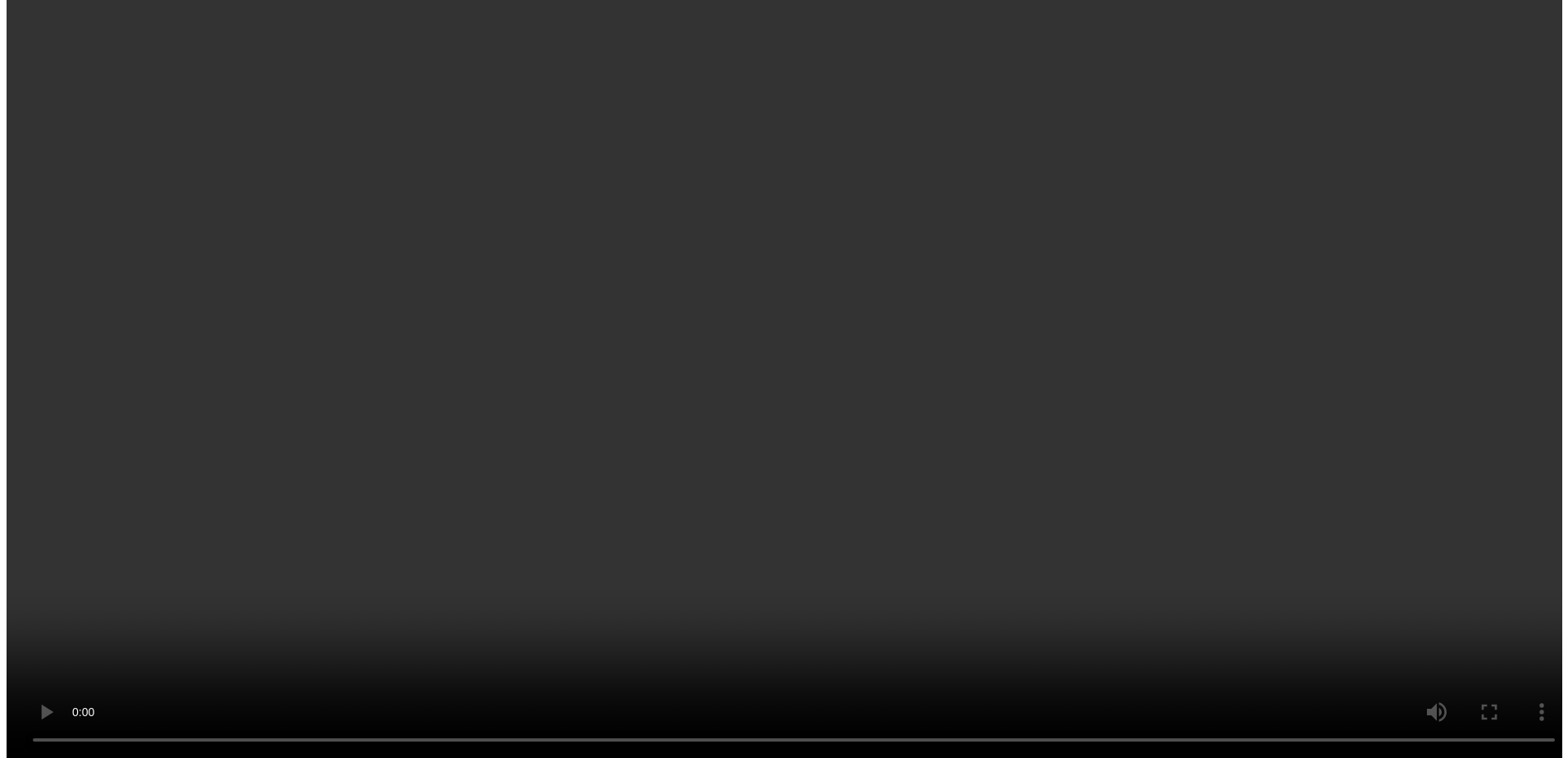
scroll to position [329, 0]
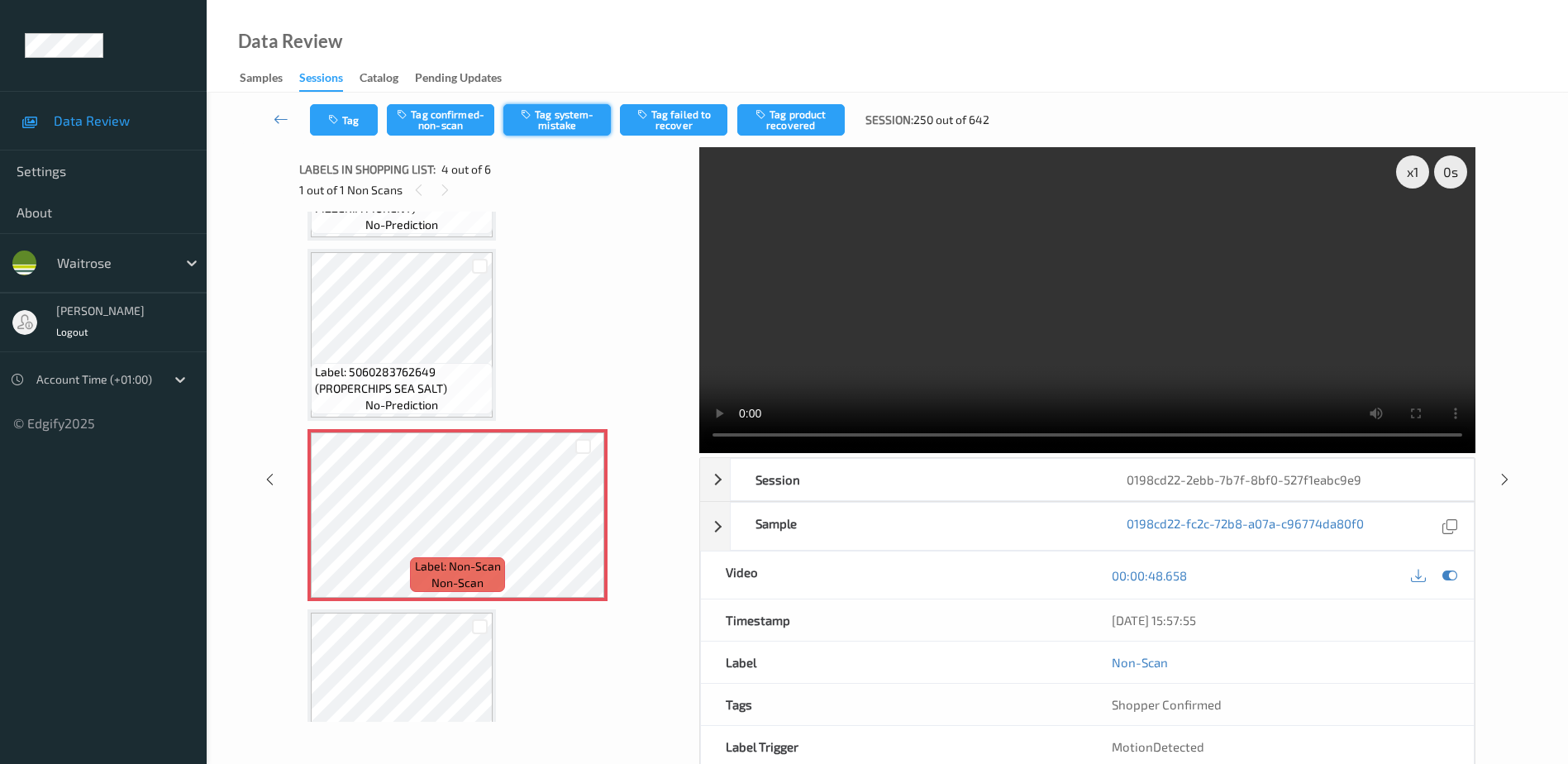
click at [570, 116] on button "Tag system-mistake" at bounding box center [557, 120] width 107 height 31
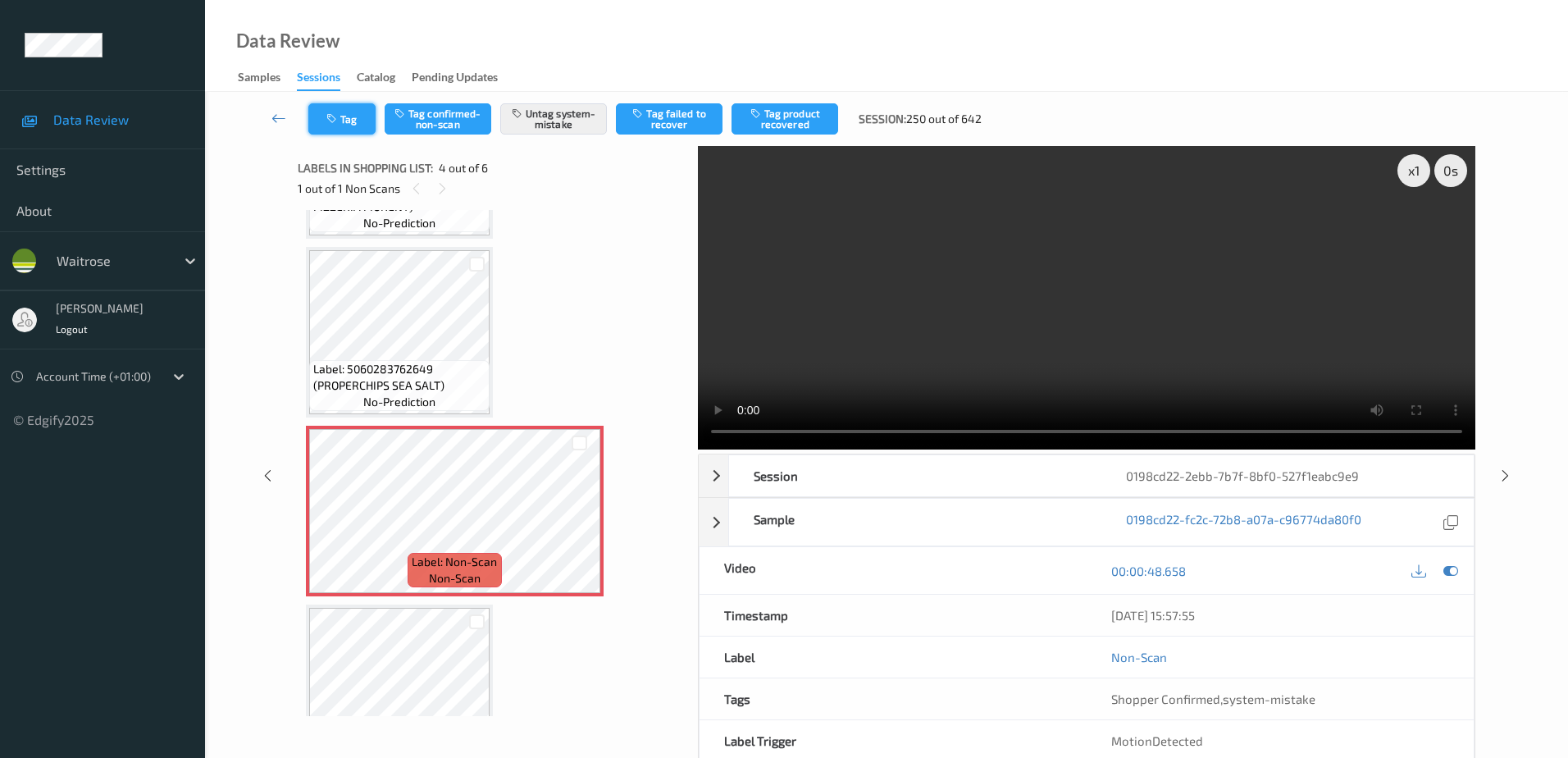
click at [343, 121] on button "Tag" at bounding box center [341, 119] width 67 height 31
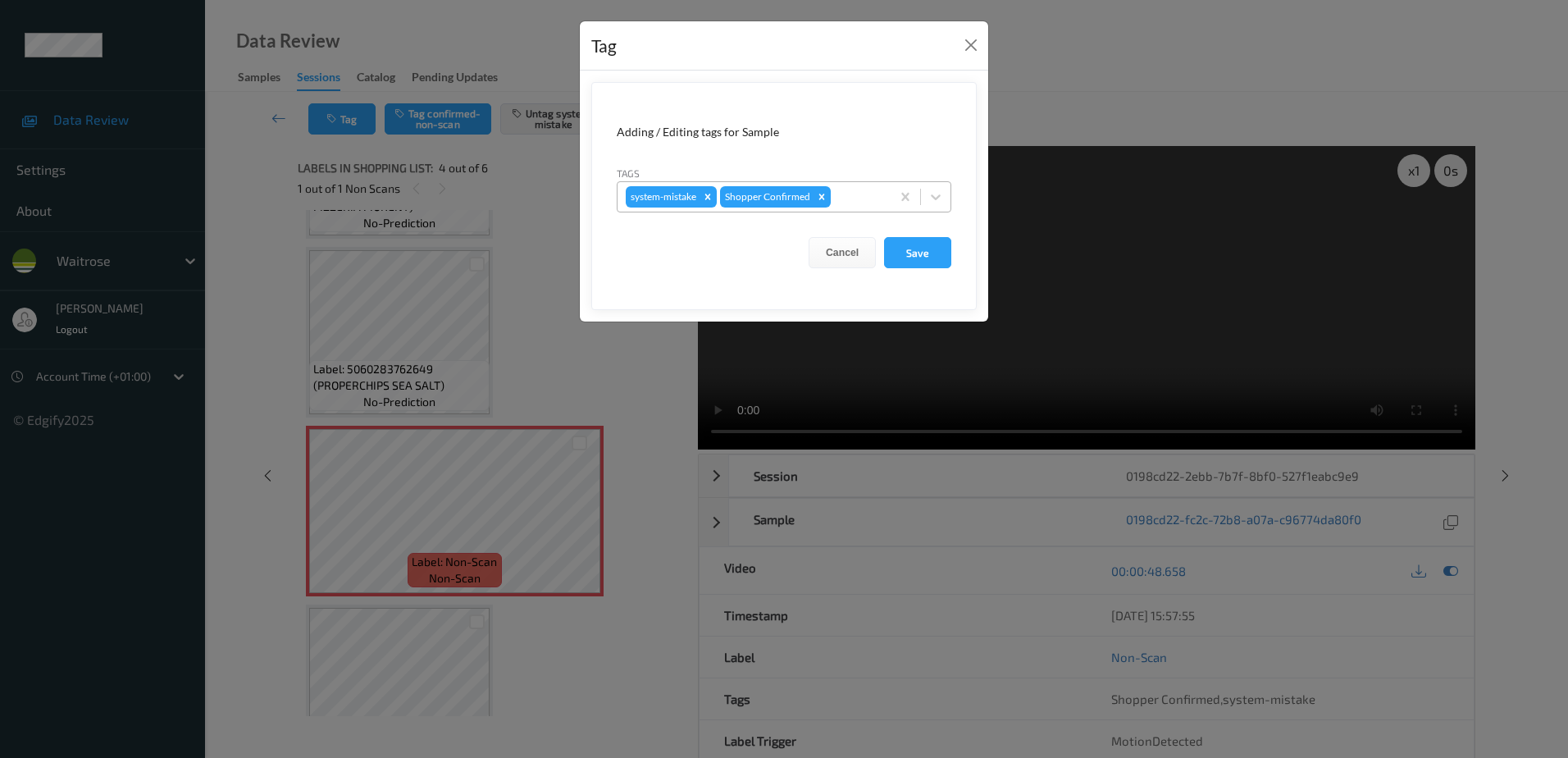
click at [873, 199] on div at bounding box center [858, 196] width 49 height 19
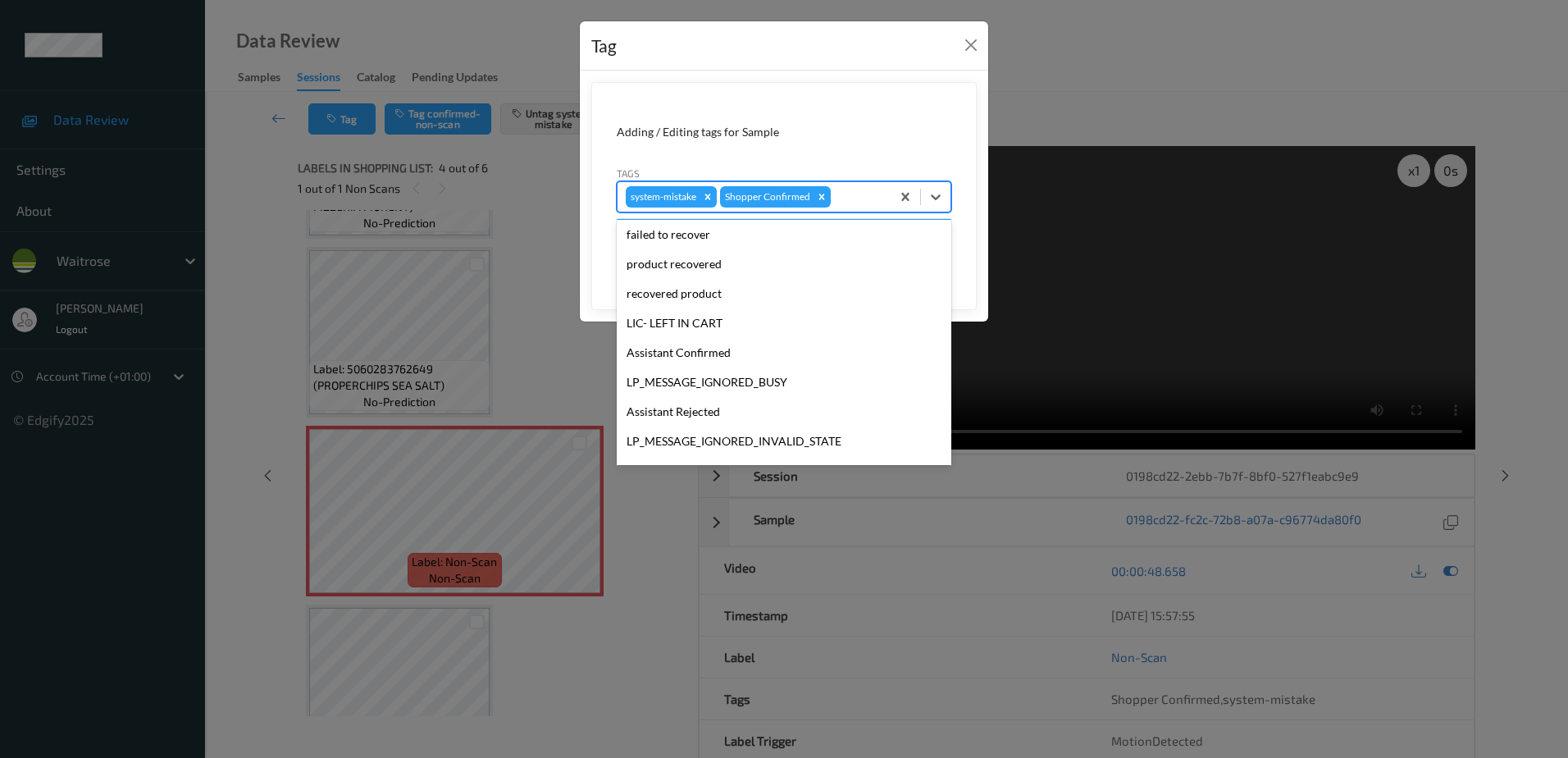
scroll to position [321, 0]
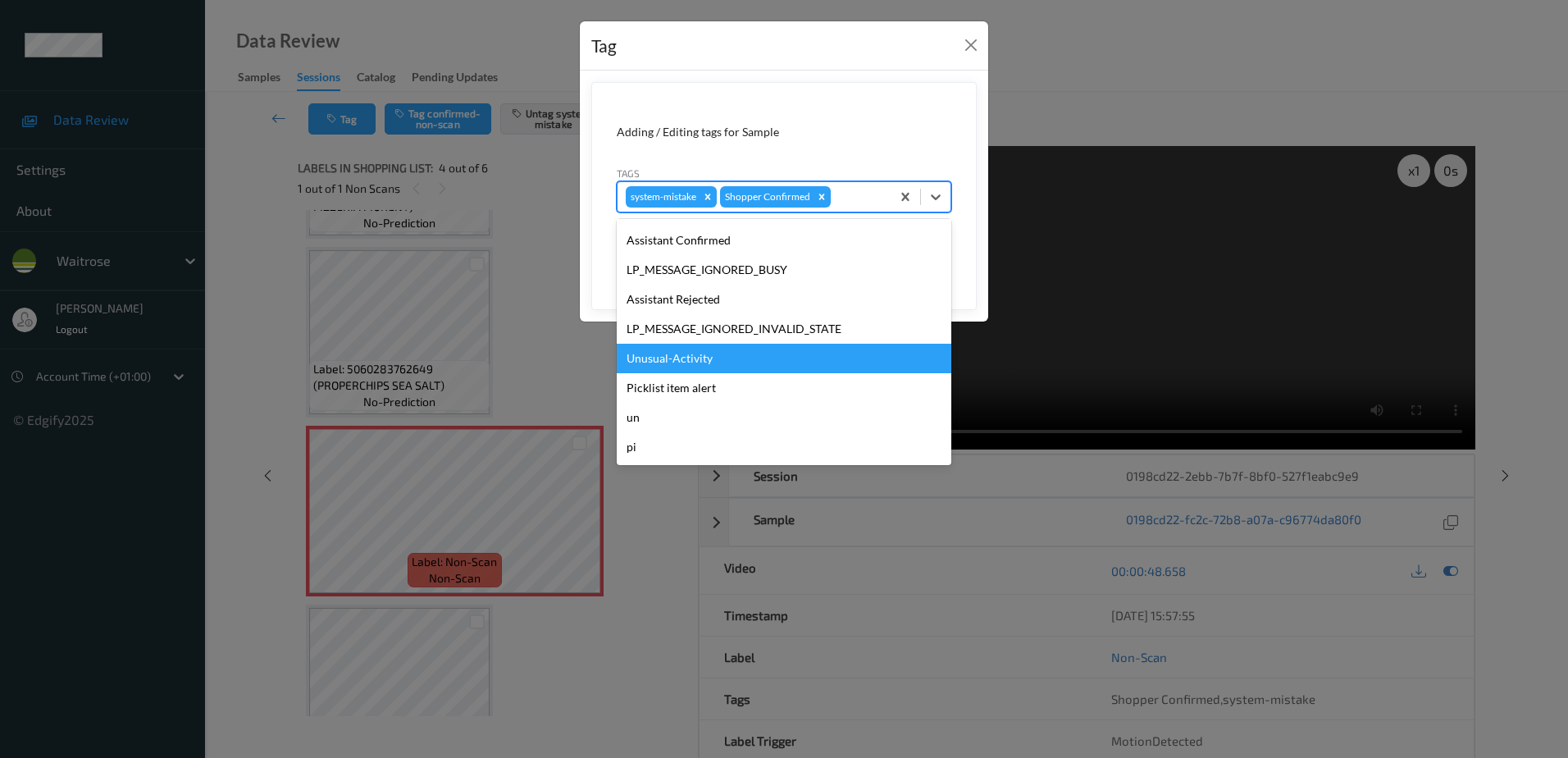
click at [708, 352] on div "Unusual-Activity" at bounding box center [784, 358] width 335 height 29
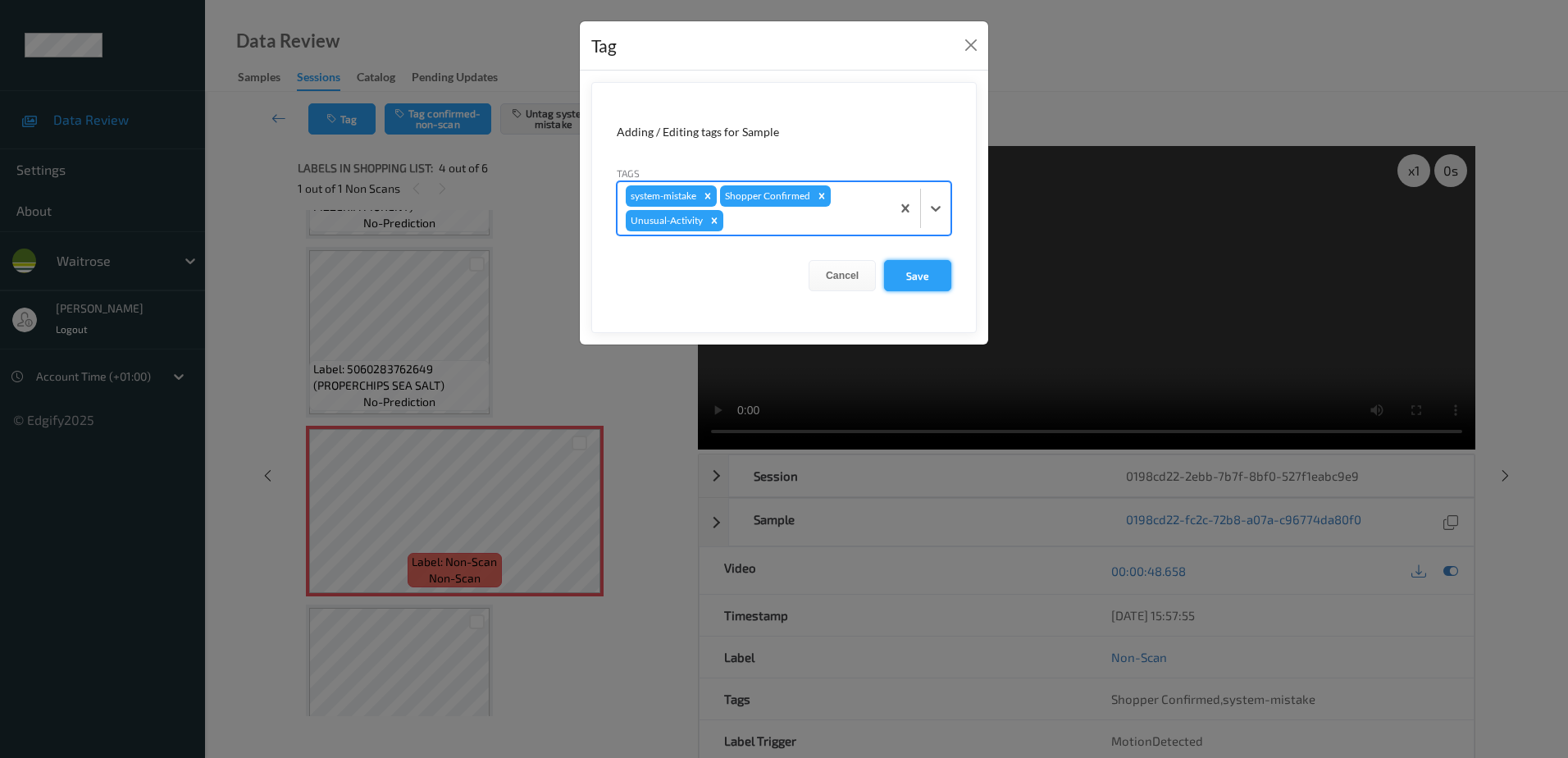
click at [895, 274] on button "Save" at bounding box center [917, 275] width 67 height 31
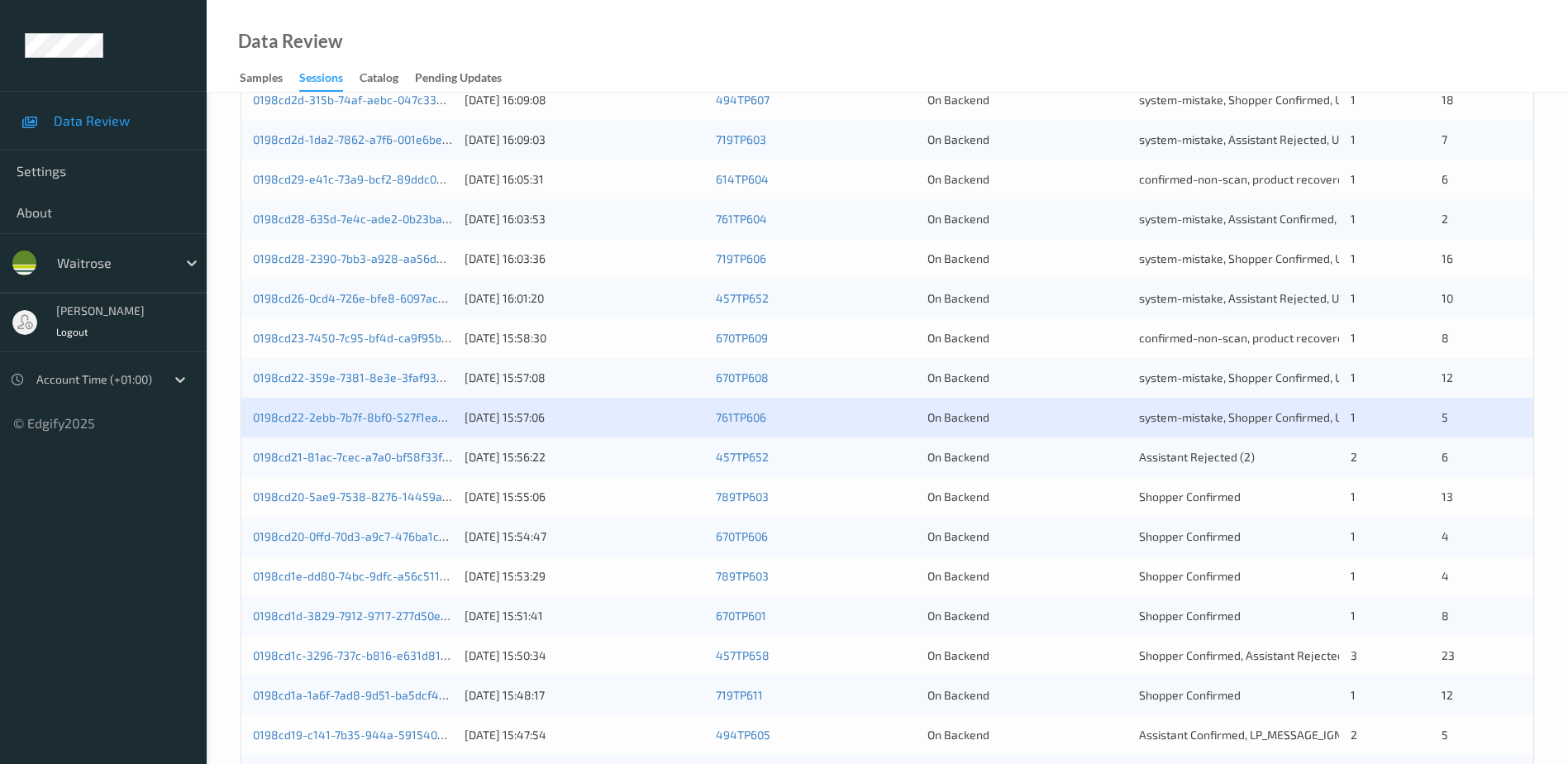
scroll to position [398, 0]
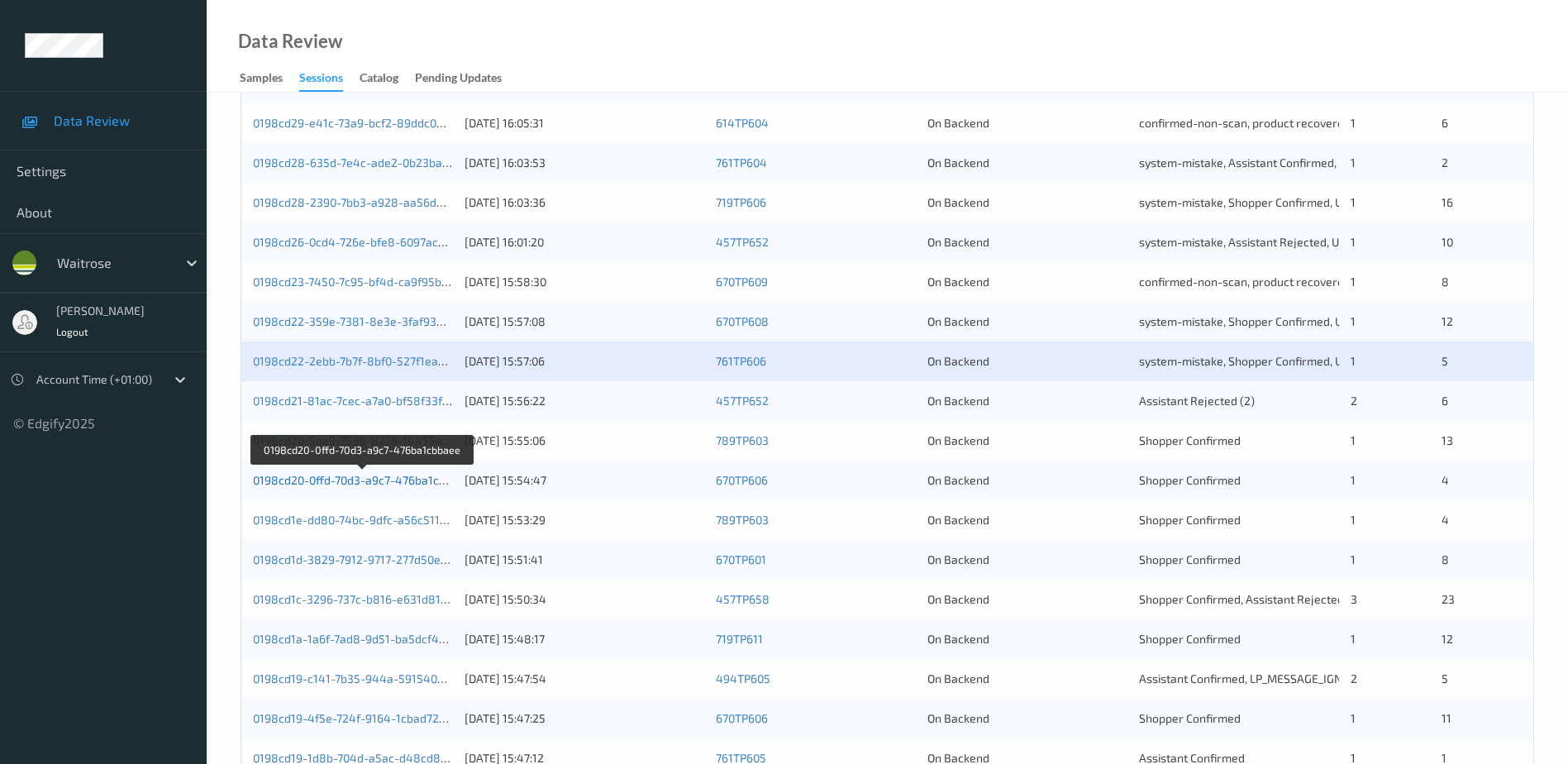
click at [352, 478] on link "0198cd20-0ffd-70d3-a9c7-476ba1cbbaee" at bounding box center [362, 479] width 219 height 14
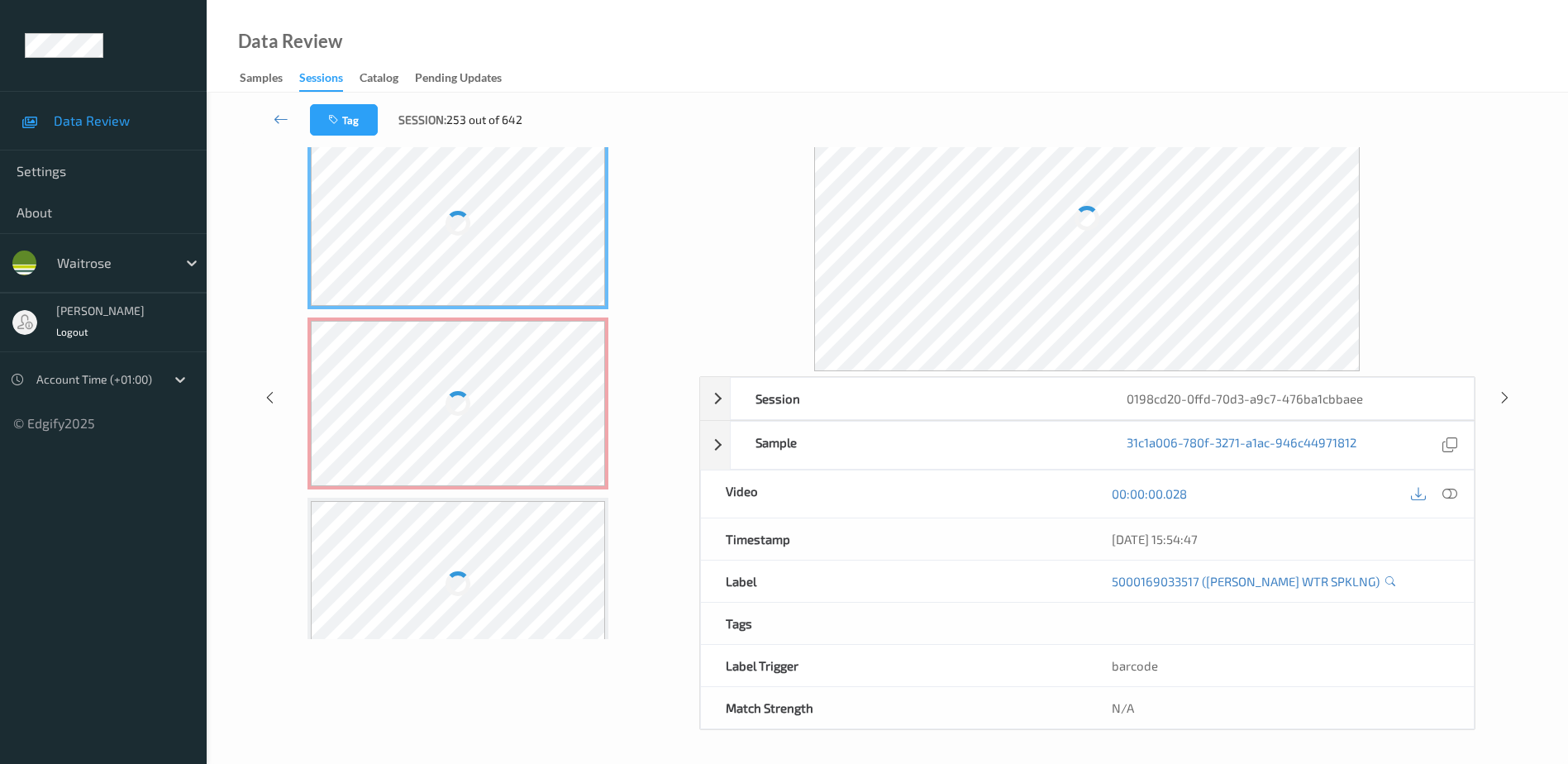
scroll to position [81, 0]
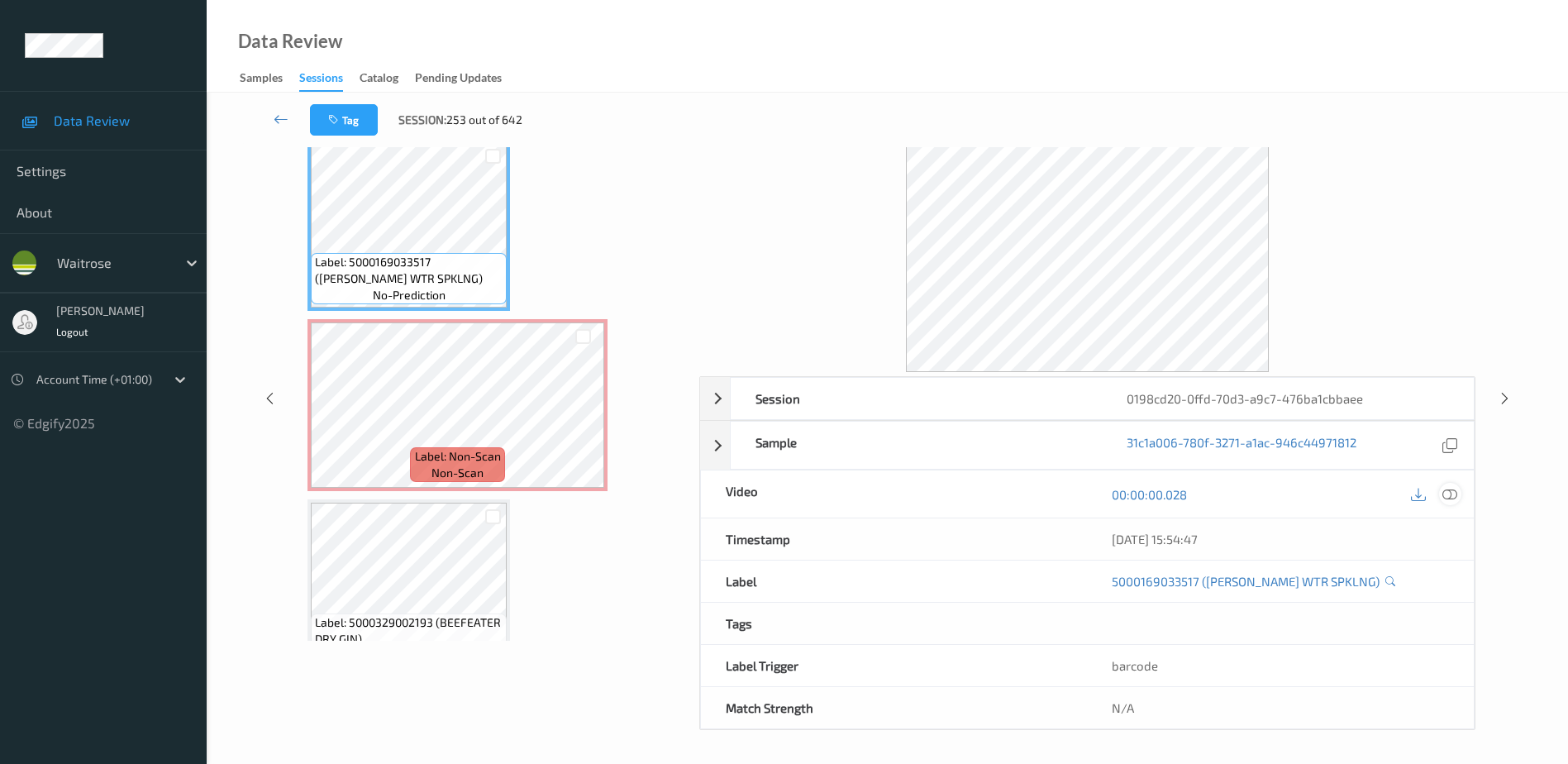
click at [1451, 498] on icon at bounding box center [1451, 494] width 15 height 15
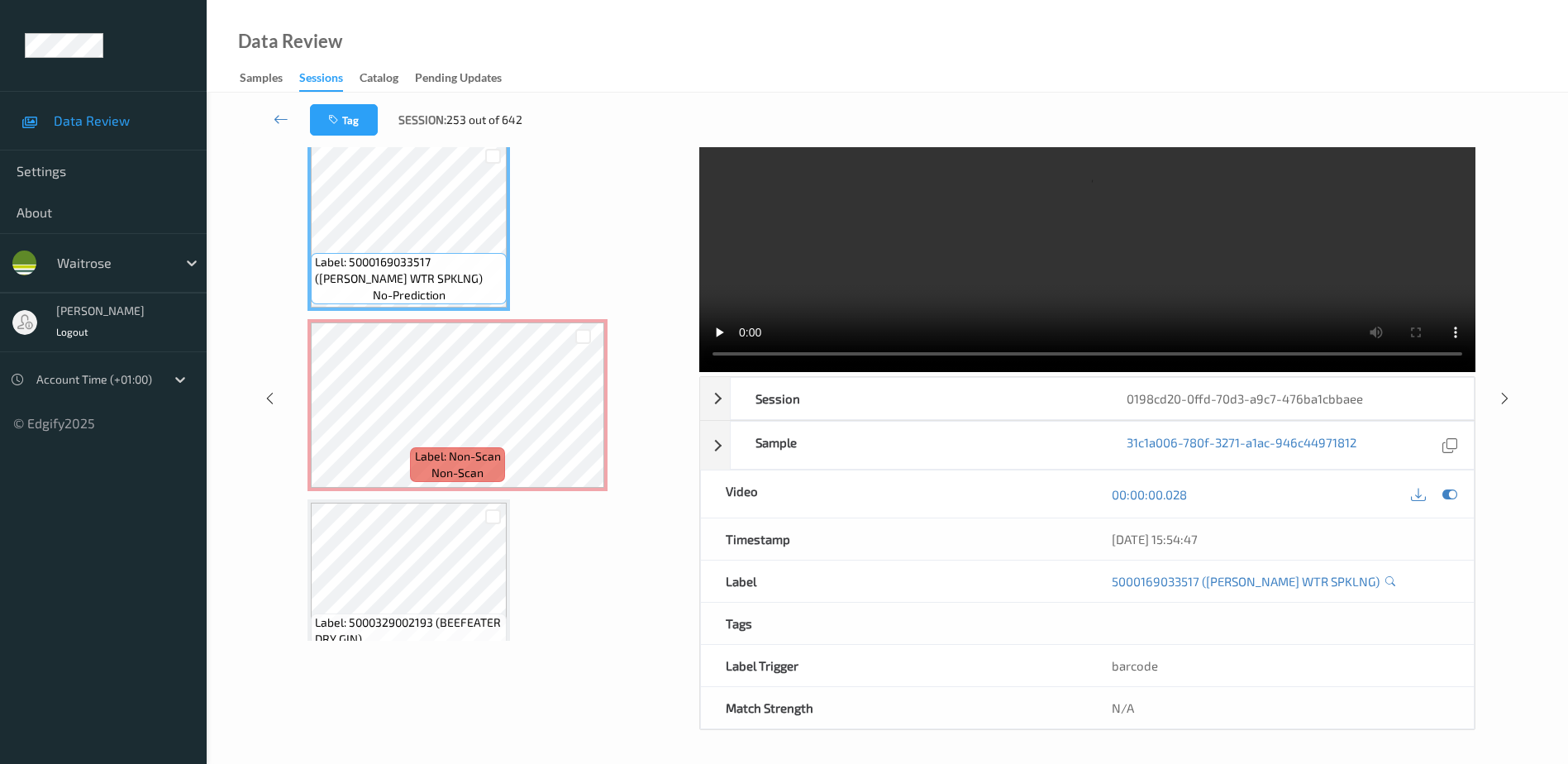
scroll to position [0, 0]
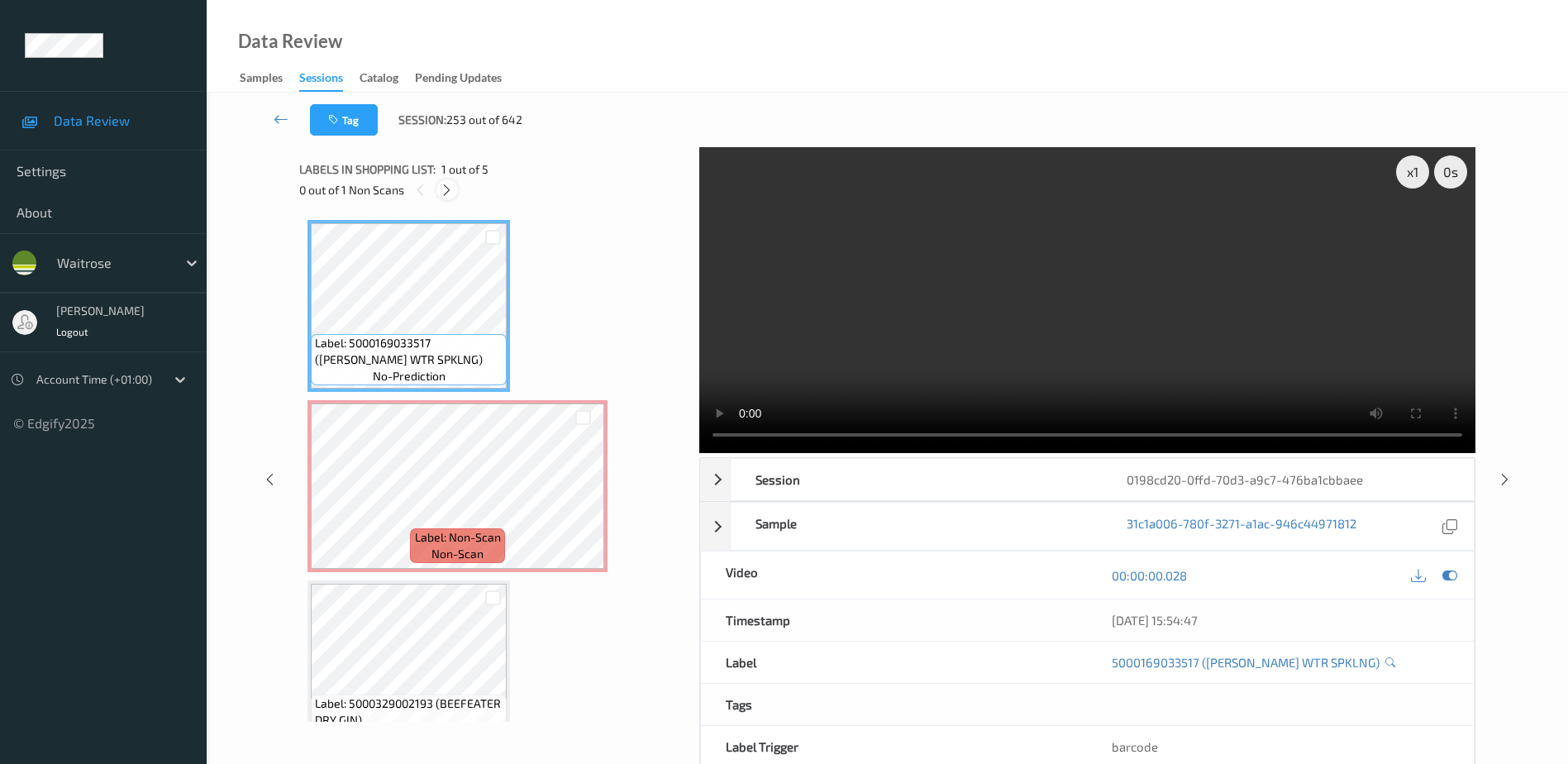
click at [447, 188] on icon at bounding box center [446, 191] width 14 height 15
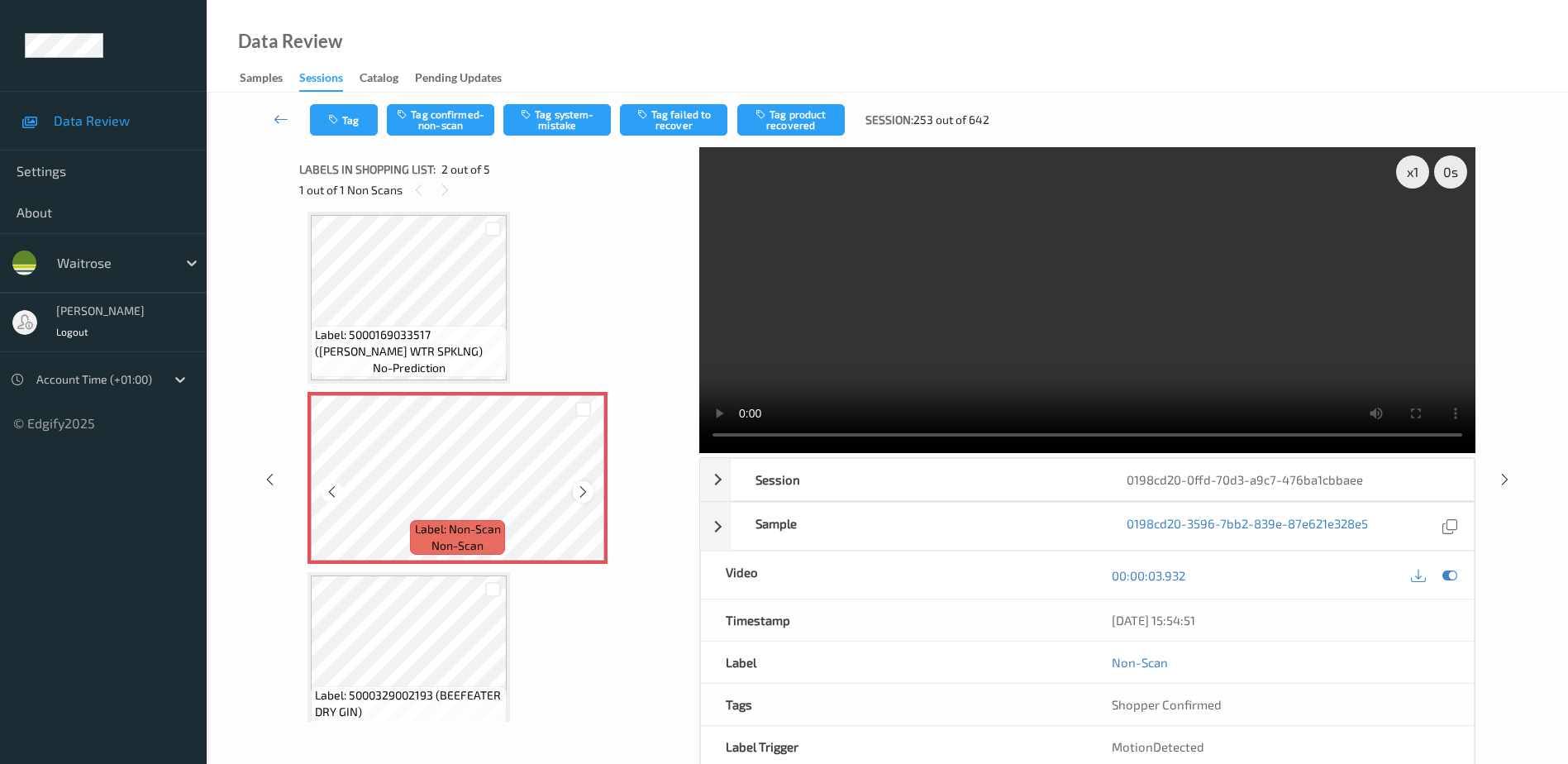
click at [590, 495] on icon at bounding box center [583, 492] width 14 height 15
click at [983, 354] on video at bounding box center [1087, 300] width 776 height 306
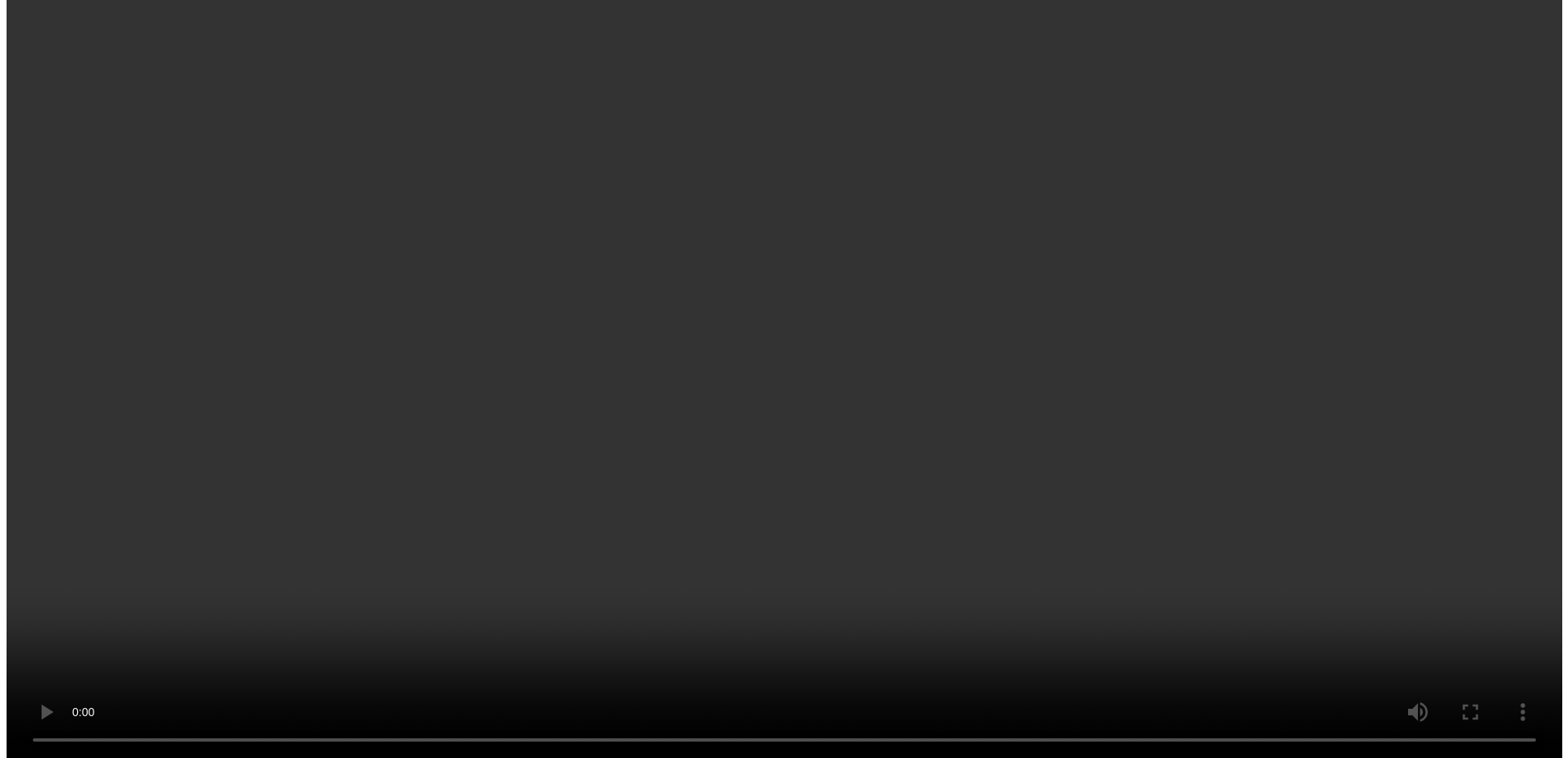
scroll to position [82, 0]
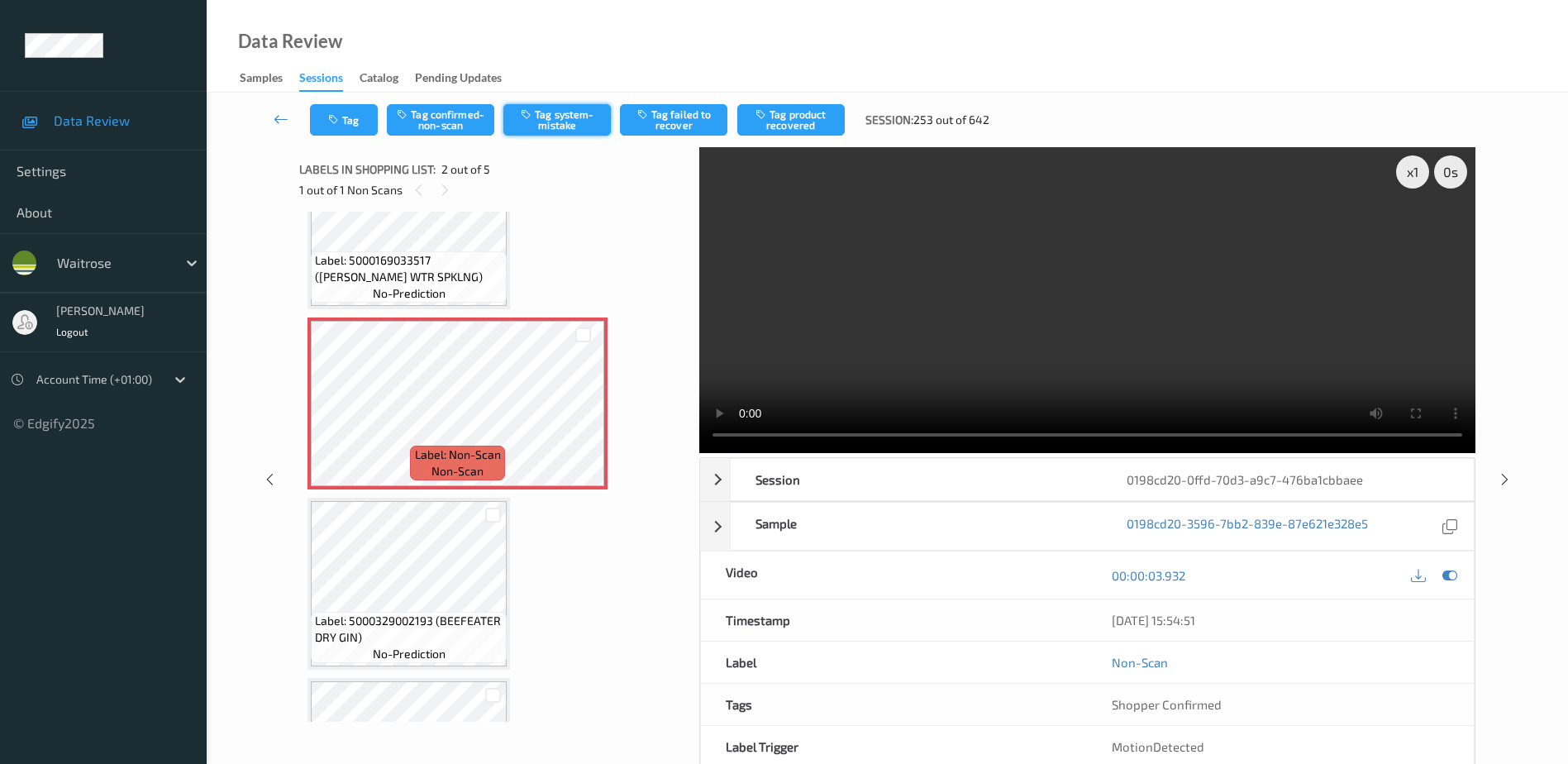
click at [556, 115] on button "Tag system-mistake" at bounding box center [557, 120] width 107 height 31
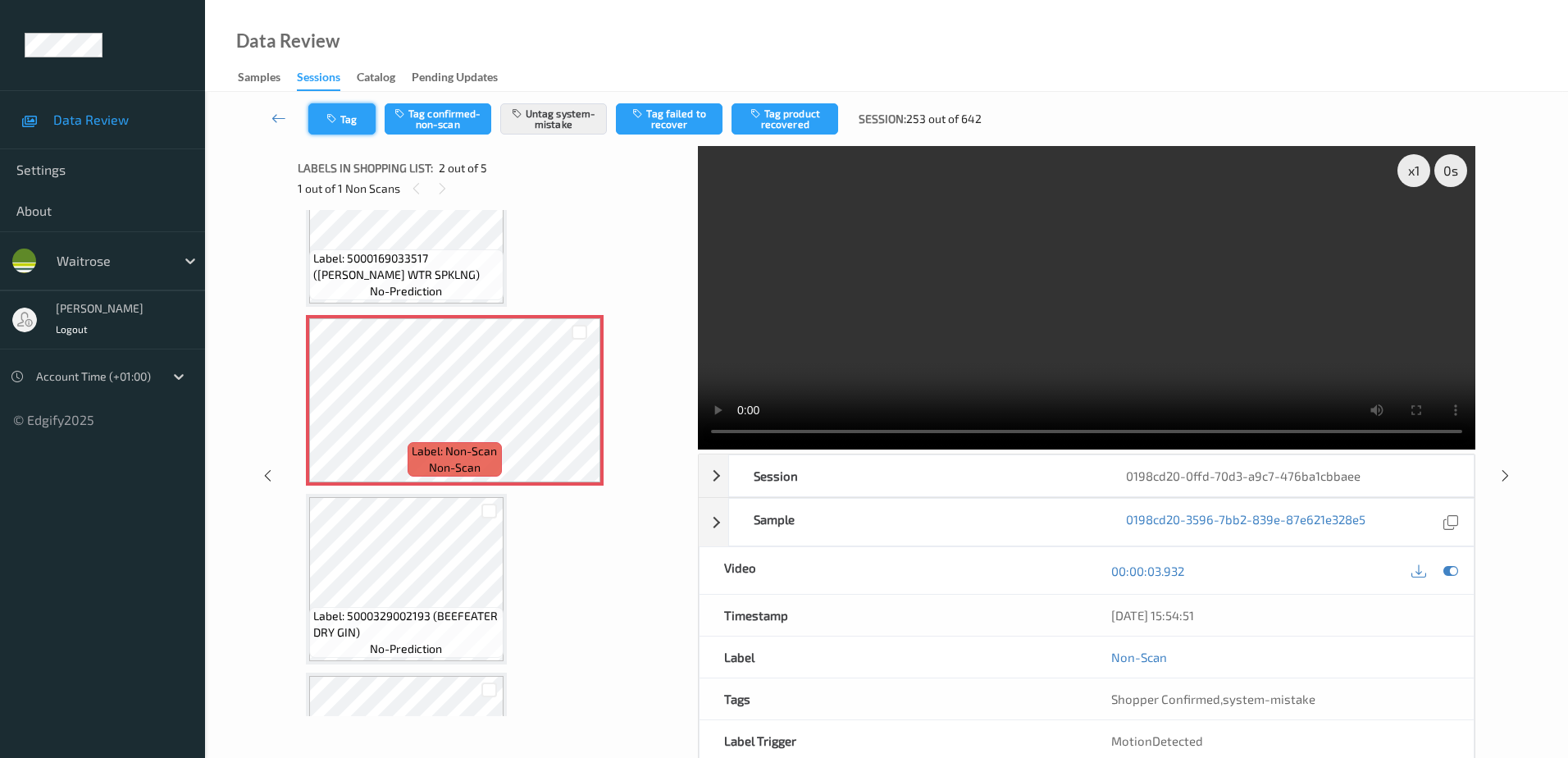
click at [337, 128] on button "Tag" at bounding box center [341, 119] width 67 height 31
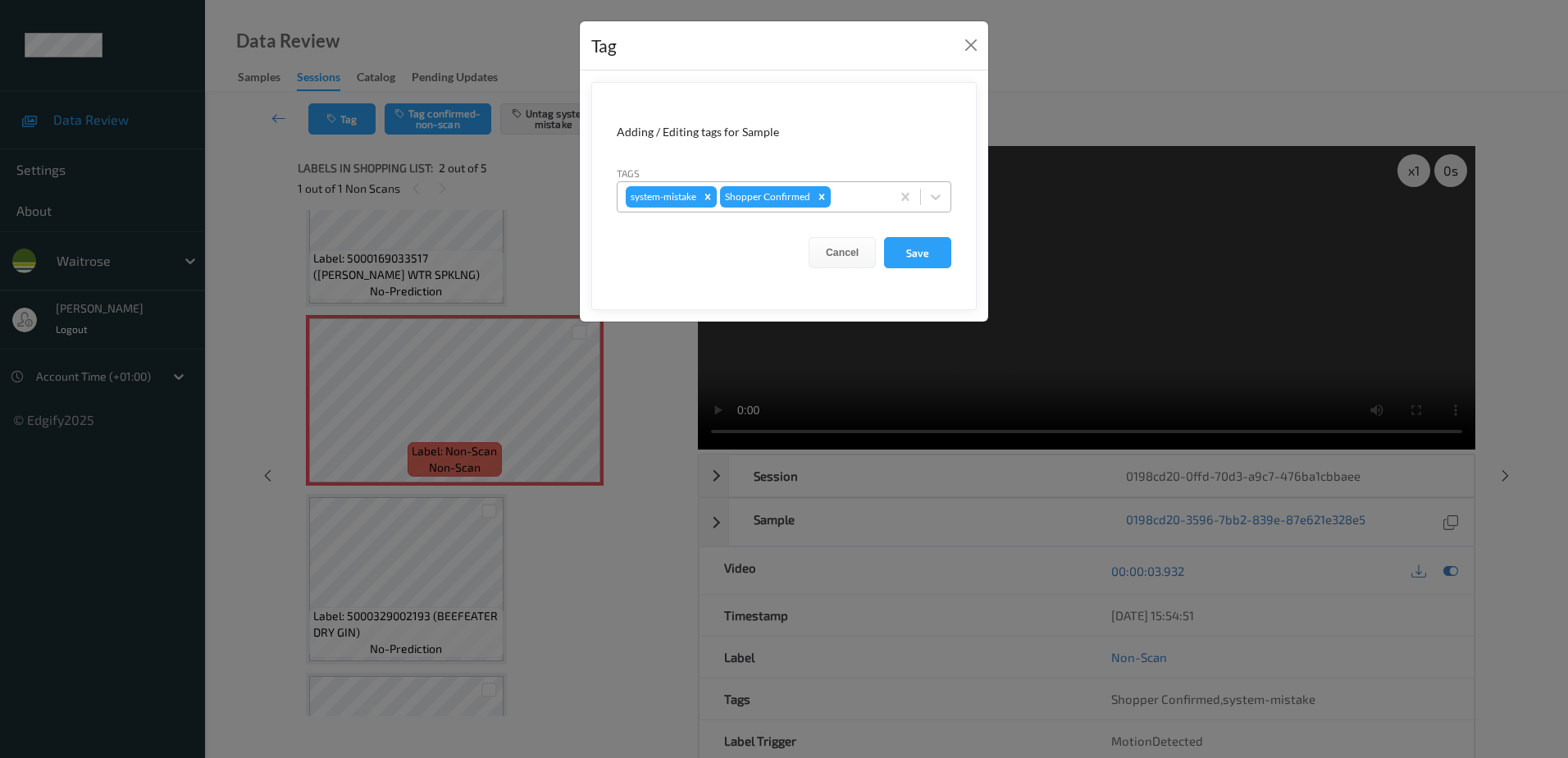
click at [877, 195] on div at bounding box center [858, 196] width 49 height 19
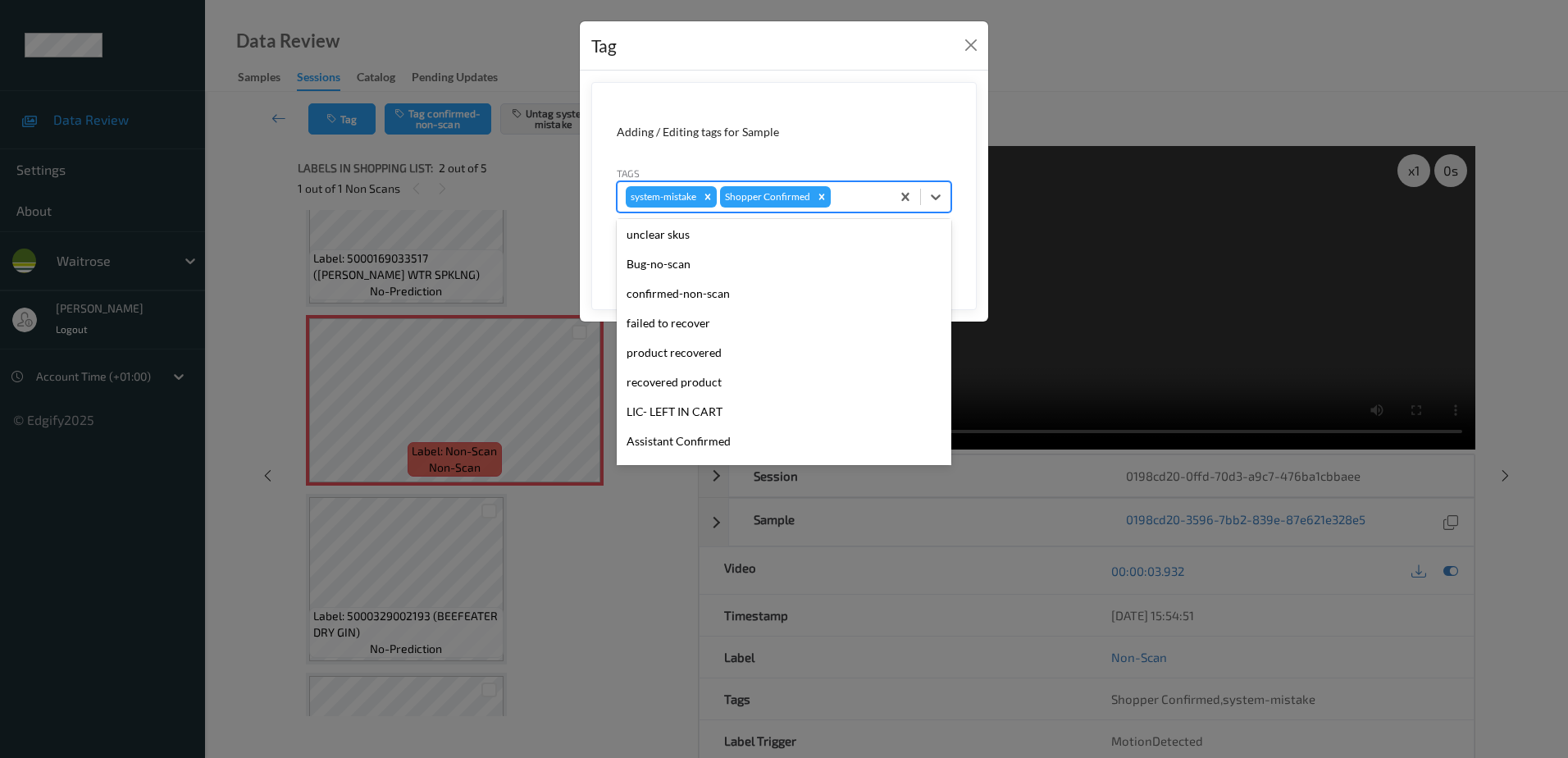
scroll to position [321, 0]
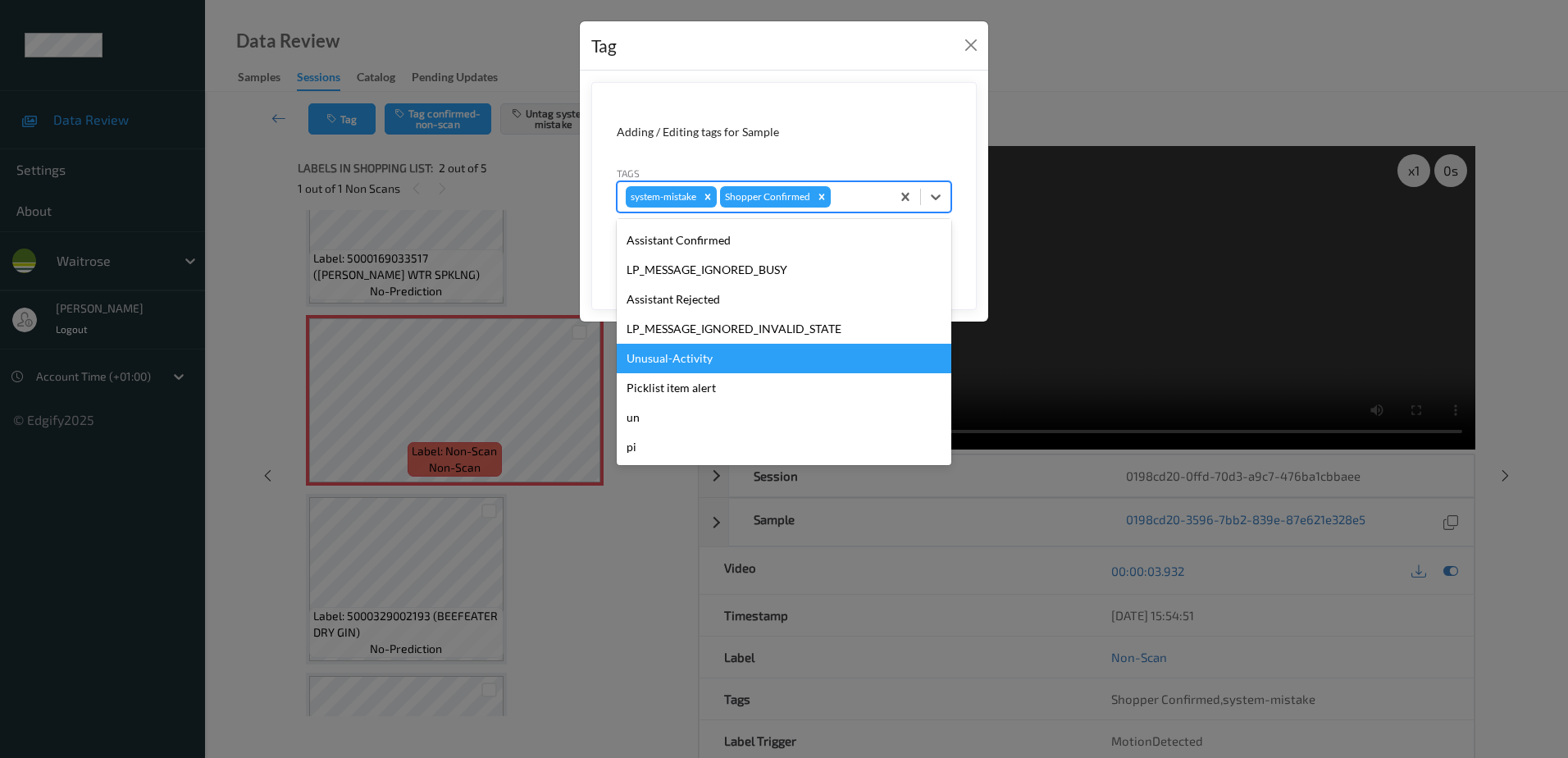
drag, startPoint x: 700, startPoint y: 362, endPoint x: 706, endPoint y: 327, distance: 35.5
click at [702, 362] on div "Unusual-Activity" at bounding box center [784, 358] width 335 height 29
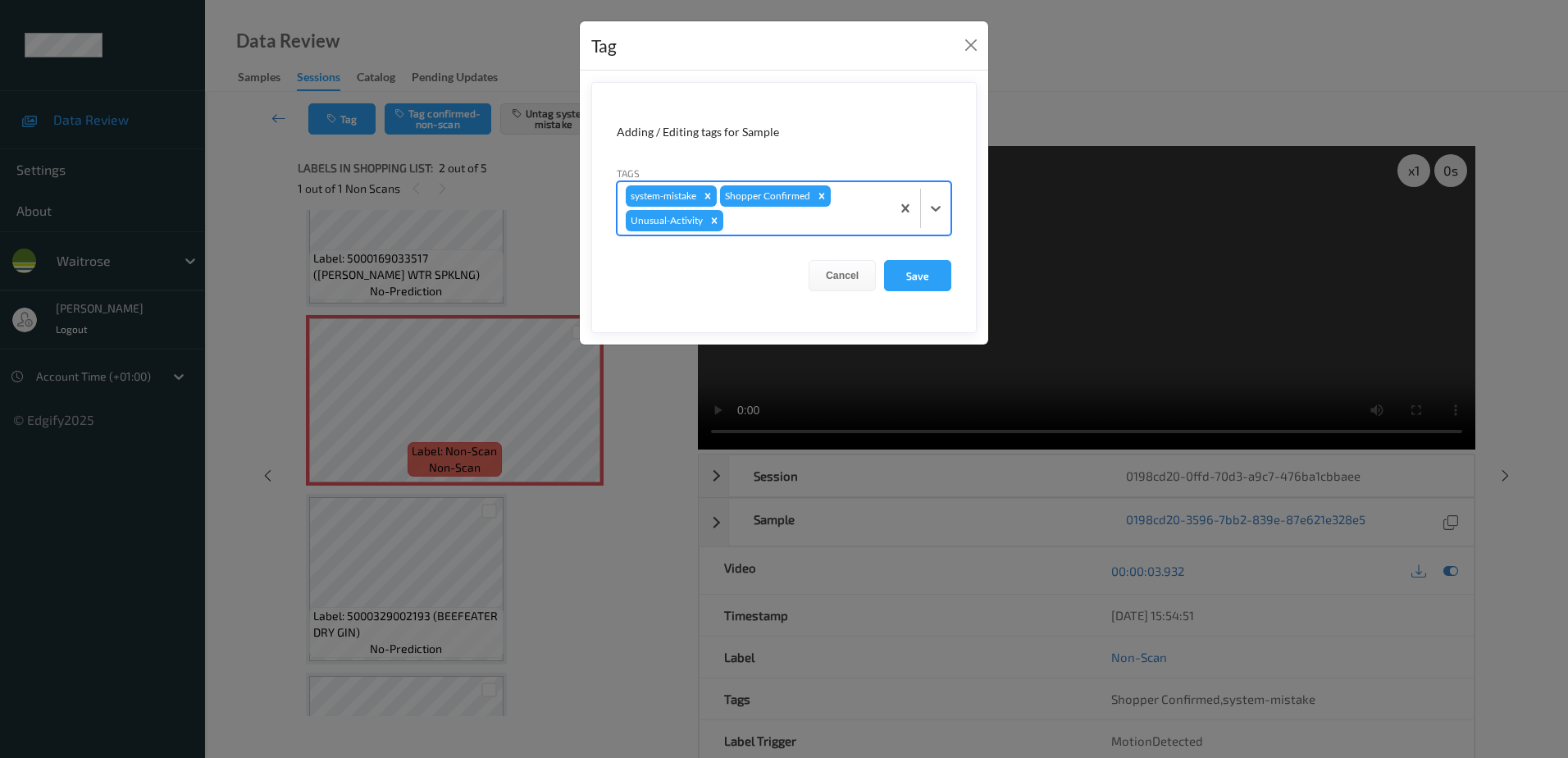
click at [784, 224] on div at bounding box center [805, 220] width 156 height 19
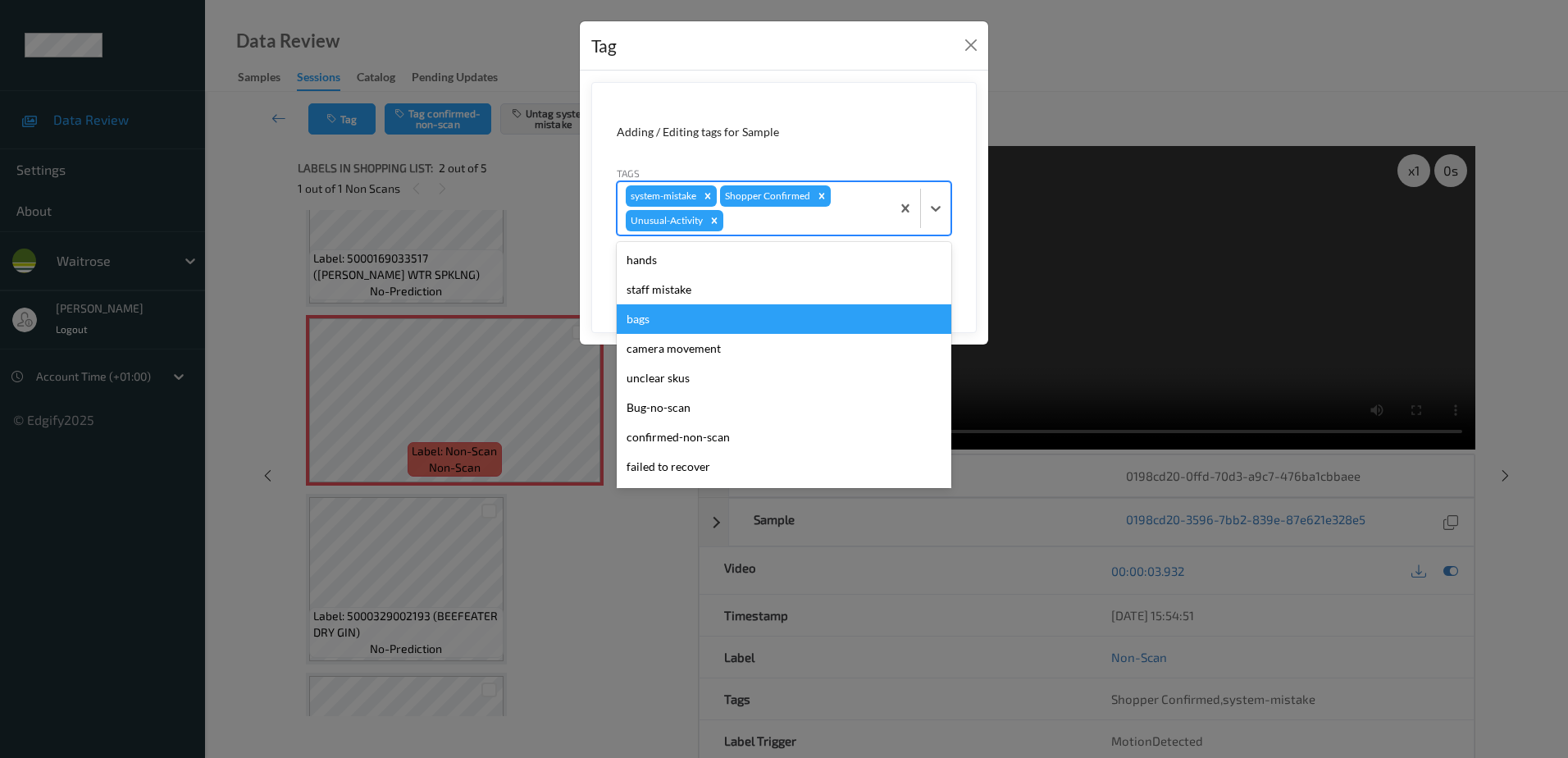
click at [716, 321] on div "bags" at bounding box center [784, 319] width 335 height 29
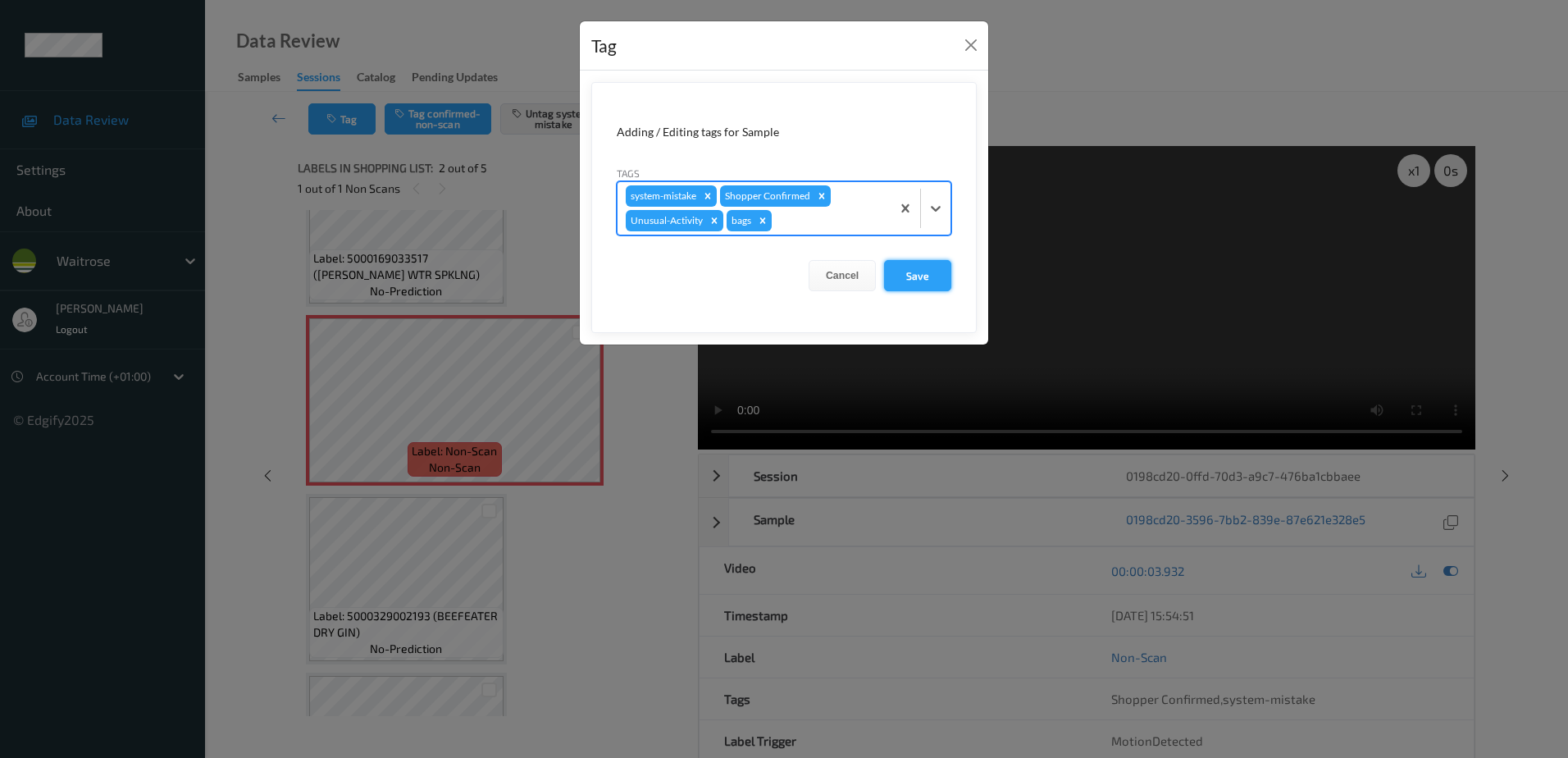
click at [917, 272] on button "Save" at bounding box center [917, 275] width 67 height 31
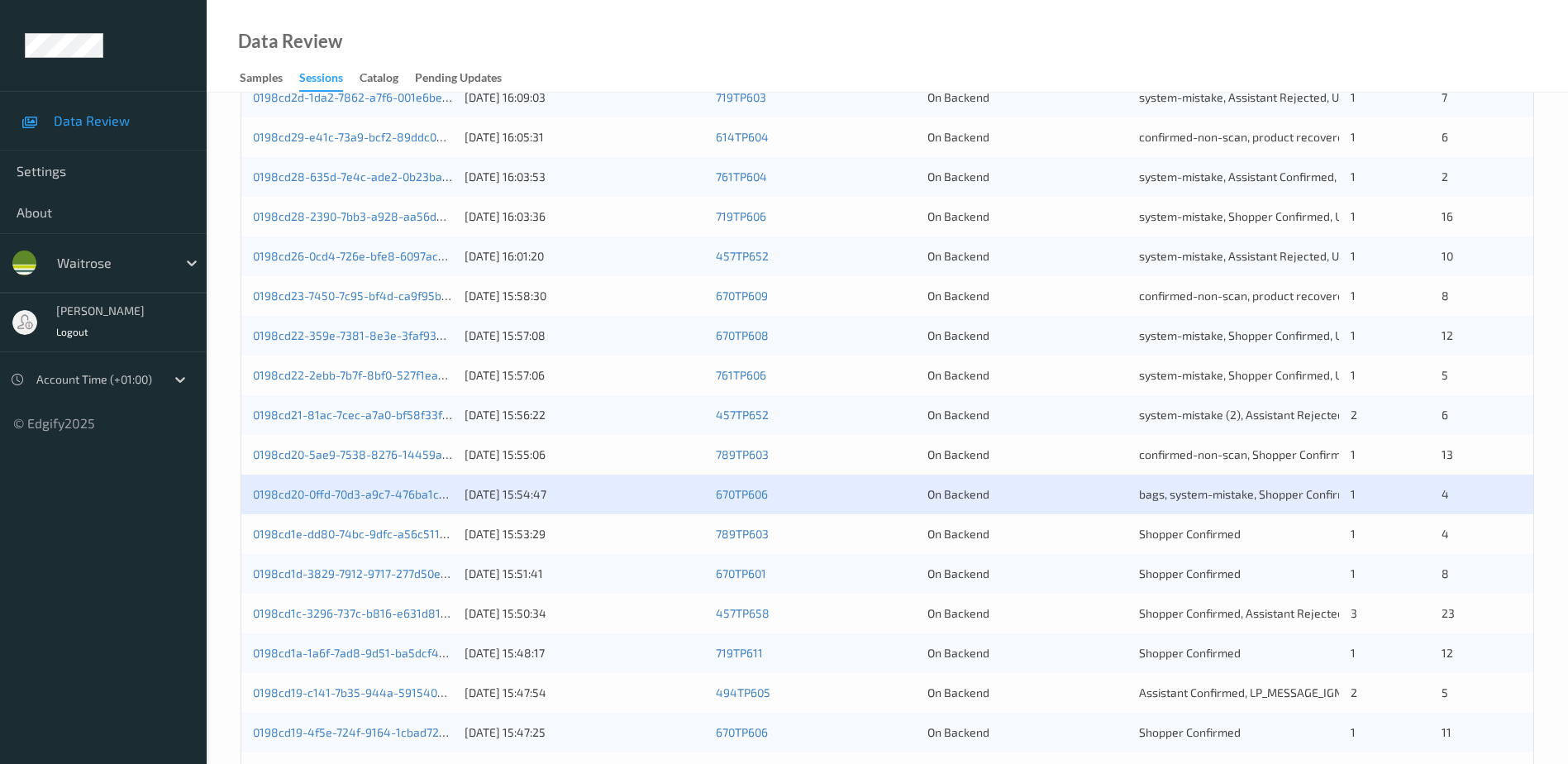
scroll to position [398, 0]
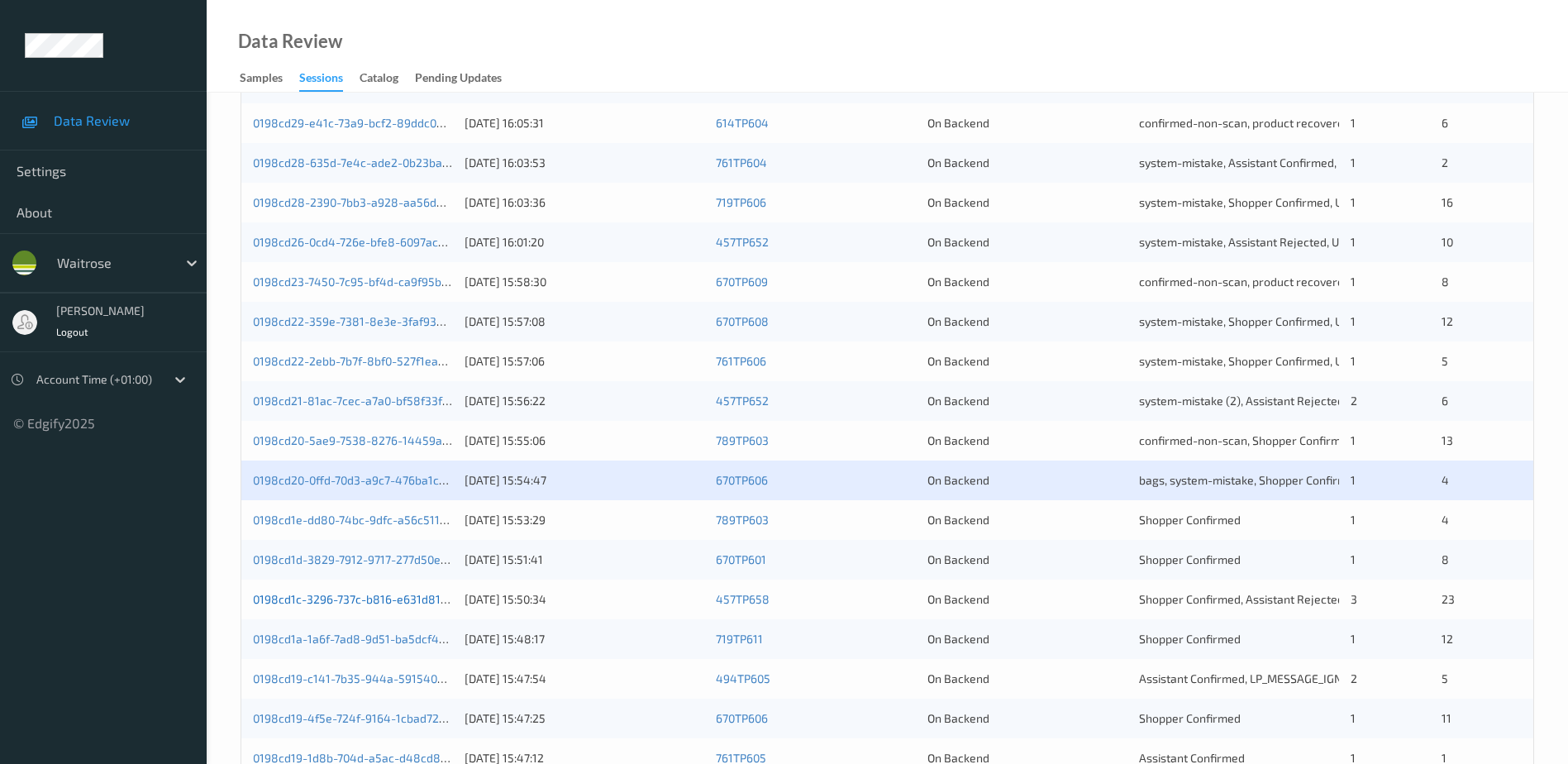
click at [381, 602] on link "0198cd1c-3296-737c-b816-e631d81a7677" at bounding box center [362, 598] width 218 height 14
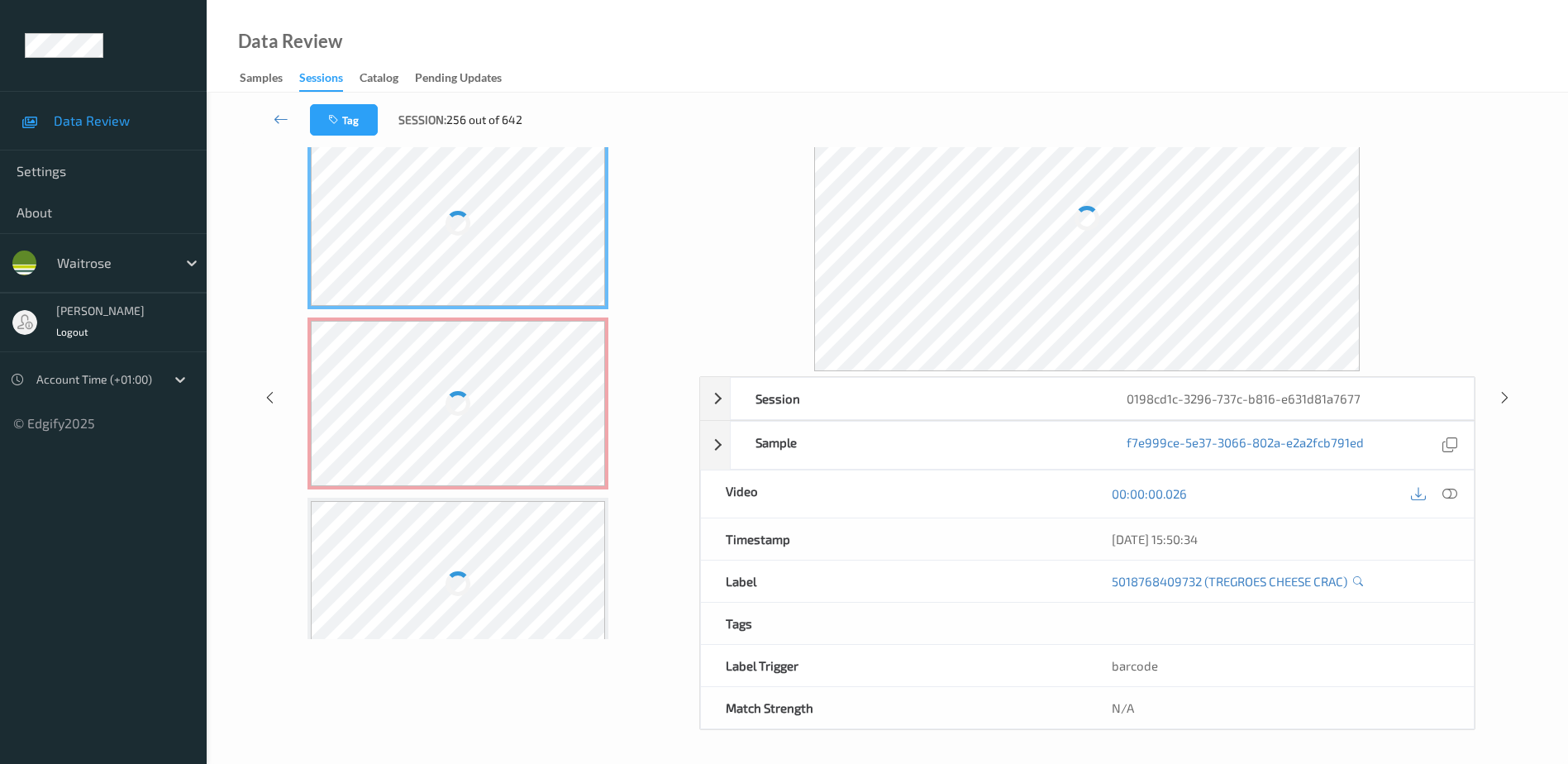
scroll to position [81, 0]
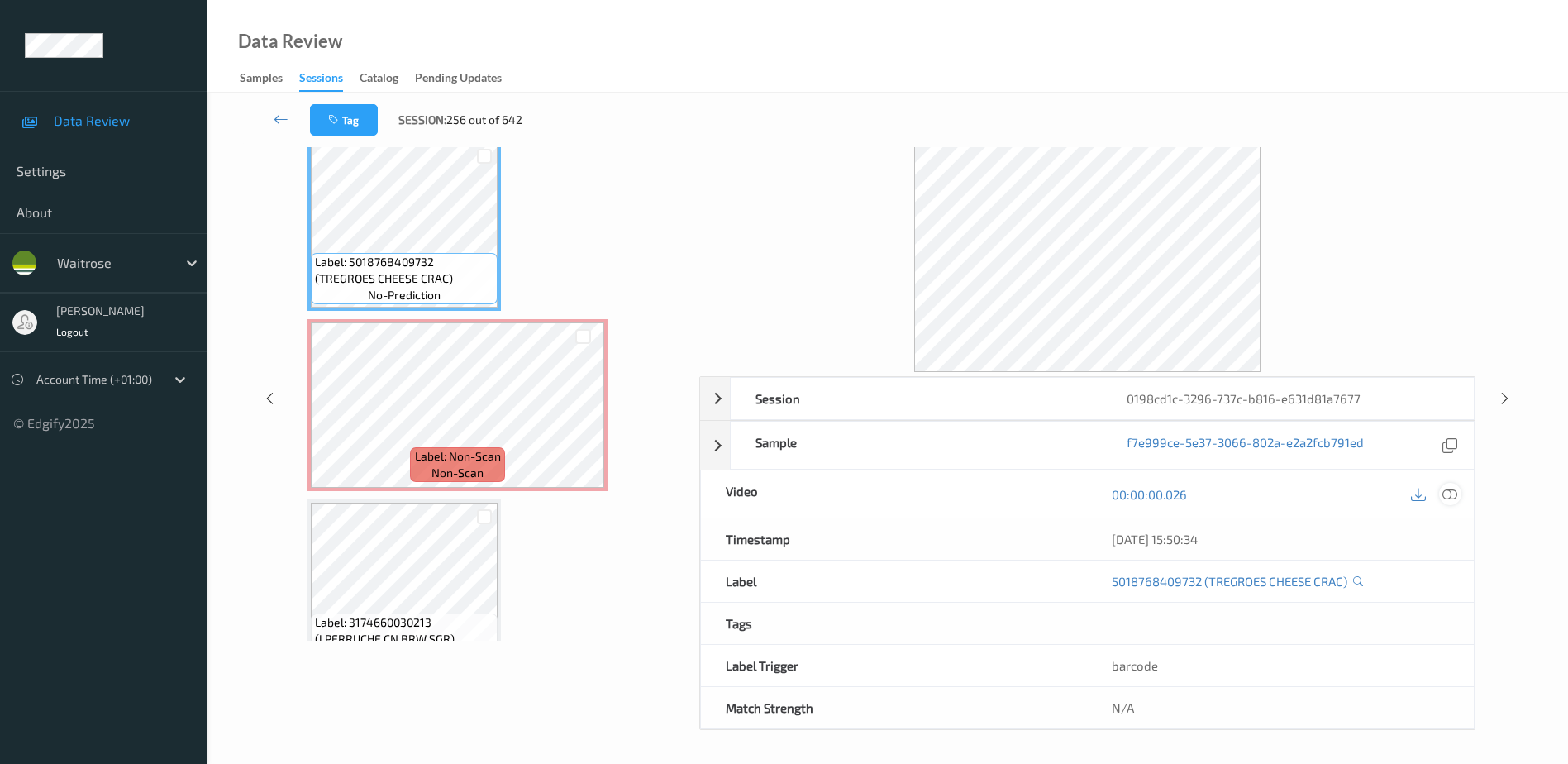
click at [1450, 491] on icon at bounding box center [1451, 494] width 15 height 15
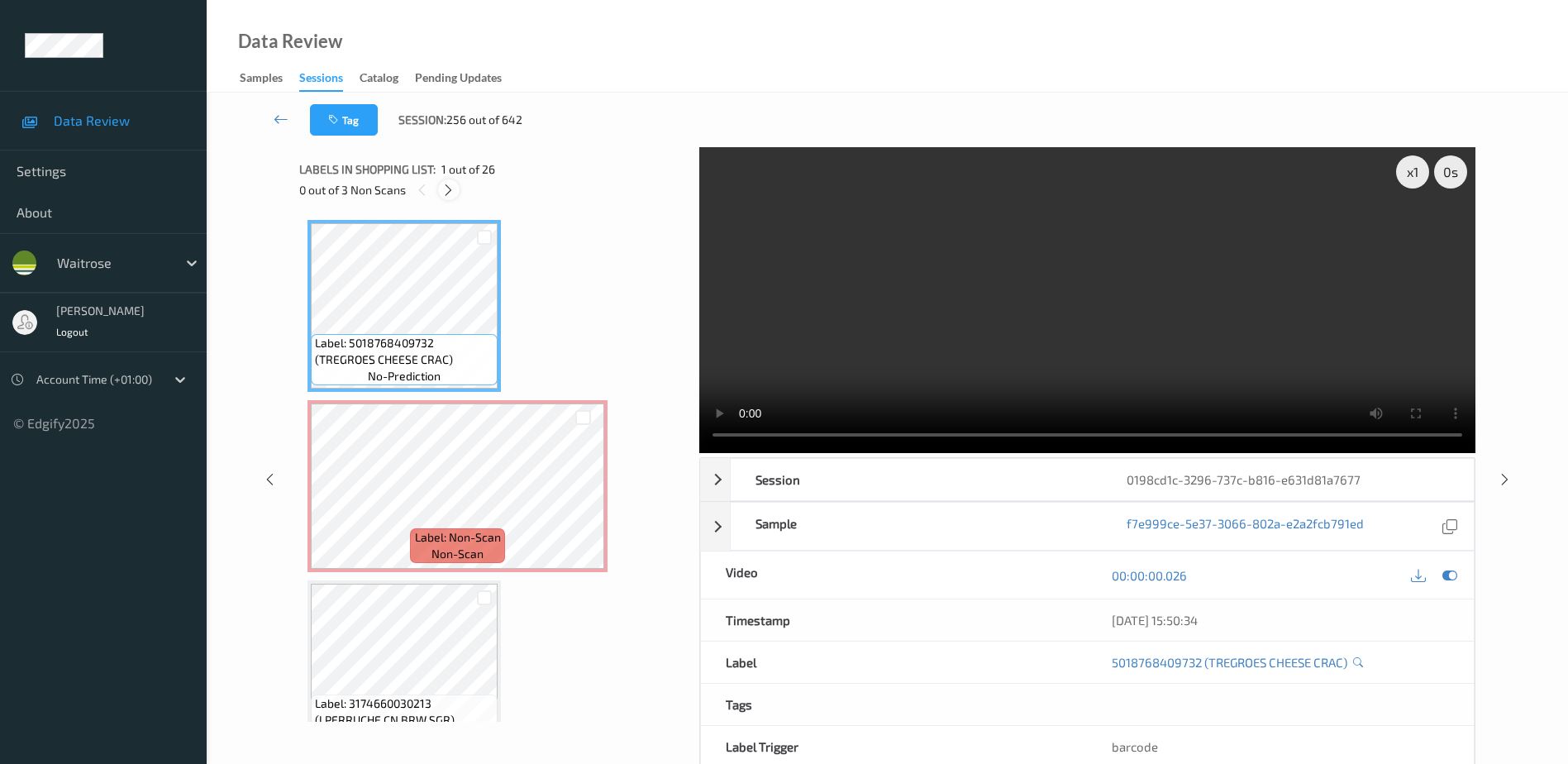
click at [454, 191] on icon at bounding box center [448, 191] width 14 height 15
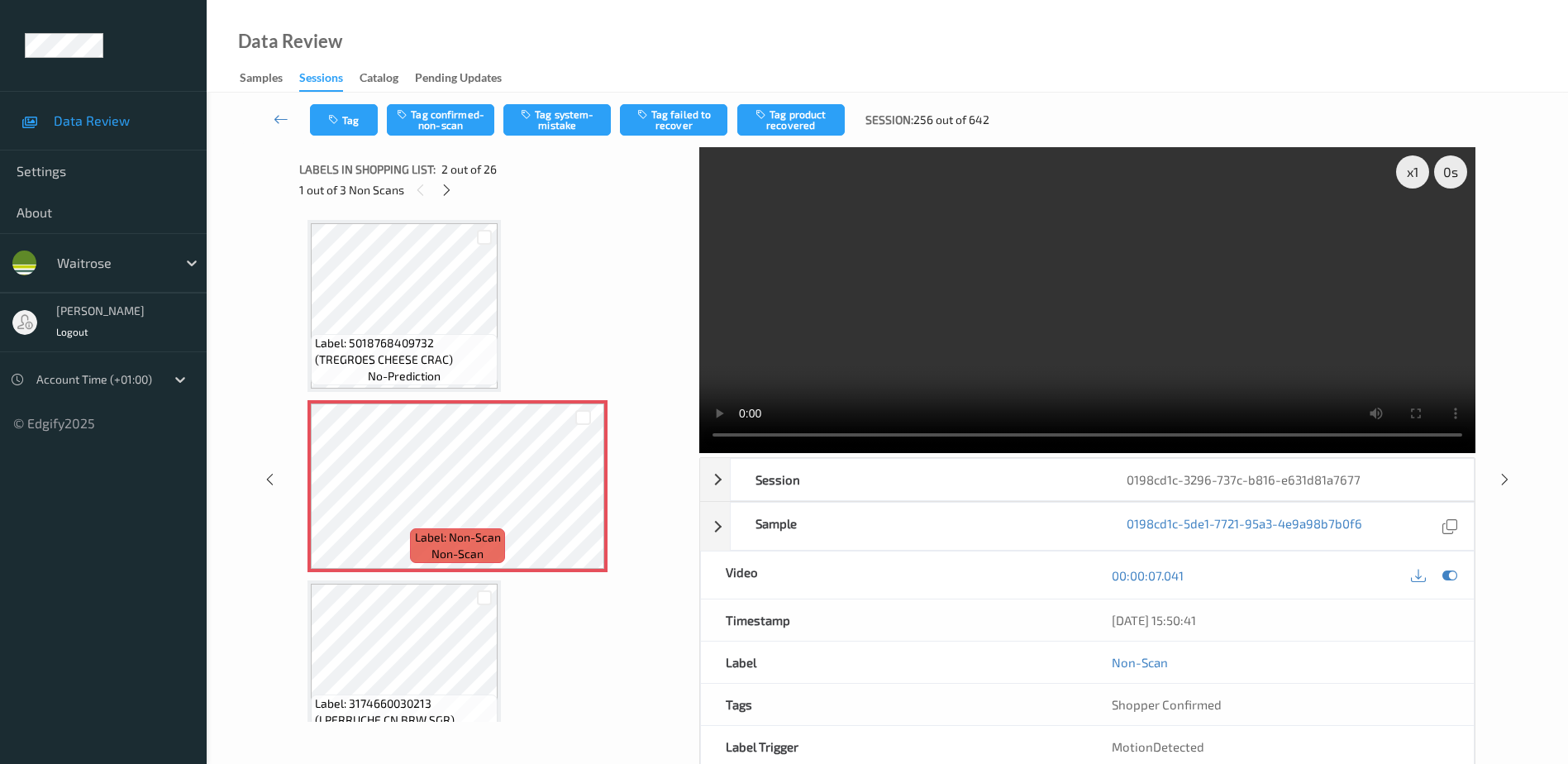
scroll to position [8, 0]
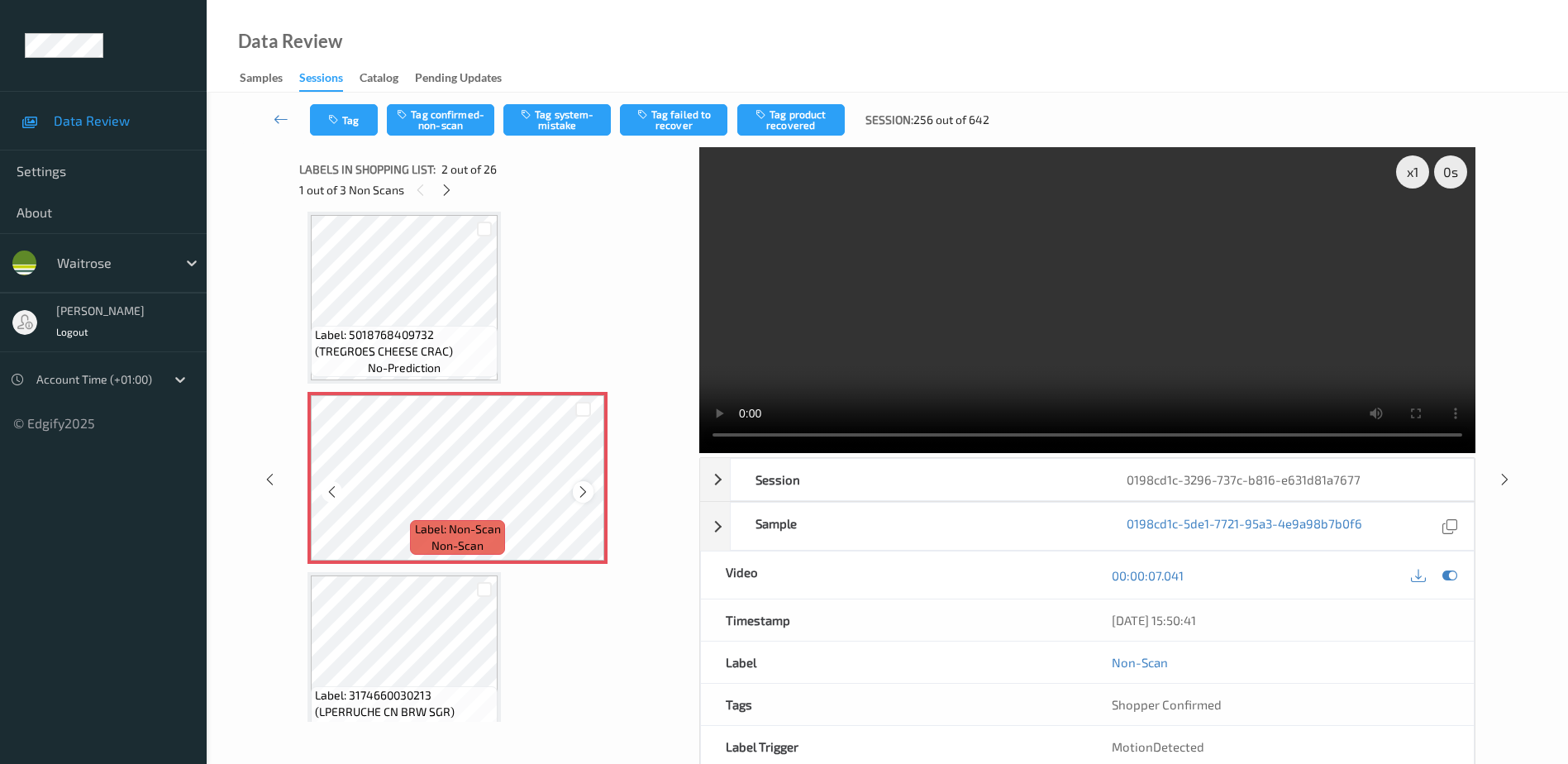
click at [578, 487] on icon at bounding box center [583, 492] width 14 height 15
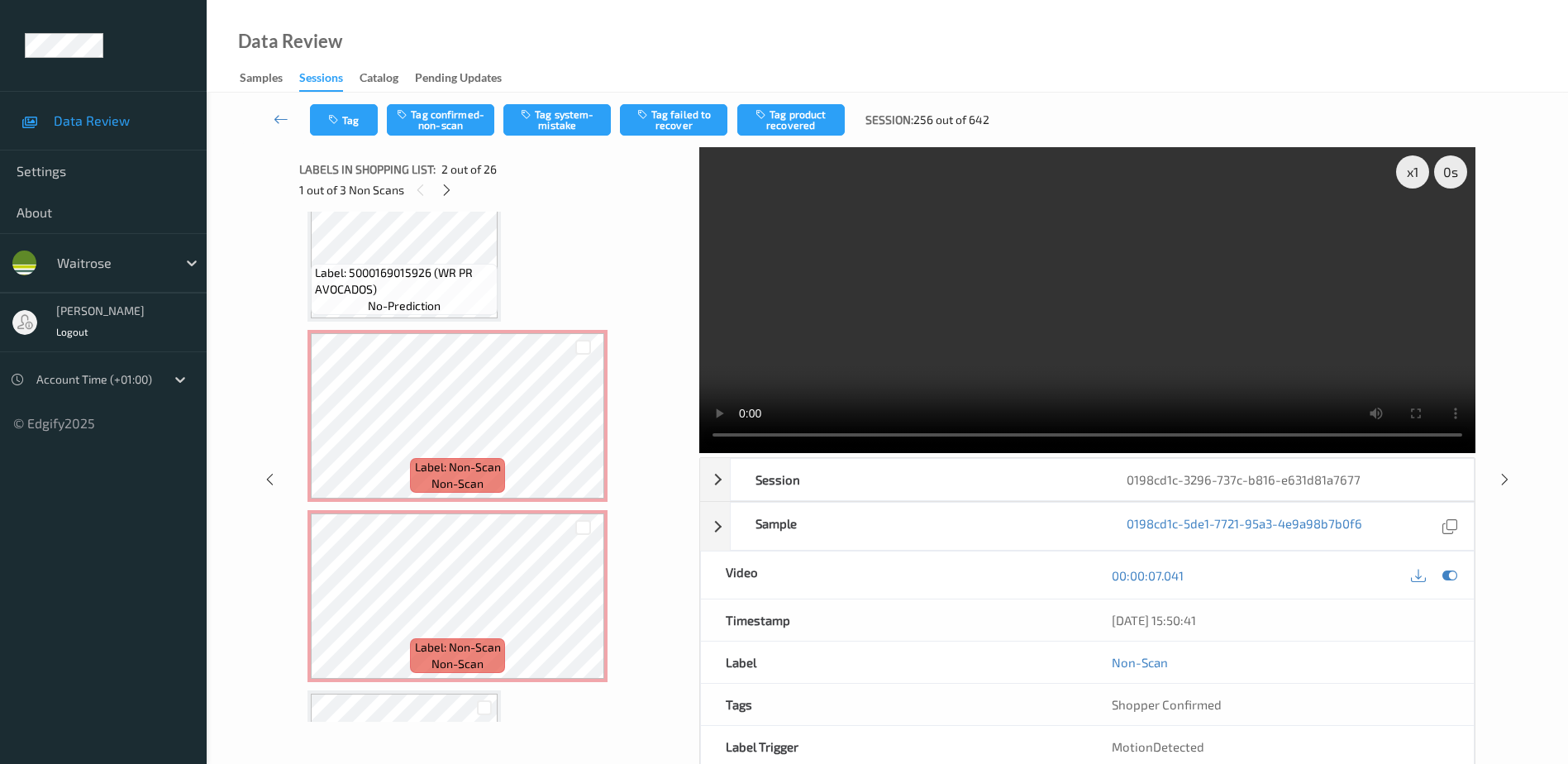
scroll to position [2406, 0]
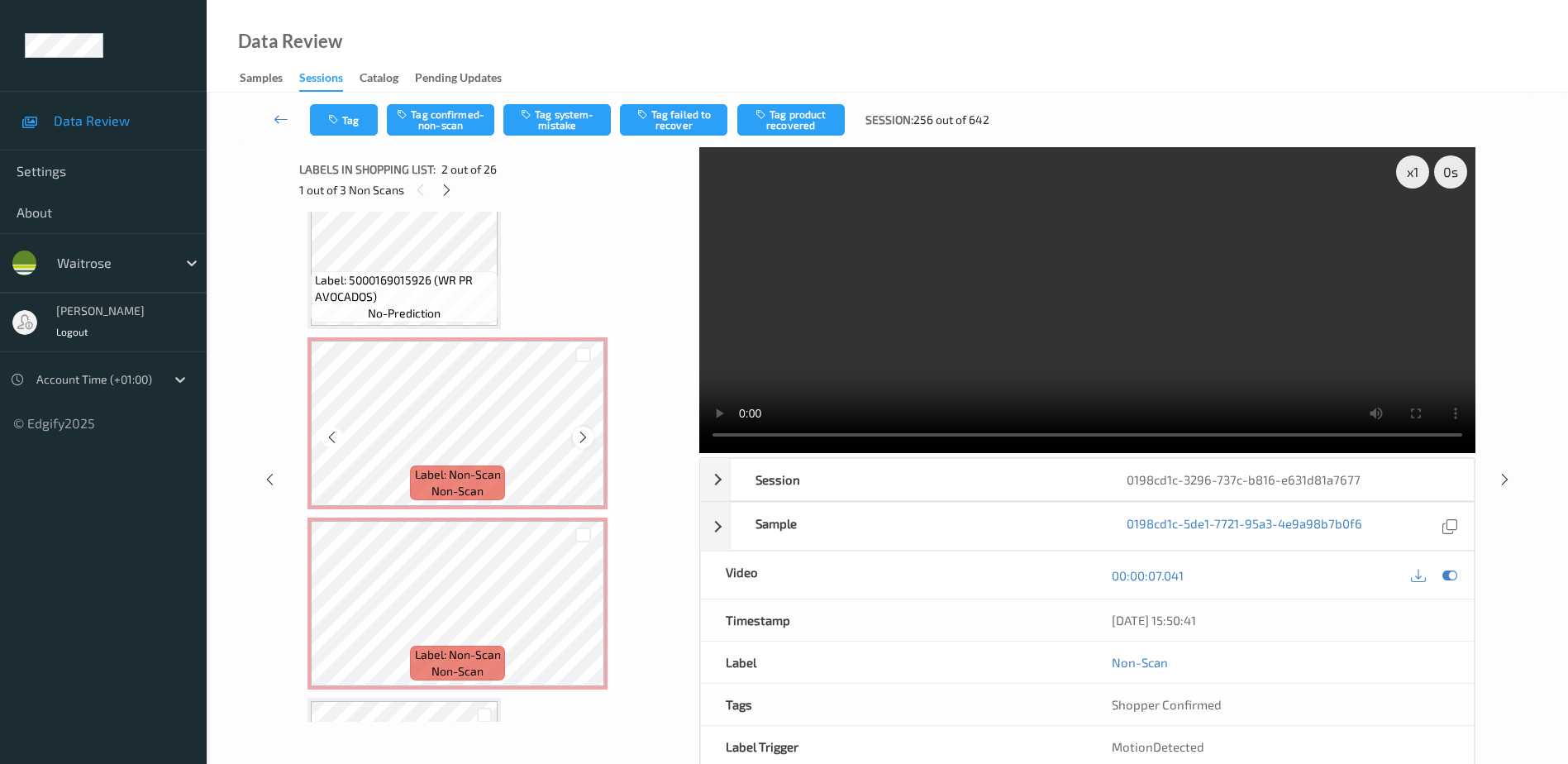
click at [580, 431] on icon at bounding box center [583, 437] width 14 height 15
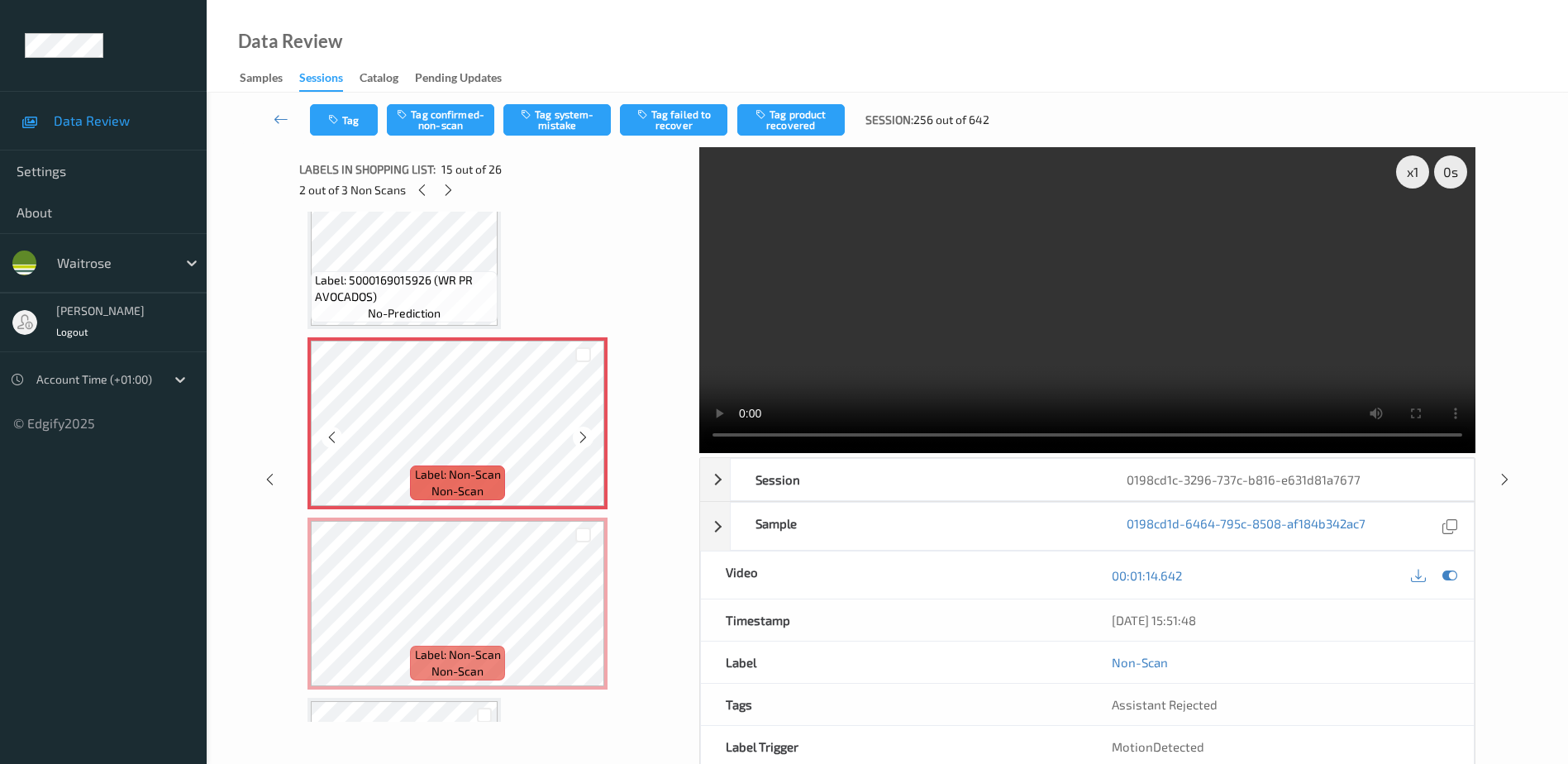
click at [580, 431] on icon at bounding box center [583, 437] width 14 height 15
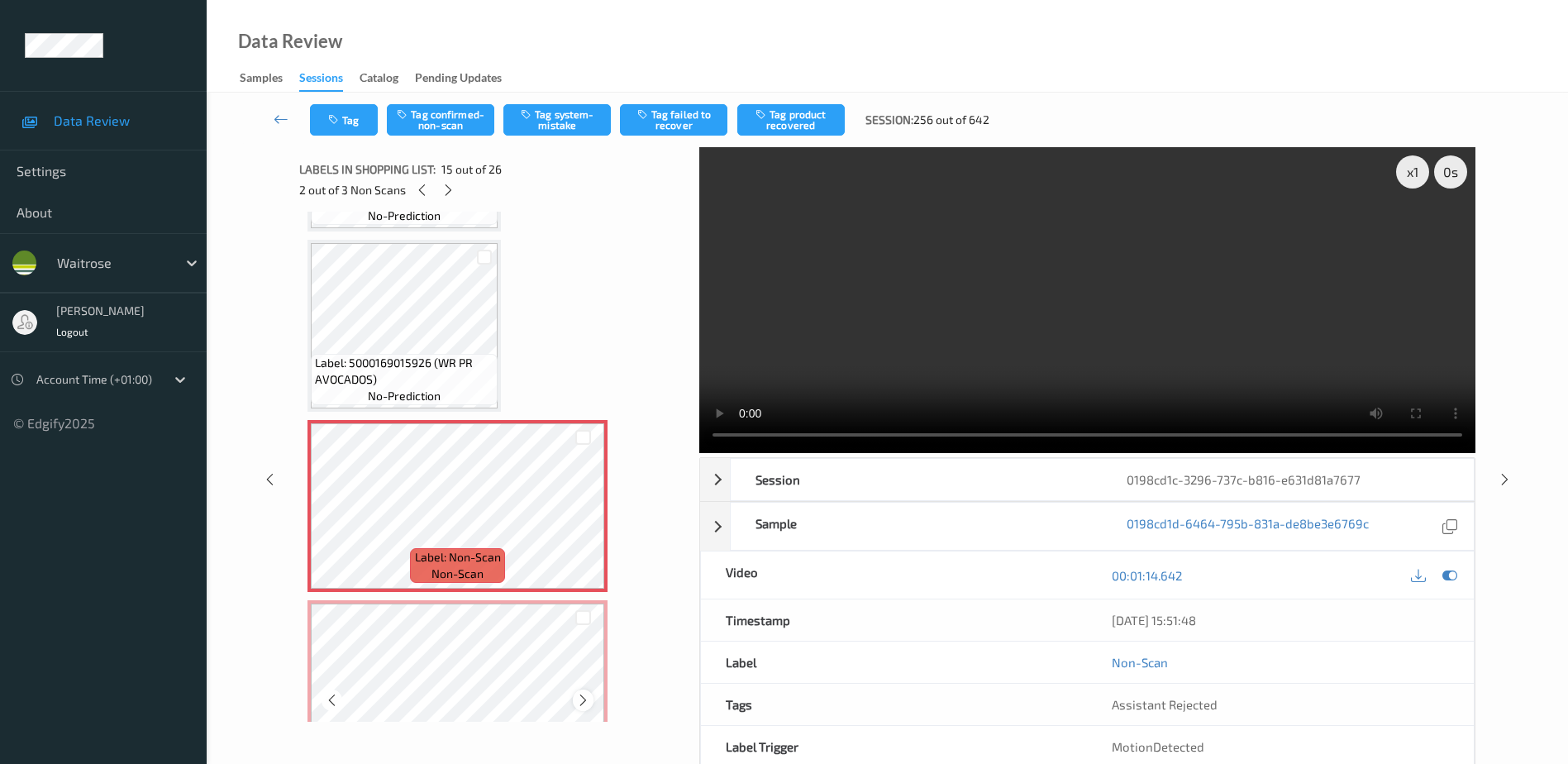
click at [588, 614] on div "Label: Non-Scan non-scan" at bounding box center [457, 686] width 300 height 172
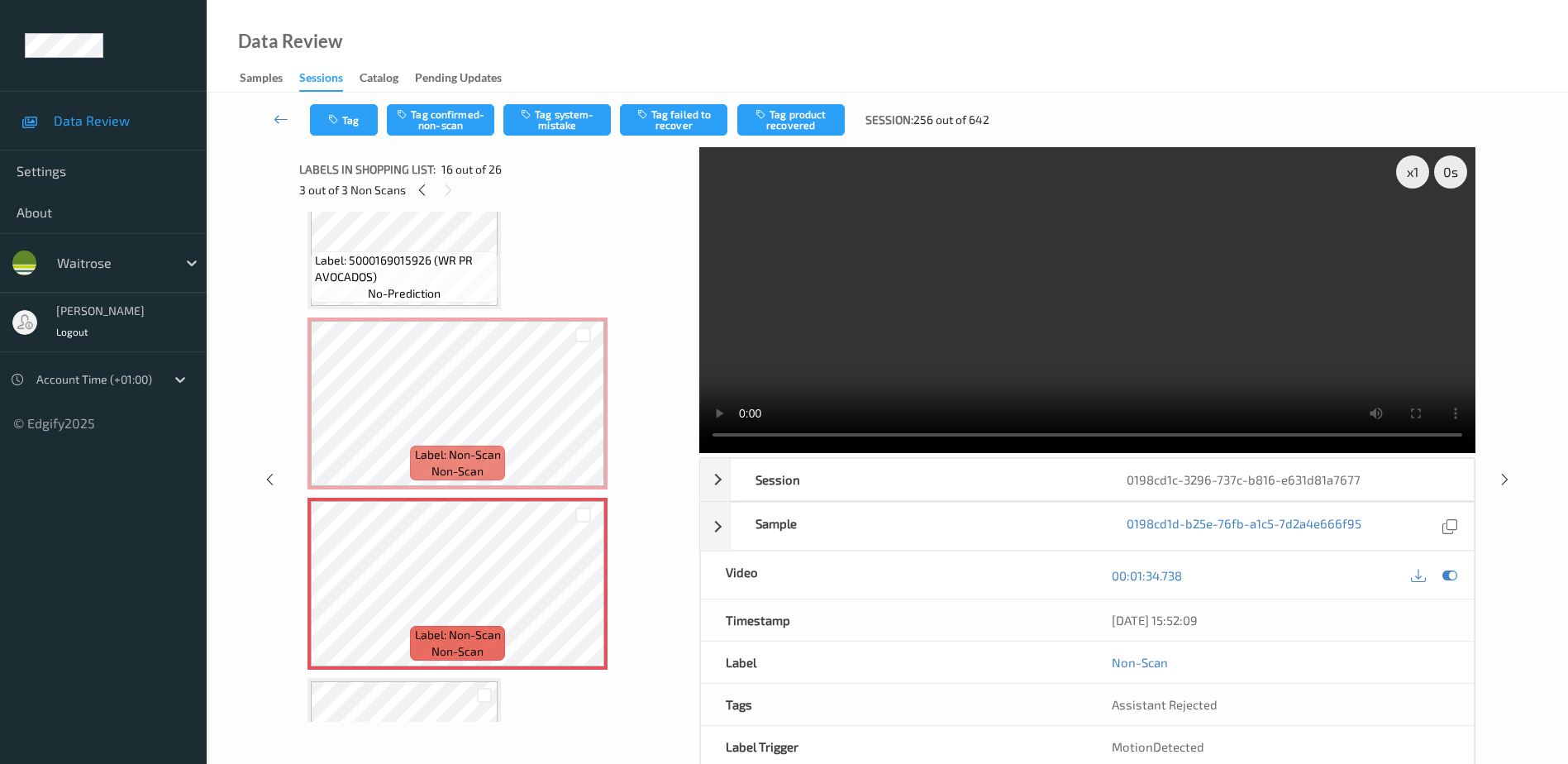
scroll to position [2571, 0]
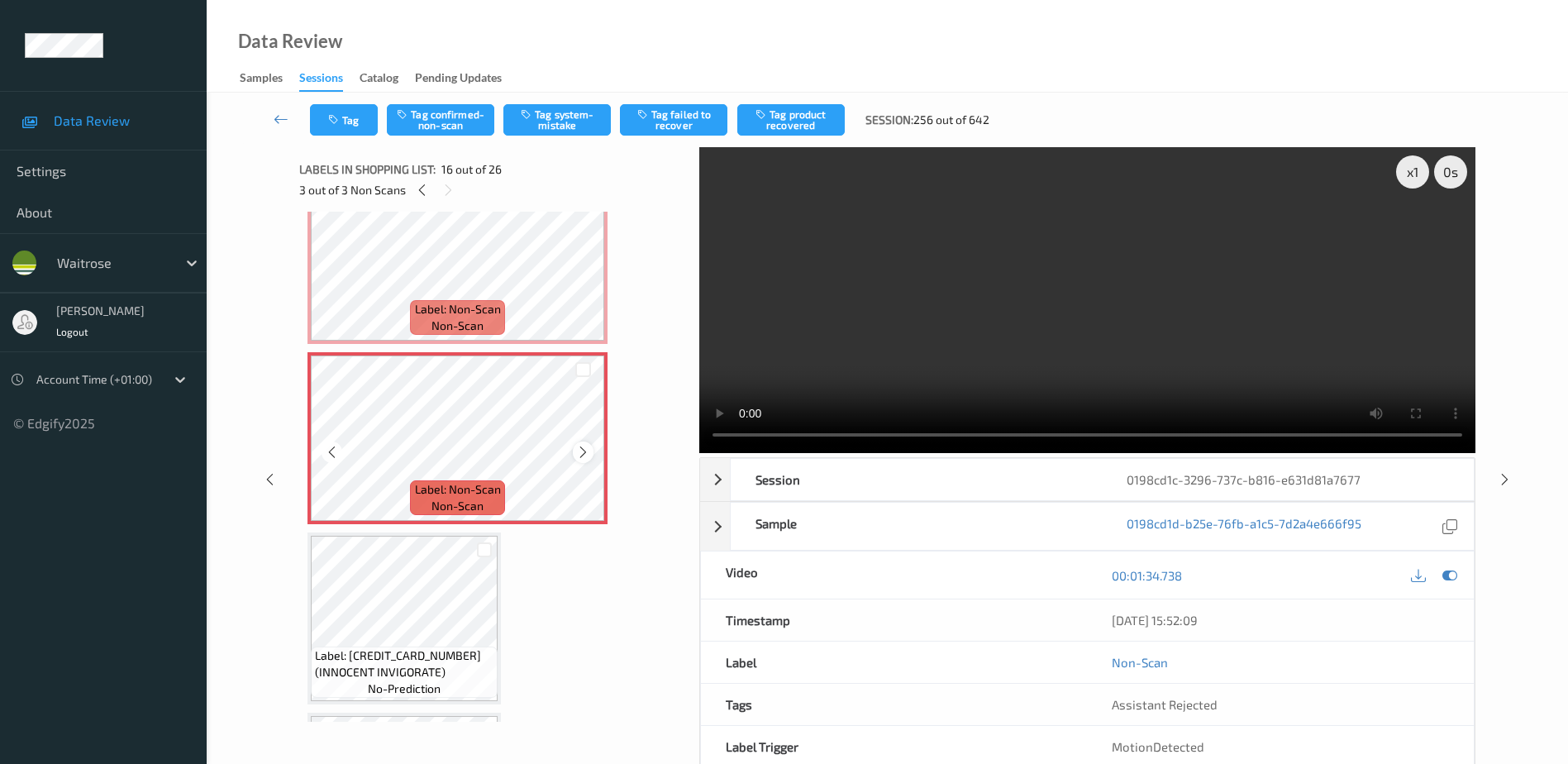
click at [583, 450] on icon at bounding box center [583, 452] width 14 height 15
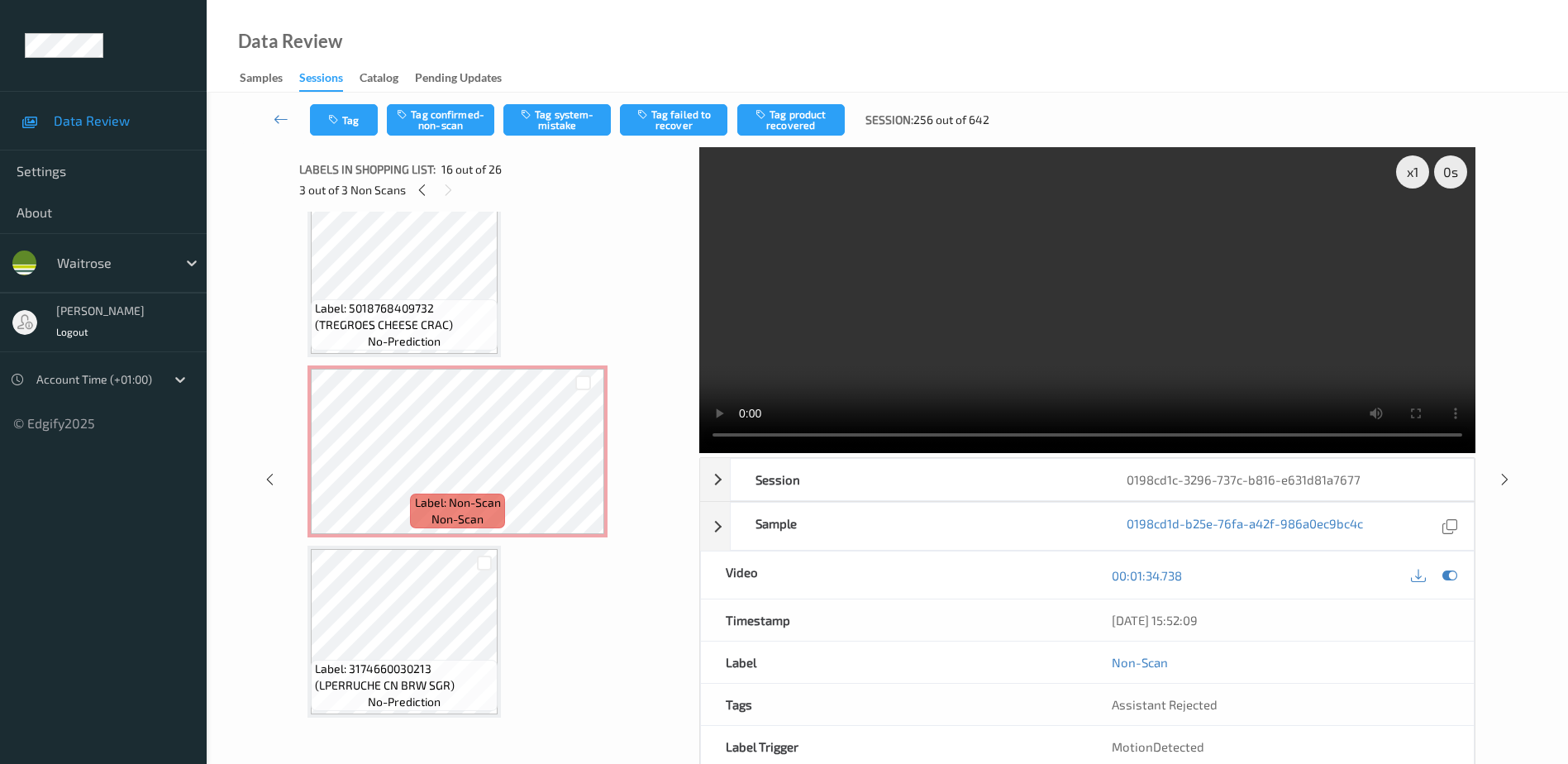
scroll to position [0, 0]
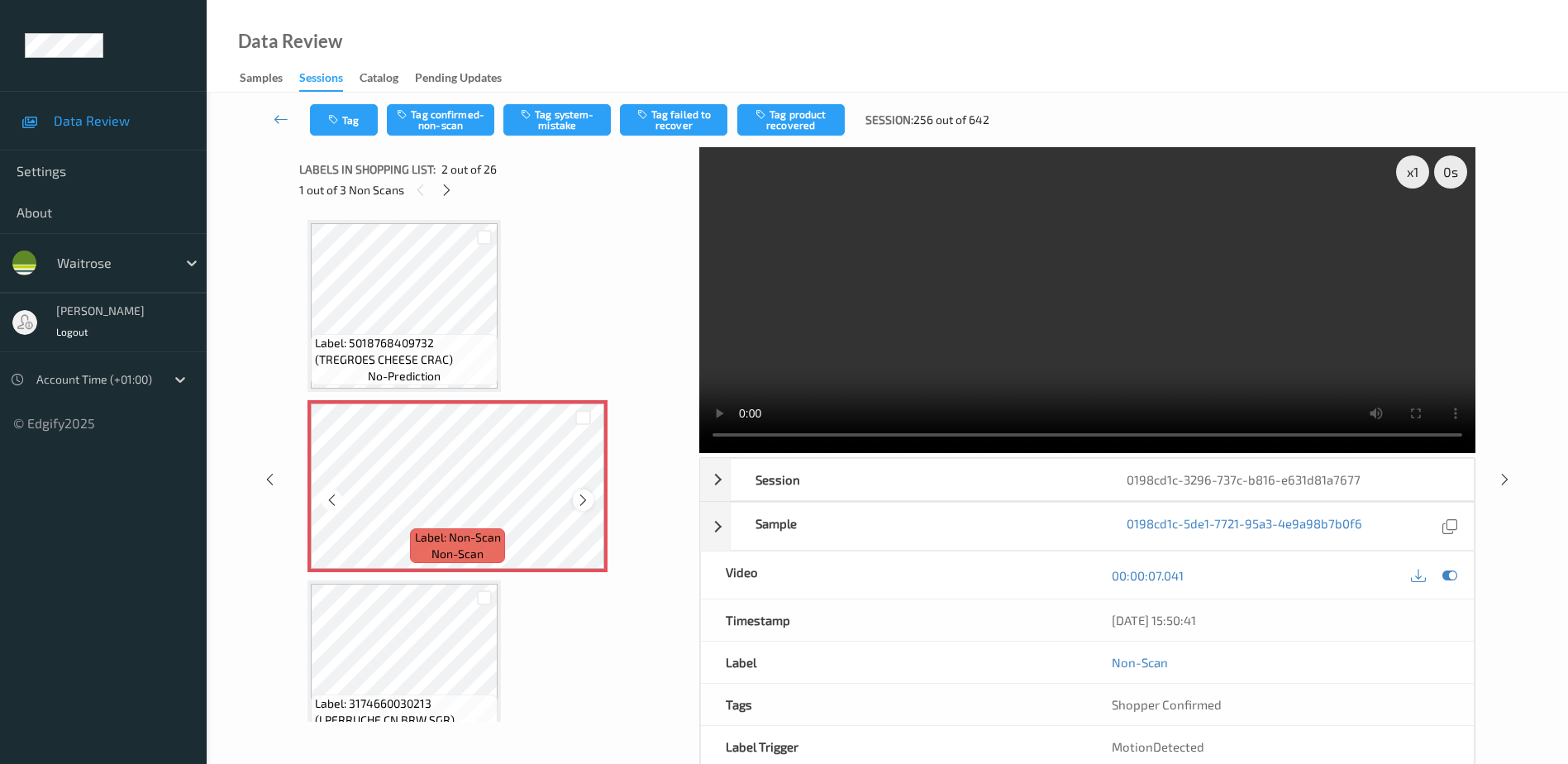
click at [578, 500] on icon at bounding box center [583, 500] width 14 height 15
click at [977, 300] on video at bounding box center [1087, 300] width 776 height 306
click at [545, 117] on button "Tag system-mistake" at bounding box center [557, 120] width 107 height 31
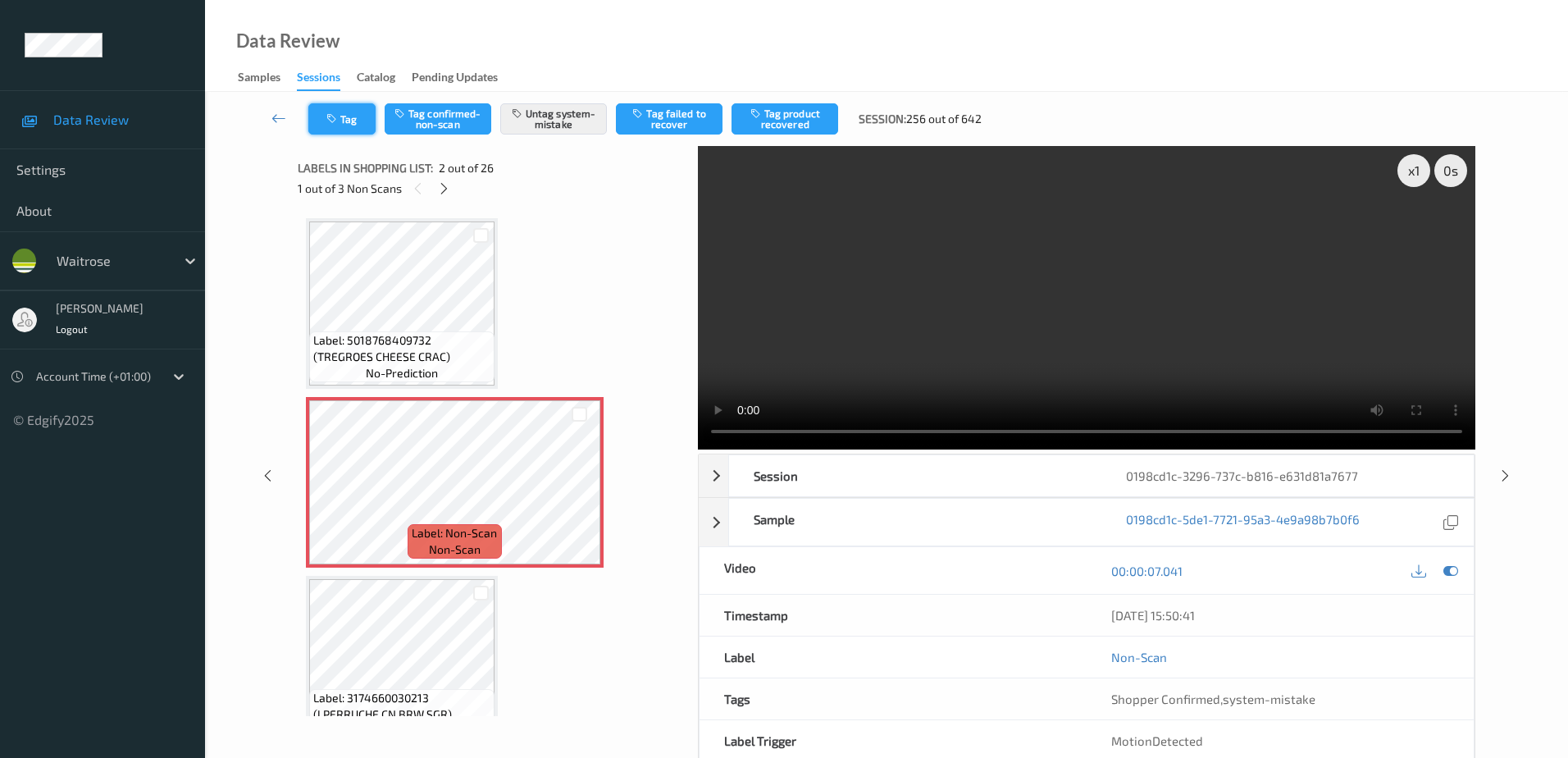
click at [339, 121] on icon "button" at bounding box center [333, 118] width 14 height 12
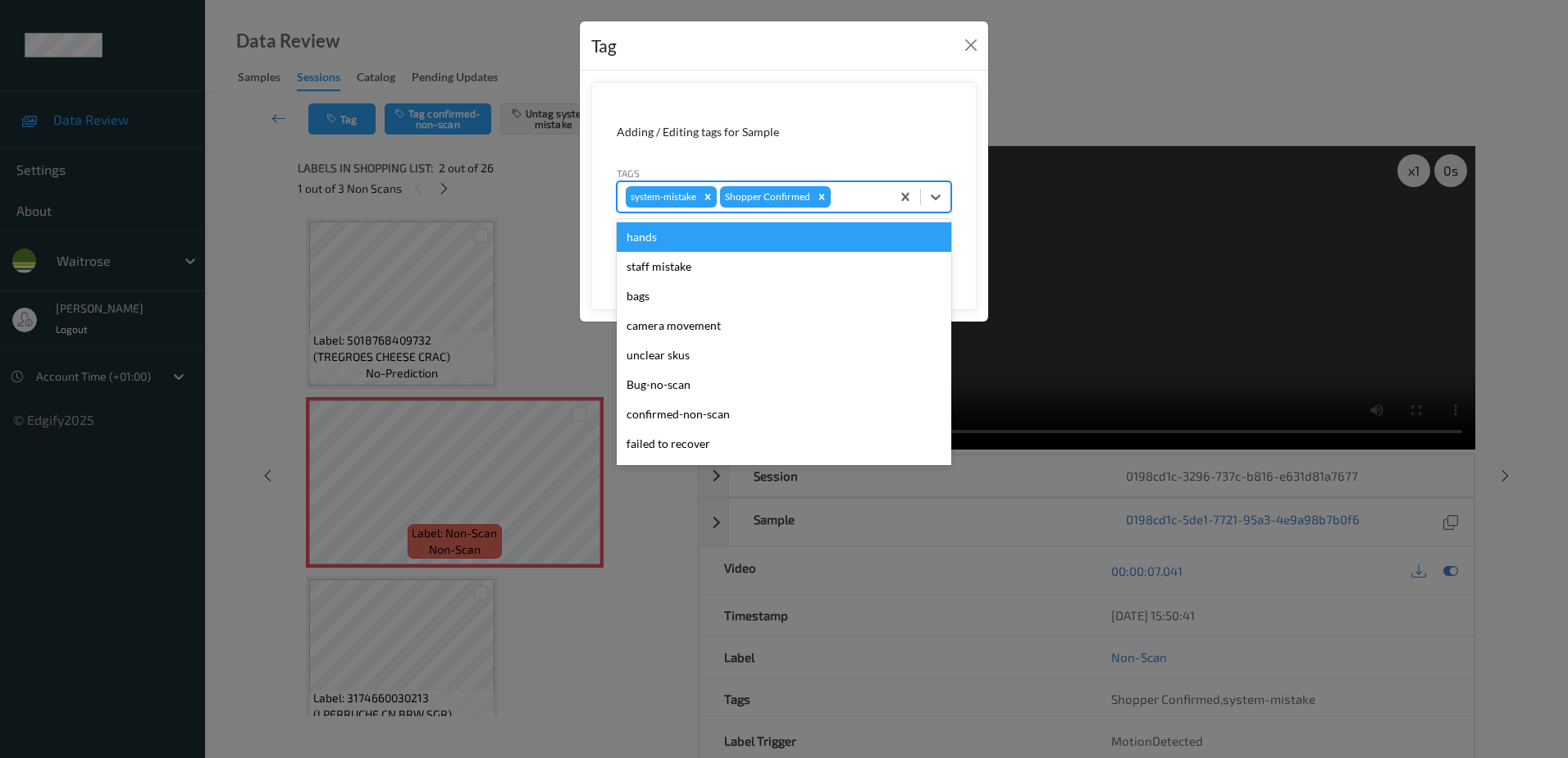
click at [857, 186] on div "system-mistake Shopper Confirmed" at bounding box center [754, 196] width 273 height 28
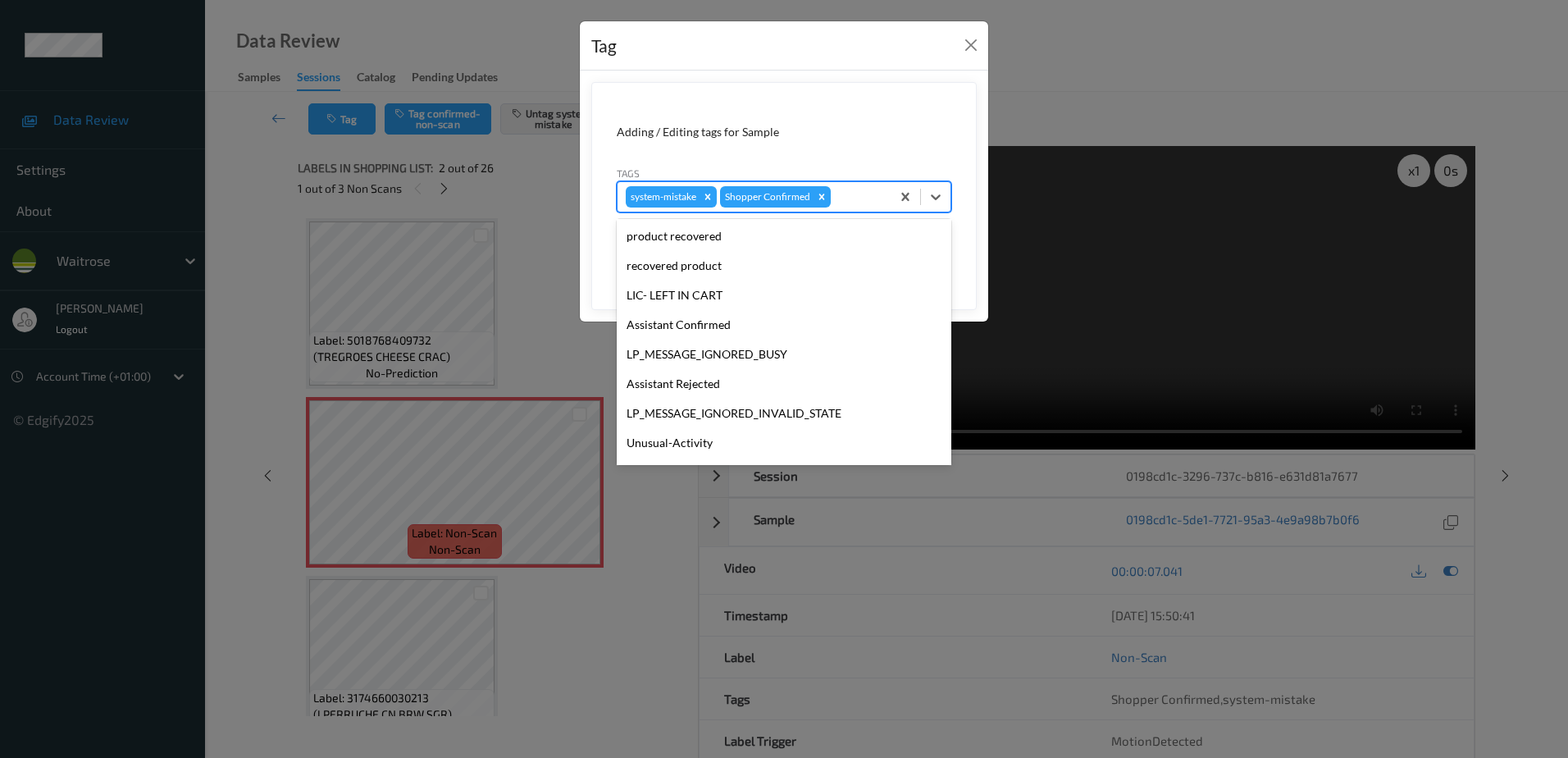
scroll to position [321, 0]
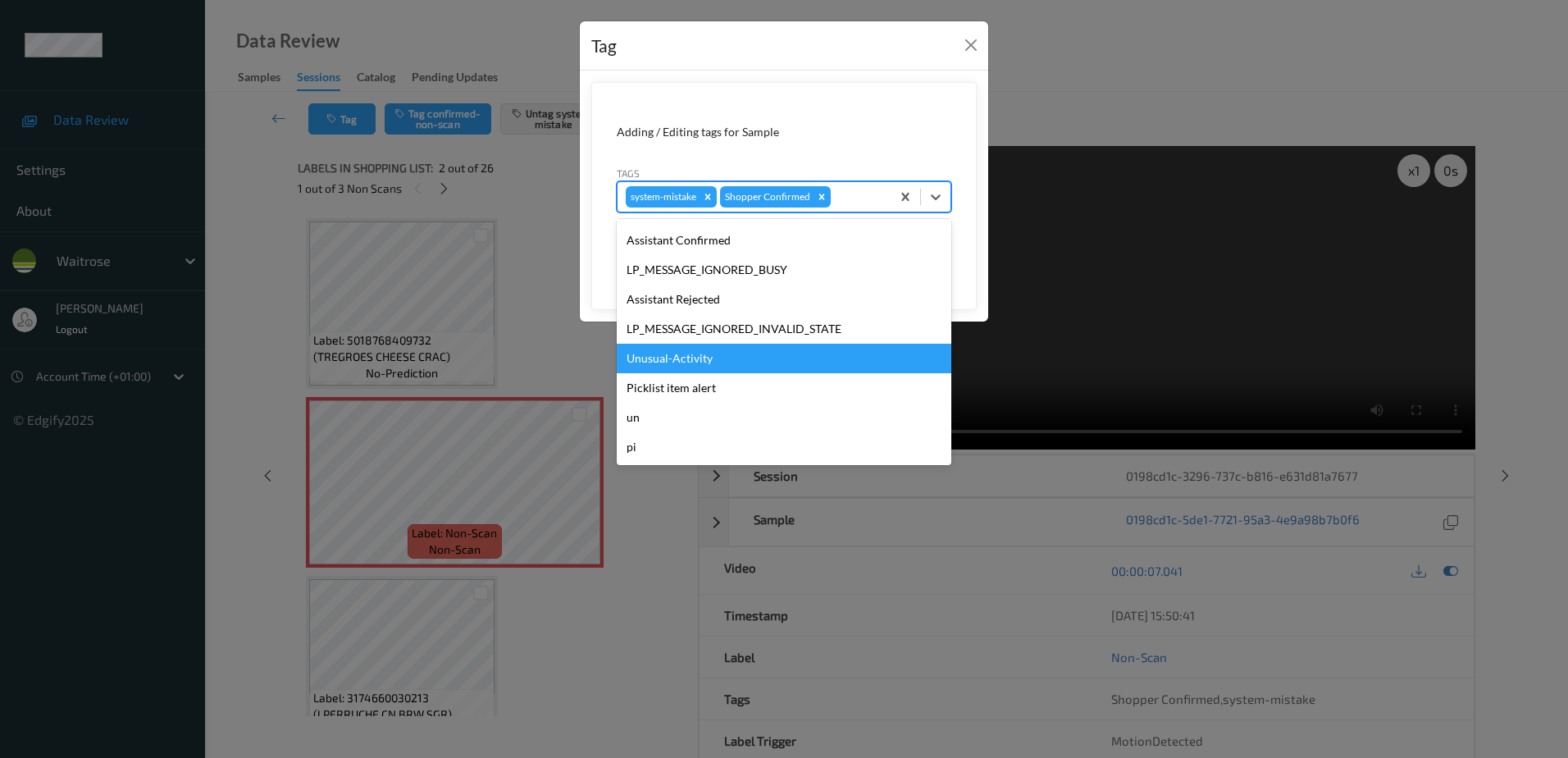
click at [721, 346] on div "Unusual-Activity" at bounding box center [784, 358] width 335 height 29
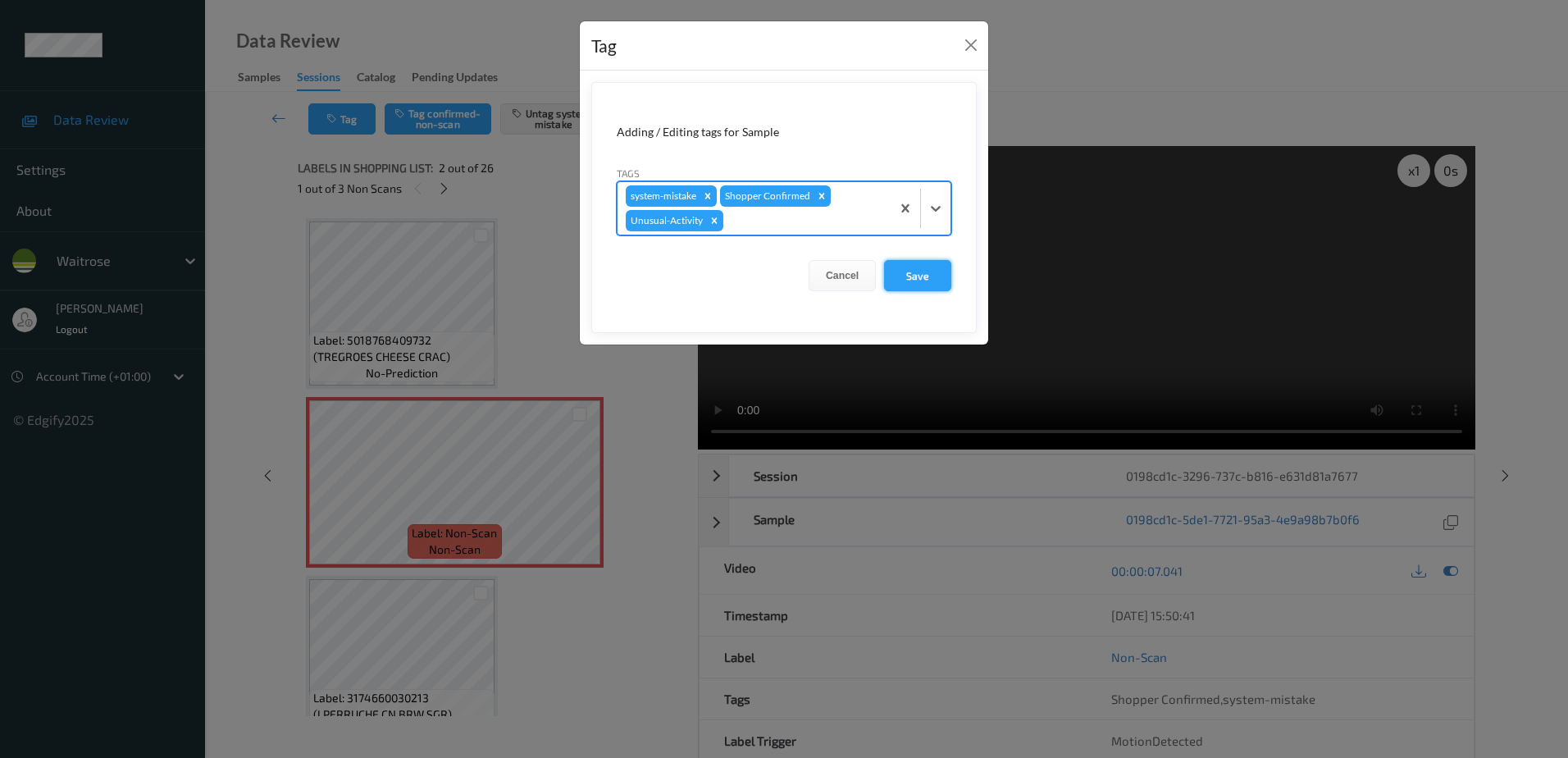
click at [895, 266] on button "Save" at bounding box center [917, 275] width 67 height 31
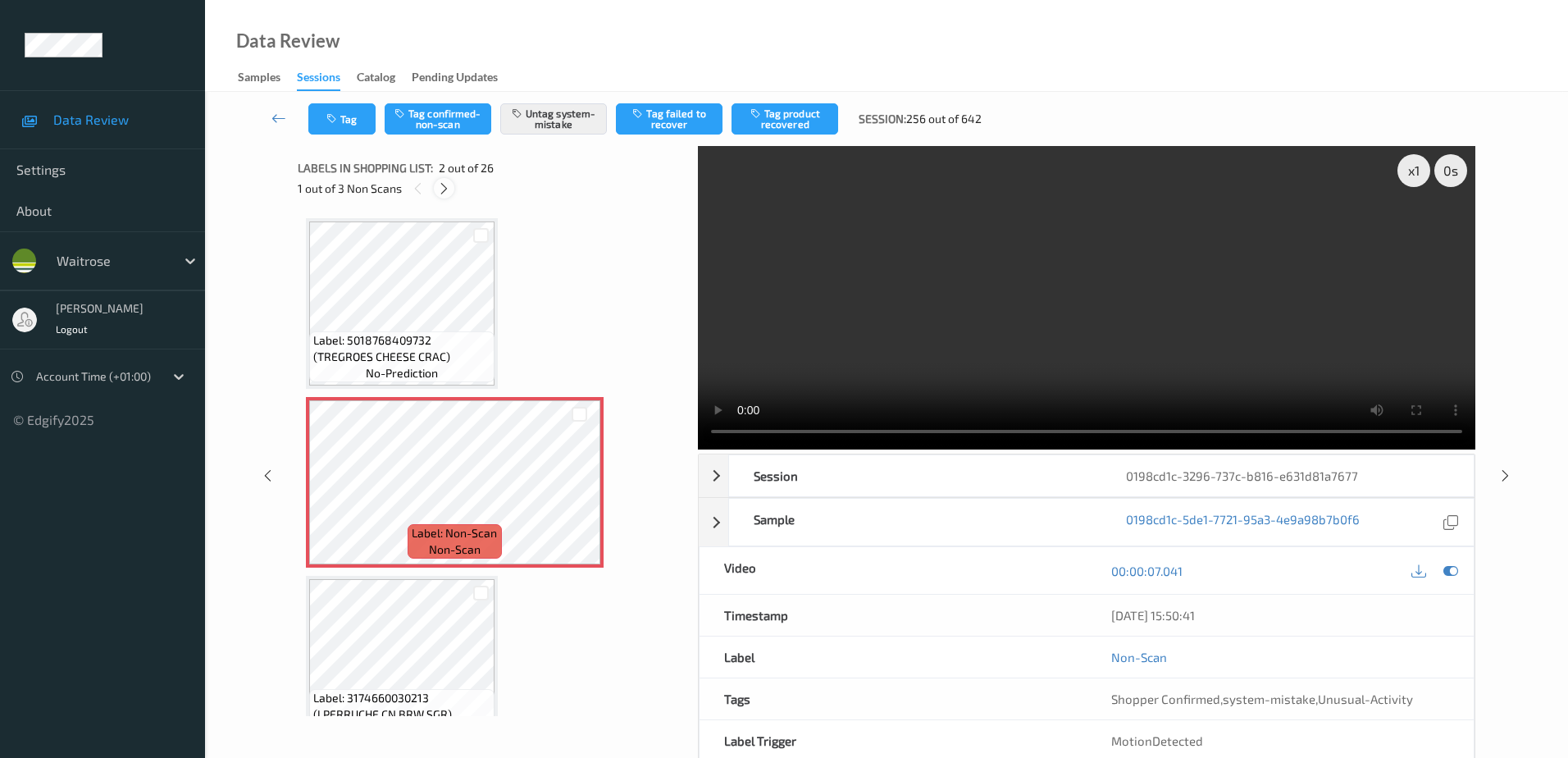
click at [447, 183] on icon at bounding box center [443, 189] width 14 height 15
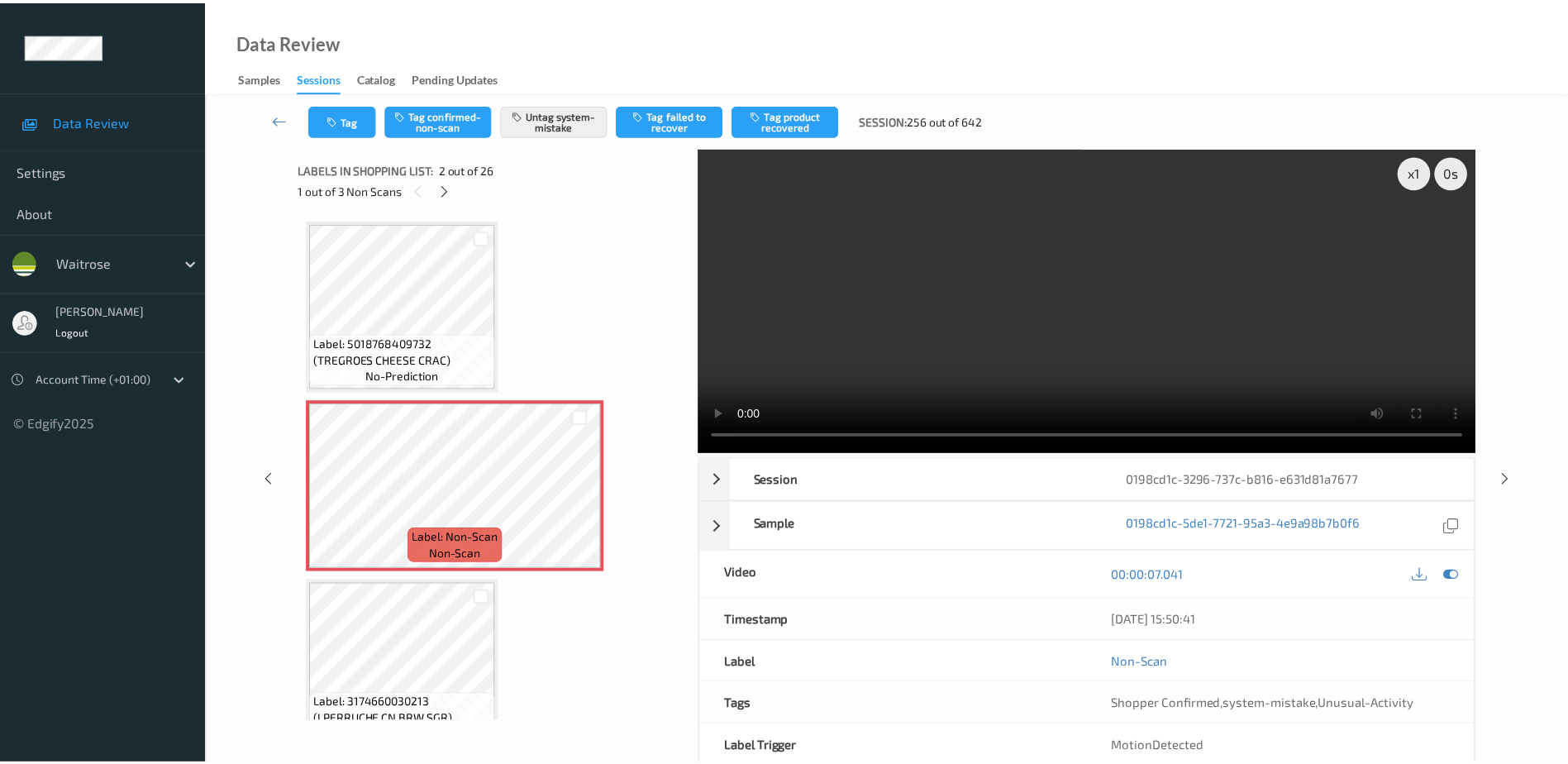
scroll to position [2351, 0]
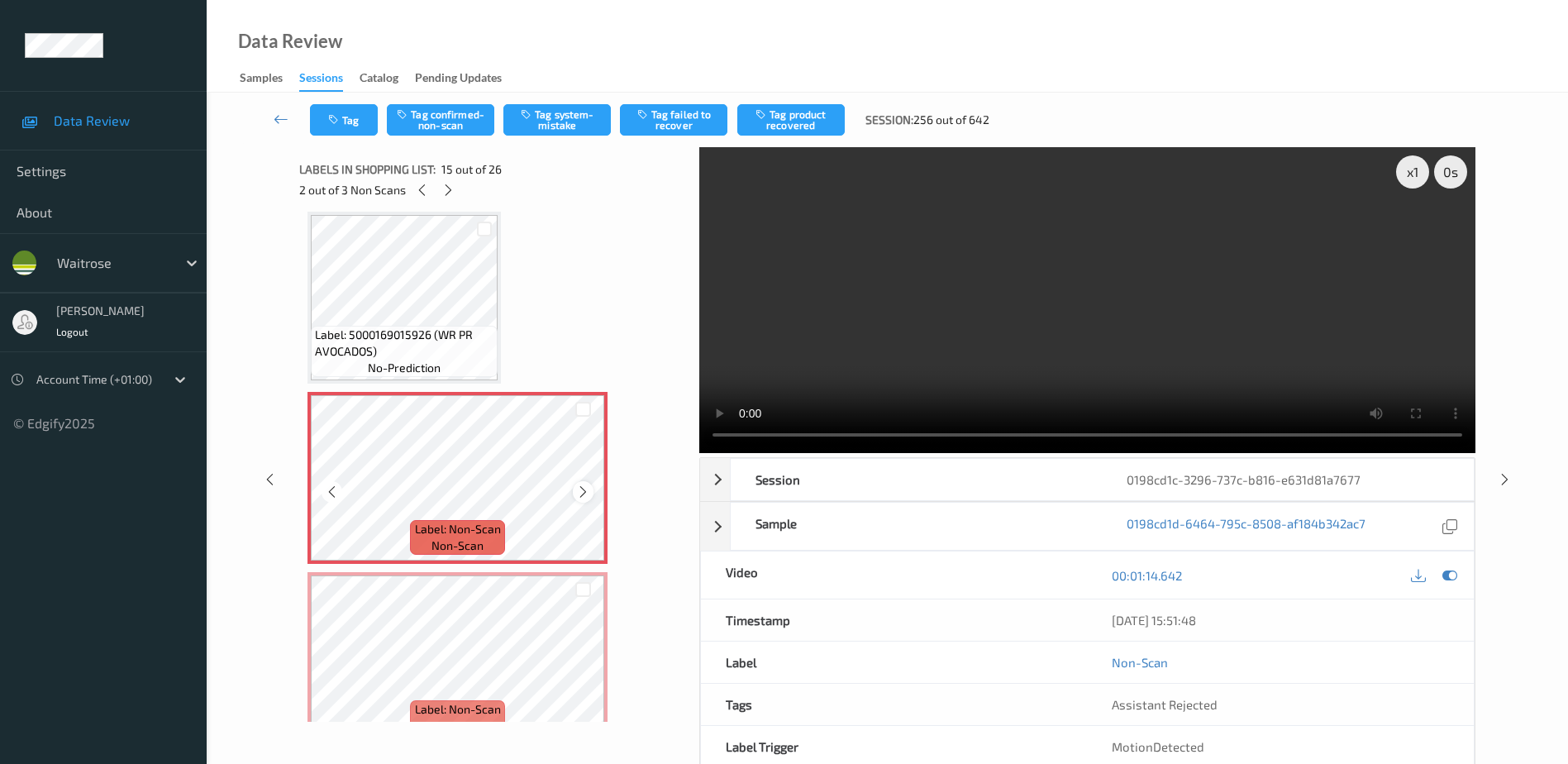
click at [580, 496] on icon at bounding box center [583, 492] width 14 height 15
click at [1050, 332] on video at bounding box center [1087, 300] width 776 height 306
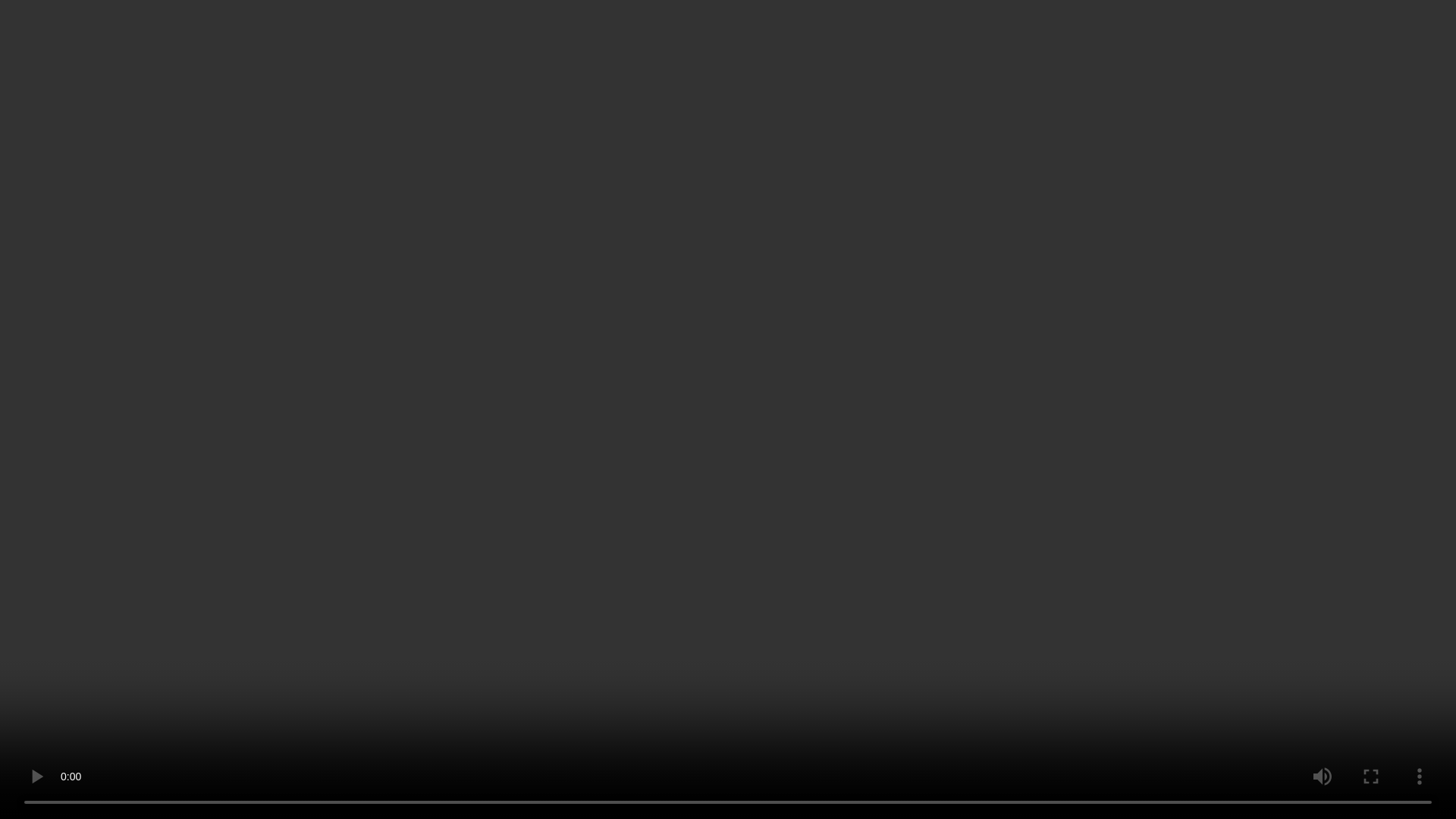
click at [780, 221] on video at bounding box center [728, 409] width 1456 height 819
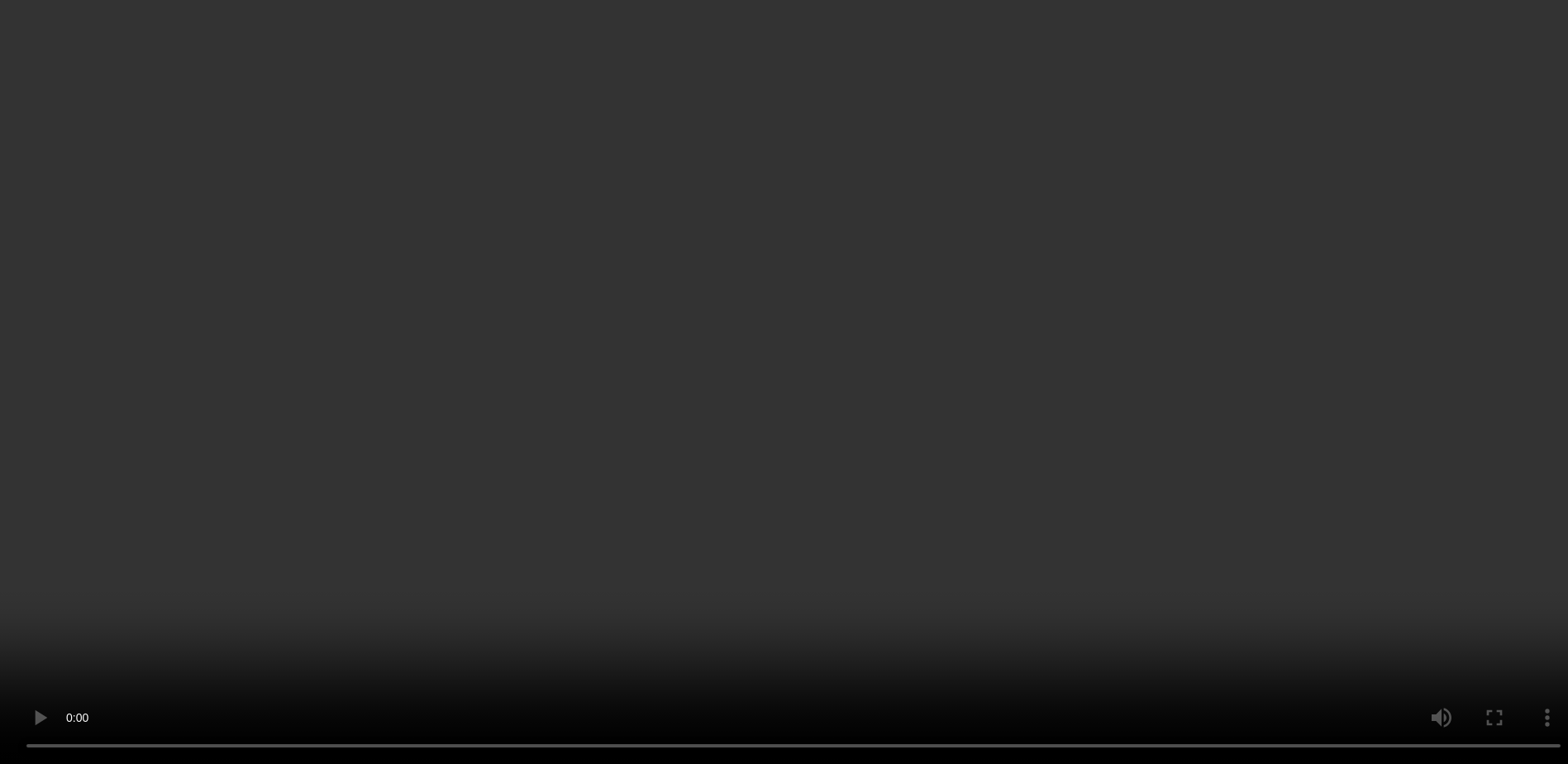
scroll to position [2599, 0]
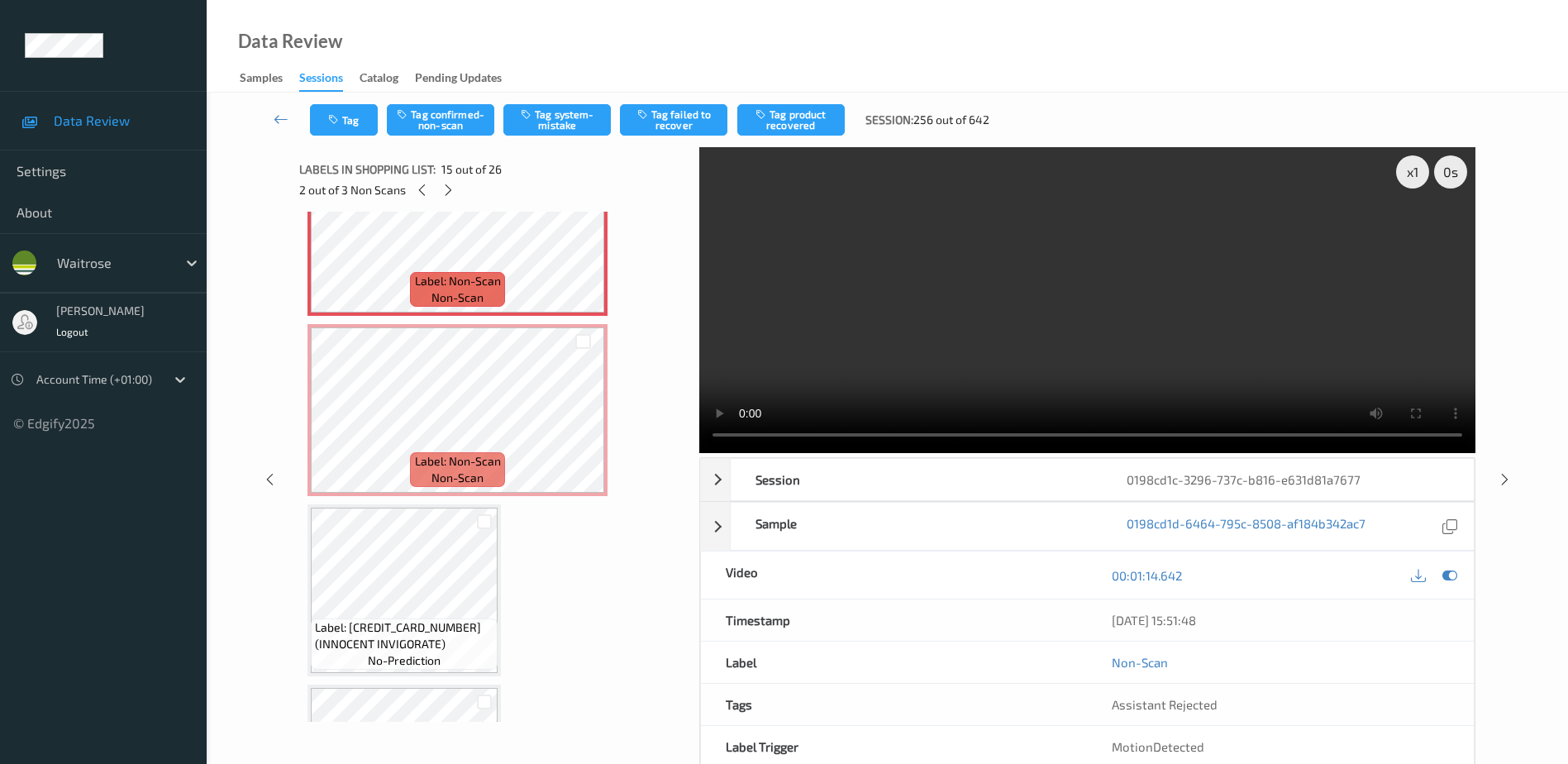
drag, startPoint x: 1203, startPoint y: 346, endPoint x: 1258, endPoint y: 345, distance: 55.0
click at [1203, 346] on video at bounding box center [1087, 300] width 776 height 306
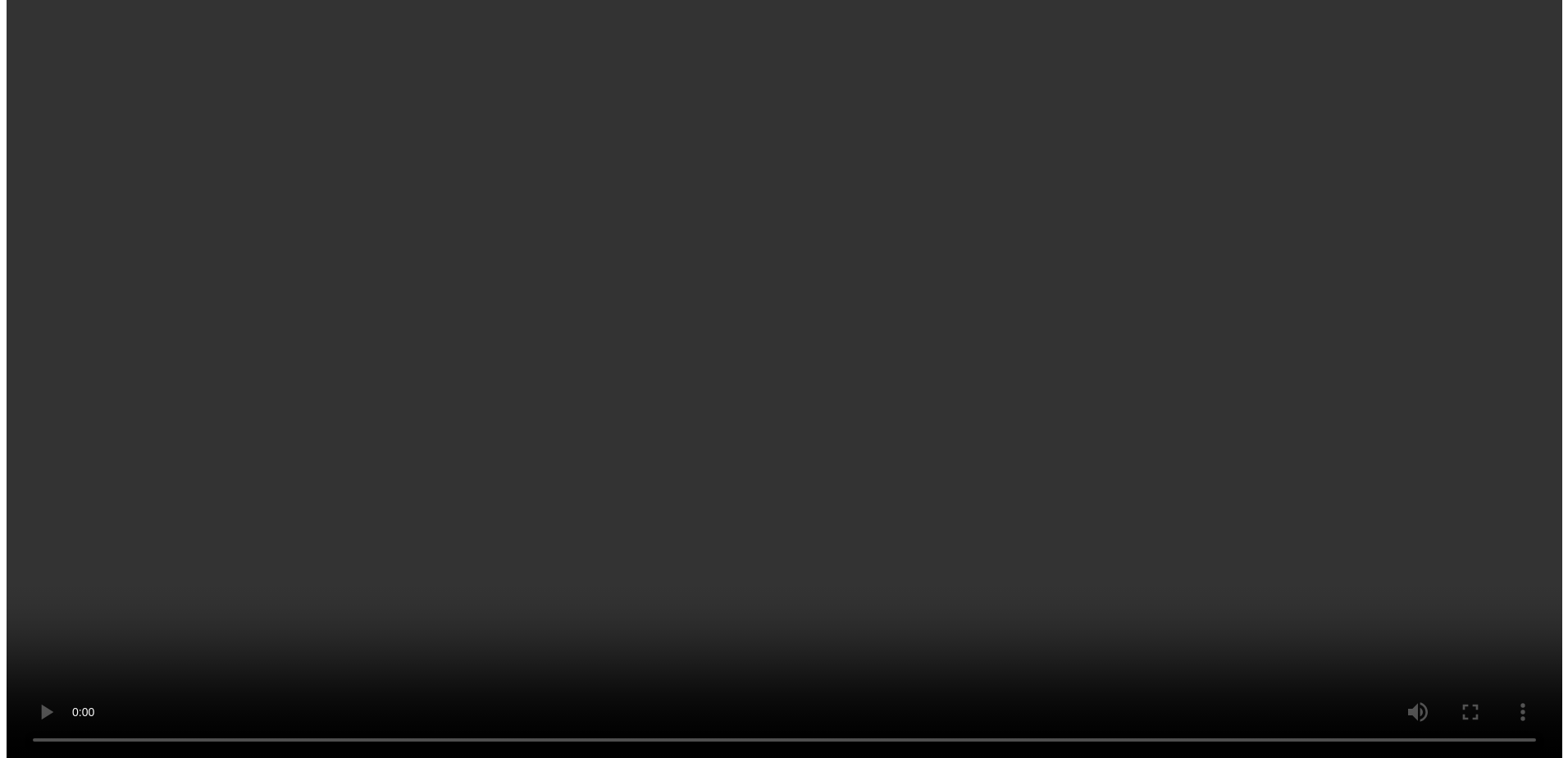
scroll to position [2497, 0]
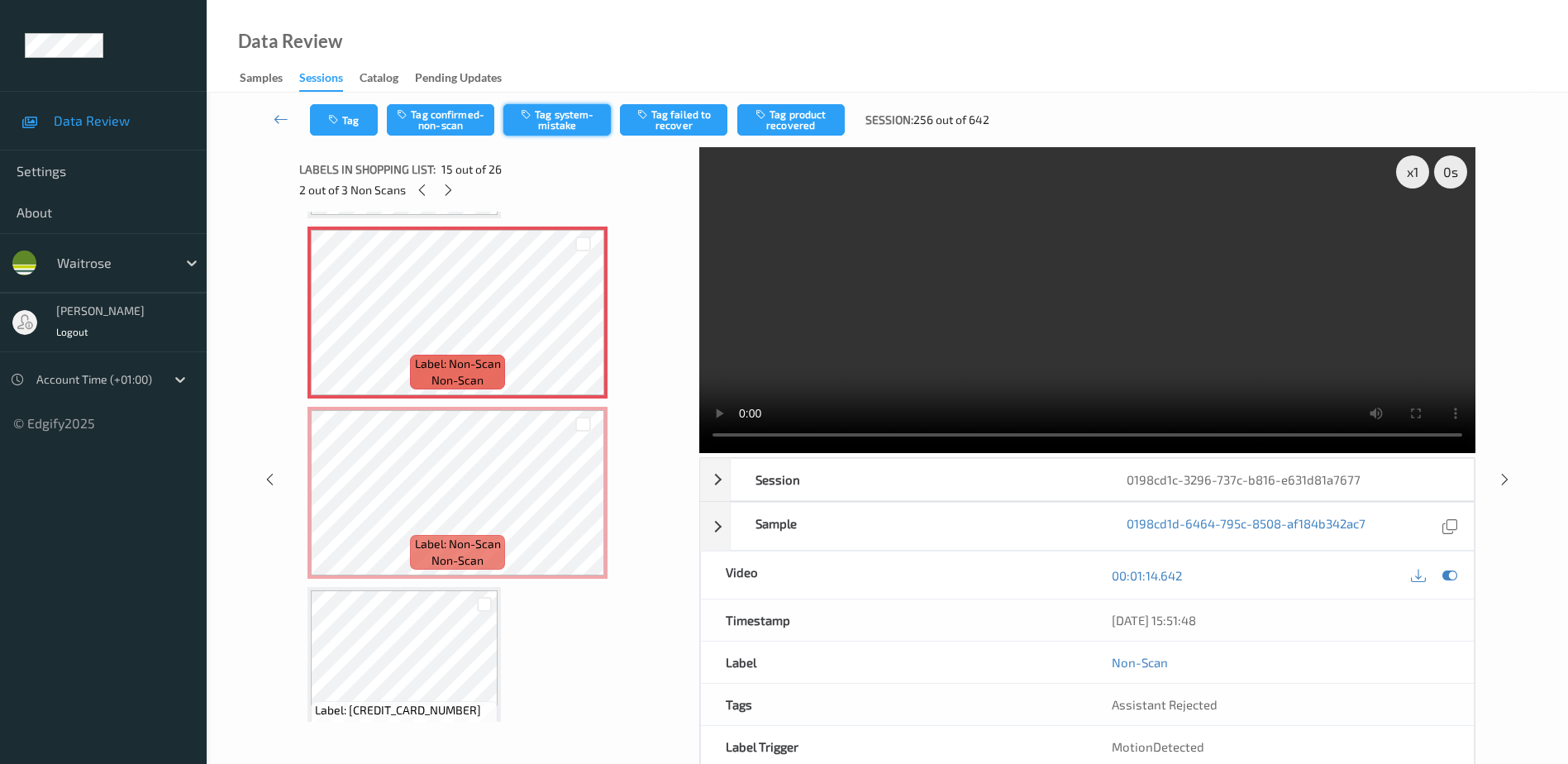
click at [548, 126] on button "Tag system-mistake" at bounding box center [557, 120] width 107 height 31
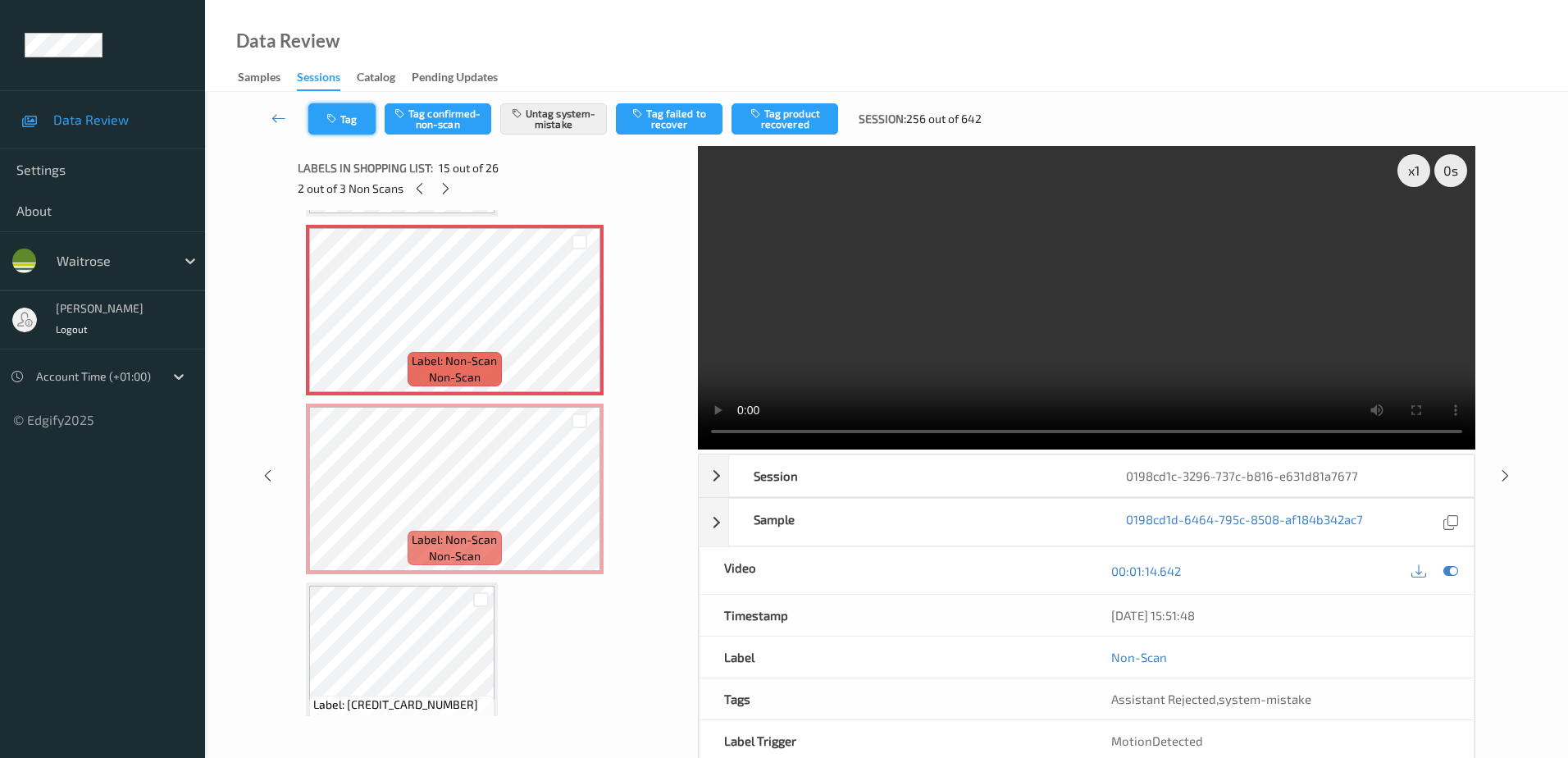
click at [349, 121] on button "Tag" at bounding box center [341, 119] width 67 height 31
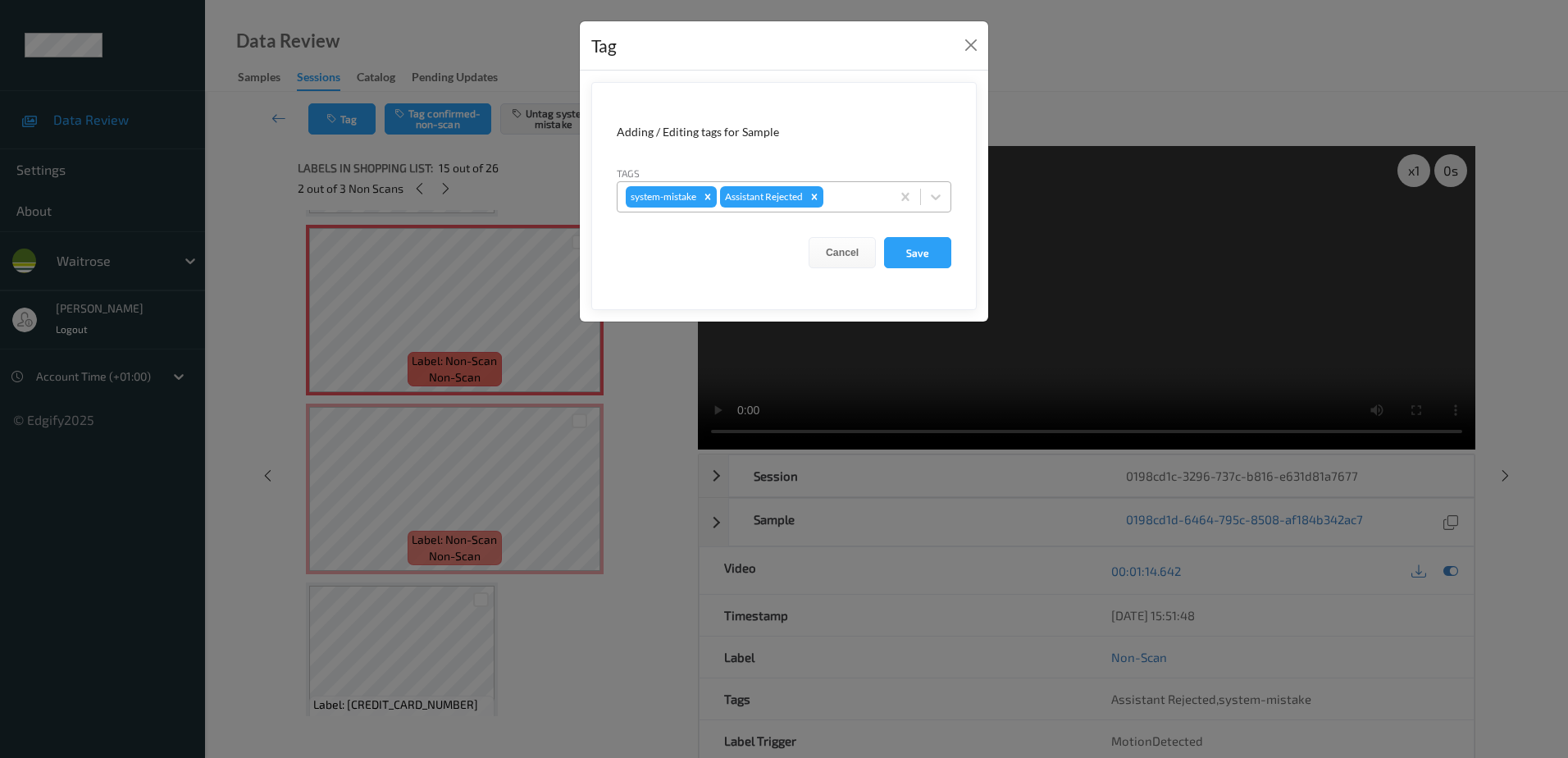
click at [866, 201] on div at bounding box center [854, 196] width 56 height 19
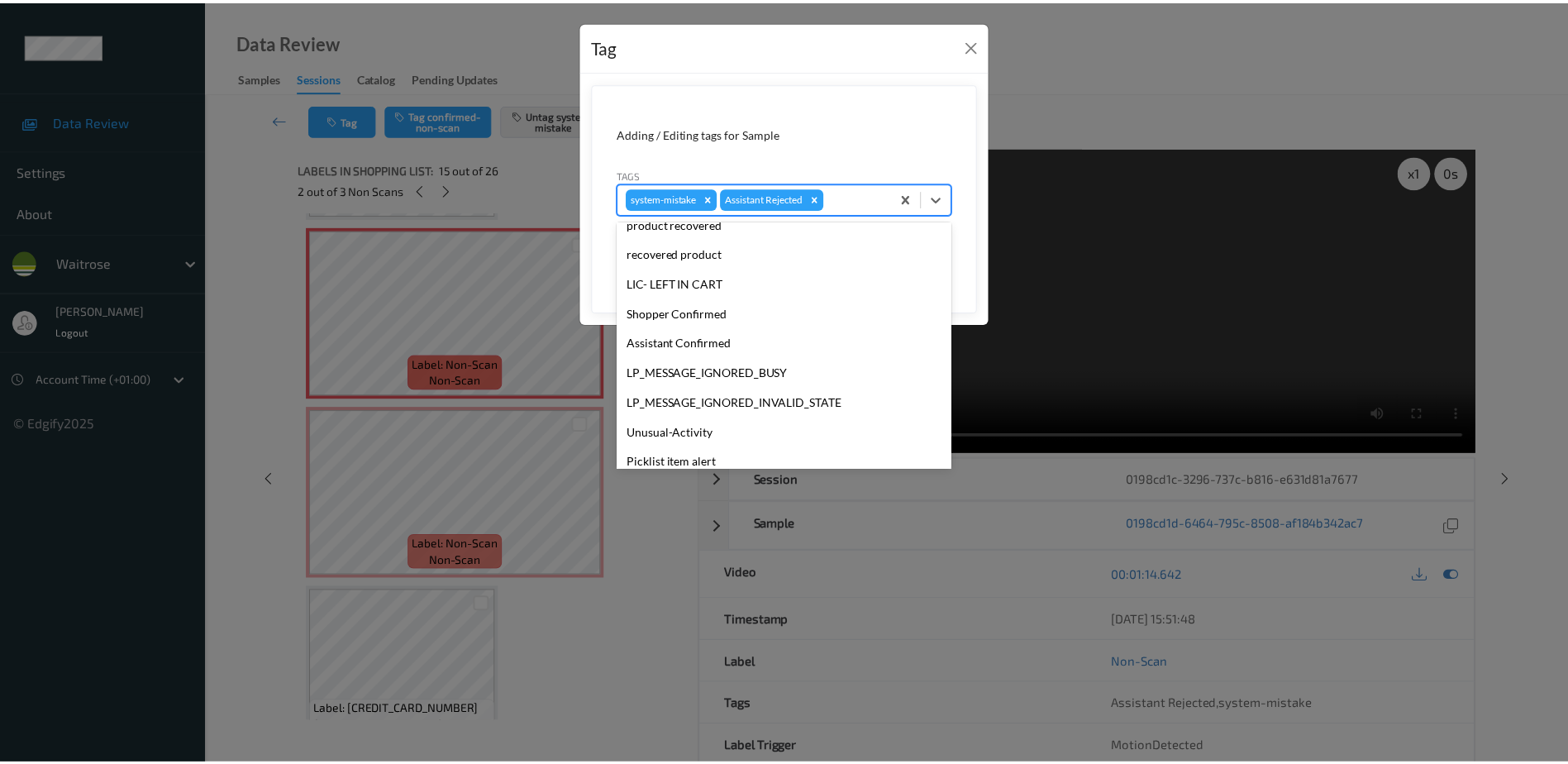
scroll to position [324, 0]
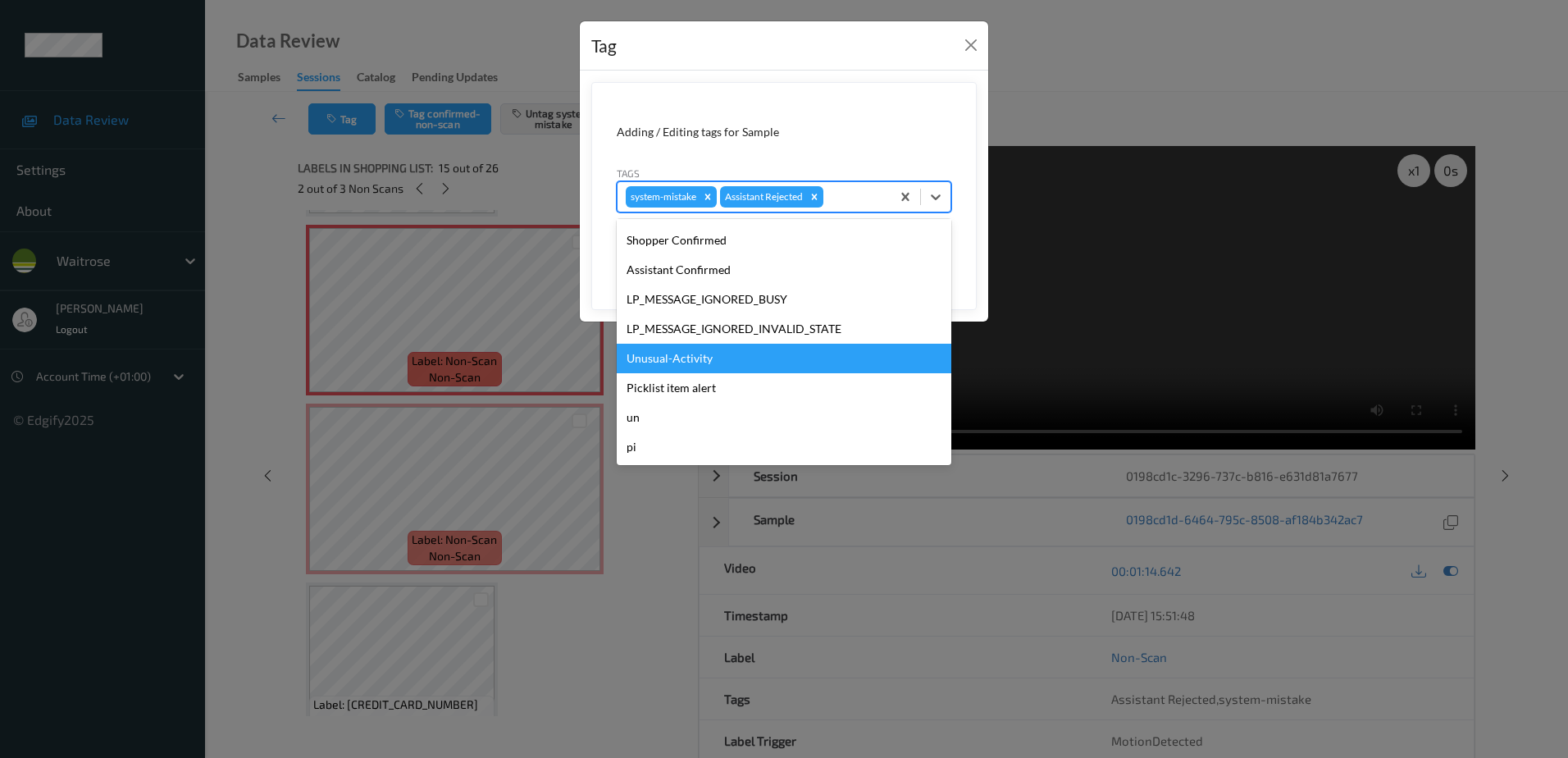
click at [688, 351] on div "Unusual-Activity" at bounding box center [784, 358] width 335 height 29
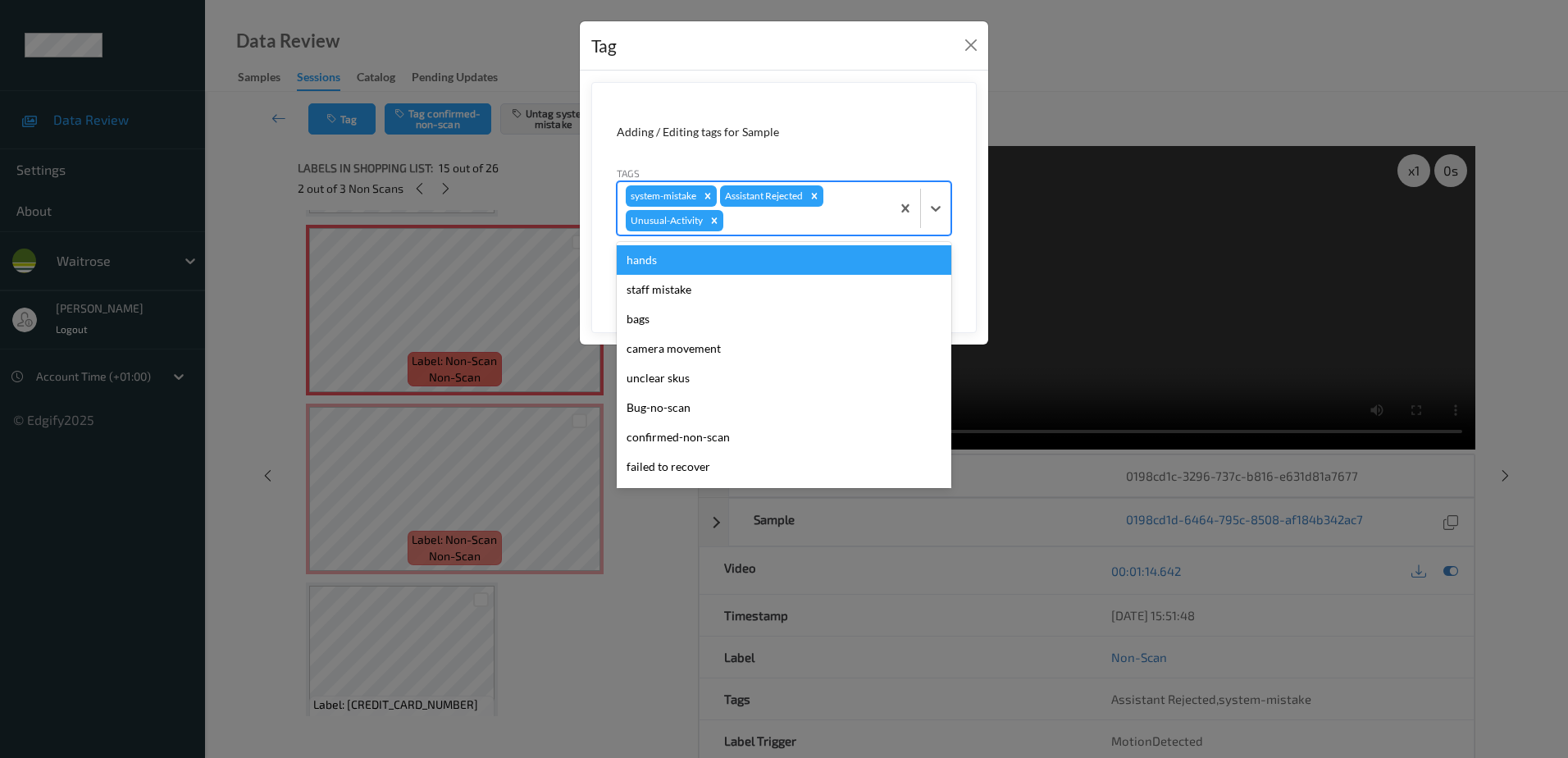
click at [758, 217] on div at bounding box center [805, 220] width 156 height 19
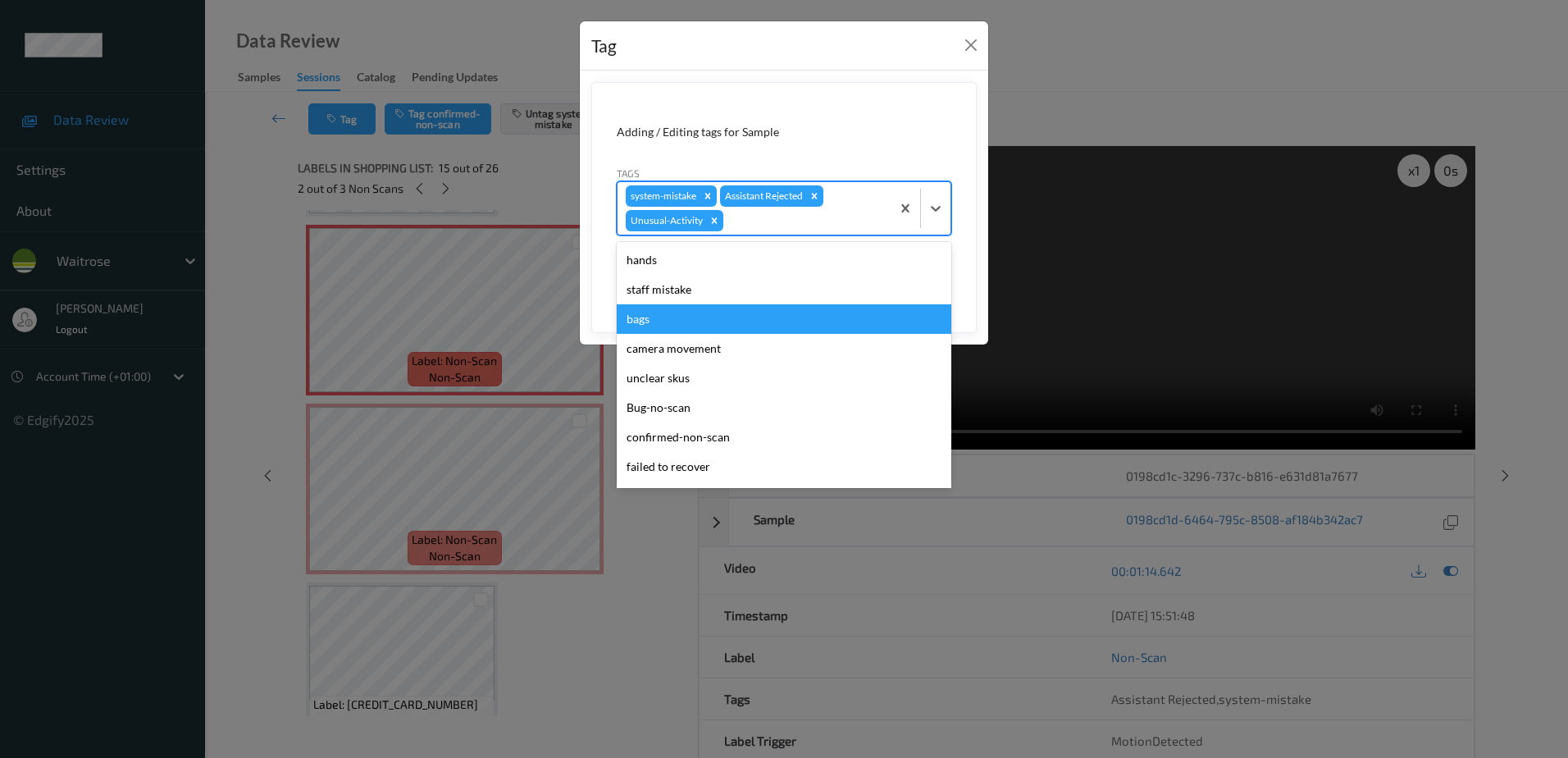
click at [693, 313] on div "bags" at bounding box center [784, 319] width 335 height 29
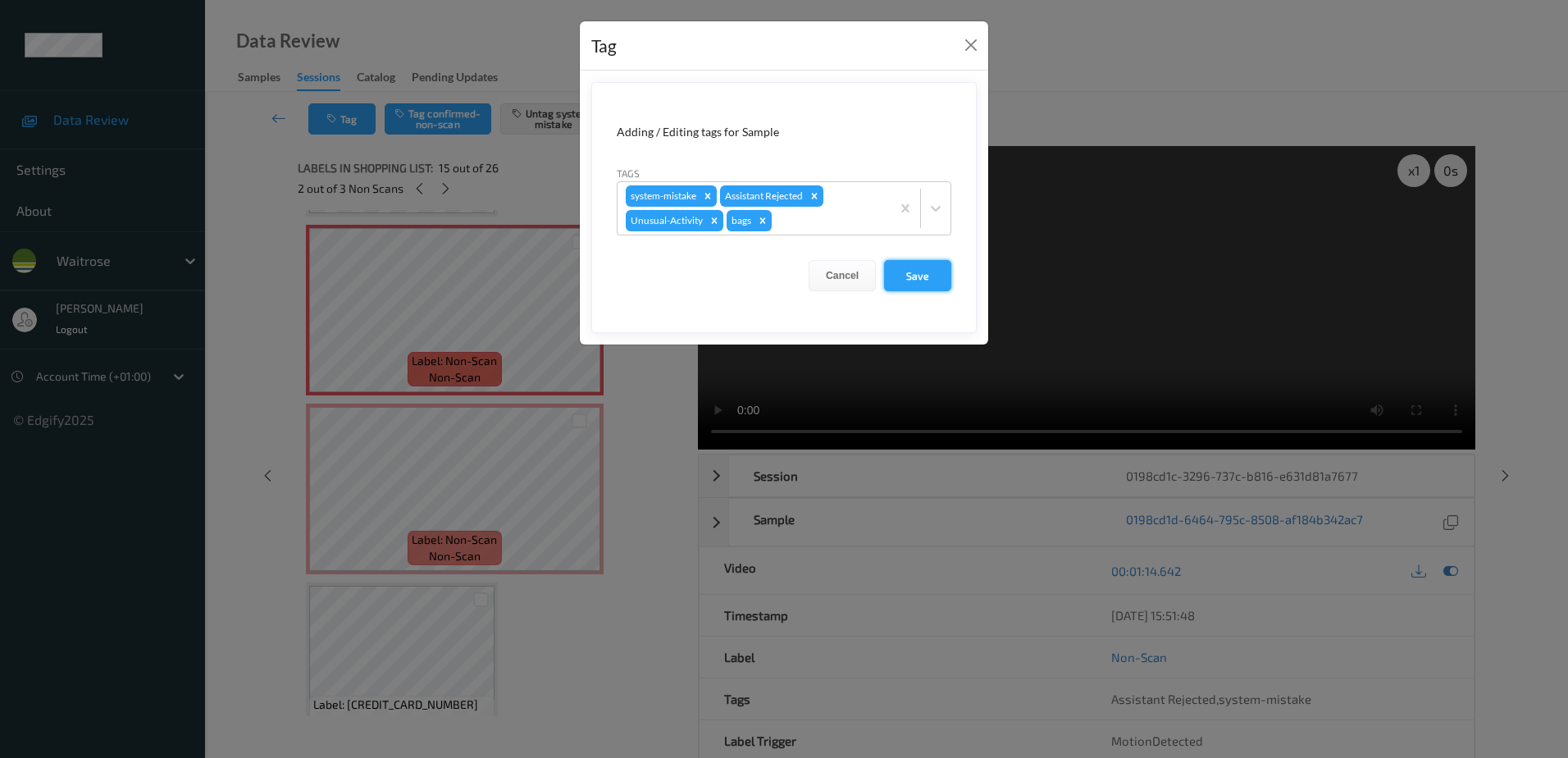
click at [928, 261] on button "Save" at bounding box center [917, 275] width 67 height 31
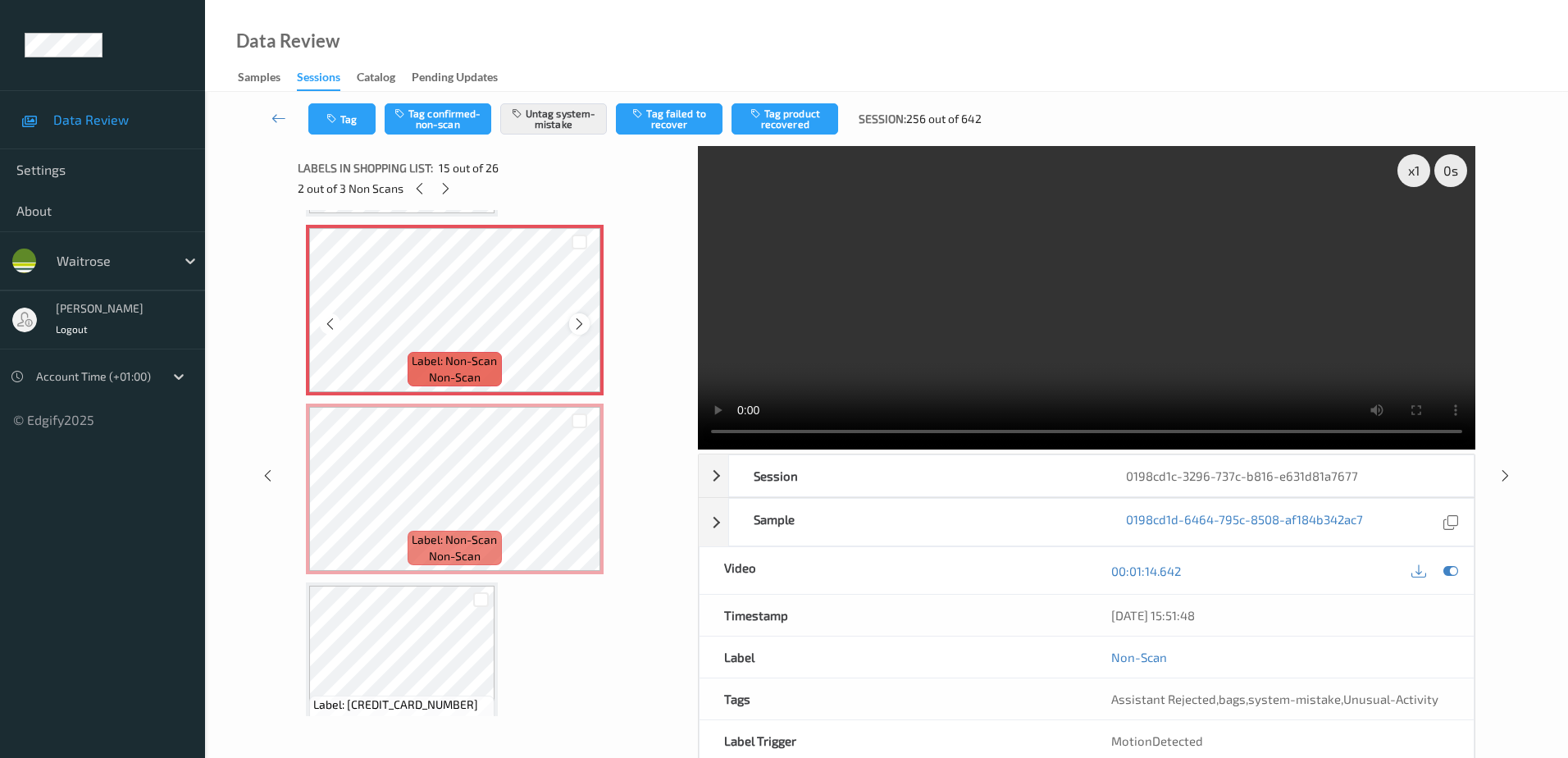
click at [575, 322] on icon at bounding box center [579, 324] width 14 height 15
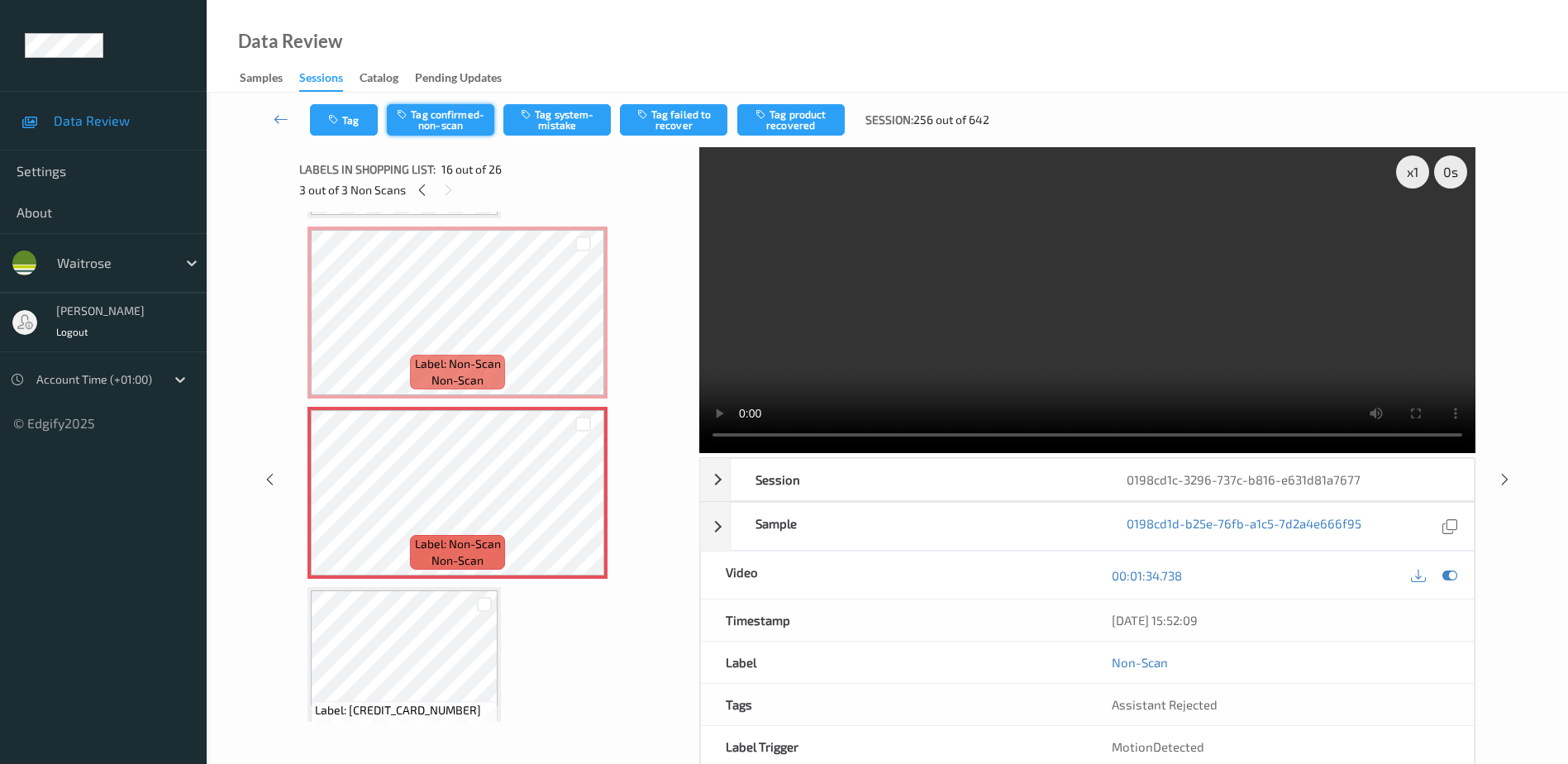
click at [426, 115] on button "Tag confirmed-non-scan" at bounding box center [440, 120] width 107 height 31
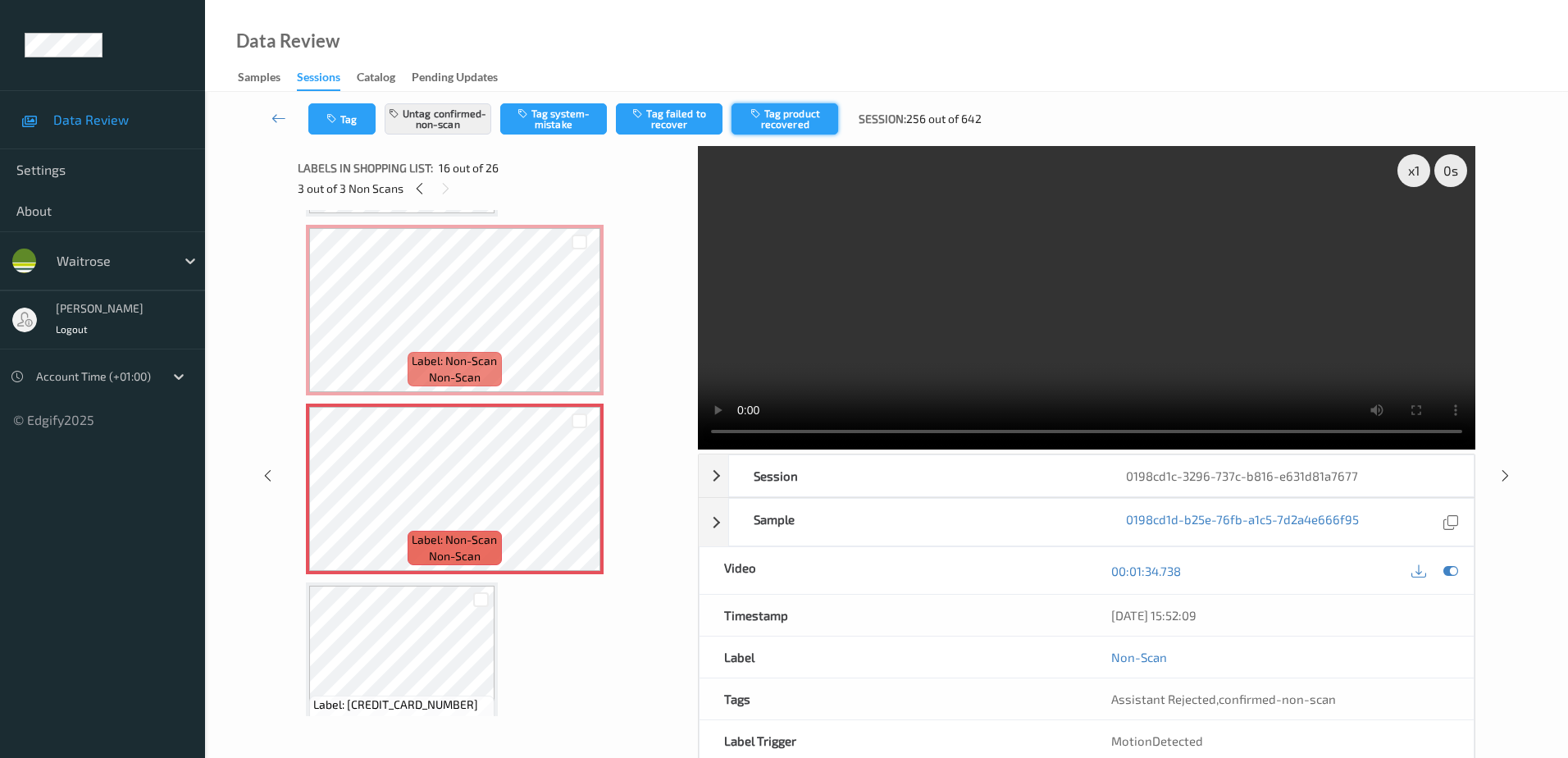
click at [792, 119] on button "Tag product recovered" at bounding box center [784, 119] width 106 height 31
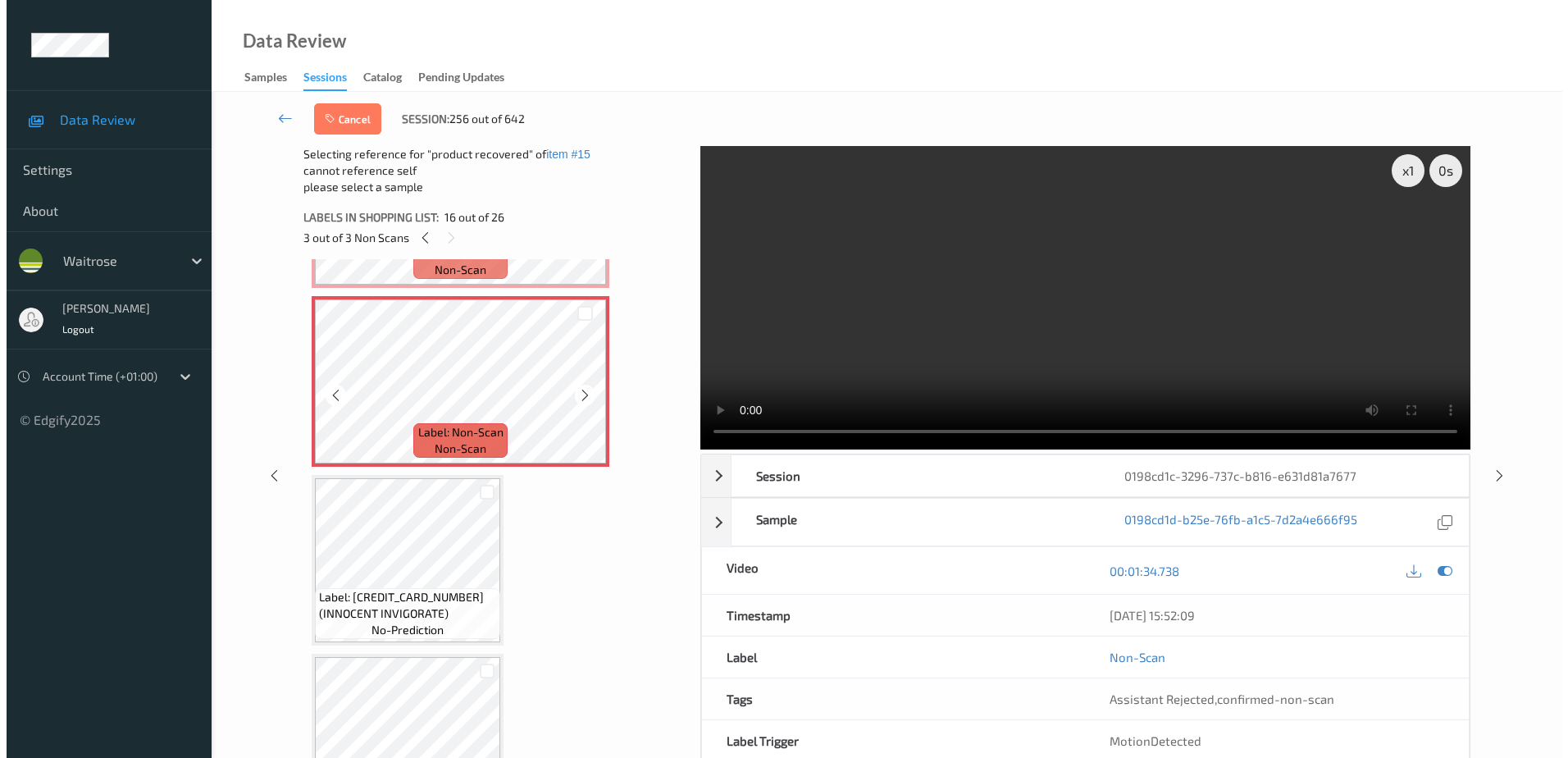
scroll to position [2906, 0]
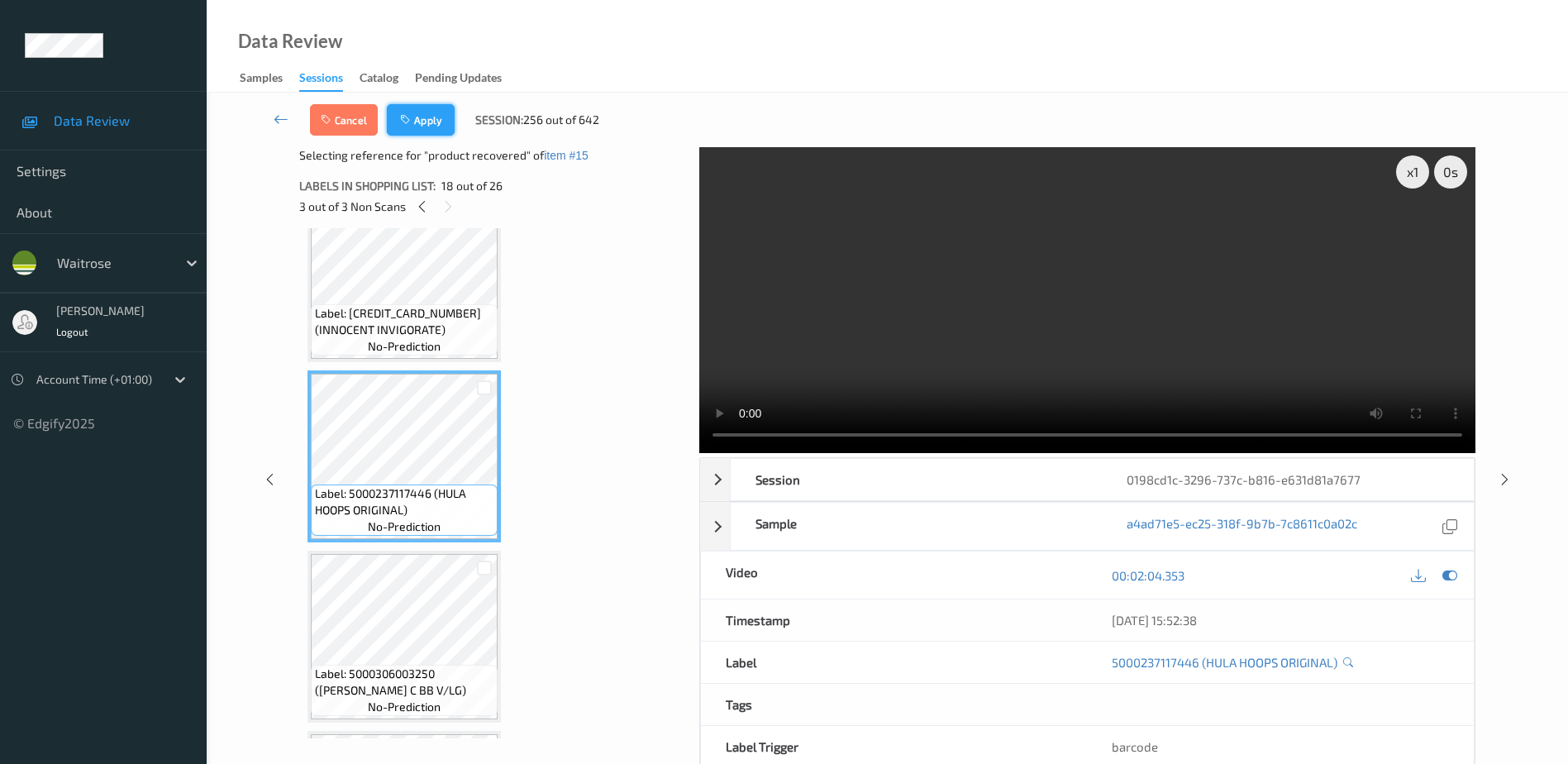
click at [413, 113] on button "Apply" at bounding box center [420, 120] width 68 height 31
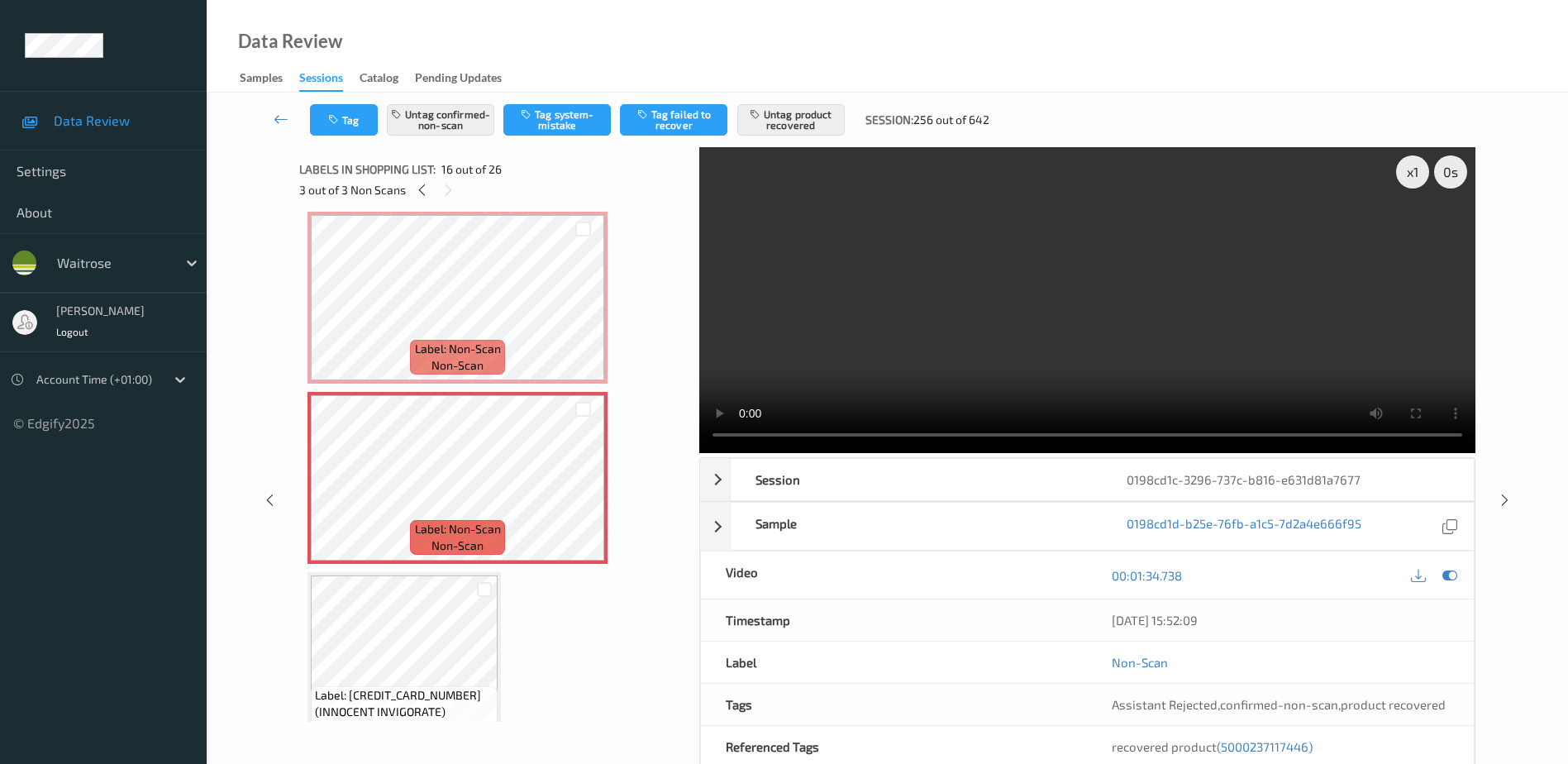
click at [928, 362] on video at bounding box center [1087, 300] width 776 height 306
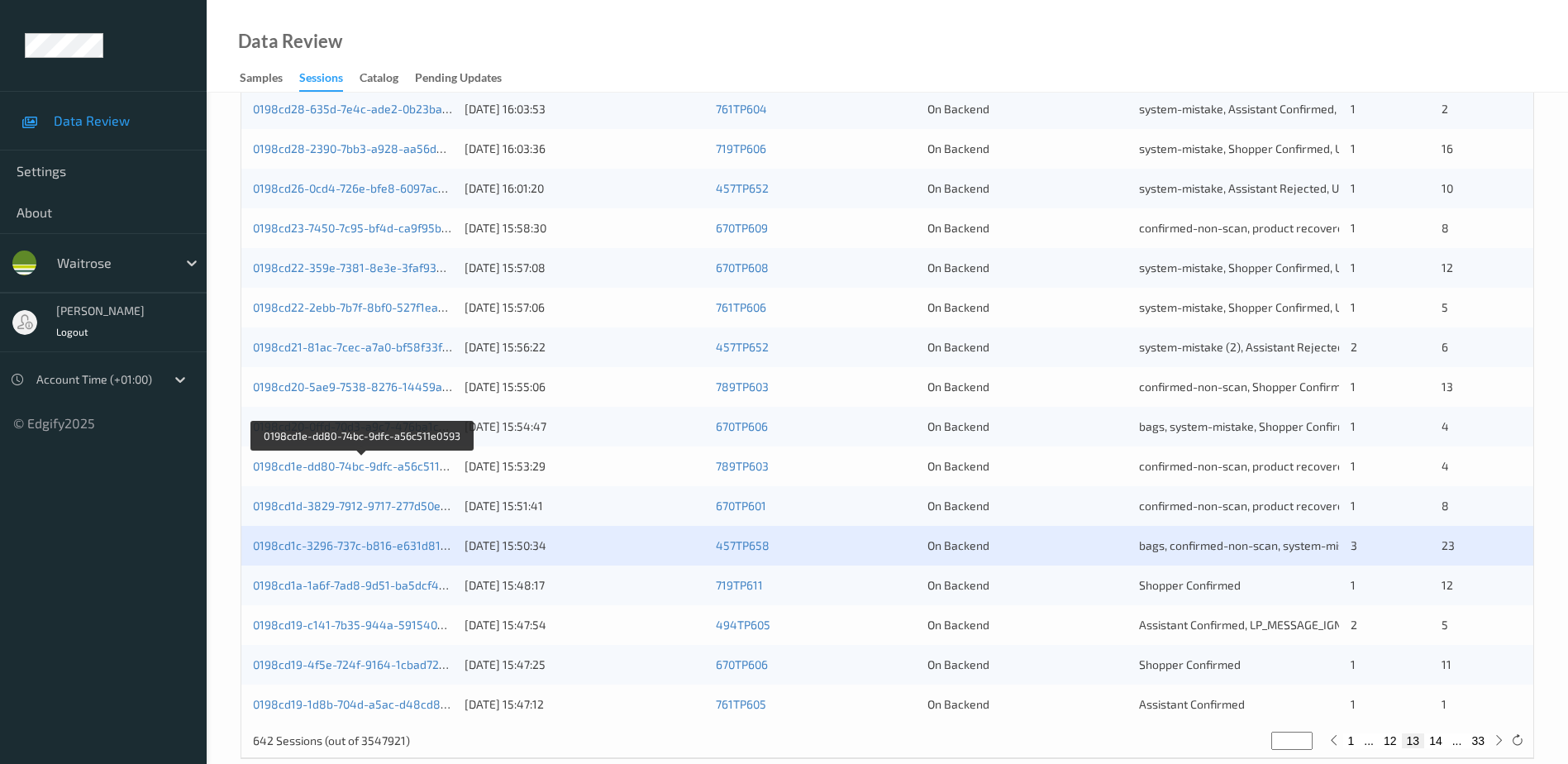
scroll to position [480, 0]
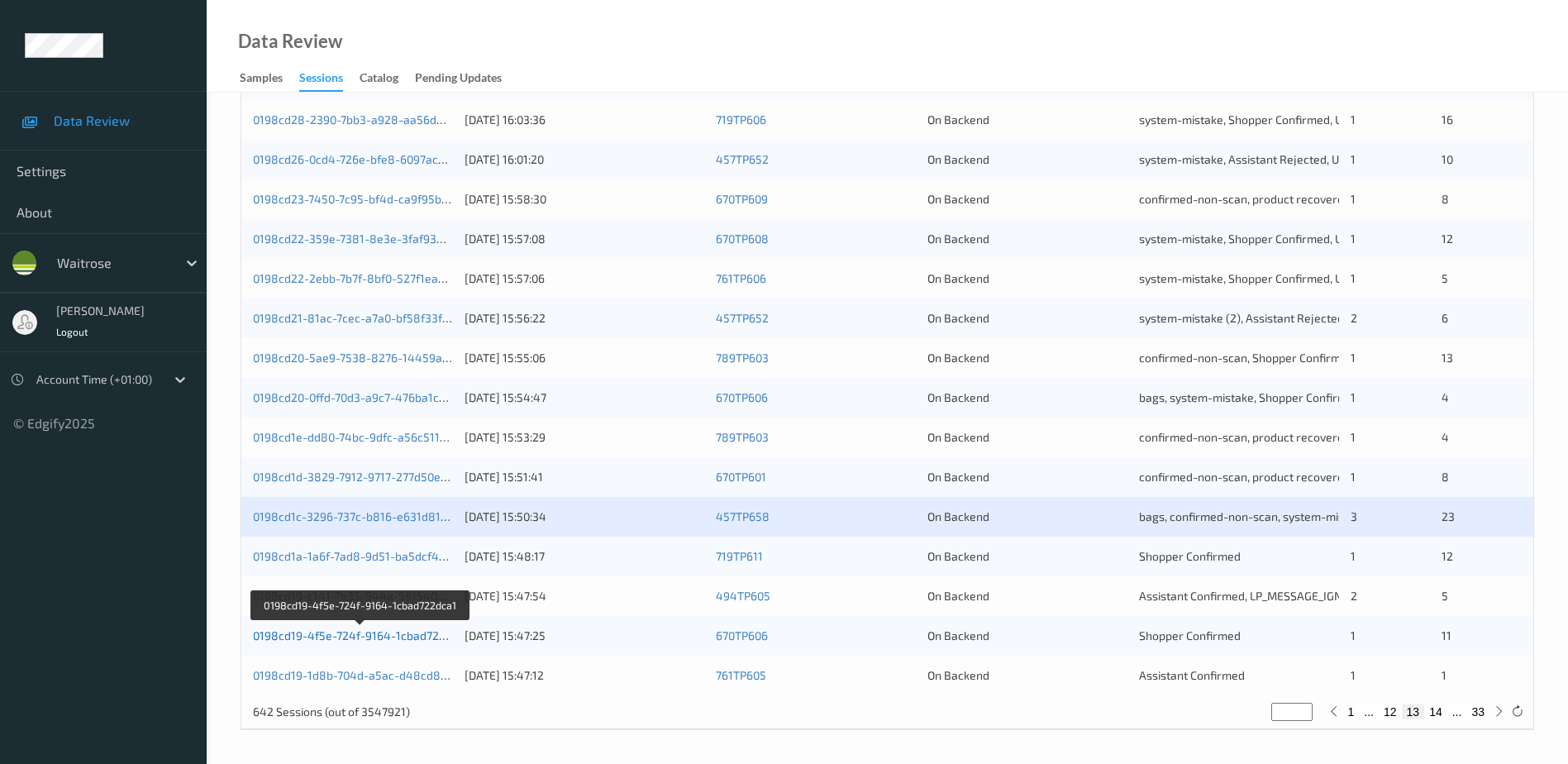
click at [328, 635] on link "0198cd19-4f5e-724f-9164-1cbad722dca1" at bounding box center [361, 635] width 216 height 14
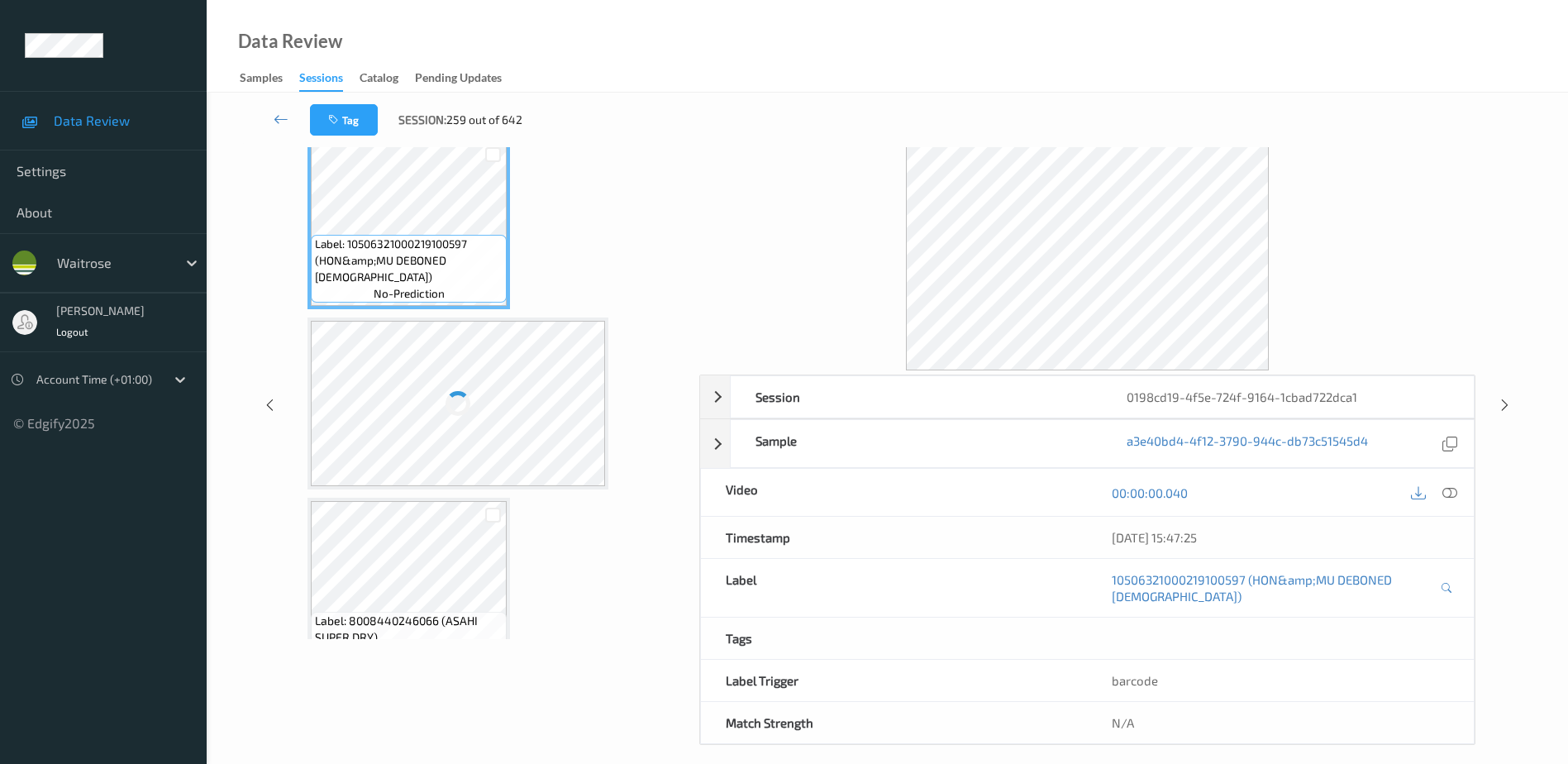
scroll to position [81, 0]
click at [1445, 494] on icon at bounding box center [1451, 494] width 15 height 15
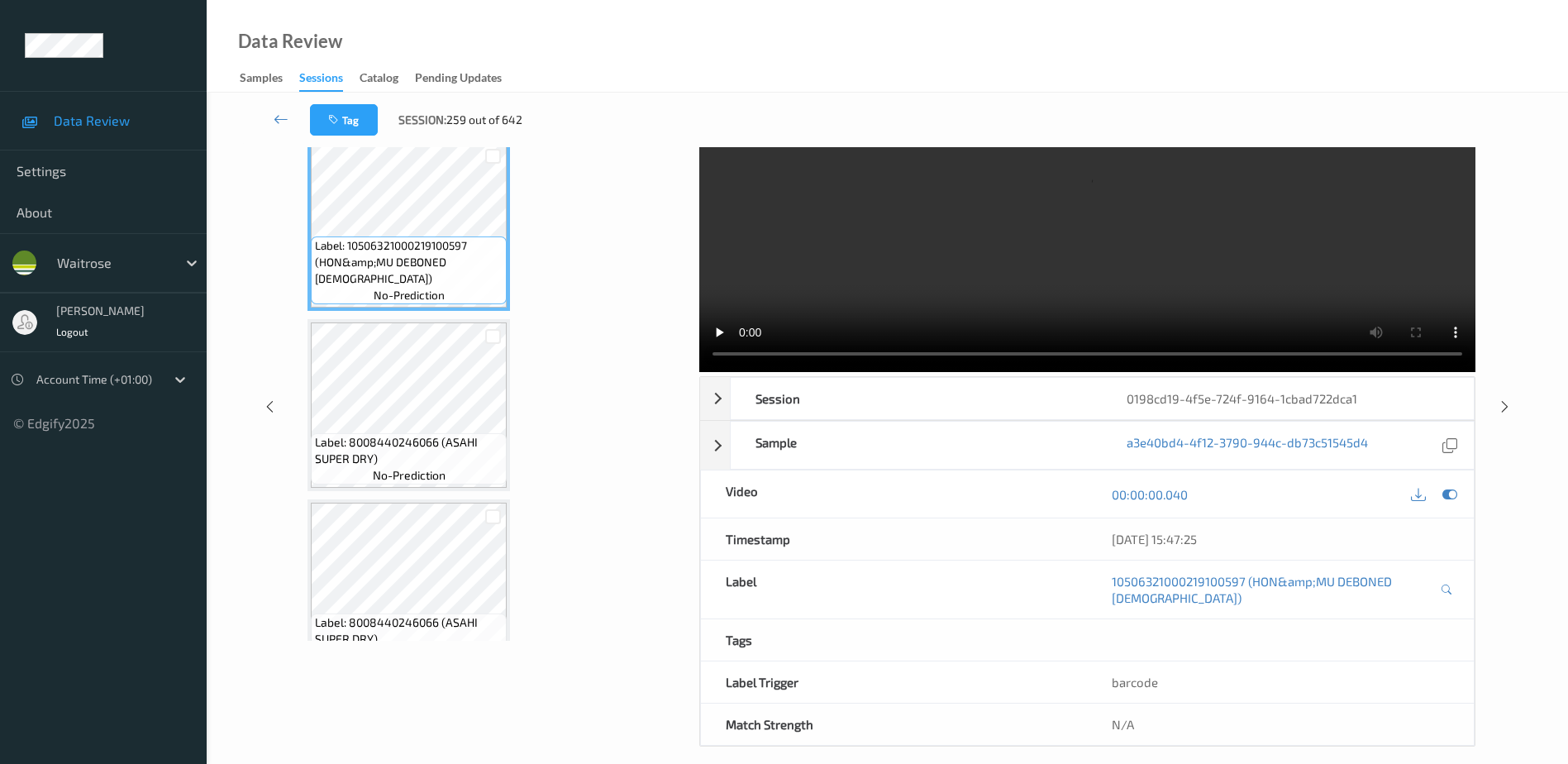
scroll to position [0, 0]
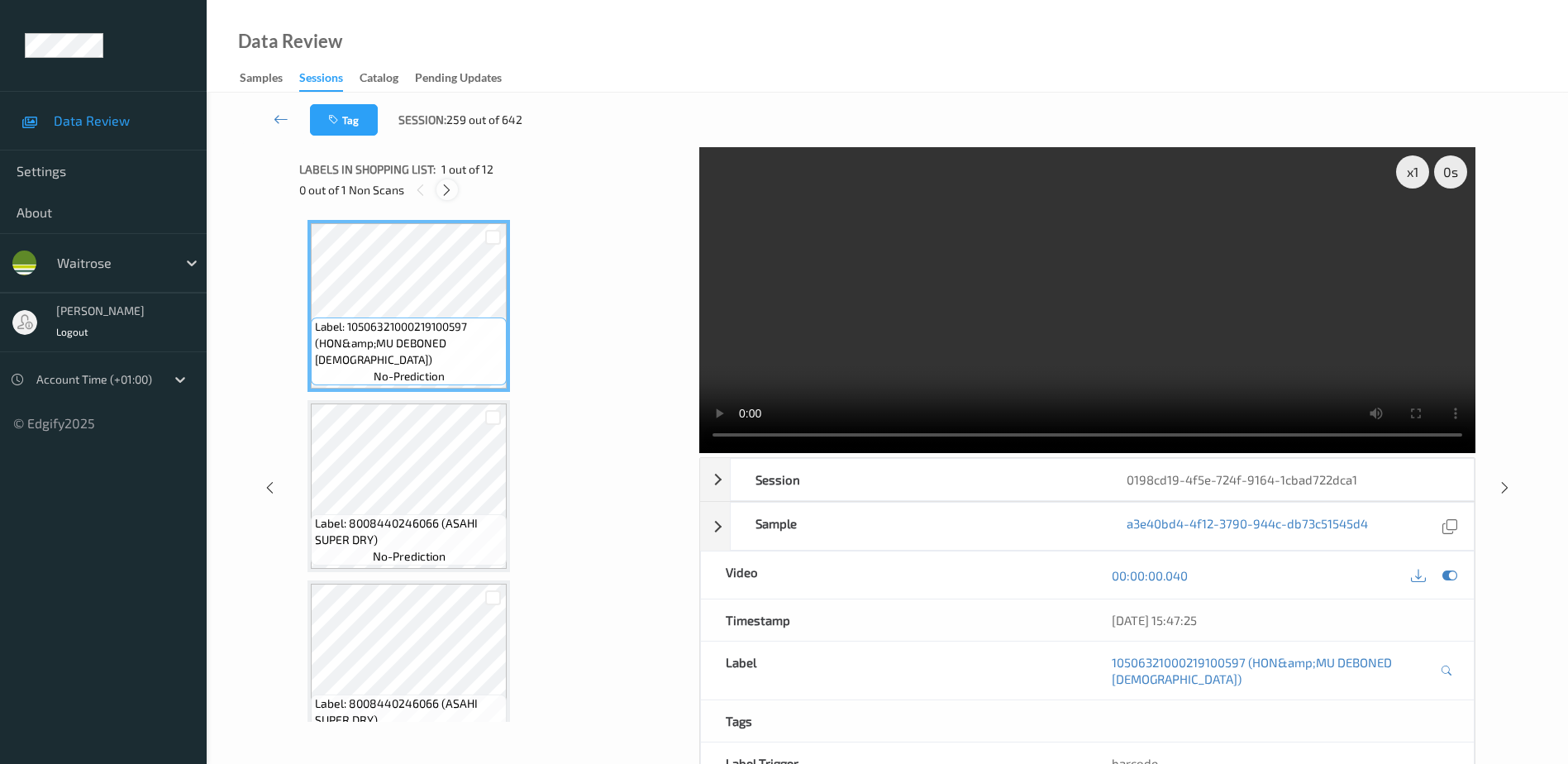
click at [445, 193] on icon at bounding box center [446, 191] width 14 height 15
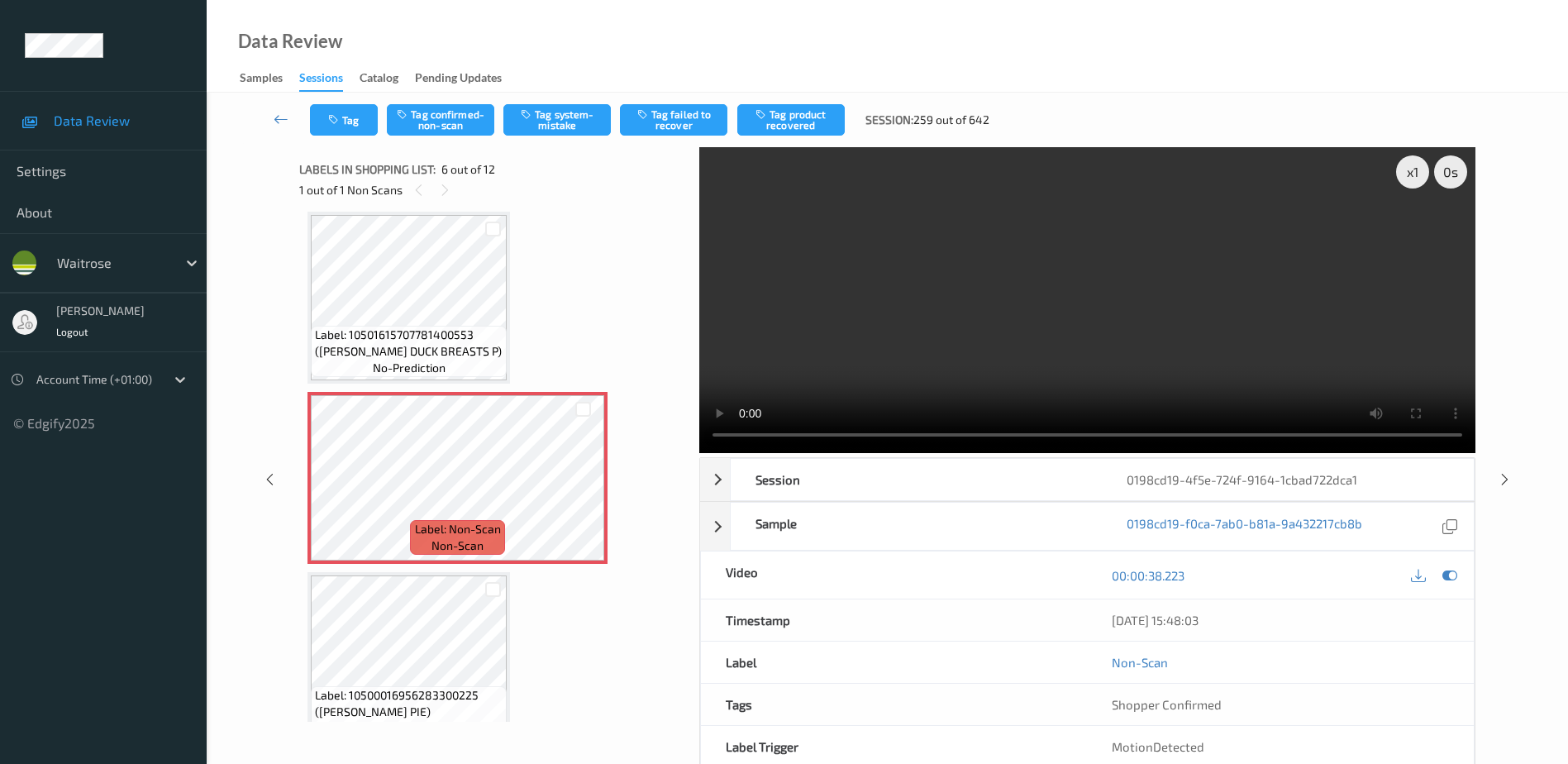
click at [1024, 335] on video at bounding box center [1087, 300] width 776 height 306
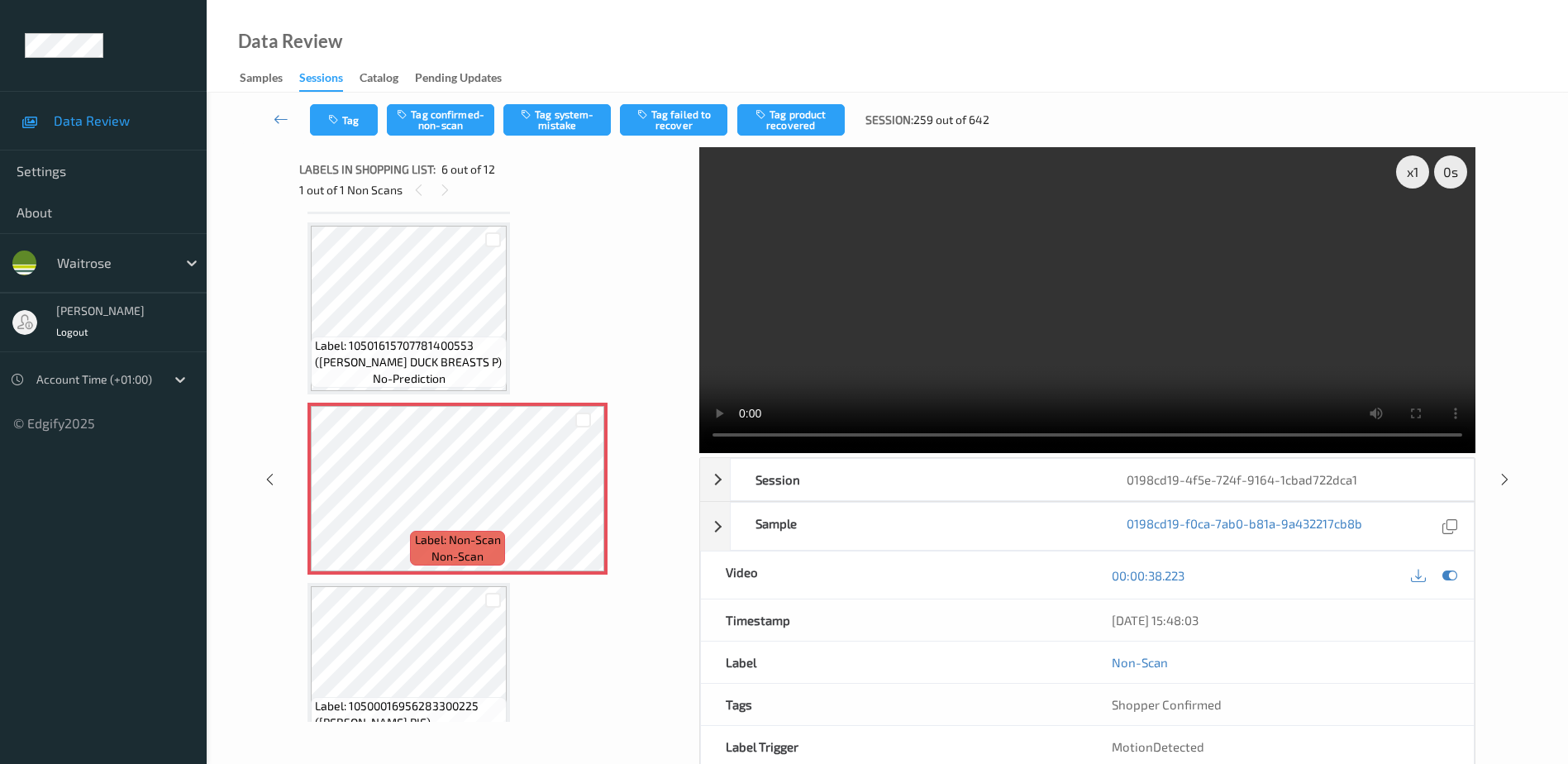
scroll to position [744, 0]
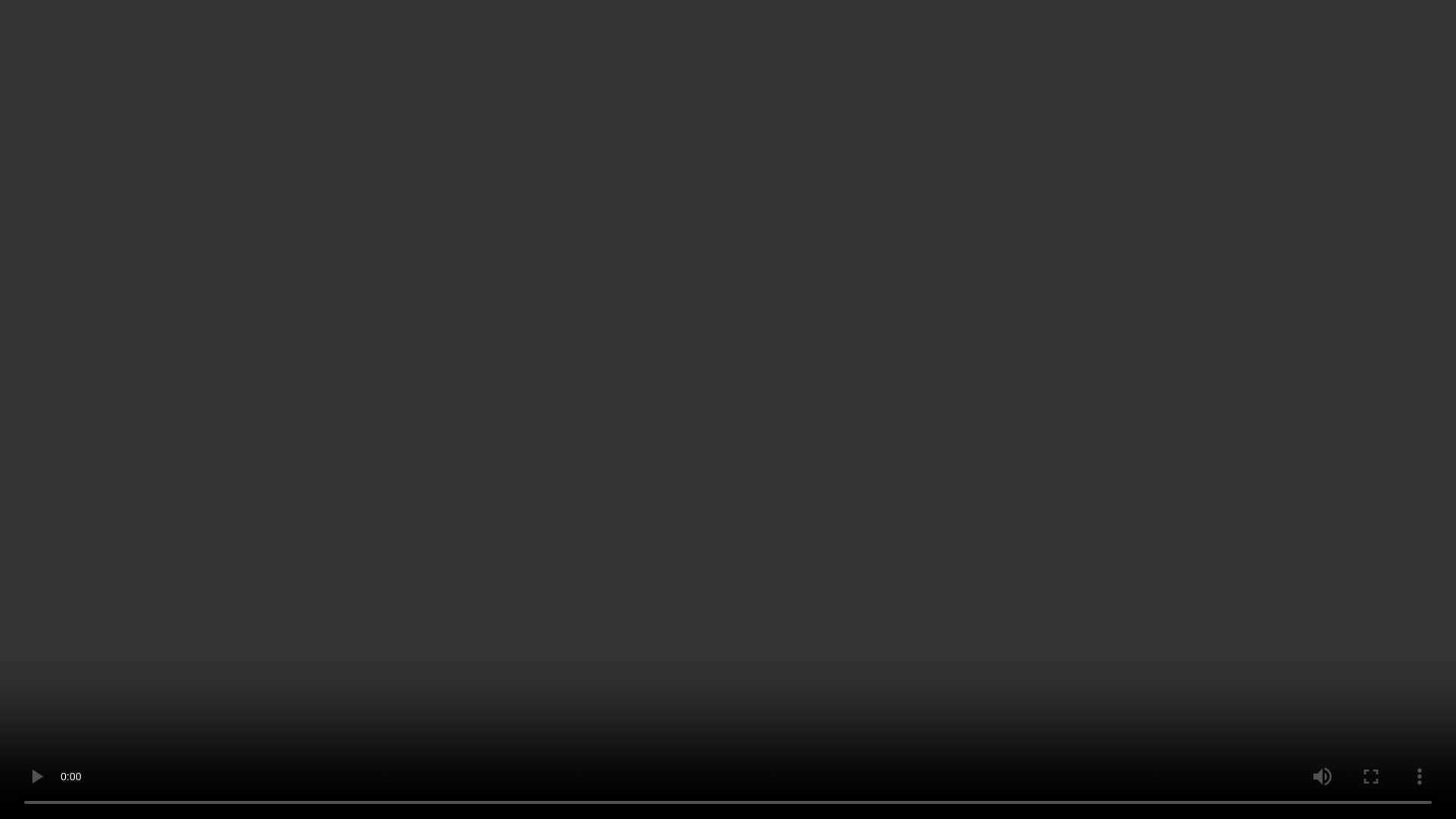
click at [1296, 513] on video at bounding box center [728, 409] width 1456 height 819
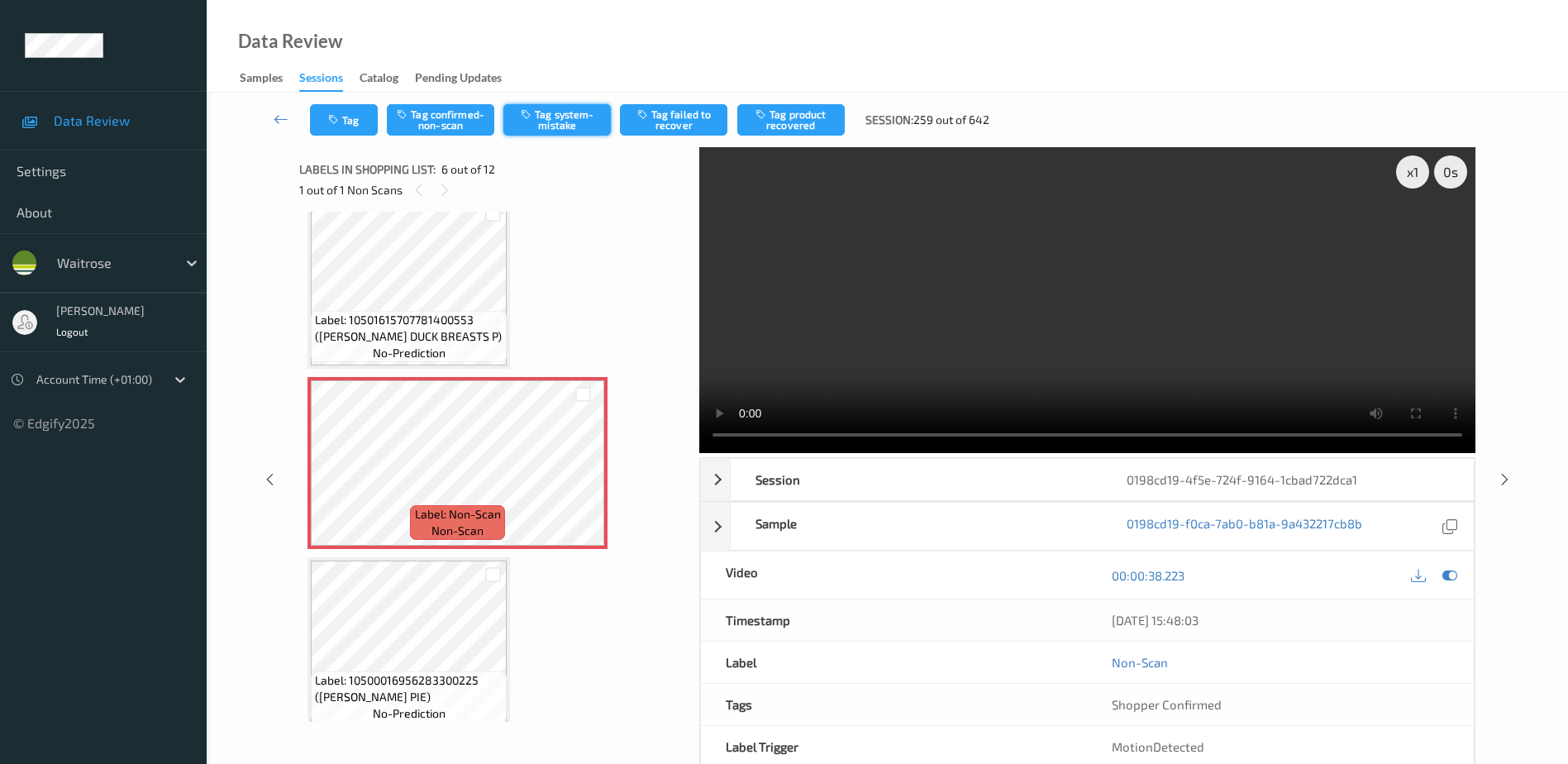
click at [563, 113] on button "Tag system-mistake" at bounding box center [557, 120] width 107 height 31
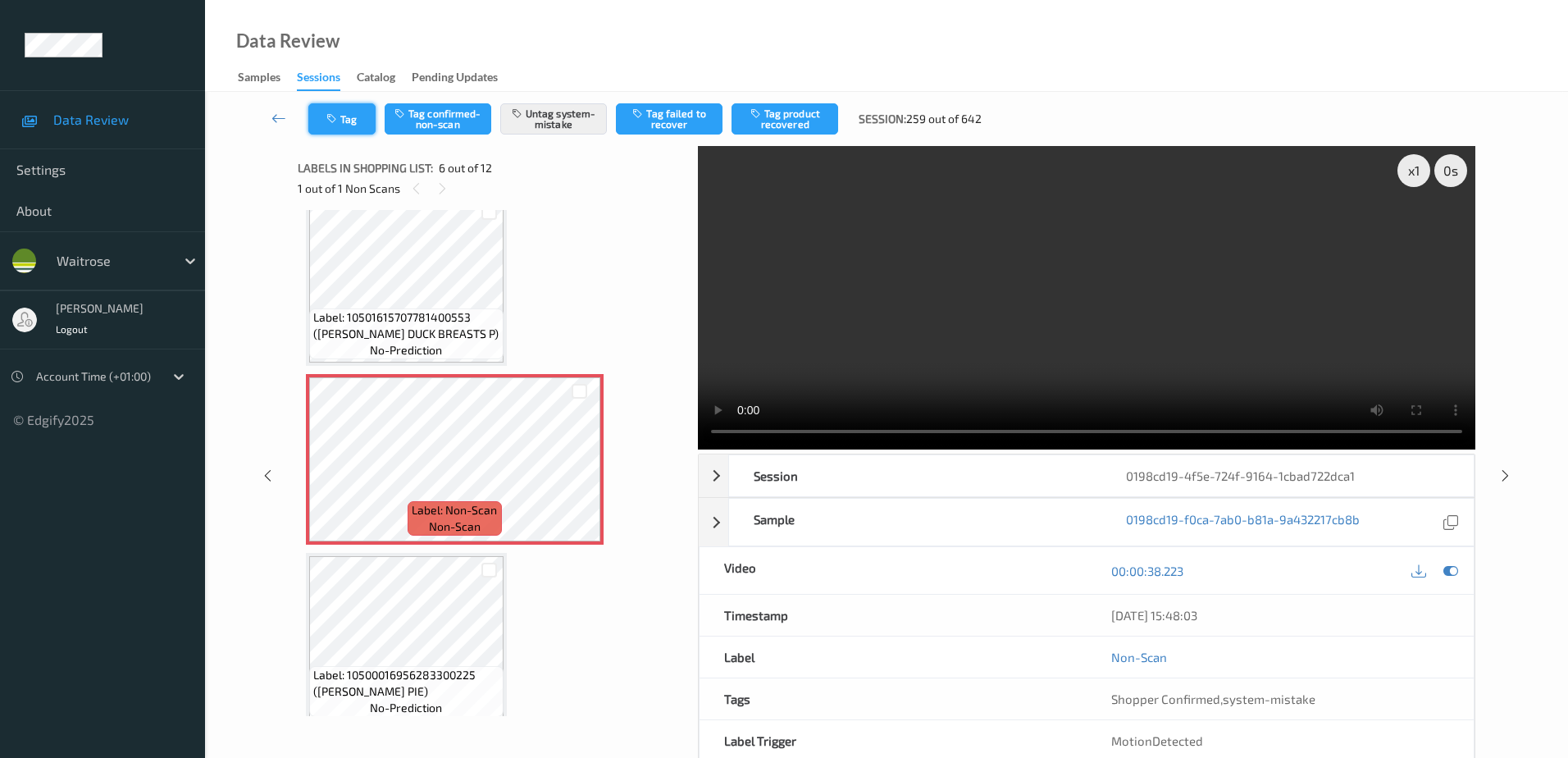
click at [345, 122] on button "Tag" at bounding box center [341, 119] width 67 height 31
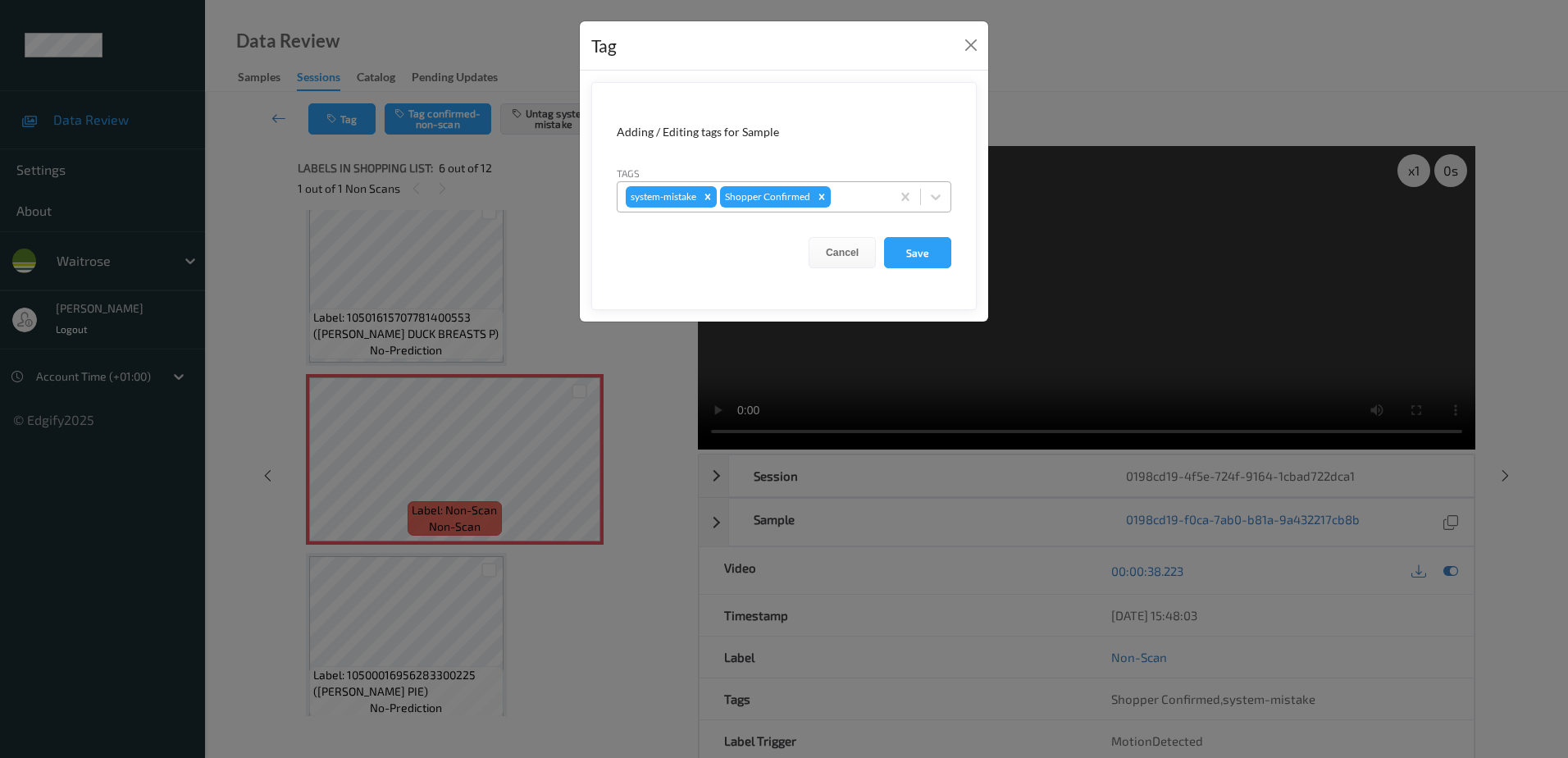
click at [838, 186] on div "system-mistake Shopper Confirmed" at bounding box center [754, 196] width 273 height 28
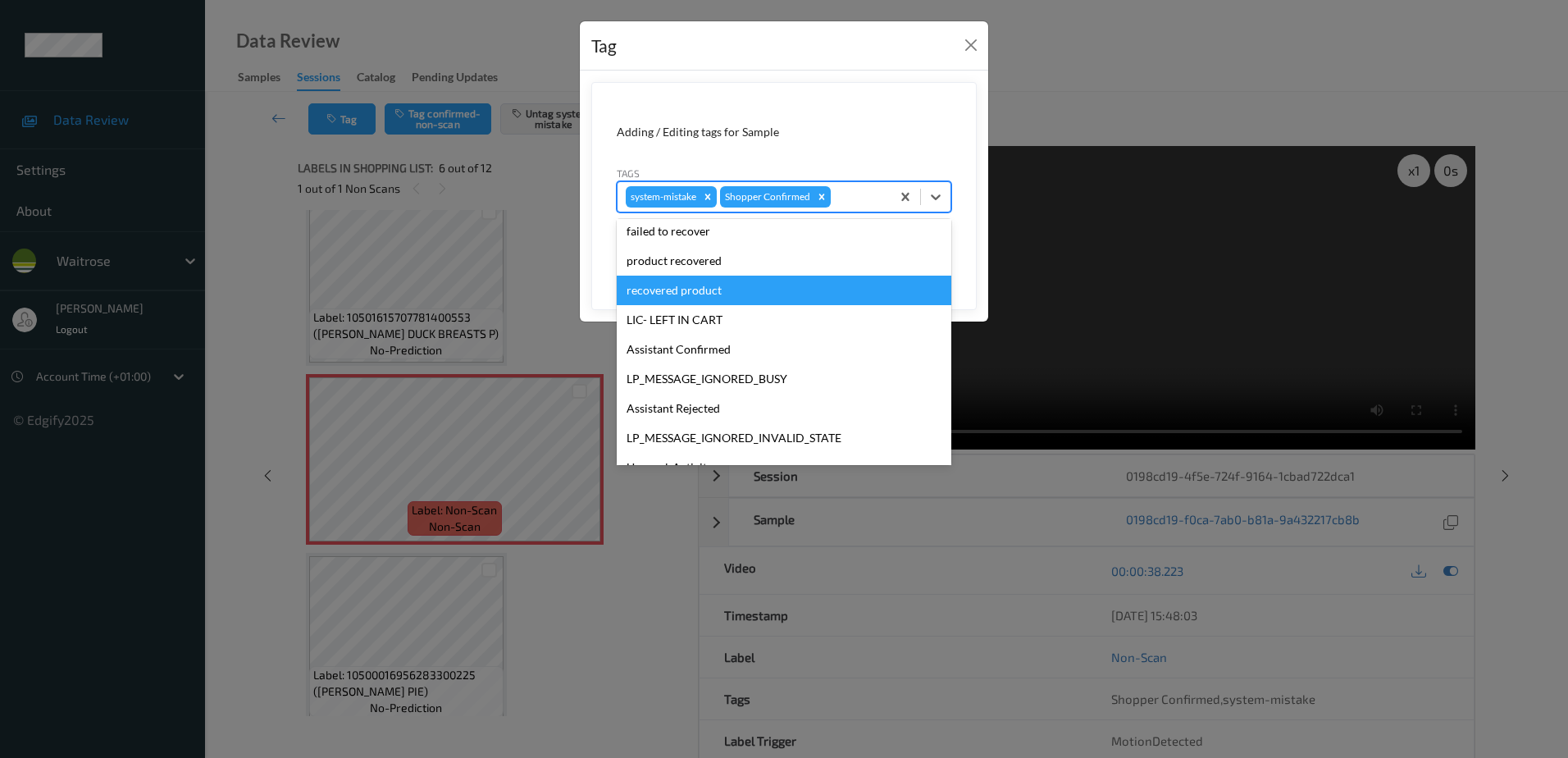
scroll to position [321, 0]
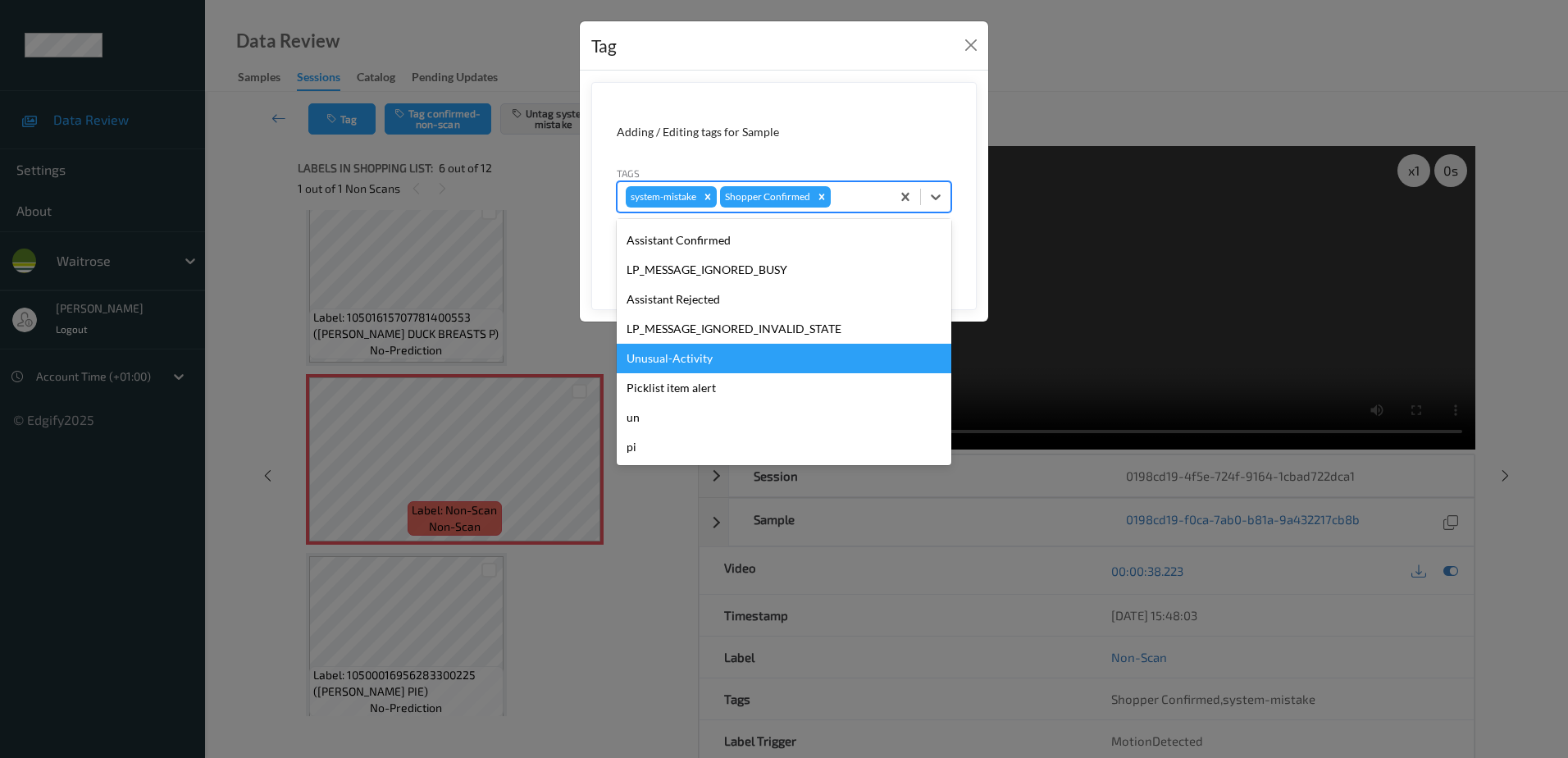
click at [701, 352] on div "Unusual-Activity" at bounding box center [784, 358] width 335 height 29
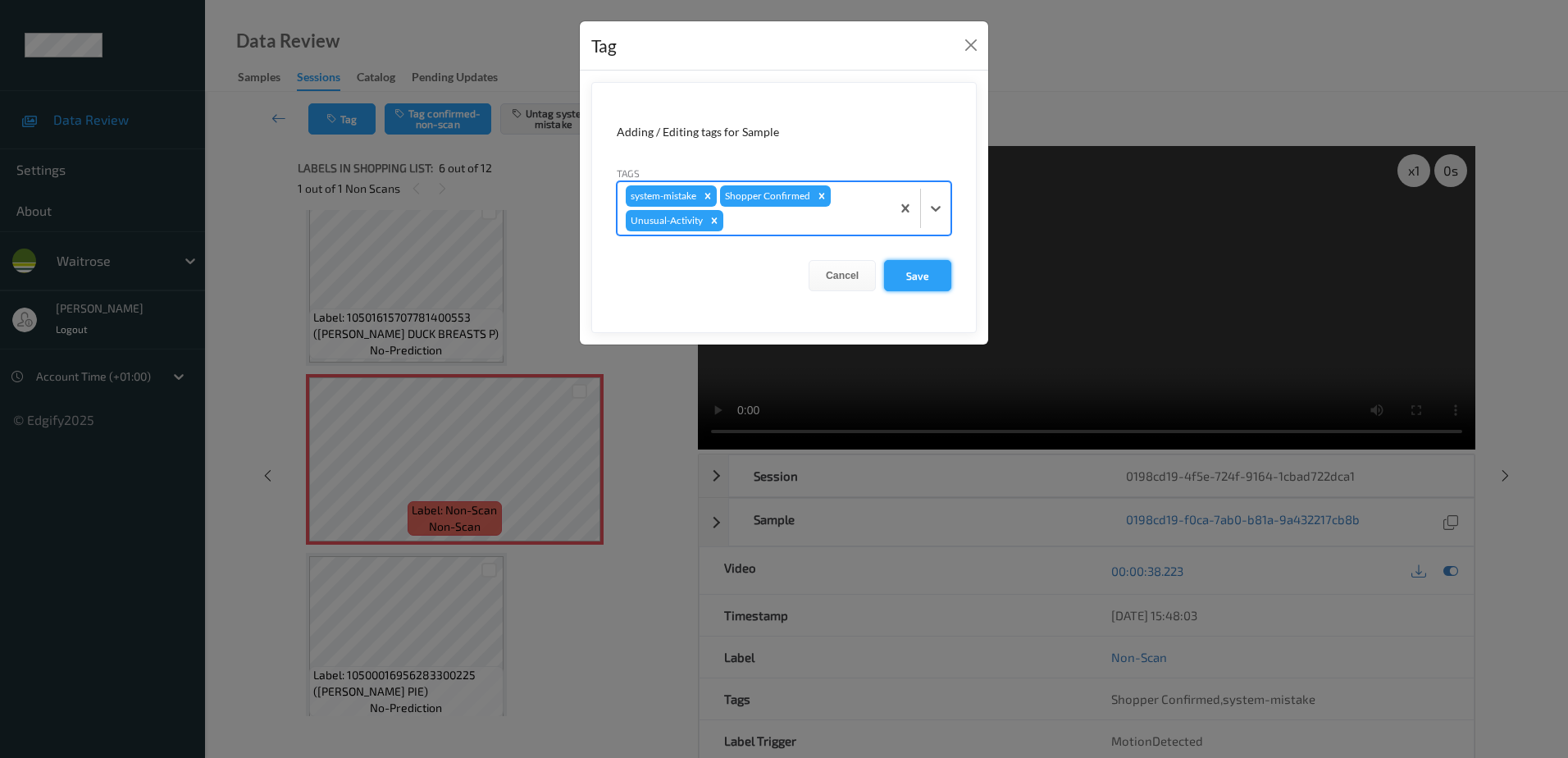
click at [907, 276] on button "Save" at bounding box center [917, 275] width 67 height 31
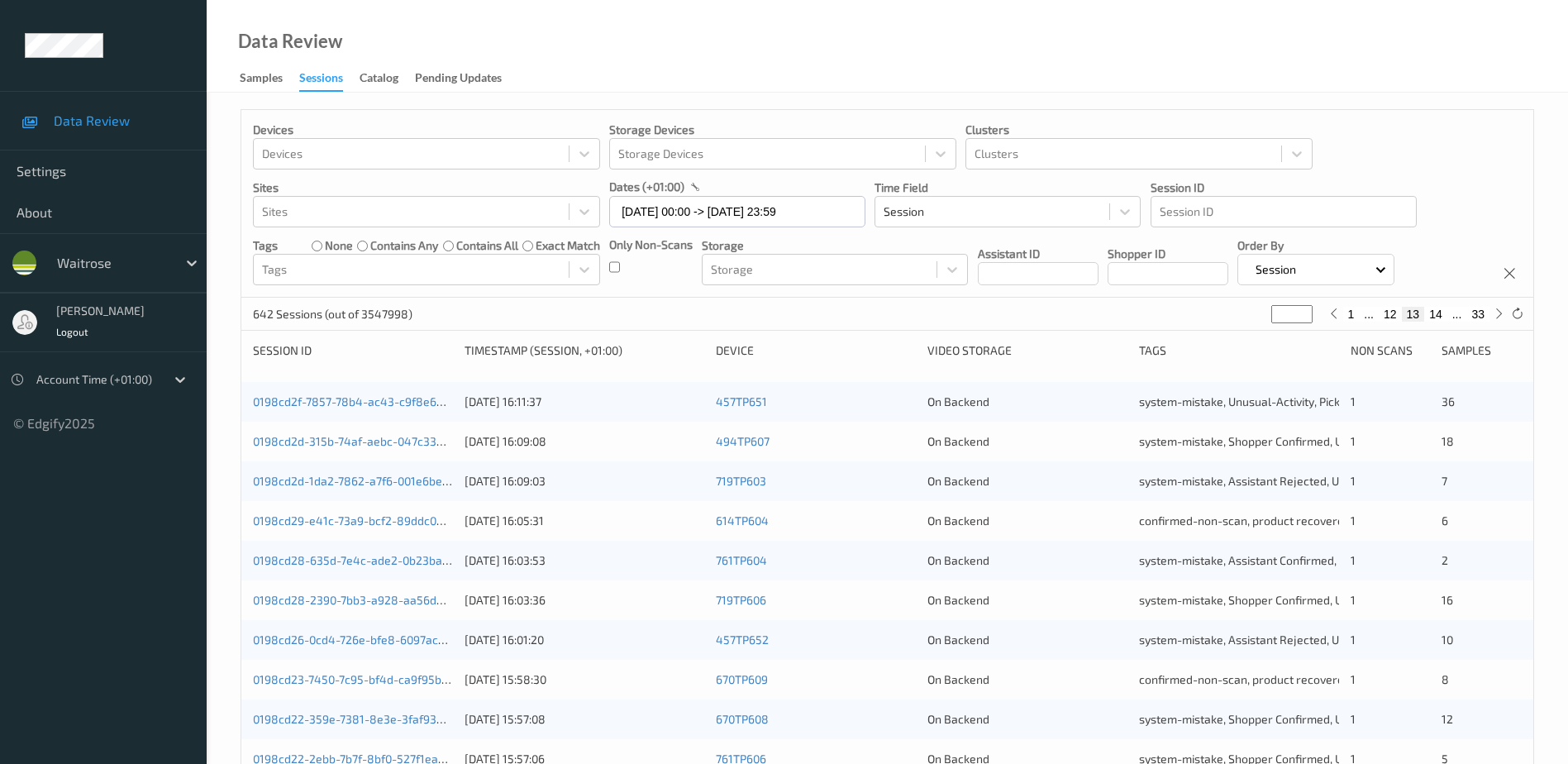
drag, startPoint x: 1290, startPoint y: 310, endPoint x: 1257, endPoint y: 322, distance: 35.1
click at [1257, 322] on div "642 Sessions (out of 3547998) ** 1 ... 12 13 14 ... 33" at bounding box center [887, 314] width 1292 height 33
type input "*"
type input "**"
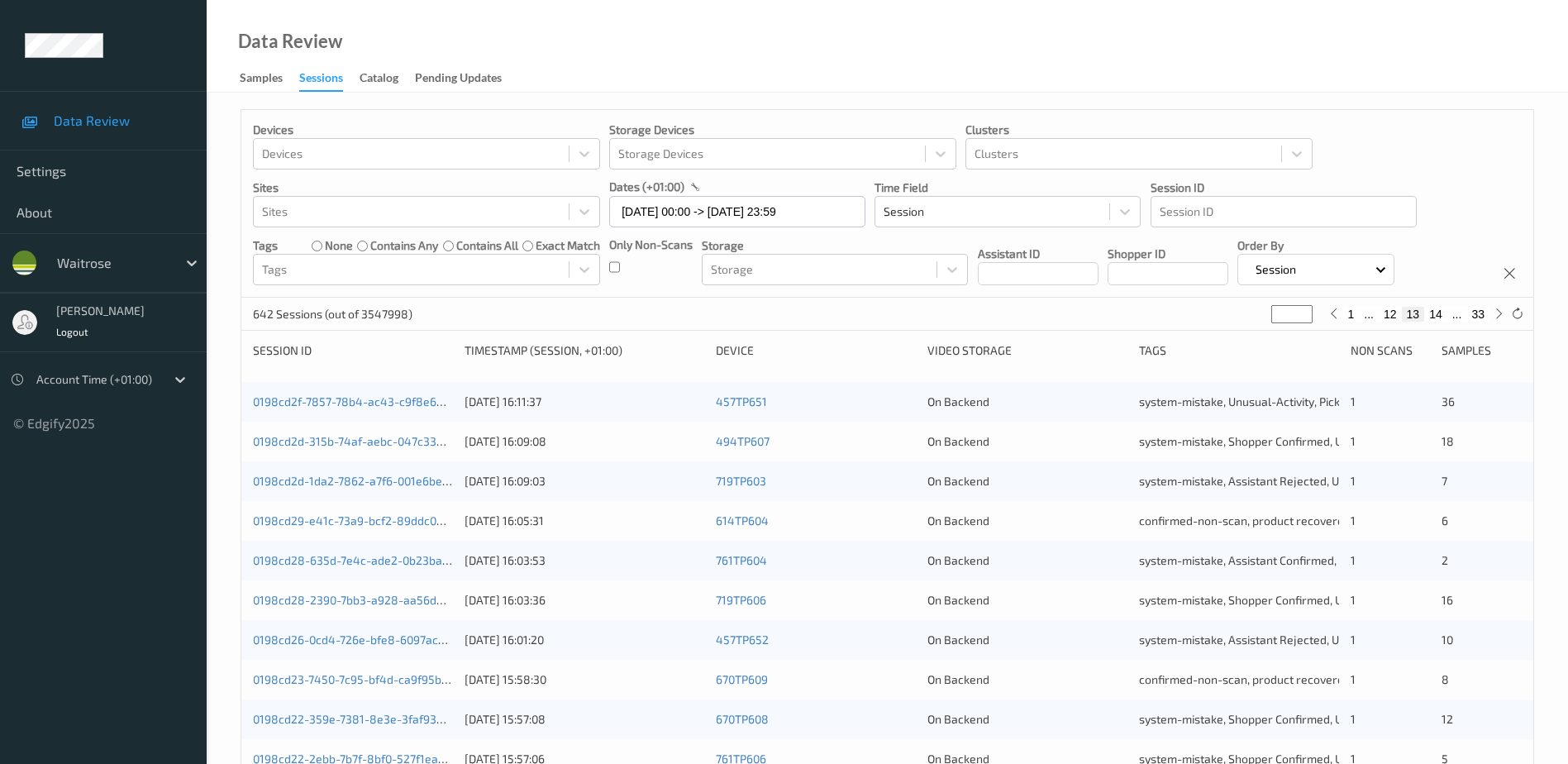
type input "**"
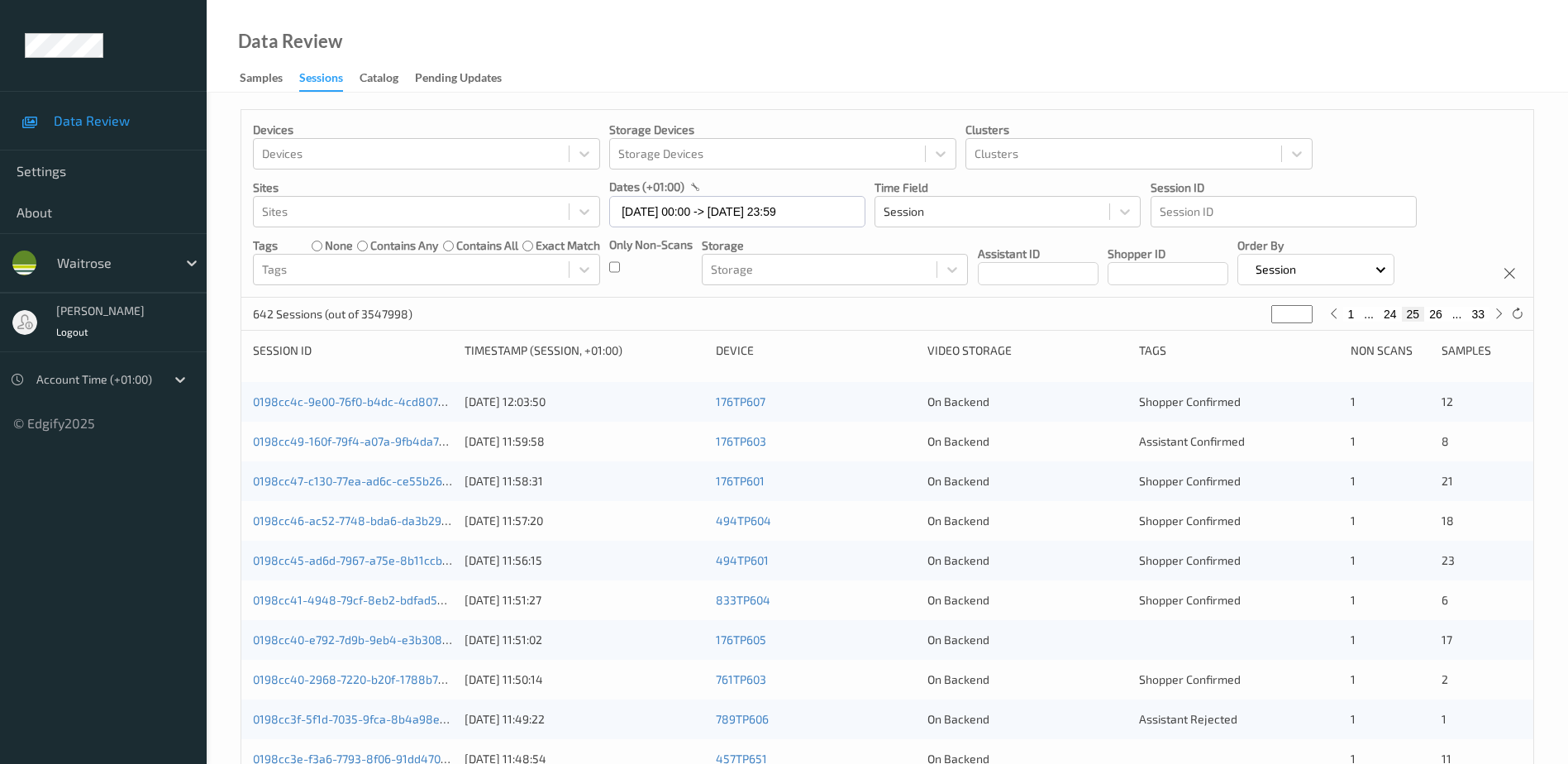
type input "**"
click at [403, 441] on link "0198cc49-160f-79f4-a07a-9fb4da7bfdc7" at bounding box center [360, 440] width 215 height 14
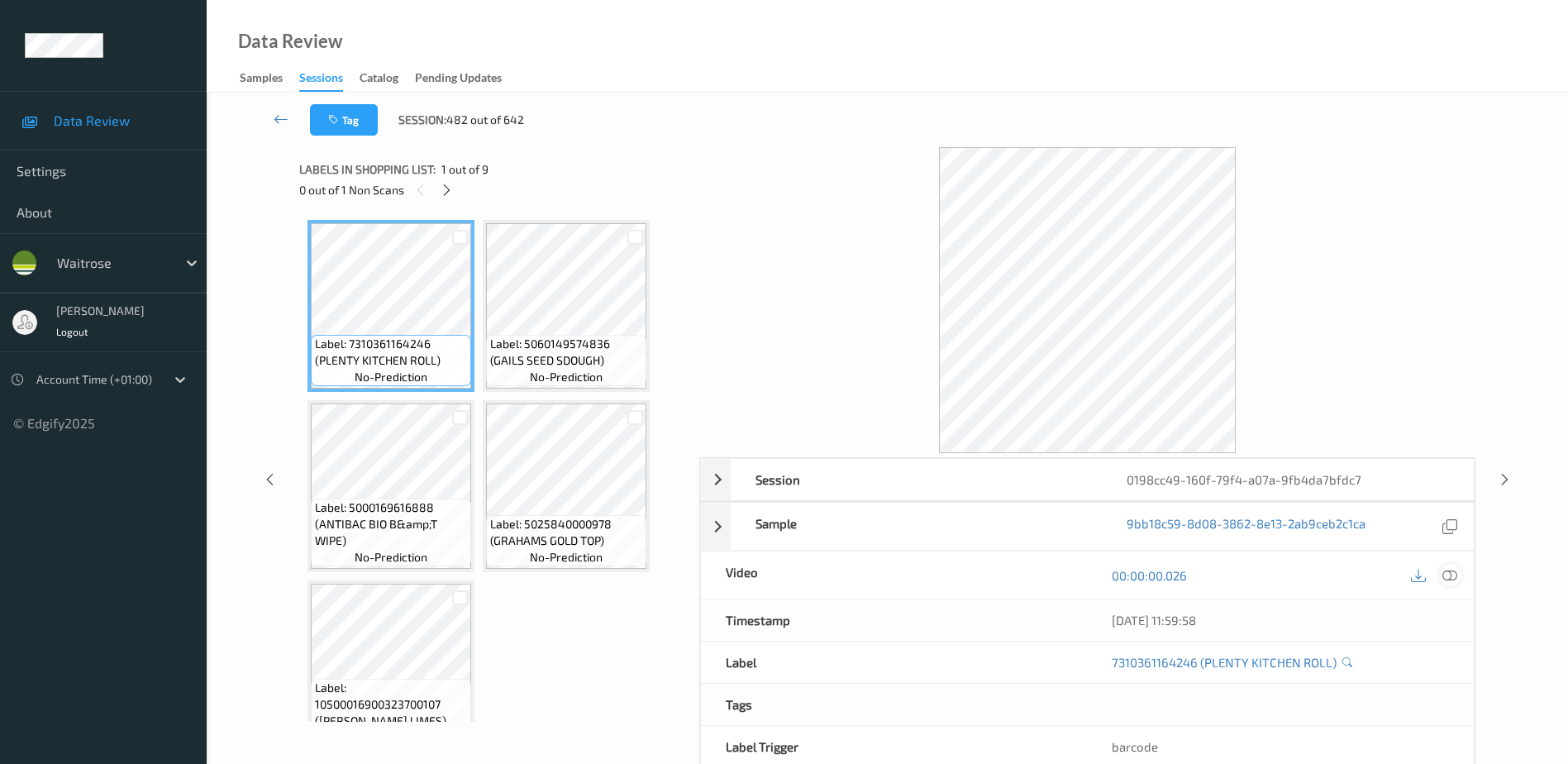
click at [1454, 572] on icon at bounding box center [1451, 575] width 15 height 15
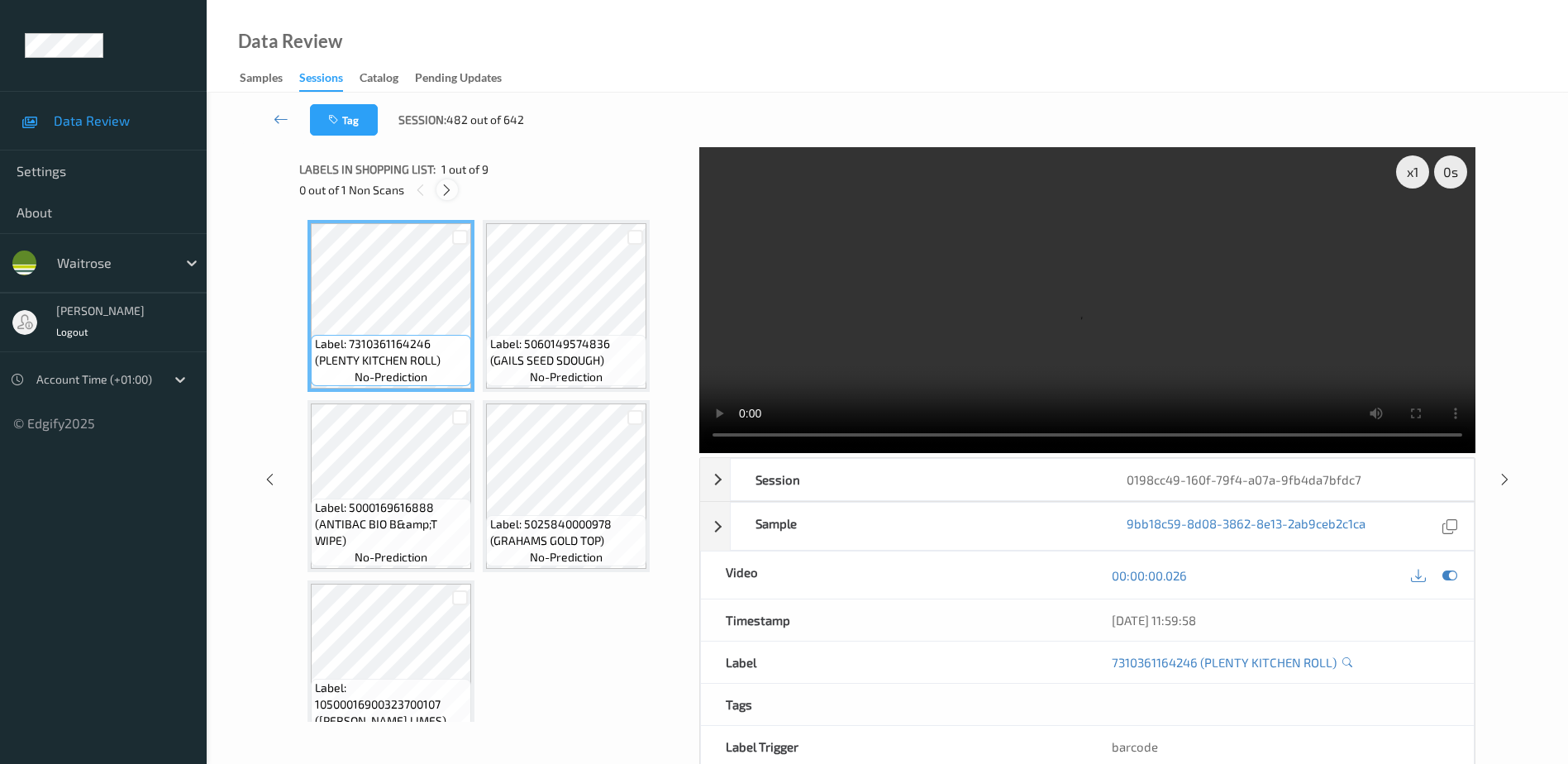
click at [451, 192] on icon at bounding box center [446, 191] width 14 height 15
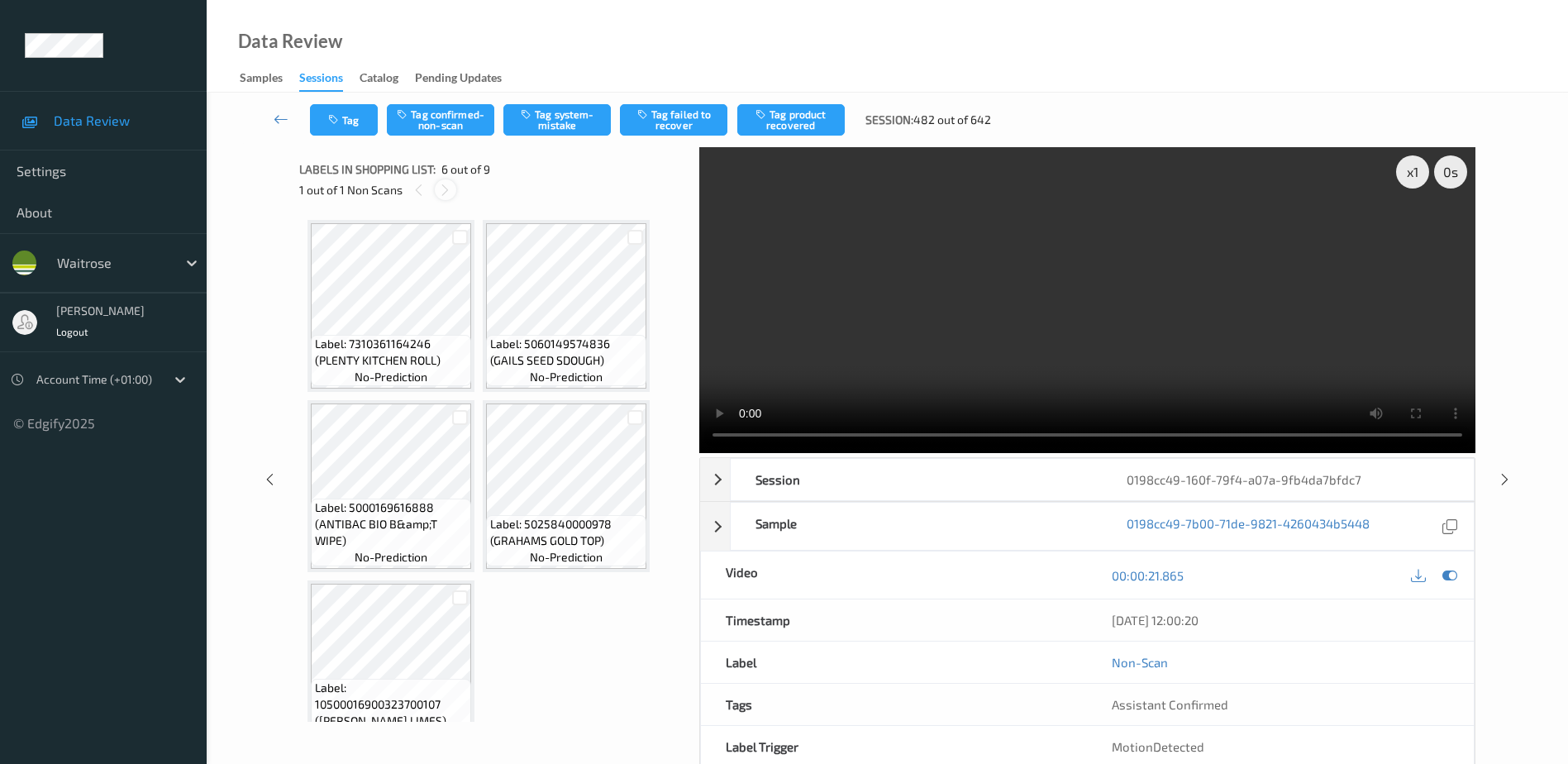
scroll to position [369, 0]
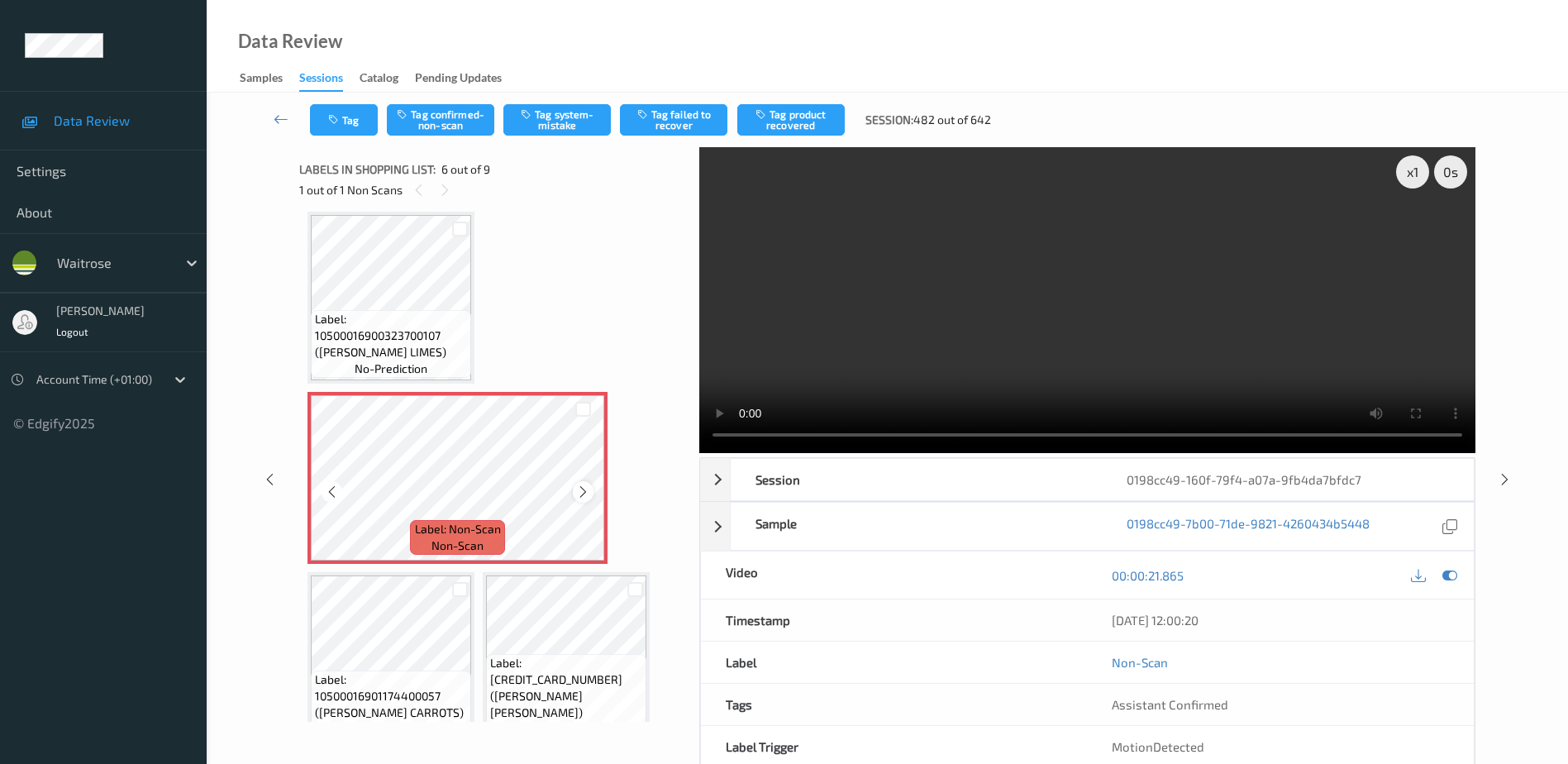
click at [577, 494] on icon at bounding box center [583, 492] width 14 height 15
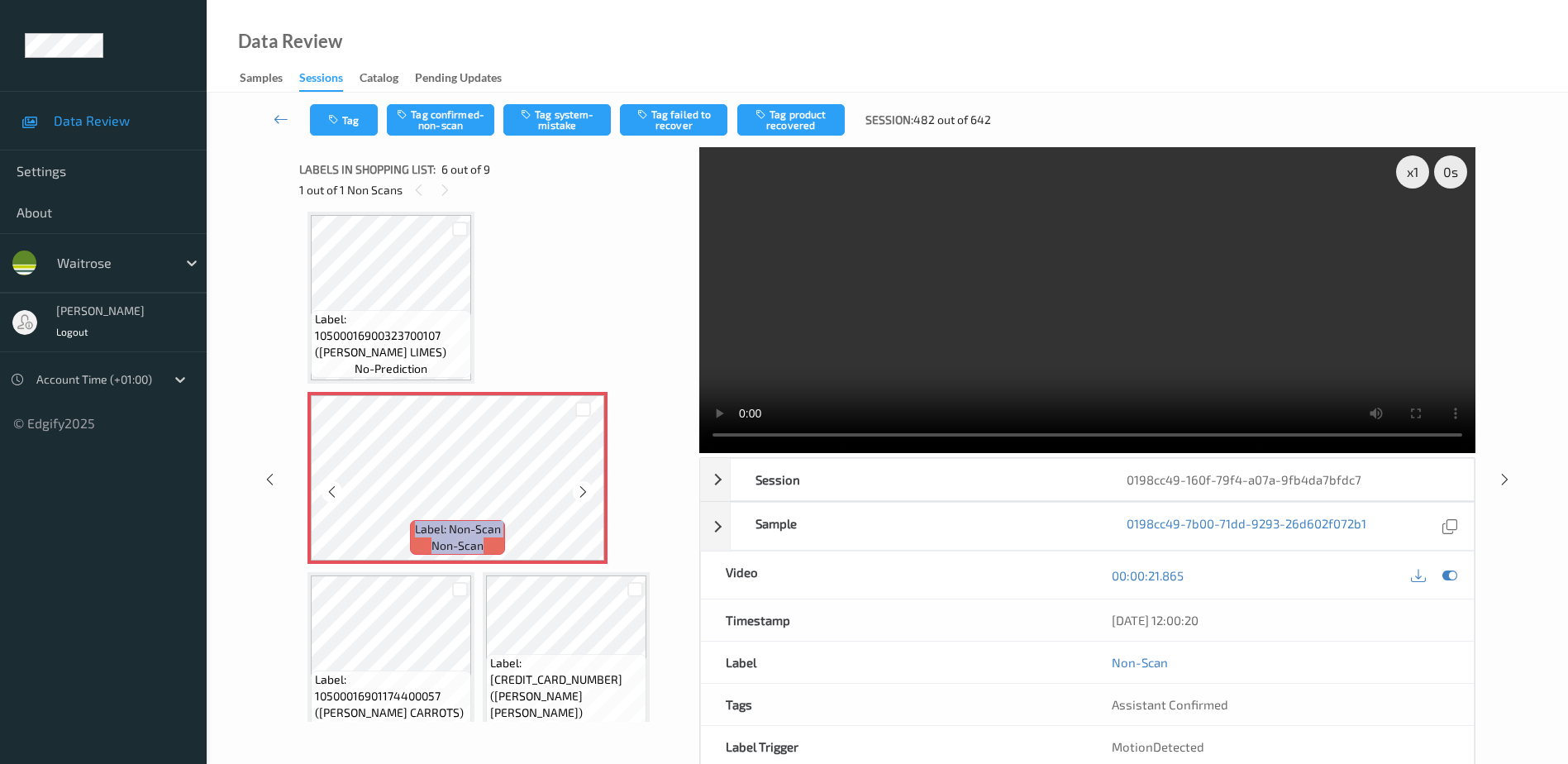
click at [577, 494] on icon at bounding box center [583, 492] width 14 height 15
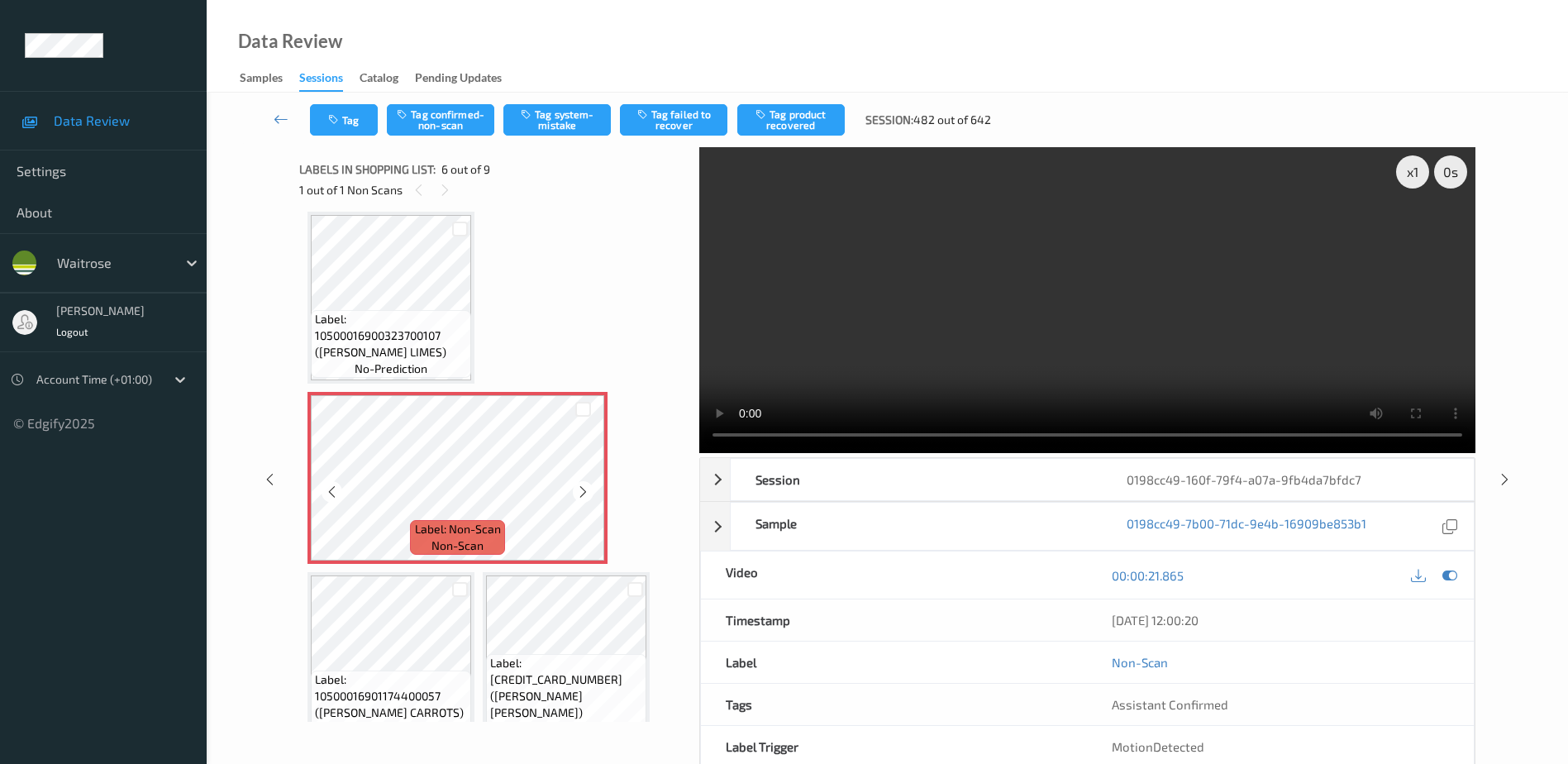
click at [577, 494] on icon at bounding box center [583, 492] width 14 height 15
click at [1126, 284] on video at bounding box center [1087, 300] width 776 height 306
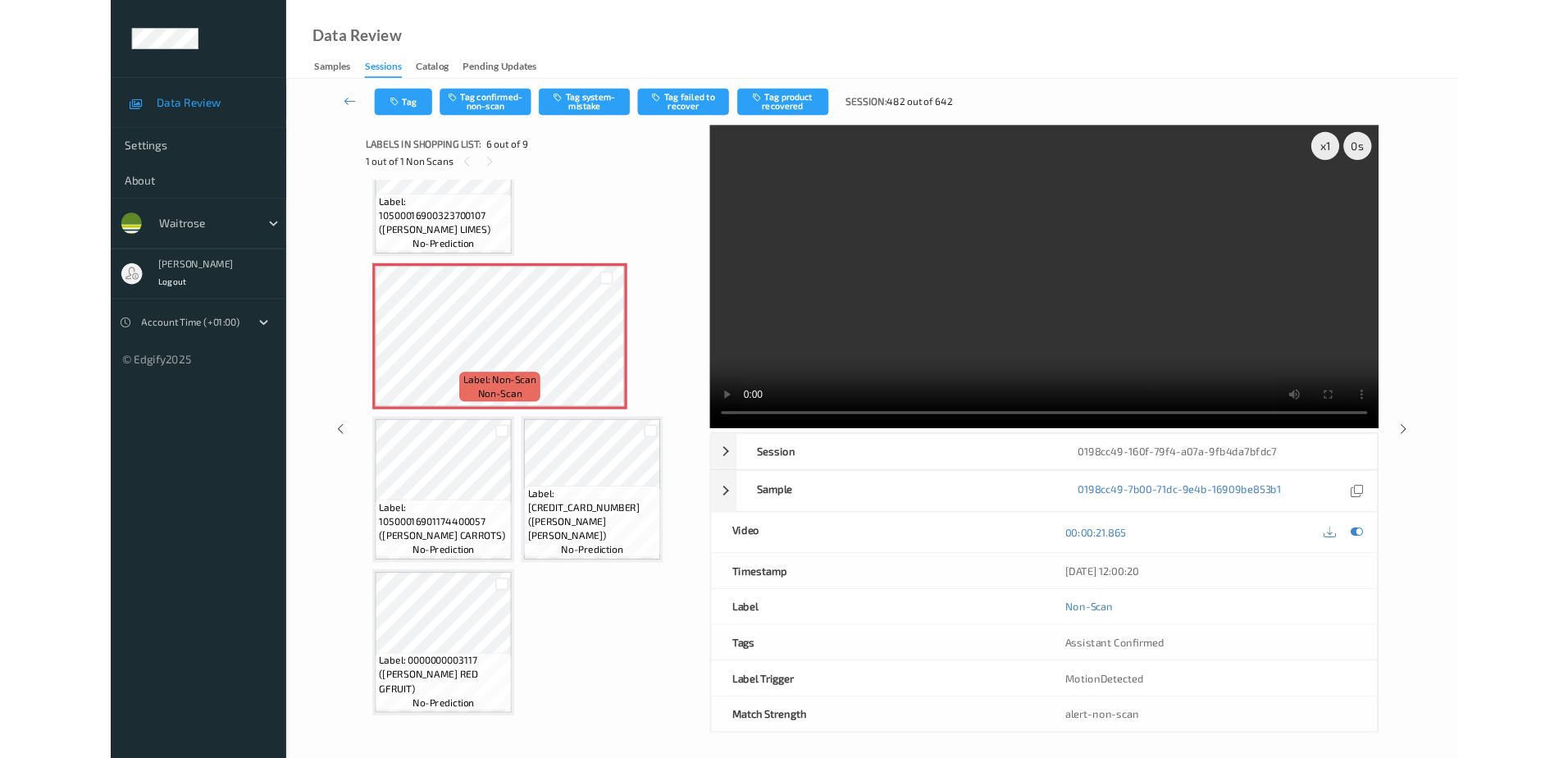
scroll to position [447, 0]
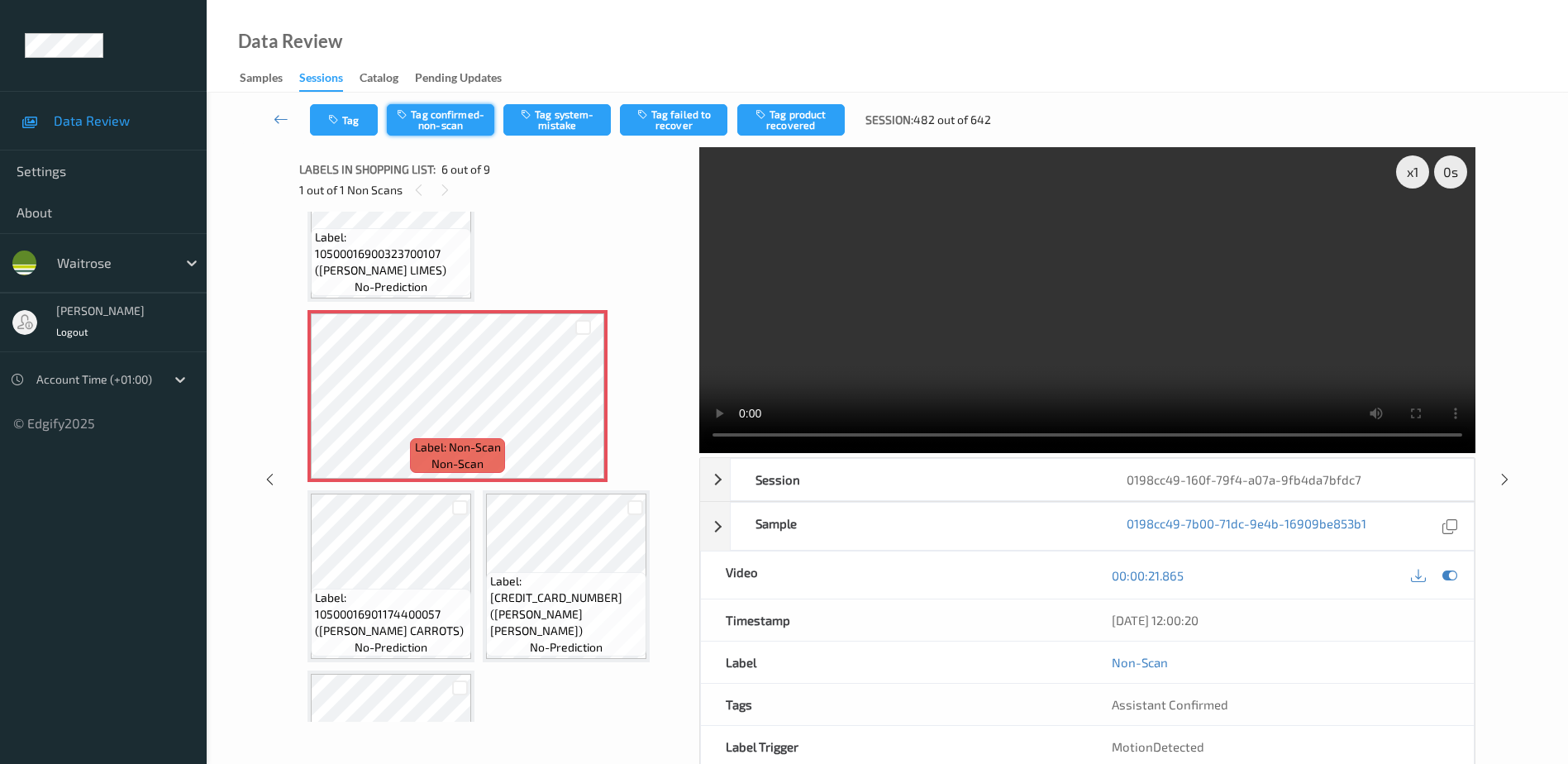
click at [443, 121] on button "Tag confirmed-non-scan" at bounding box center [440, 120] width 107 height 31
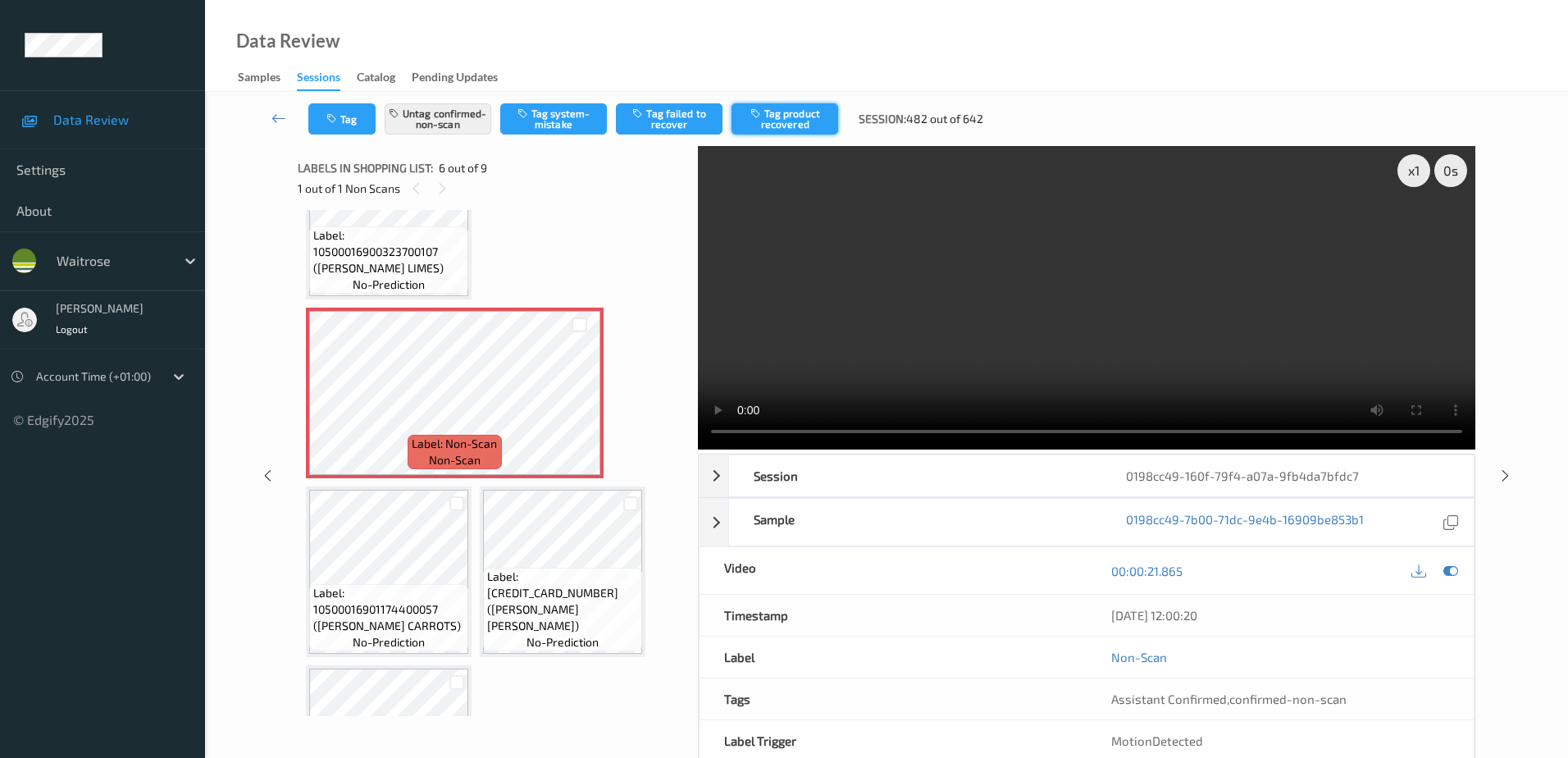
click at [792, 122] on button "Tag product recovered" at bounding box center [784, 119] width 106 height 31
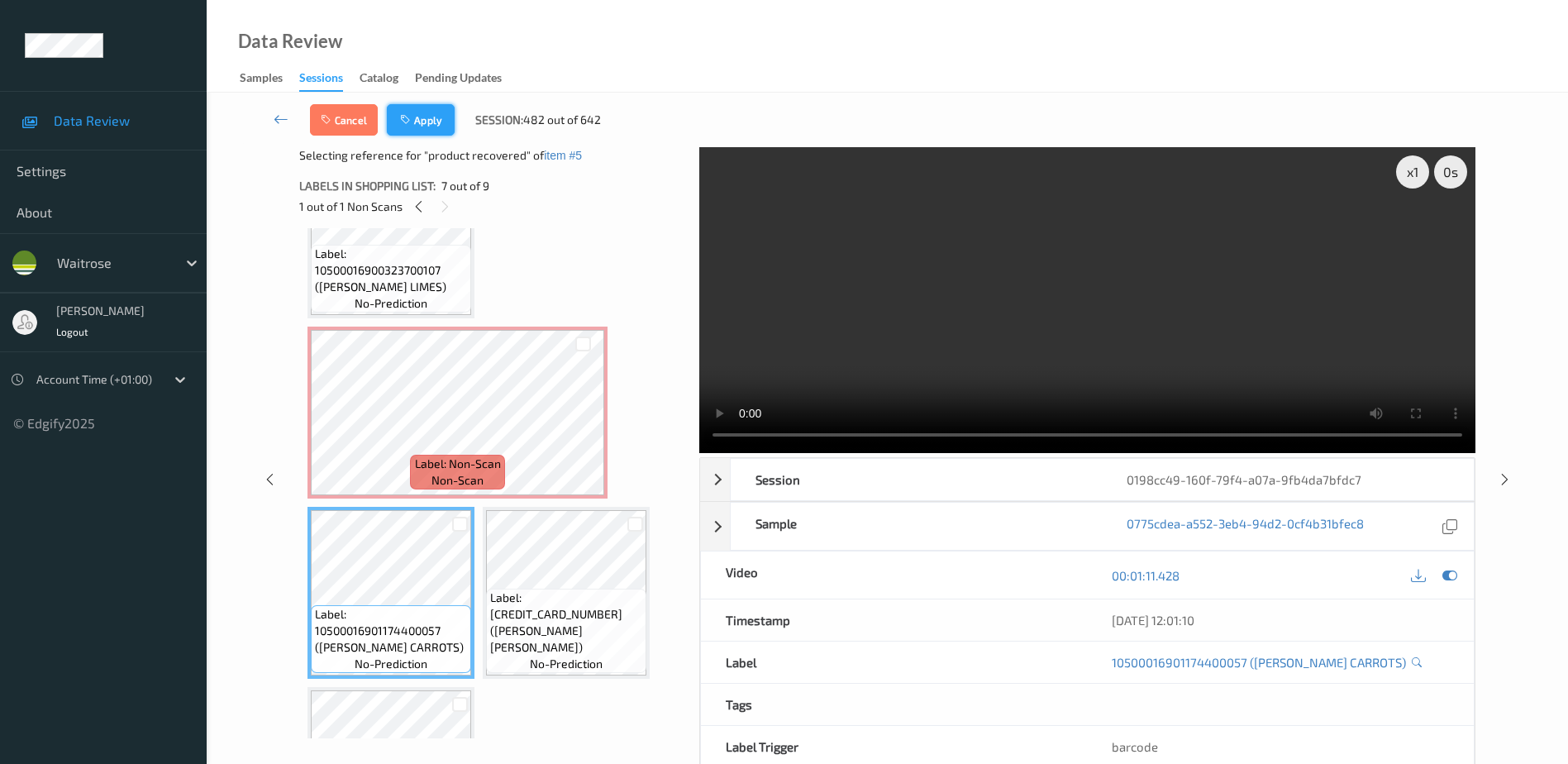
click at [405, 117] on icon "button" at bounding box center [407, 119] width 14 height 12
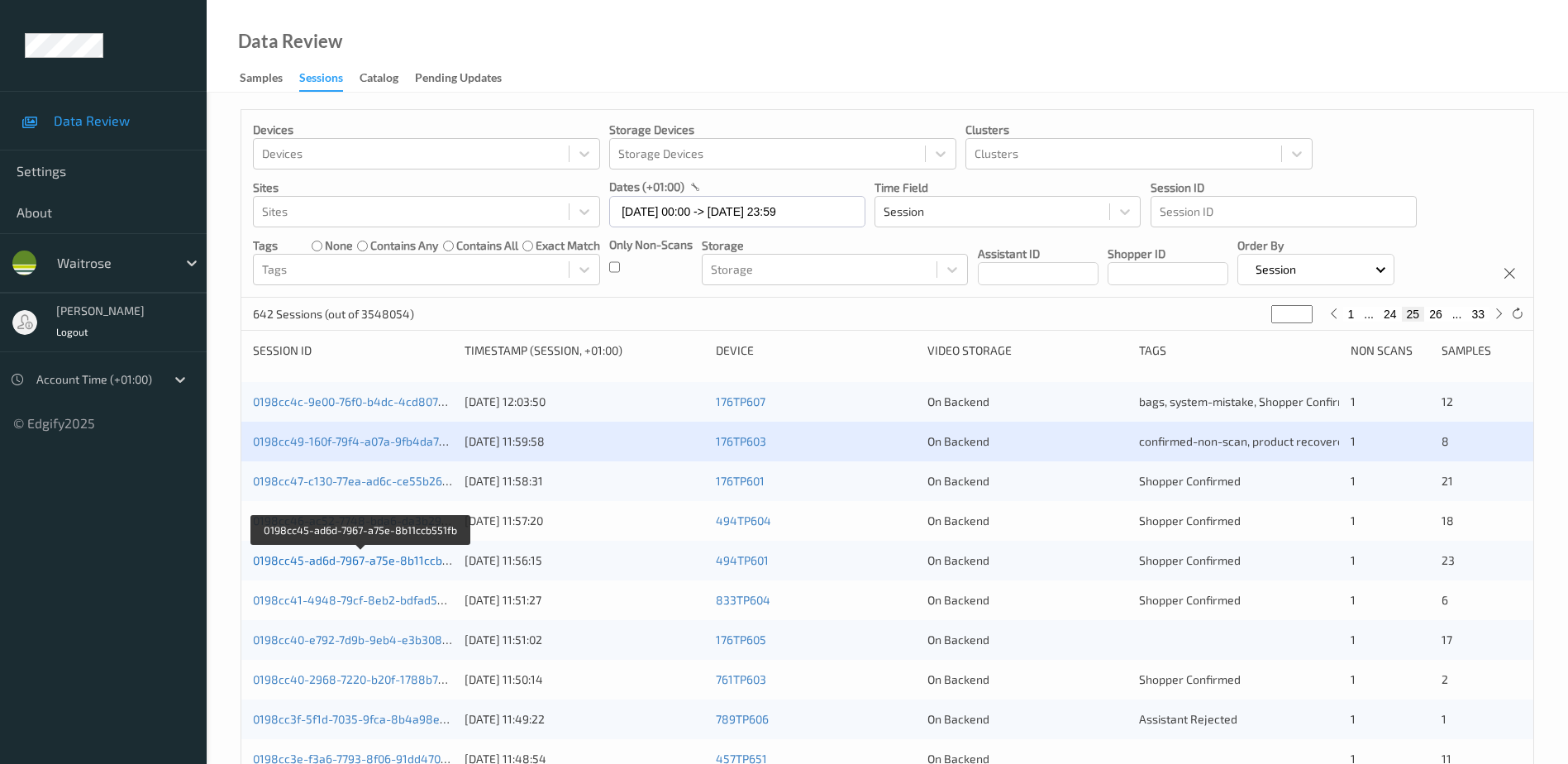
click at [358, 565] on link "0198cc45-ad6d-7967-a75e-8b11ccb551fb" at bounding box center [362, 560] width 218 height 14
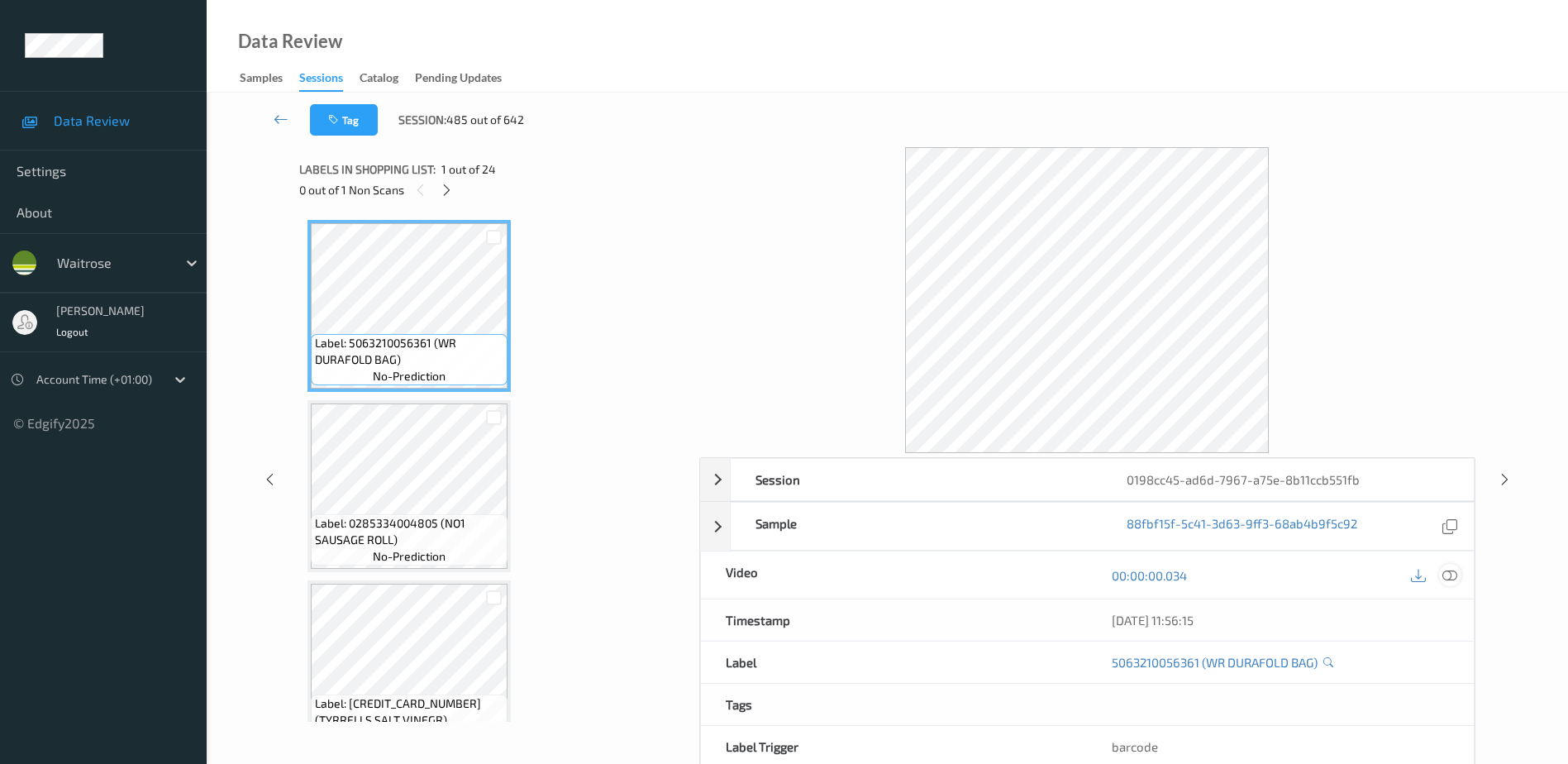
click at [1447, 573] on icon at bounding box center [1451, 575] width 15 height 15
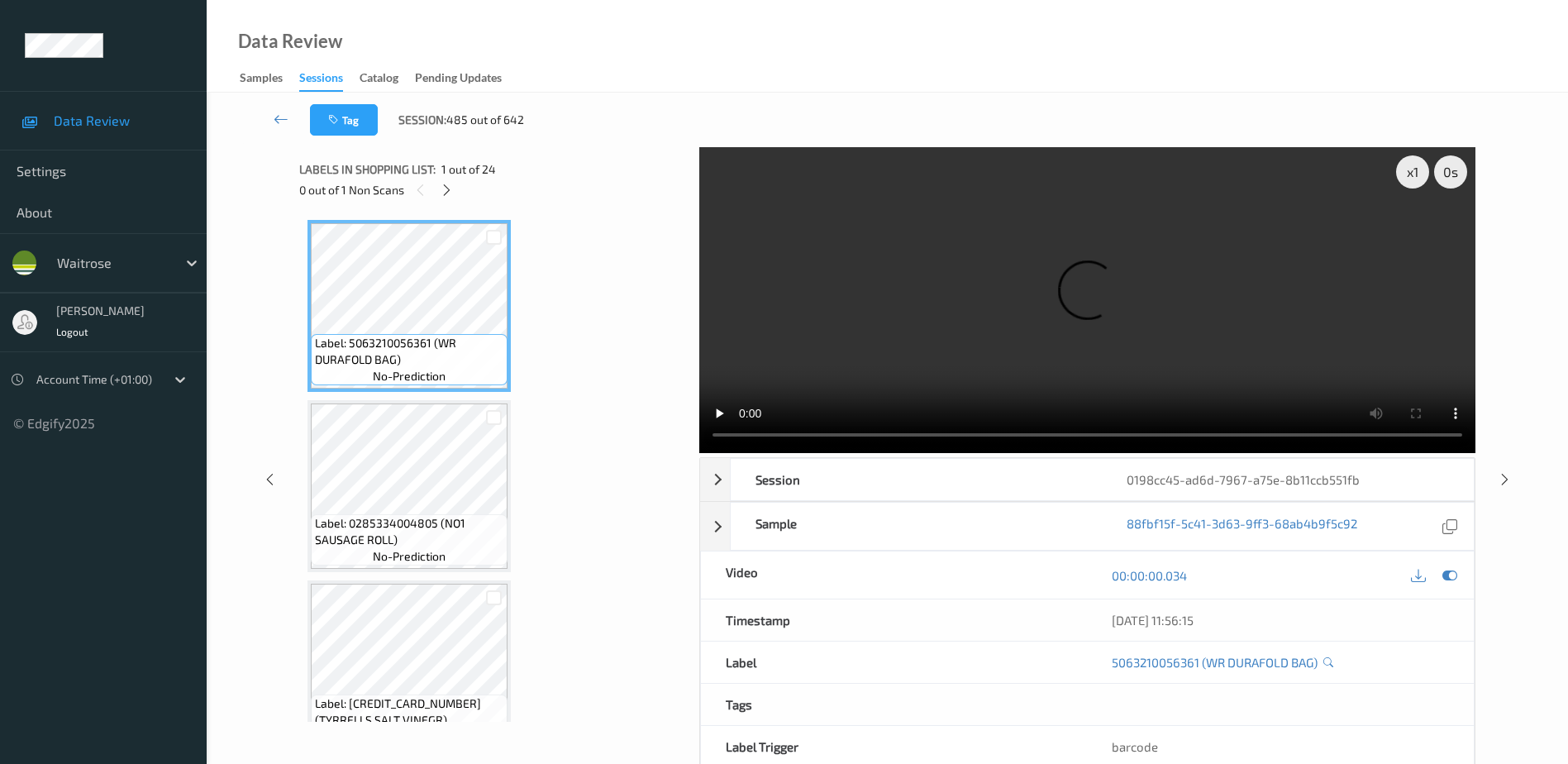
drag, startPoint x: 452, startPoint y: 195, endPoint x: 463, endPoint y: 210, distance: 18.6
click at [452, 195] on icon at bounding box center [446, 191] width 14 height 15
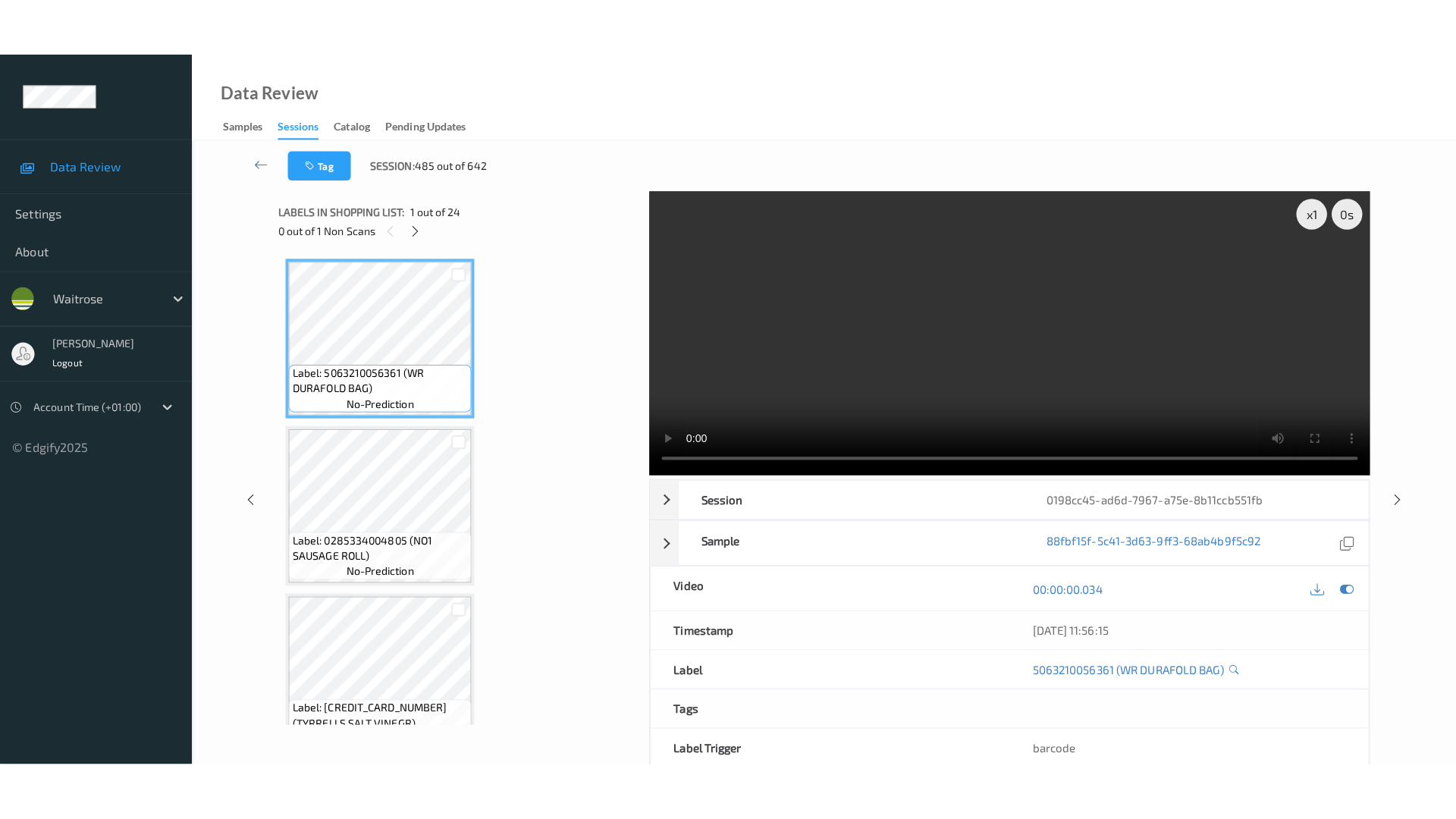
scroll to position [3509, 0]
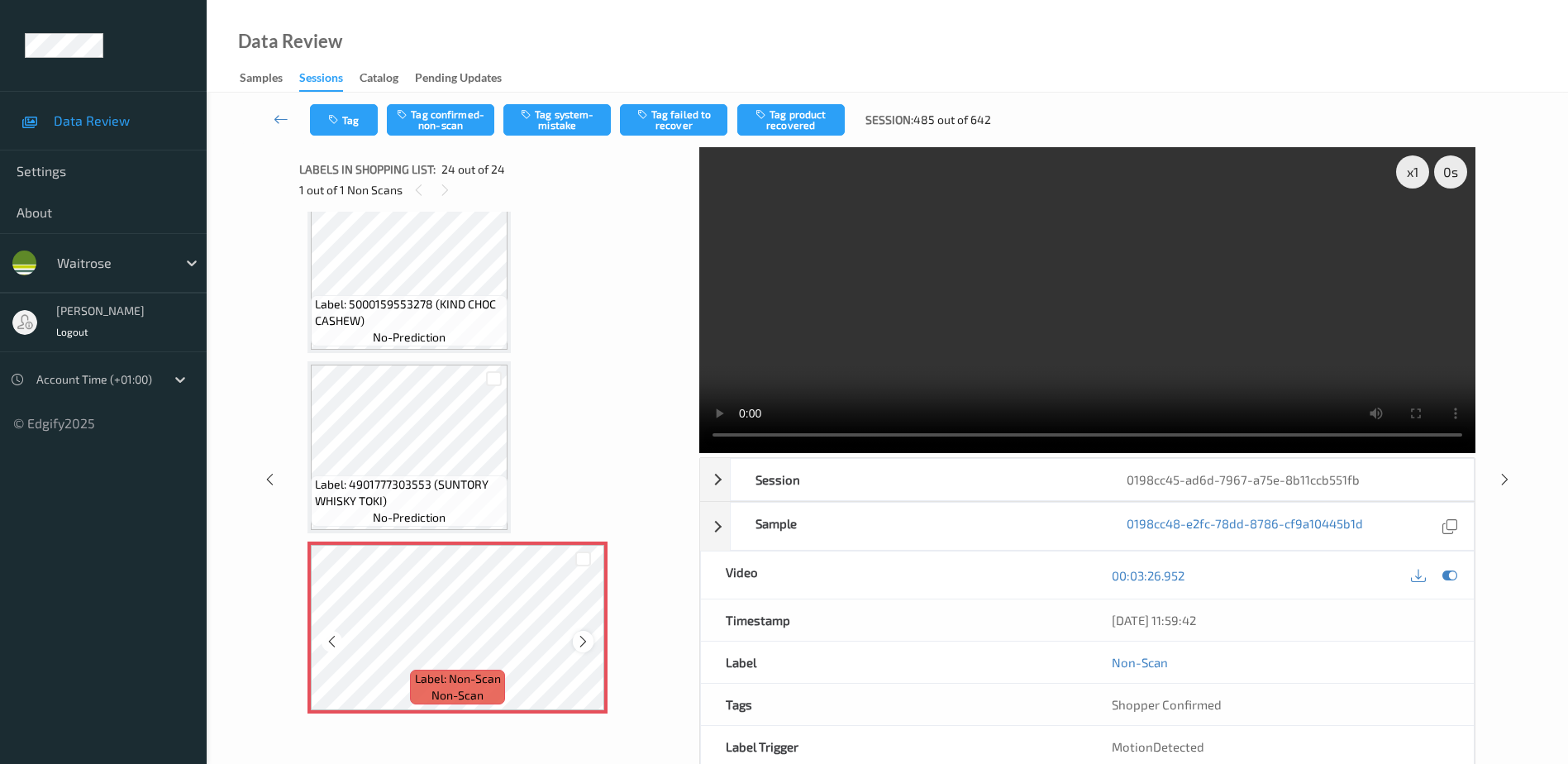
click at [584, 642] on icon at bounding box center [583, 641] width 14 height 15
click at [579, 643] on icon at bounding box center [583, 641] width 14 height 15
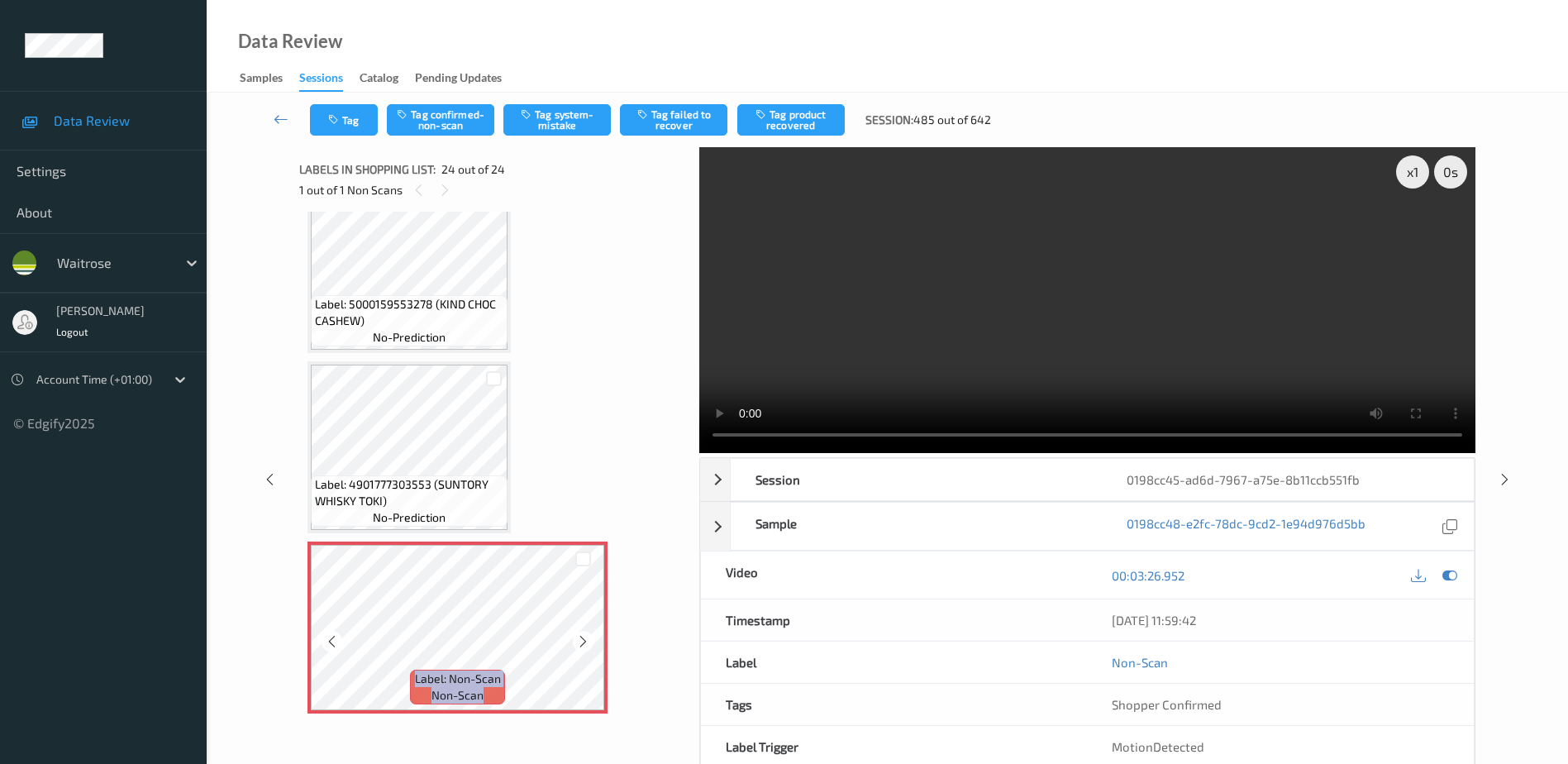
click at [579, 643] on icon at bounding box center [583, 641] width 14 height 15
click at [1124, 336] on video at bounding box center [1087, 300] width 776 height 306
click at [574, 119] on button "Tag system-mistake" at bounding box center [557, 120] width 107 height 31
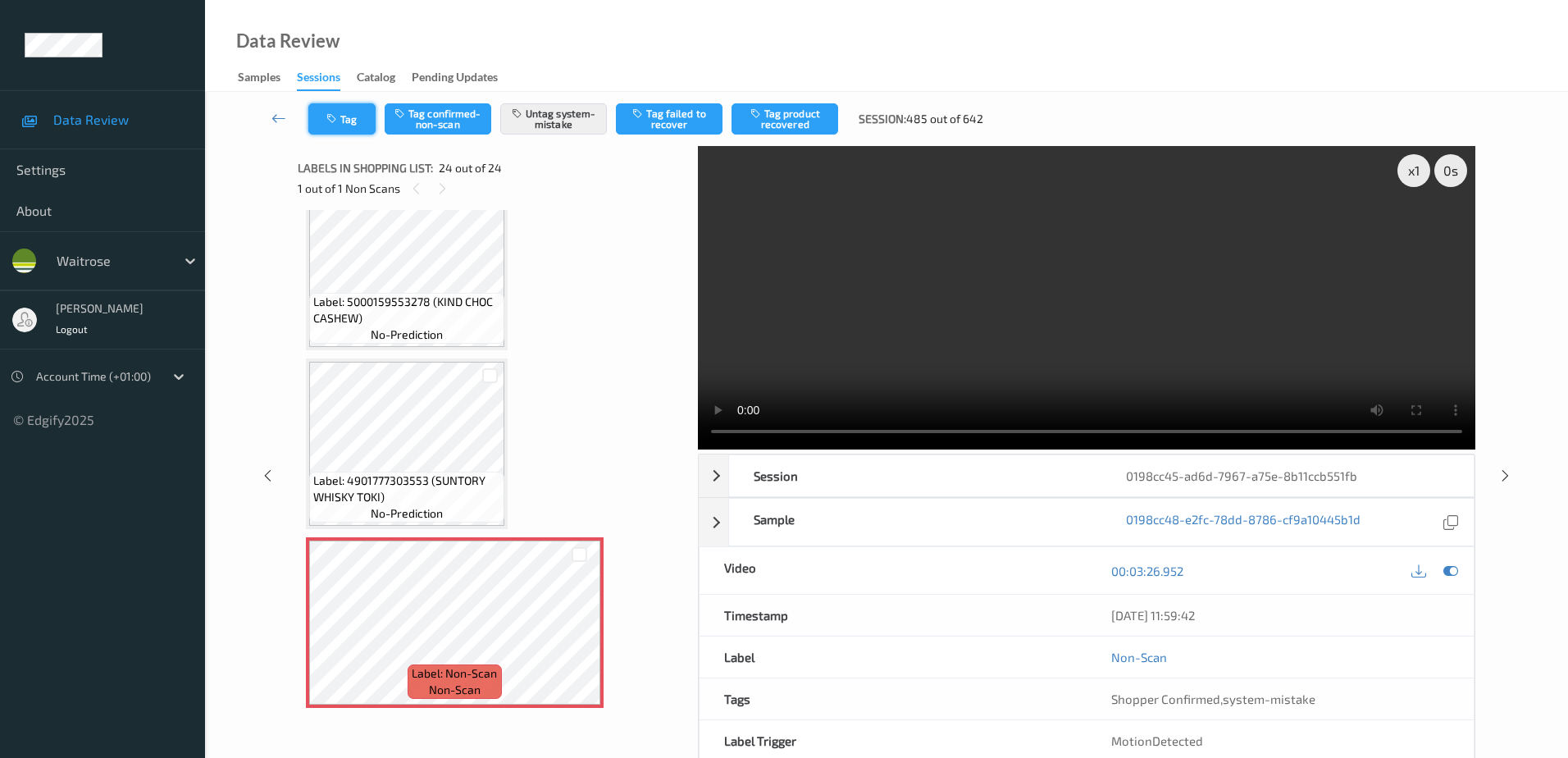
click at [331, 114] on icon "button" at bounding box center [333, 118] width 14 height 12
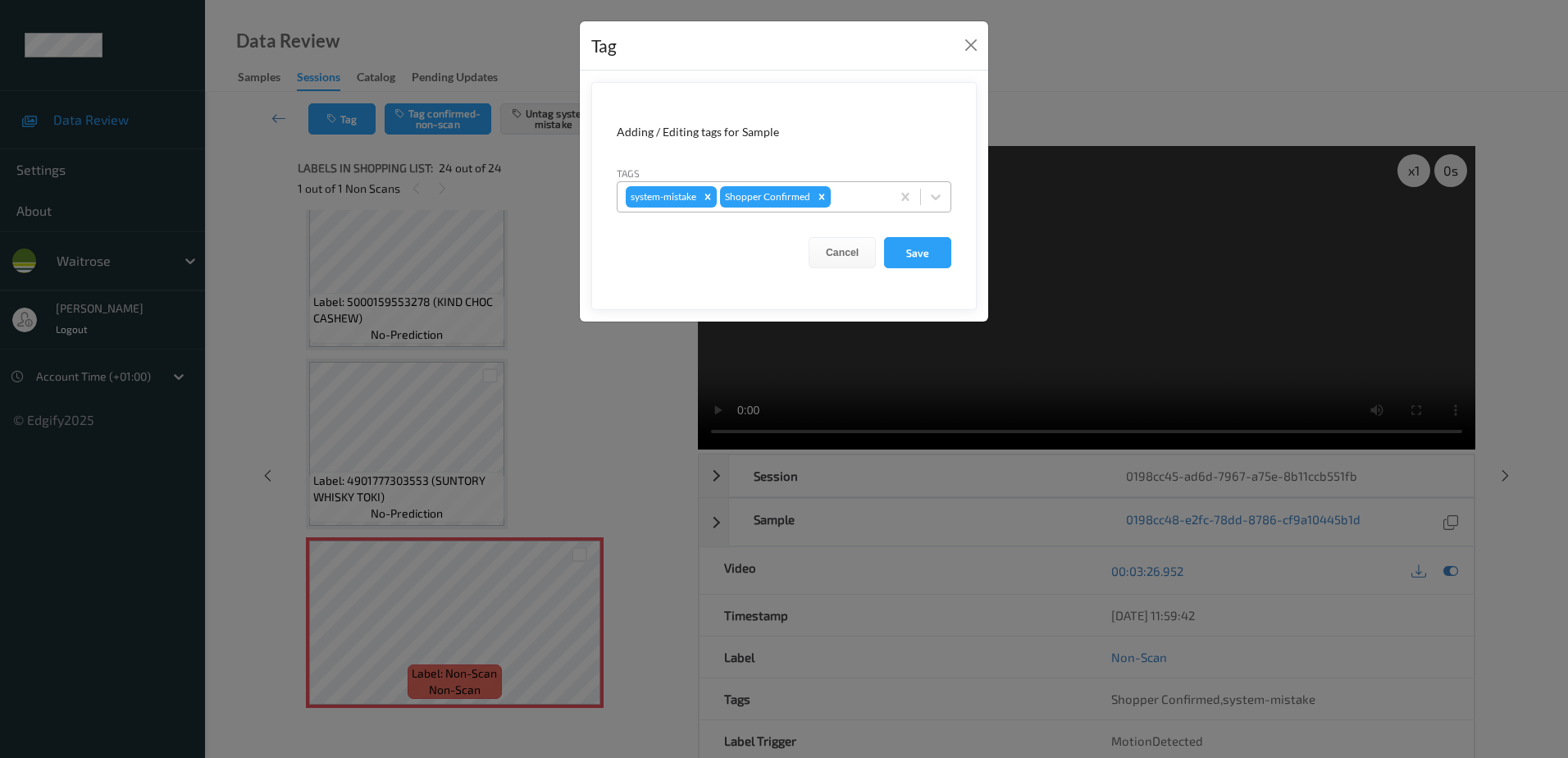
click at [838, 196] on div at bounding box center [858, 196] width 49 height 19
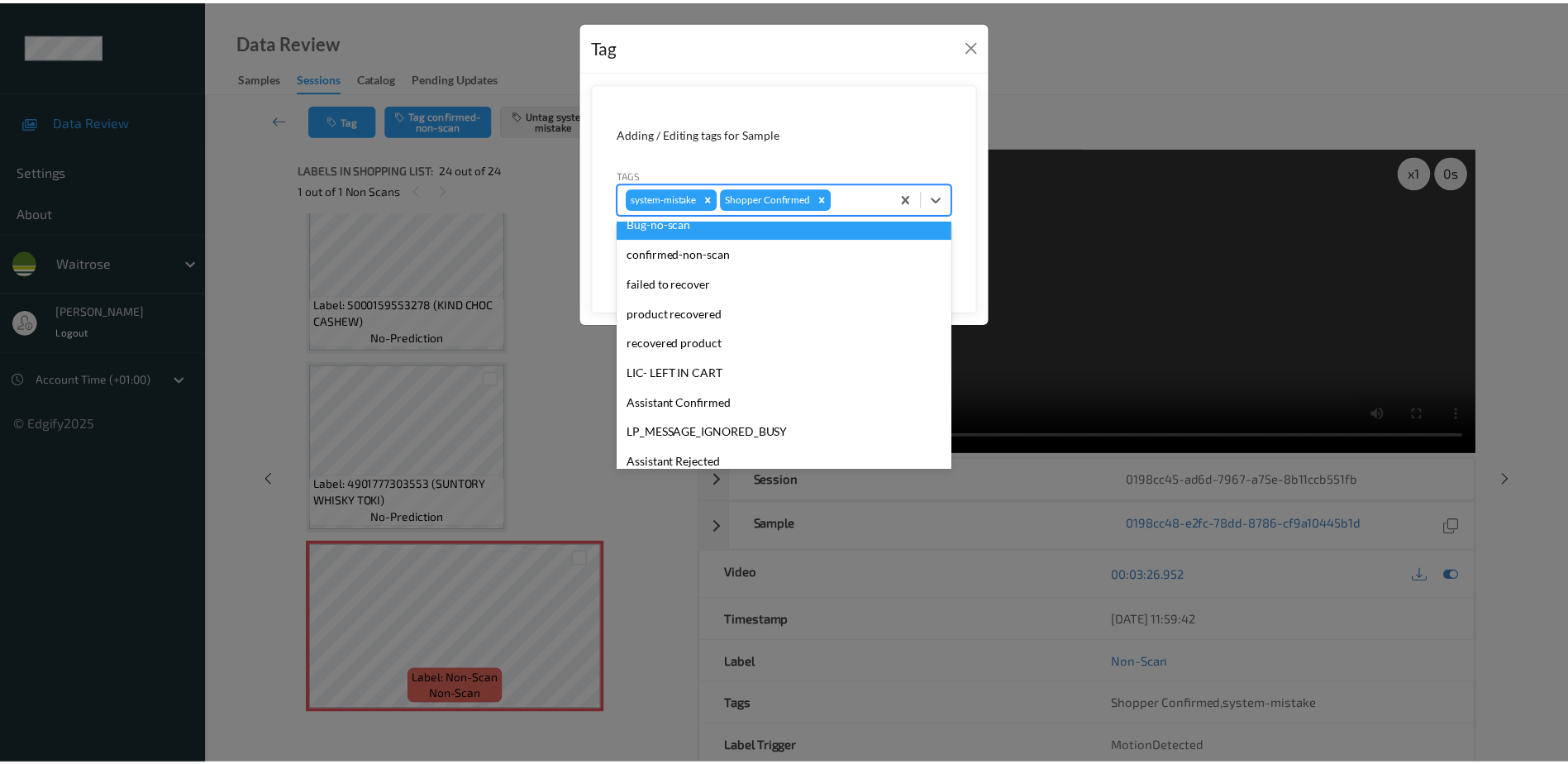
scroll to position [324, 0]
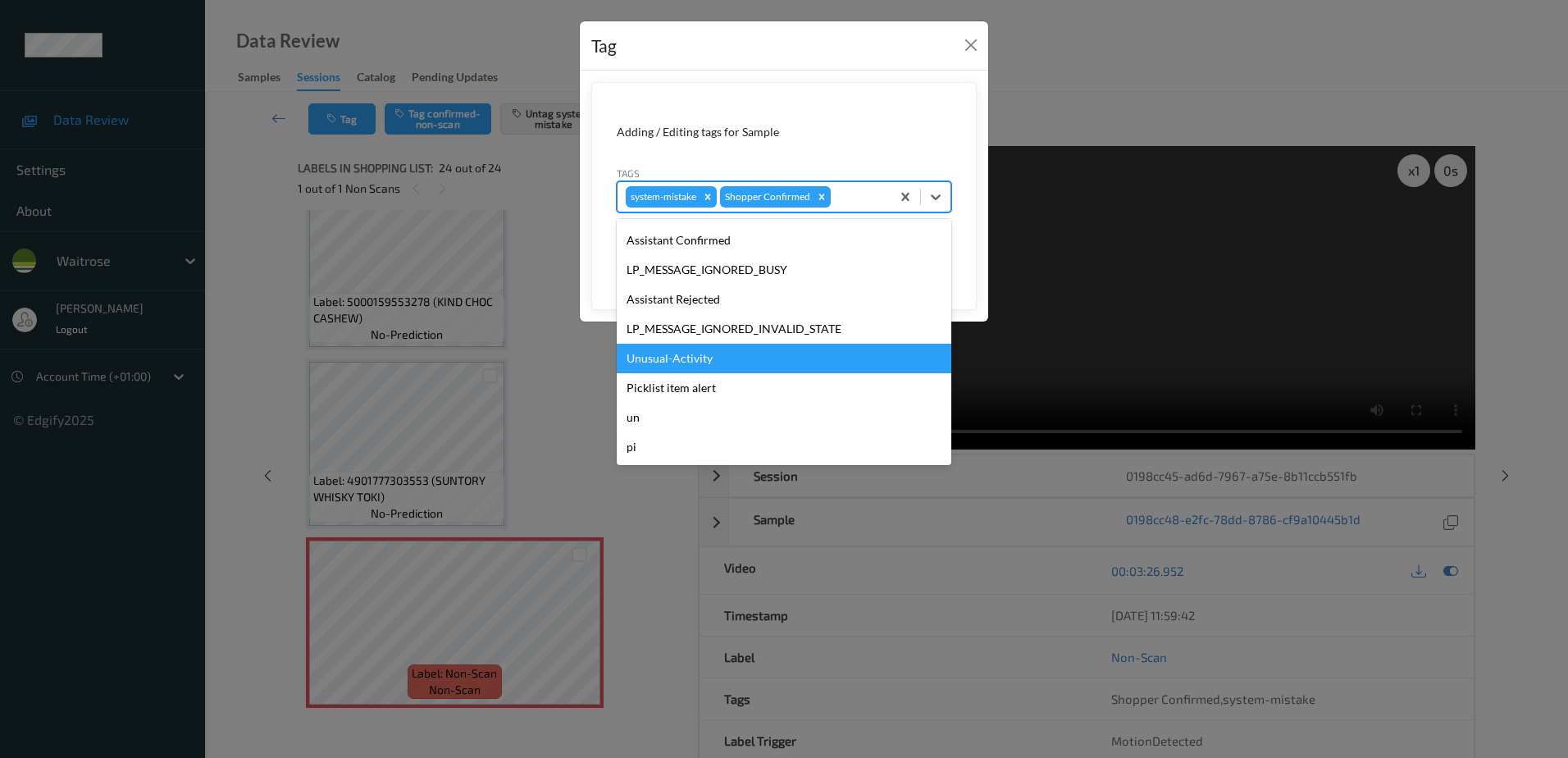
click at [721, 359] on div "Unusual-Activity" at bounding box center [784, 358] width 335 height 29
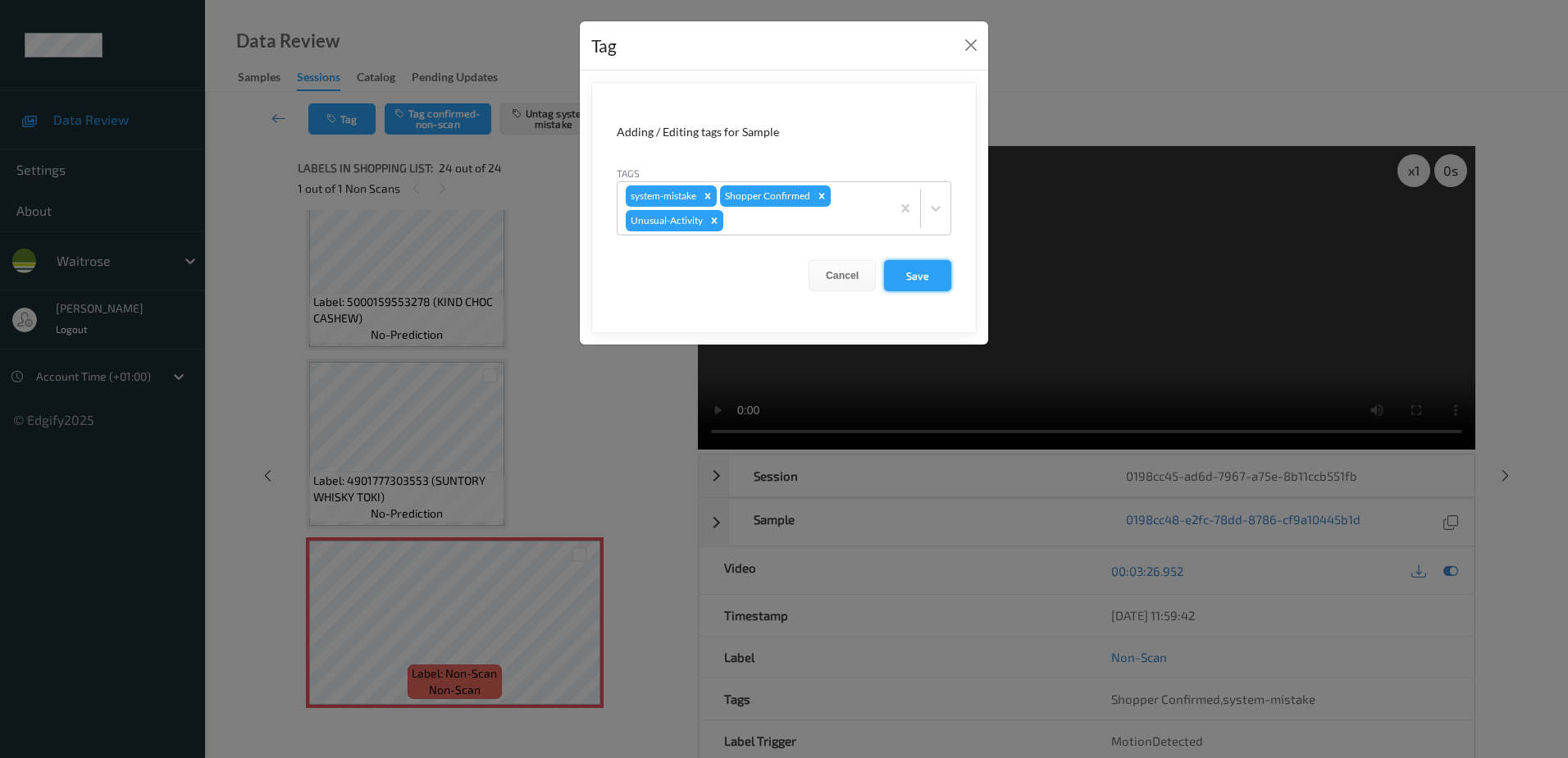
click at [938, 282] on button "Save" at bounding box center [917, 275] width 67 height 31
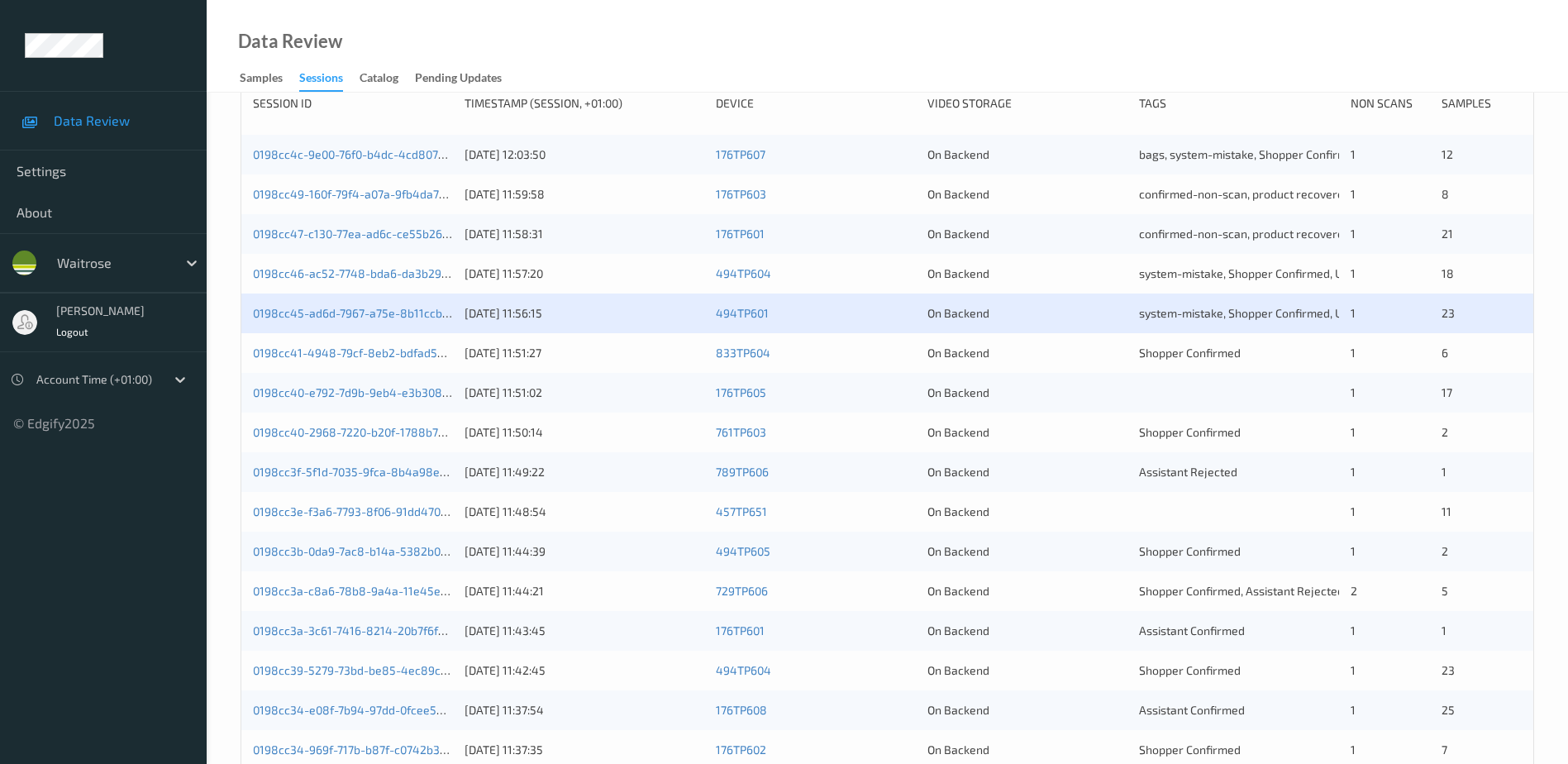
scroll to position [248, 0]
click at [385, 432] on link "0198cc40-2968-7220-b20f-1788b7724312" at bounding box center [364, 430] width 223 height 14
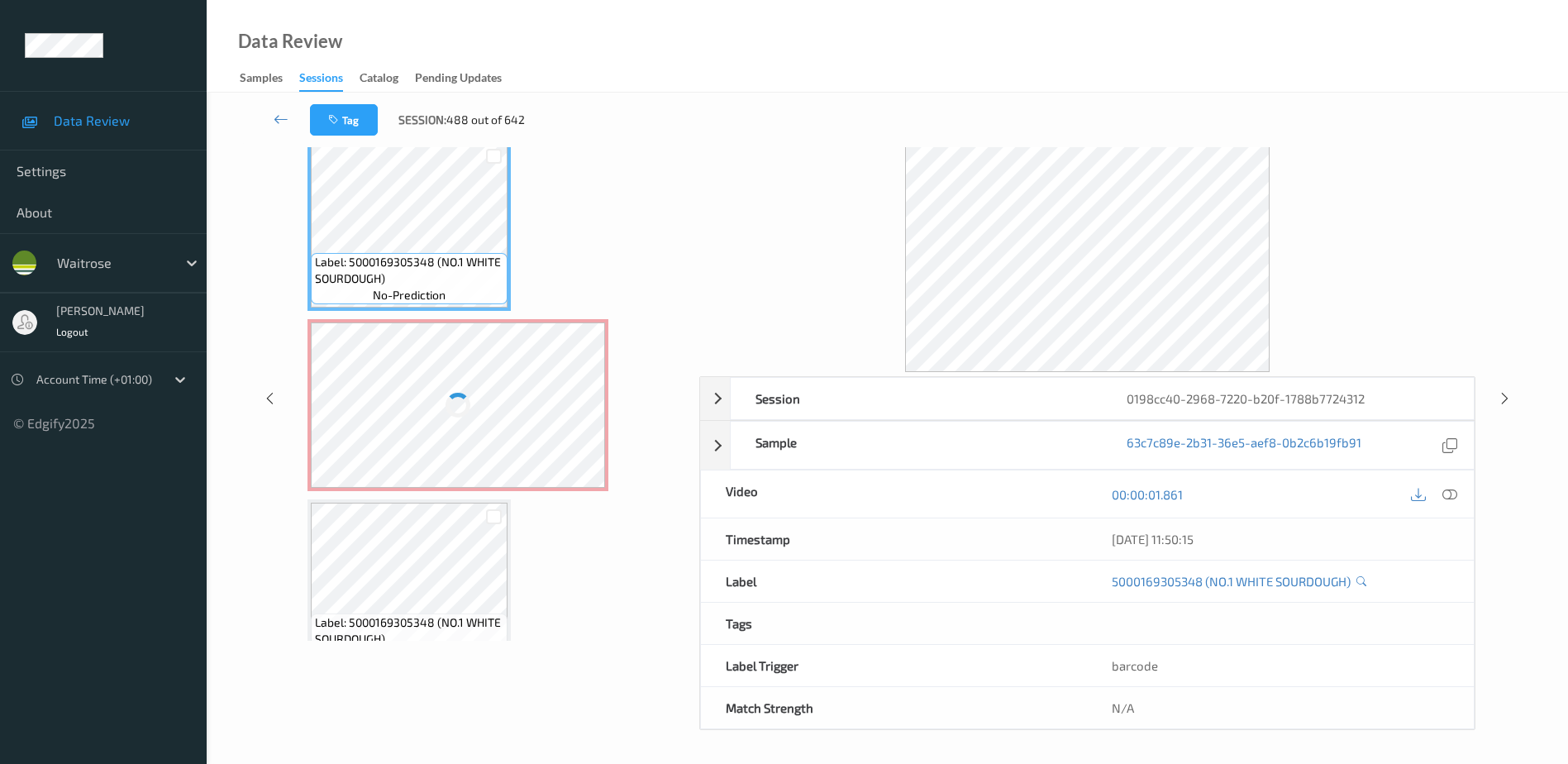
scroll to position [81, 0]
click at [1459, 495] on div at bounding box center [1451, 494] width 22 height 22
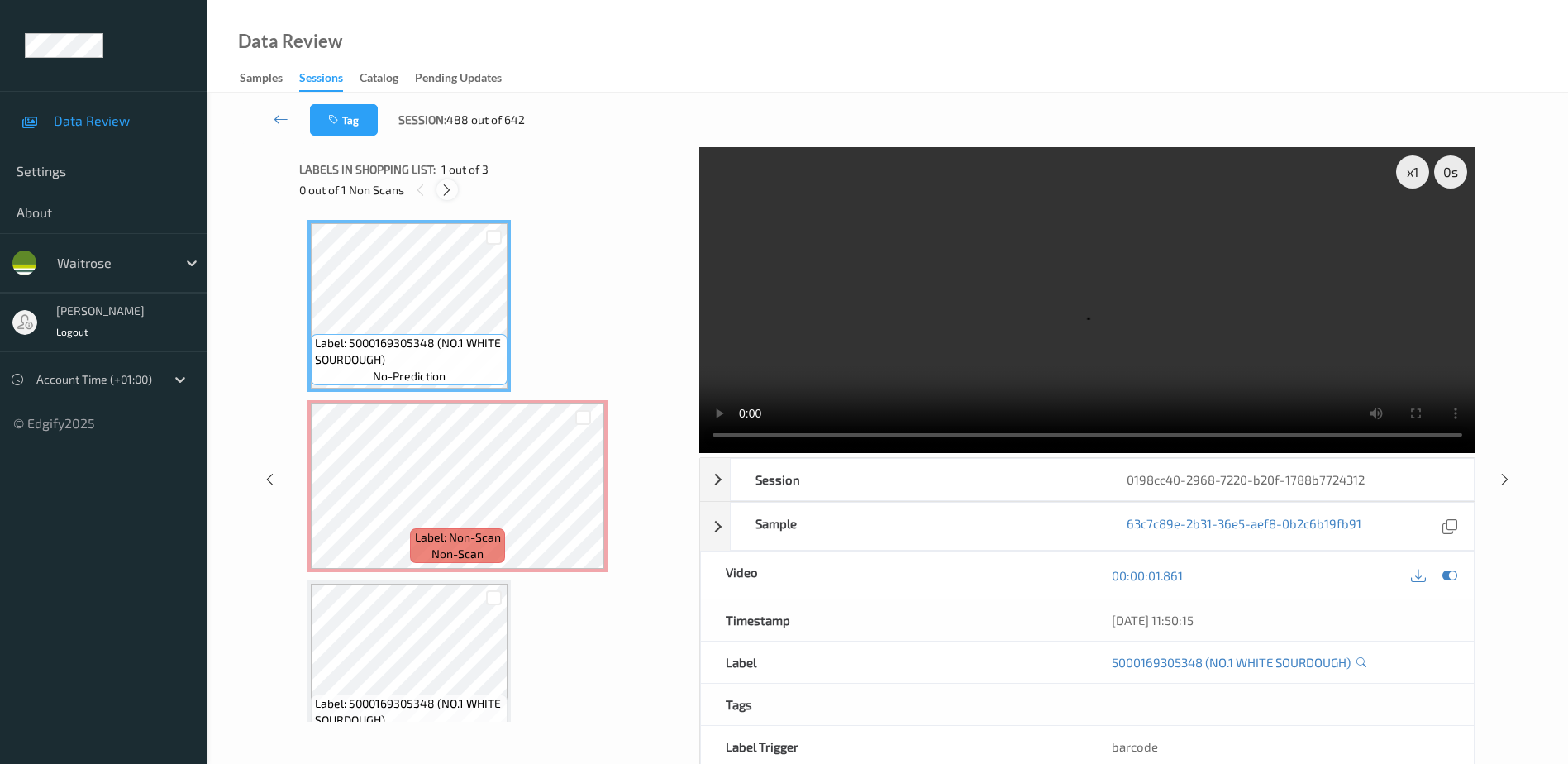
click at [447, 187] on icon at bounding box center [446, 191] width 14 height 15
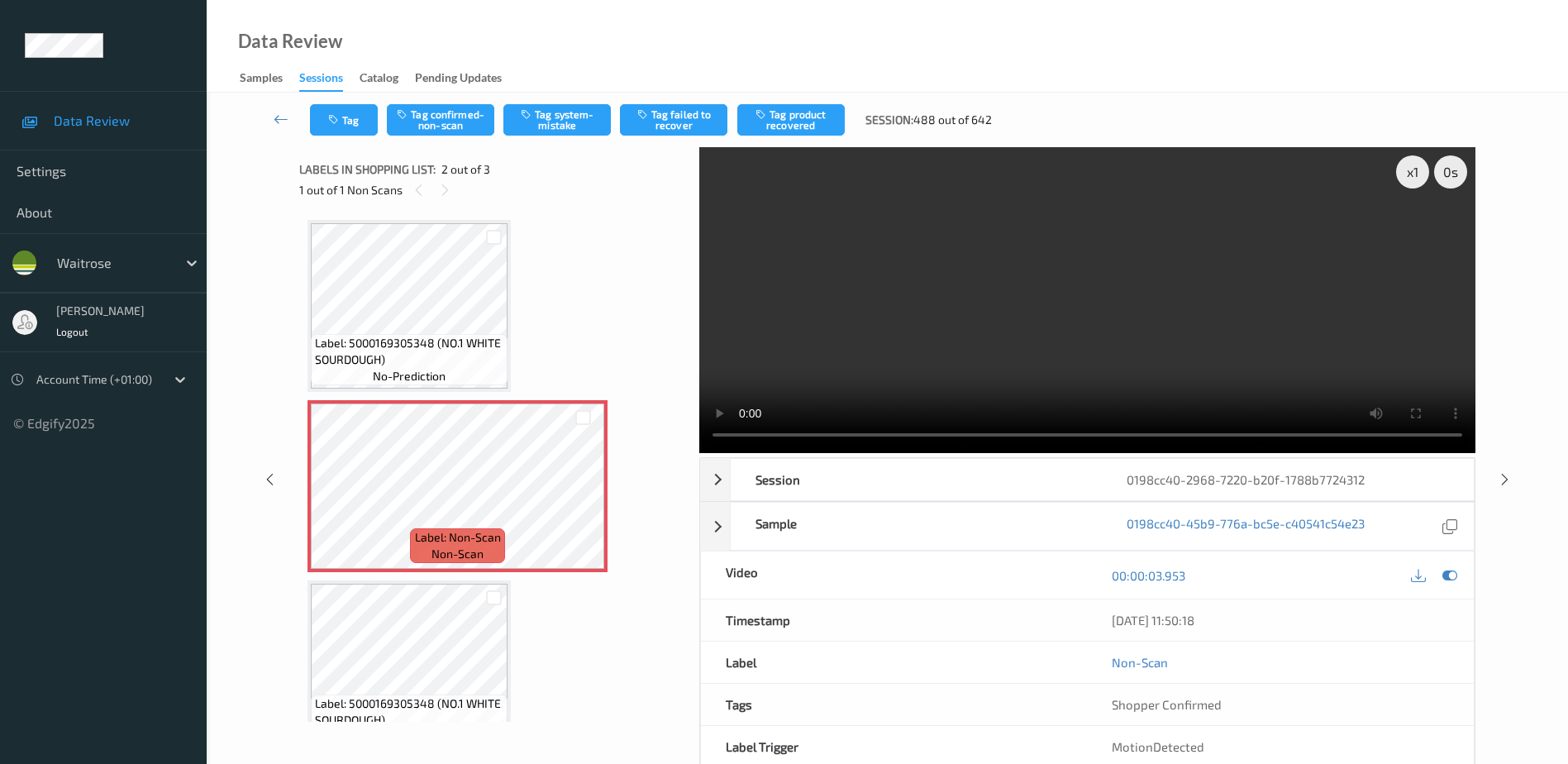
scroll to position [8, 0]
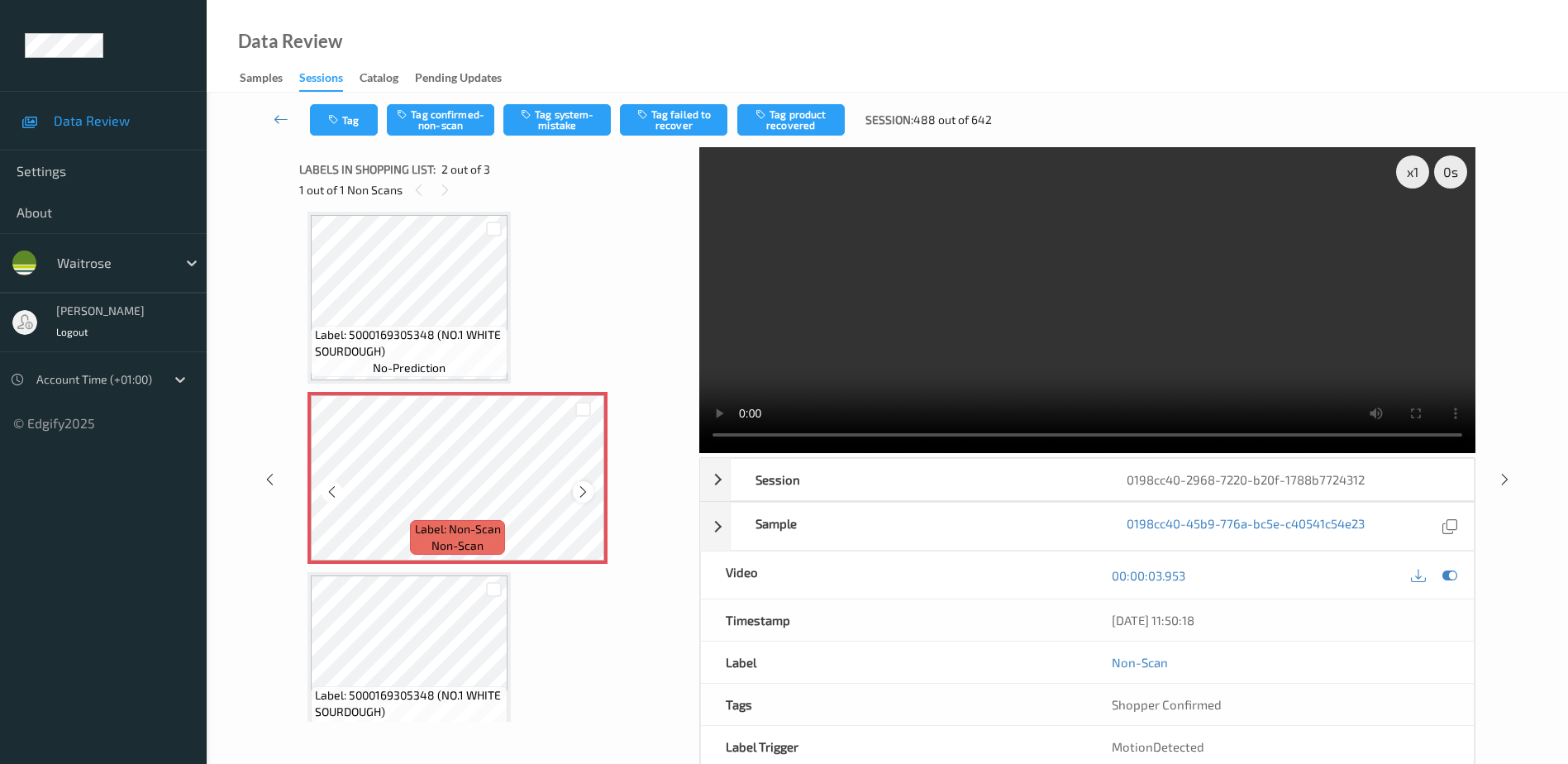
click at [583, 494] on icon at bounding box center [583, 492] width 14 height 15
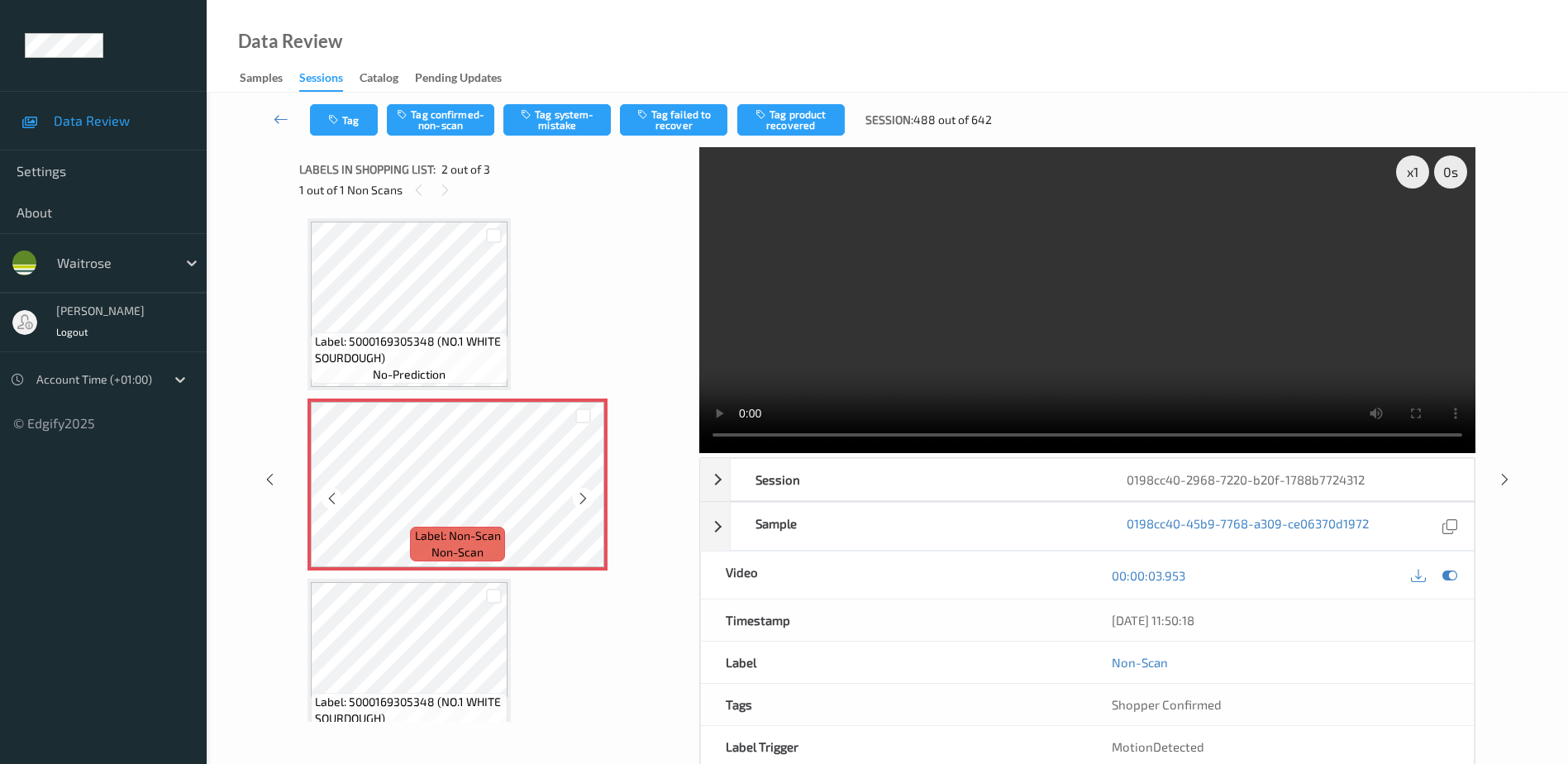
scroll to position [0, 0]
click at [1068, 322] on video at bounding box center [1087, 300] width 776 height 306
click at [442, 122] on button "Tag confirmed-non-scan" at bounding box center [440, 120] width 107 height 31
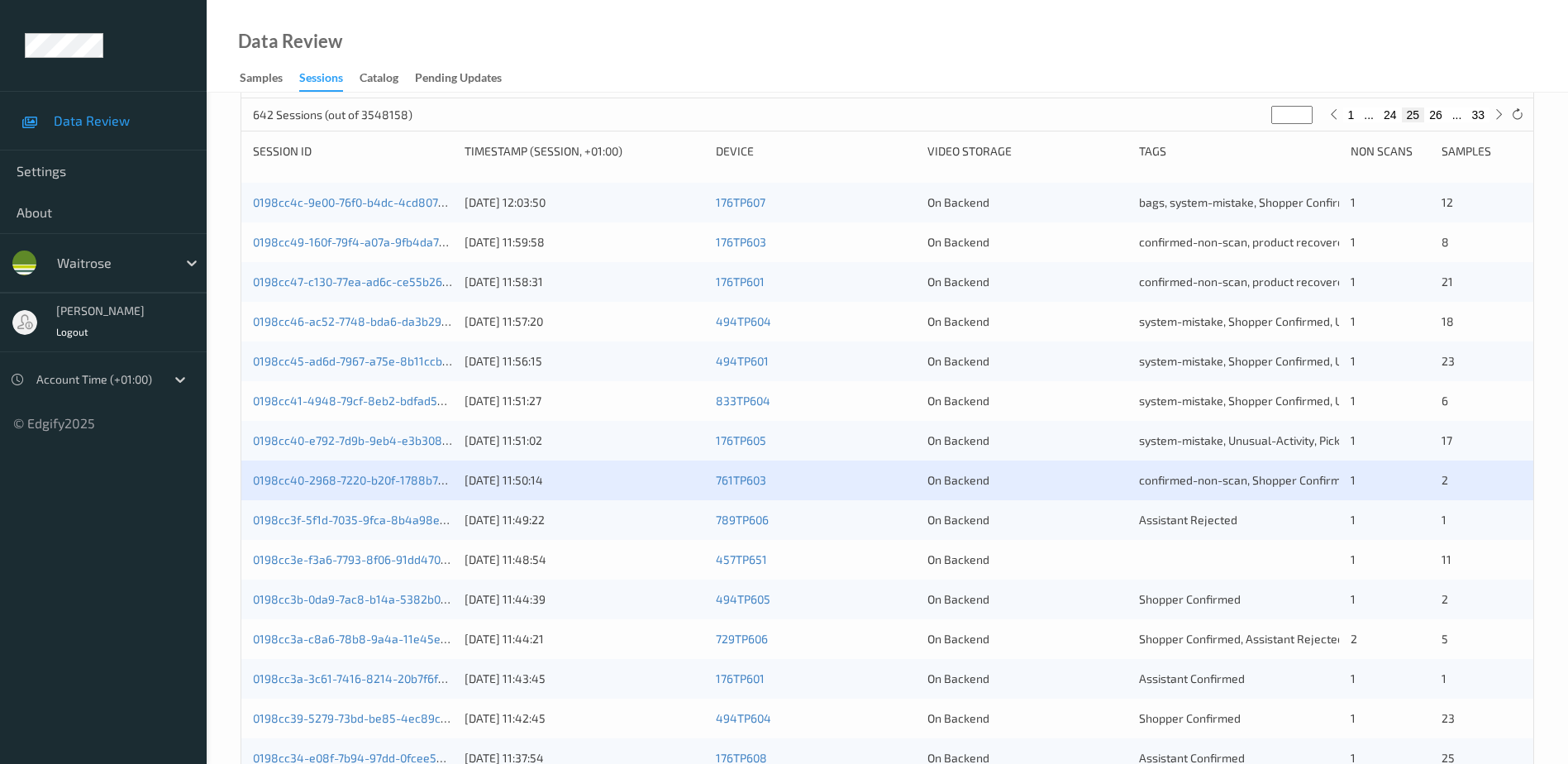
scroll to position [248, 0]
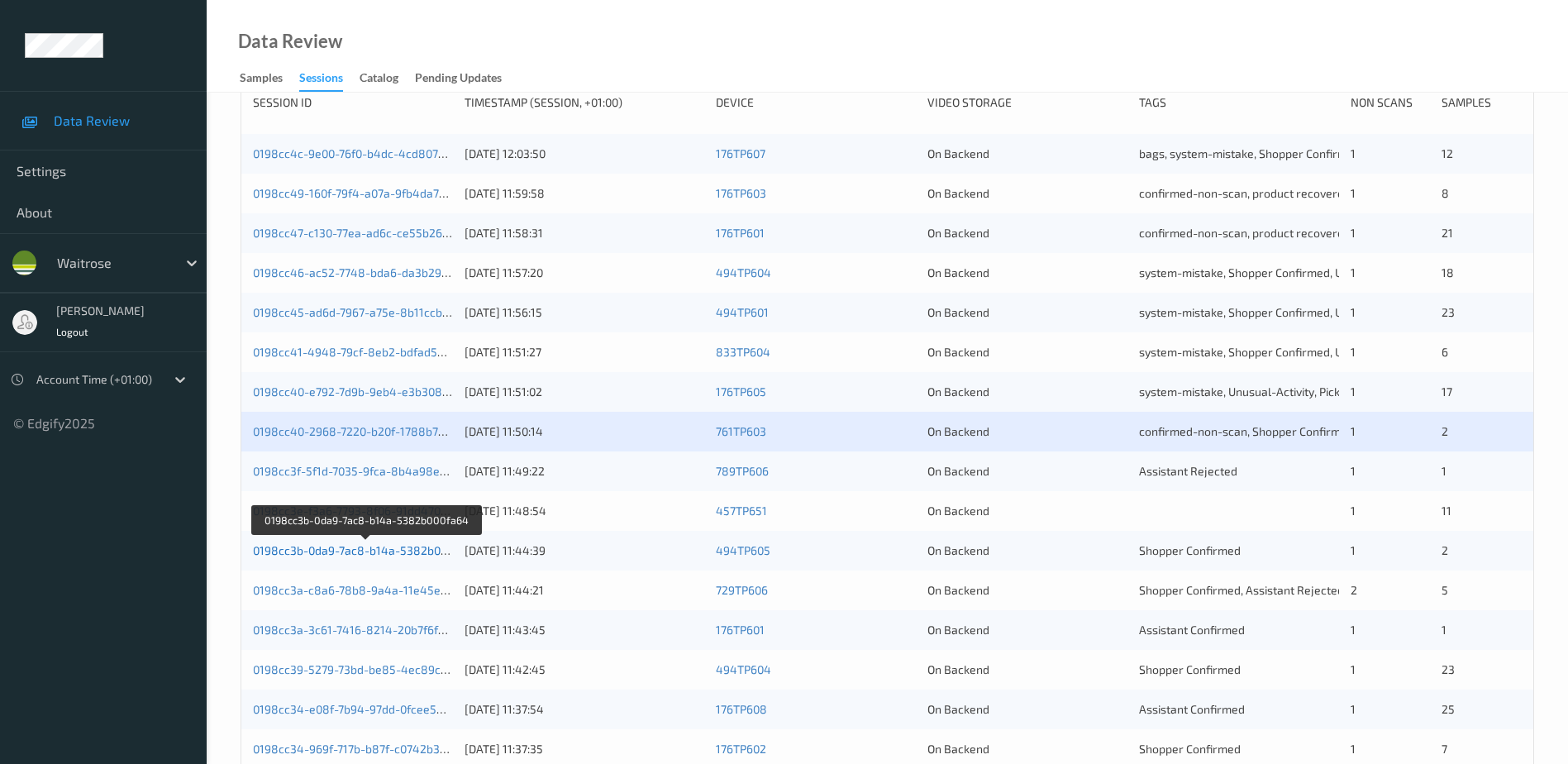
click at [350, 550] on link "0198cc3b-0da9-7ac8-b14a-5382b000fa64" at bounding box center [365, 549] width 226 height 14
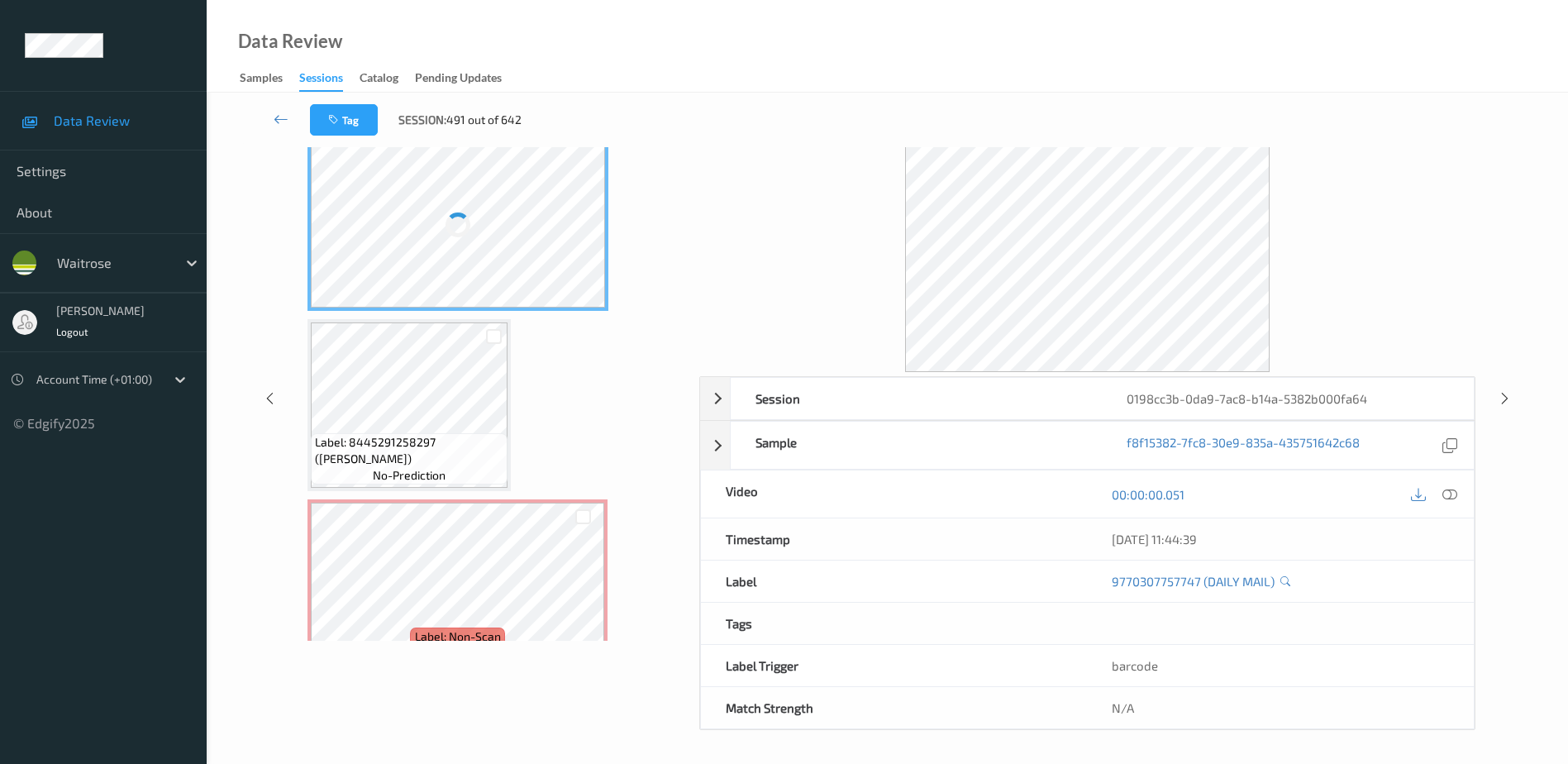
scroll to position [81, 0]
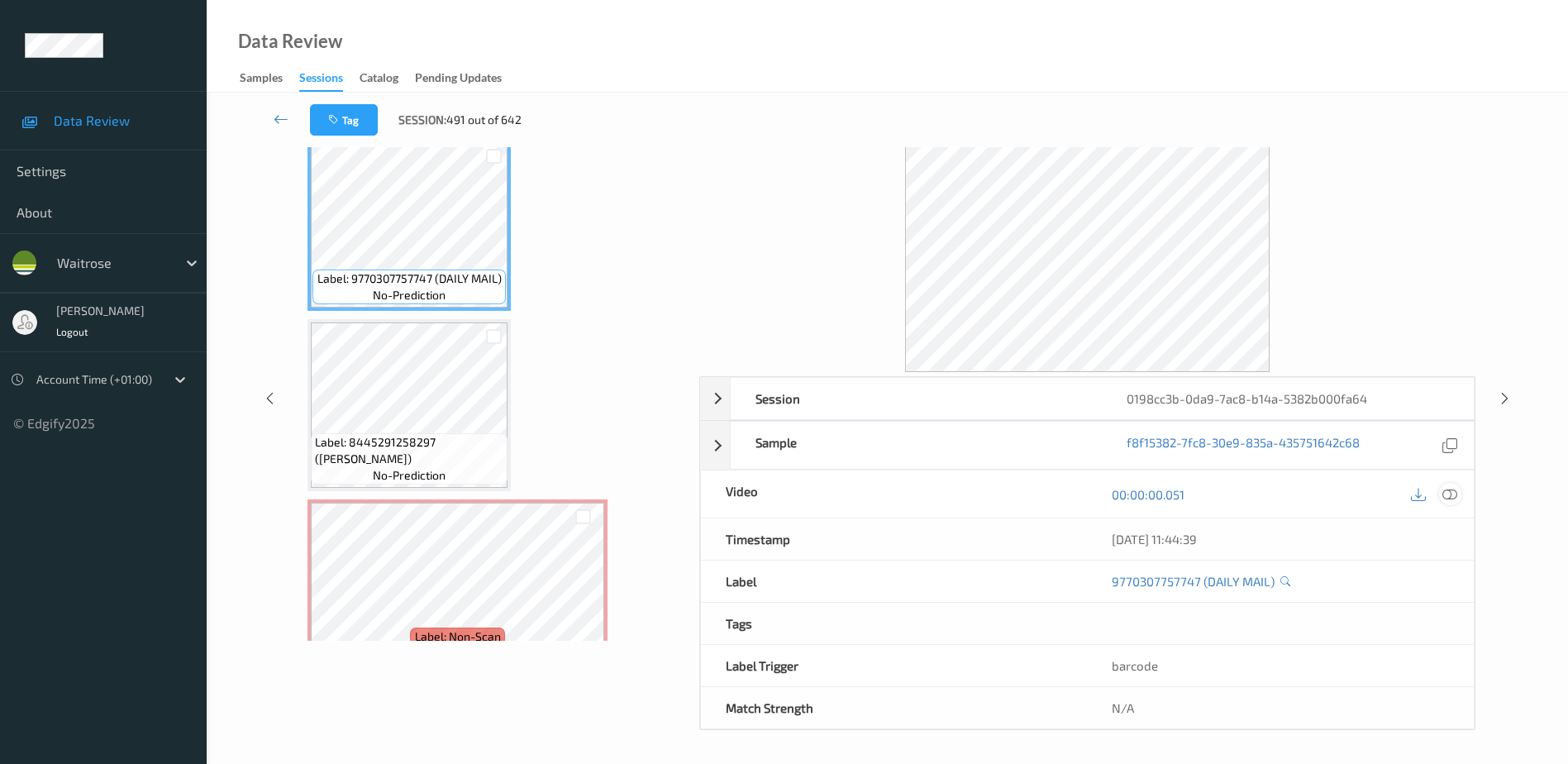
click at [1447, 489] on icon at bounding box center [1451, 494] width 15 height 15
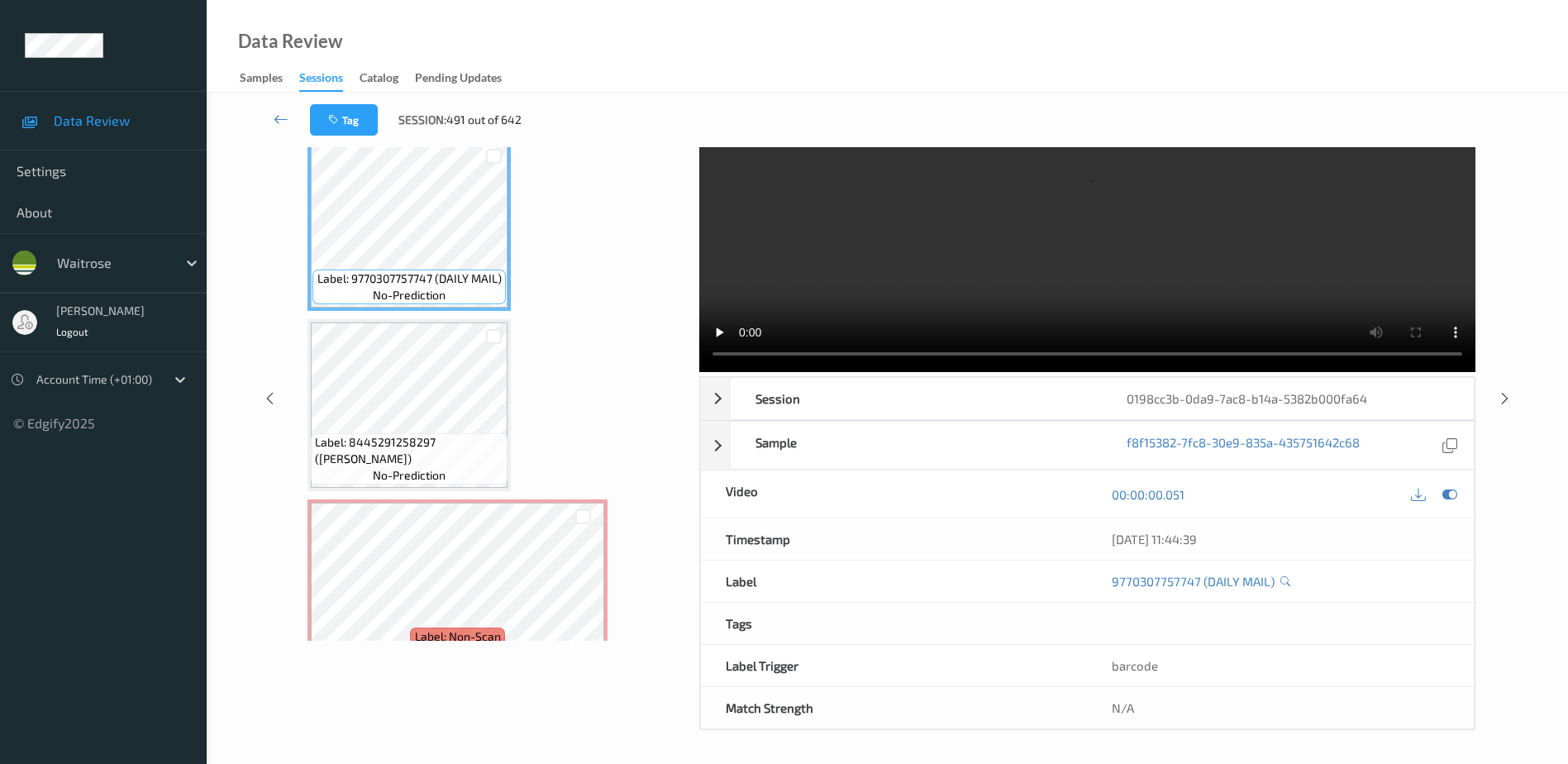
scroll to position [0, 0]
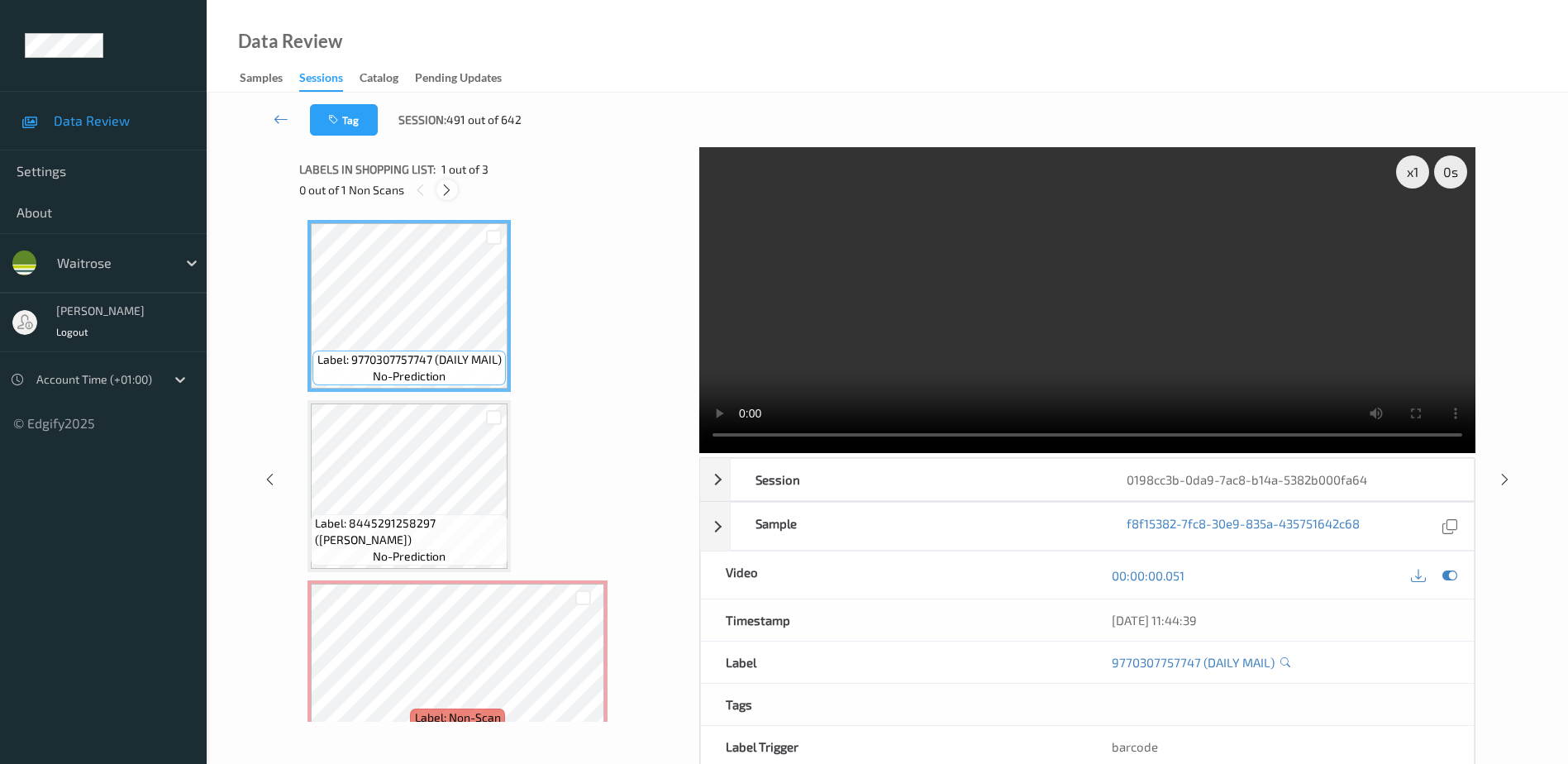
click at [443, 185] on icon at bounding box center [446, 191] width 14 height 15
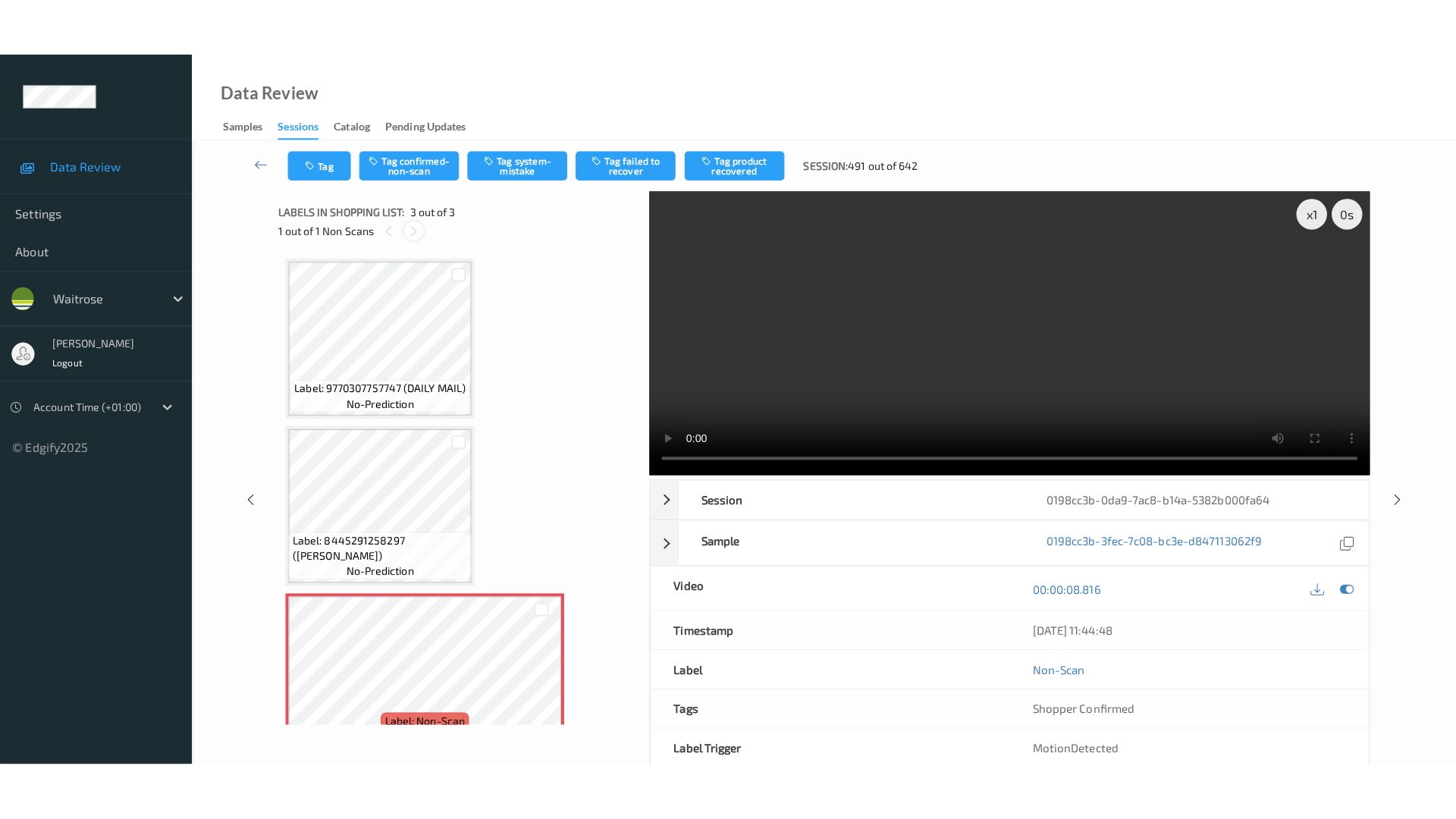
scroll to position [36, 0]
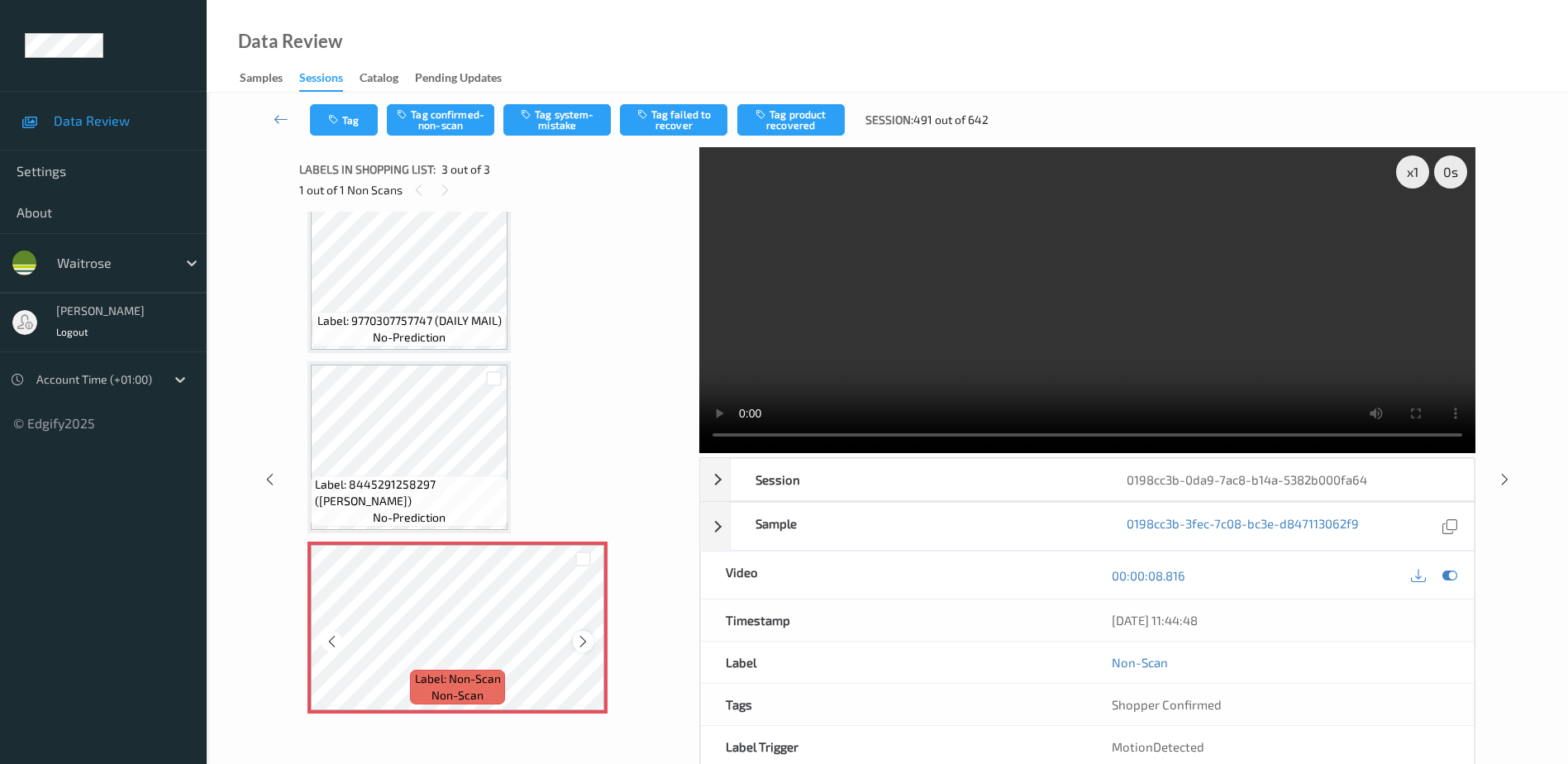
click at [581, 647] on icon at bounding box center [583, 641] width 14 height 15
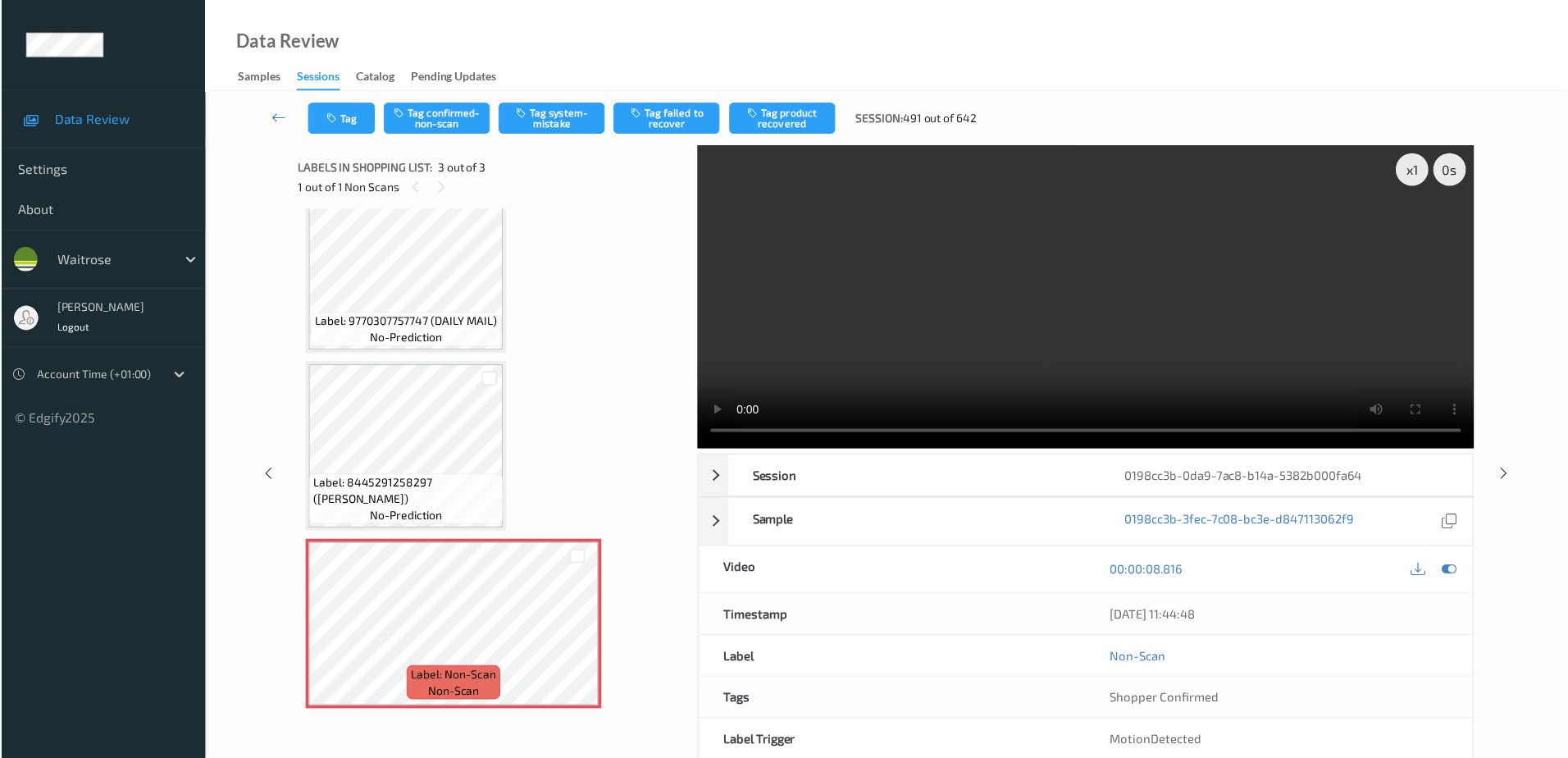
scroll to position [0, 0]
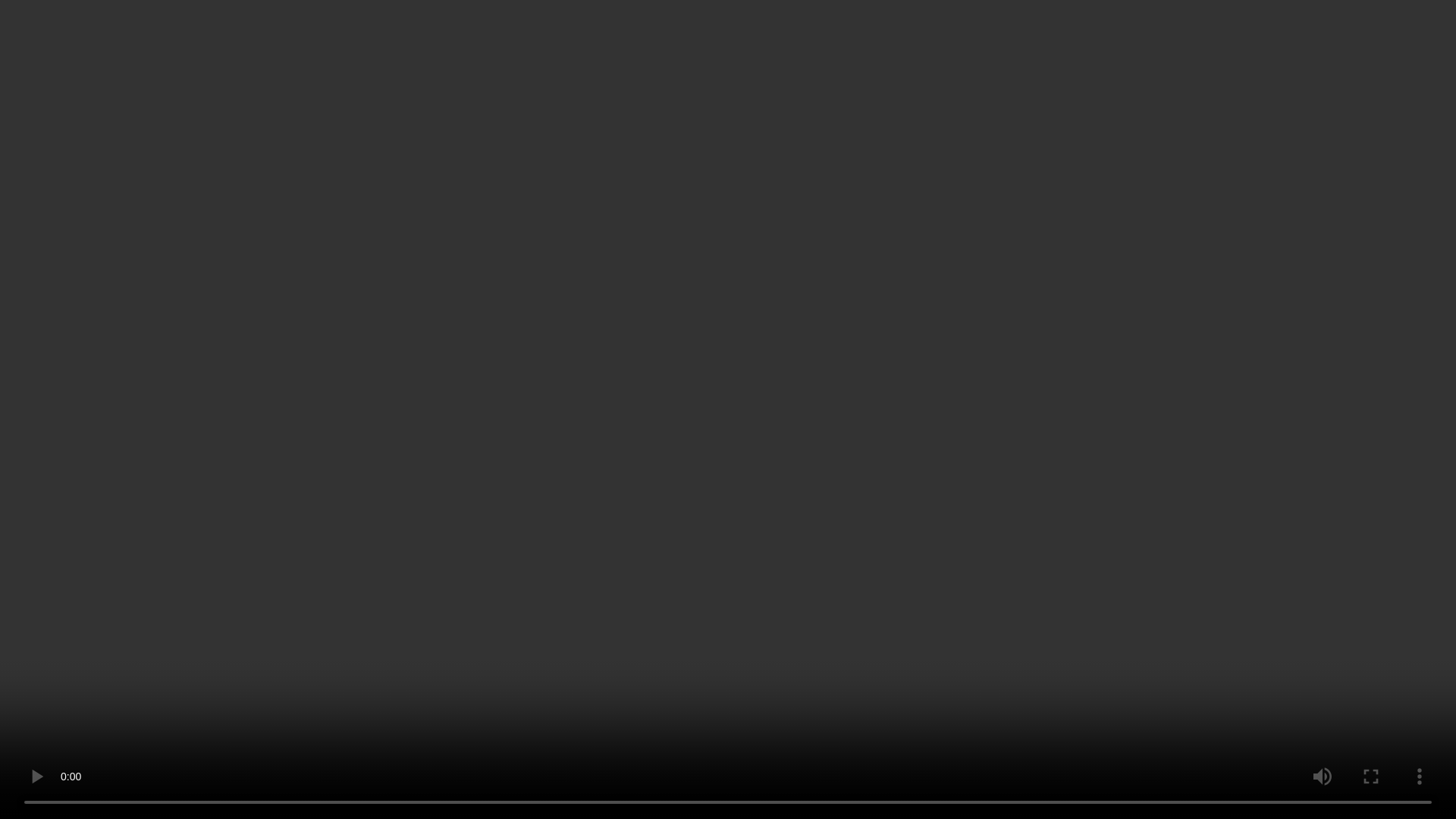
drag, startPoint x: 789, startPoint y: 437, endPoint x: 982, endPoint y: 414, distance: 194.4
click at [789, 437] on video at bounding box center [728, 409] width 1456 height 819
click at [938, 419] on video at bounding box center [728, 409] width 1456 height 819
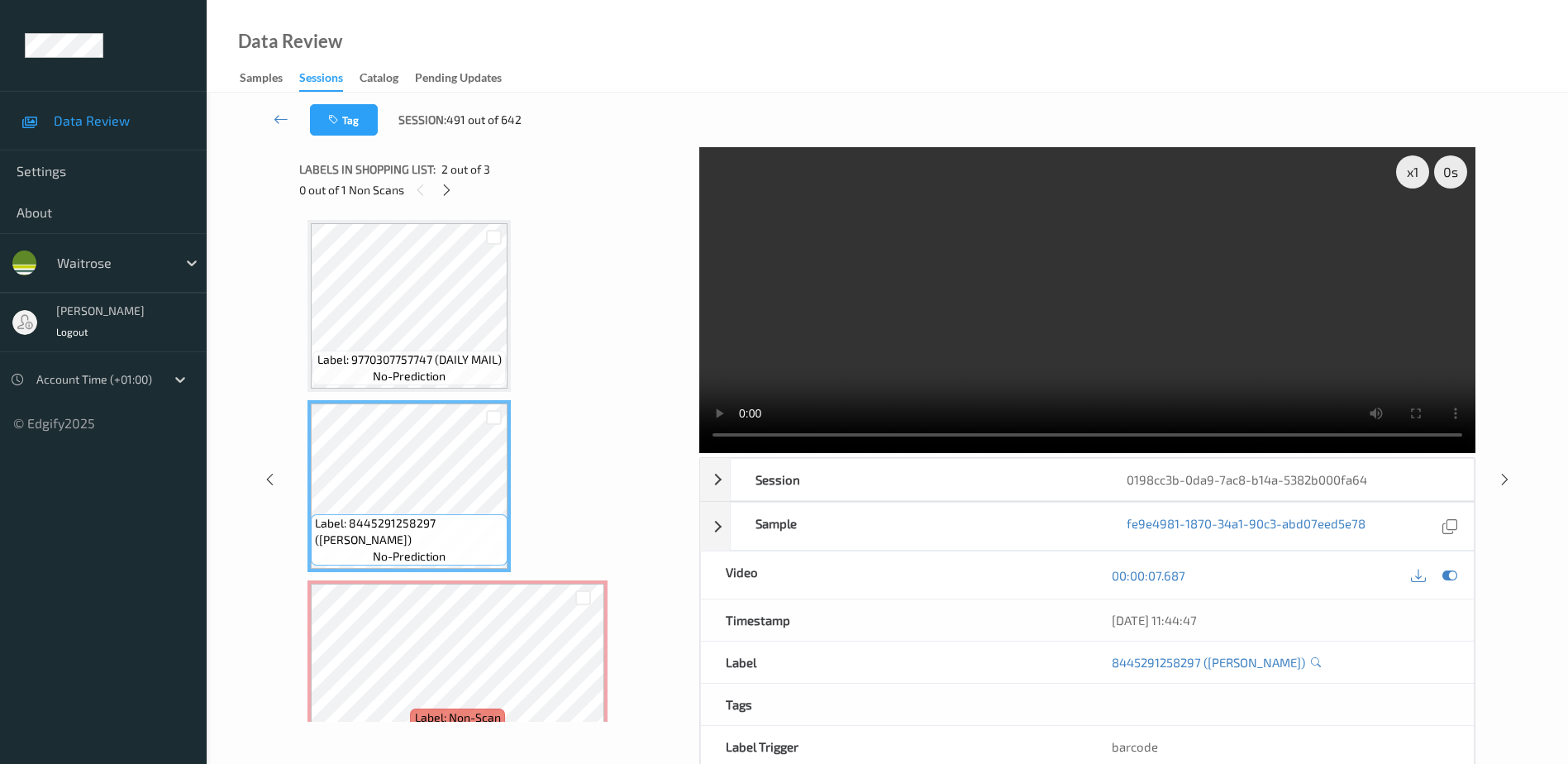
click at [1057, 283] on video at bounding box center [1087, 300] width 776 height 306
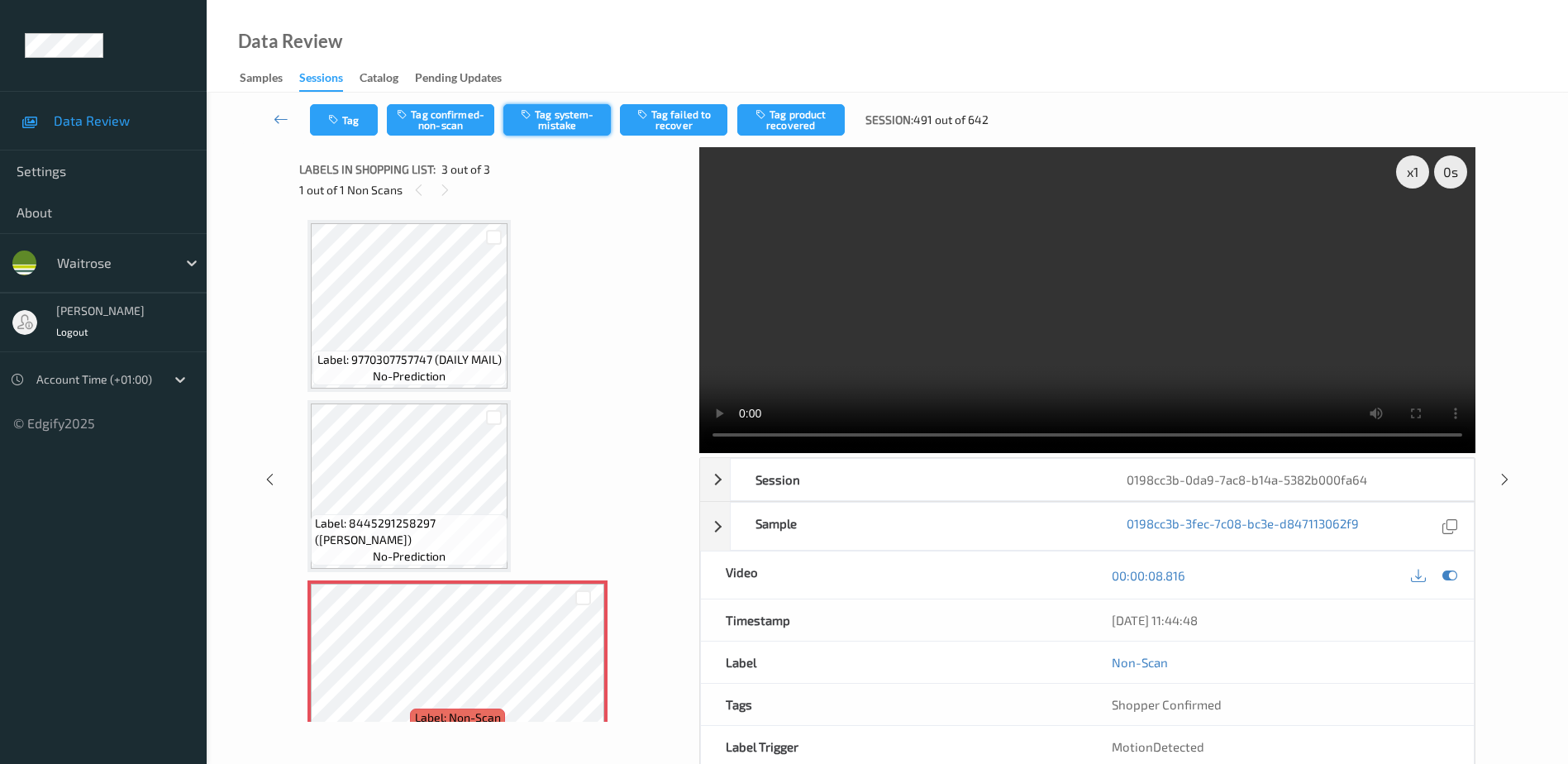
click at [551, 120] on button "Tag system-mistake" at bounding box center [557, 120] width 107 height 31
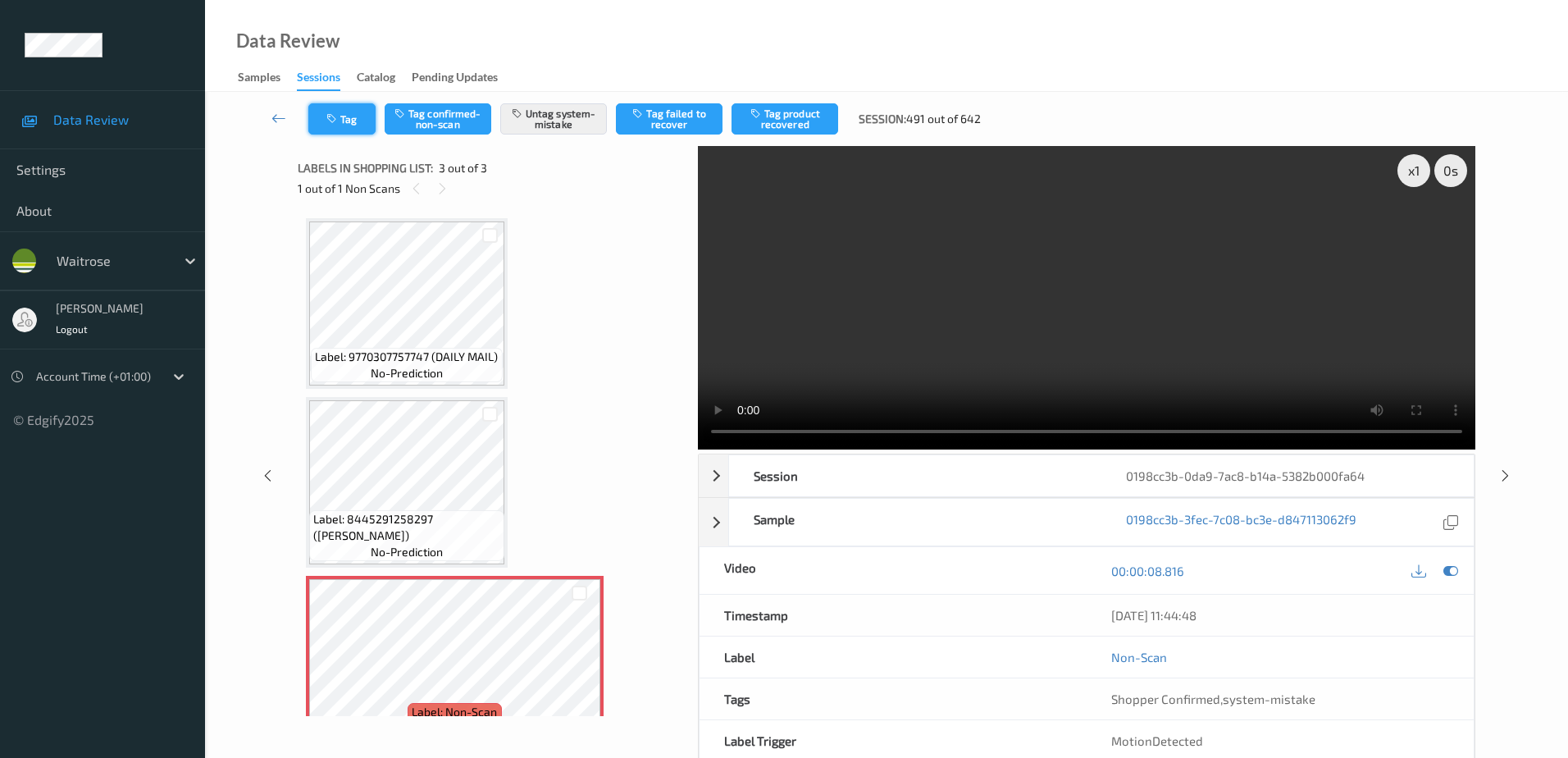
click at [343, 130] on button "Tag" at bounding box center [341, 119] width 67 height 31
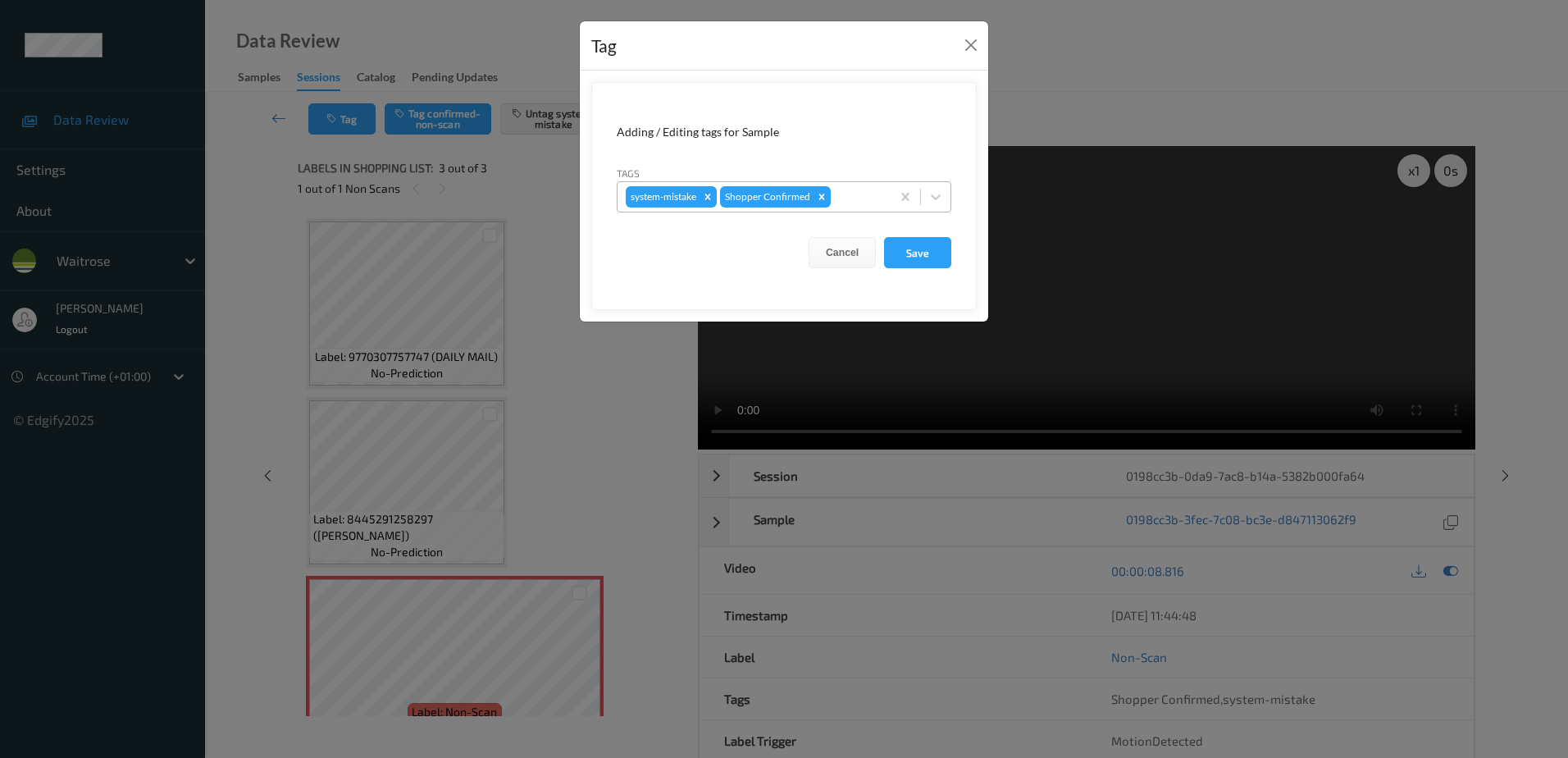
click at [845, 206] on div "system-mistake Shopper Confirmed" at bounding box center [754, 196] width 273 height 28
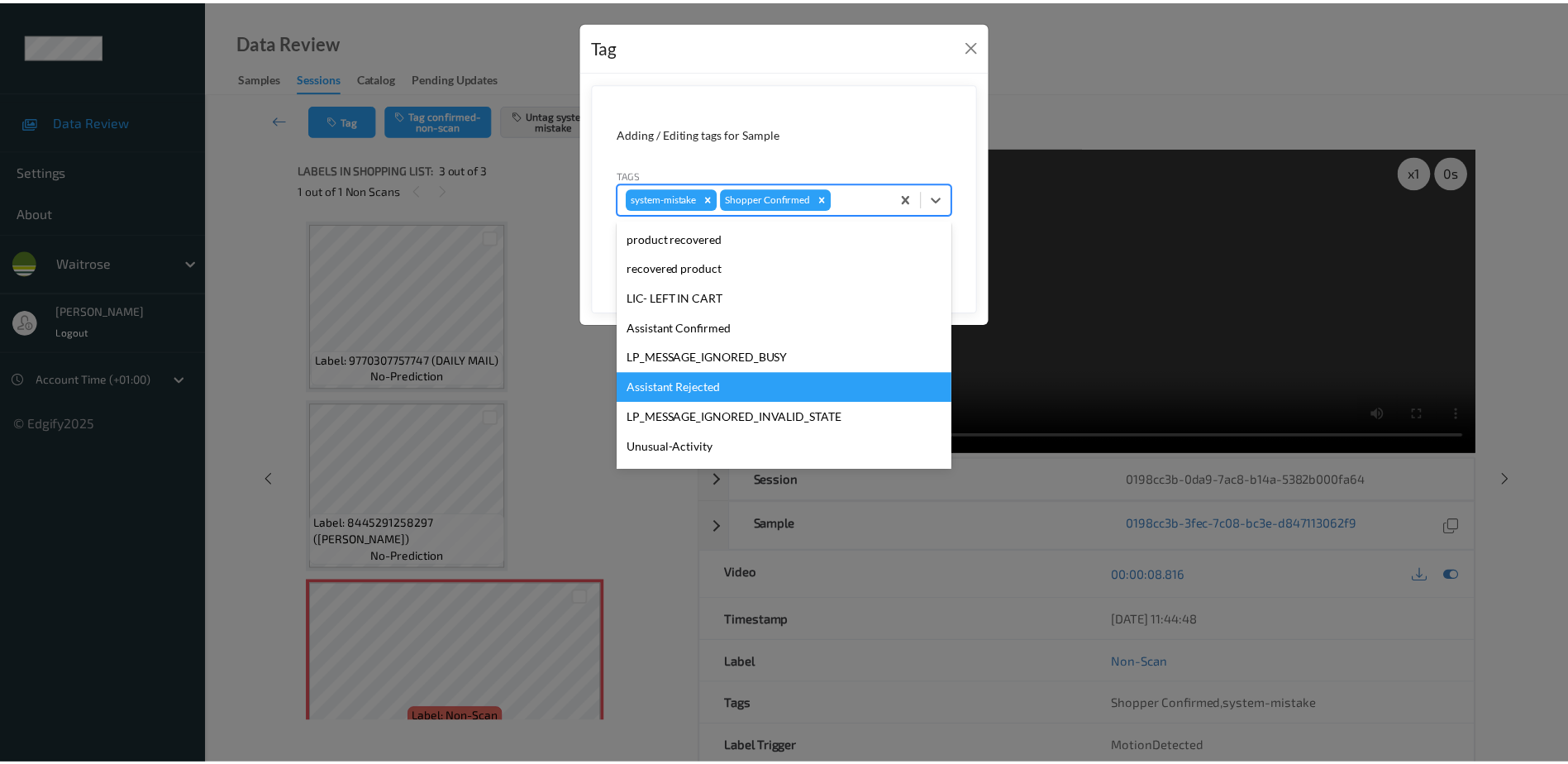
scroll to position [324, 0]
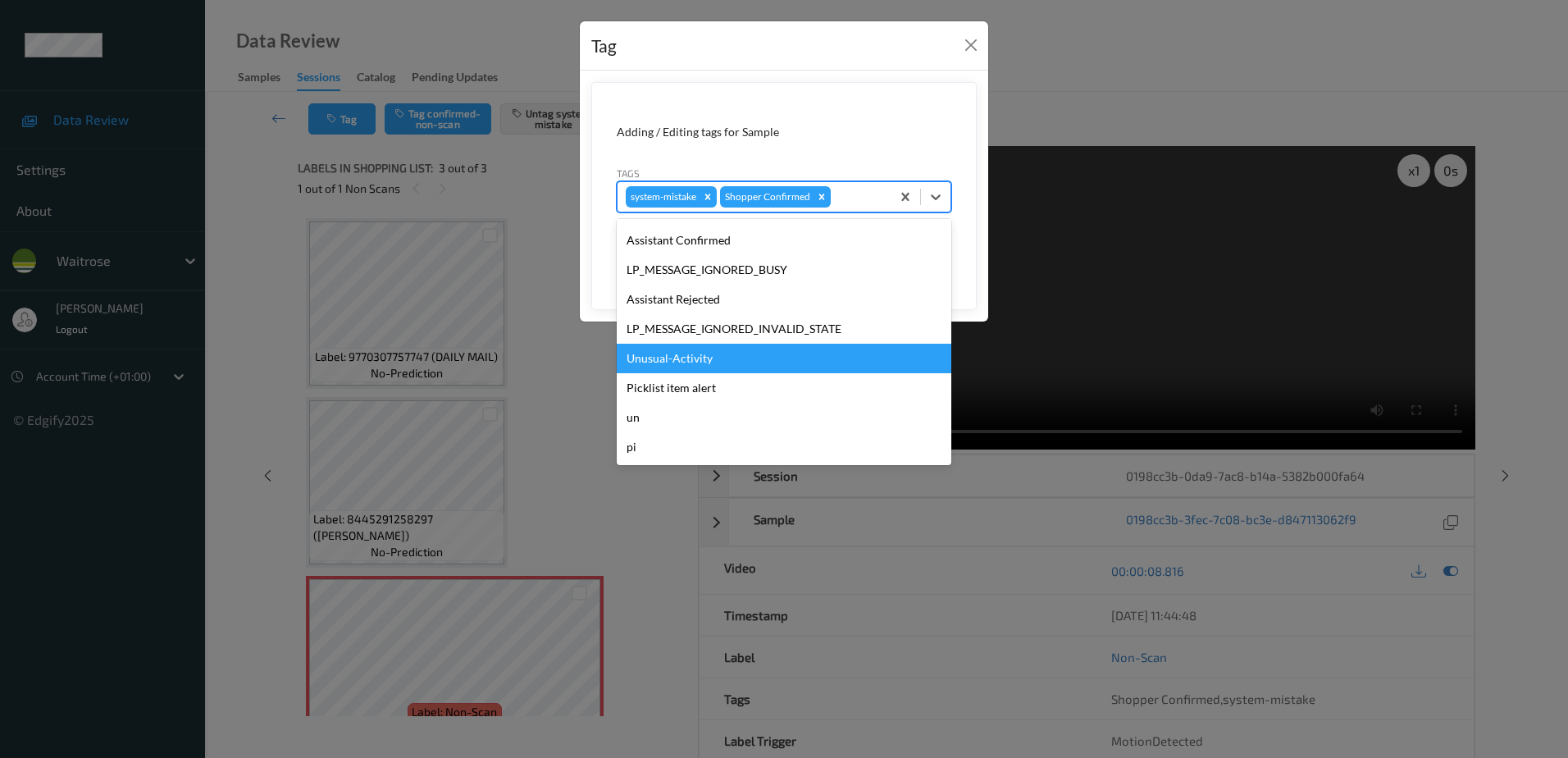
click at [698, 368] on div "Unusual-Activity" at bounding box center [784, 358] width 335 height 29
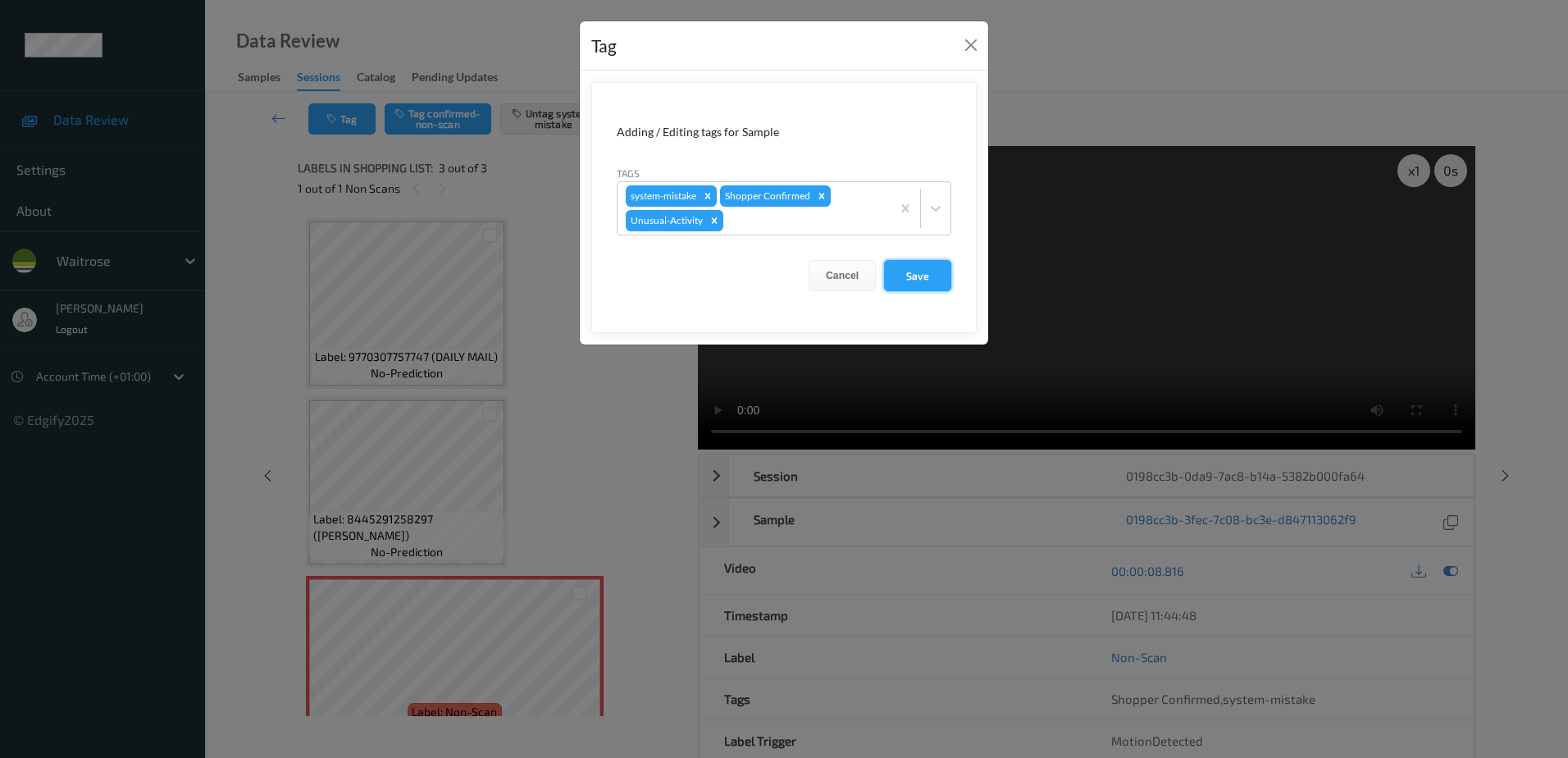
click at [899, 274] on button "Save" at bounding box center [917, 275] width 67 height 31
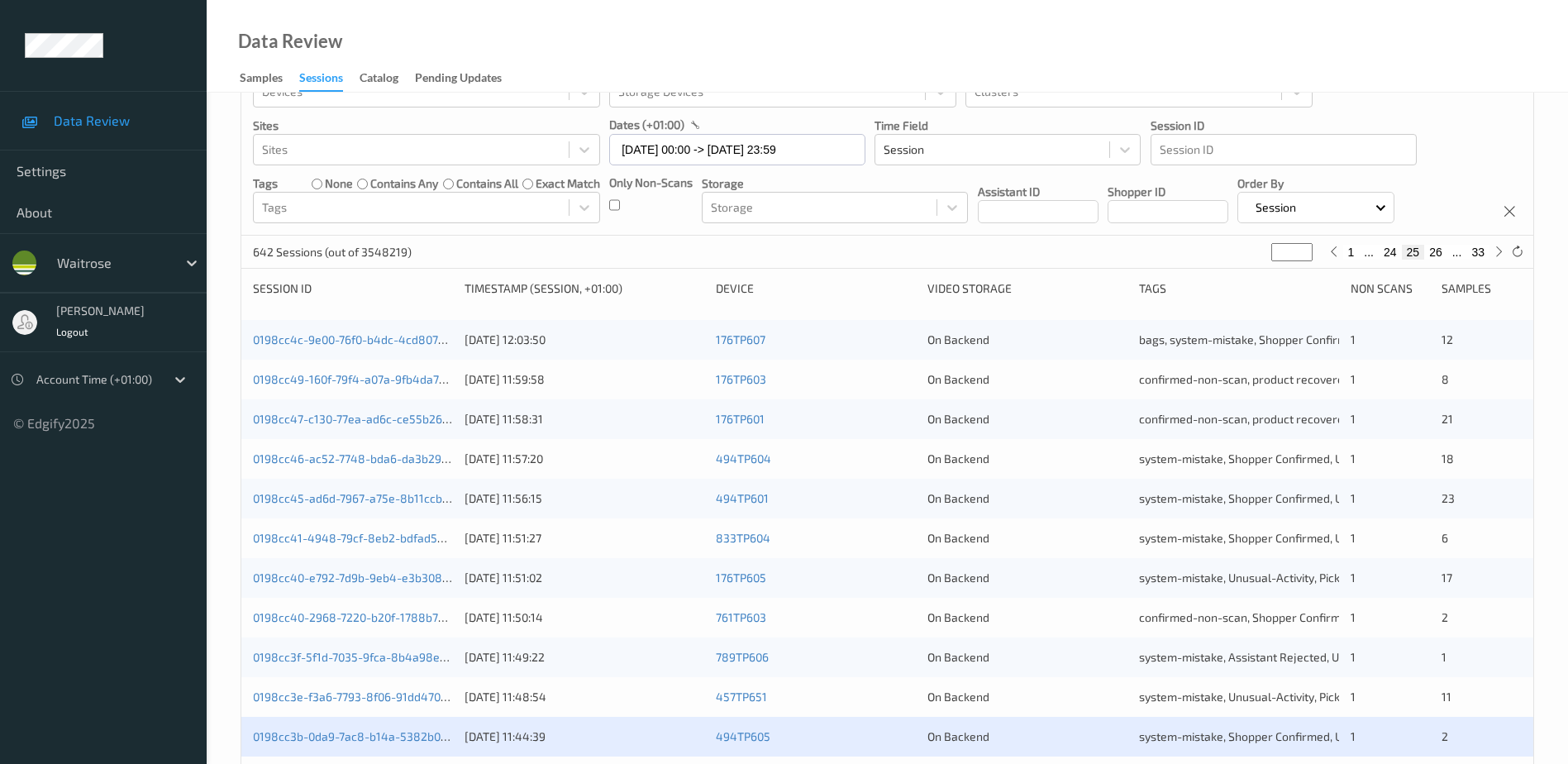
scroll to position [248, 0]
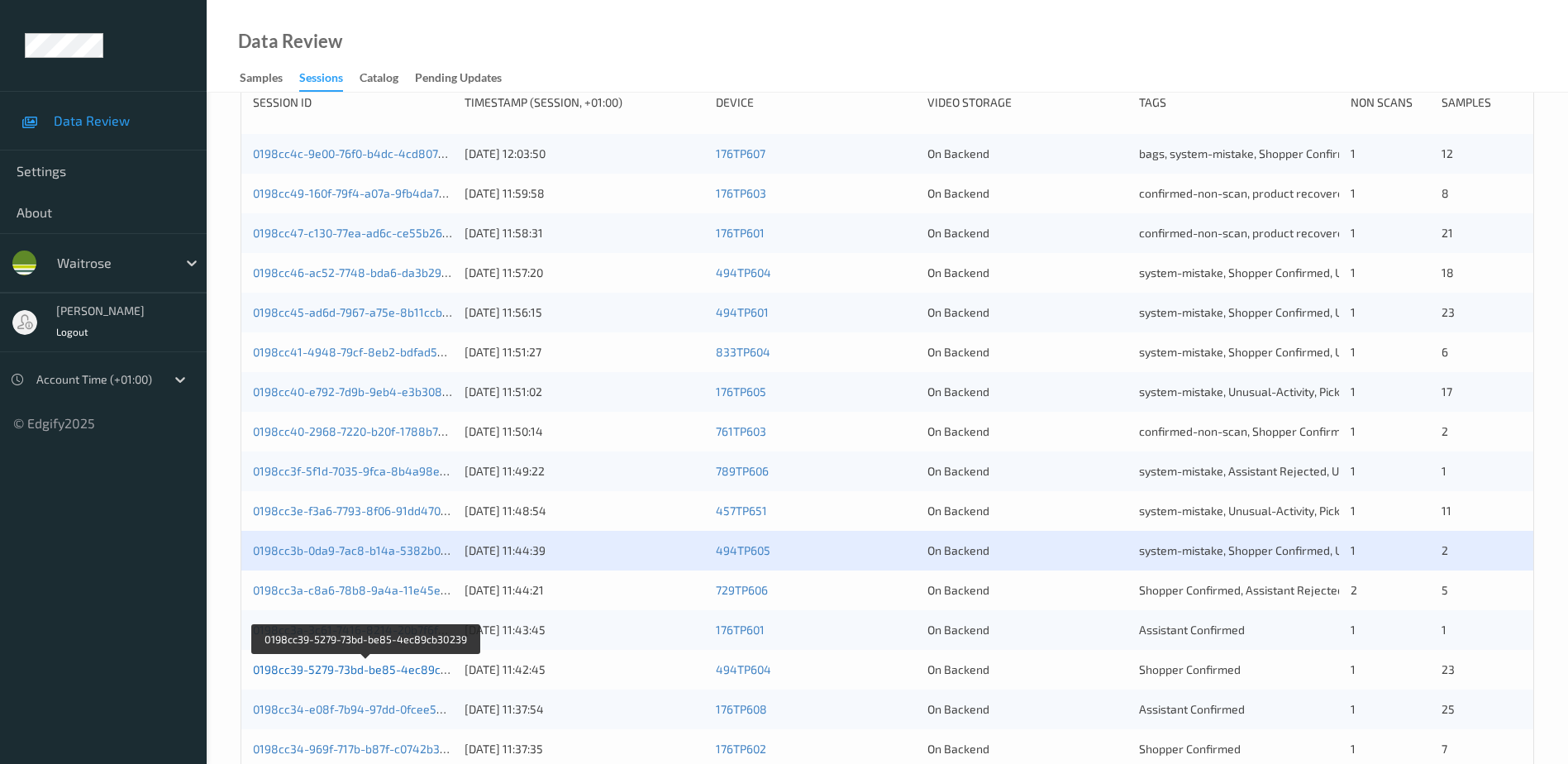
click at [359, 672] on link "0198cc39-5279-73bd-be85-4ec89cb30239" at bounding box center [366, 669] width 228 height 14
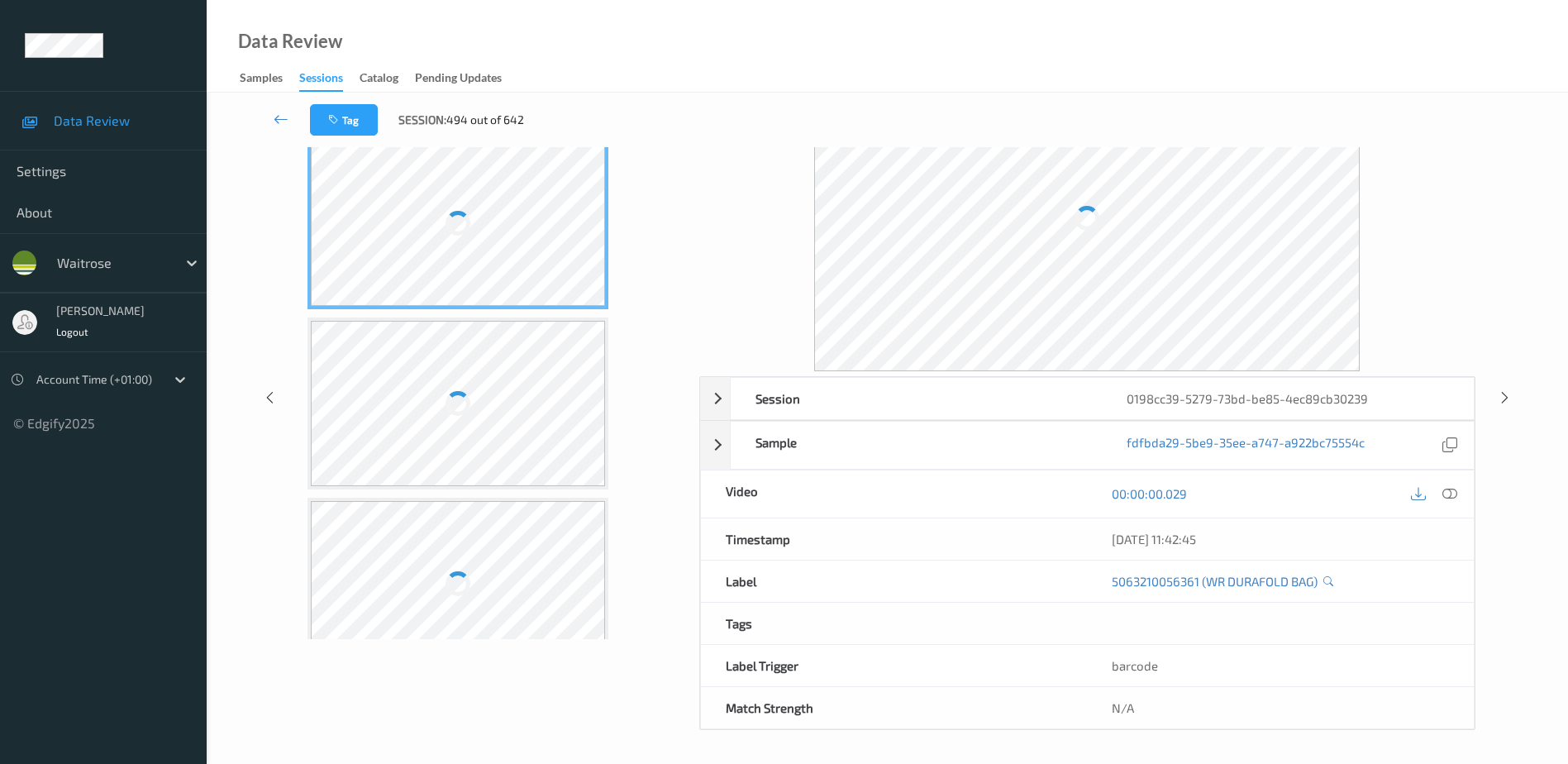
scroll to position [81, 0]
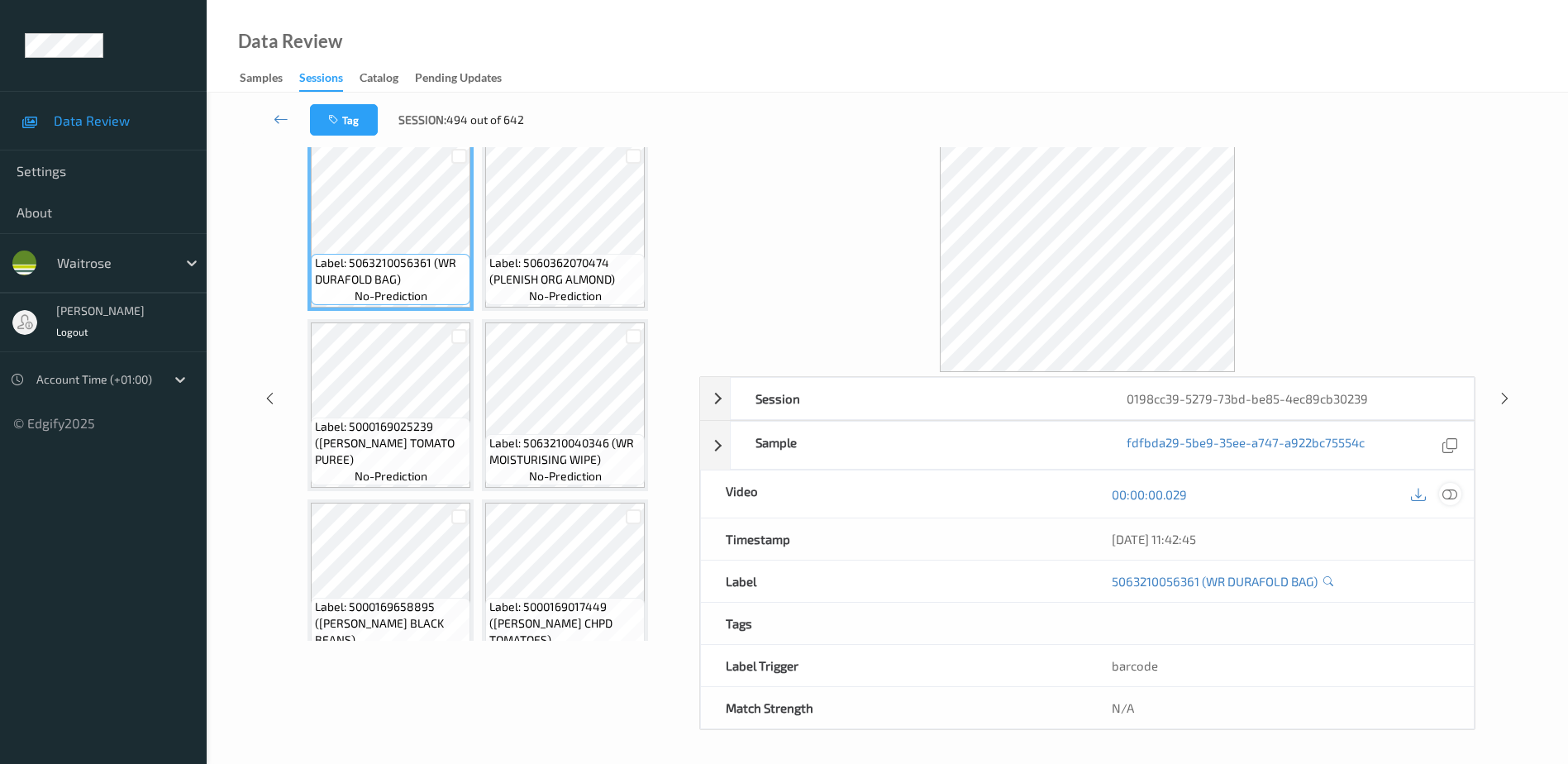
click at [1444, 494] on icon at bounding box center [1451, 494] width 15 height 15
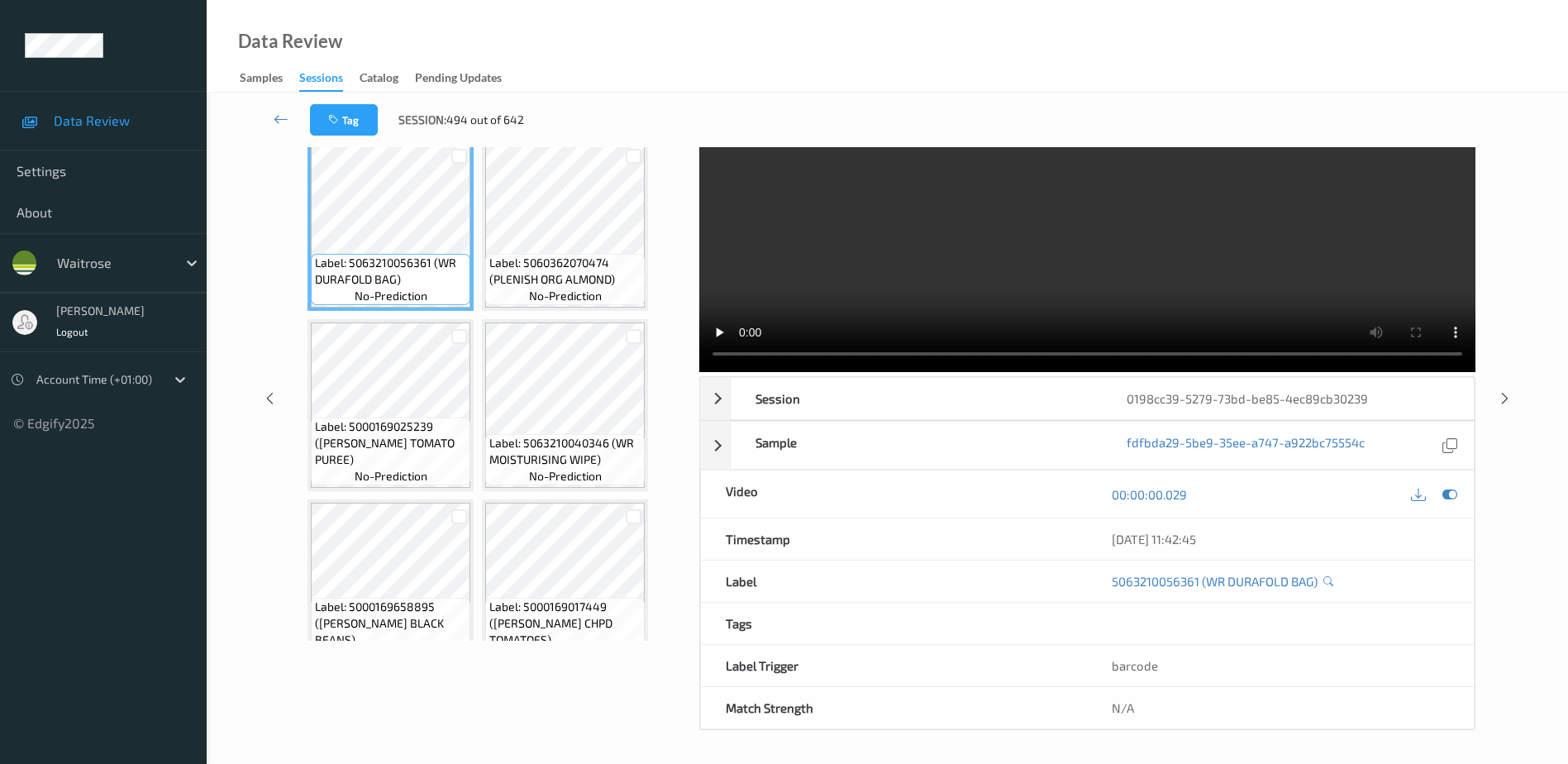
scroll to position [0, 0]
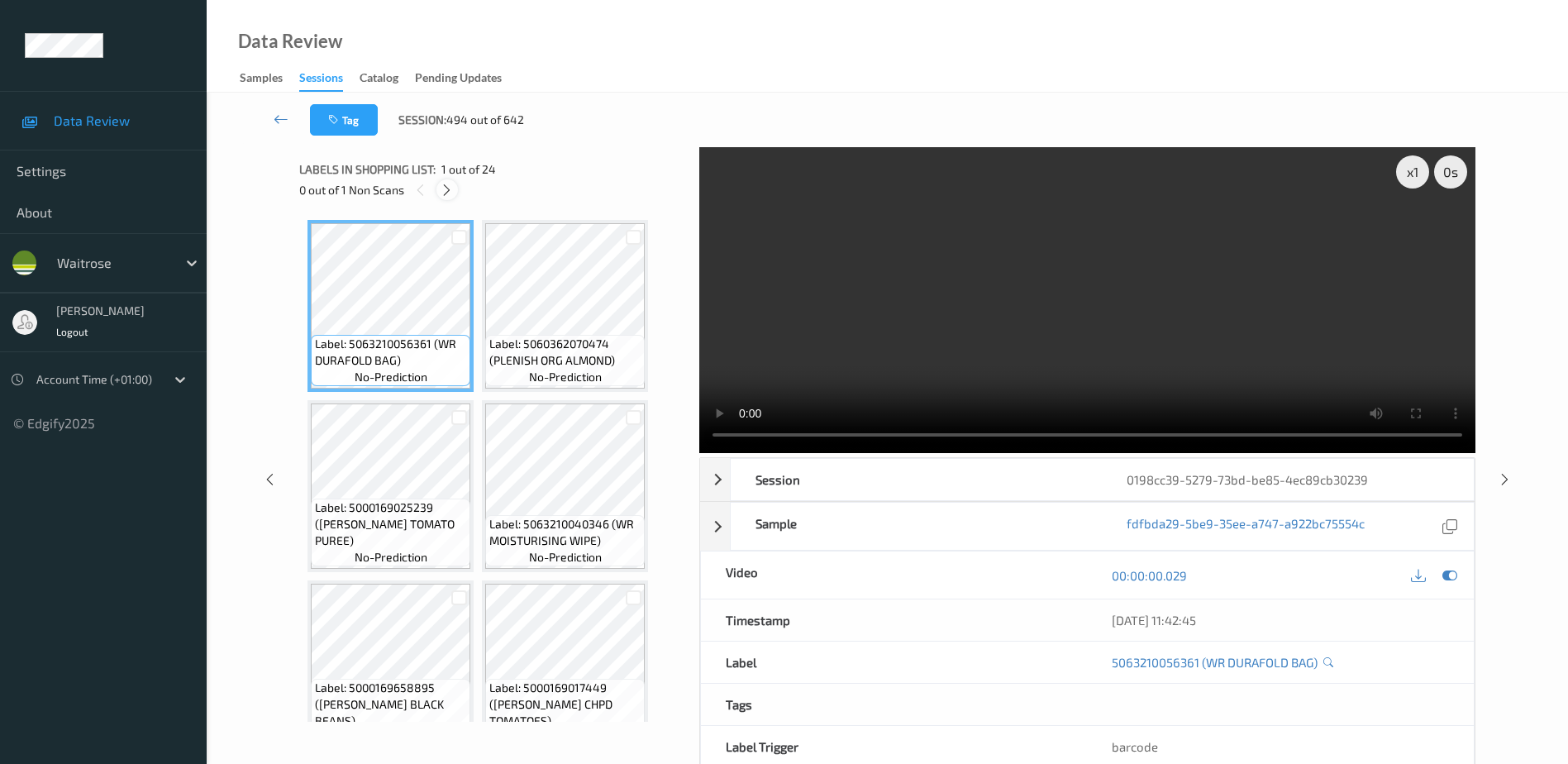
click at [451, 190] on icon at bounding box center [446, 191] width 14 height 15
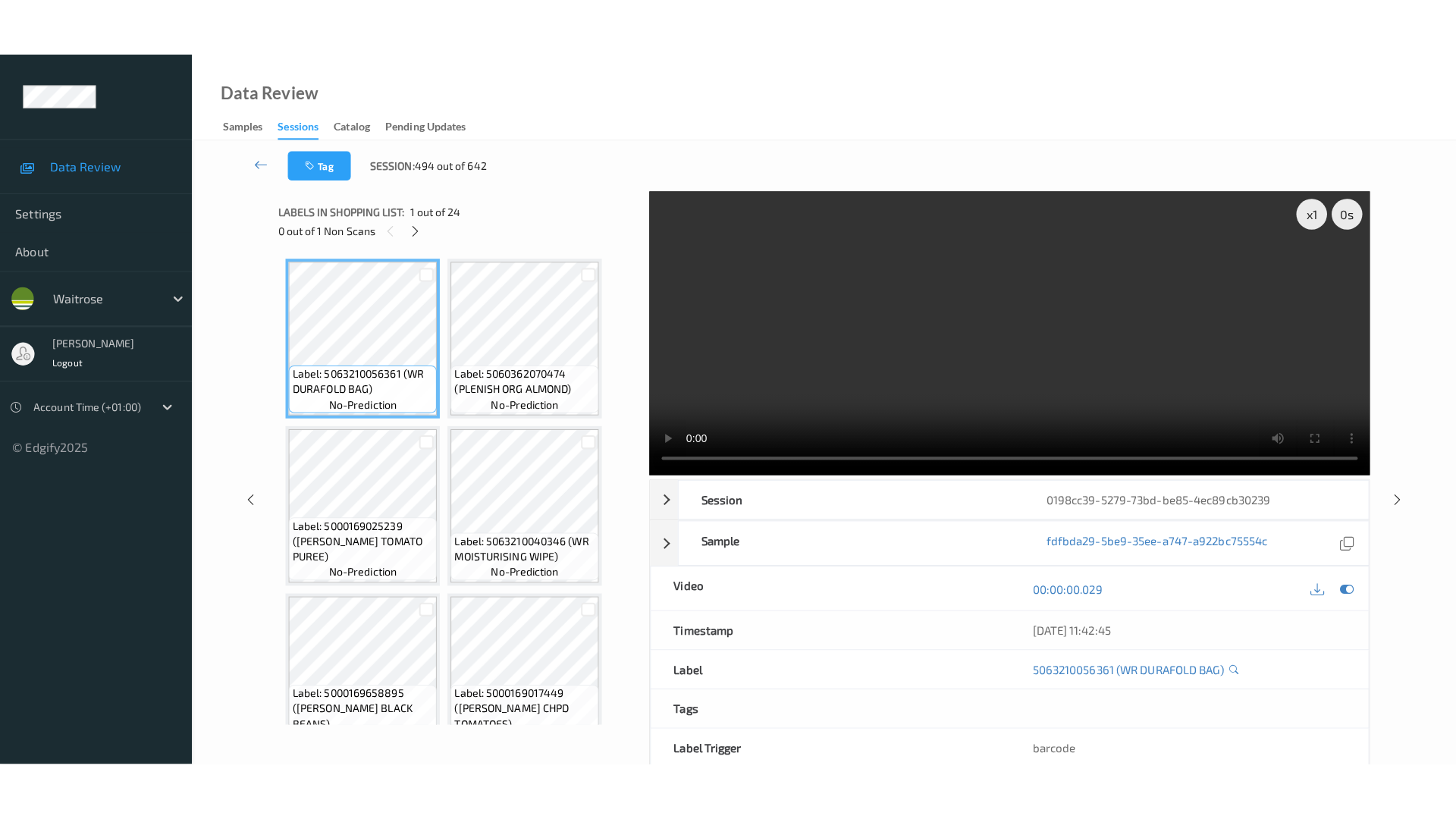
scroll to position [1661, 0]
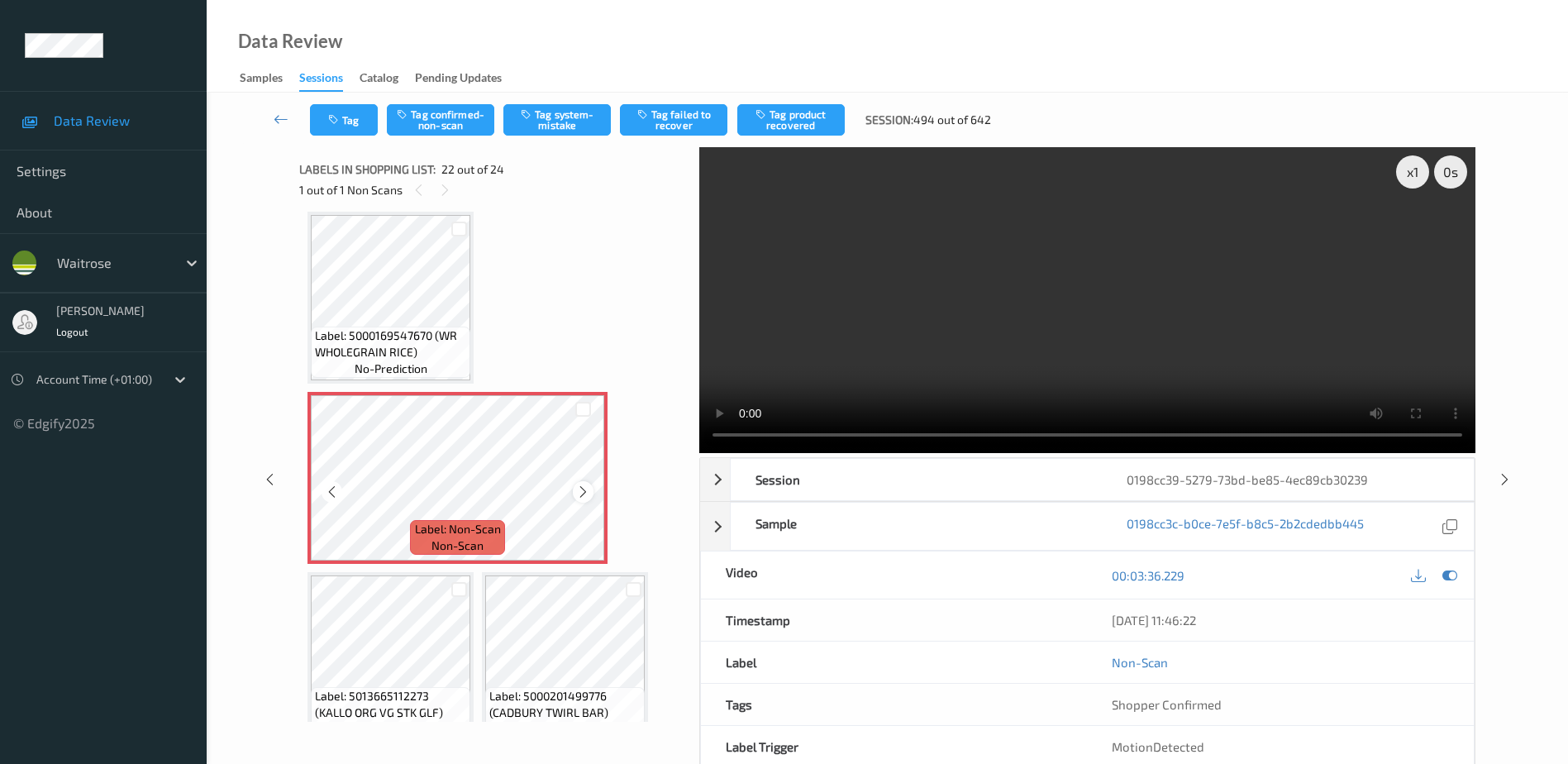
click at [581, 487] on icon at bounding box center [583, 492] width 14 height 15
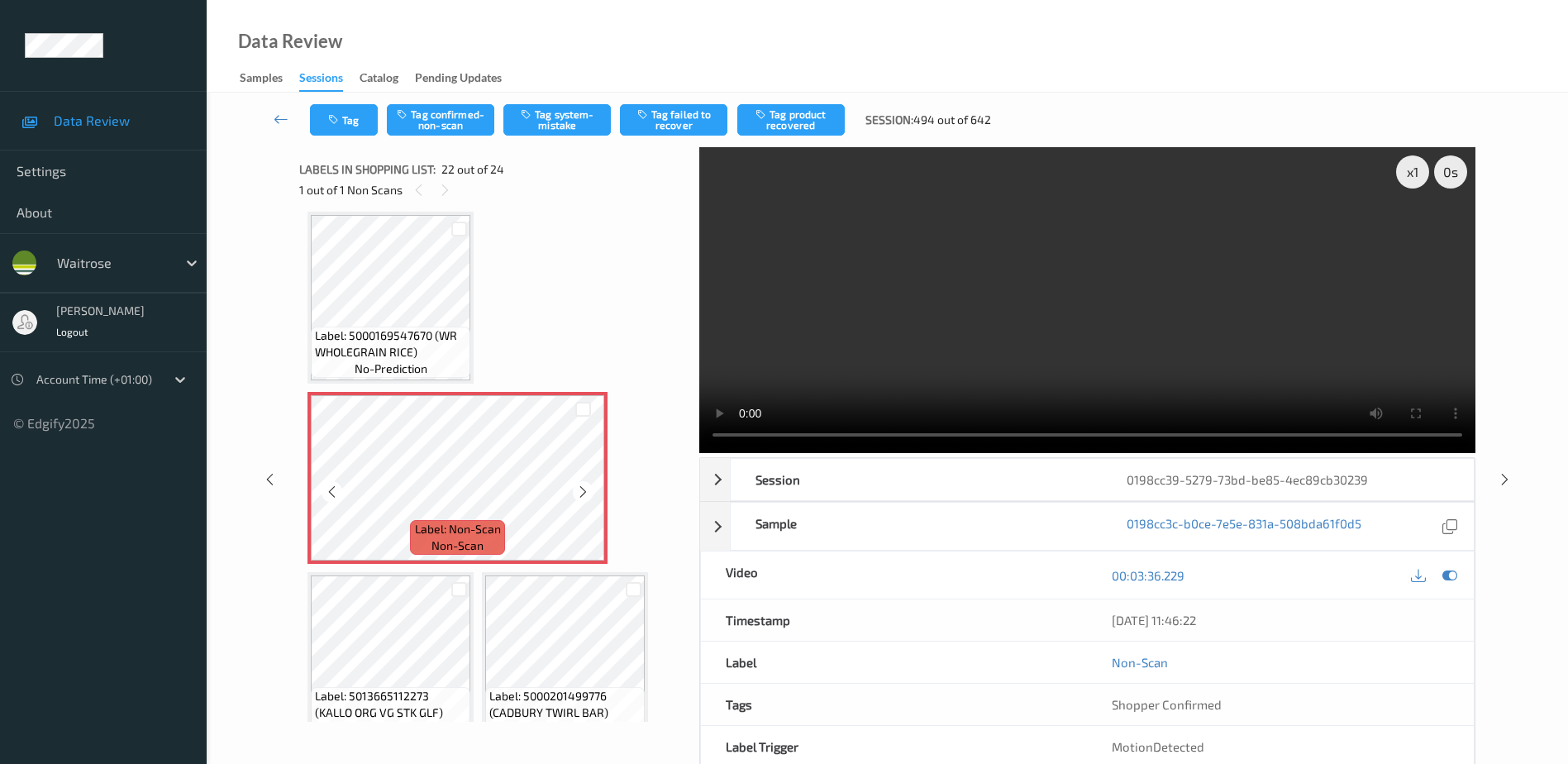
click at [581, 487] on icon at bounding box center [583, 492] width 14 height 15
click at [1076, 322] on video at bounding box center [1087, 300] width 776 height 306
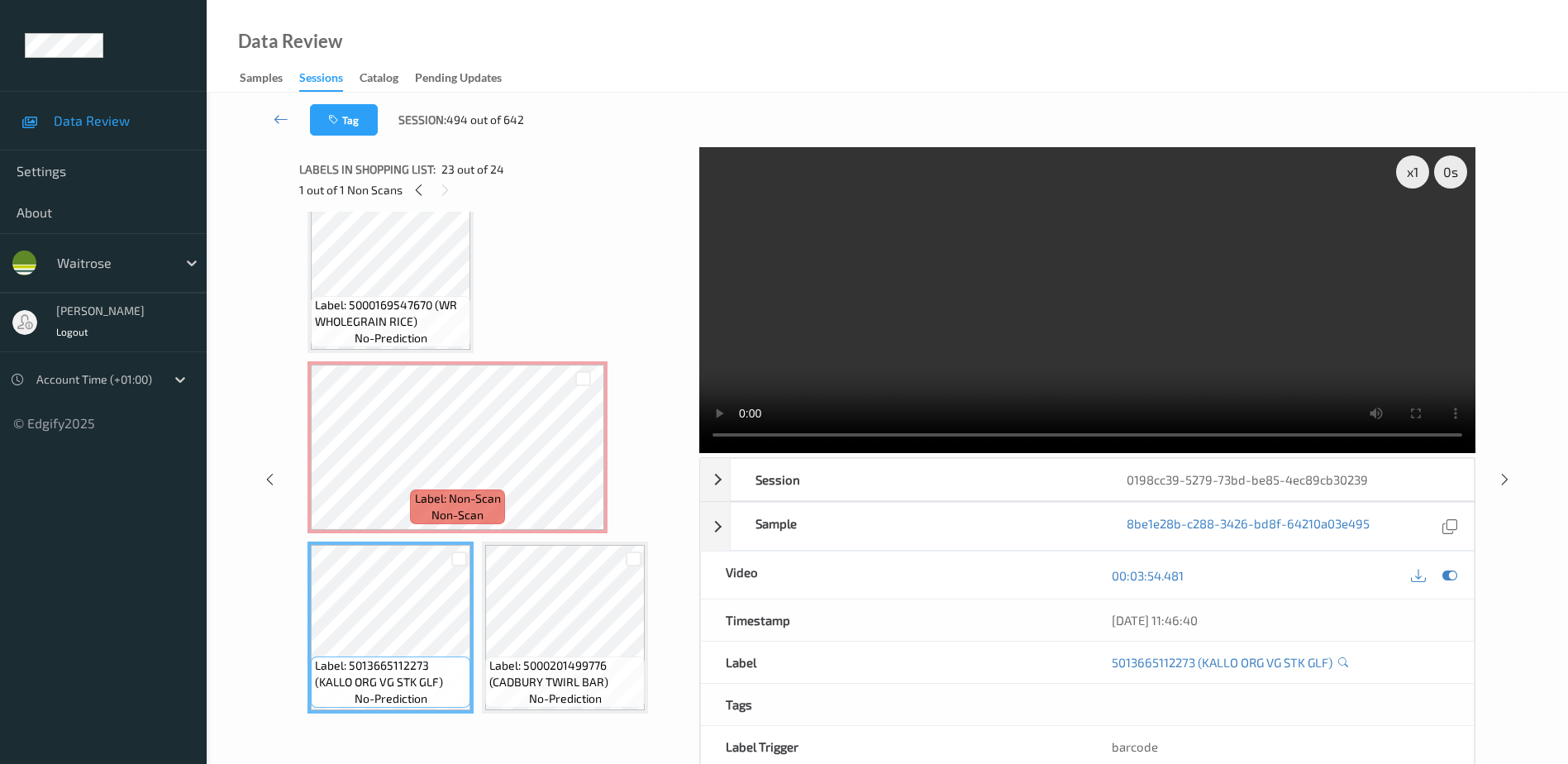
scroll to position [1712, 0]
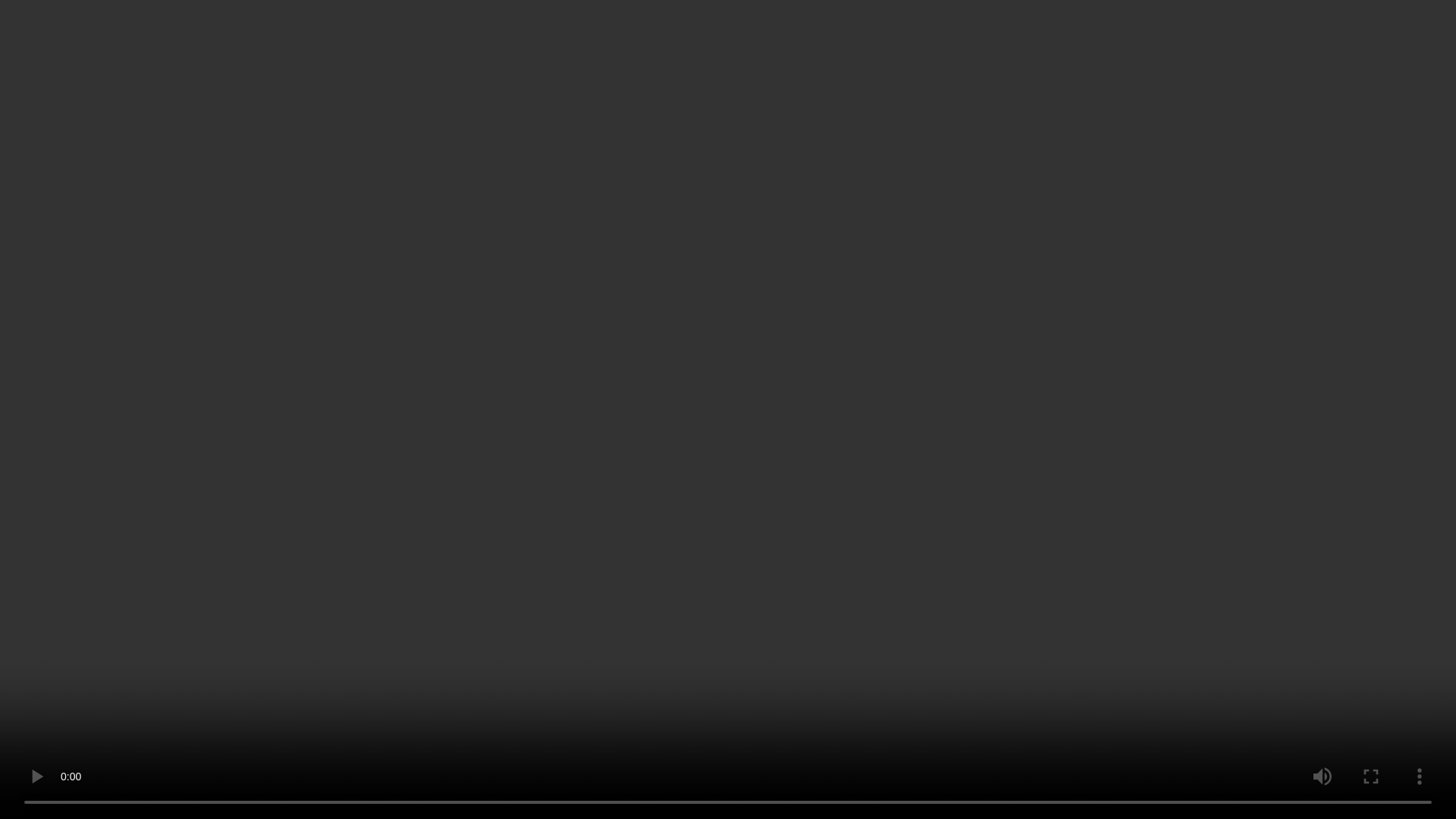
click at [966, 624] on video at bounding box center [728, 409] width 1456 height 819
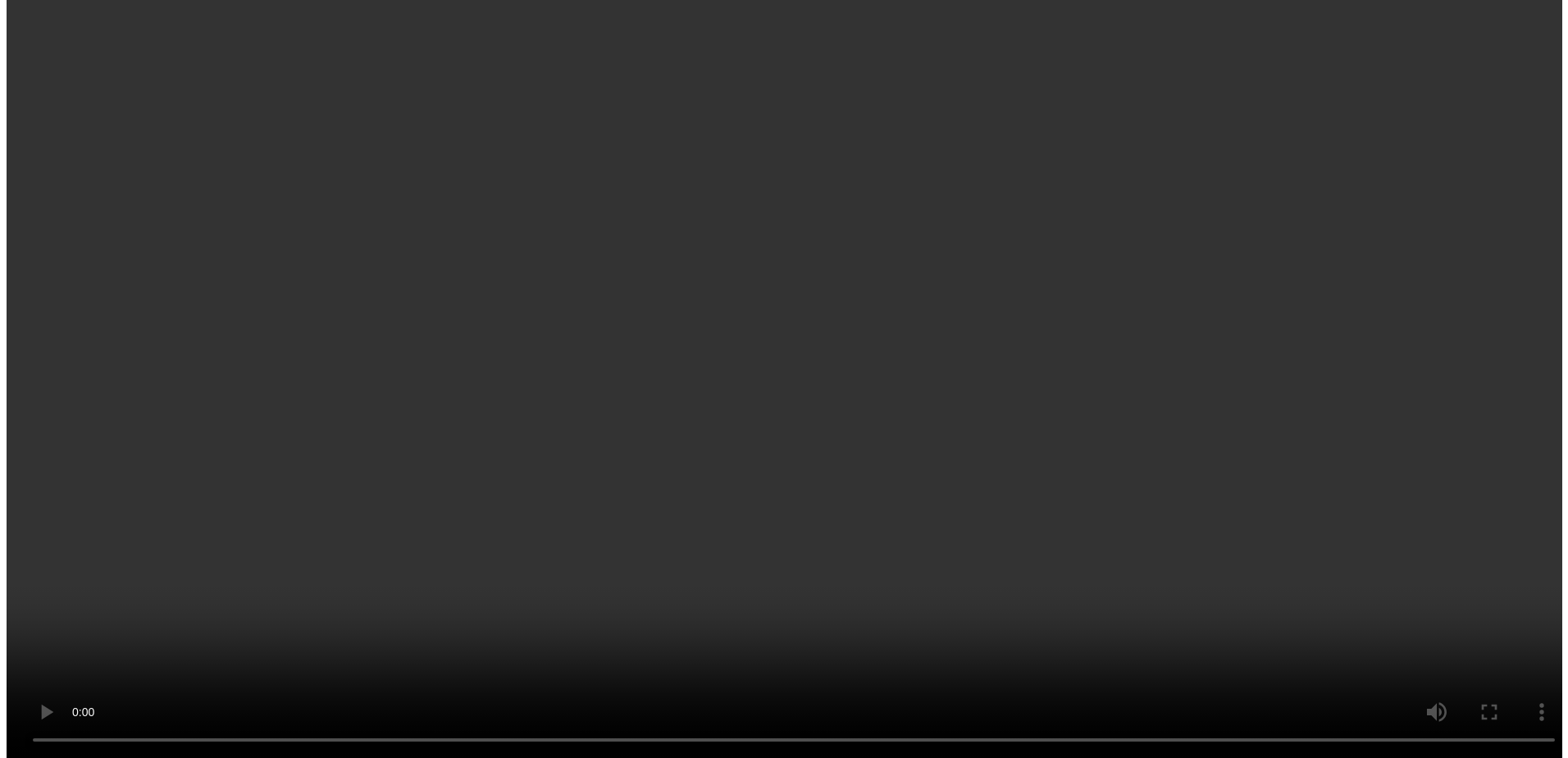
scroll to position [1826, 0]
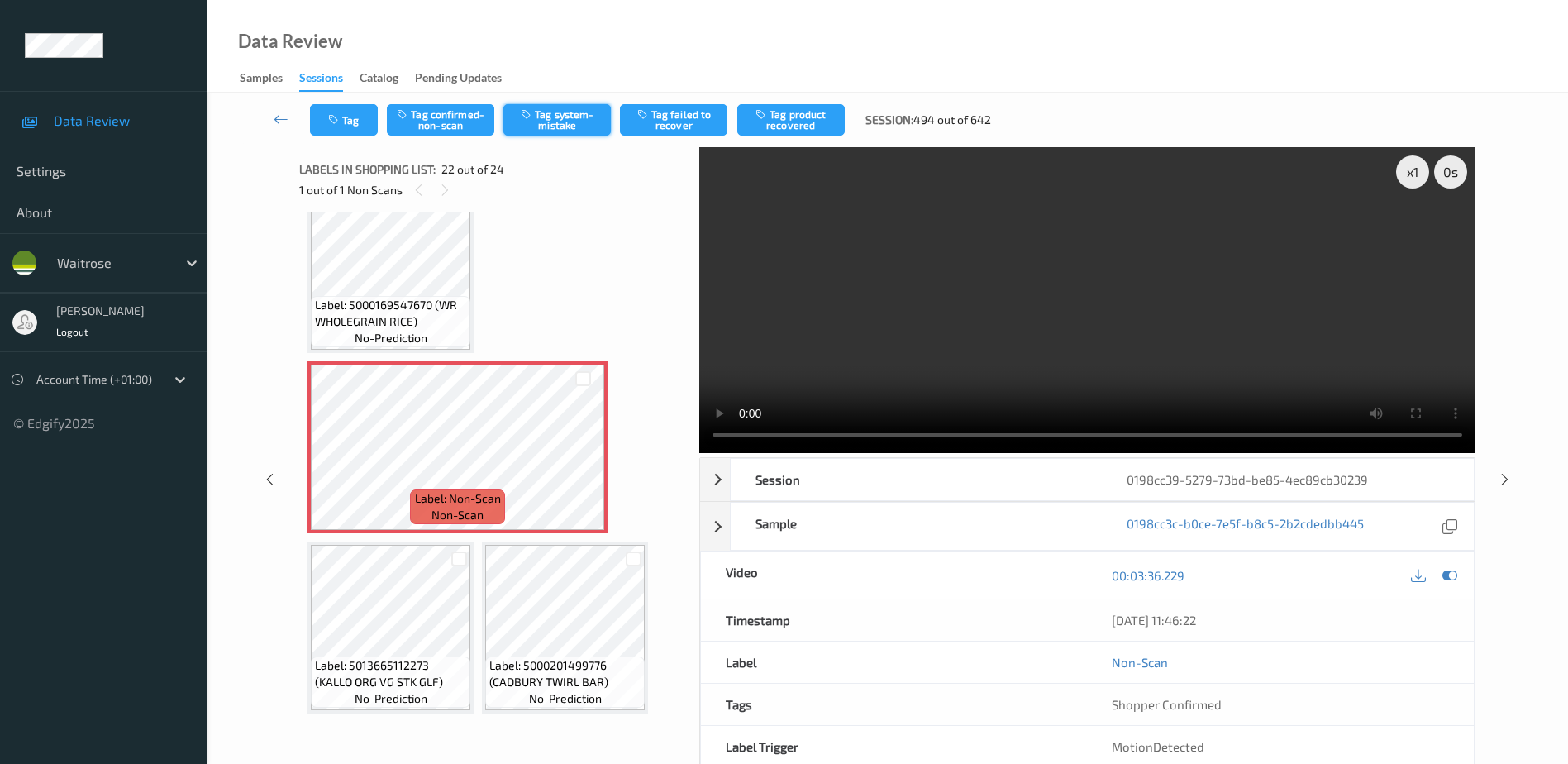
click at [567, 120] on button "Tag system-mistake" at bounding box center [557, 120] width 107 height 31
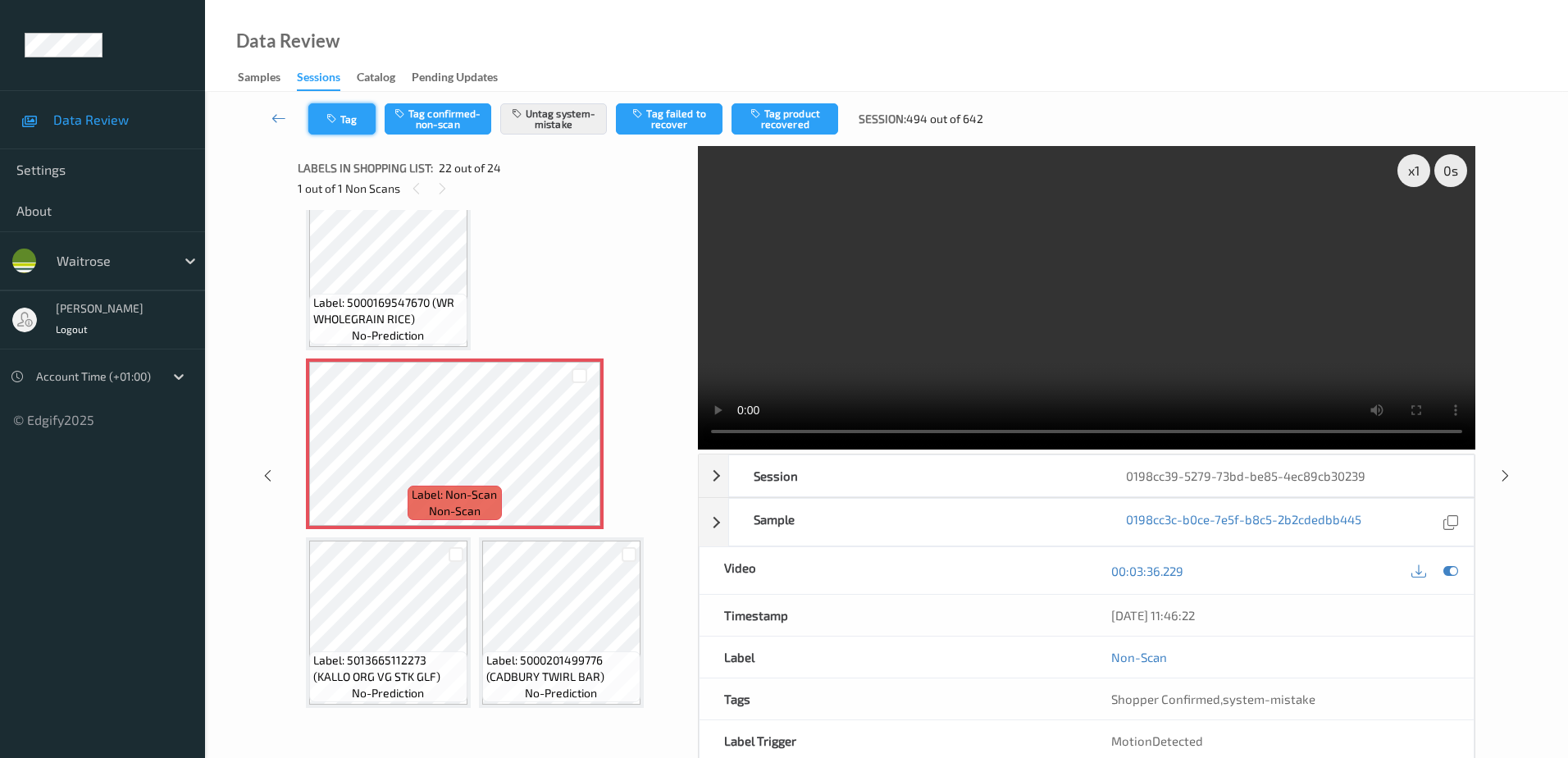
click at [325, 131] on button "Tag" at bounding box center [341, 119] width 67 height 31
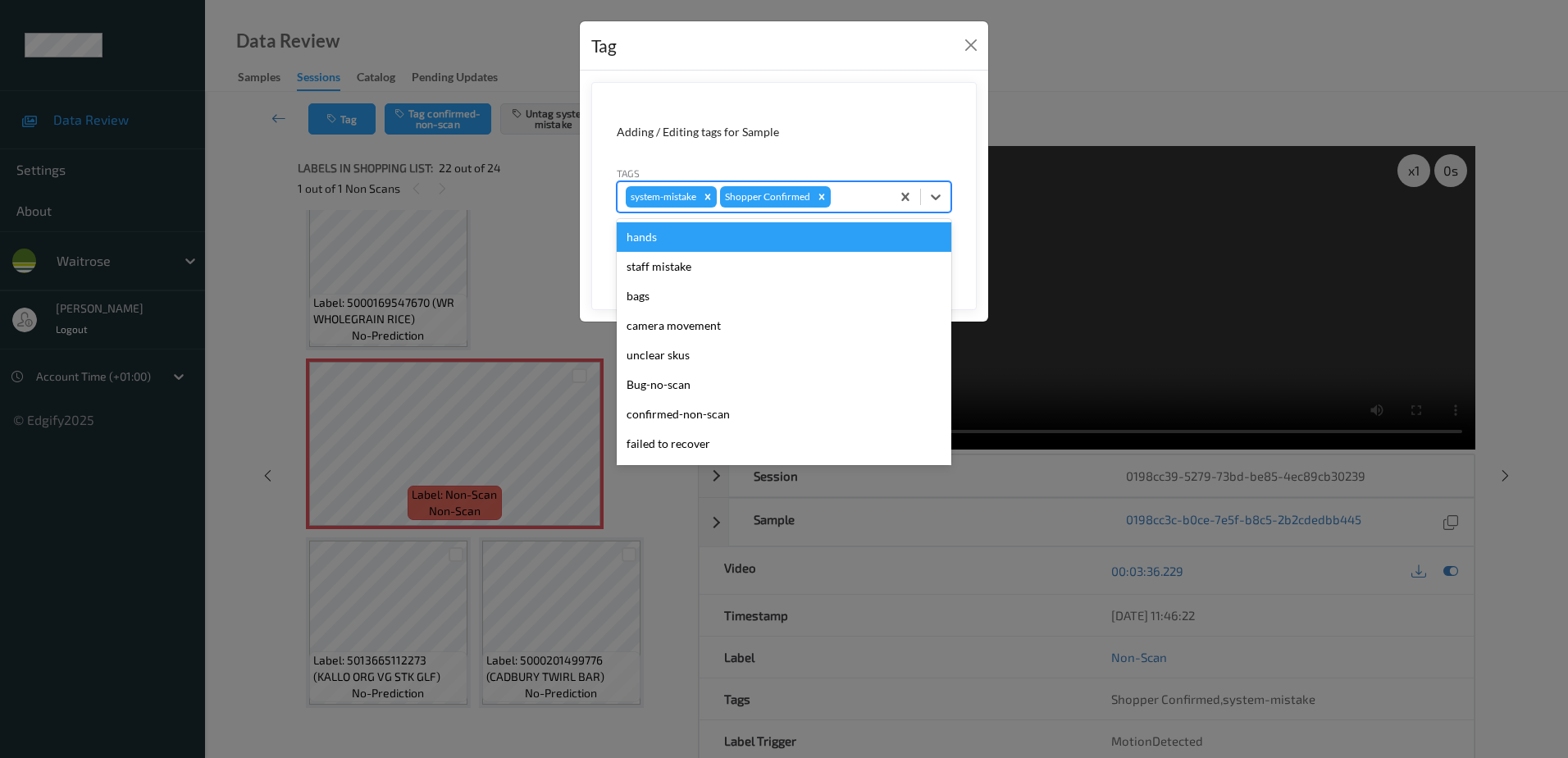
click at [834, 197] on input "text" at bounding box center [835, 197] width 3 height 17
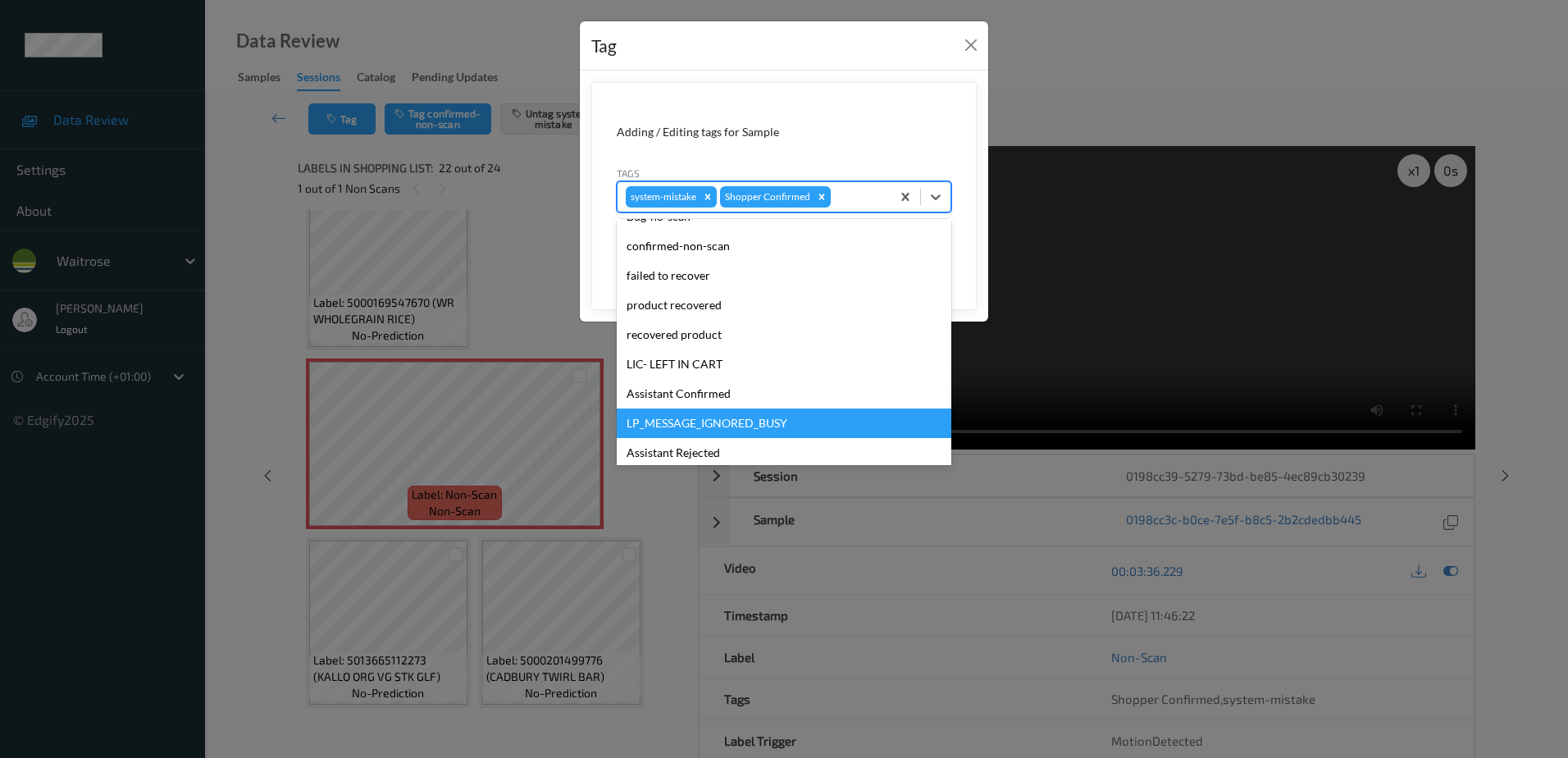
scroll to position [246, 0]
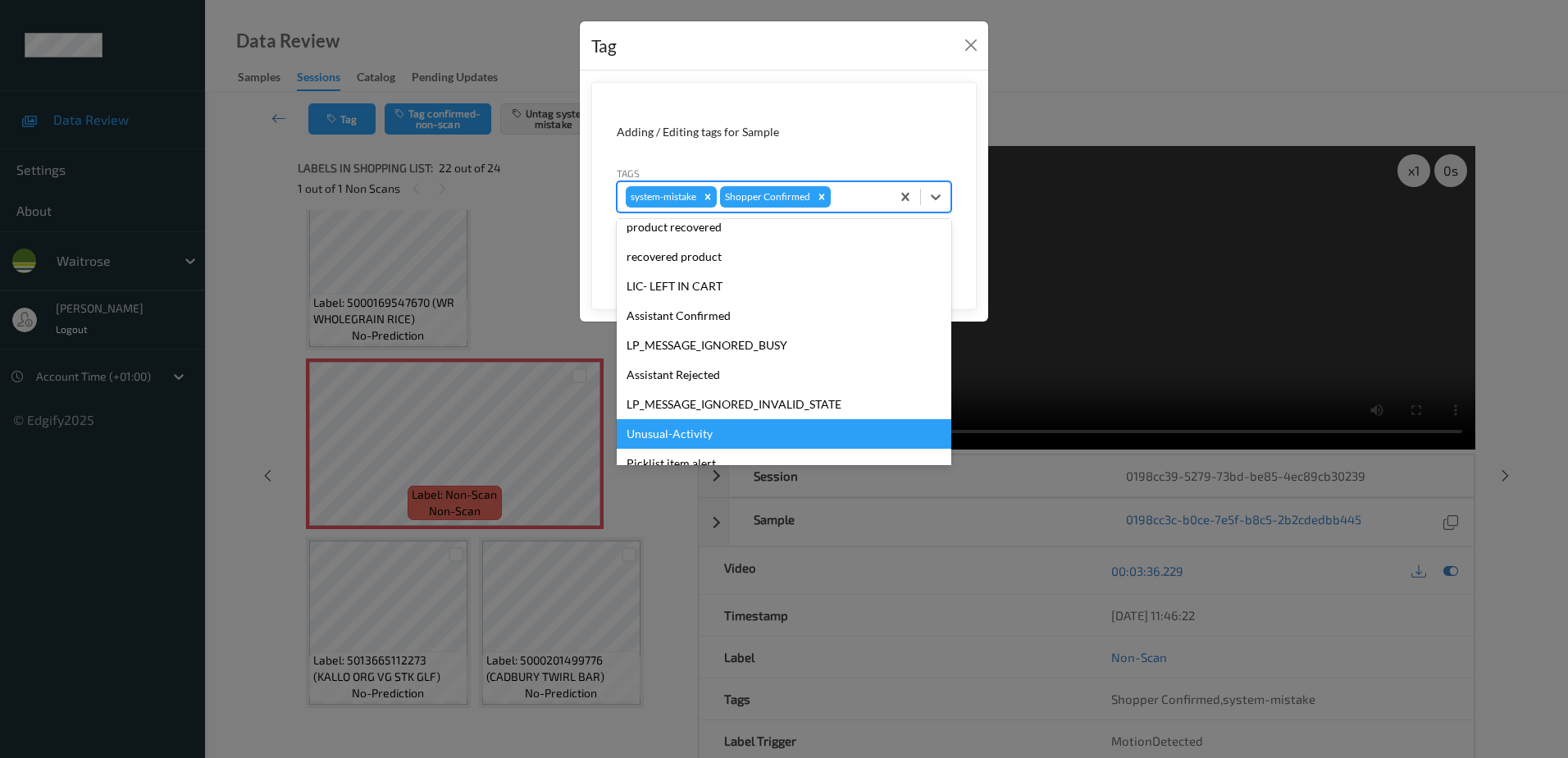
click at [688, 427] on div "Unusual-Activity" at bounding box center [784, 434] width 335 height 29
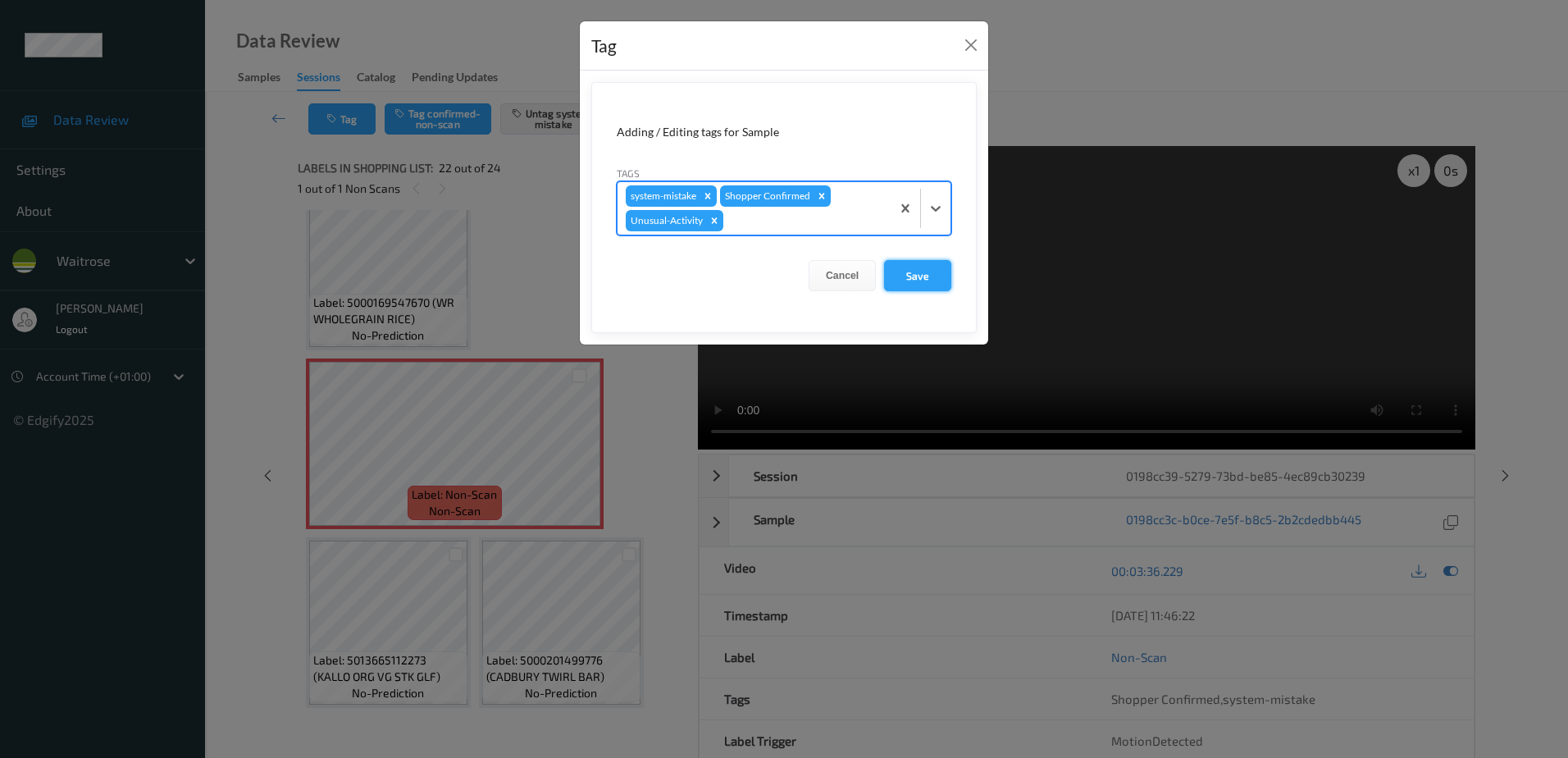
click at [929, 280] on button "Save" at bounding box center [917, 275] width 67 height 31
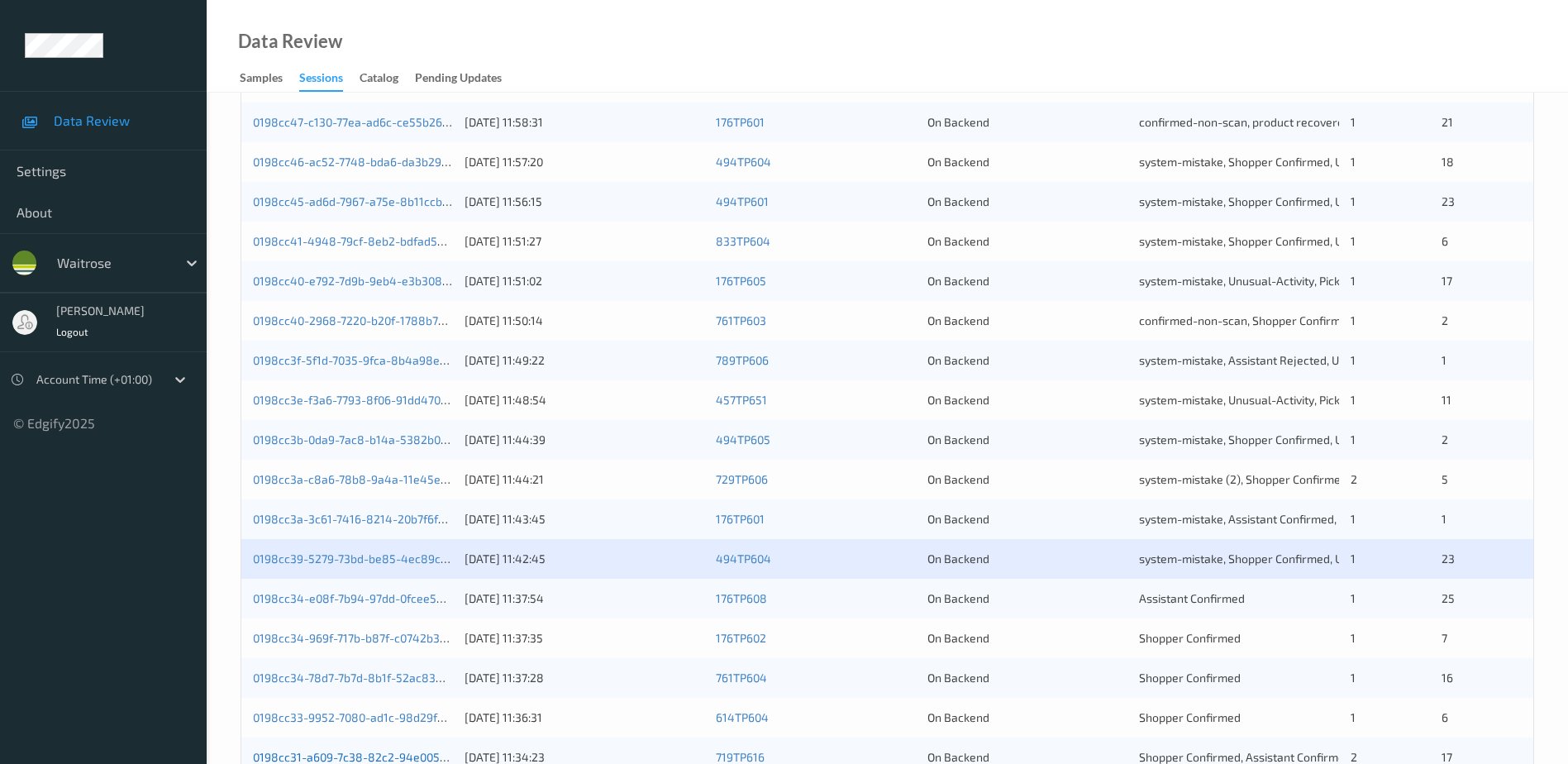
scroll to position [480, 0]
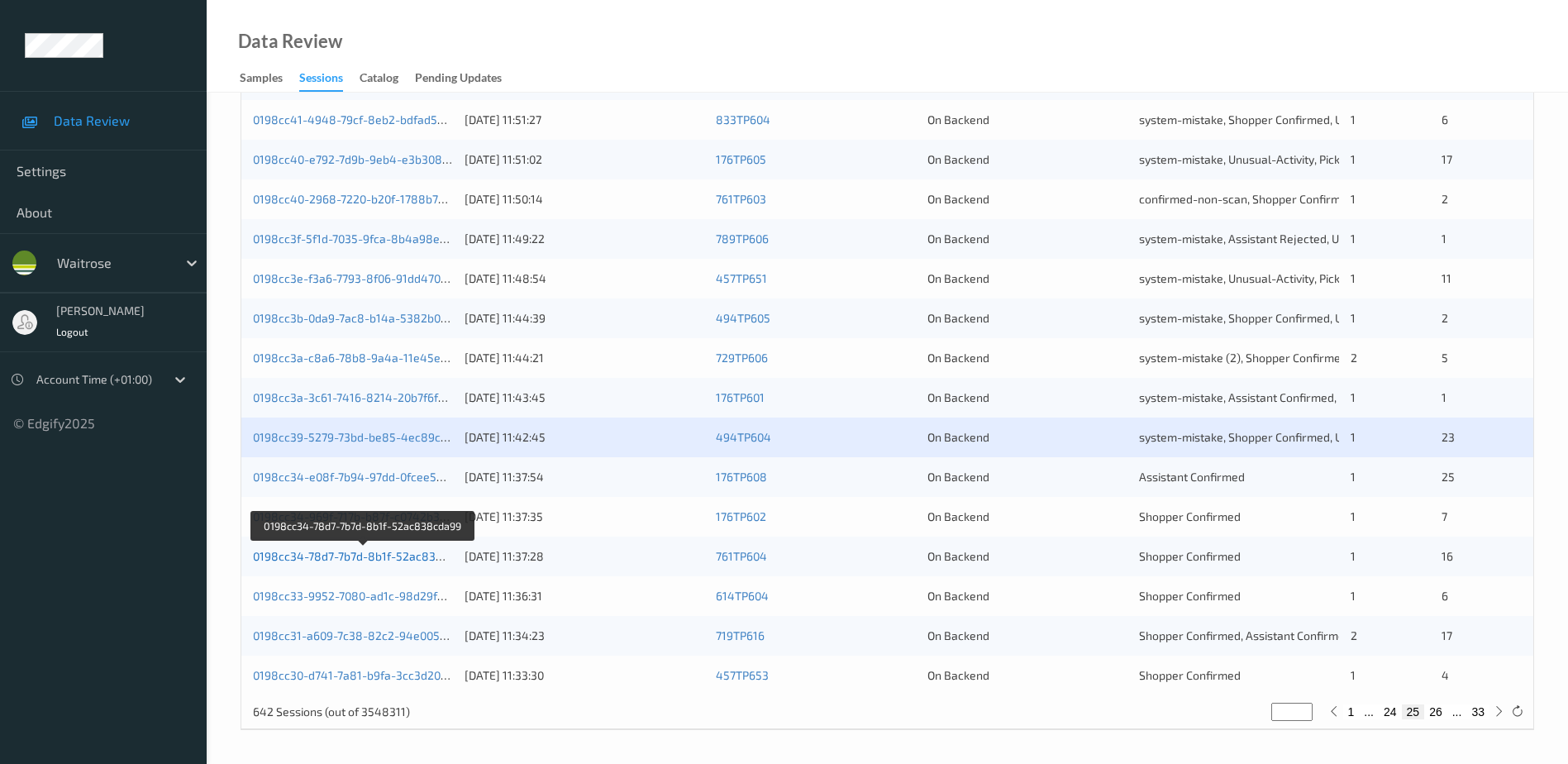
click at [327, 558] on link "0198cc34-78d7-7b7d-8b1f-52ac838cda99" at bounding box center [364, 555] width 222 height 14
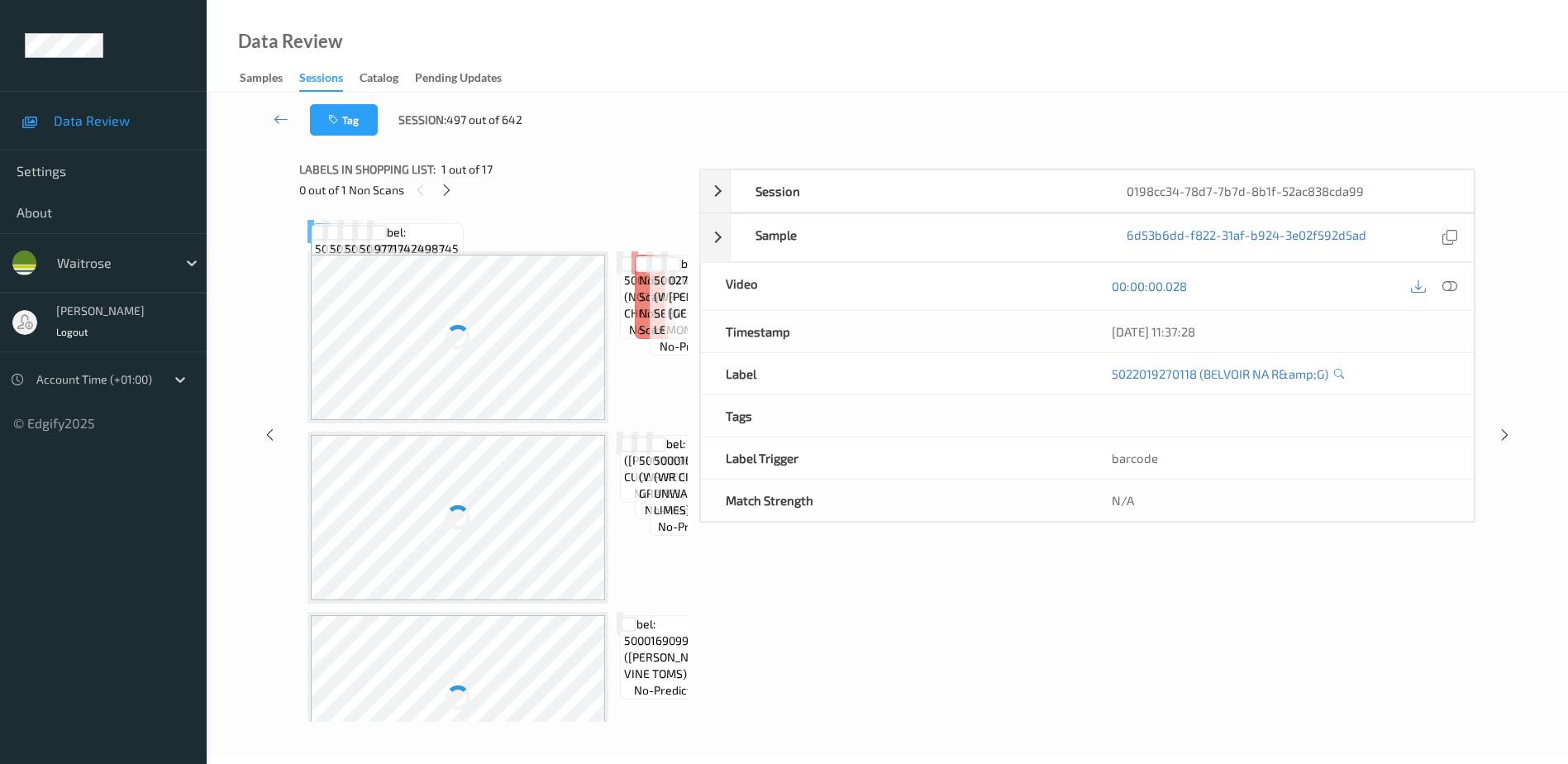
scroll to position [81, 0]
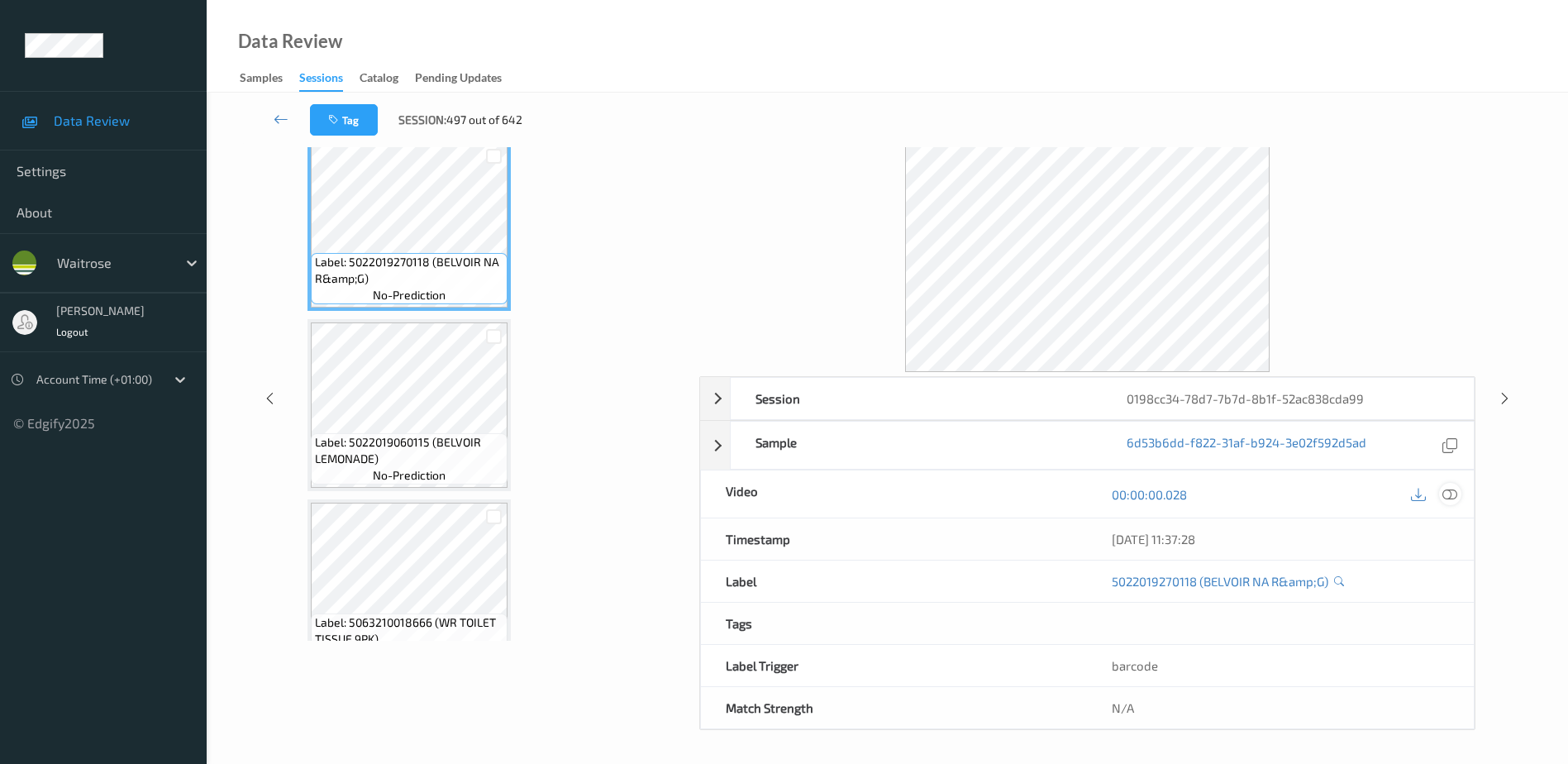
click at [1451, 494] on icon at bounding box center [1451, 494] width 15 height 15
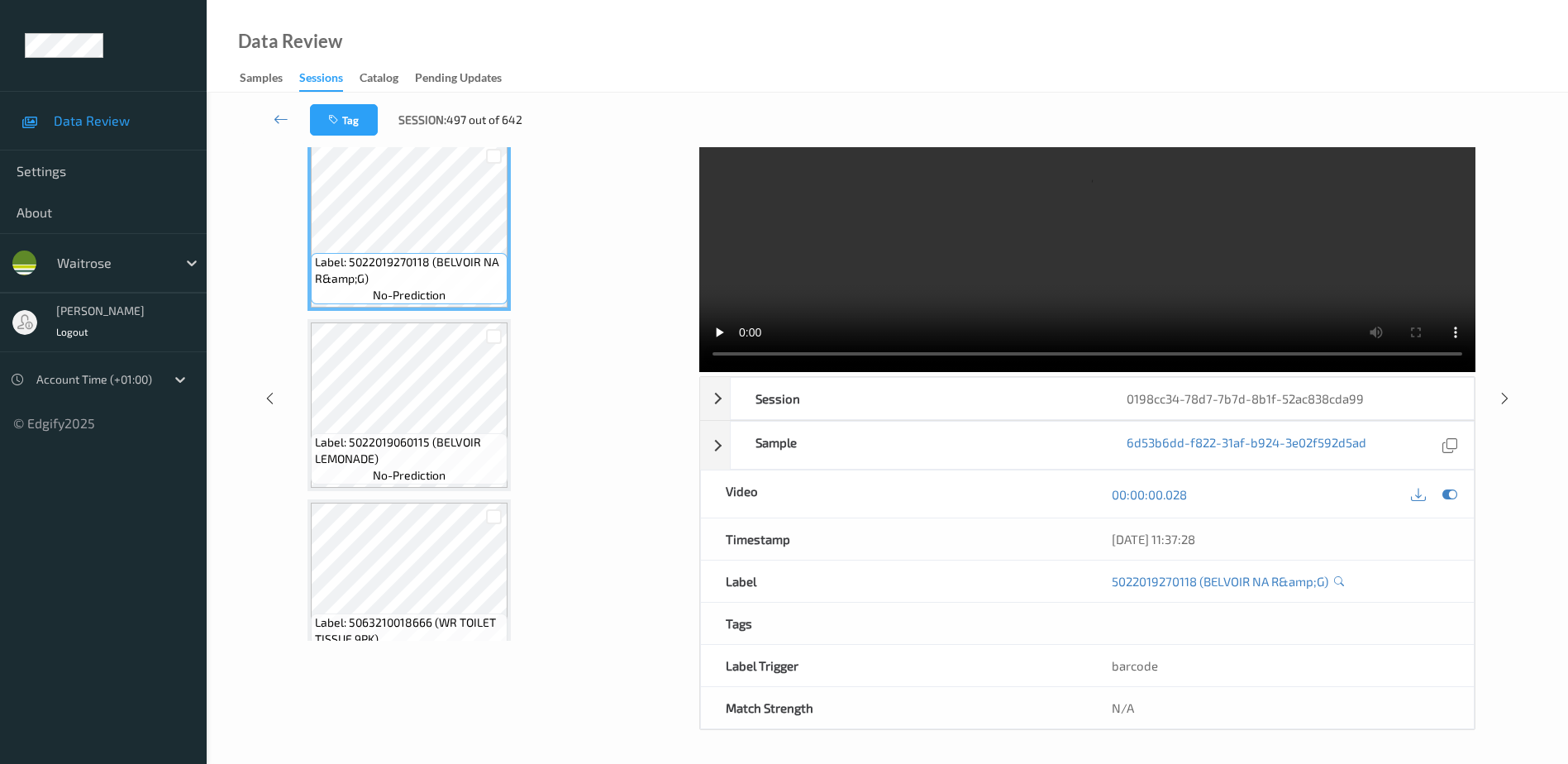
scroll to position [0, 0]
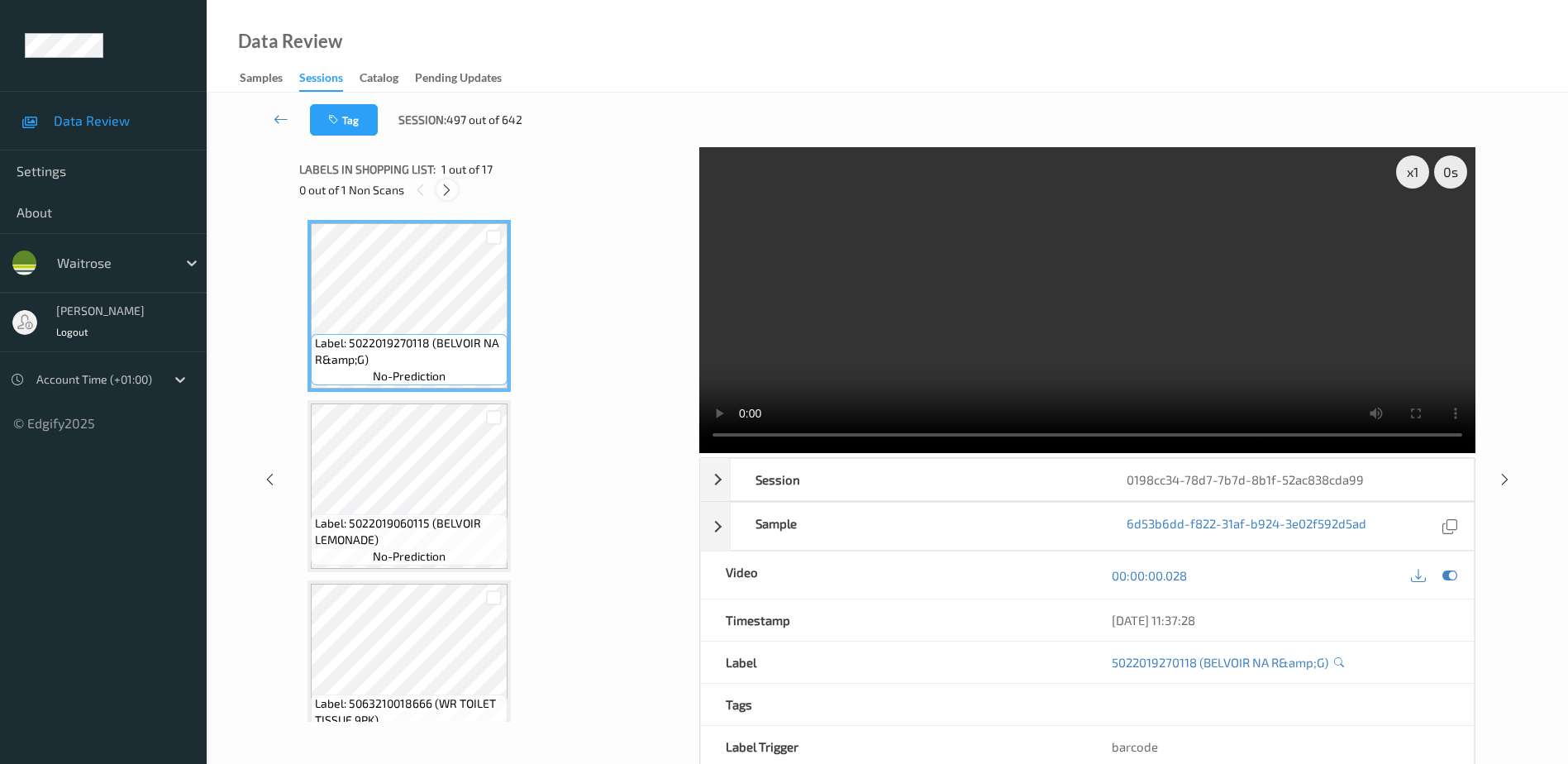
click at [451, 197] on icon at bounding box center [446, 191] width 14 height 15
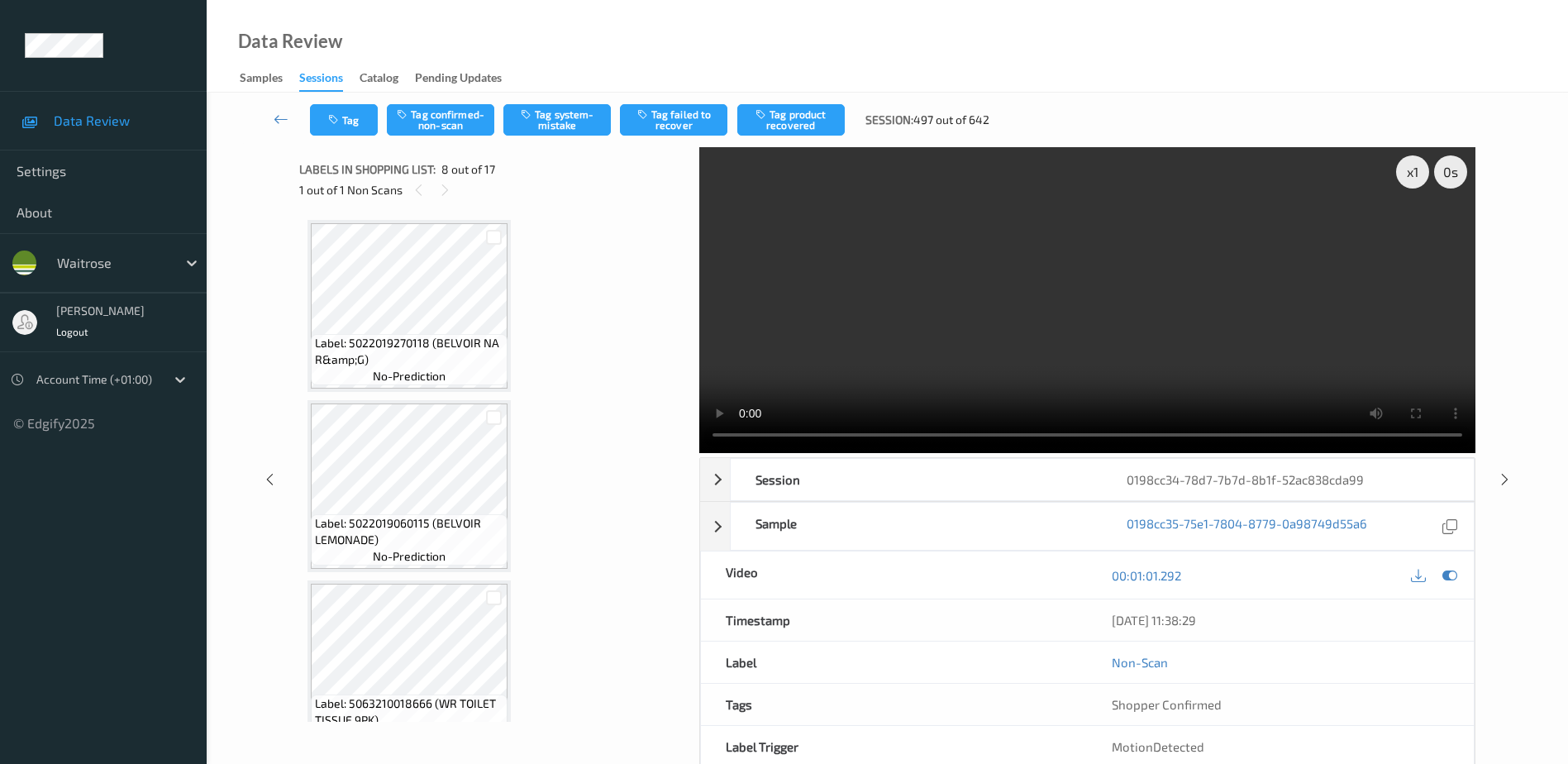
scroll to position [1090, 0]
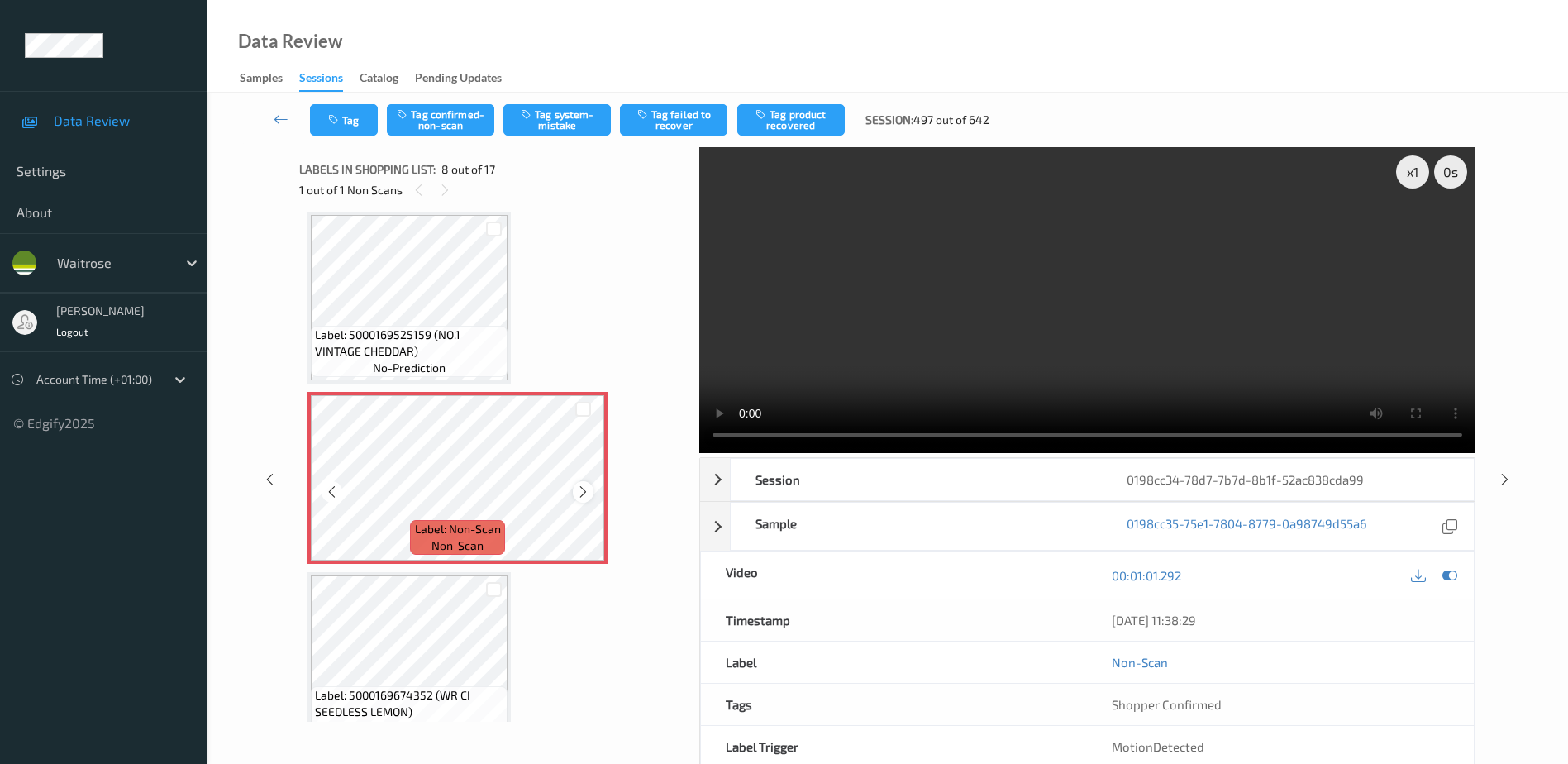
click at [578, 495] on icon at bounding box center [583, 492] width 14 height 15
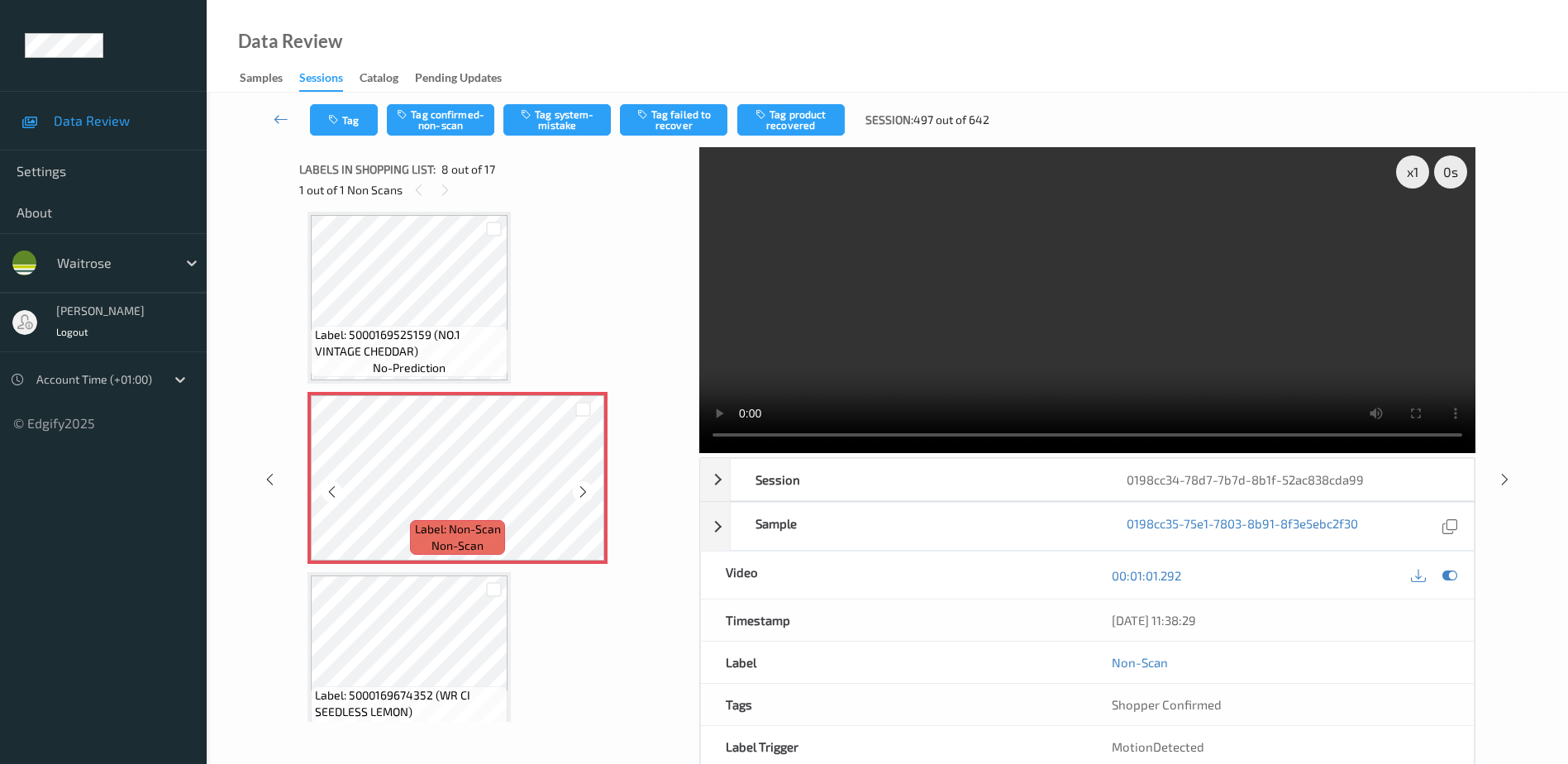
click at [578, 495] on icon at bounding box center [583, 492] width 14 height 15
click at [1087, 344] on video at bounding box center [1087, 300] width 776 height 306
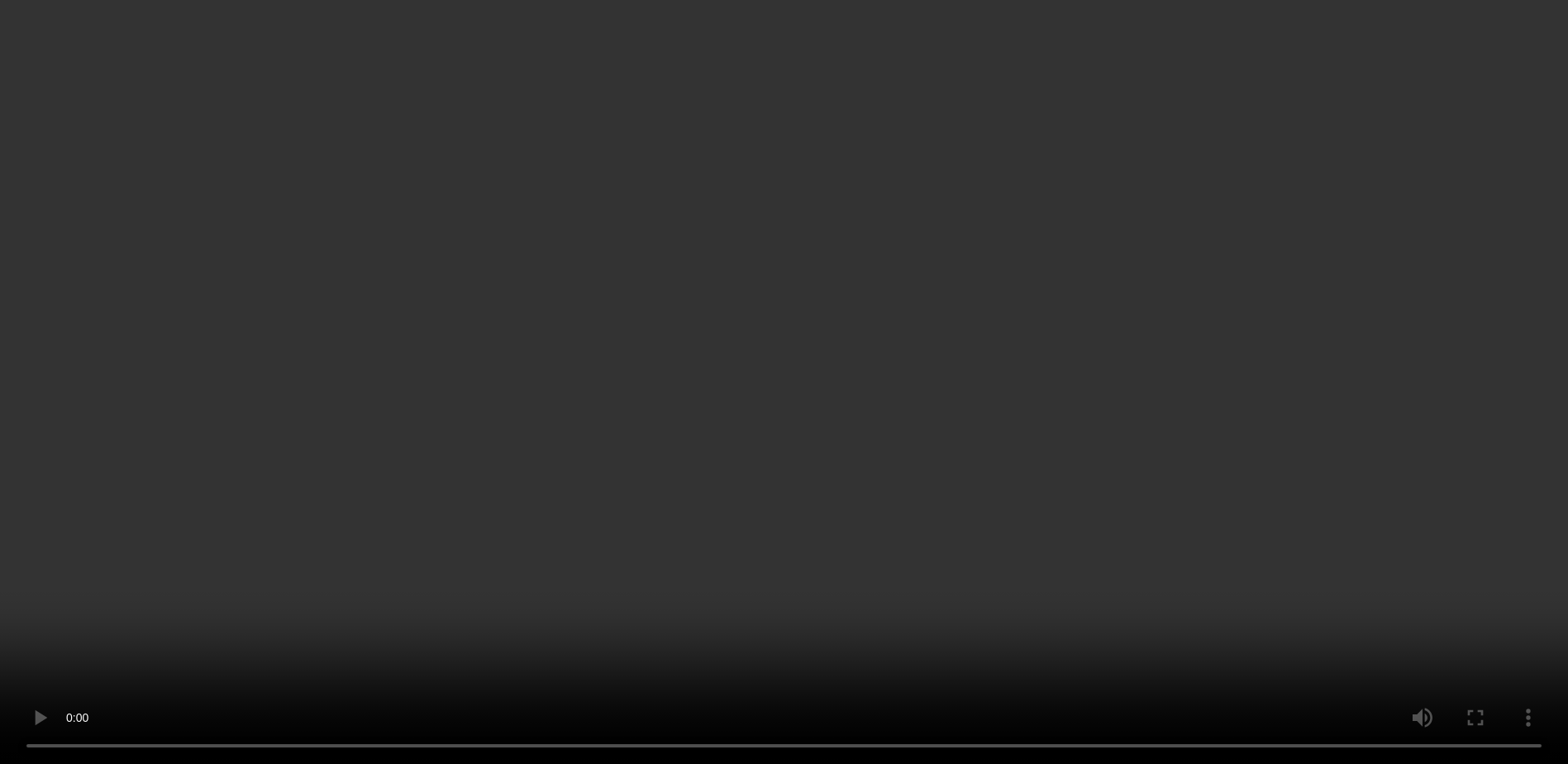
scroll to position [1420, 0]
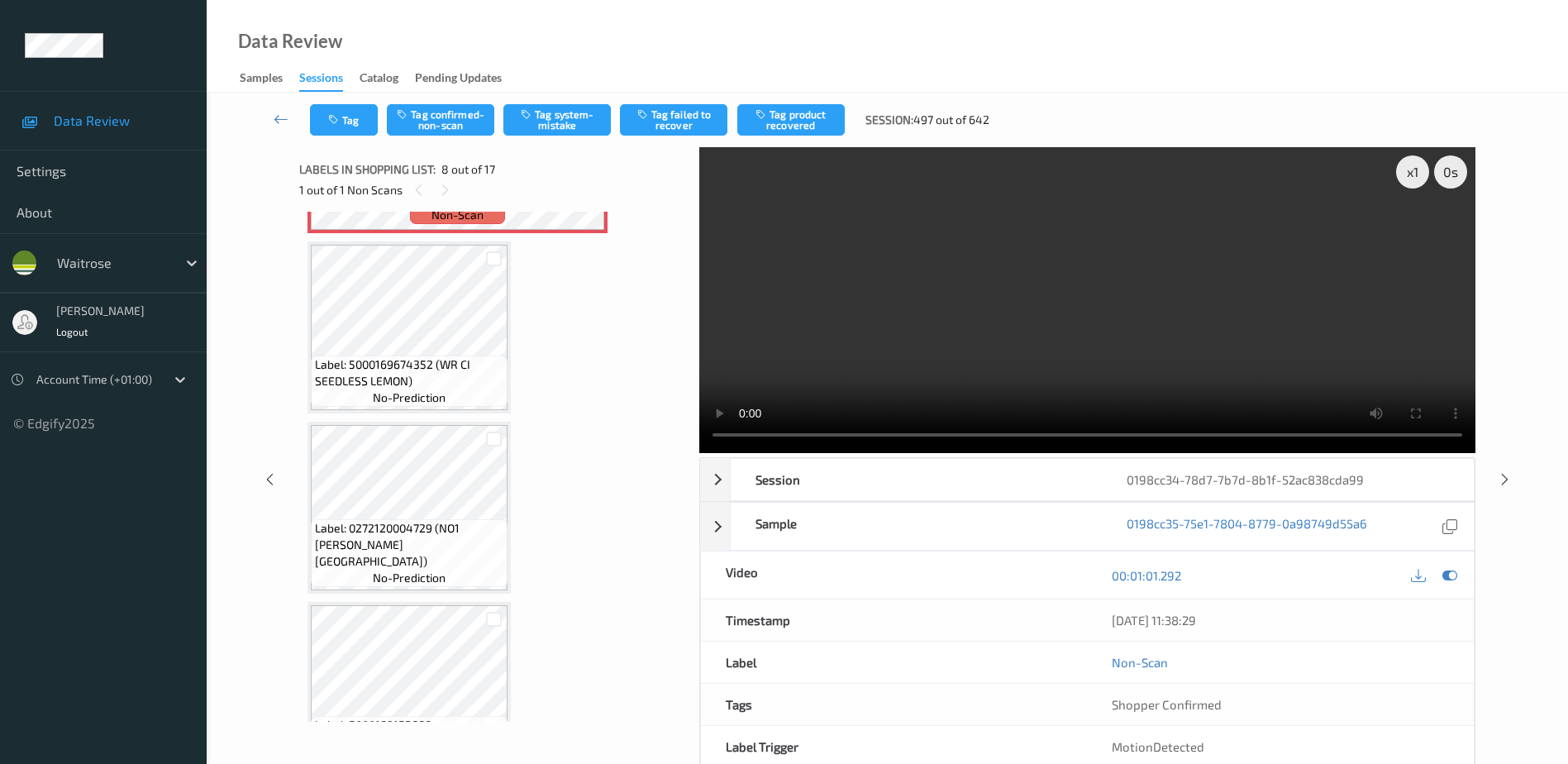
click at [1022, 363] on video at bounding box center [1087, 300] width 776 height 306
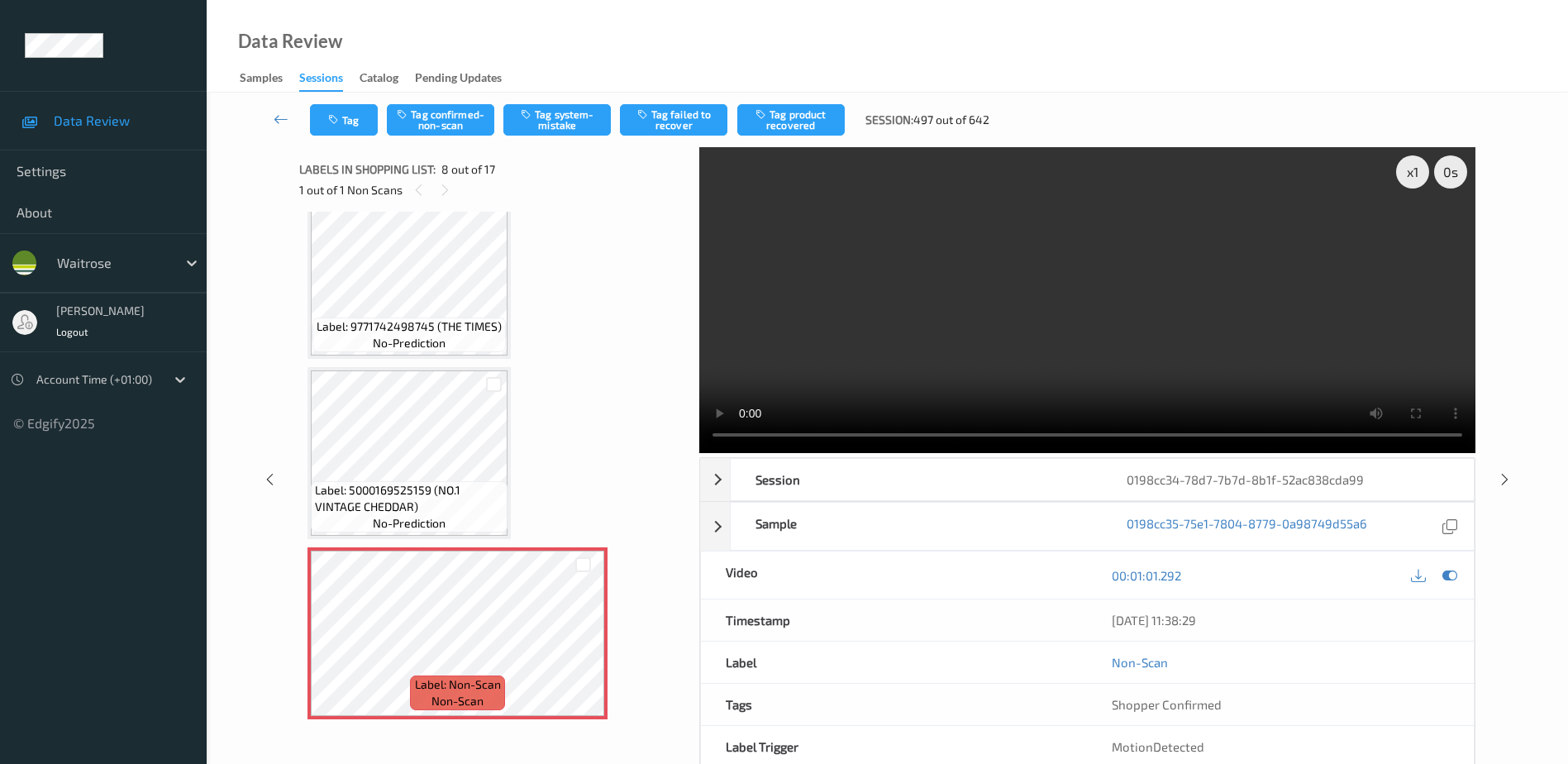
scroll to position [924, 0]
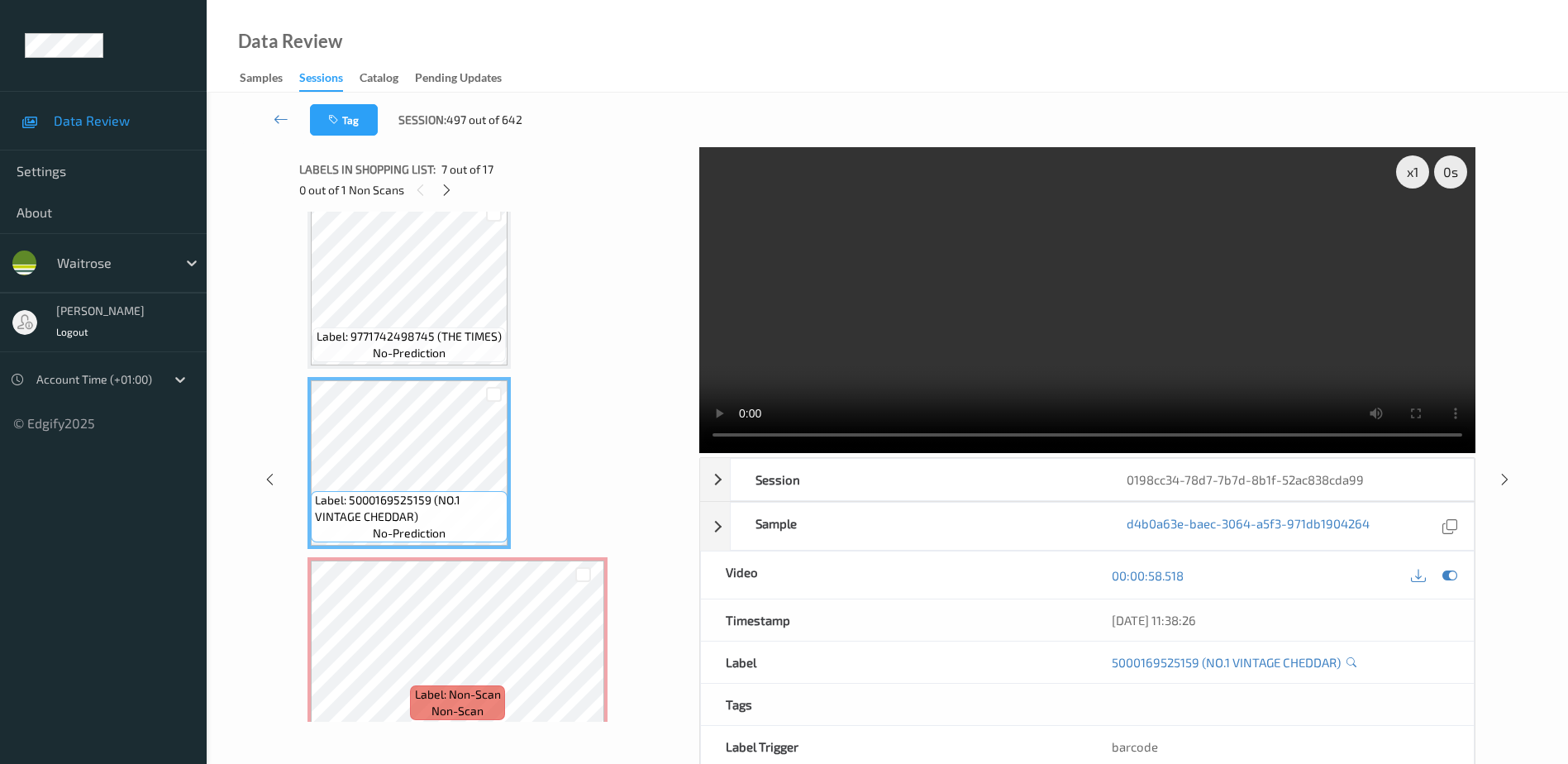
click at [998, 359] on video at bounding box center [1087, 300] width 776 height 306
click at [943, 339] on video at bounding box center [1087, 300] width 776 height 306
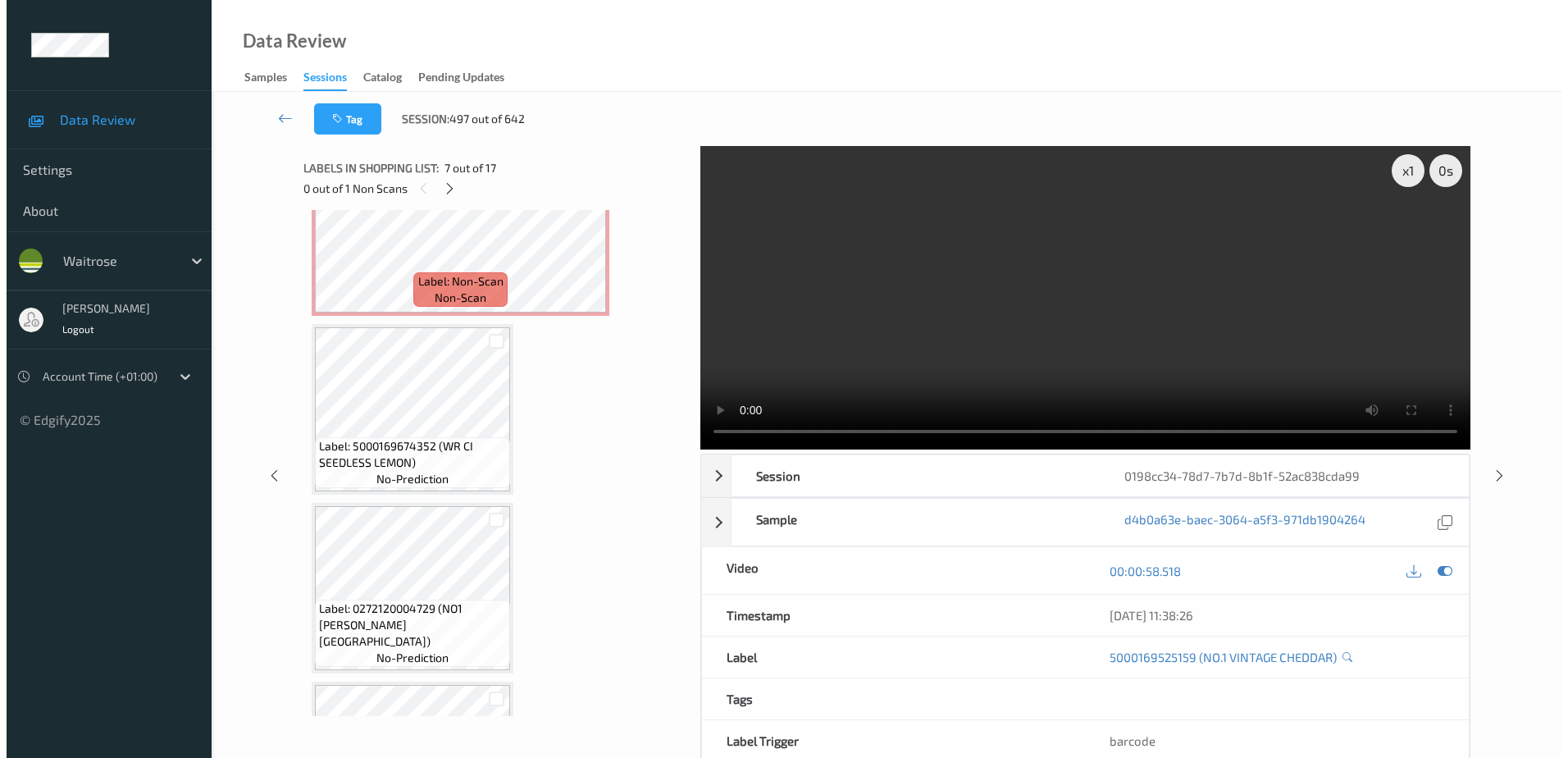
scroll to position [1327, 0]
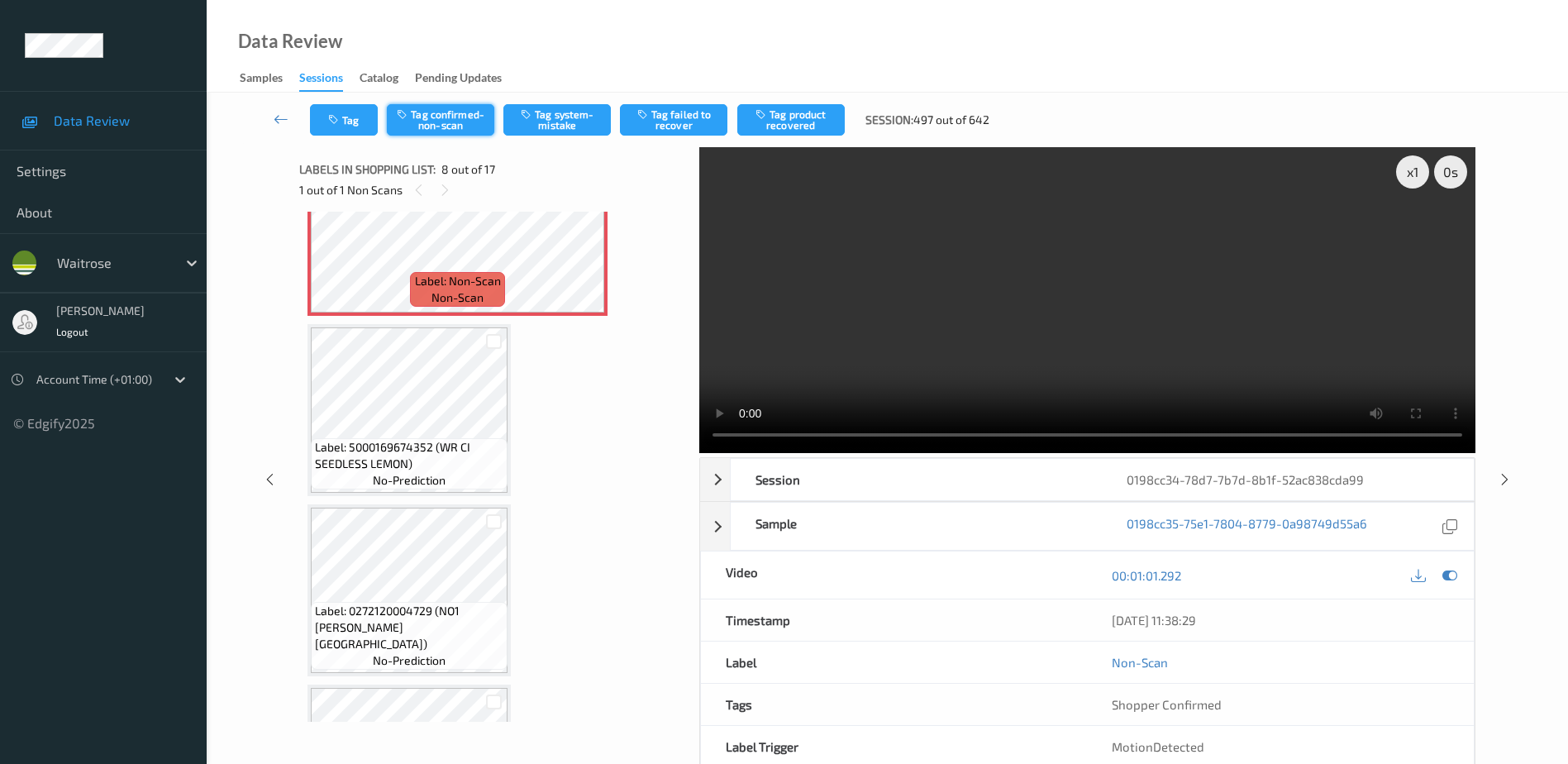
click at [443, 113] on button "Tag confirmed-non-scan" at bounding box center [440, 120] width 107 height 31
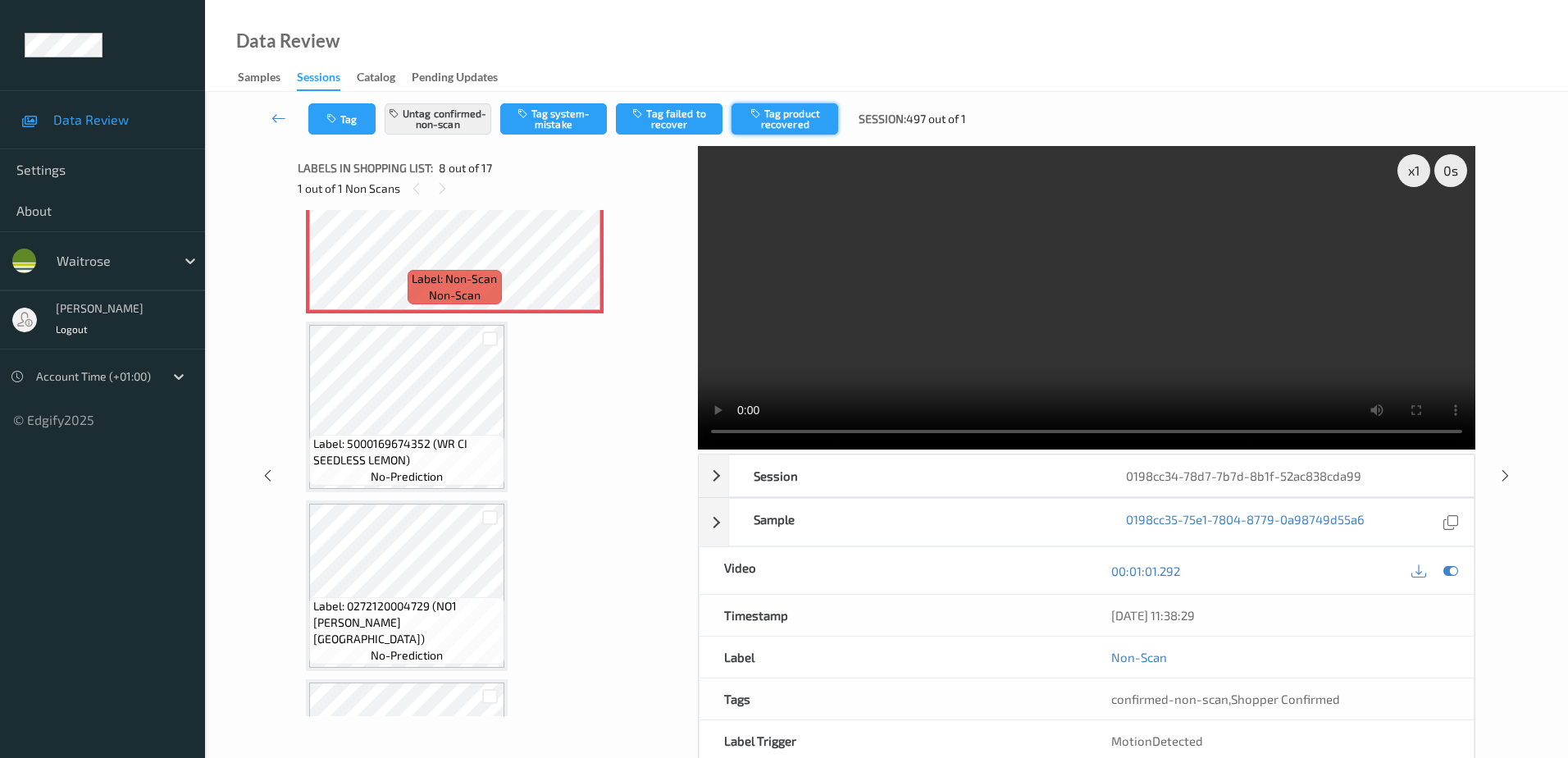
click at [796, 117] on button "Tag product recovered" at bounding box center [784, 119] width 106 height 31
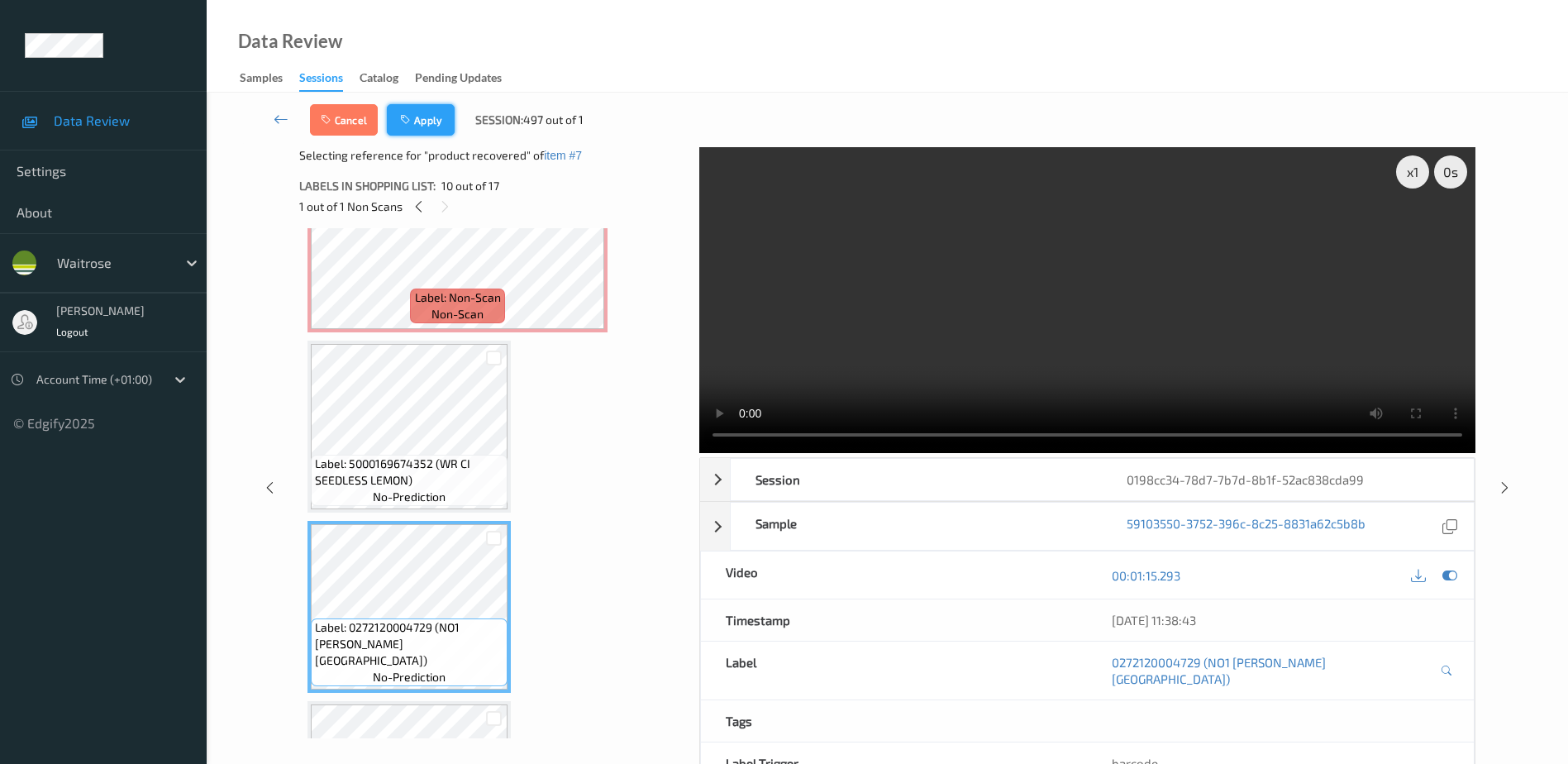
click at [407, 106] on button "Apply" at bounding box center [420, 120] width 68 height 31
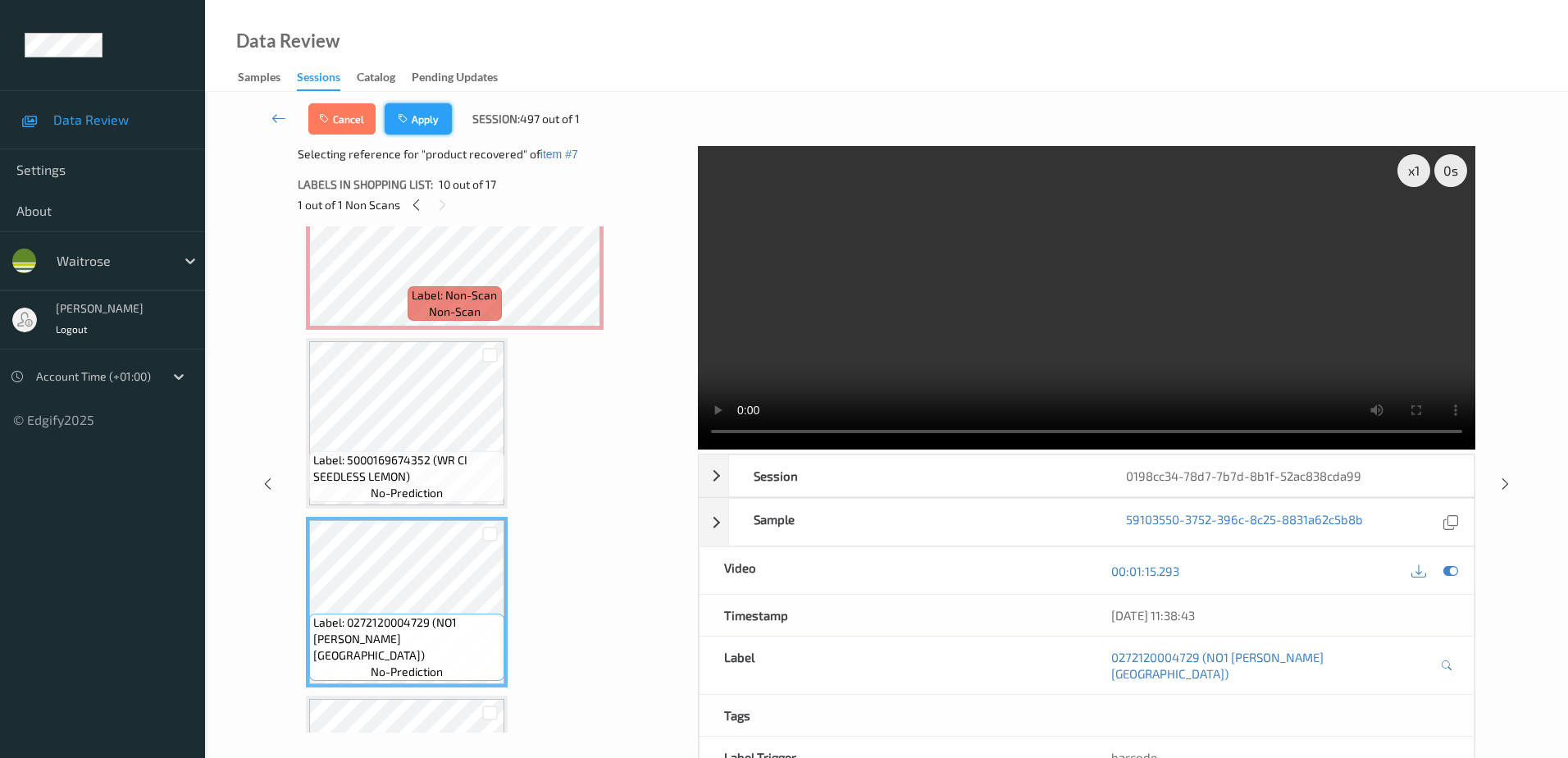
scroll to position [1081, 0]
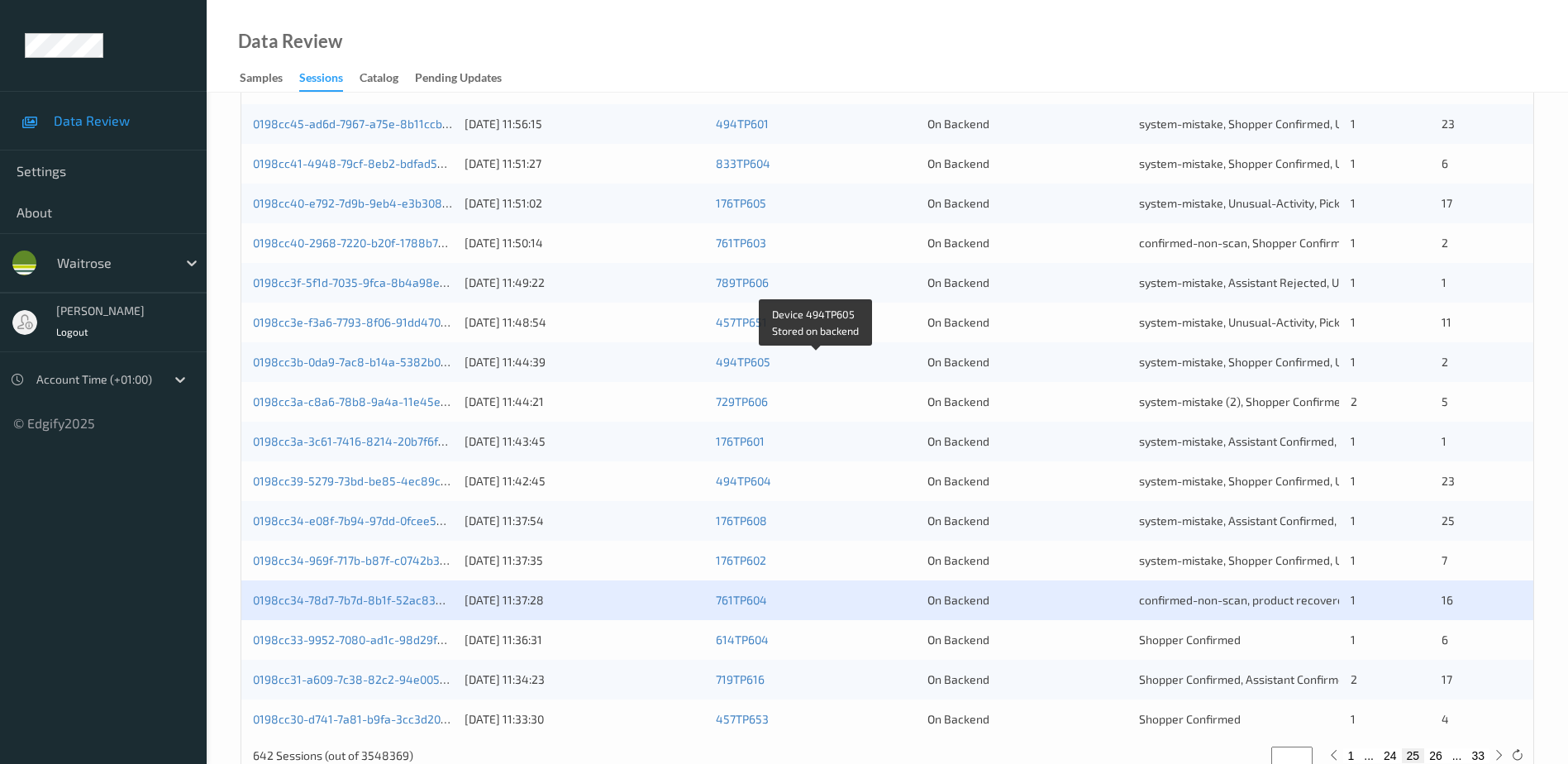
scroll to position [480, 0]
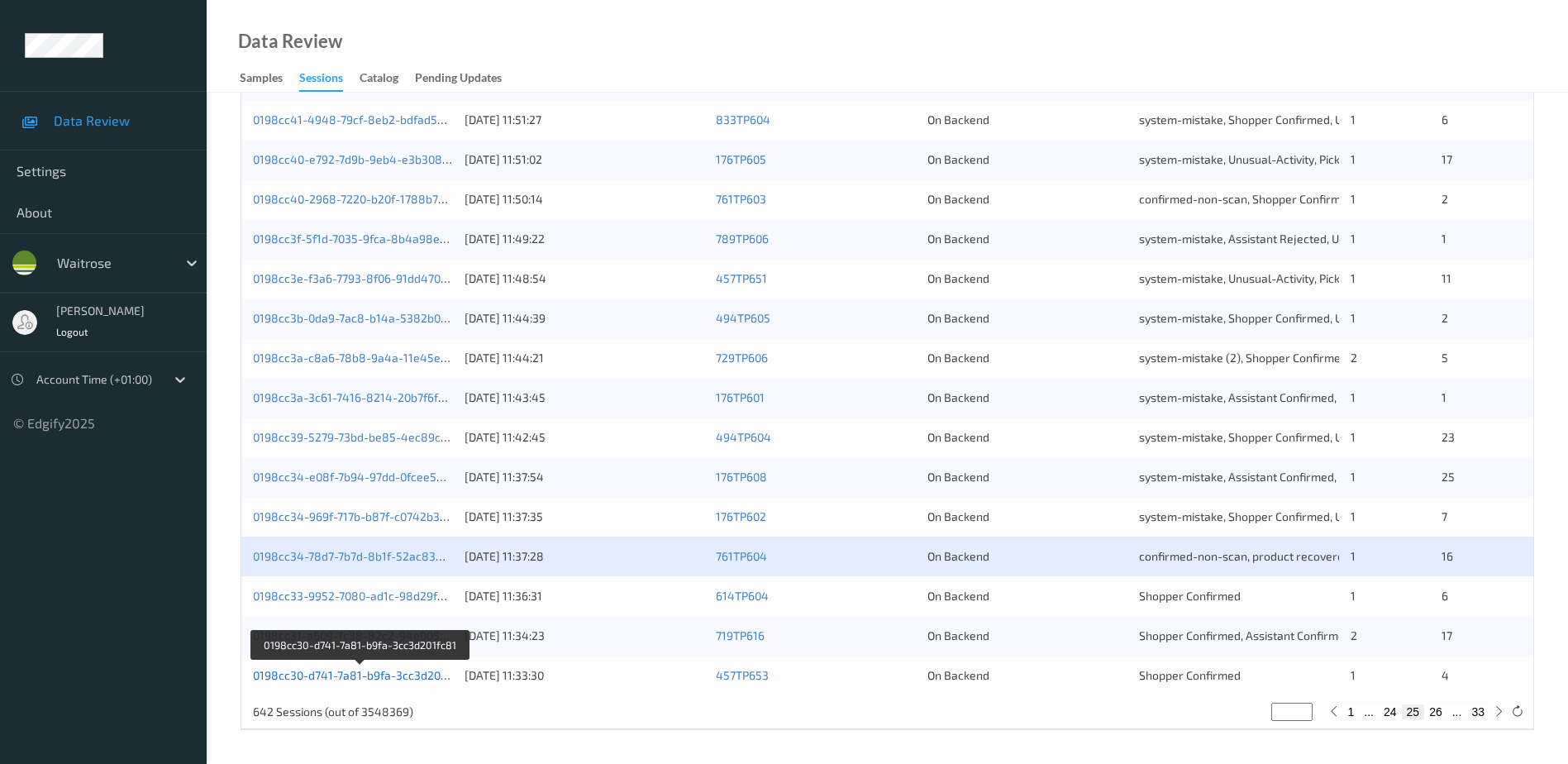
click at [372, 673] on link "0198cc30-d741-7a81-b9fa-3cc3d201fc81" at bounding box center [360, 674] width 215 height 14
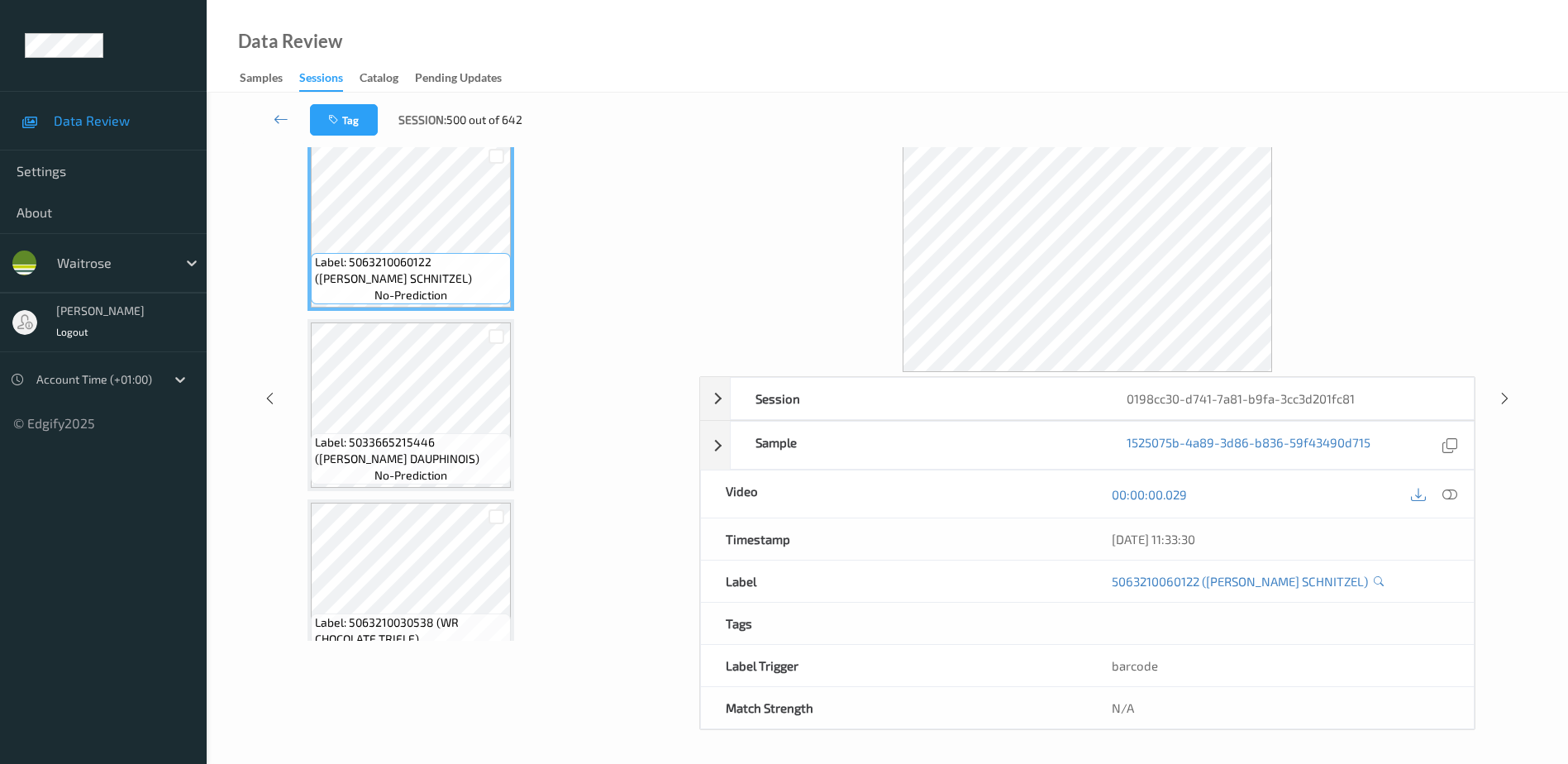
scroll to position [81, 0]
click at [1450, 497] on icon at bounding box center [1451, 494] width 15 height 15
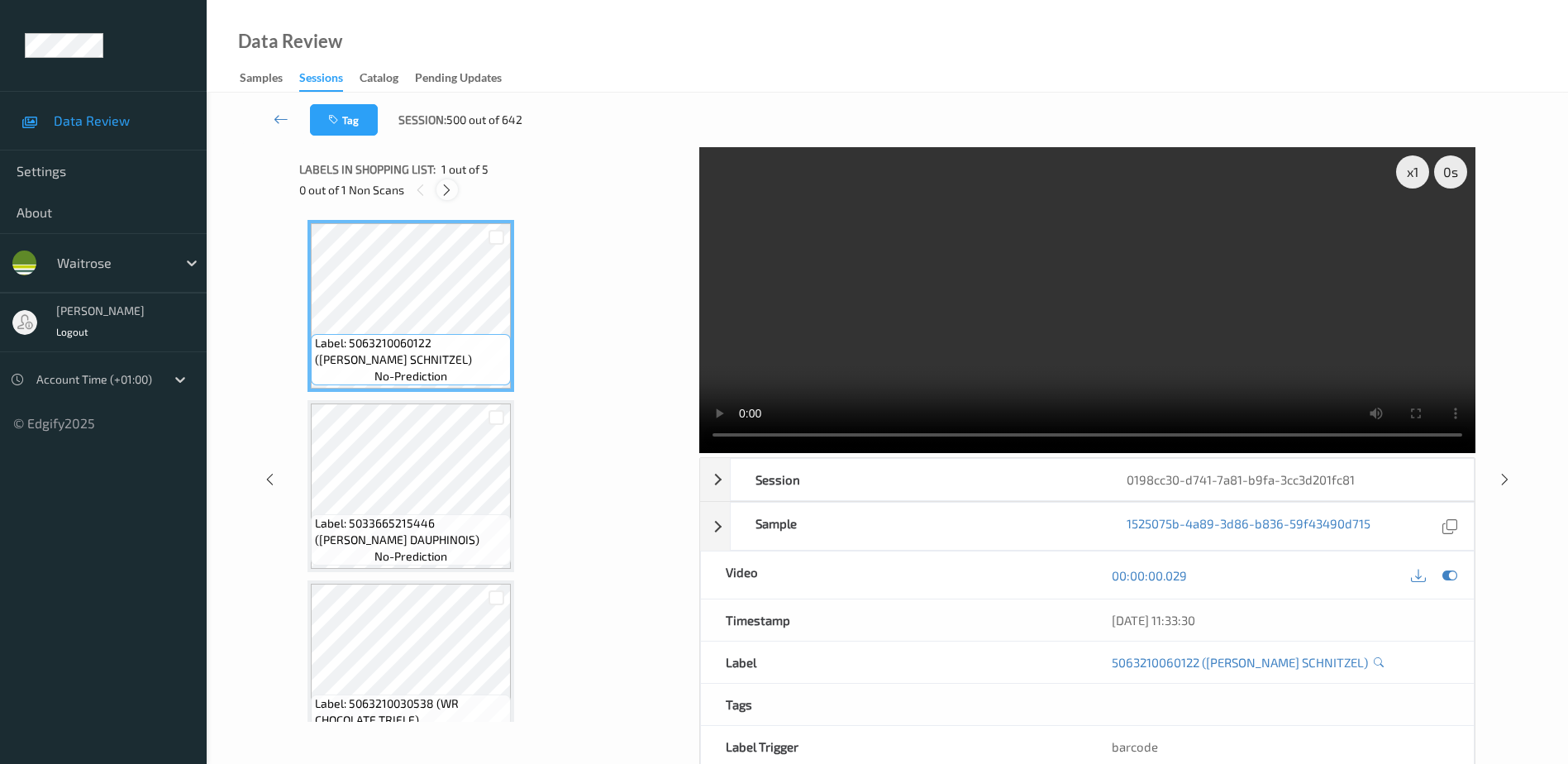
click at [451, 191] on icon at bounding box center [446, 191] width 14 height 15
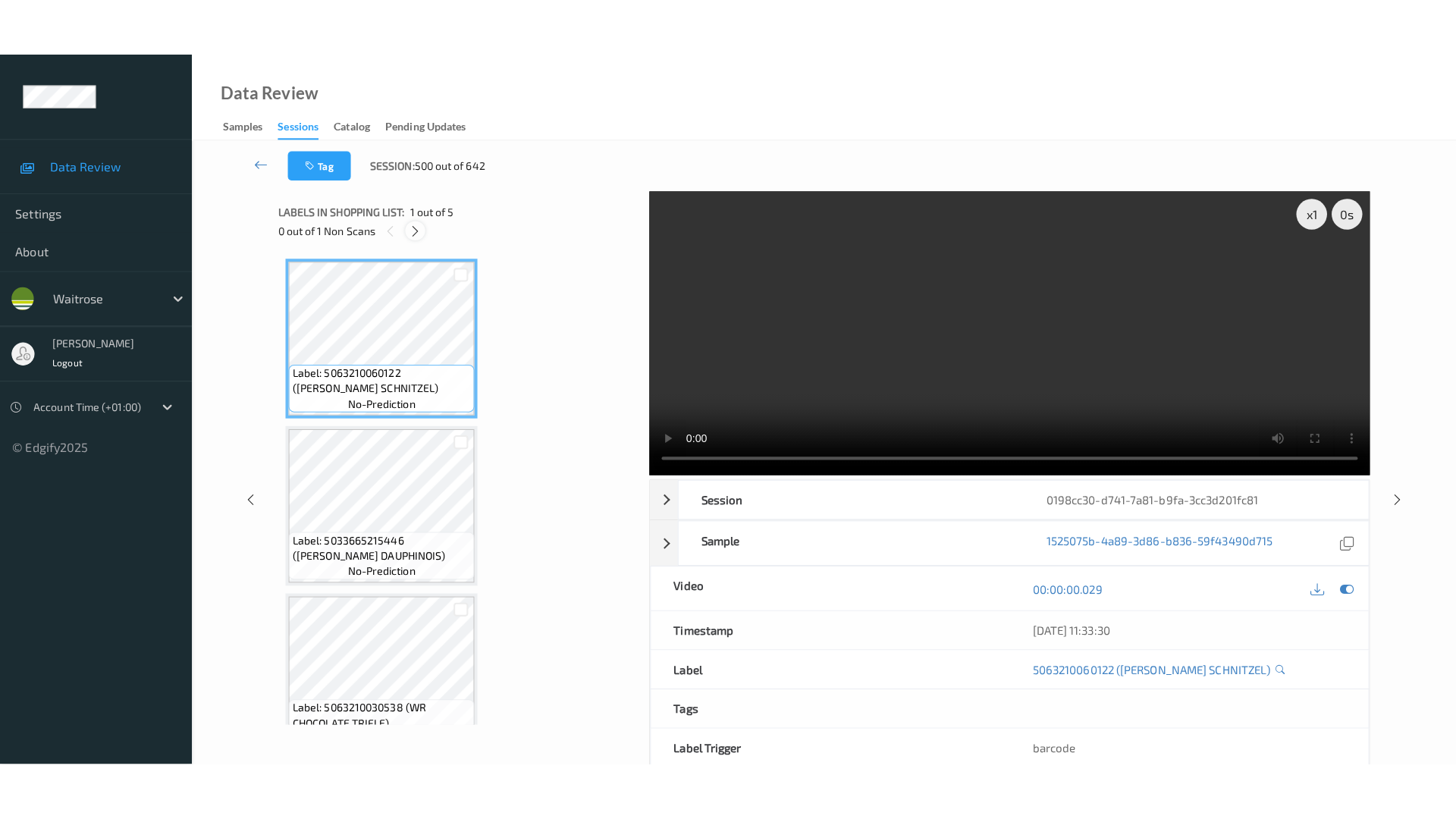
scroll to position [367, 0]
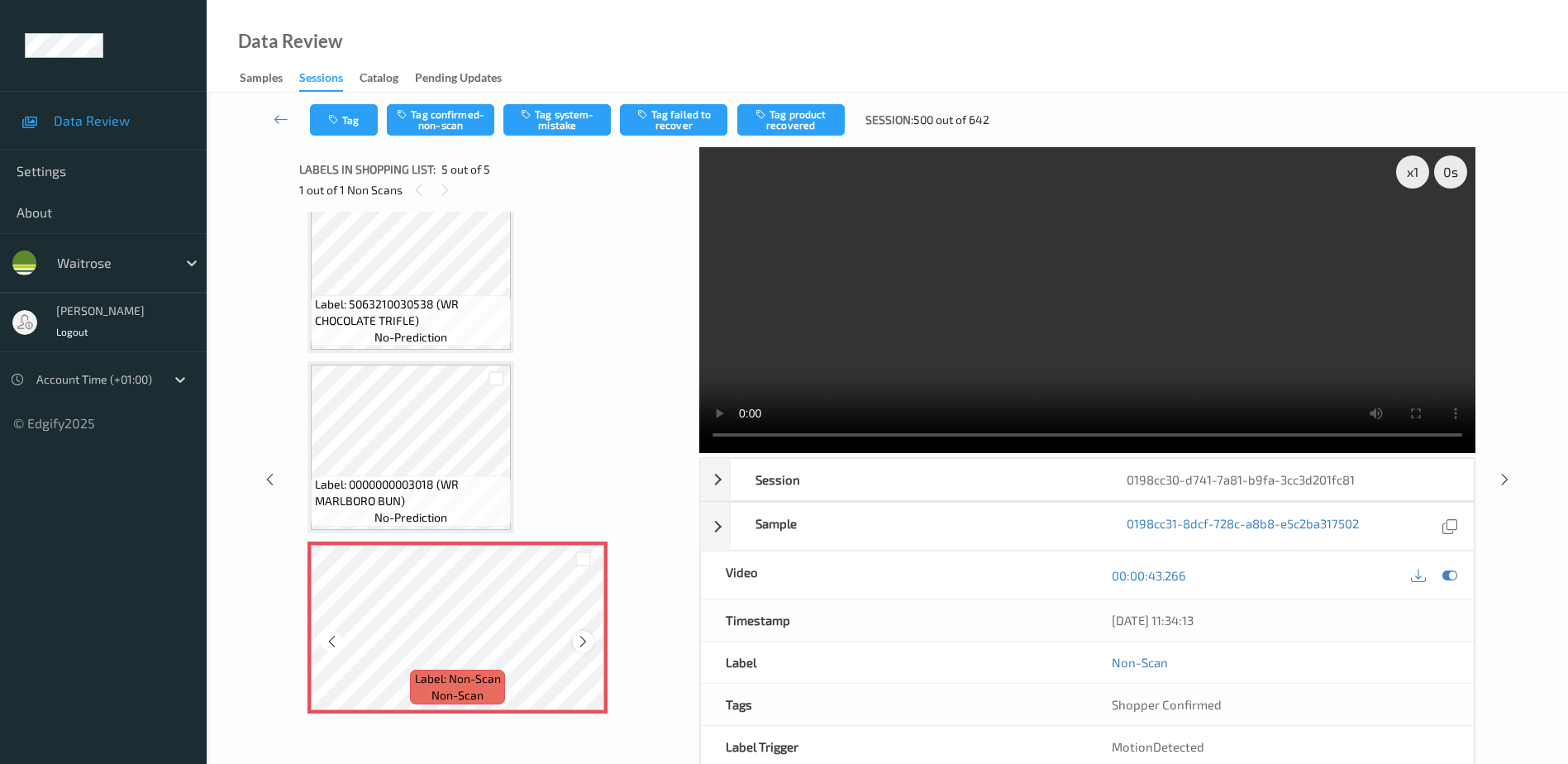
click at [585, 634] on icon at bounding box center [583, 641] width 14 height 15
click at [1057, 366] on video at bounding box center [1087, 300] width 776 height 306
click at [557, 132] on button "Tag system-mistake" at bounding box center [557, 120] width 107 height 31
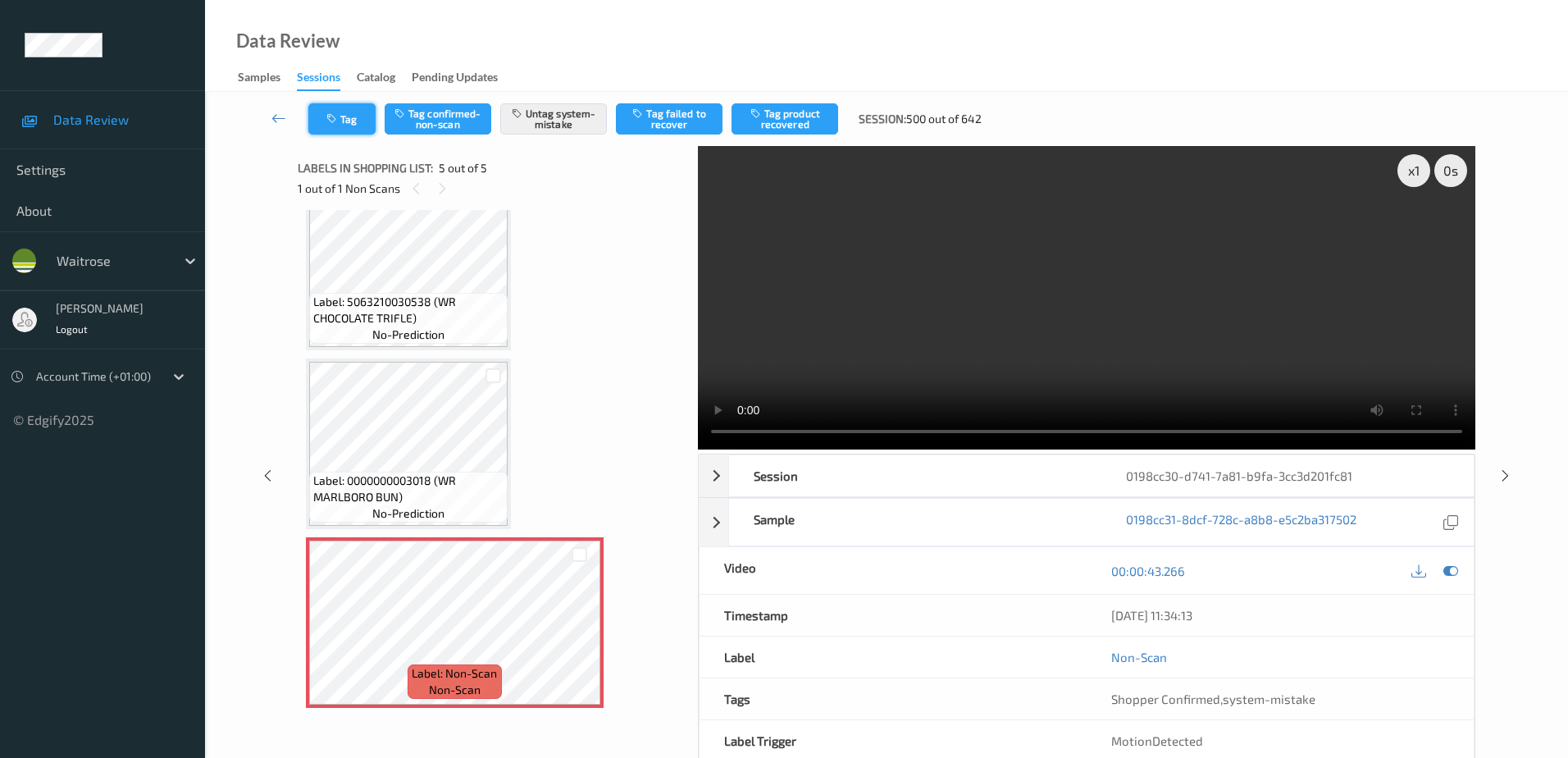
click at [328, 131] on button "Tag" at bounding box center [341, 119] width 67 height 31
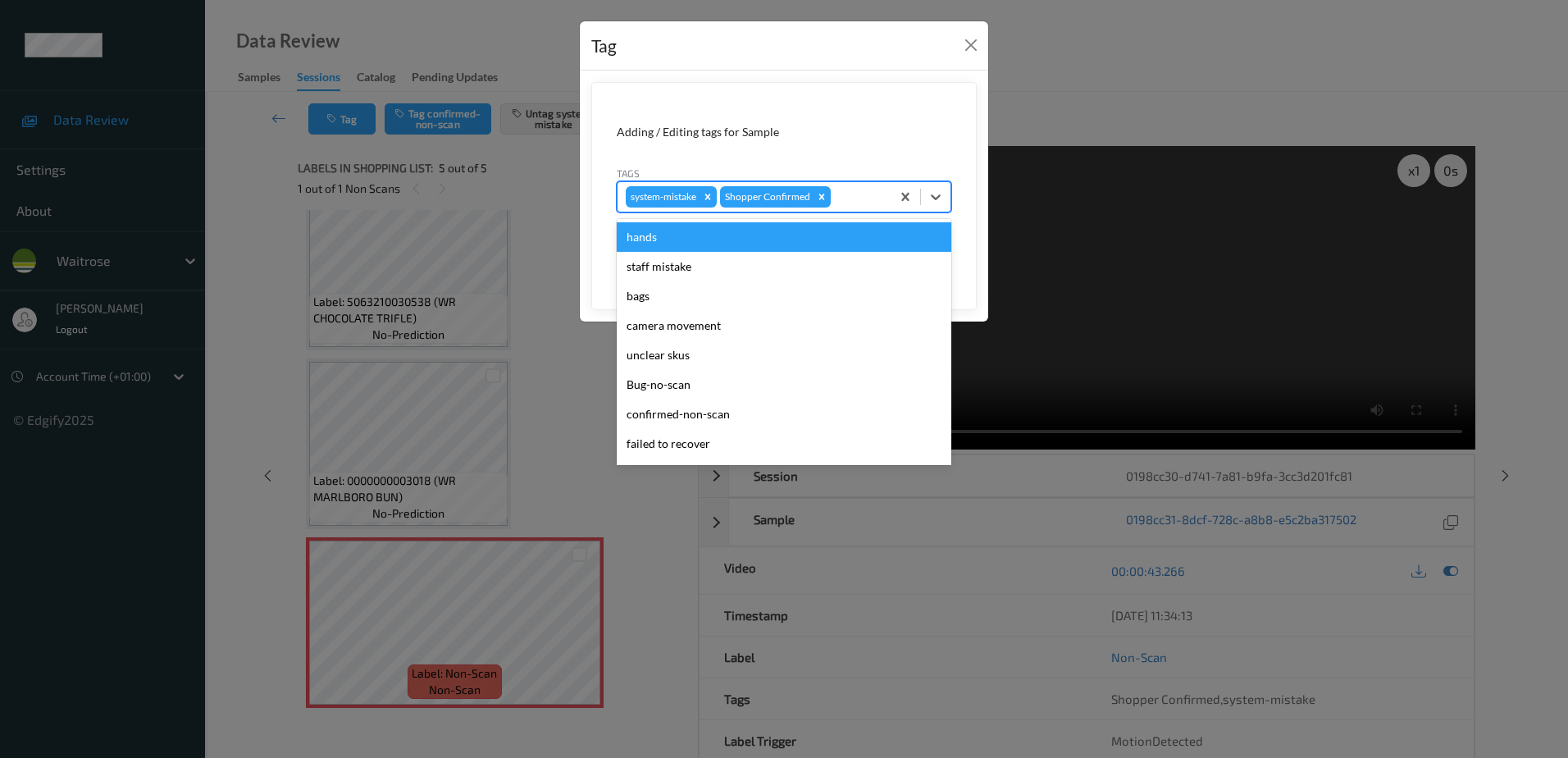
click at [850, 199] on div at bounding box center [858, 196] width 49 height 19
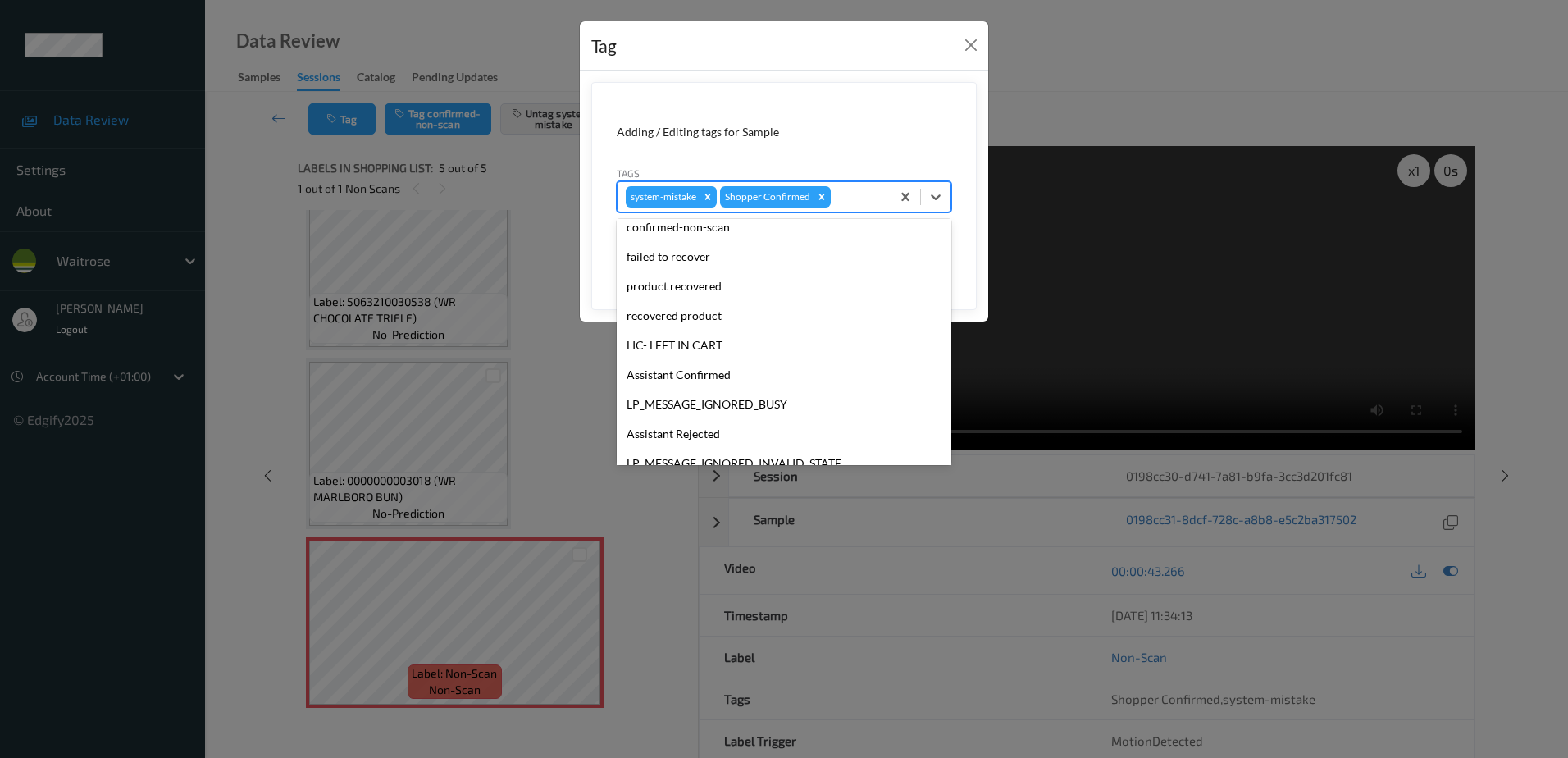
scroll to position [321, 0]
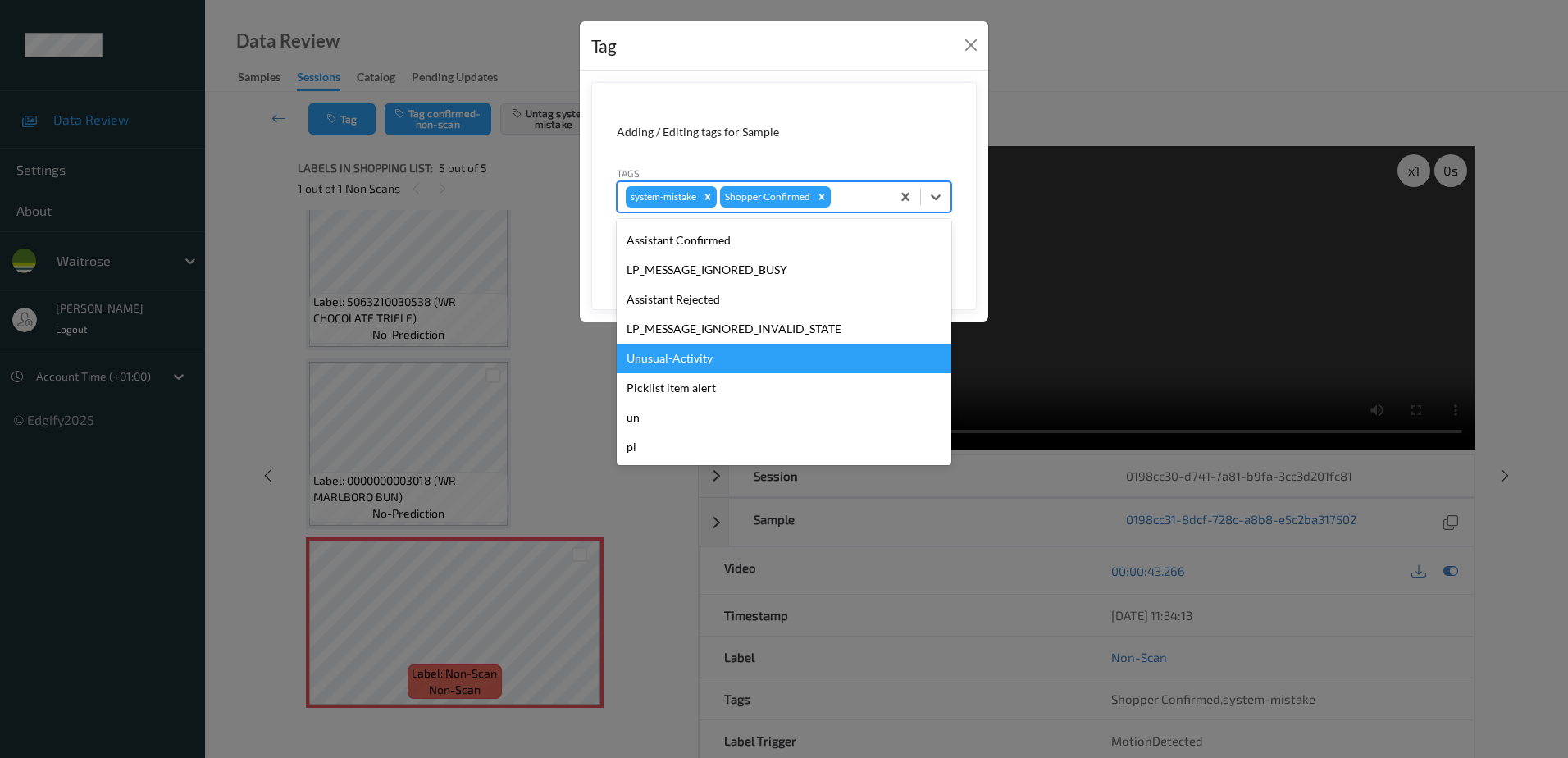
click at [718, 357] on div "Unusual-Activity" at bounding box center [784, 358] width 335 height 29
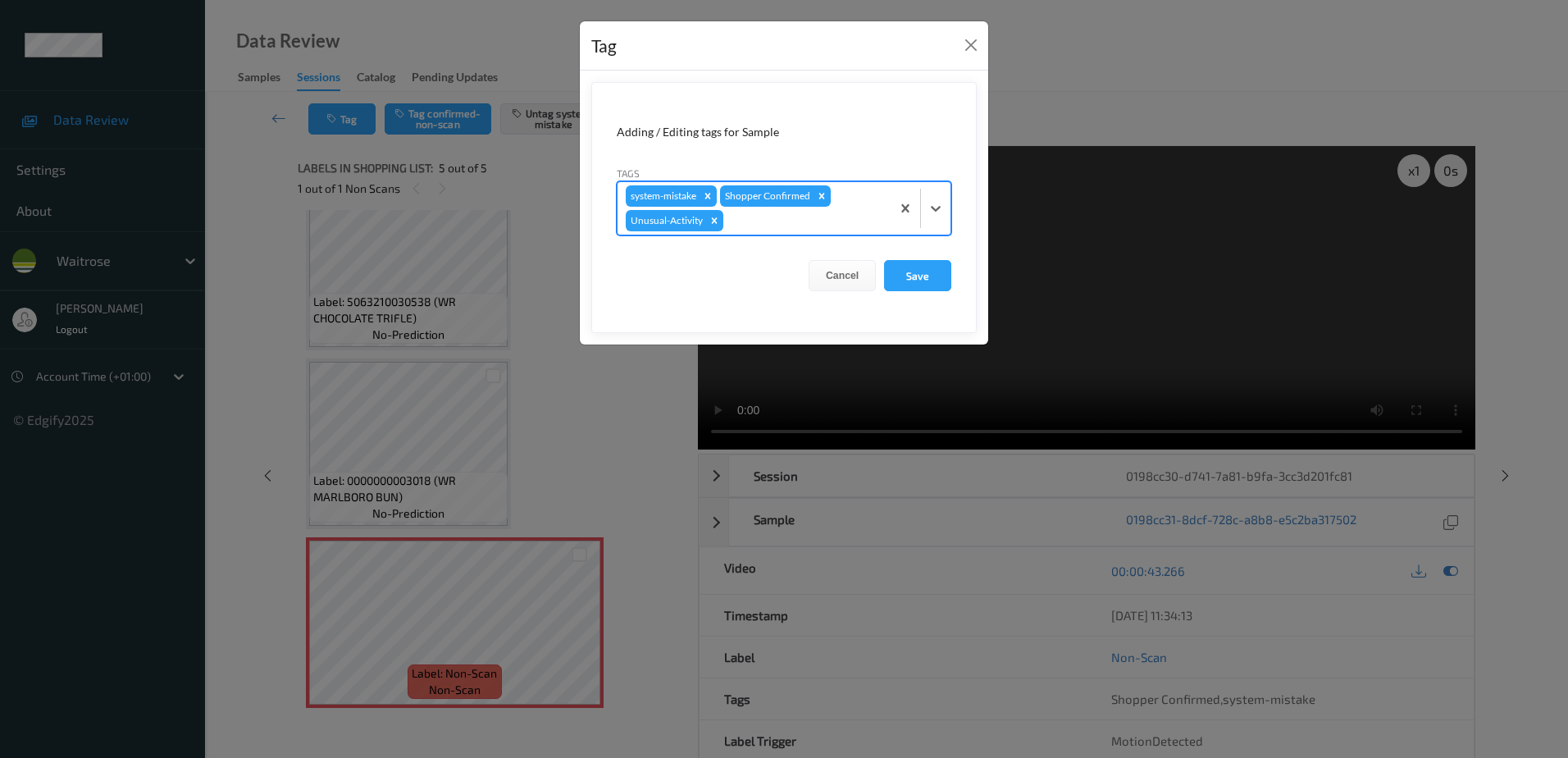
click at [765, 225] on div at bounding box center [805, 220] width 156 height 19
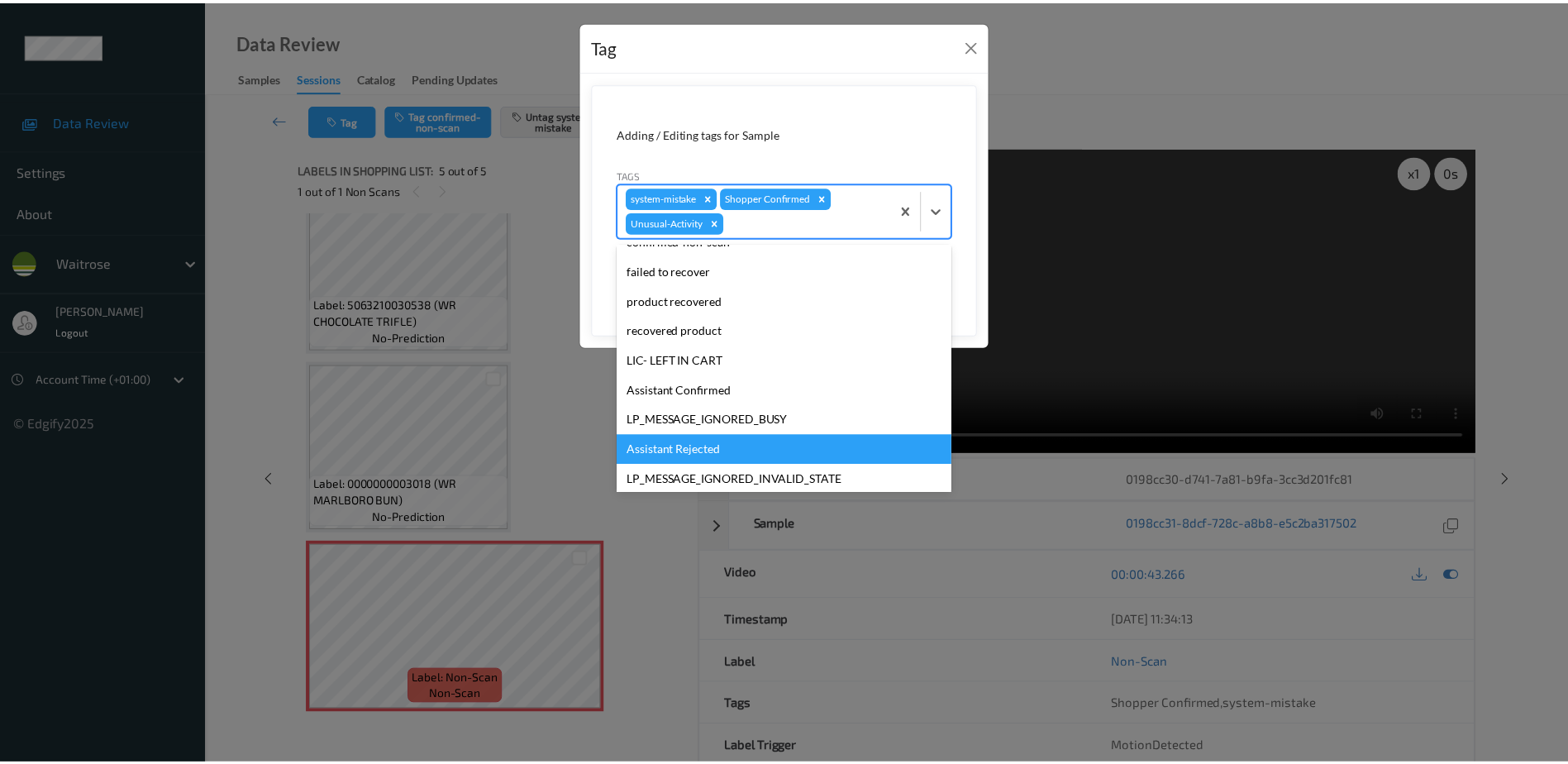
scroll to position [294, 0]
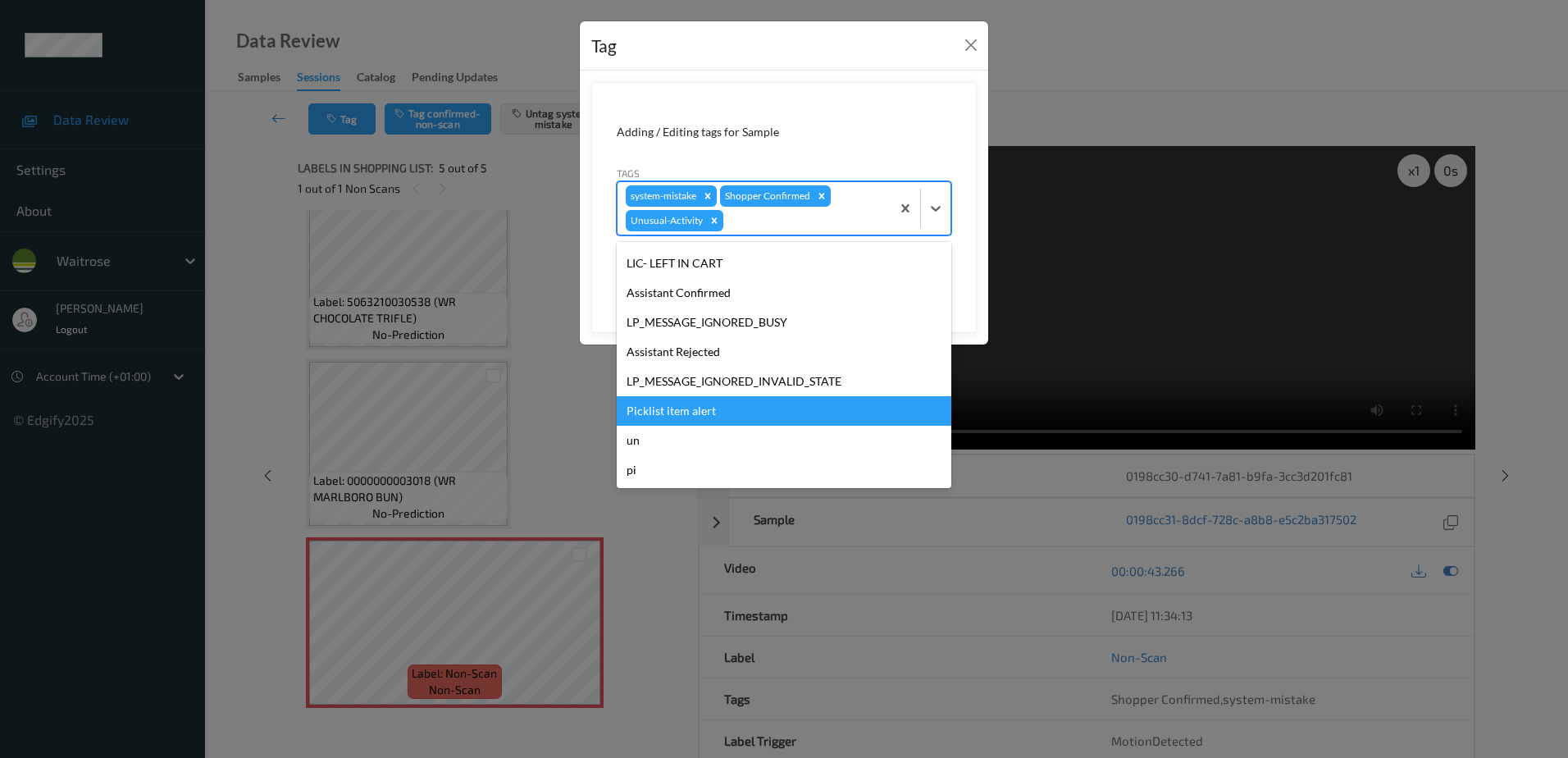
click at [706, 408] on div "Picklist item alert" at bounding box center [784, 411] width 335 height 29
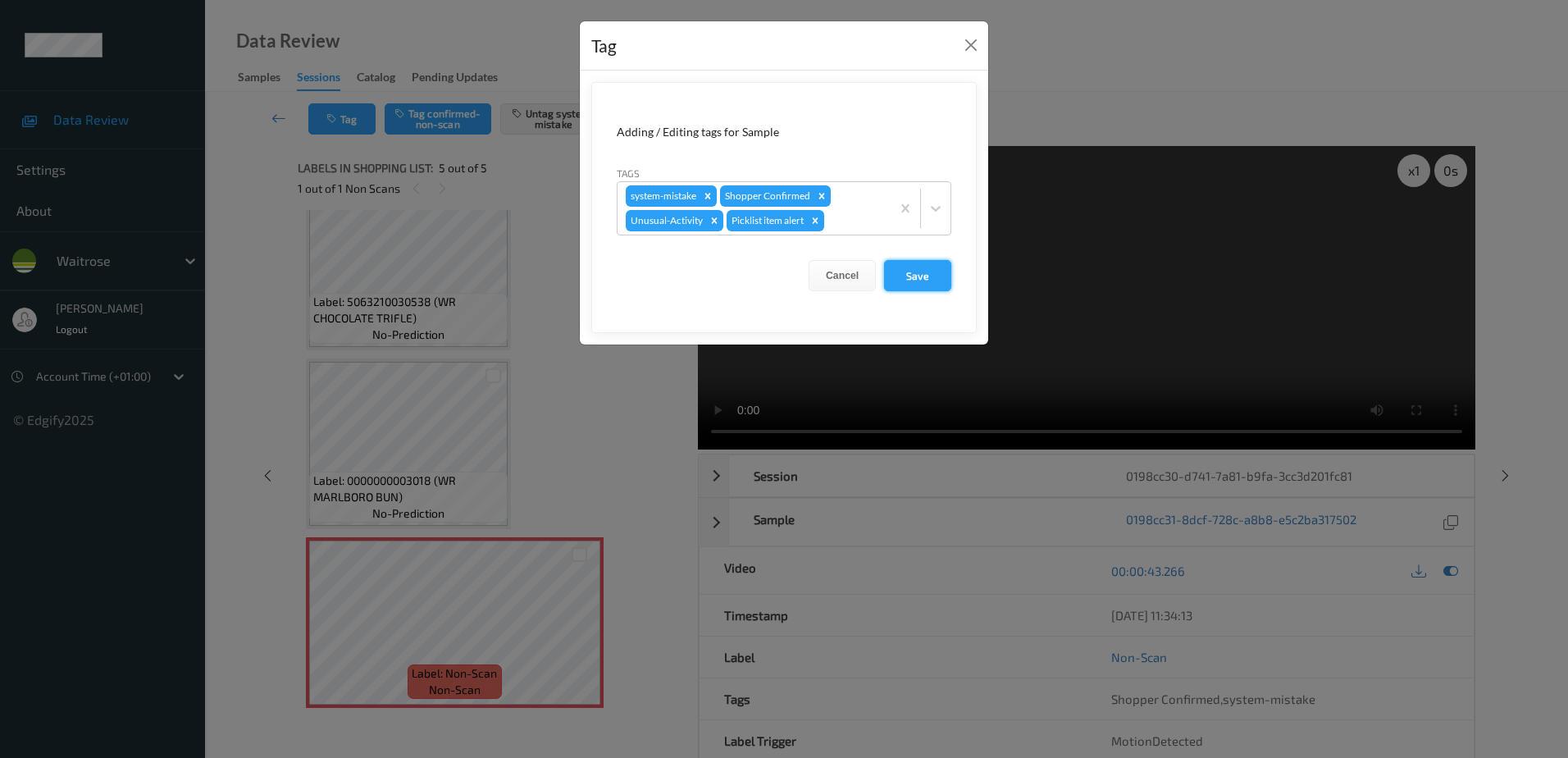
click at [916, 286] on button "Save" at bounding box center [917, 275] width 67 height 31
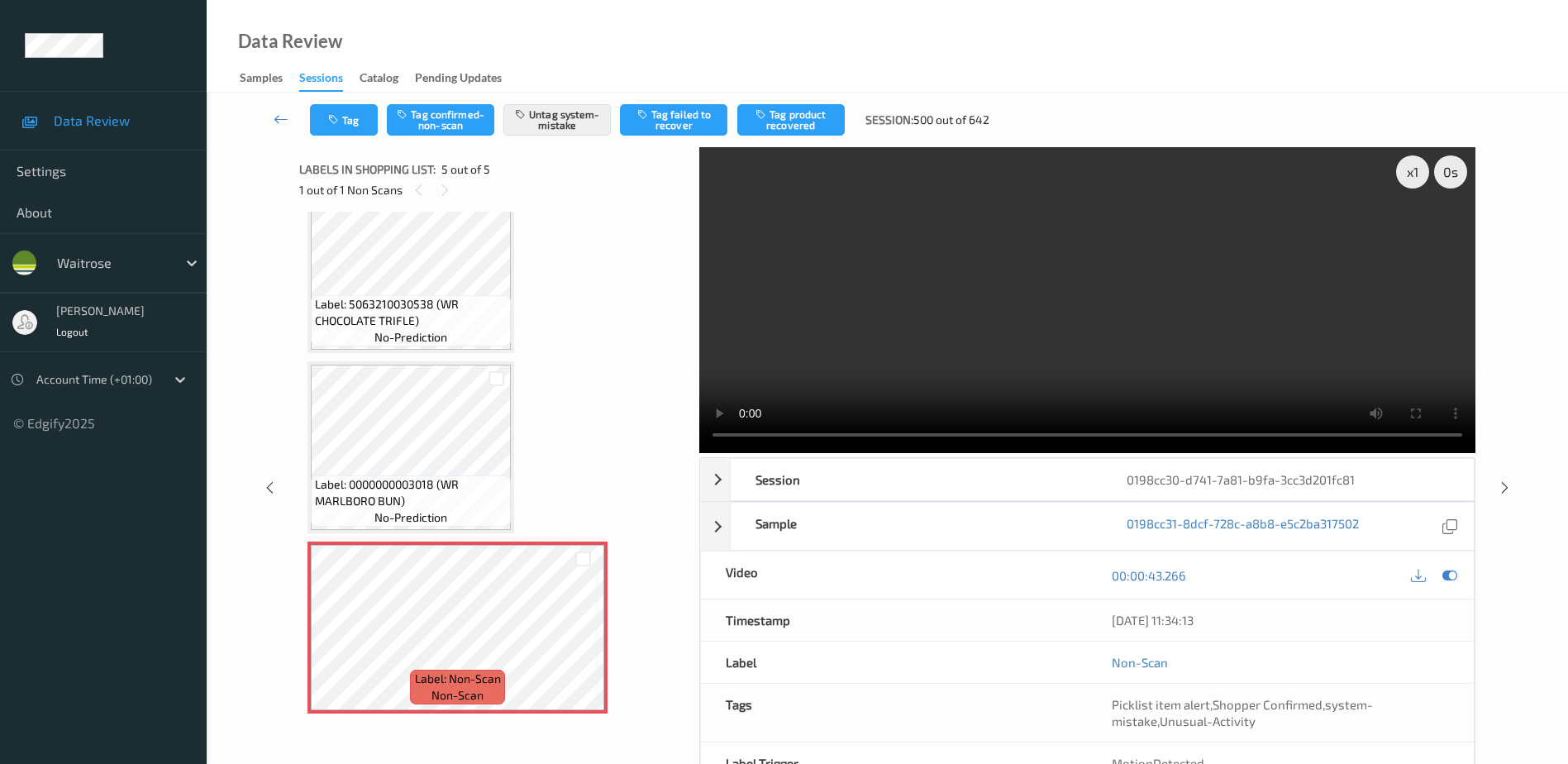
click at [924, 341] on video at bounding box center [1087, 300] width 776 height 306
click at [354, 121] on button "Tag" at bounding box center [343, 120] width 68 height 31
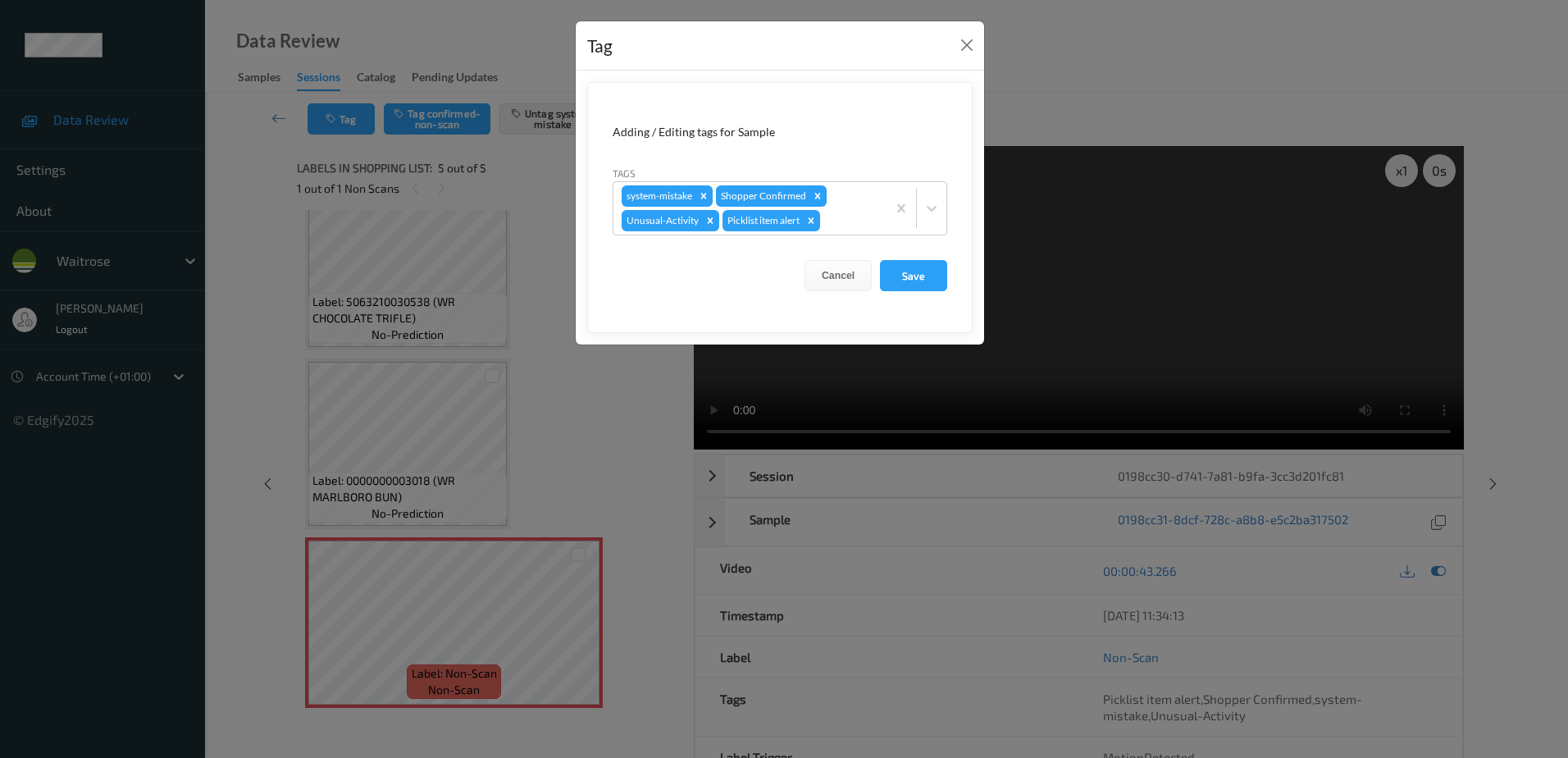
click at [556, 429] on div "Tag Adding / Editing tags for Sample Tags system-mistake Shopper Confirmed Unus…" at bounding box center [784, 379] width 1568 height 758
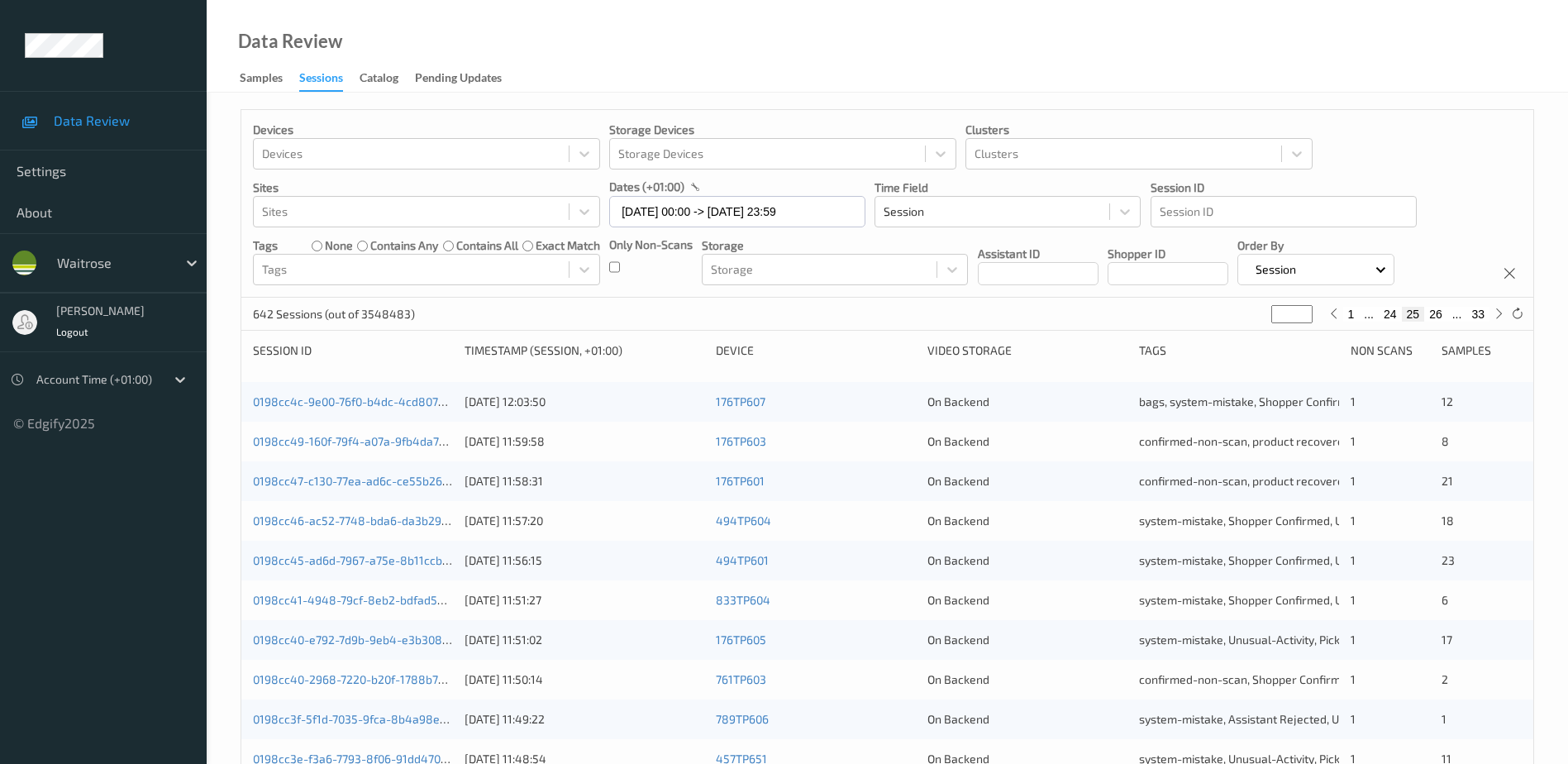
click at [1436, 308] on button "26" at bounding box center [1436, 314] width 23 height 15
type input "**"
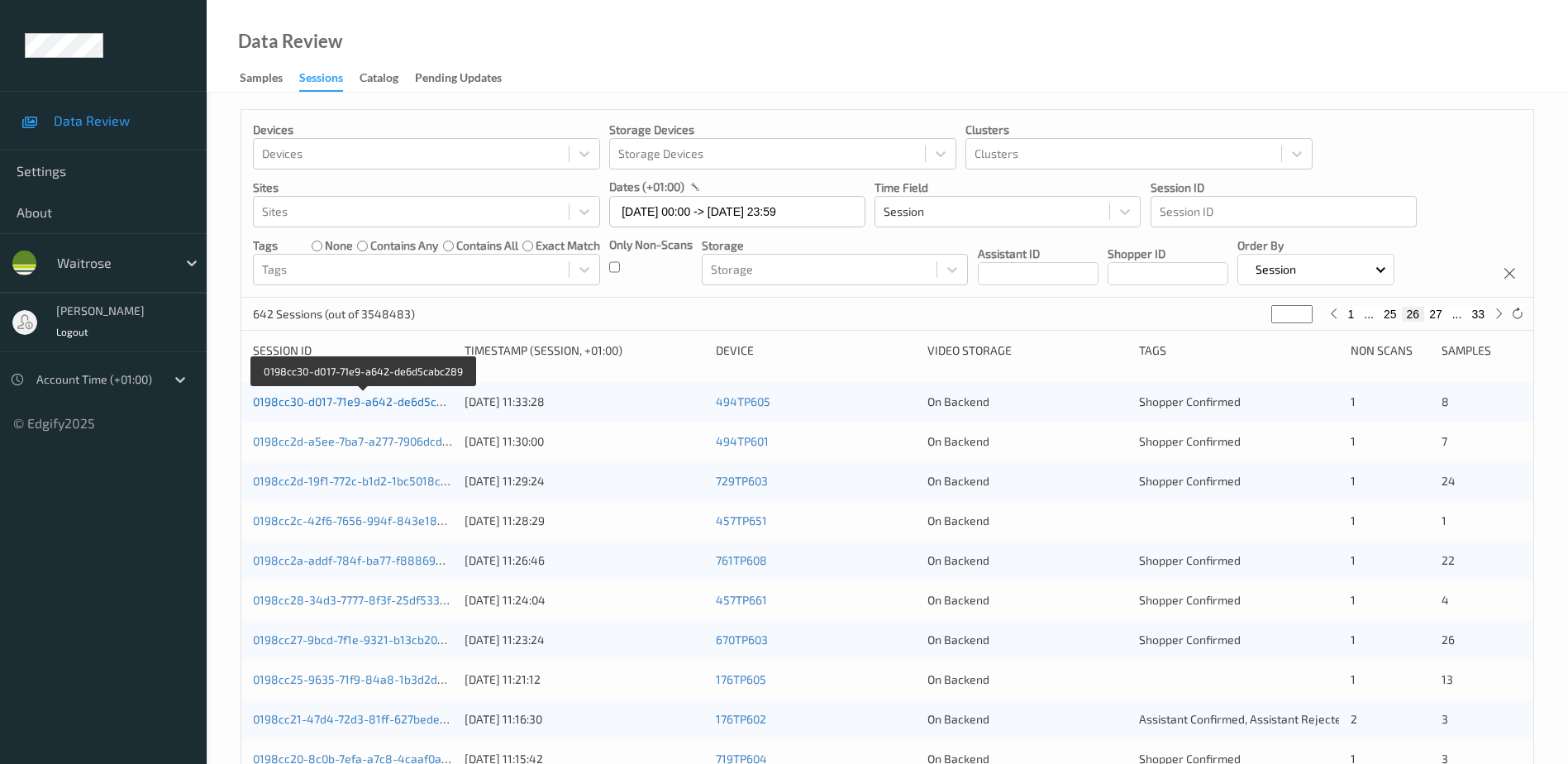
click at [424, 400] on link "0198cc30-d017-71e9-a642-de6d5cabc289" at bounding box center [364, 400] width 223 height 14
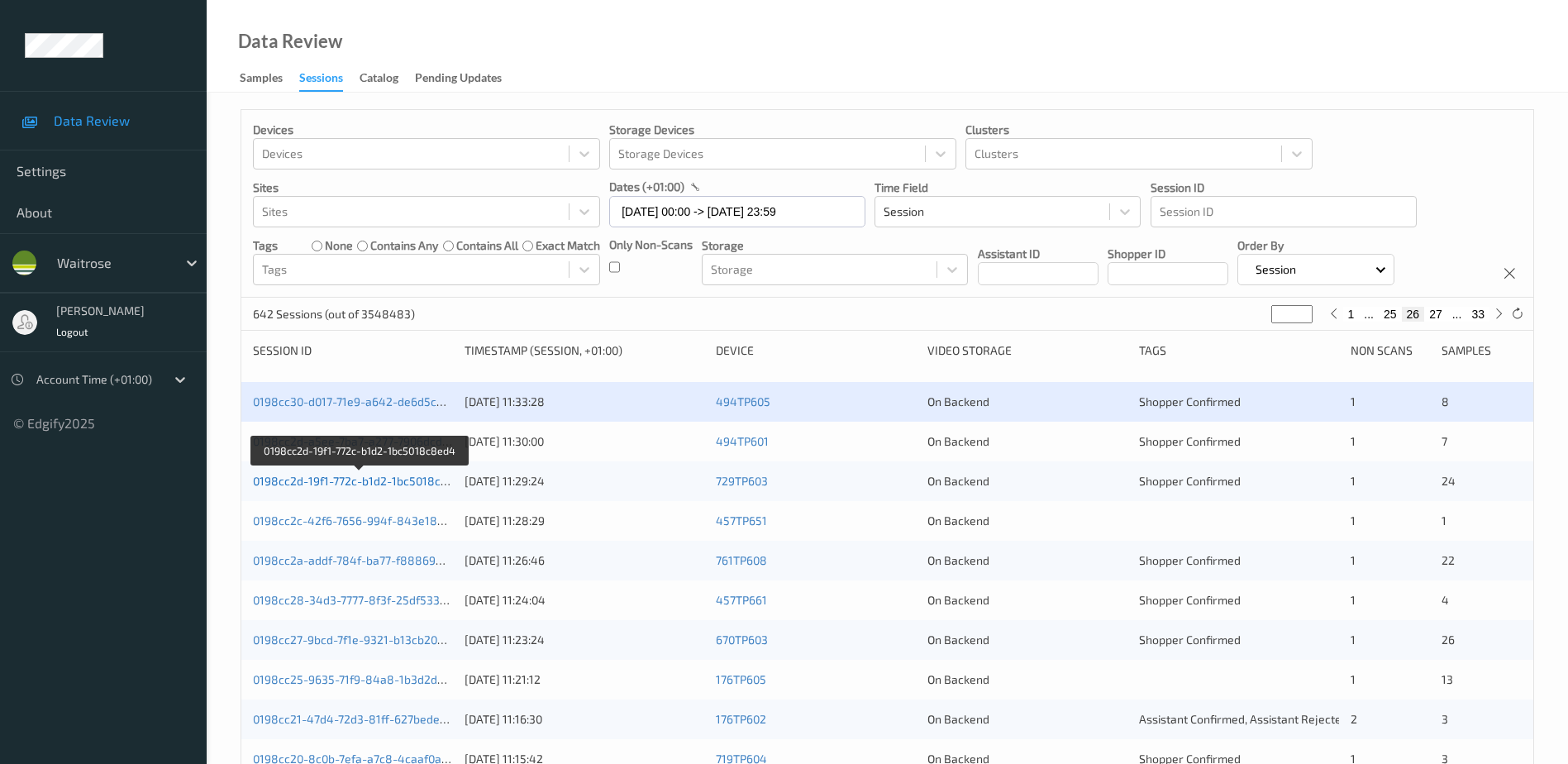
click at [362, 479] on link "0198cc2d-19f1-772c-b1d2-1bc5018c8ed4" at bounding box center [360, 480] width 216 height 14
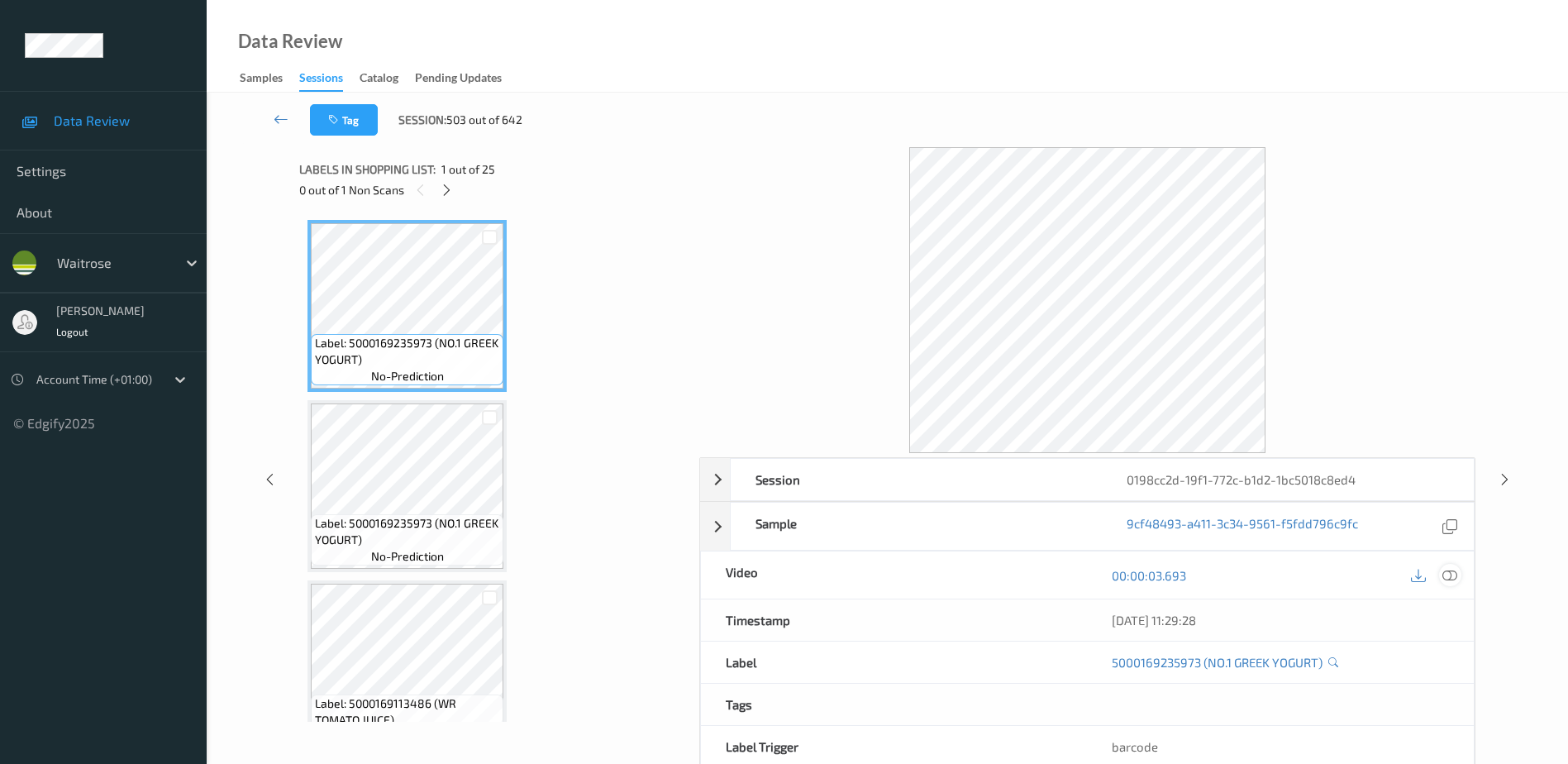
click at [1451, 578] on icon at bounding box center [1451, 575] width 15 height 15
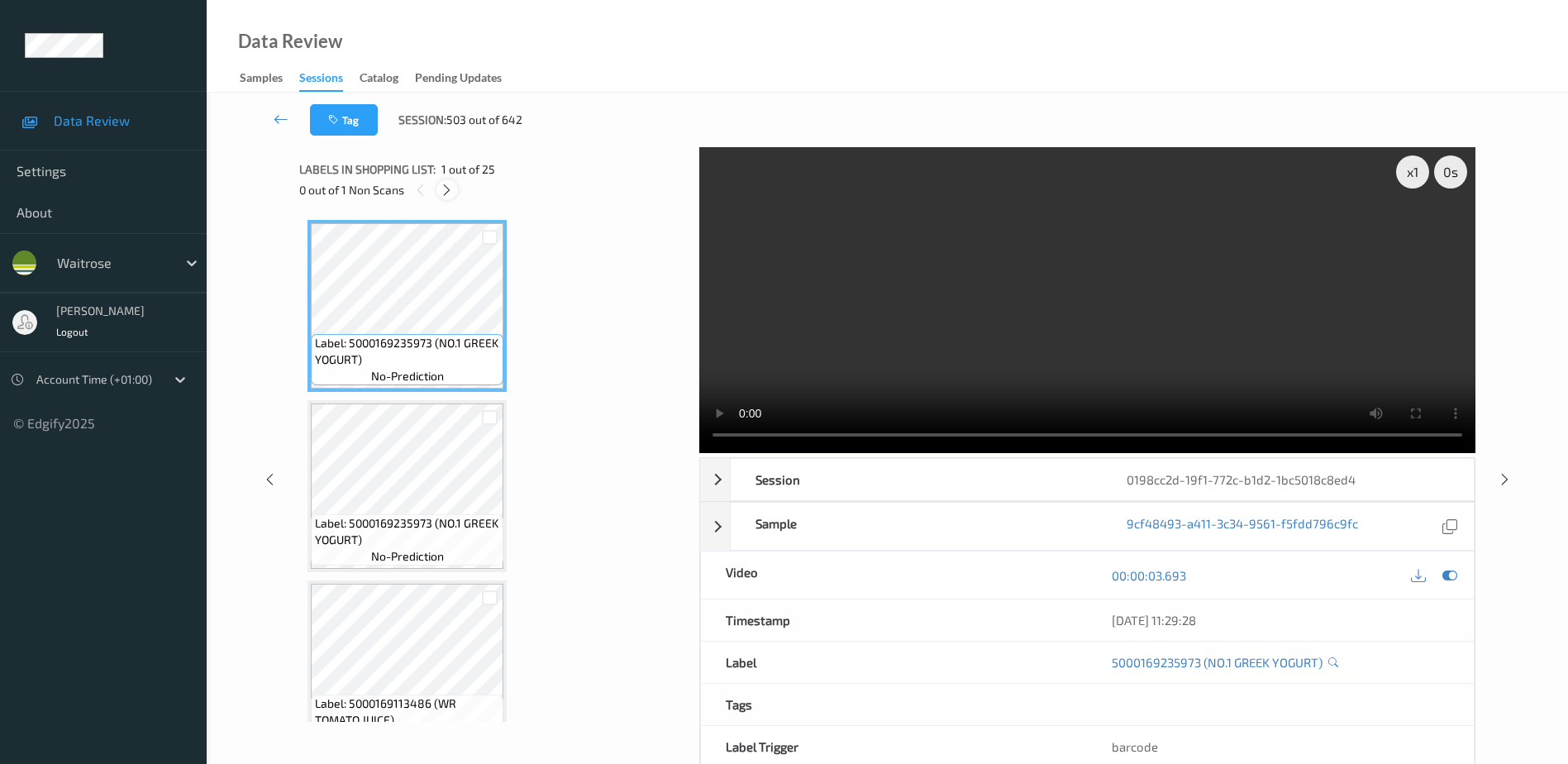
click at [439, 187] on div at bounding box center [447, 190] width 20 height 20
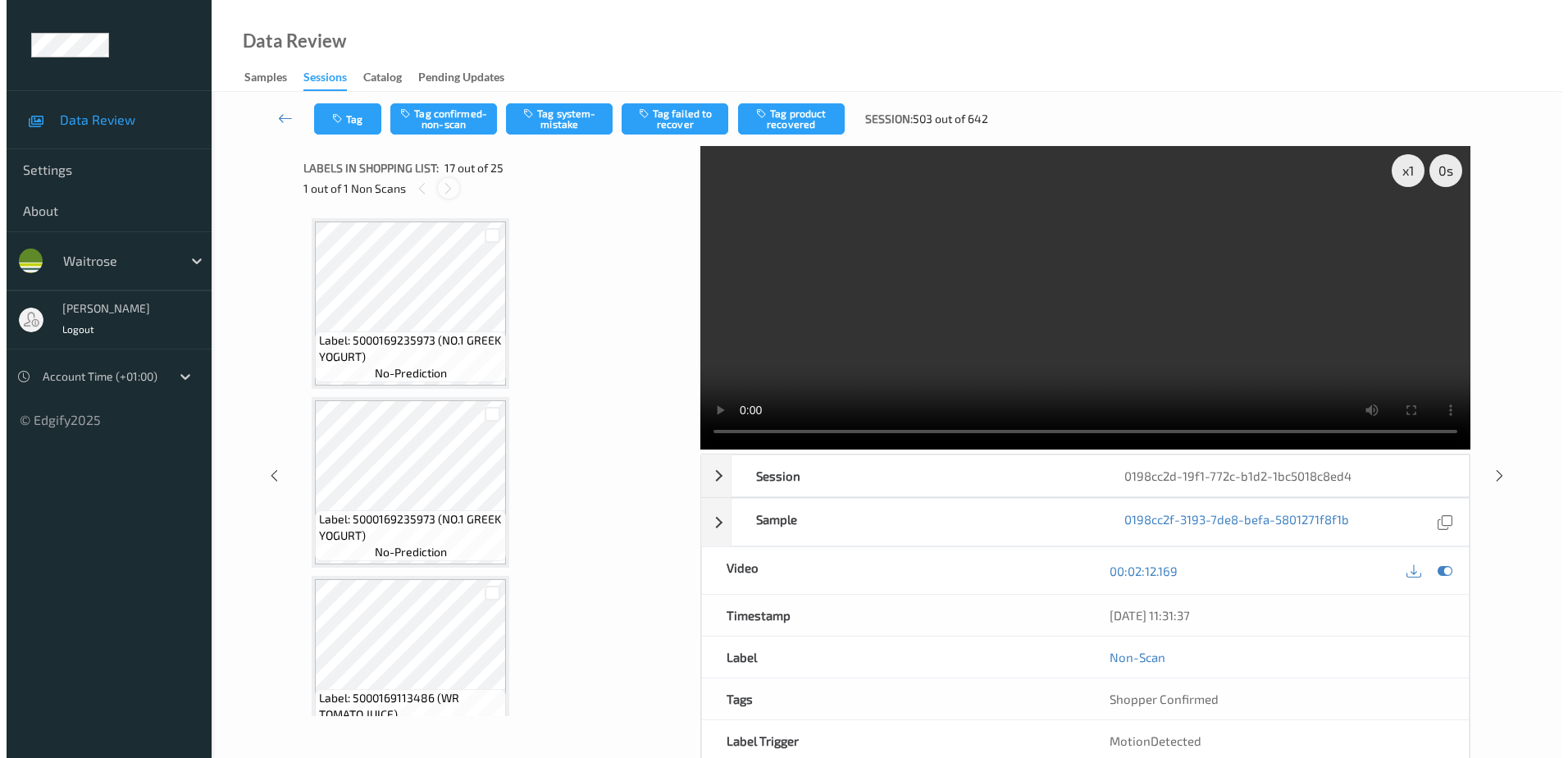
scroll to position [2690, 0]
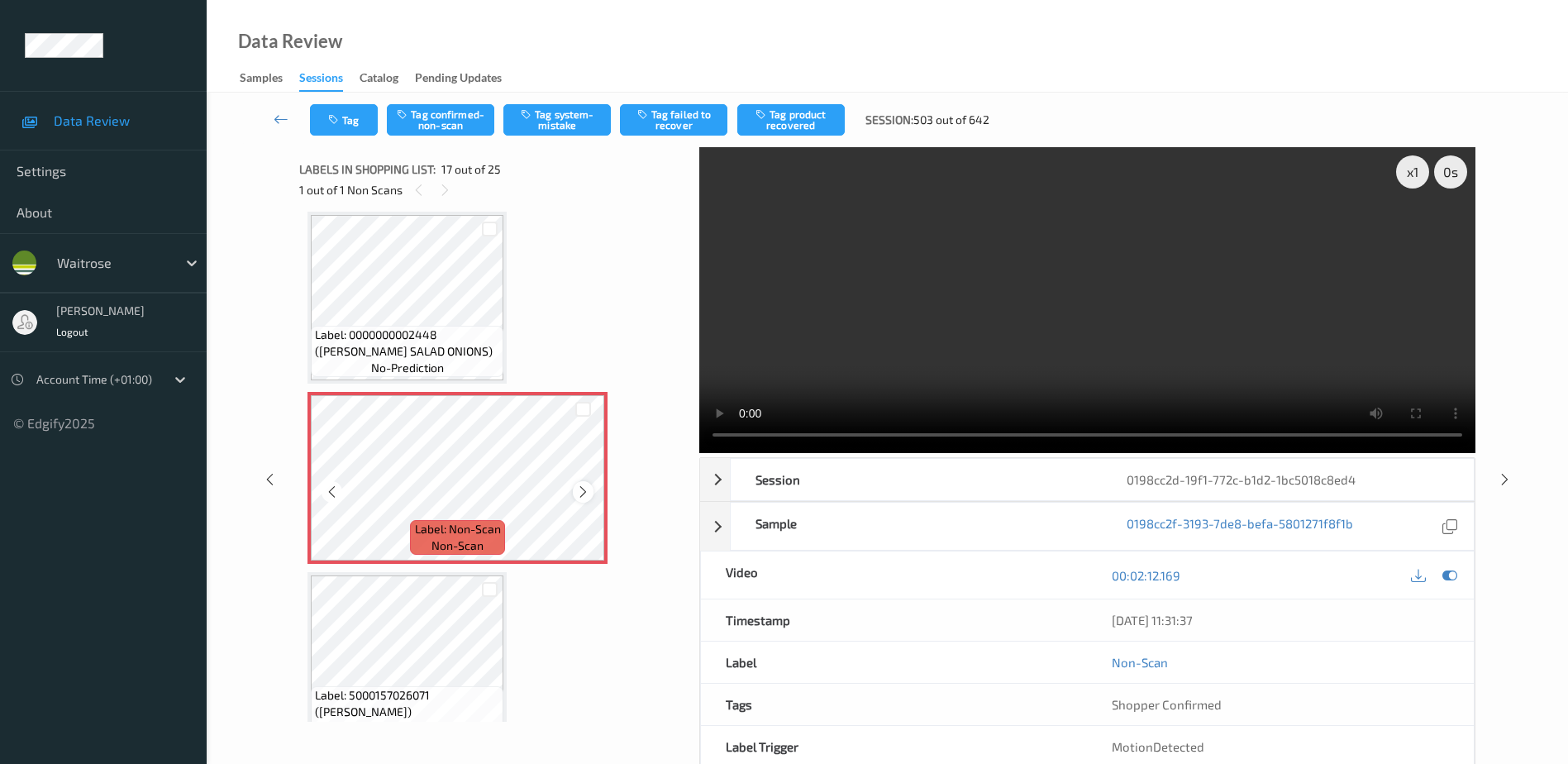
click at [580, 489] on icon at bounding box center [583, 492] width 14 height 15
click at [886, 389] on video at bounding box center [1087, 300] width 776 height 306
click at [549, 120] on button "Tag system-mistake" at bounding box center [557, 120] width 107 height 31
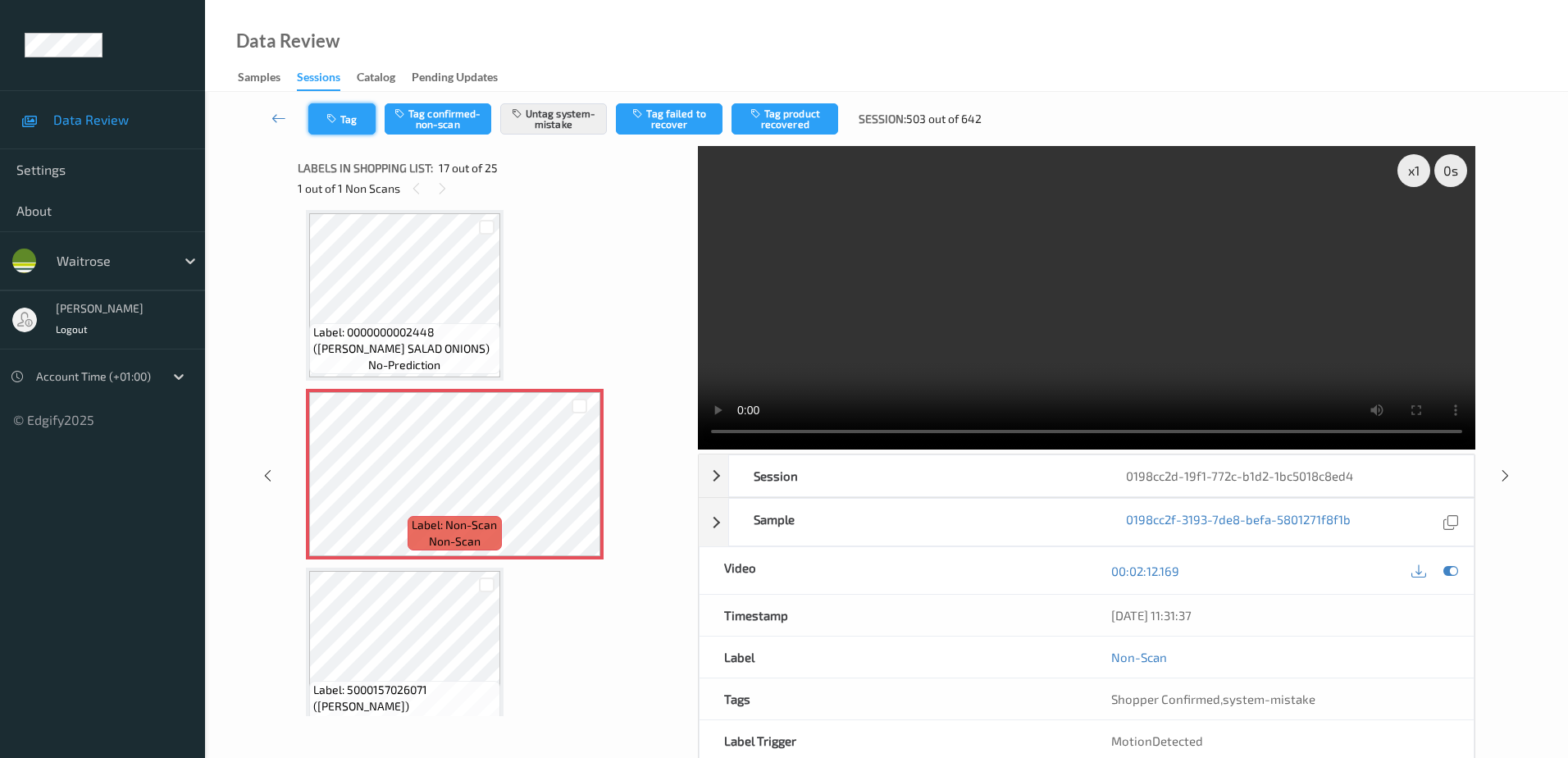
click at [324, 127] on button "Tag" at bounding box center [341, 119] width 67 height 31
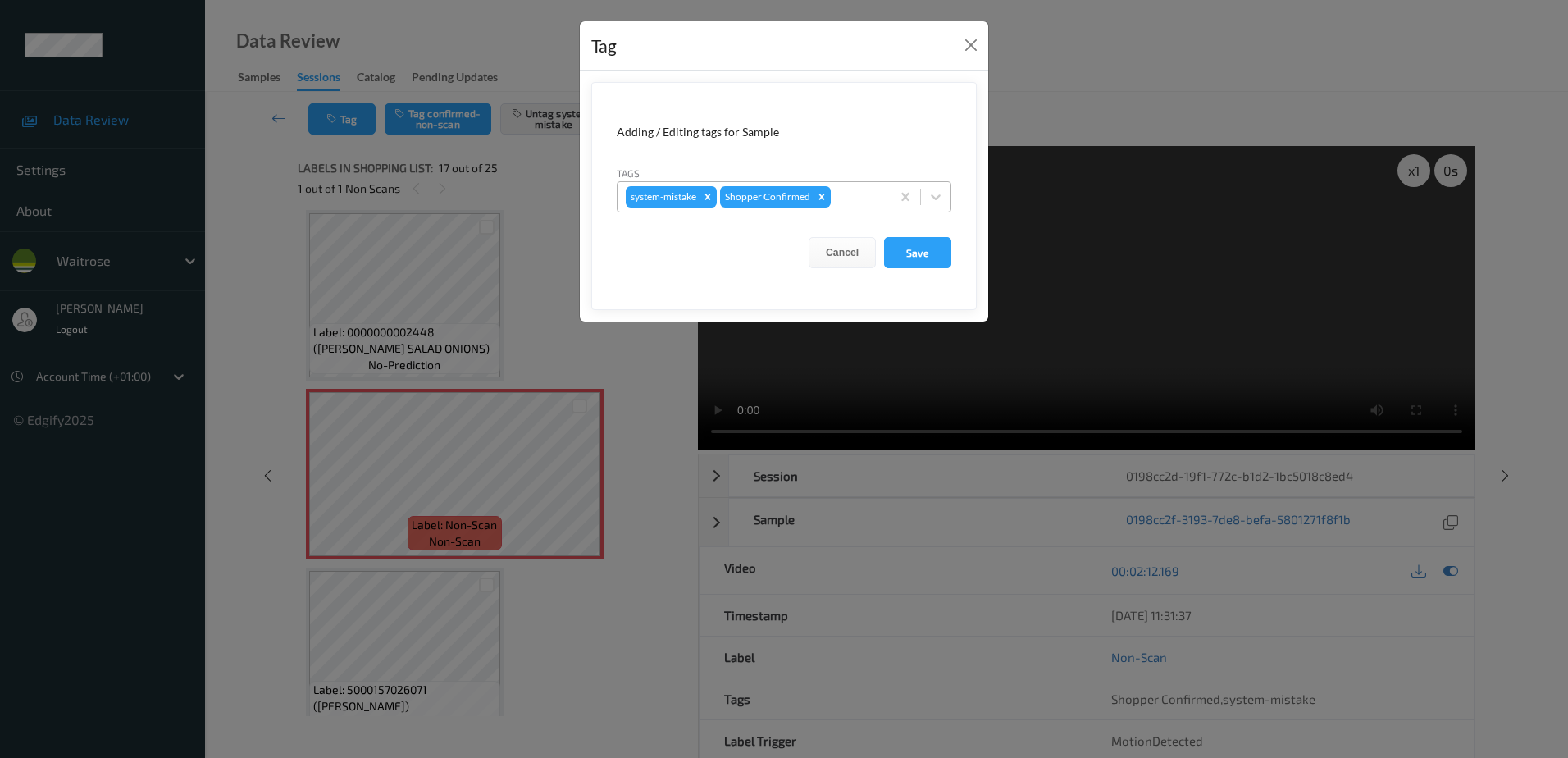
click at [839, 199] on div at bounding box center [858, 196] width 49 height 19
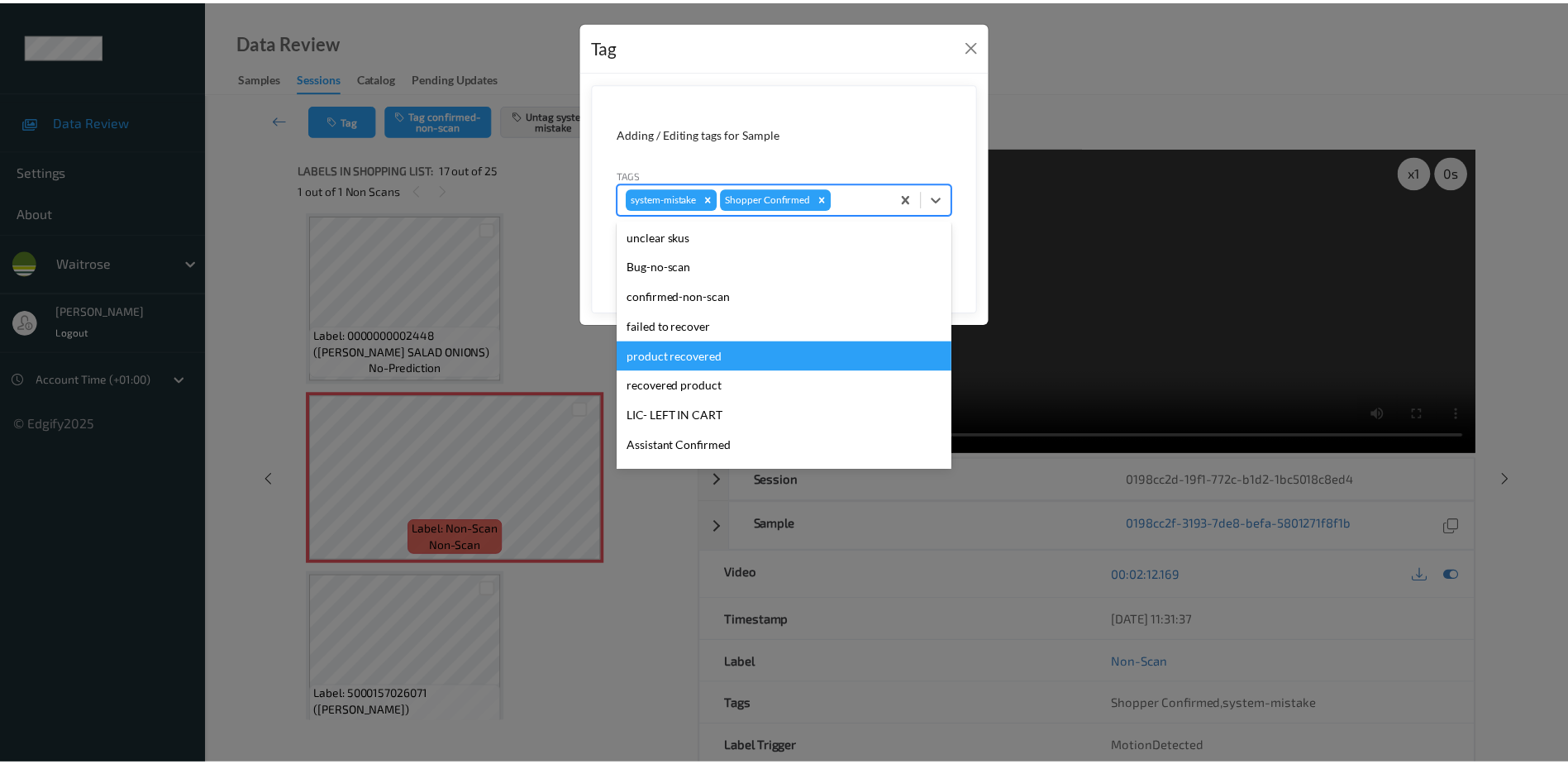
scroll to position [324, 0]
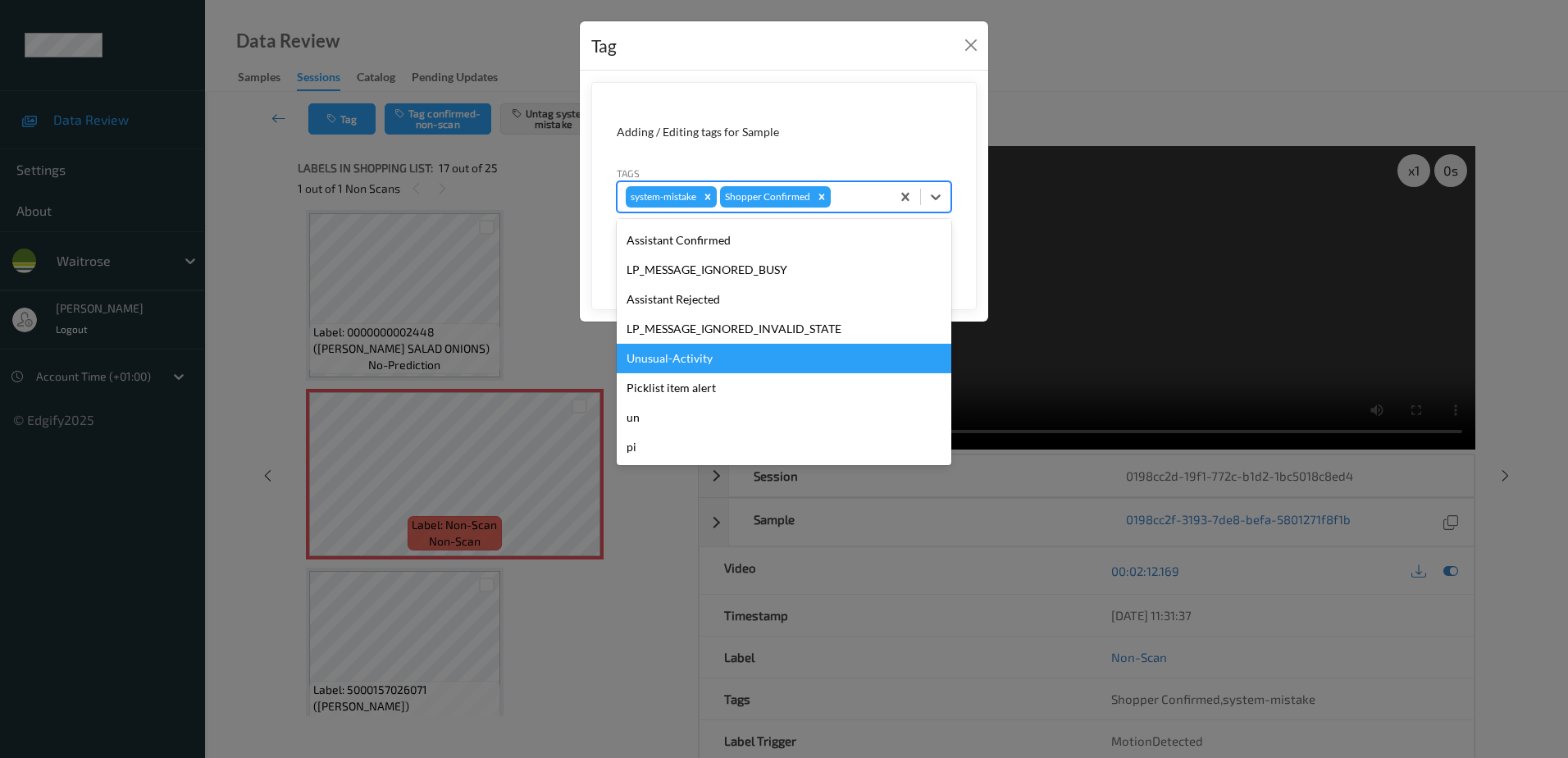
click at [722, 354] on div "Unusual-Activity" at bounding box center [784, 358] width 335 height 29
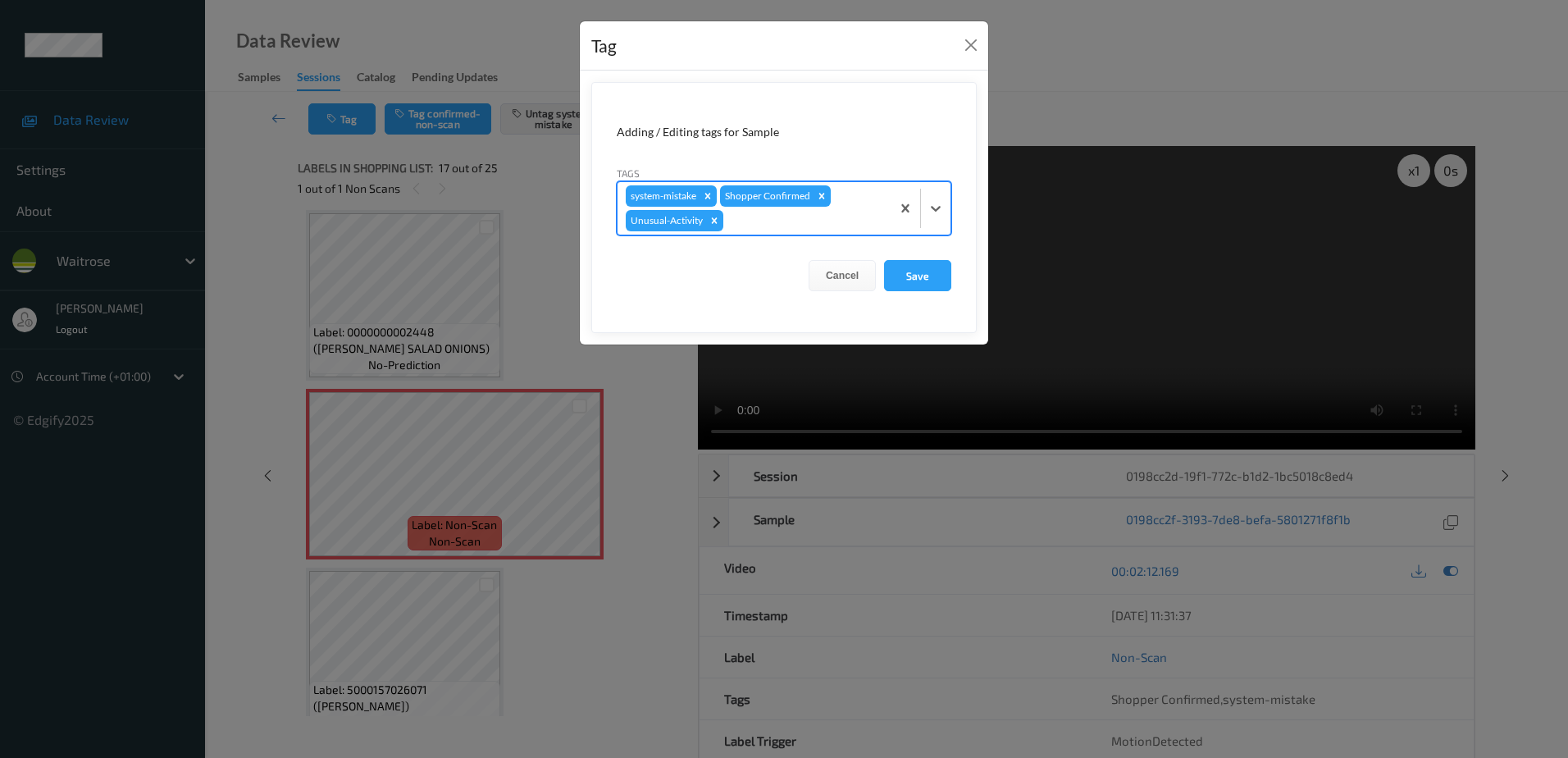
click at [762, 206] on div "Shopper Confirmed" at bounding box center [766, 195] width 93 height 21
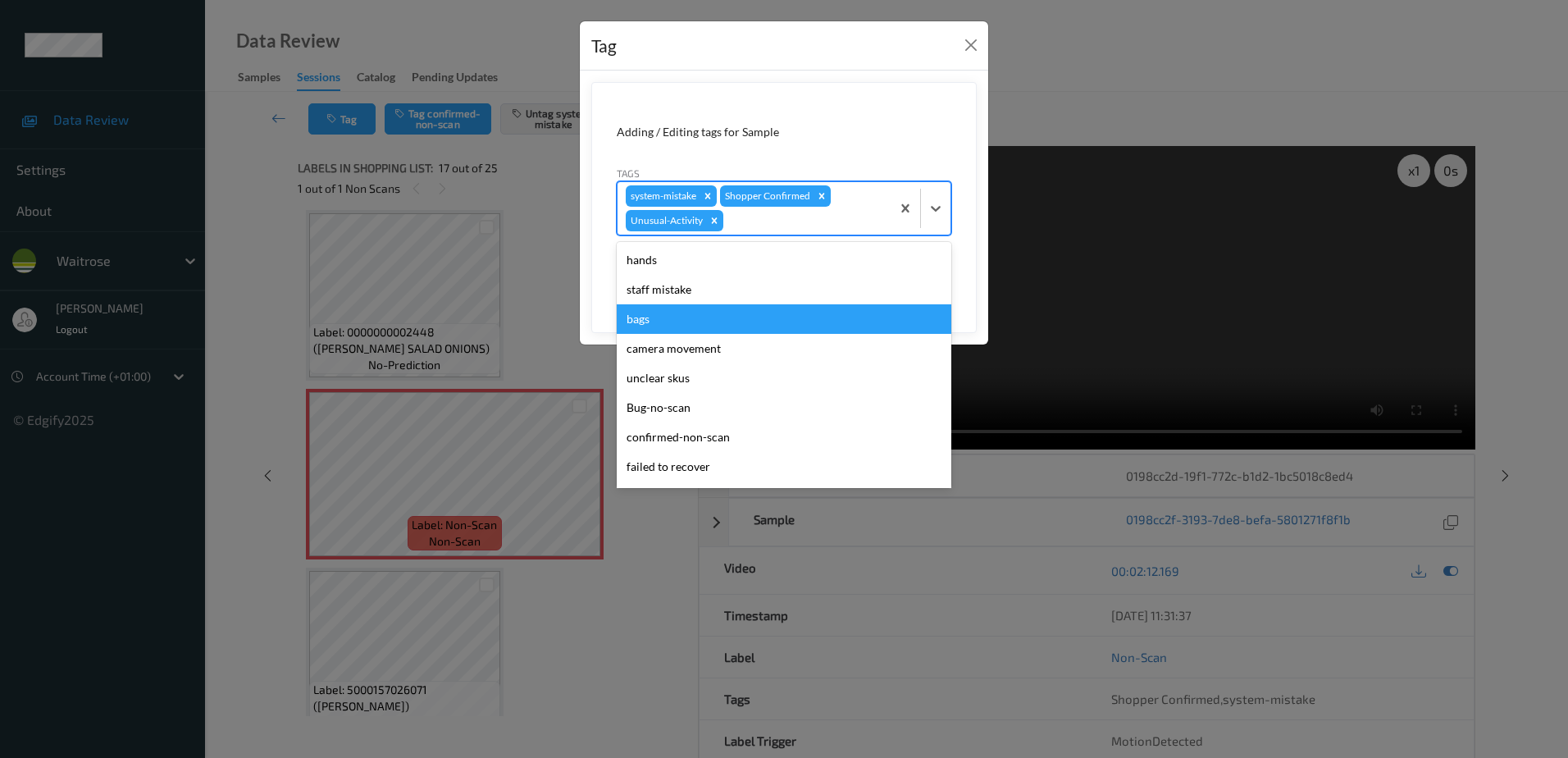
click at [683, 329] on div "bags" at bounding box center [784, 319] width 335 height 29
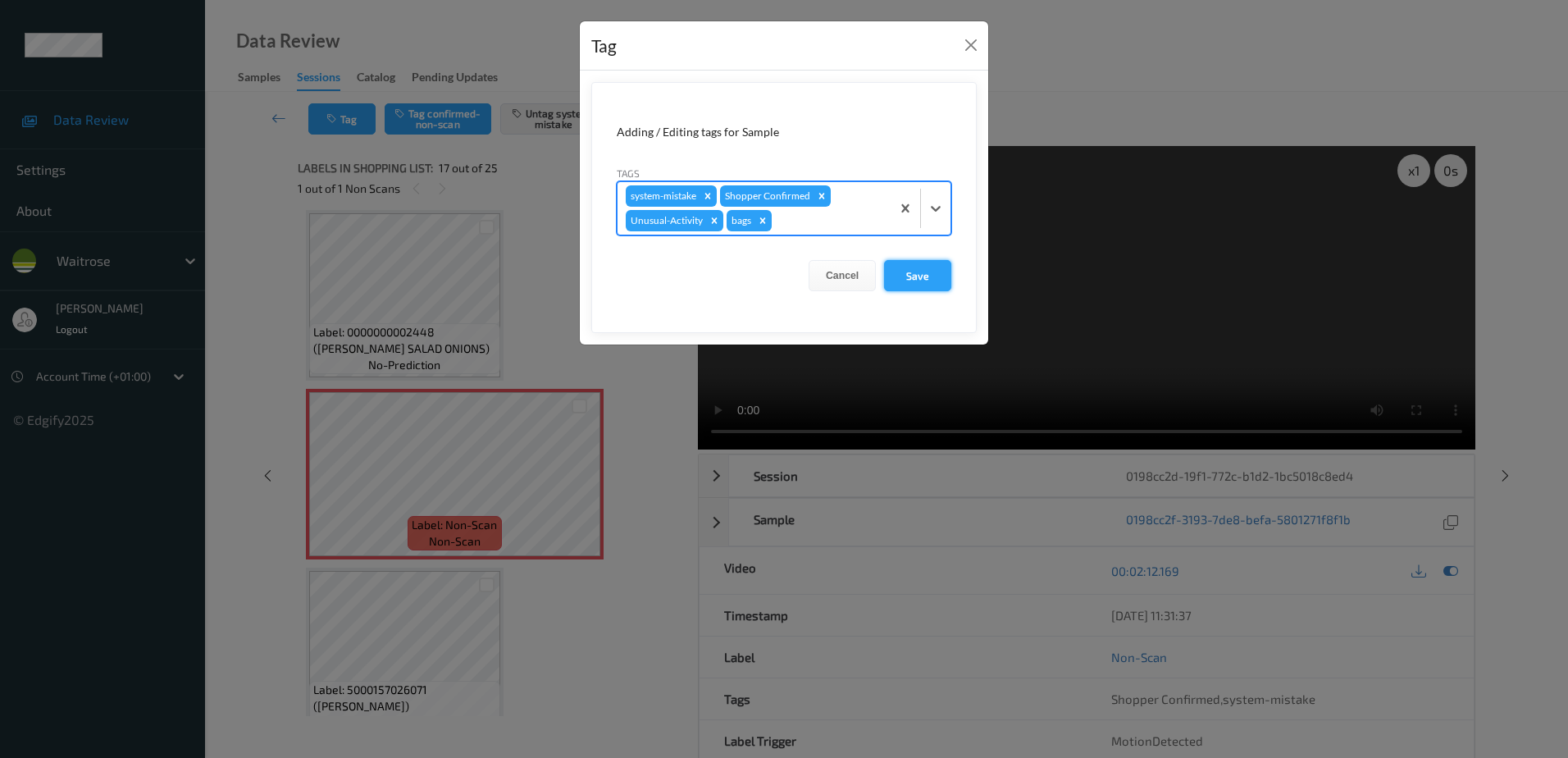
click at [891, 277] on button "Save" at bounding box center [917, 275] width 67 height 31
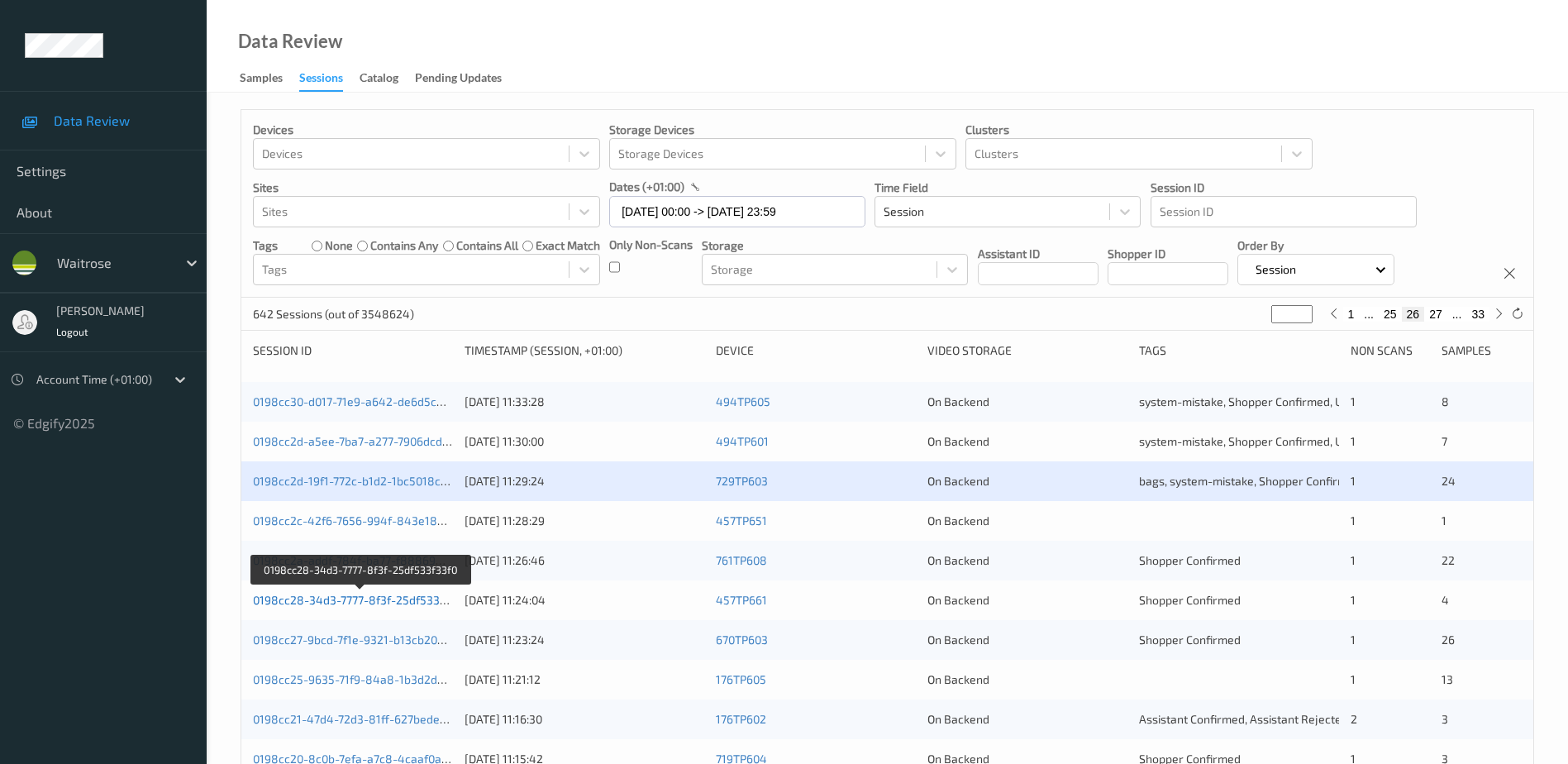
click at [364, 598] on link "0198cc28-34d3-7777-8f3f-25df533f33f0" at bounding box center [360, 599] width 215 height 14
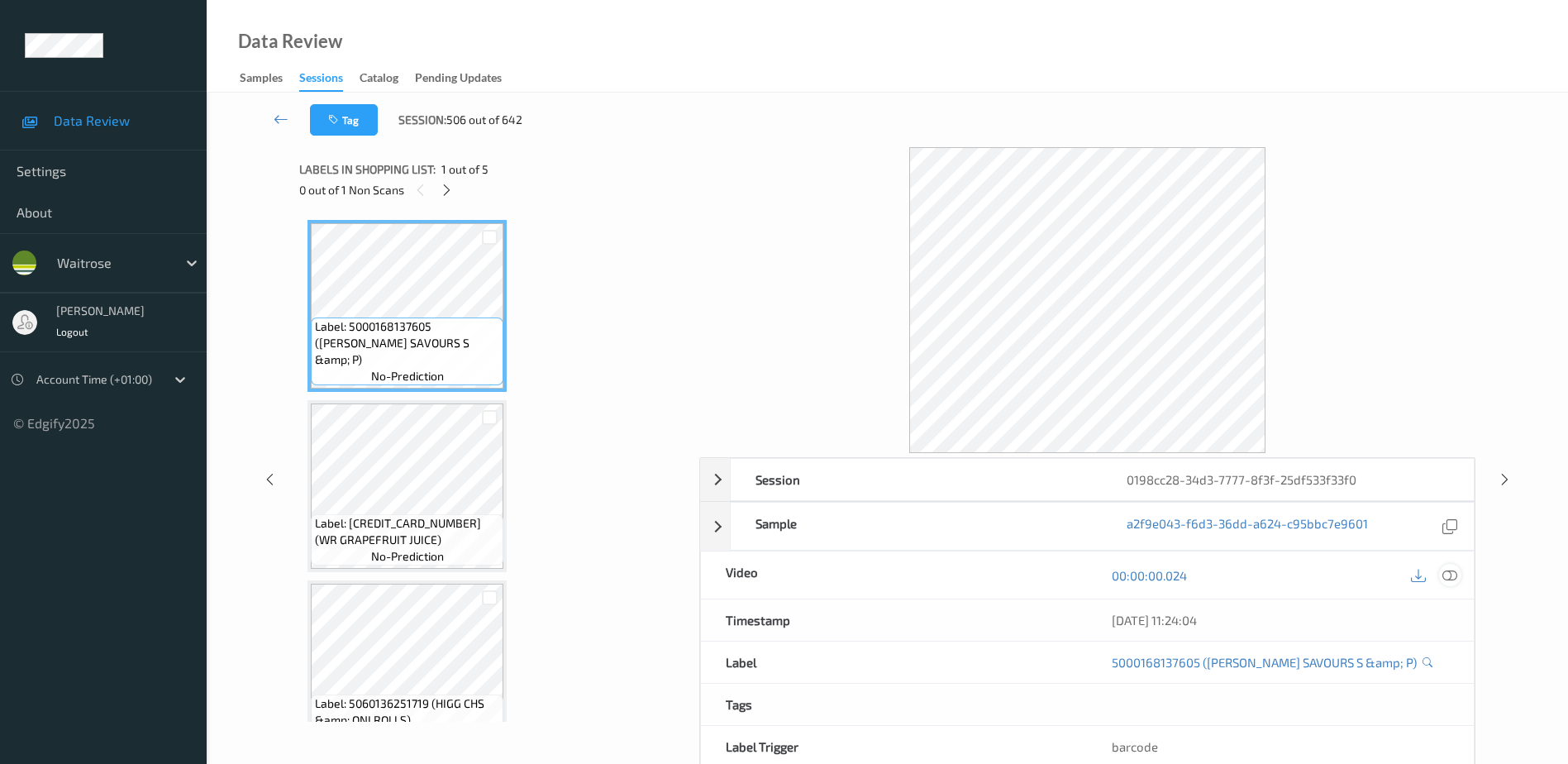
click at [1451, 575] on icon at bounding box center [1451, 575] width 15 height 15
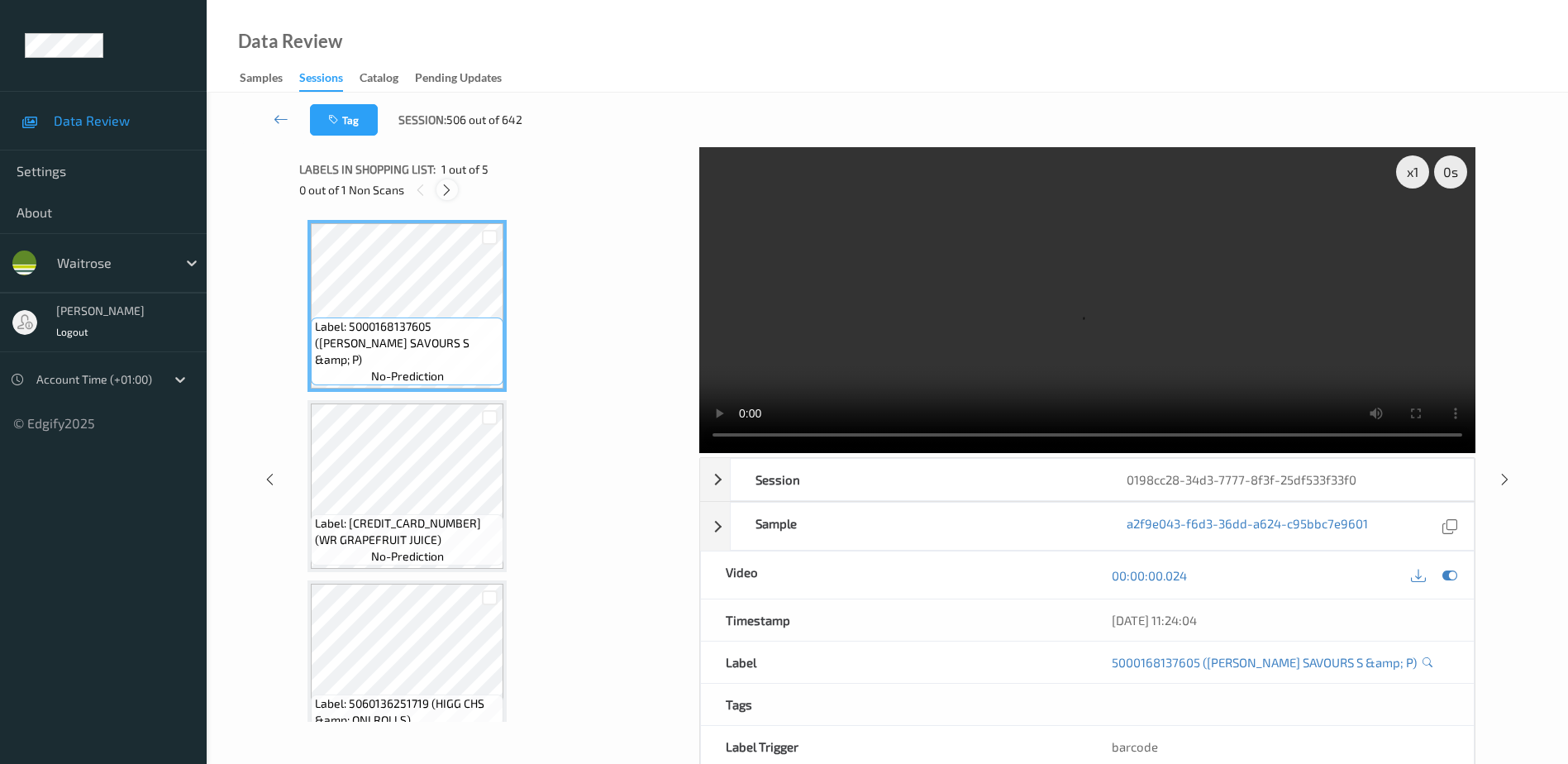
click at [453, 190] on icon at bounding box center [446, 191] width 14 height 15
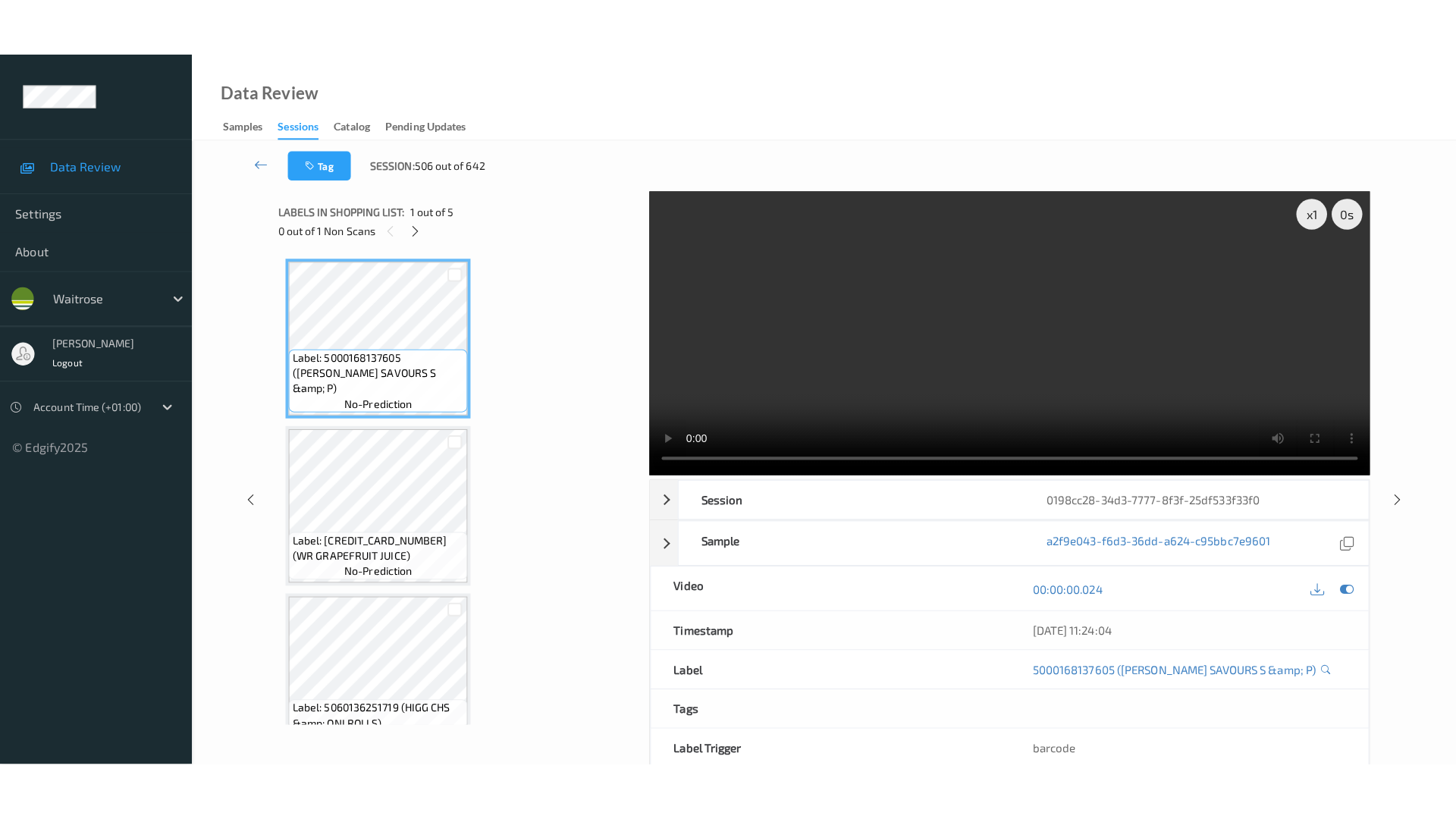
scroll to position [367, 0]
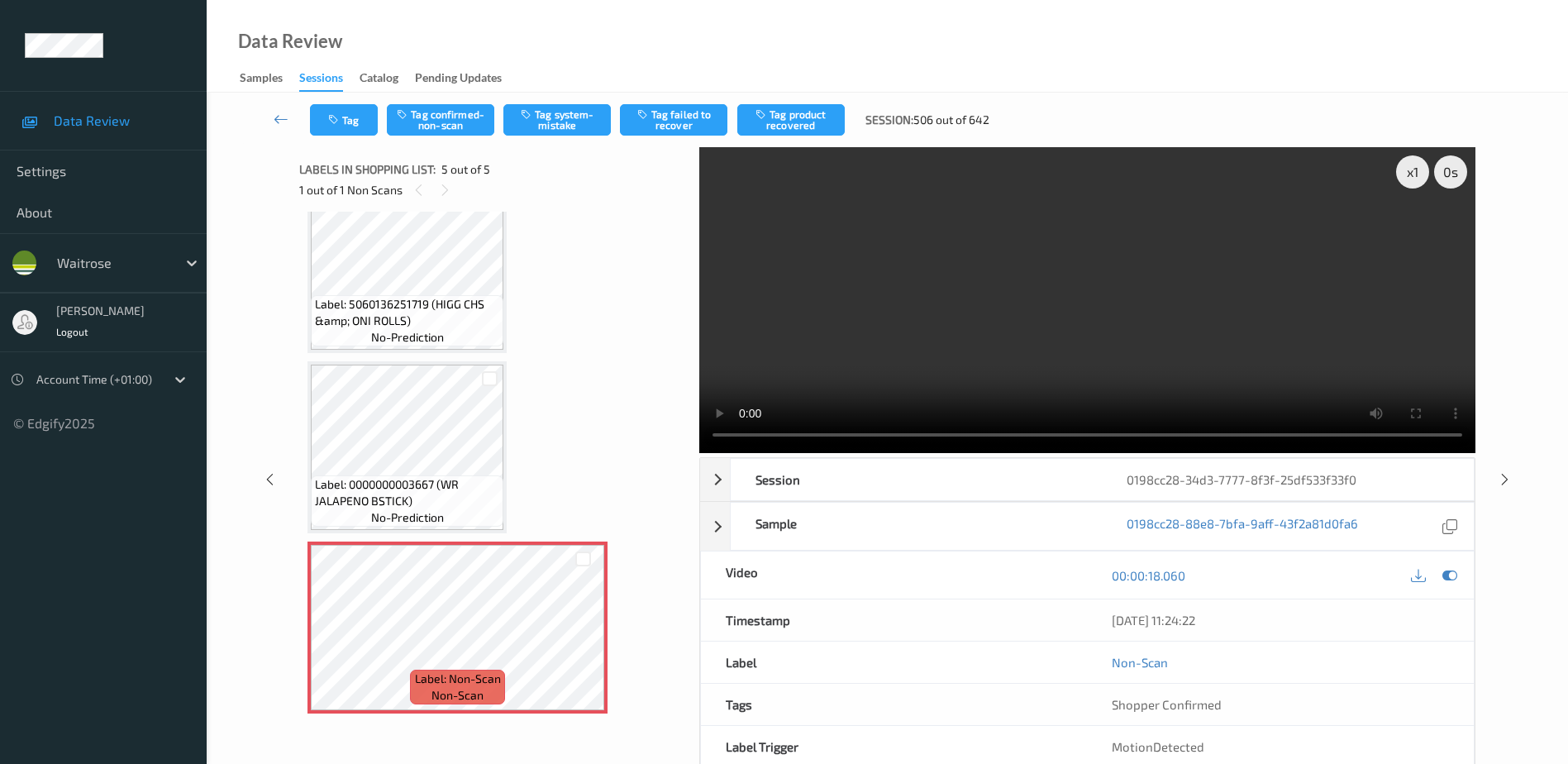
click at [1138, 342] on video at bounding box center [1087, 300] width 776 height 306
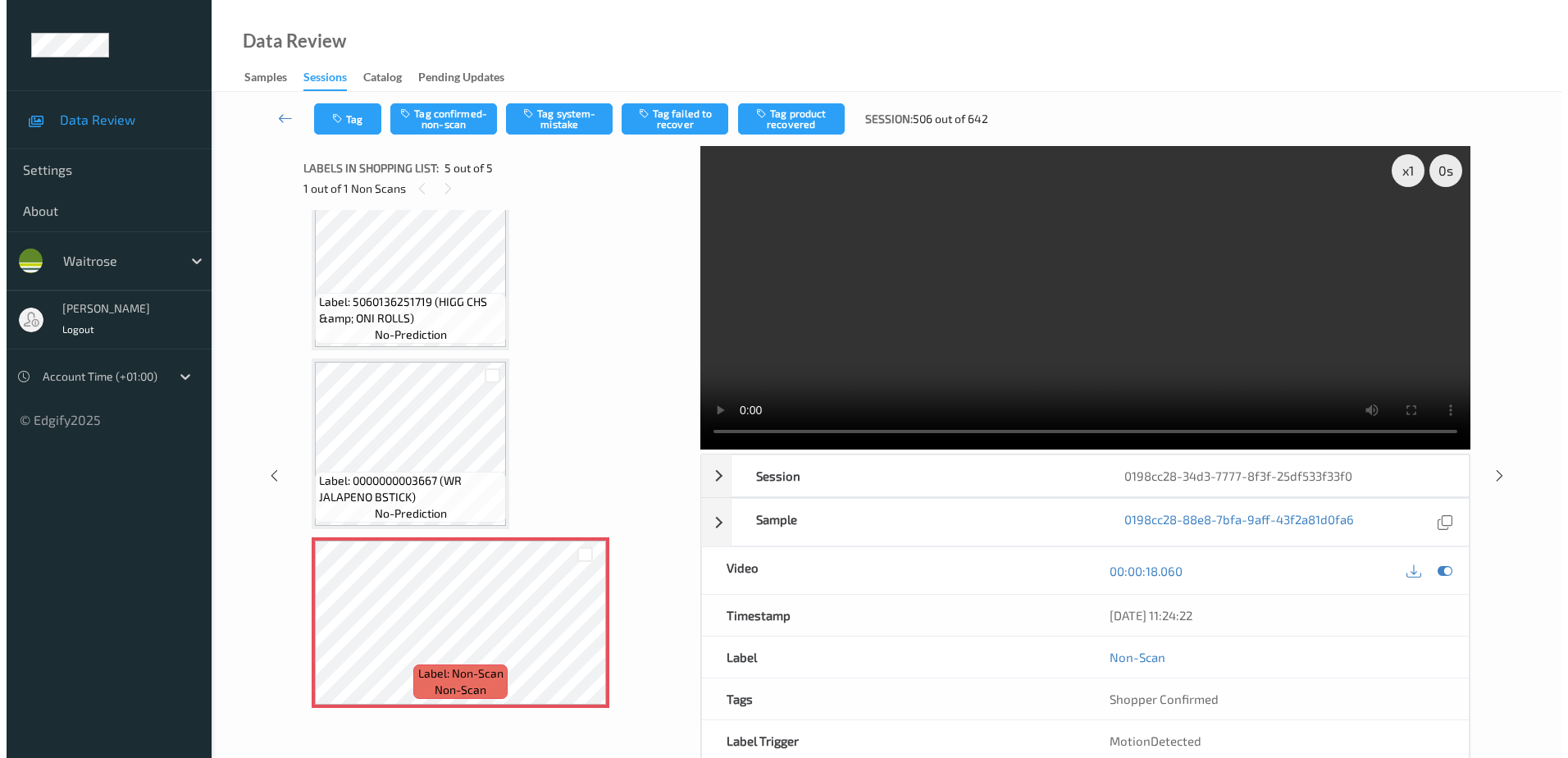
scroll to position [268, 0]
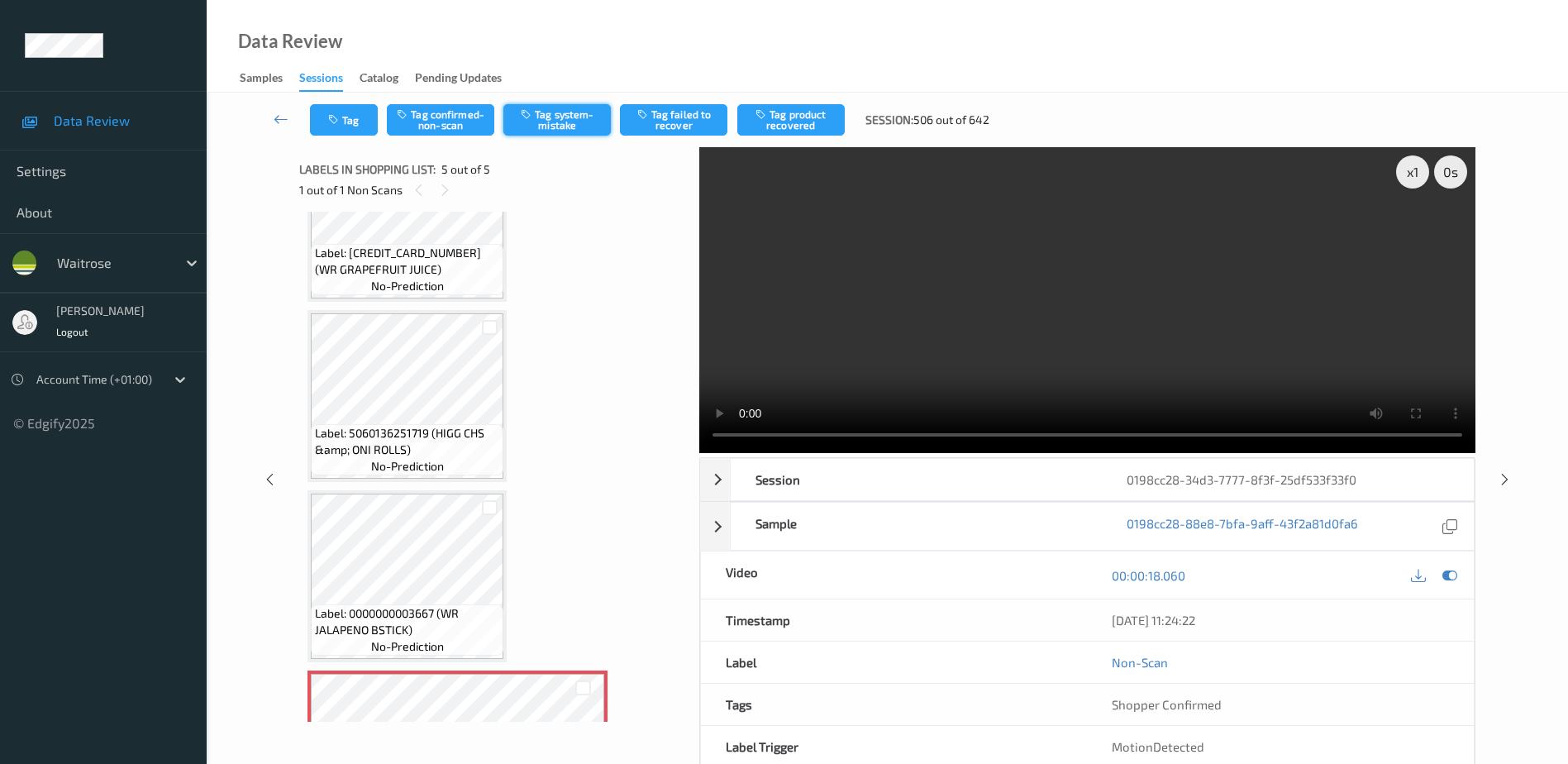
click at [549, 124] on button "Tag system-mistake" at bounding box center [557, 120] width 107 height 31
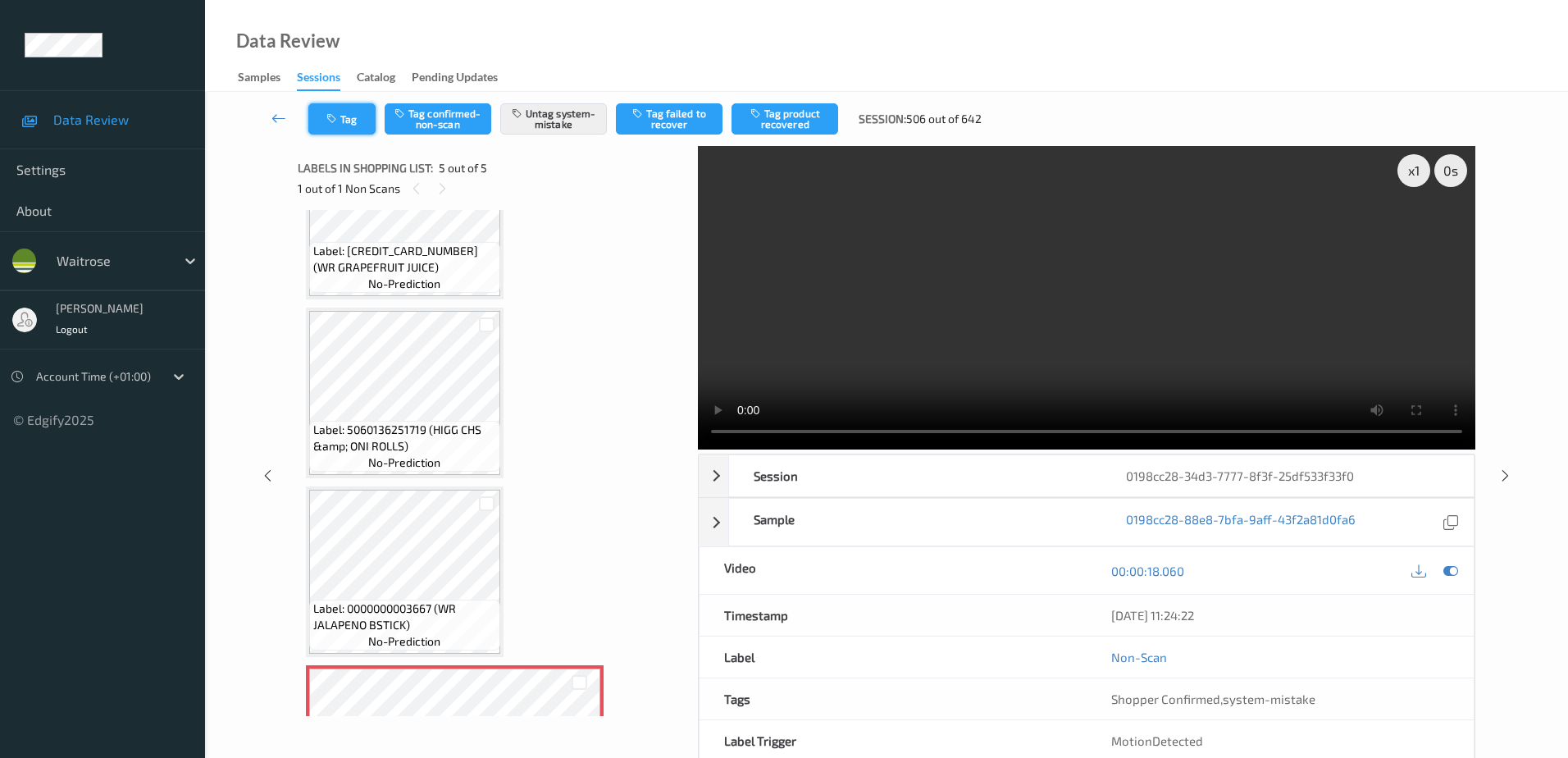
click at [335, 127] on button "Tag" at bounding box center [341, 119] width 67 height 31
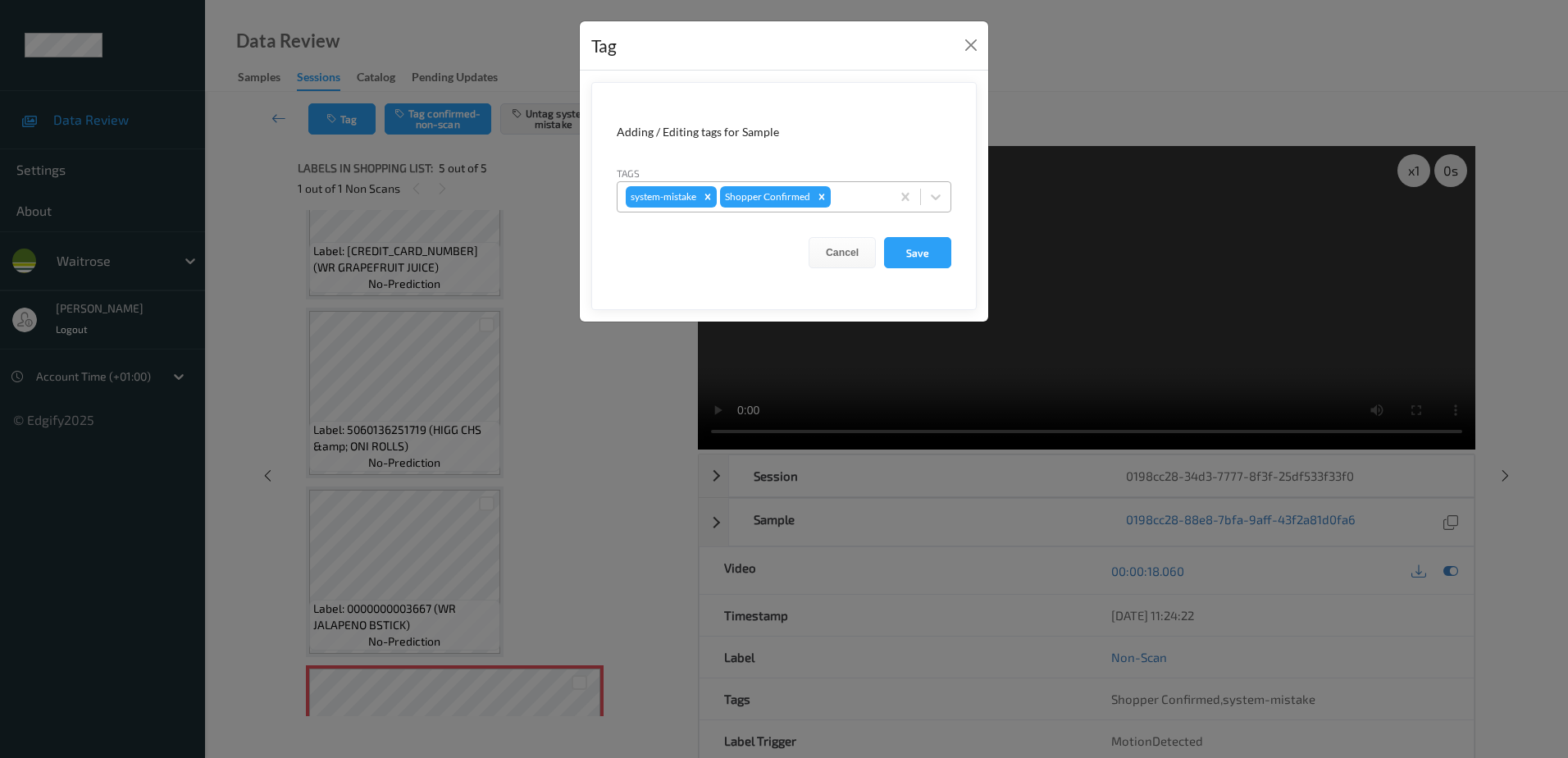
click at [862, 196] on div at bounding box center [858, 196] width 49 height 19
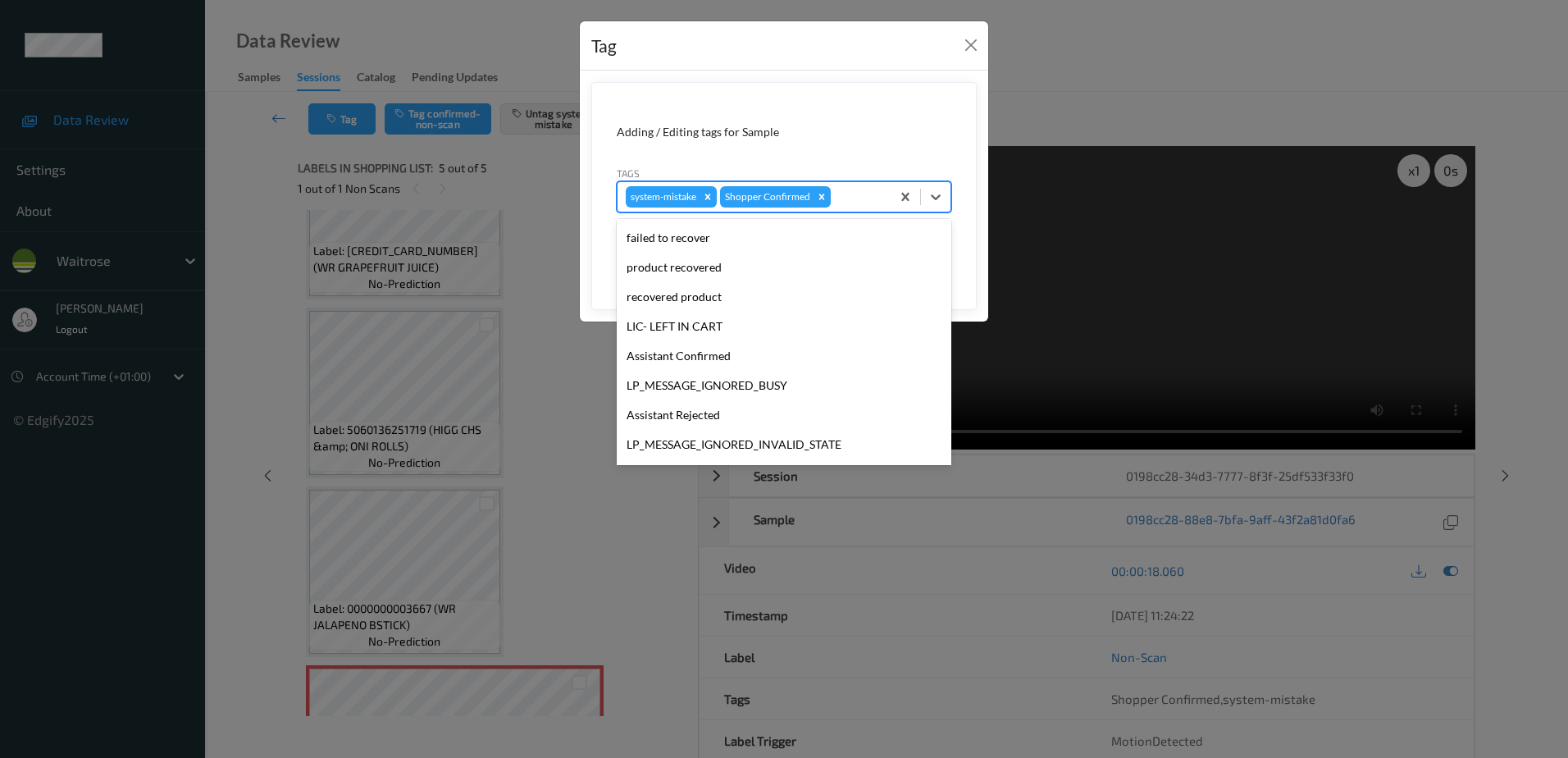
scroll to position [321, 0]
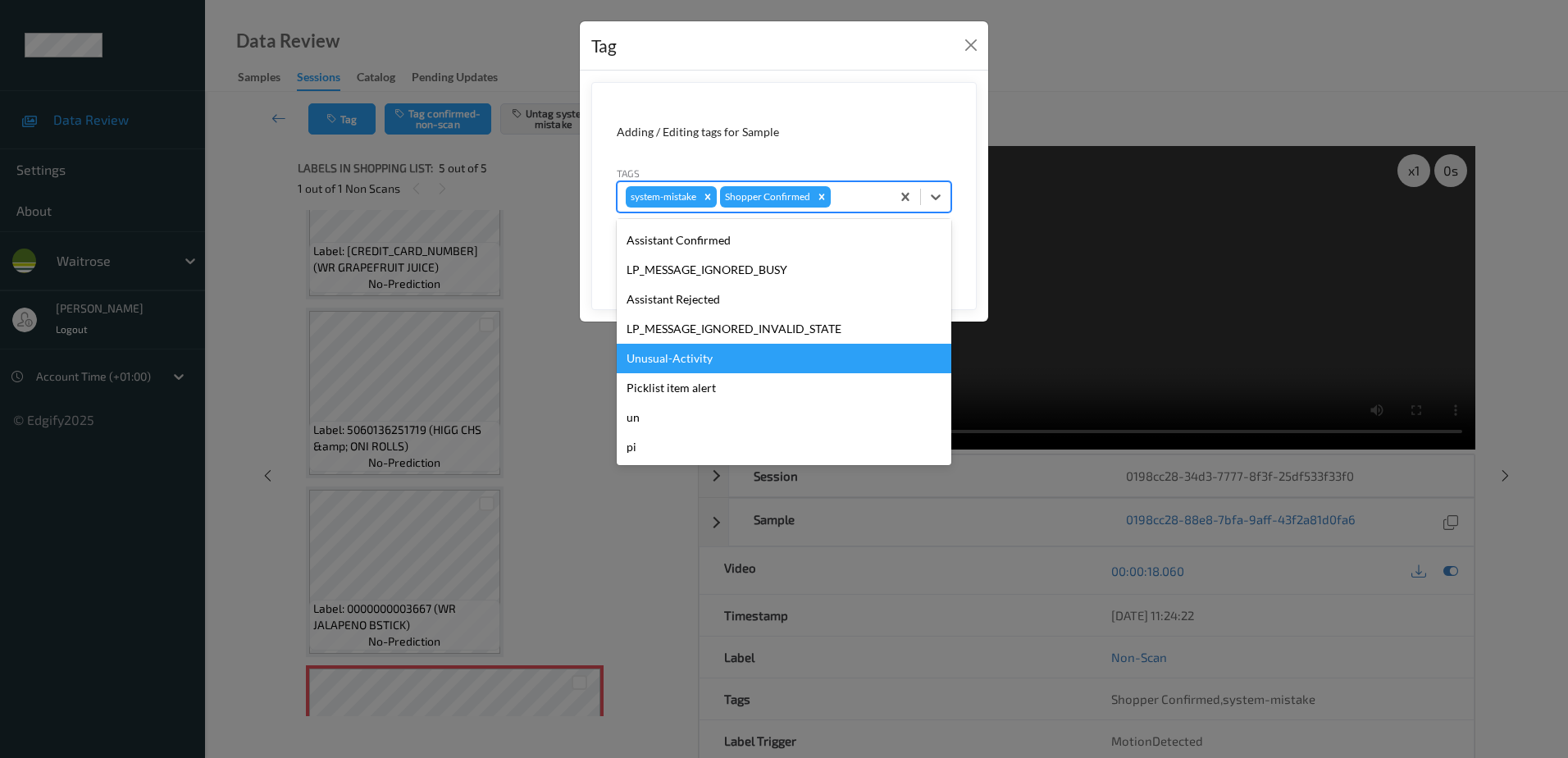
click at [691, 350] on div "Unusual-Activity" at bounding box center [784, 358] width 335 height 29
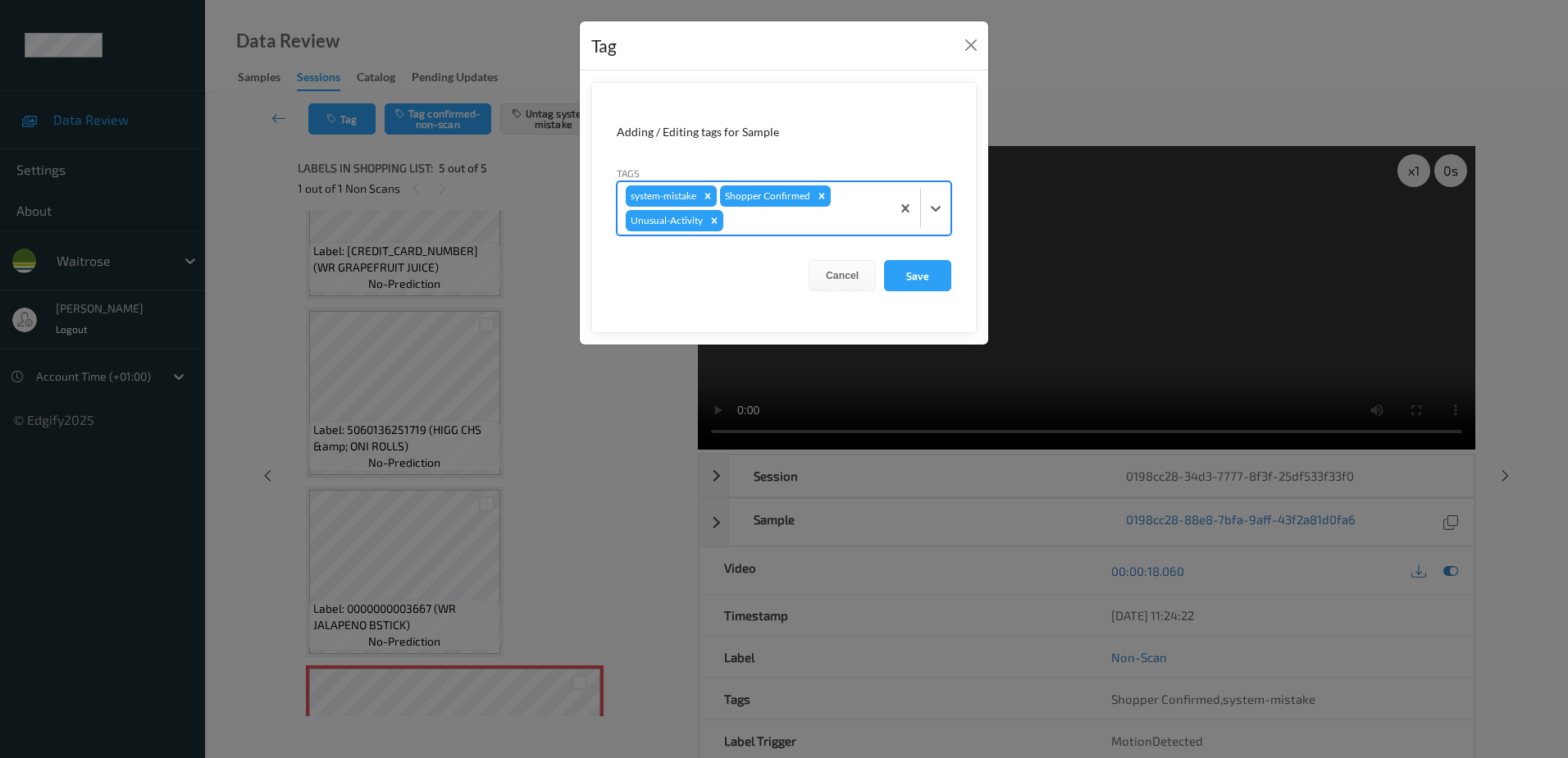
click at [746, 219] on div at bounding box center [805, 220] width 156 height 19
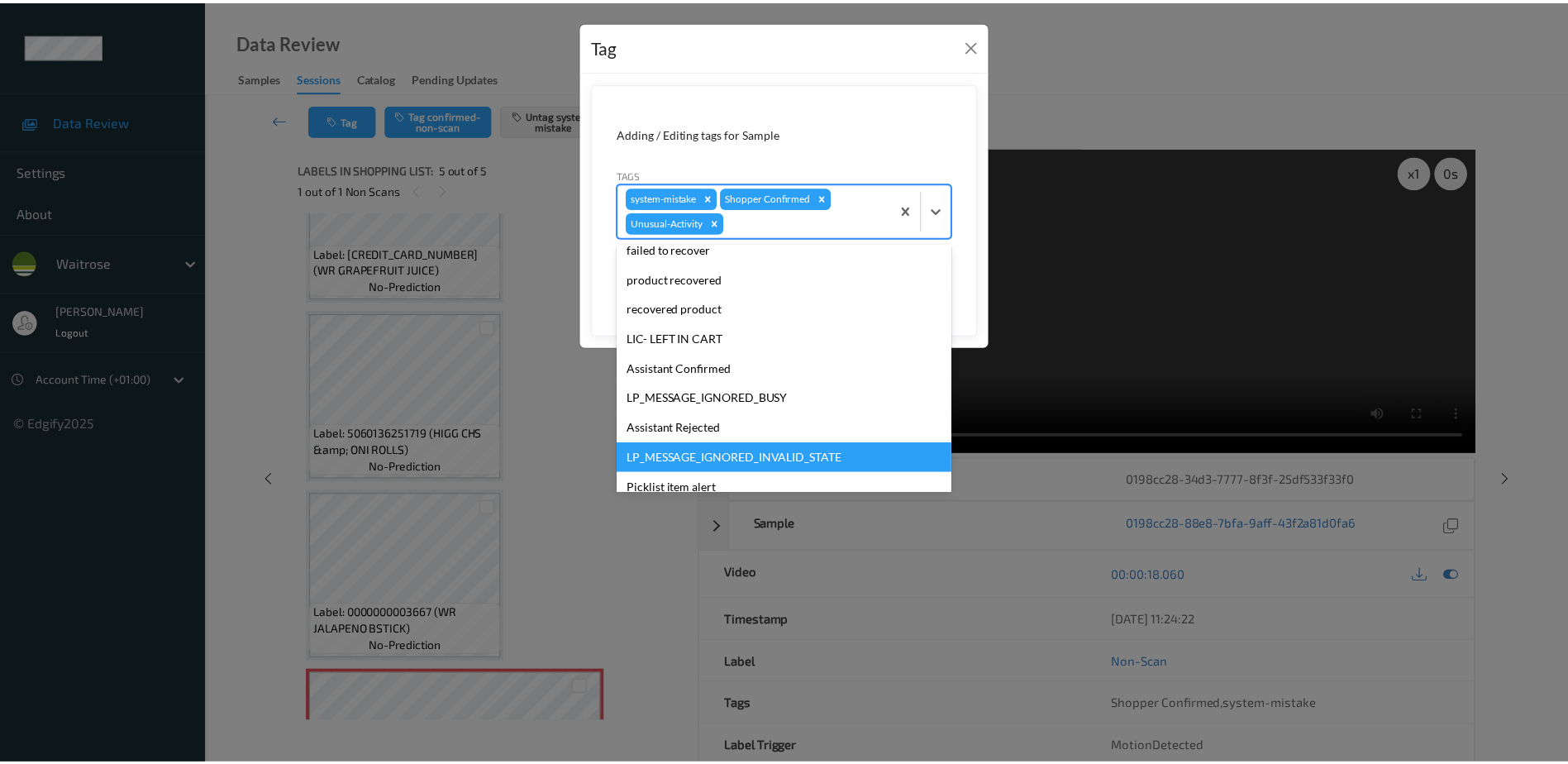
scroll to position [294, 0]
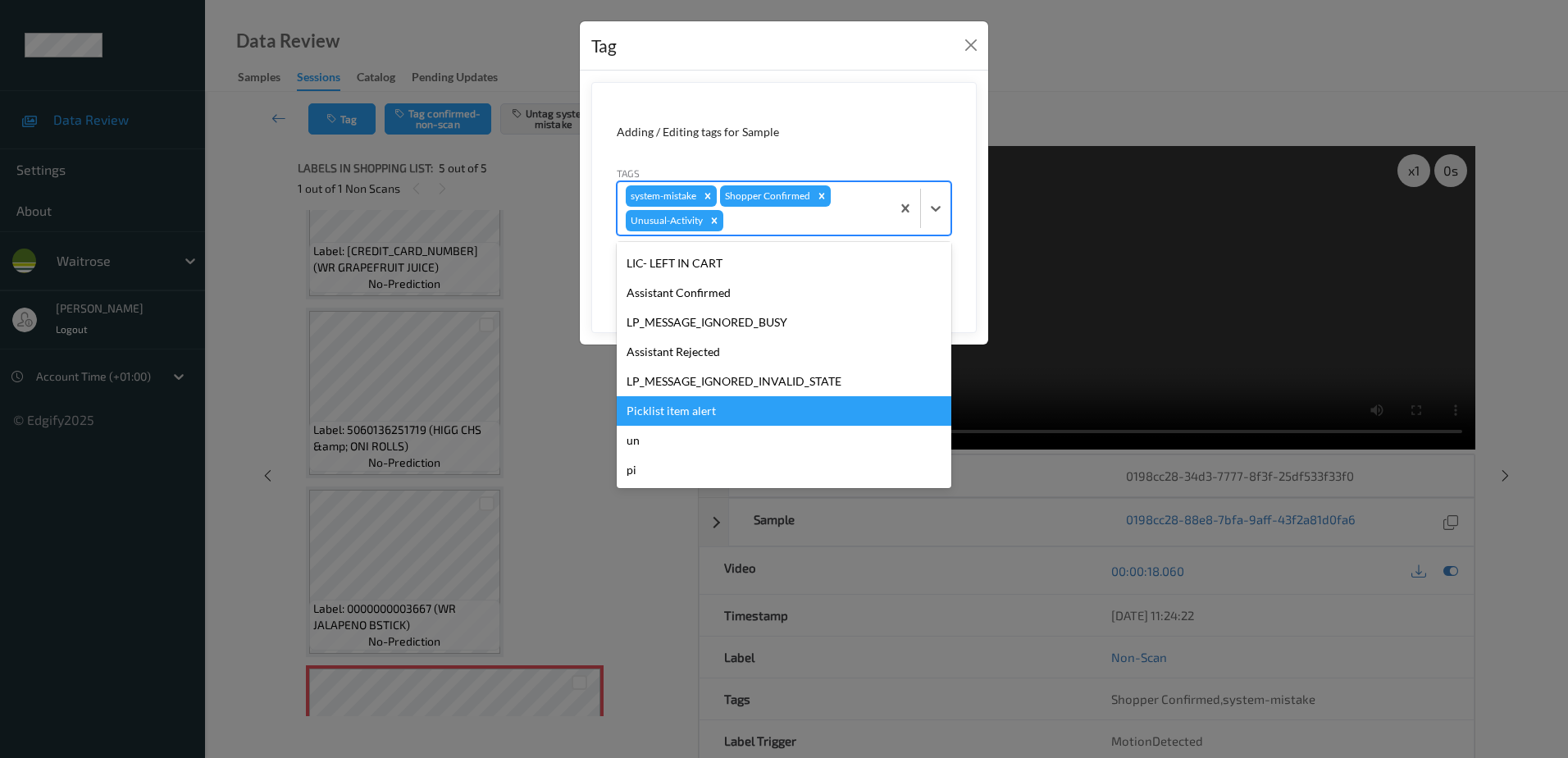
click at [709, 419] on div "Picklist item alert" at bounding box center [784, 411] width 335 height 29
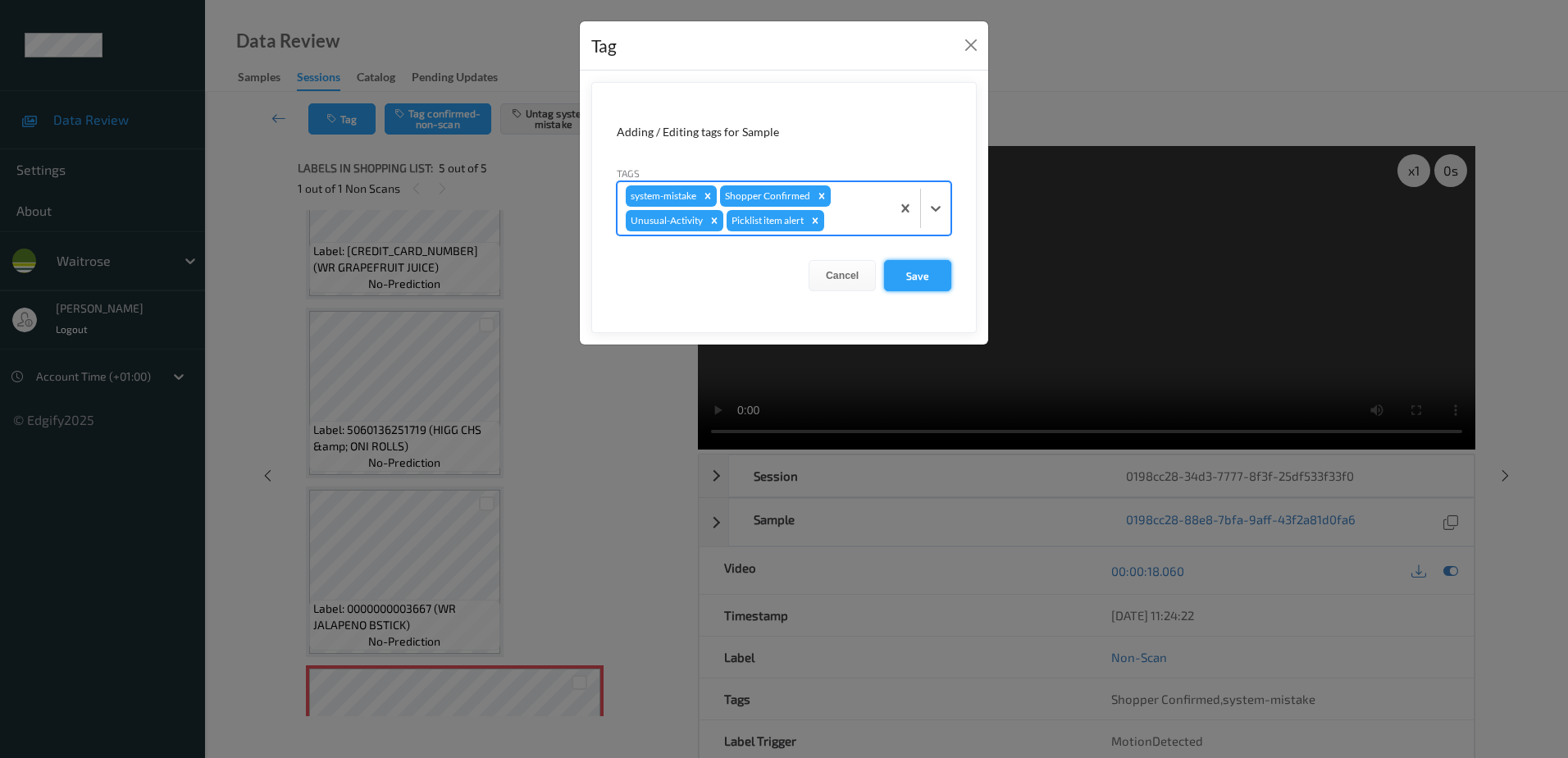
click at [916, 264] on button "Save" at bounding box center [917, 275] width 67 height 31
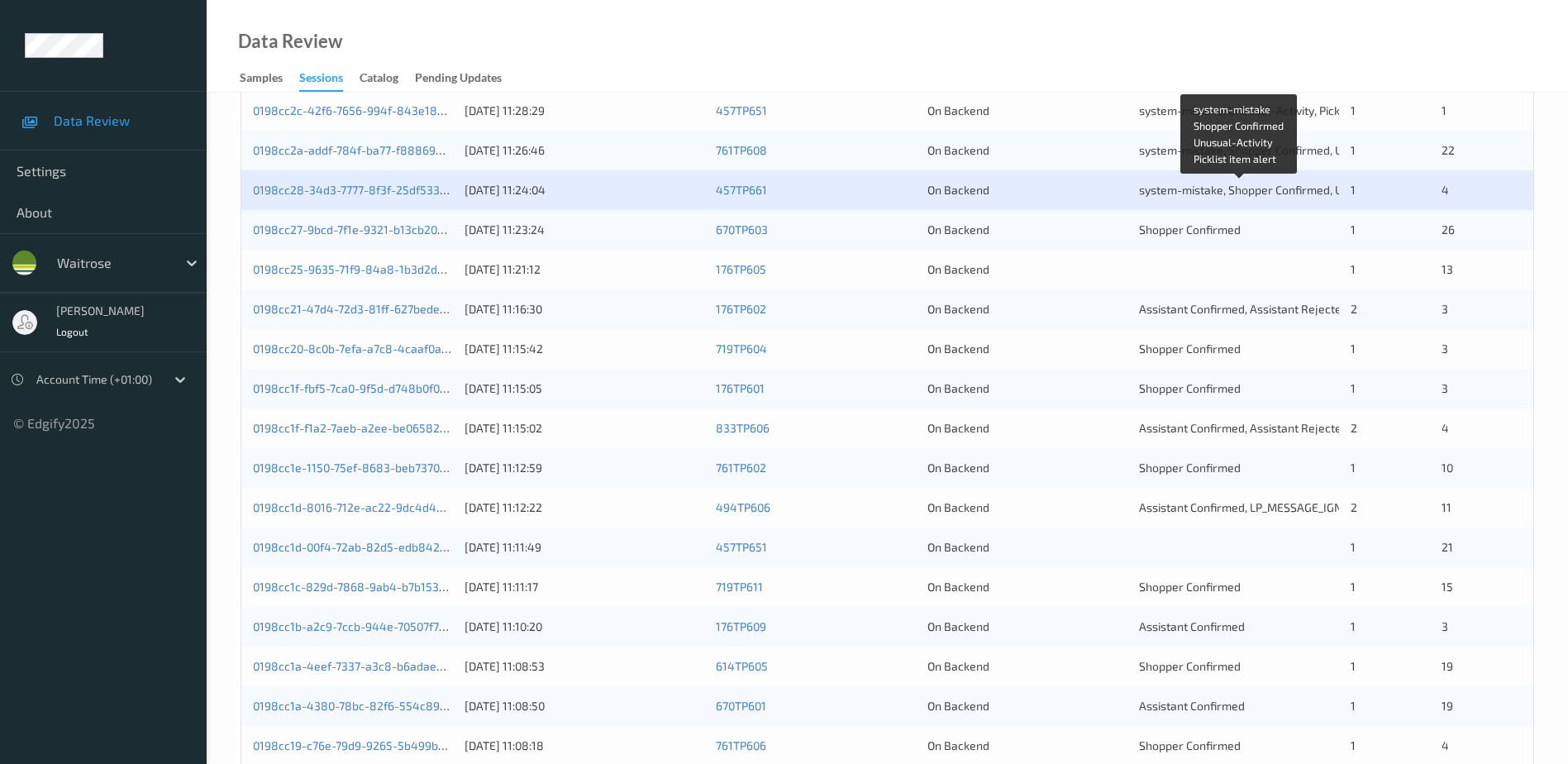
scroll to position [413, 0]
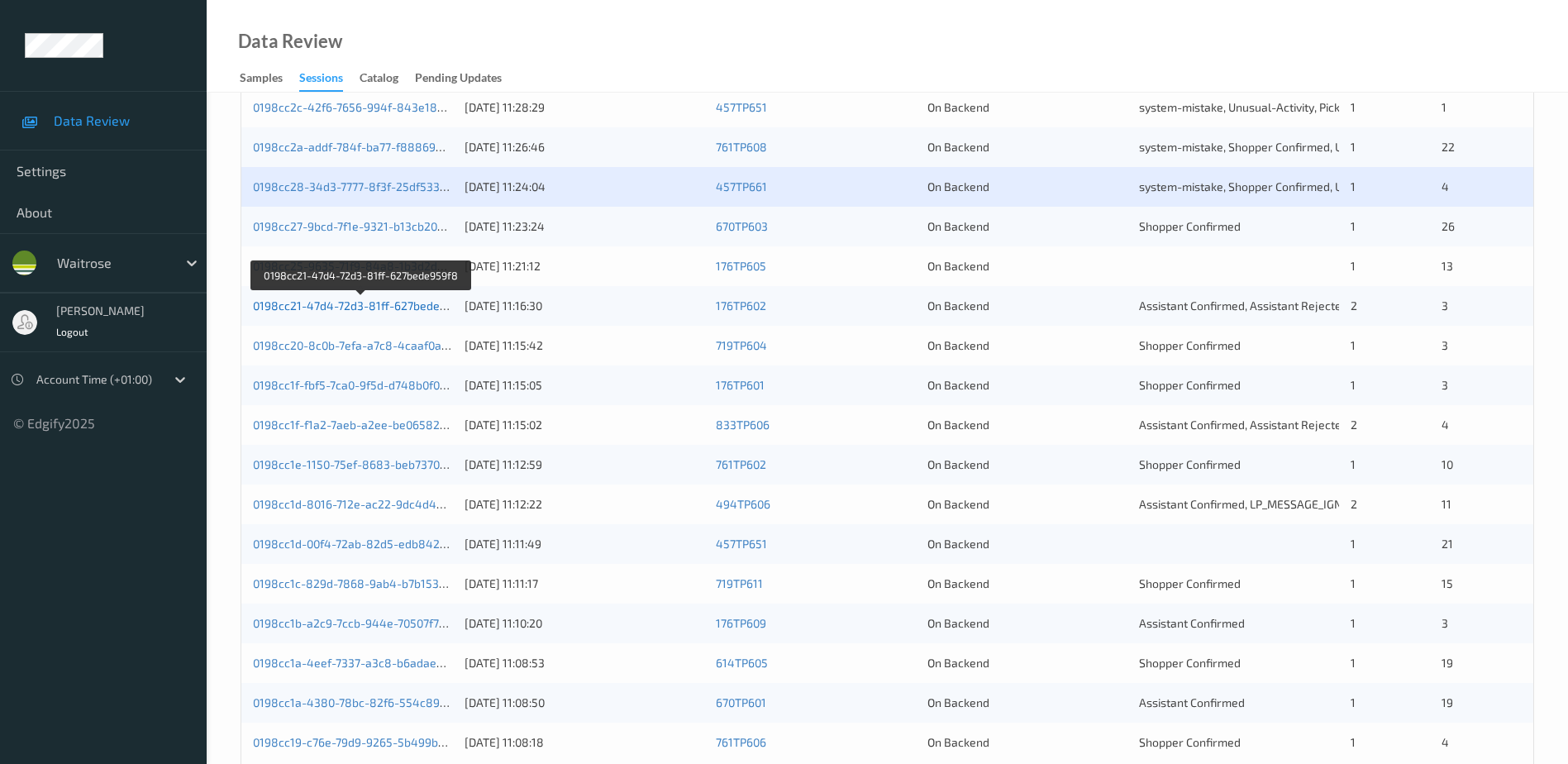
click at [360, 302] on link "0198cc21-47d4-72d3-81ff-627bede959f8" at bounding box center [362, 305] width 218 height 14
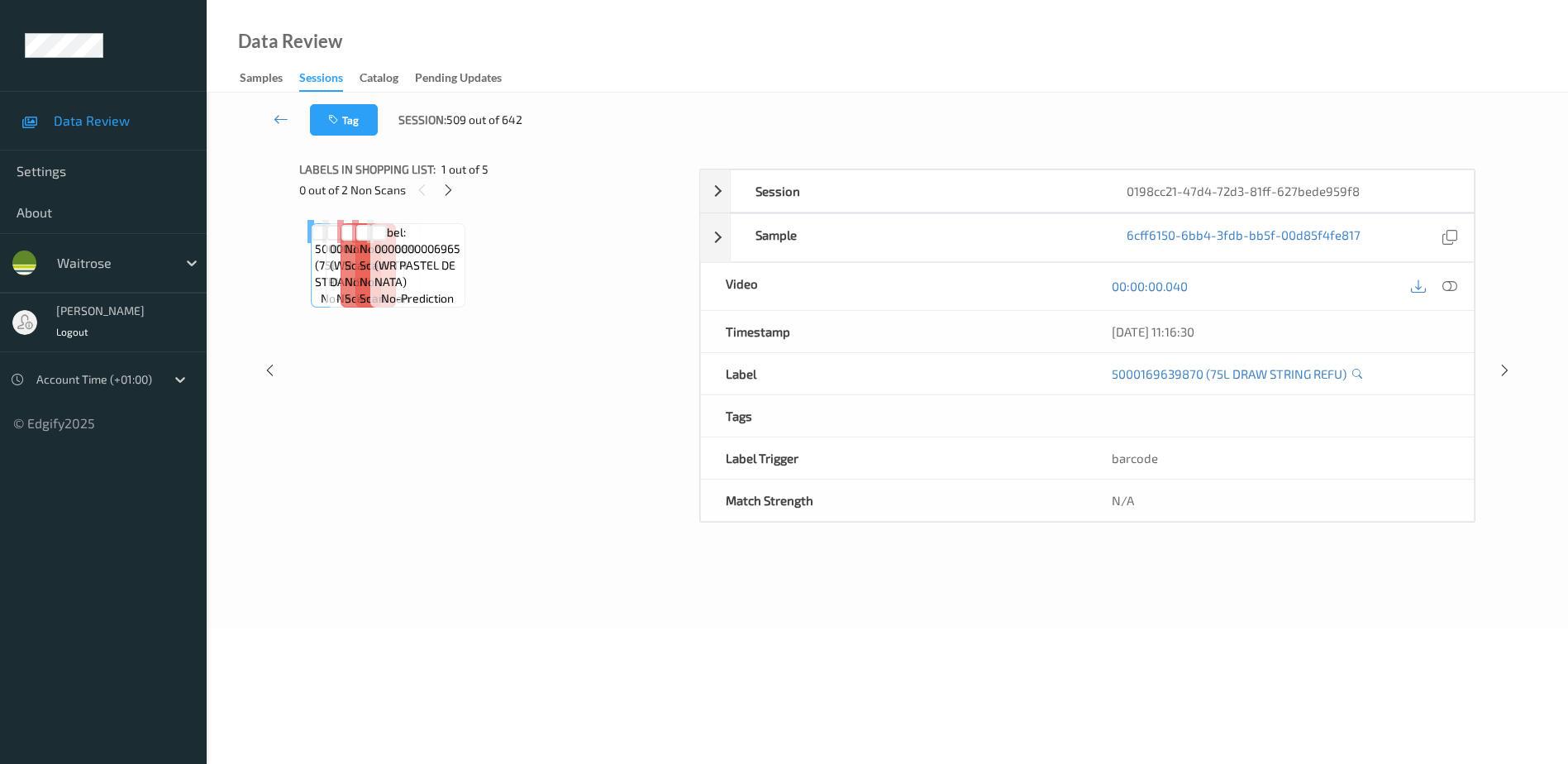
scroll to position [81, 0]
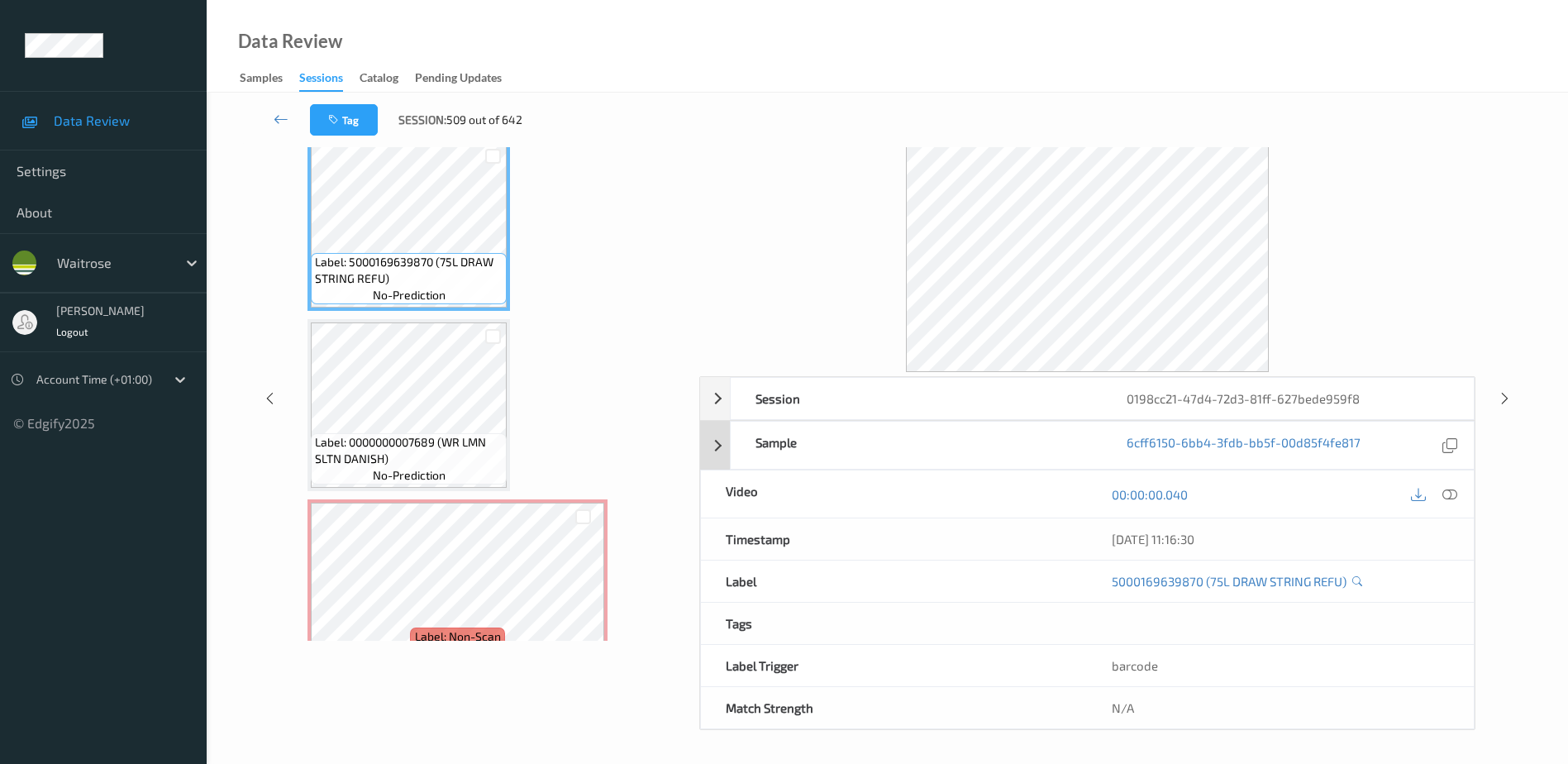
drag, startPoint x: 1446, startPoint y: 491, endPoint x: 1241, endPoint y: 321, distance: 266.3
click at [1446, 491] on icon at bounding box center [1451, 494] width 15 height 15
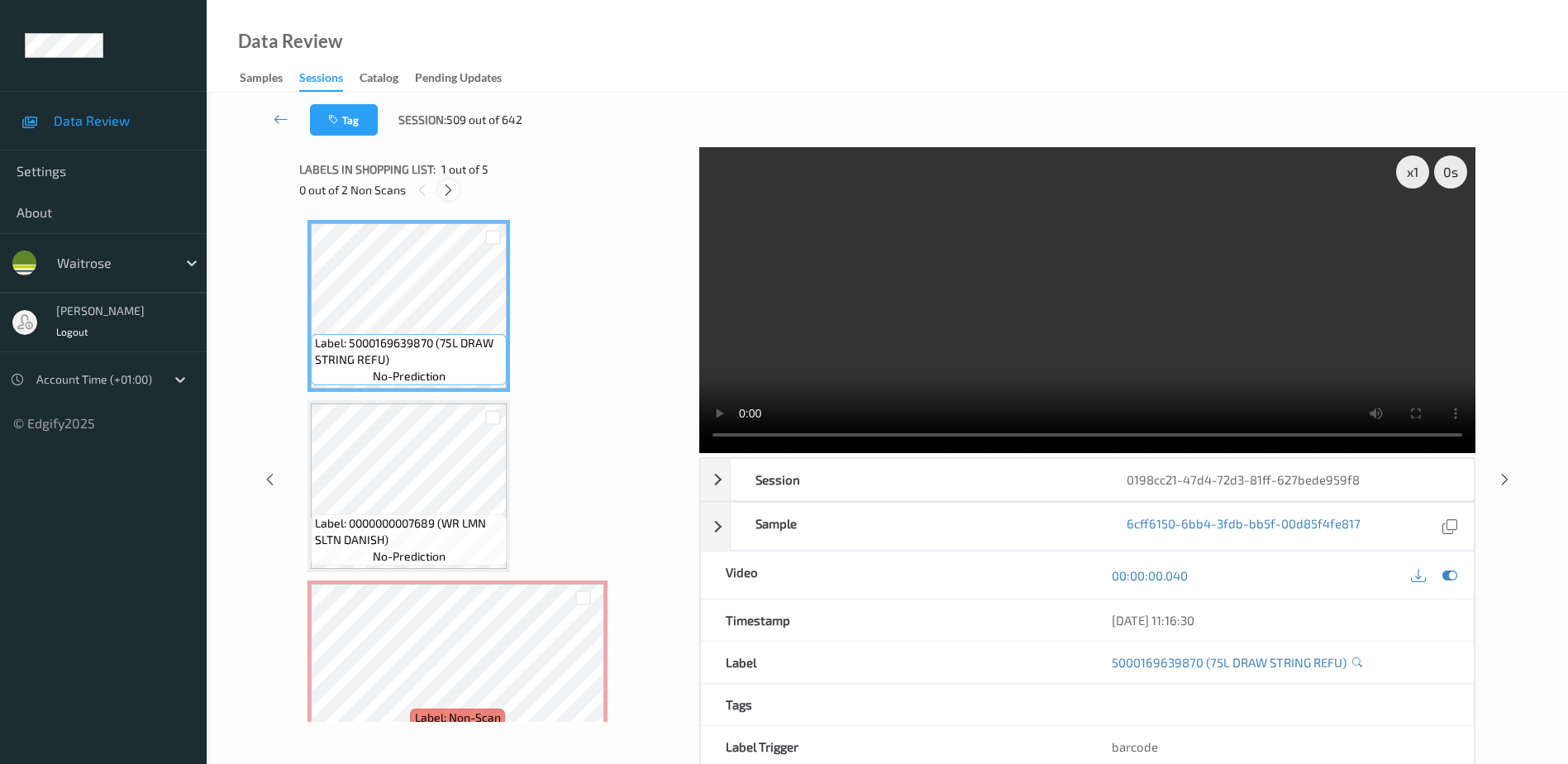
click at [440, 191] on div at bounding box center [449, 190] width 20 height 20
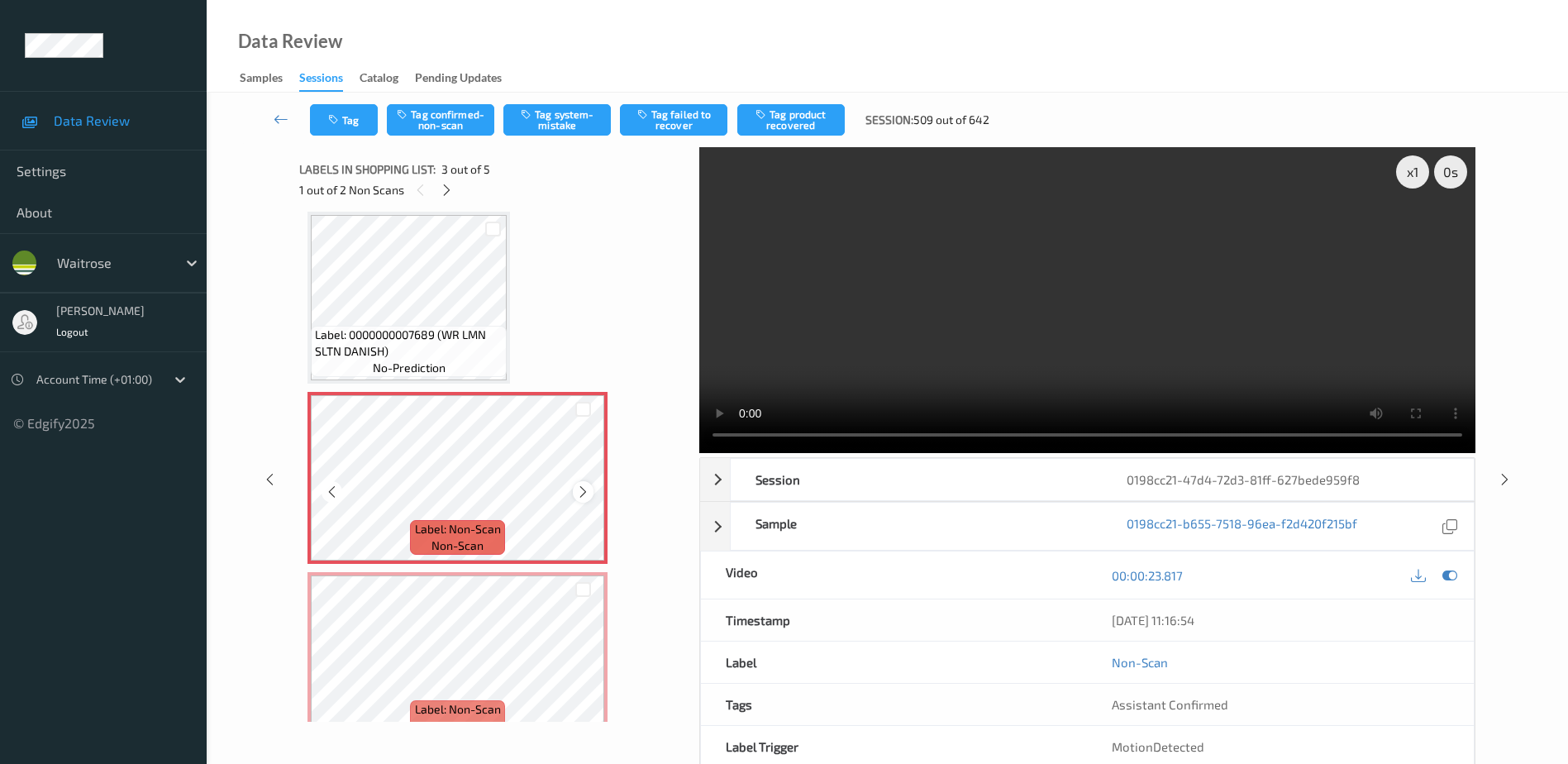
click at [580, 494] on icon at bounding box center [583, 492] width 14 height 15
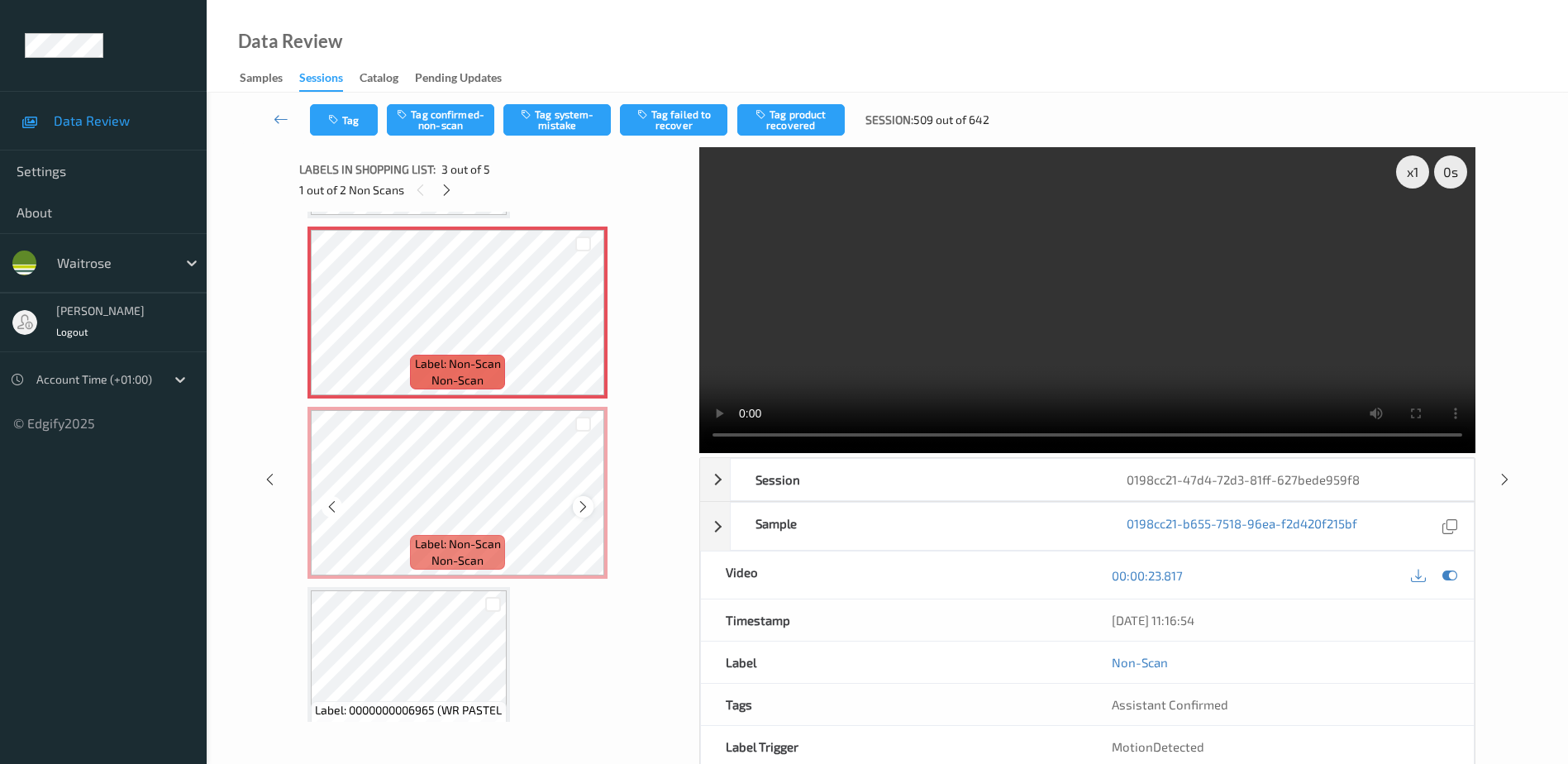
click at [578, 506] on icon at bounding box center [583, 507] width 14 height 15
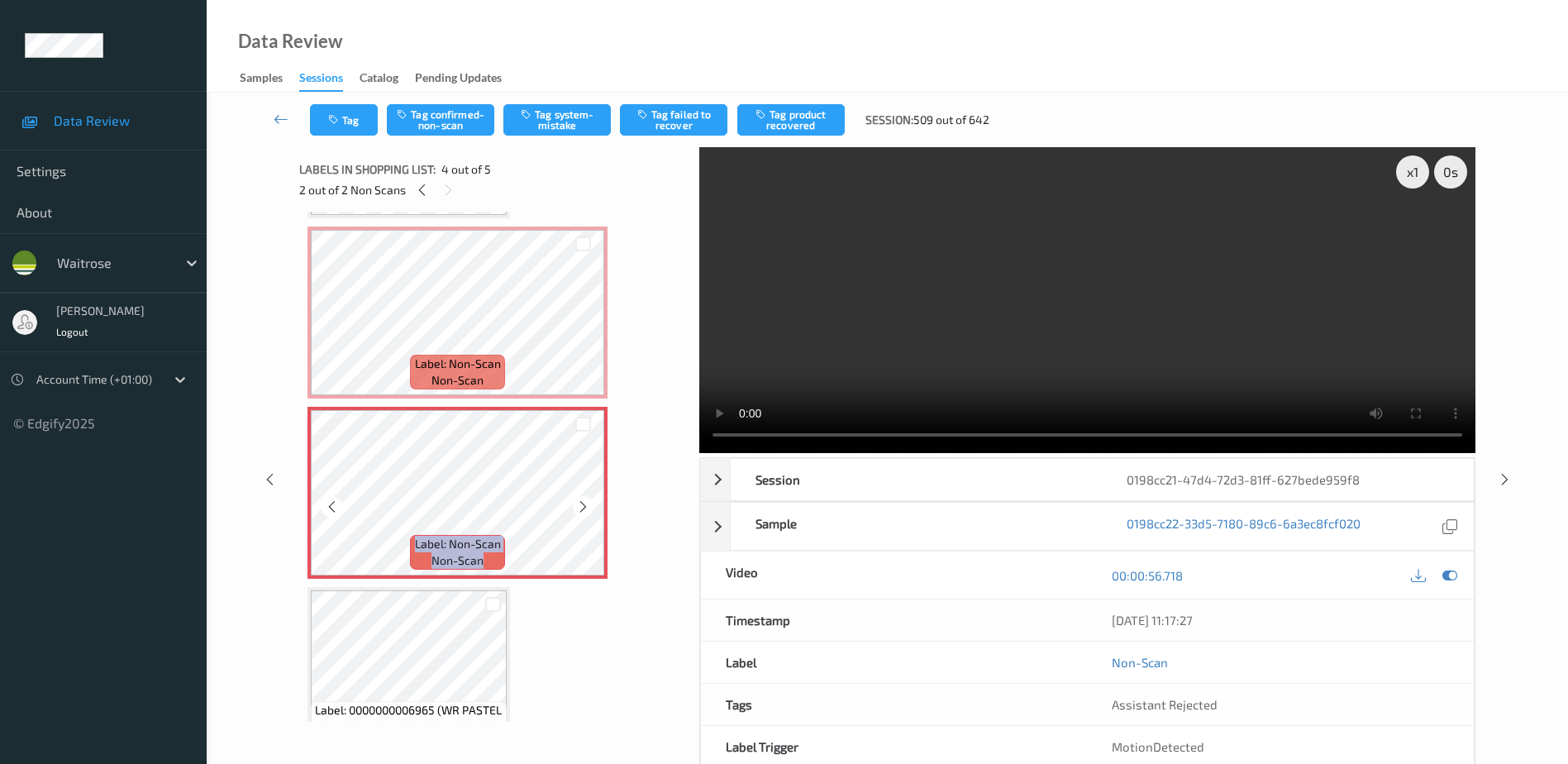
click at [578, 506] on icon at bounding box center [583, 507] width 14 height 15
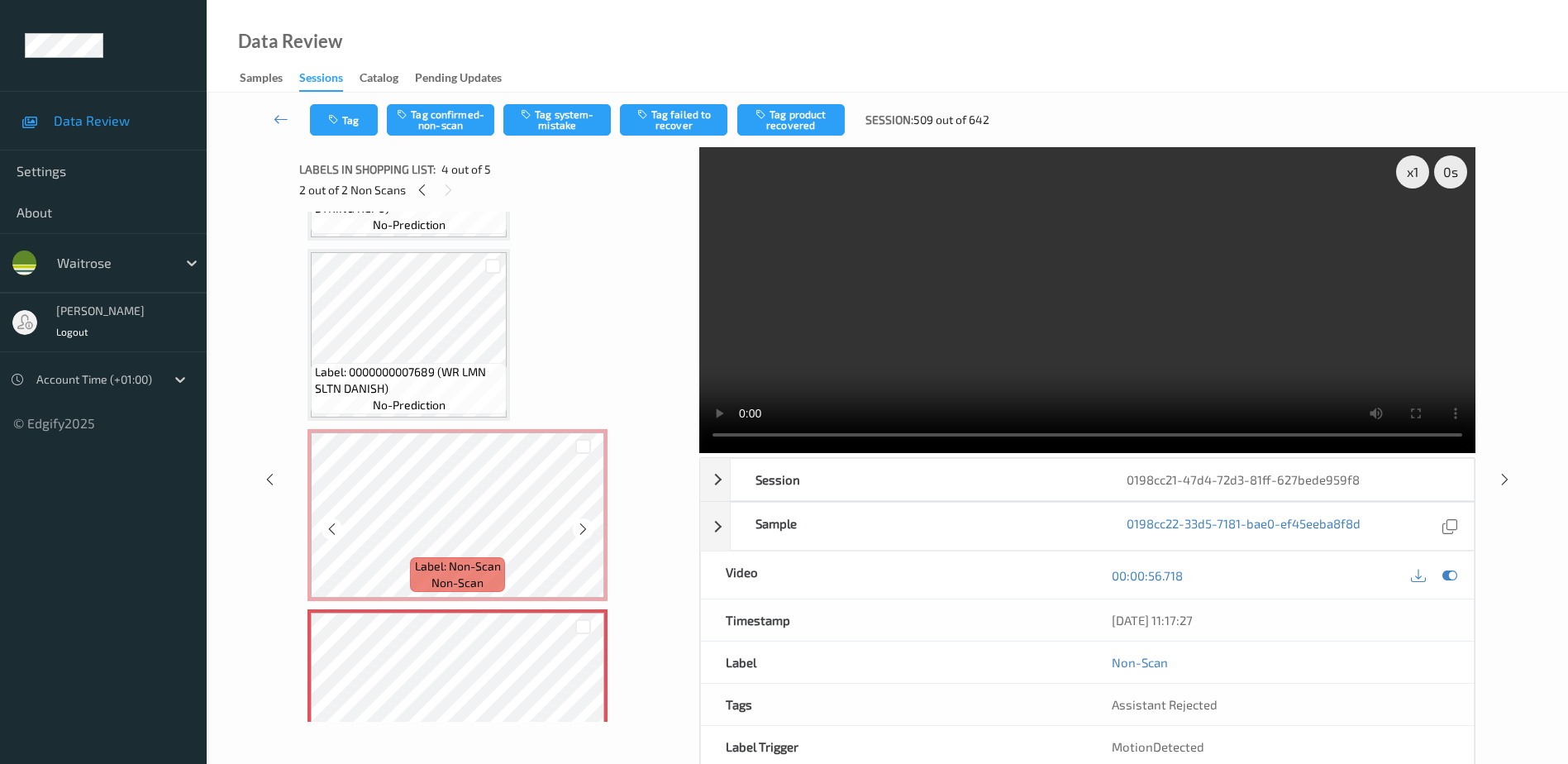
scroll to position [0, 0]
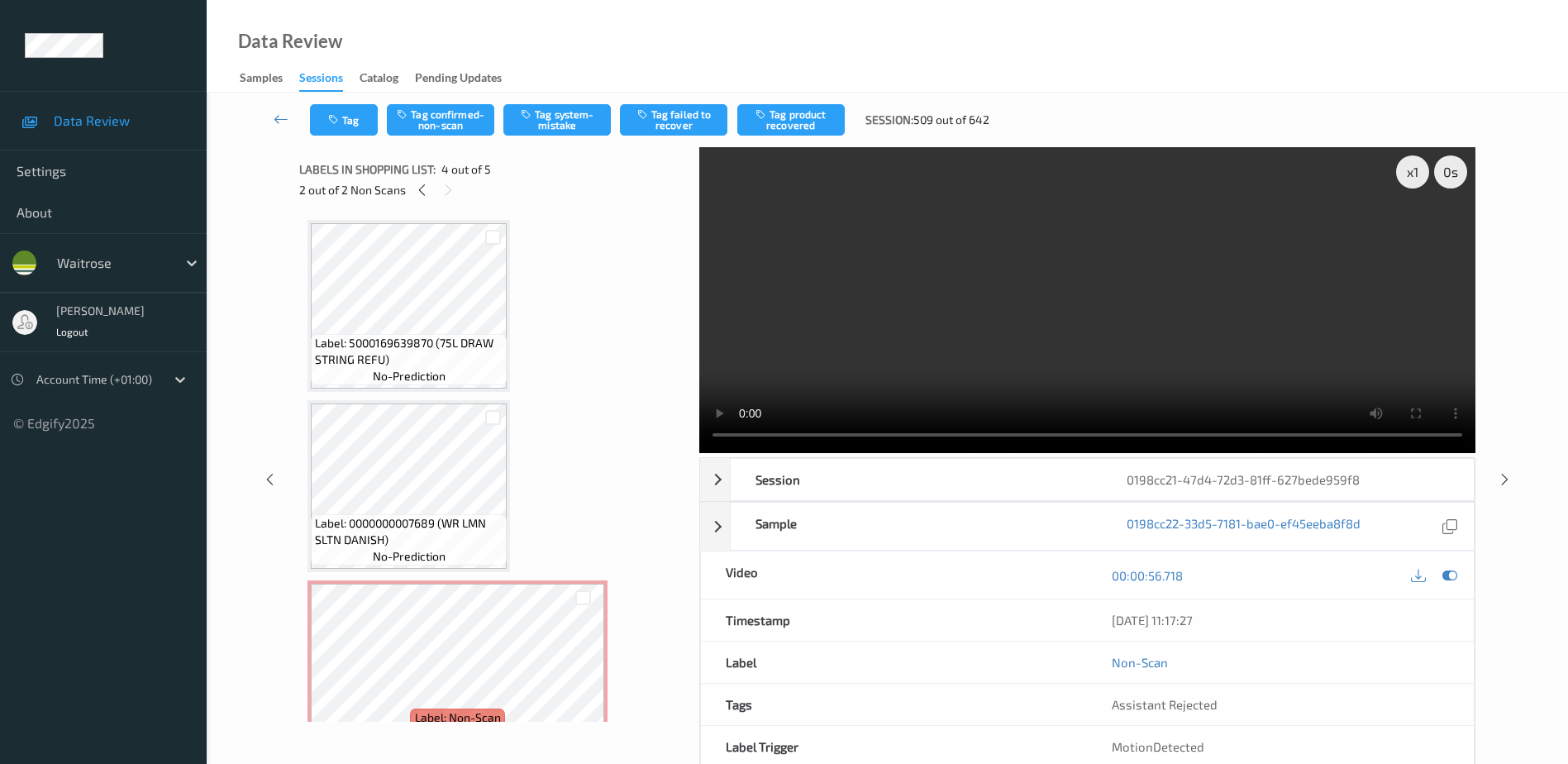
click at [977, 377] on video at bounding box center [1087, 300] width 776 height 306
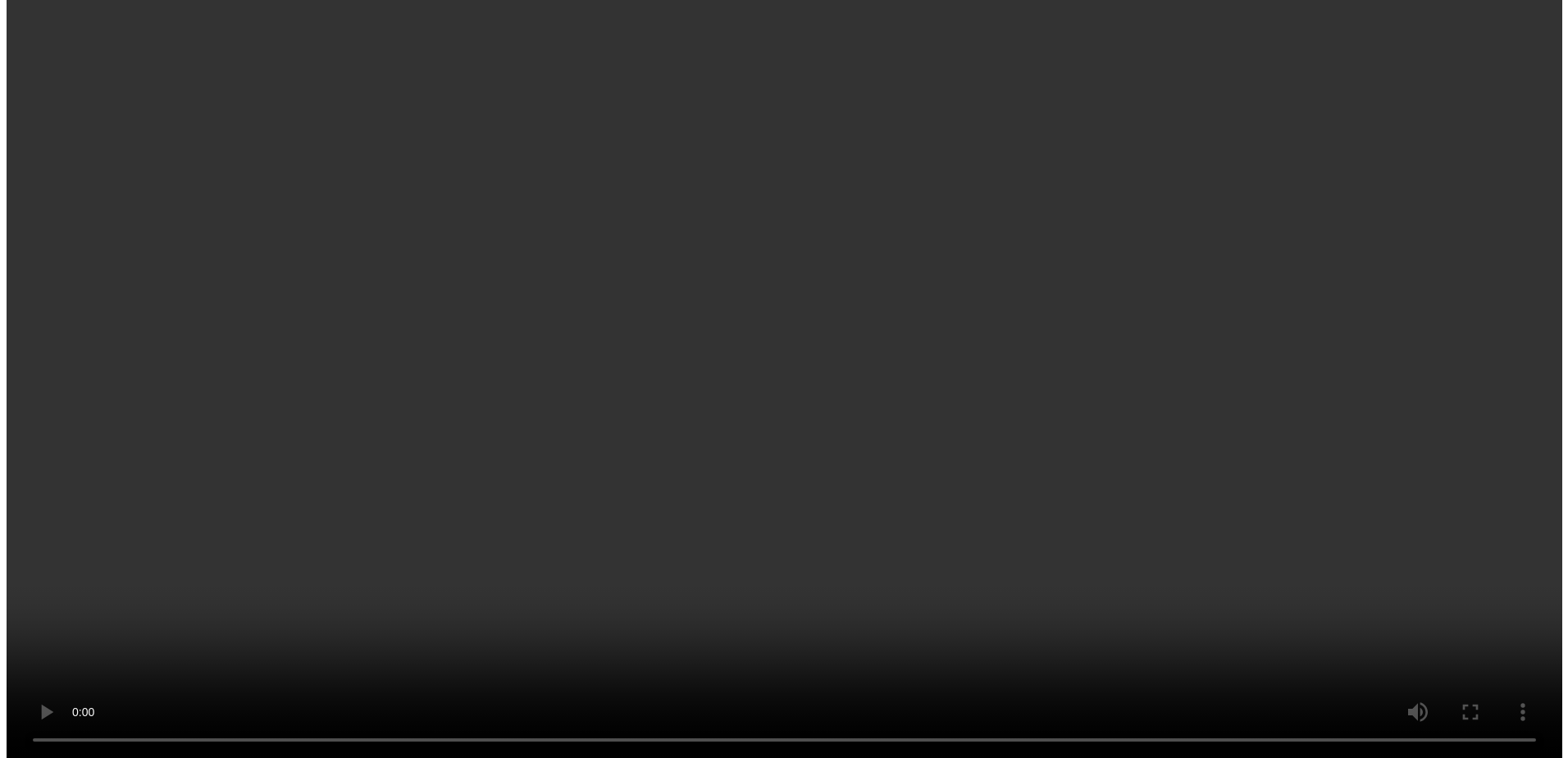
scroll to position [164, 0]
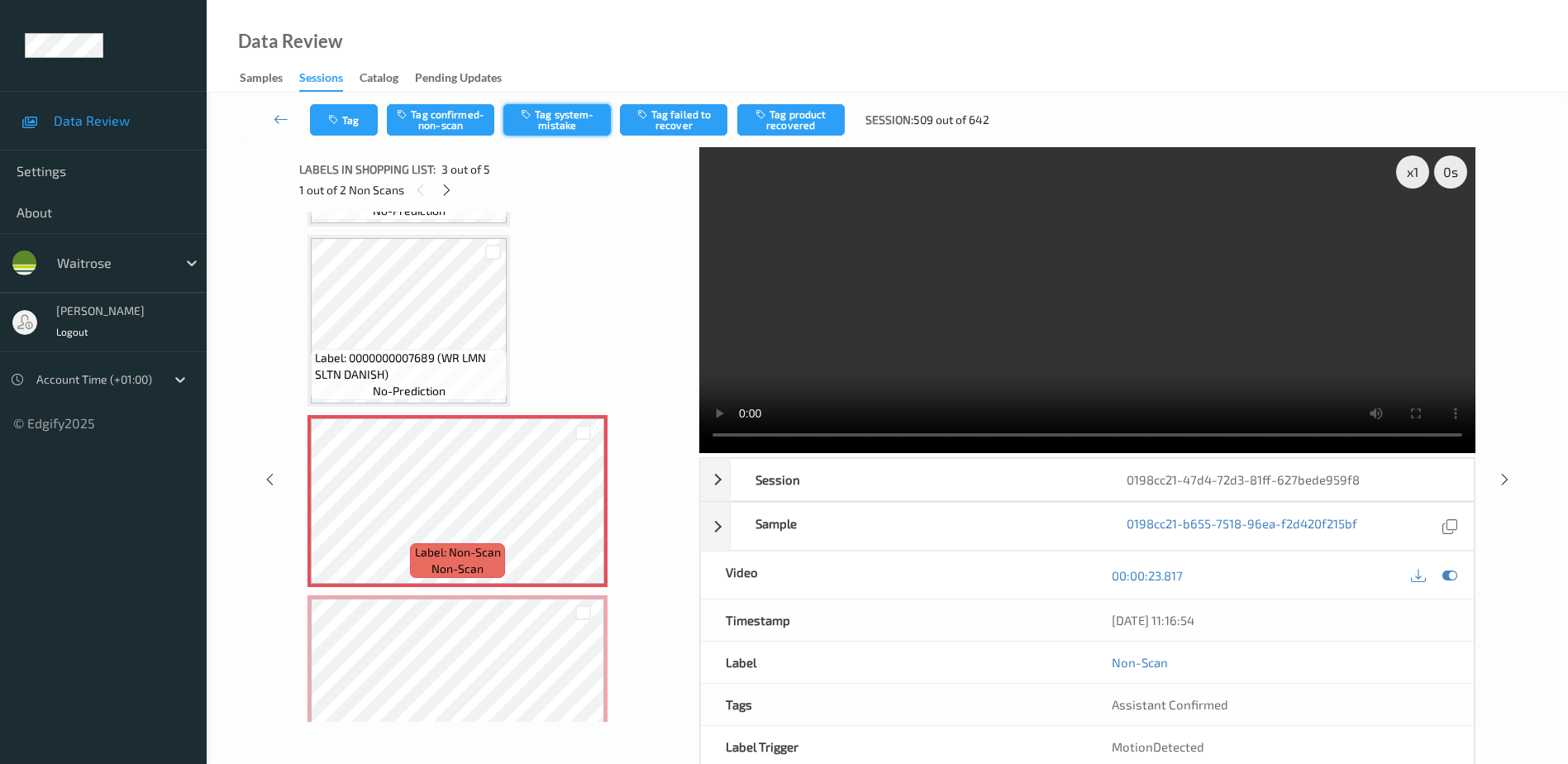
click at [567, 129] on button "Tag system-mistake" at bounding box center [557, 120] width 107 height 31
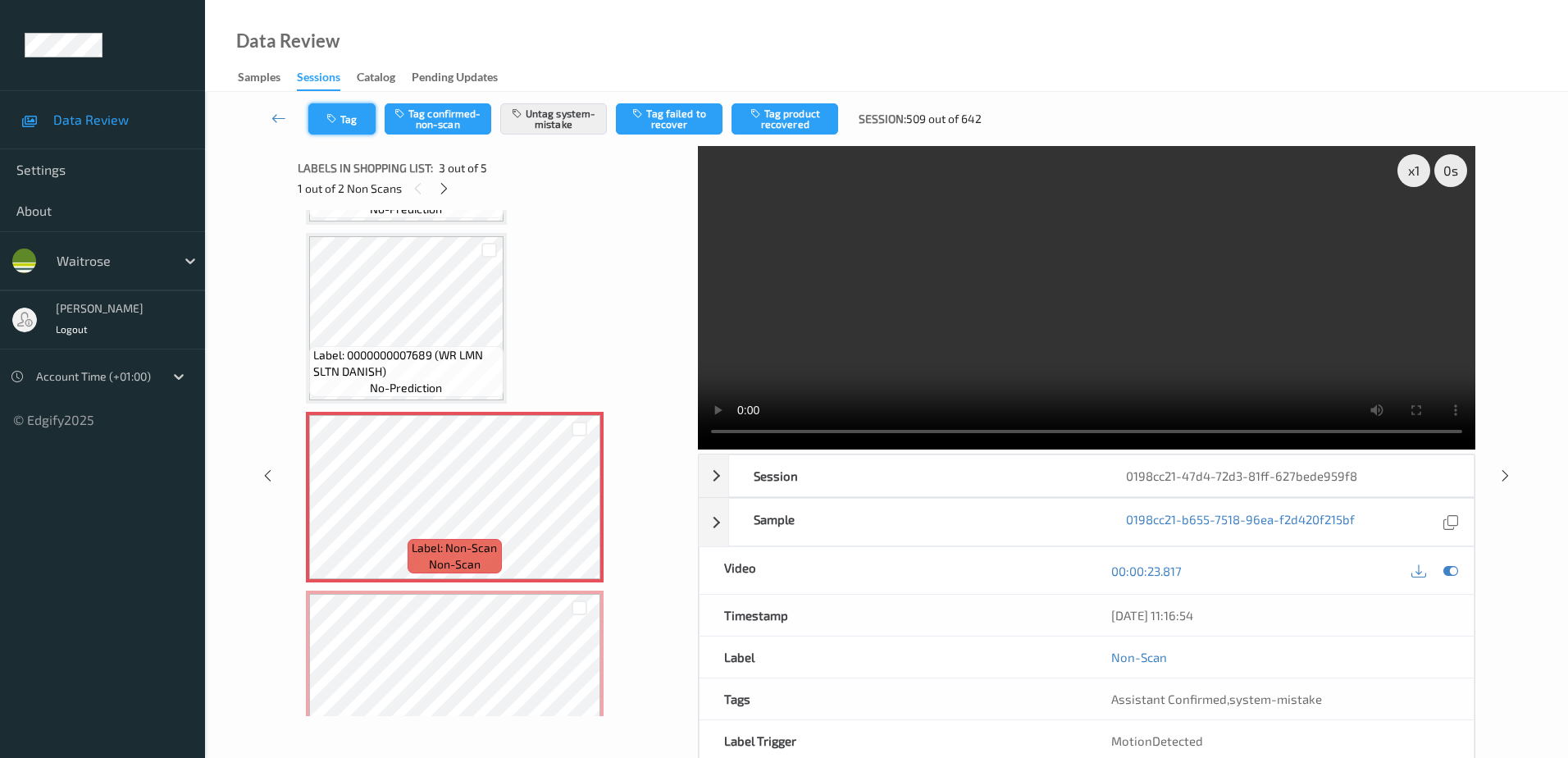
click at [344, 128] on button "Tag" at bounding box center [341, 119] width 67 height 31
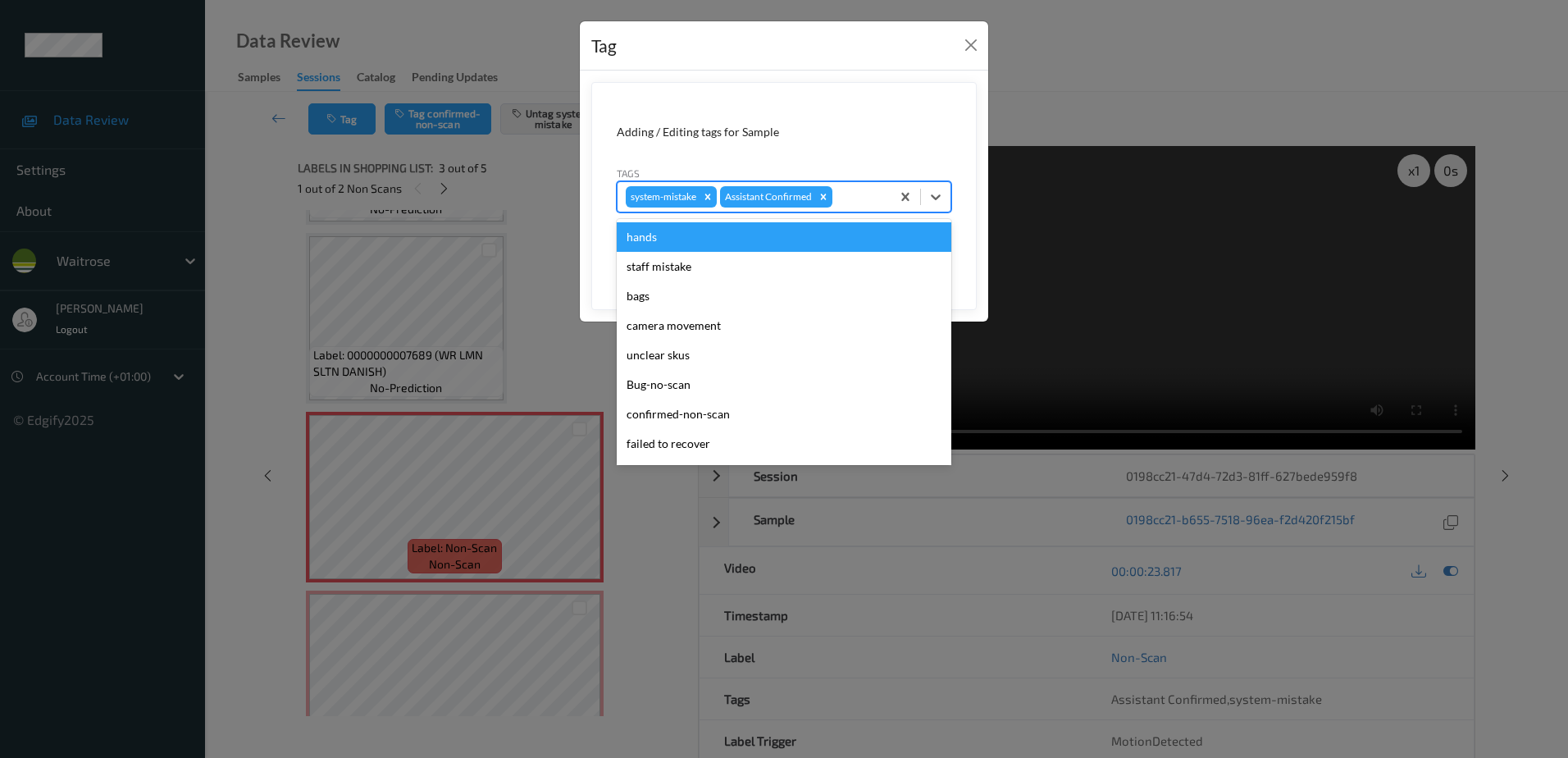
click at [857, 186] on div "system-mistake Assistant Confirmed" at bounding box center [754, 196] width 273 height 28
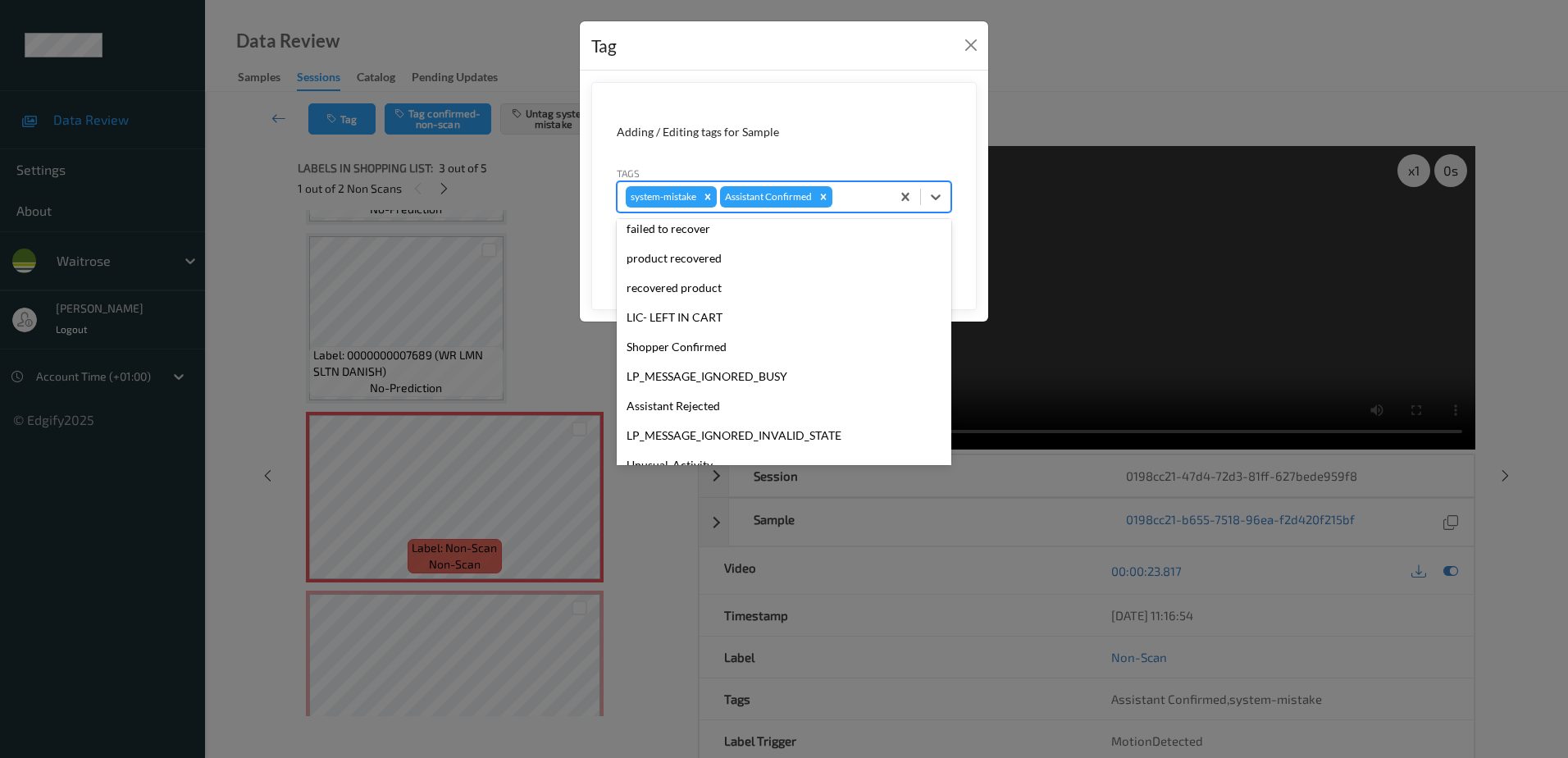
scroll to position [321, 0]
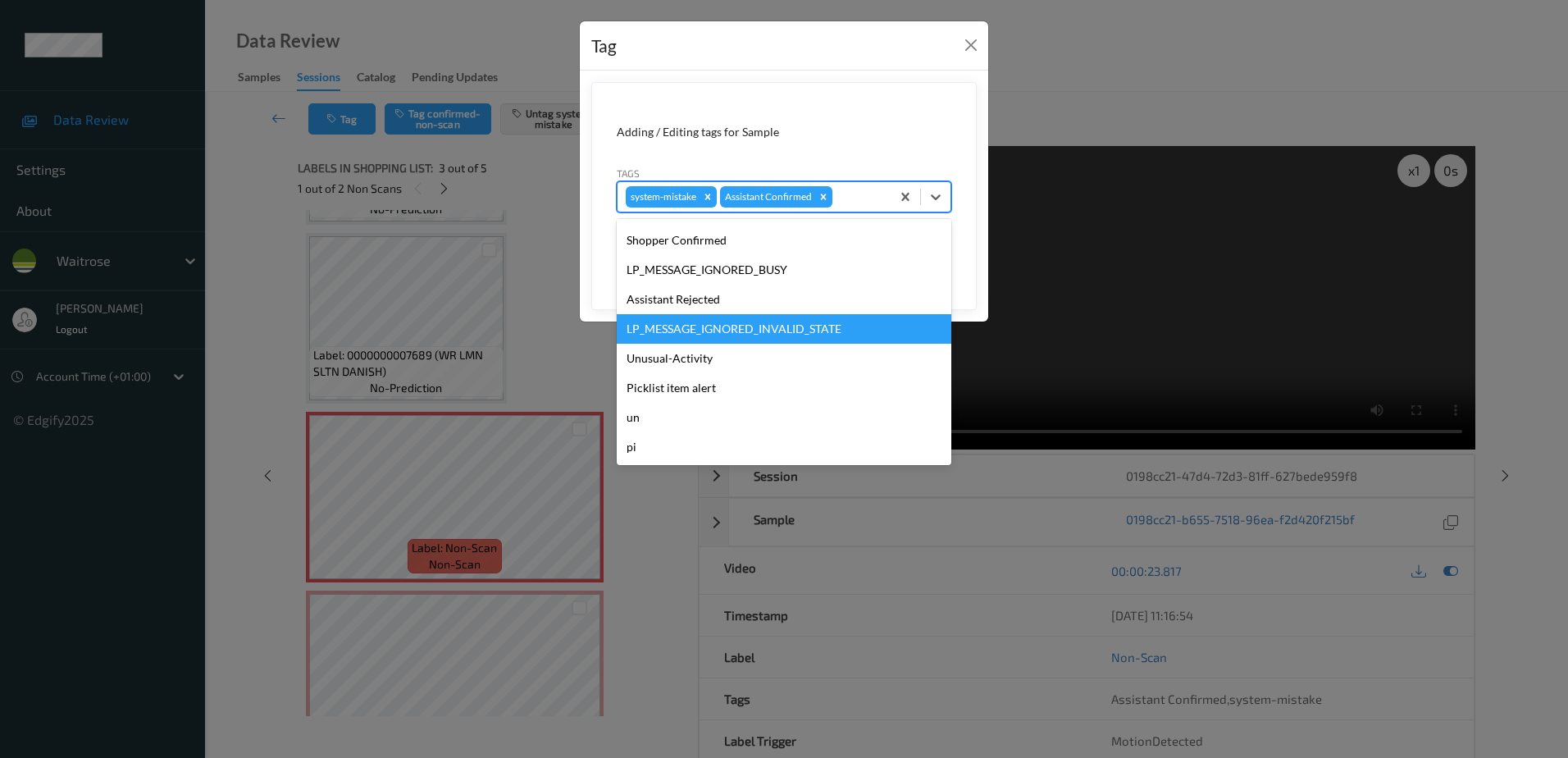
click at [726, 339] on div "LP_MESSAGE_IGNORED_INVALID_STATE" at bounding box center [784, 329] width 335 height 29
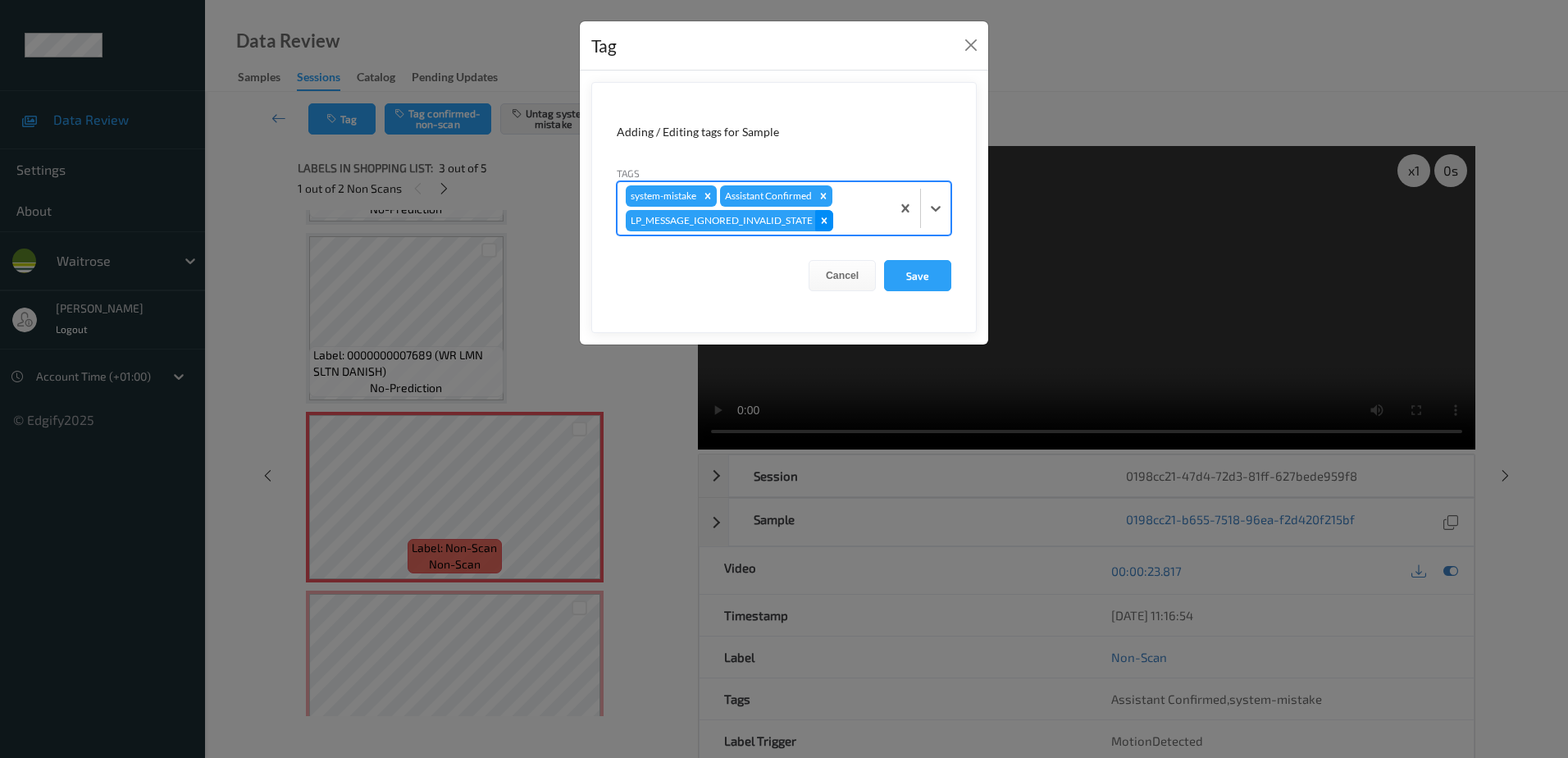
click at [826, 220] on icon "Remove LP_MESSAGE_IGNORED_INVALID_STATE" at bounding box center [824, 220] width 12 height 12
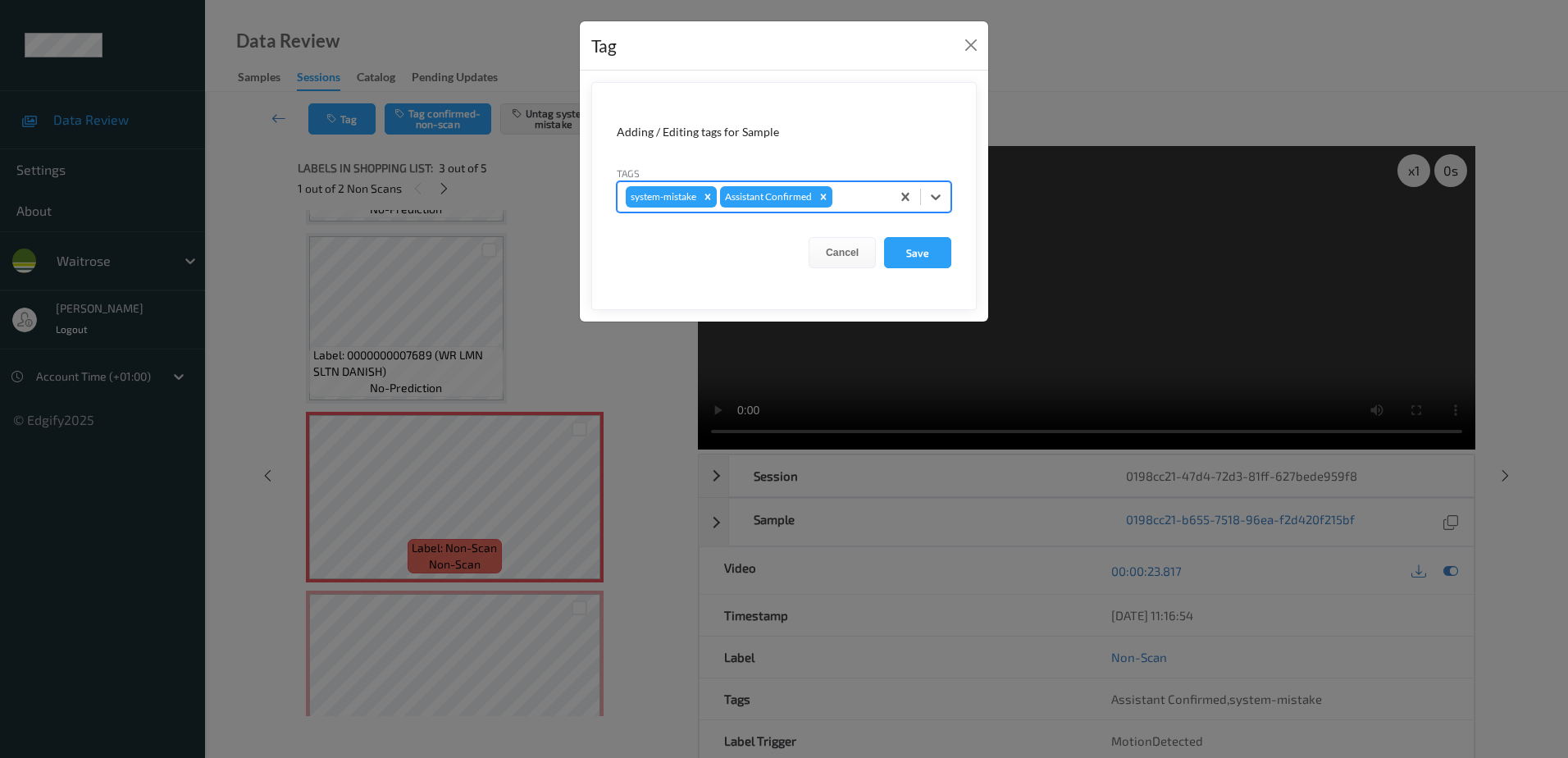
click at [852, 204] on div at bounding box center [859, 196] width 47 height 19
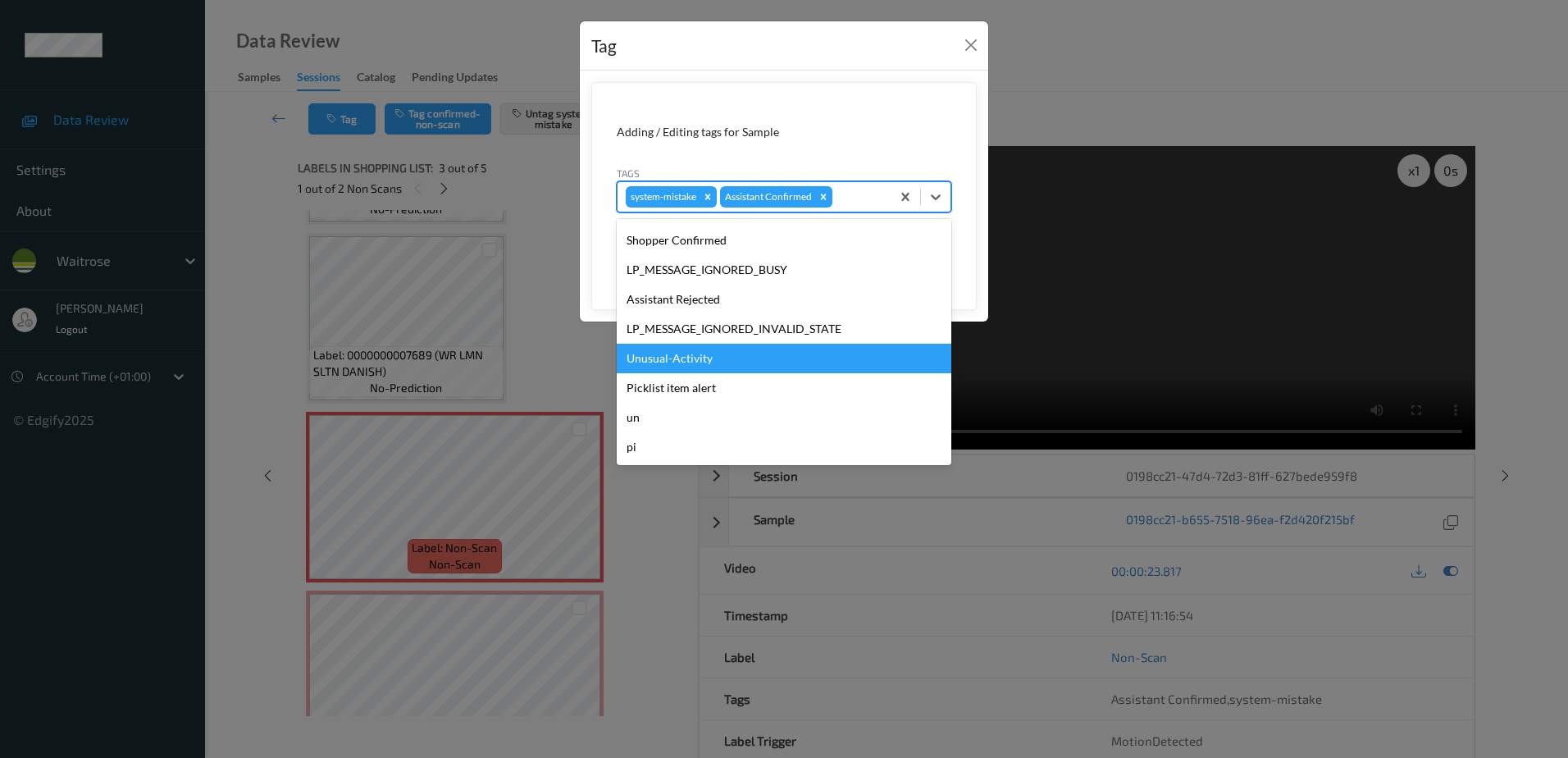
click at [701, 366] on div "Unusual-Activity" at bounding box center [784, 358] width 335 height 29
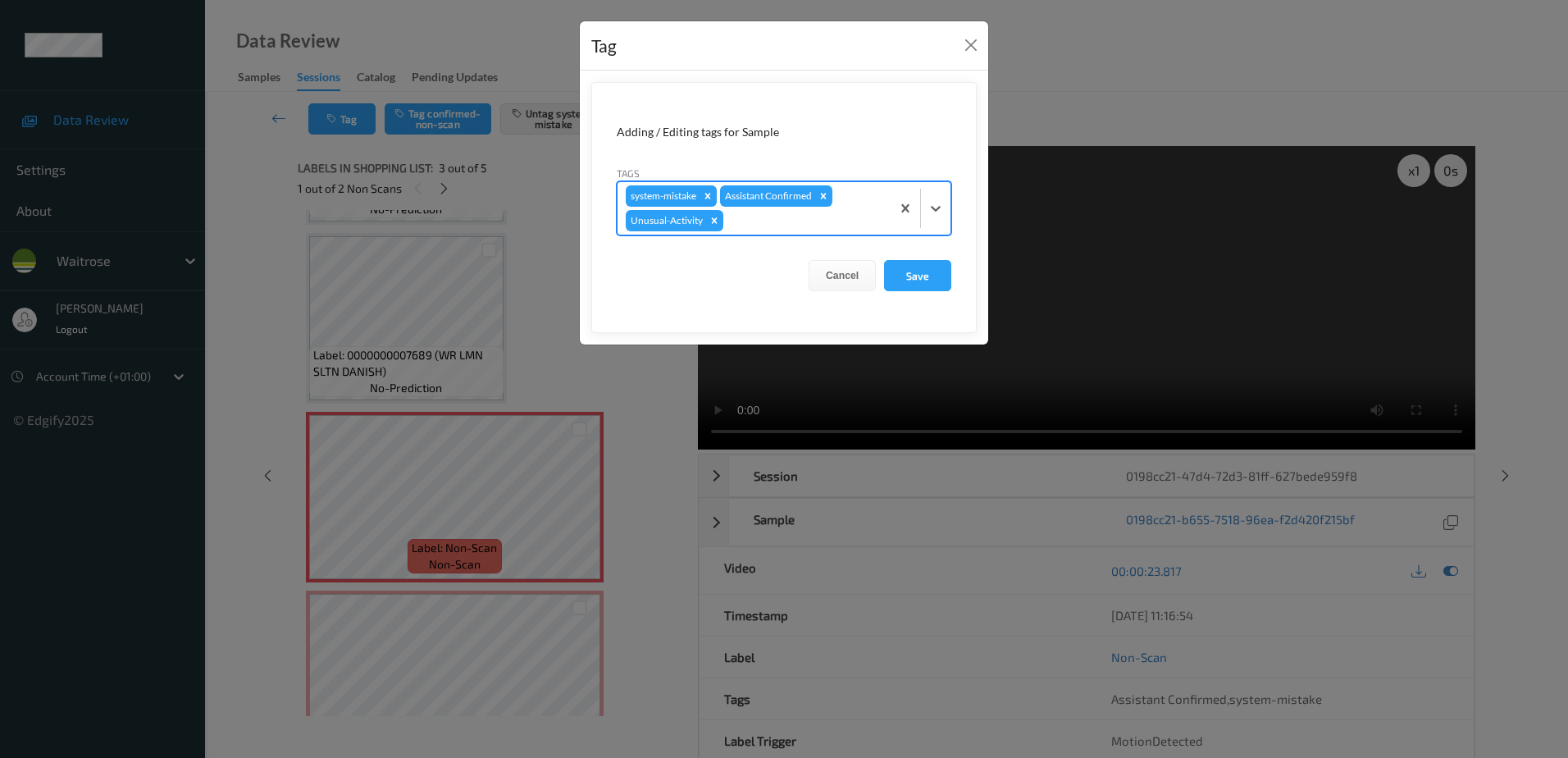
click at [751, 227] on div at bounding box center [805, 220] width 156 height 19
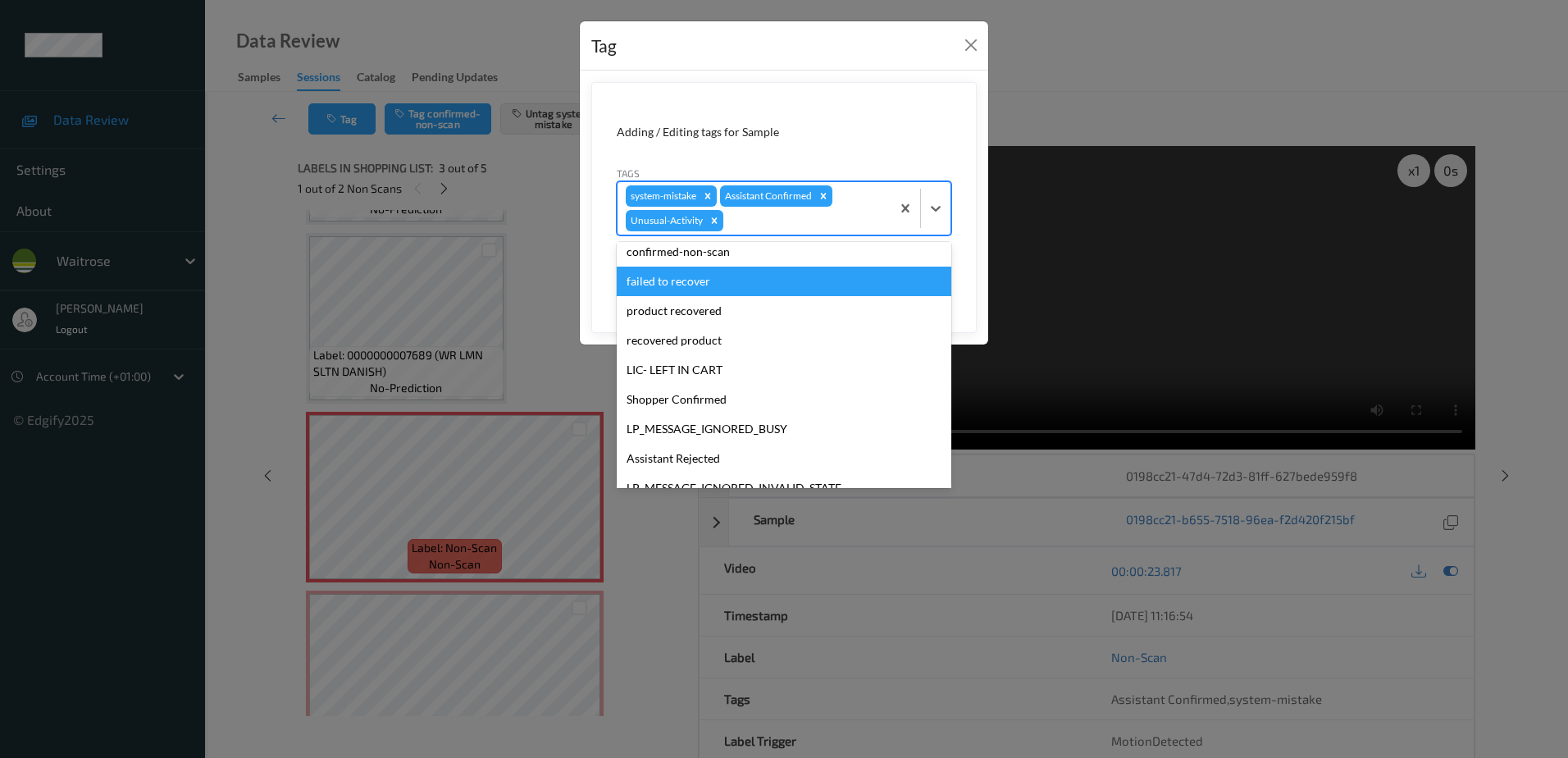
scroll to position [292, 0]
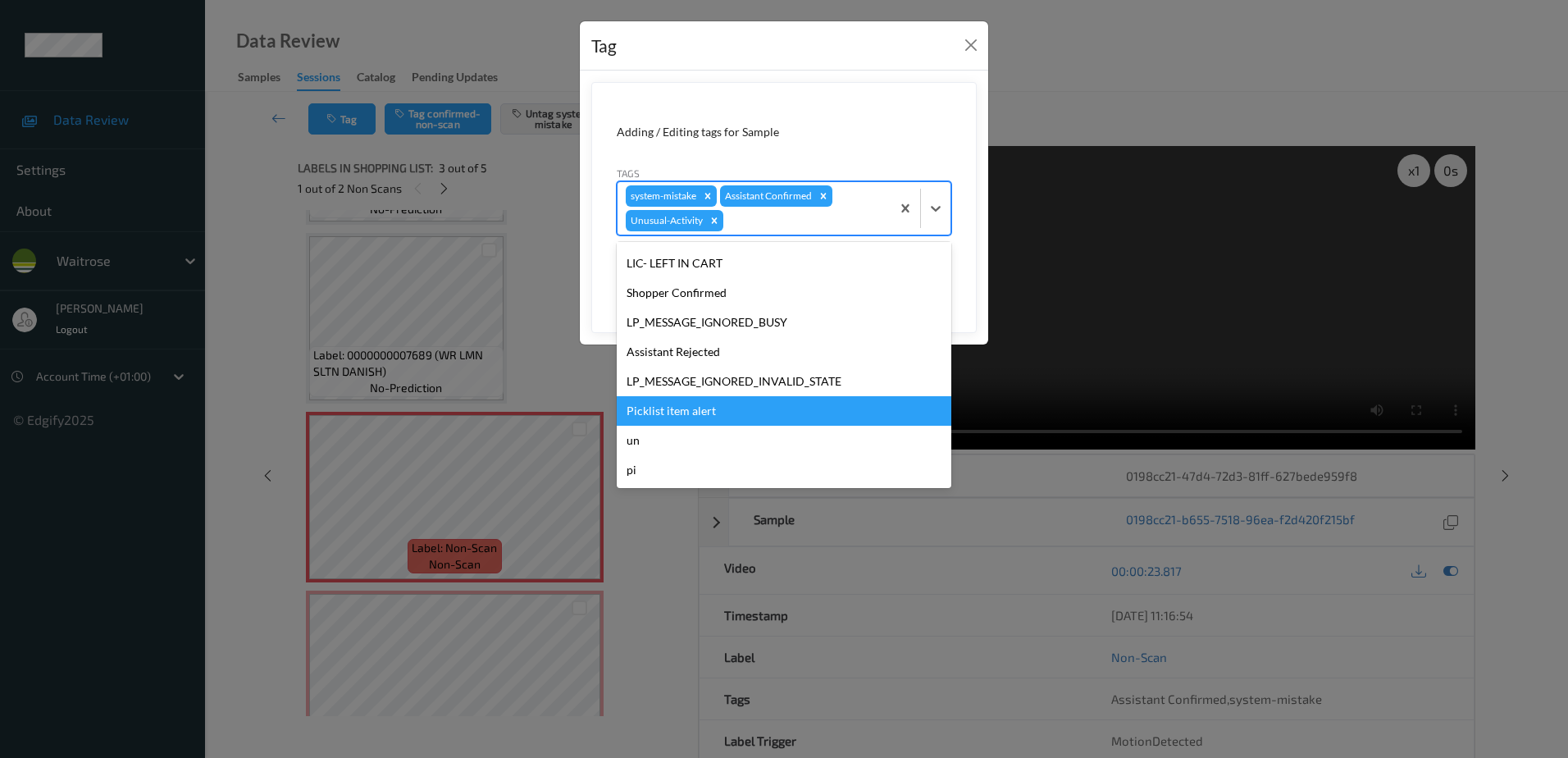
click at [706, 407] on div "Picklist item alert" at bounding box center [784, 411] width 335 height 29
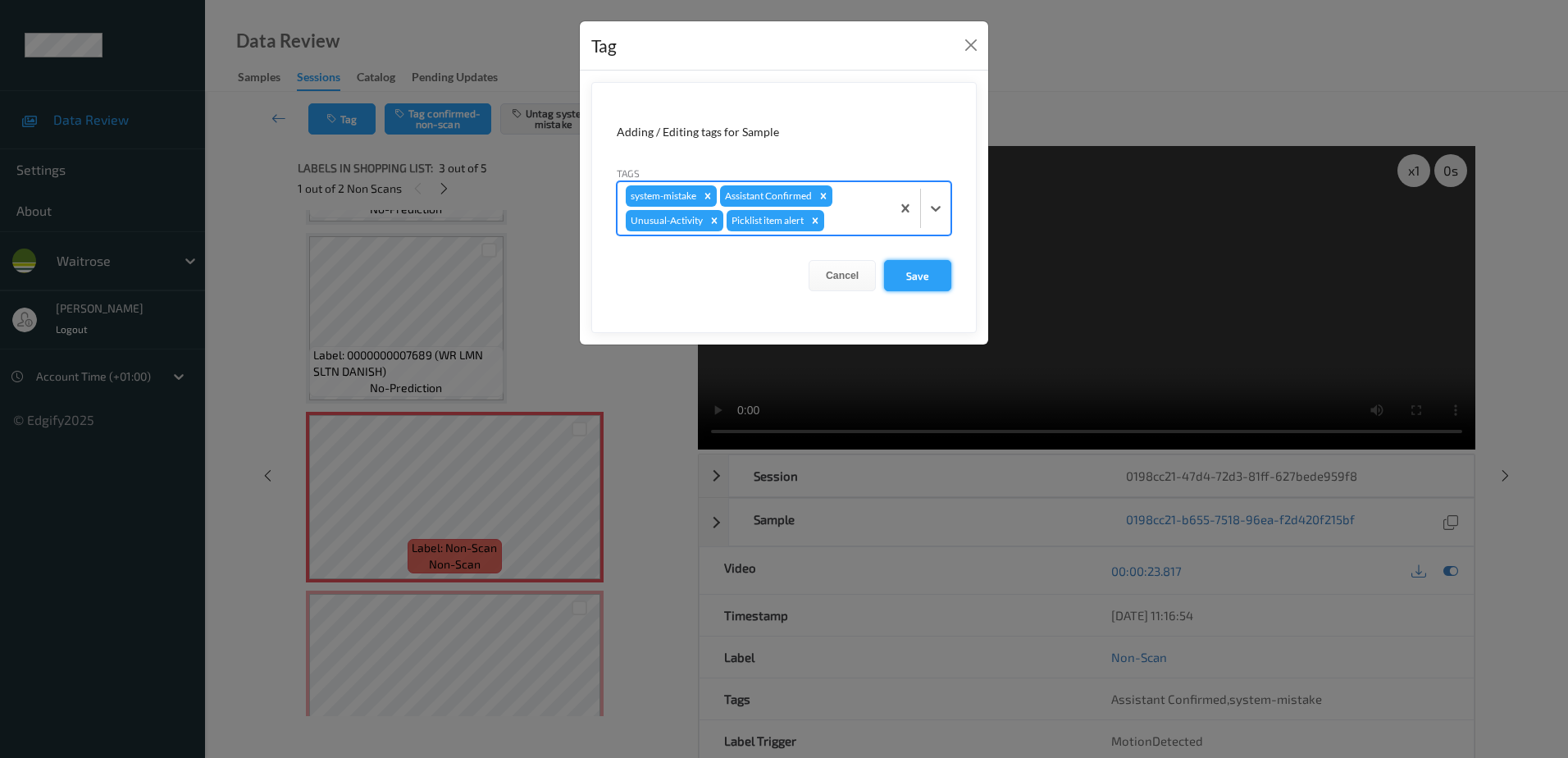
click at [922, 272] on button "Save" at bounding box center [917, 275] width 67 height 31
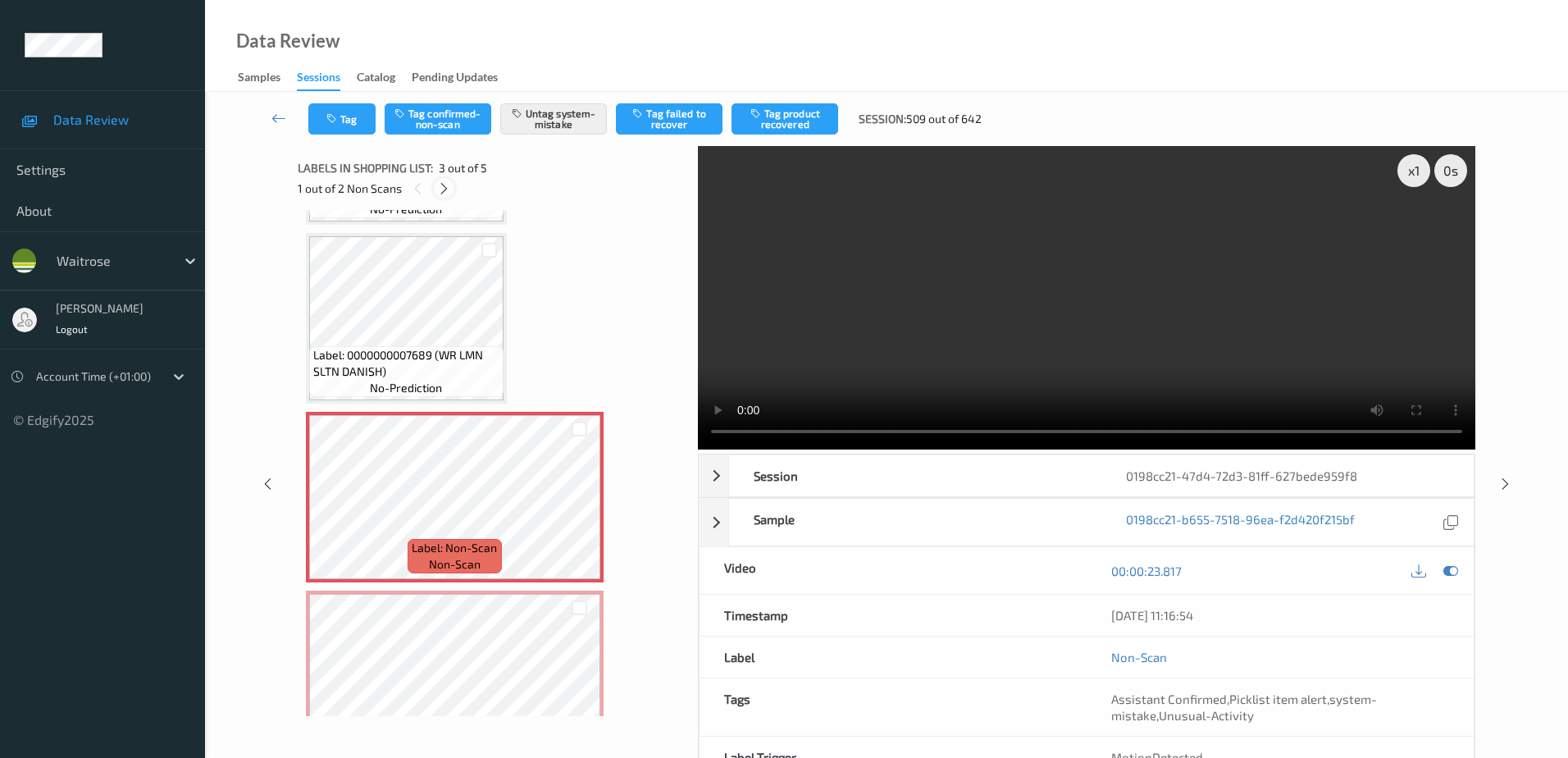
click at [452, 191] on div at bounding box center [444, 188] width 20 height 20
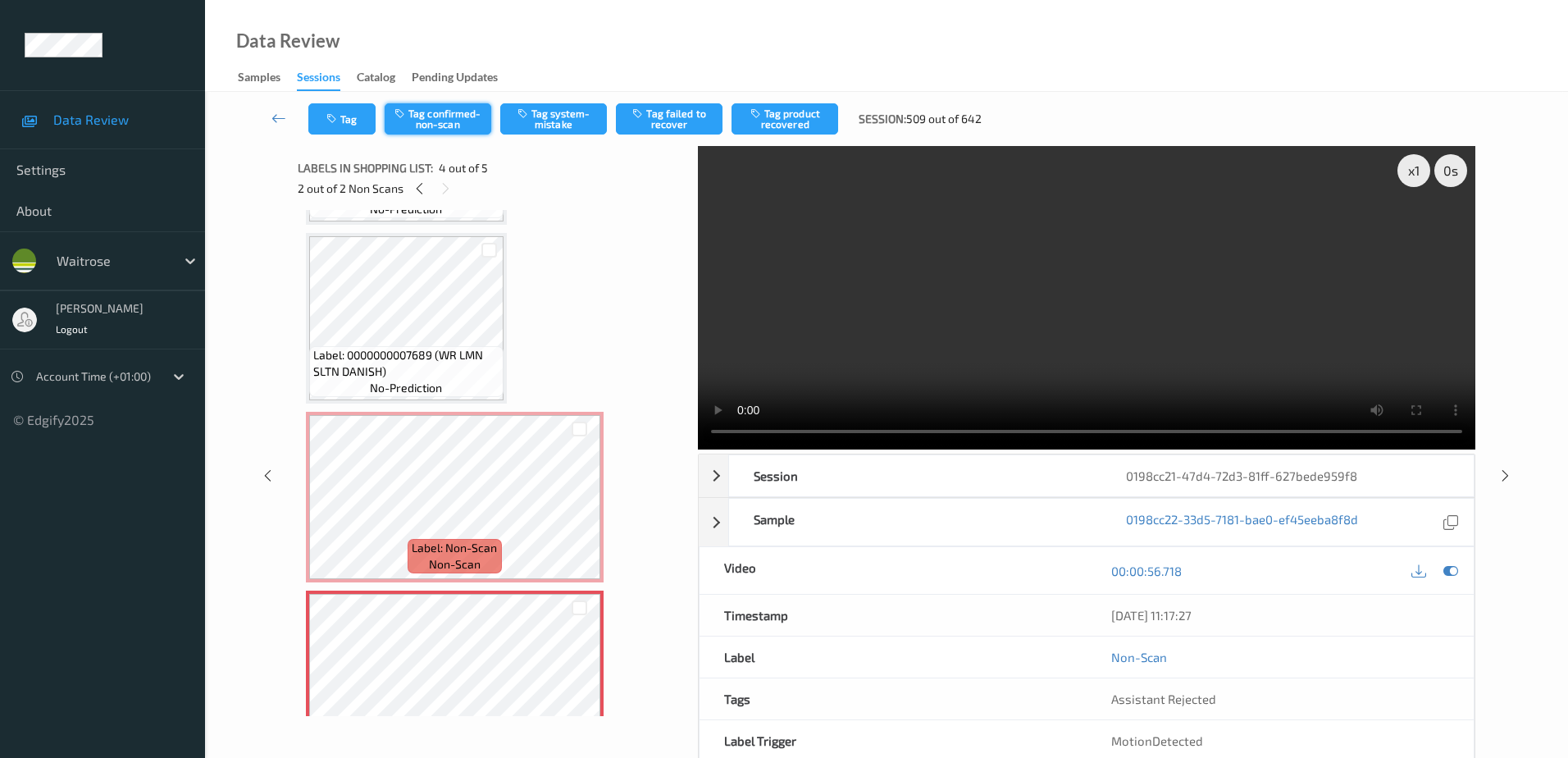
scroll to position [366, 0]
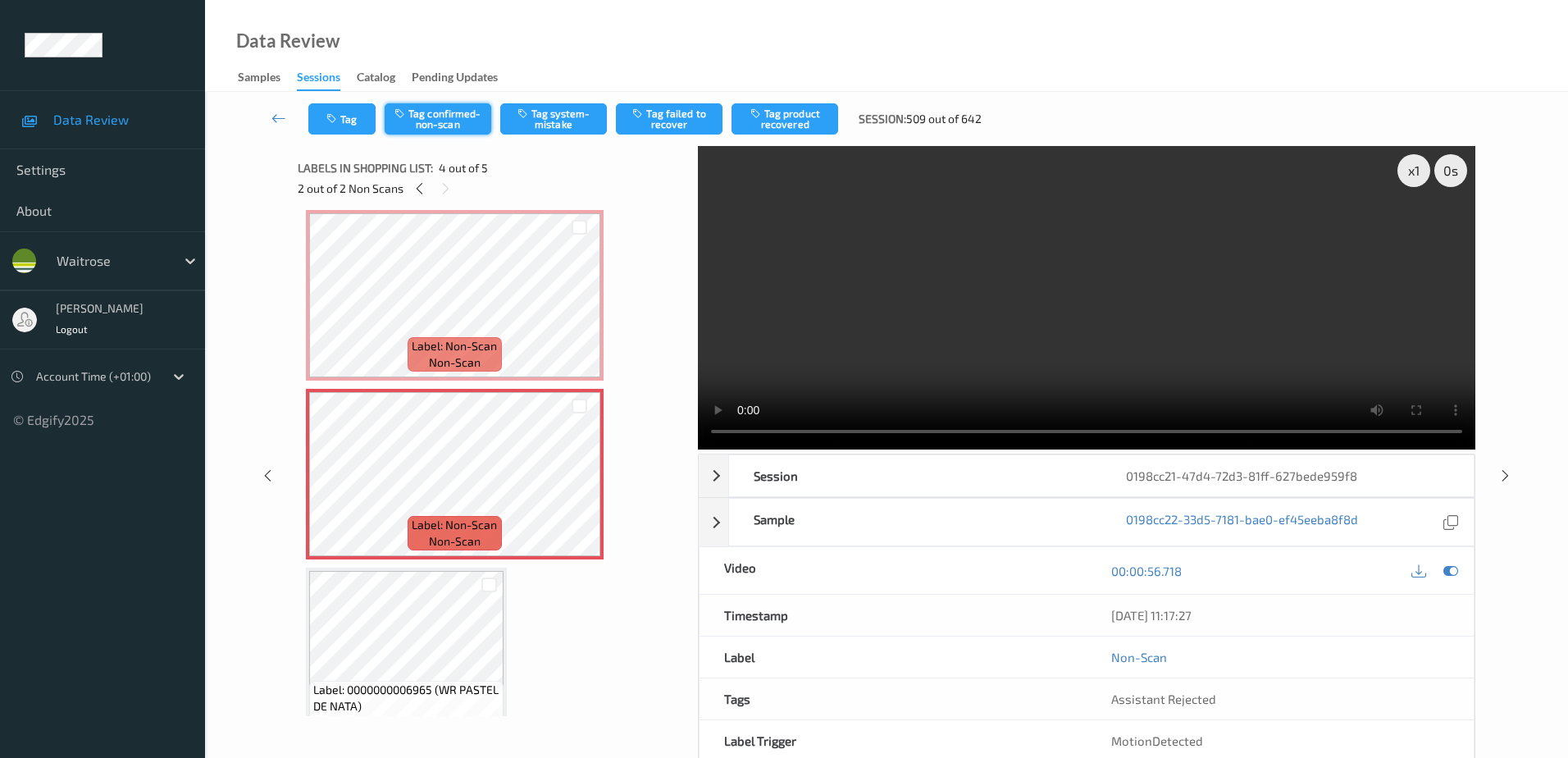
click at [450, 116] on button "Tag confirmed-non-scan" at bounding box center [438, 119] width 106 height 31
click at [788, 122] on button "Tag product recovered" at bounding box center [784, 119] width 106 height 31
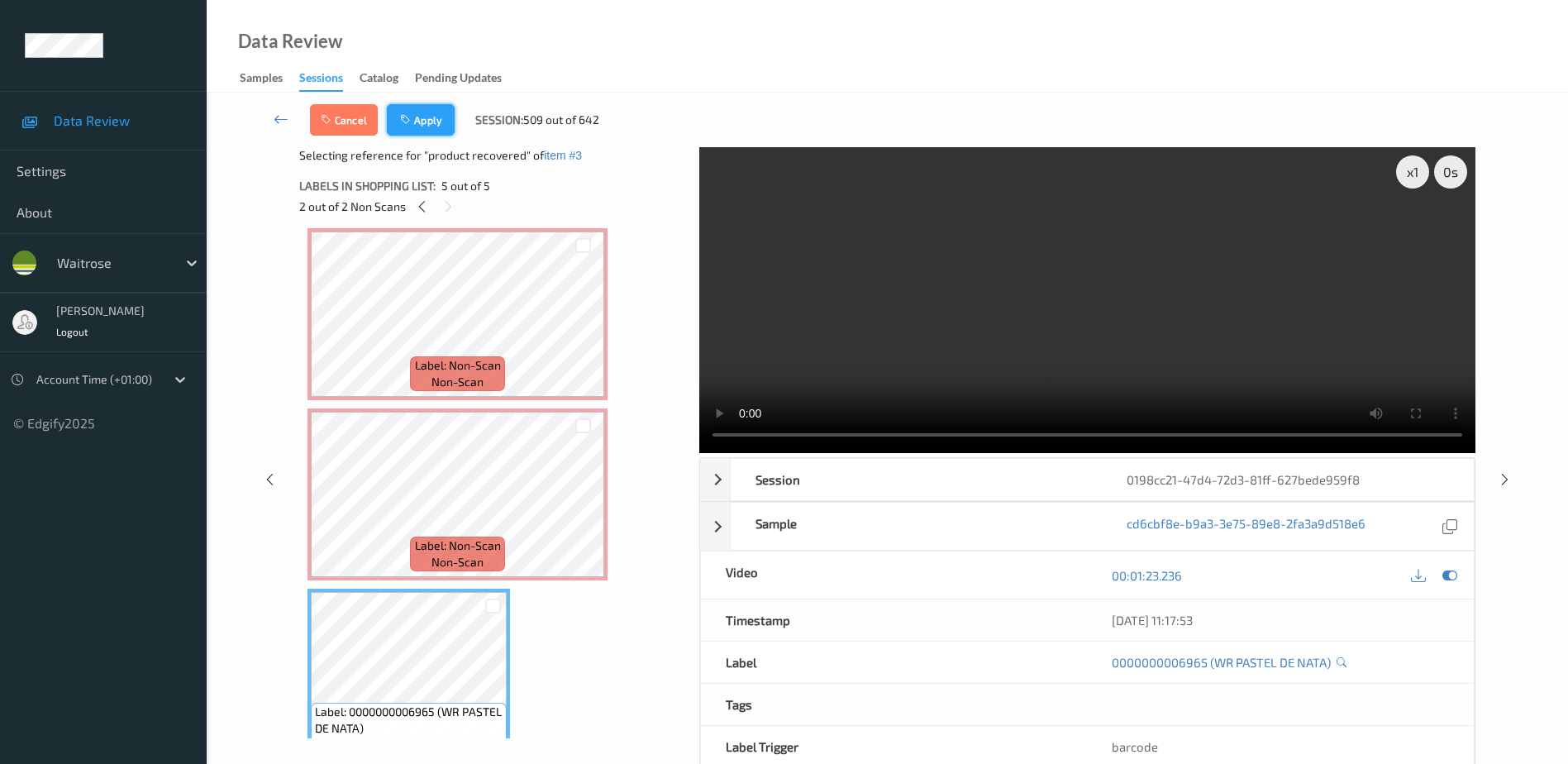
click at [413, 129] on button "Apply" at bounding box center [420, 120] width 68 height 31
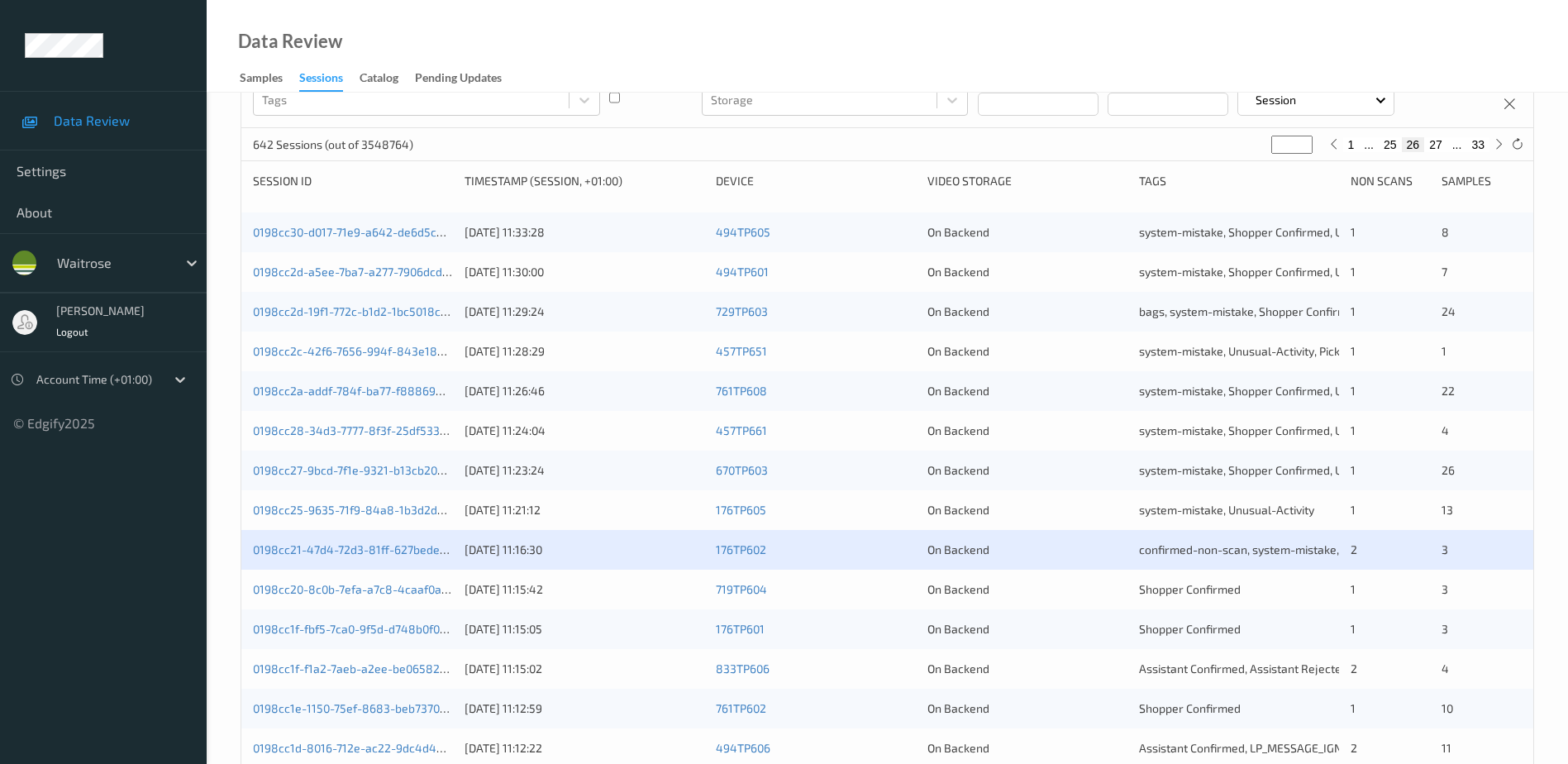
scroll to position [413, 0]
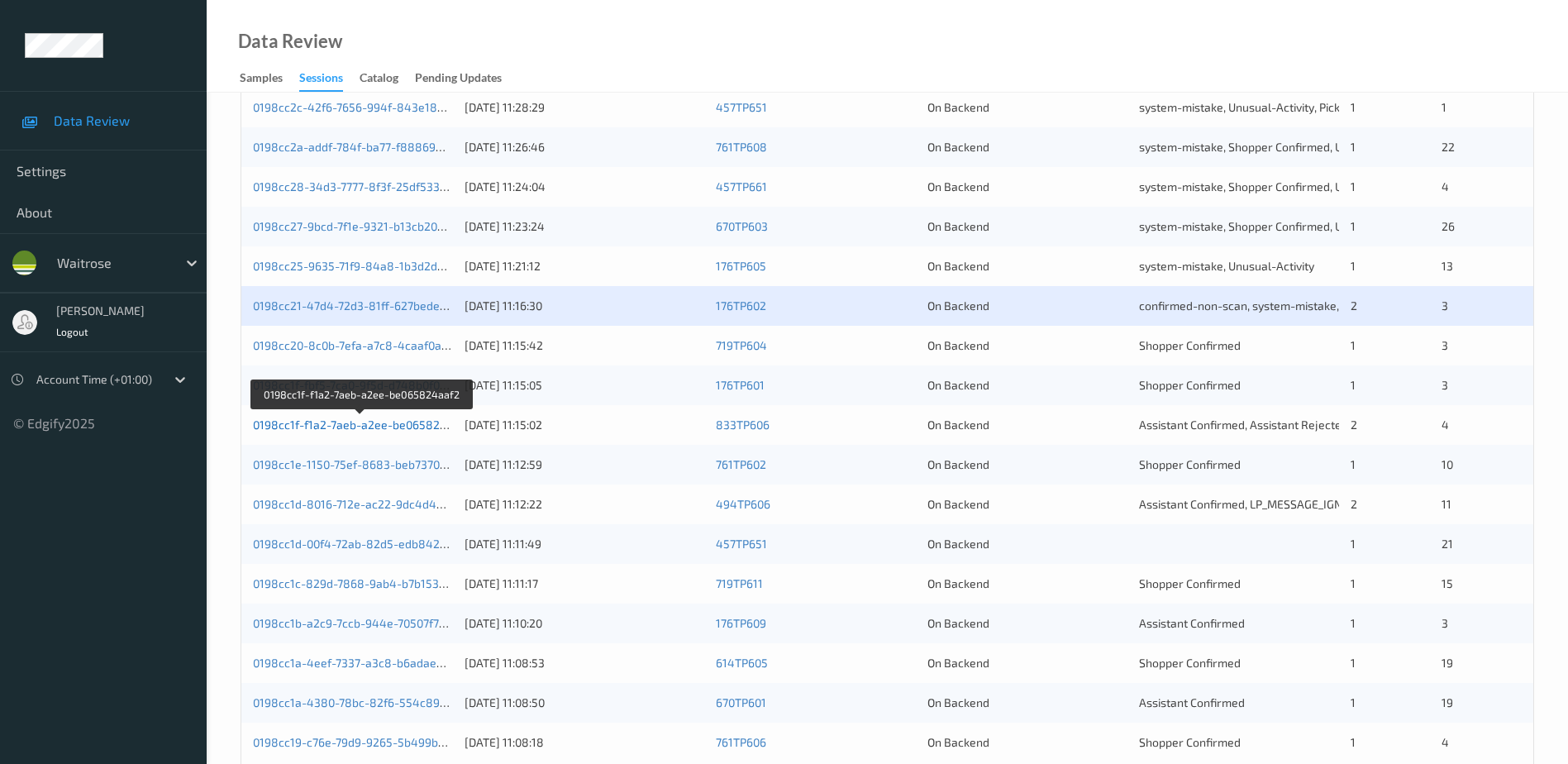
click at [340, 427] on link "0198cc1f-f1a2-7aeb-a2ee-be065824aaf2" at bounding box center [362, 424] width 218 height 14
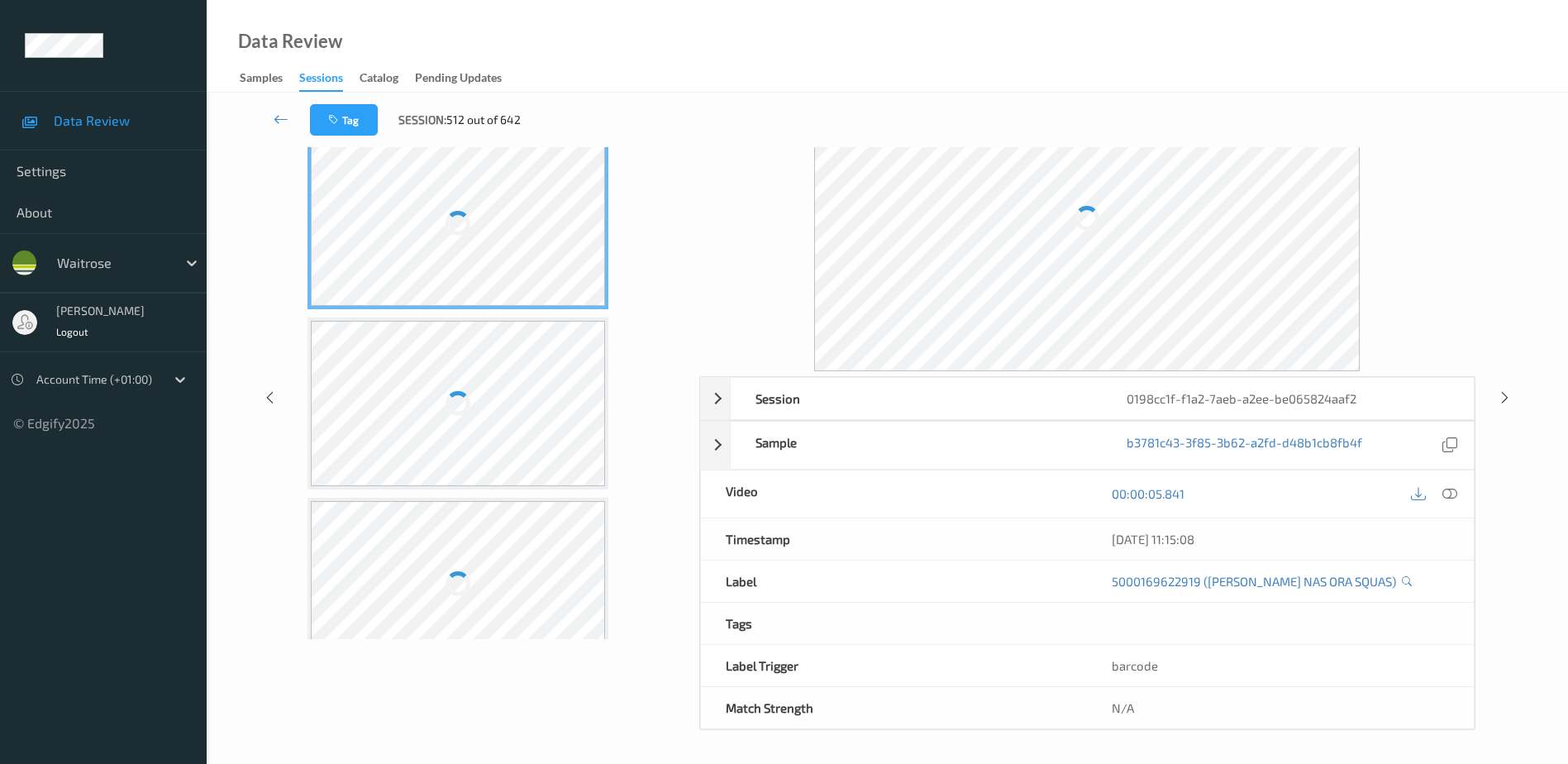
scroll to position [81, 0]
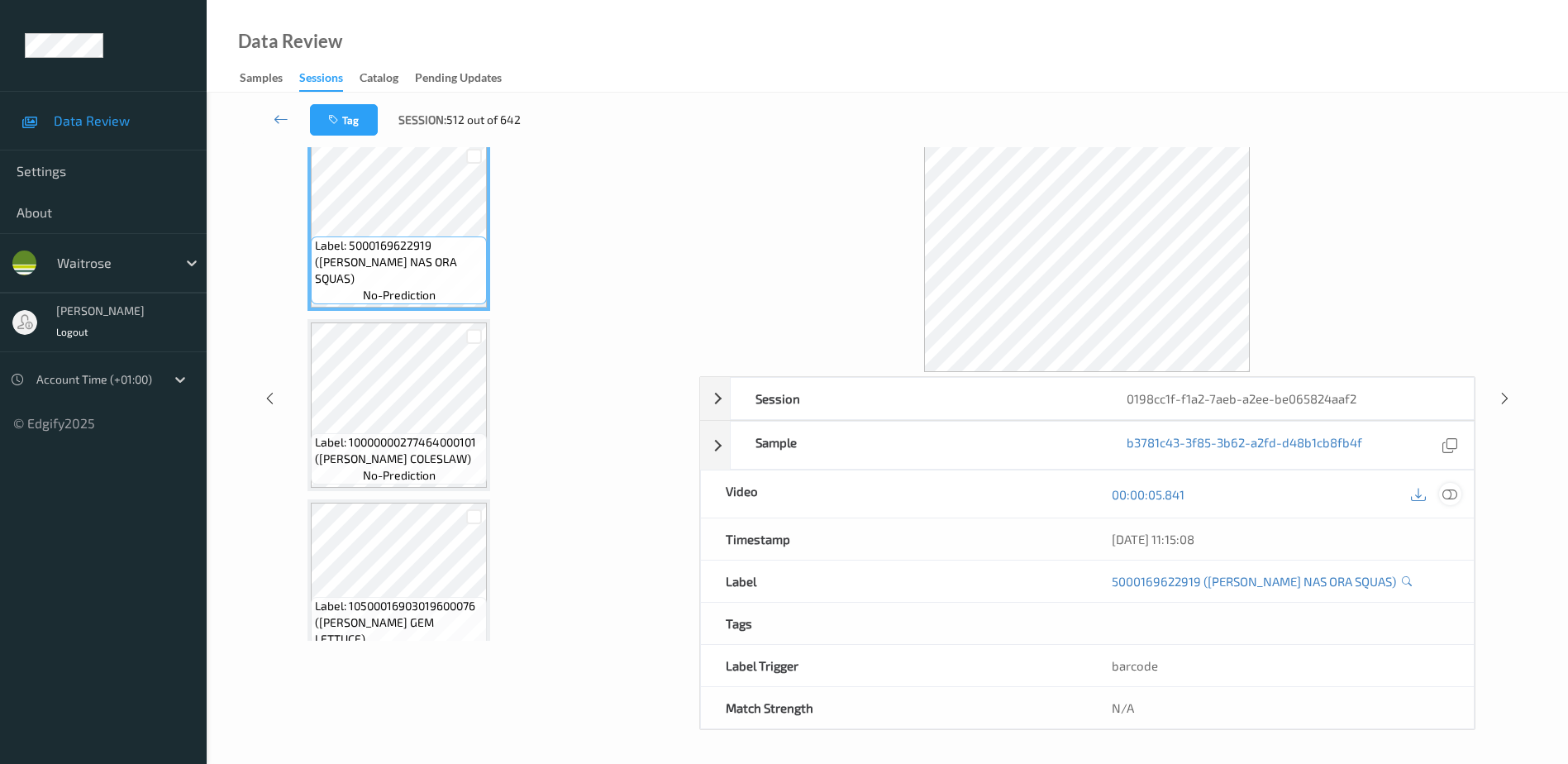
click at [1458, 494] on icon at bounding box center [1451, 494] width 15 height 15
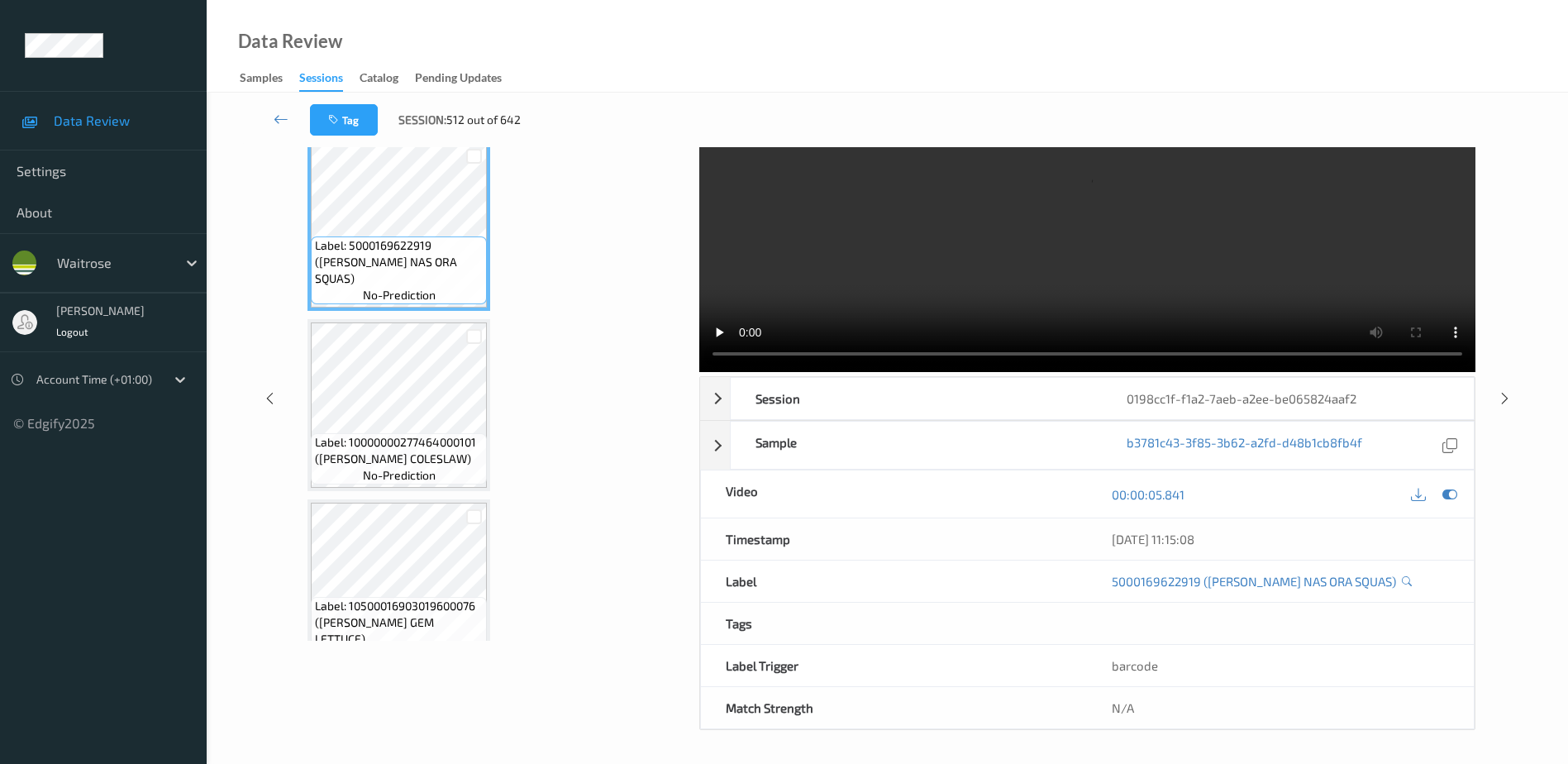
scroll to position [0, 0]
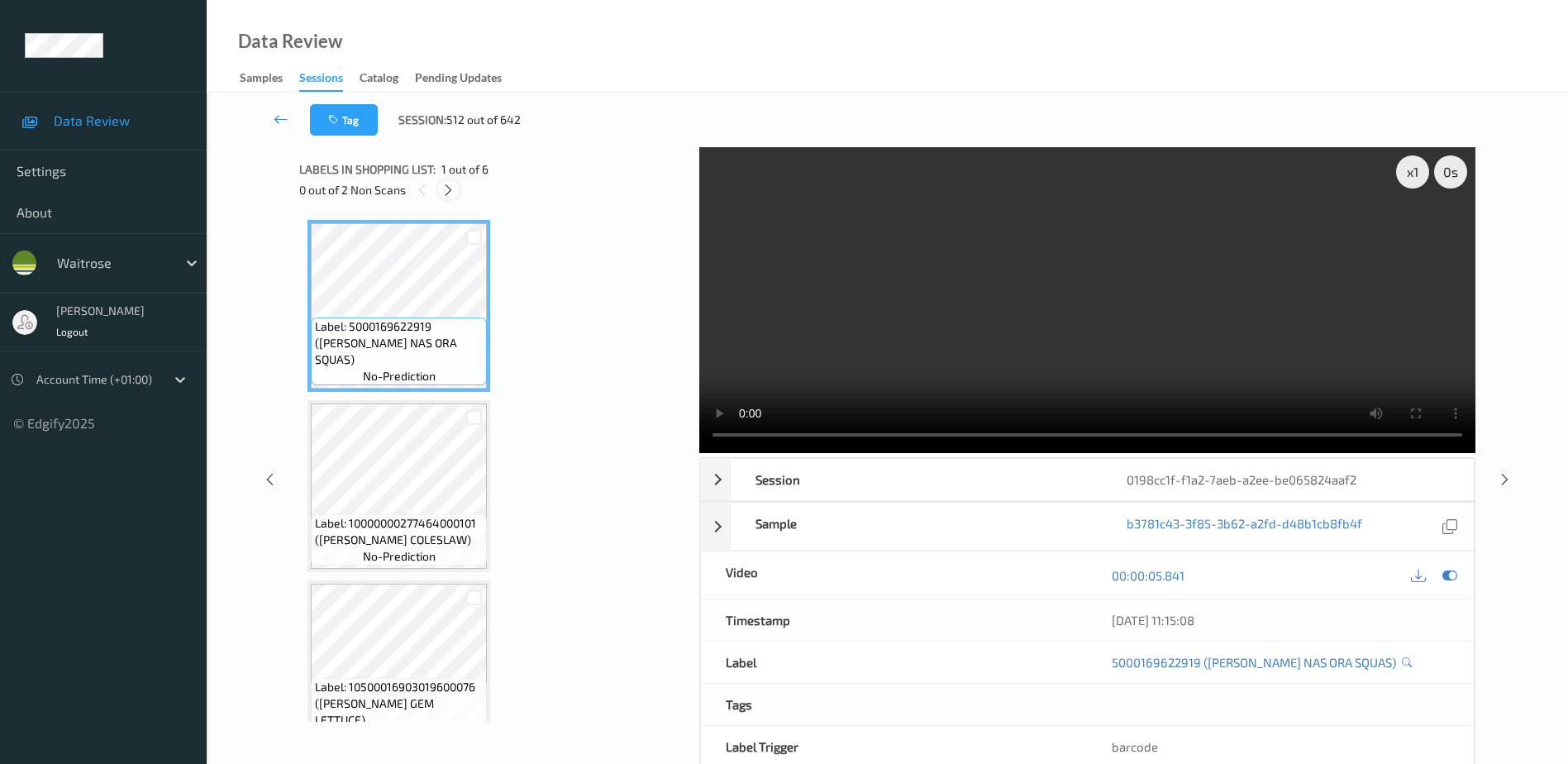
click at [448, 196] on icon at bounding box center [448, 191] width 14 height 15
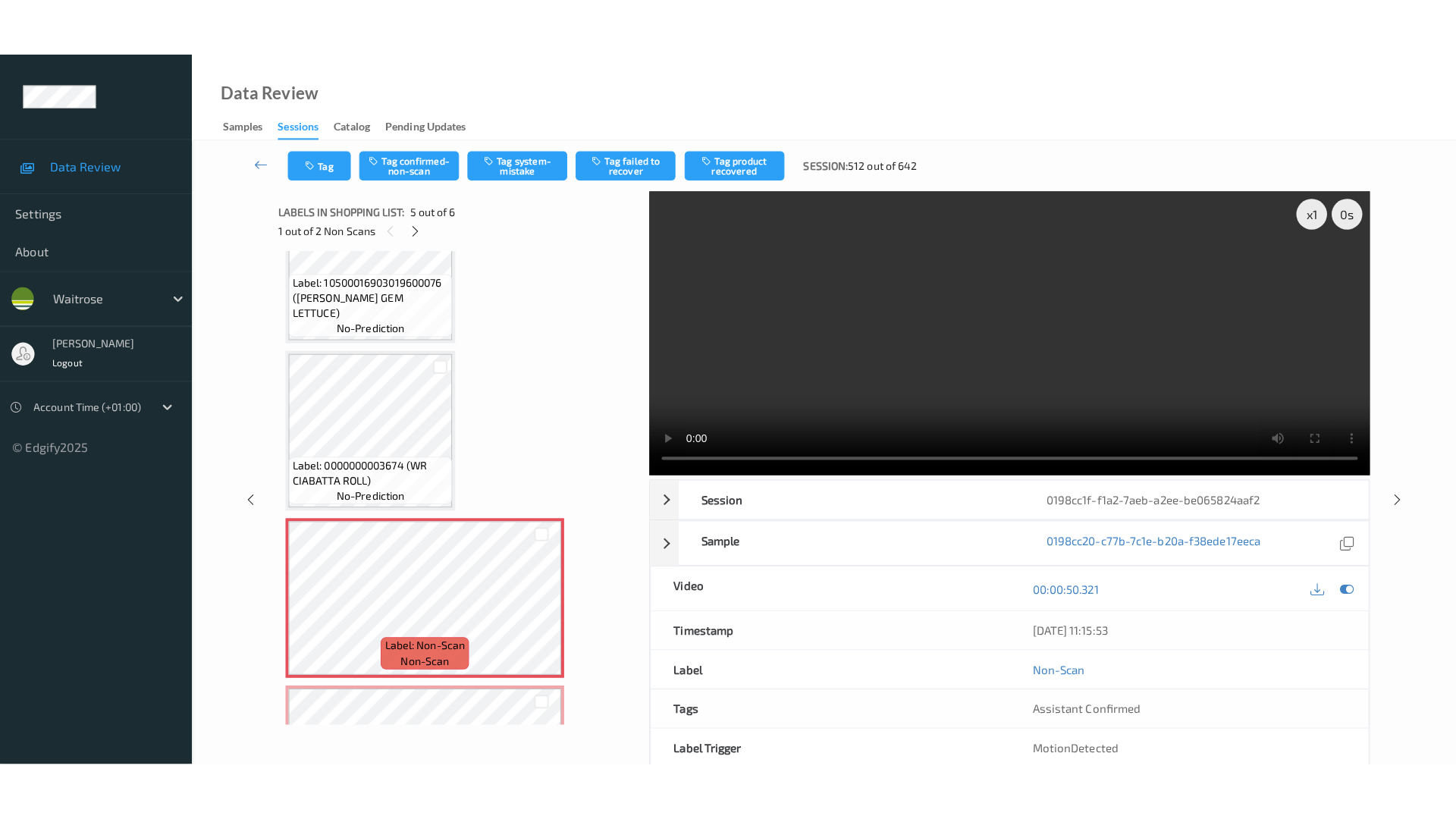
scroll to position [532, 0]
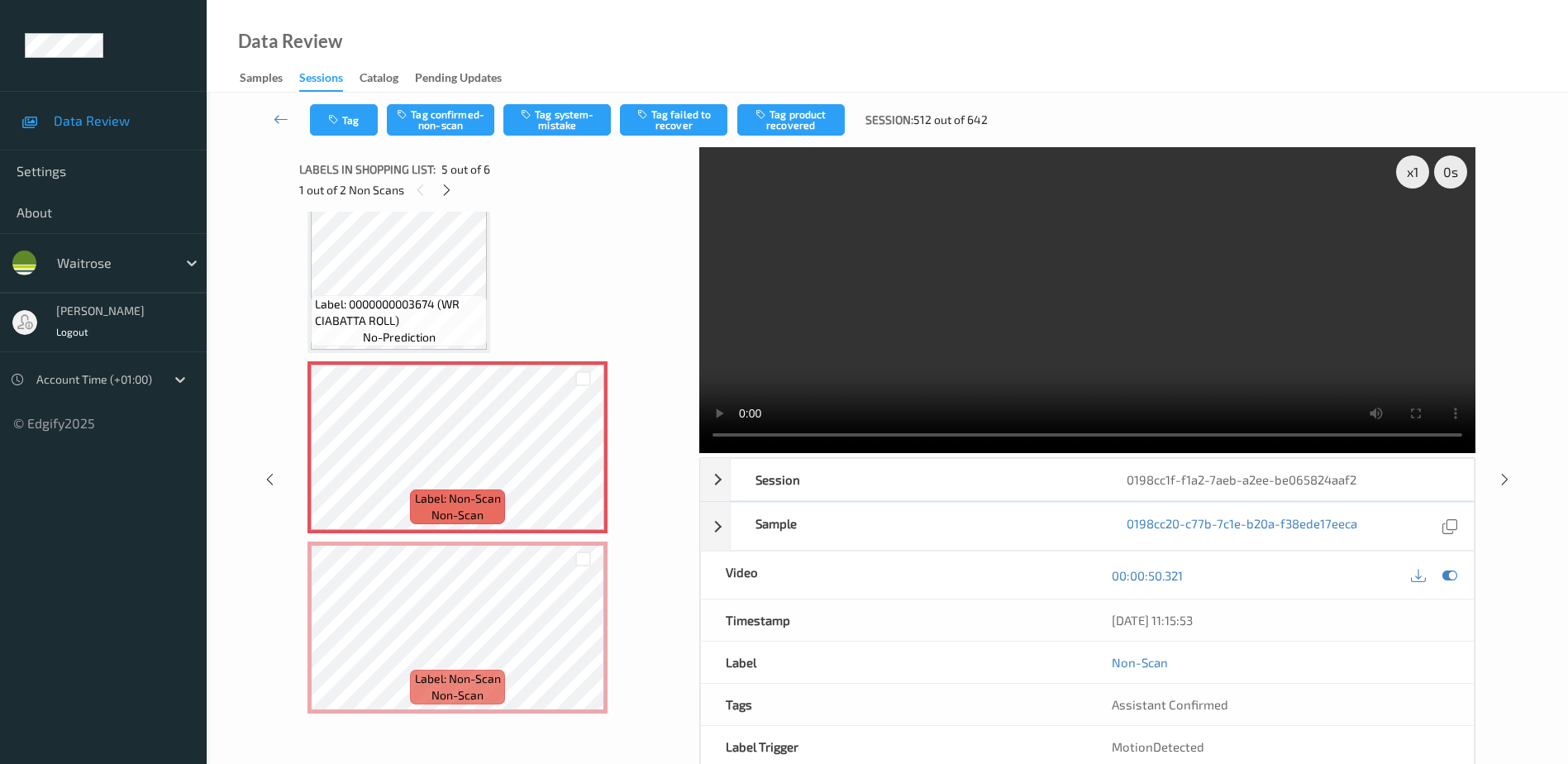
click at [1002, 355] on video at bounding box center [1087, 300] width 776 height 306
click at [578, 643] on icon at bounding box center [583, 641] width 14 height 15
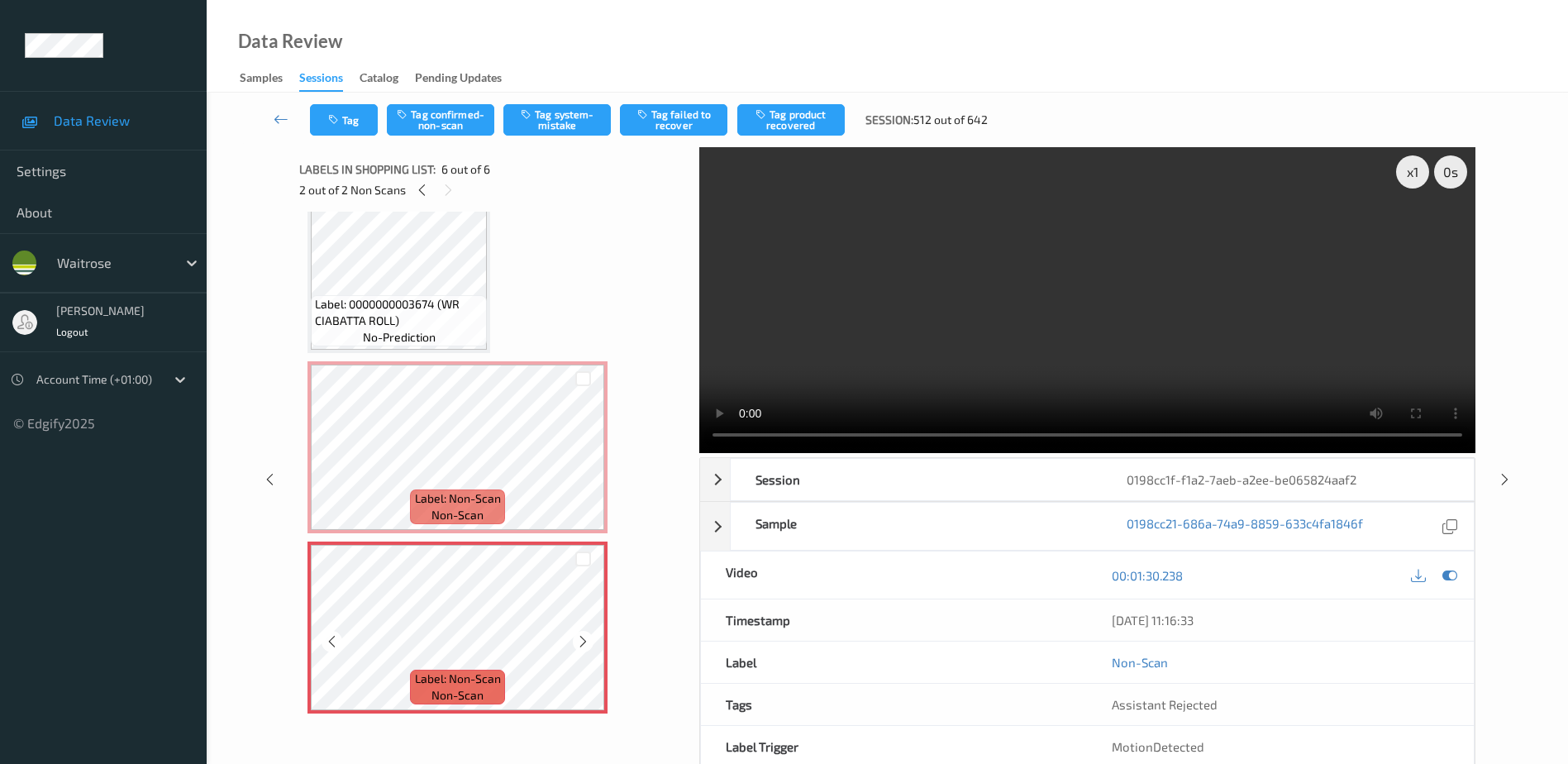
click at [578, 643] on icon at bounding box center [583, 641] width 14 height 15
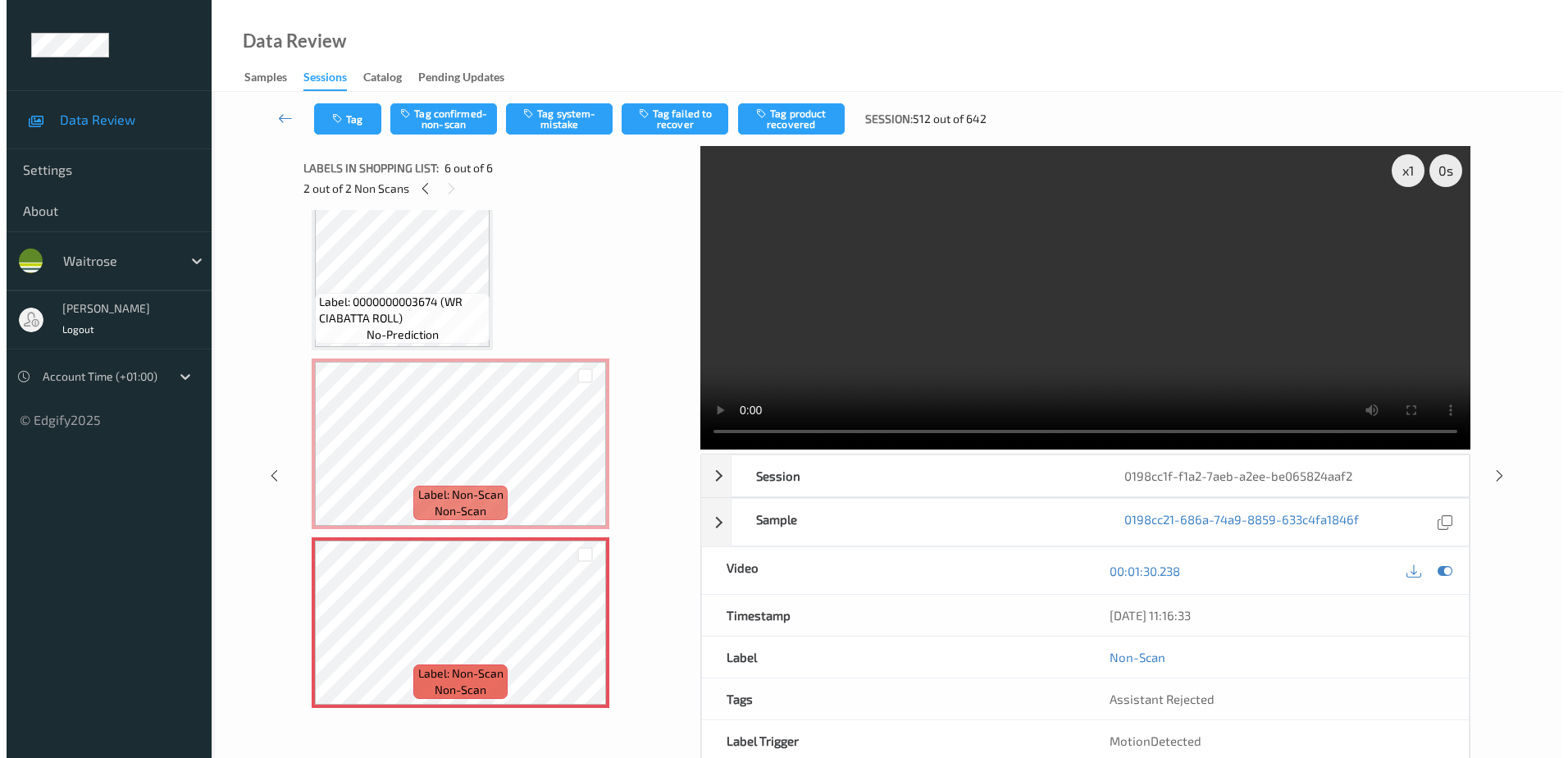
scroll to position [447, 0]
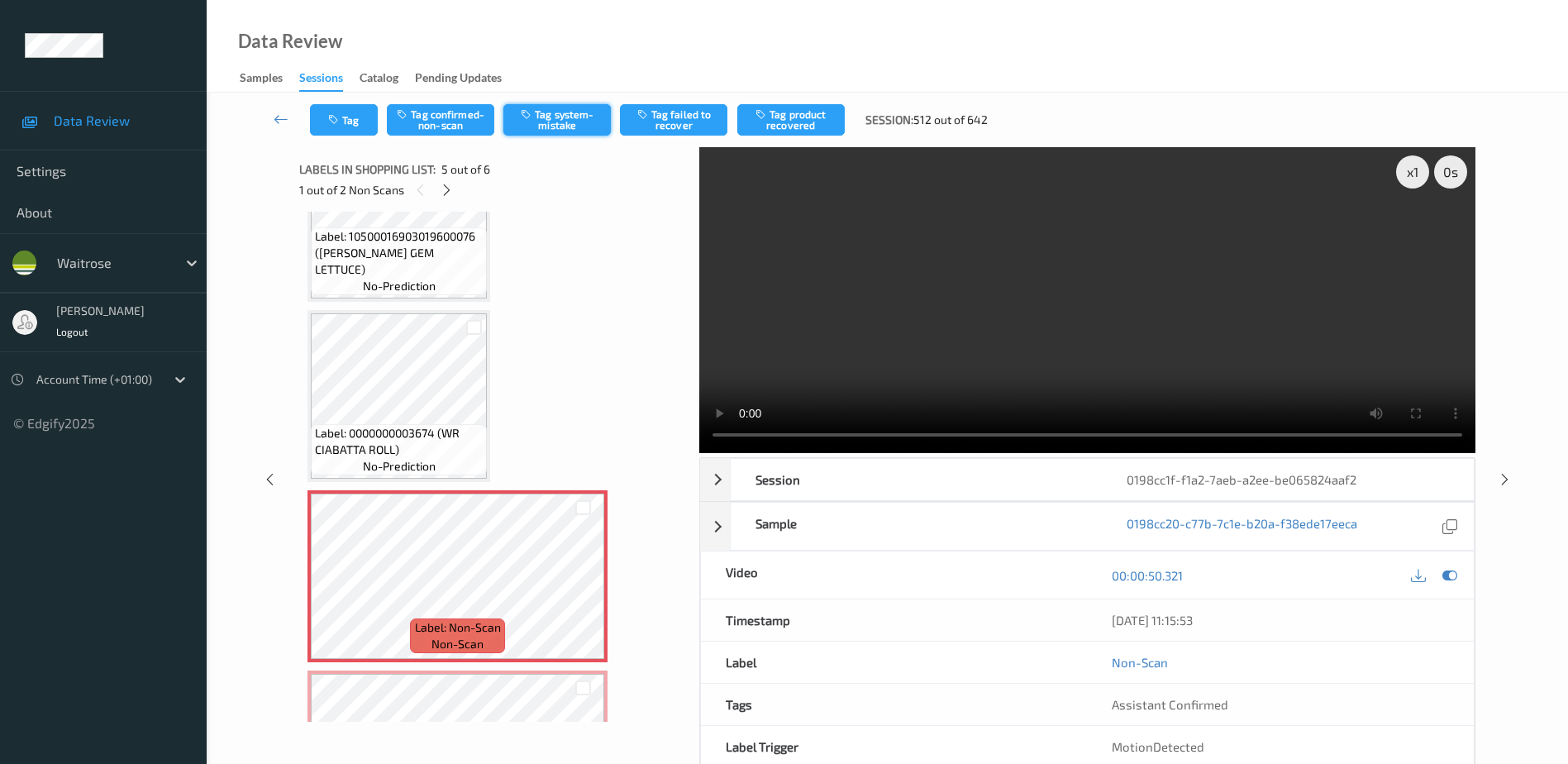
click at [564, 112] on button "Tag system-mistake" at bounding box center [557, 120] width 107 height 31
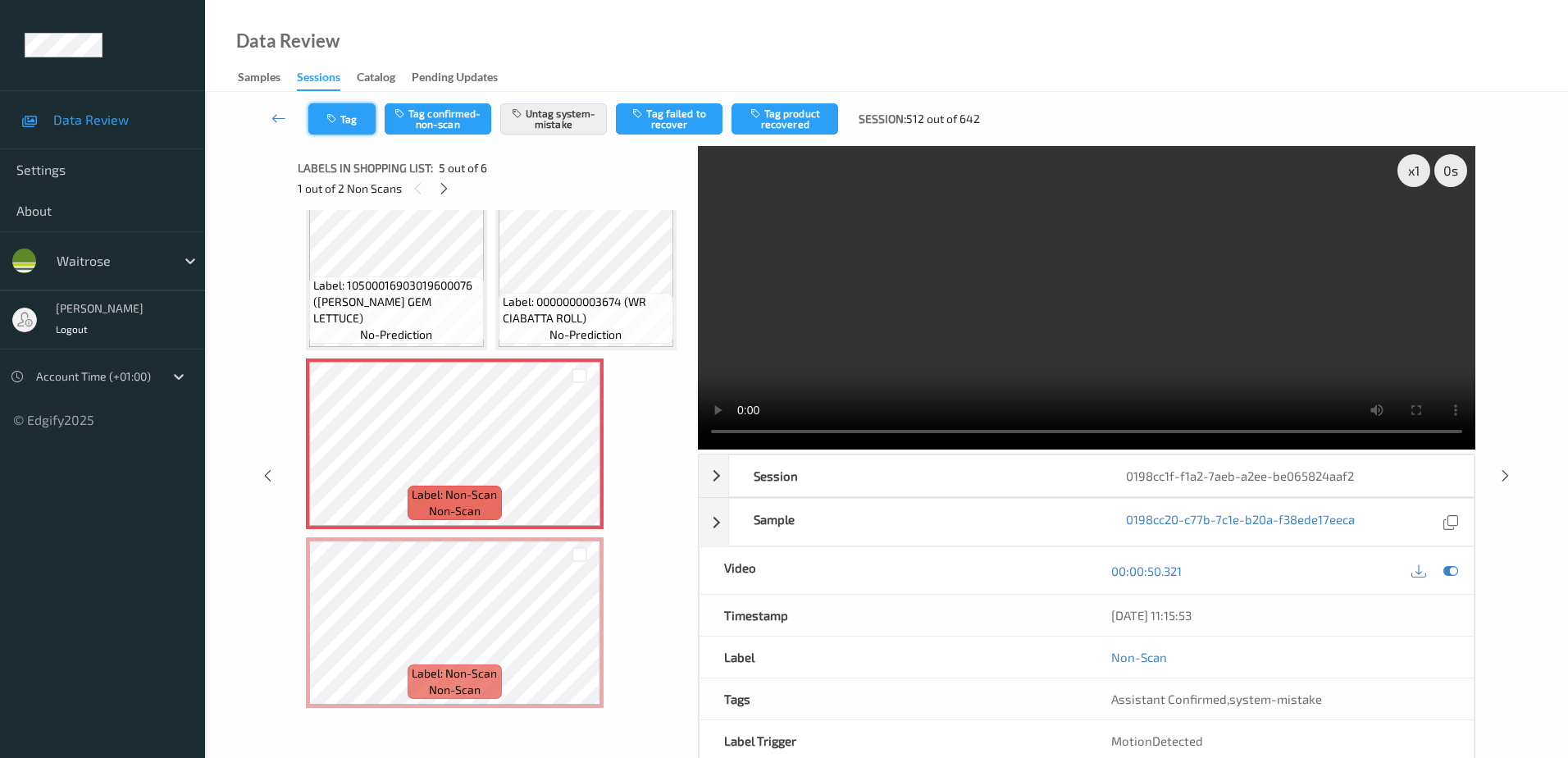
click at [335, 124] on icon "button" at bounding box center [333, 118] width 14 height 12
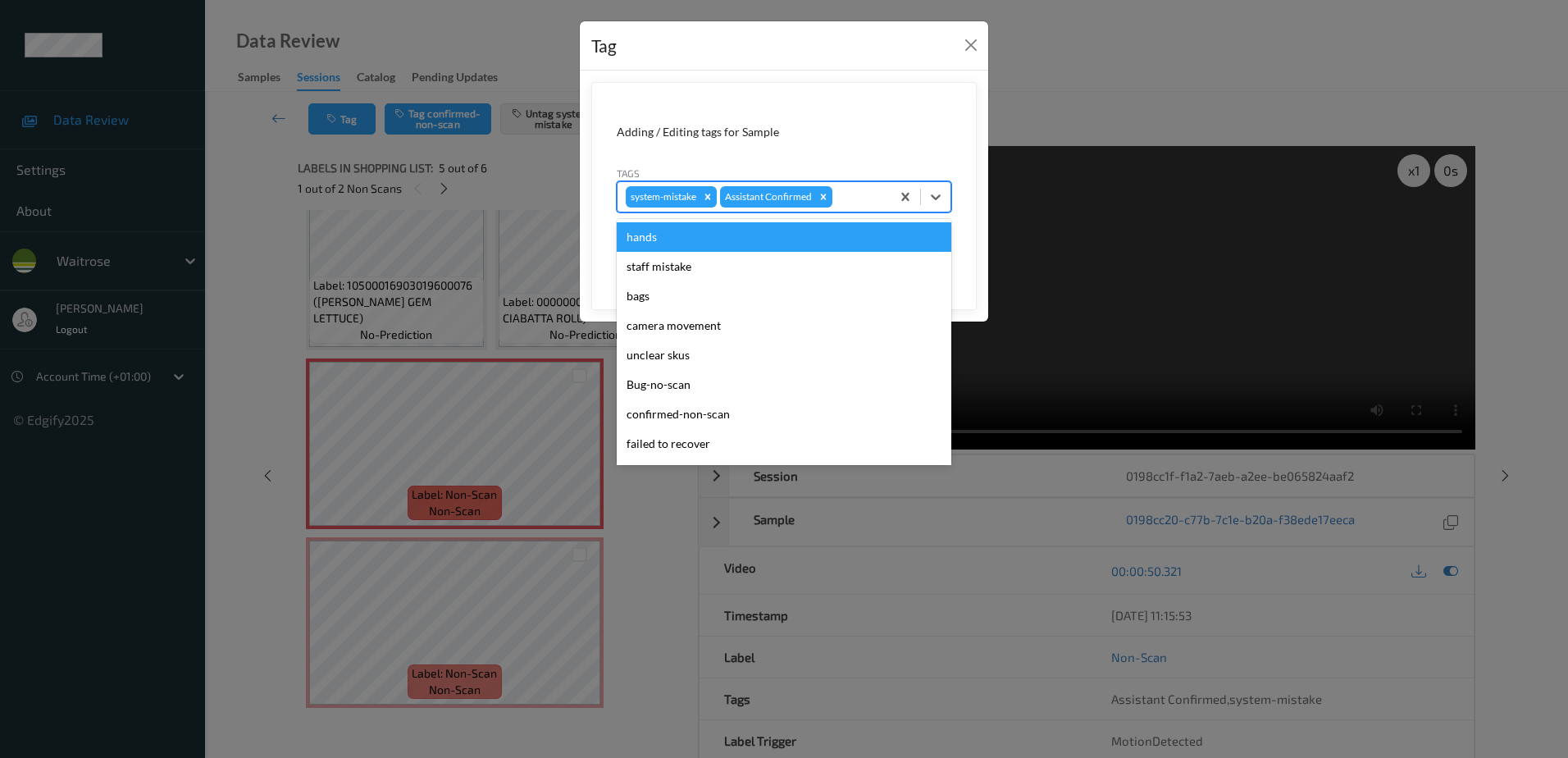
click at [845, 195] on div at bounding box center [859, 196] width 47 height 19
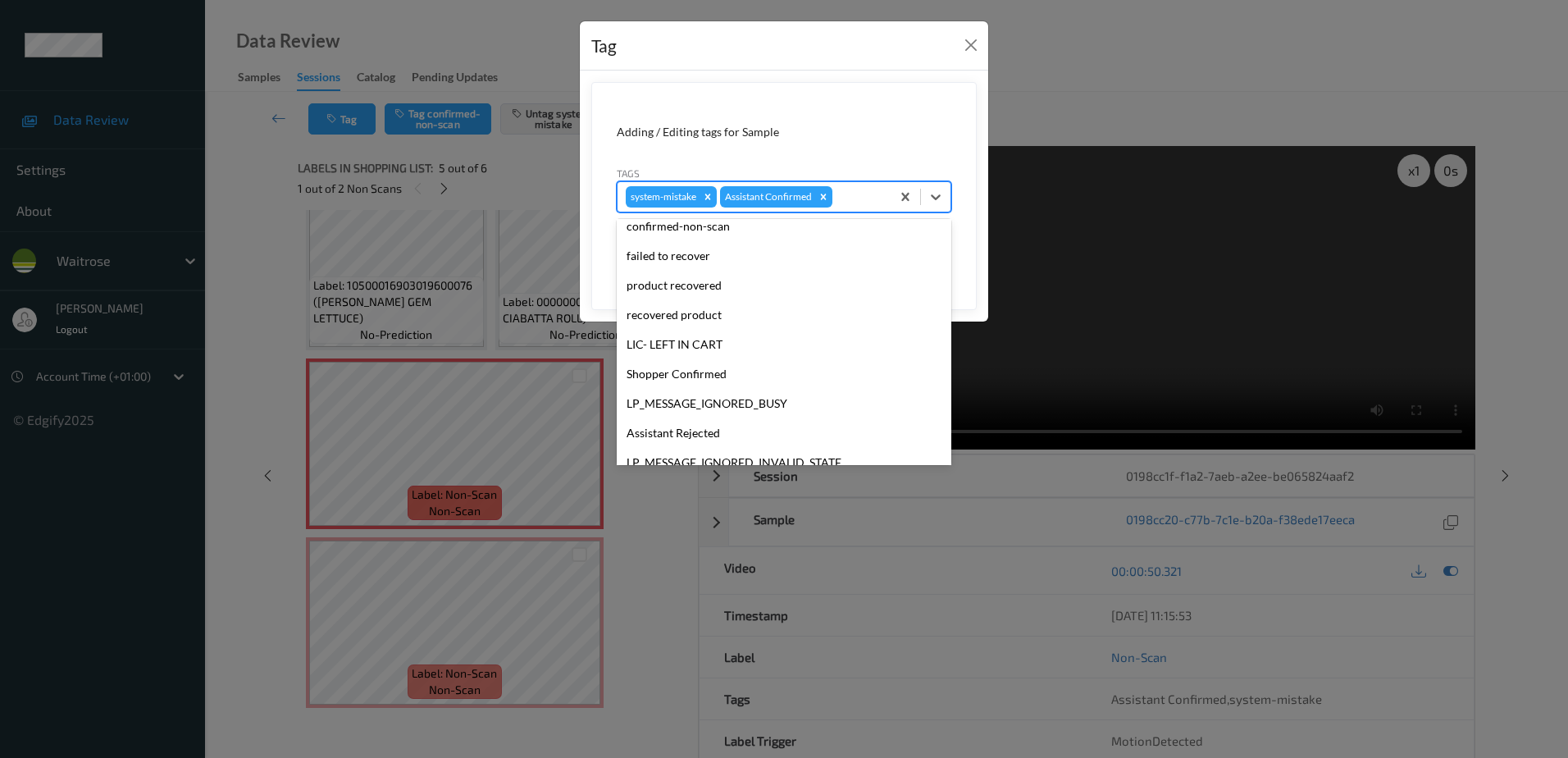
scroll to position [321, 0]
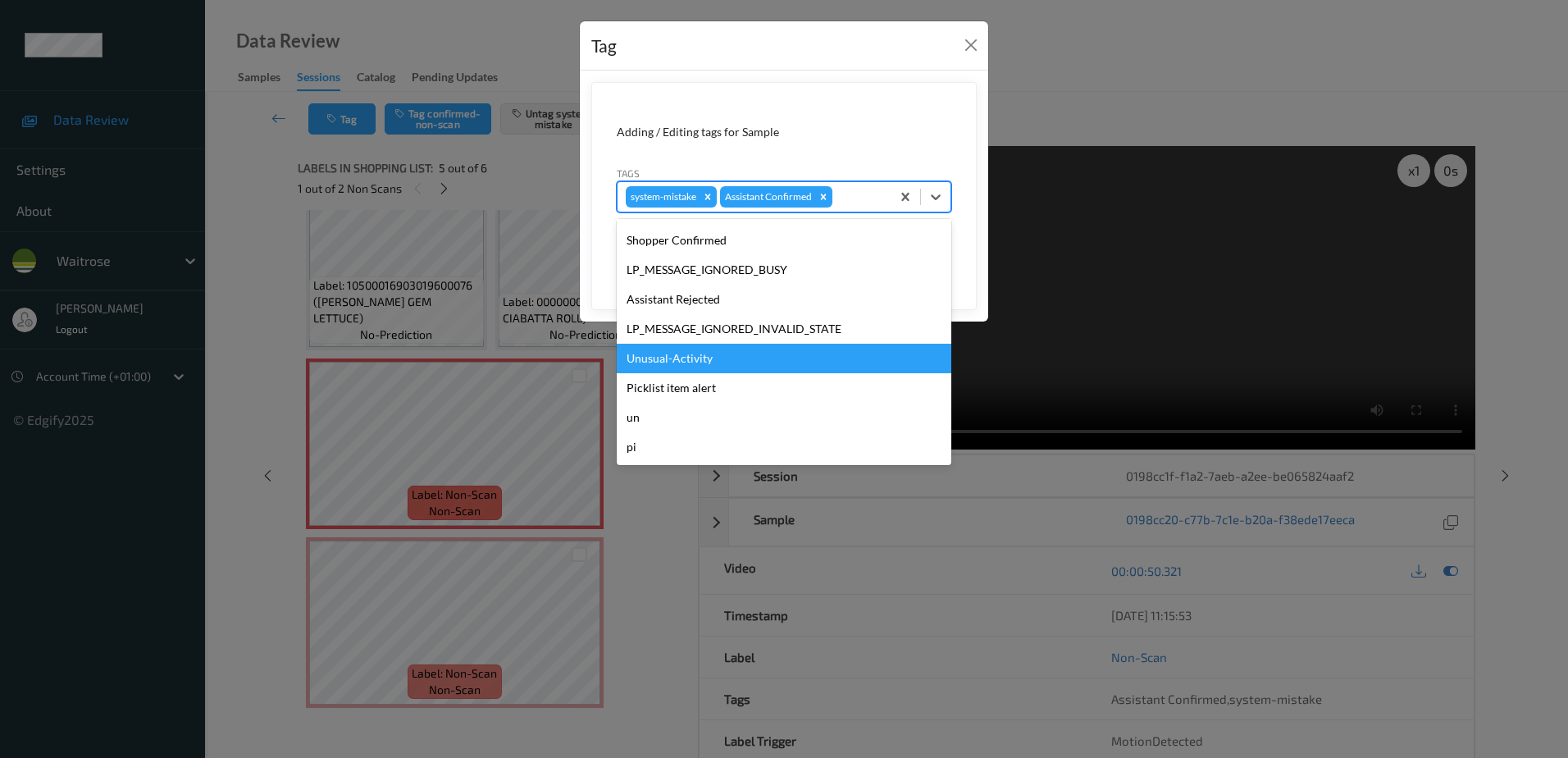
click at [718, 351] on div "Unusual-Activity" at bounding box center [784, 358] width 335 height 29
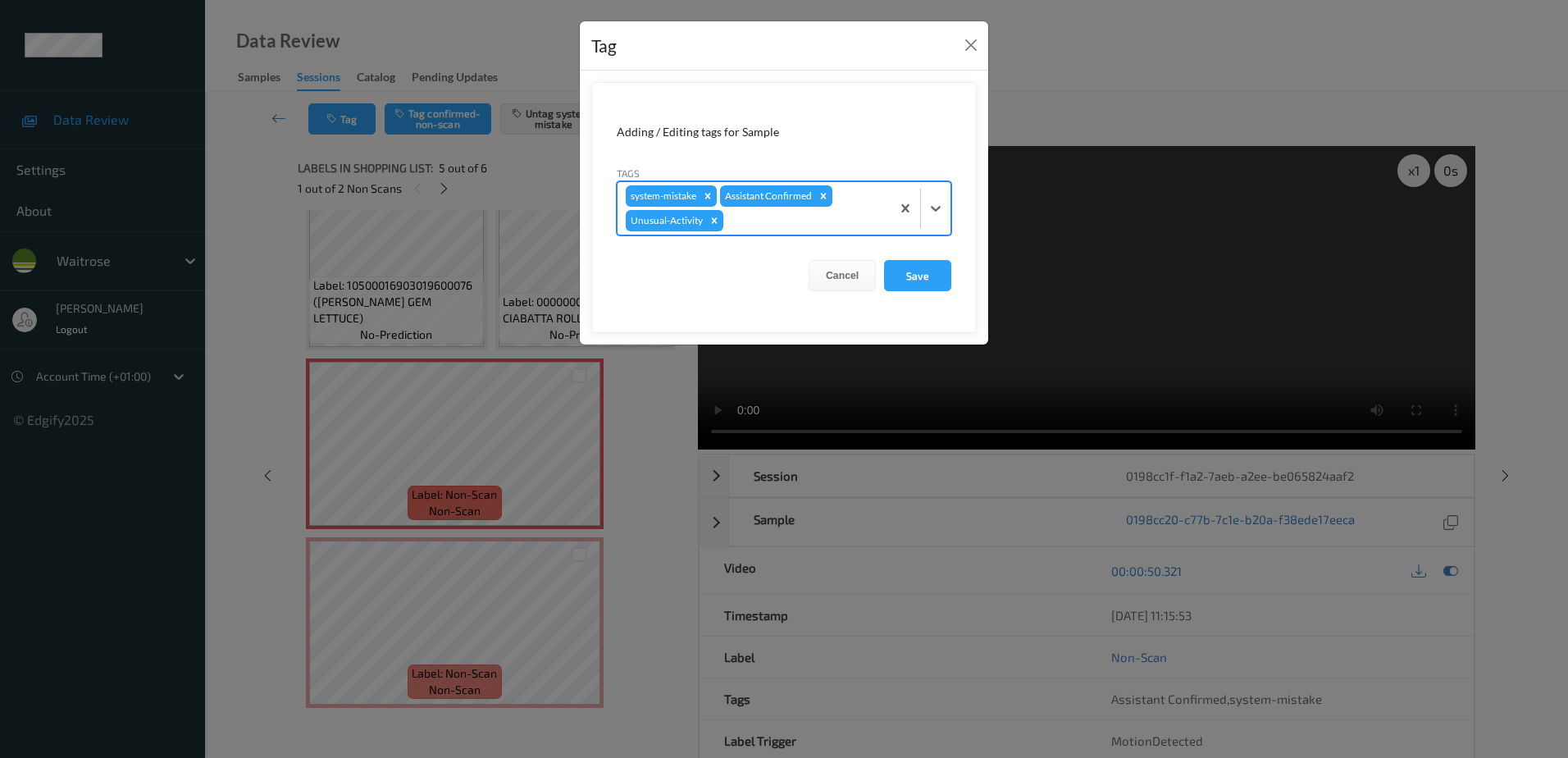
click at [740, 221] on div at bounding box center [805, 220] width 156 height 19
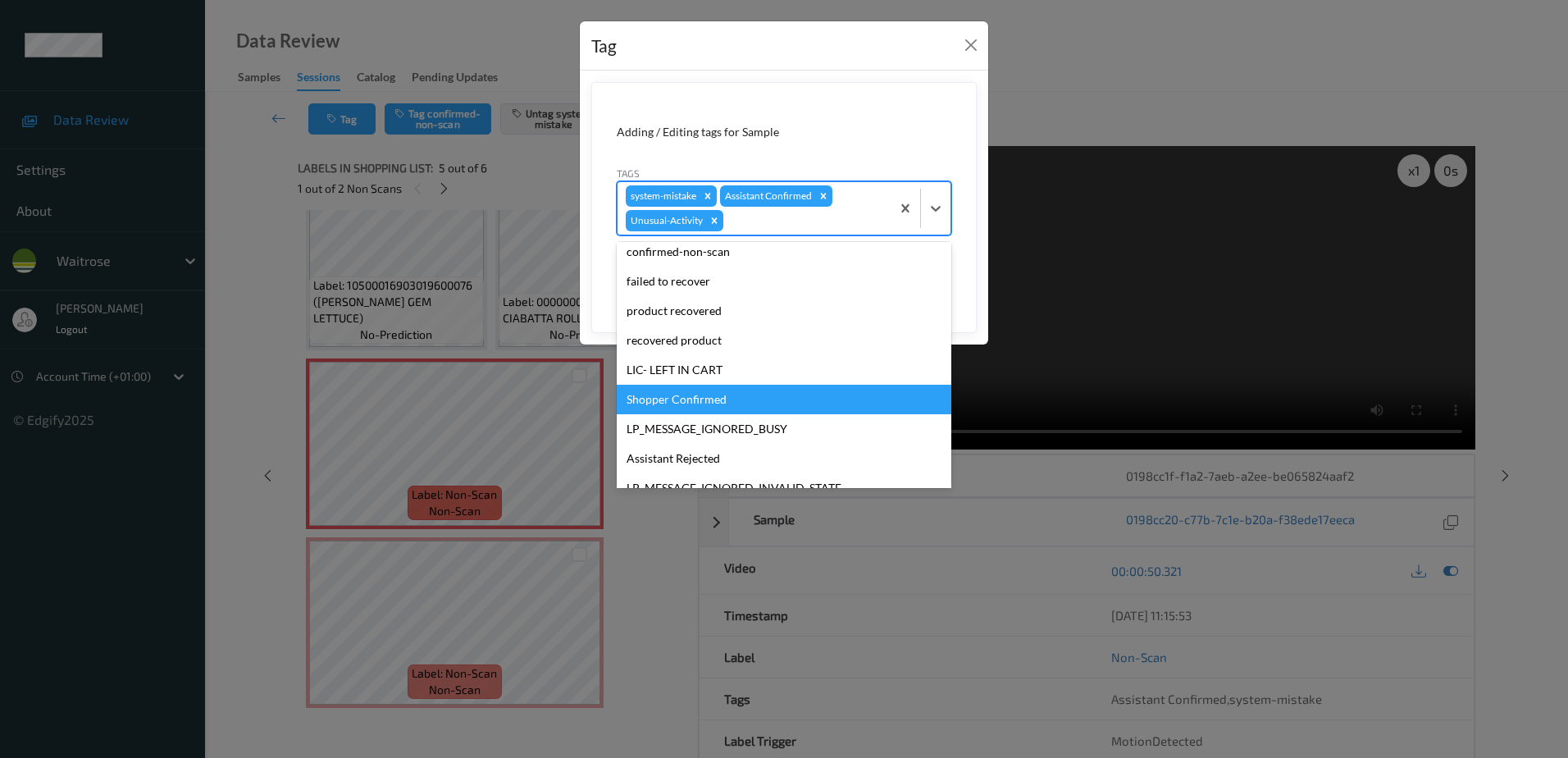
scroll to position [246, 0]
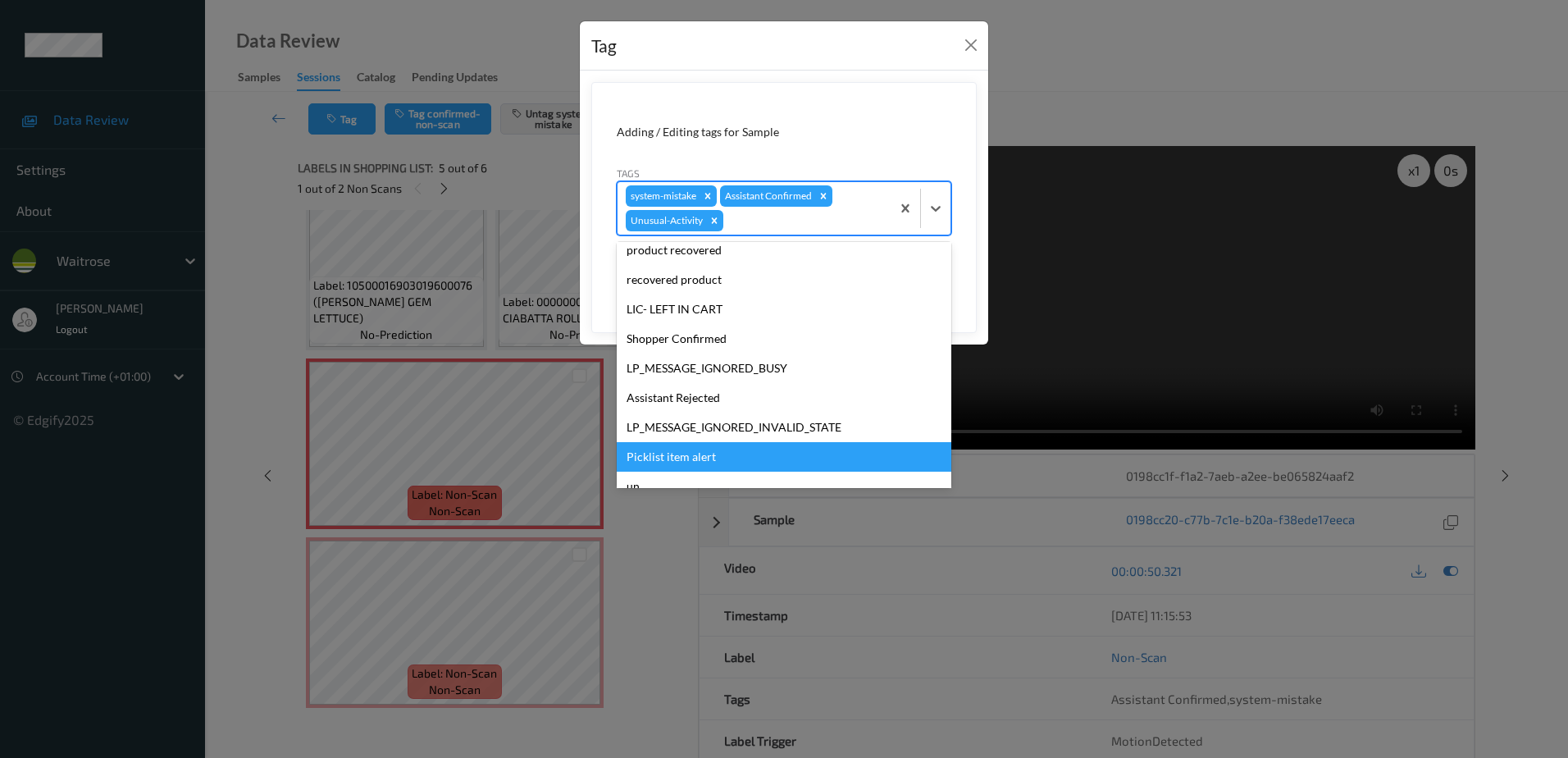
click at [677, 451] on div "Picklist item alert" at bounding box center [784, 457] width 335 height 29
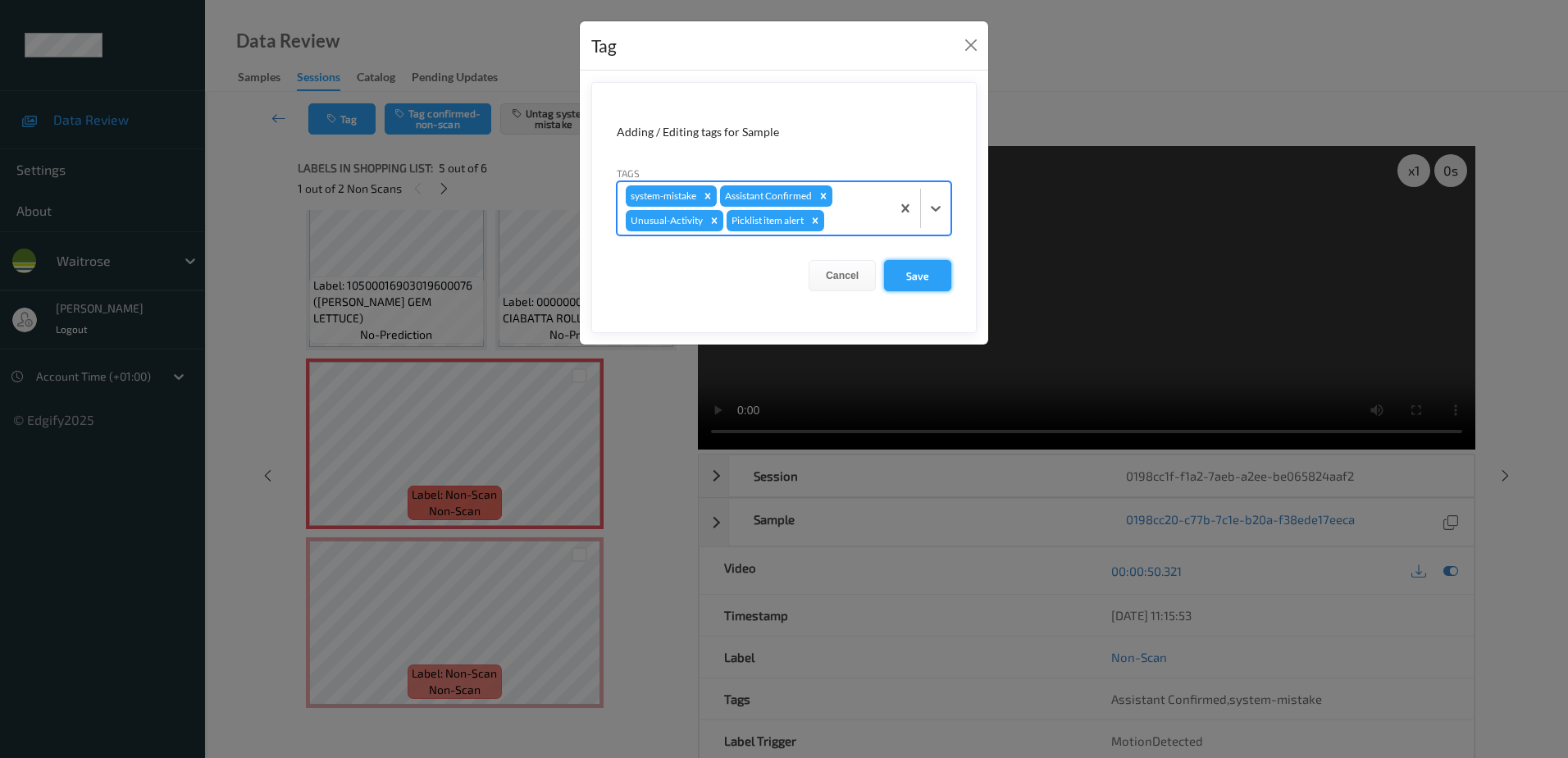
click at [922, 277] on button "Save" at bounding box center [917, 275] width 67 height 31
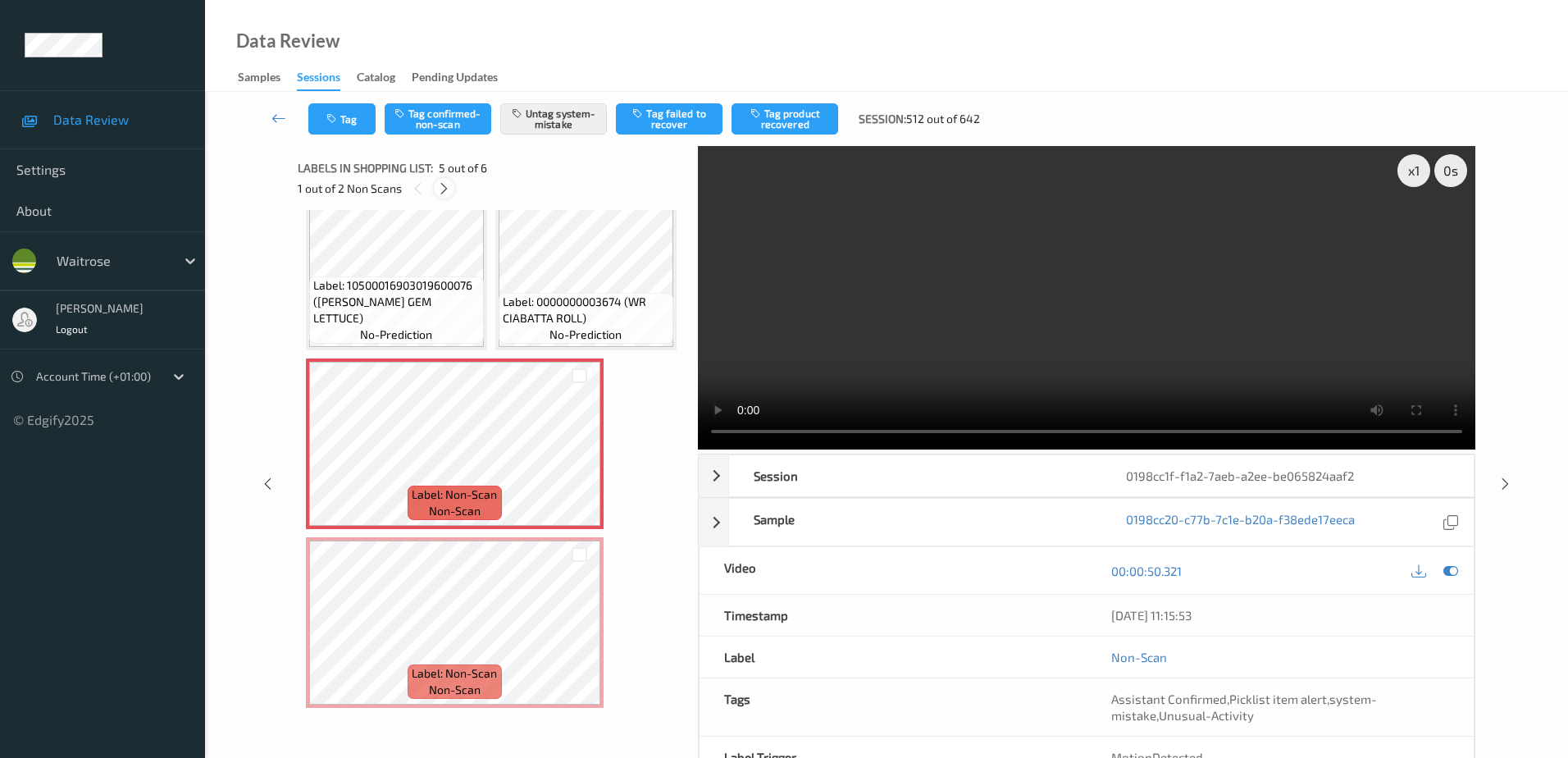
click at [447, 187] on icon at bounding box center [443, 189] width 14 height 15
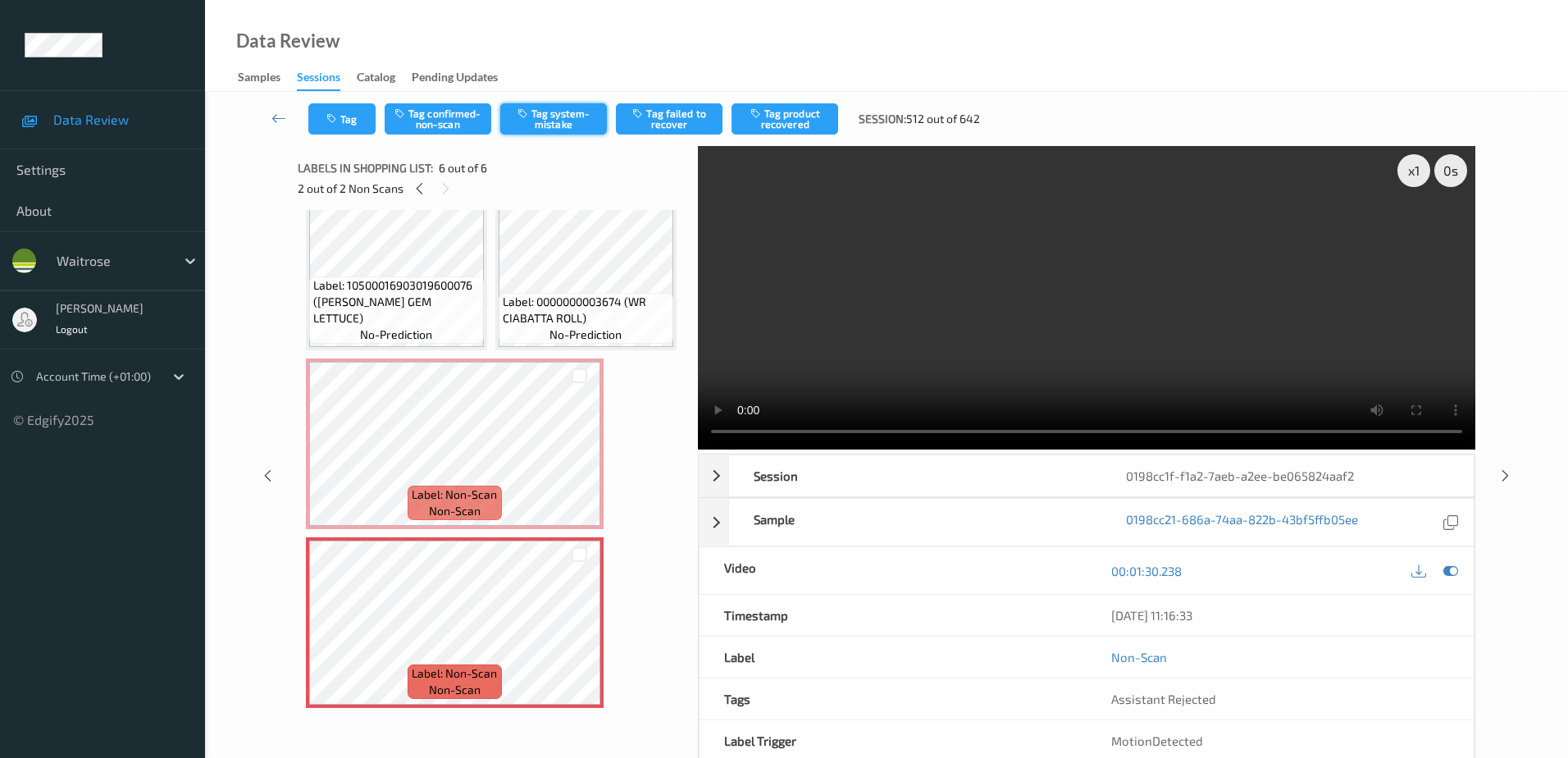
scroll to position [575, 0]
click at [562, 115] on button "Tag system-mistake" at bounding box center [553, 119] width 106 height 31
click at [347, 122] on button "Tag" at bounding box center [341, 119] width 67 height 31
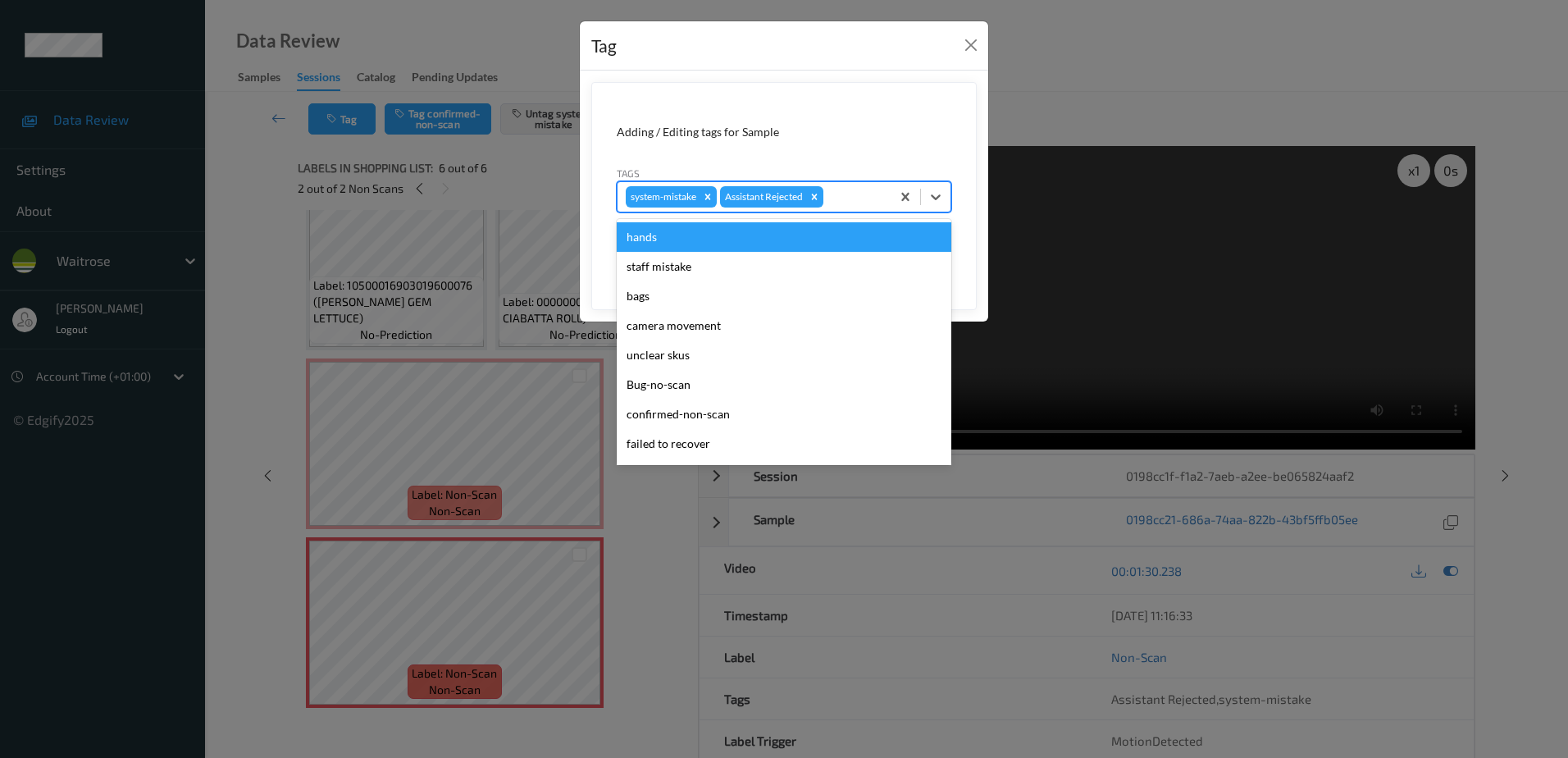
click at [838, 191] on div at bounding box center [854, 196] width 56 height 19
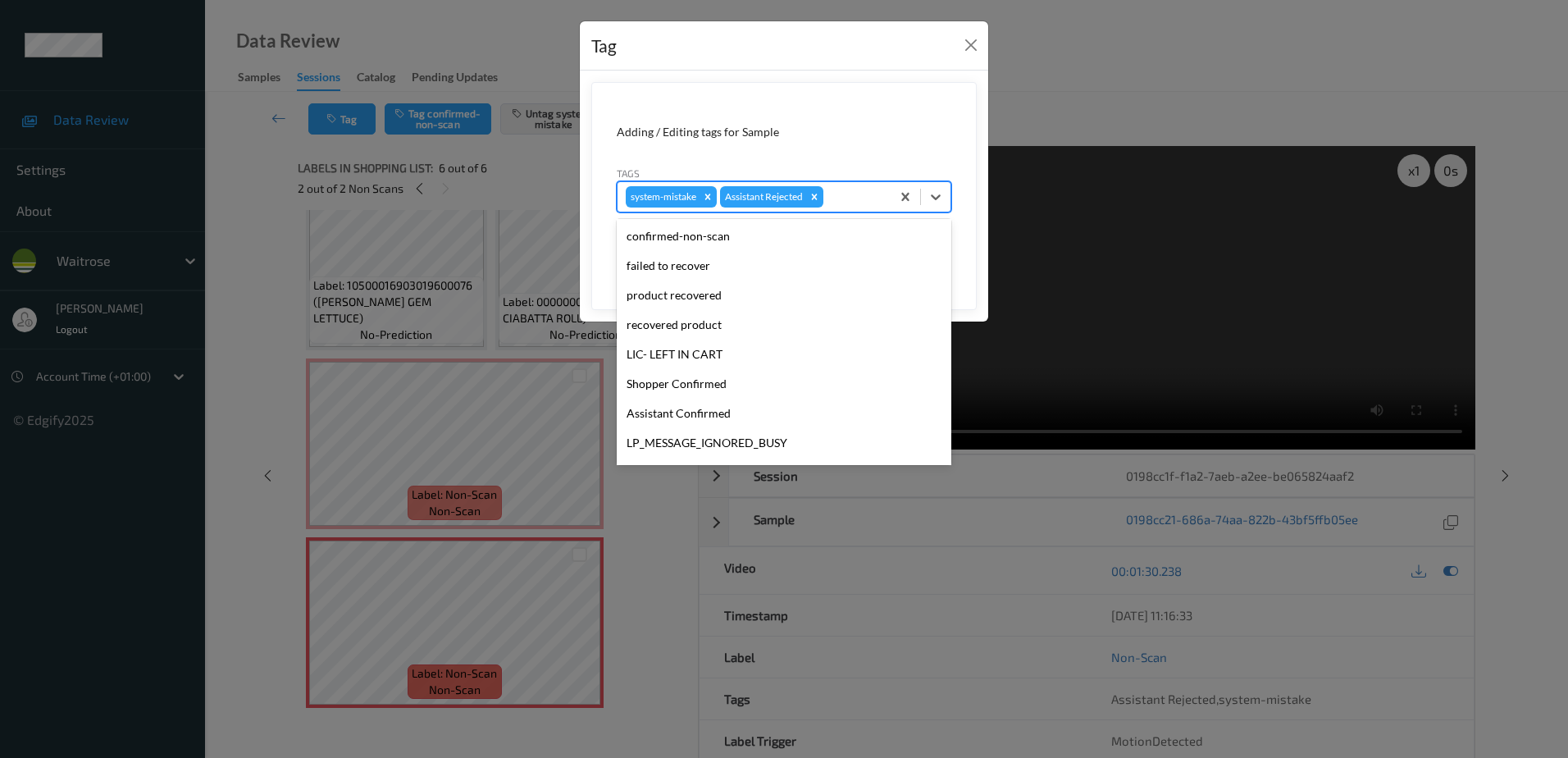
scroll to position [321, 0]
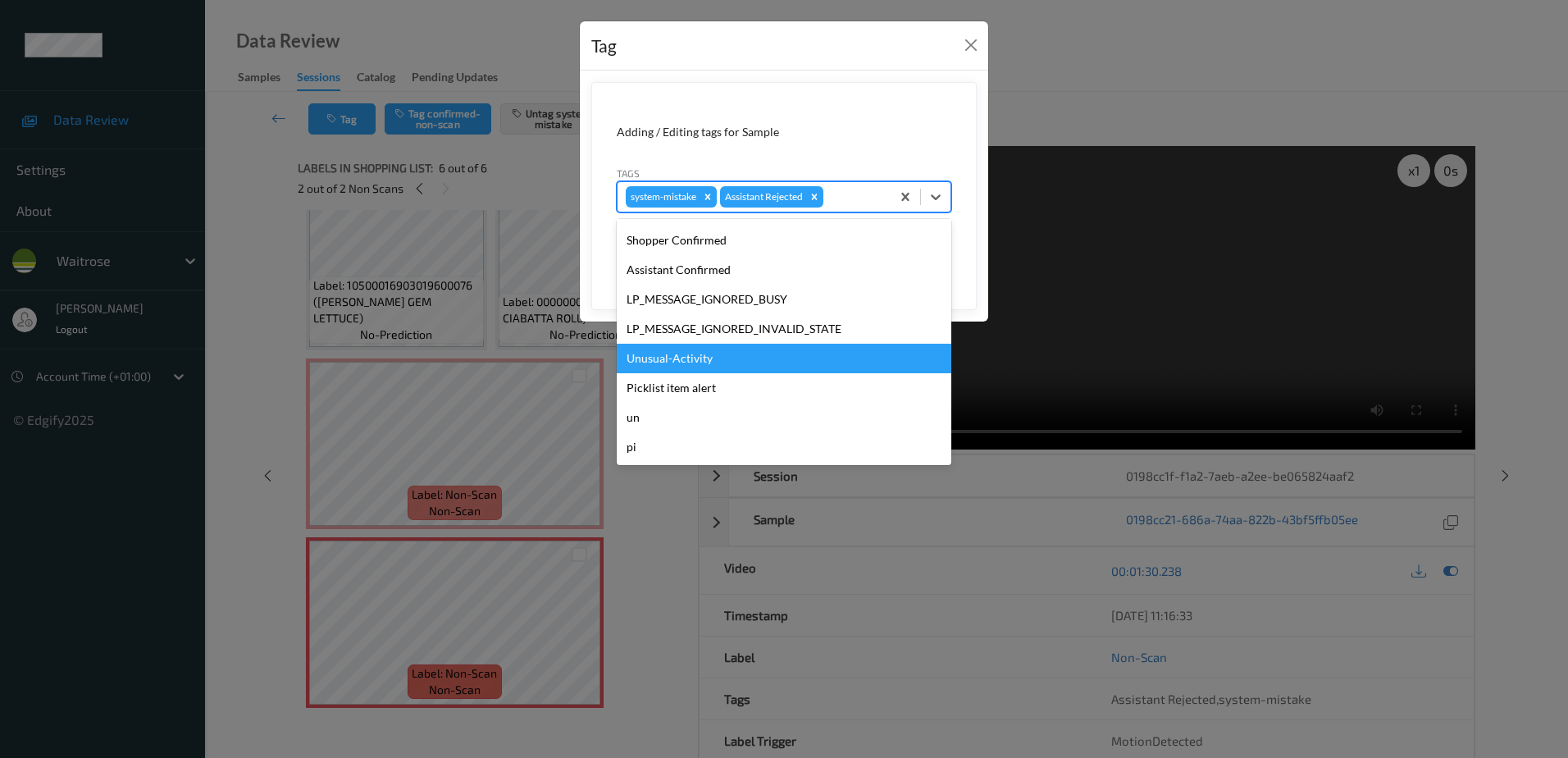
click at [666, 348] on div "Unusual-Activity" at bounding box center [784, 358] width 335 height 29
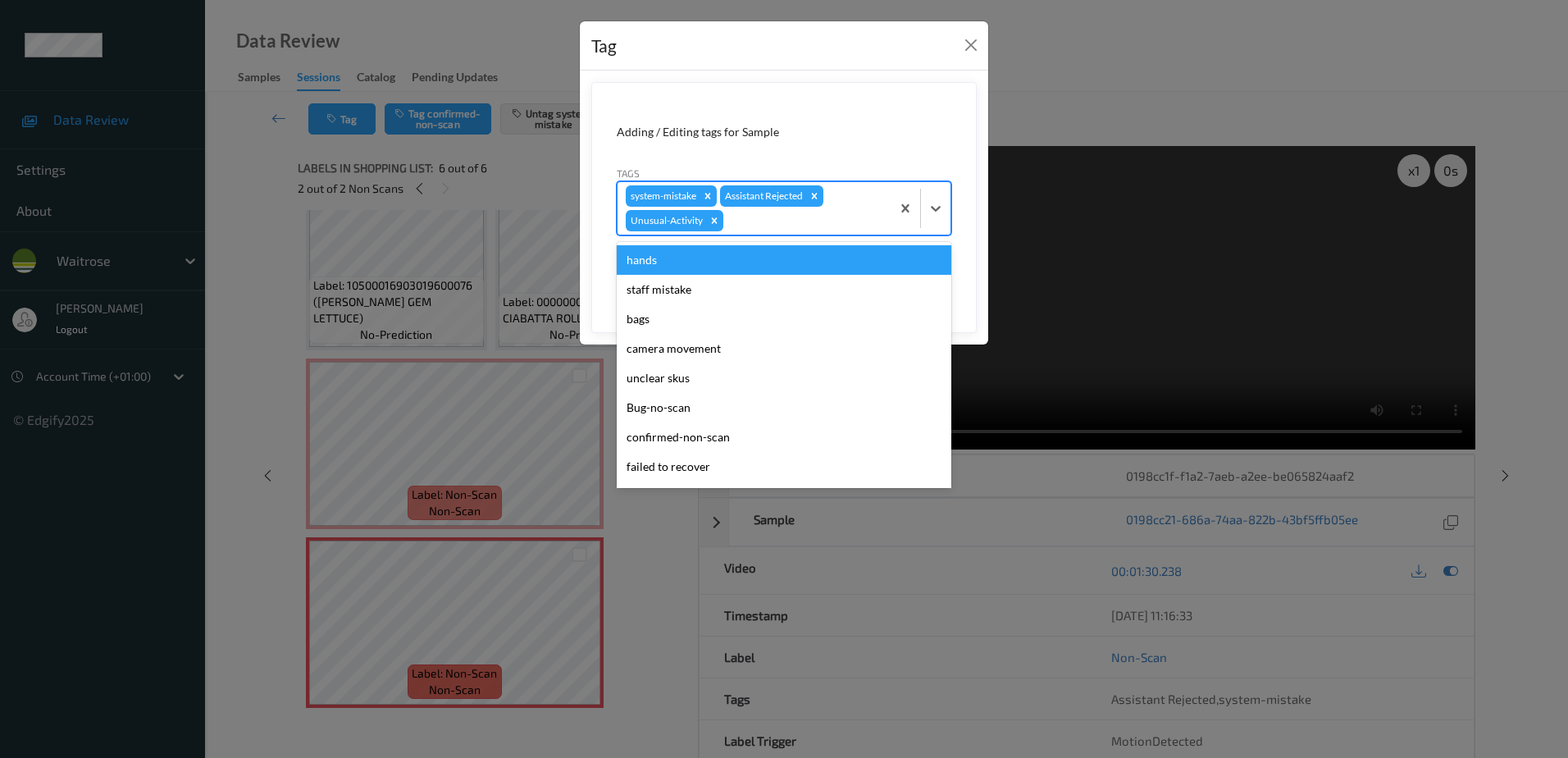
click at [743, 212] on div at bounding box center [805, 220] width 156 height 19
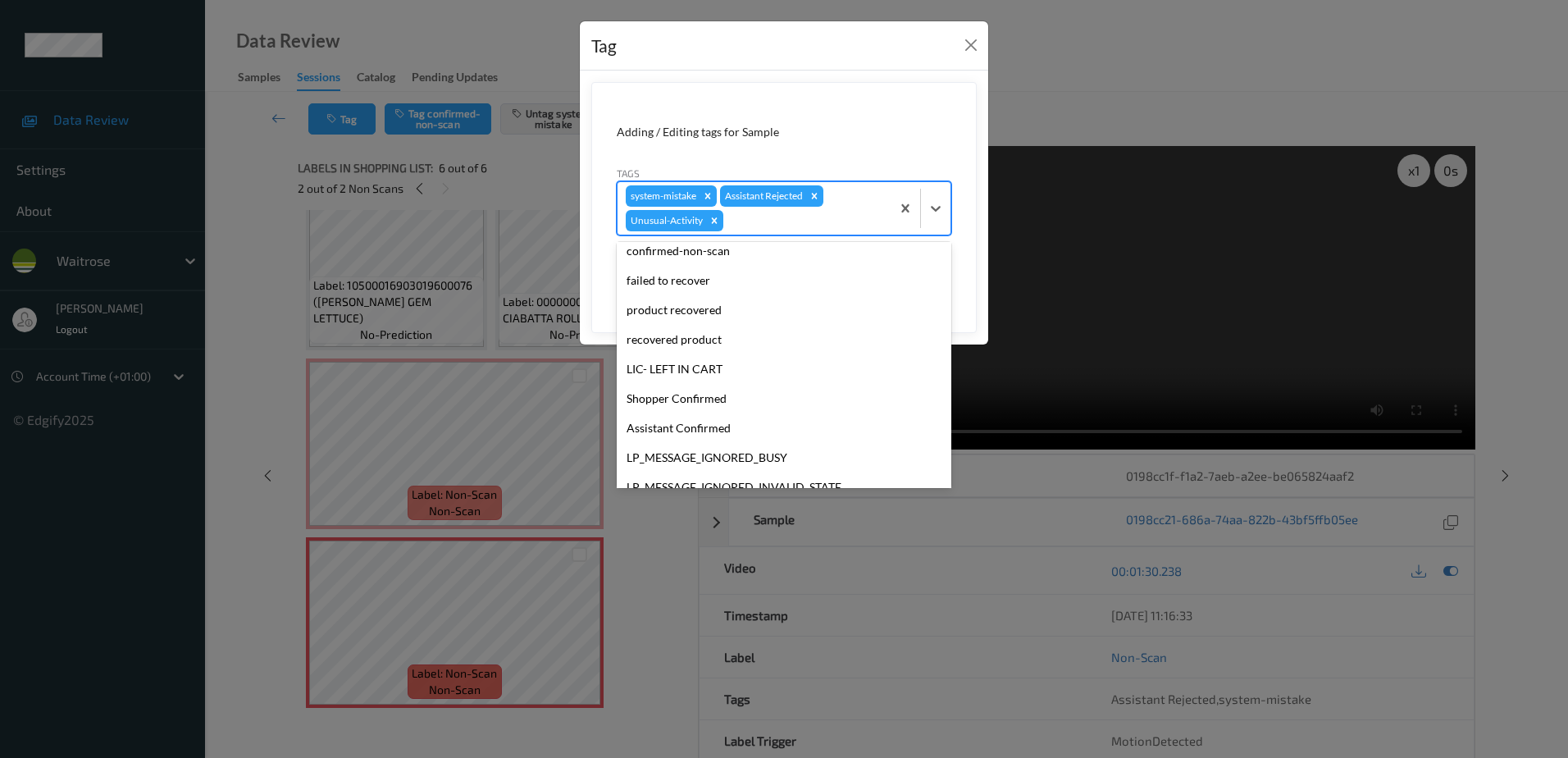
scroll to position [292, 0]
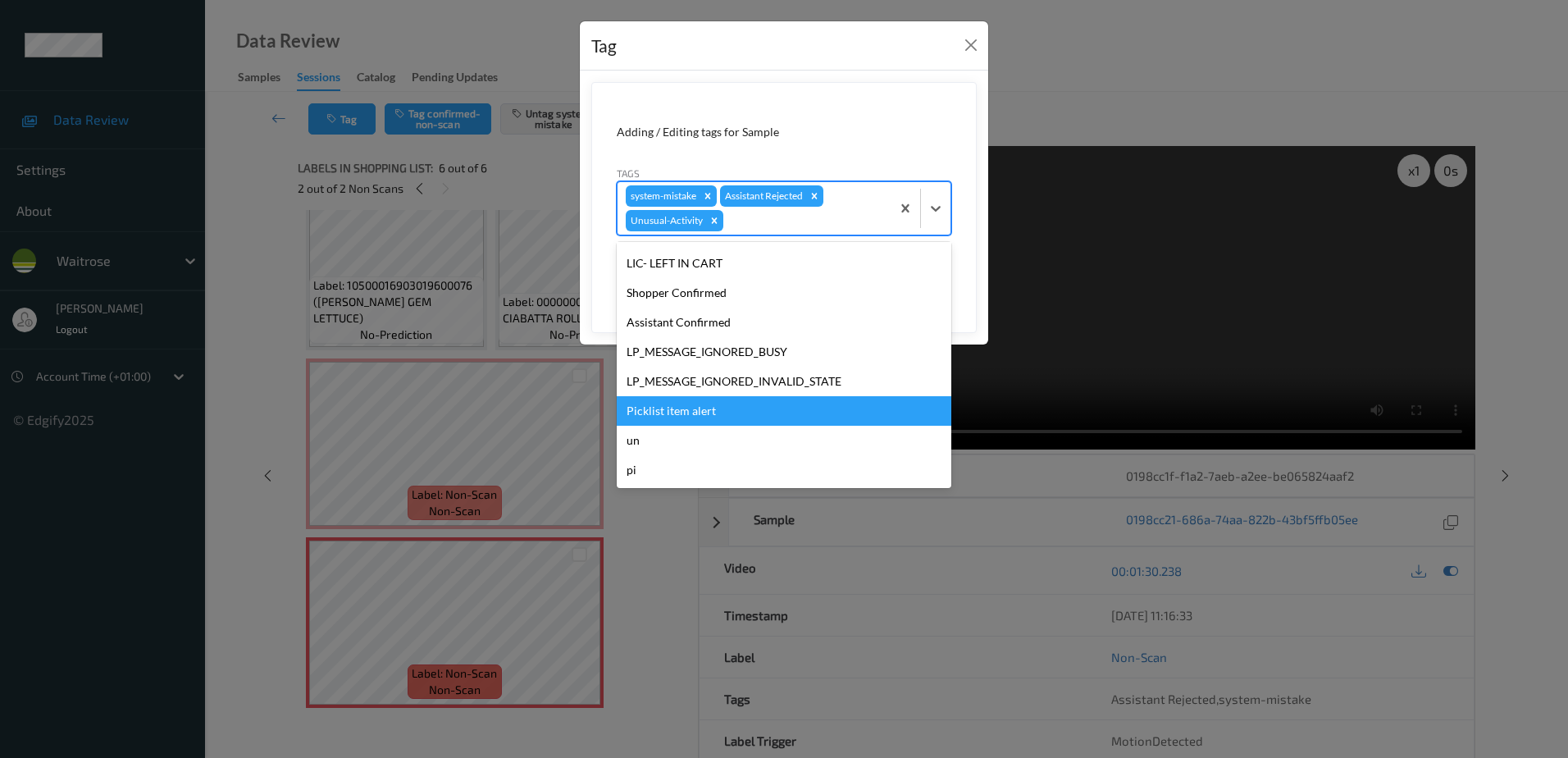
click at [690, 411] on div "Picklist item alert" at bounding box center [784, 411] width 335 height 29
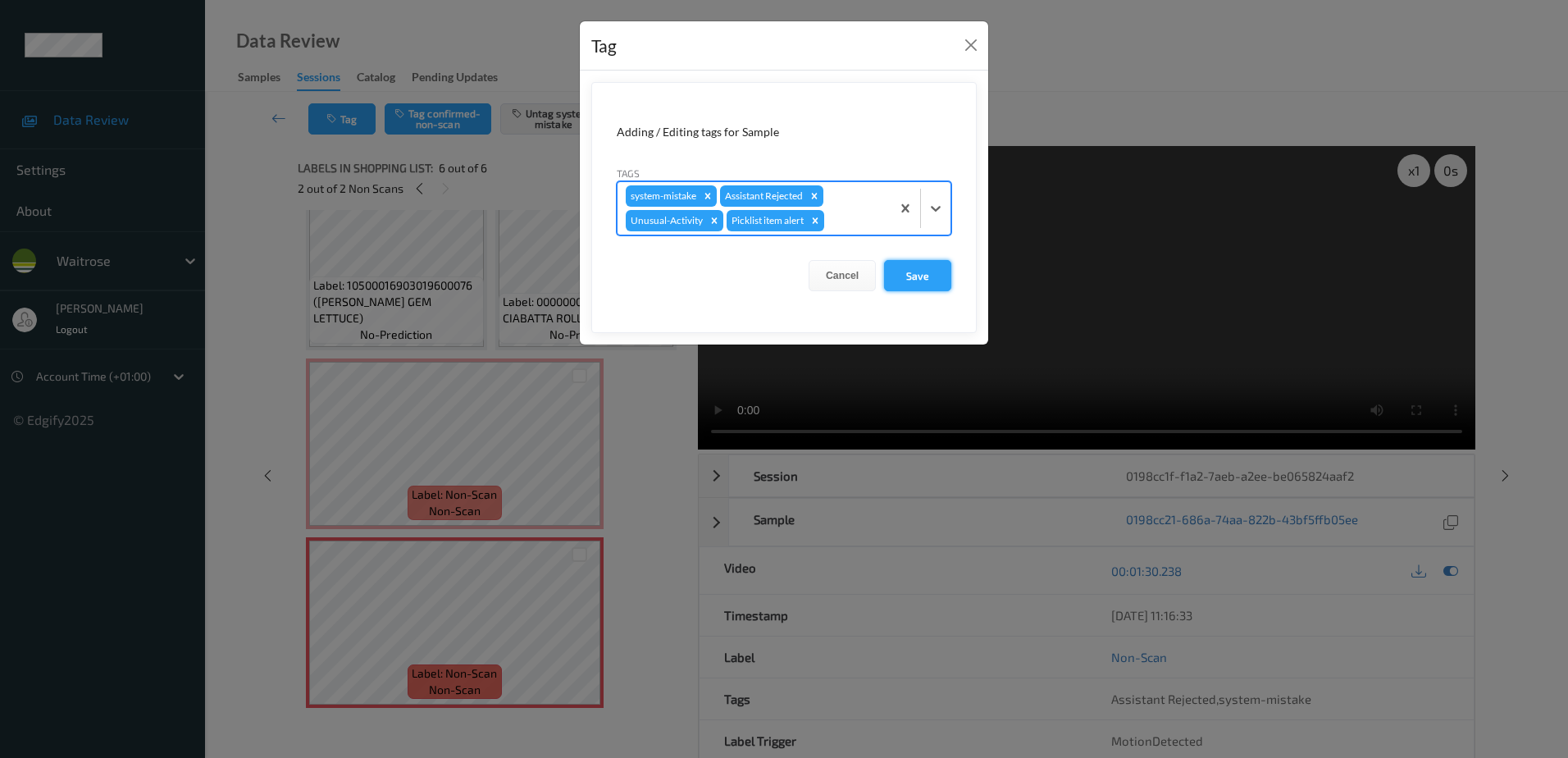
click at [916, 284] on button "Save" at bounding box center [917, 275] width 67 height 31
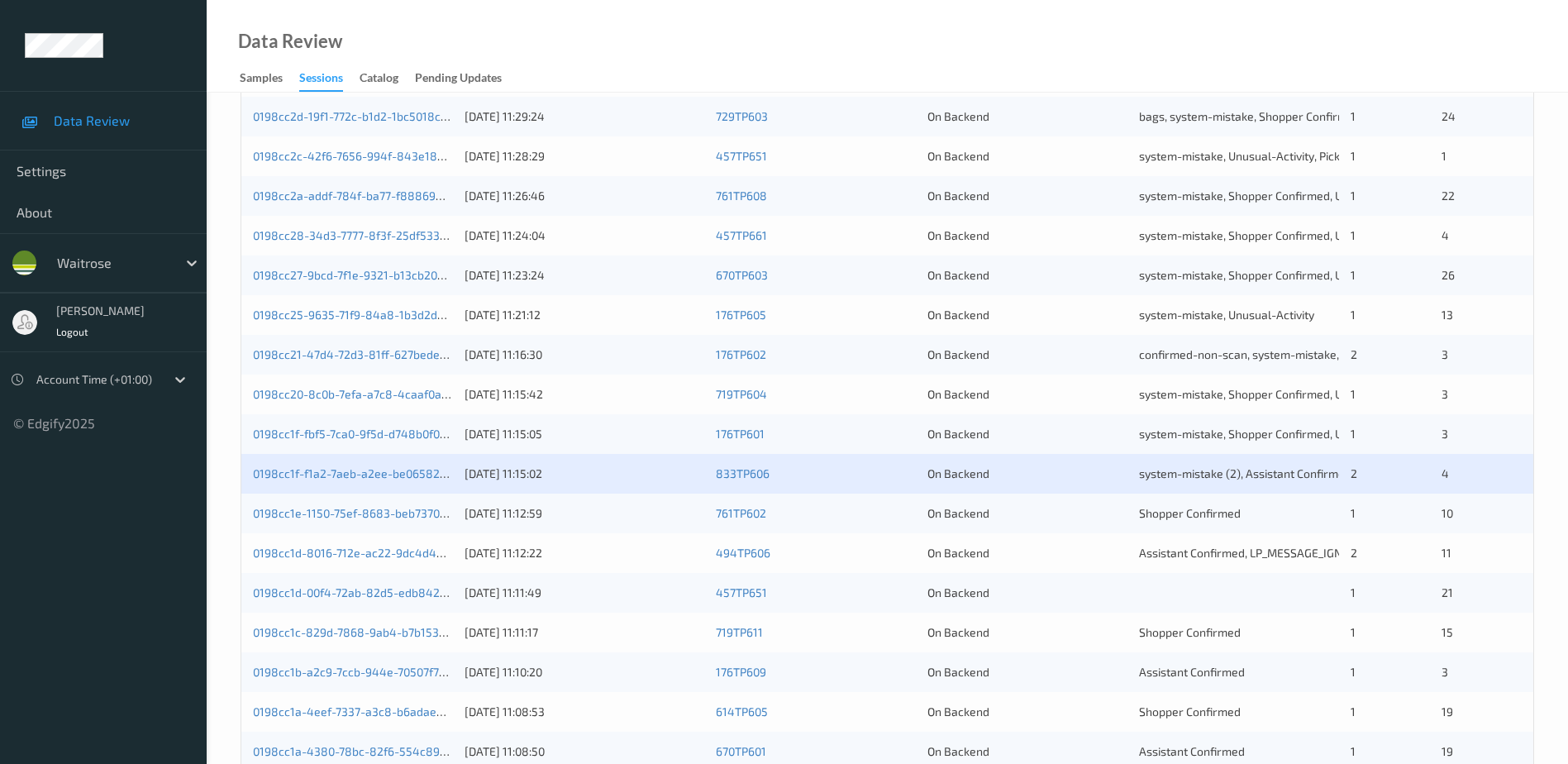
scroll to position [413, 0]
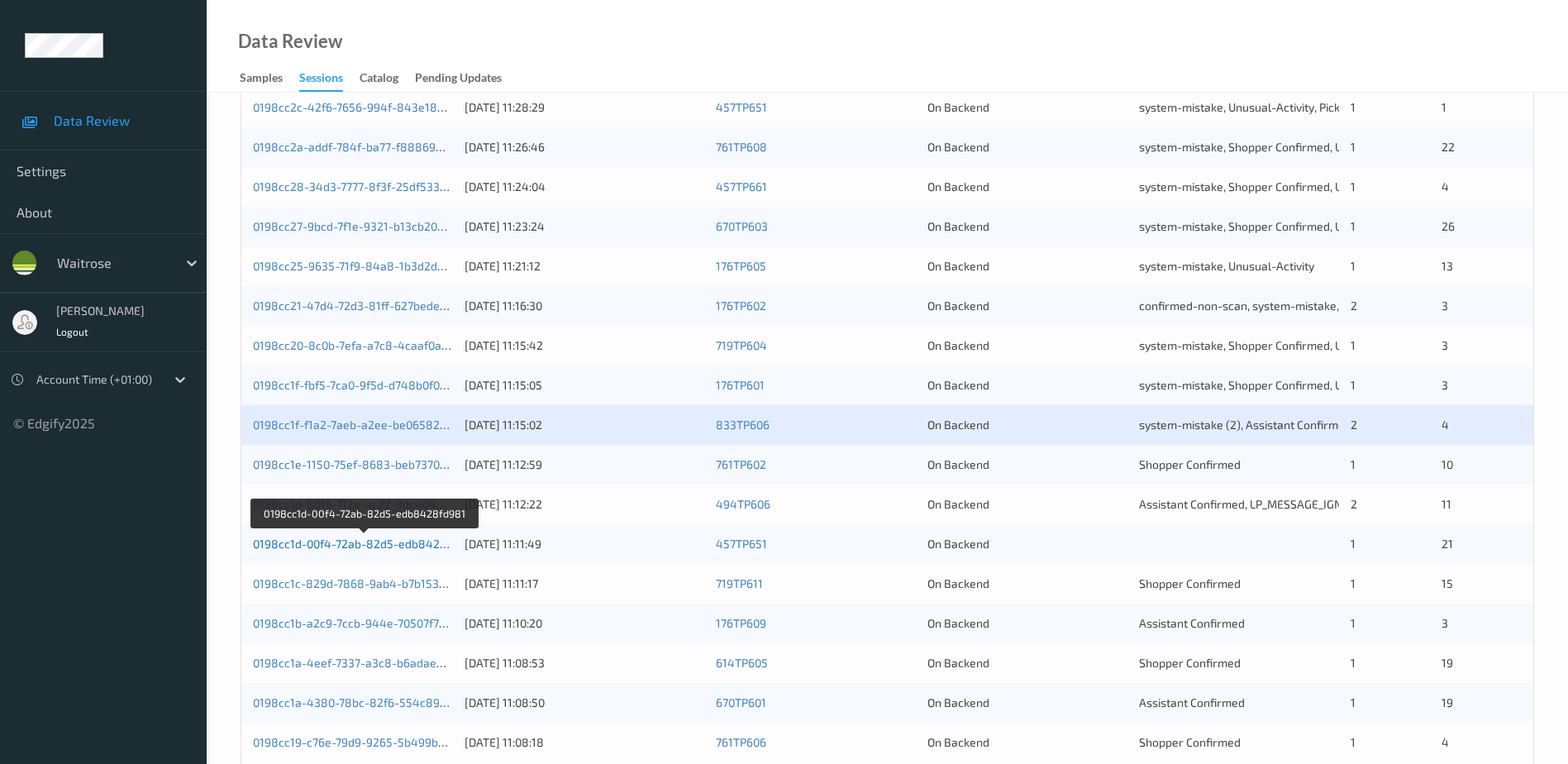
click at [340, 548] on link "0198cc1d-00f4-72ab-82d5-edb8428fd981" at bounding box center [364, 543] width 224 height 14
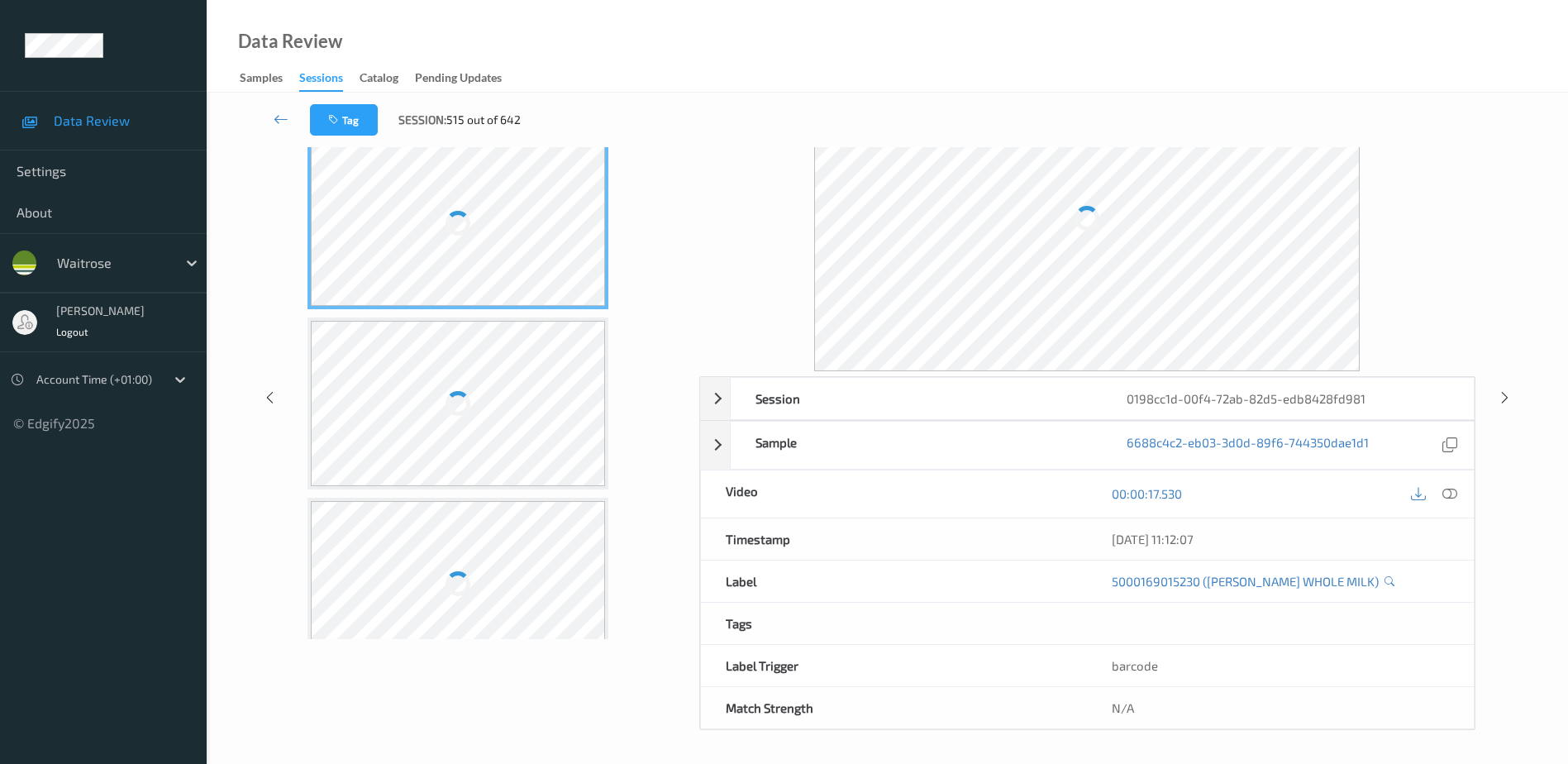
scroll to position [81, 0]
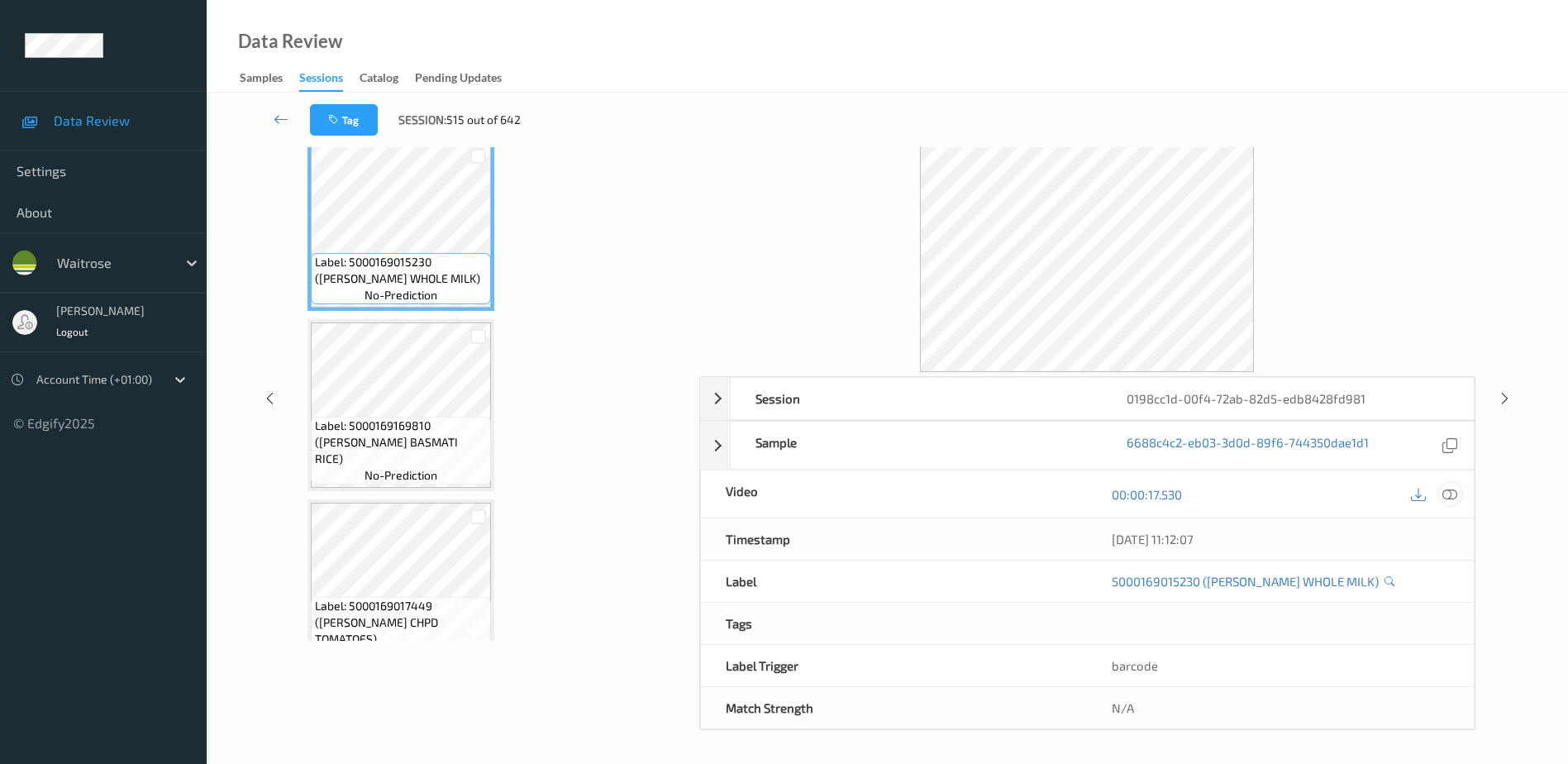
click at [1448, 492] on icon at bounding box center [1451, 494] width 15 height 15
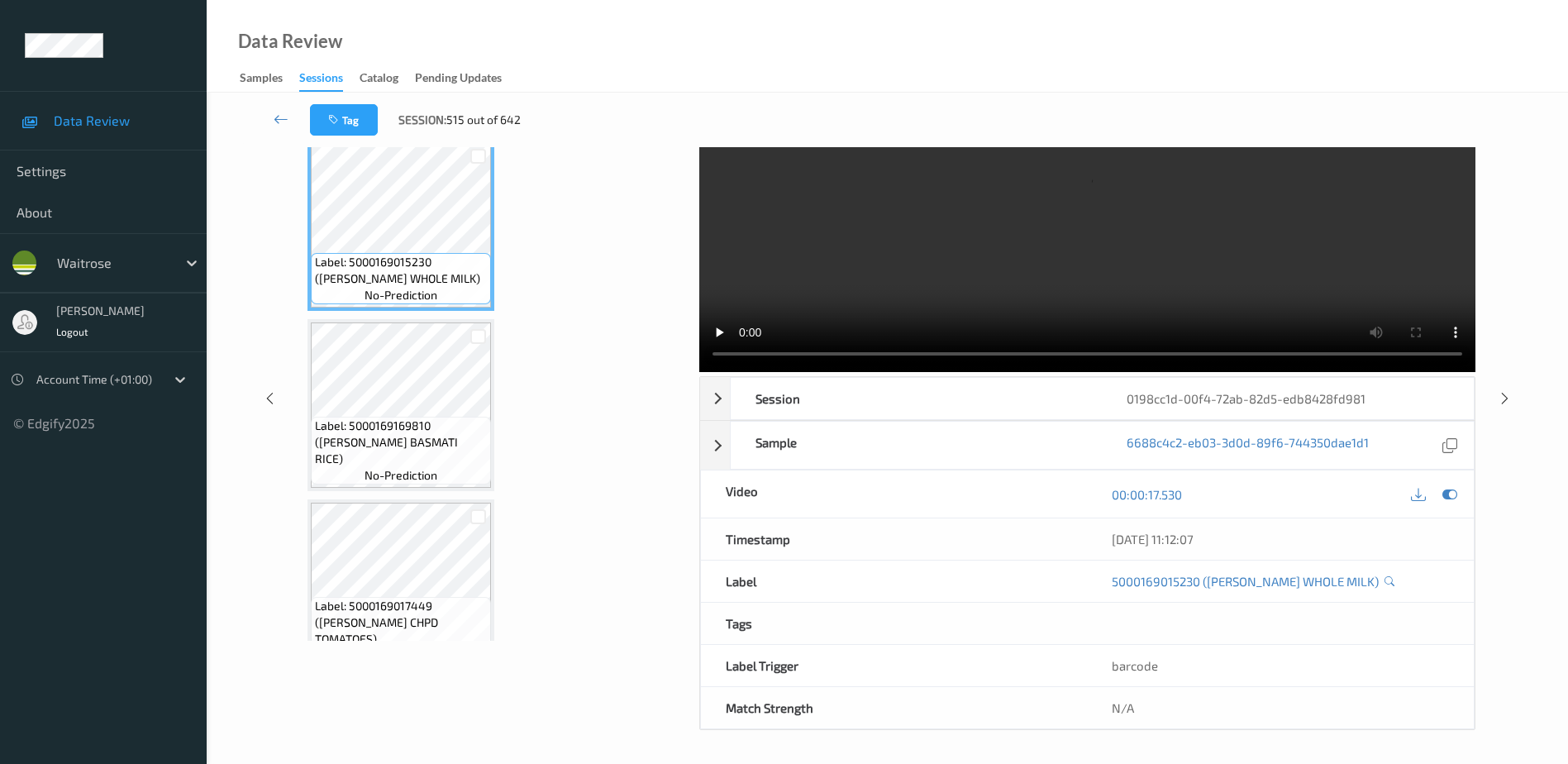
scroll to position [0, 0]
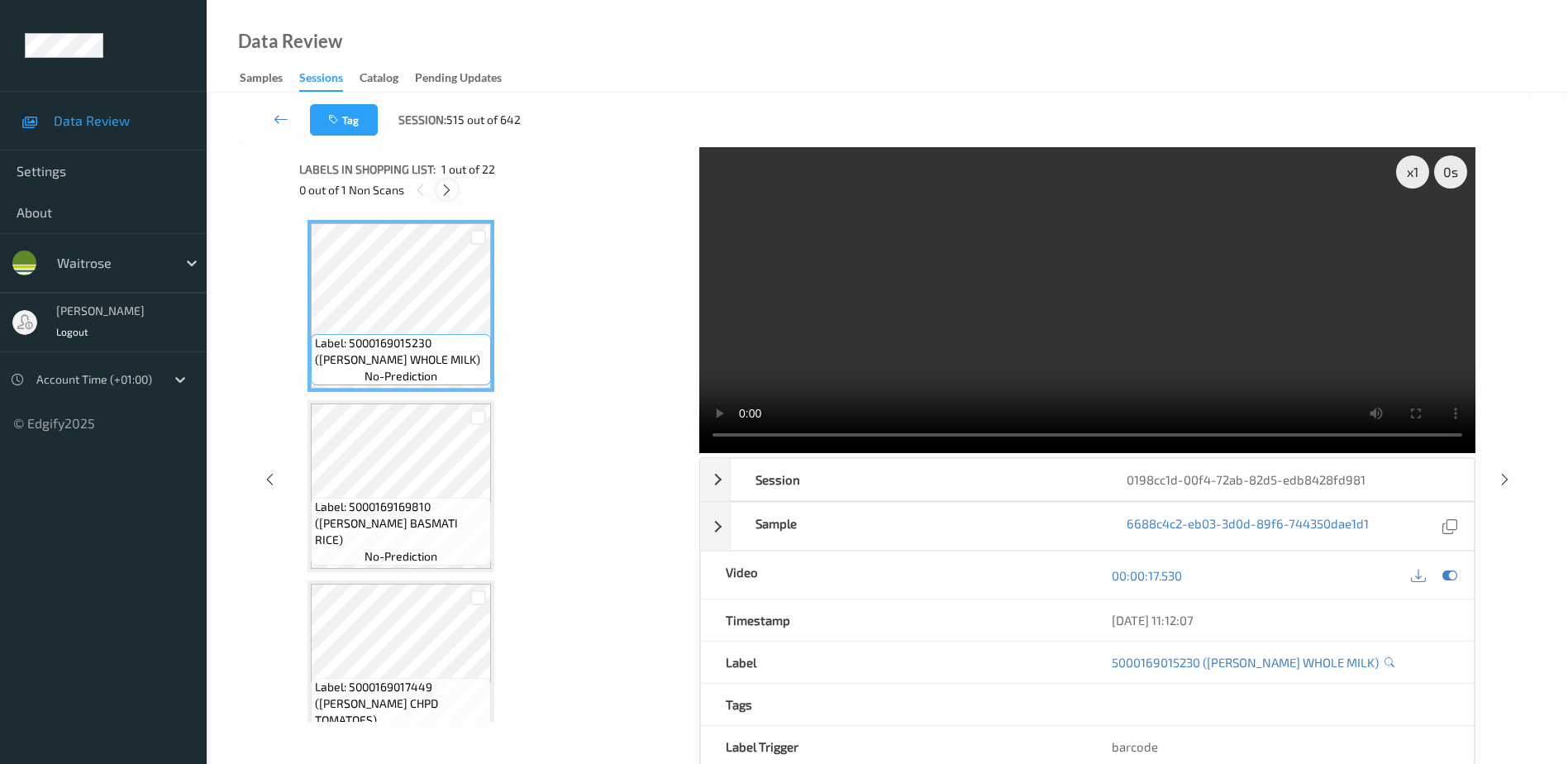
click at [448, 191] on icon at bounding box center [446, 191] width 14 height 15
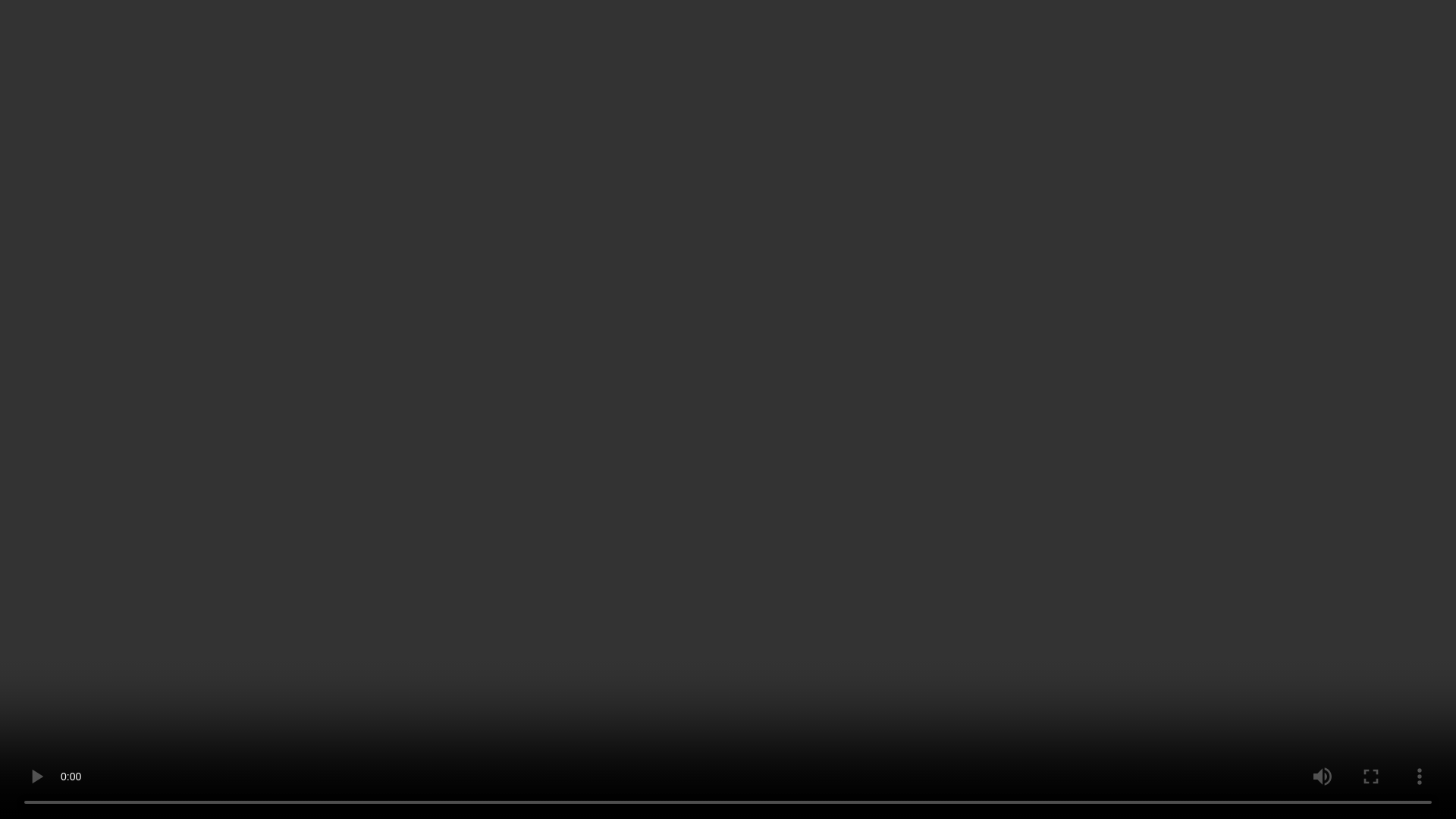
click at [847, 570] on video at bounding box center [728, 409] width 1456 height 819
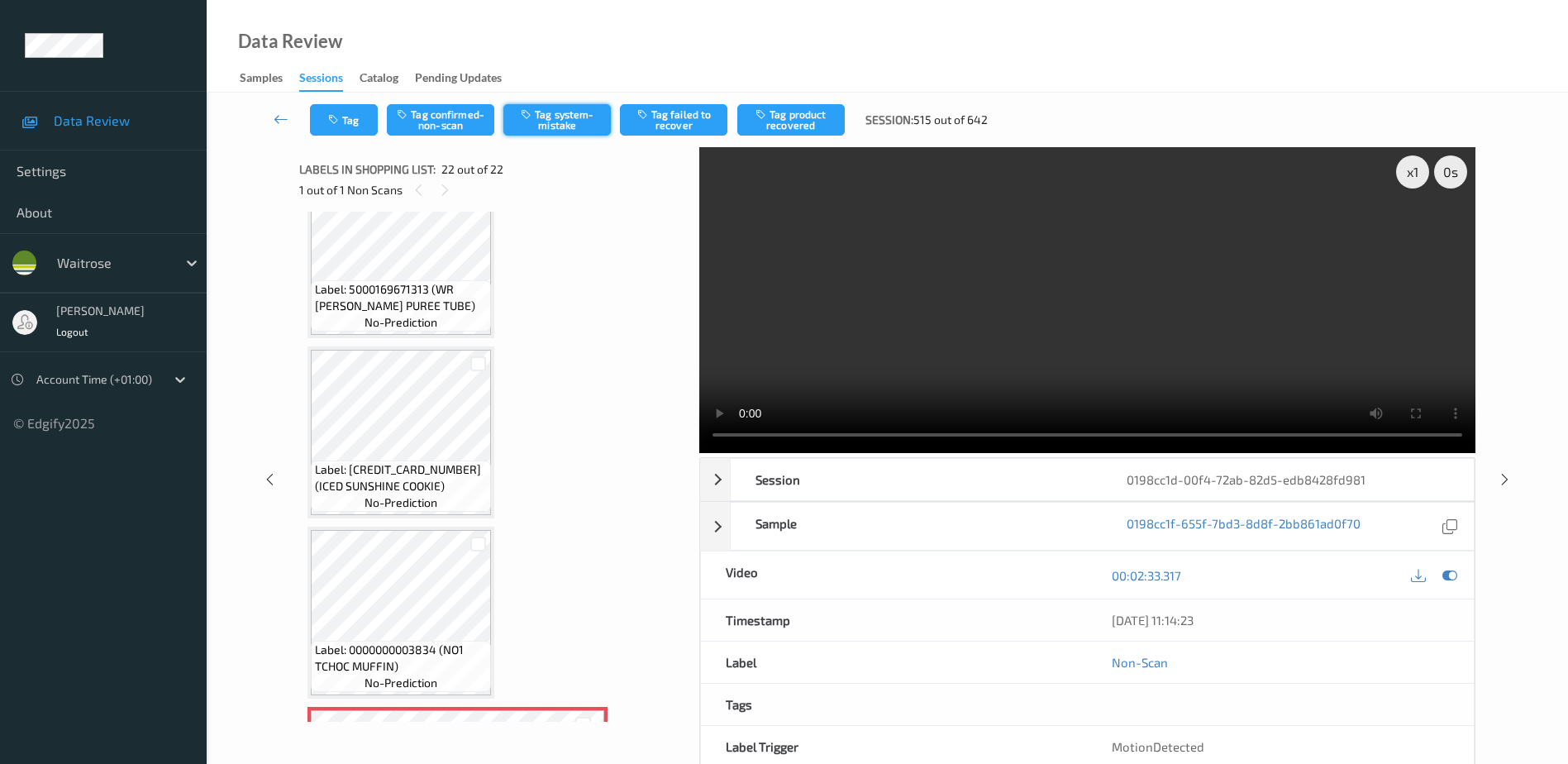
click at [540, 119] on button "Tag system-mistake" at bounding box center [557, 120] width 107 height 31
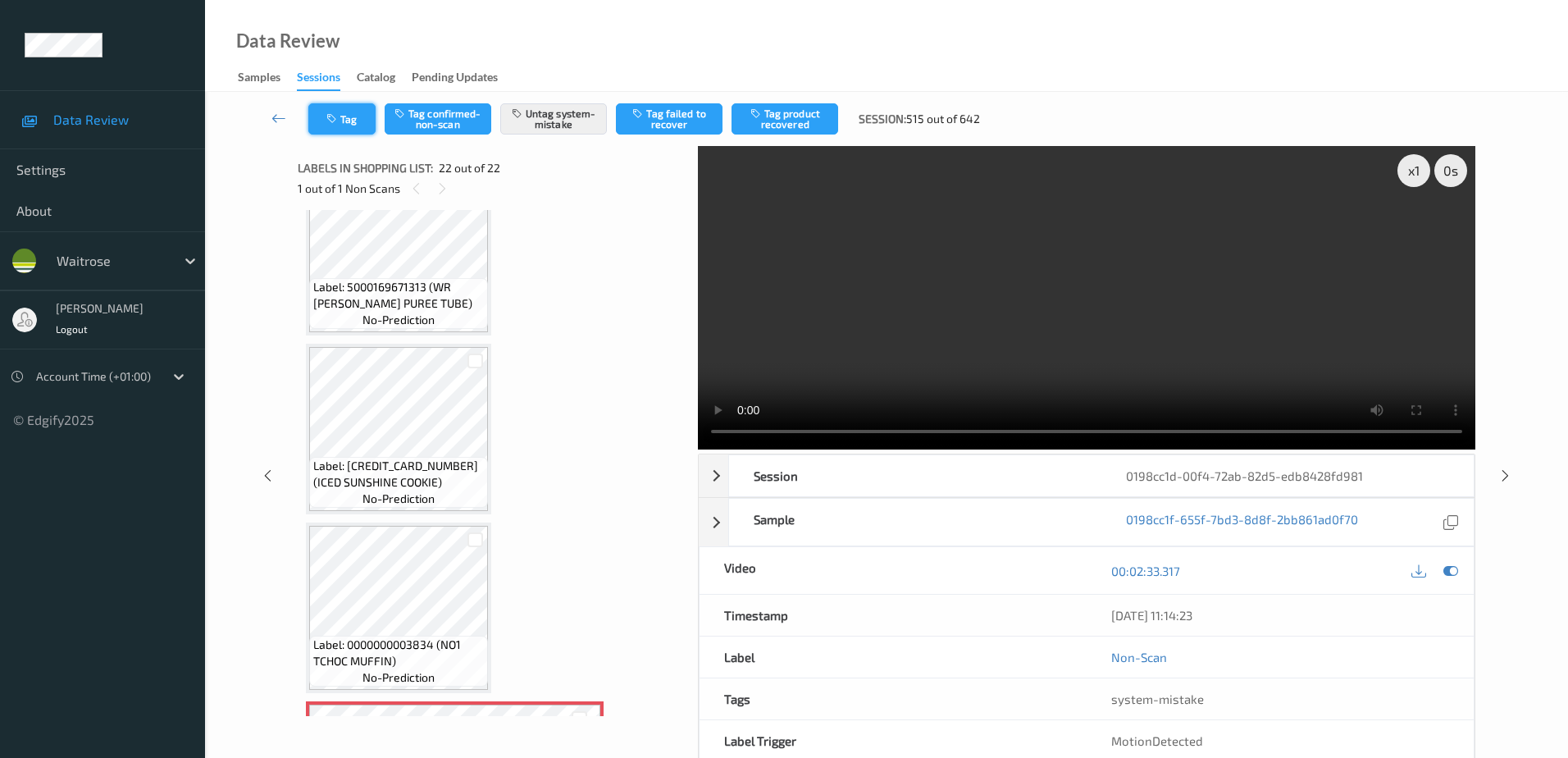
click at [370, 112] on button "Tag" at bounding box center [341, 119] width 67 height 31
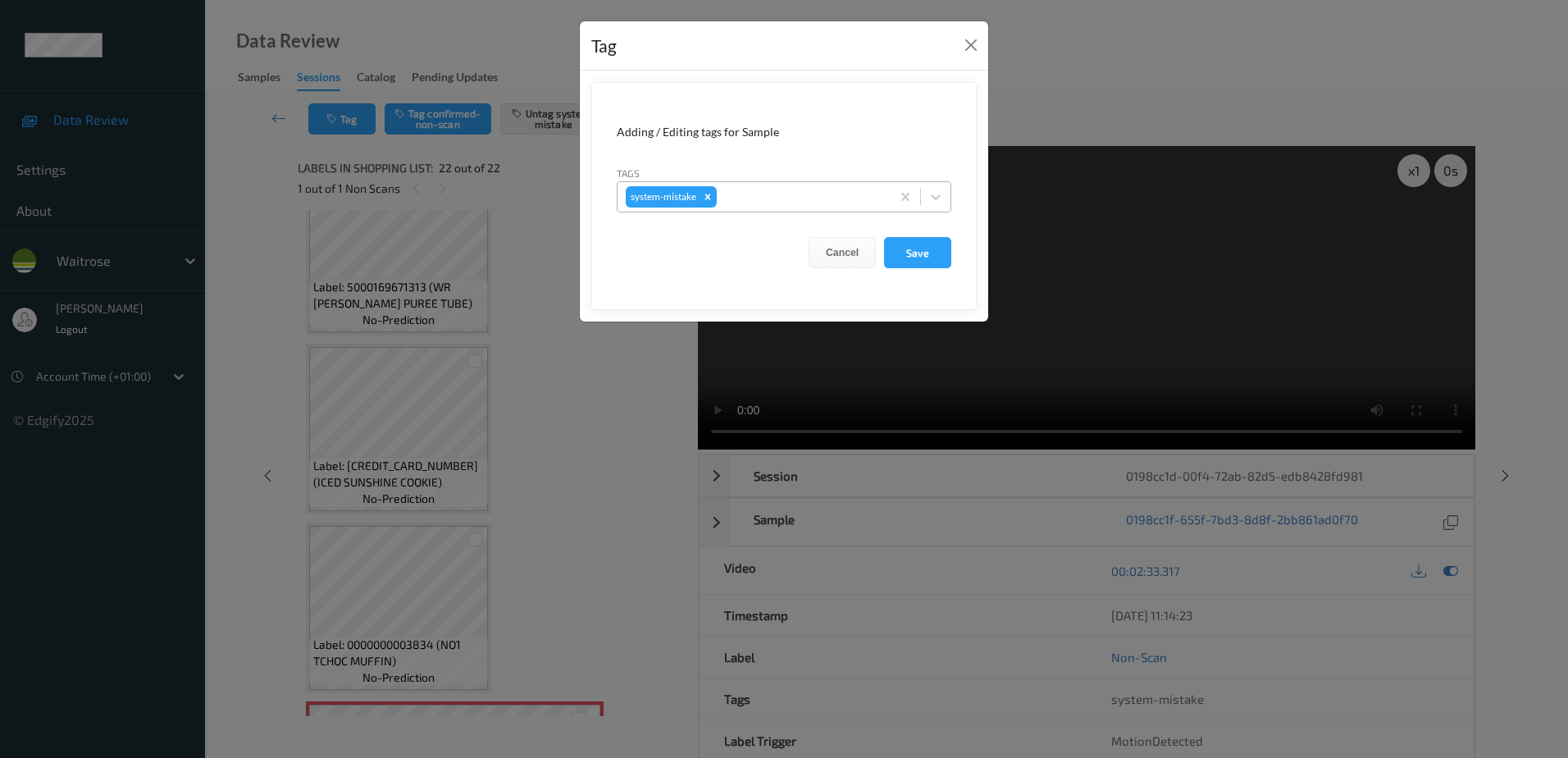
click at [760, 194] on div at bounding box center [801, 196] width 162 height 19
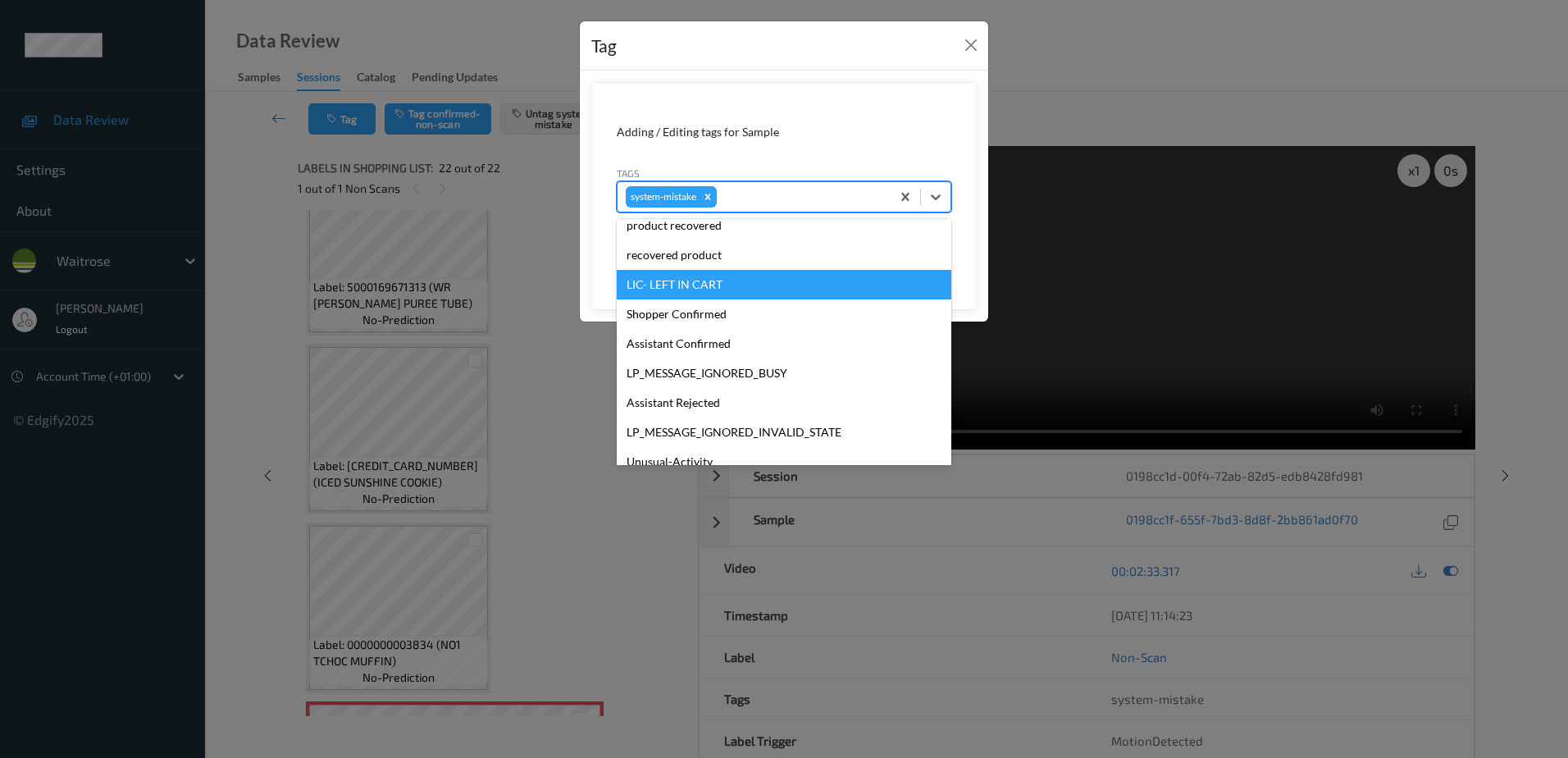
scroll to position [351, 0]
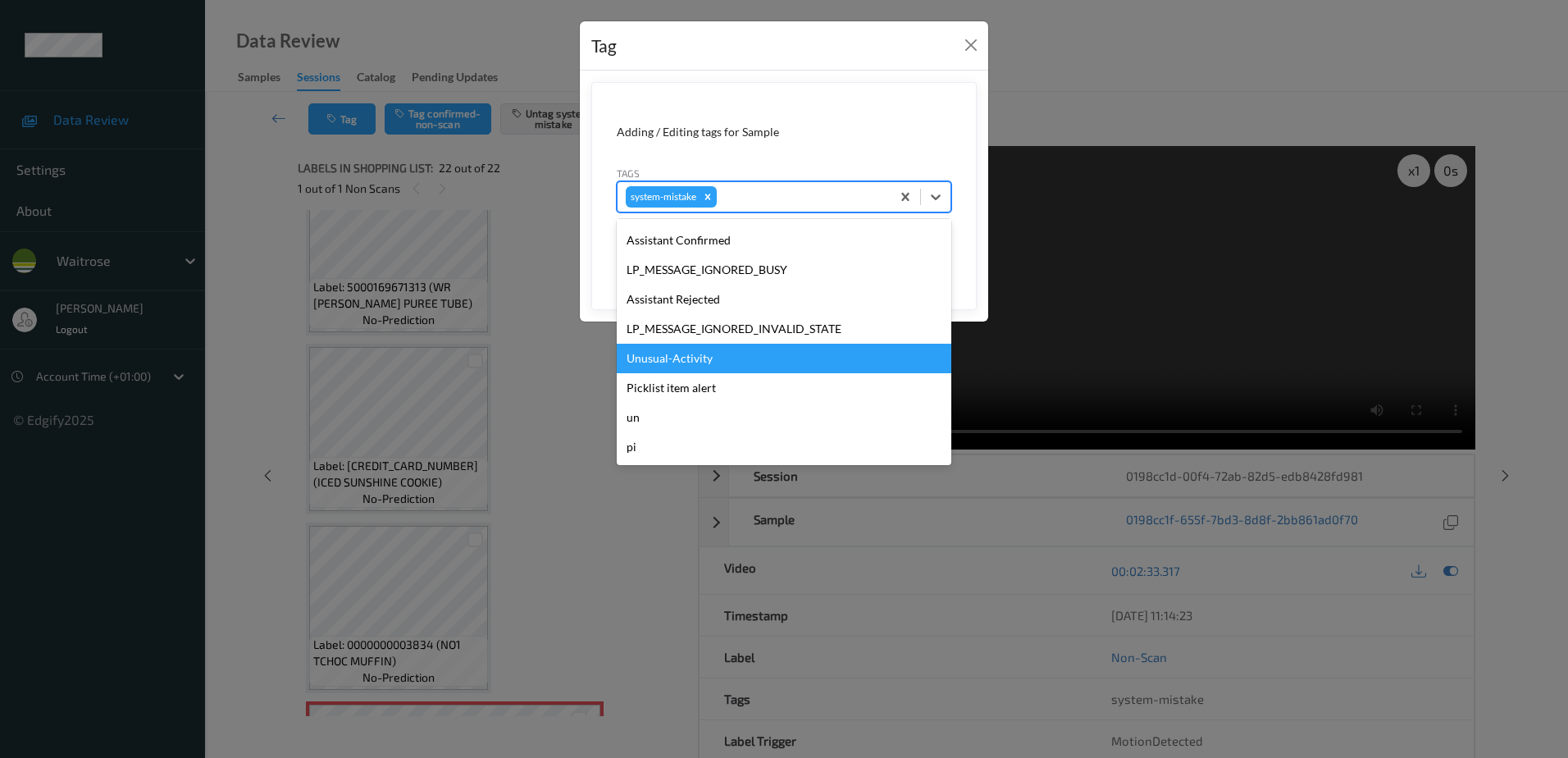
click at [704, 351] on div "Unusual-Activity" at bounding box center [784, 358] width 335 height 29
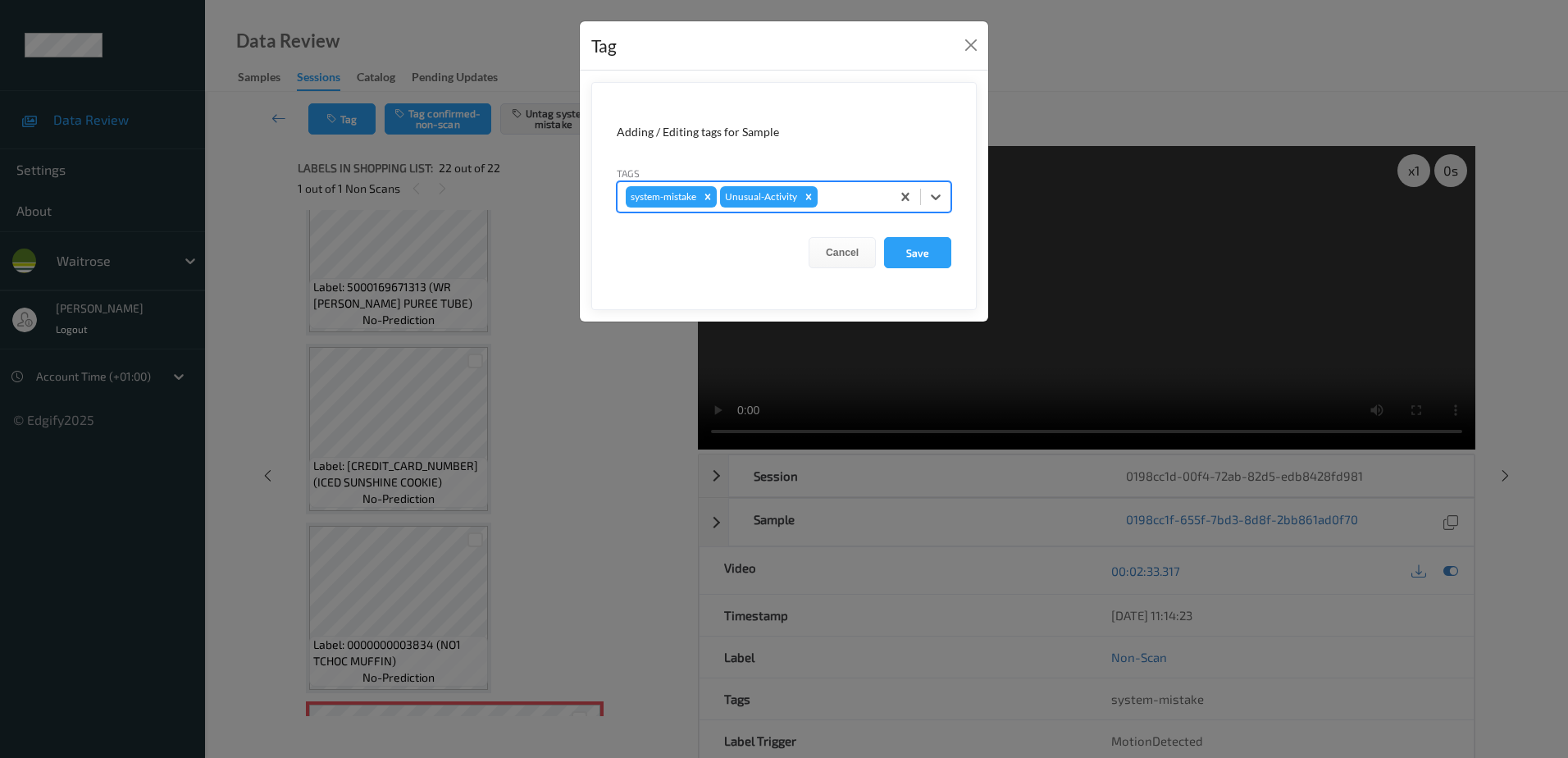
click at [858, 194] on div at bounding box center [851, 196] width 61 height 19
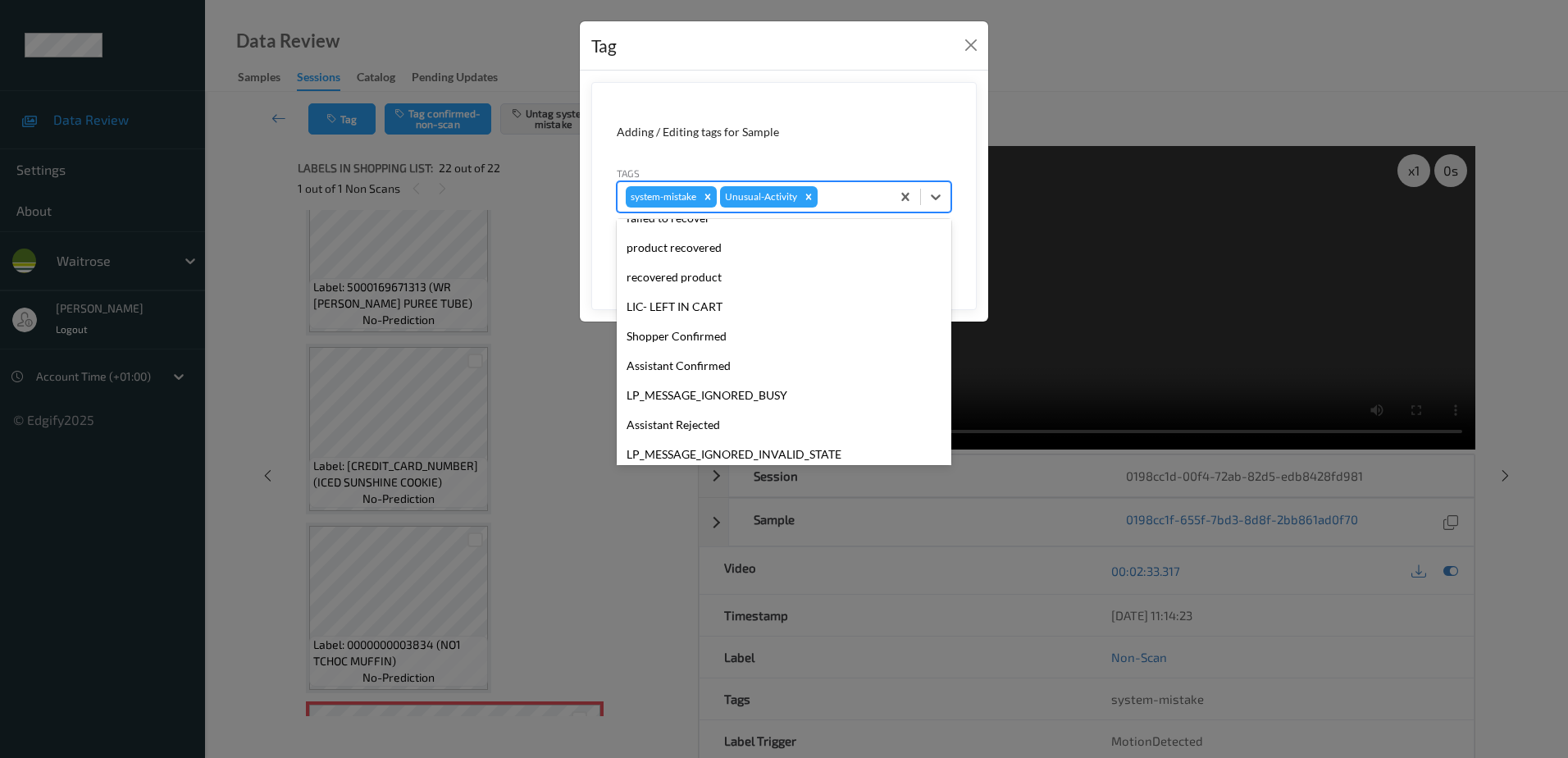
scroll to position [321, 0]
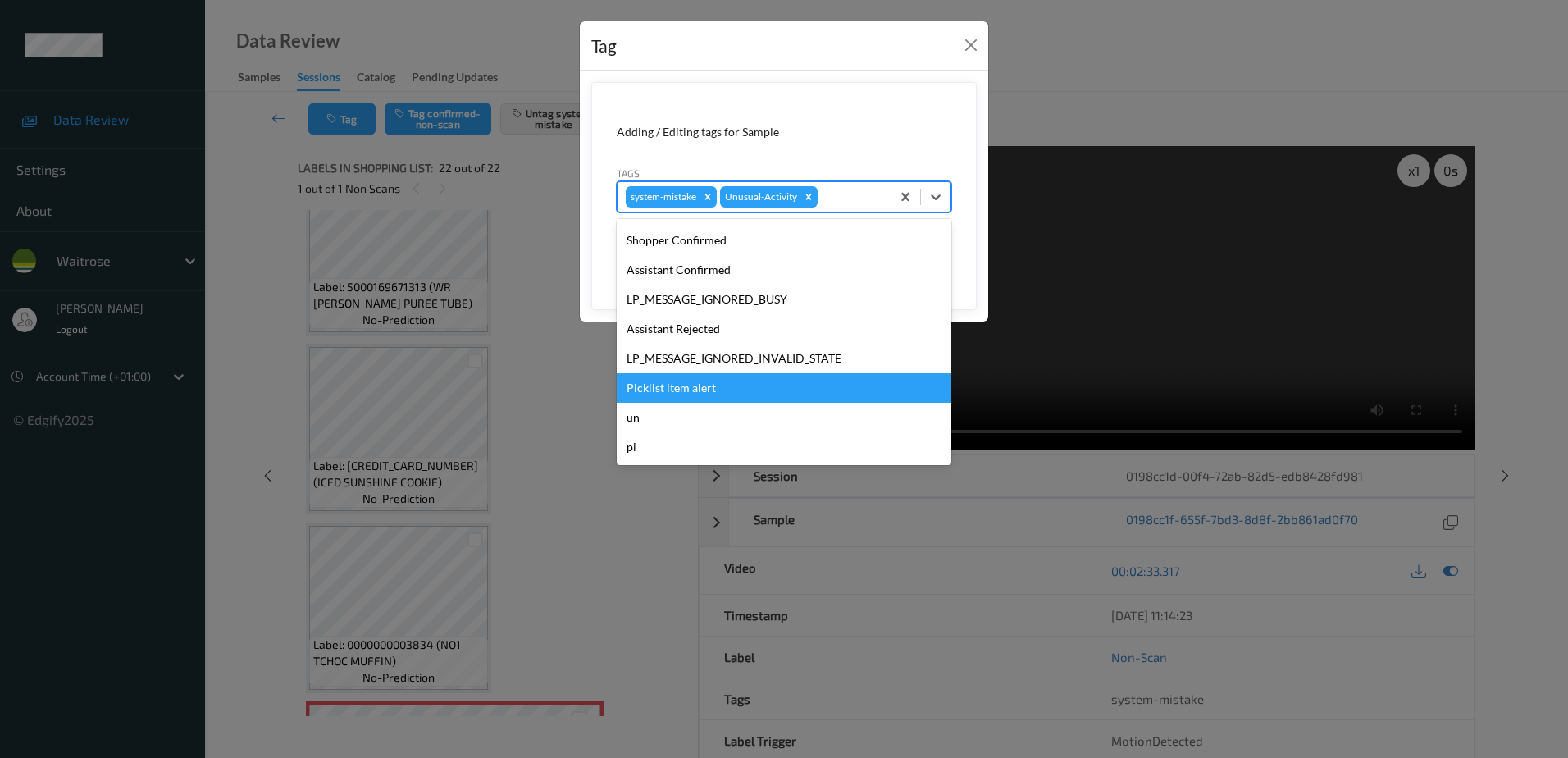
click at [729, 384] on div "Picklist item alert" at bounding box center [784, 388] width 335 height 29
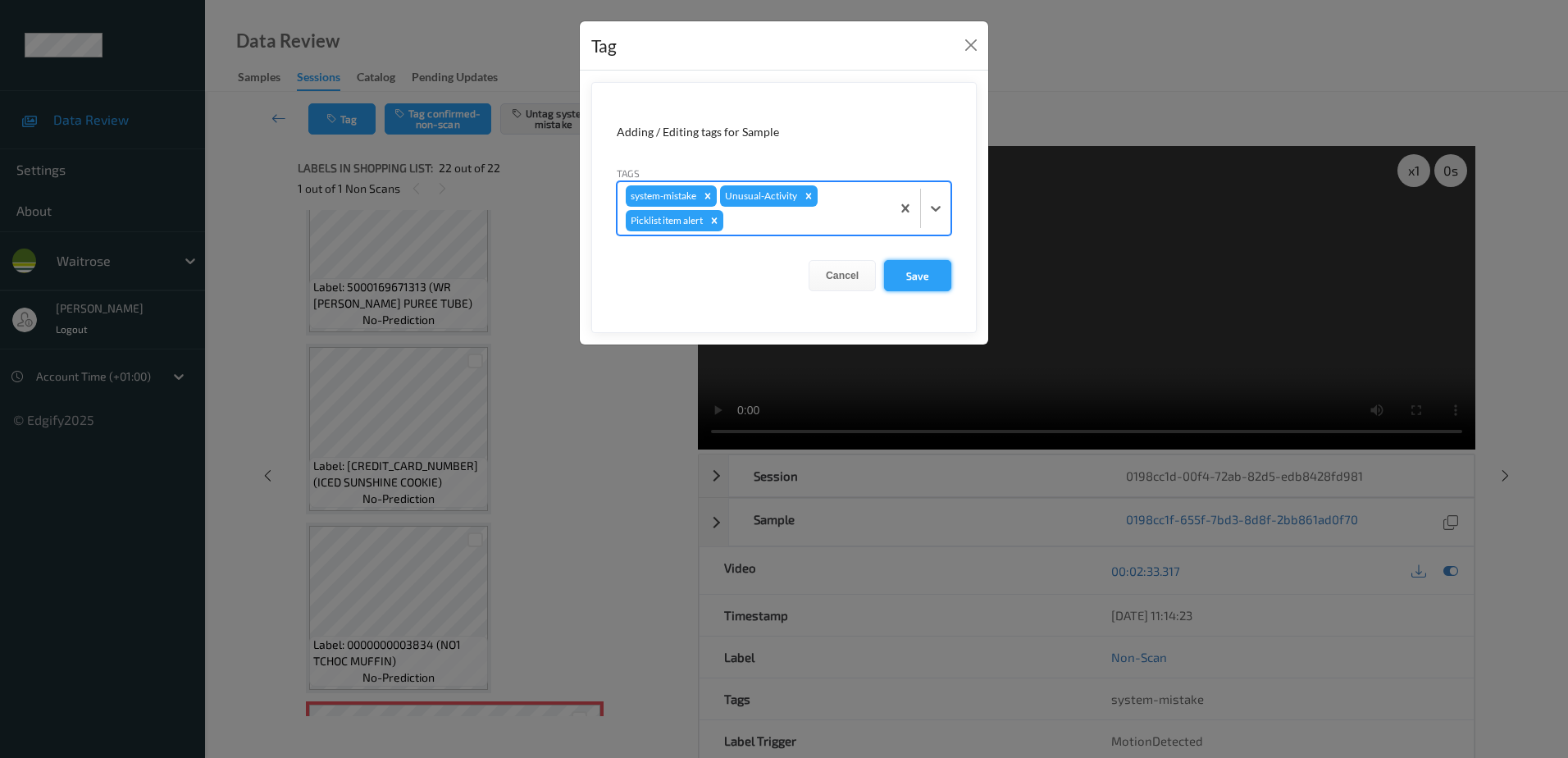
click at [915, 274] on button "Save" at bounding box center [917, 275] width 67 height 31
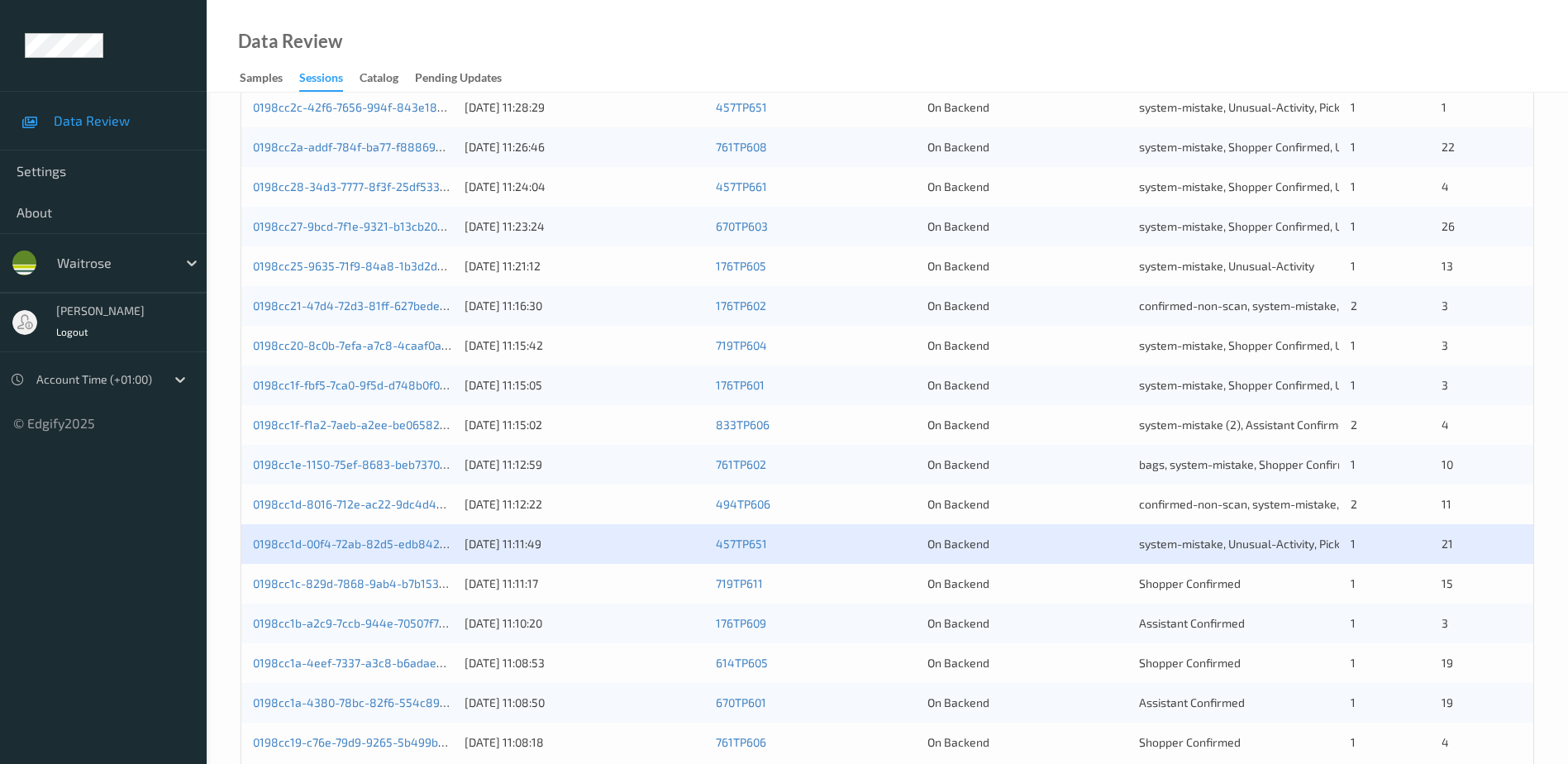
scroll to position [480, 0]
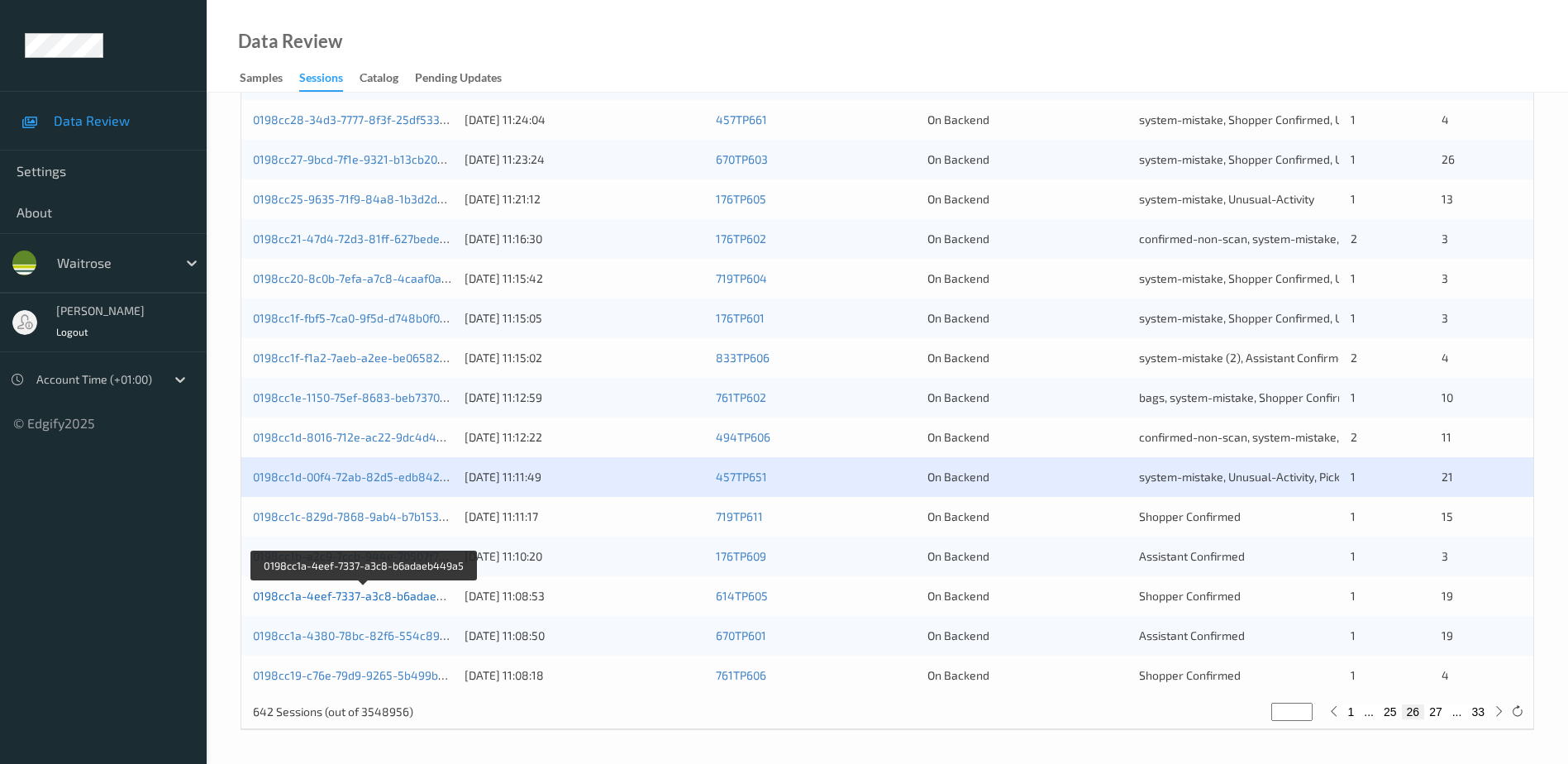
click at [357, 594] on link "0198cc1a-4eef-7337-a3c8-b6adaeb449a5" at bounding box center [364, 595] width 225 height 14
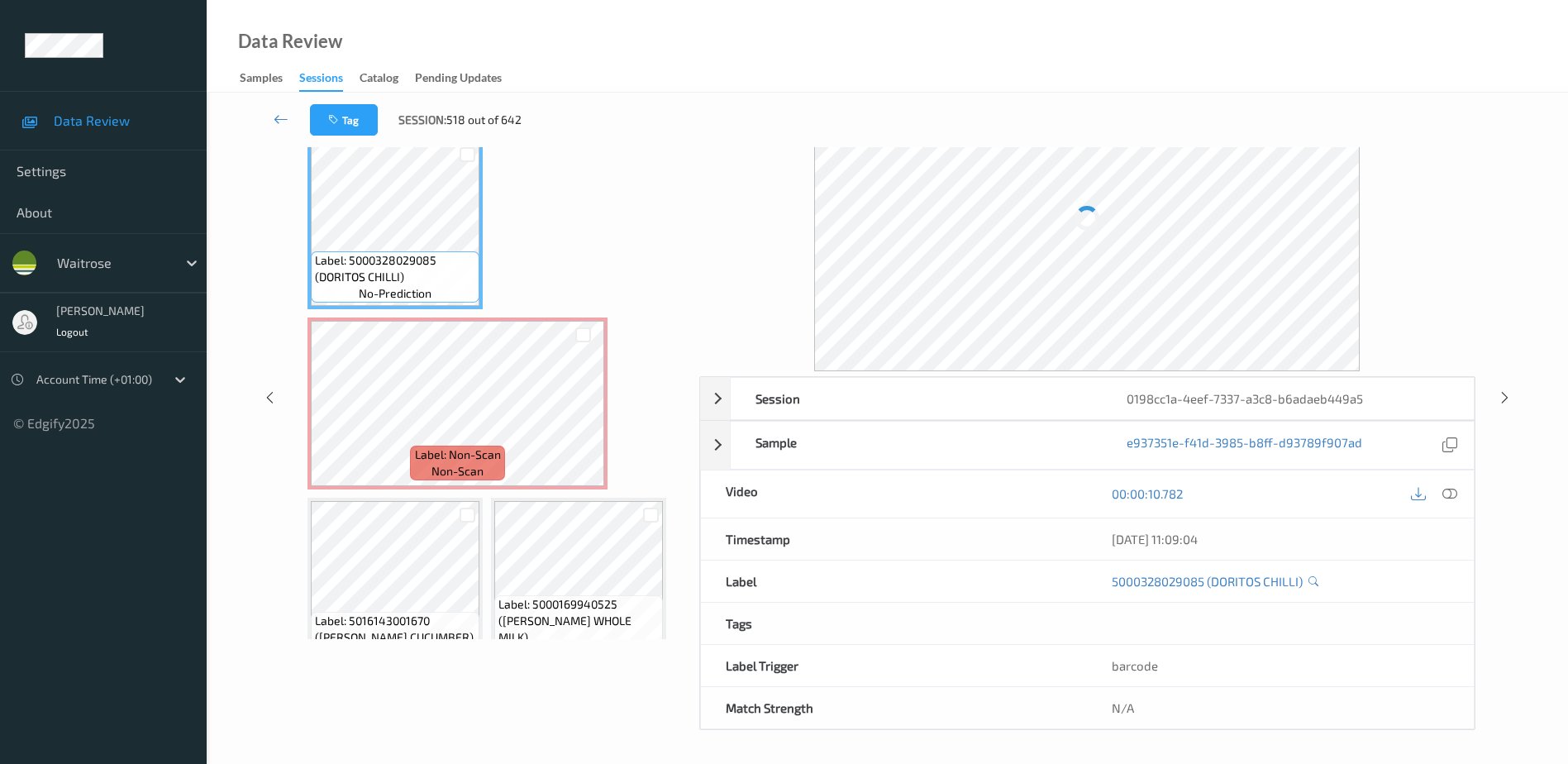
scroll to position [81, 0]
click at [1451, 493] on icon at bounding box center [1451, 494] width 15 height 15
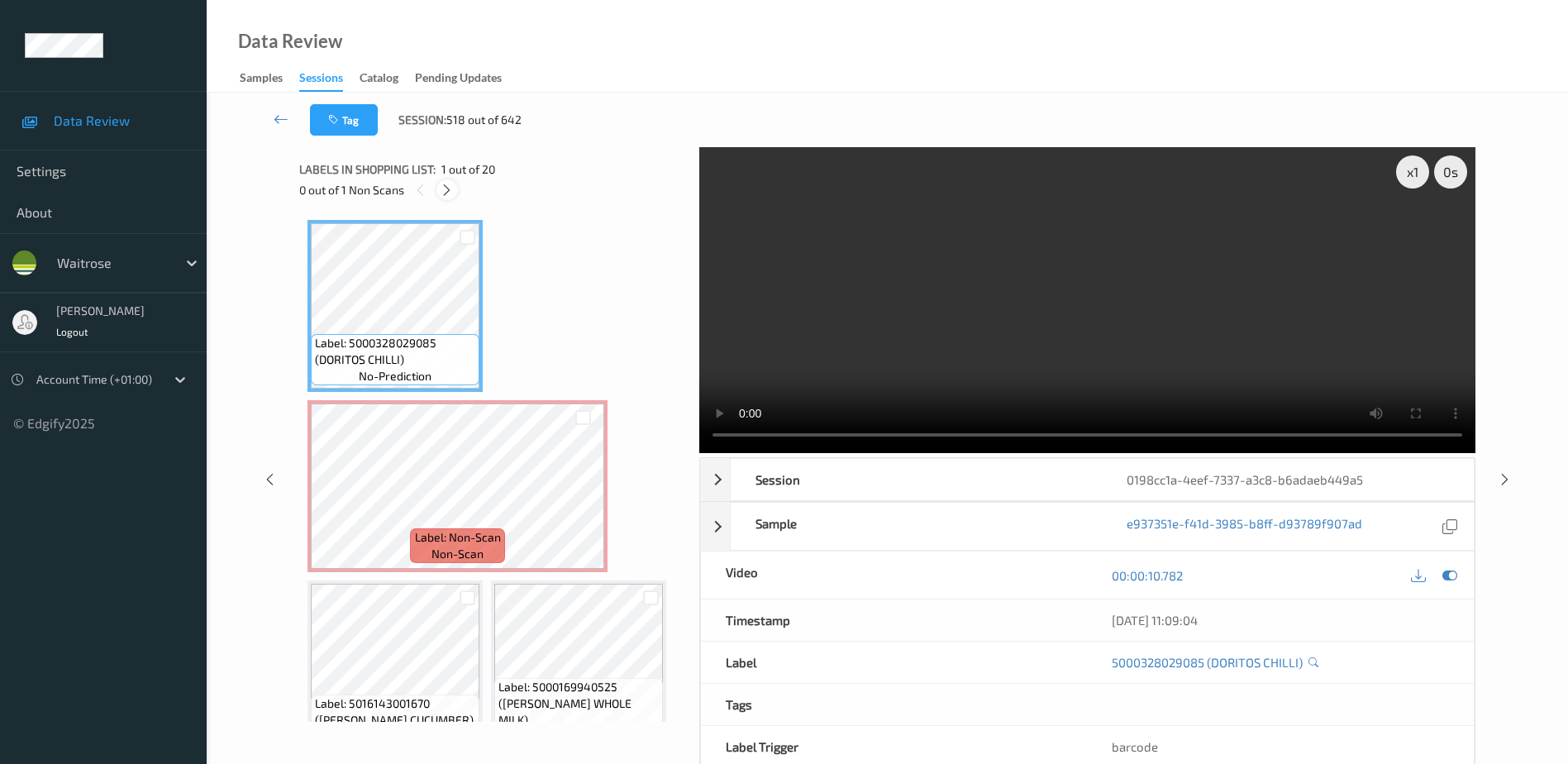
click at [445, 192] on icon at bounding box center [446, 191] width 14 height 15
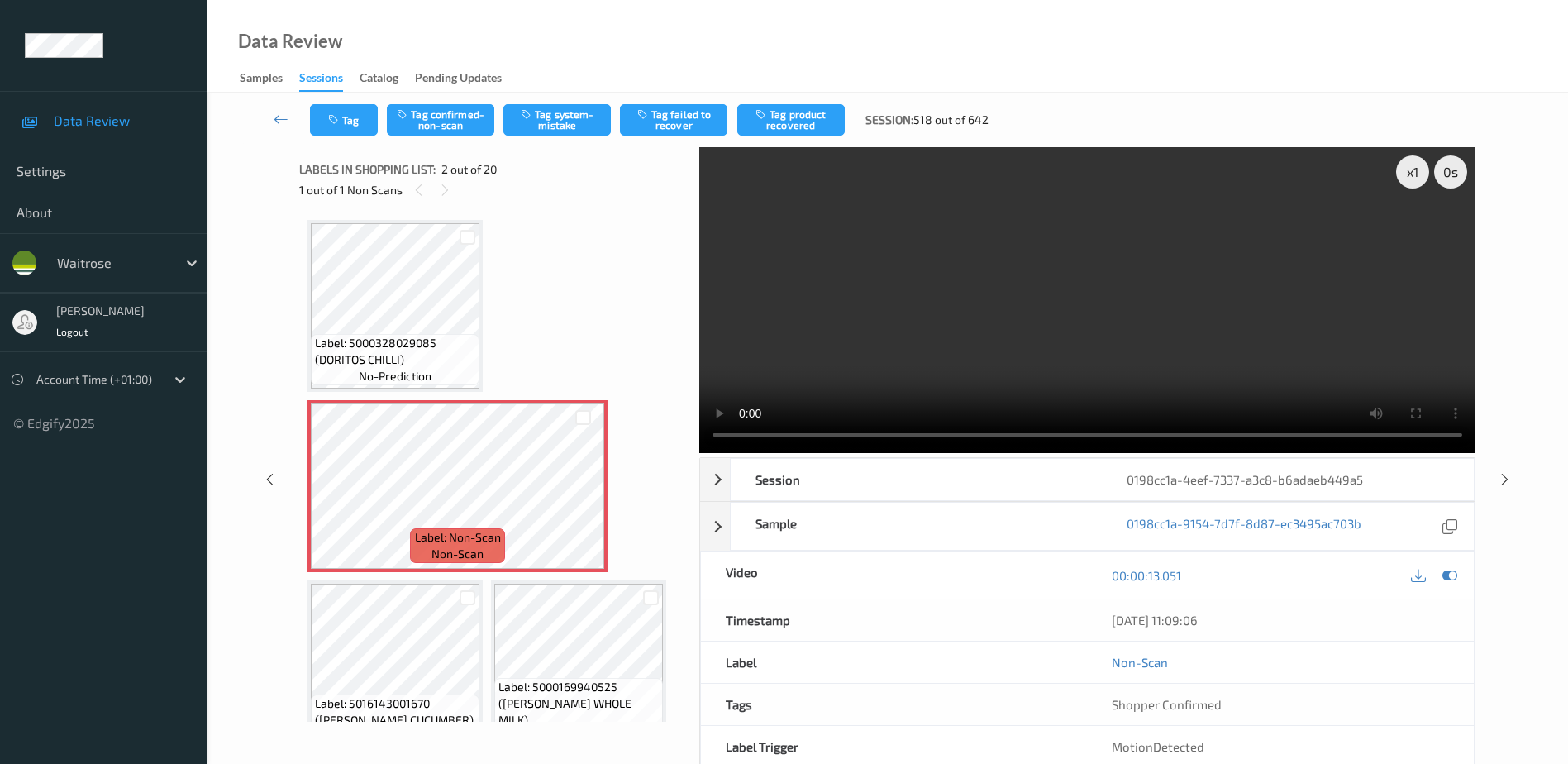
scroll to position [8, 0]
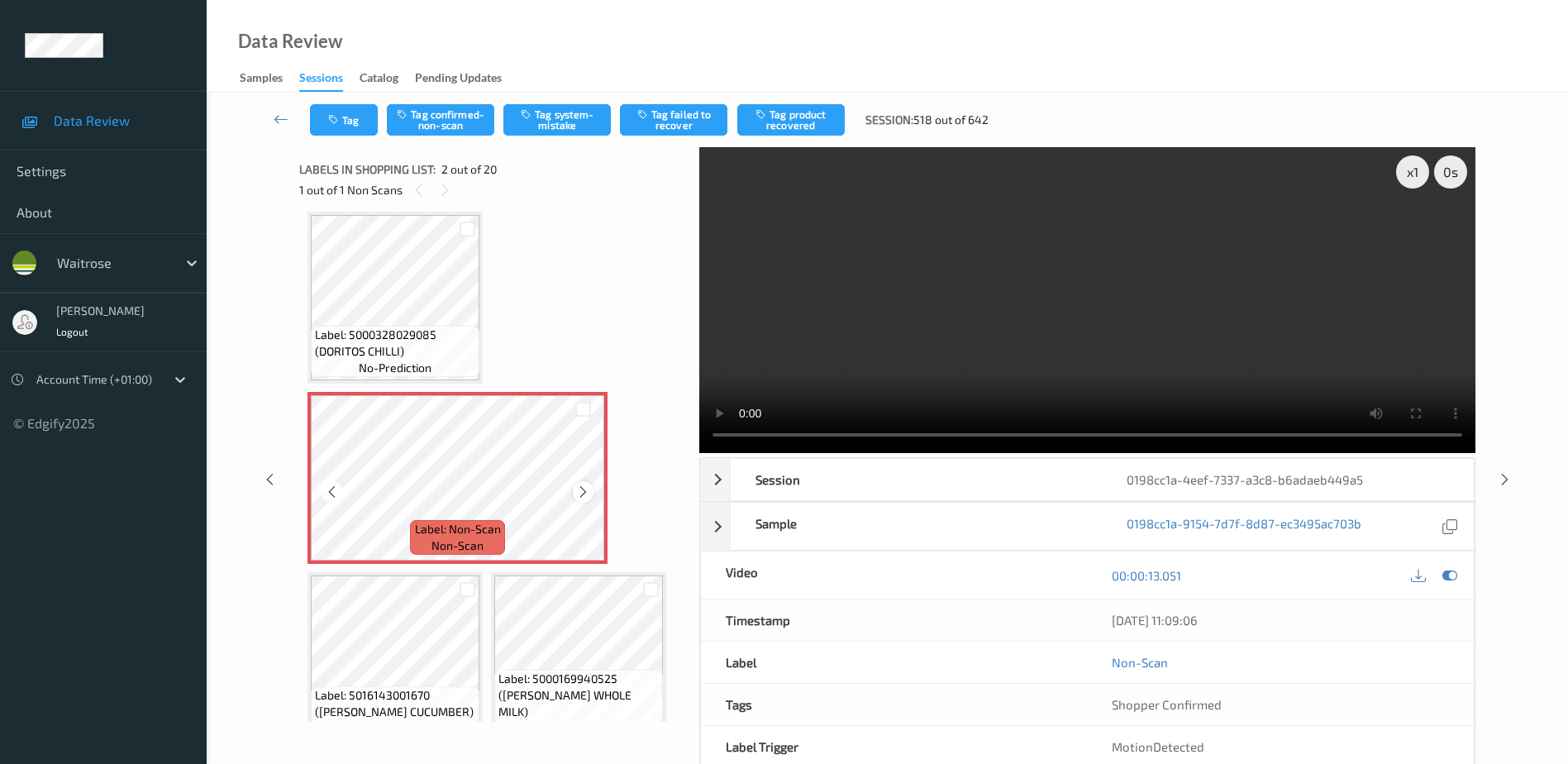
click at [585, 496] on icon at bounding box center [583, 492] width 14 height 15
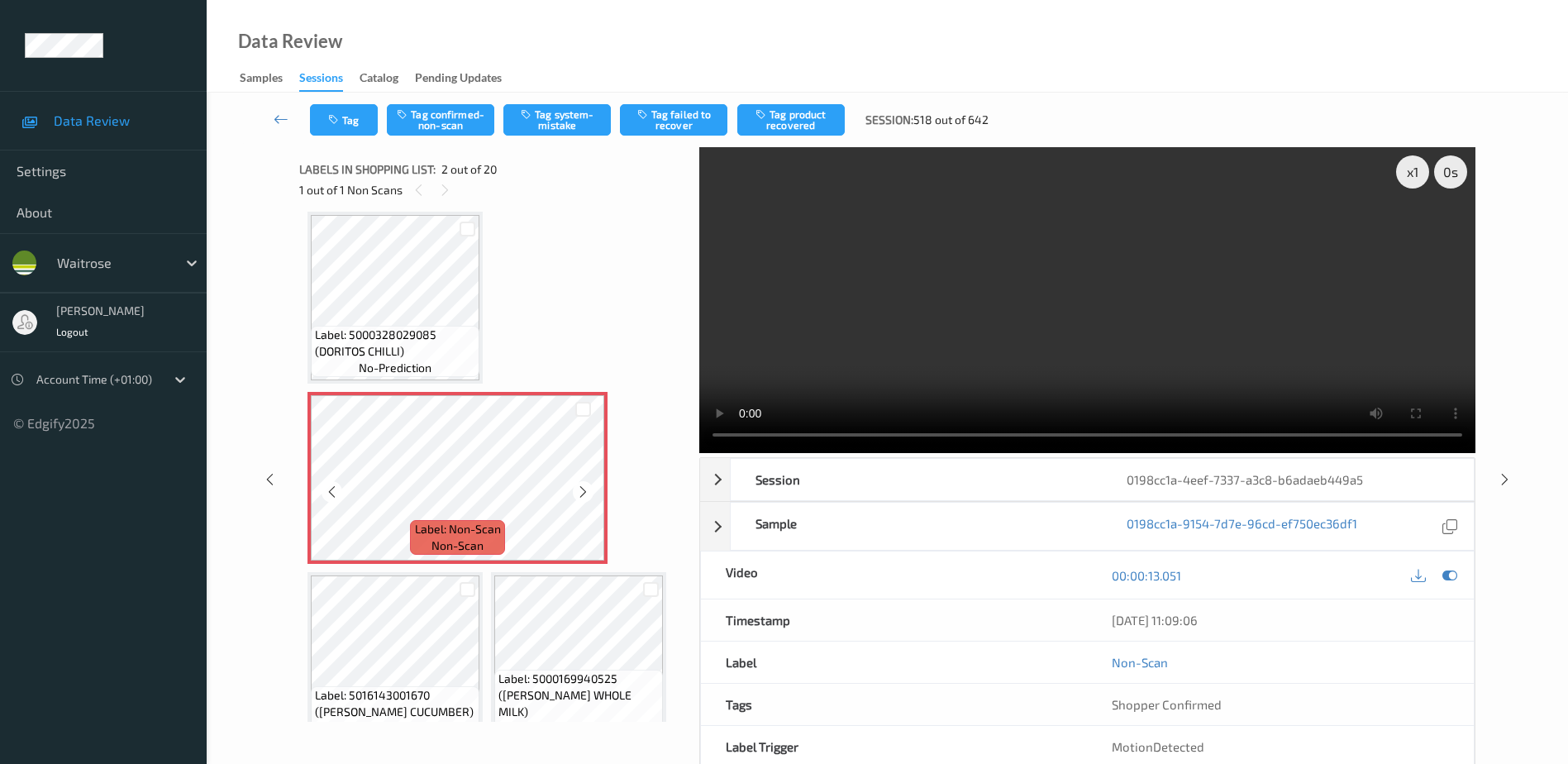
click at [585, 496] on icon at bounding box center [583, 492] width 14 height 15
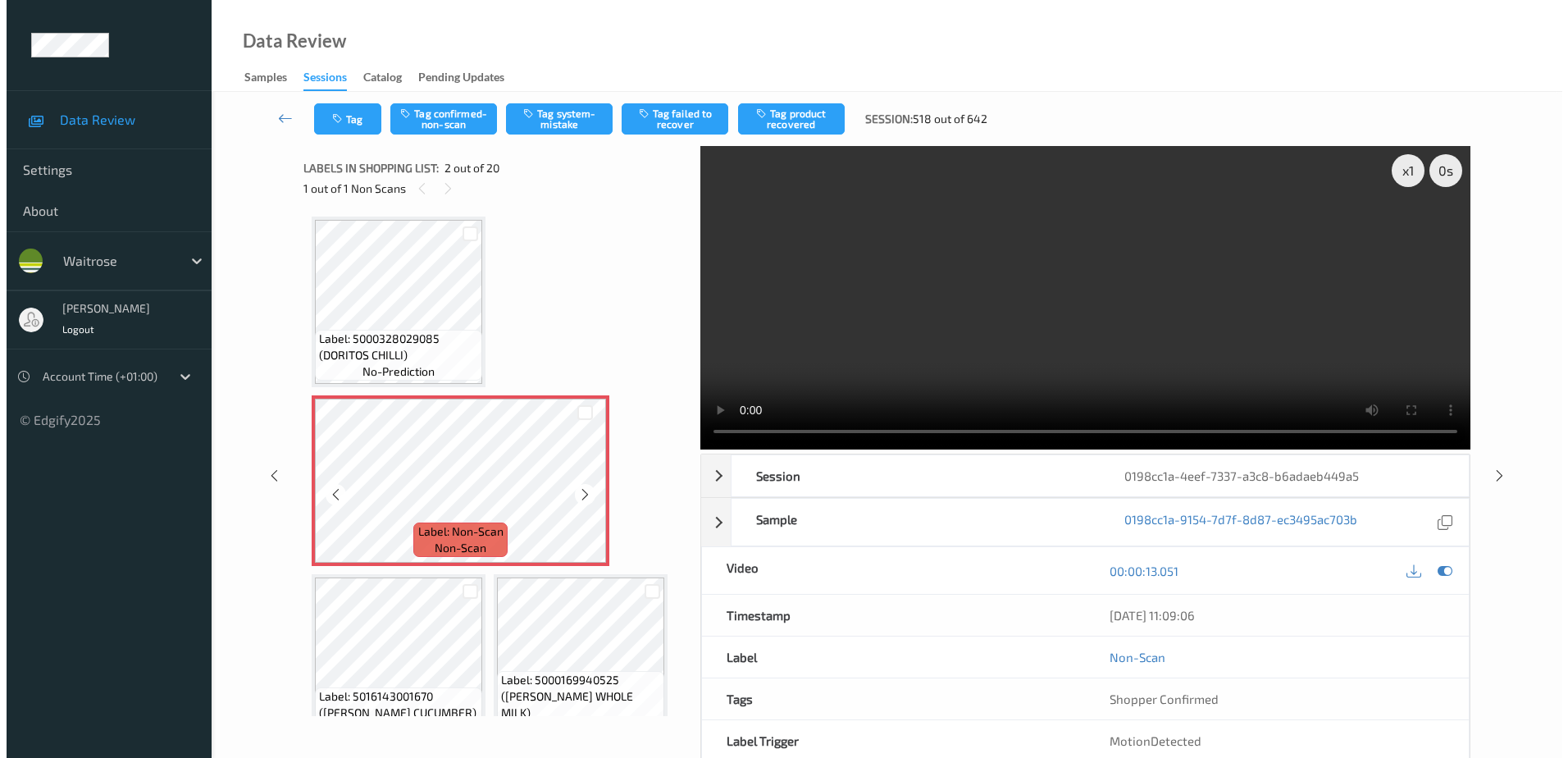
scroll to position [0, 0]
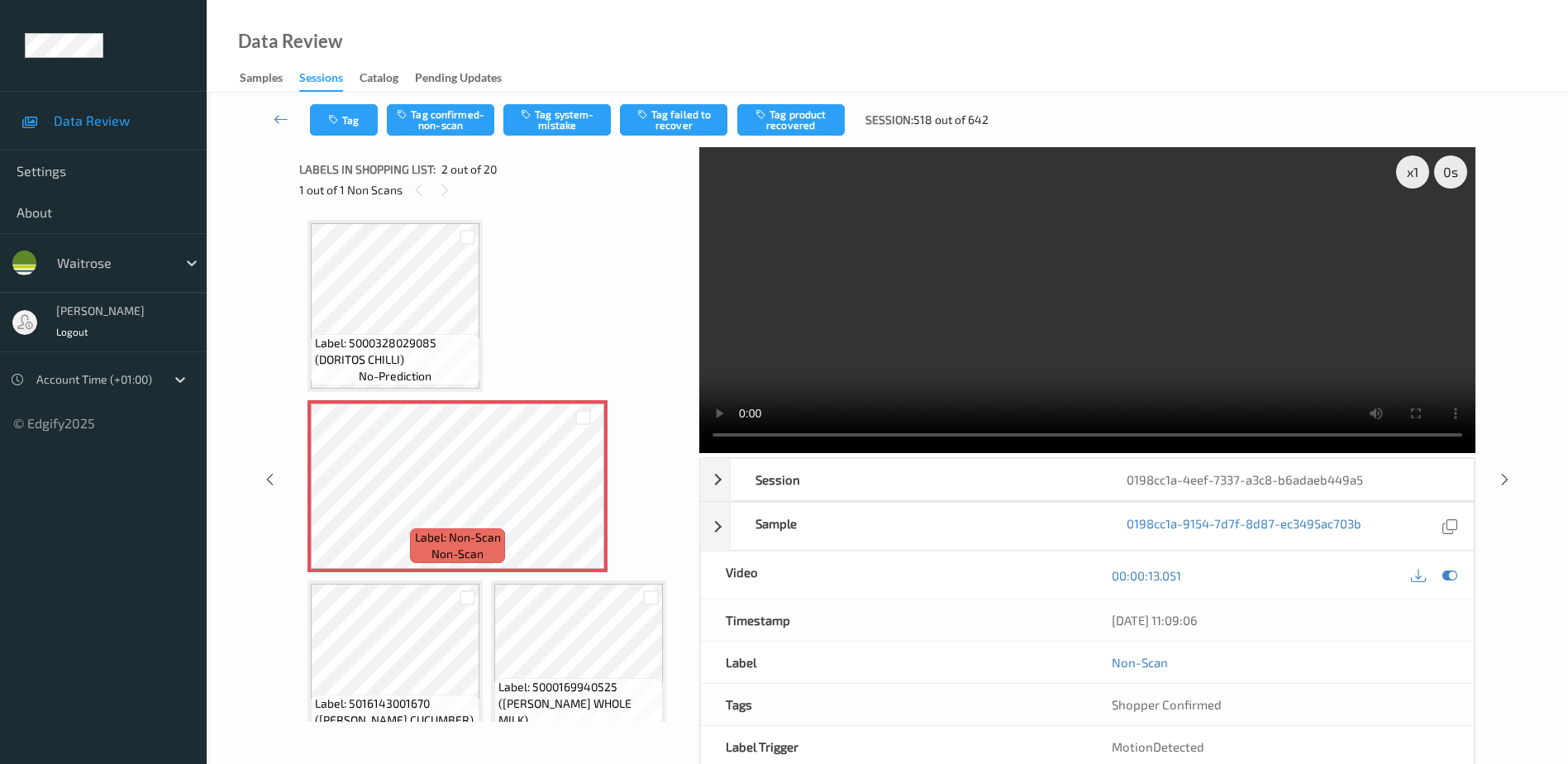
click at [682, 431] on div "x 1 0 s Session 0198cc1a-4eef-7337-a3c8-b6adaeb449a5 Session ID 0198cc1a-4eef-7…" at bounding box center [888, 479] width 1177 height 664
click at [1055, 321] on video at bounding box center [1087, 300] width 776 height 306
click at [541, 112] on button "Tag system-mistake" at bounding box center [557, 120] width 107 height 31
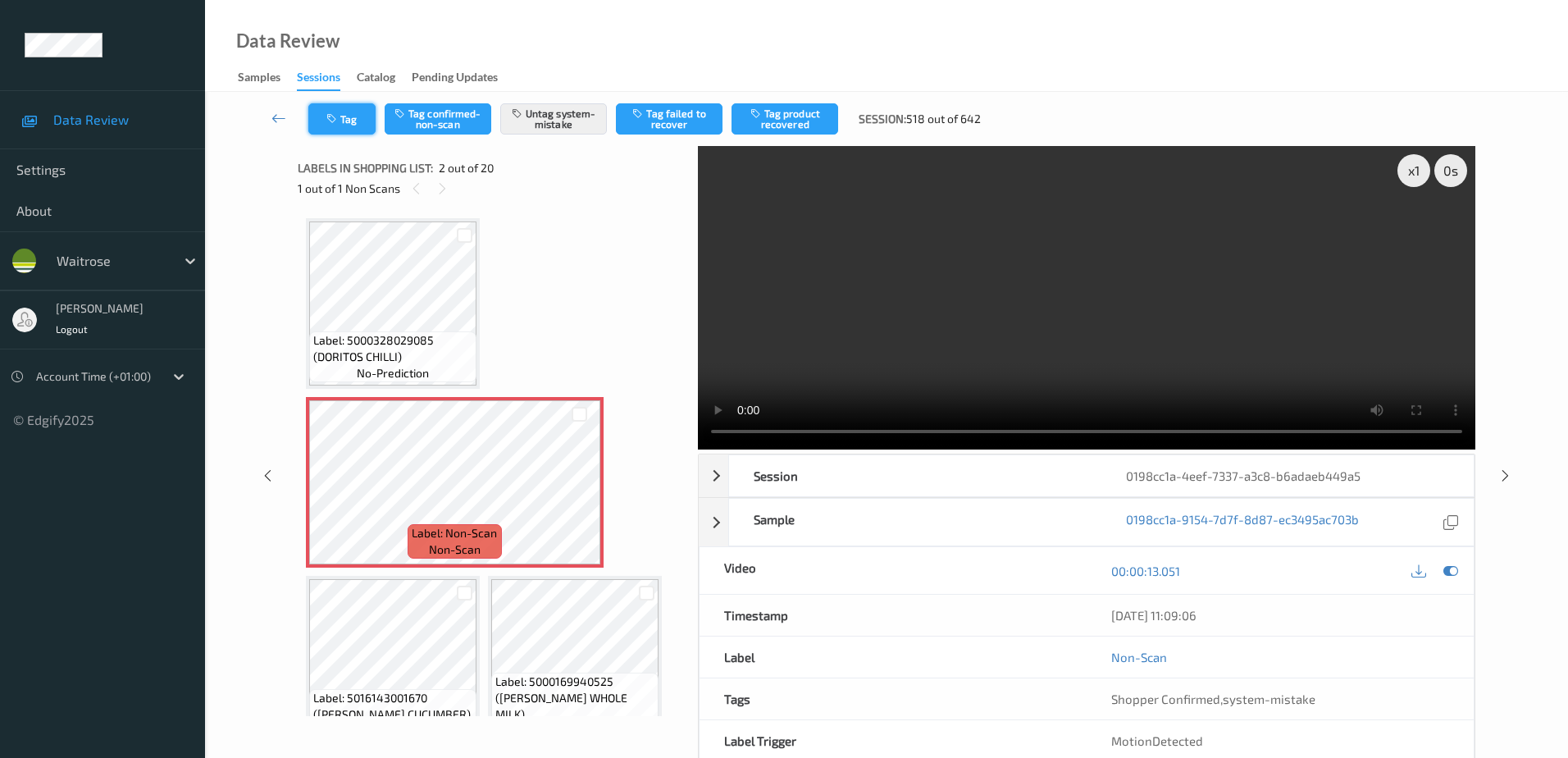
click at [343, 106] on button "Tag" at bounding box center [341, 119] width 67 height 31
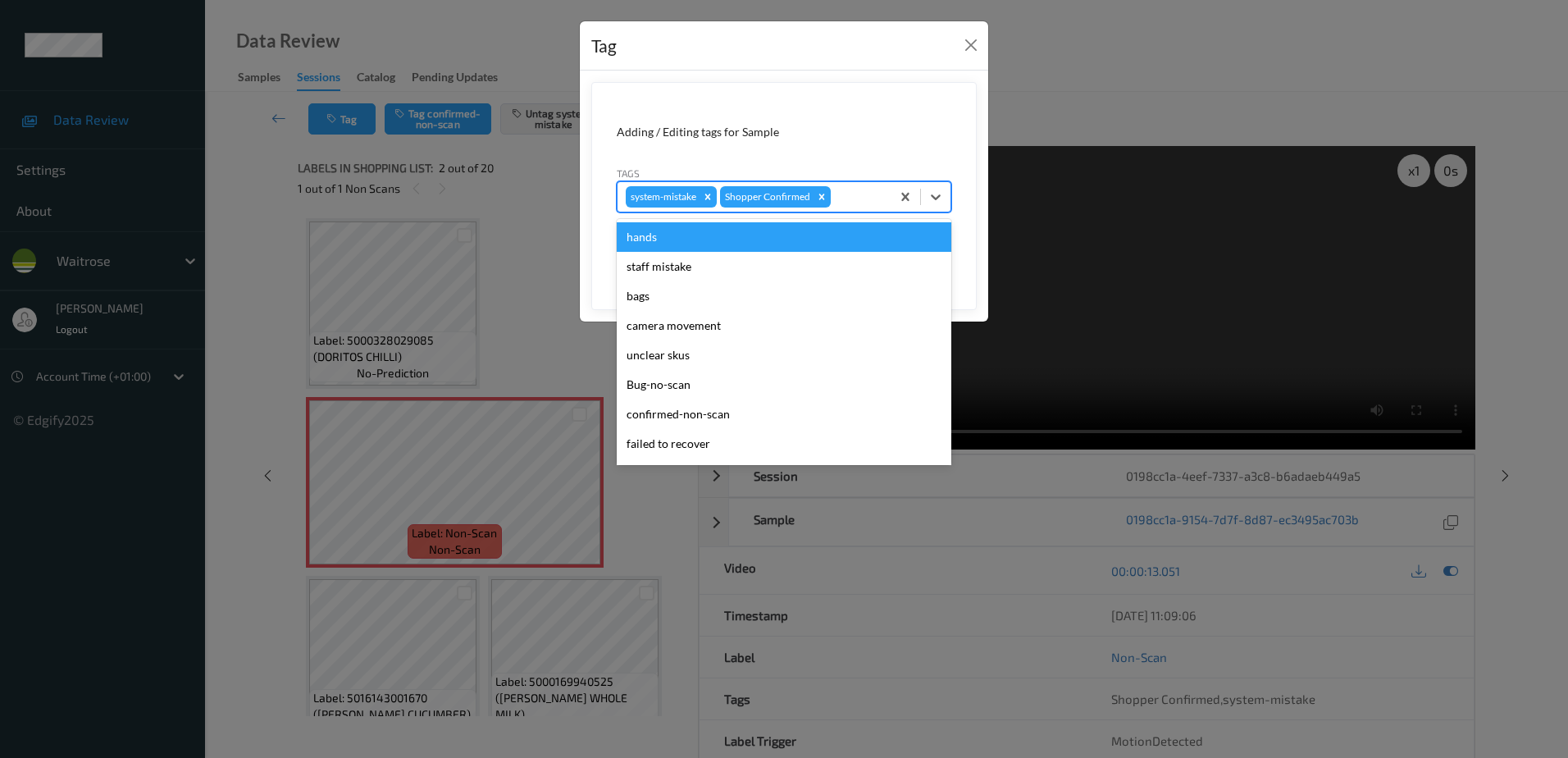
click at [837, 190] on div at bounding box center [858, 196] width 49 height 19
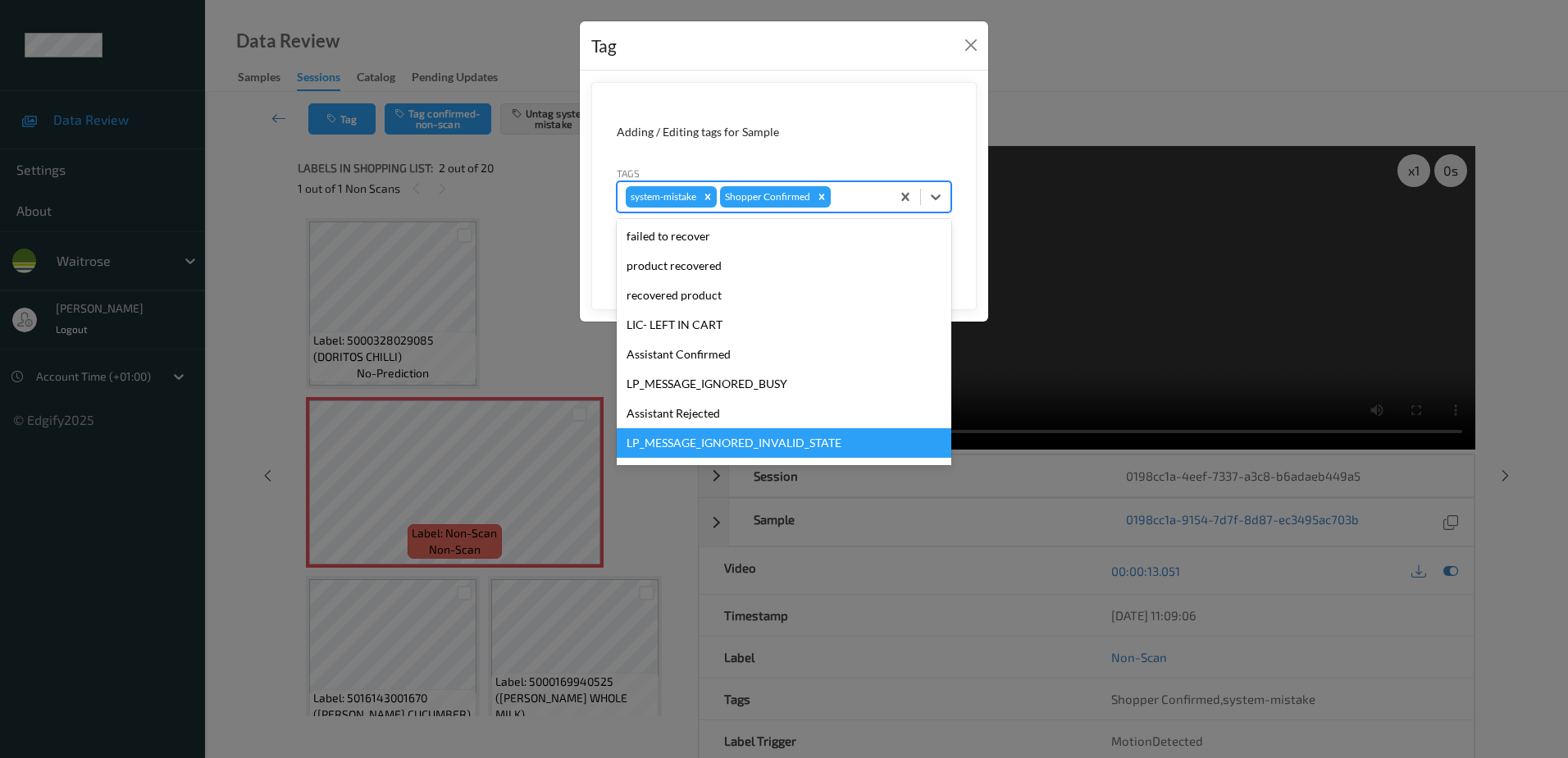
scroll to position [321, 0]
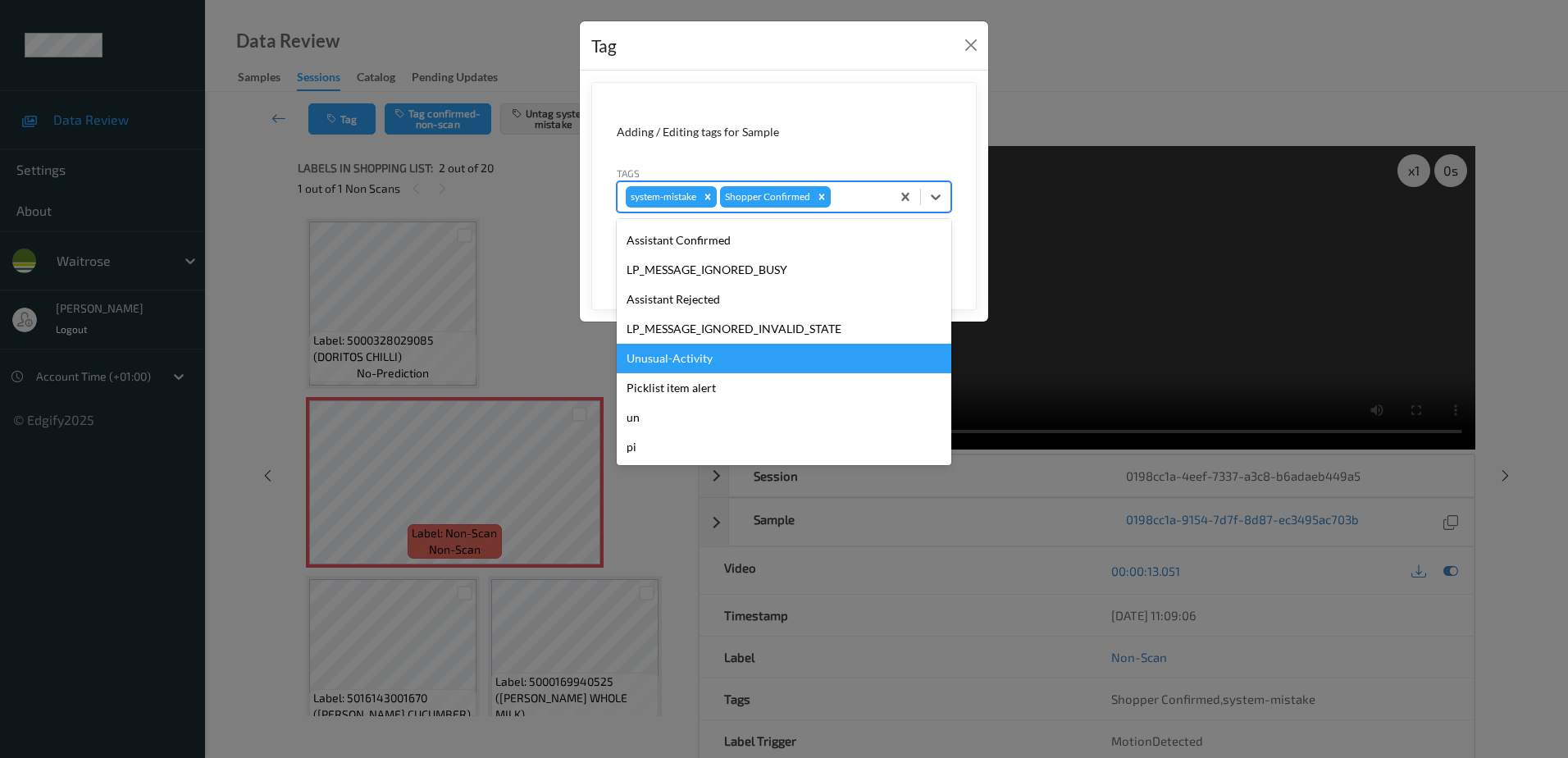
click at [713, 359] on div "Unusual-Activity" at bounding box center [784, 358] width 335 height 29
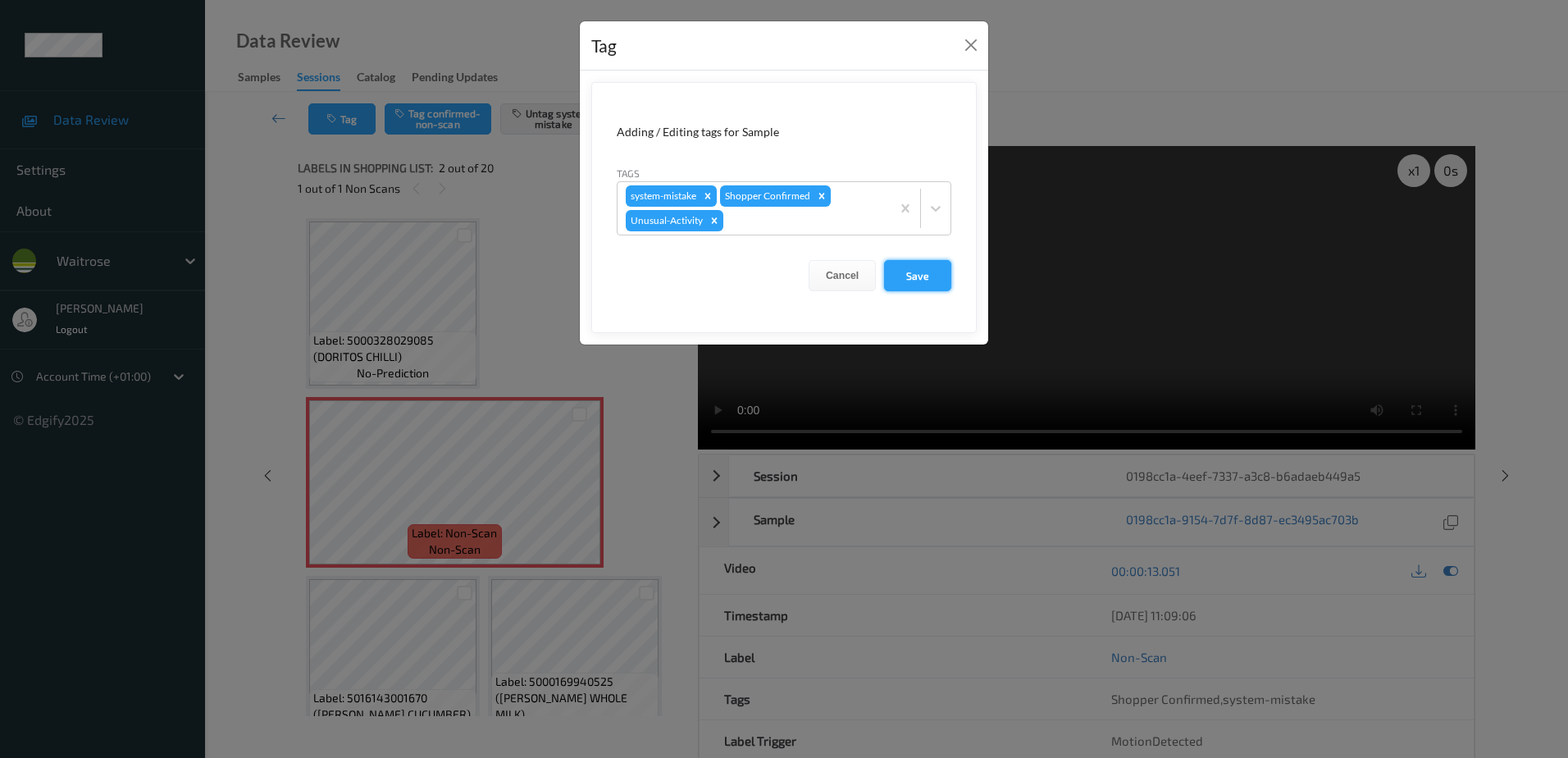
click at [895, 265] on button "Save" at bounding box center [917, 275] width 67 height 31
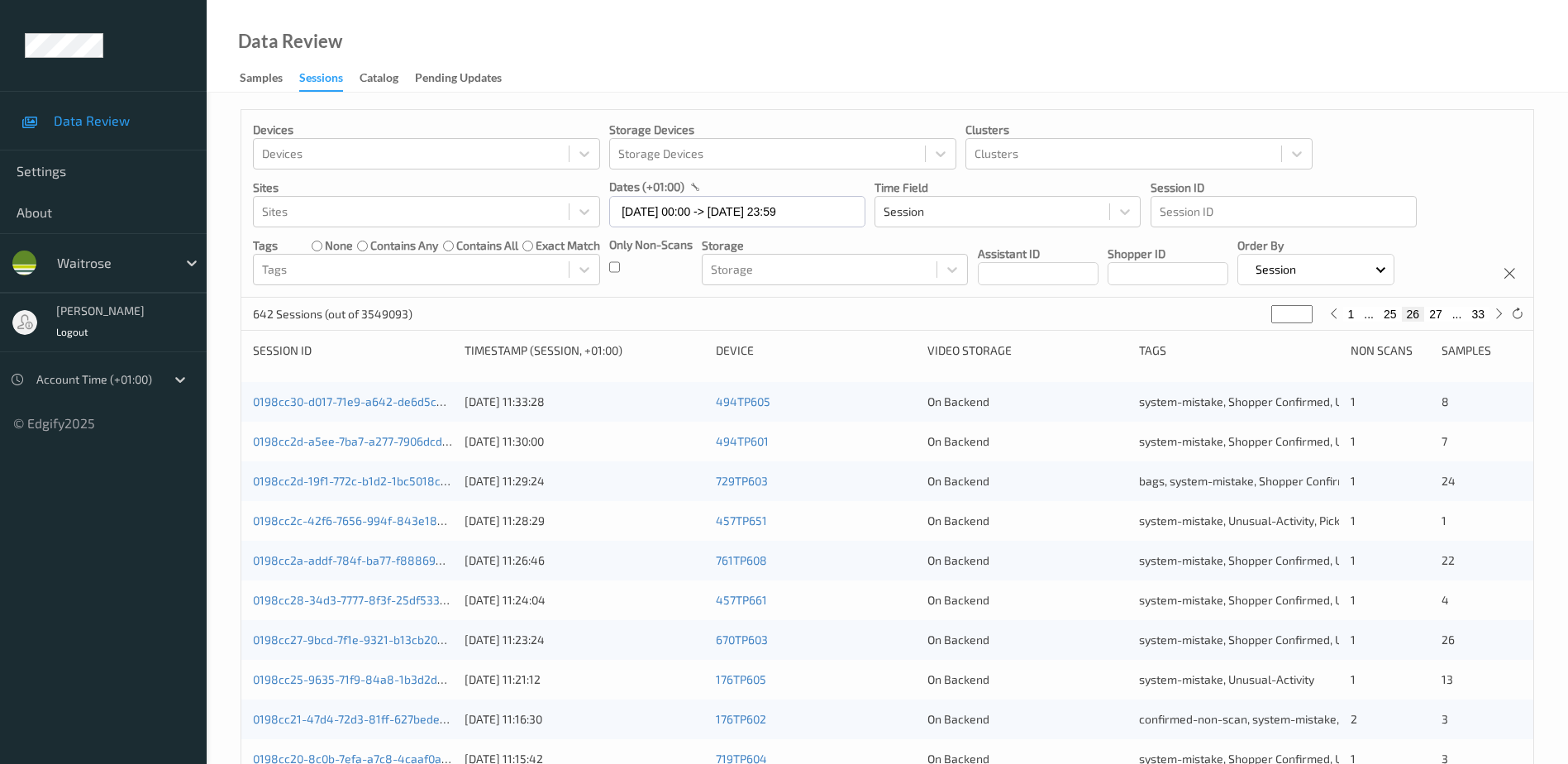
click at [1478, 315] on button "33" at bounding box center [1477, 314] width 23 height 15
type input "**"
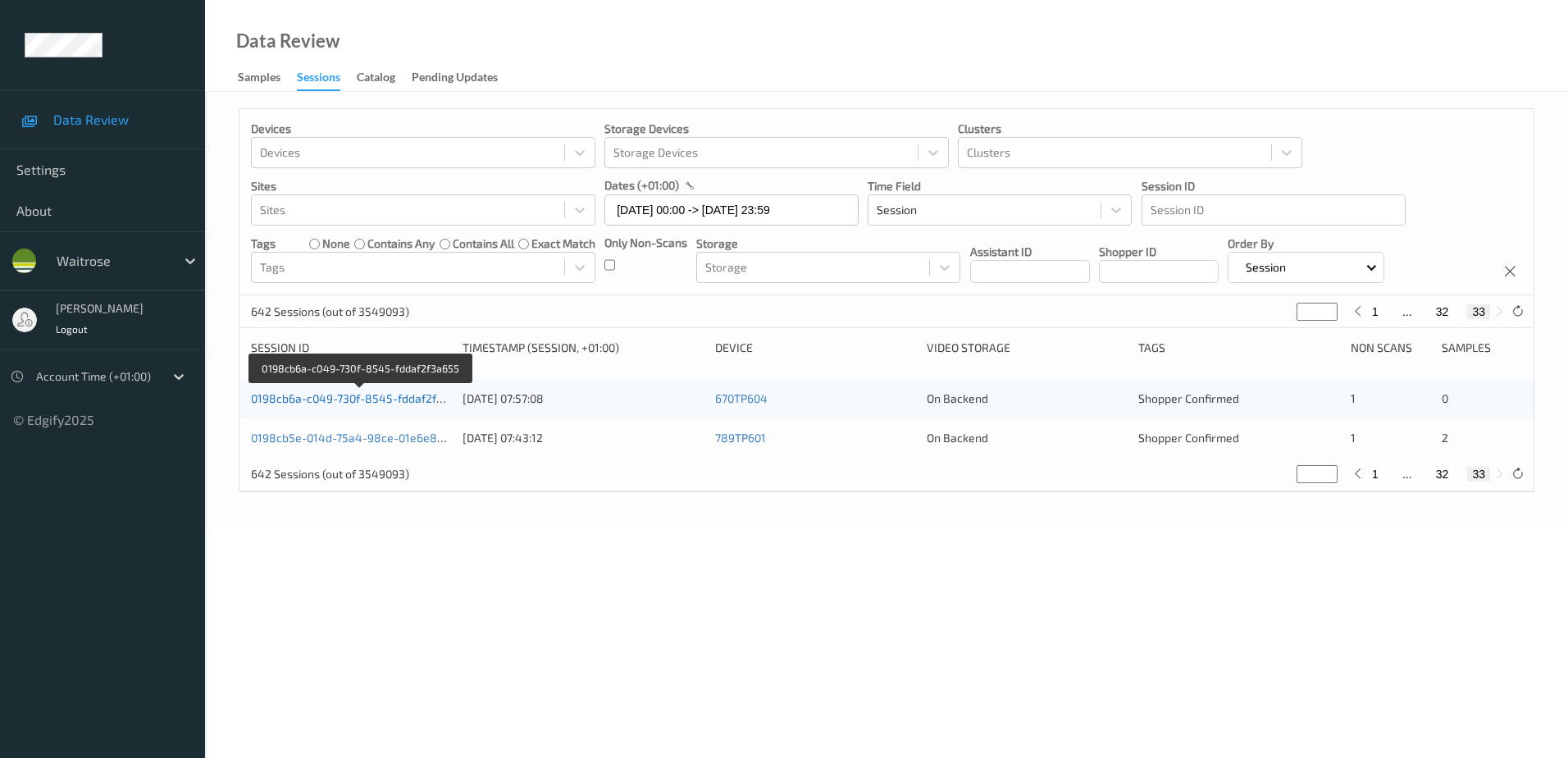
click at [410, 401] on link "0198cb6a-c049-730f-8545-fddaf2f3a655" at bounding box center [360, 397] width 218 height 14
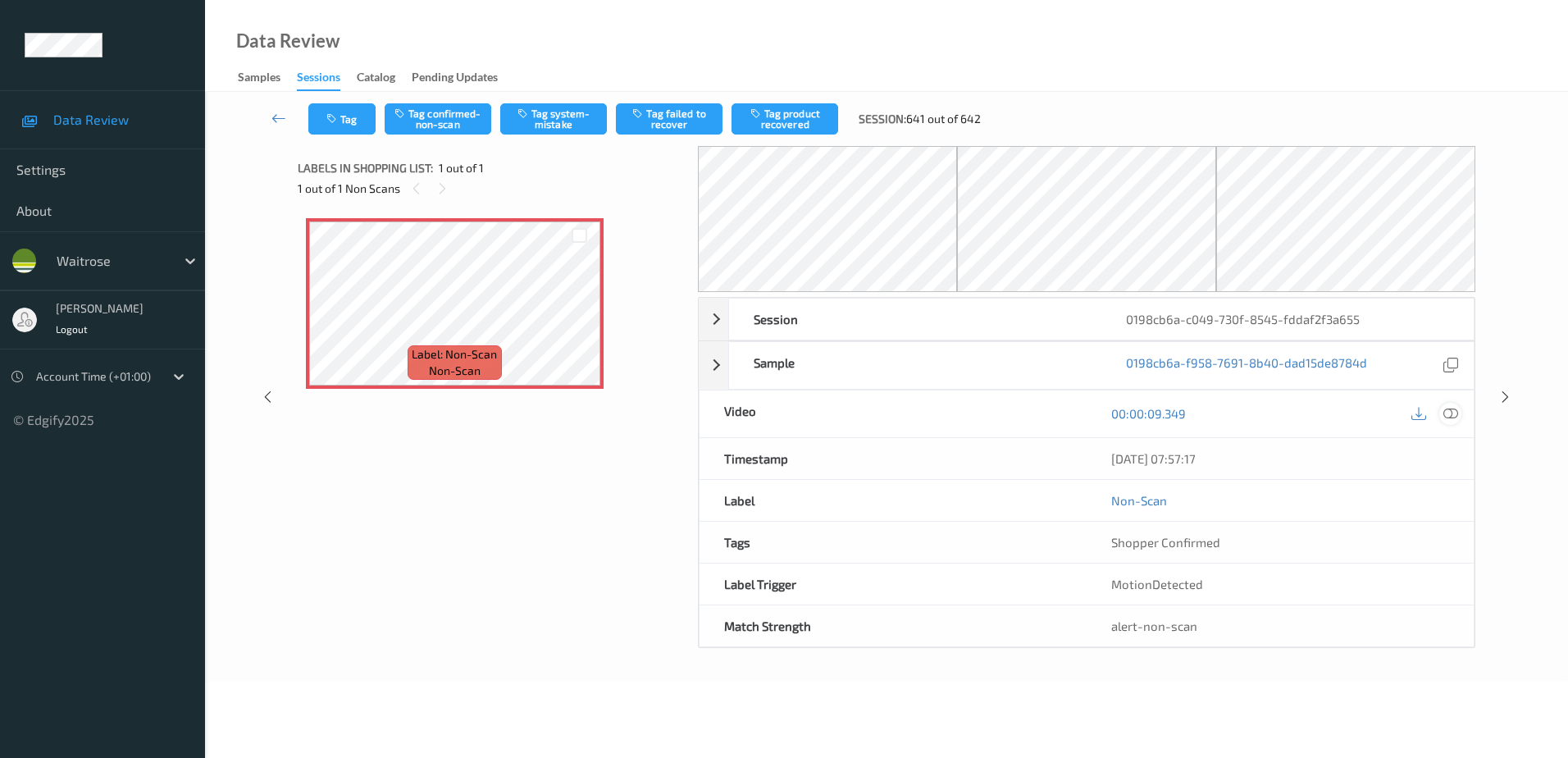
click at [1450, 412] on icon at bounding box center [1451, 413] width 15 height 15
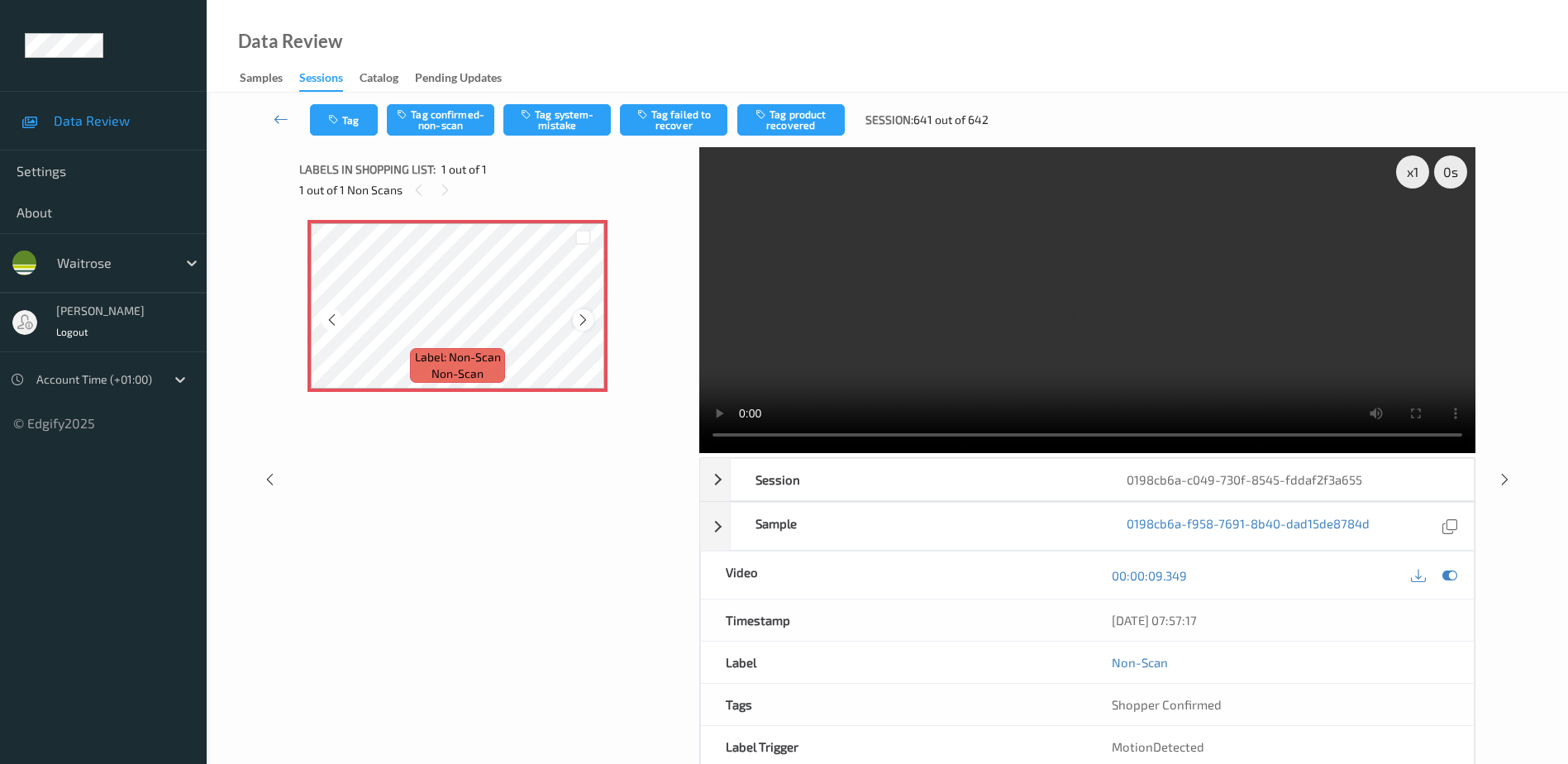
click at [587, 320] on icon at bounding box center [583, 320] width 14 height 15
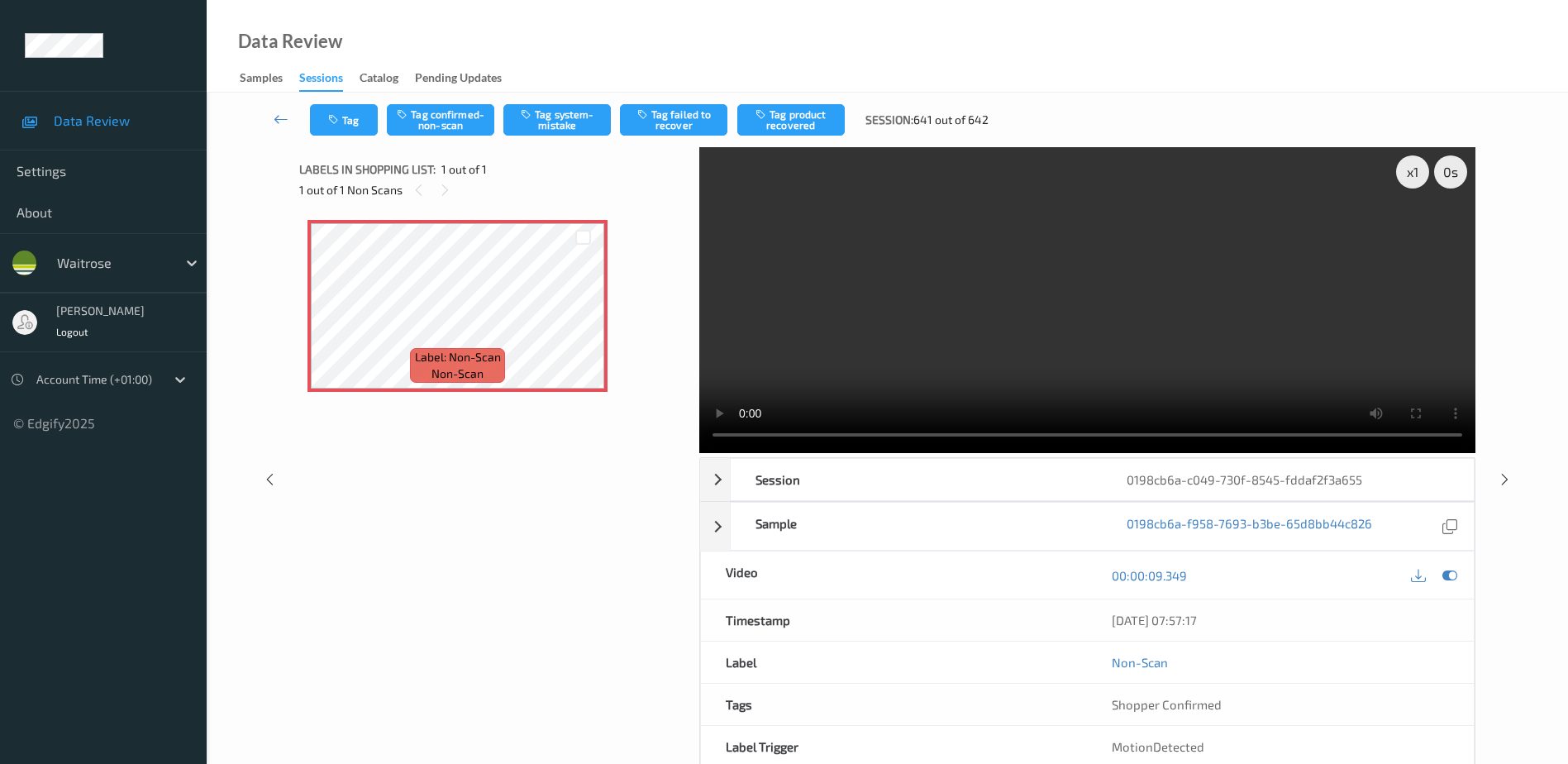
click at [1054, 349] on video at bounding box center [1087, 300] width 776 height 306
drag, startPoint x: 564, startPoint y: 120, endPoint x: 589, endPoint y: 183, distance: 67.8
click at [564, 120] on button "Tag system-mistake" at bounding box center [557, 120] width 107 height 31
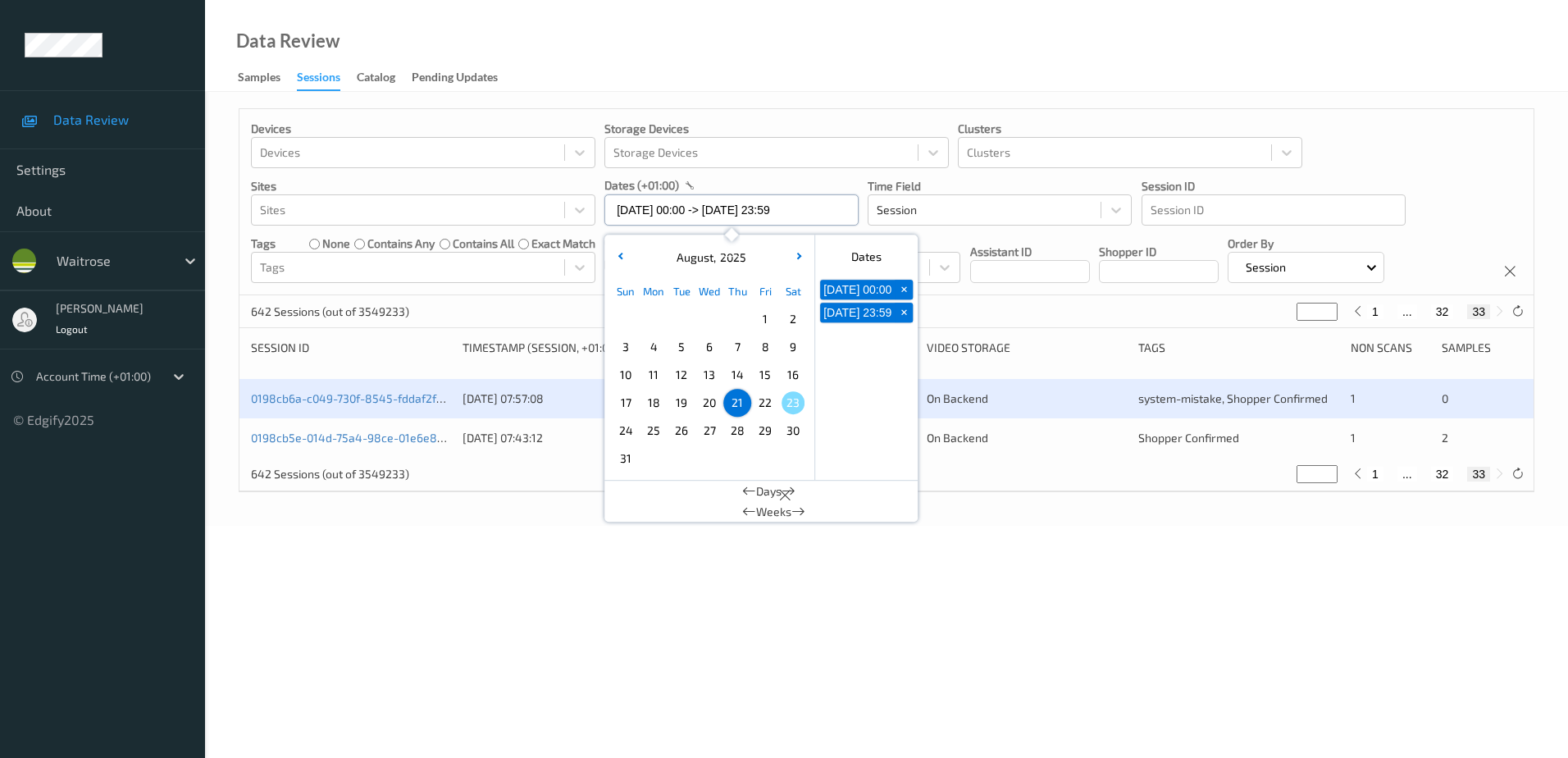
click at [706, 200] on input "[DATE] 00:00 -> [DATE] 23:59" at bounding box center [731, 210] width 254 height 31
click at [766, 406] on span "22" at bounding box center [764, 402] width 23 height 23
type input "[DATE] 00:00"
type input "*"
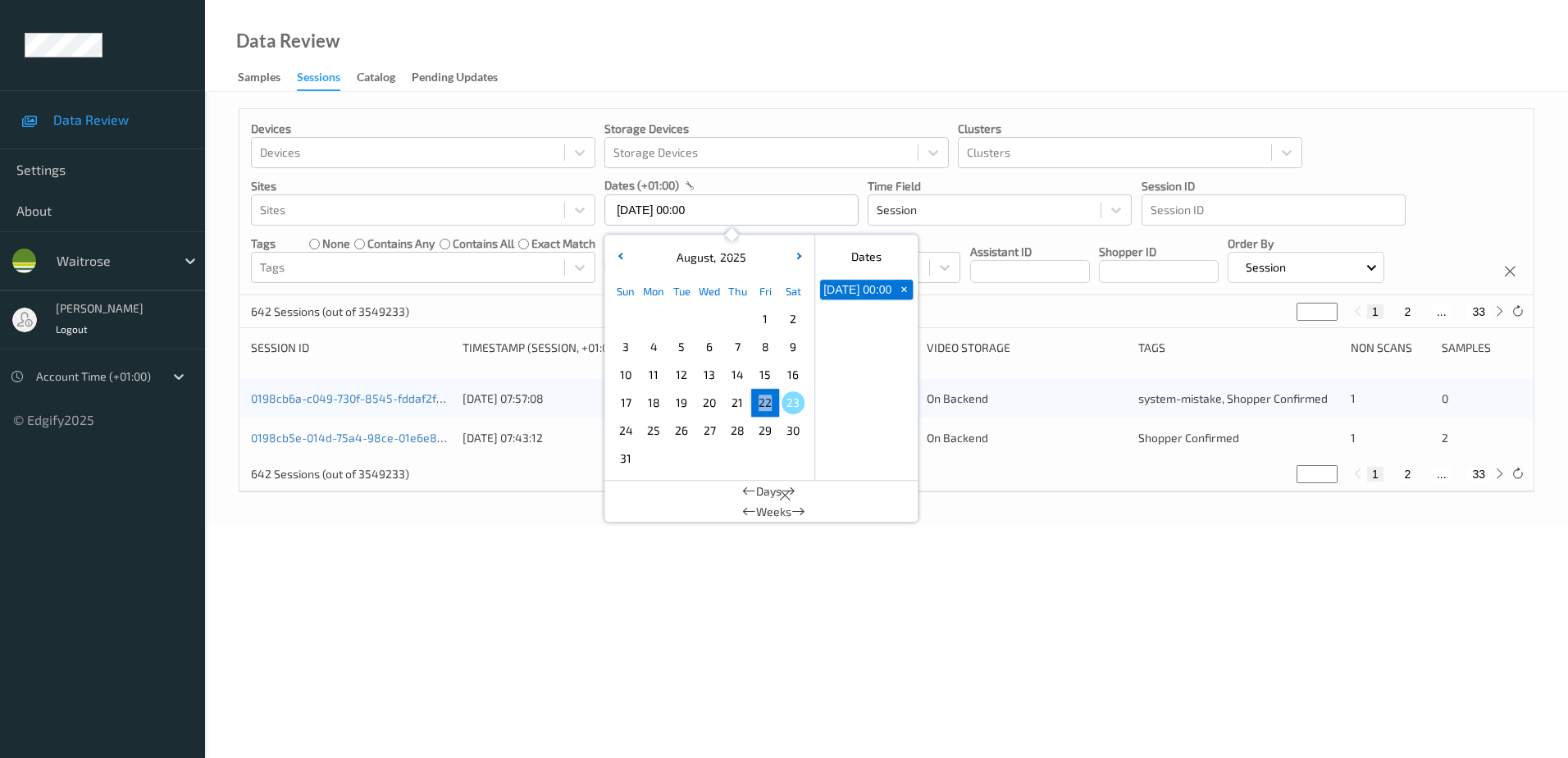
click at [766, 406] on span "22" at bounding box center [764, 402] width 23 height 23
type input "[DATE] 00:00 -> [DATE] 23:59"
click at [724, 51] on div "Data Review Samples Sessions Catalog Pending Updates" at bounding box center [885, 46] width 1362 height 92
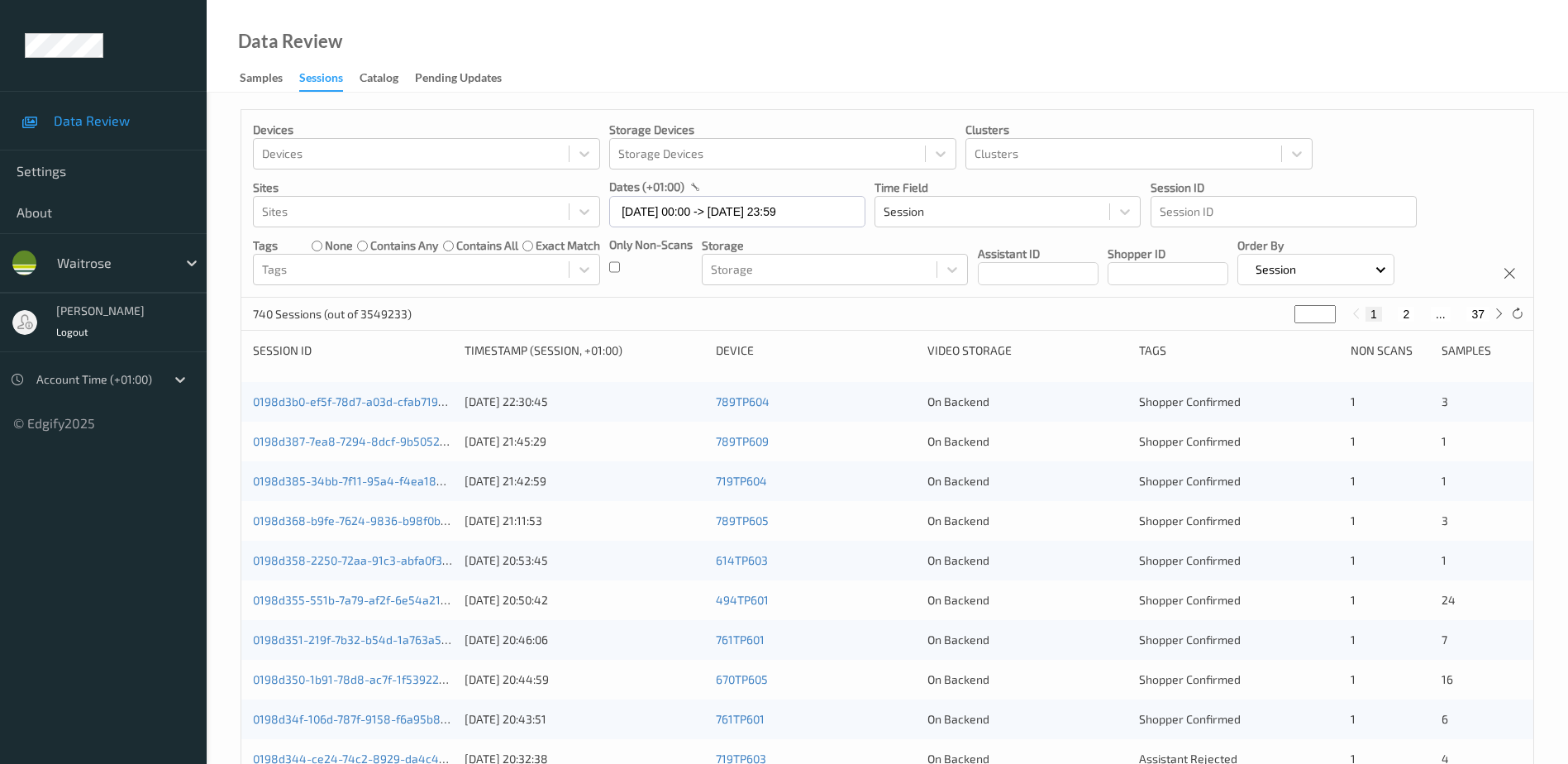
click at [1408, 314] on button "2" at bounding box center [1406, 314] width 17 height 15
type input "*"
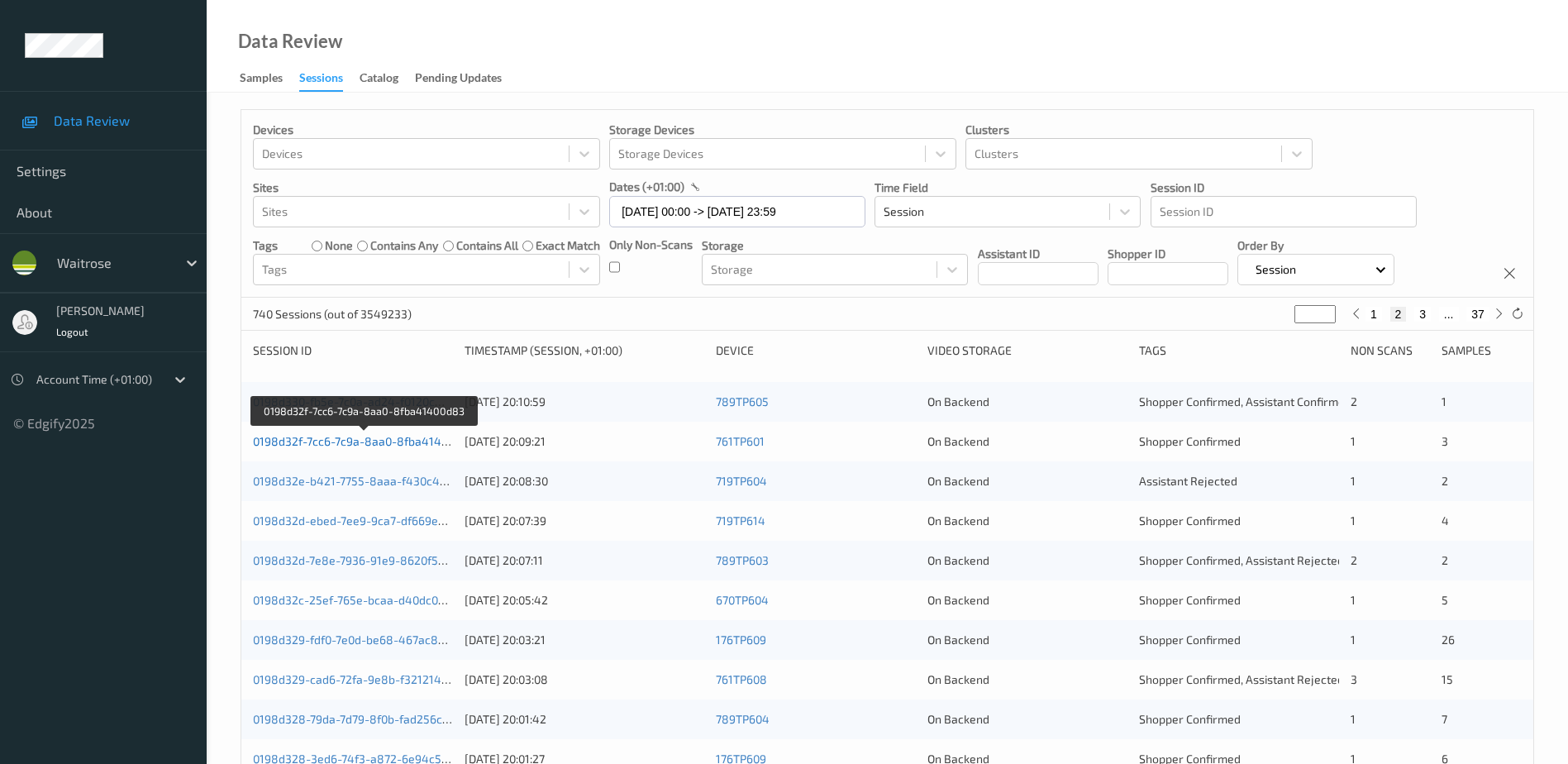
click at [377, 441] on link "0198d32f-7cc6-7c9a-8aa0-8fba41400d83" at bounding box center [364, 440] width 222 height 14
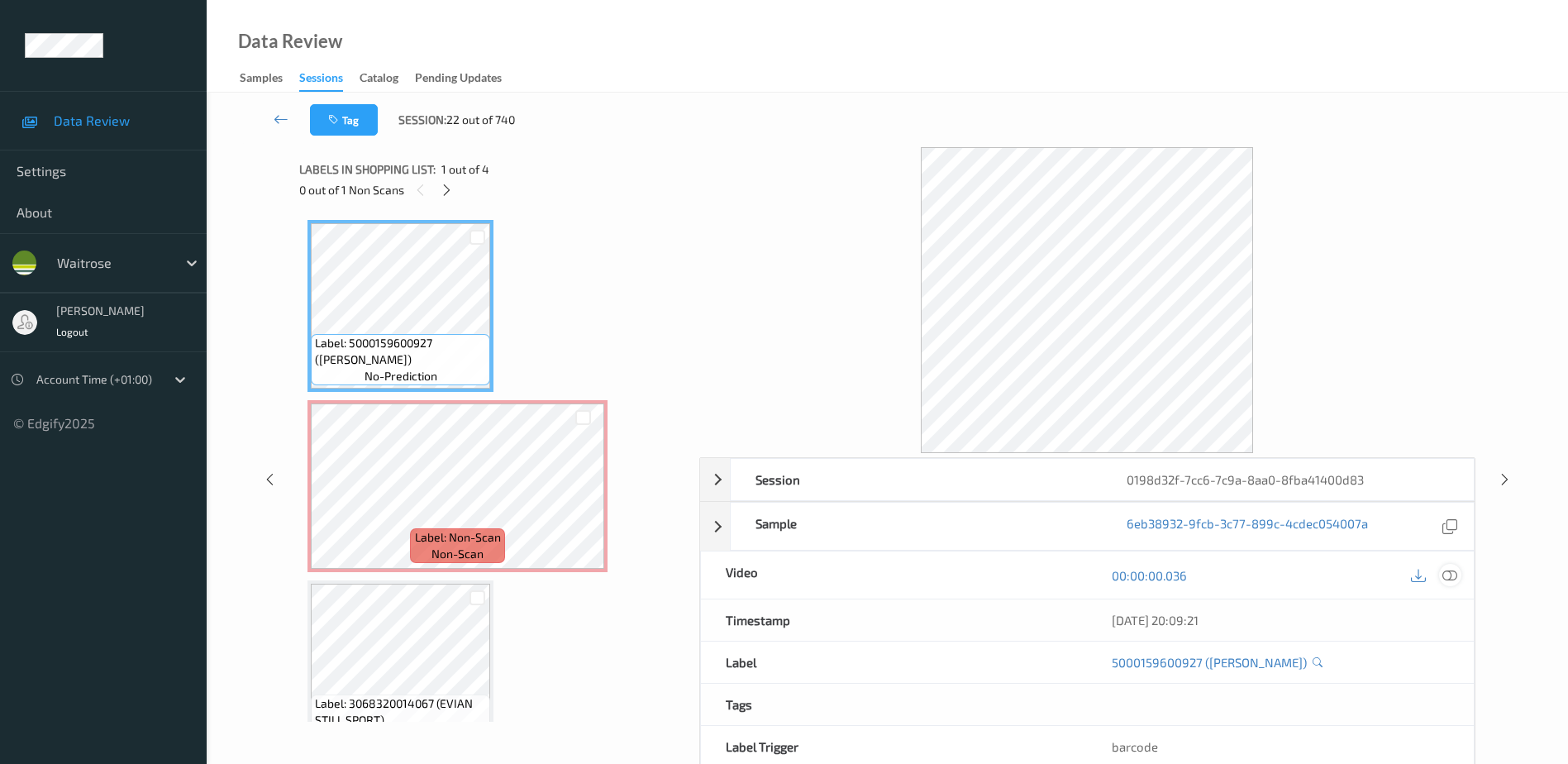
click at [1451, 574] on icon at bounding box center [1451, 575] width 15 height 15
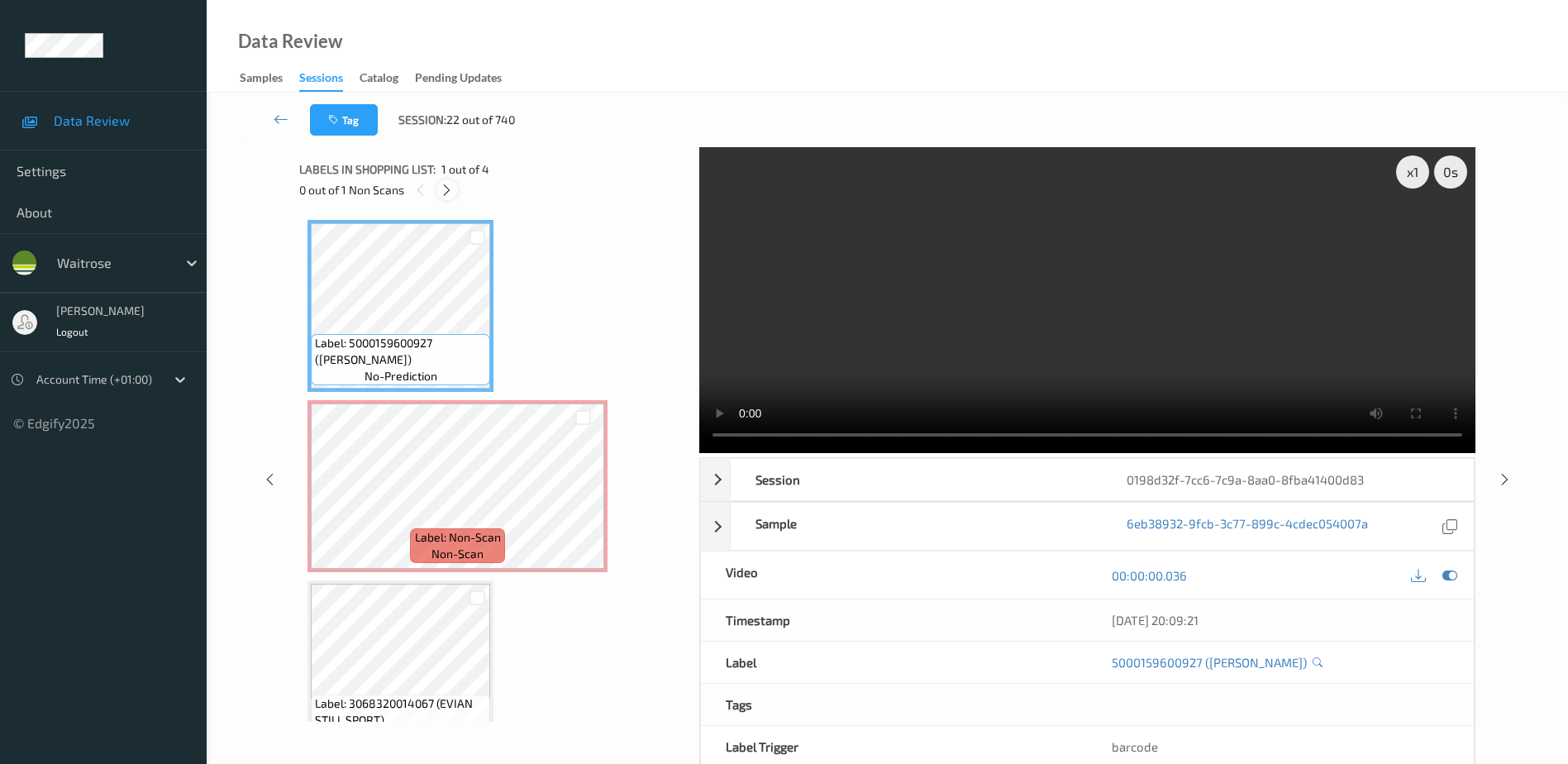
click at [444, 194] on icon at bounding box center [446, 191] width 14 height 15
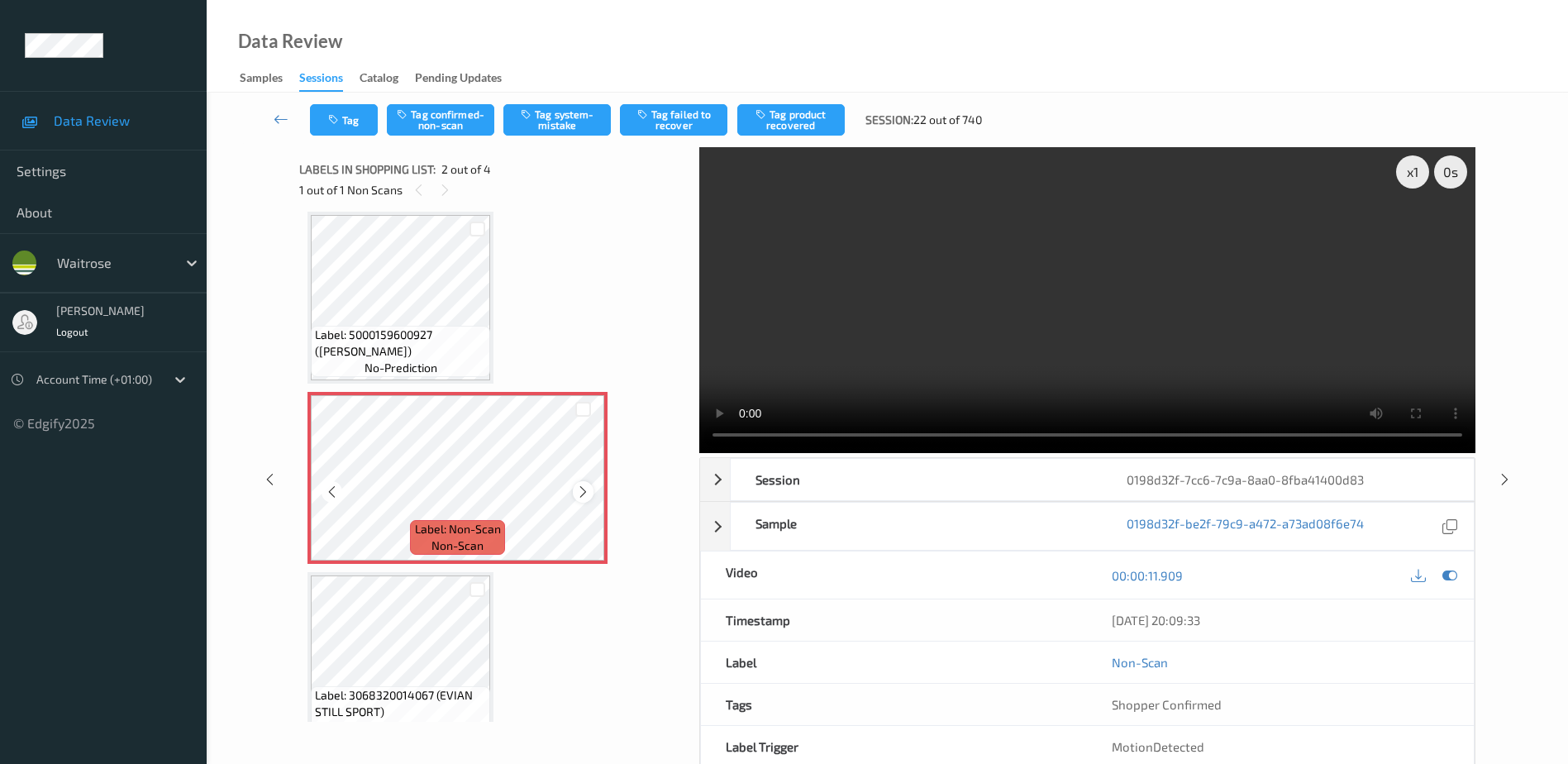
click at [580, 491] on icon at bounding box center [583, 492] width 14 height 15
click at [585, 489] on icon at bounding box center [583, 492] width 14 height 15
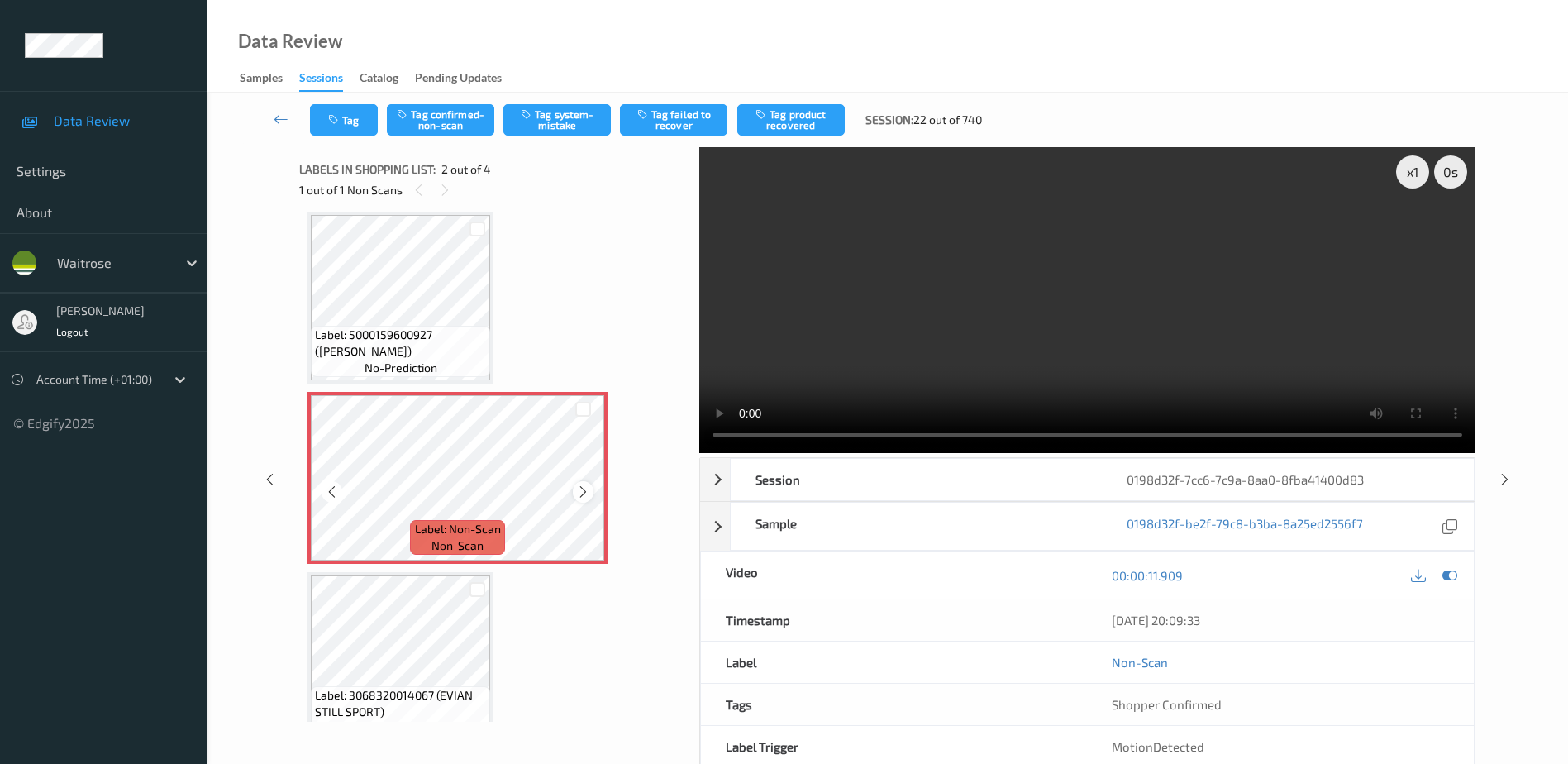
scroll to position [0, 0]
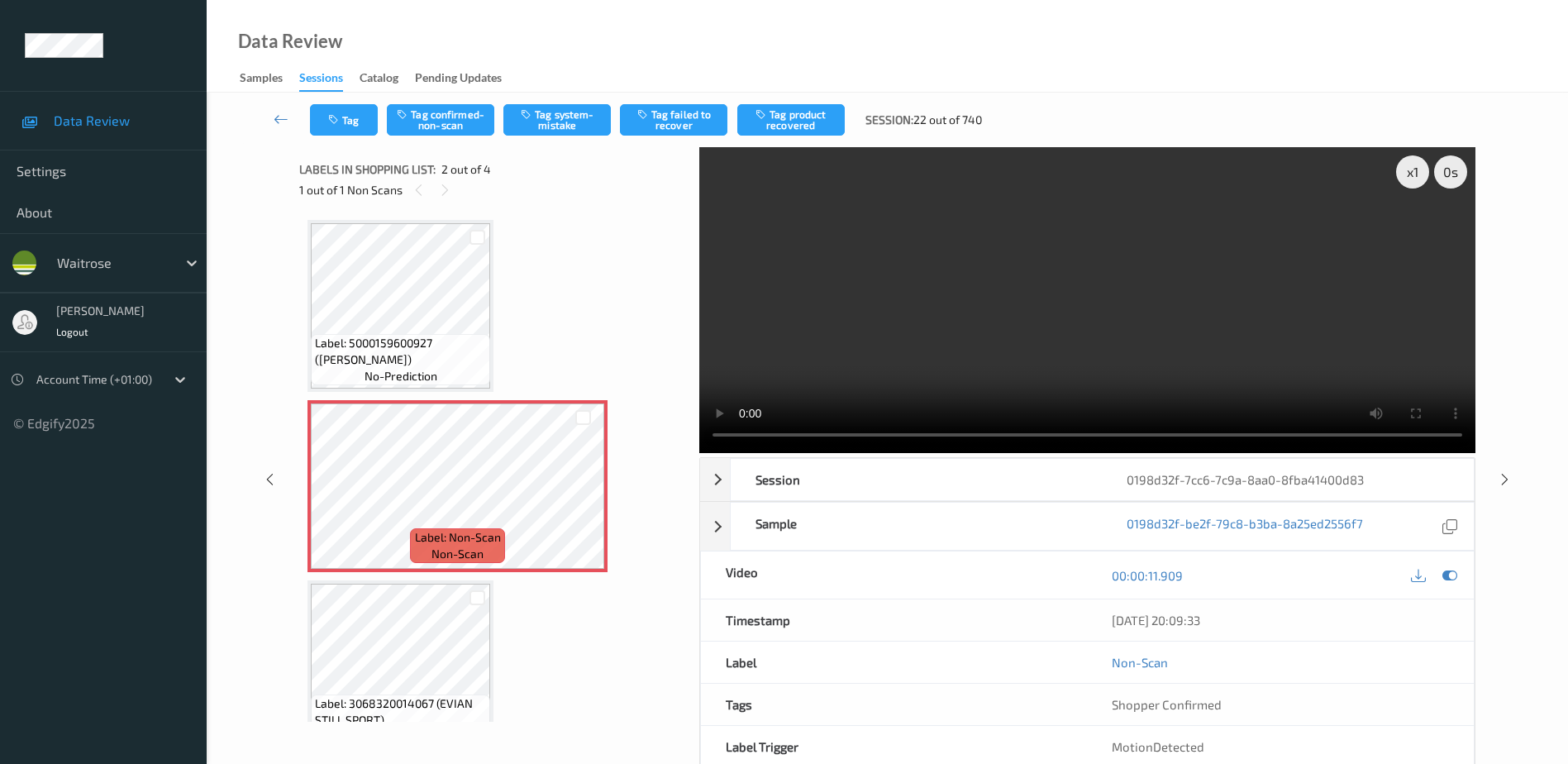
click at [1074, 333] on video at bounding box center [1087, 300] width 776 height 306
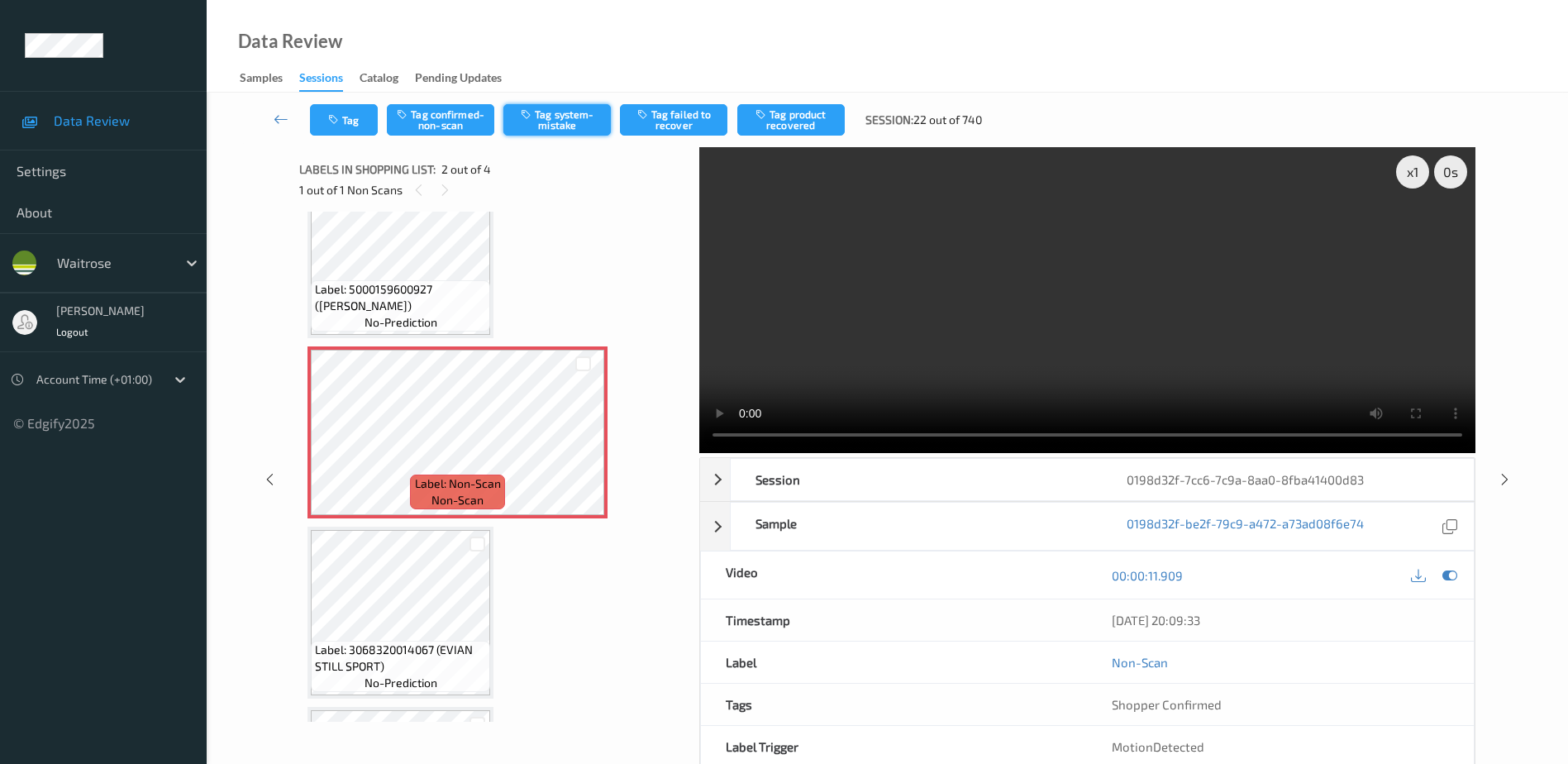
click at [531, 132] on button "Tag system-mistake" at bounding box center [557, 120] width 107 height 31
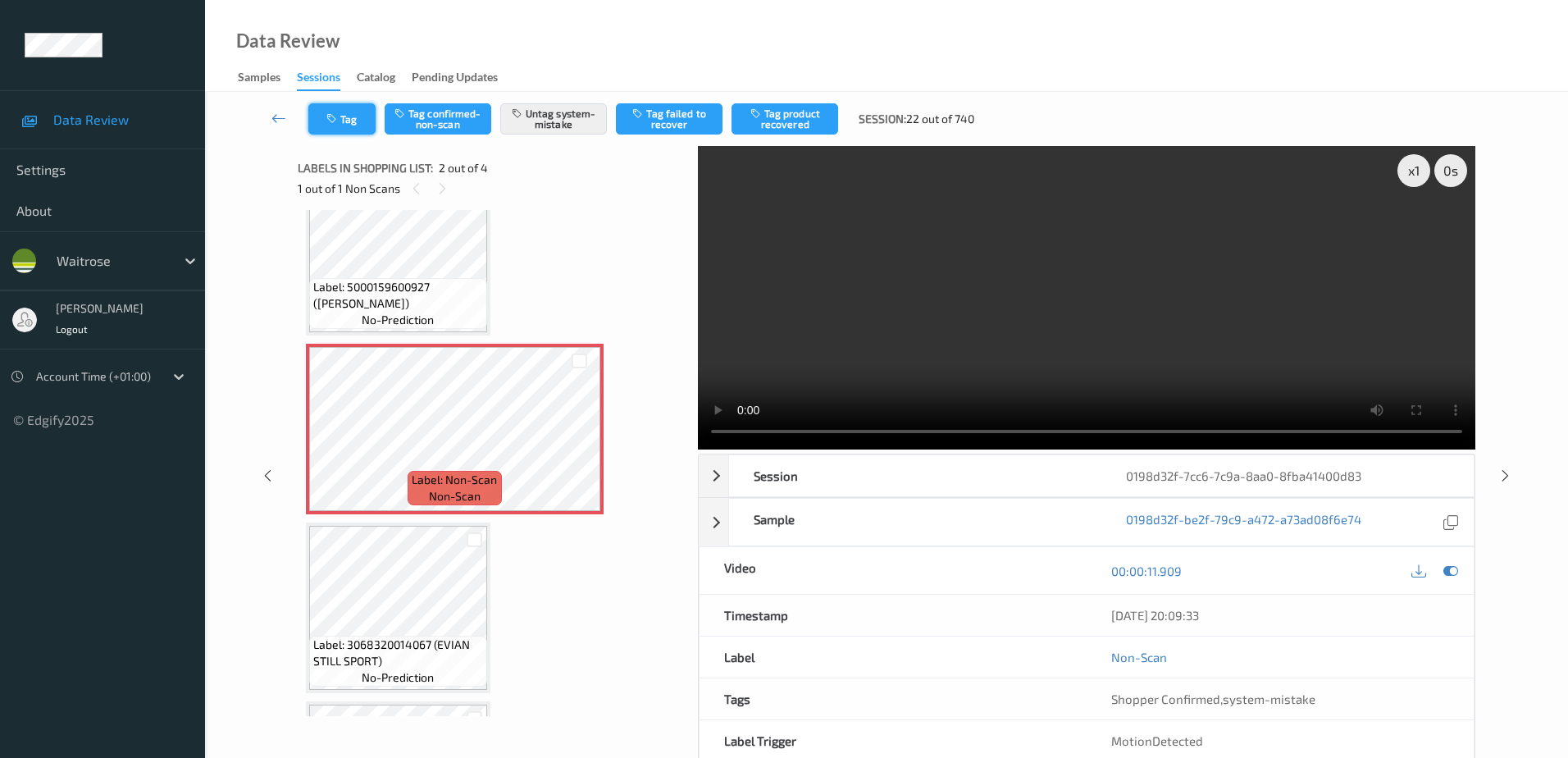
click at [346, 105] on button "Tag" at bounding box center [341, 119] width 67 height 31
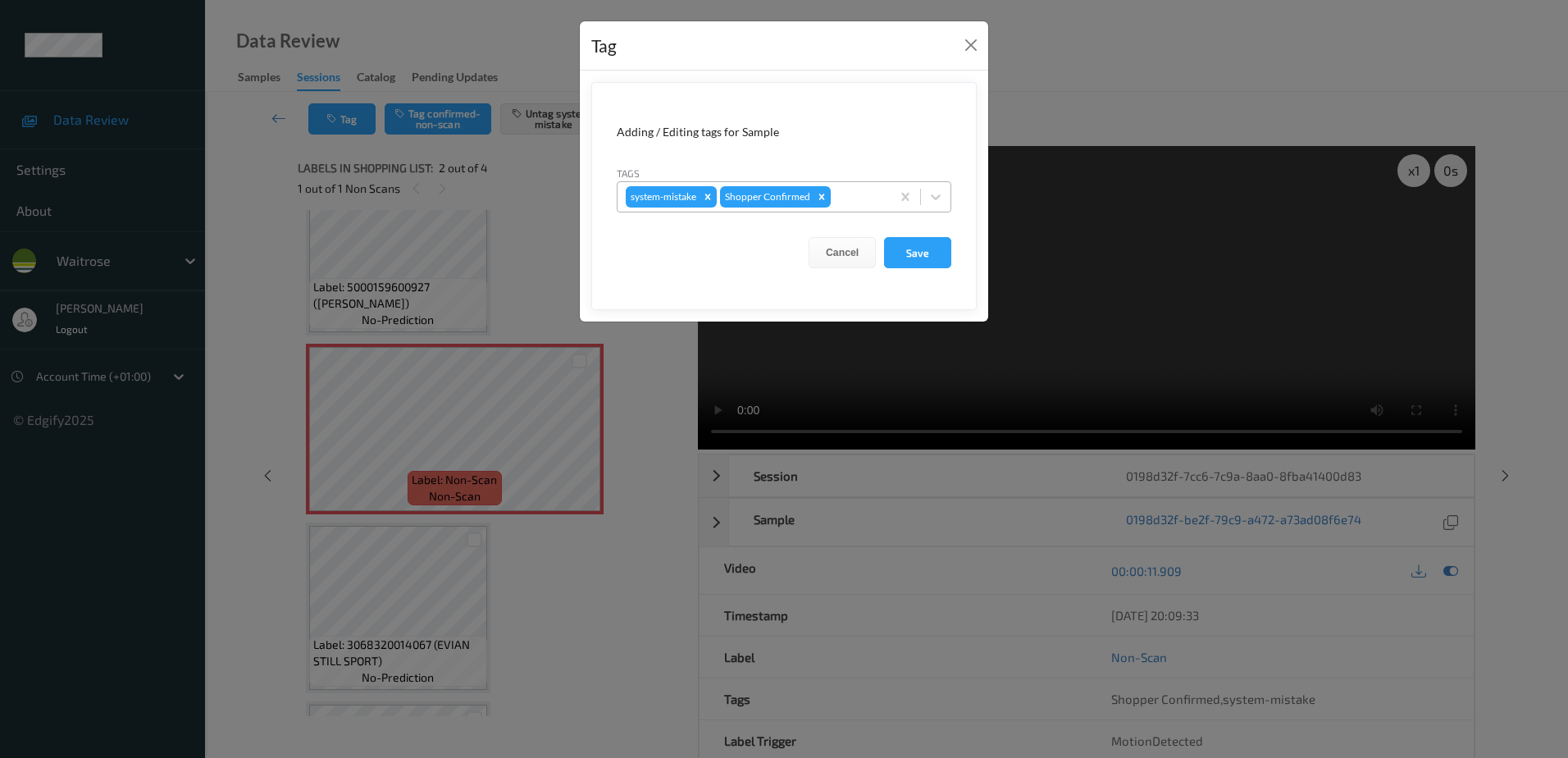
click at [836, 189] on div at bounding box center [858, 196] width 49 height 19
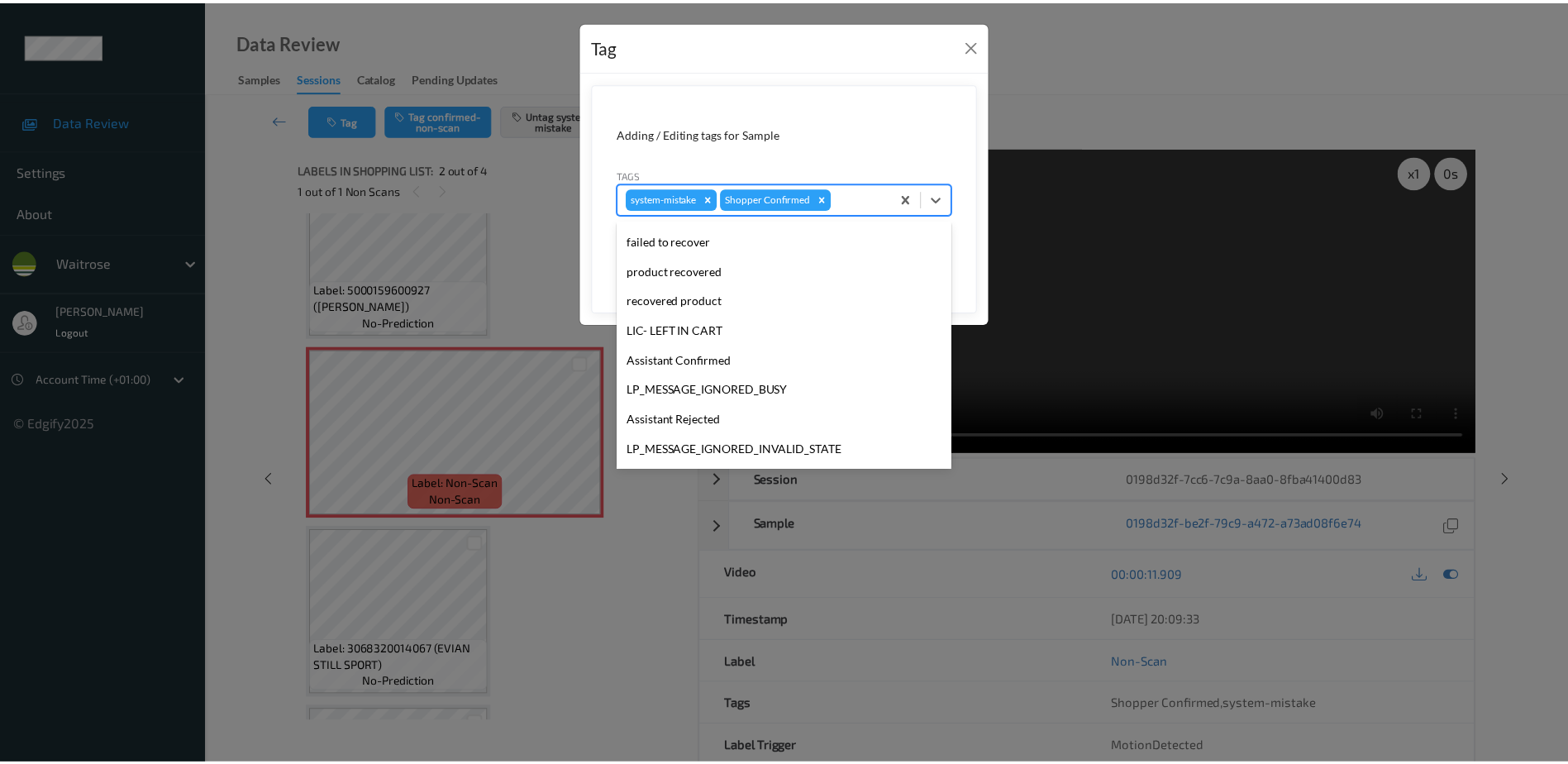
scroll to position [324, 0]
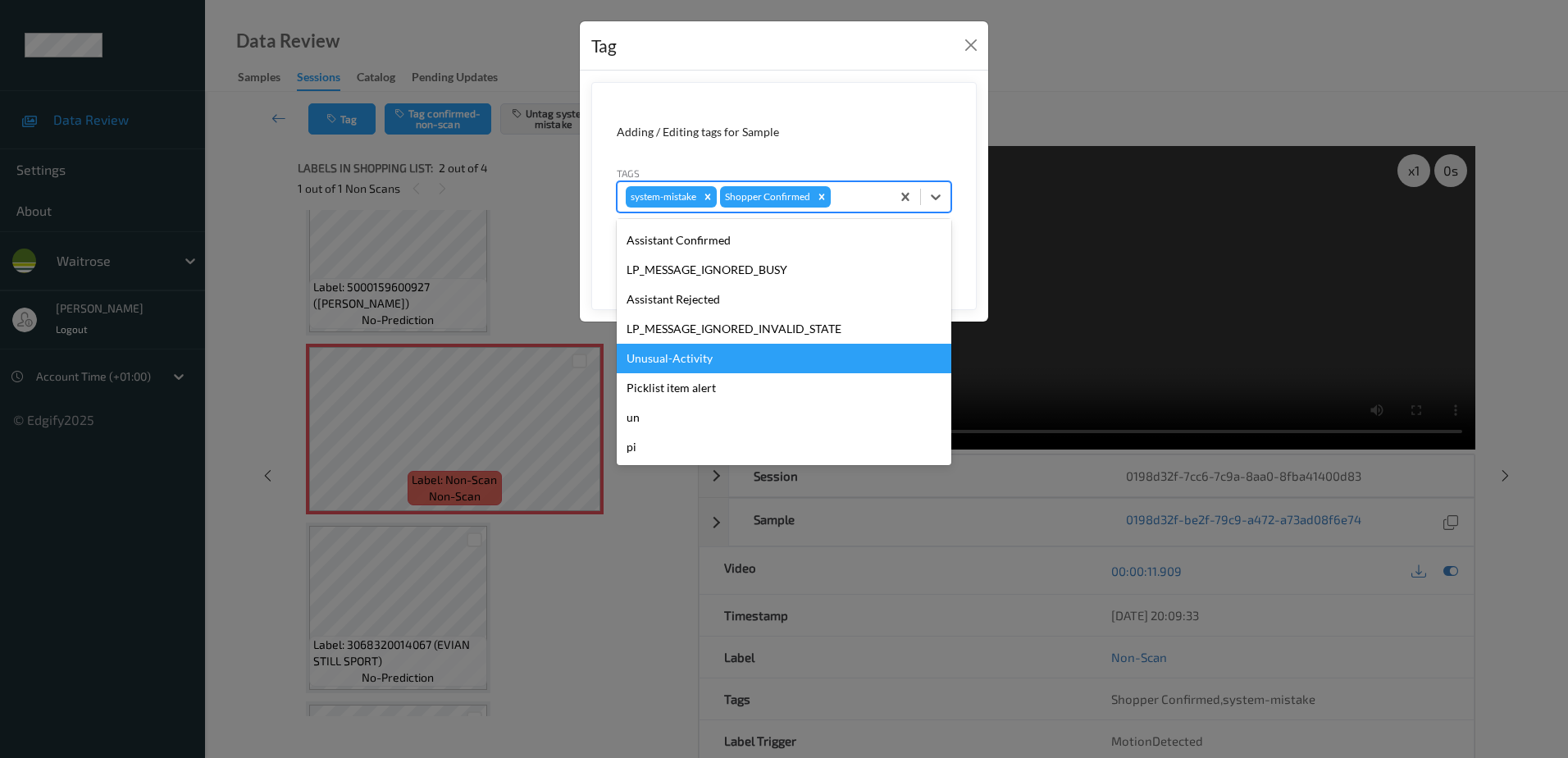
click at [702, 357] on div "Unusual-Activity" at bounding box center [784, 358] width 335 height 29
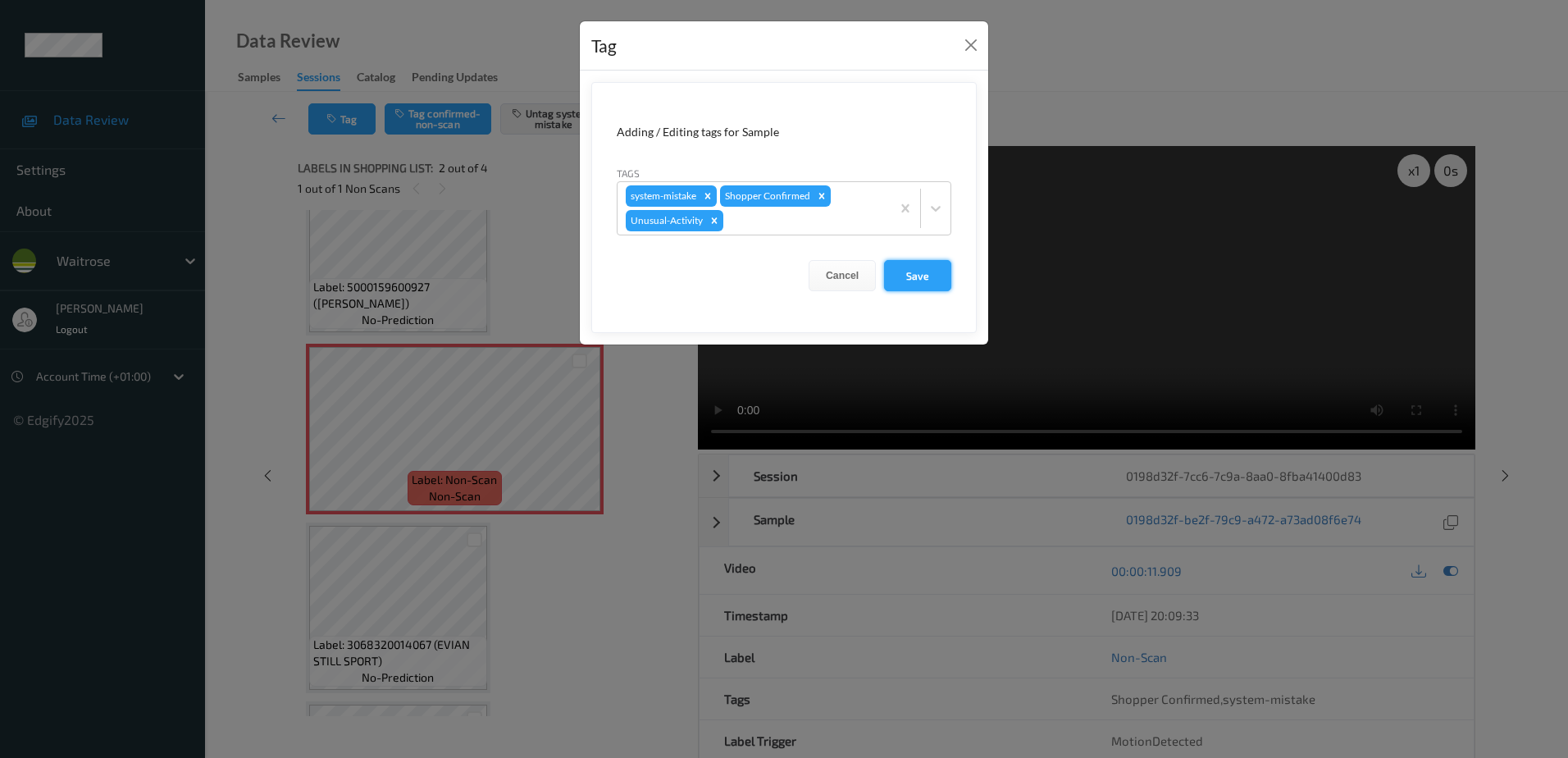
click at [917, 264] on button "Save" at bounding box center [917, 275] width 67 height 31
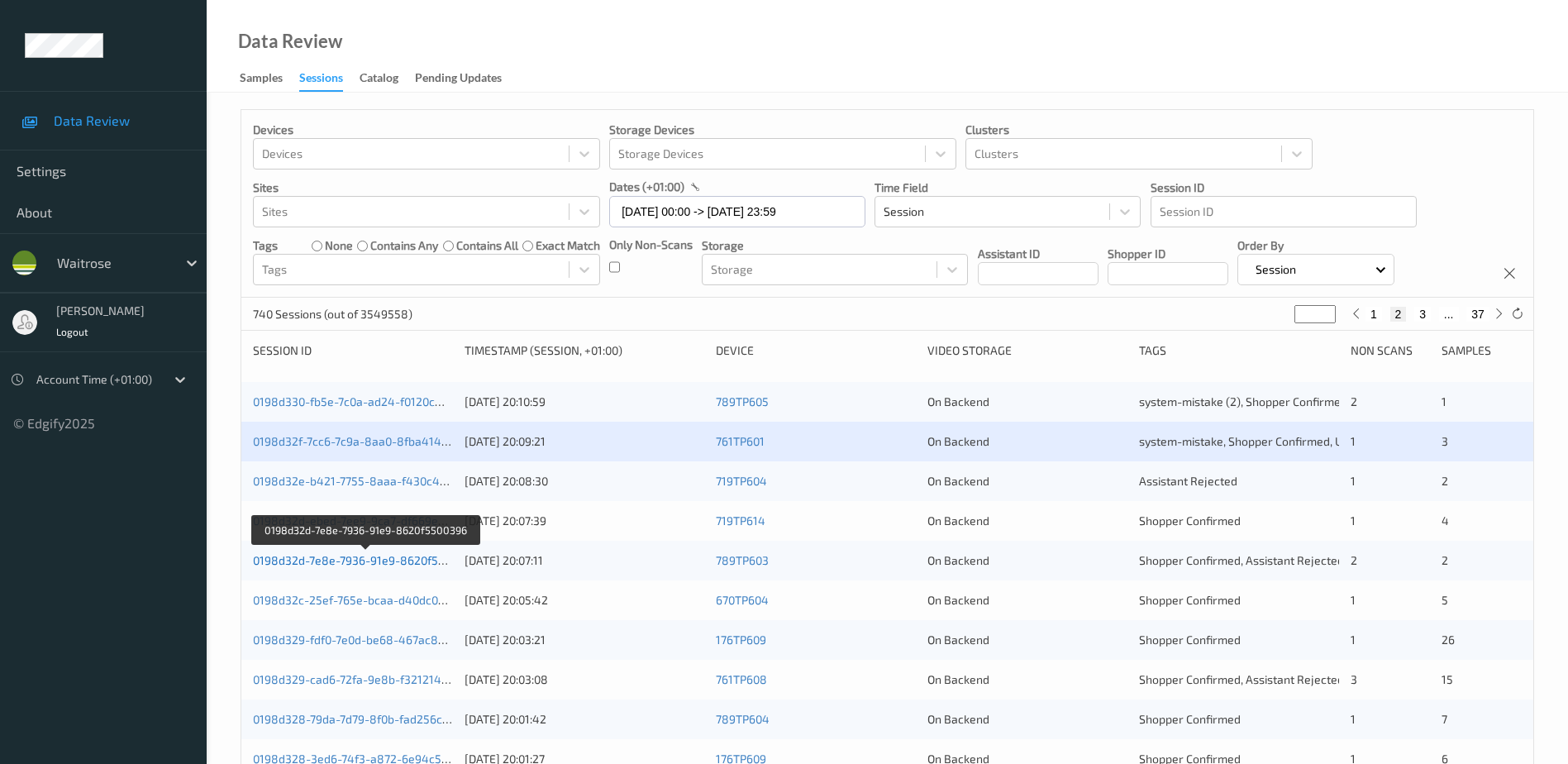
click at [331, 559] on link "0198d32d-7e8e-7936-91e9-8620f5500396" at bounding box center [364, 560] width 225 height 14
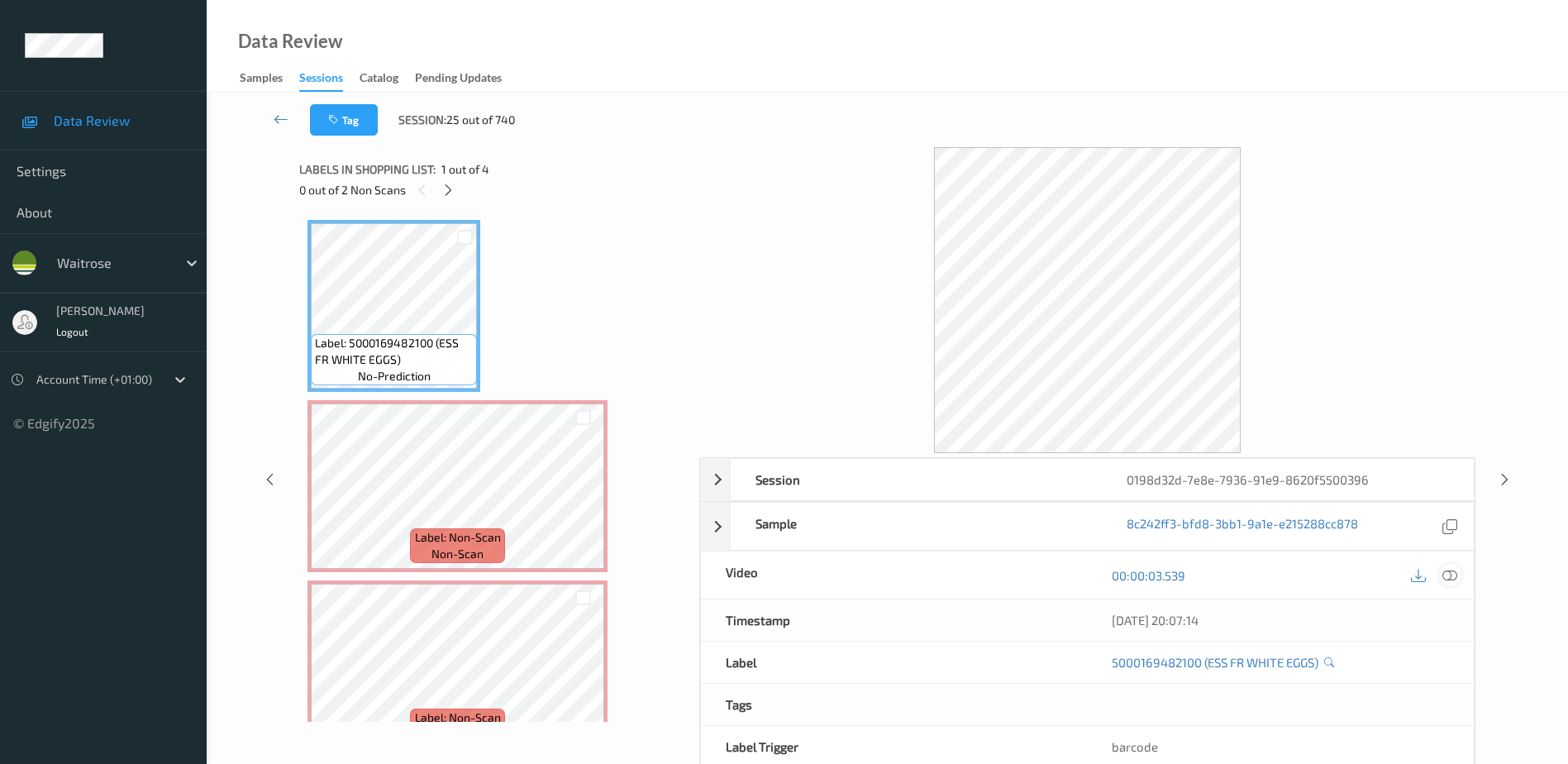
click at [1452, 578] on icon at bounding box center [1451, 575] width 15 height 15
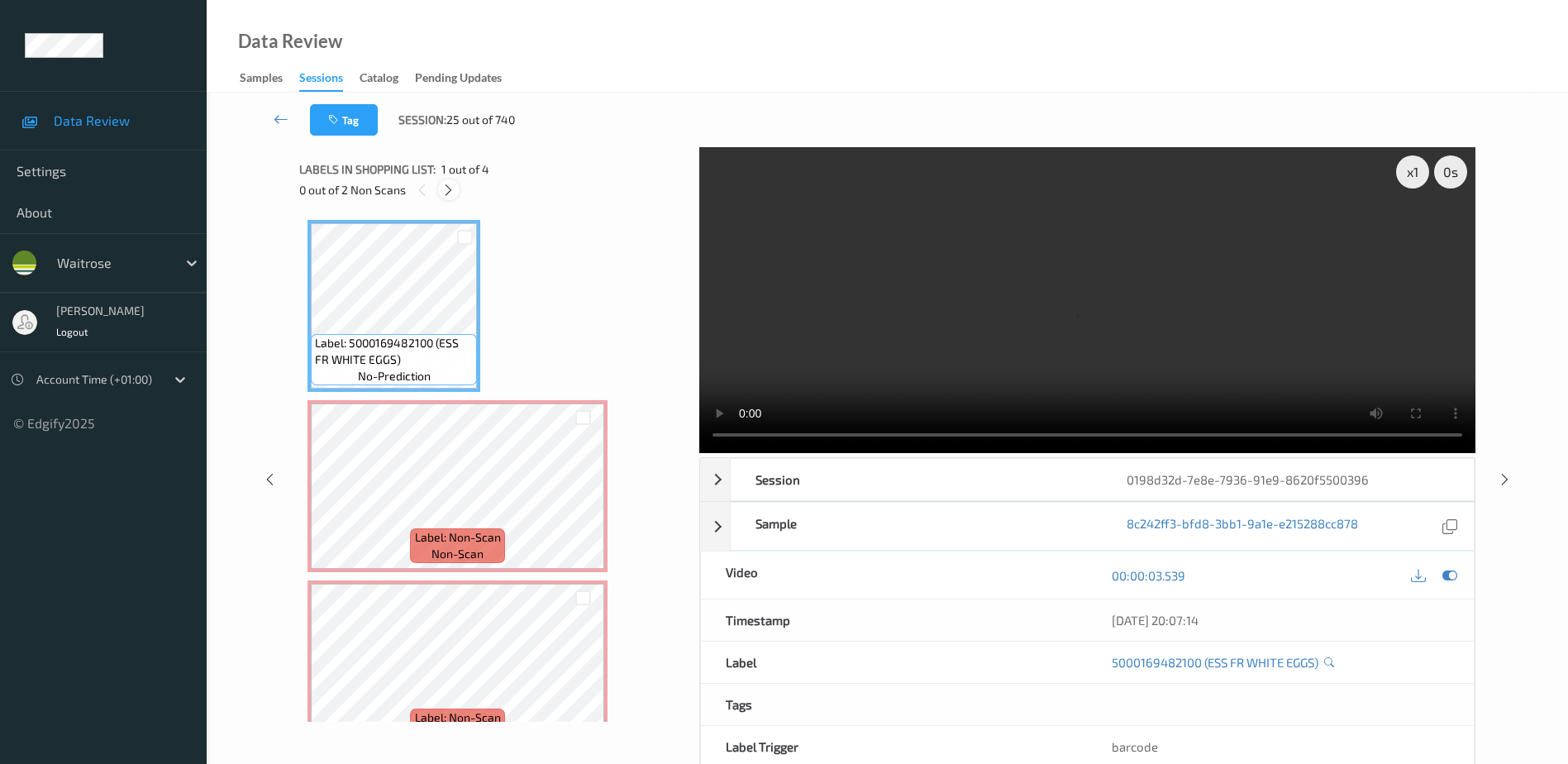
click at [448, 186] on icon at bounding box center [448, 191] width 14 height 15
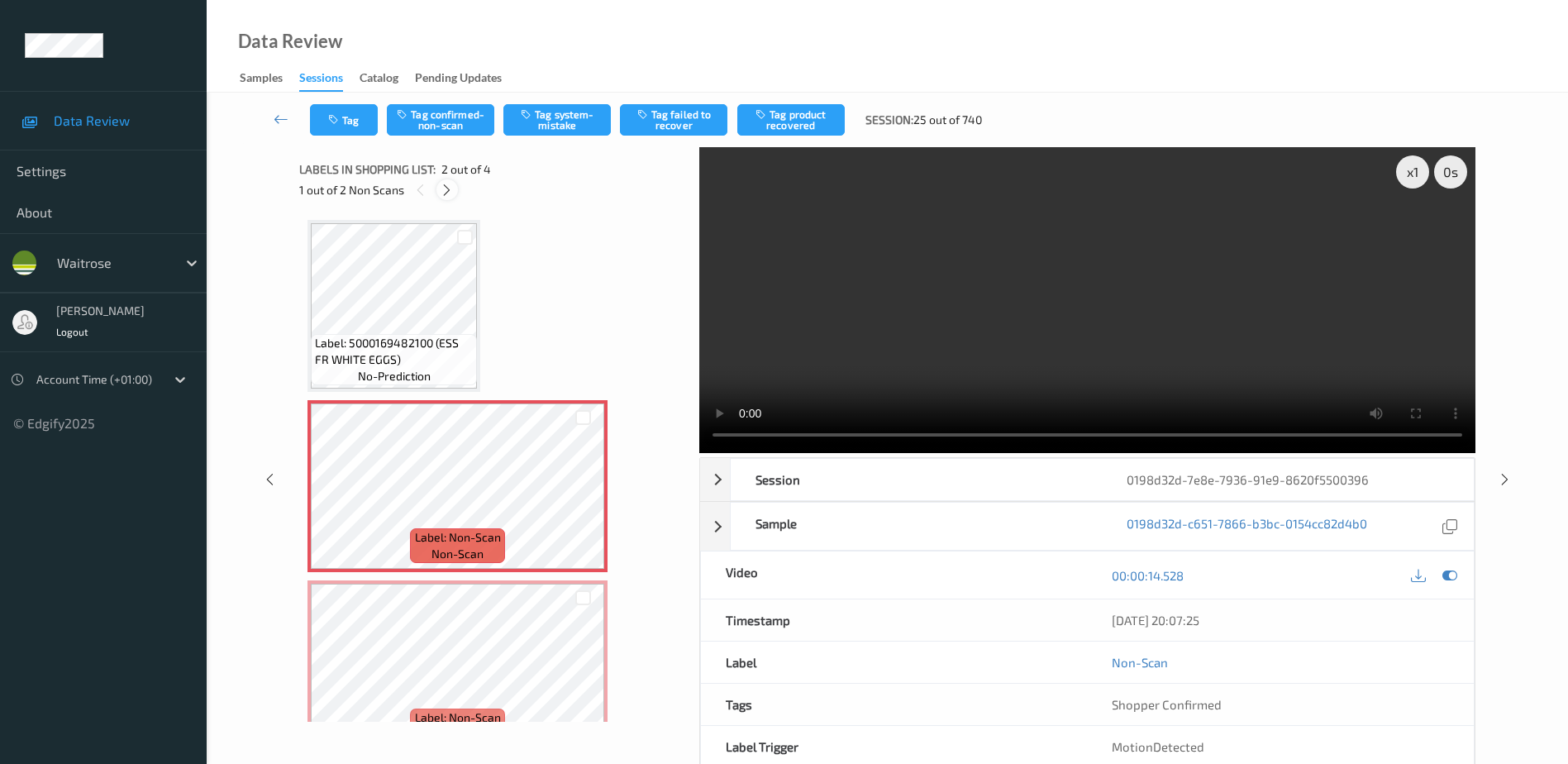
scroll to position [8, 0]
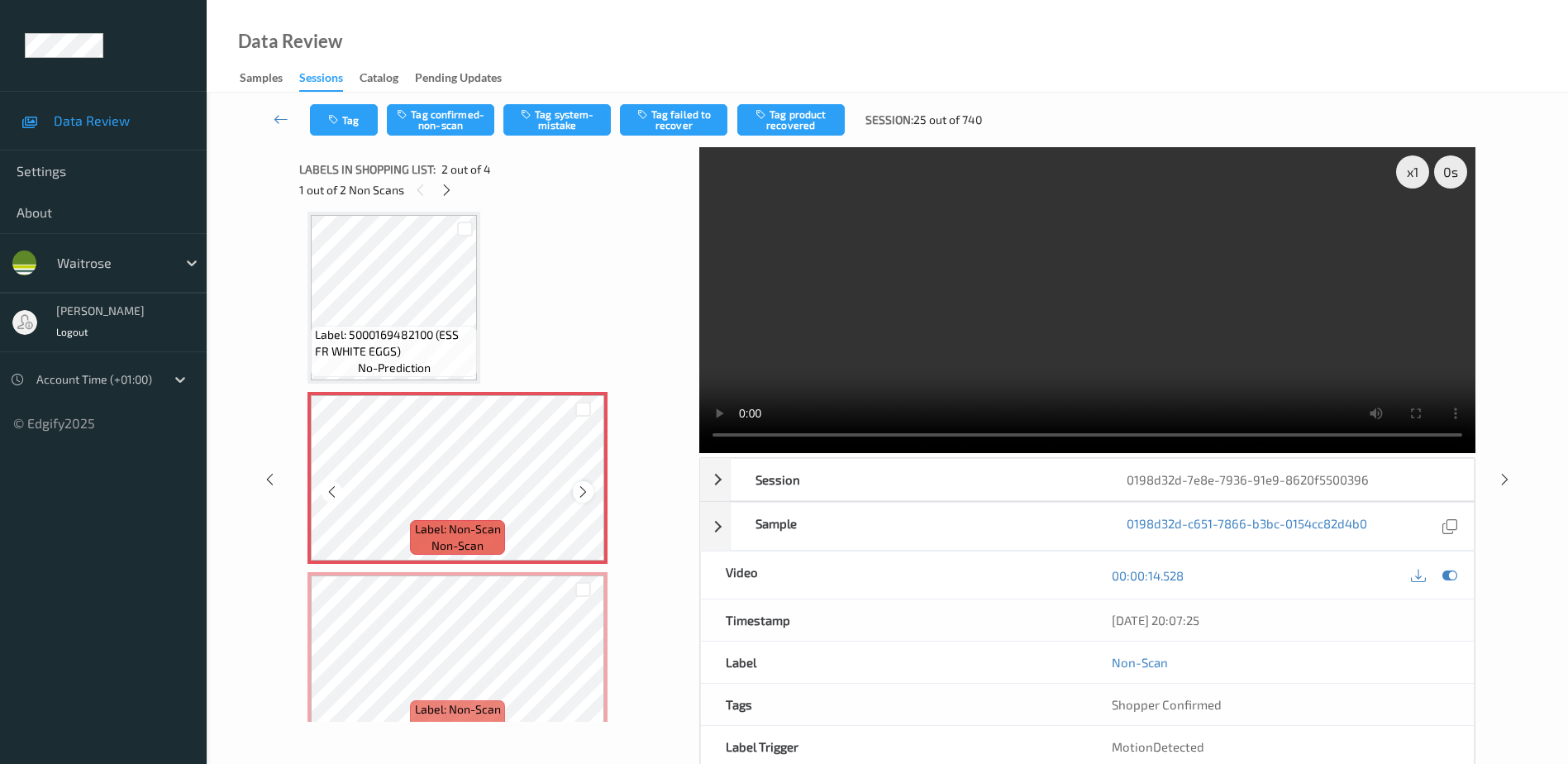
click at [583, 494] on icon at bounding box center [583, 492] width 14 height 15
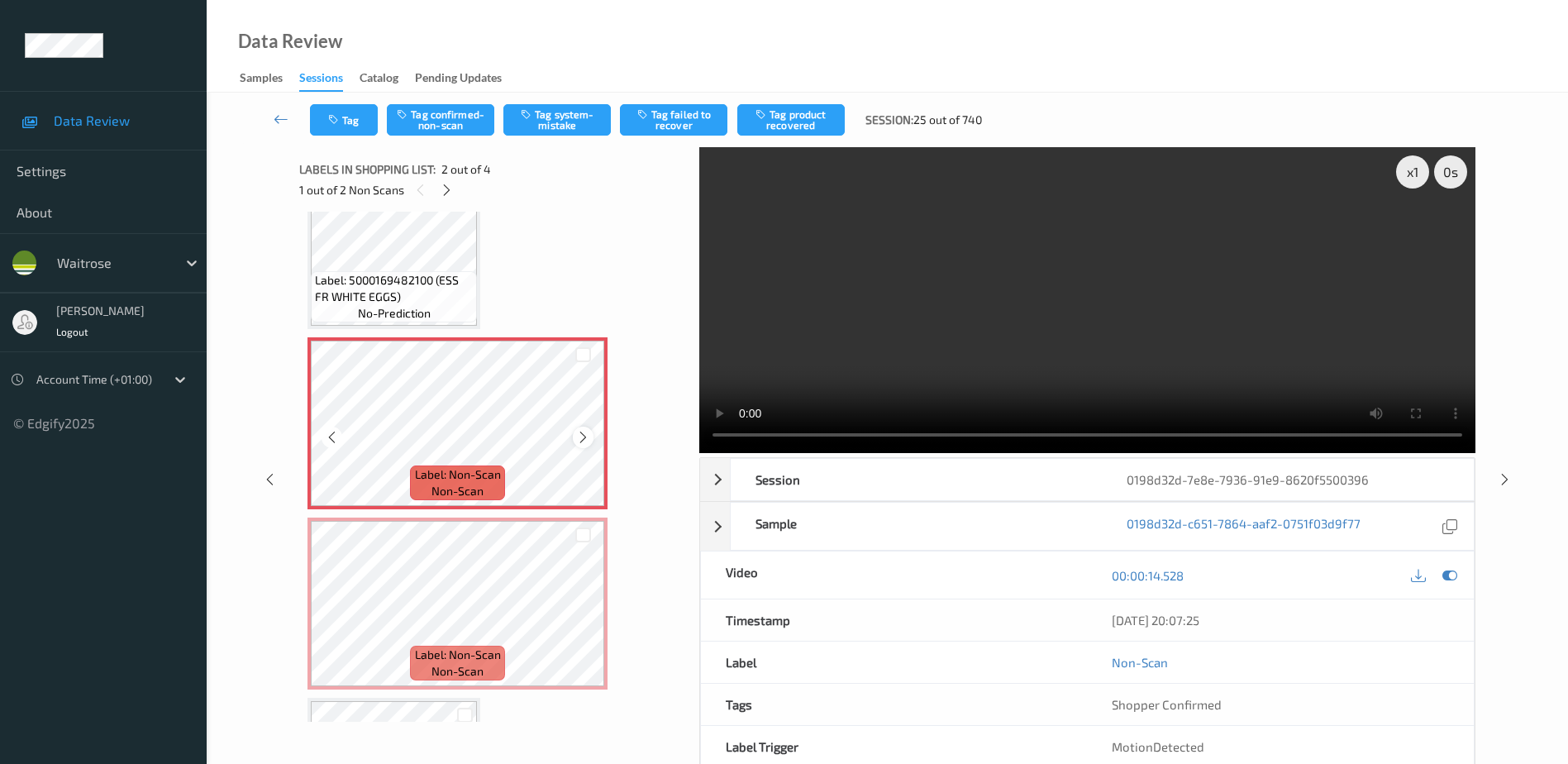
scroll to position [91, 0]
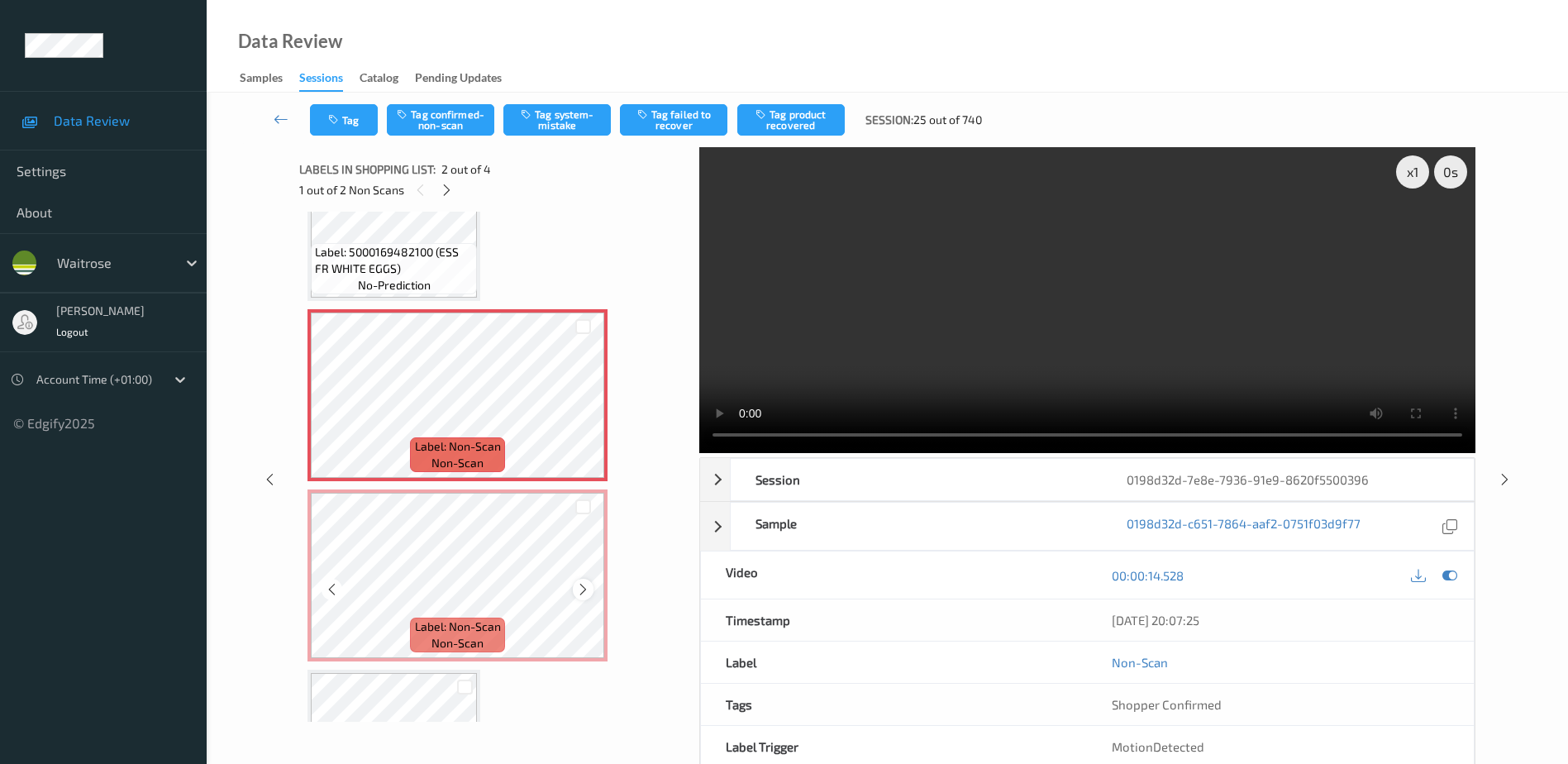
click at [582, 587] on icon at bounding box center [583, 589] width 14 height 15
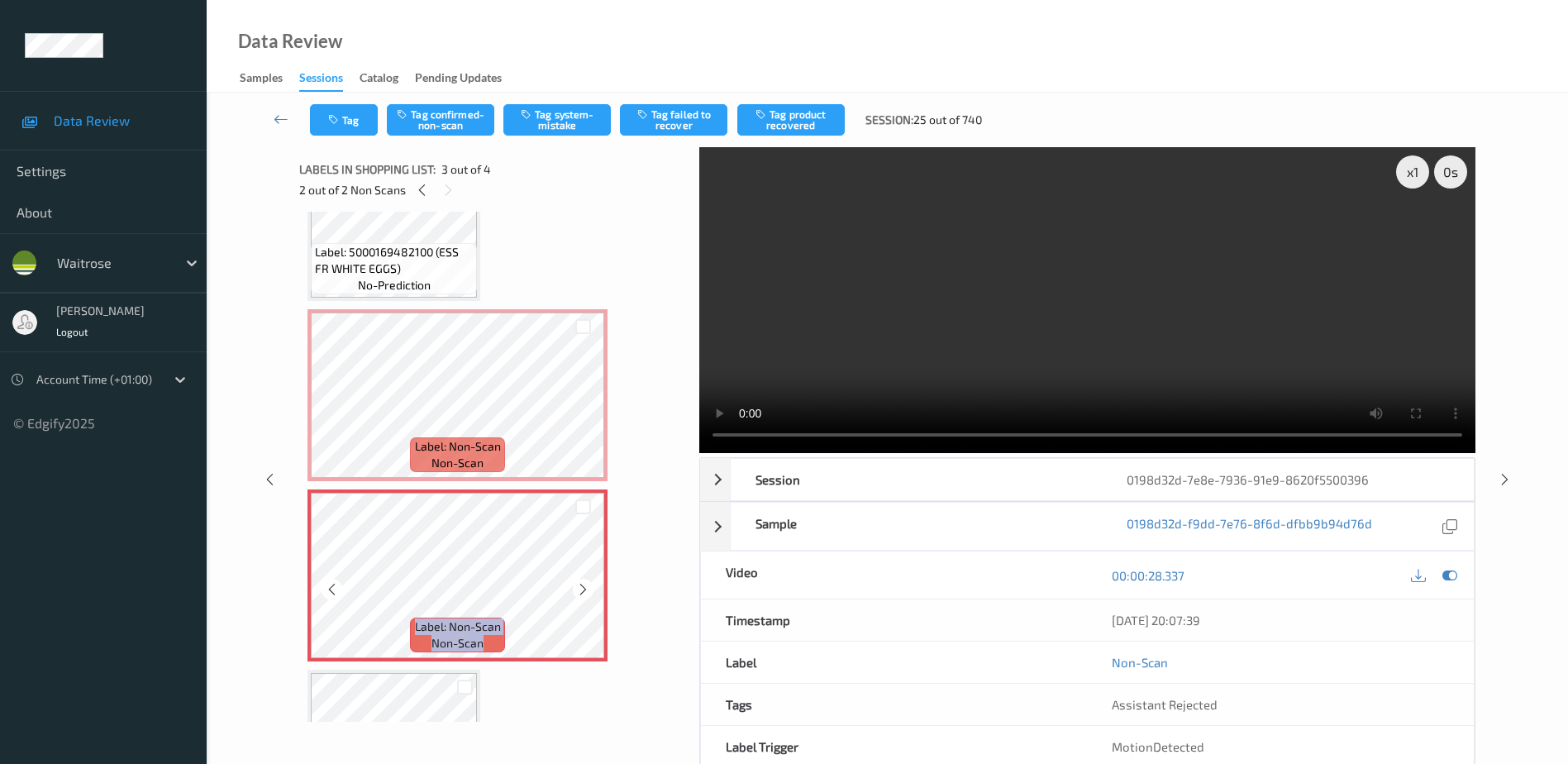
click at [582, 587] on icon at bounding box center [583, 589] width 14 height 15
click at [912, 361] on video at bounding box center [1087, 300] width 776 height 306
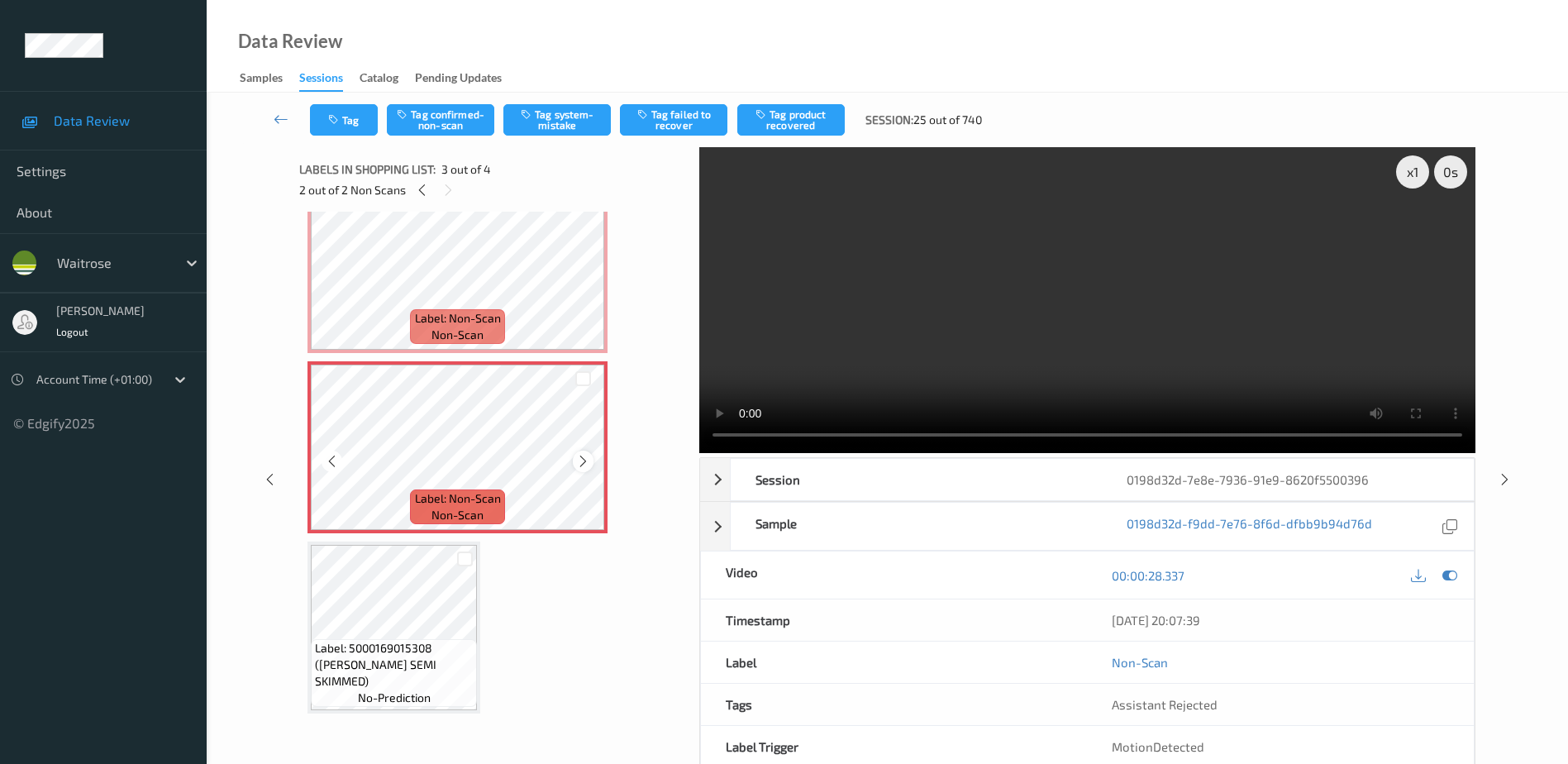
click at [584, 462] on icon at bounding box center [583, 462] width 14 height 15
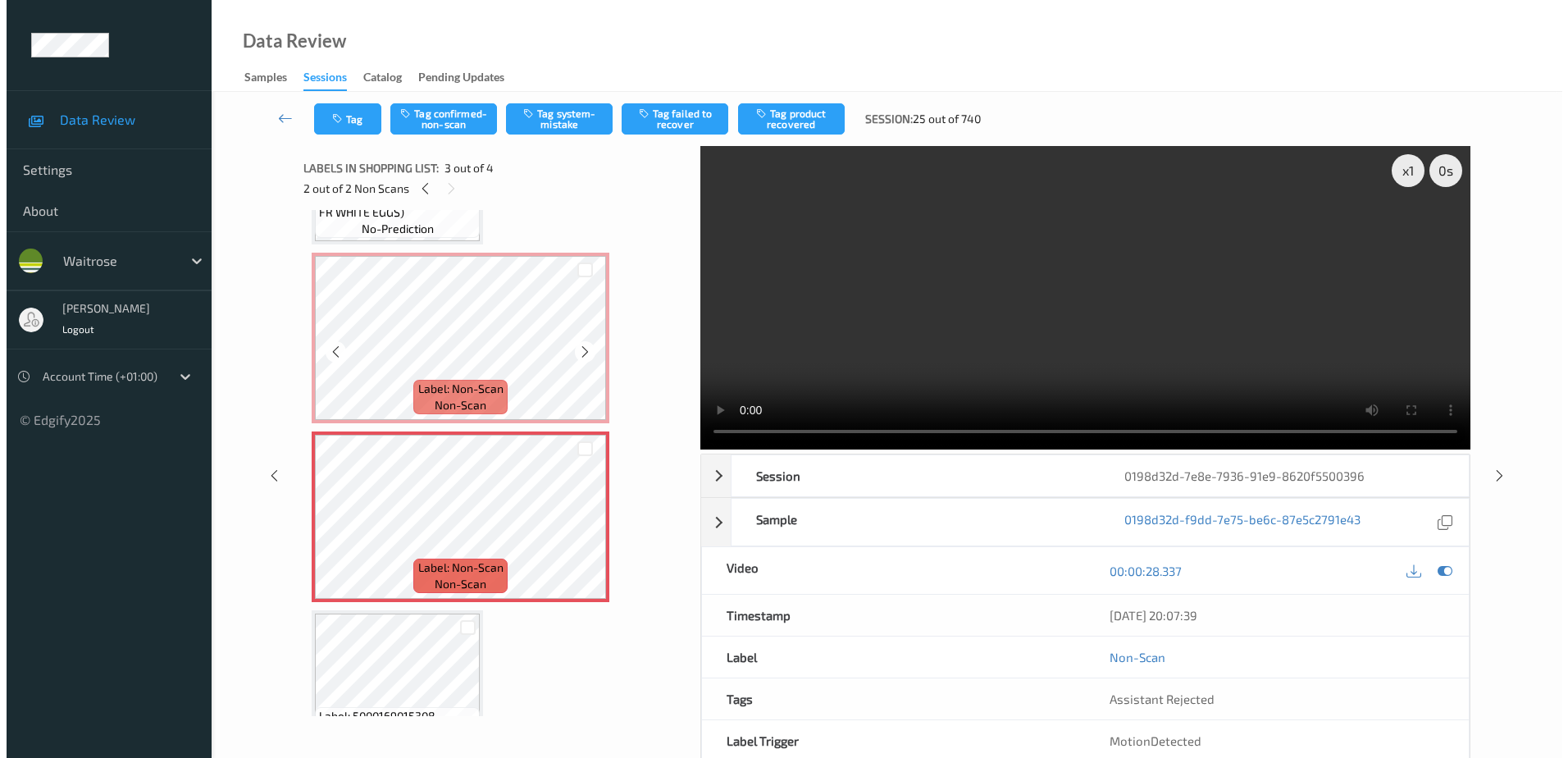
scroll to position [0, 0]
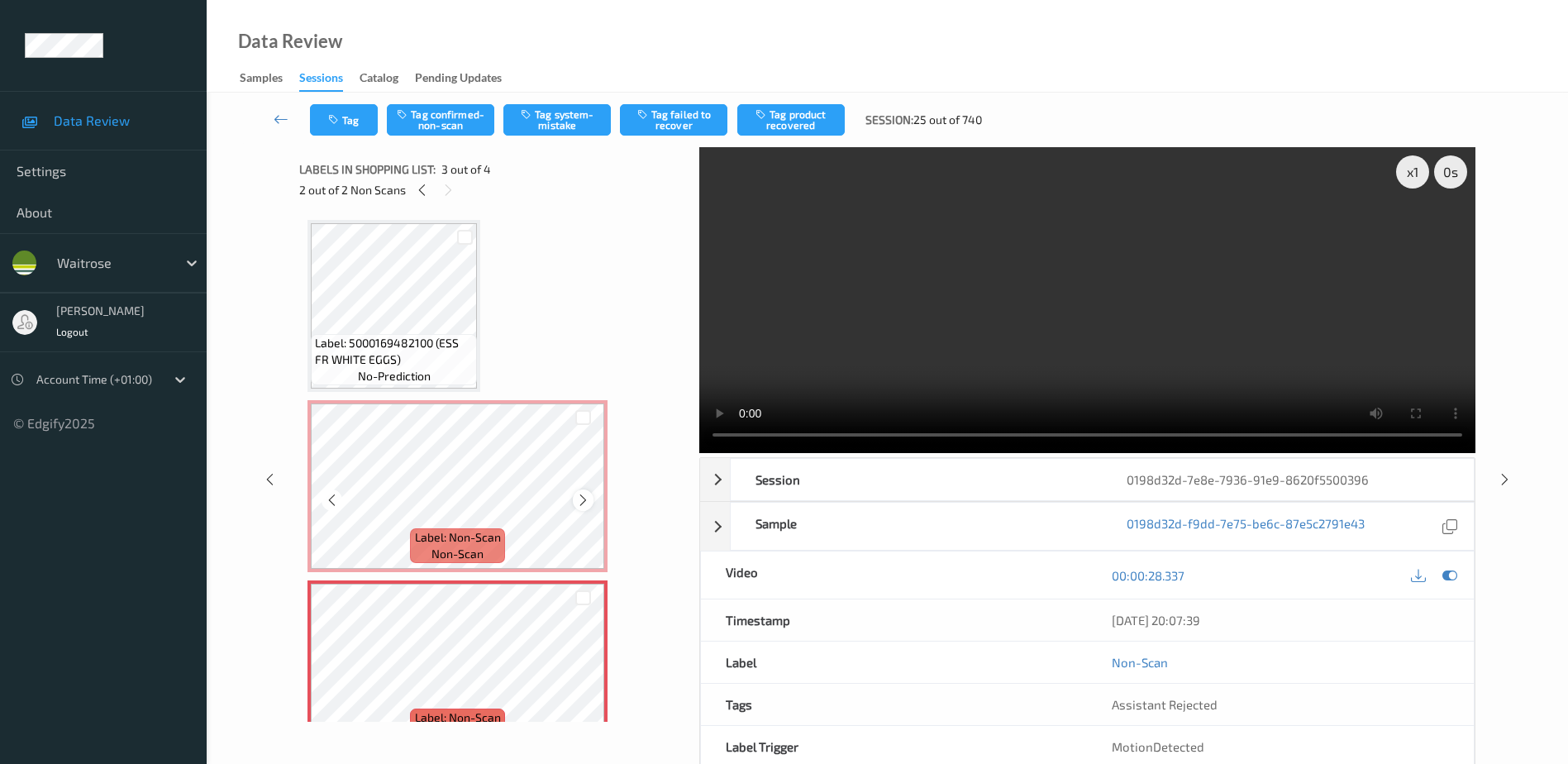
click at [584, 498] on icon at bounding box center [583, 500] width 14 height 15
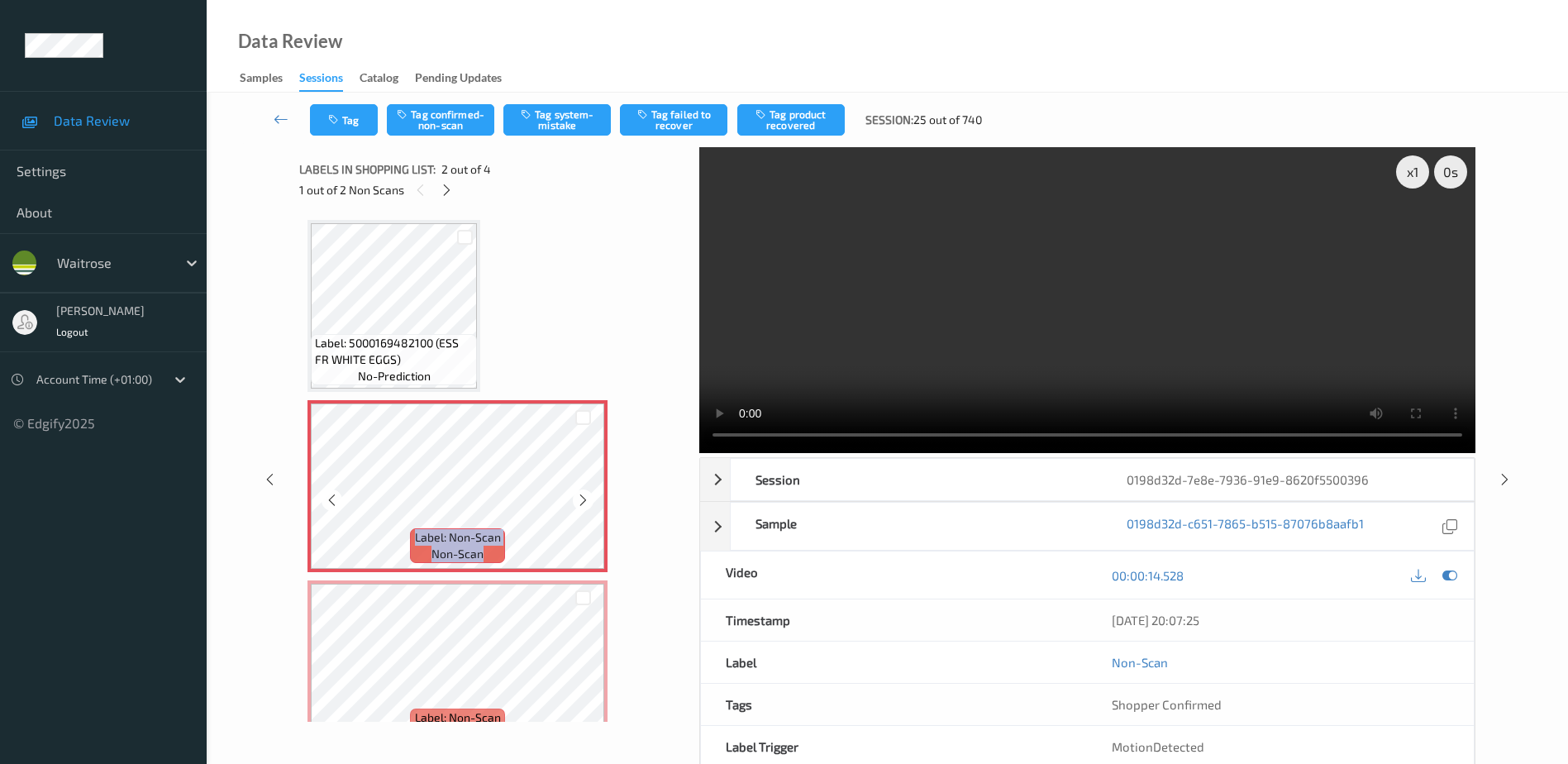
click at [584, 498] on icon at bounding box center [583, 500] width 14 height 15
click at [557, 117] on button "Tag system-mistake" at bounding box center [557, 120] width 107 height 31
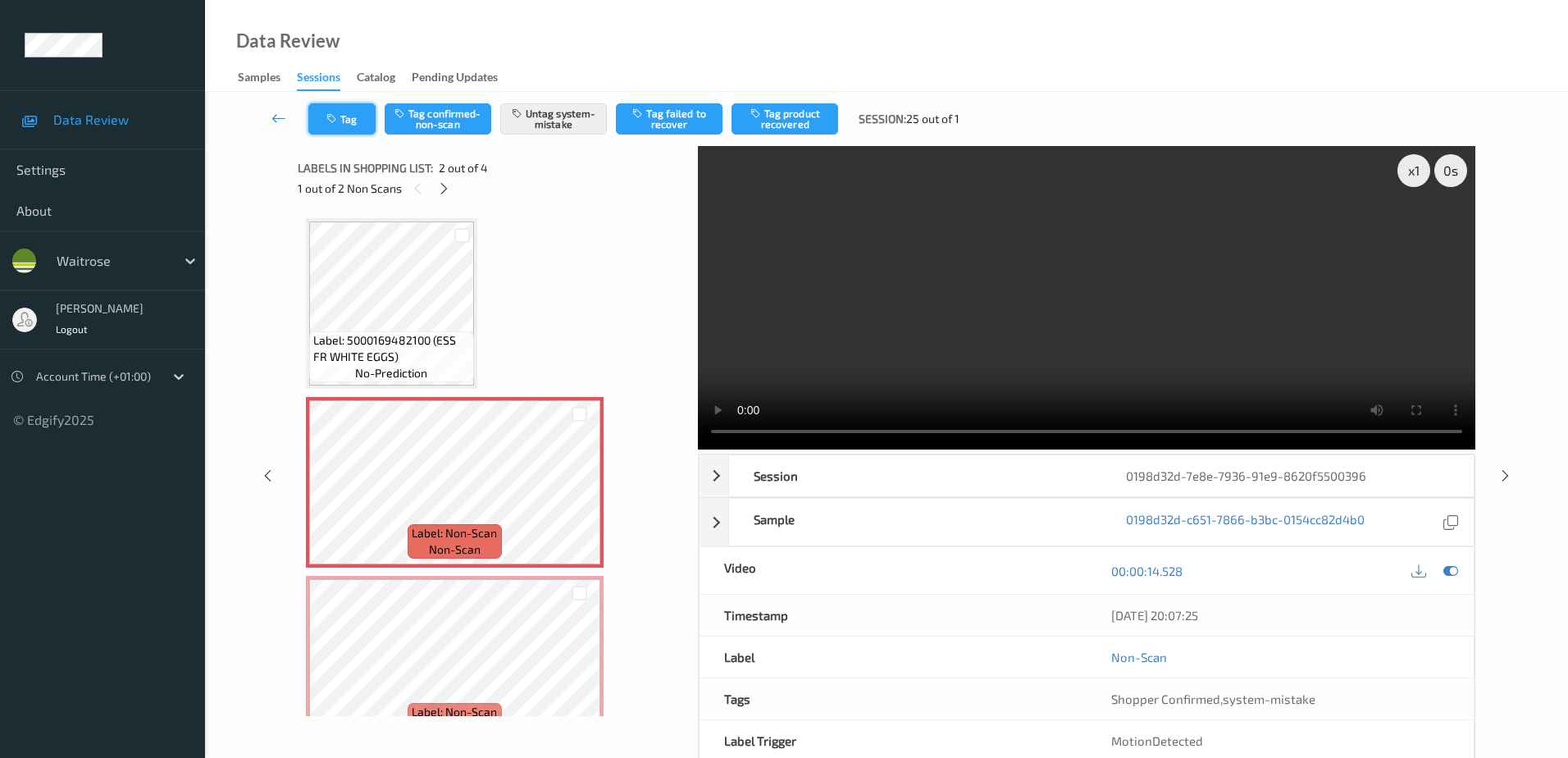
click at [340, 119] on button "Tag" at bounding box center [341, 119] width 67 height 31
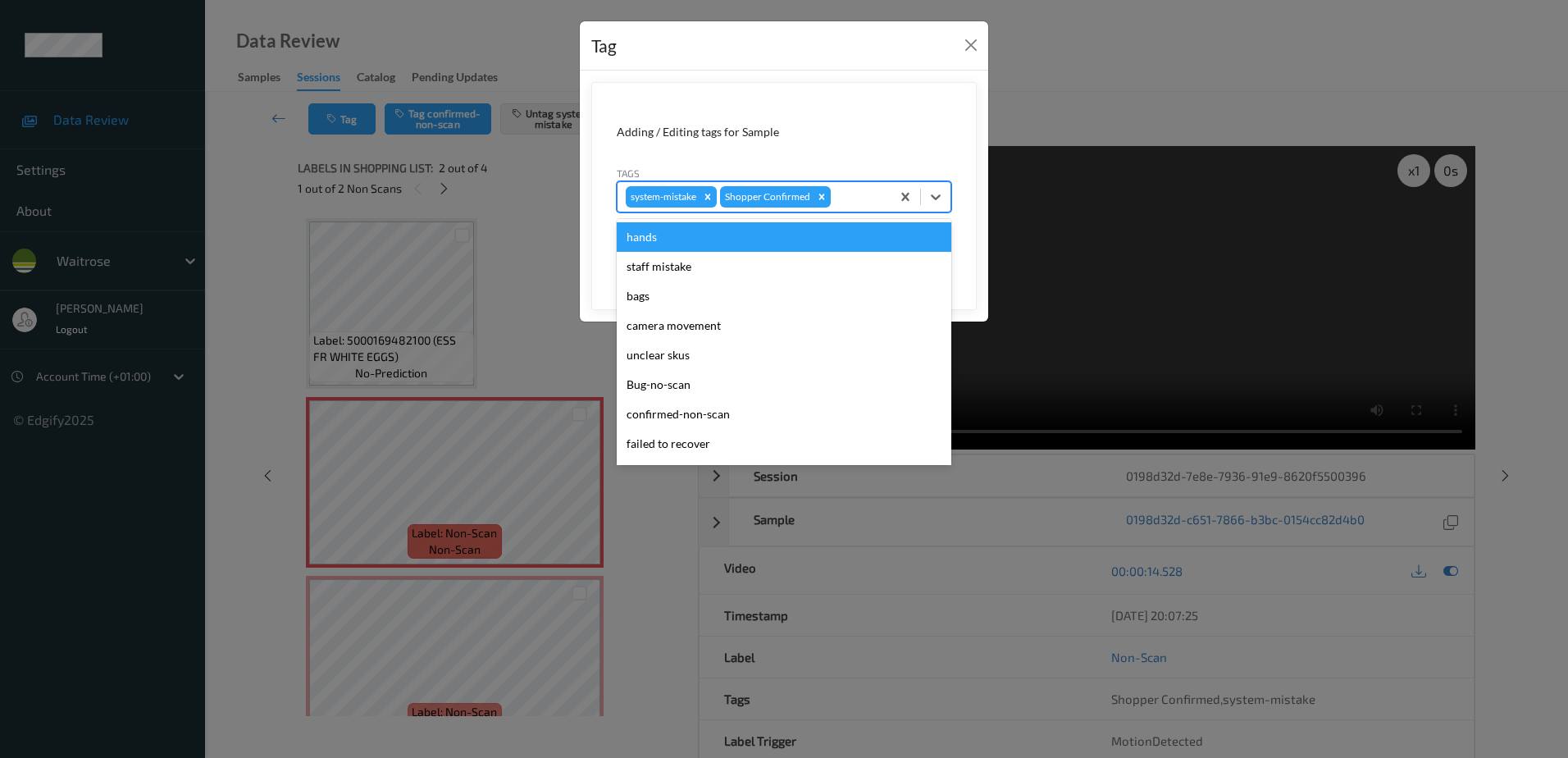
click at [849, 190] on div at bounding box center [858, 196] width 49 height 19
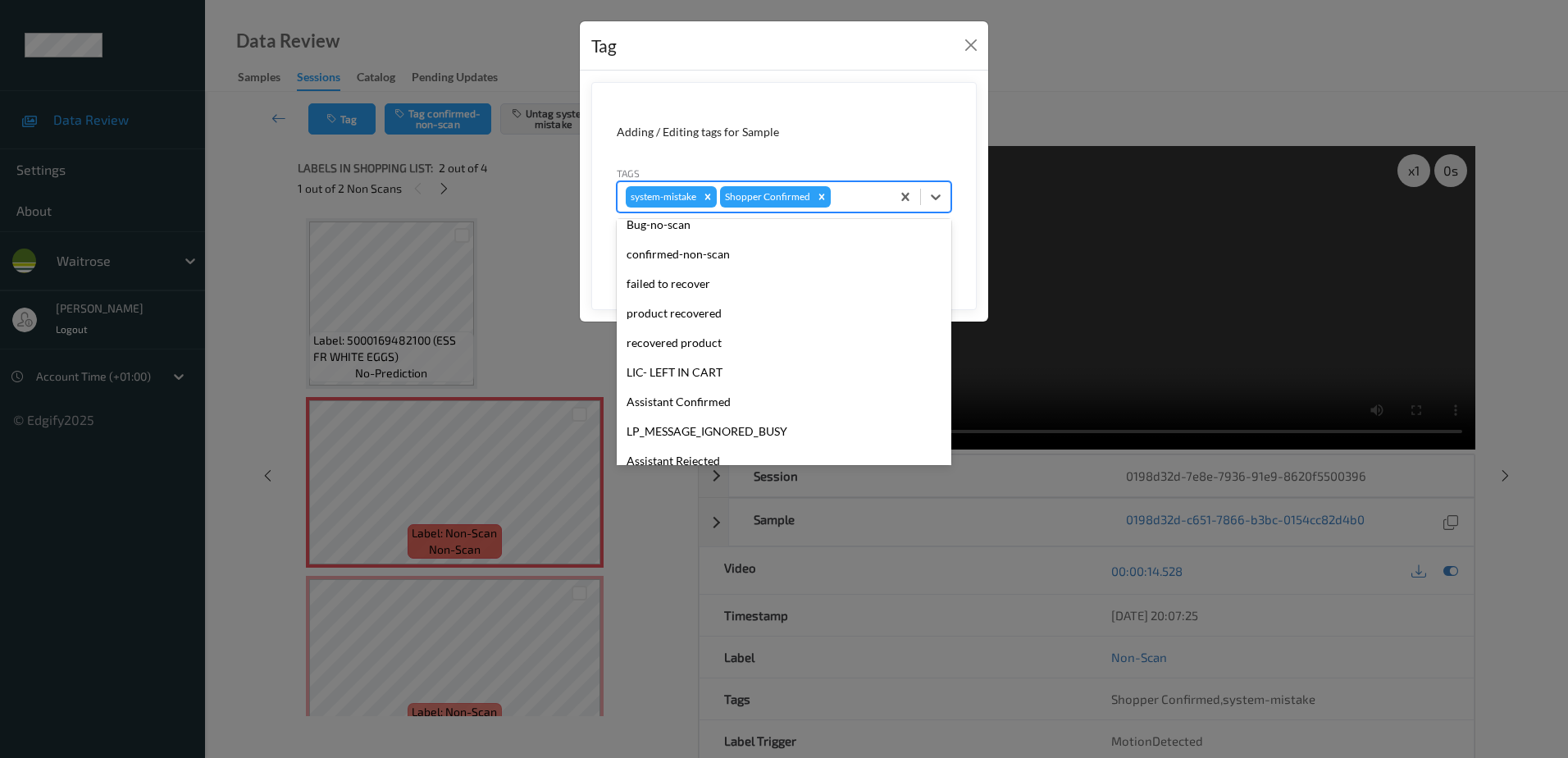
scroll to position [321, 0]
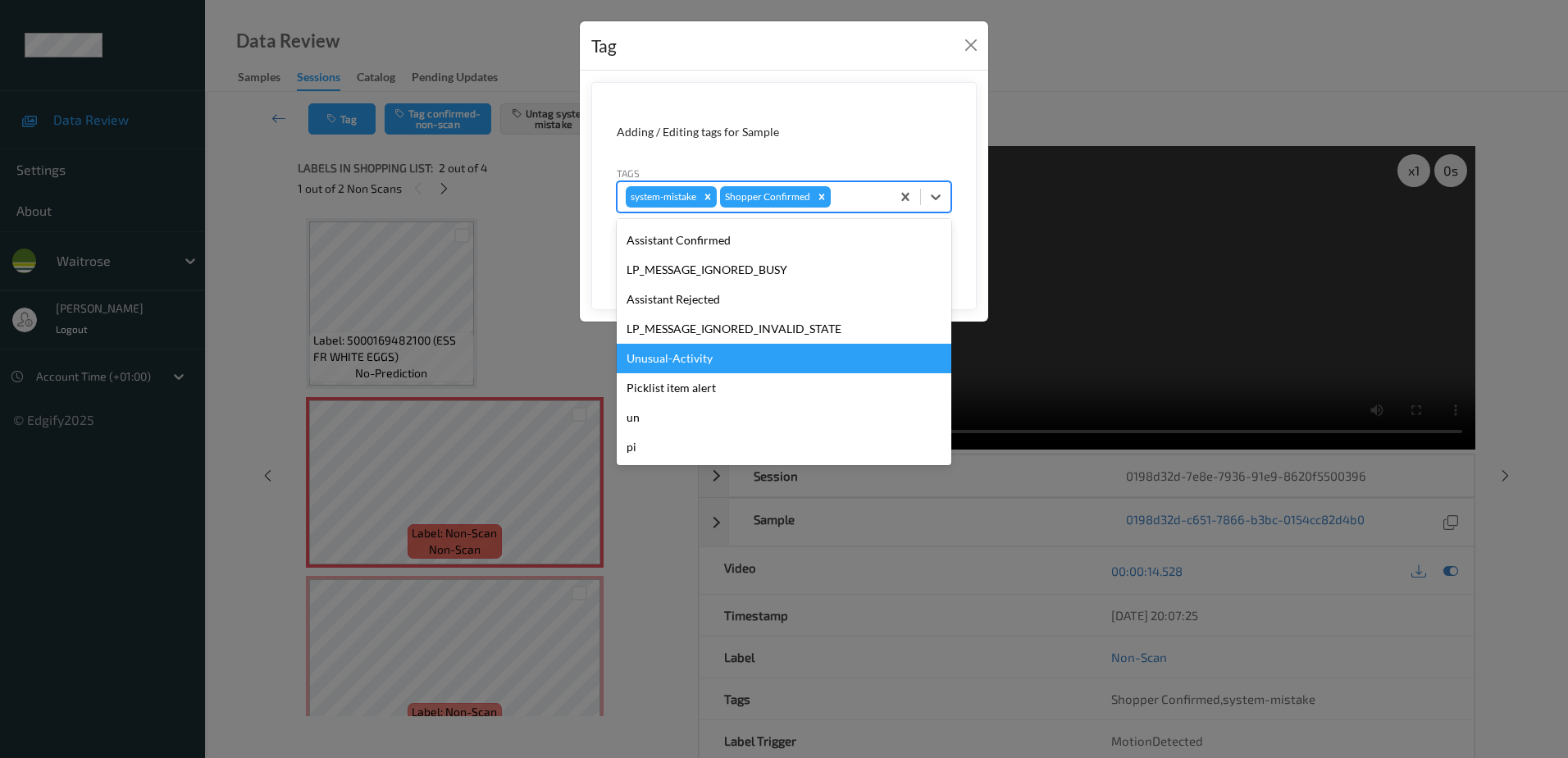
click at [665, 358] on div "Unusual-Activity" at bounding box center [784, 358] width 335 height 29
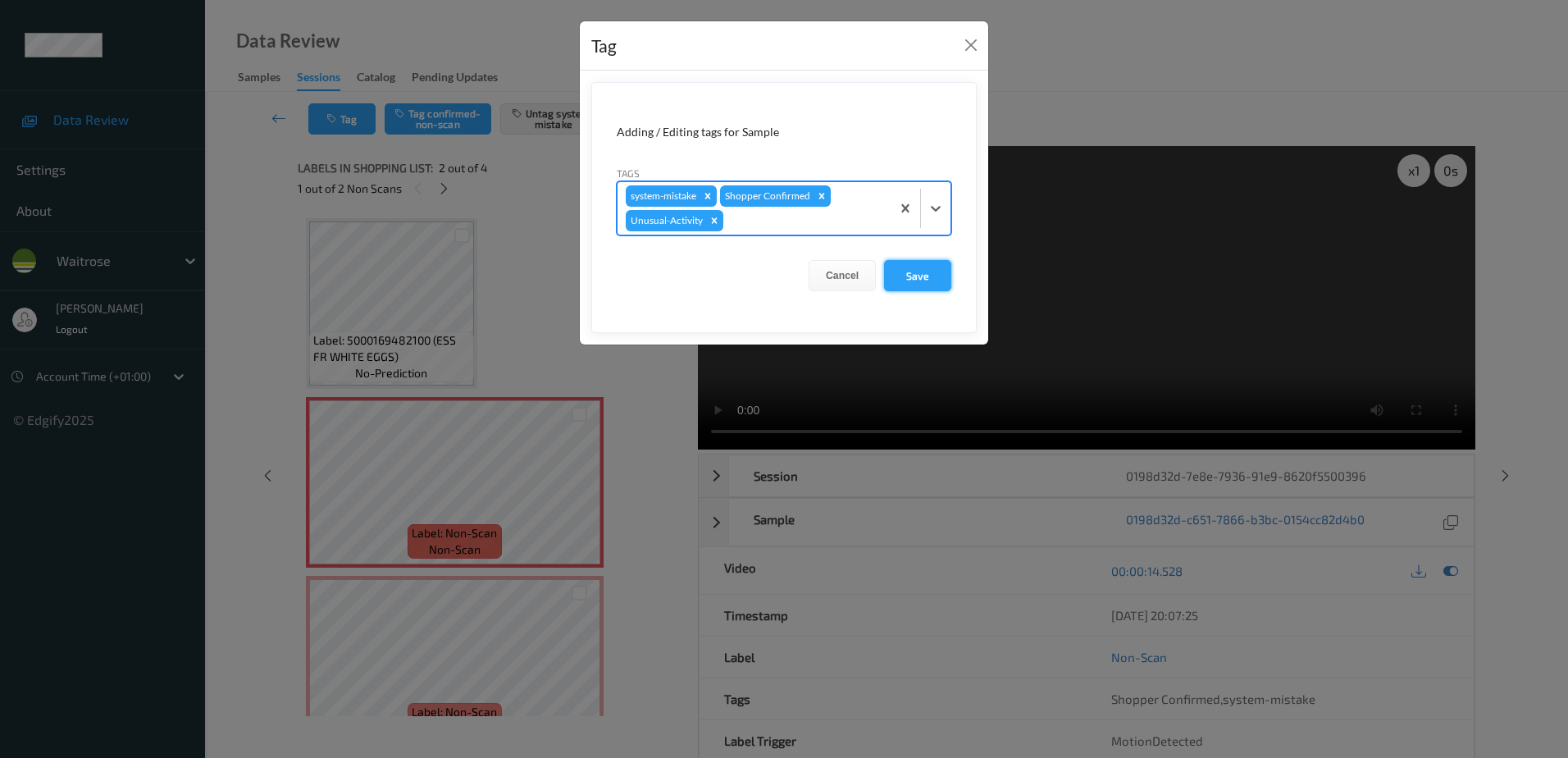
click at [929, 275] on button "Save" at bounding box center [917, 275] width 67 height 31
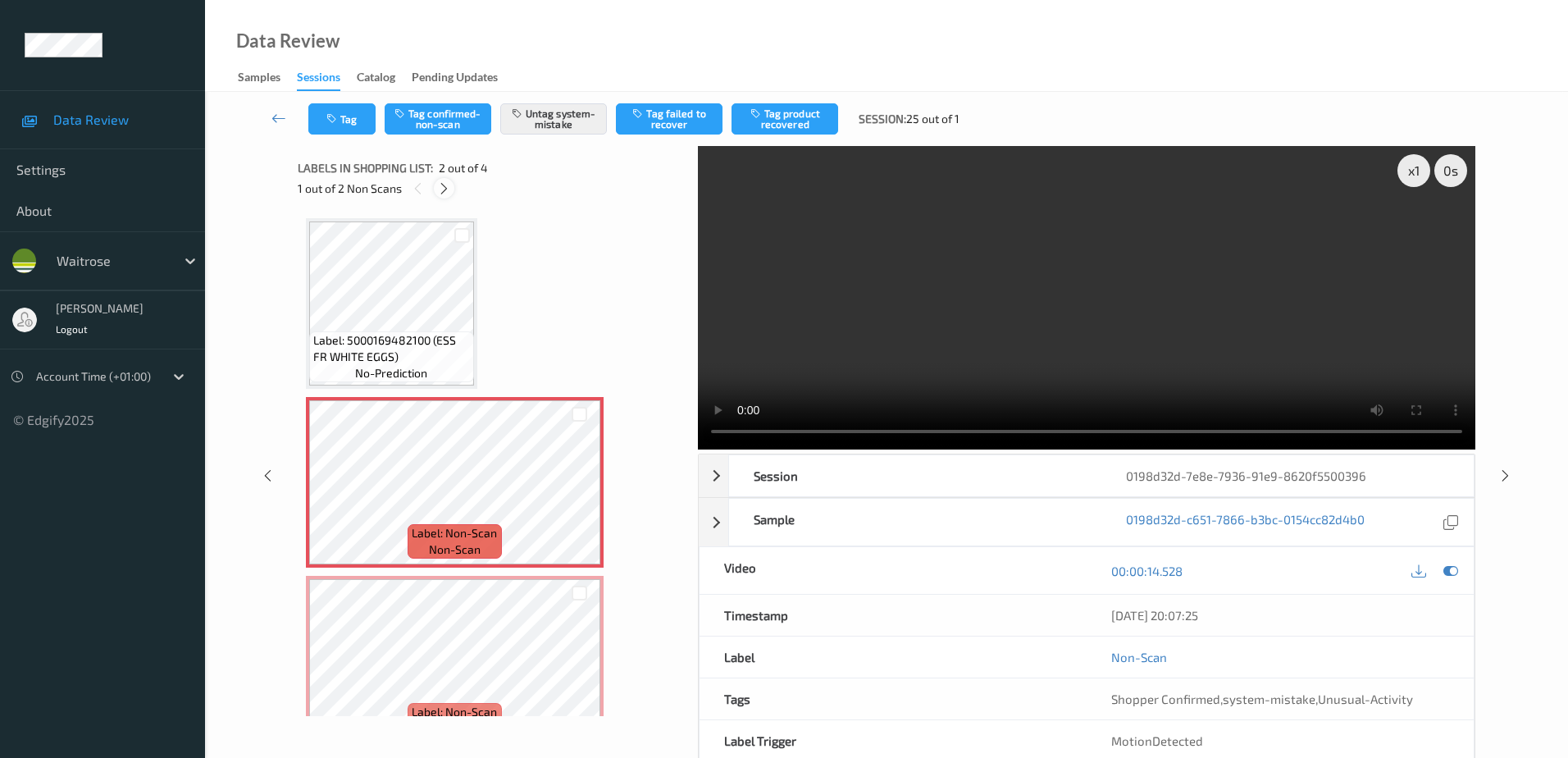
click at [439, 191] on icon at bounding box center [443, 189] width 14 height 15
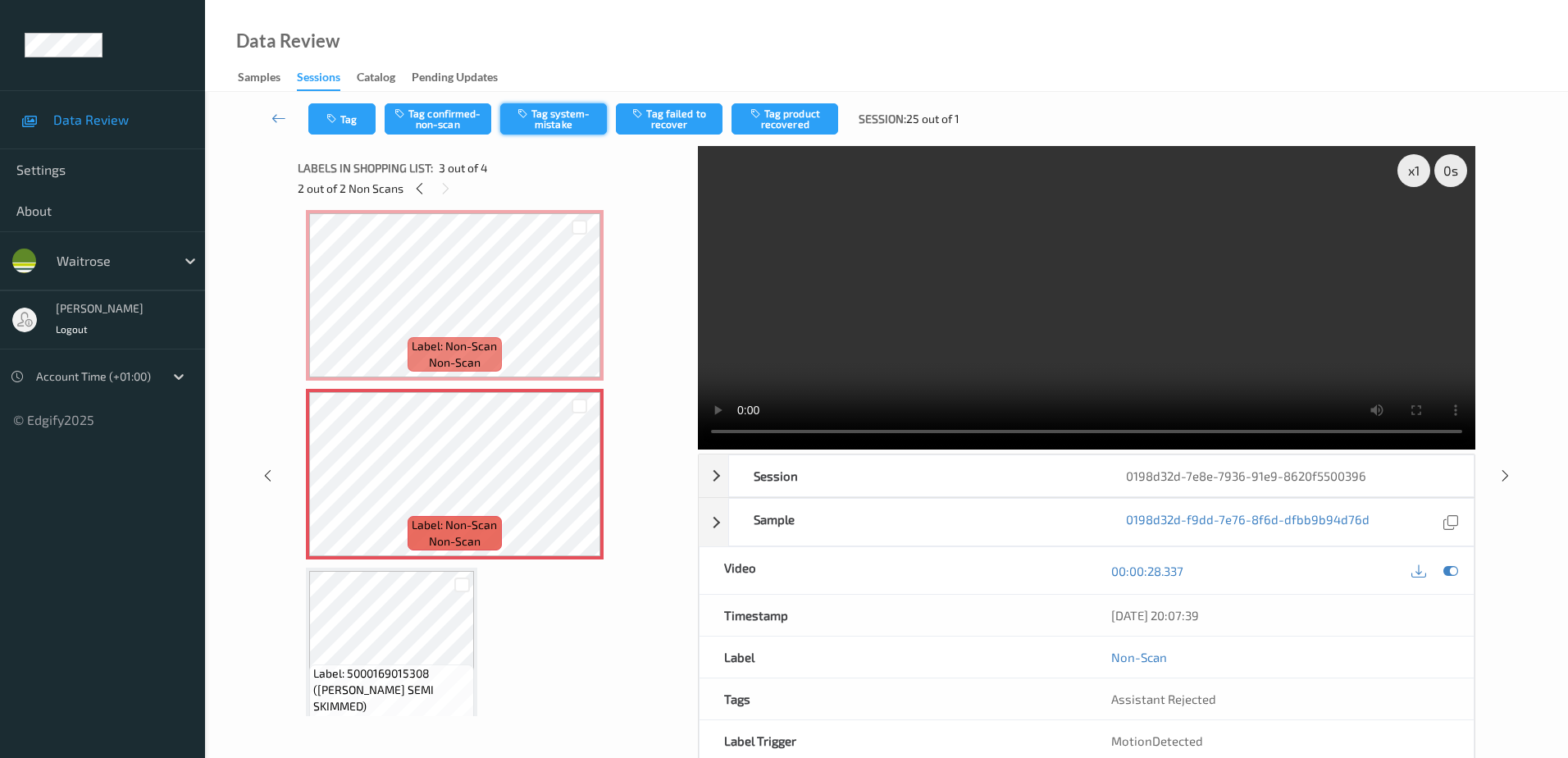
click at [542, 122] on button "Tag system-mistake" at bounding box center [553, 119] width 106 height 31
click at [335, 117] on icon "button" at bounding box center [333, 118] width 14 height 12
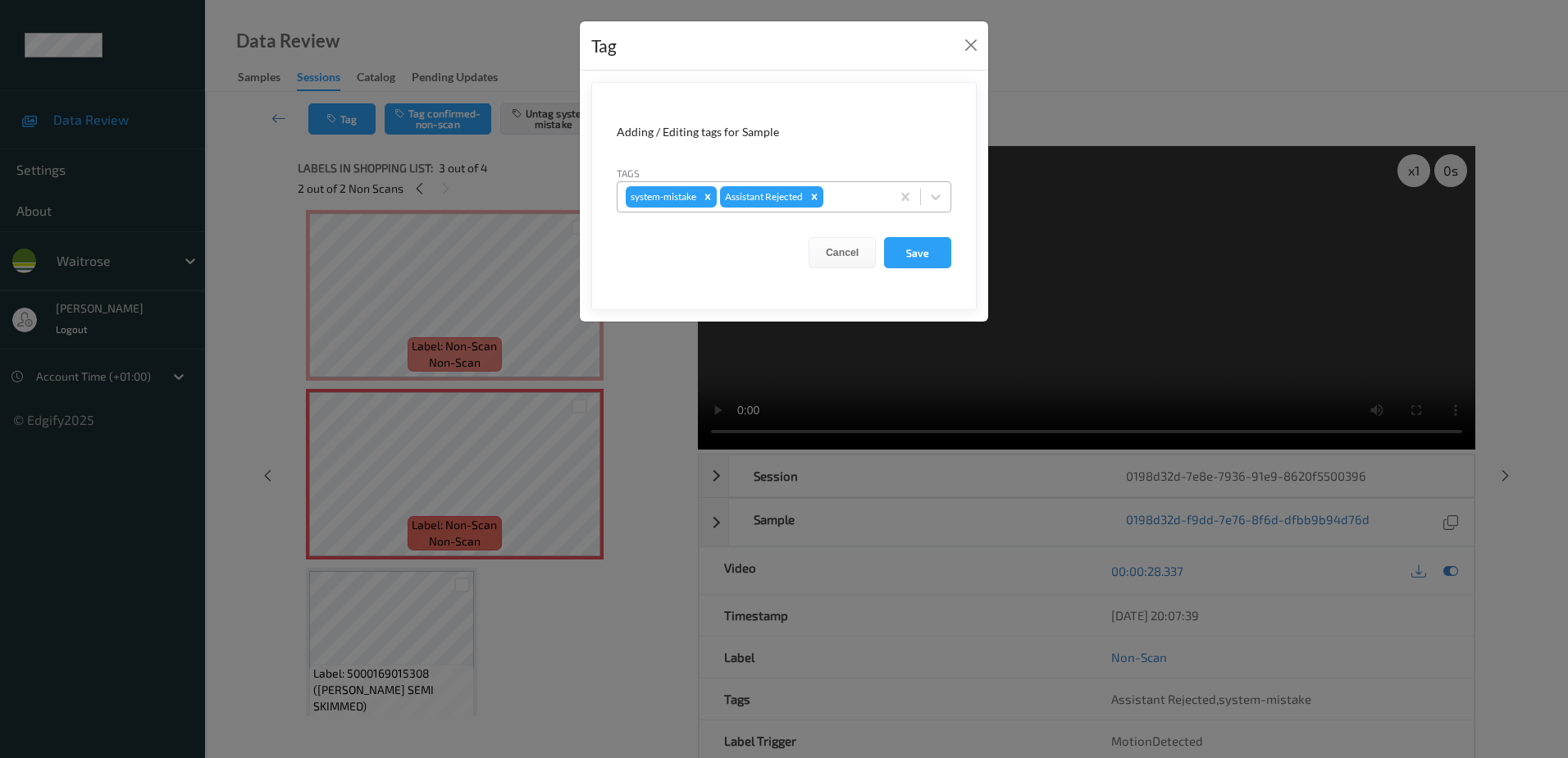
click at [844, 189] on div at bounding box center [854, 196] width 56 height 19
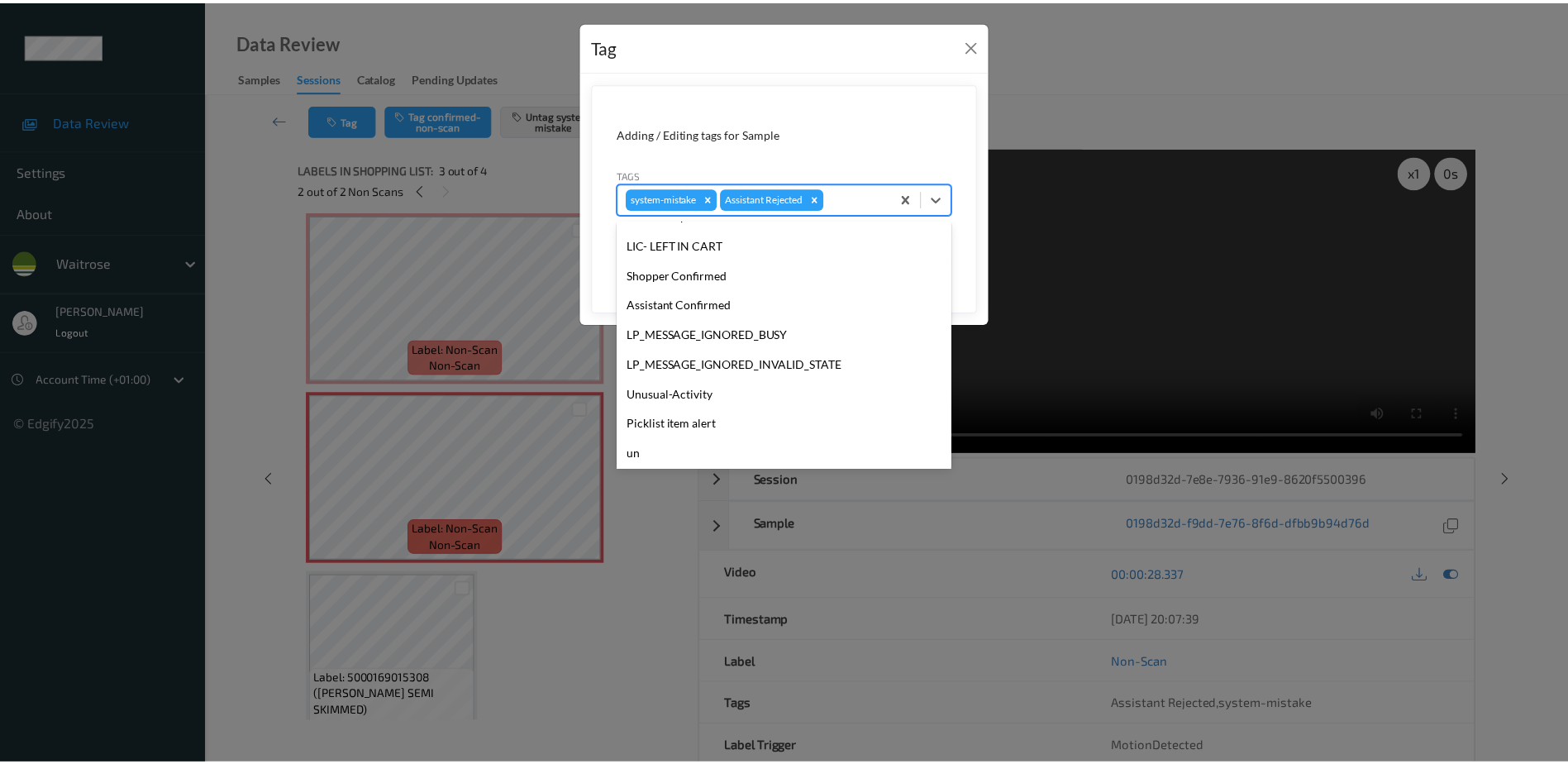
scroll to position [324, 0]
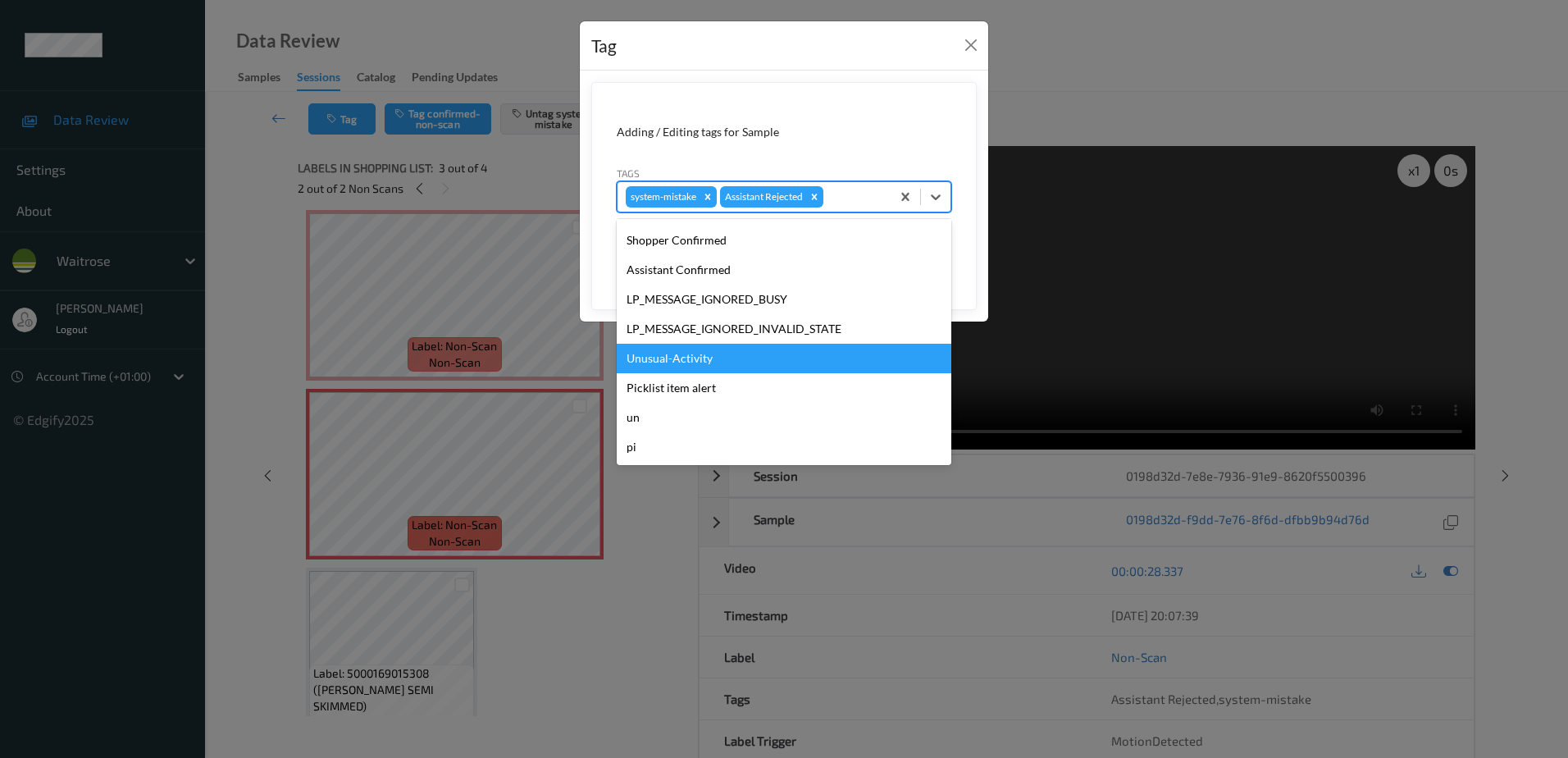
click at [756, 353] on div "Unusual-Activity" at bounding box center [784, 358] width 335 height 29
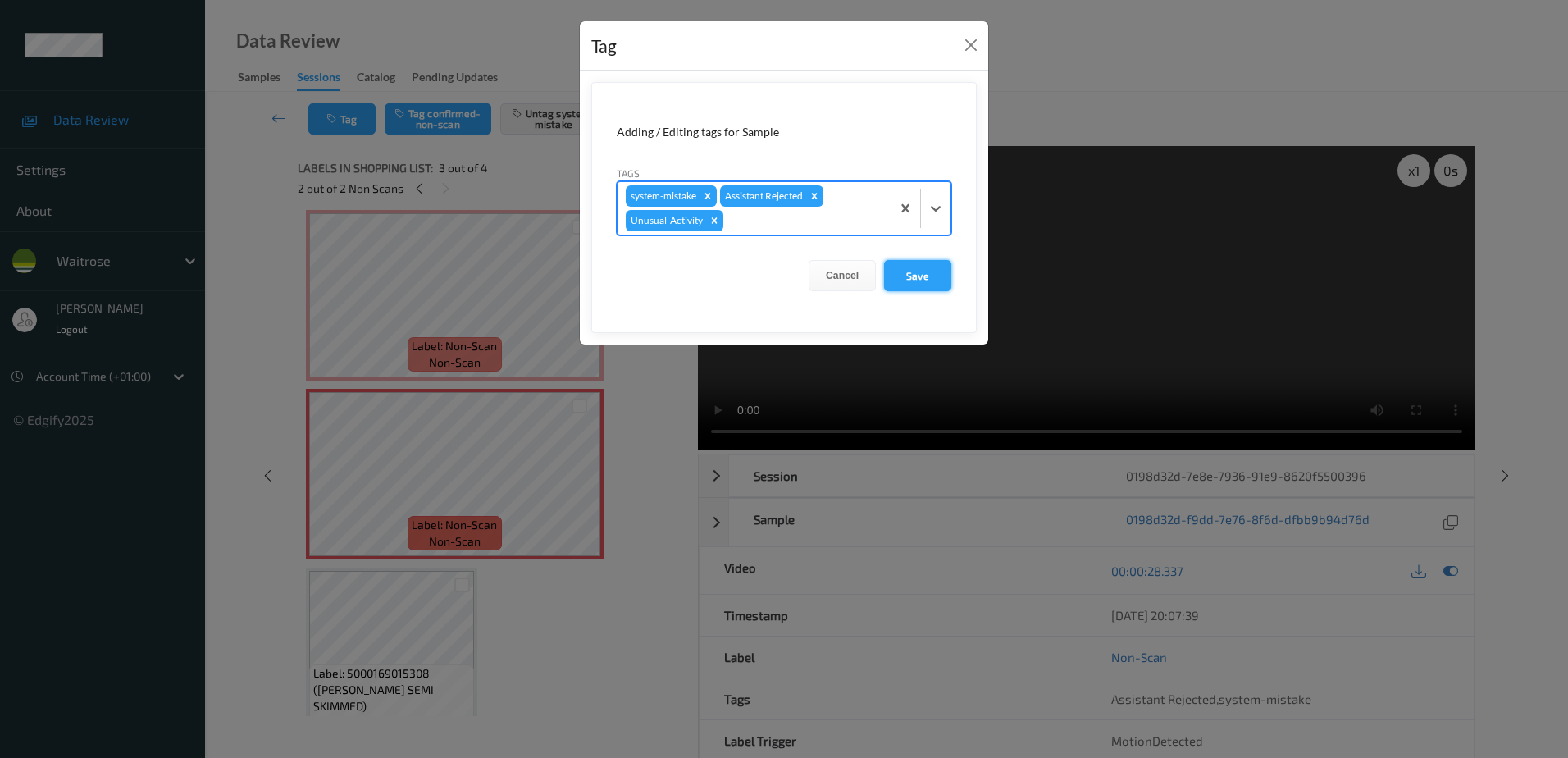
click at [909, 287] on button "Save" at bounding box center [917, 275] width 67 height 31
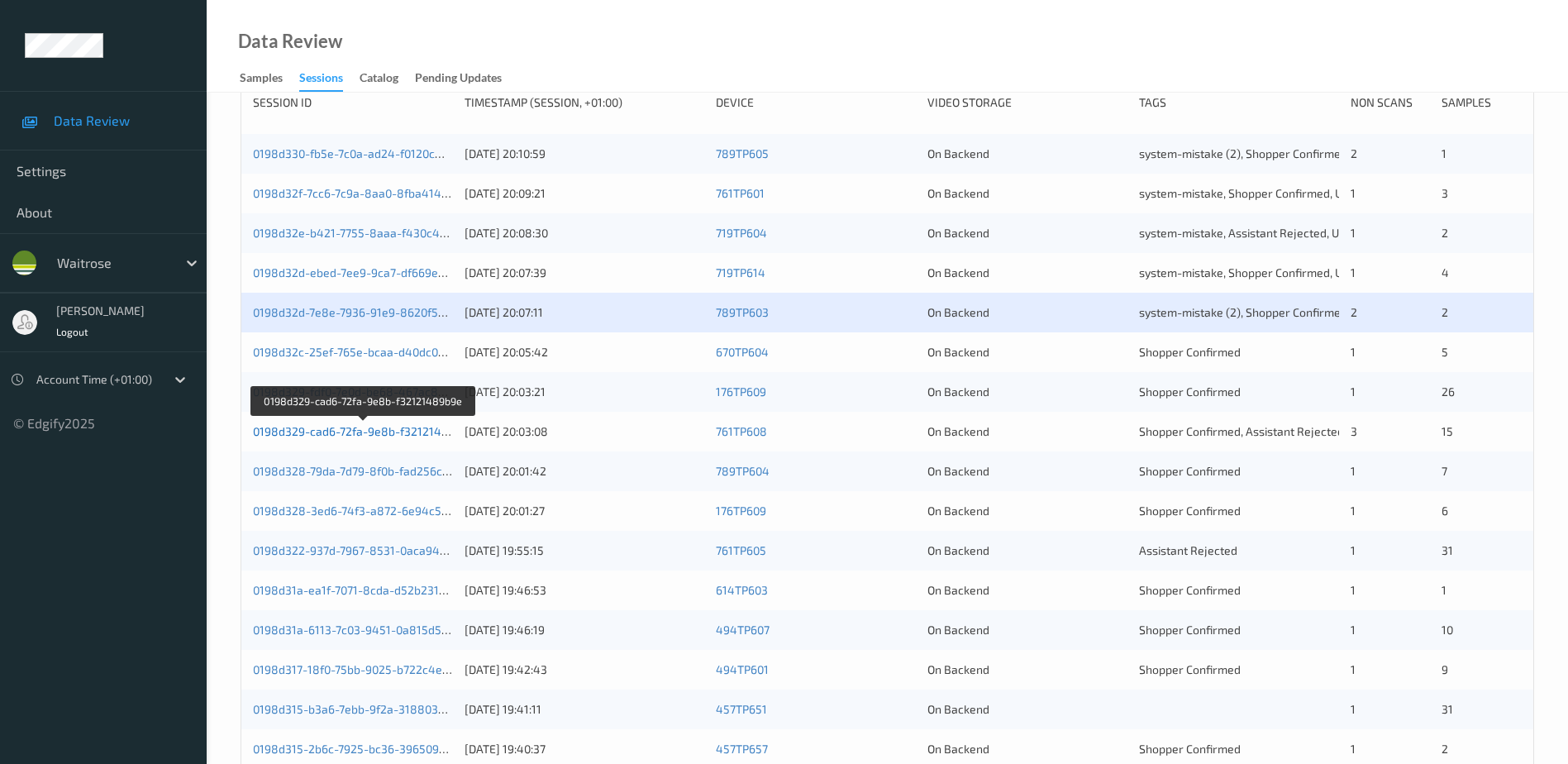
click at [377, 432] on link "0198d329-cad6-72fa-9e8b-f32121489b9e" at bounding box center [364, 430] width 222 height 14
